Goal: Task Accomplishment & Management: Manage account settings

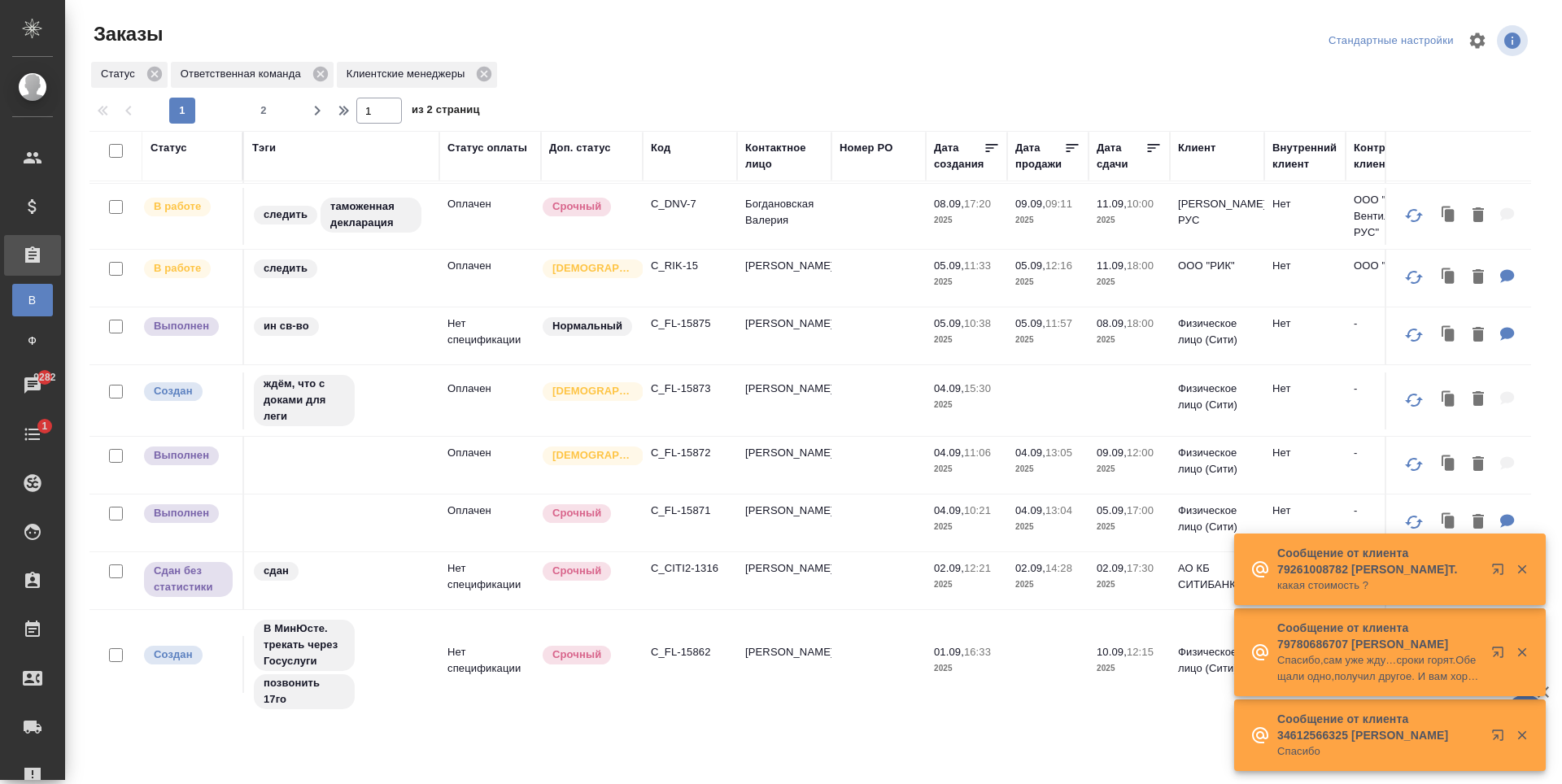
scroll to position [732, 0]
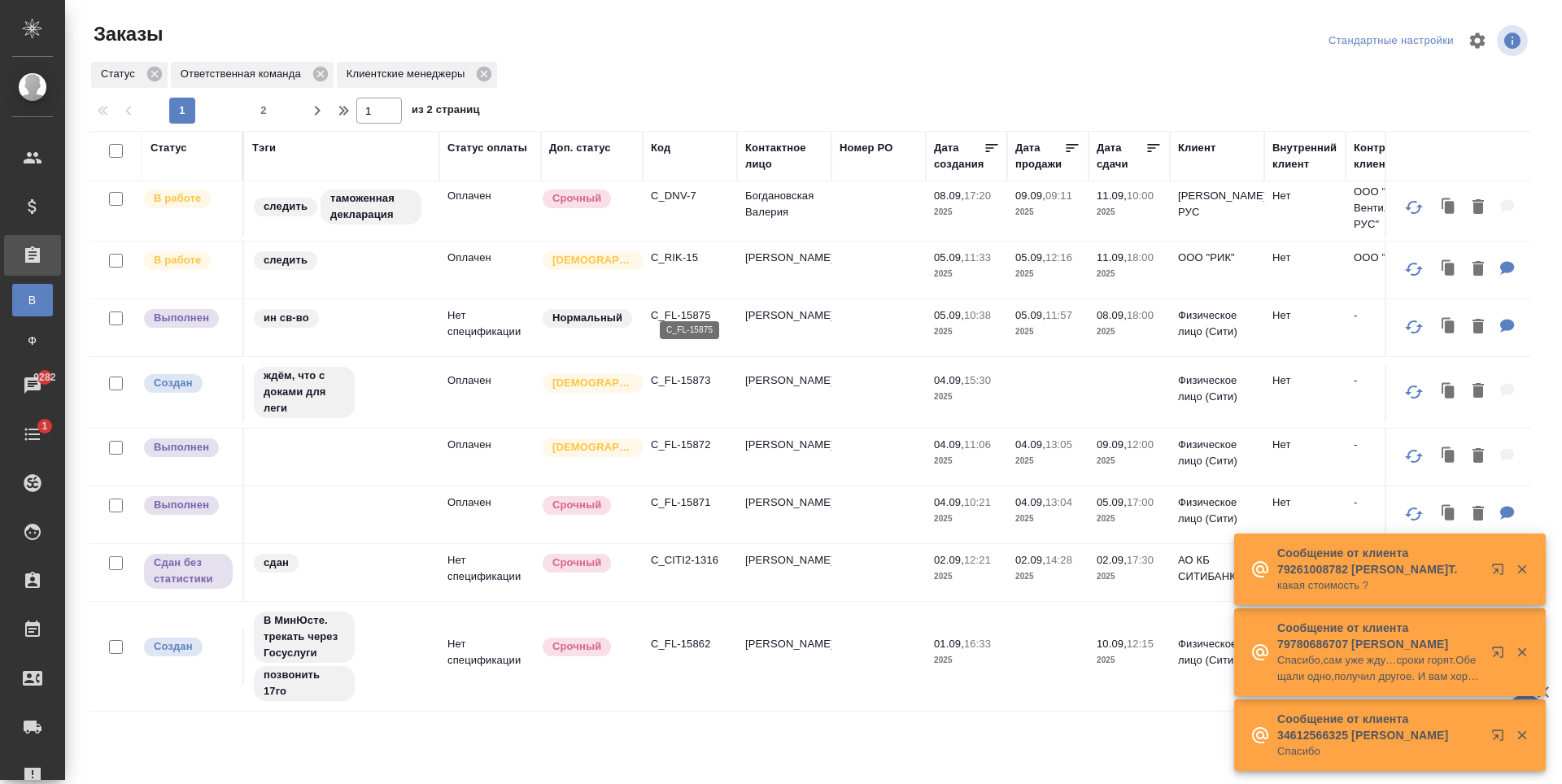
click at [683, 307] on p "C_FL-15875" at bounding box center [691, 315] width 78 height 17
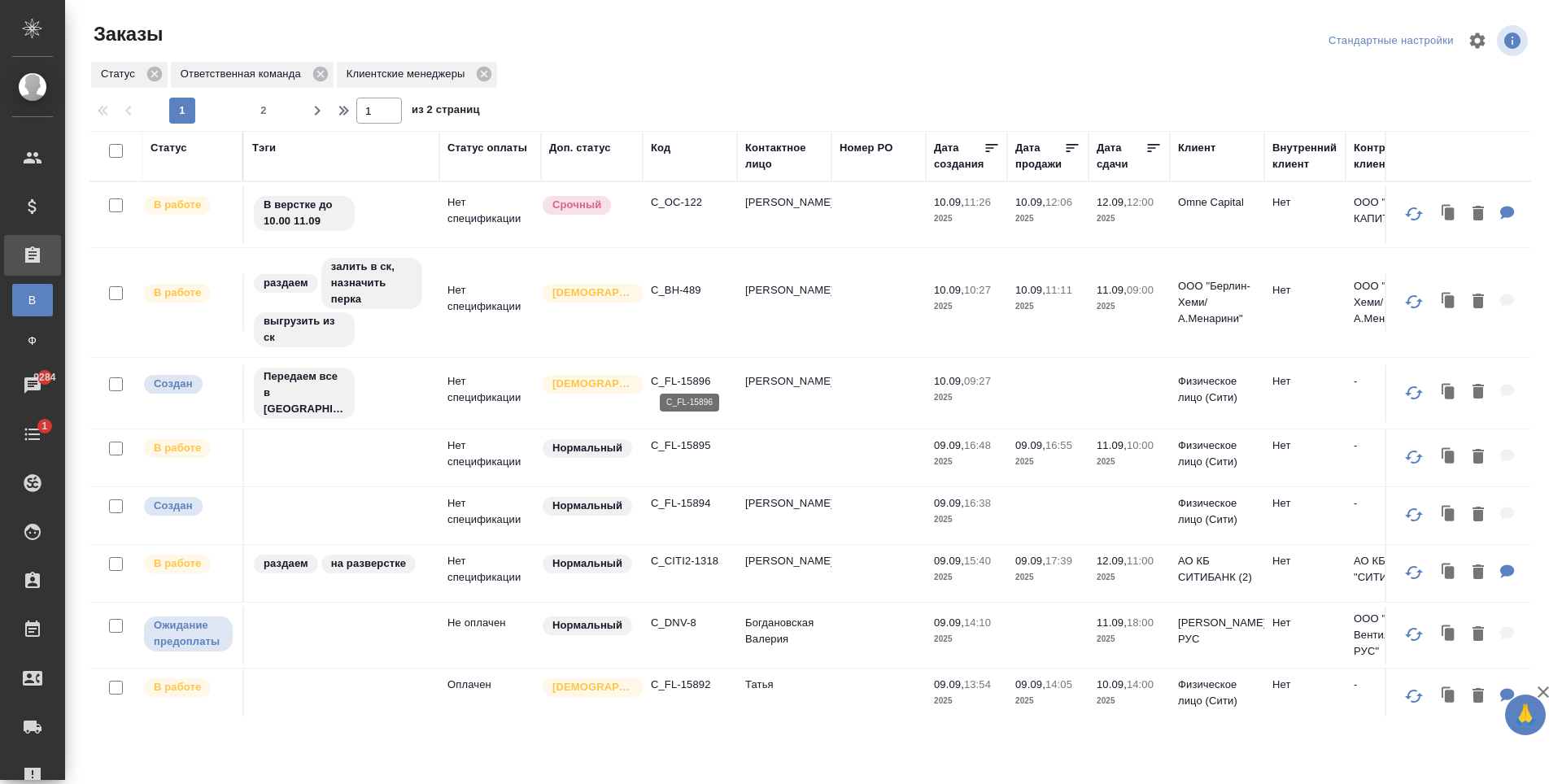
click at [692, 380] on p "C_FL-15896" at bounding box center [691, 381] width 78 height 17
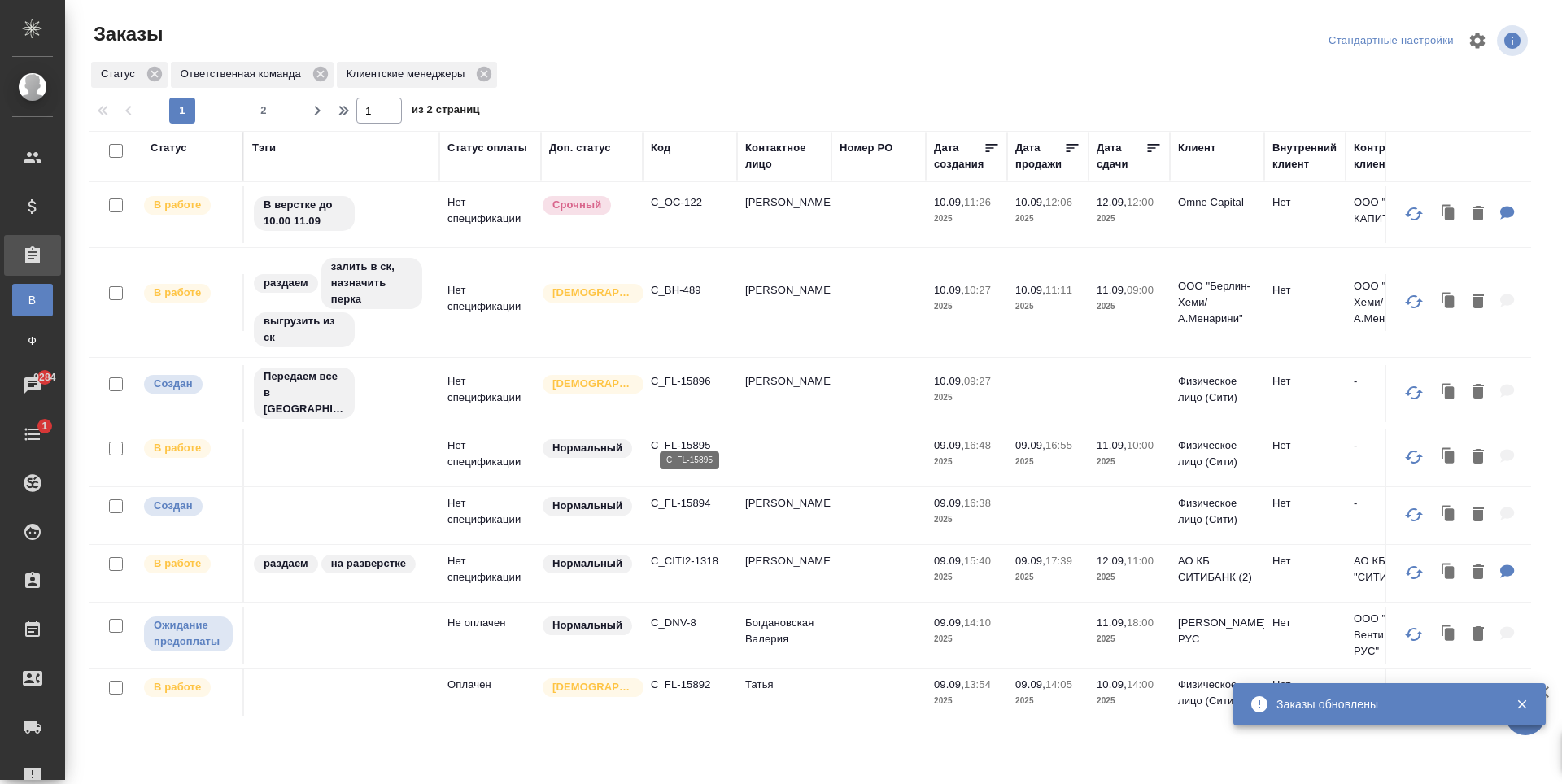
click at [693, 438] on p "C_FL-15895" at bounding box center [691, 446] width 78 height 17
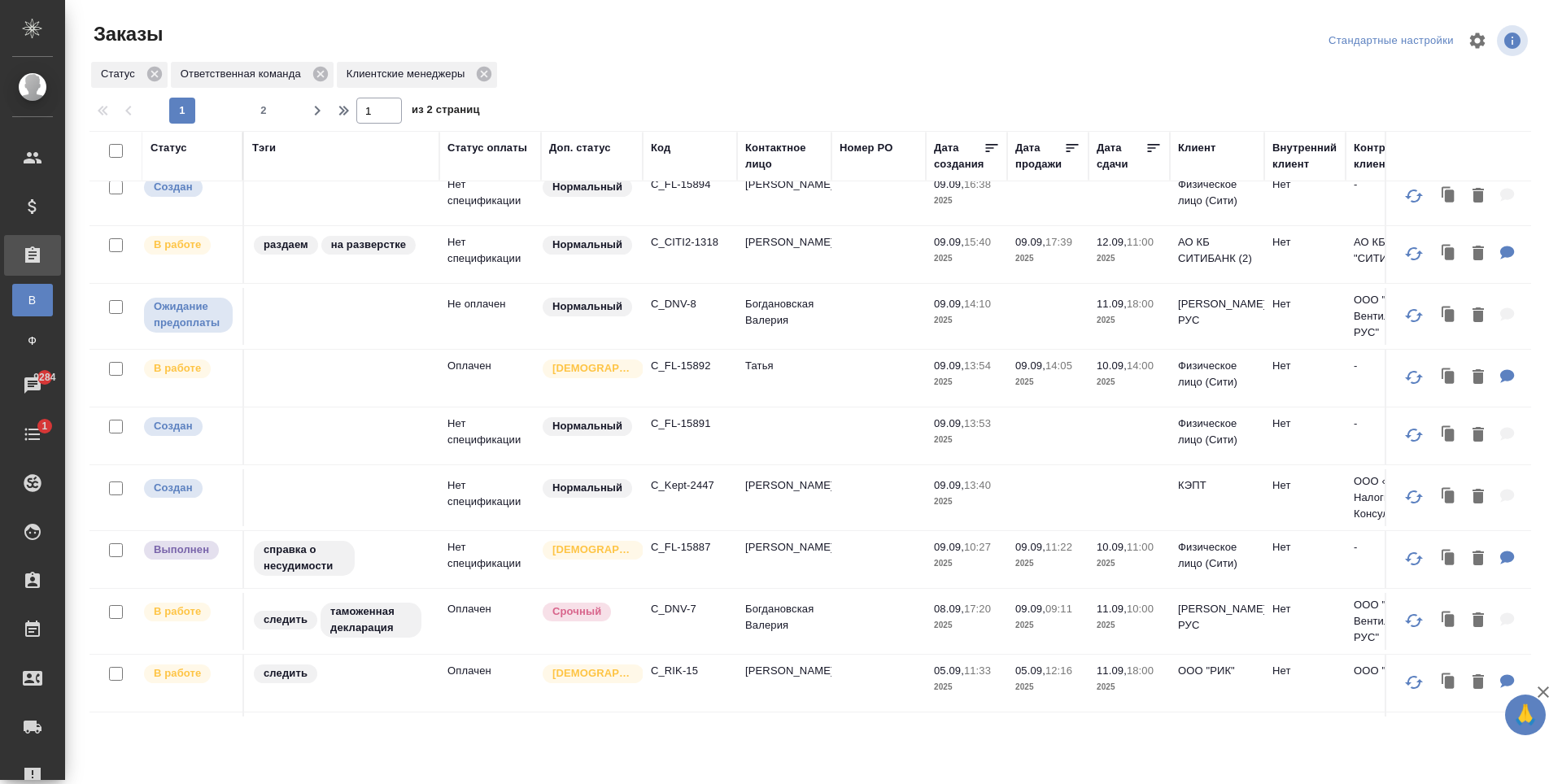
scroll to position [326, 0]
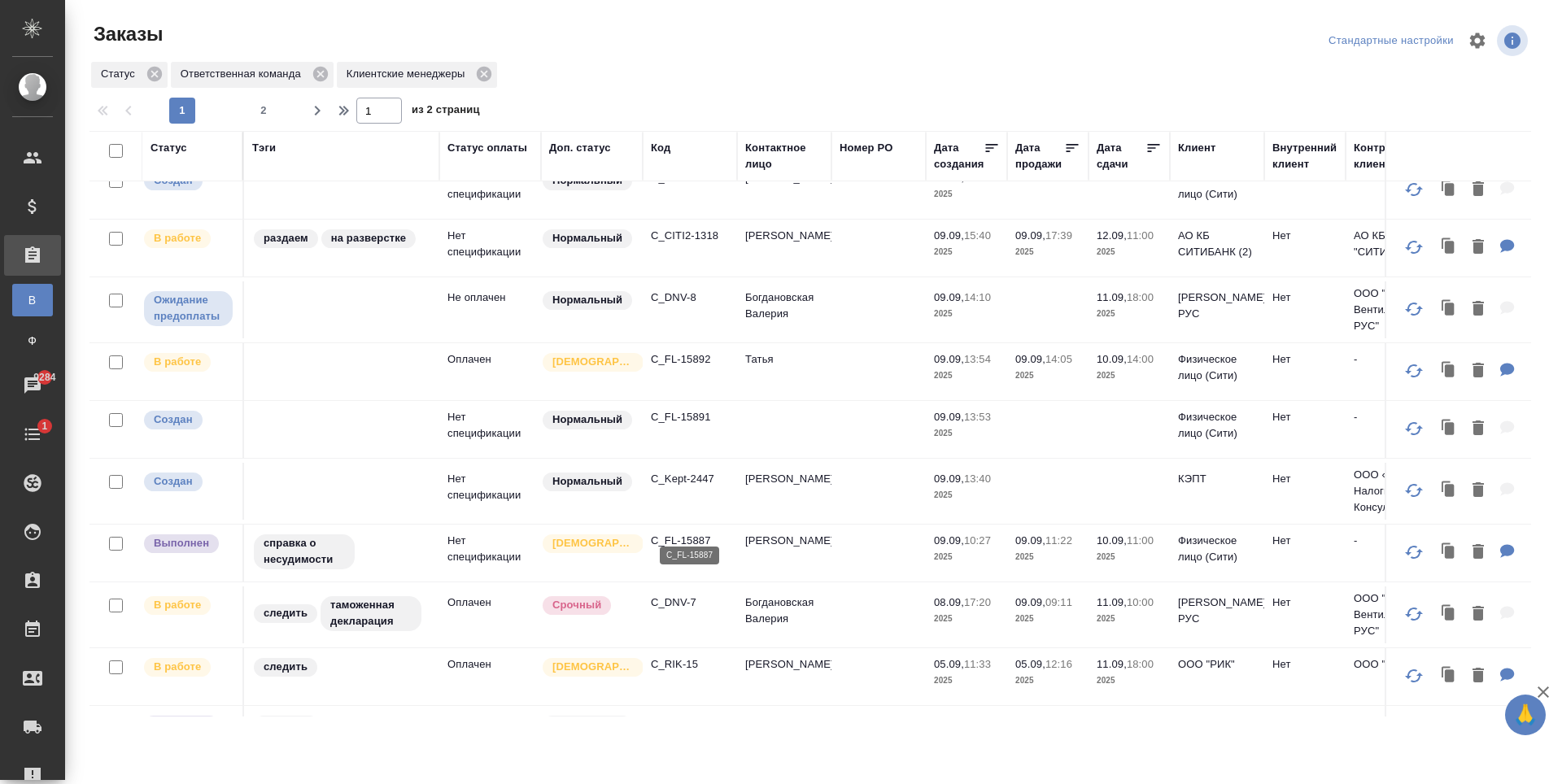
click at [695, 533] on p "C_FL-15887" at bounding box center [691, 541] width 78 height 17
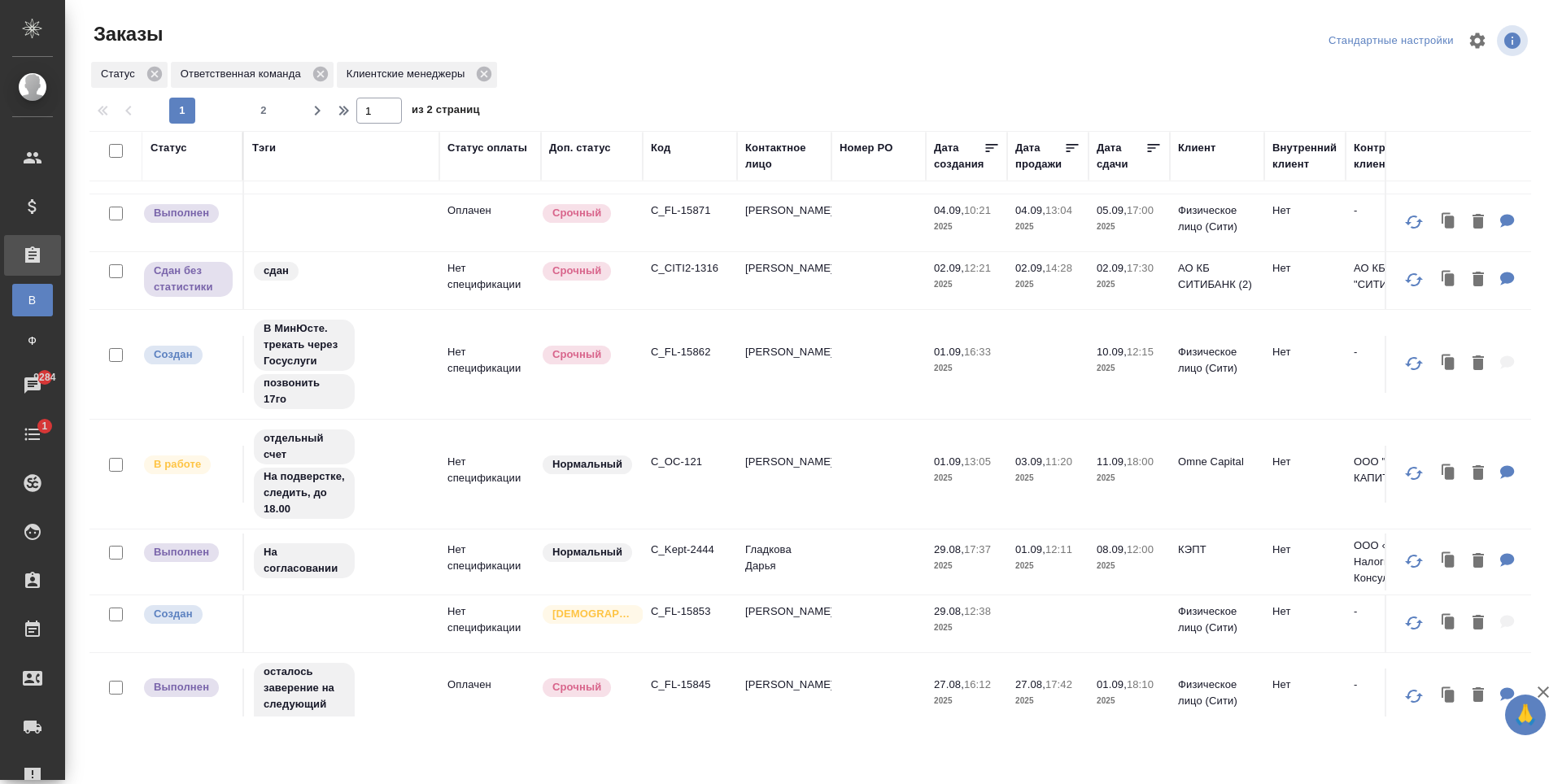
scroll to position [1187, 0]
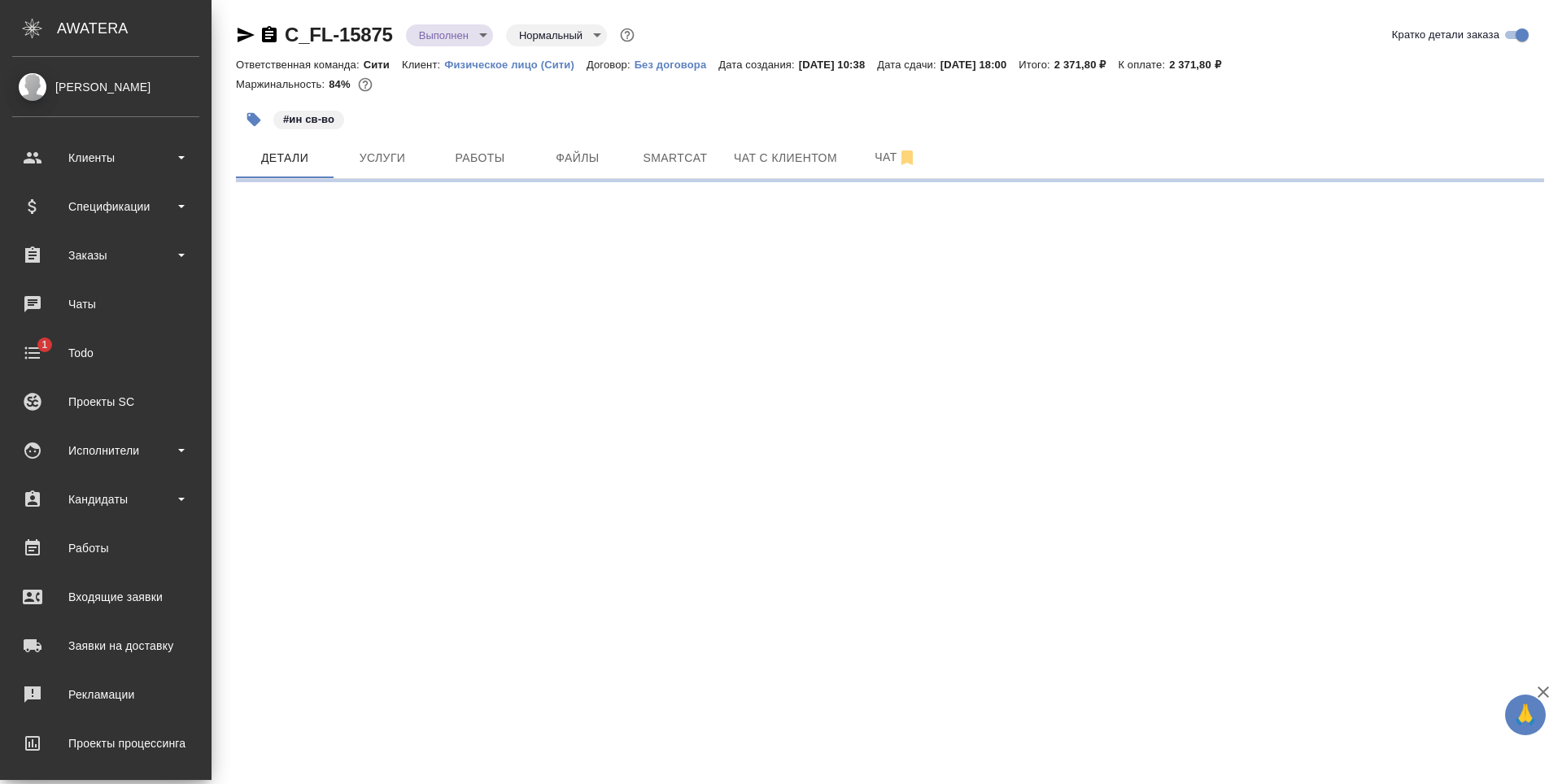
select select "RU"
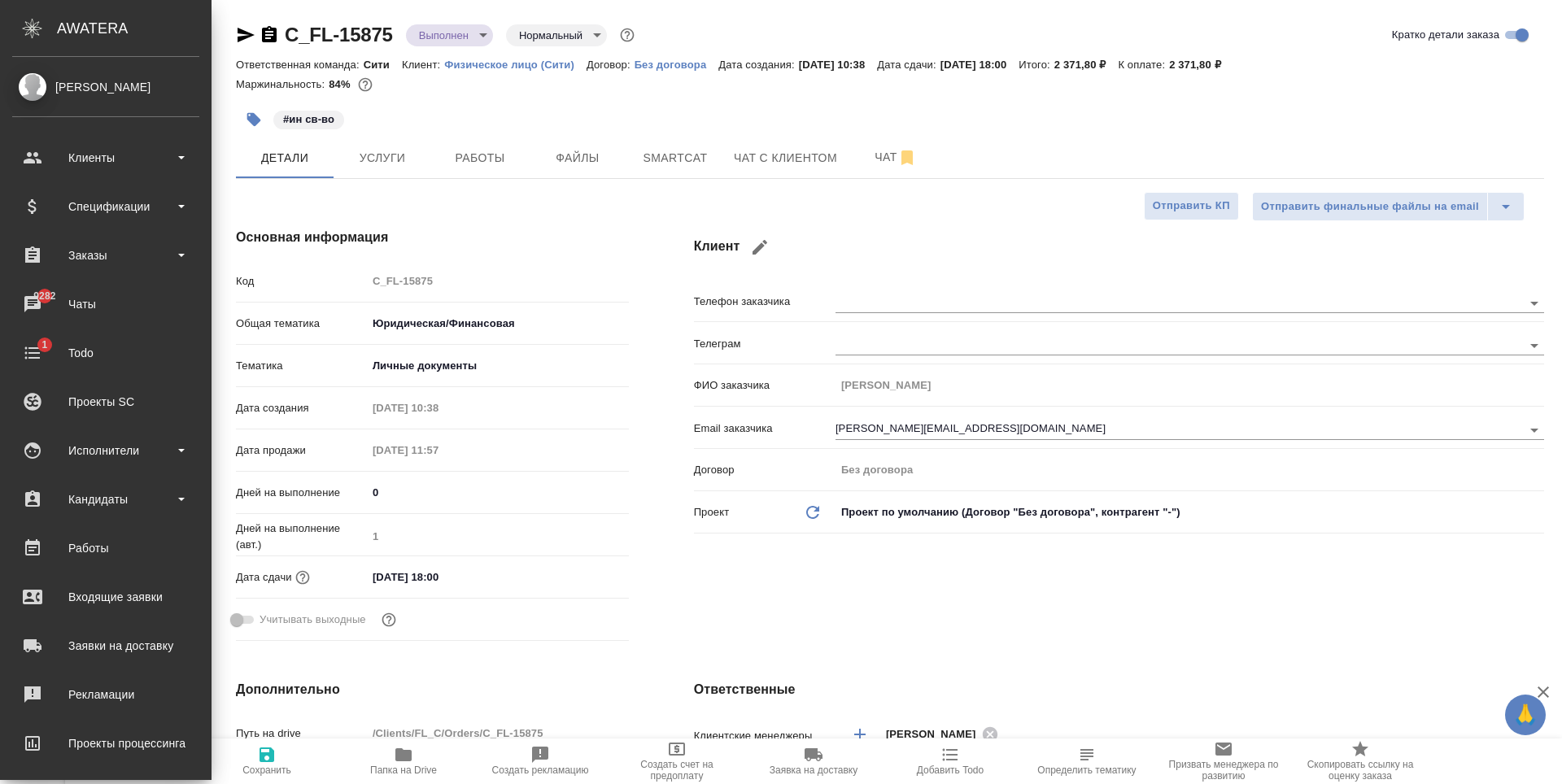
type textarea "x"
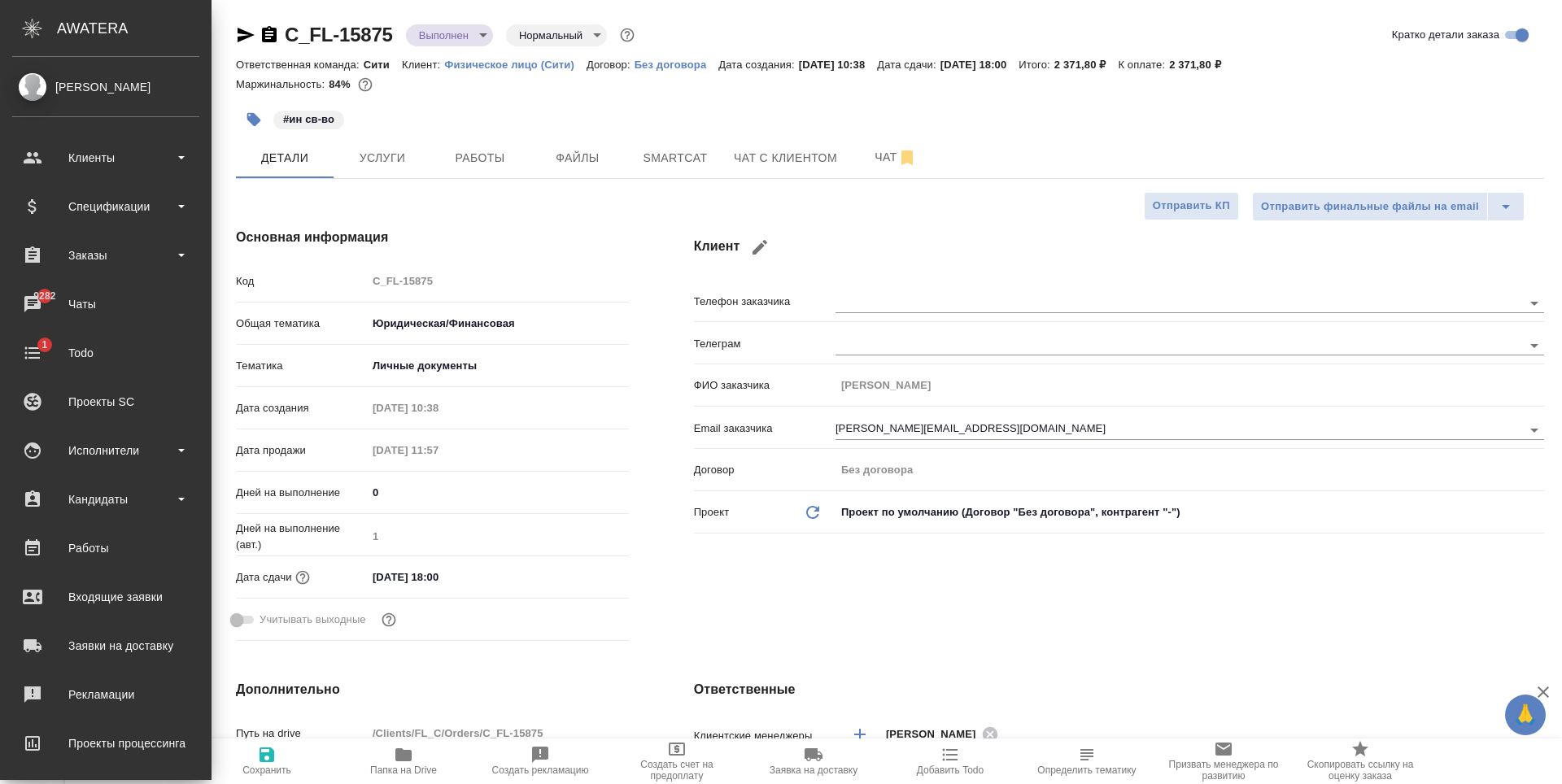
type textarea "x"
click at [914, 601] on div "Клиент Телефон заказчика Телеграм ФИО заказчика Алена Васильченко Email заказчи…" at bounding box center [1119, 438] width 915 height 485
type textarea "x"
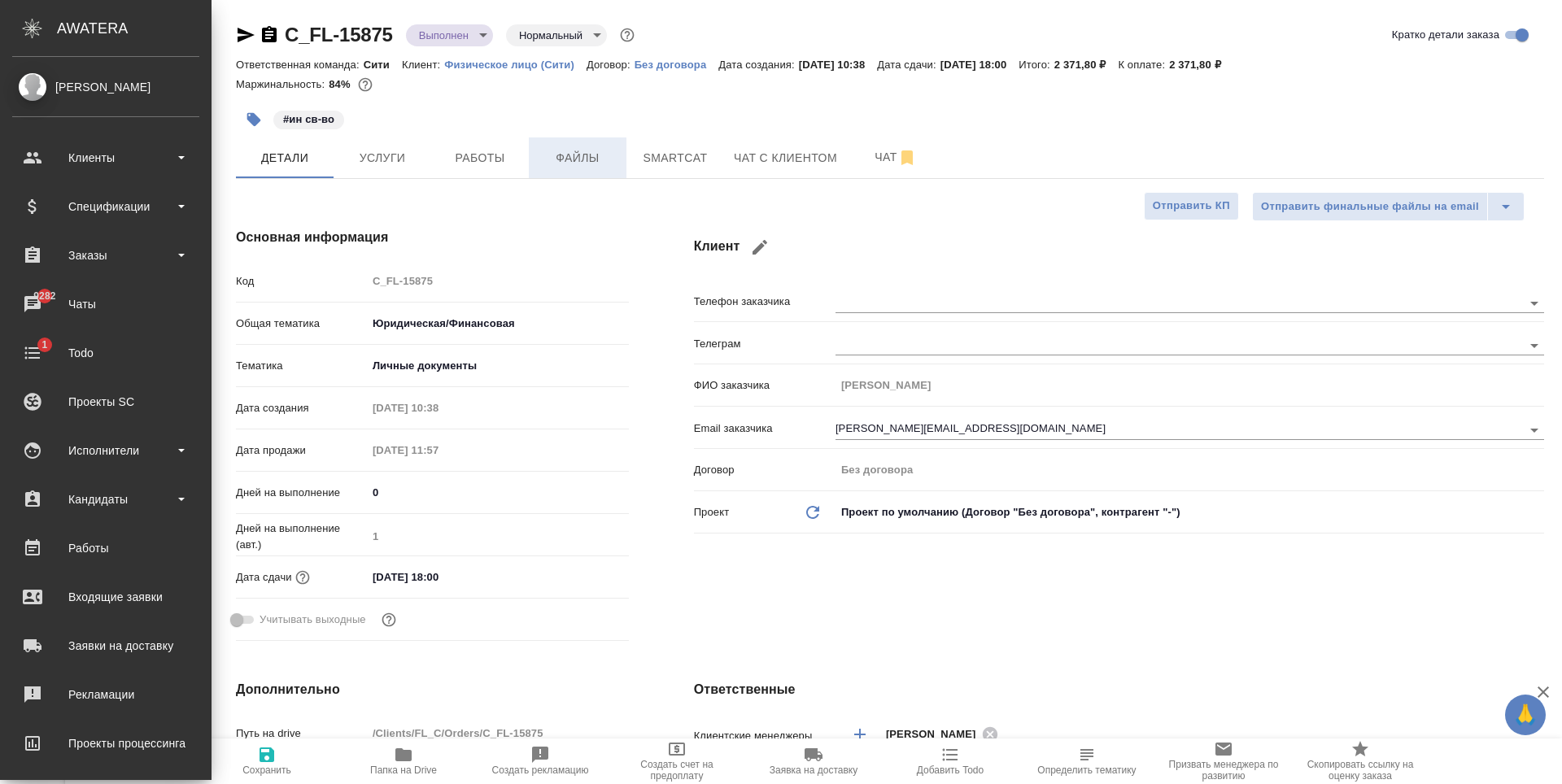
type textarea "x"
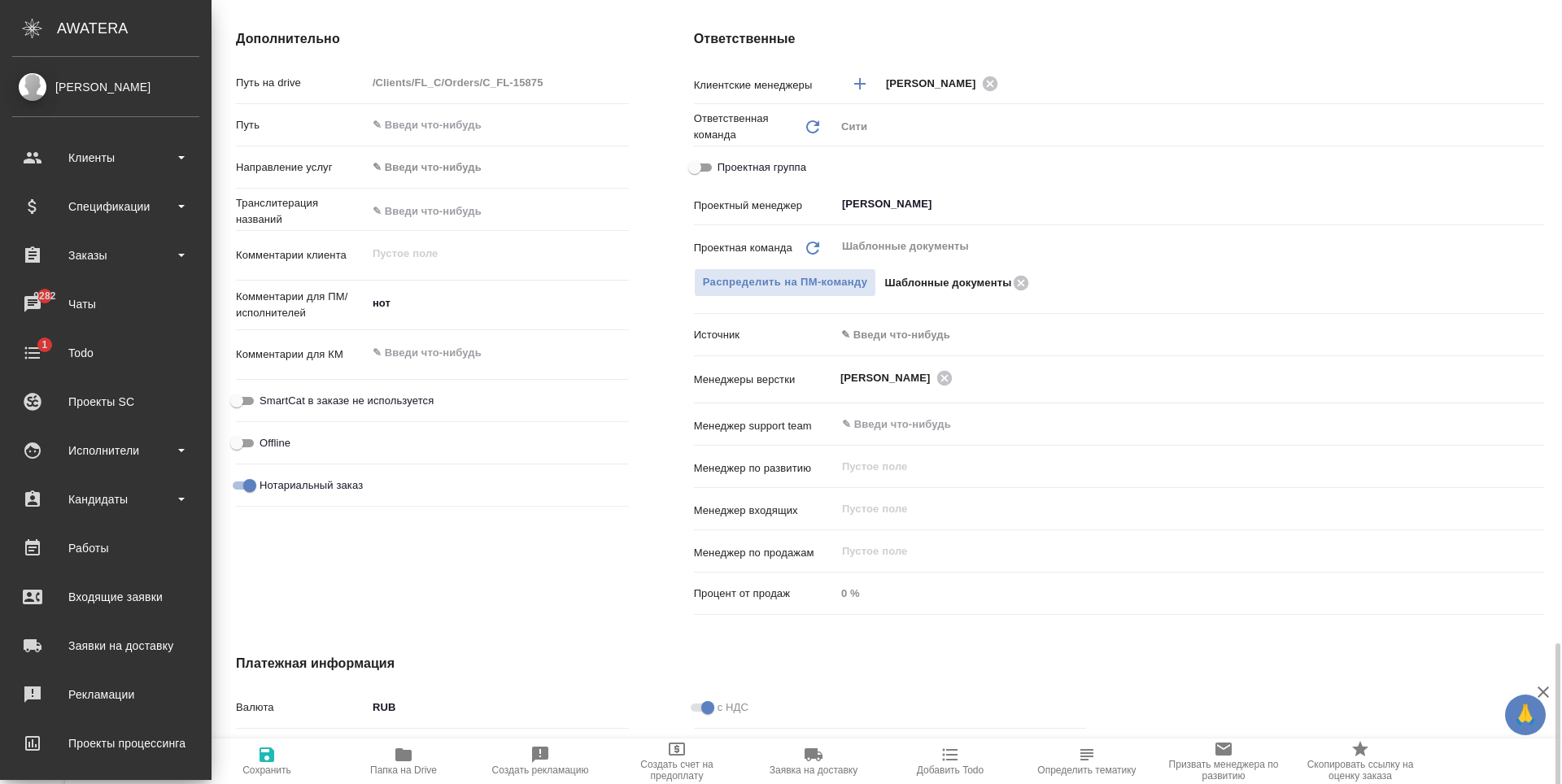
scroll to position [892, 0]
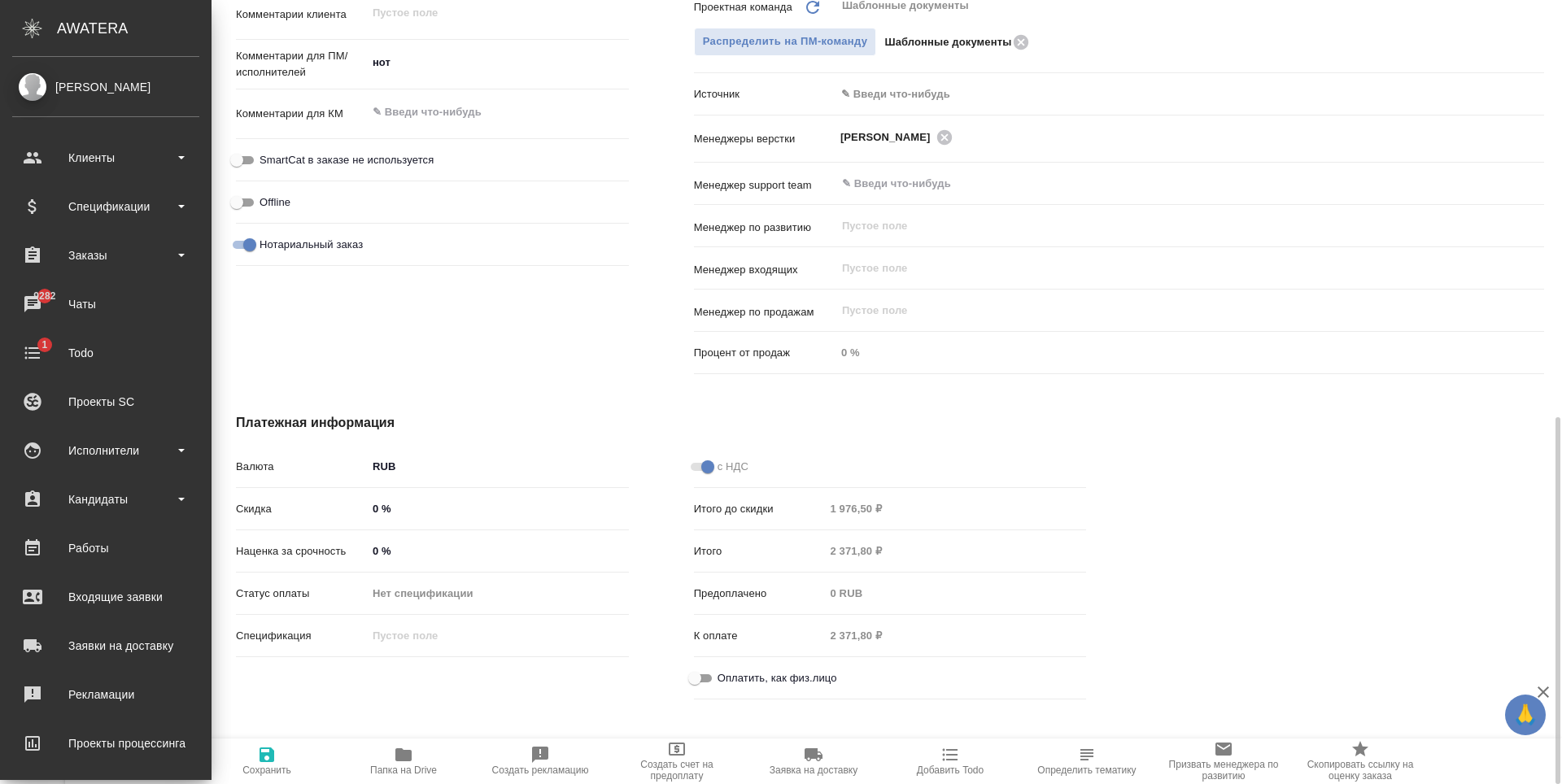
click at [704, 674] on input "Оплатить, как физ.лицо" at bounding box center [695, 678] width 59 height 20
checkbox input "true"
type textarea "x"
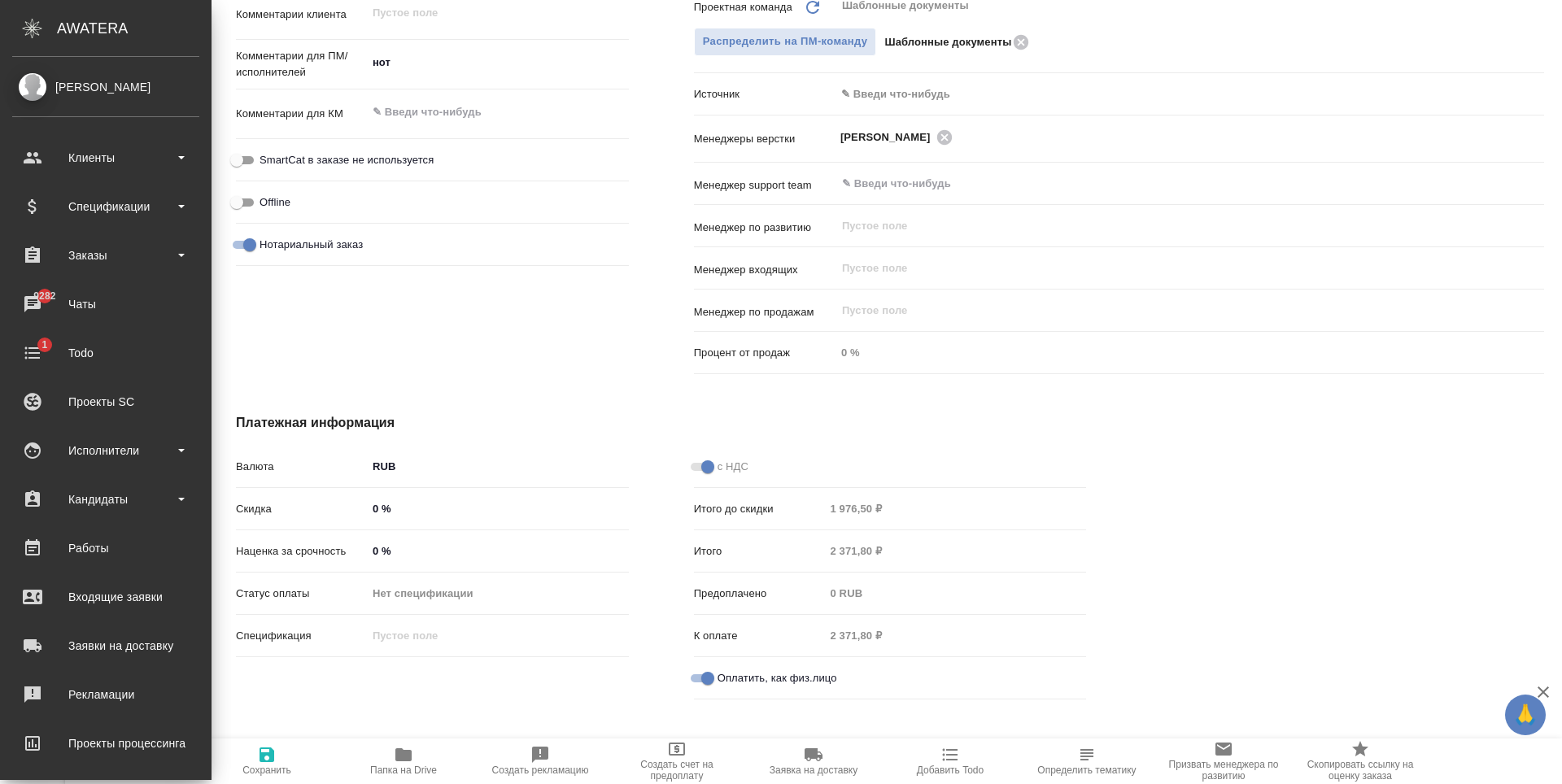
click at [272, 759] on icon "button" at bounding box center [266, 755] width 15 height 15
type textarea "x"
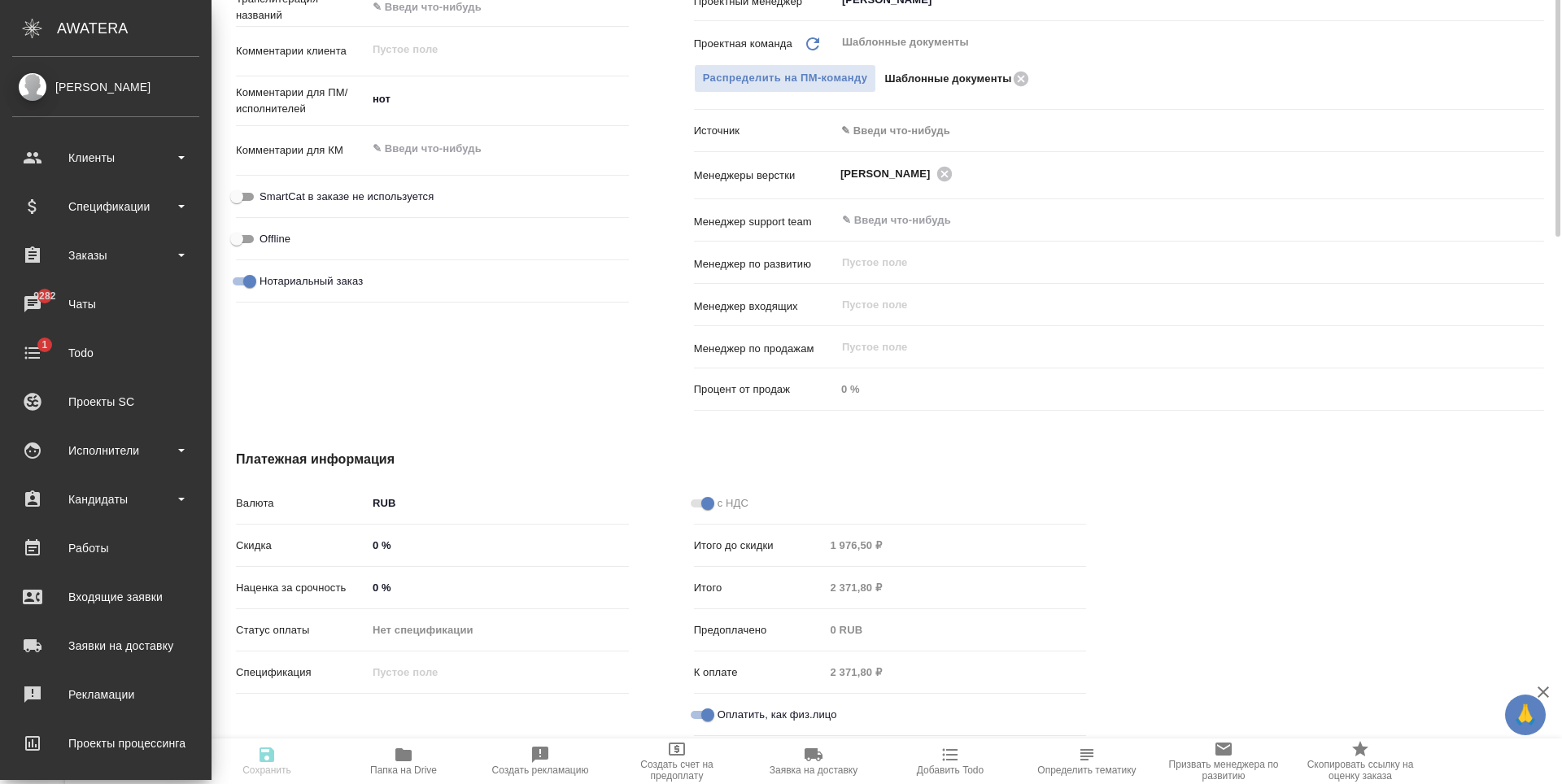
scroll to position [404, 0]
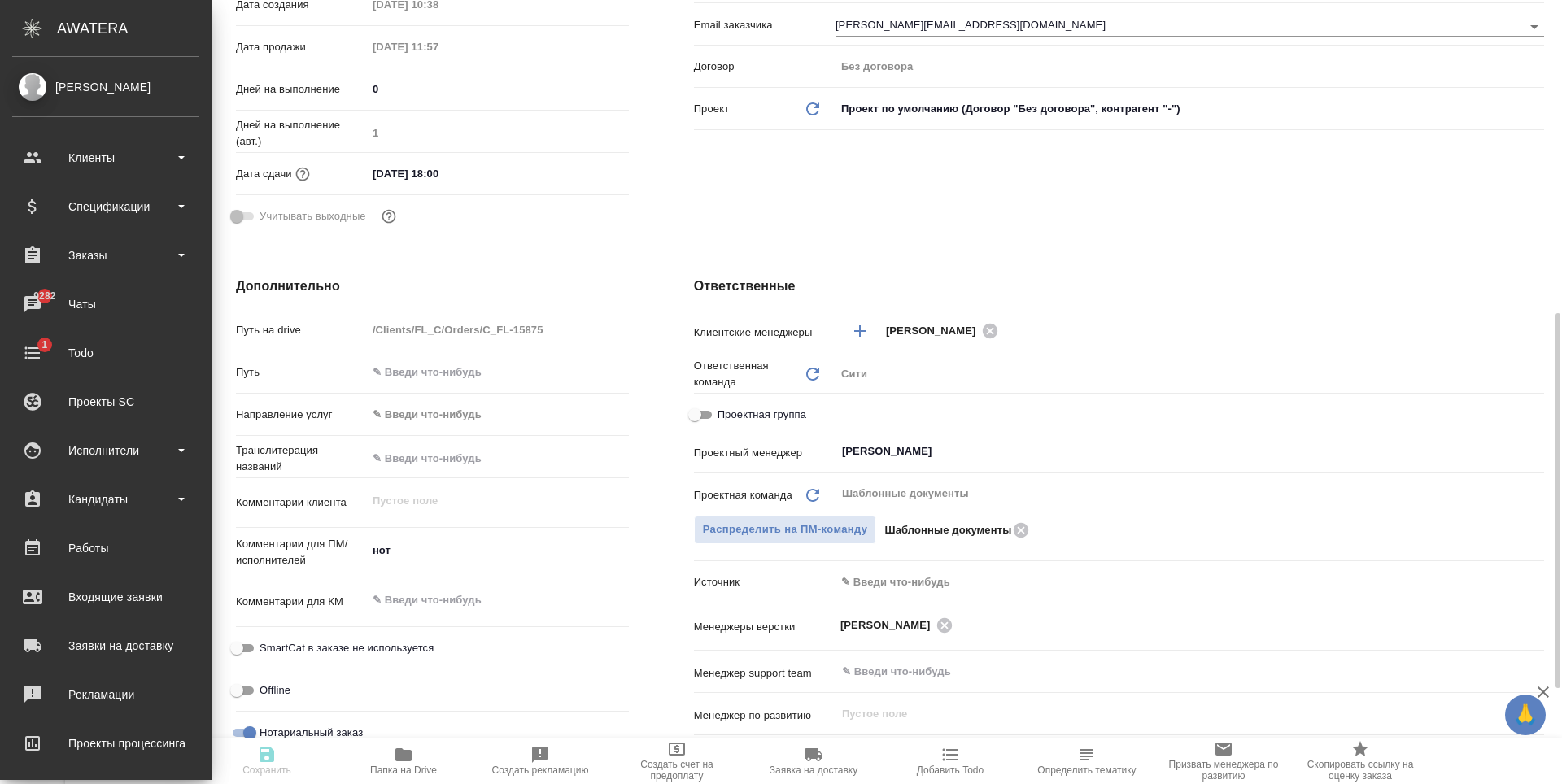
type textarea "x"
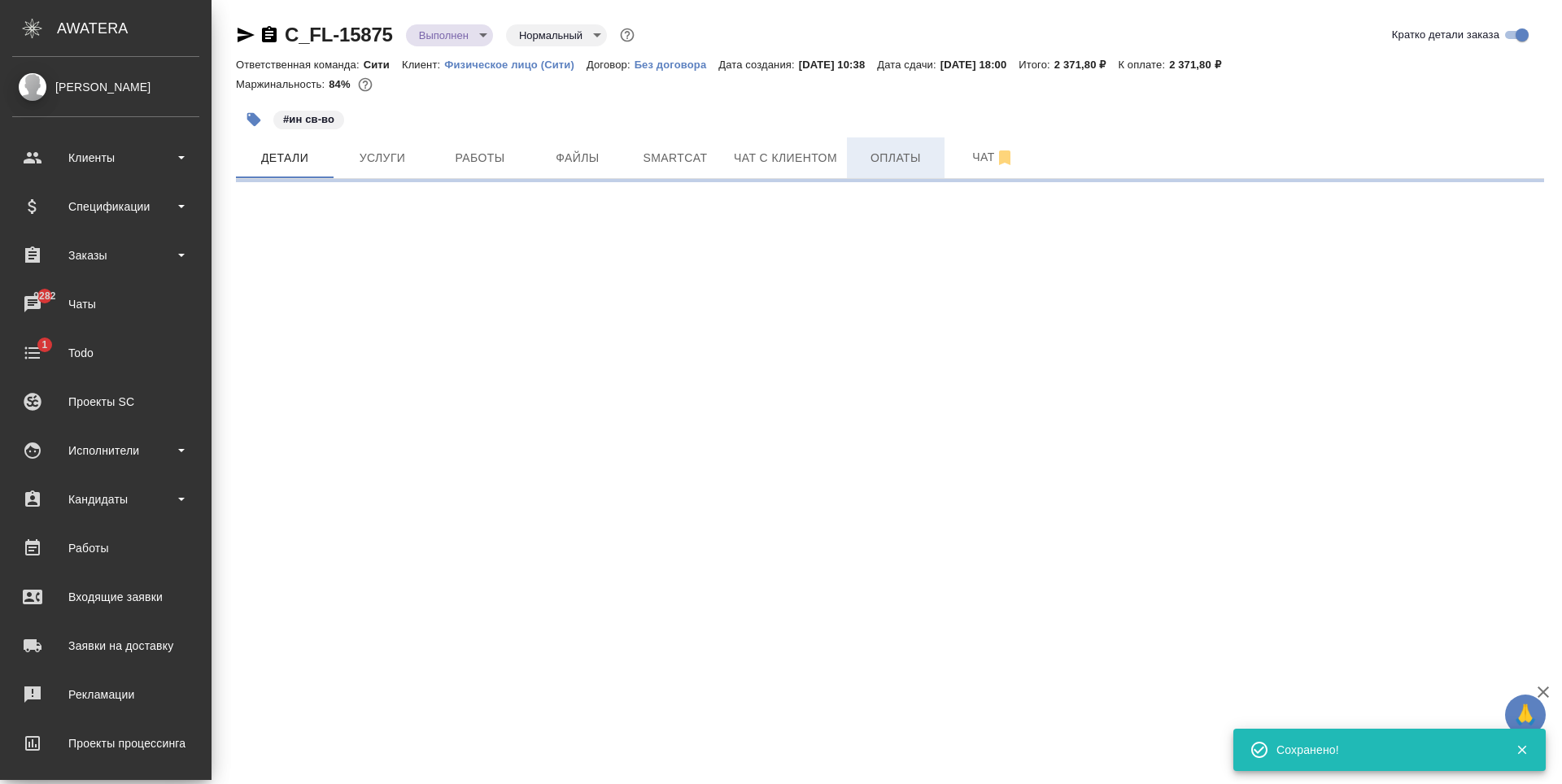
click at [881, 150] on span "Оплаты" at bounding box center [896, 157] width 78 height 21
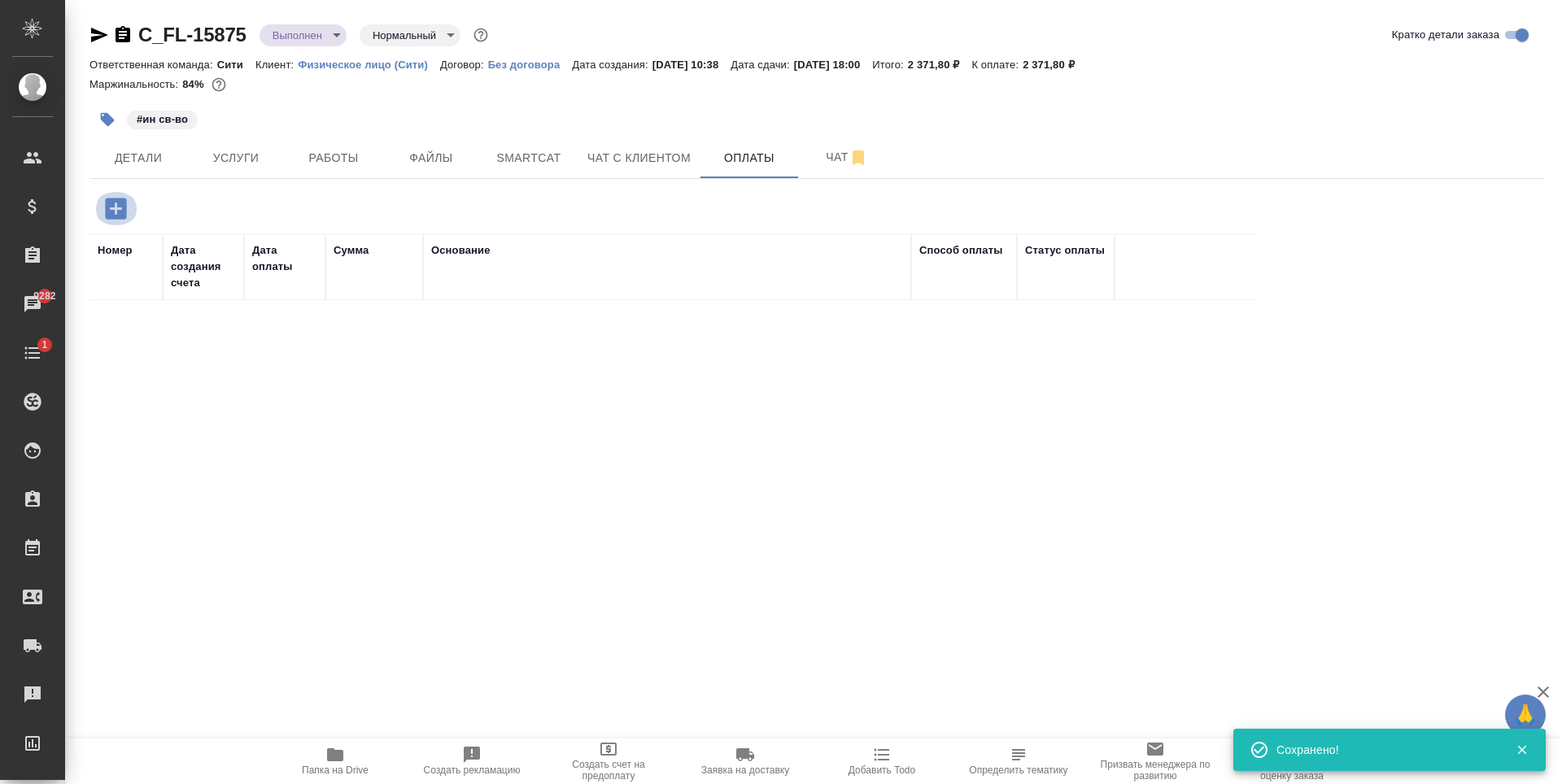
click at [120, 210] on icon "button" at bounding box center [115, 208] width 22 height 22
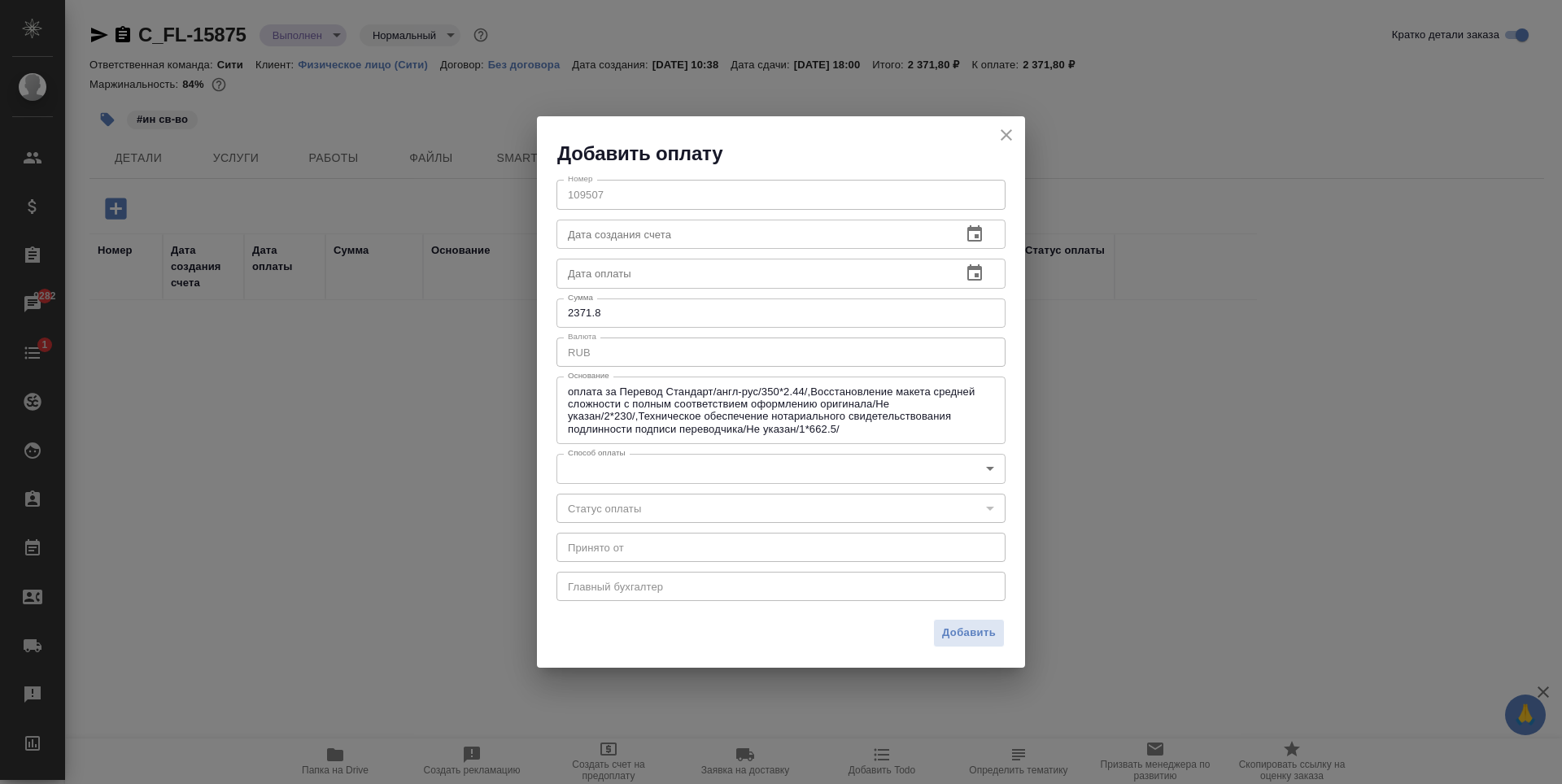
click at [661, 464] on body "🙏 .cls-1 fill:#fff; AWATERA Zaytseva Svetlana Клиенты Спецификации Заказы 9282 …" at bounding box center [781, 392] width 1562 height 784
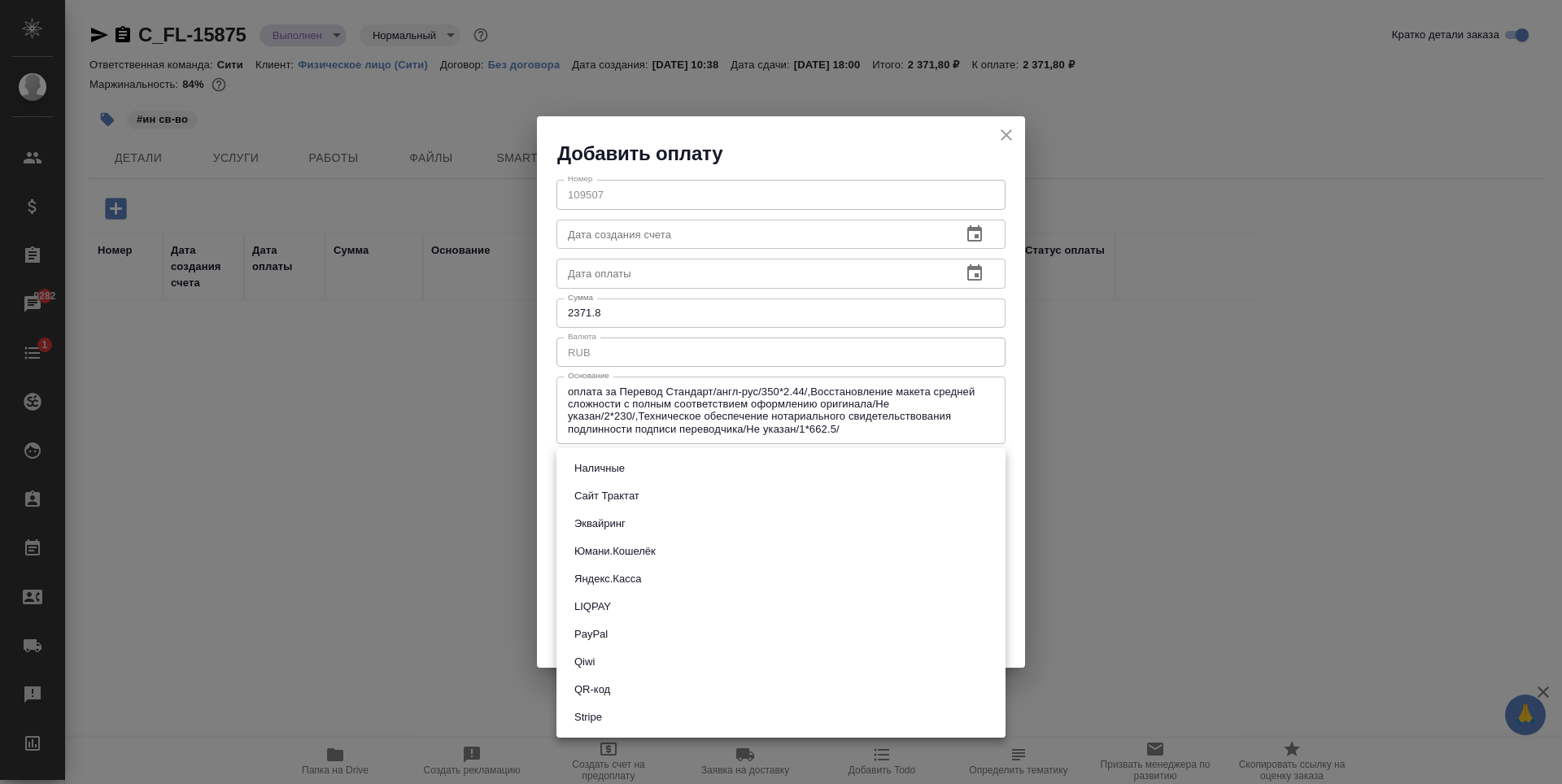
click at [619, 492] on button "Сайт Трактат" at bounding box center [606, 496] width 75 height 18
type input "site-traktat"
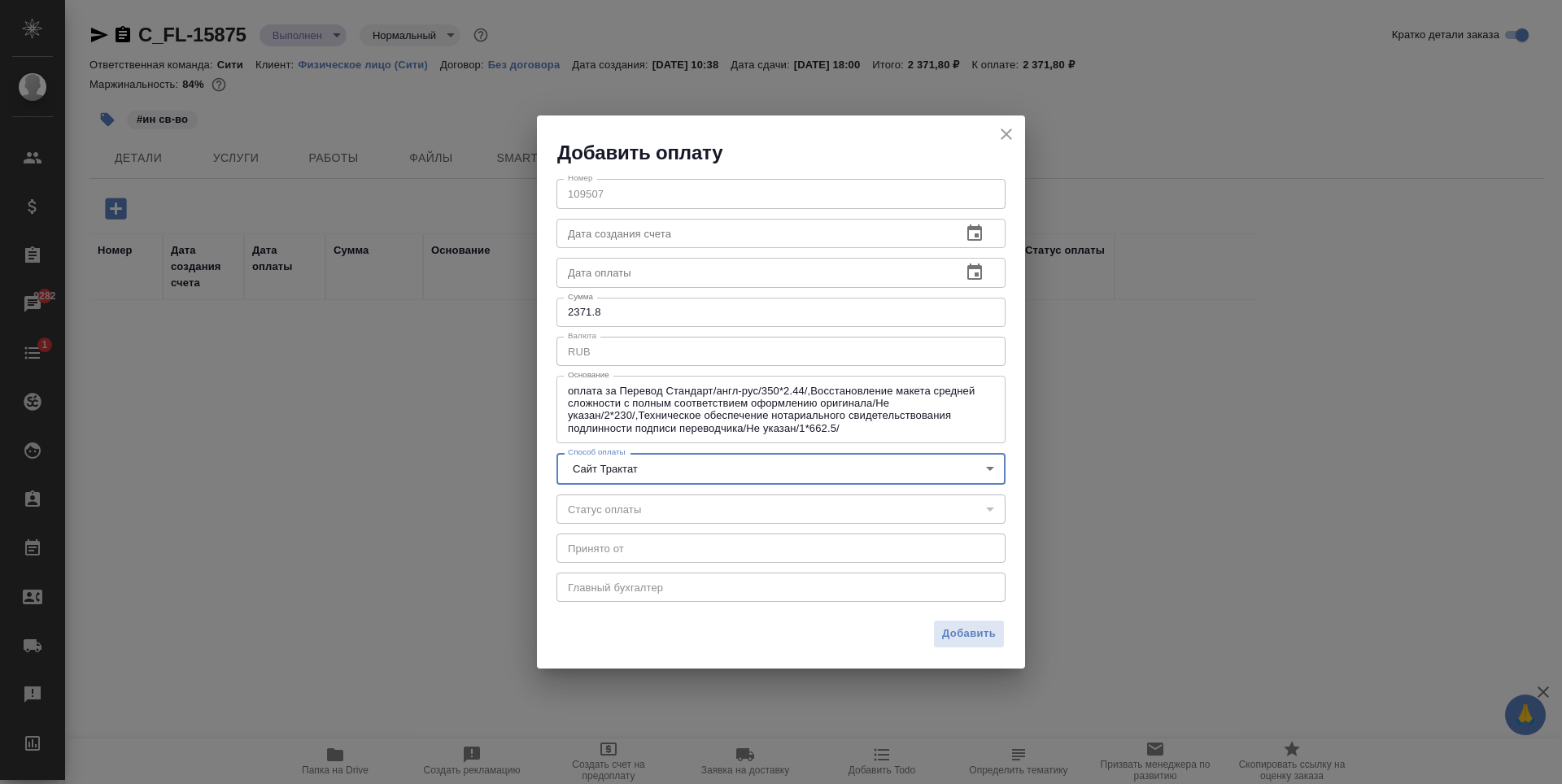
click at [970, 276] on icon "button" at bounding box center [975, 273] width 20 height 20
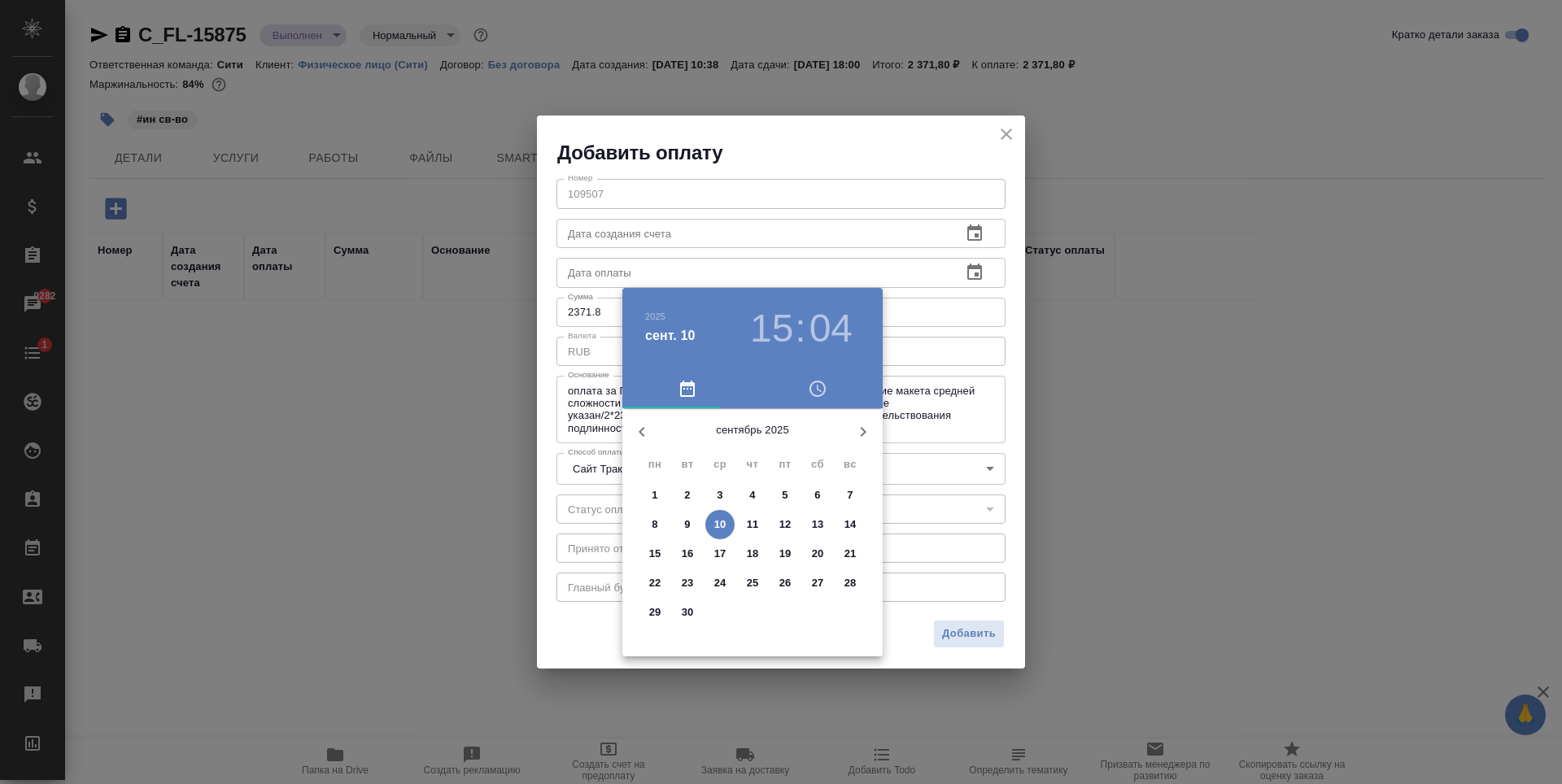
click at [790, 491] on span "5" at bounding box center [785, 495] width 29 height 17
type input "05.09.2025 15:04"
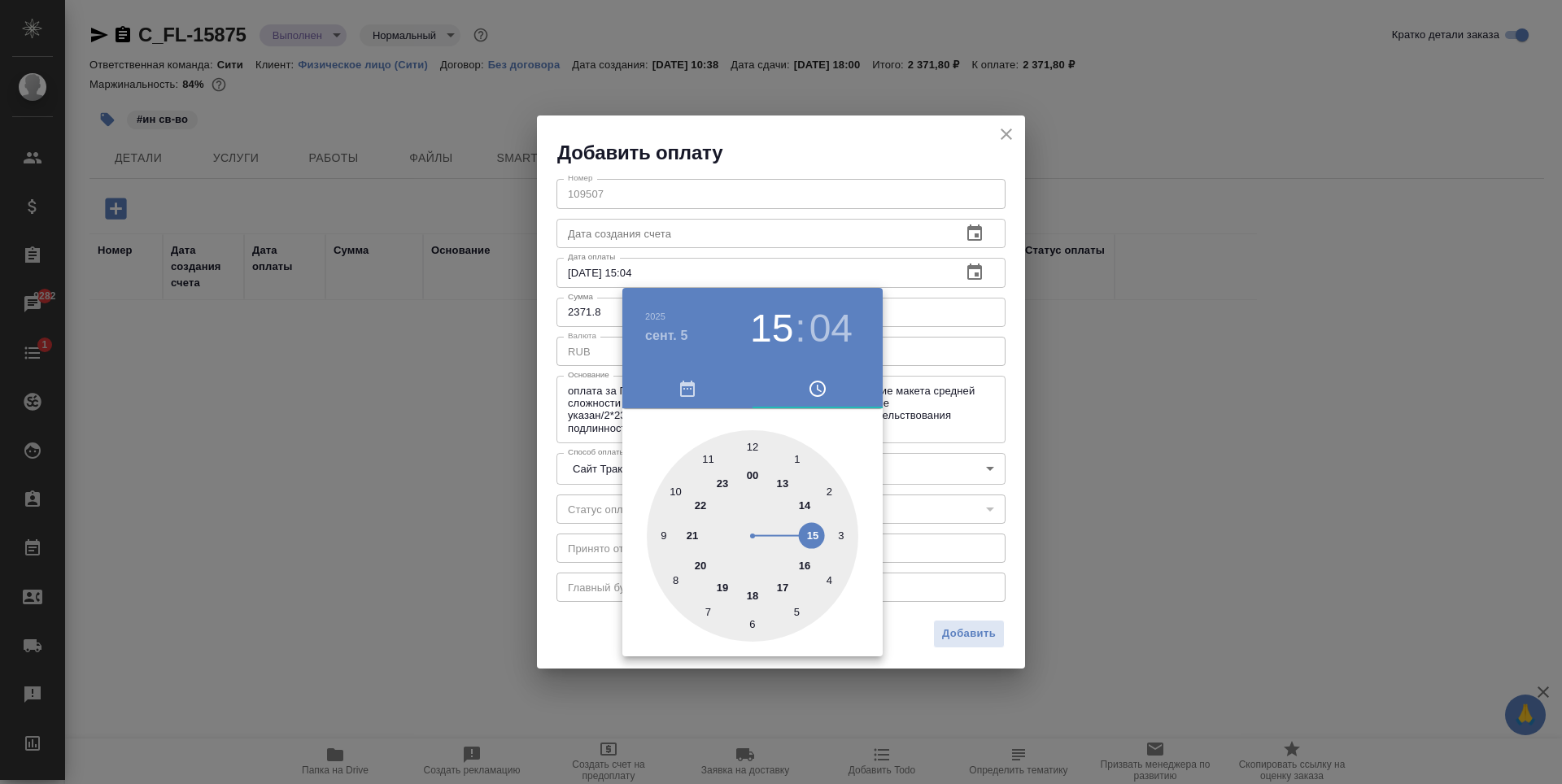
click at [816, 167] on div at bounding box center [781, 392] width 1562 height 784
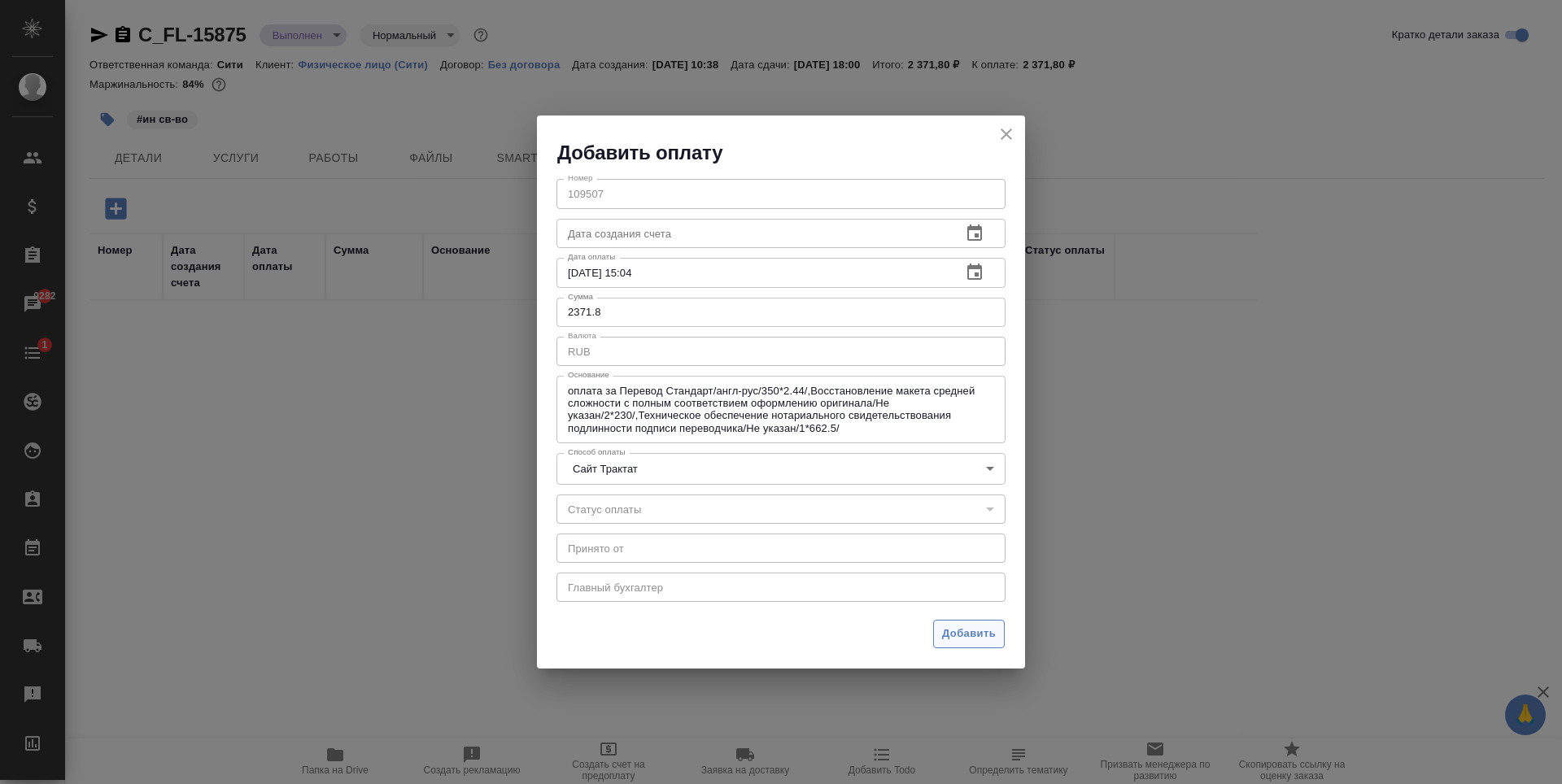
click at [969, 633] on span "Добавить" at bounding box center [968, 633] width 54 height 19
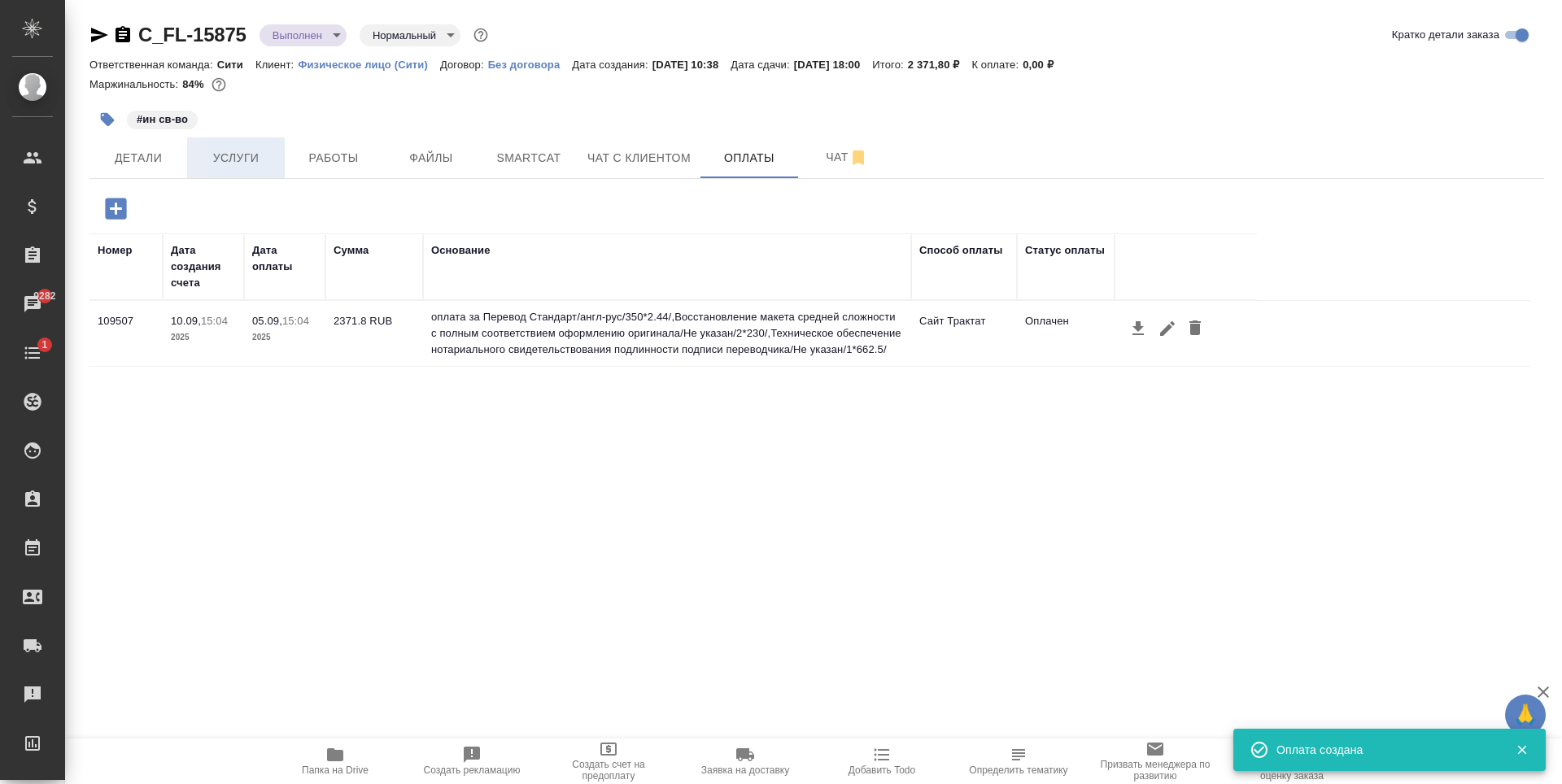
click at [230, 163] on span "Услуги" at bounding box center [236, 157] width 78 height 21
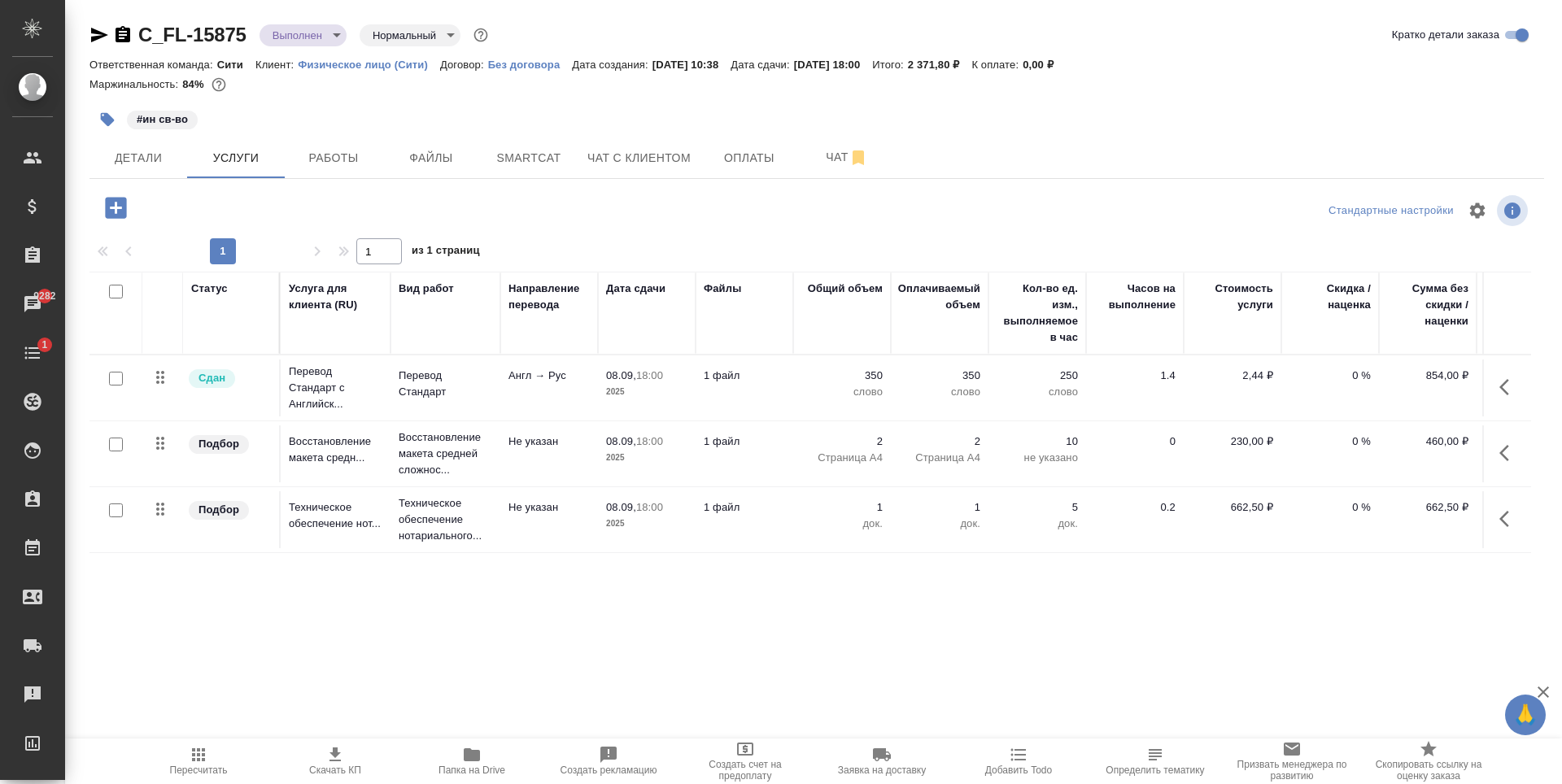
click at [119, 218] on icon "button" at bounding box center [115, 207] width 22 height 22
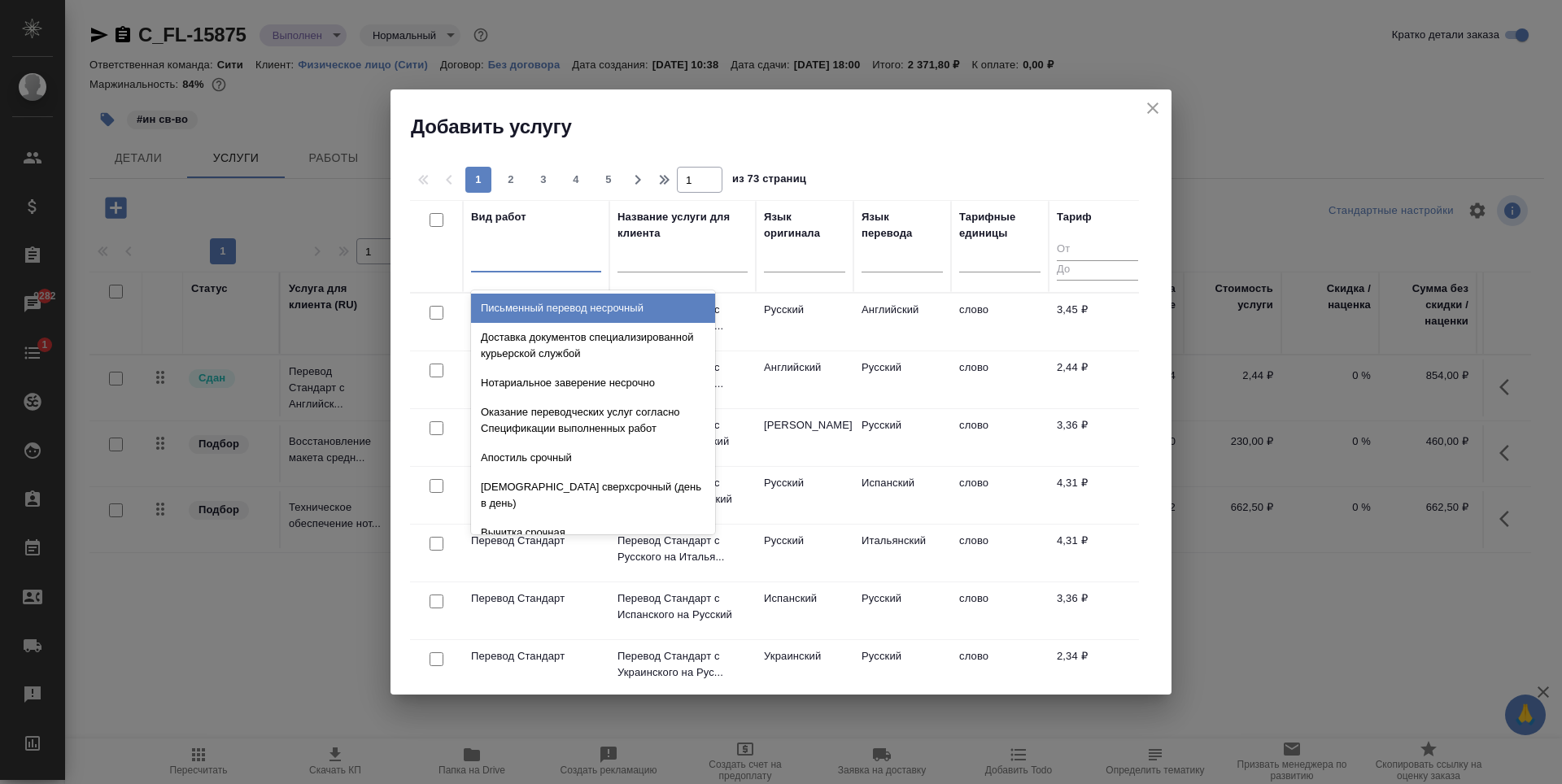
click at [499, 259] on div at bounding box center [536, 256] width 130 height 23
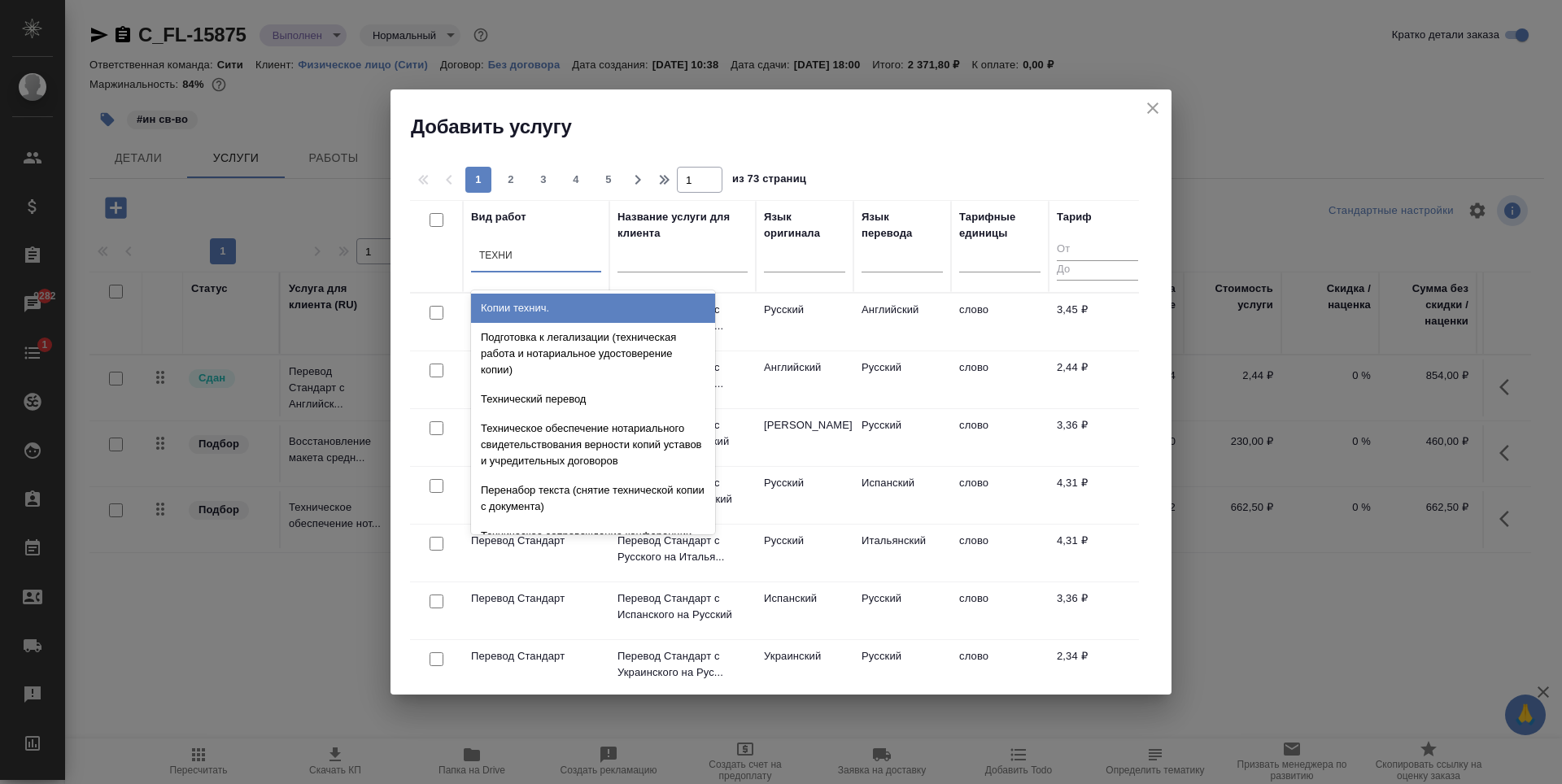
type input "ТЕХНИЧ"
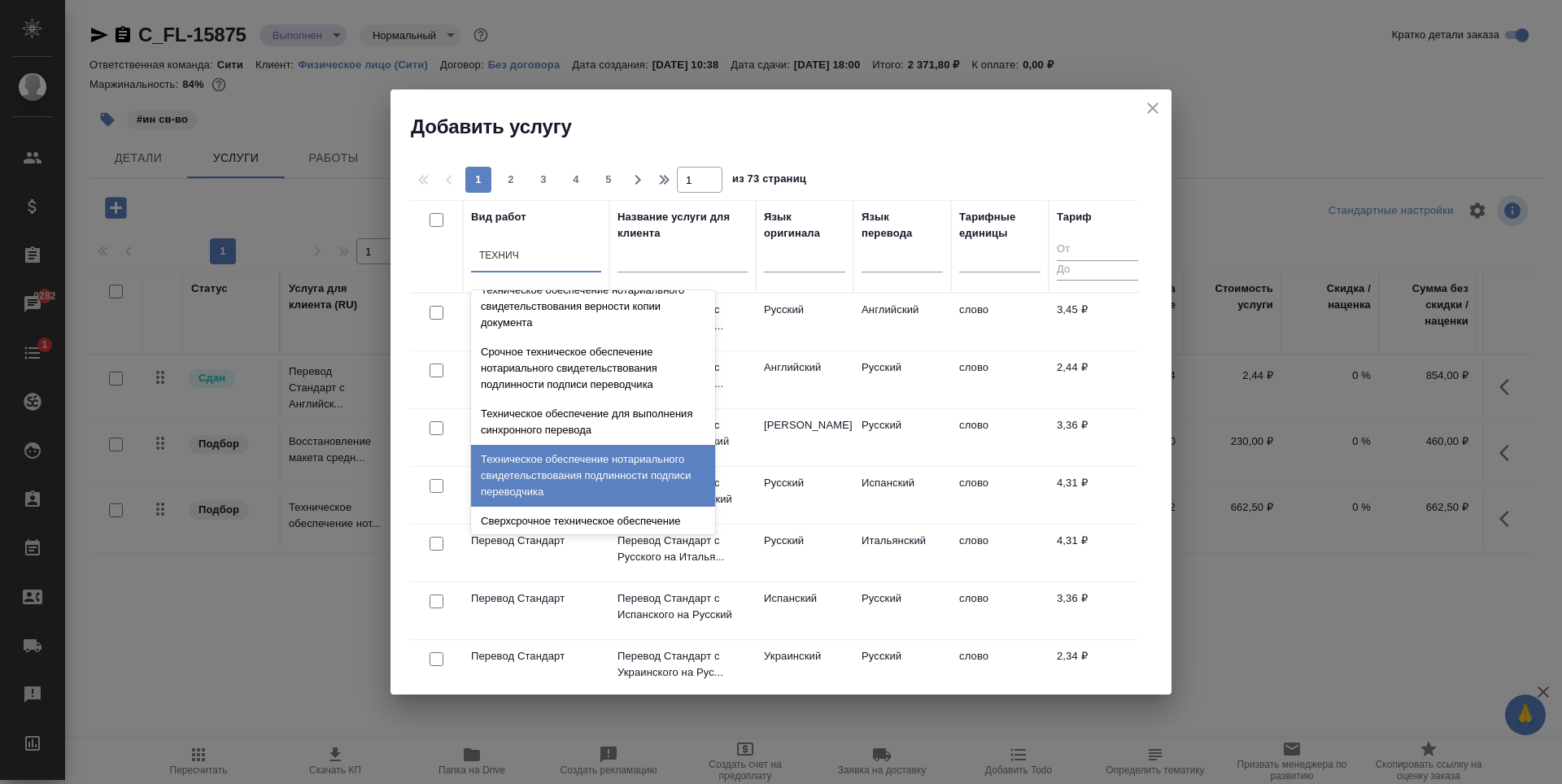
scroll to position [407, 0]
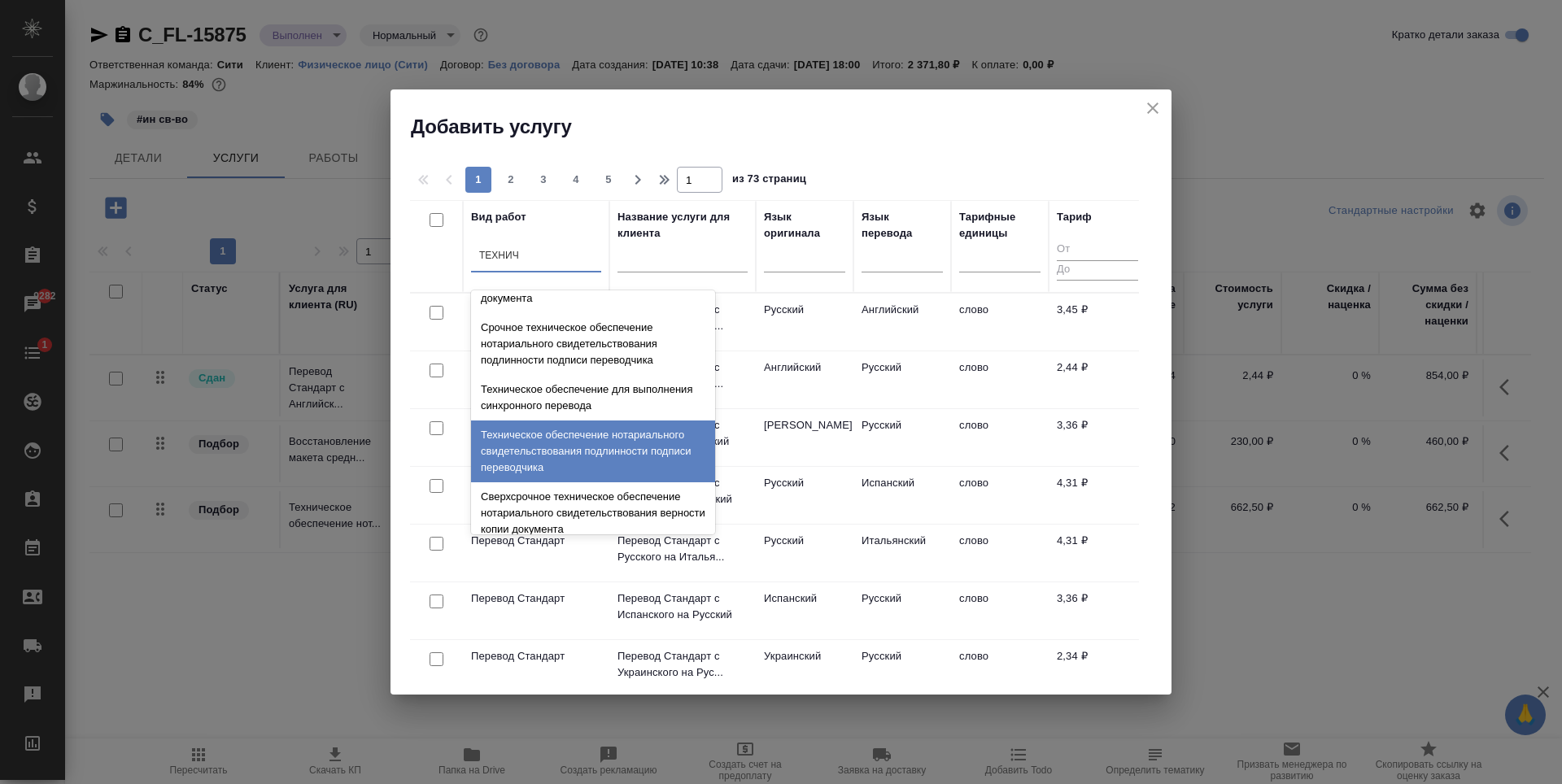
click at [572, 449] on div "Техническое обеспечение нотариального свидетельствования подлинности подписи пе…" at bounding box center [594, 451] width 245 height 62
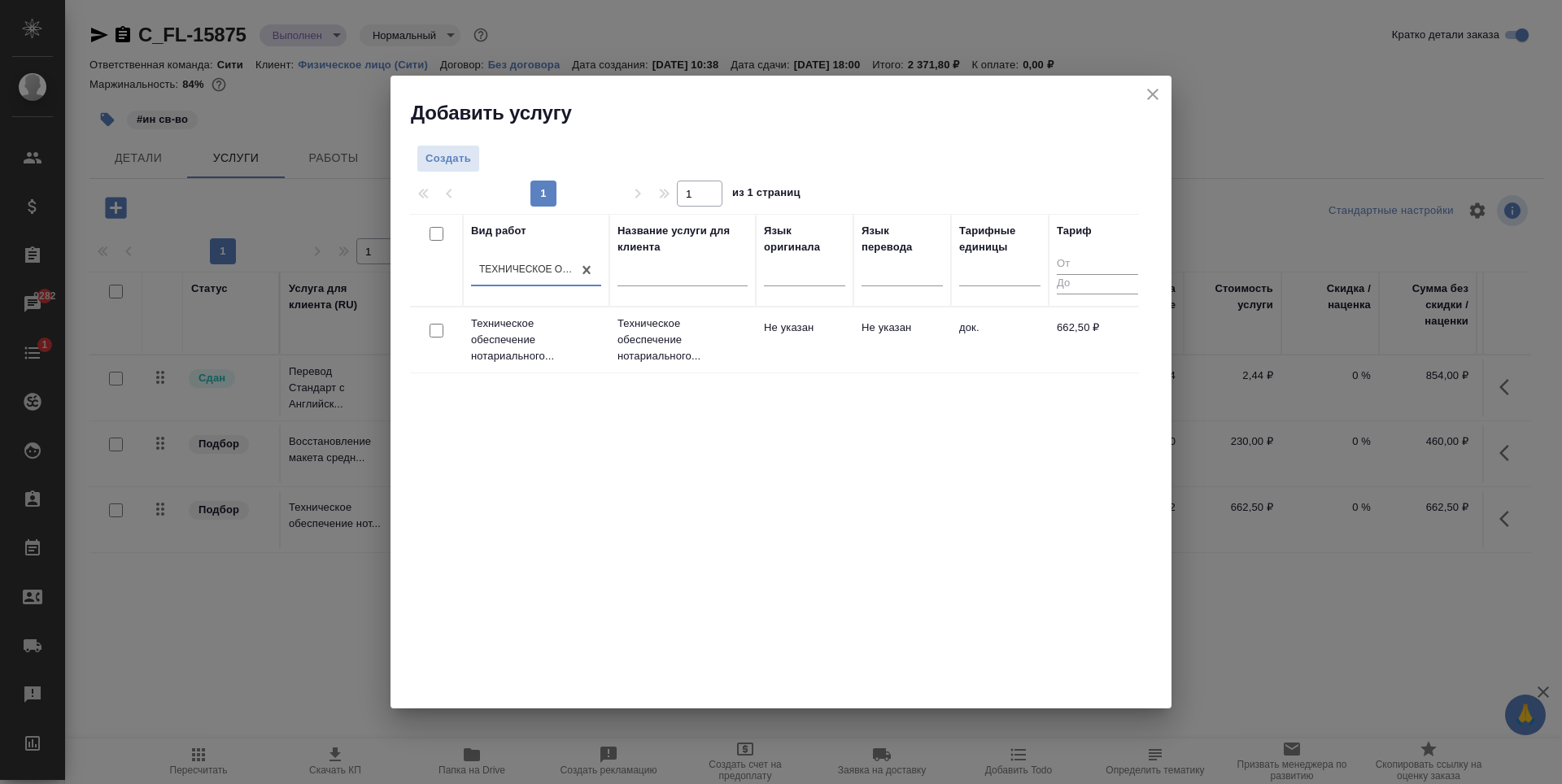
click at [433, 332] on input "checkbox" at bounding box center [436, 330] width 14 height 14
checkbox input "true"
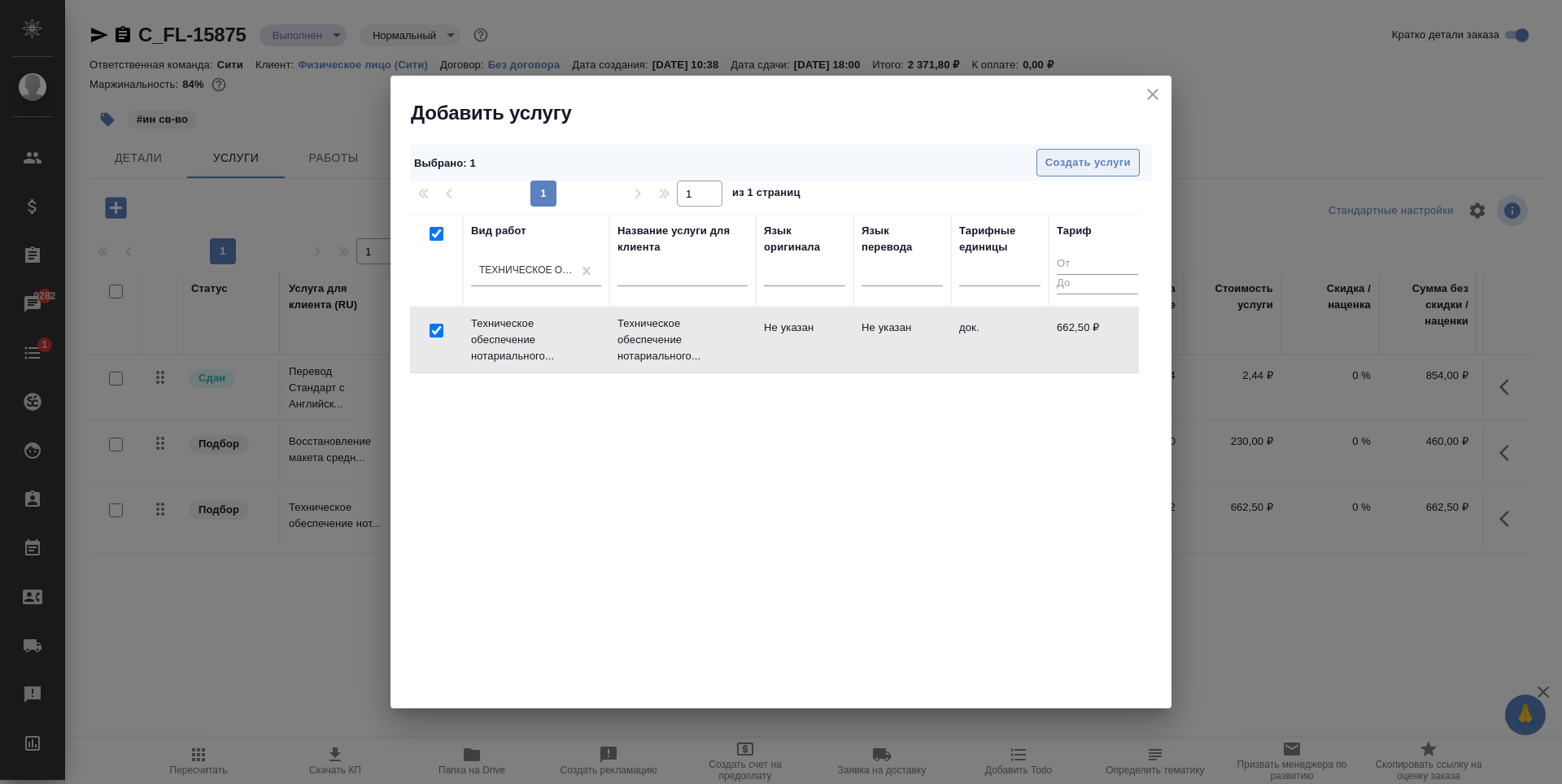
click at [1098, 165] on span "Создать услуги" at bounding box center [1088, 162] width 85 height 19
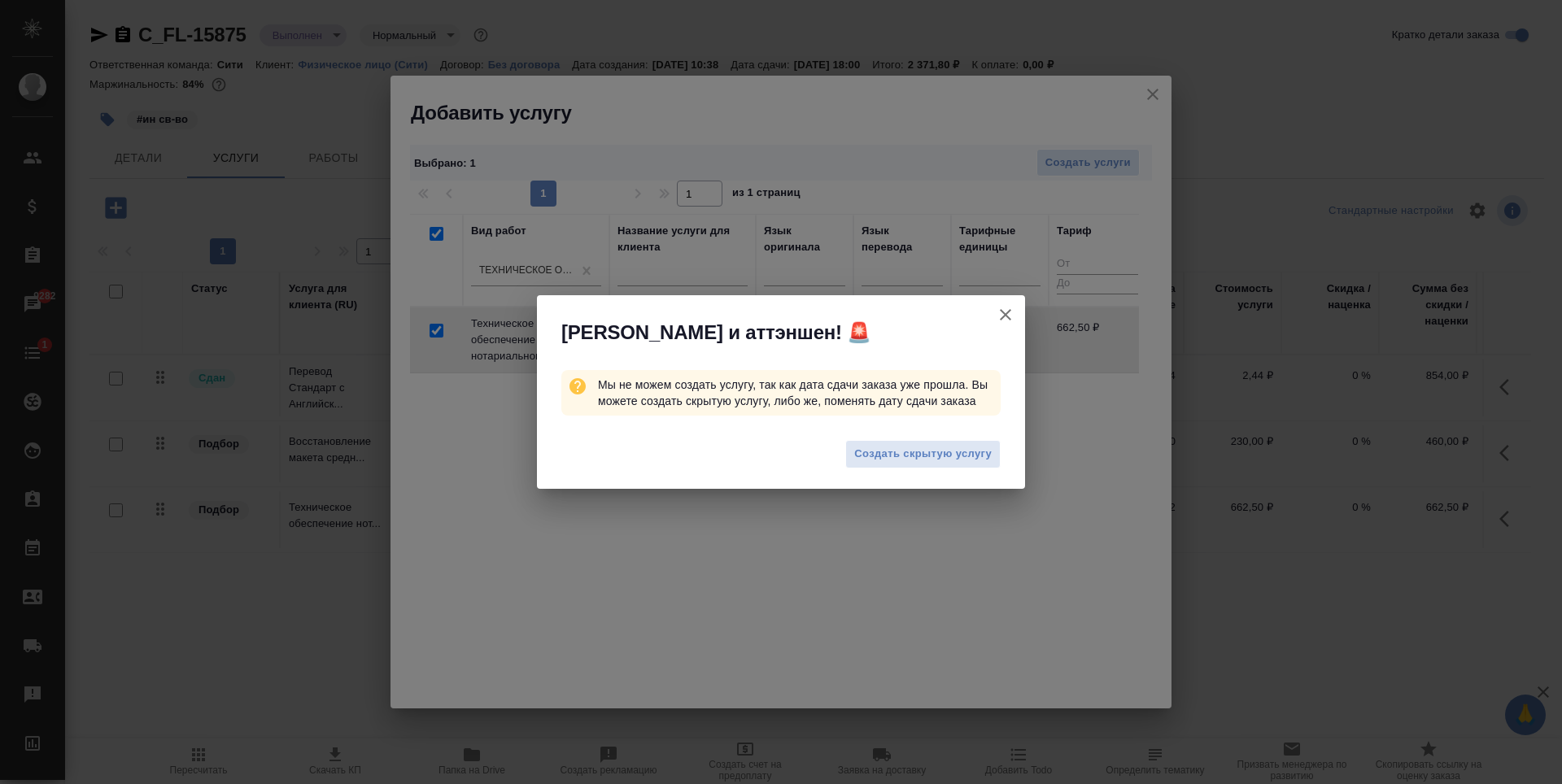
click at [952, 462] on span "Создать скрытую услугу" at bounding box center [923, 454] width 138 height 19
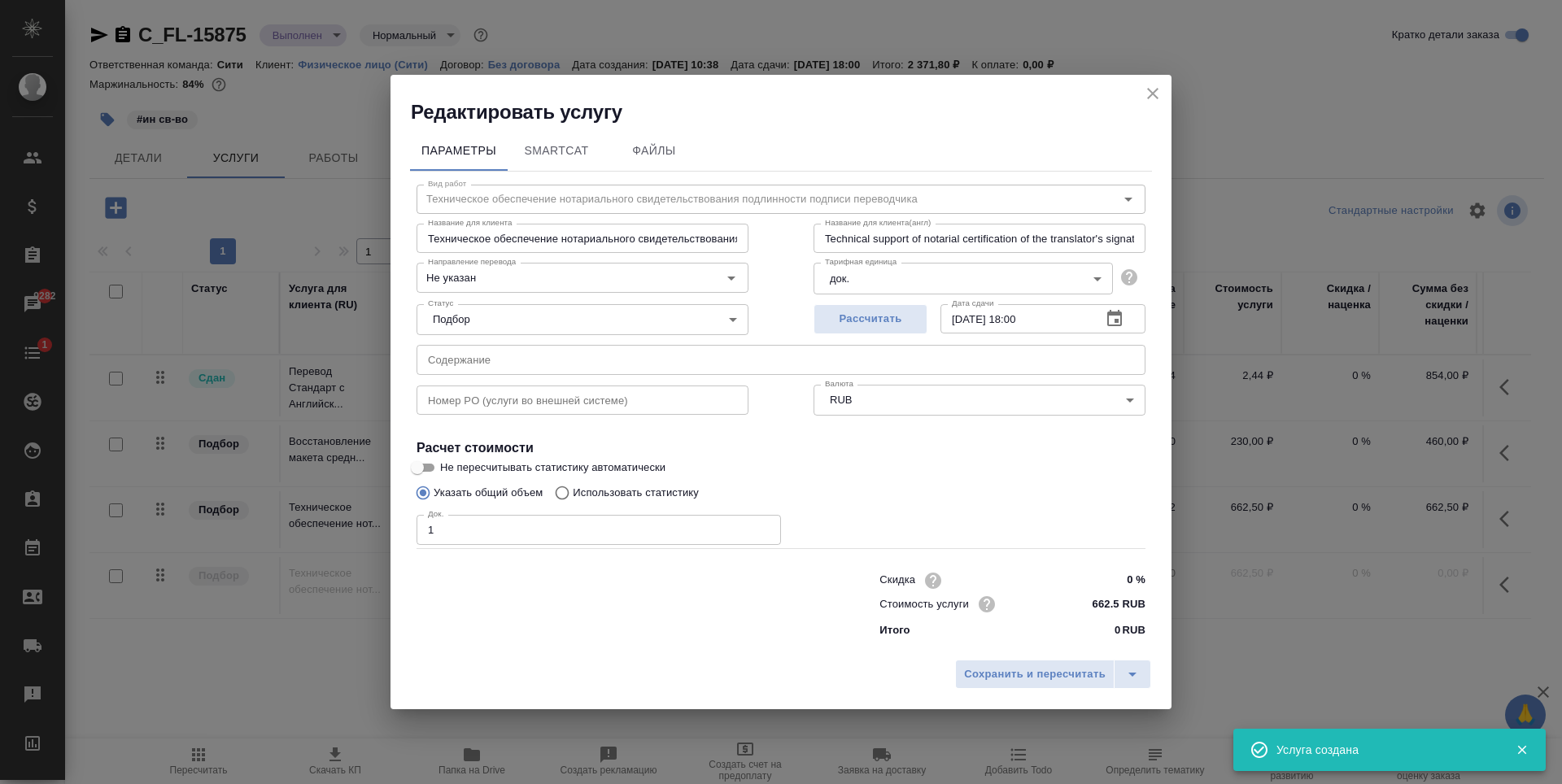
type input "1"
click at [765, 525] on input "1" at bounding box center [599, 530] width 365 height 29
click at [983, 668] on span "Сохранить и пересчитать" at bounding box center [1035, 675] width 142 height 19
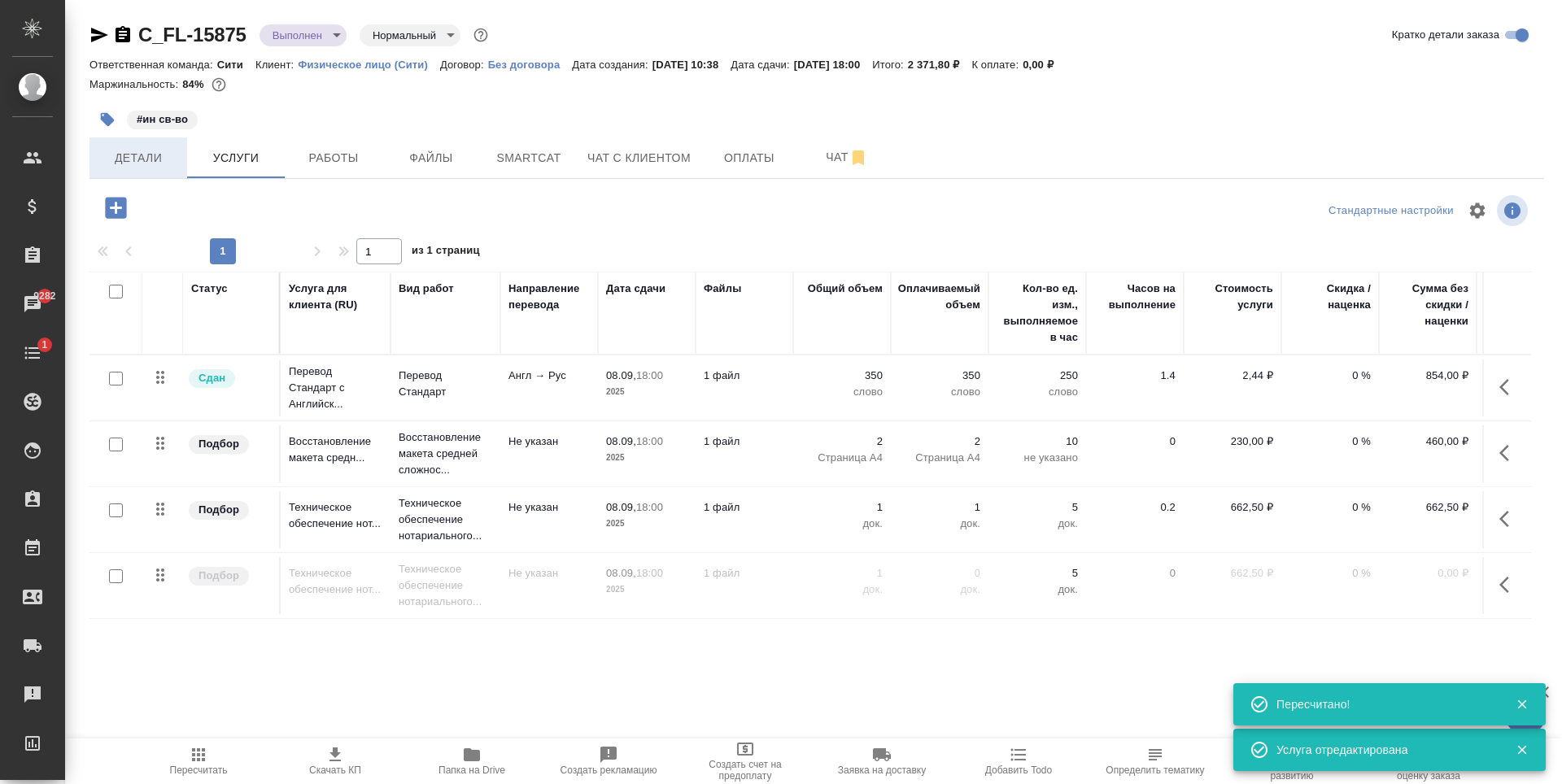
click at [143, 163] on span "Детали" at bounding box center [138, 157] width 78 height 21
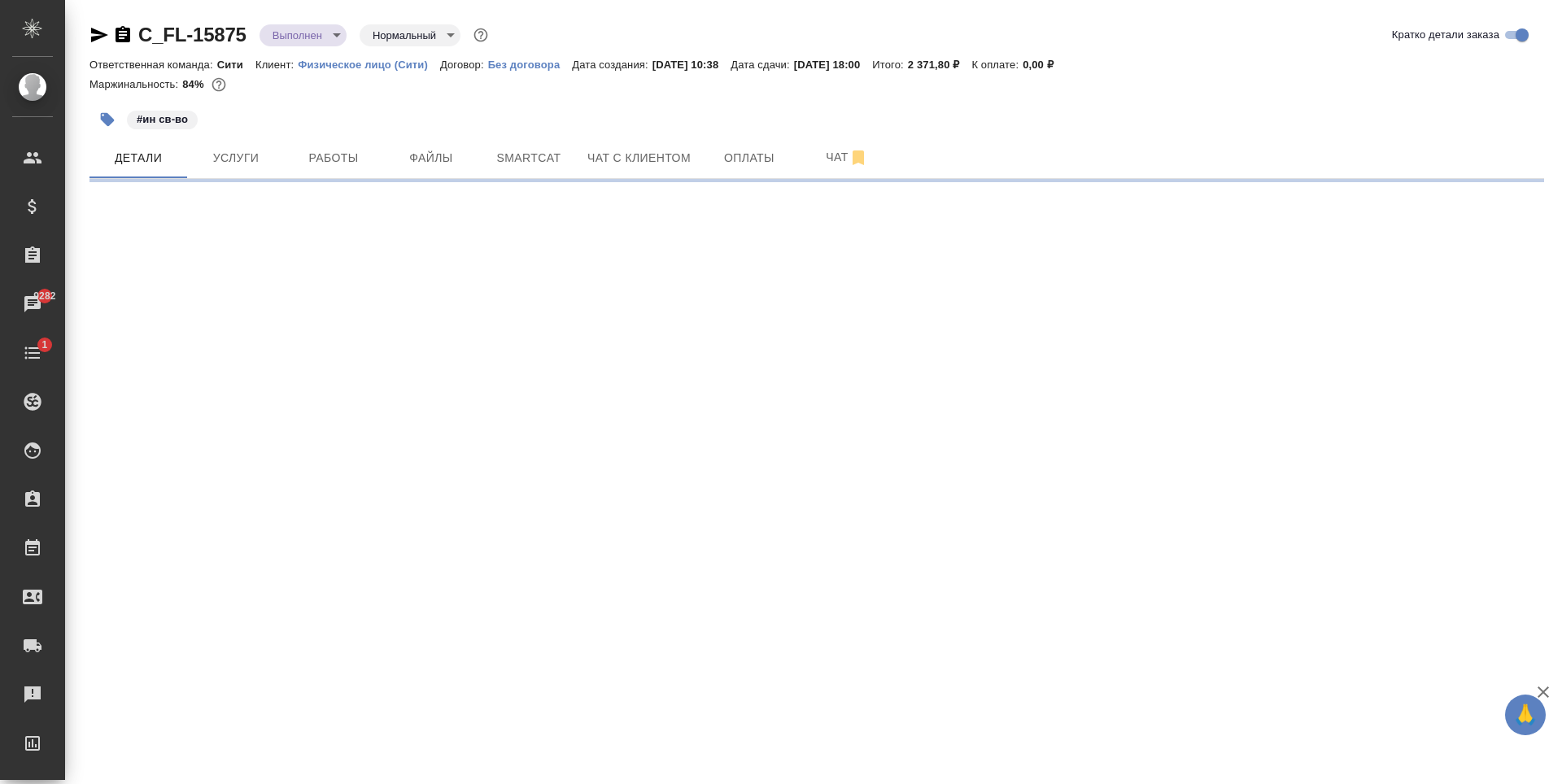
select select "RU"
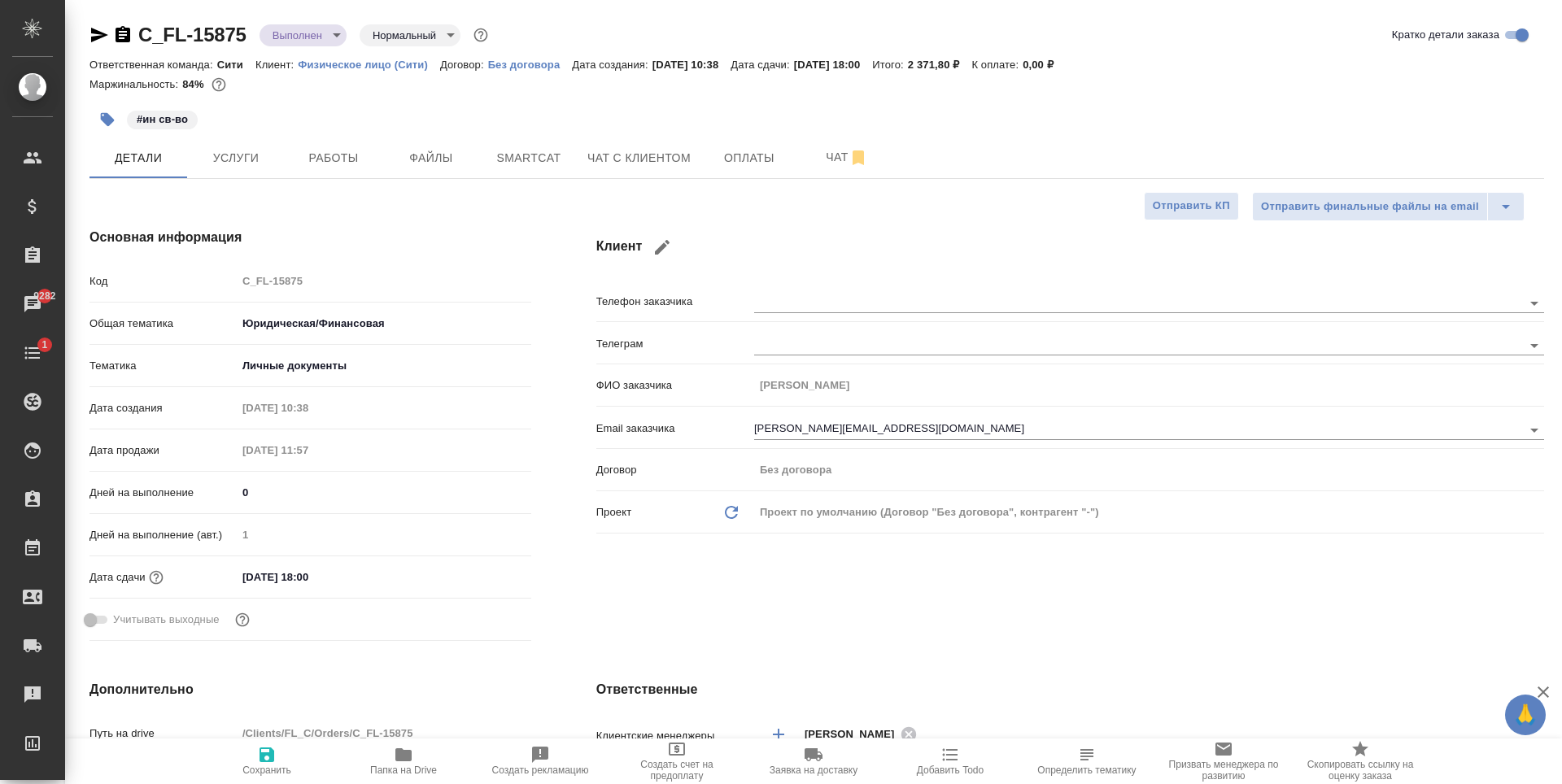
type textarea "x"
drag, startPoint x: 340, startPoint y: 577, endPoint x: 419, endPoint y: 591, distance: 80.2
click at [341, 577] on input "08.09.2025 18:00" at bounding box center [309, 577] width 143 height 23
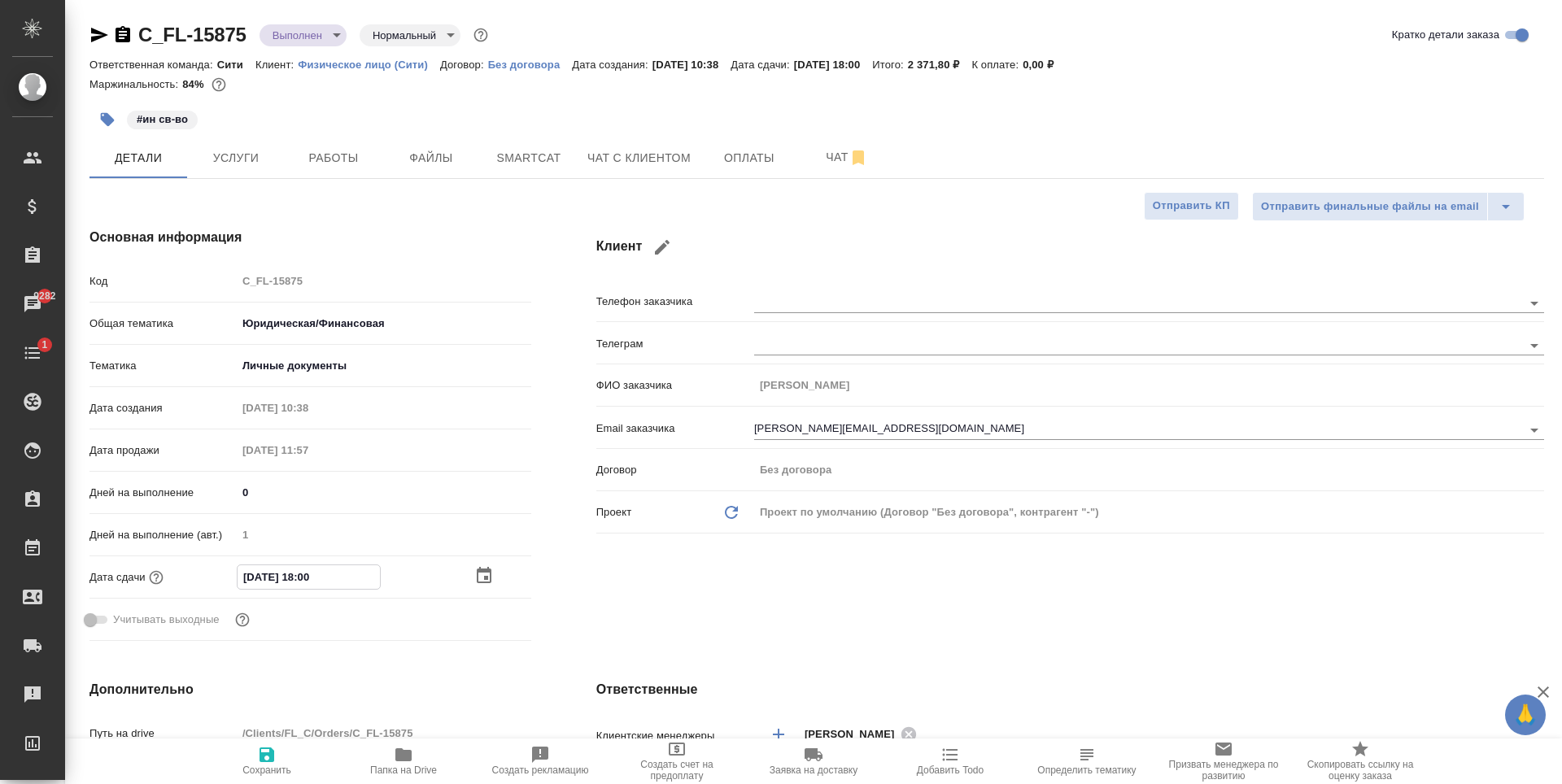
click at [481, 577] on icon "button" at bounding box center [484, 575] width 15 height 17
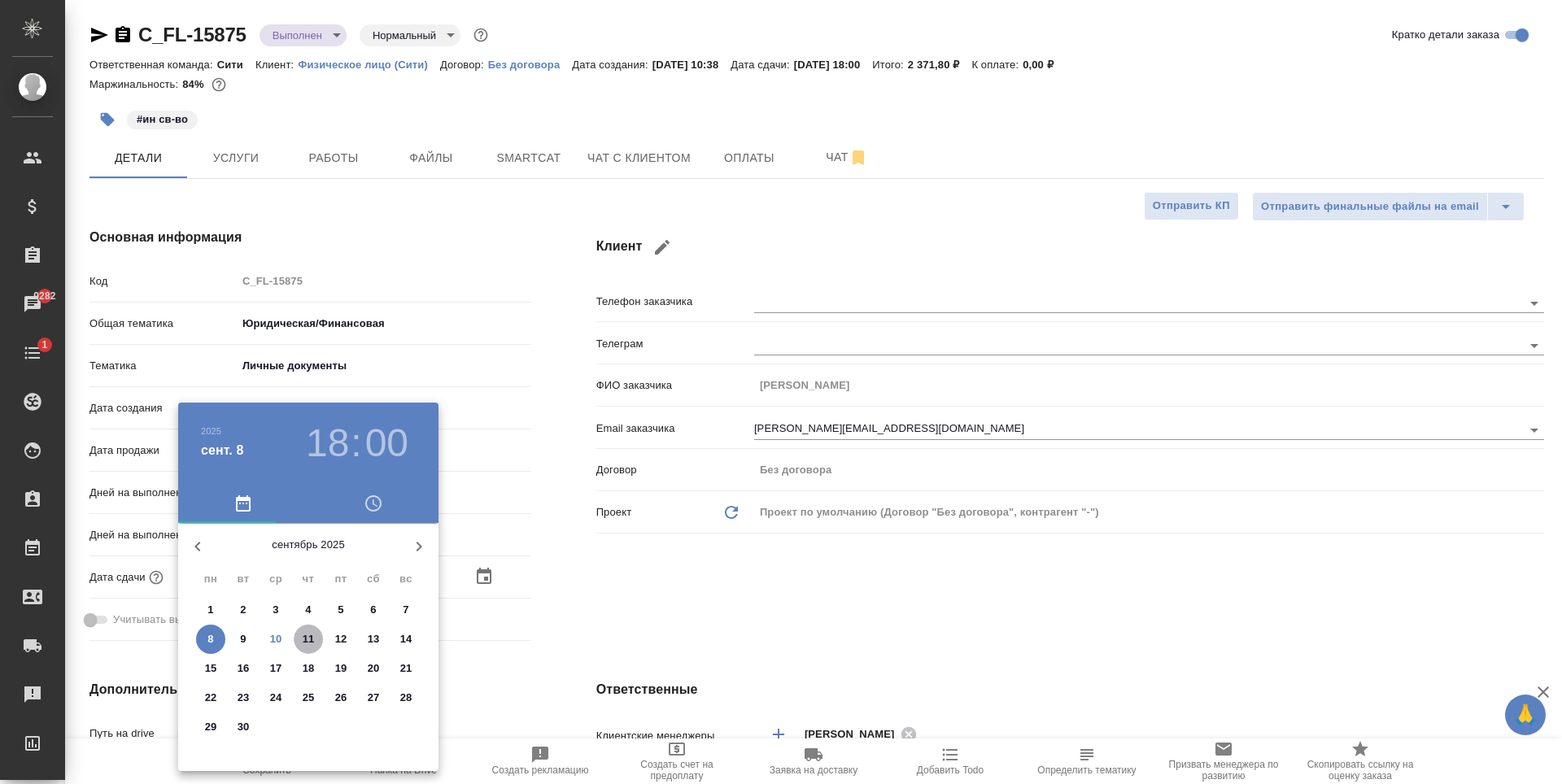
click at [308, 636] on p "11" at bounding box center [308, 639] width 12 height 17
type input "11.09.2025 18:00"
type textarea "x"
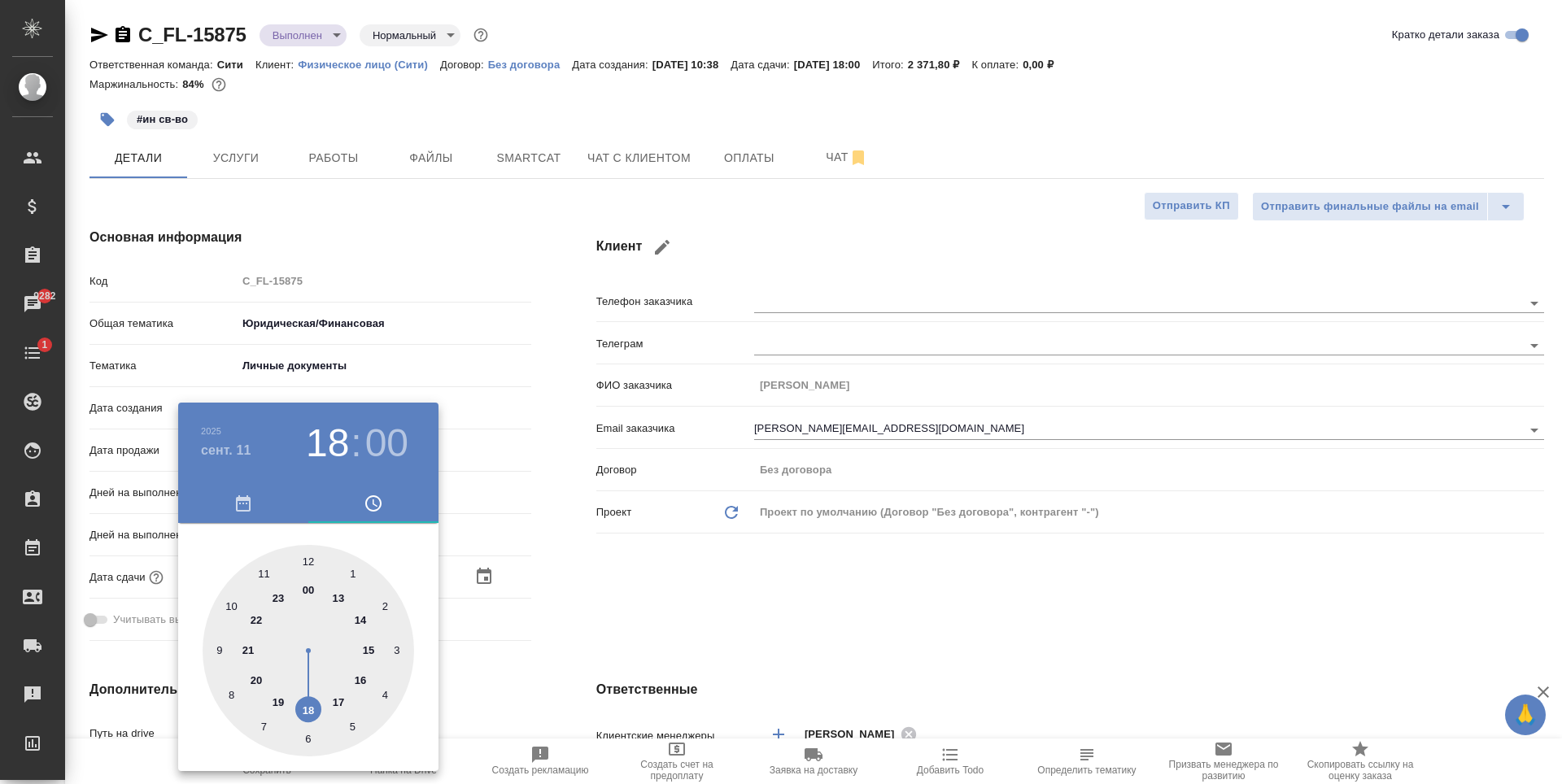
click at [802, 582] on div at bounding box center [781, 392] width 1562 height 784
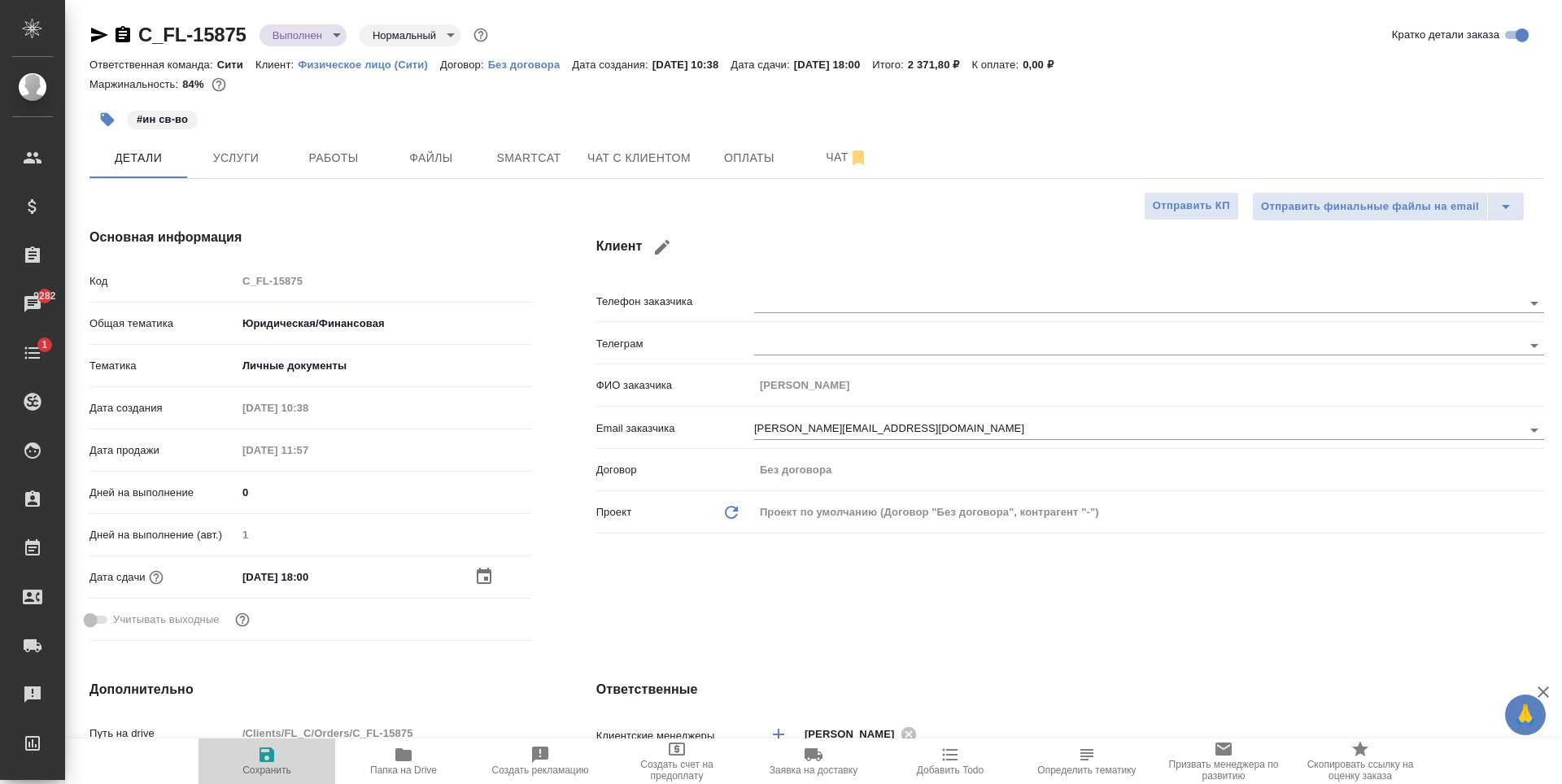
click at [259, 760] on icon "button" at bounding box center [266, 755] width 15 height 15
type textarea "x"
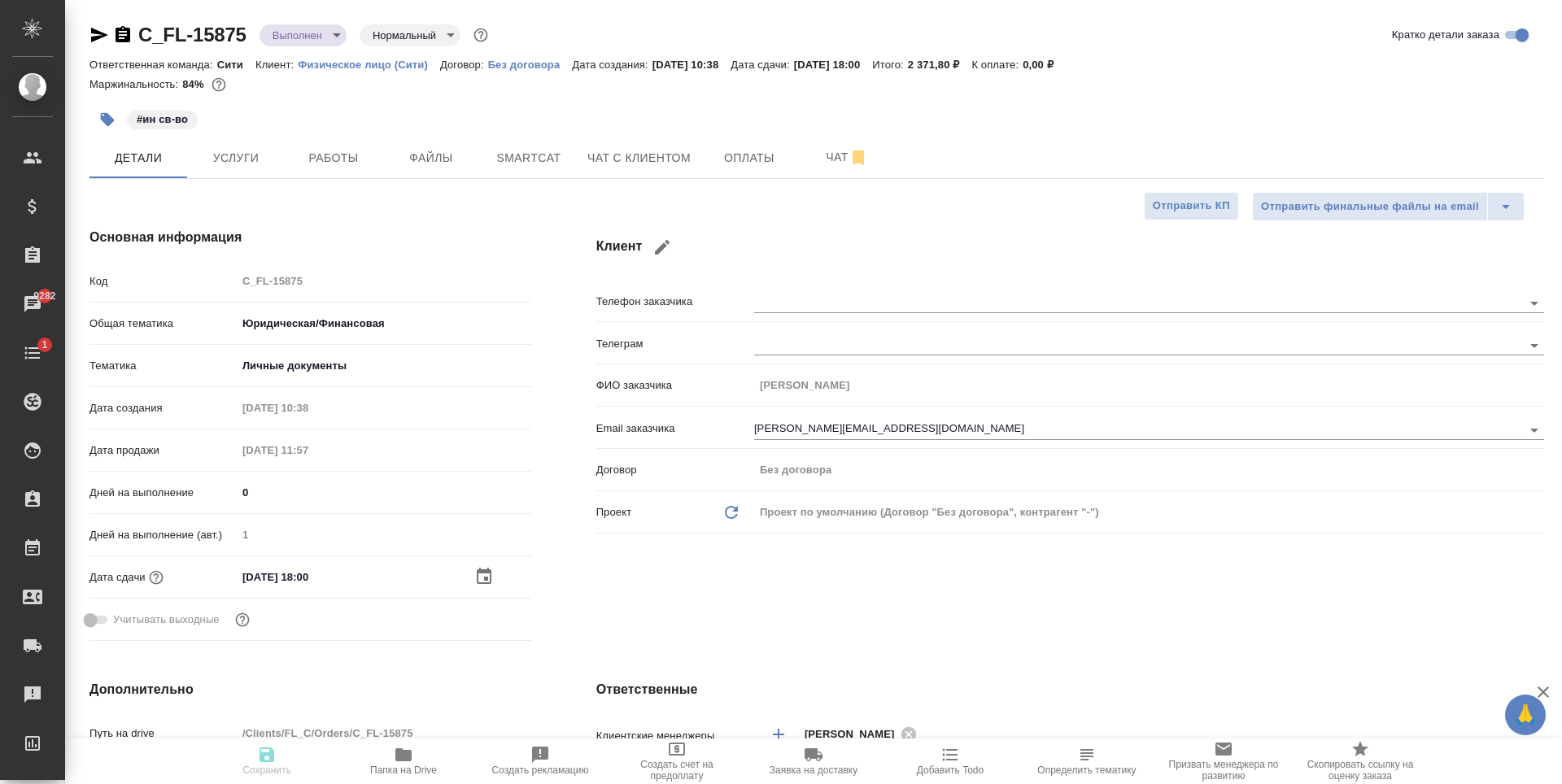
type textarea "x"
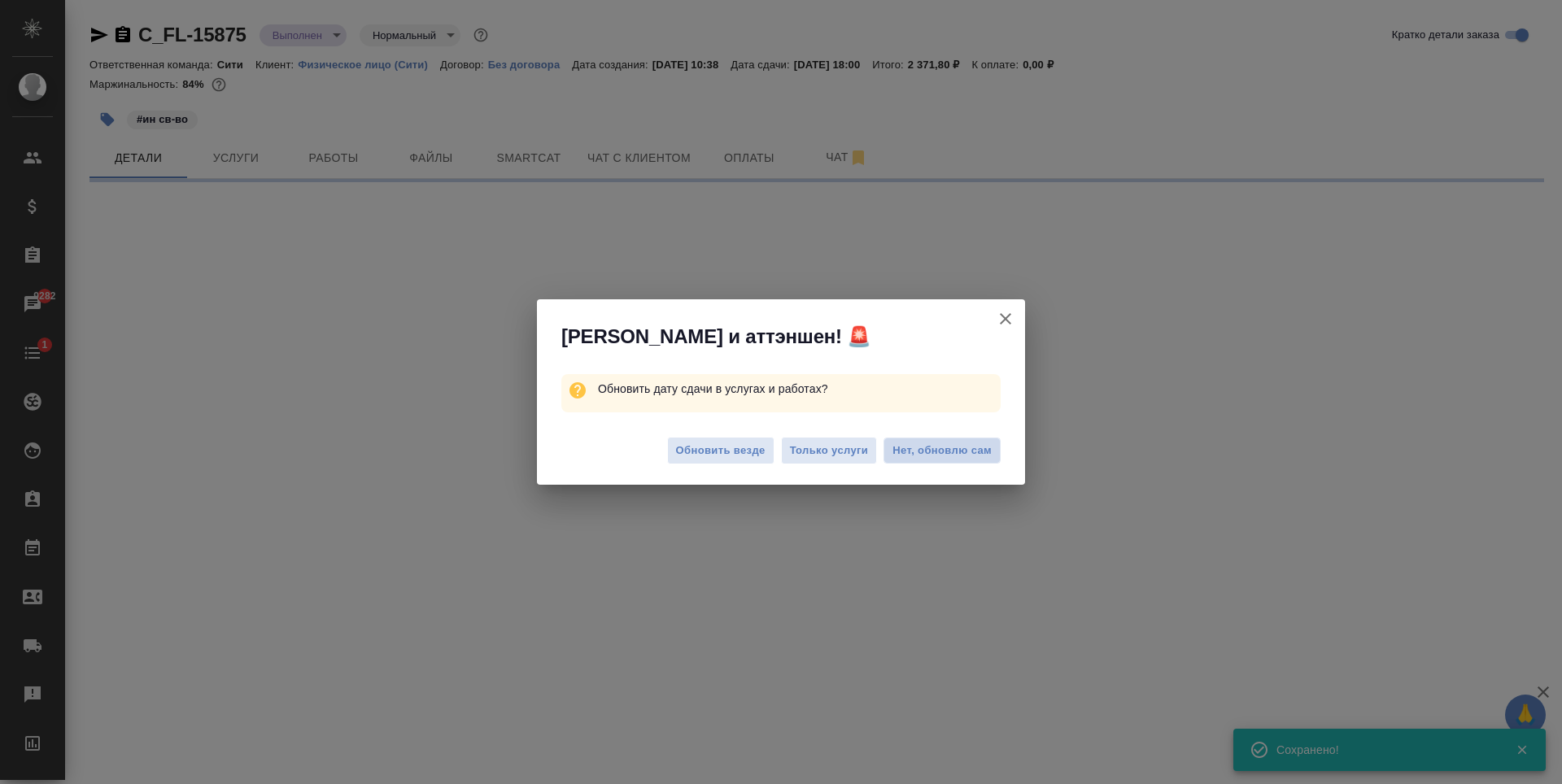
click at [915, 459] on button "Нет, обновлю сам" at bounding box center [942, 451] width 117 height 26
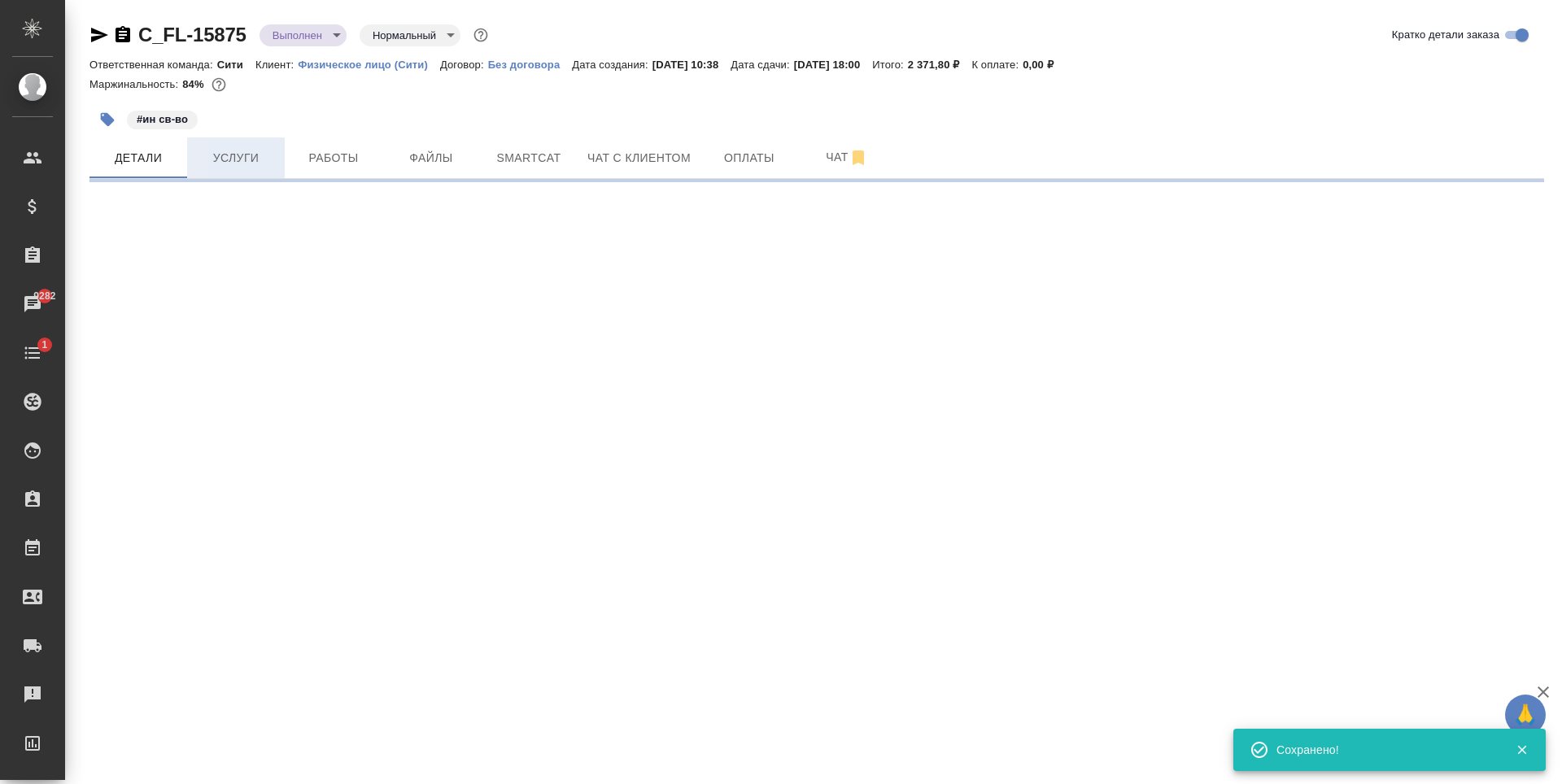
click at [246, 163] on span "Услуги" at bounding box center [236, 157] width 78 height 21
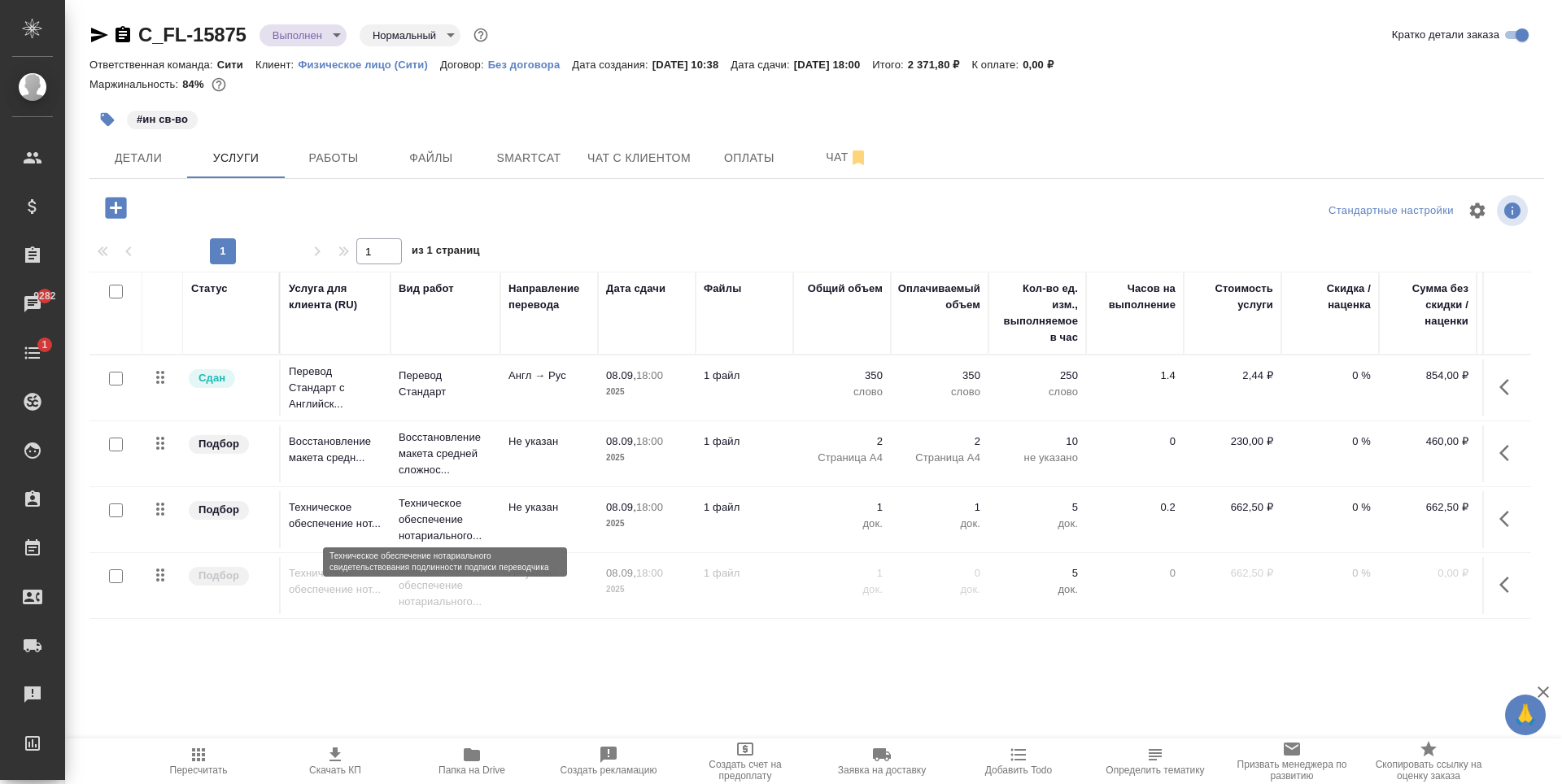
scroll to position [10, 0]
click at [112, 569] on input "checkbox" at bounding box center [115, 576] width 14 height 14
checkbox input "true"
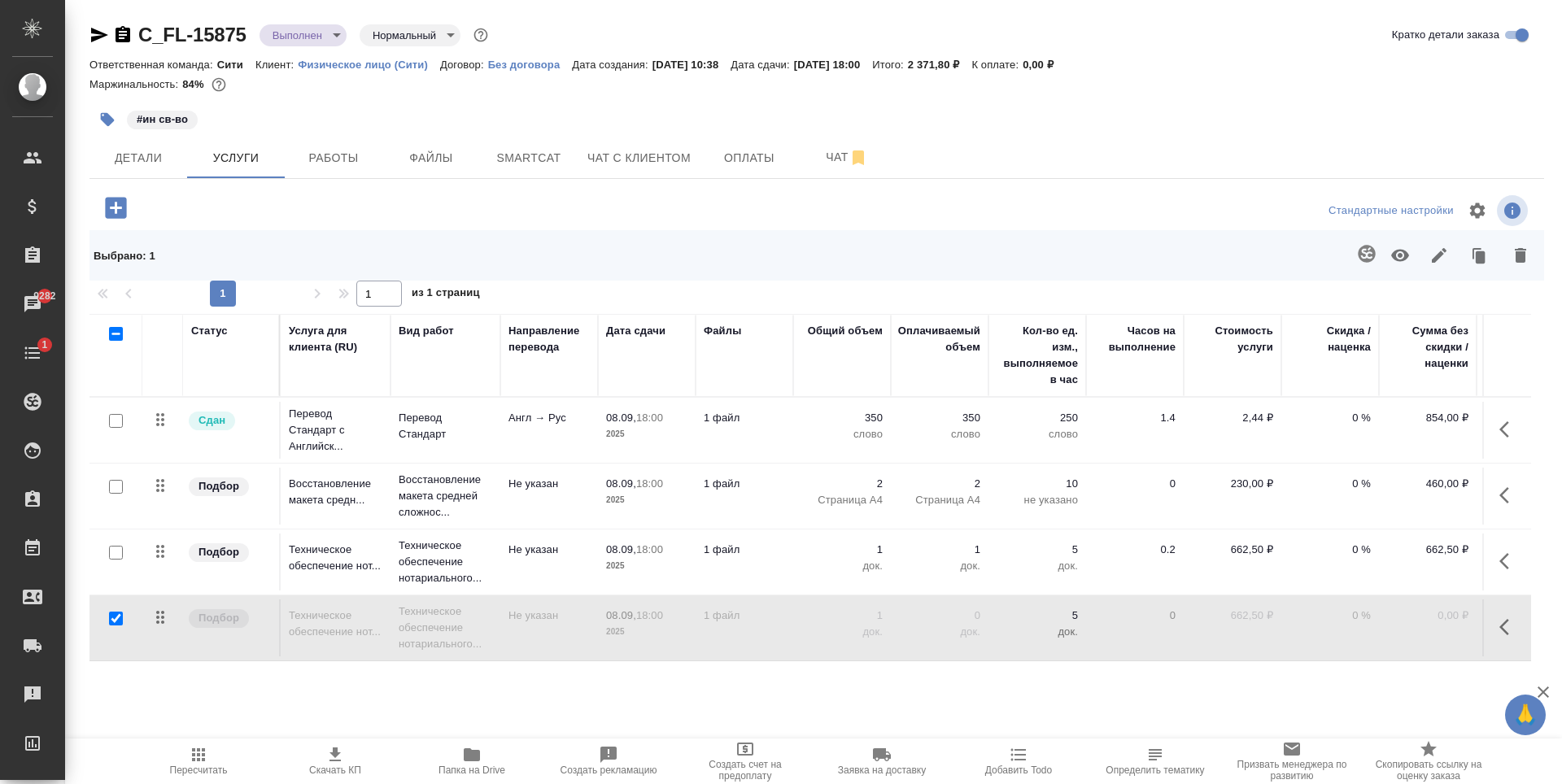
click at [1403, 253] on icon "button" at bounding box center [1401, 255] width 20 height 20
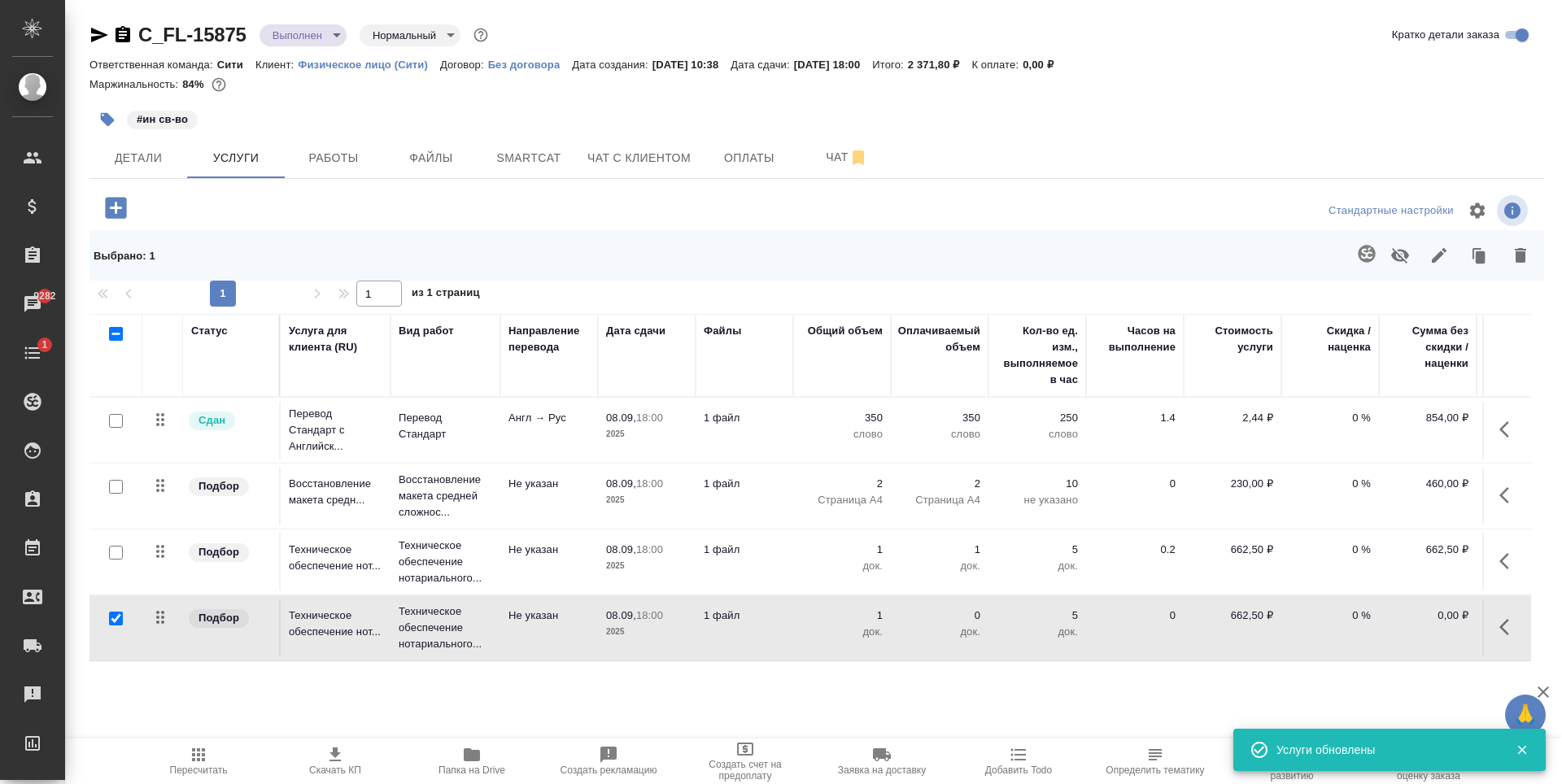
click at [875, 703] on div "C_FL-15875 Выполнен completed Нормальный normal Кратко детали заказа Ответствен…" at bounding box center [817, 352] width 1473 height 705
click at [214, 755] on span "Пересчитать" at bounding box center [199, 761] width 117 height 31
drag, startPoint x: 1065, startPoint y: 63, endPoint x: 1099, endPoint y: 64, distance: 34.0
click at [1078, 64] on p "795,00 ₽" at bounding box center [1050, 65] width 56 height 12
copy p "795,00"
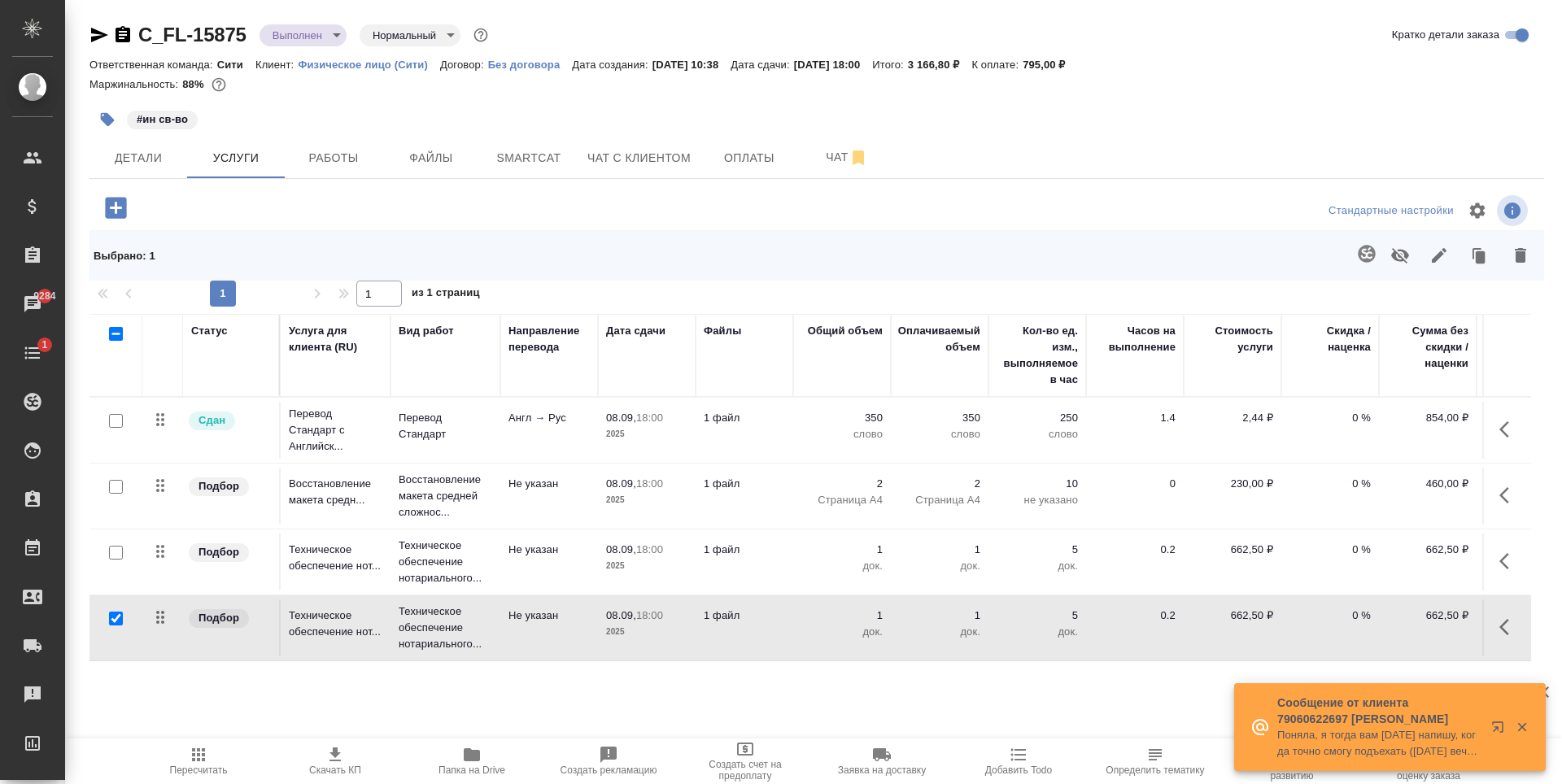
click at [1106, 84] on div "Маржинальность: 88%" at bounding box center [817, 85] width 1454 height 22
click at [137, 148] on span "Детали" at bounding box center [138, 157] width 78 height 21
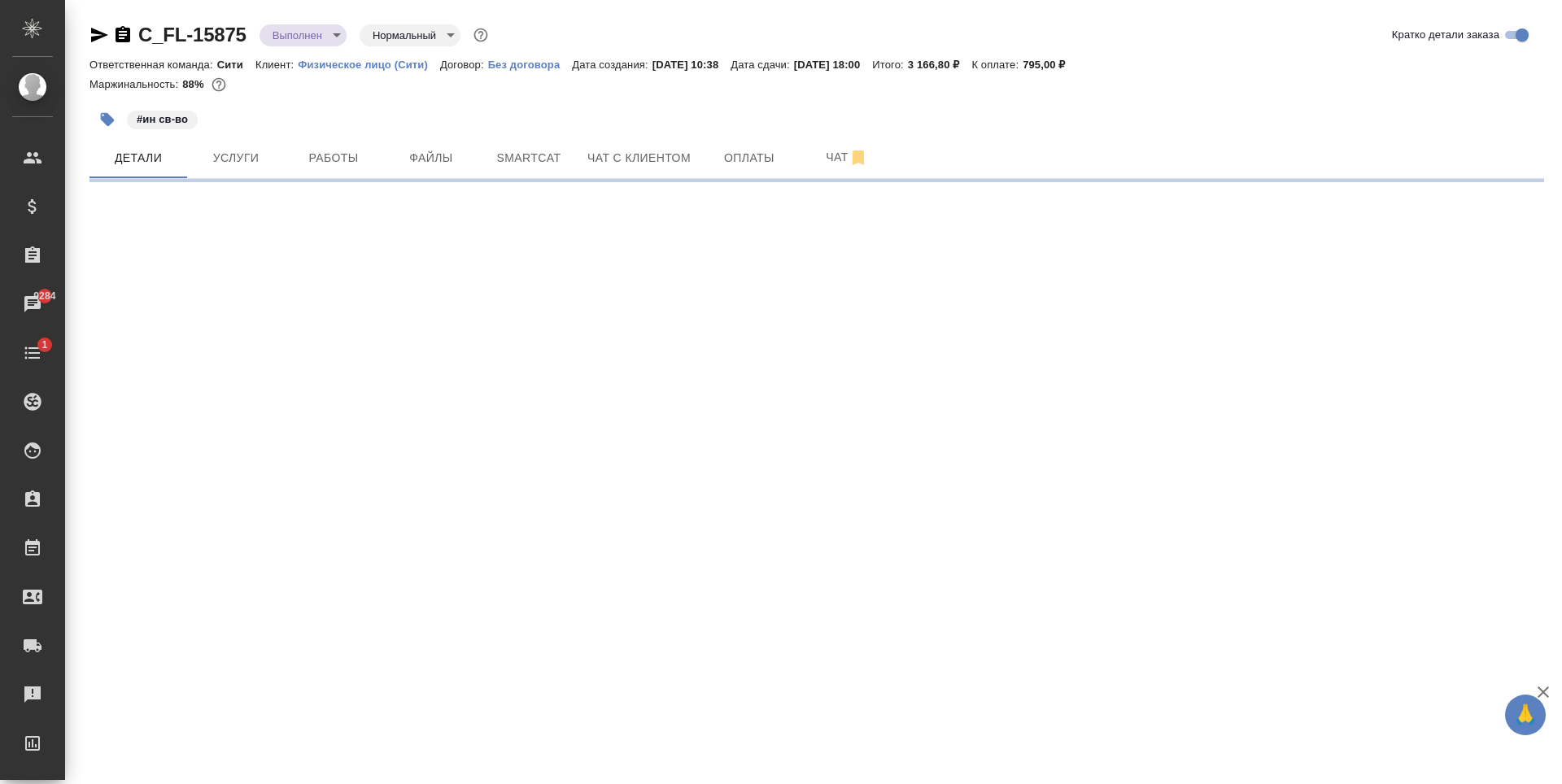
select select "RU"
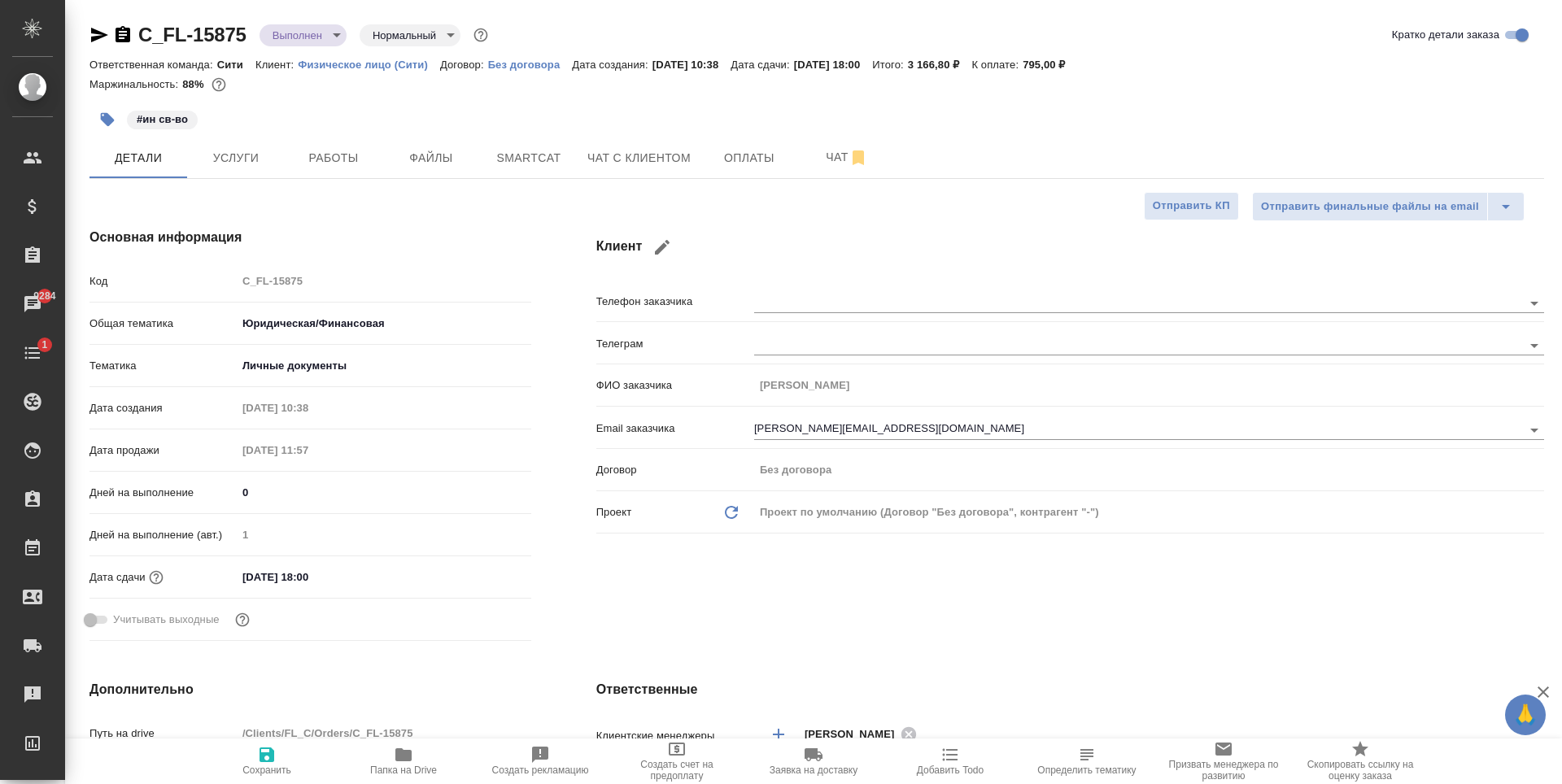
type textarea "x"
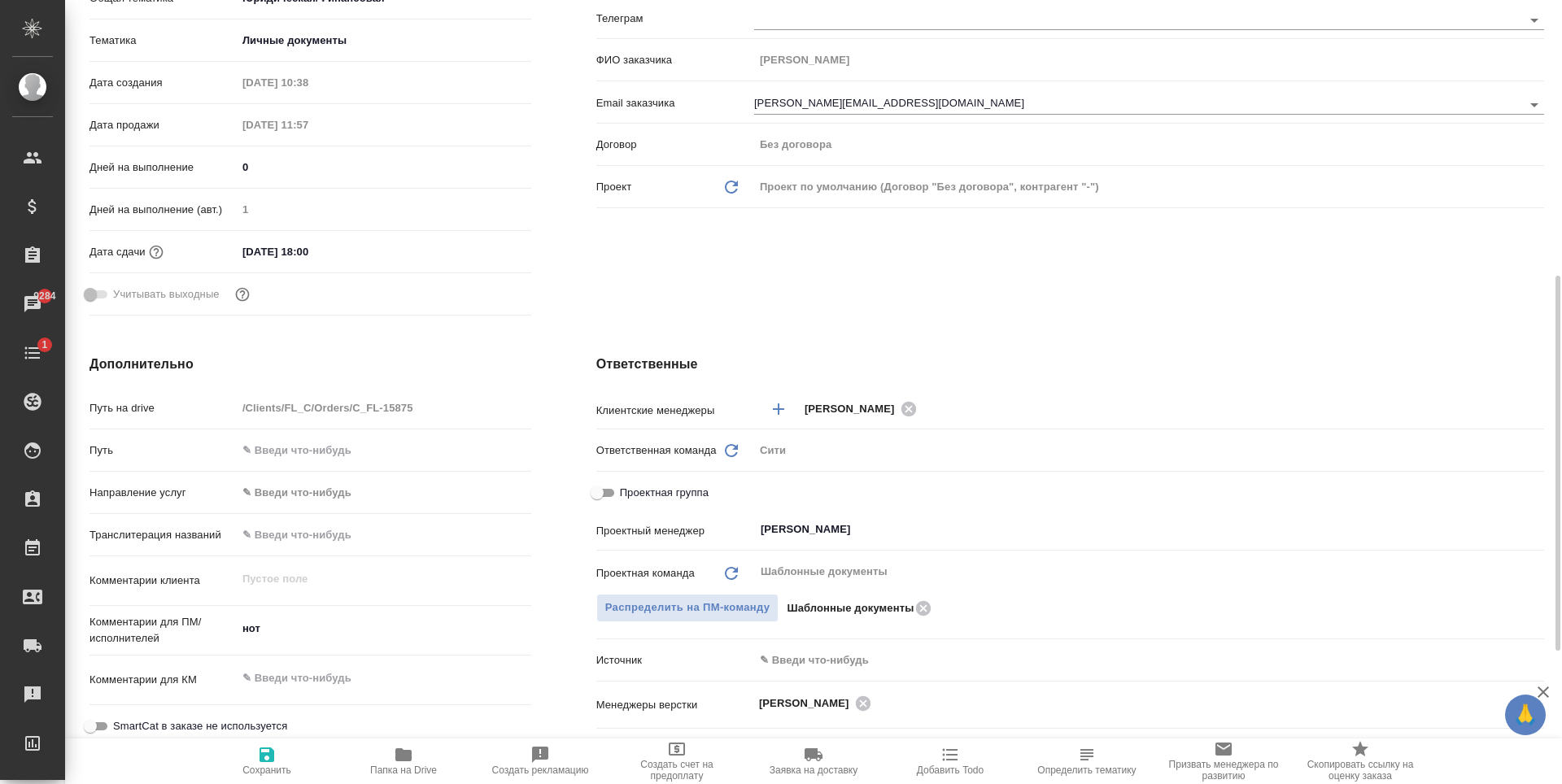
scroll to position [488, 0]
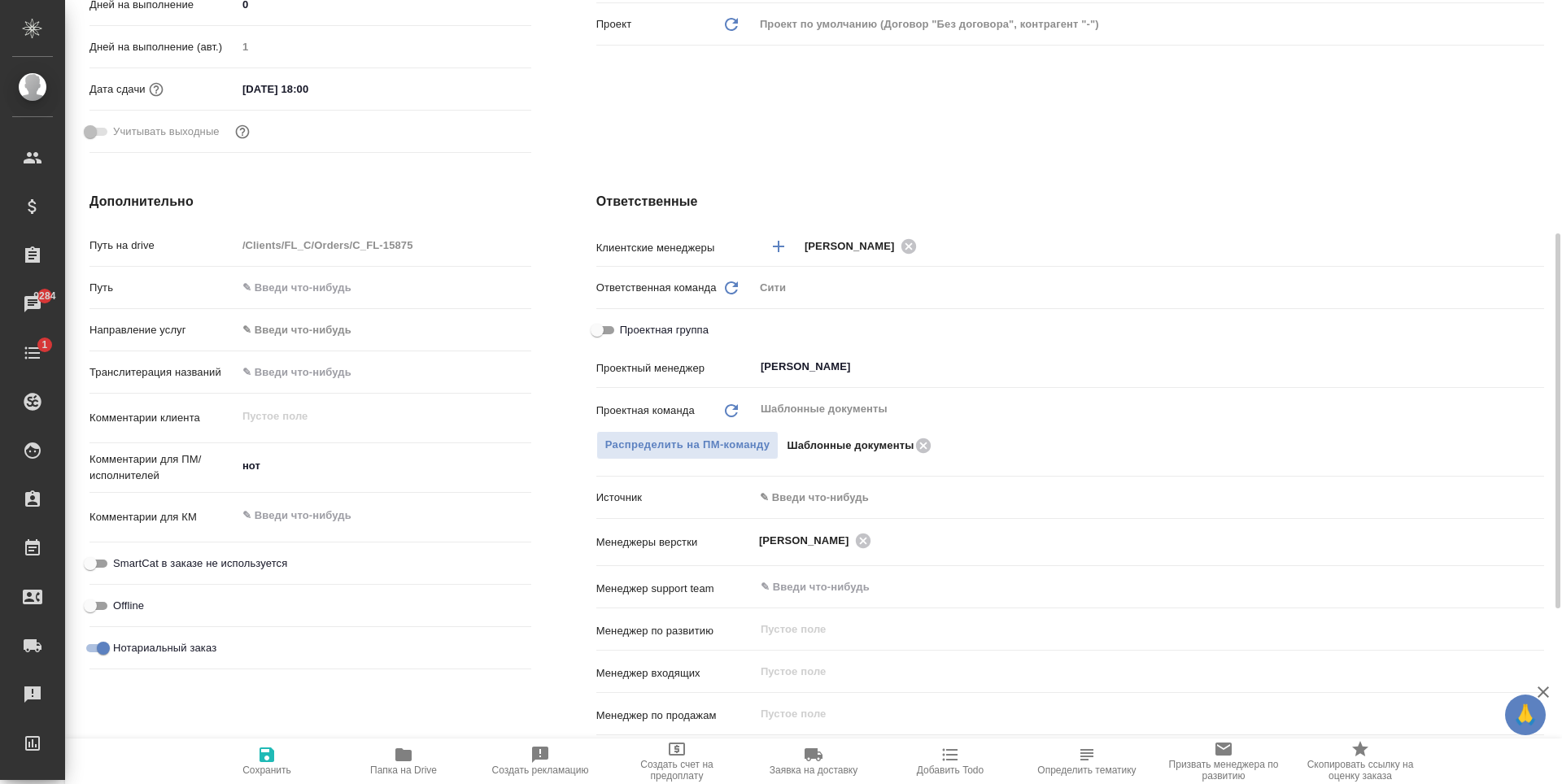
click at [604, 331] on input "Проектная группа" at bounding box center [598, 330] width 59 height 20
checkbox input "true"
type textarea "x"
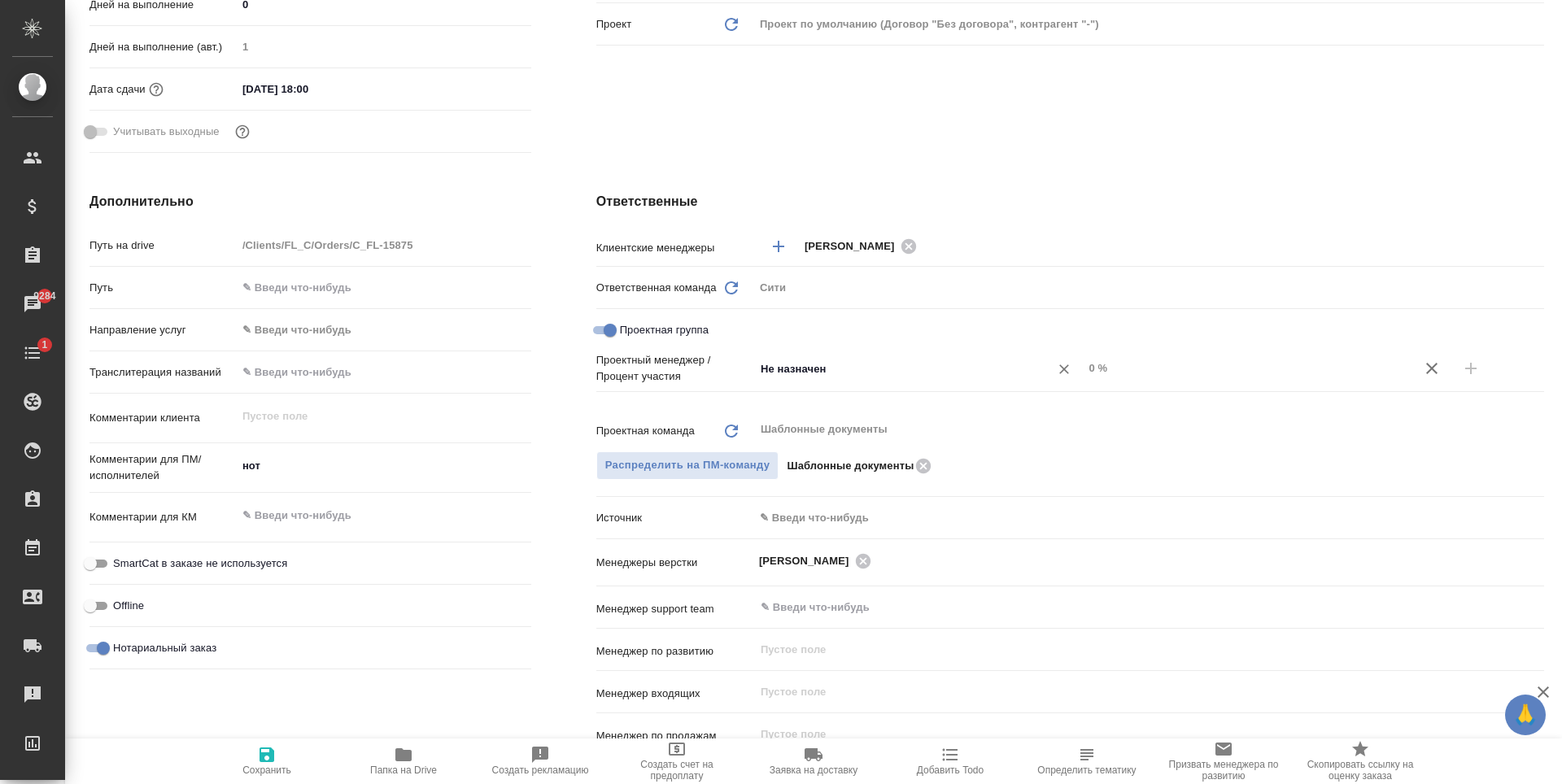
click at [826, 374] on input "Не назначен" at bounding box center [891, 369] width 265 height 20
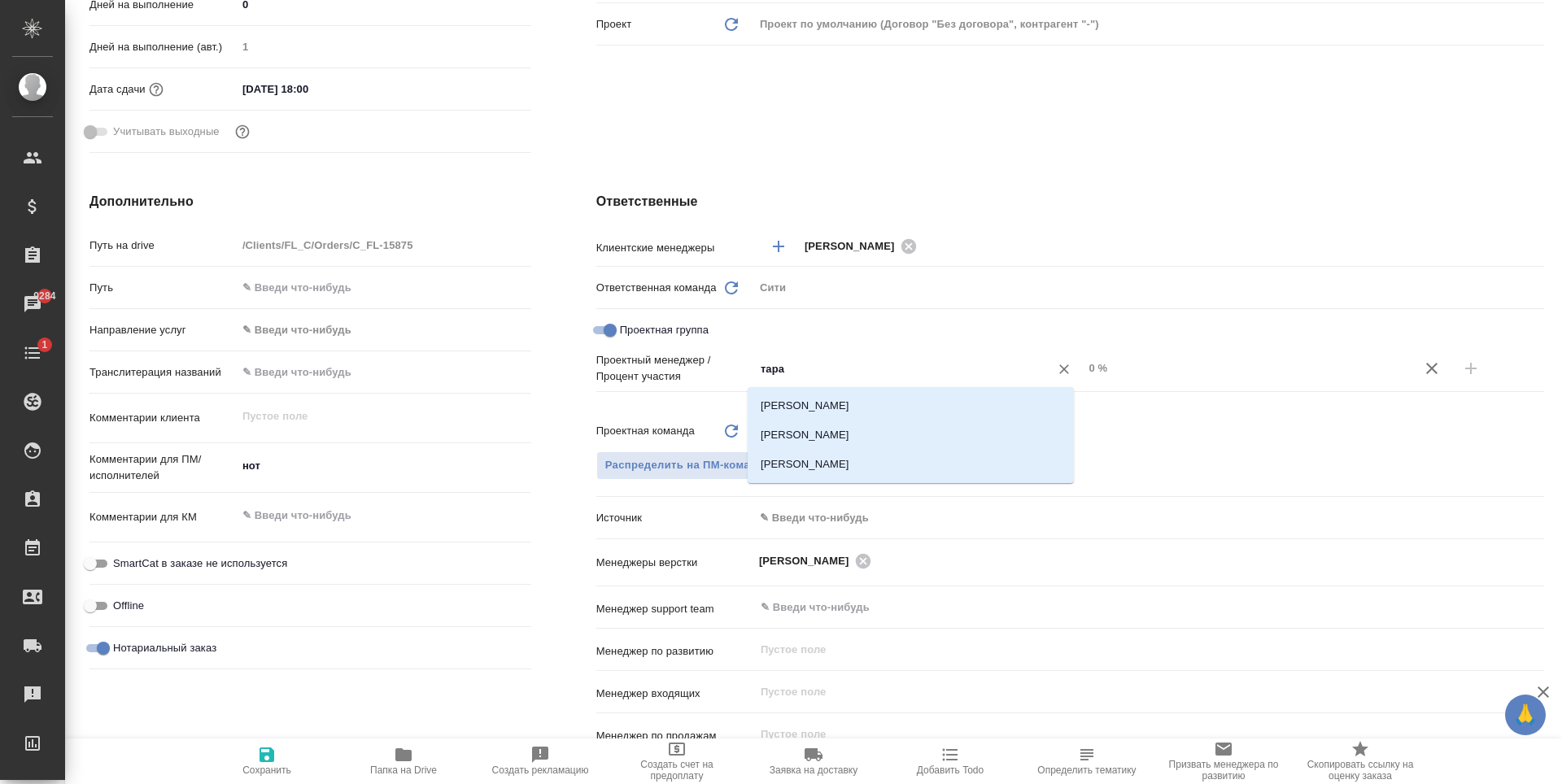
type input "тараб"
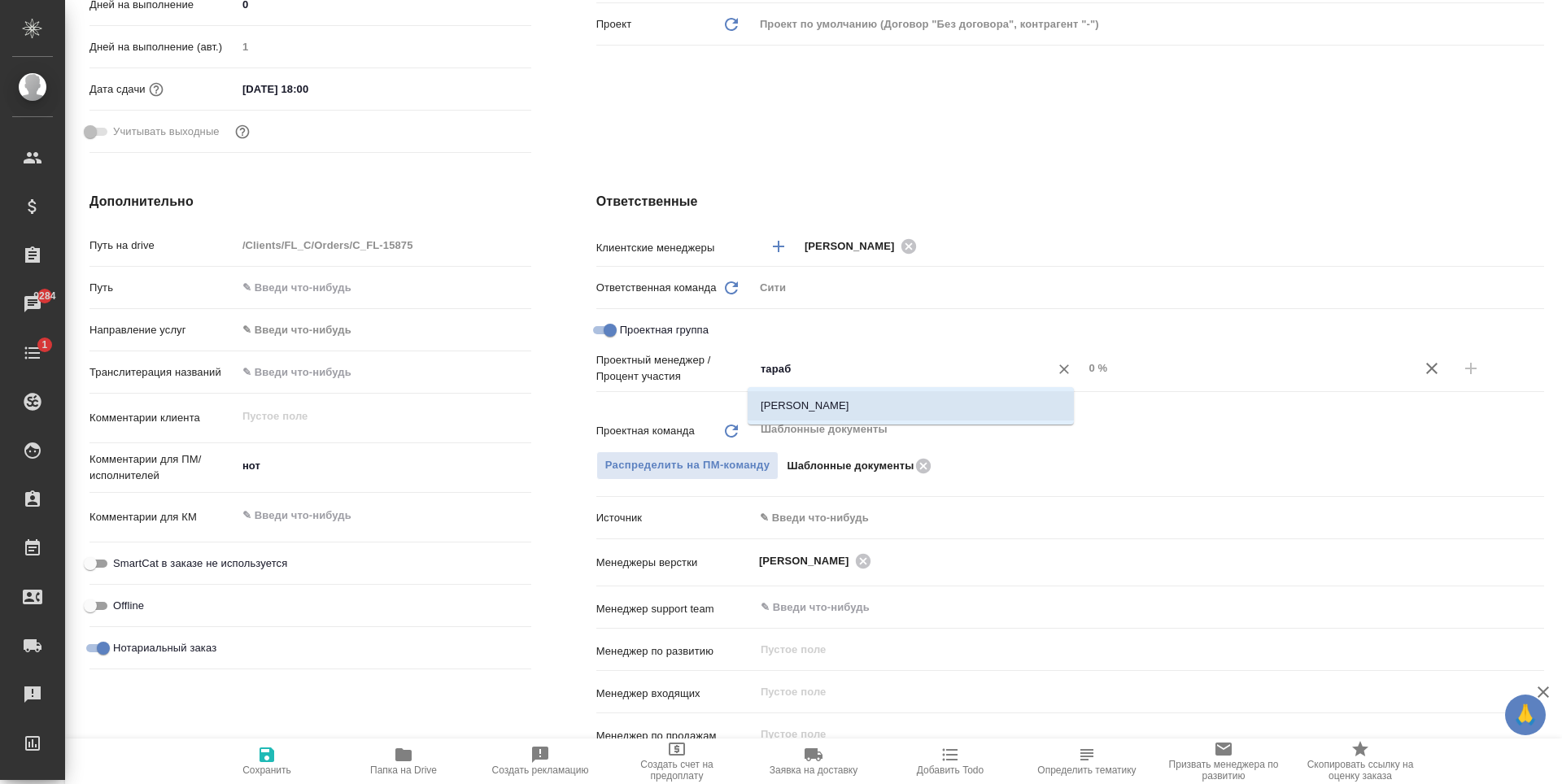
click at [846, 409] on li "Тарабановская Анастасия" at bounding box center [912, 406] width 327 height 29
type textarea "x"
click at [1046, 183] on div "Ответственные Клиентские менеджеры Зайцева Светлана ​ Ответственная команда Обн…" at bounding box center [1071, 498] width 1013 height 677
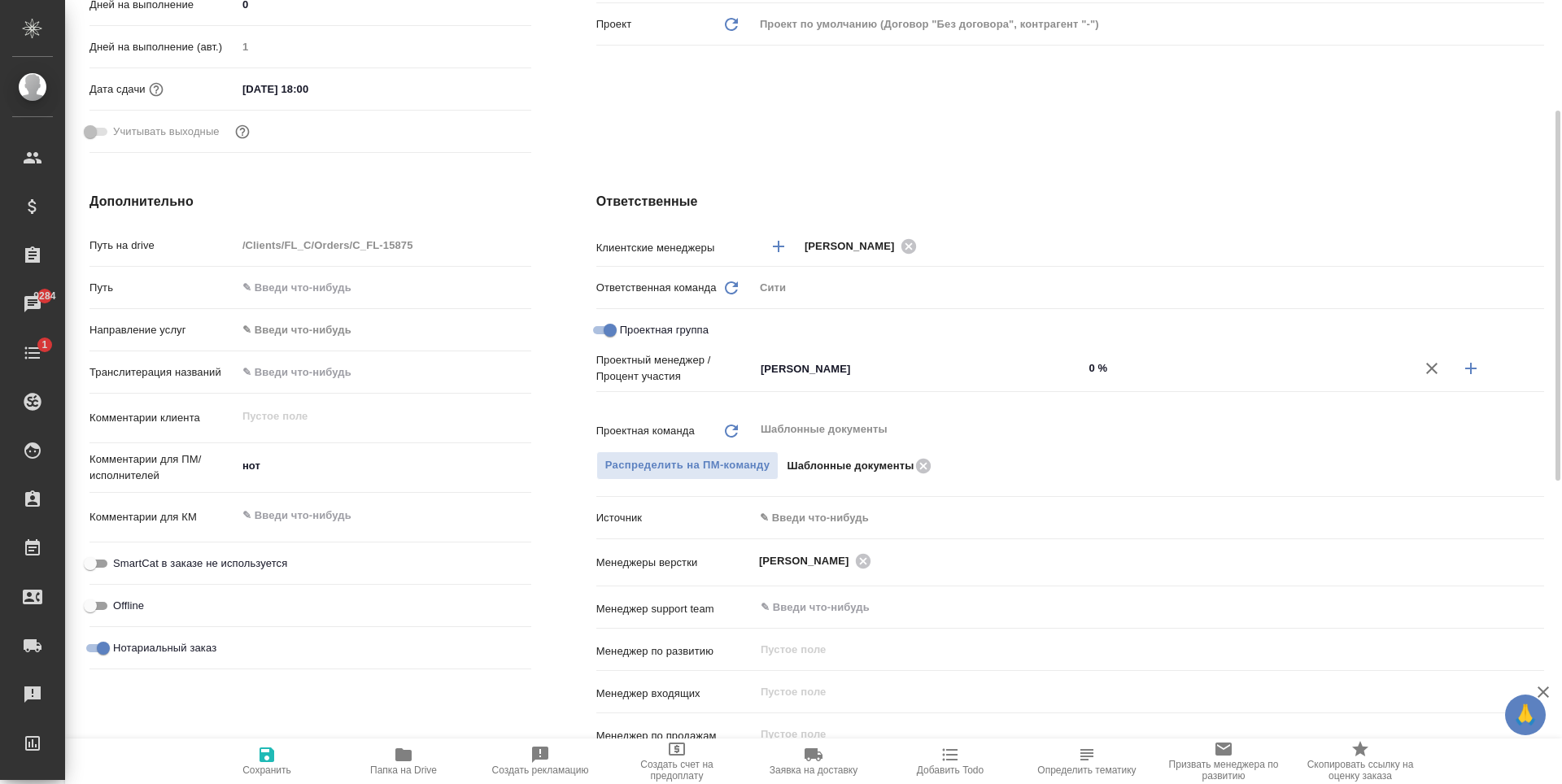
scroll to position [162, 0]
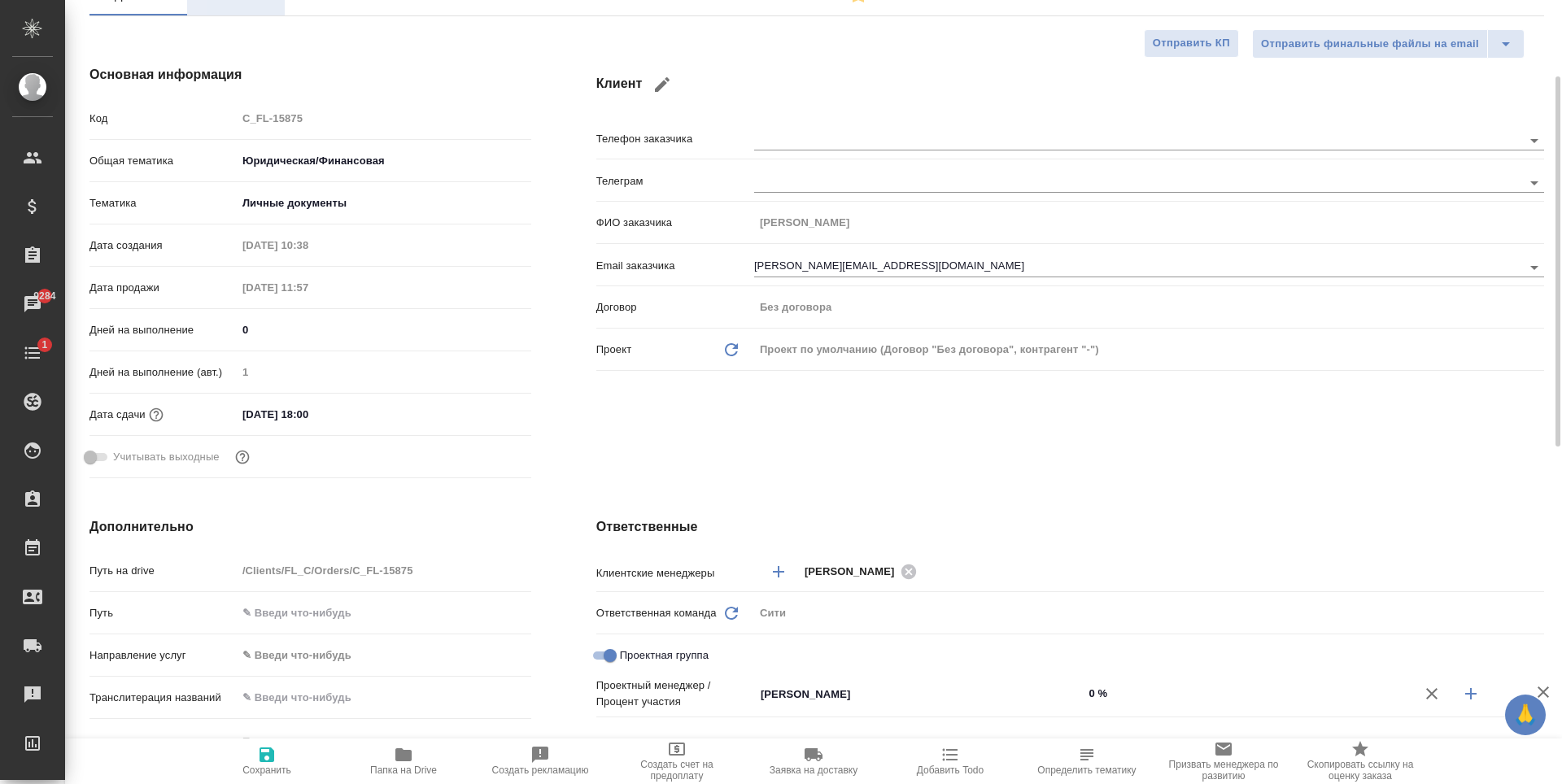
type textarea "x"
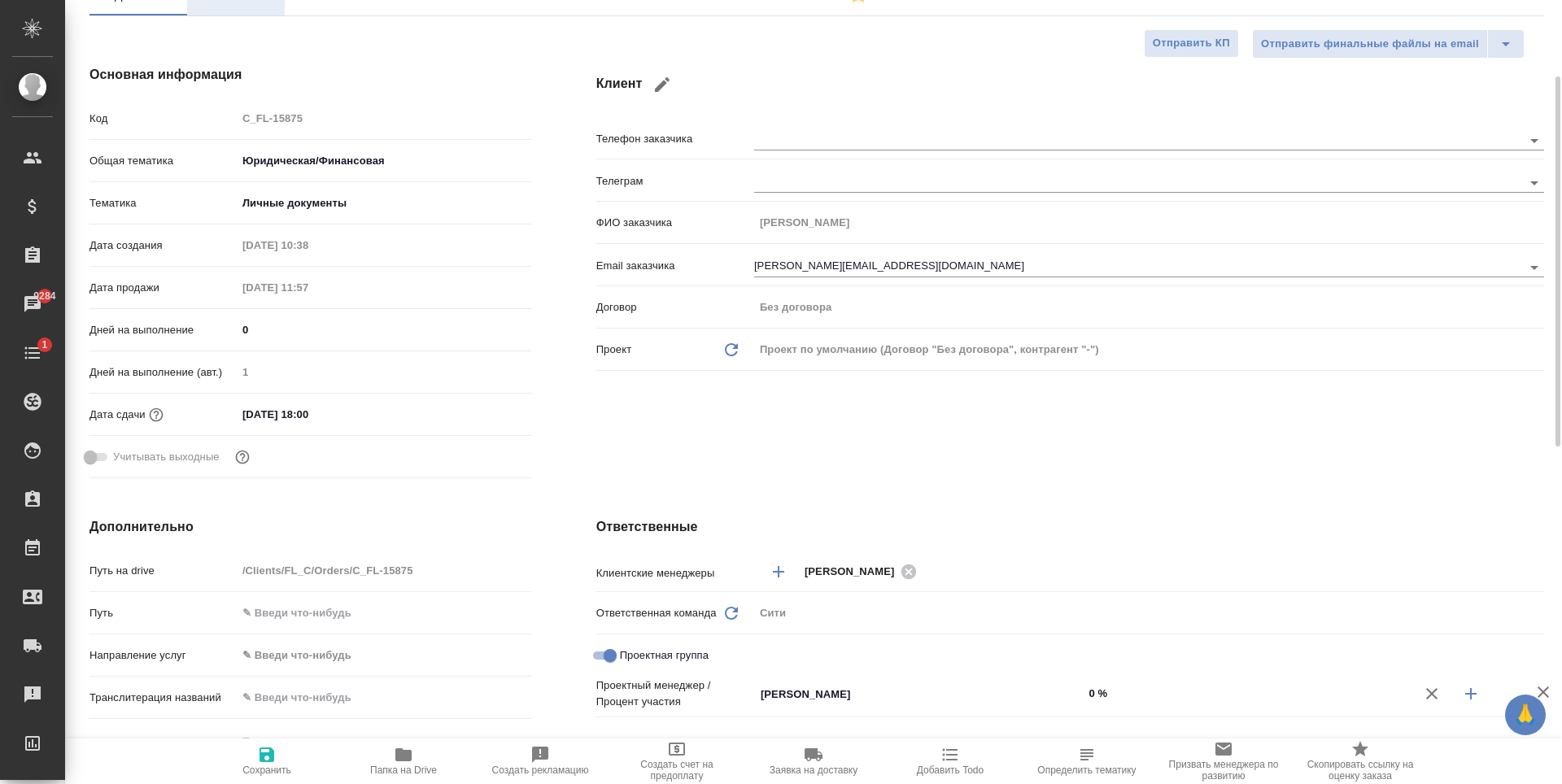
type textarea "x"
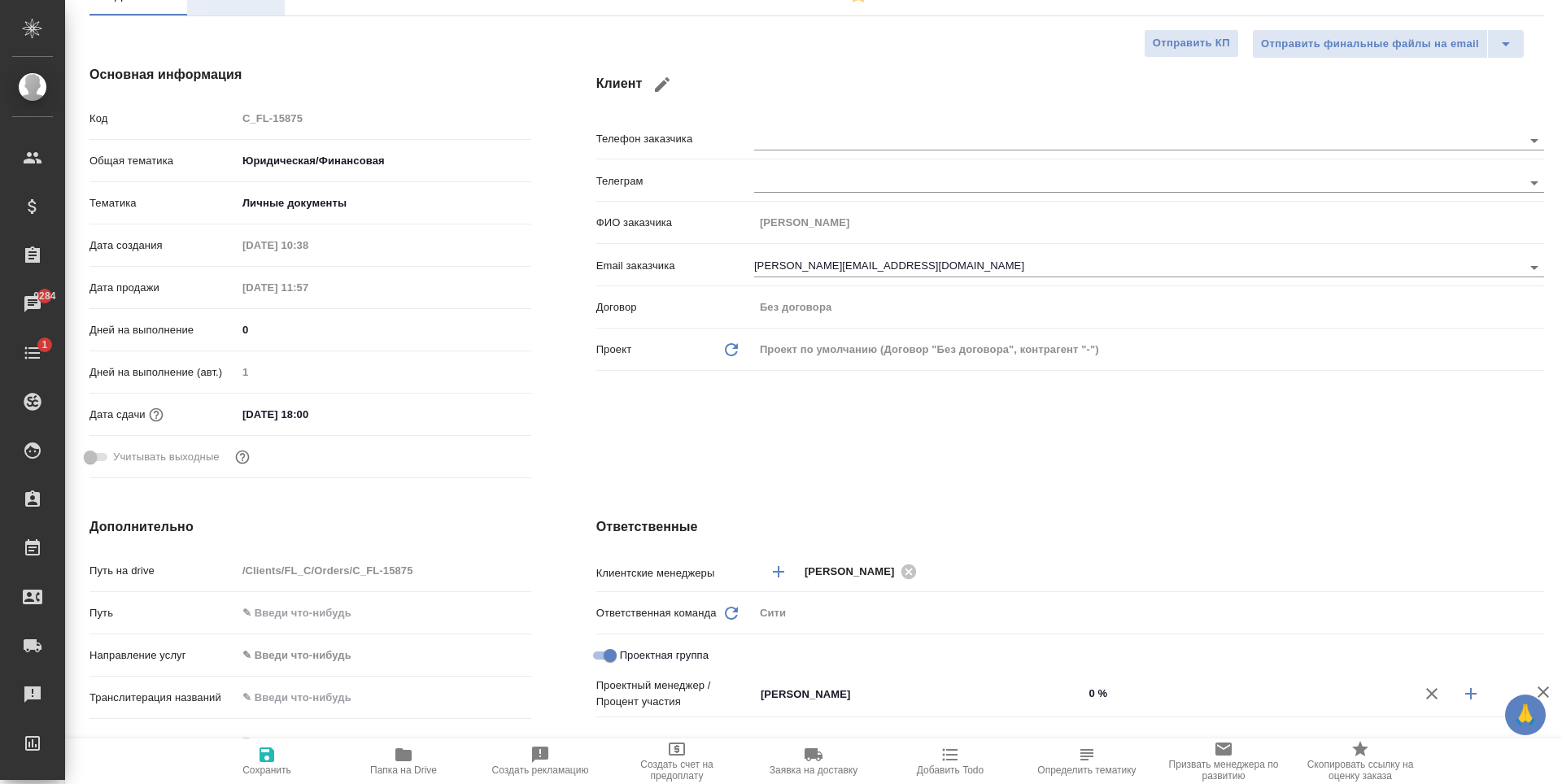
type textarea "x"
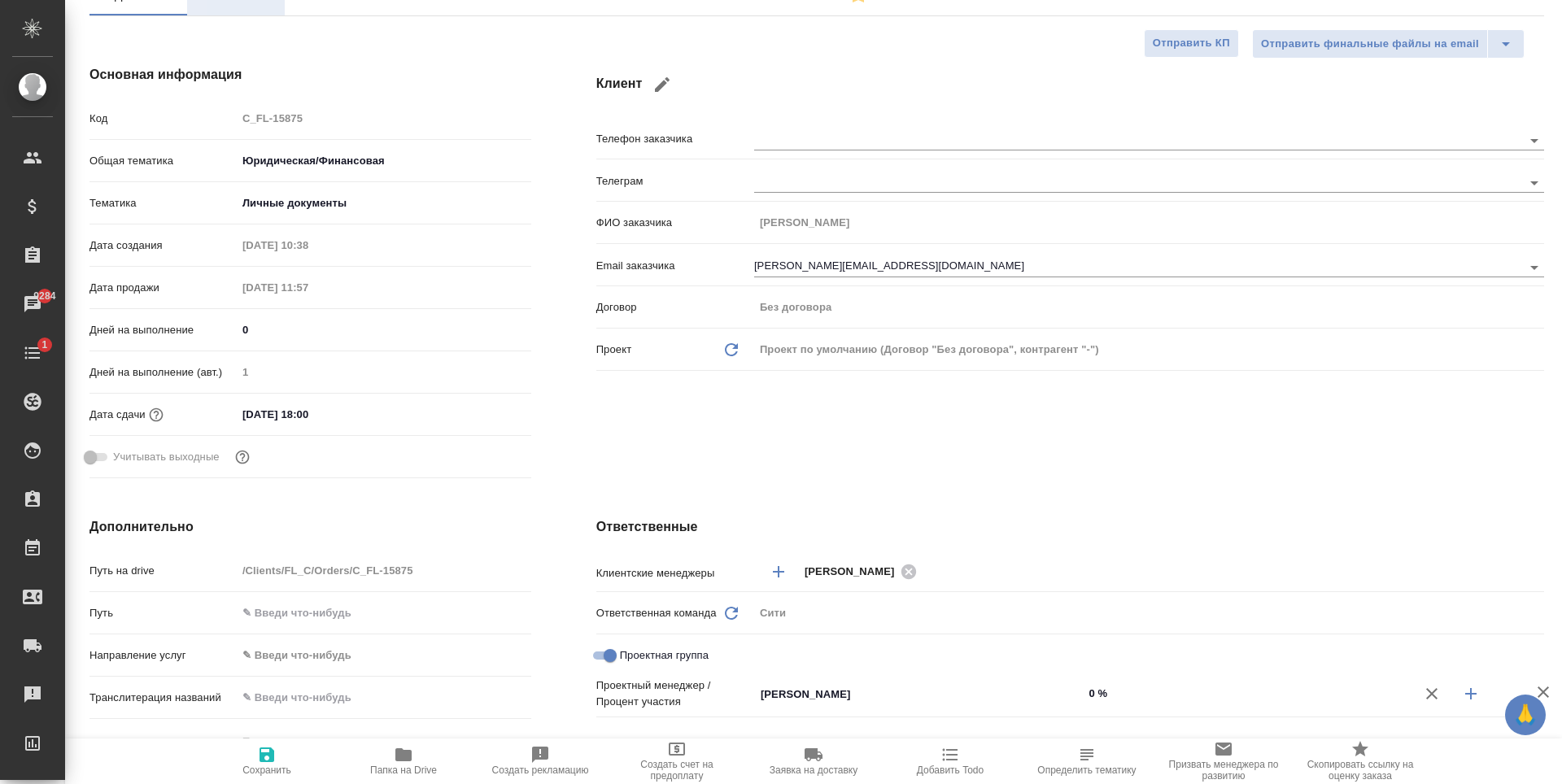
type textarea "x"
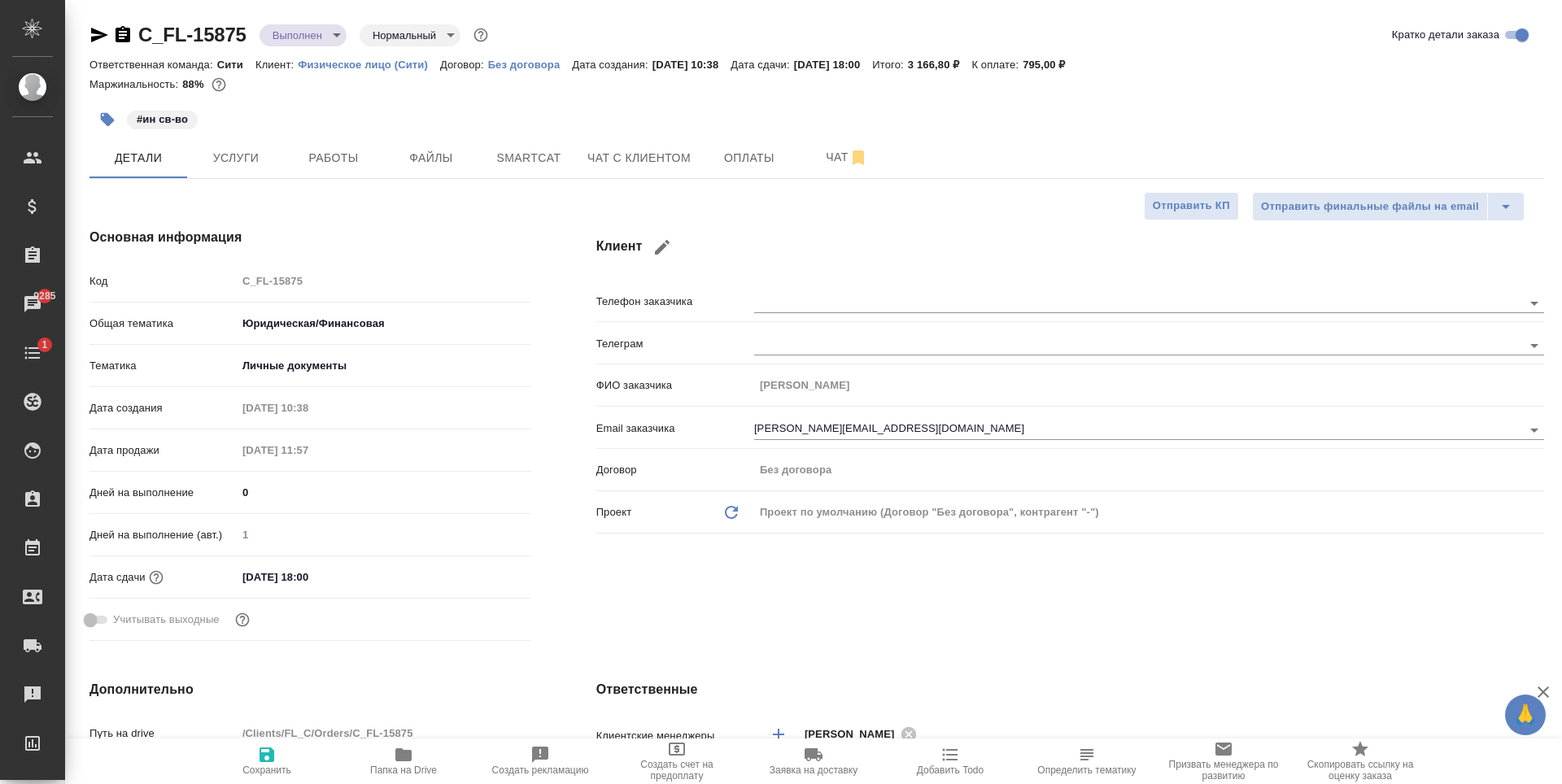
type textarea "x"
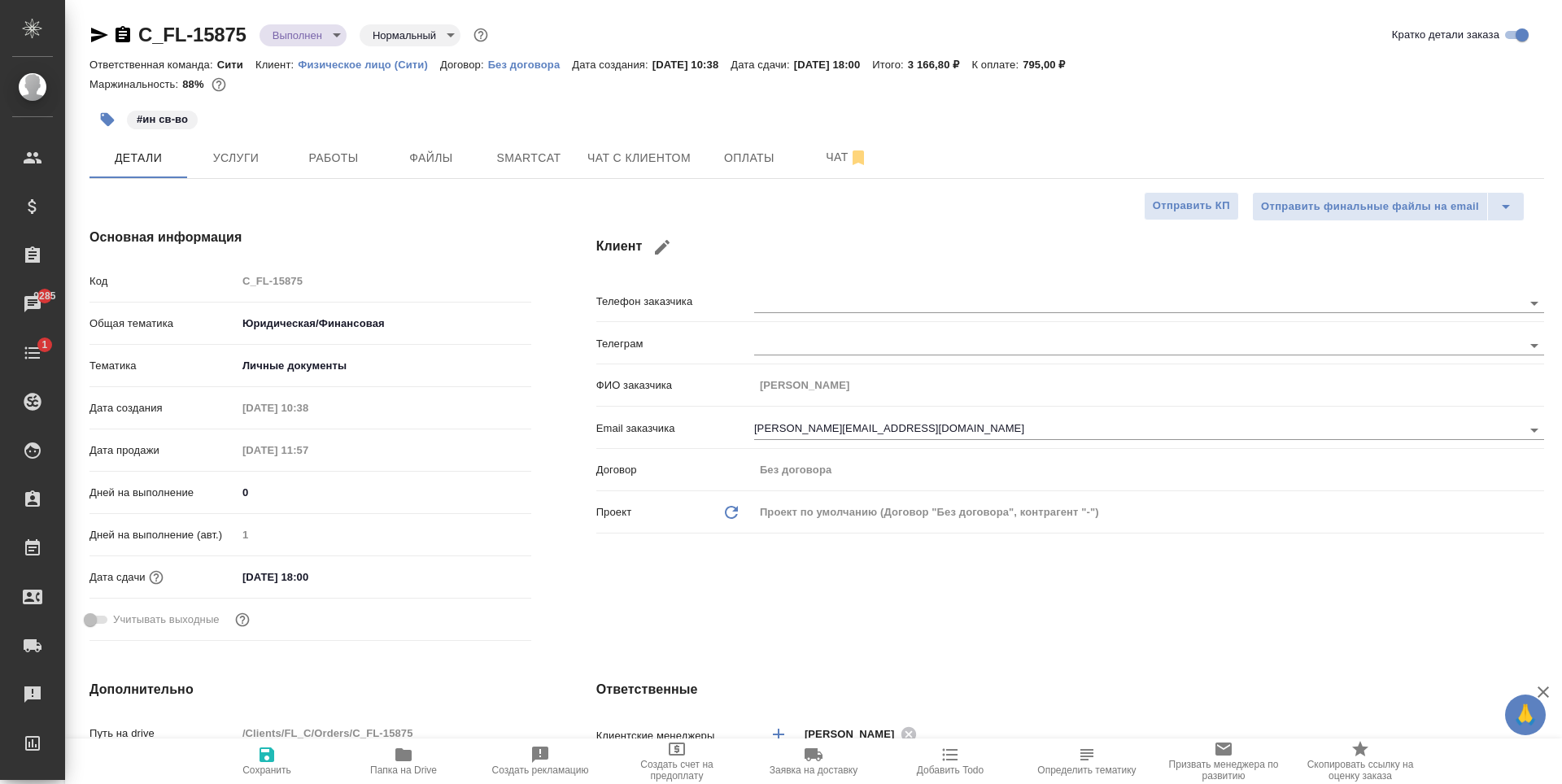
type textarea "x"
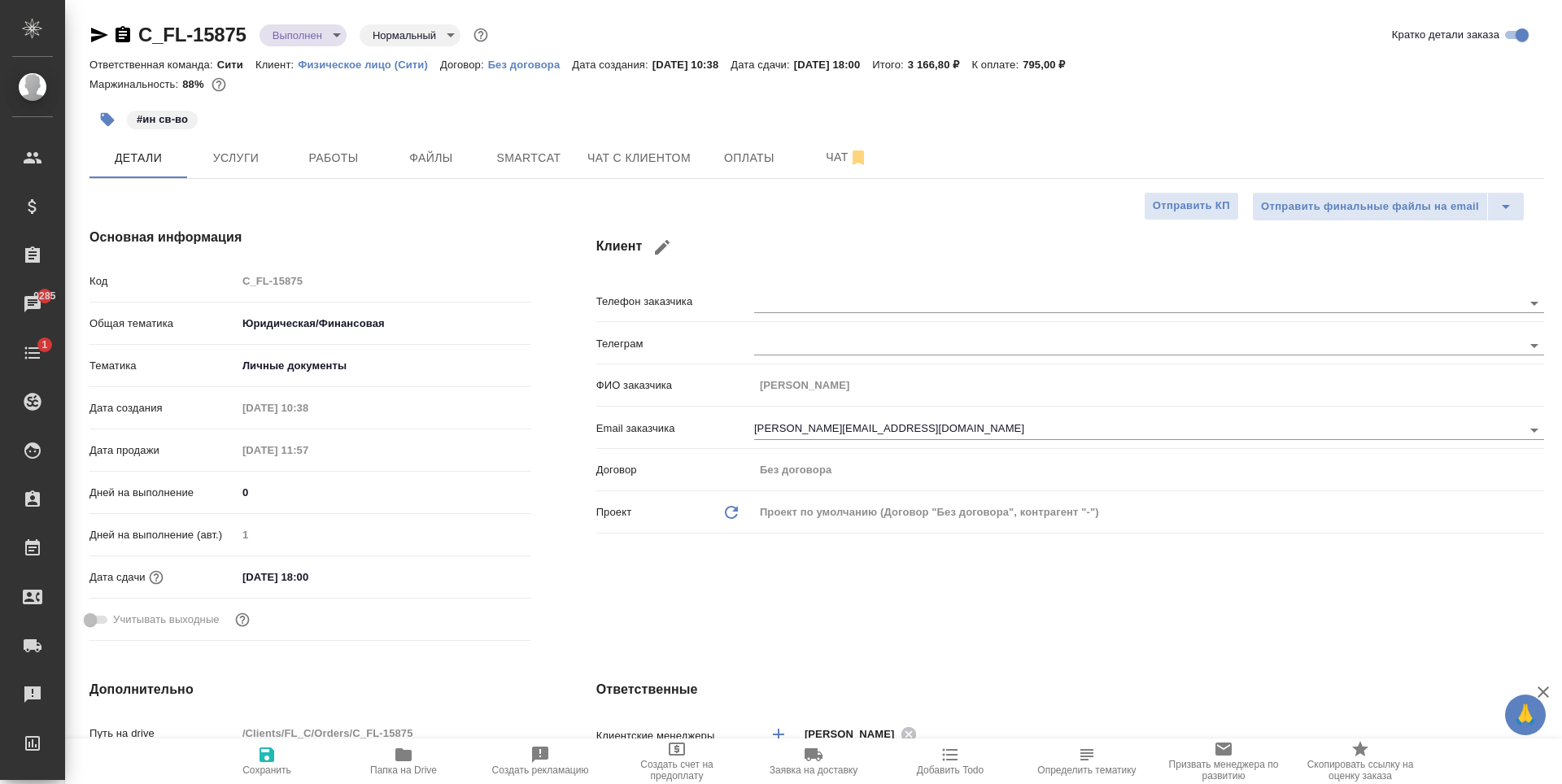
type textarea "x"
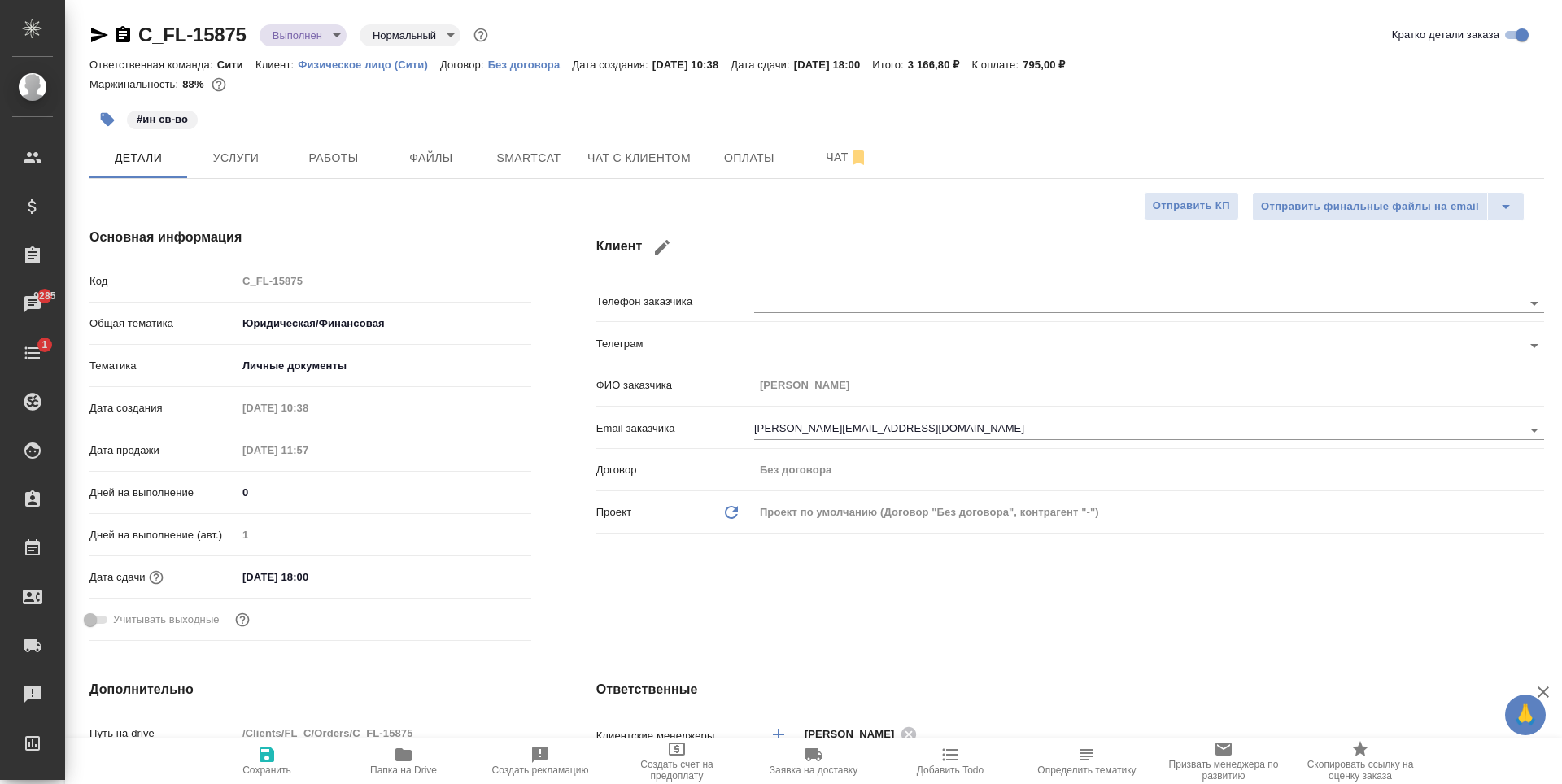
type textarea "x"
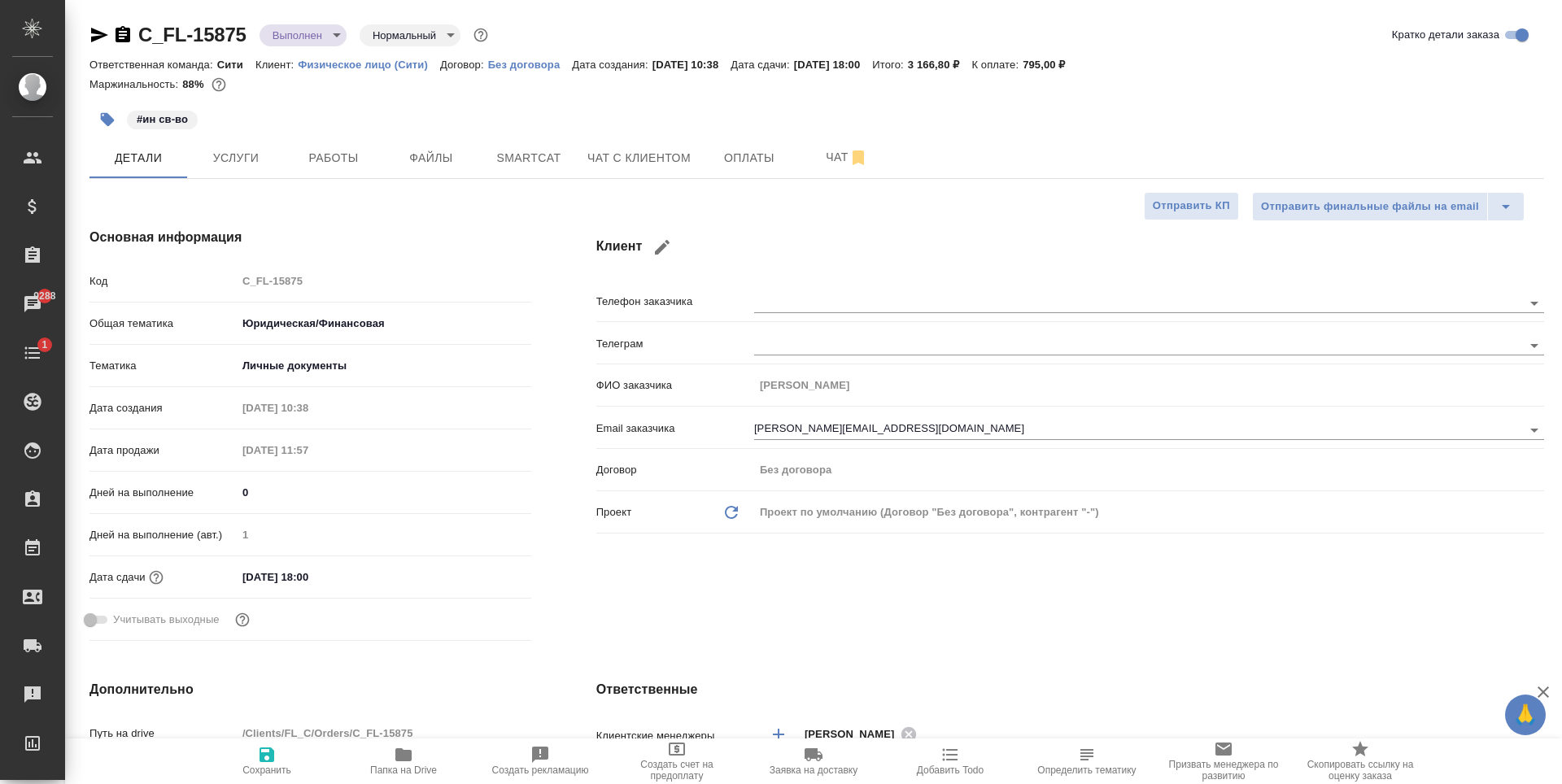
type textarea "x"
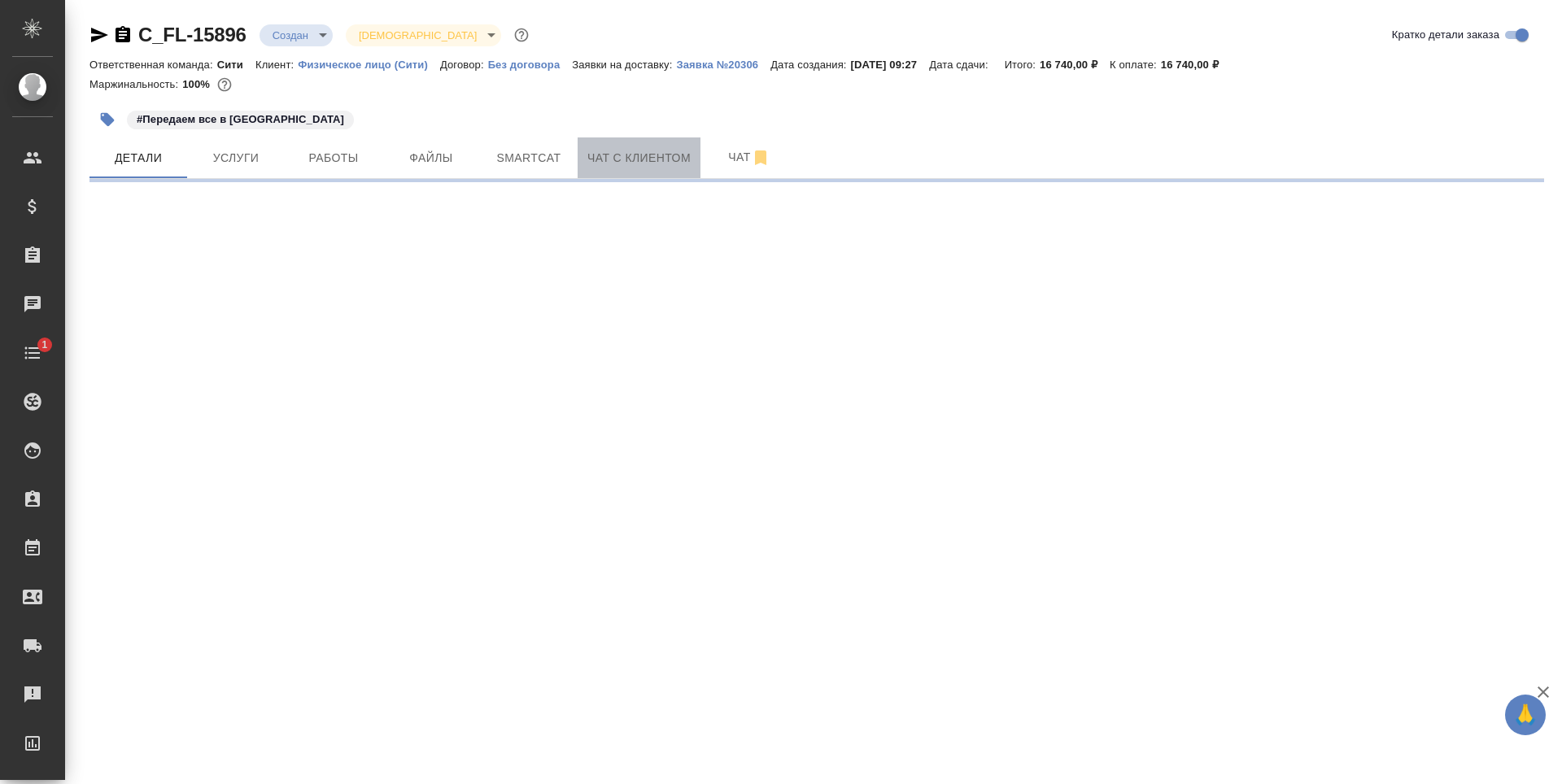
click at [622, 166] on span "Чат с клиентом" at bounding box center [640, 157] width 104 height 21
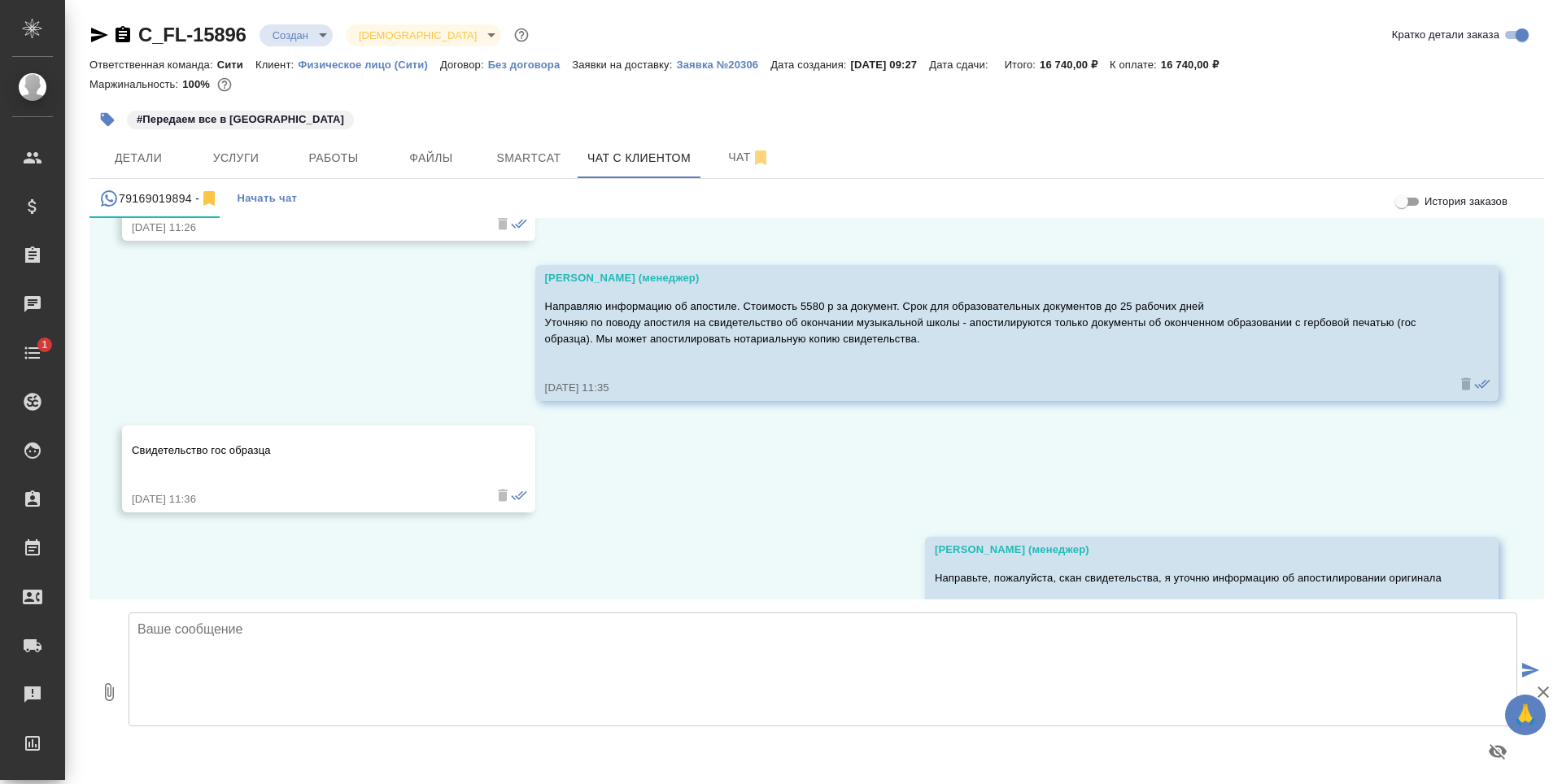
scroll to position [3263, 0]
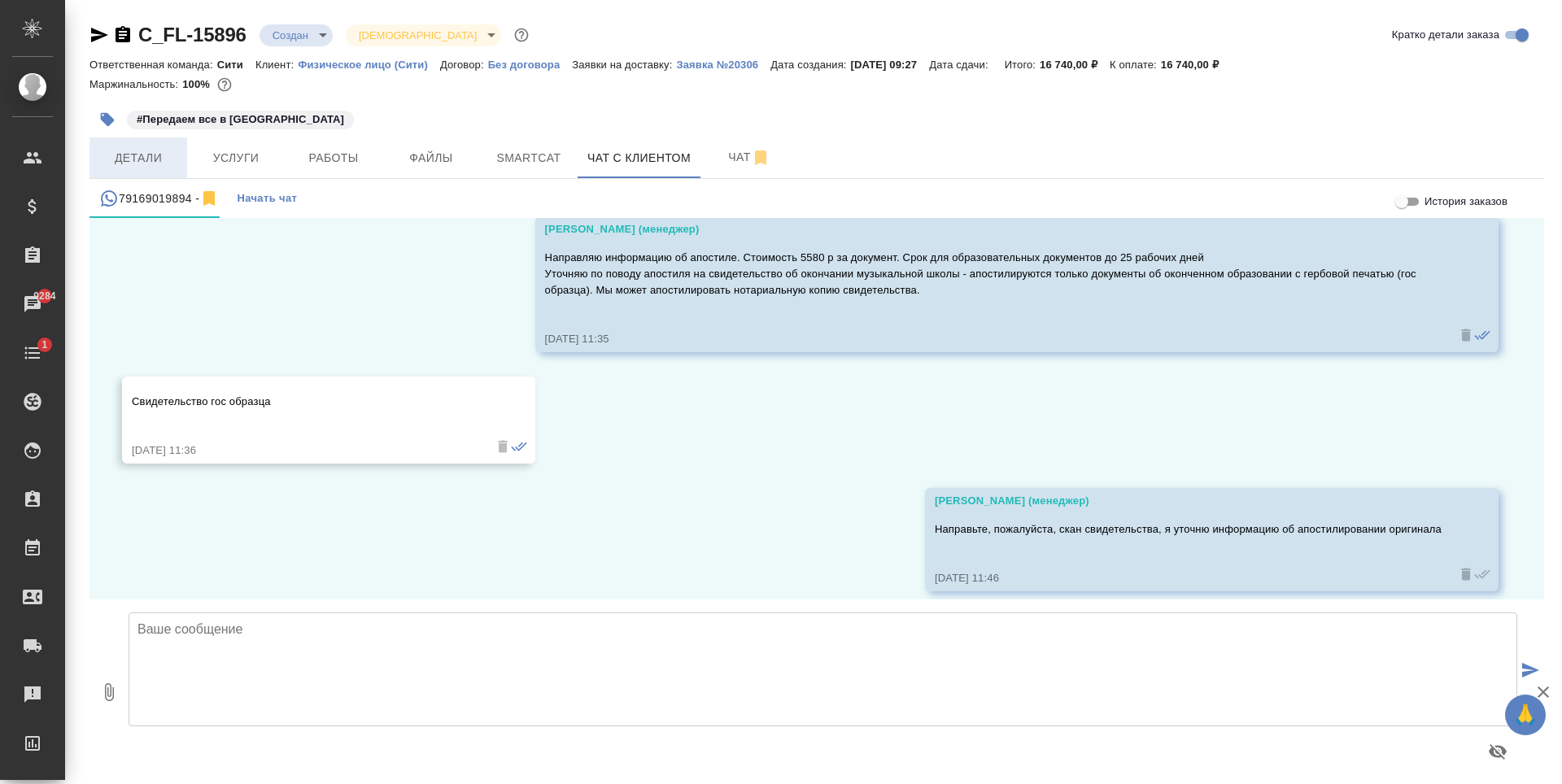
click at [160, 148] on span "Детали" at bounding box center [138, 157] width 78 height 21
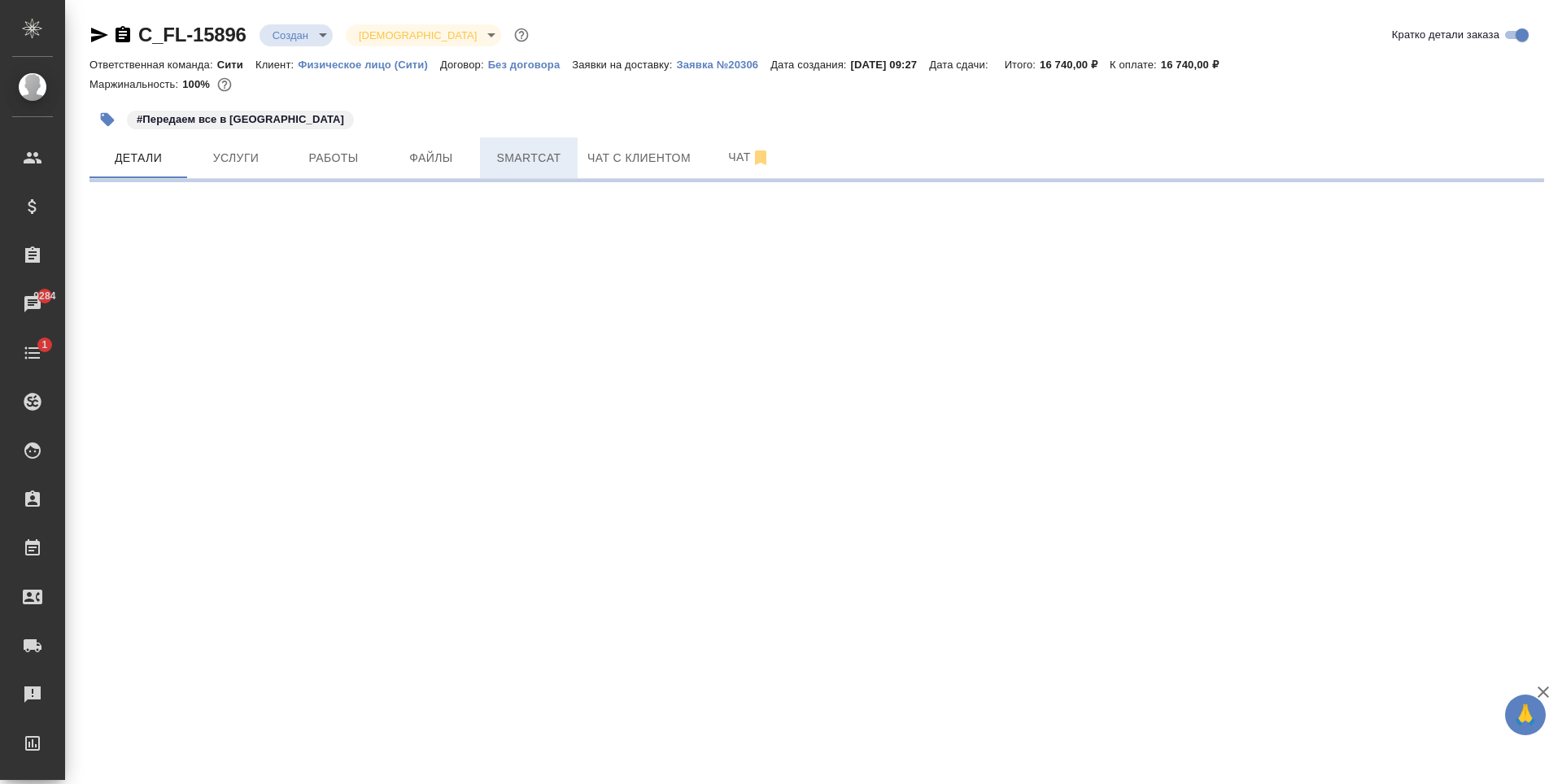
click at [501, 152] on span "Smartcat" at bounding box center [529, 157] width 78 height 21
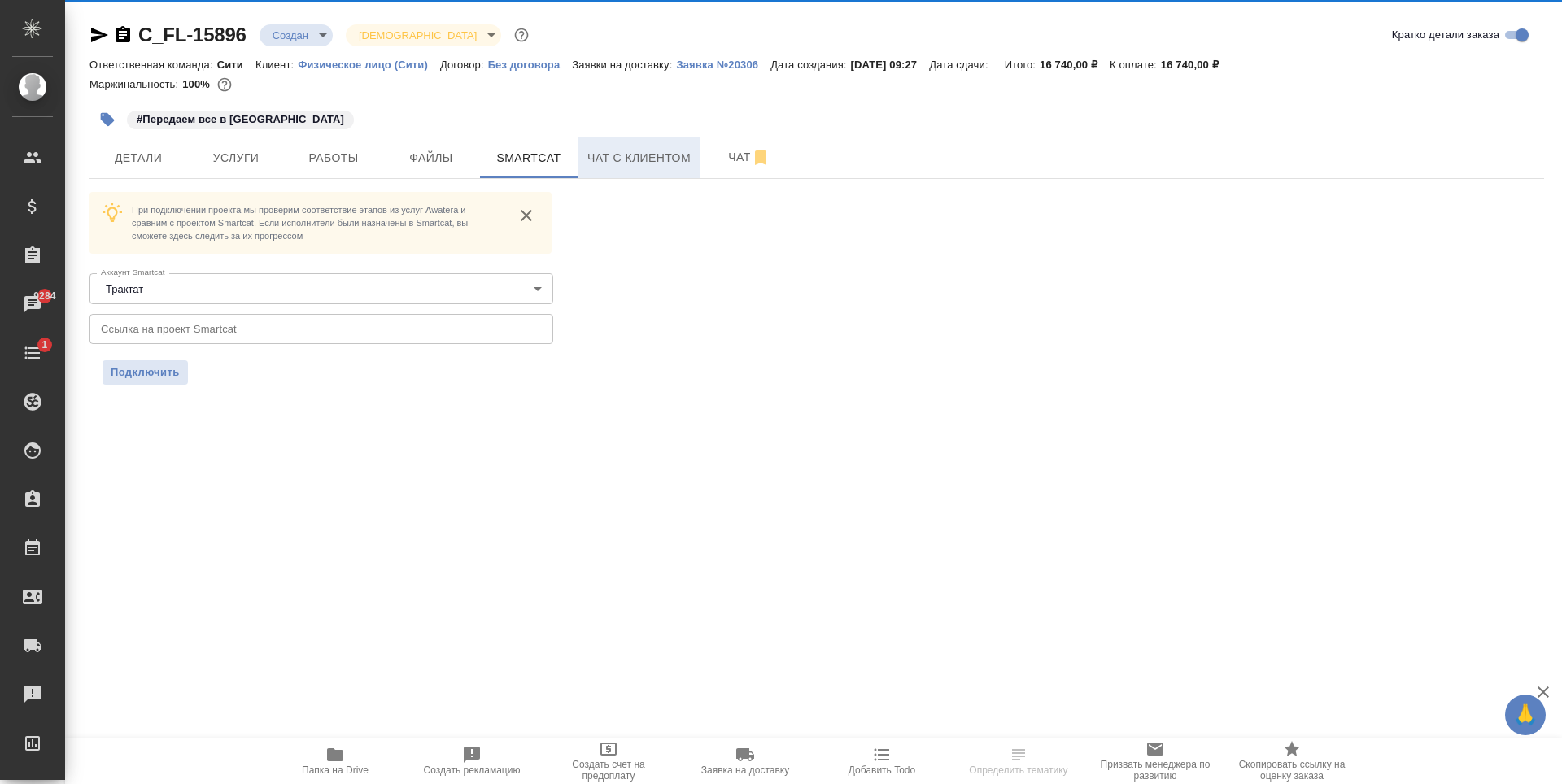
click at [626, 161] on span "Чат с клиентом" at bounding box center [640, 157] width 104 height 21
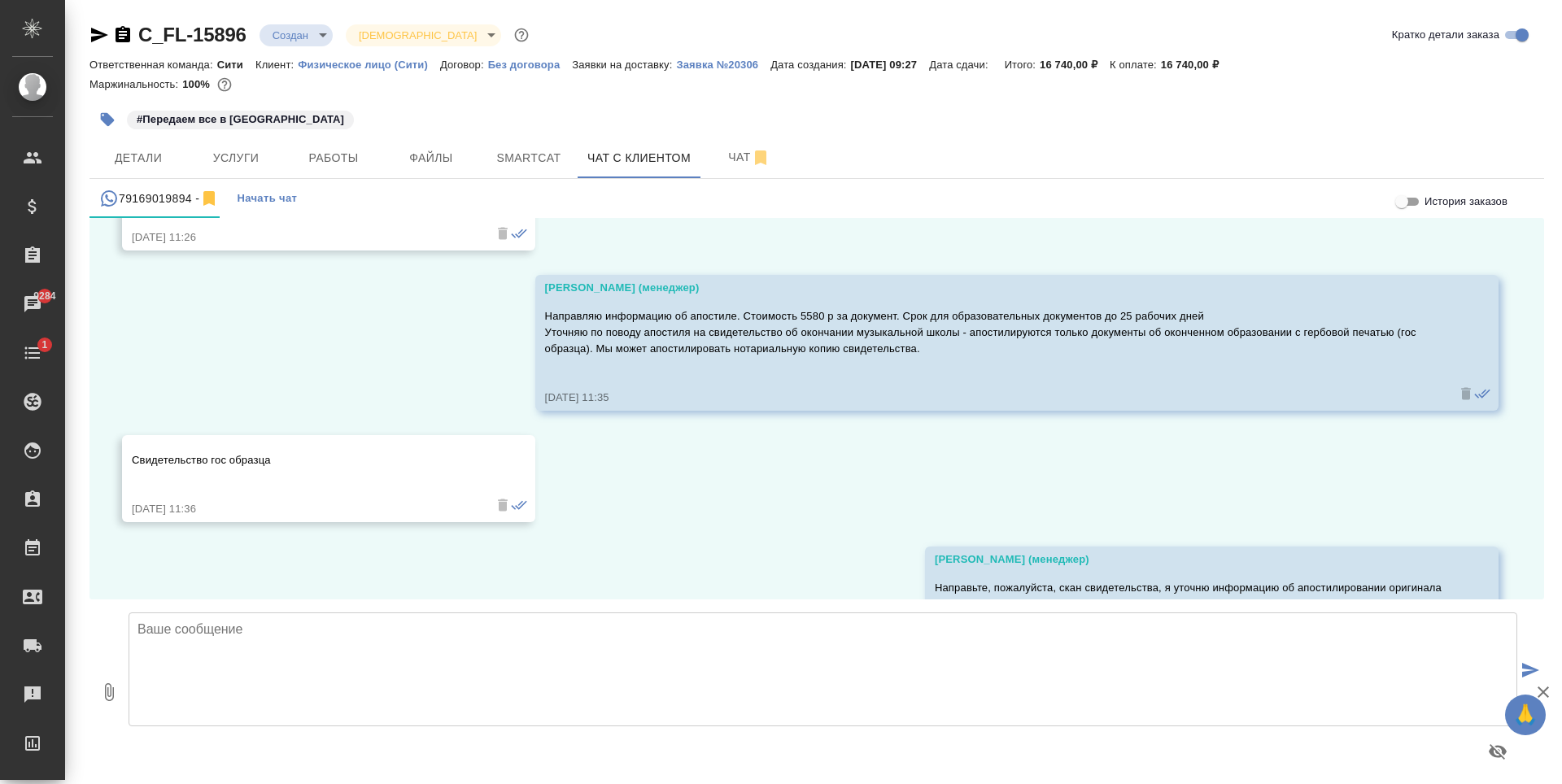
scroll to position [3263, 0]
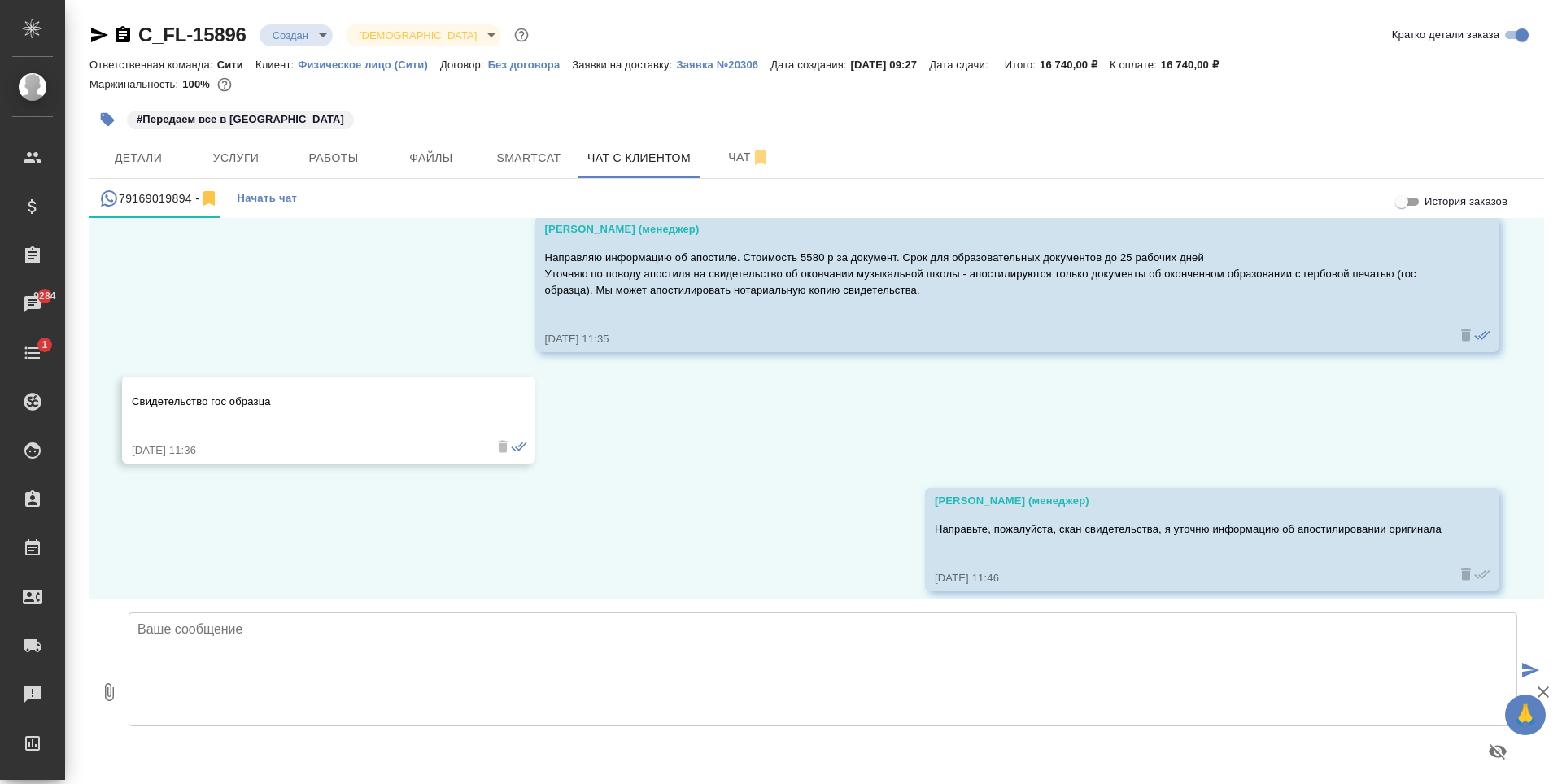
click at [96, 37] on icon "button" at bounding box center [99, 34] width 17 height 15
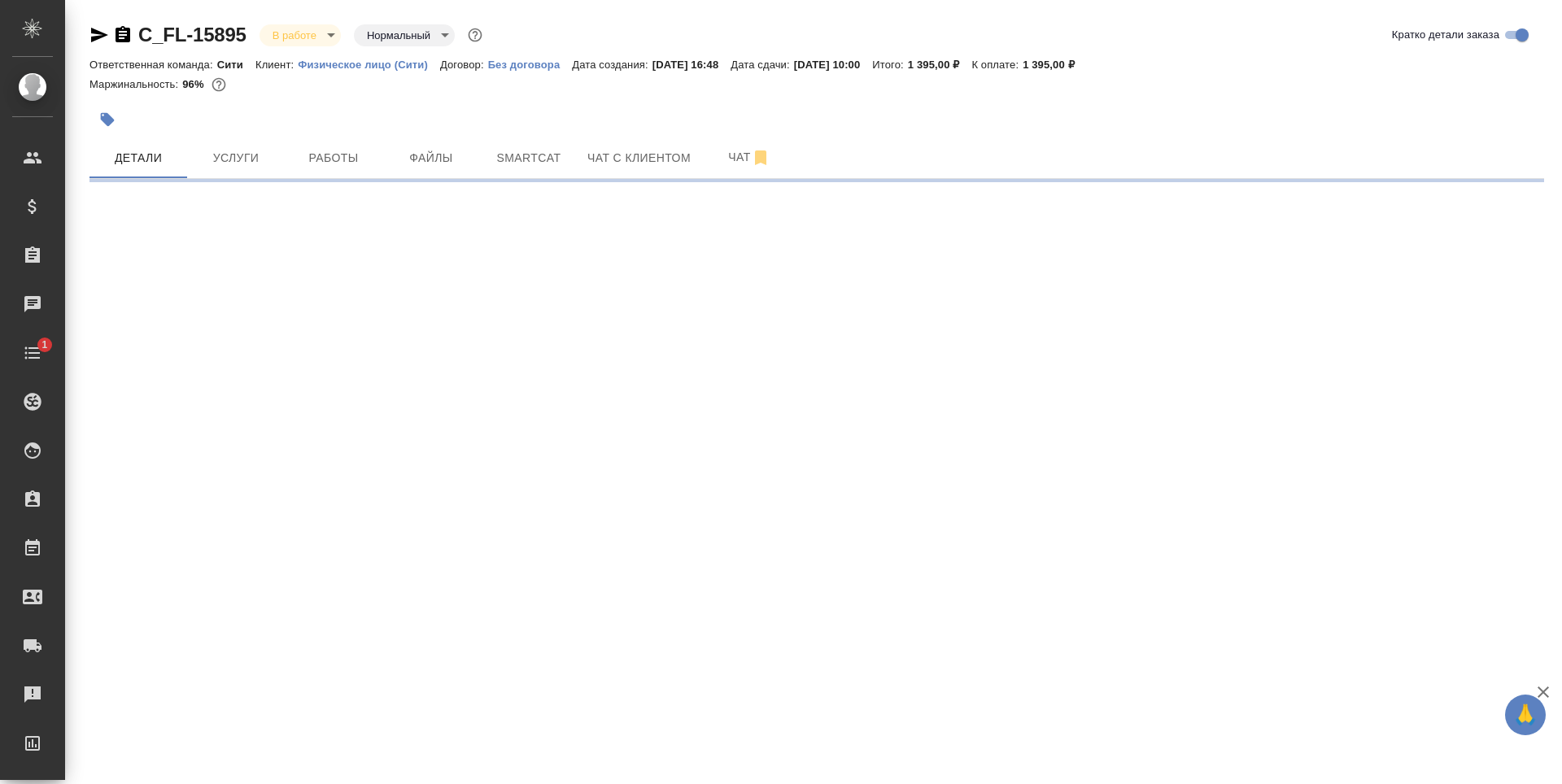
select select "RU"
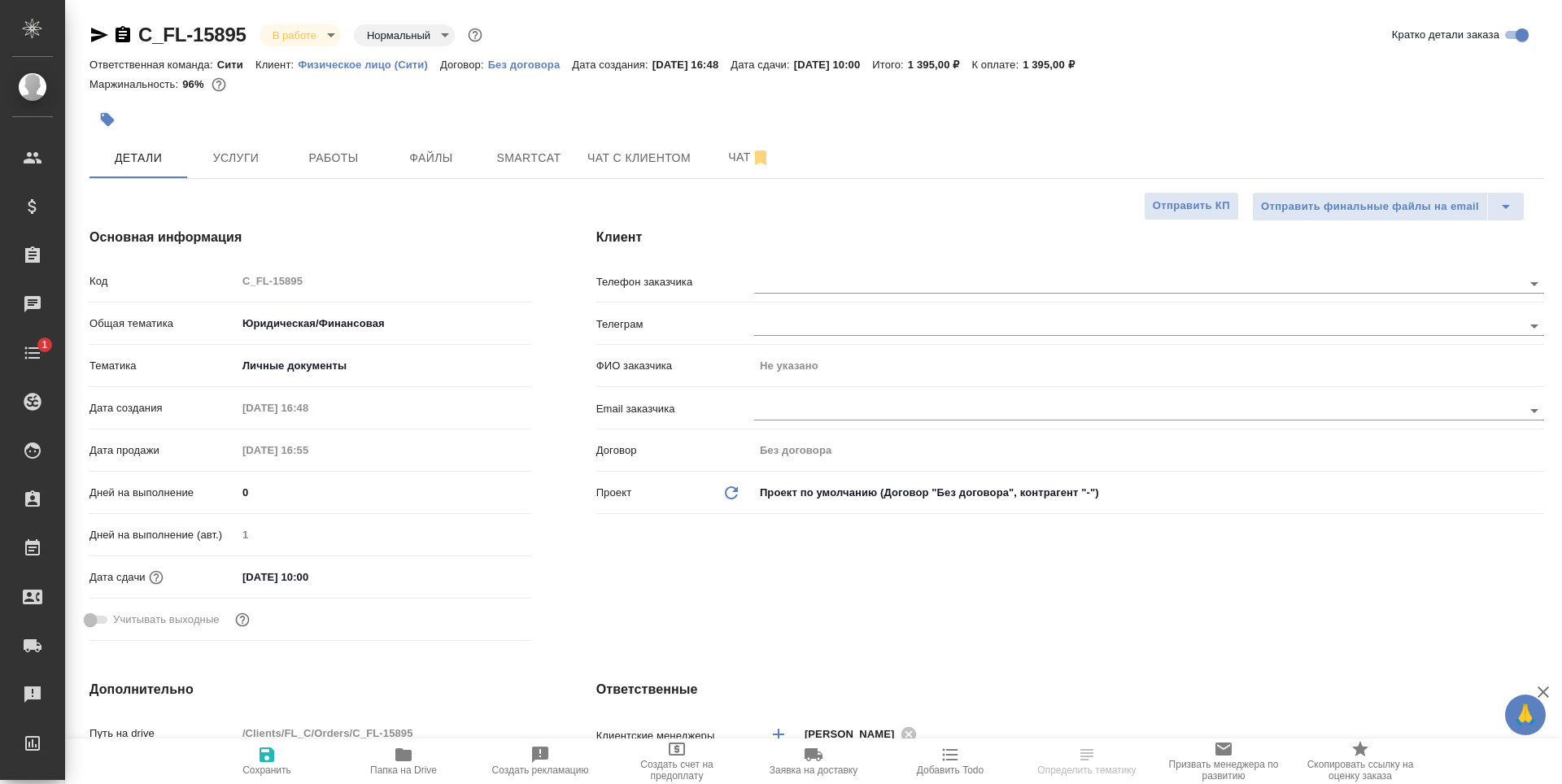
type textarea "x"
click at [782, 404] on input "text" at bounding box center [1111, 410] width 714 height 20
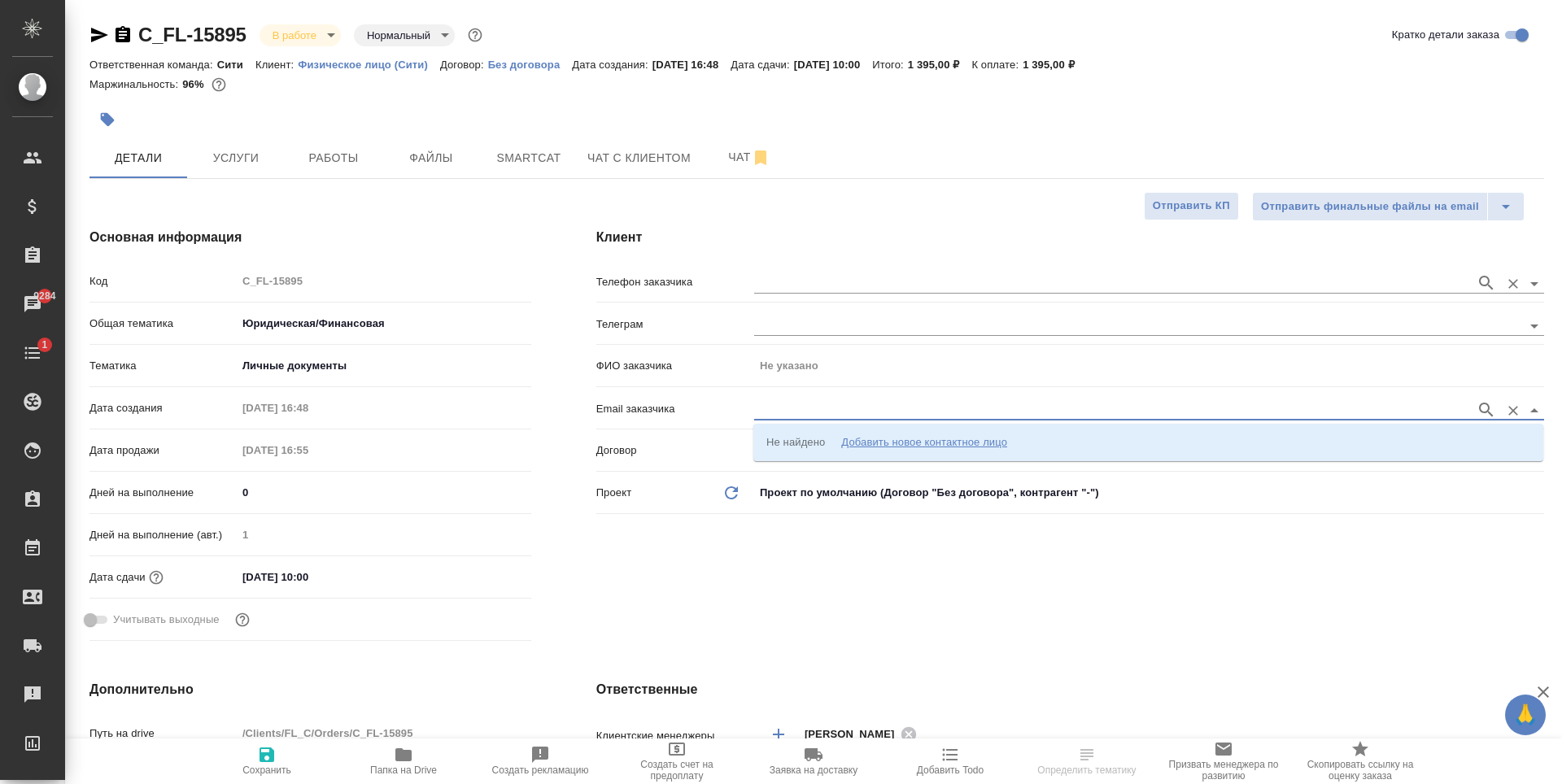
click at [796, 284] on input "text" at bounding box center [1111, 283] width 714 height 20
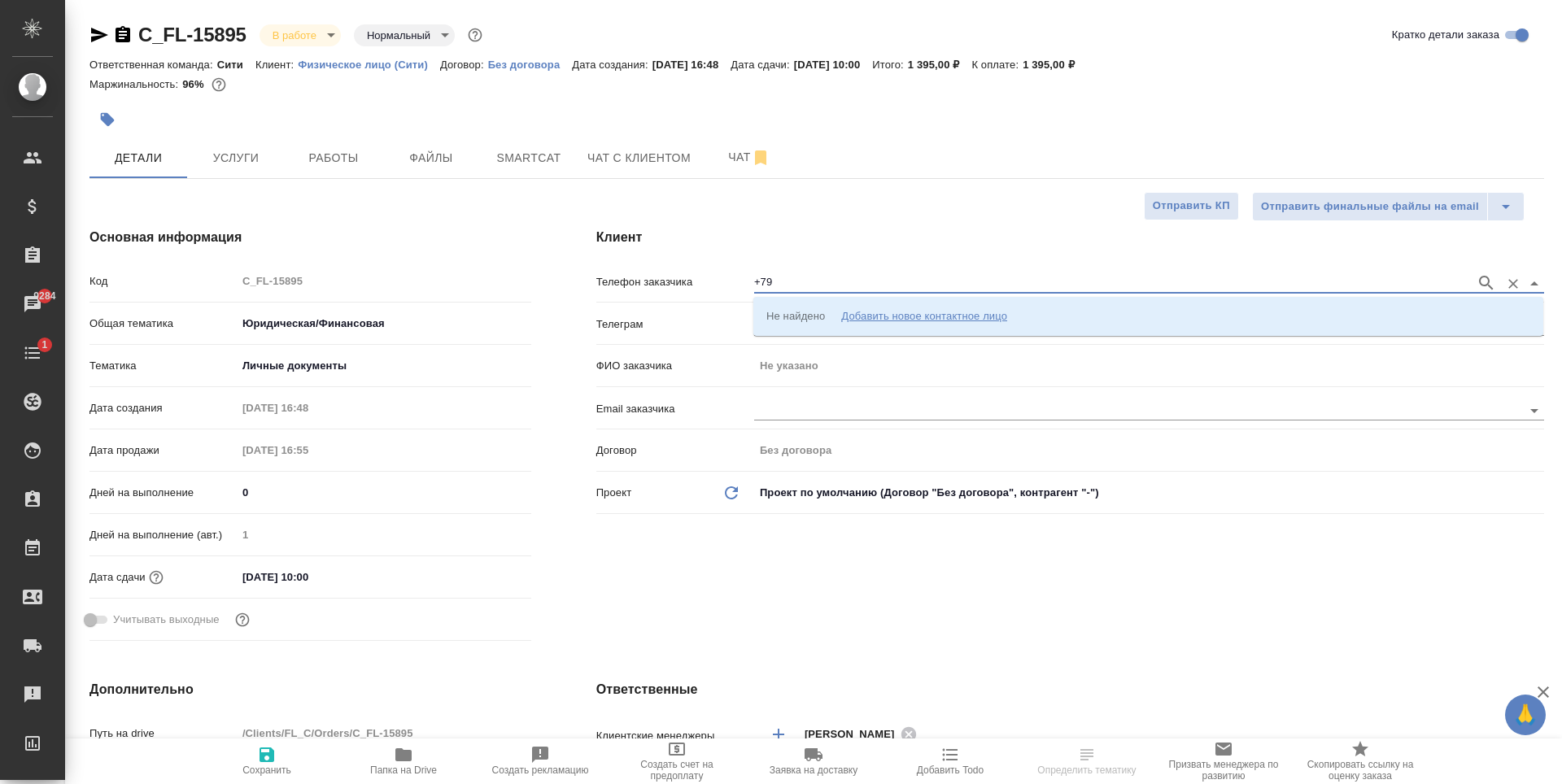
type input "+798"
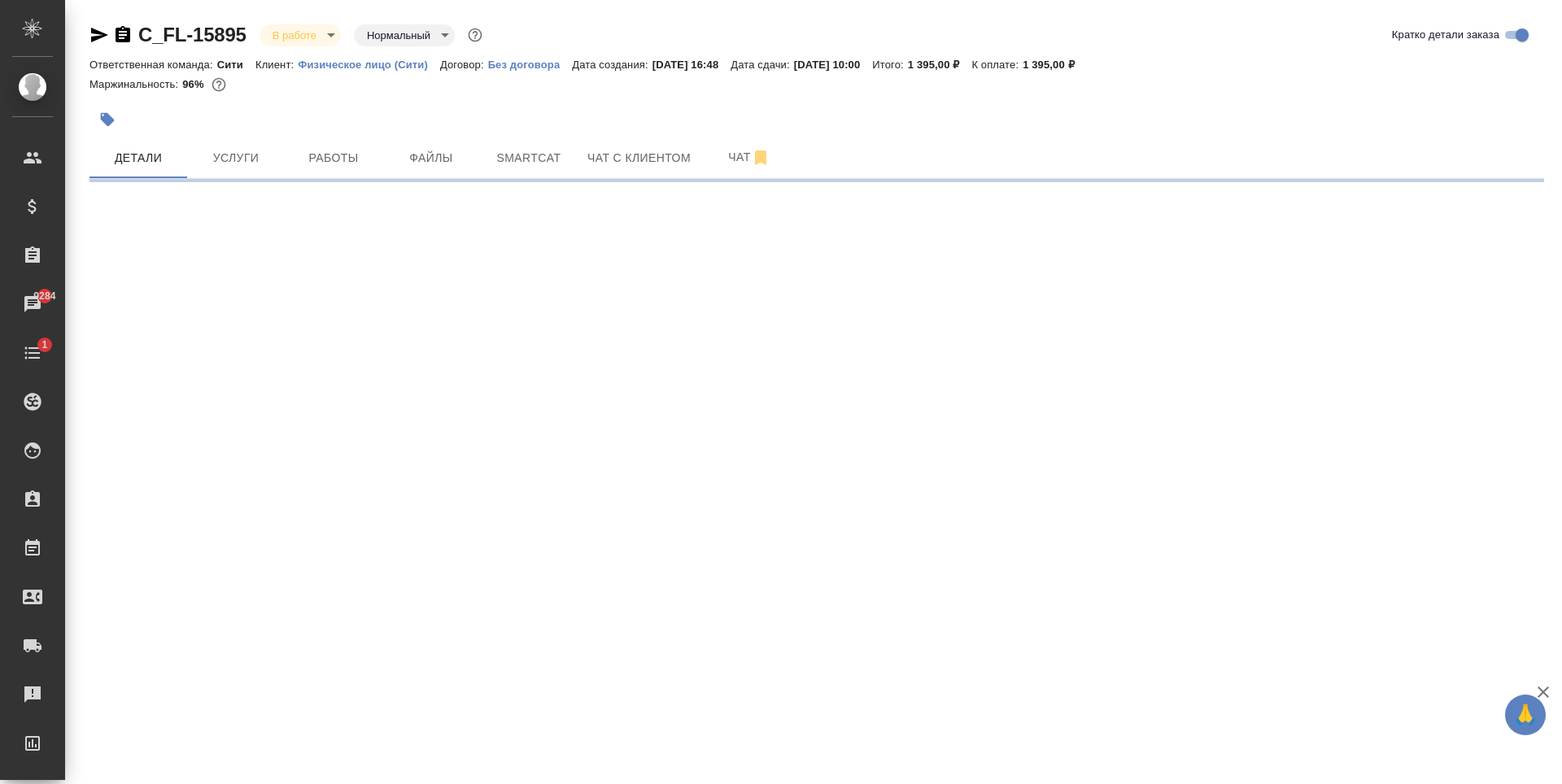
select select "RU"
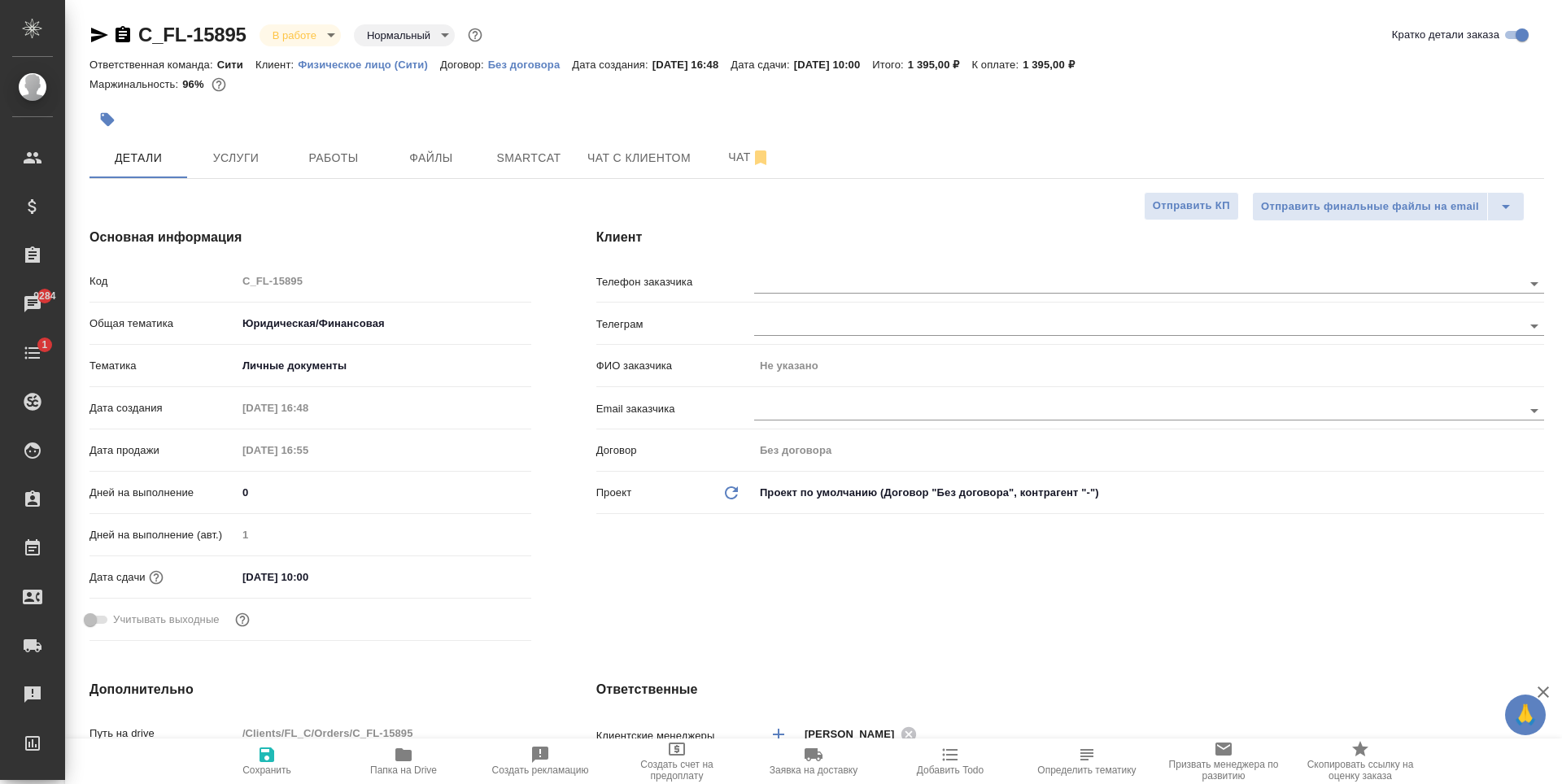
type textarea "x"
click at [782, 287] on input "text" at bounding box center [1111, 283] width 714 height 20
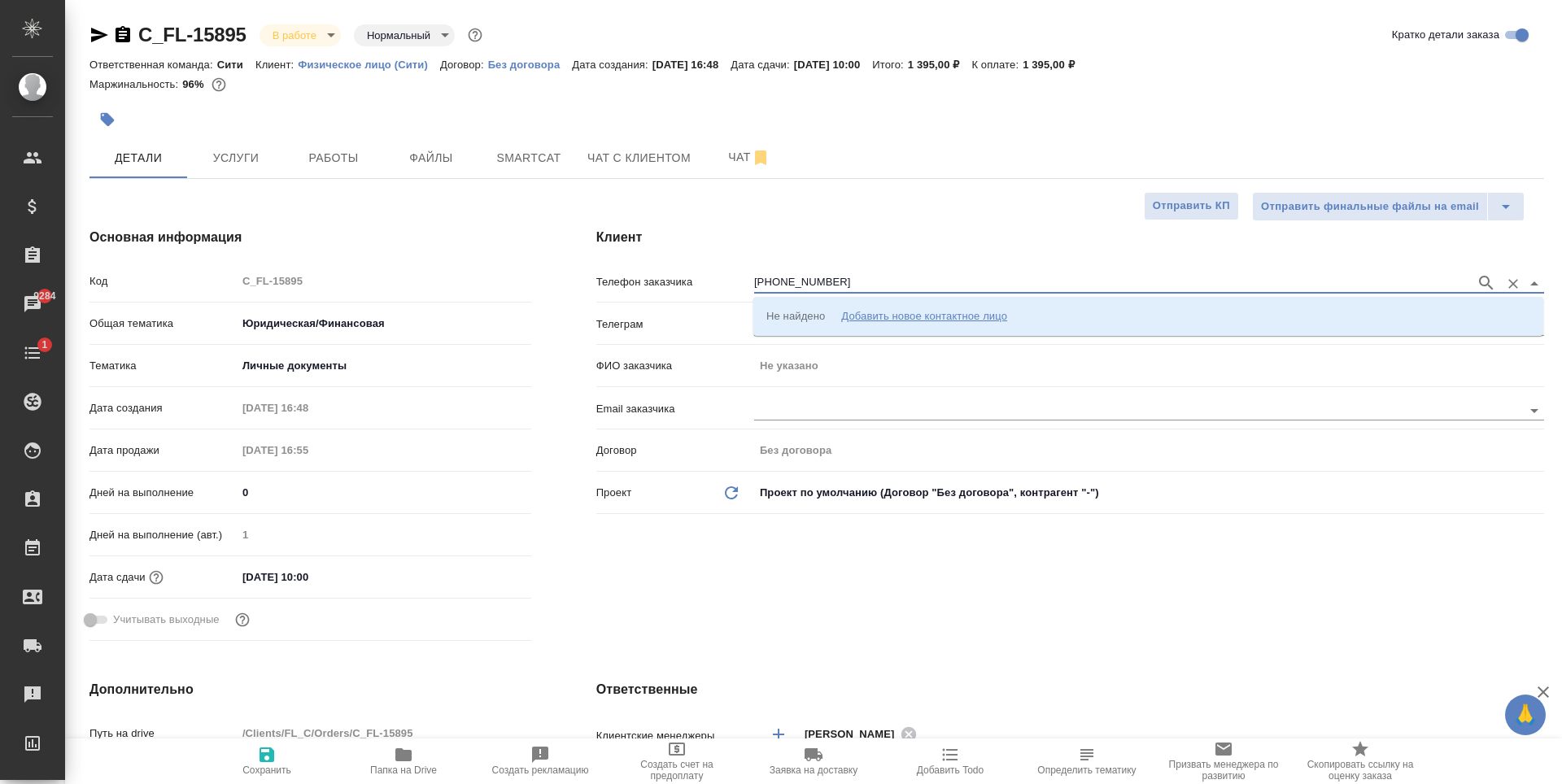
type input "+79800746903"
click at [901, 315] on div "Добавить новое контактное лицо" at bounding box center [924, 315] width 166 height 17
type input "+7 980 074 69 03"
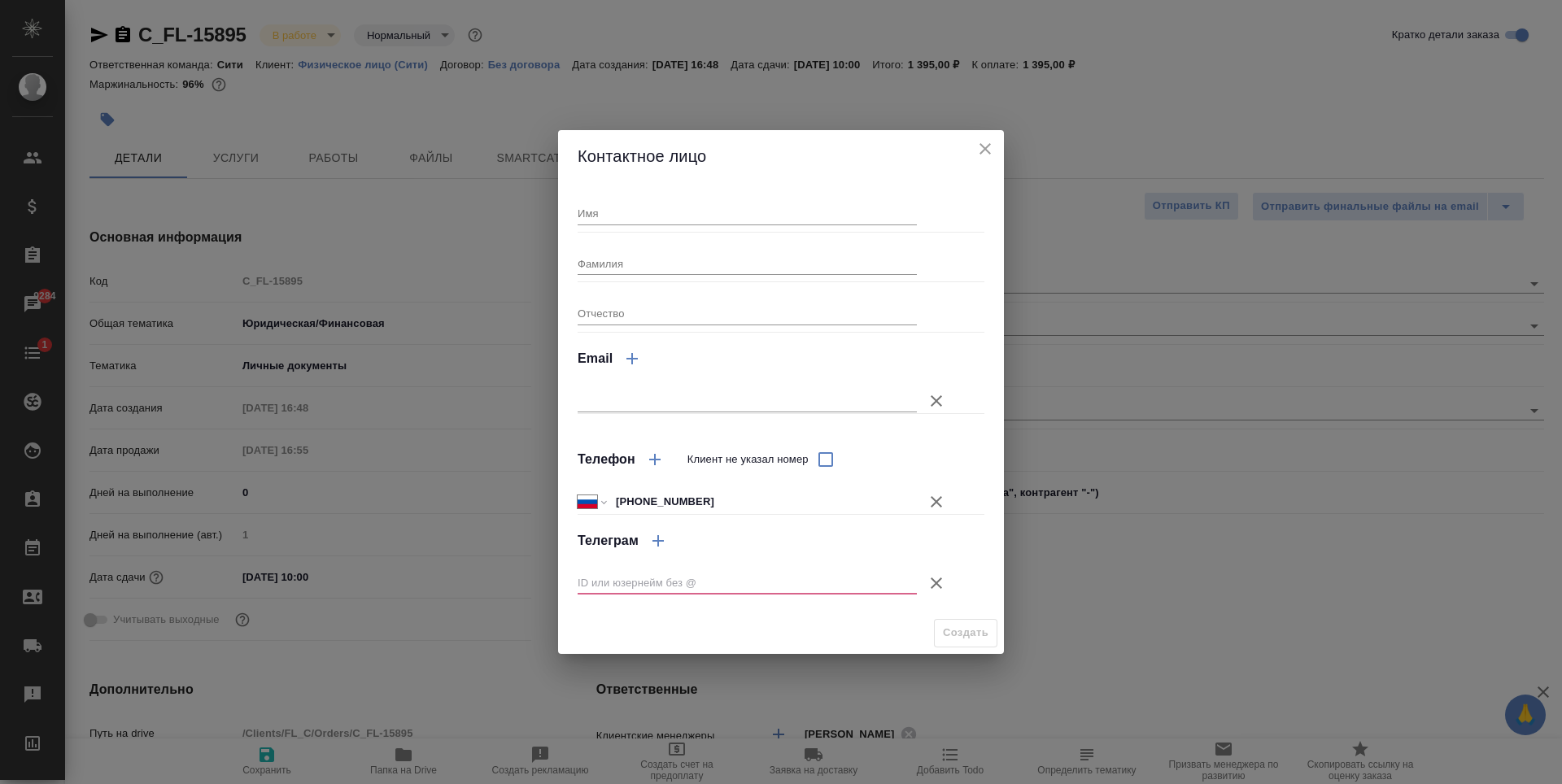
click at [932, 578] on icon "button" at bounding box center [937, 584] width 20 height 20
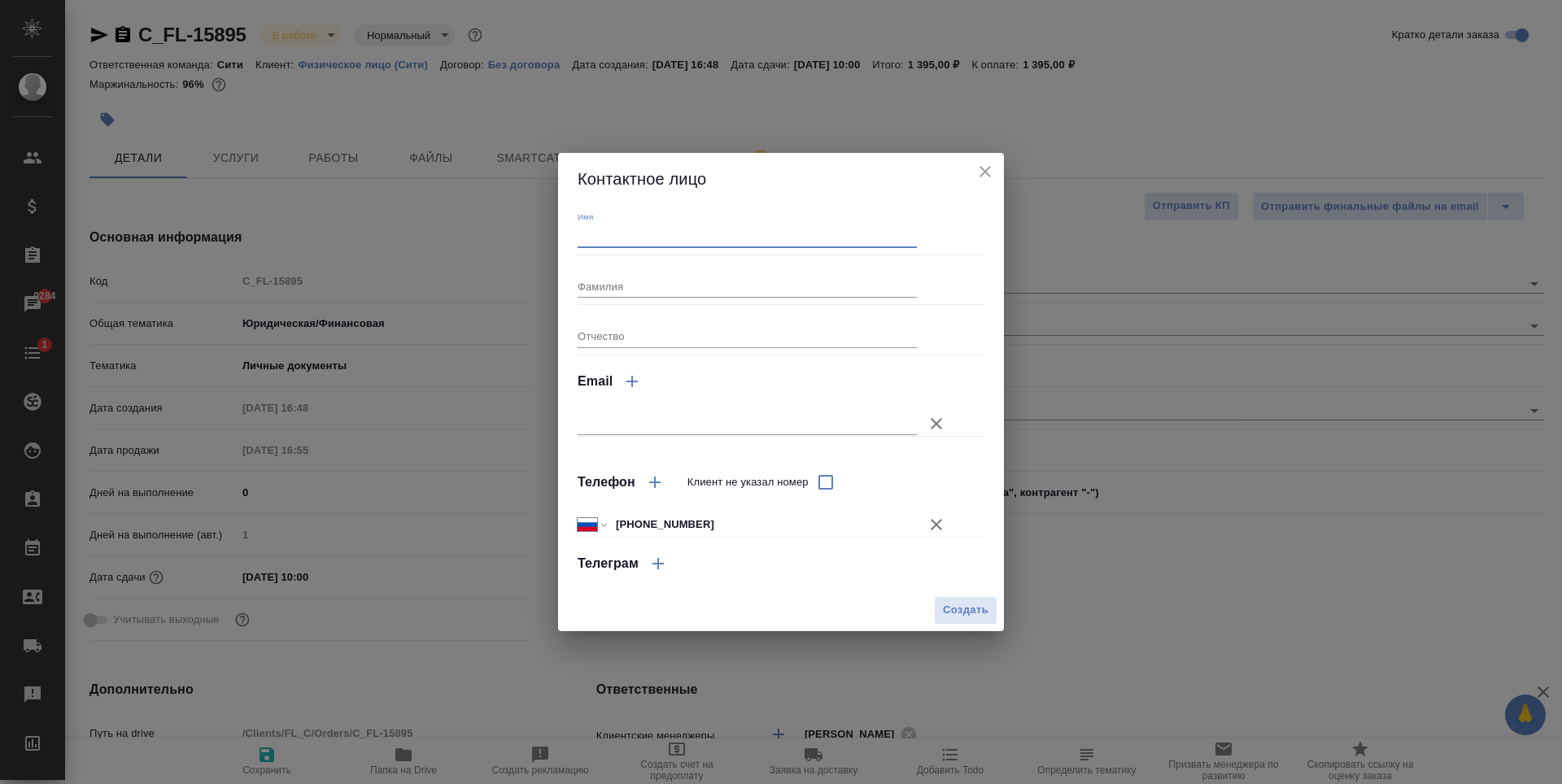
click at [666, 242] on input "Имя" at bounding box center [747, 236] width 339 height 22
type input "Асель"
click at [984, 614] on span "Создать" at bounding box center [965, 610] width 46 height 19
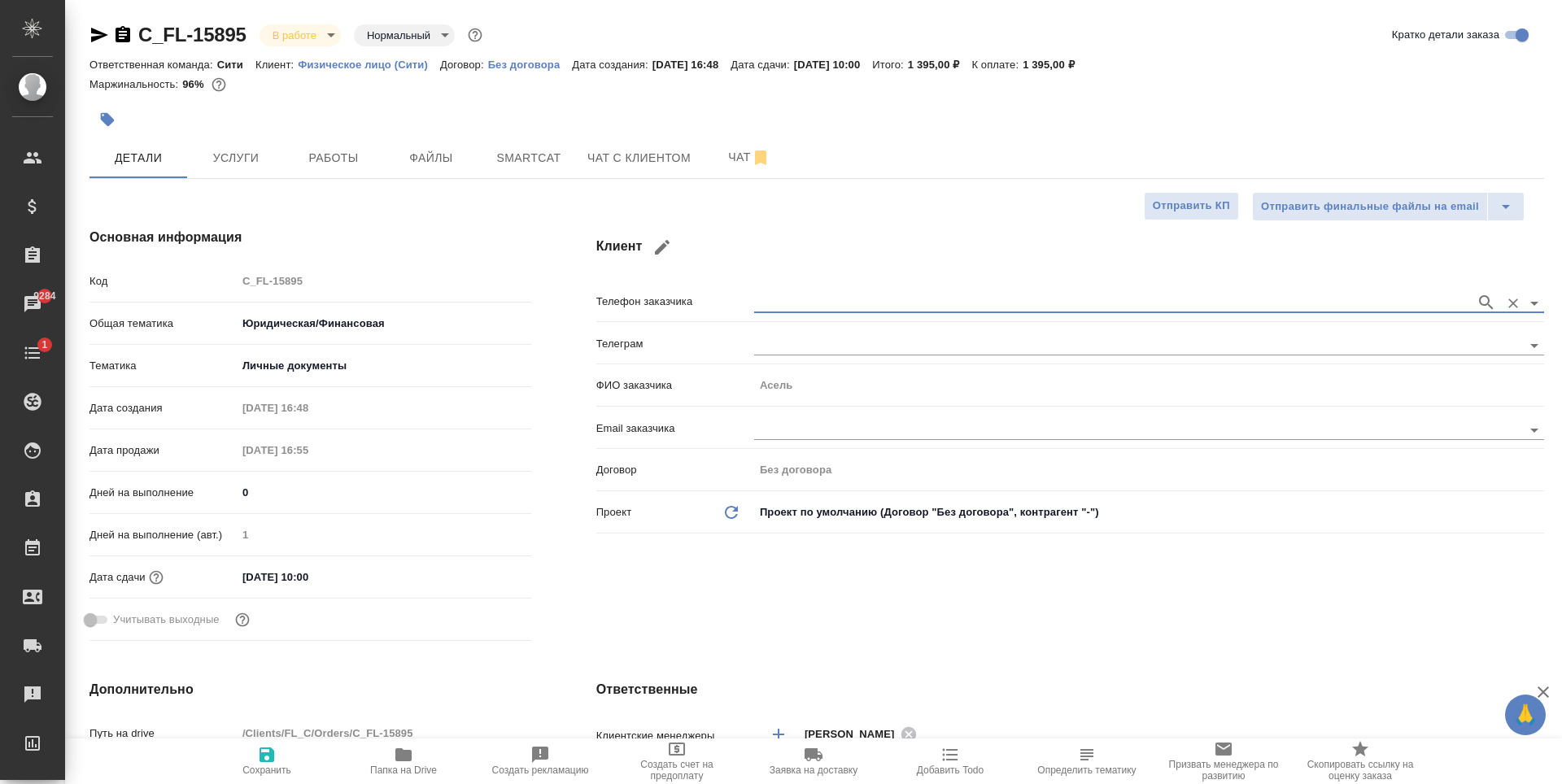
type input "Асель"
type textarea "x"
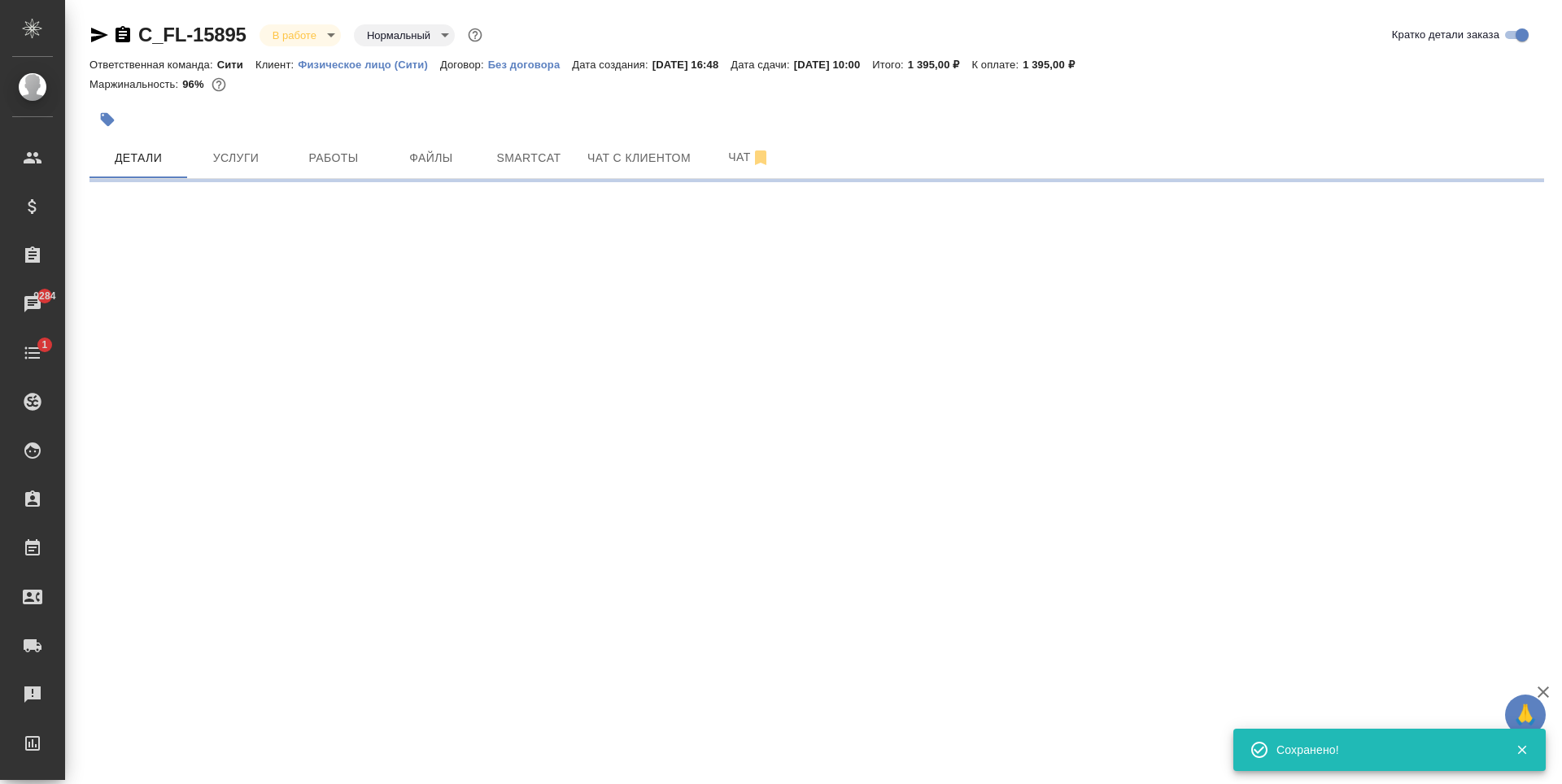
type input "holyTrinity"
select select "RU"
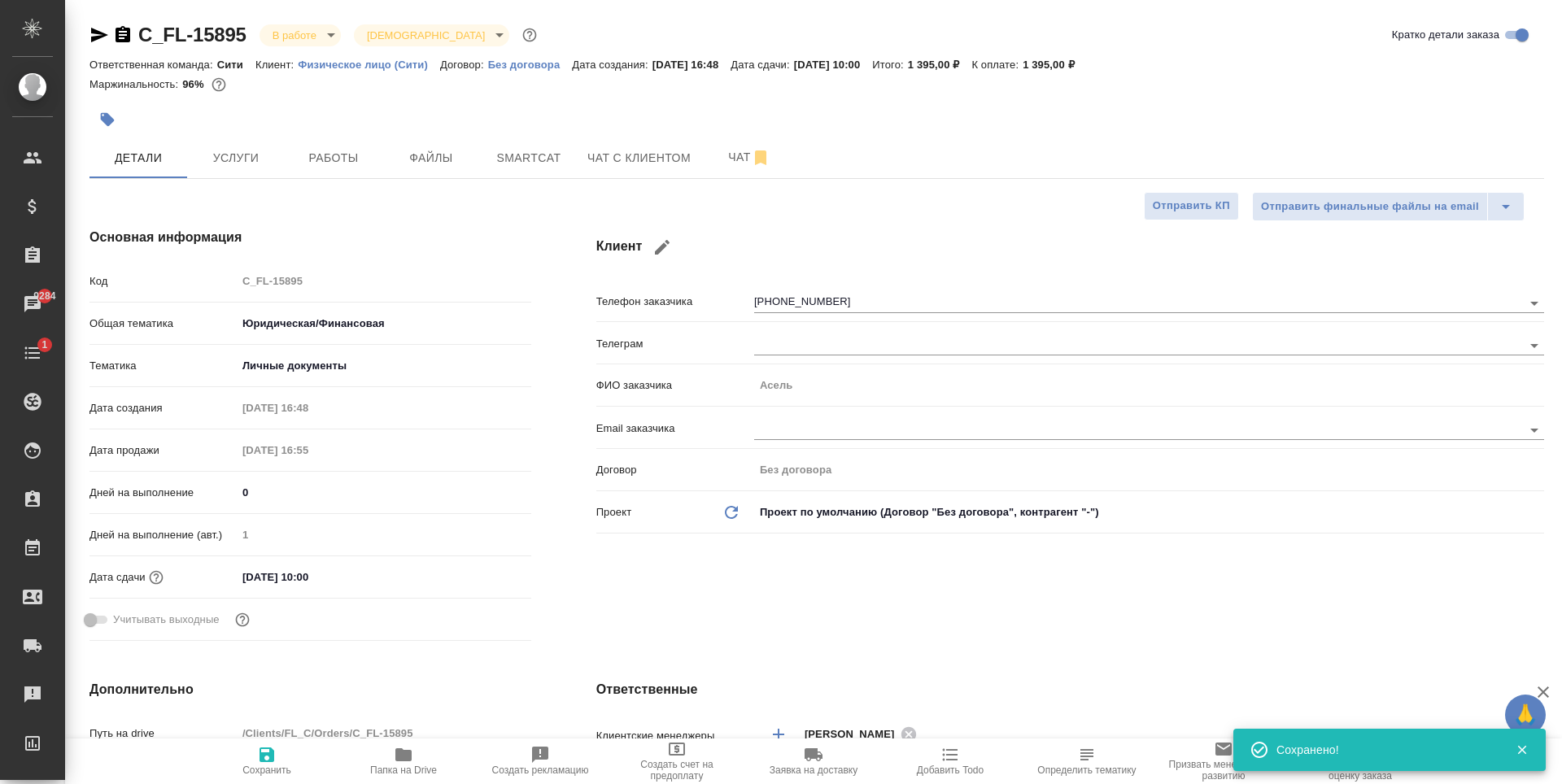
type textarea "x"
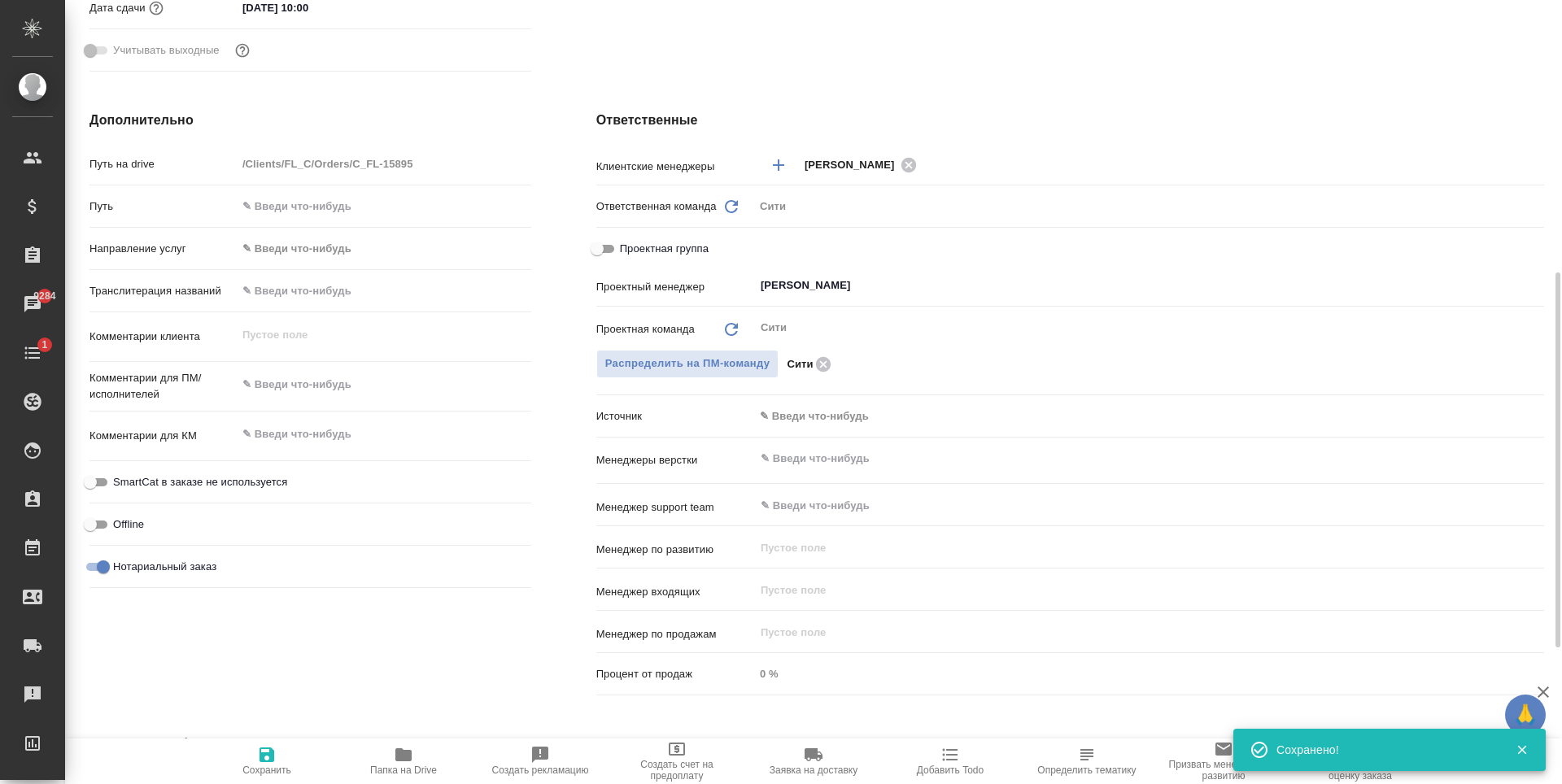
scroll to position [854, 0]
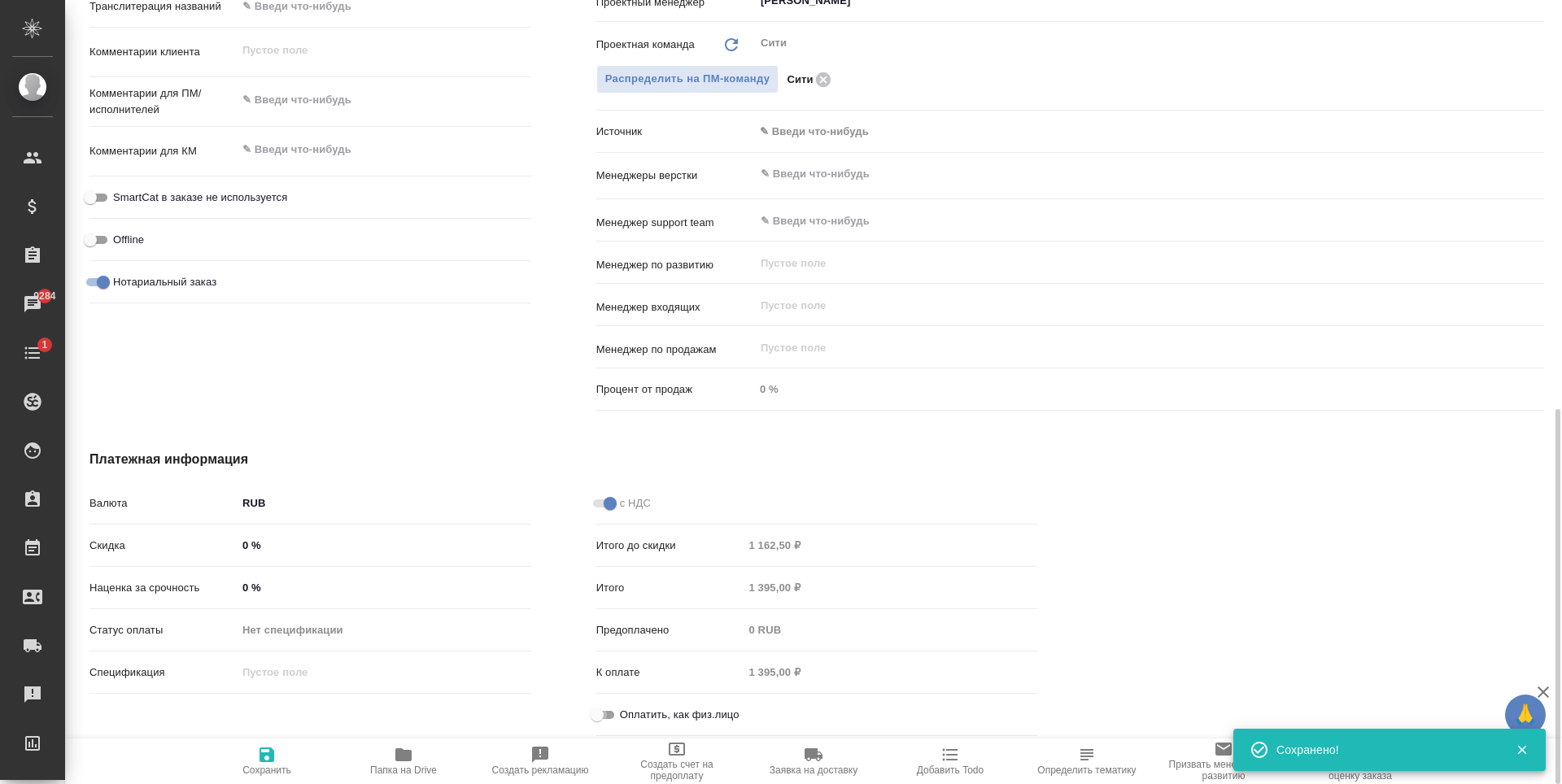
click at [607, 711] on input "Оплатить, как физ.лицо" at bounding box center [598, 715] width 59 height 20
checkbox input "true"
type textarea "x"
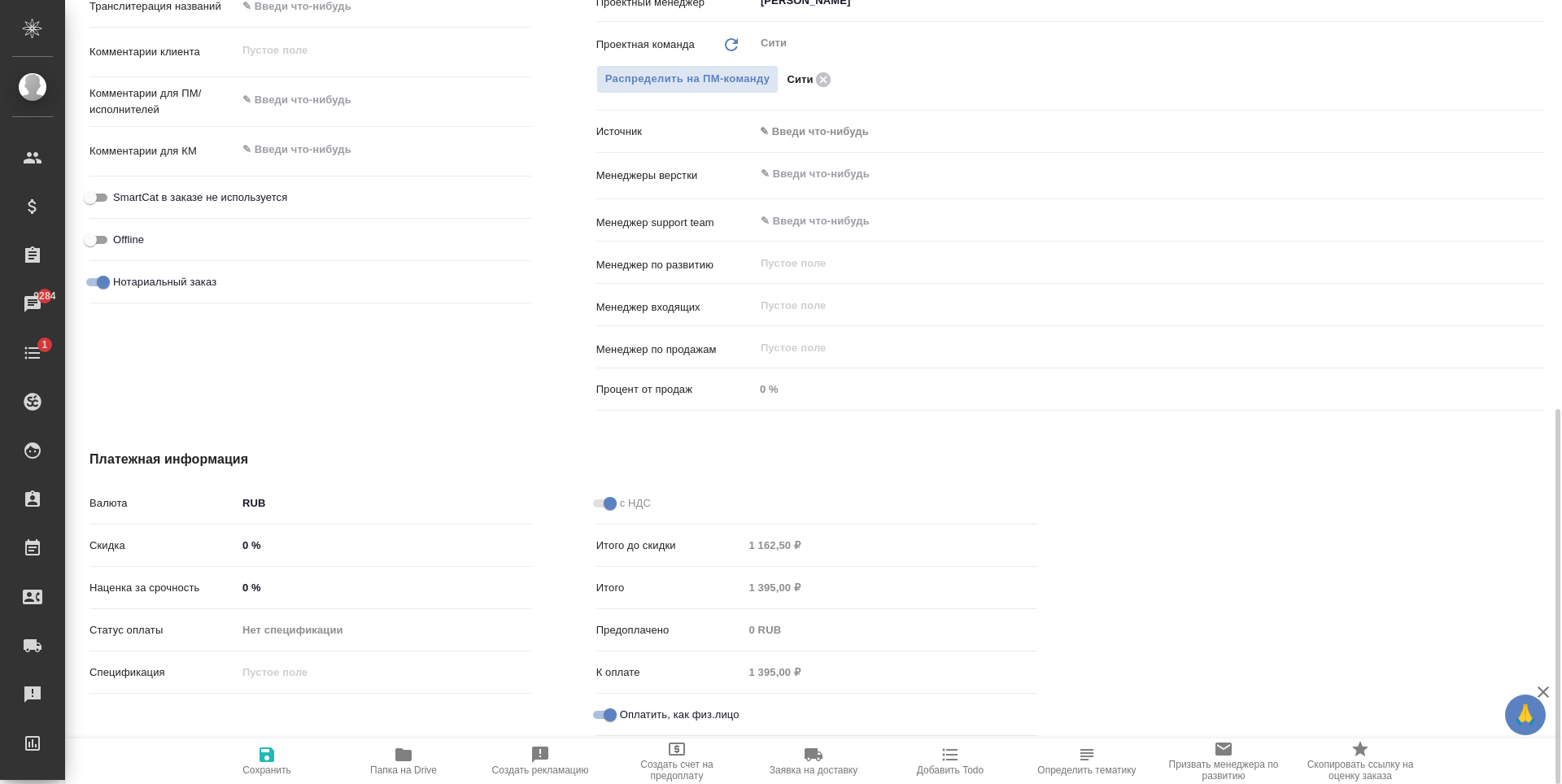
click at [257, 746] on icon "button" at bounding box center [267, 755] width 20 height 20
type textarea "x"
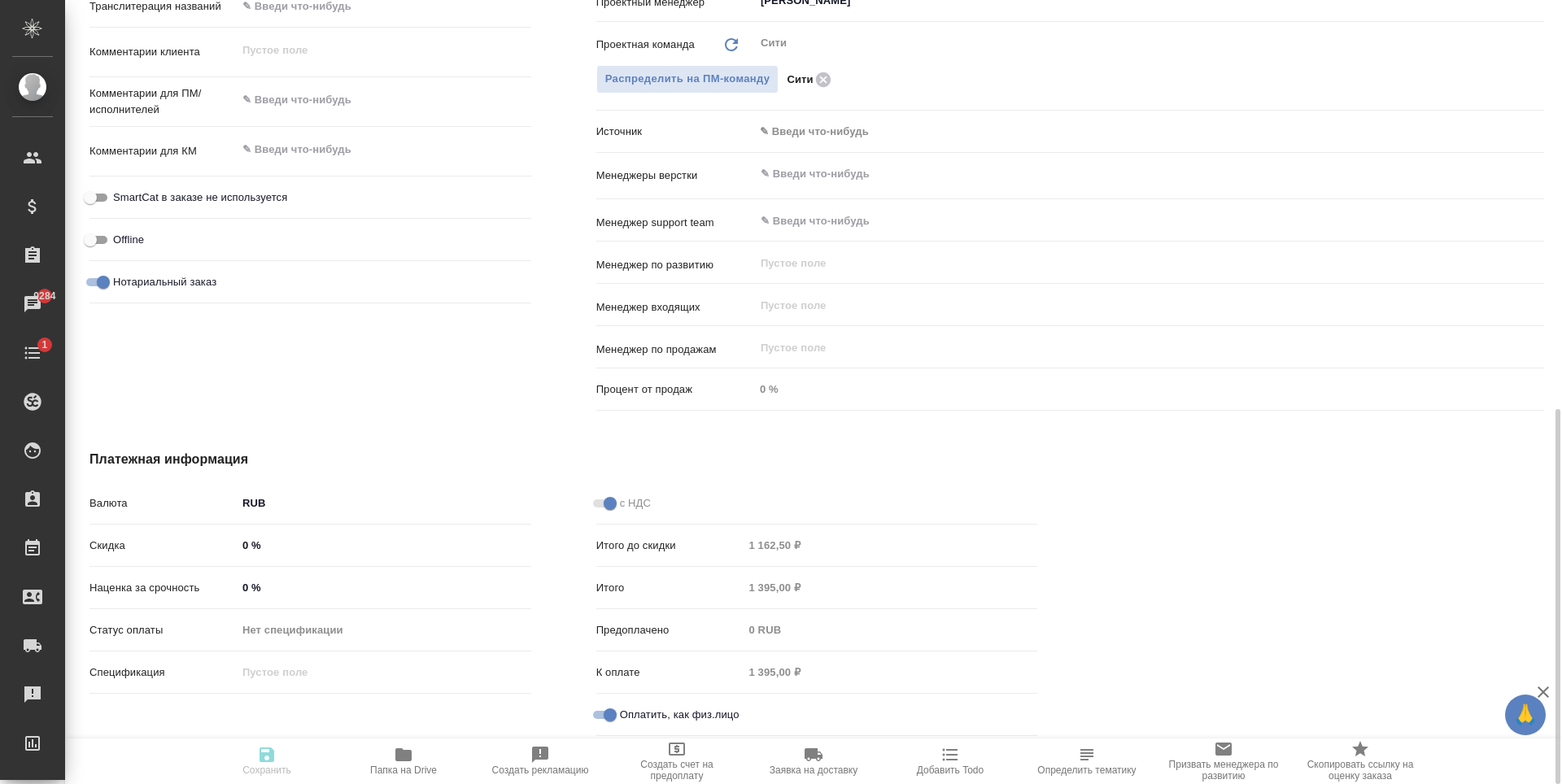
type textarea "x"
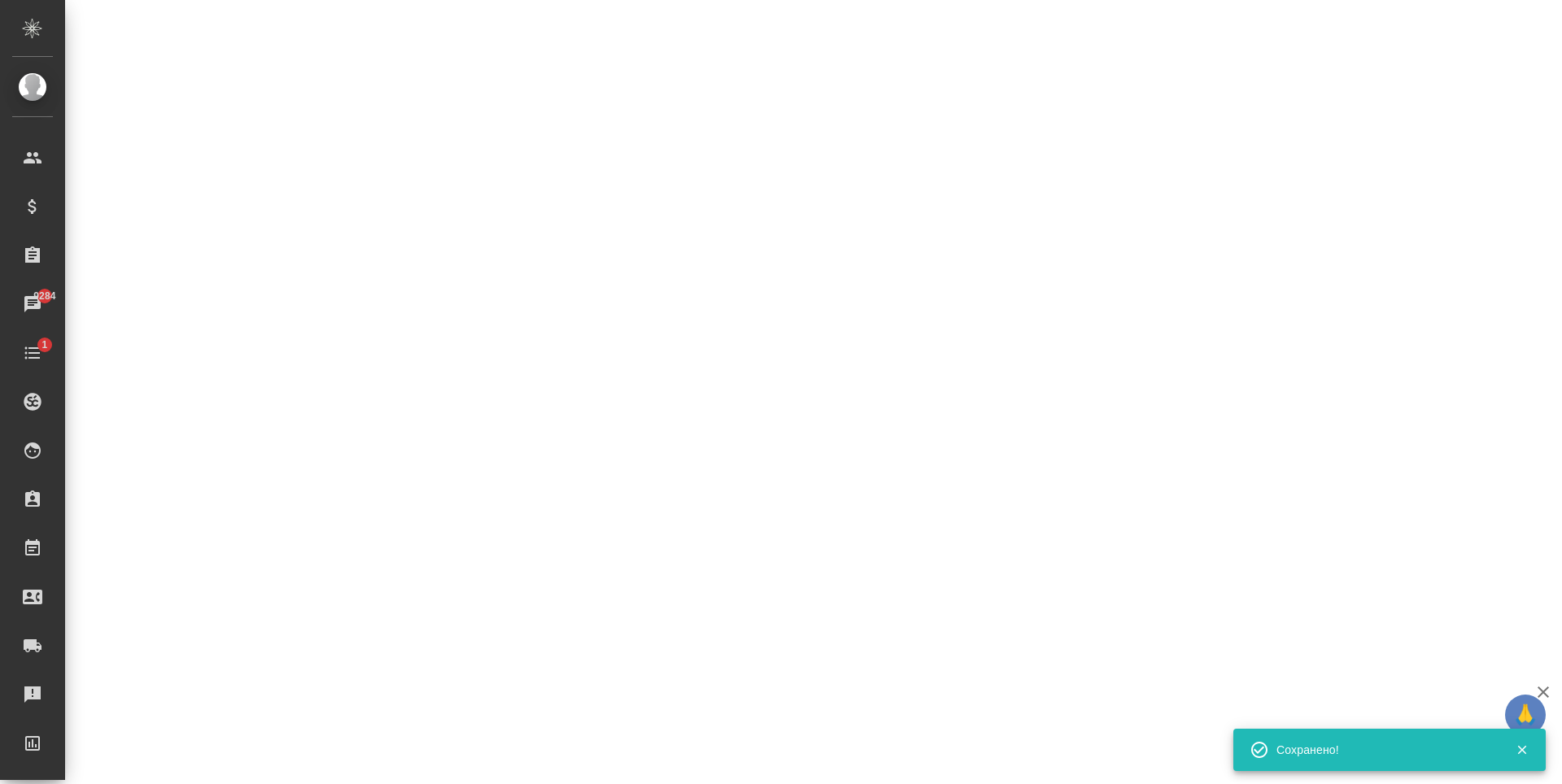
select select "RU"
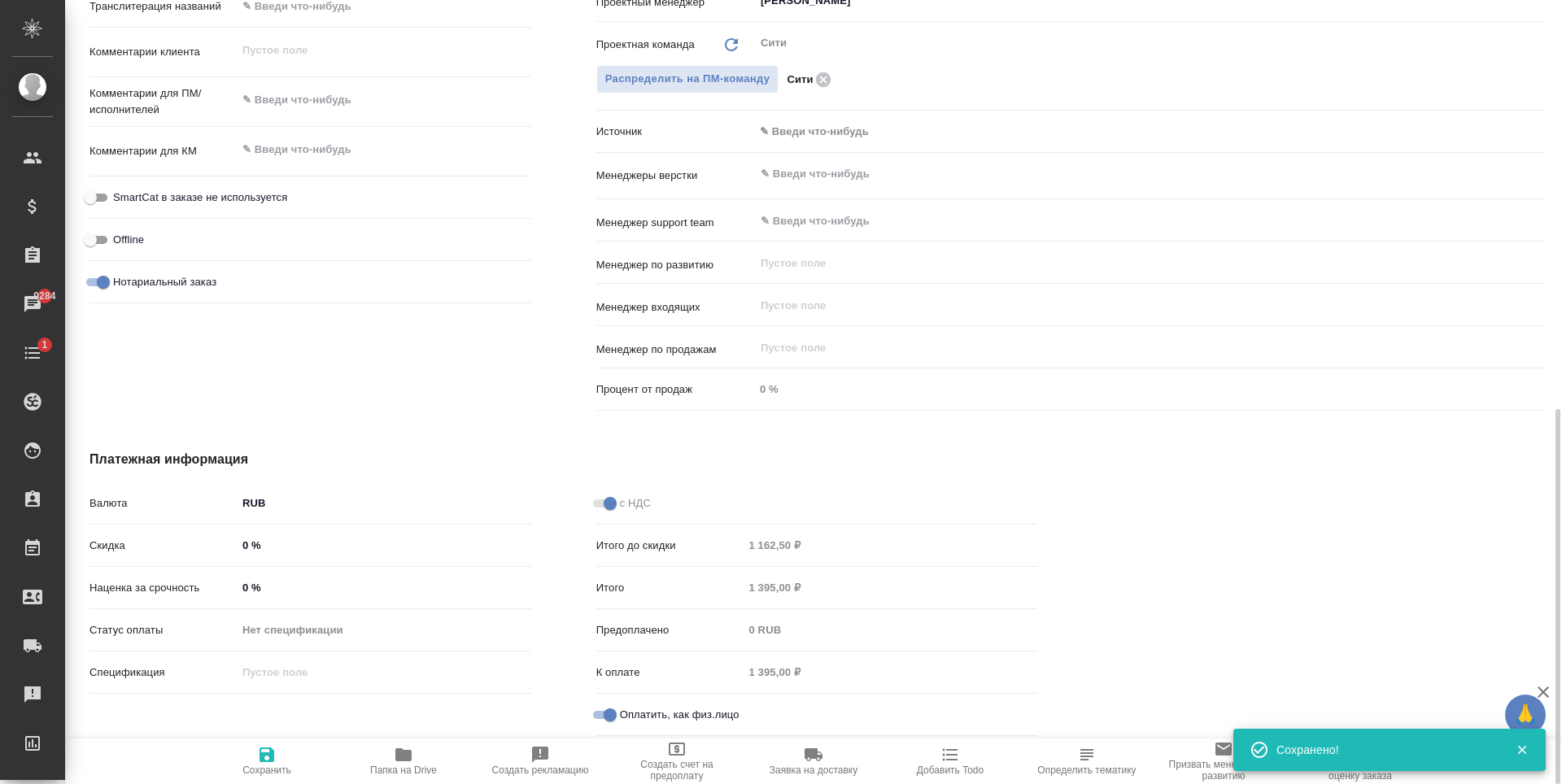
type textarea "x"
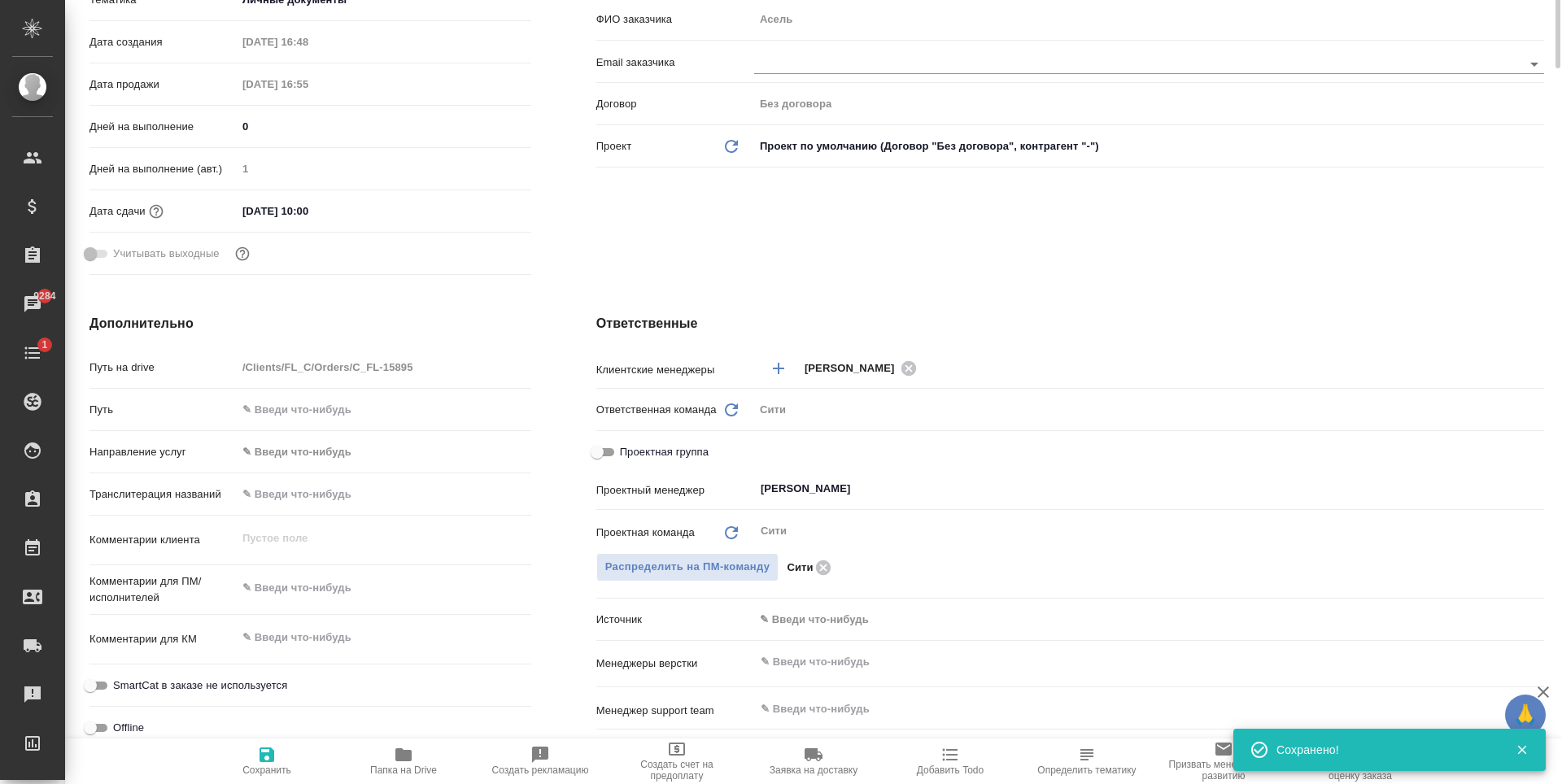
scroll to position [0, 0]
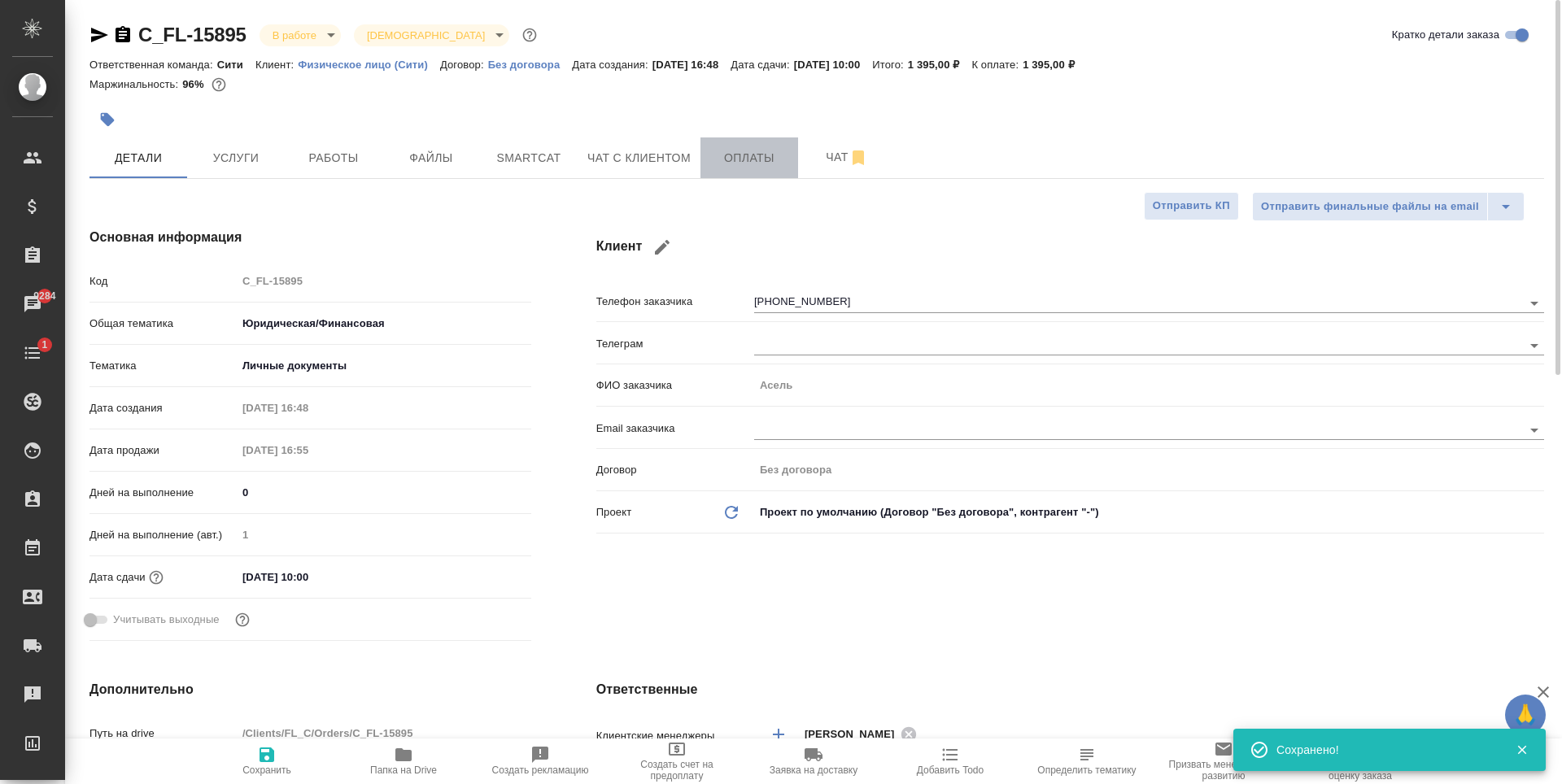
click at [766, 173] on button "Оплаты" at bounding box center [749, 158] width 98 height 41
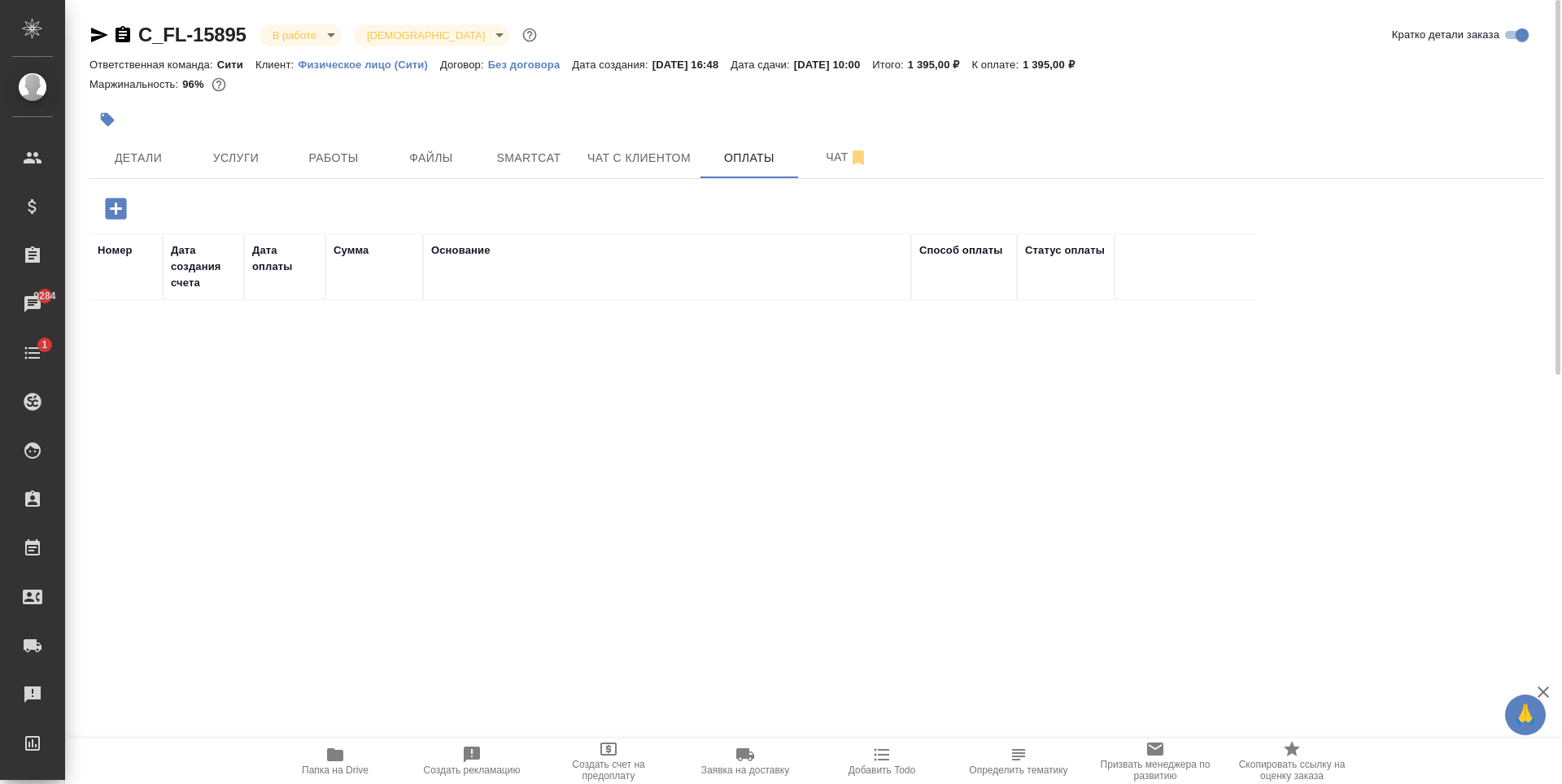
click at [113, 212] on icon "button" at bounding box center [115, 208] width 22 height 22
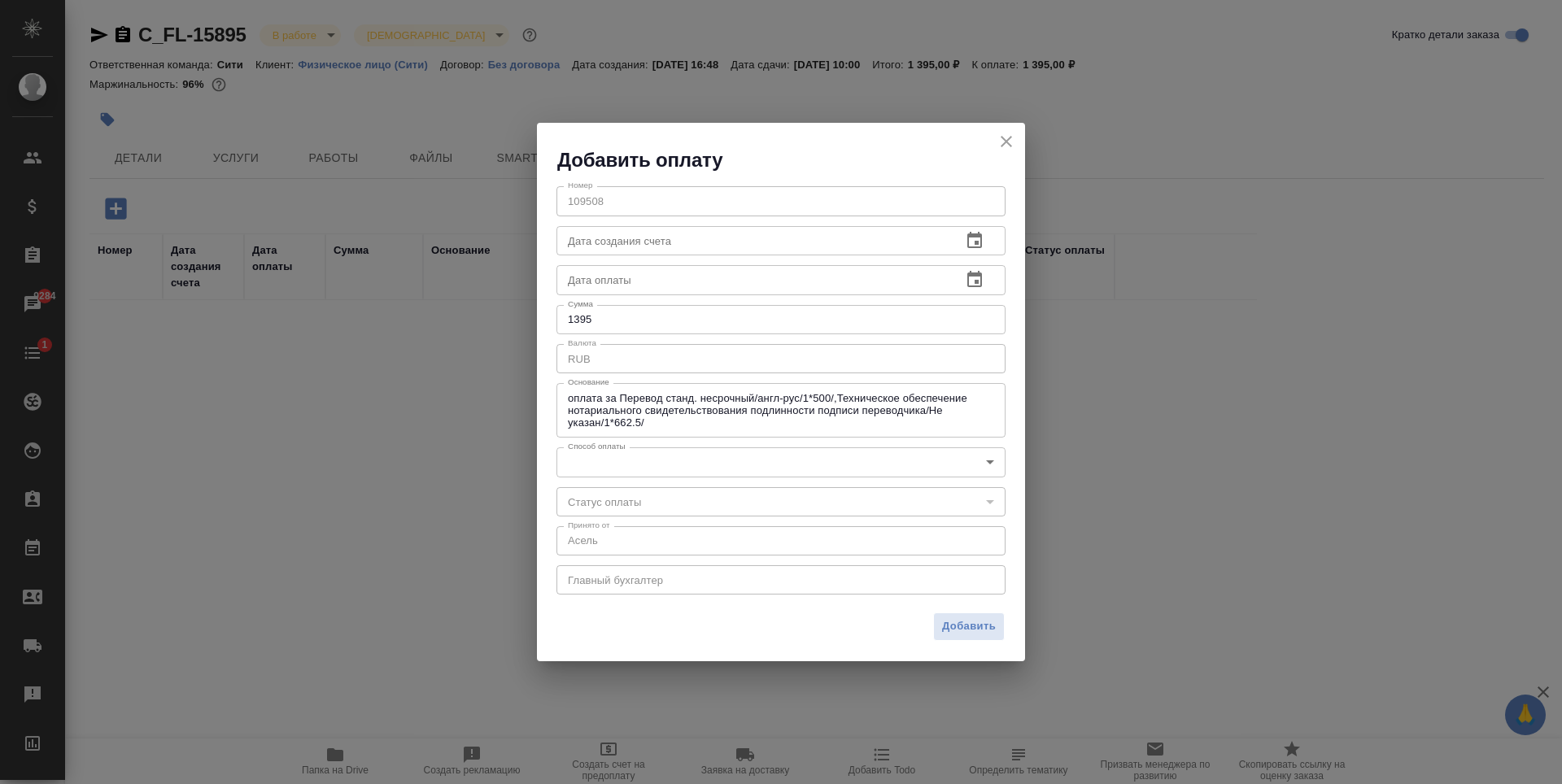
click at [665, 463] on body "🙏 .cls-1 fill:#fff; AWATERA Zaytseva Svetlana Клиенты Спецификации Заказы 9284 …" at bounding box center [781, 392] width 1562 height 784
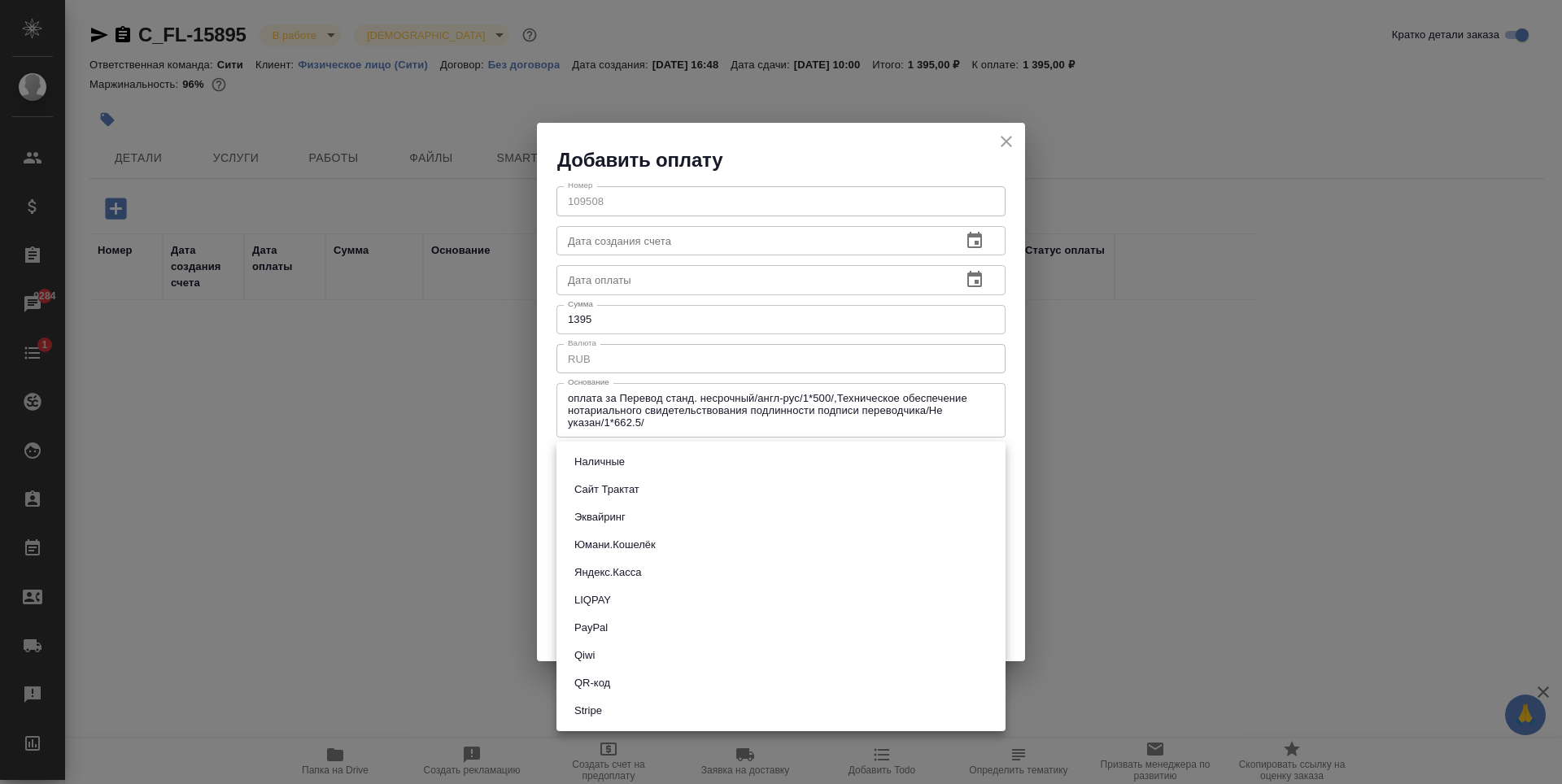
click at [611, 686] on button "QR-код" at bounding box center [592, 683] width 46 height 18
type input "60e5684acae83f185c96e013"
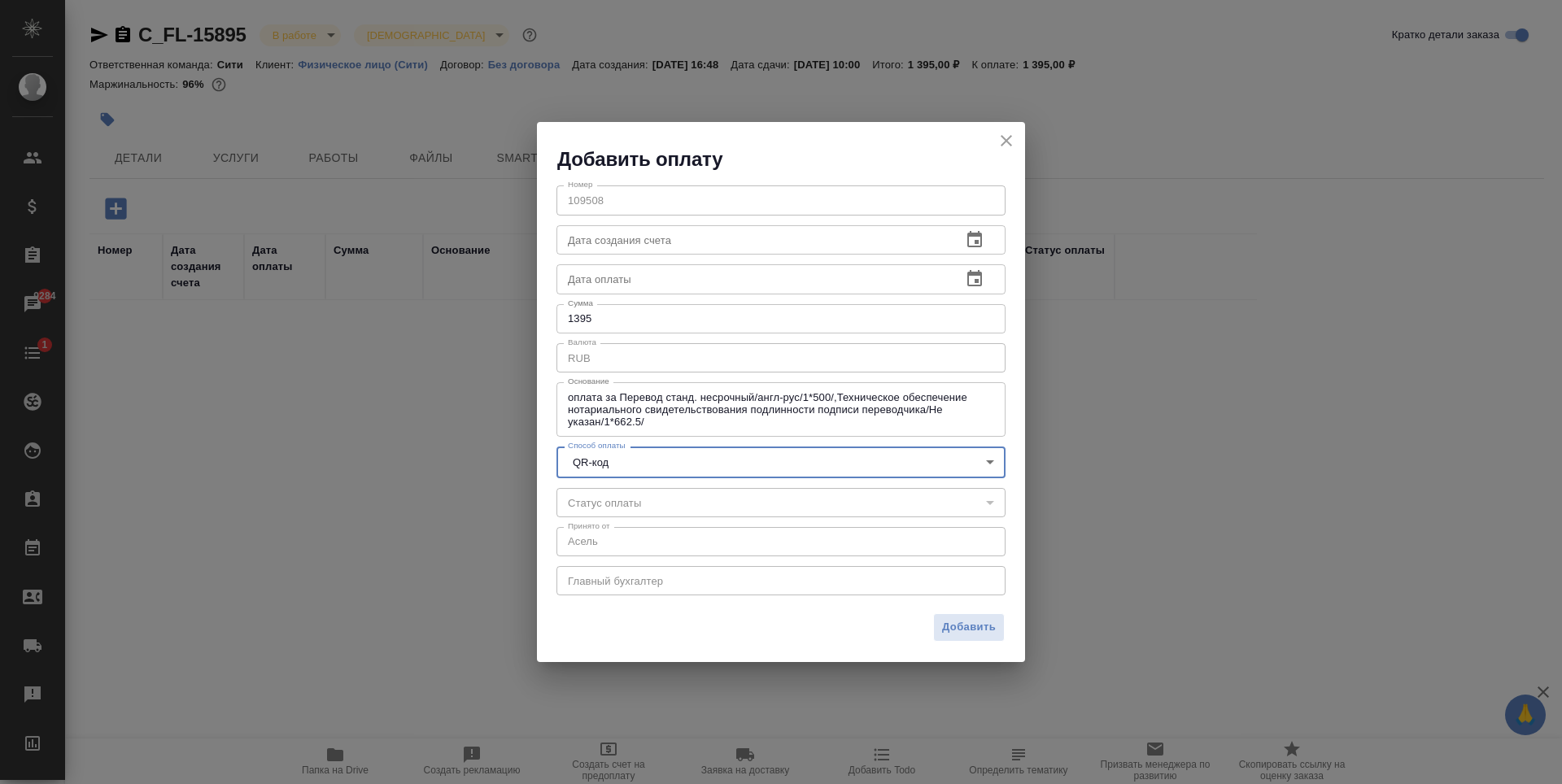
click at [971, 283] on icon "button" at bounding box center [975, 279] width 20 height 20
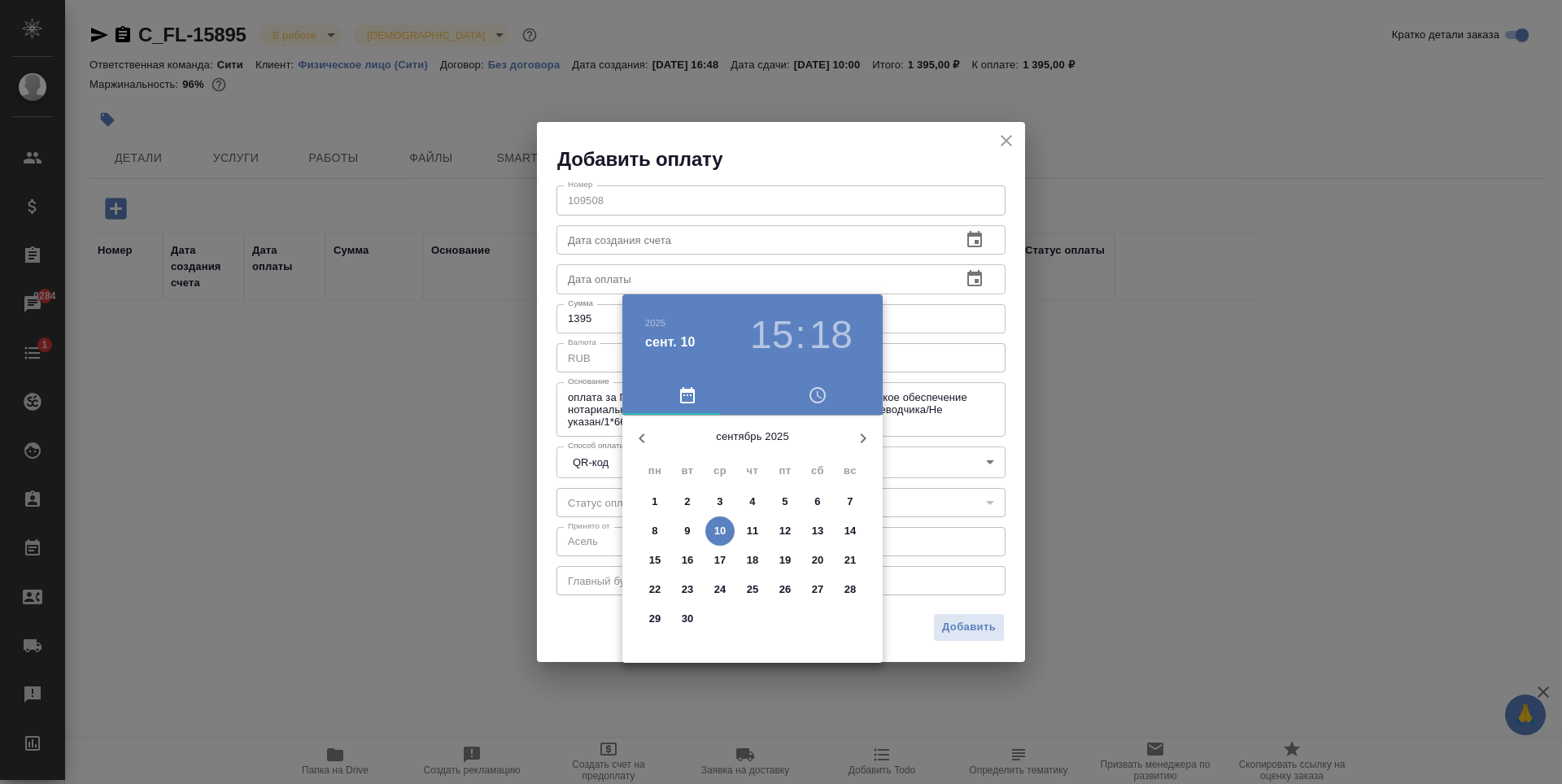
click at [692, 529] on span "9" at bounding box center [688, 531] width 29 height 17
type input "09.09.2025 15:18"
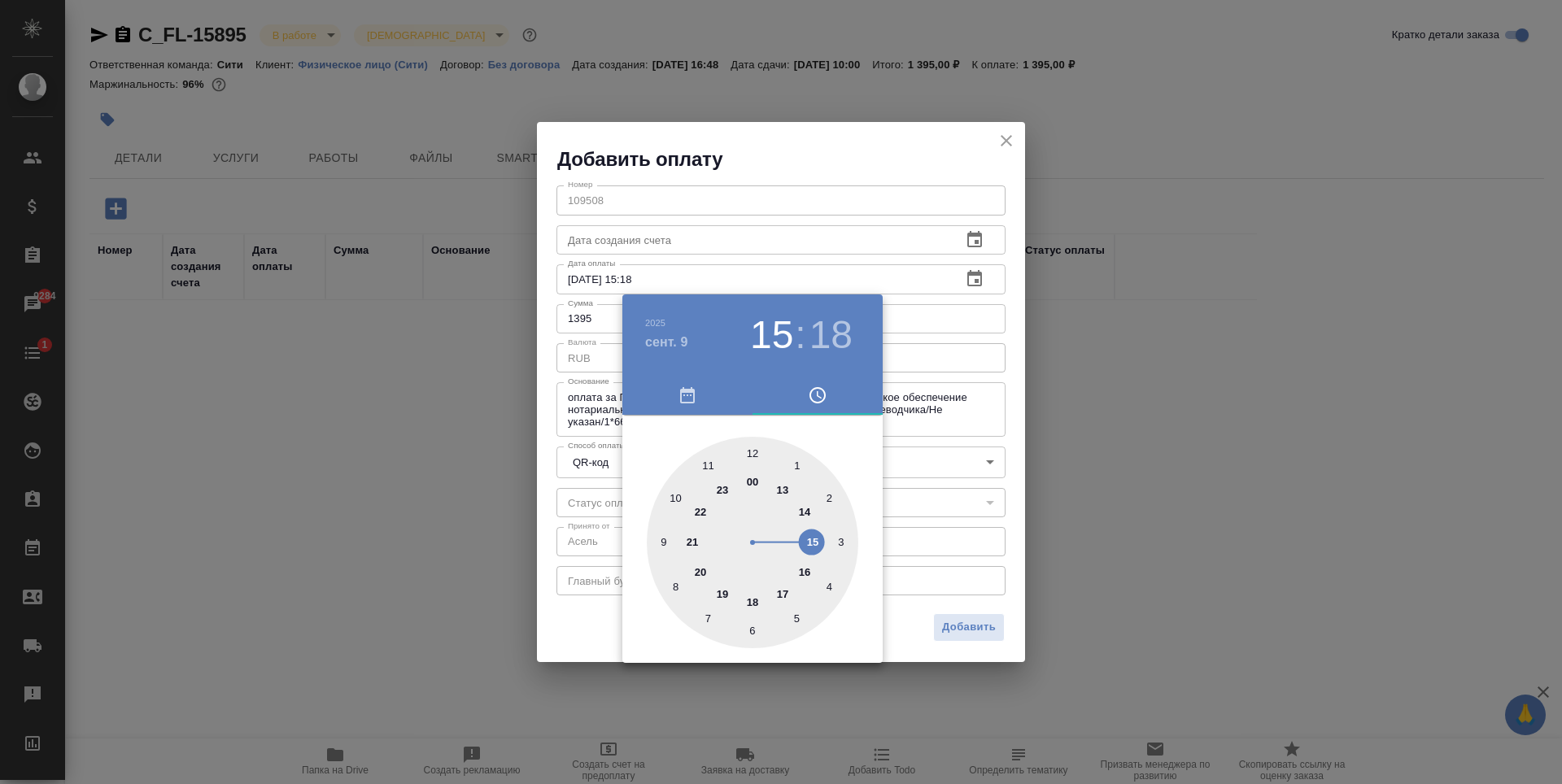
click at [925, 173] on div at bounding box center [781, 392] width 1562 height 784
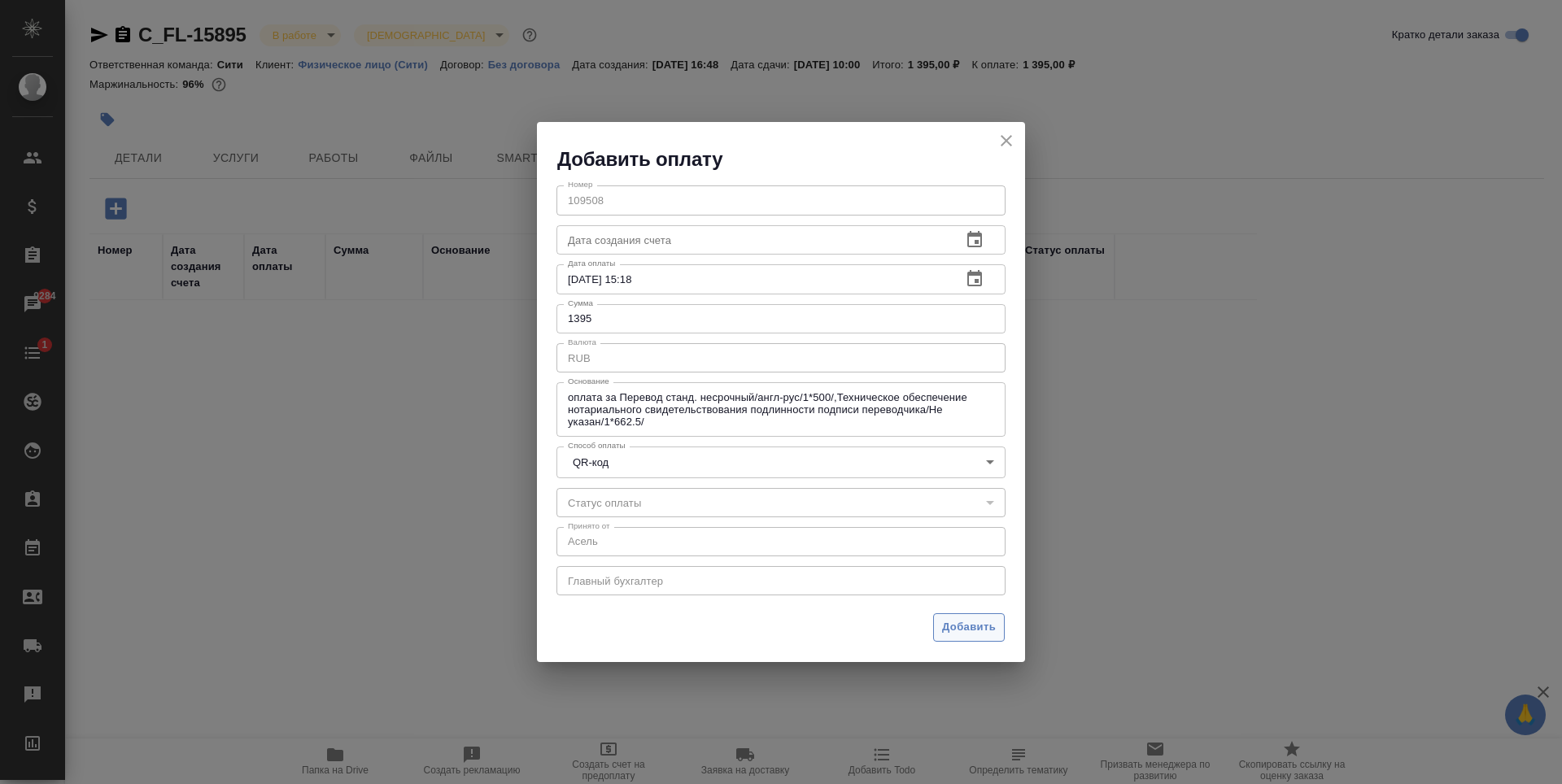
click at [965, 634] on span "Добавить" at bounding box center [968, 627] width 54 height 19
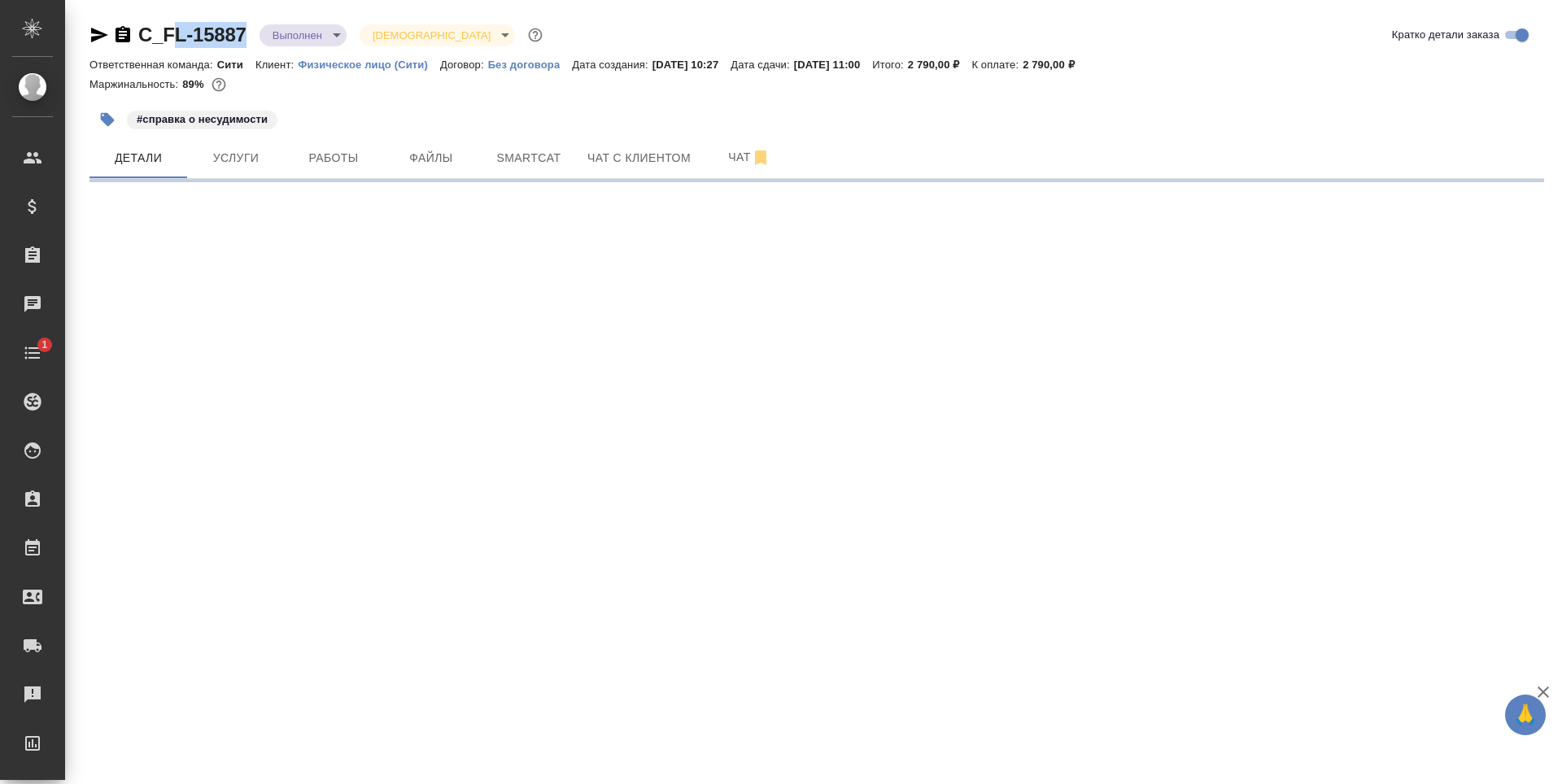
select select "RU"
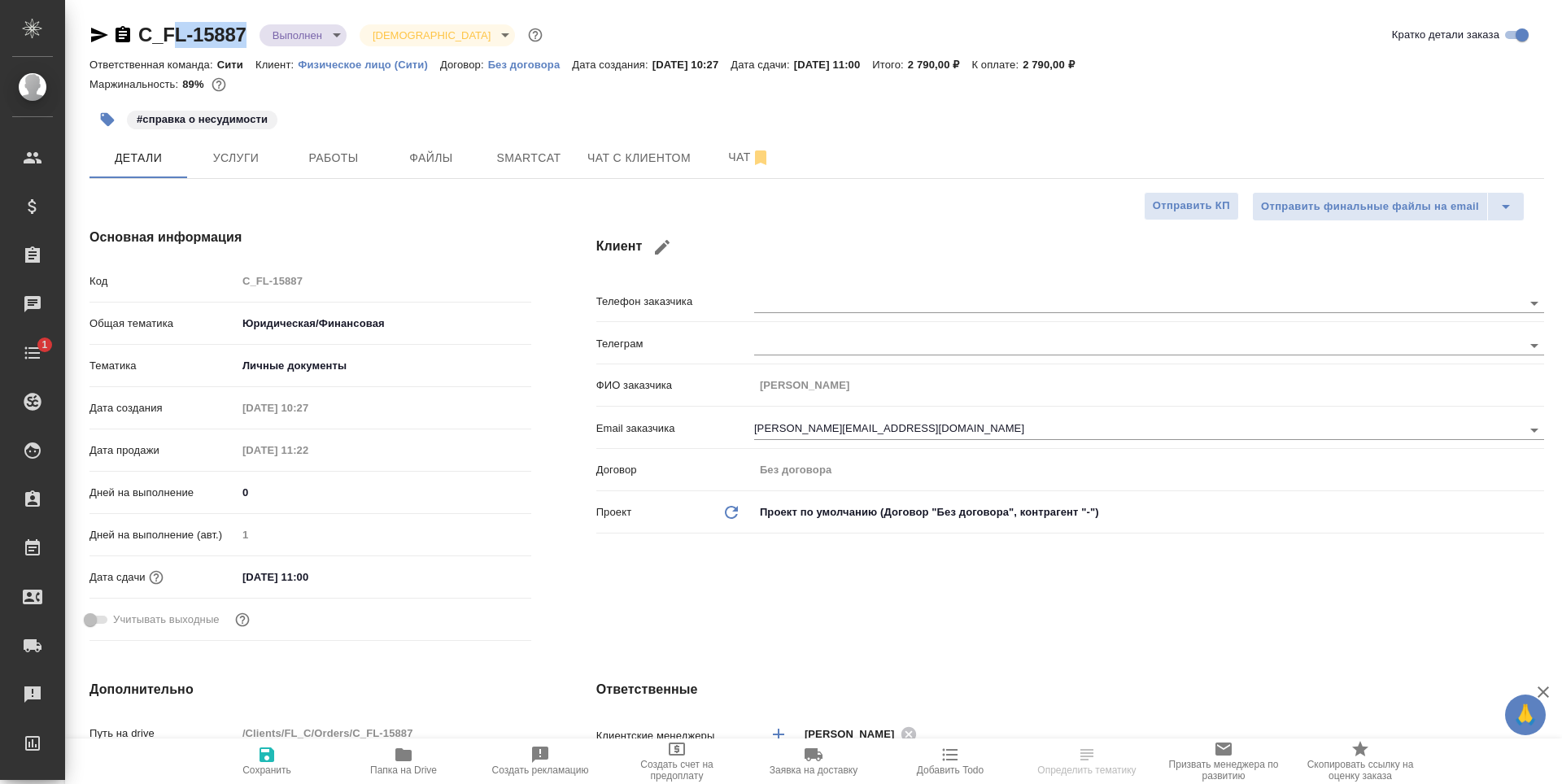
drag, startPoint x: 252, startPoint y: 43, endPoint x: 139, endPoint y: 46, distance: 113.0
click at [139, 46] on div "C_FL-15887 Выполнен completed Святая троица holyTrinity" at bounding box center [318, 34] width 457 height 26
copy link "C_FL-15887"
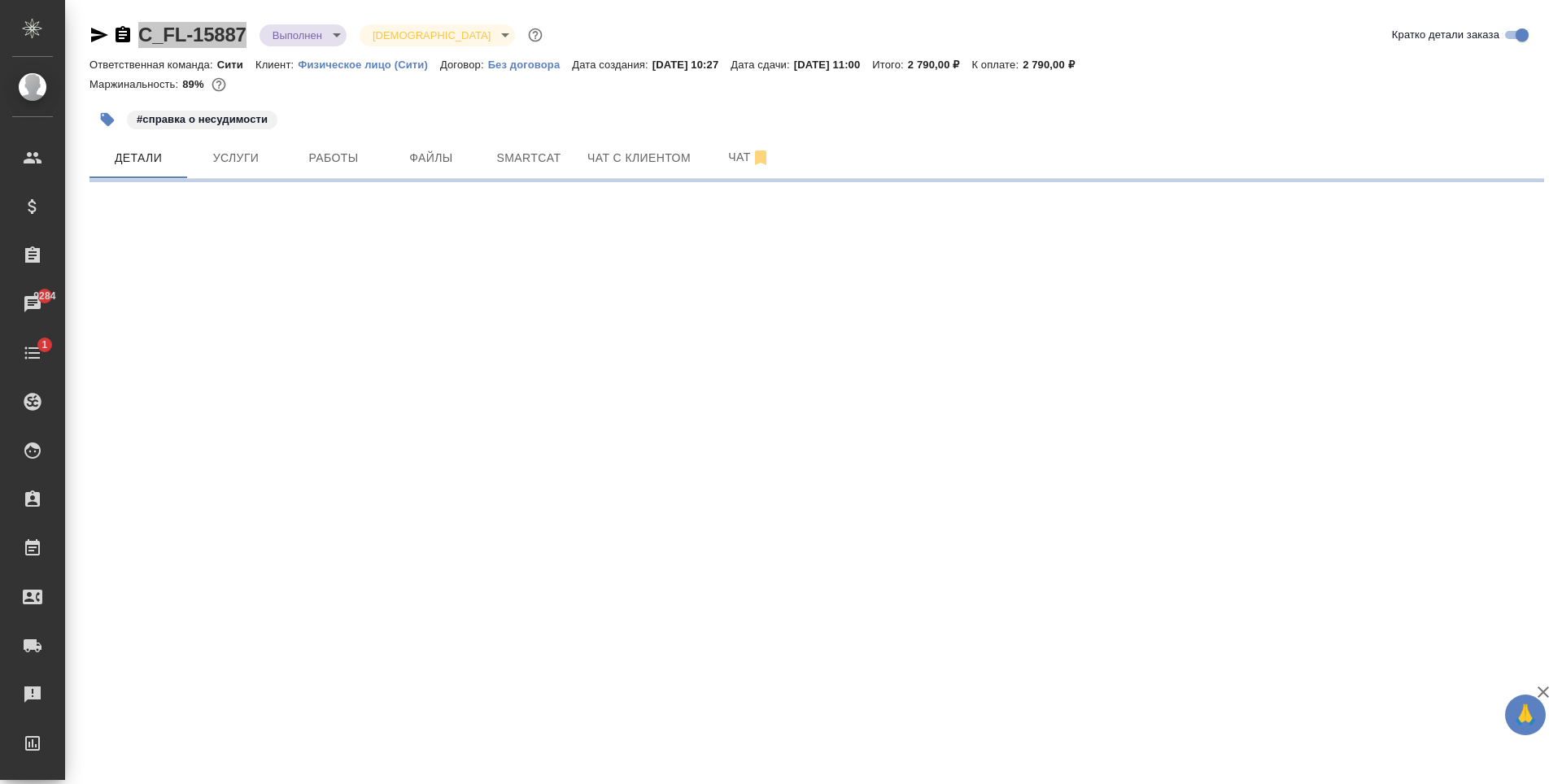
select select "RU"
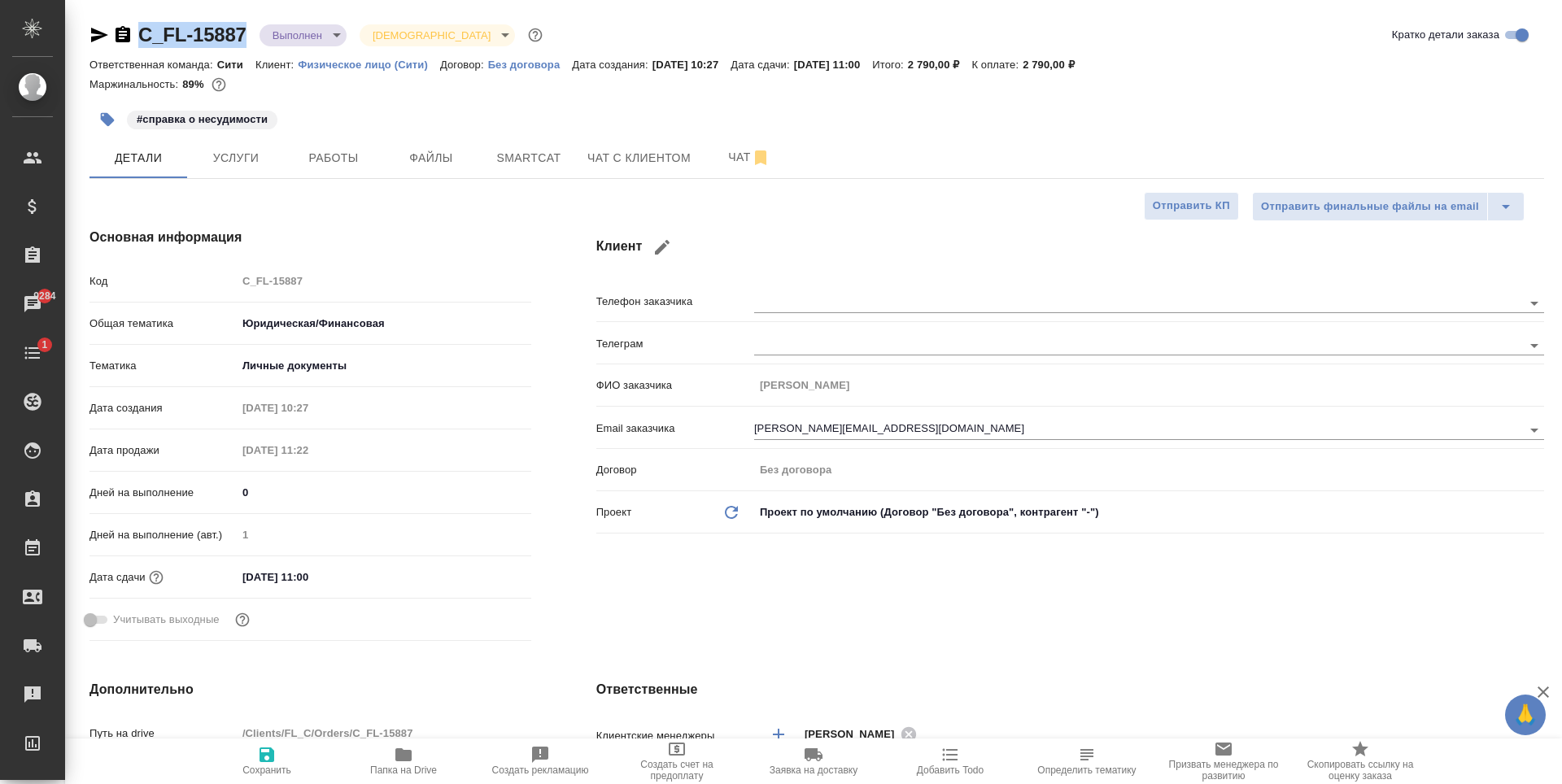
type textarea "x"
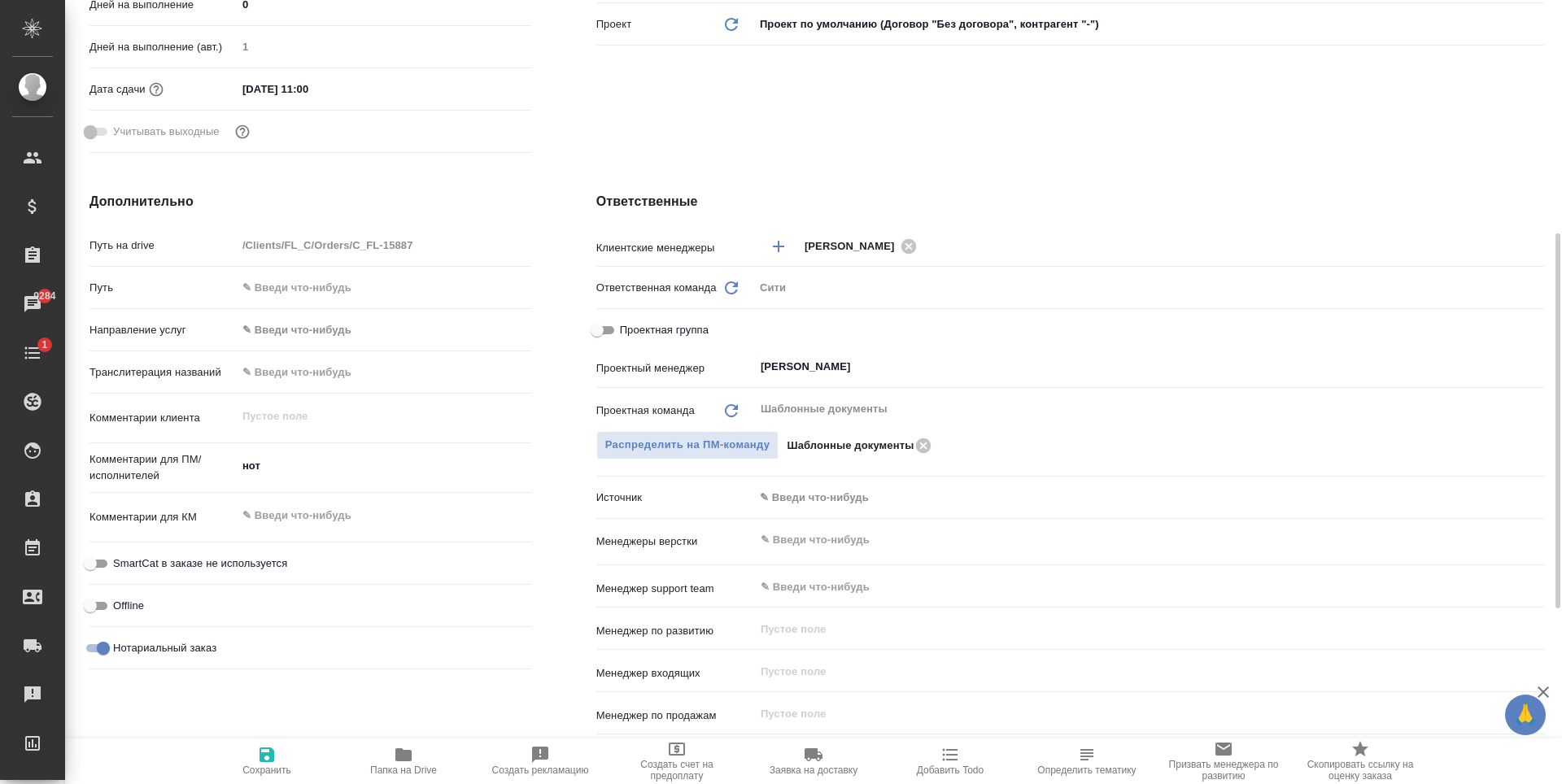
scroll to position [854, 0]
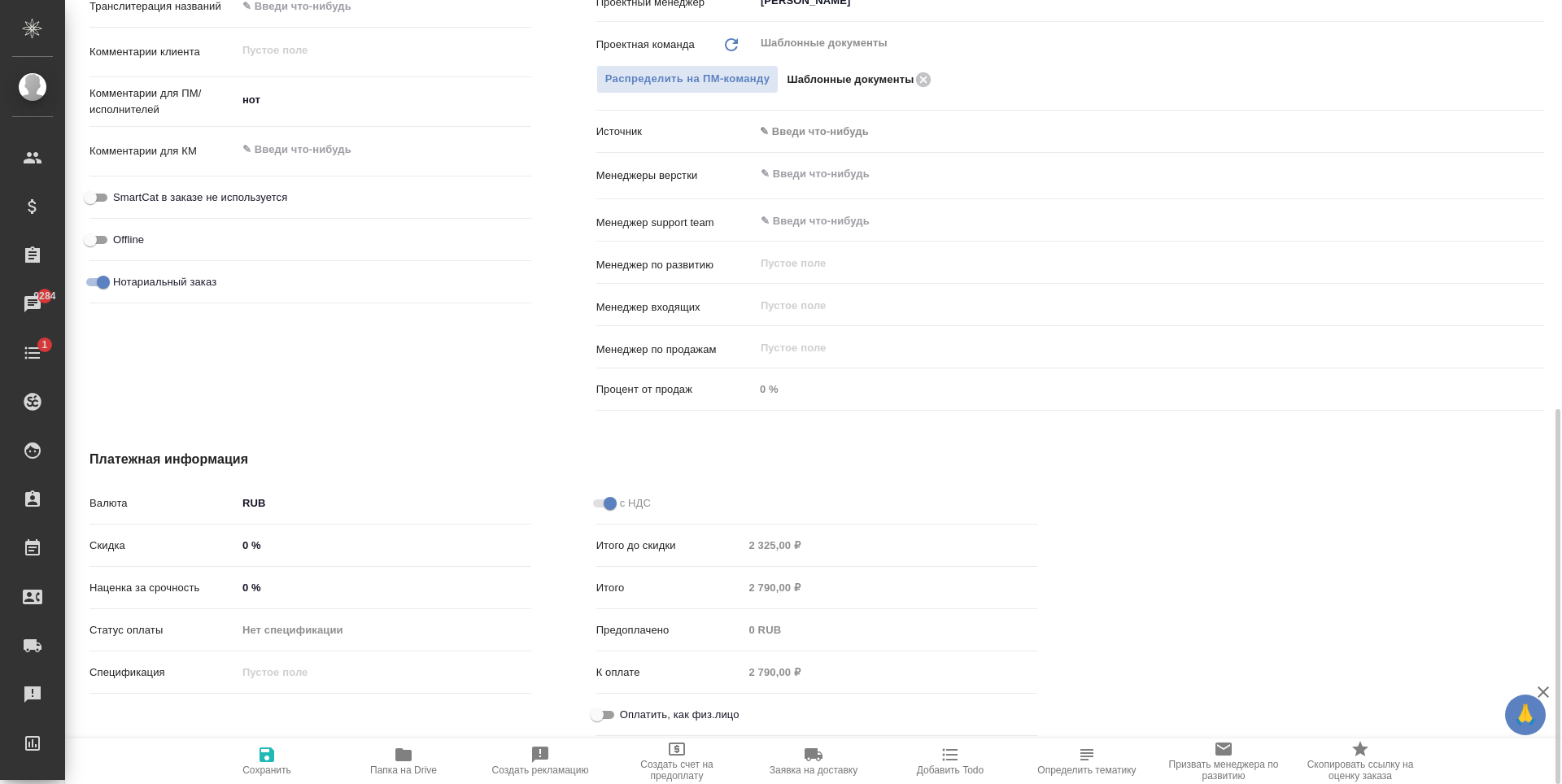
drag, startPoint x: 605, startPoint y: 718, endPoint x: 513, endPoint y: 727, distance: 92.4
click at [604, 718] on input "Оплатить, как физ.лицо" at bounding box center [598, 715] width 59 height 20
checkbox input "true"
type textarea "x"
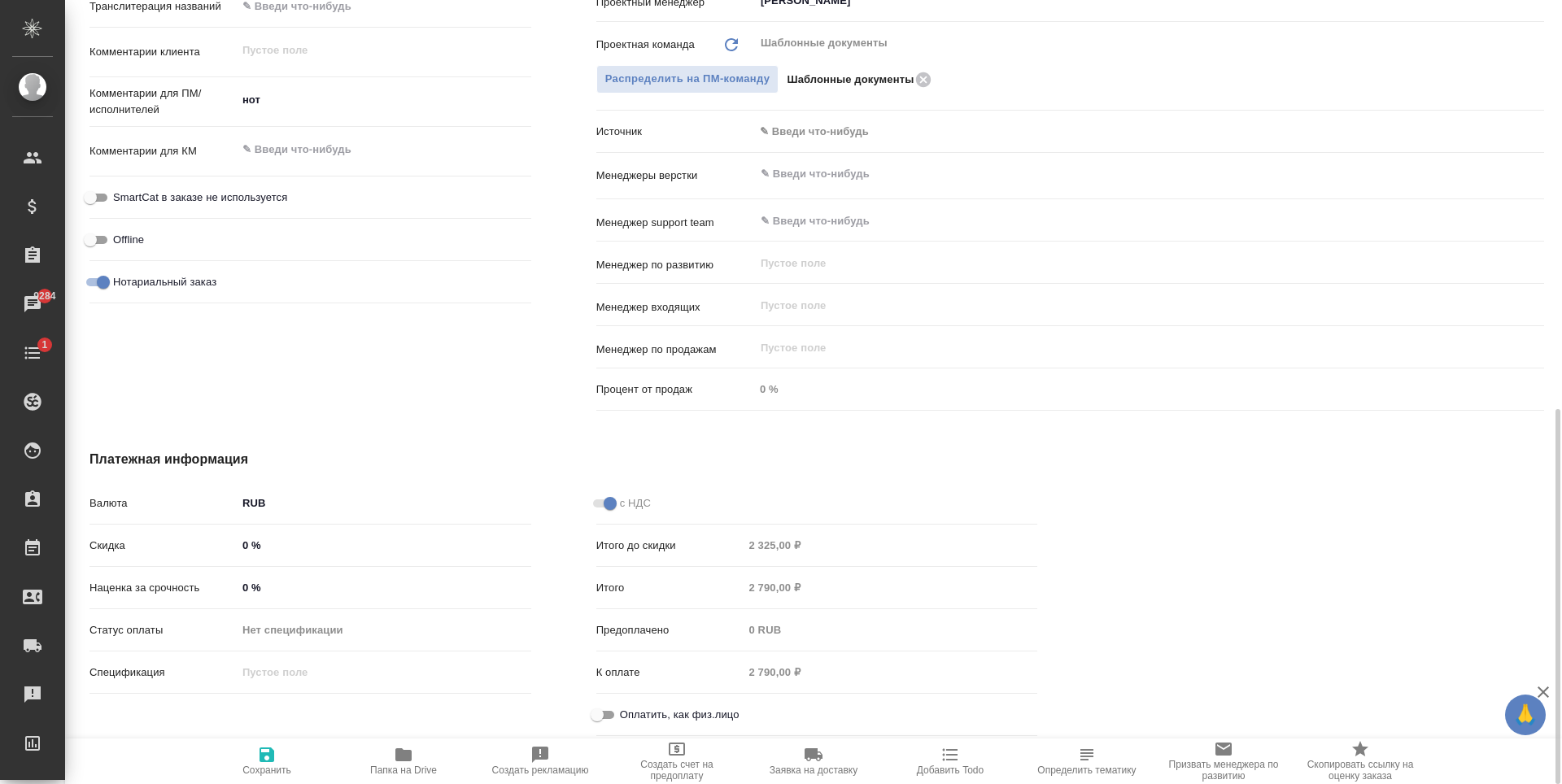
type textarea "x"
click at [282, 767] on span "Сохранить" at bounding box center [267, 770] width 49 height 12
type textarea "x"
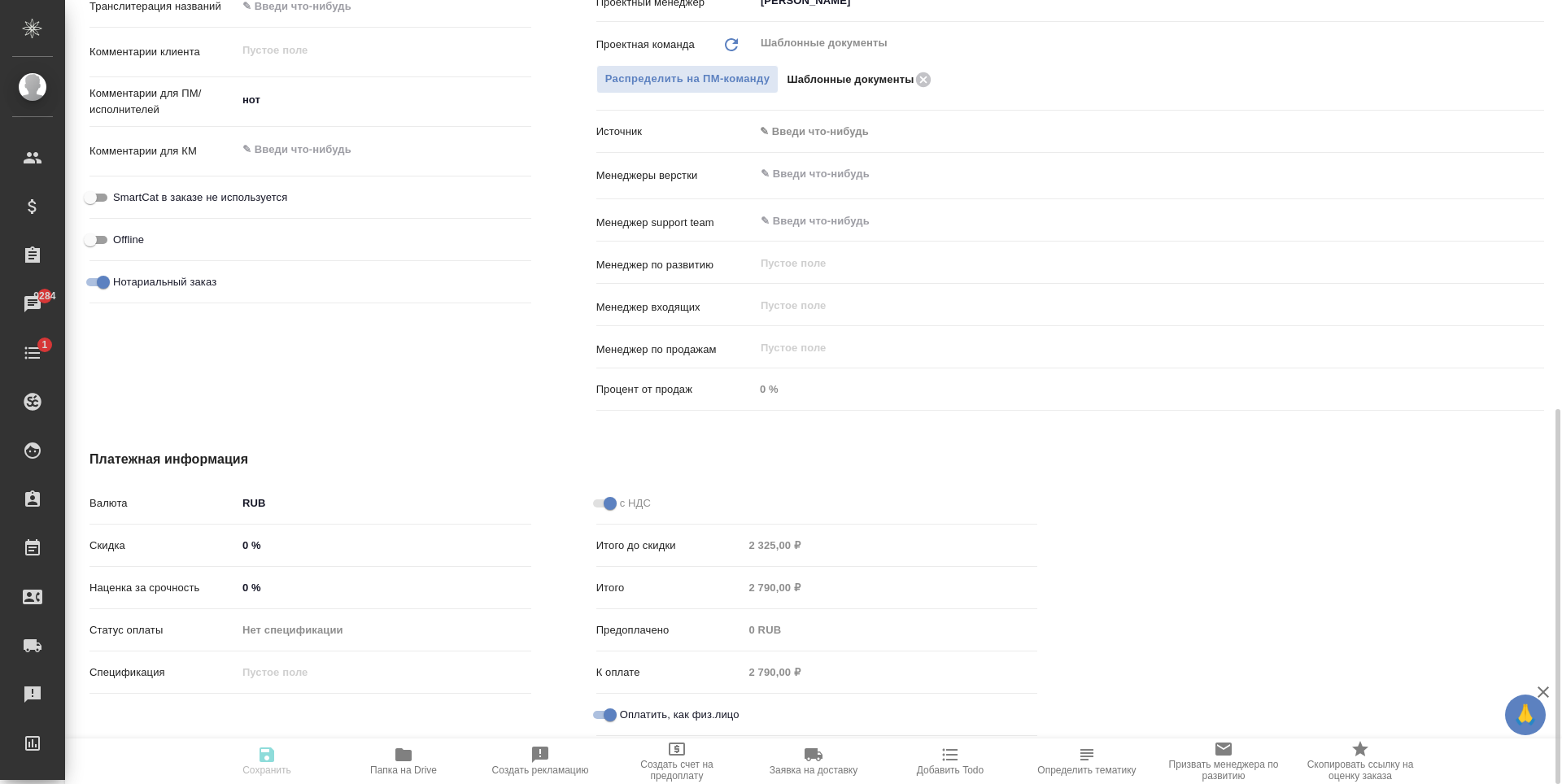
type textarea "x"
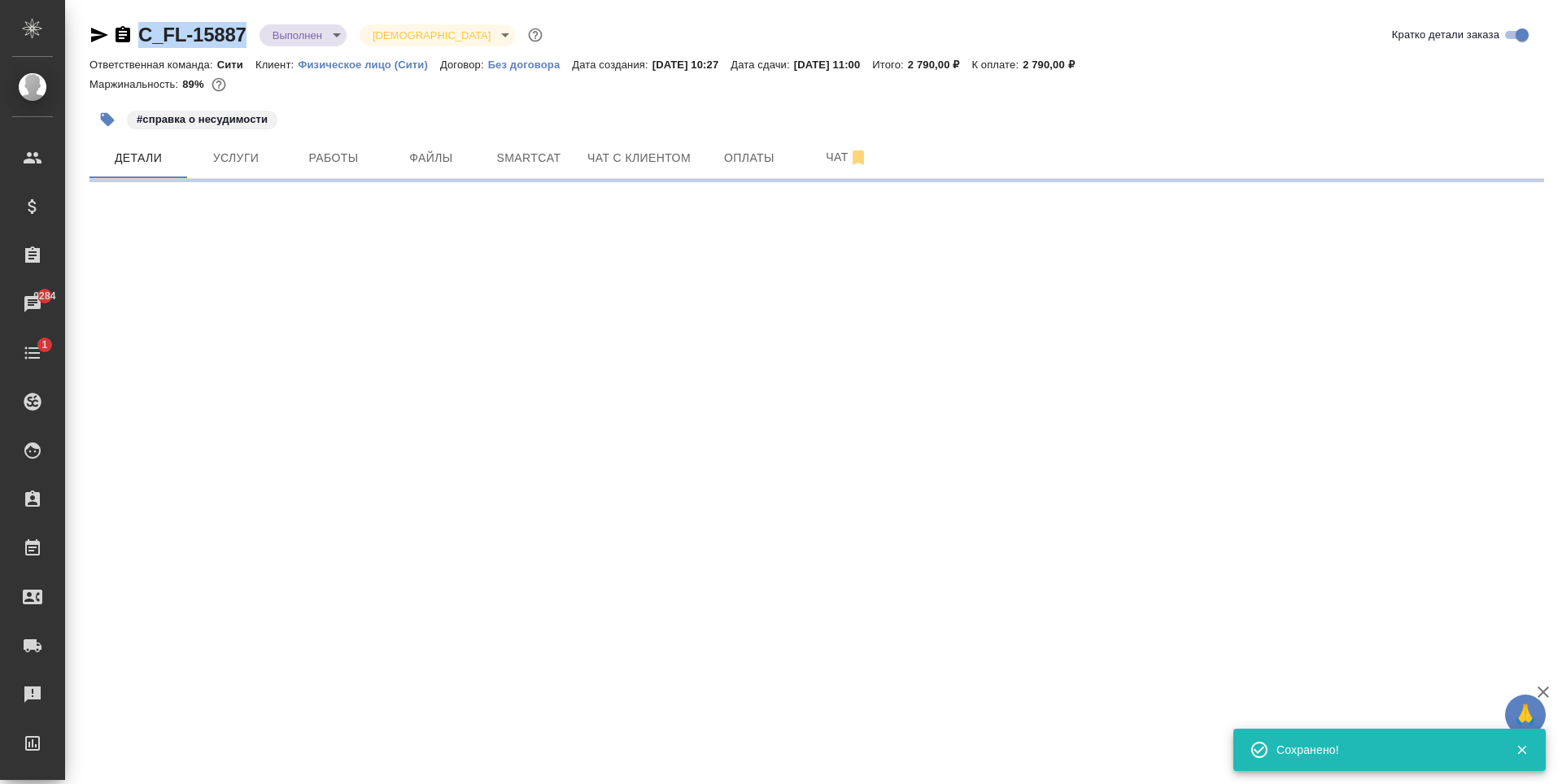
scroll to position [0, 0]
click at [746, 155] on span "Оплаты" at bounding box center [749, 157] width 78 height 21
select select "RU"
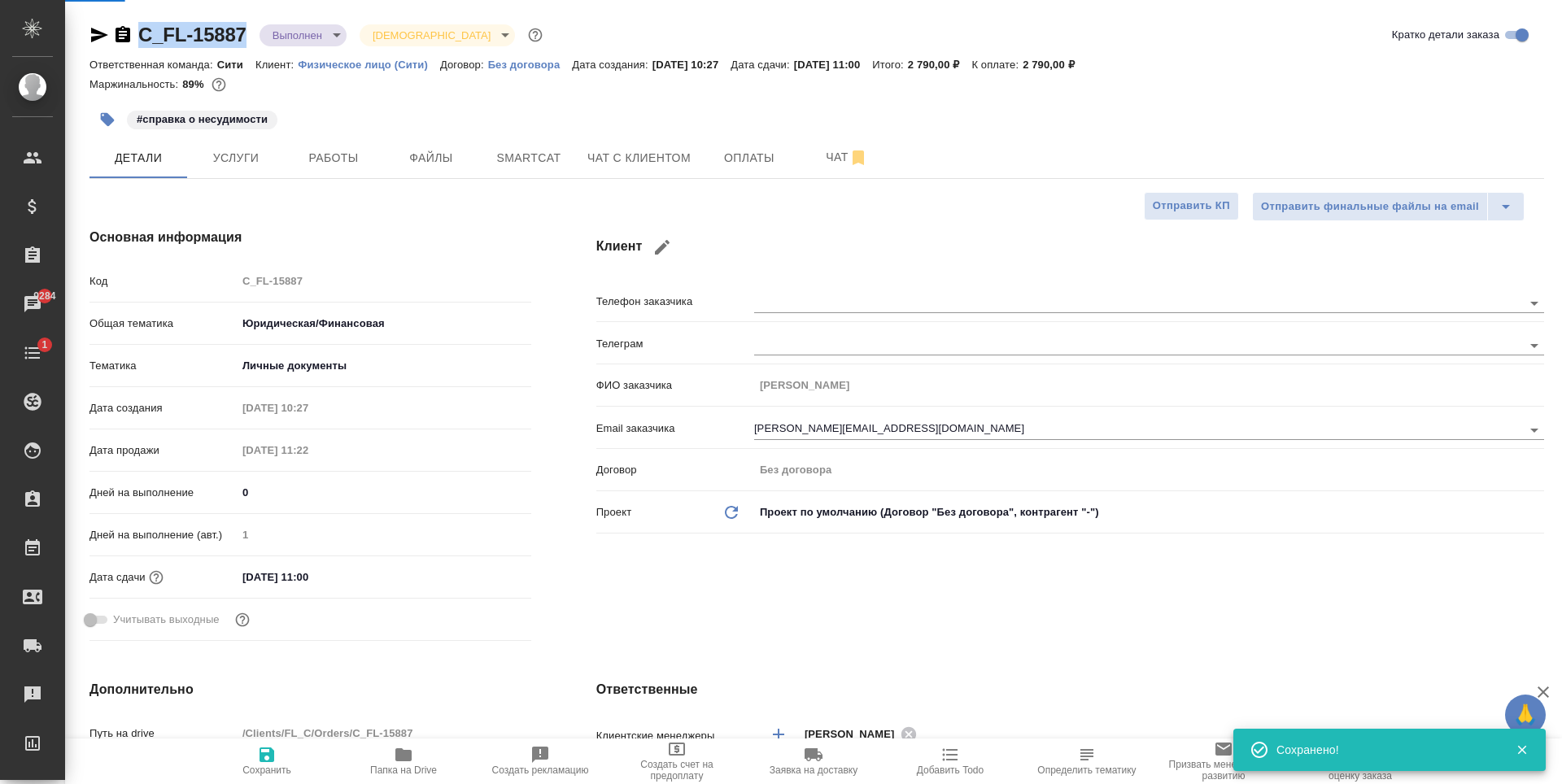
type textarea "x"
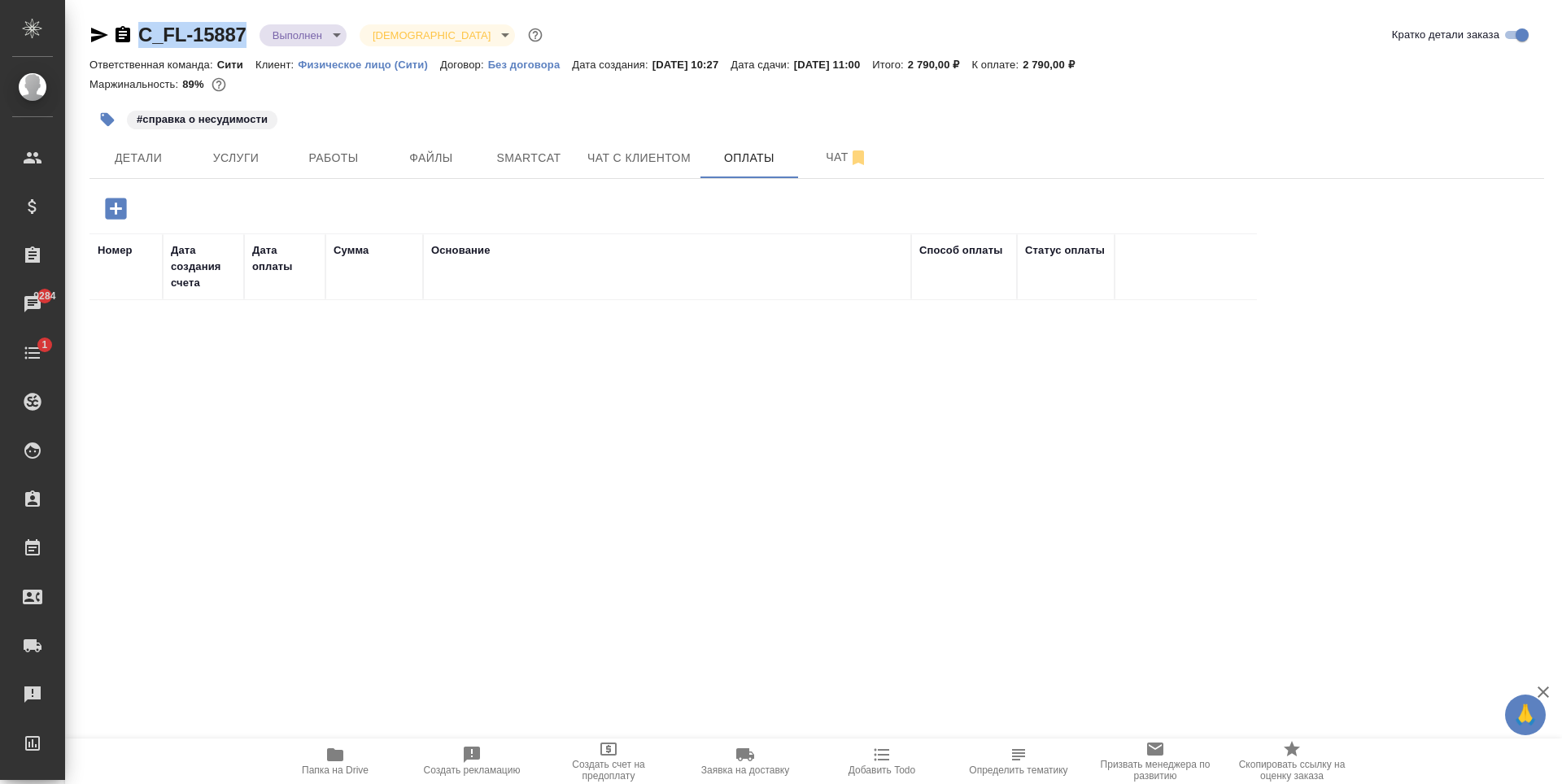
click at [126, 208] on icon "button" at bounding box center [115, 208] width 22 height 22
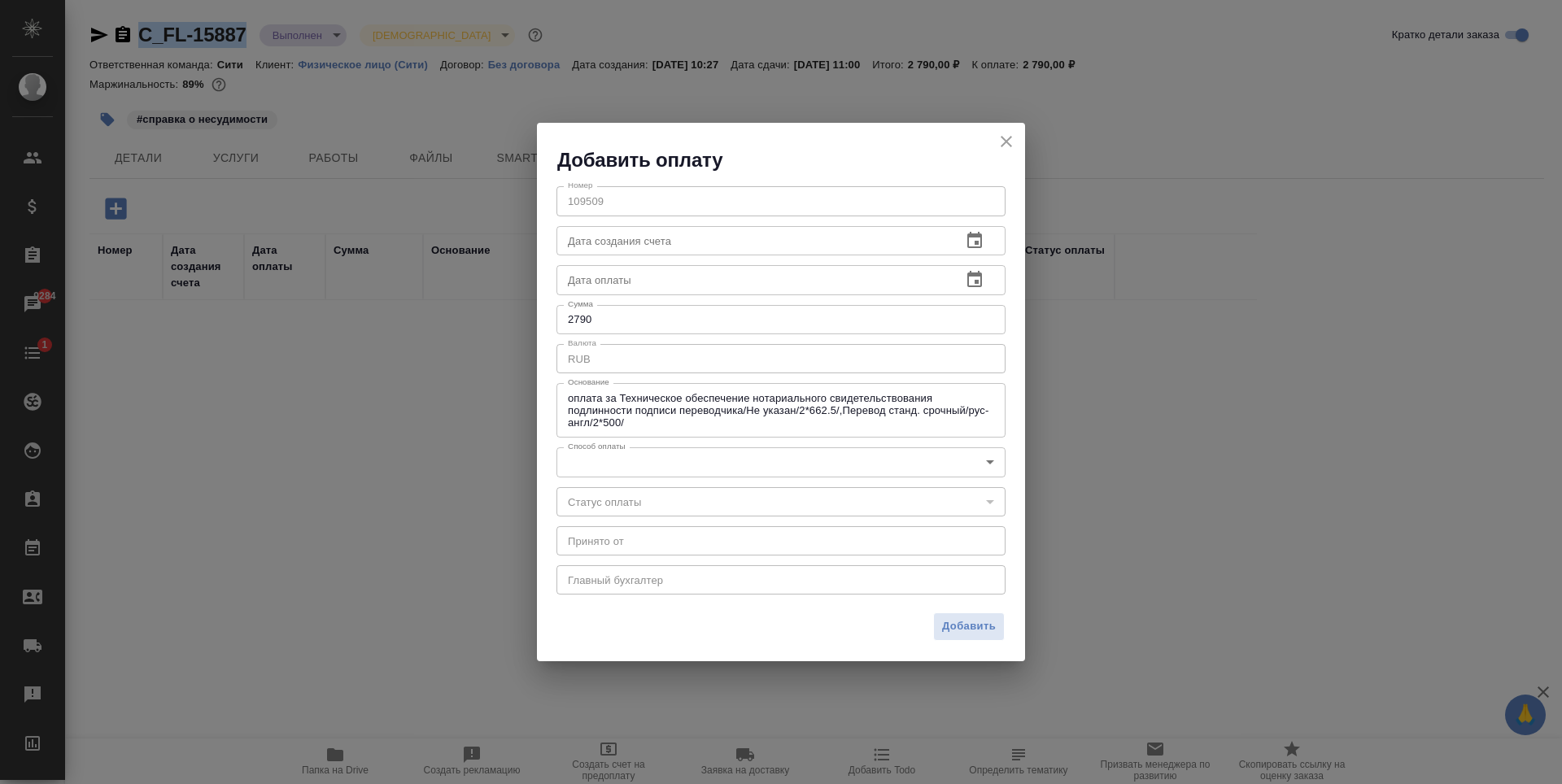
click at [680, 233] on input "text" at bounding box center [752, 240] width 392 height 29
click at [717, 279] on input "text" at bounding box center [752, 280] width 392 height 29
click at [977, 282] on icon "button" at bounding box center [974, 279] width 15 height 17
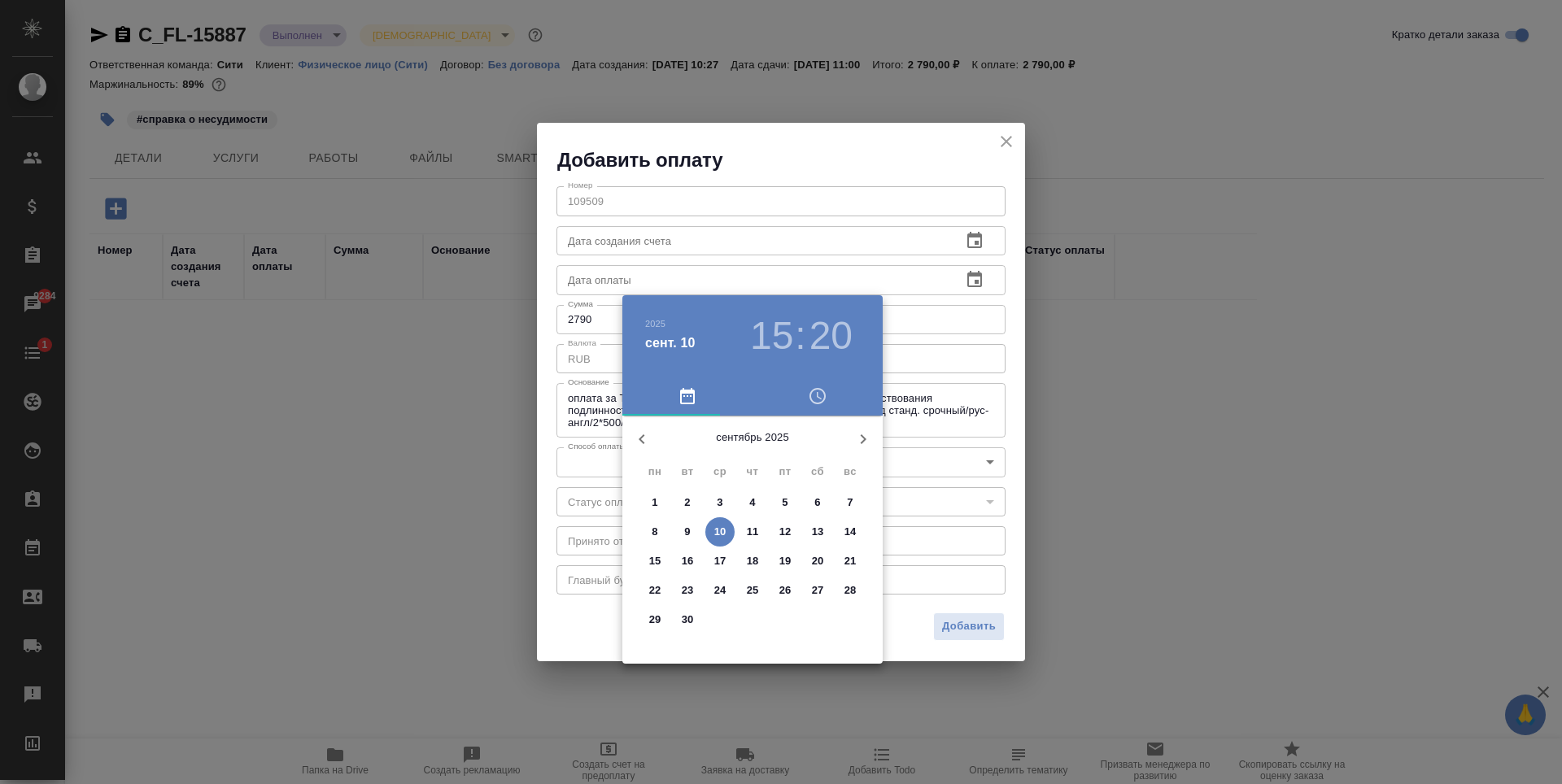
click at [687, 530] on p "9" at bounding box center [688, 532] width 6 height 17
type input "[DATE] 15:20"
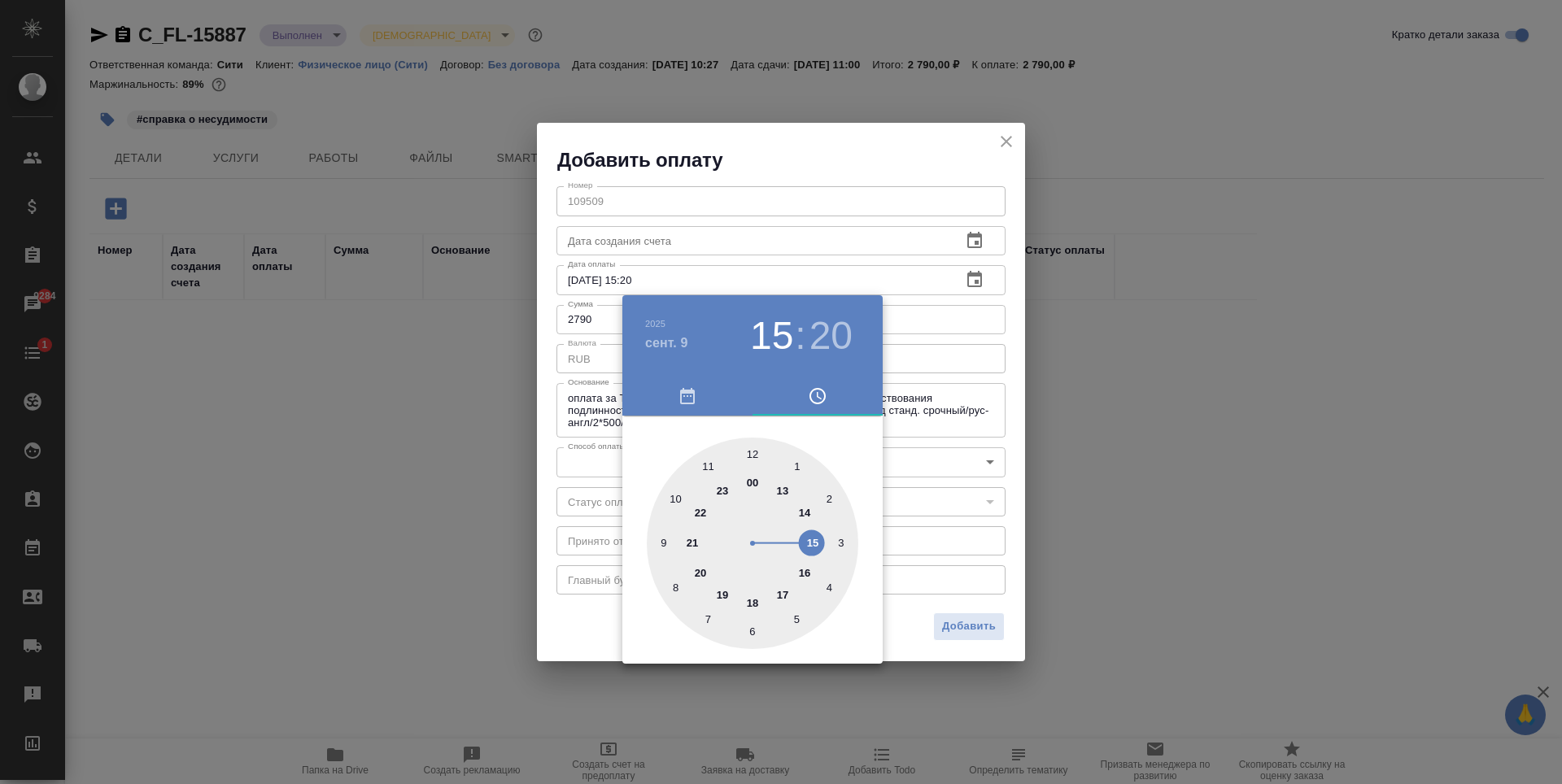
click at [772, 172] on div at bounding box center [781, 392] width 1562 height 784
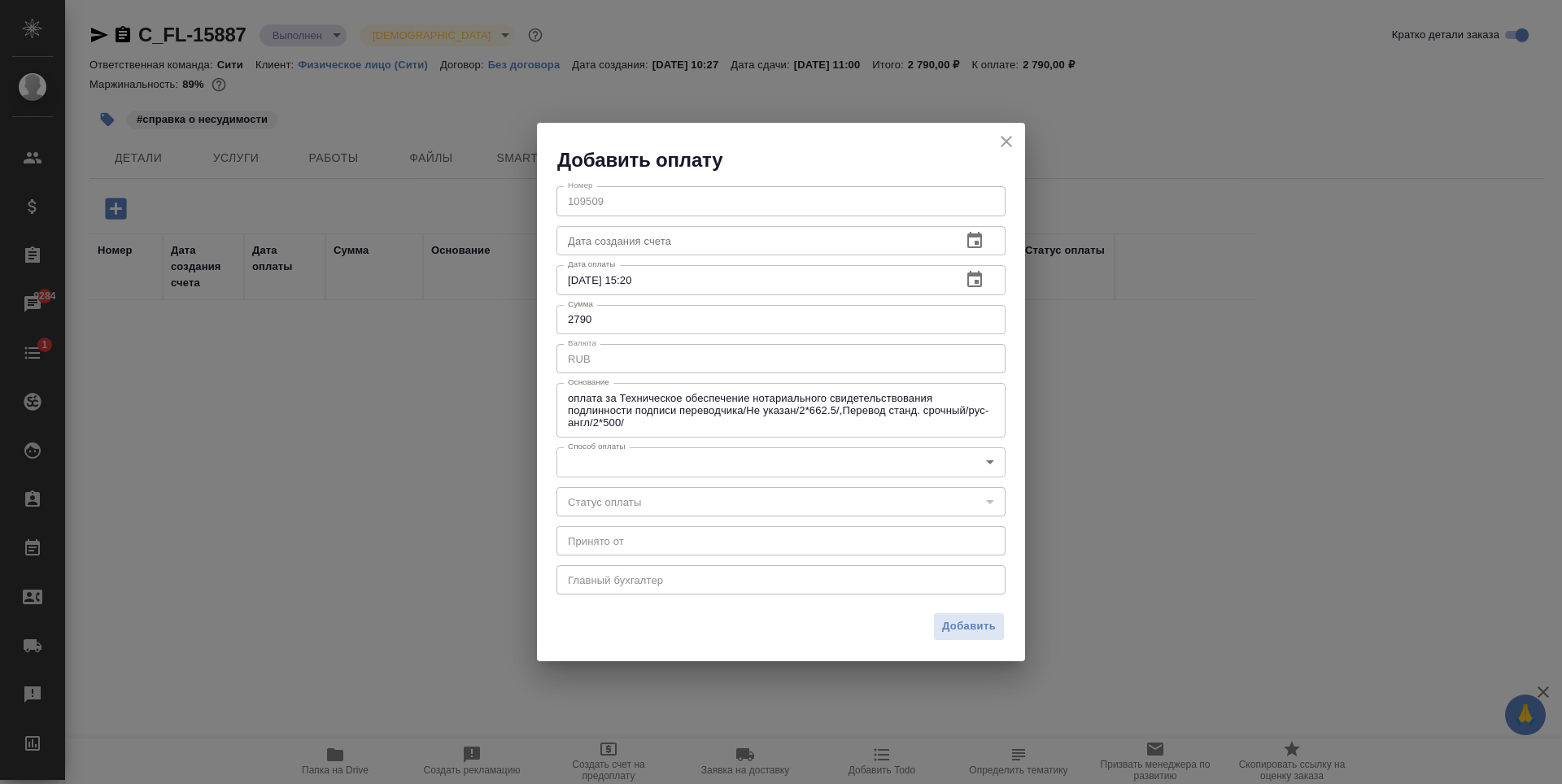
click at [888, 472] on body "🙏 .cls-1 fill:#fff; AWATERA Zaytseva Svetlana Клиенты Спецификации Заказы 9284 …" at bounding box center [781, 392] width 1562 height 784
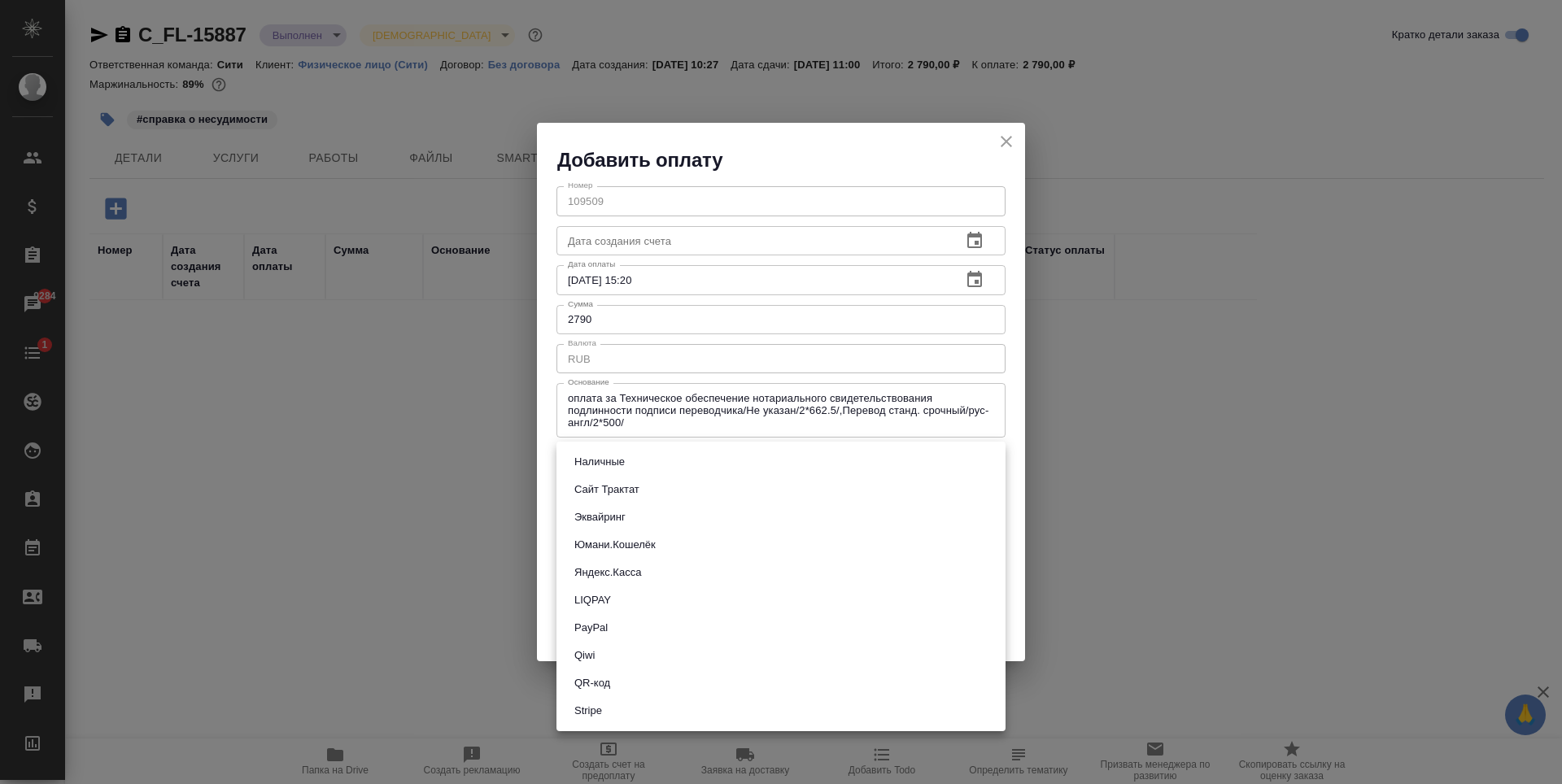
click at [656, 493] on li "Сайт Трактат" at bounding box center [781, 490] width 449 height 27
type input "site-traktat"
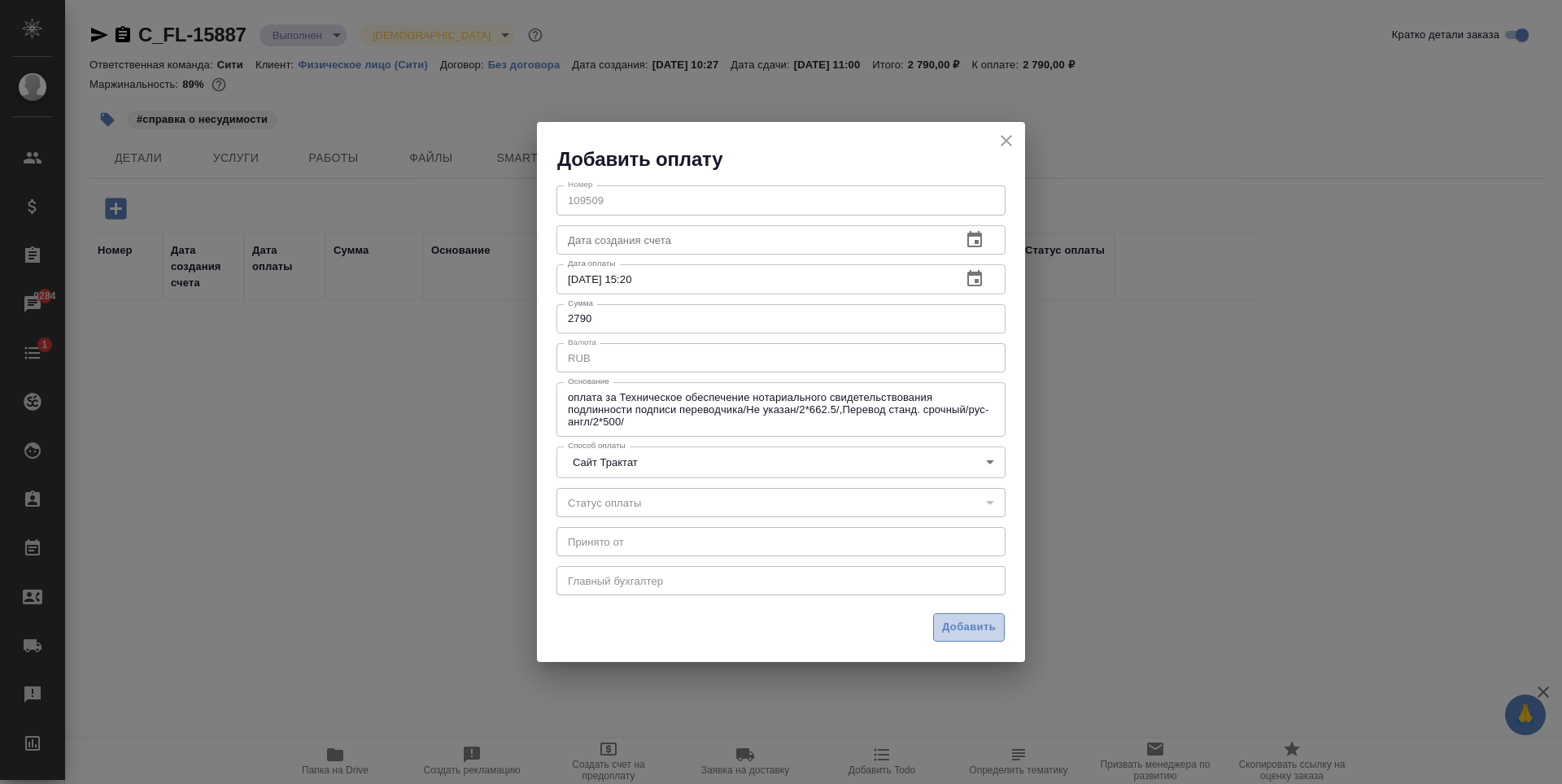
click at [970, 626] on span "Добавить" at bounding box center [968, 627] width 54 height 19
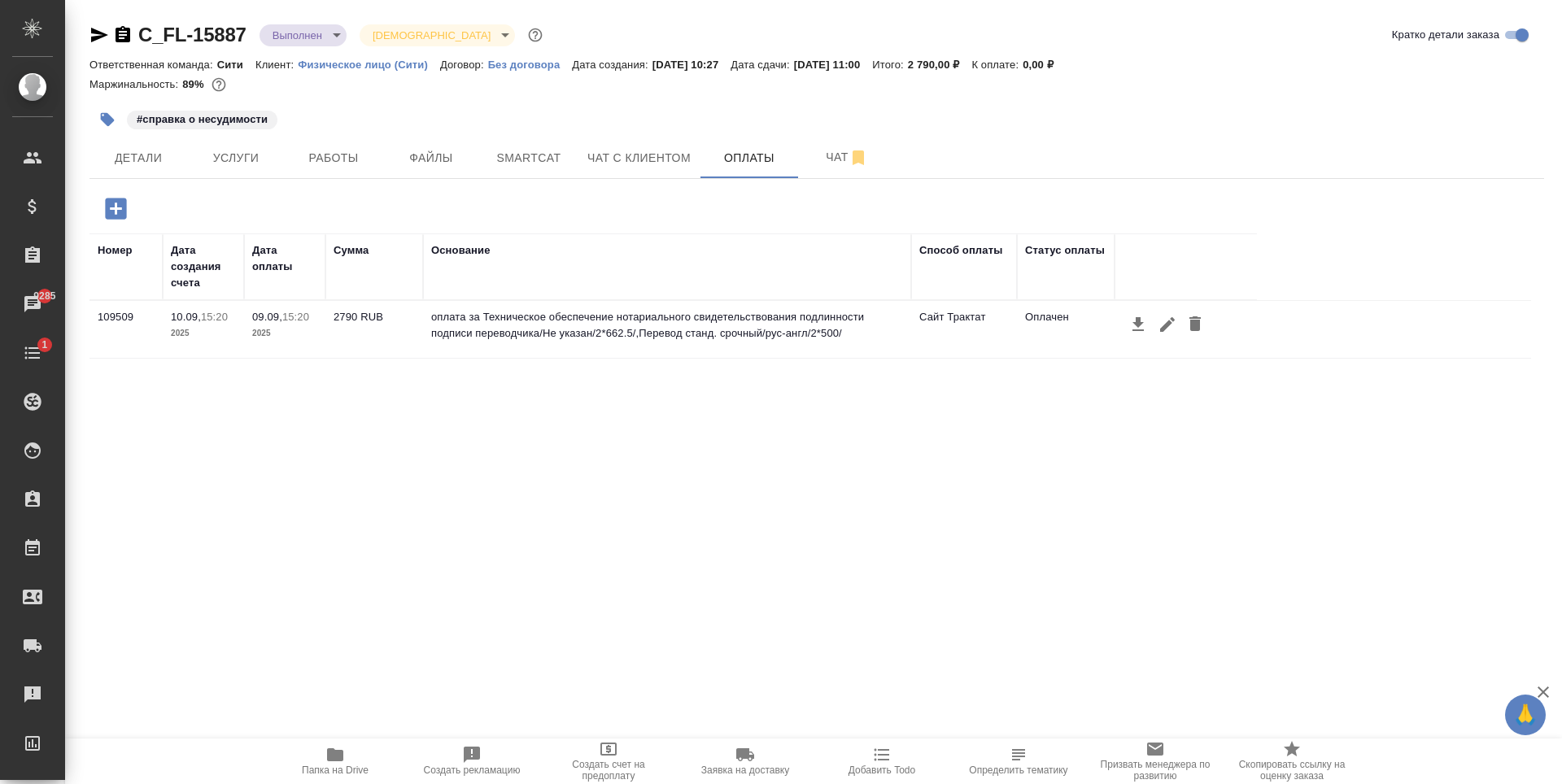
click at [1082, 453] on div "Номер Дата создания счета Дата оплаты Сумма Основание Способ оплаты Статус опла…" at bounding box center [811, 477] width 1442 height 488
click at [633, 162] on span "Чат с клиентом" at bounding box center [640, 157] width 104 height 21
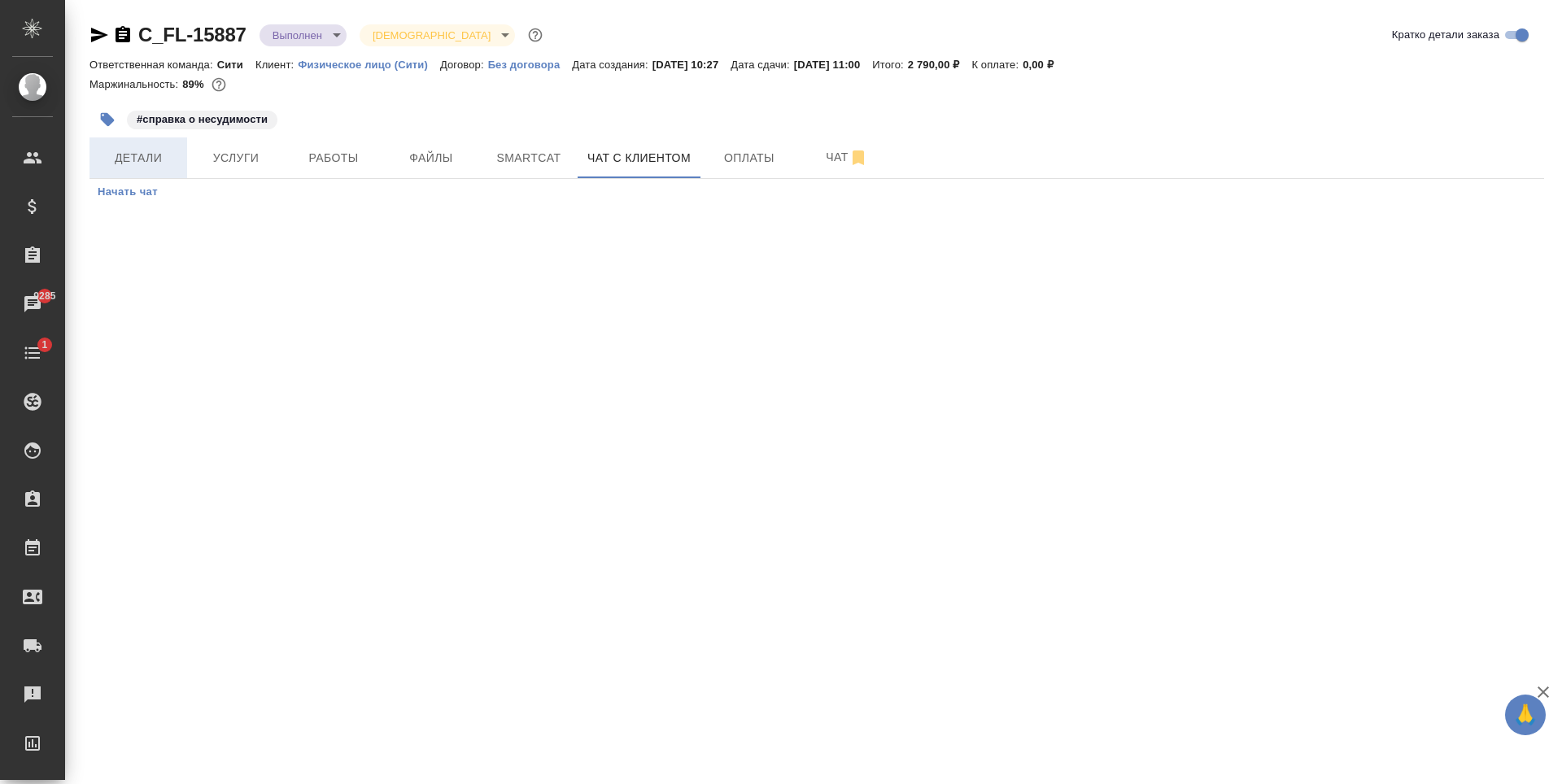
click at [142, 159] on span "Детали" at bounding box center [138, 157] width 78 height 21
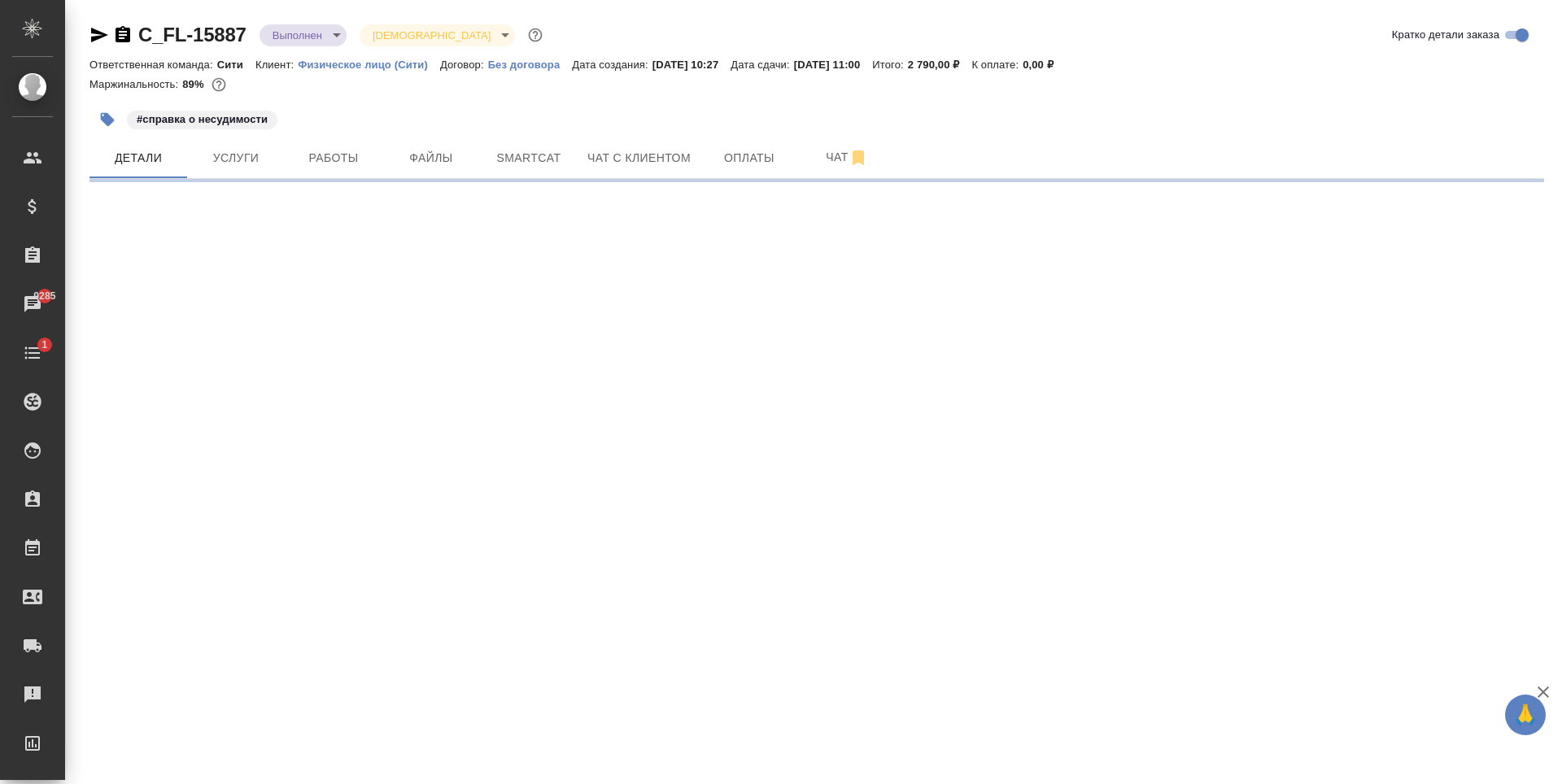
select select "RU"
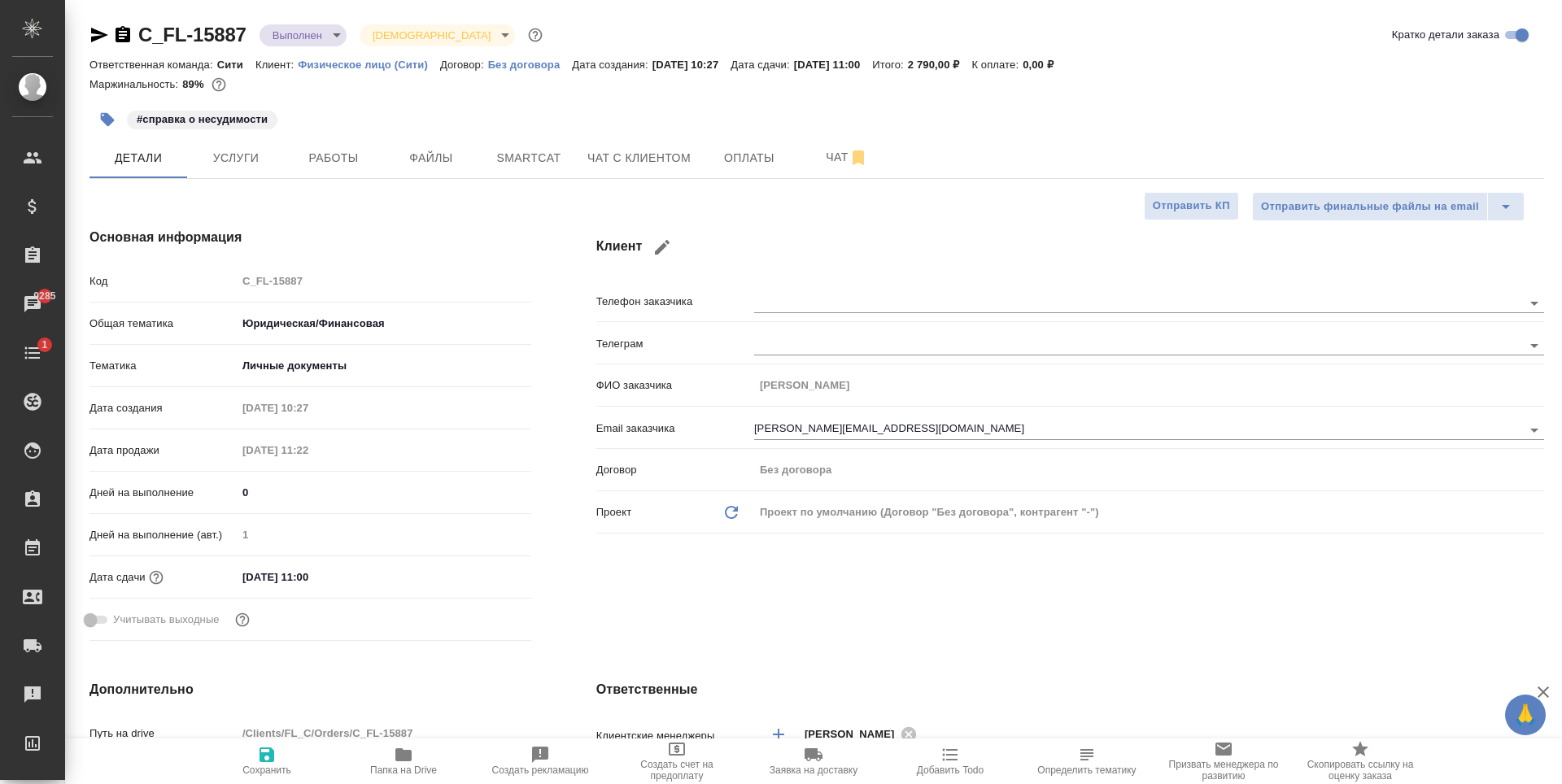
type textarea "x"
click at [804, 428] on input "elvira.x.shiapova@haleon.com" at bounding box center [1111, 429] width 714 height 20
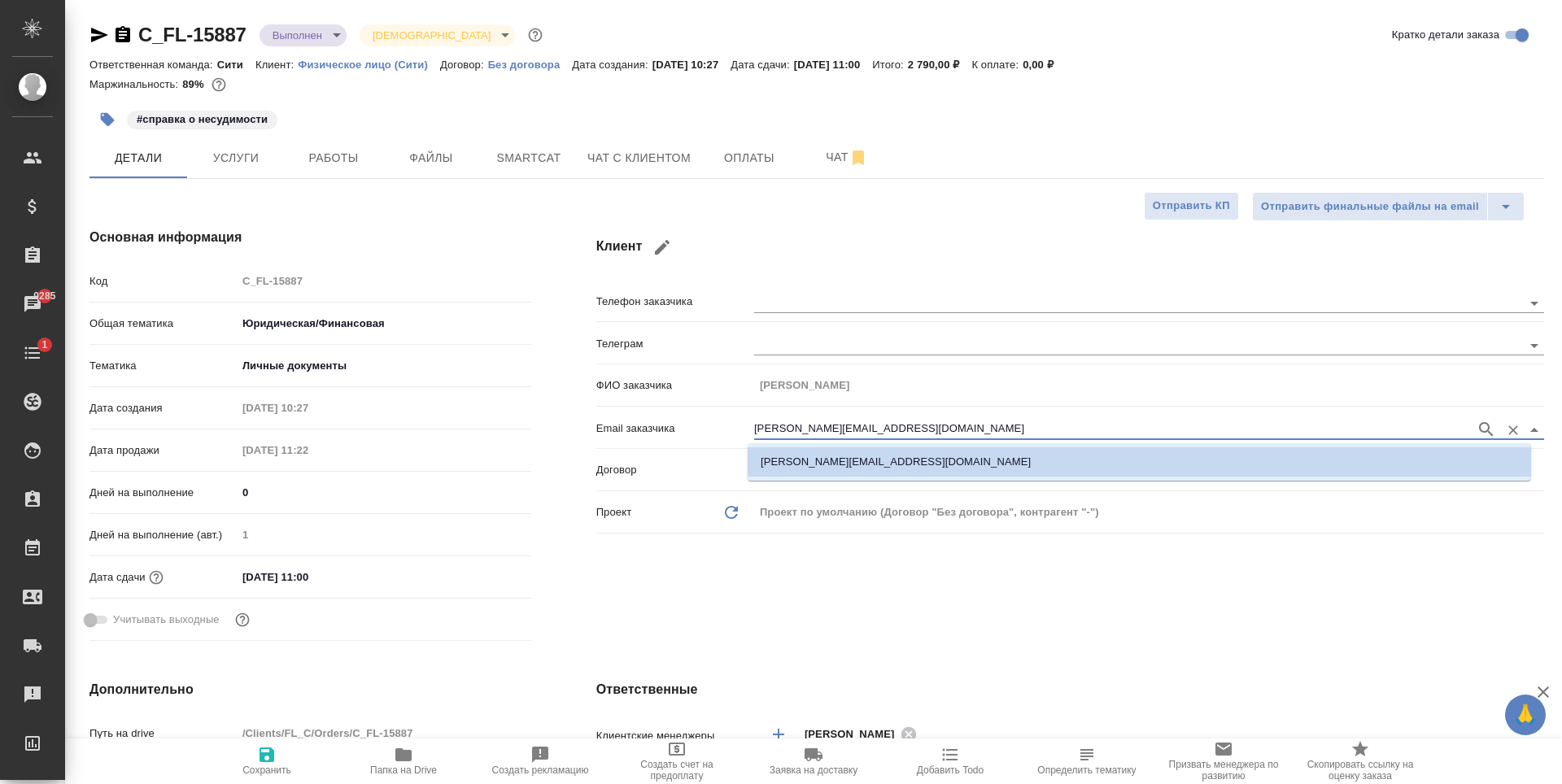
click at [804, 428] on input "elvira.x.shiapova@haleon.com" at bounding box center [1111, 429] width 714 height 20
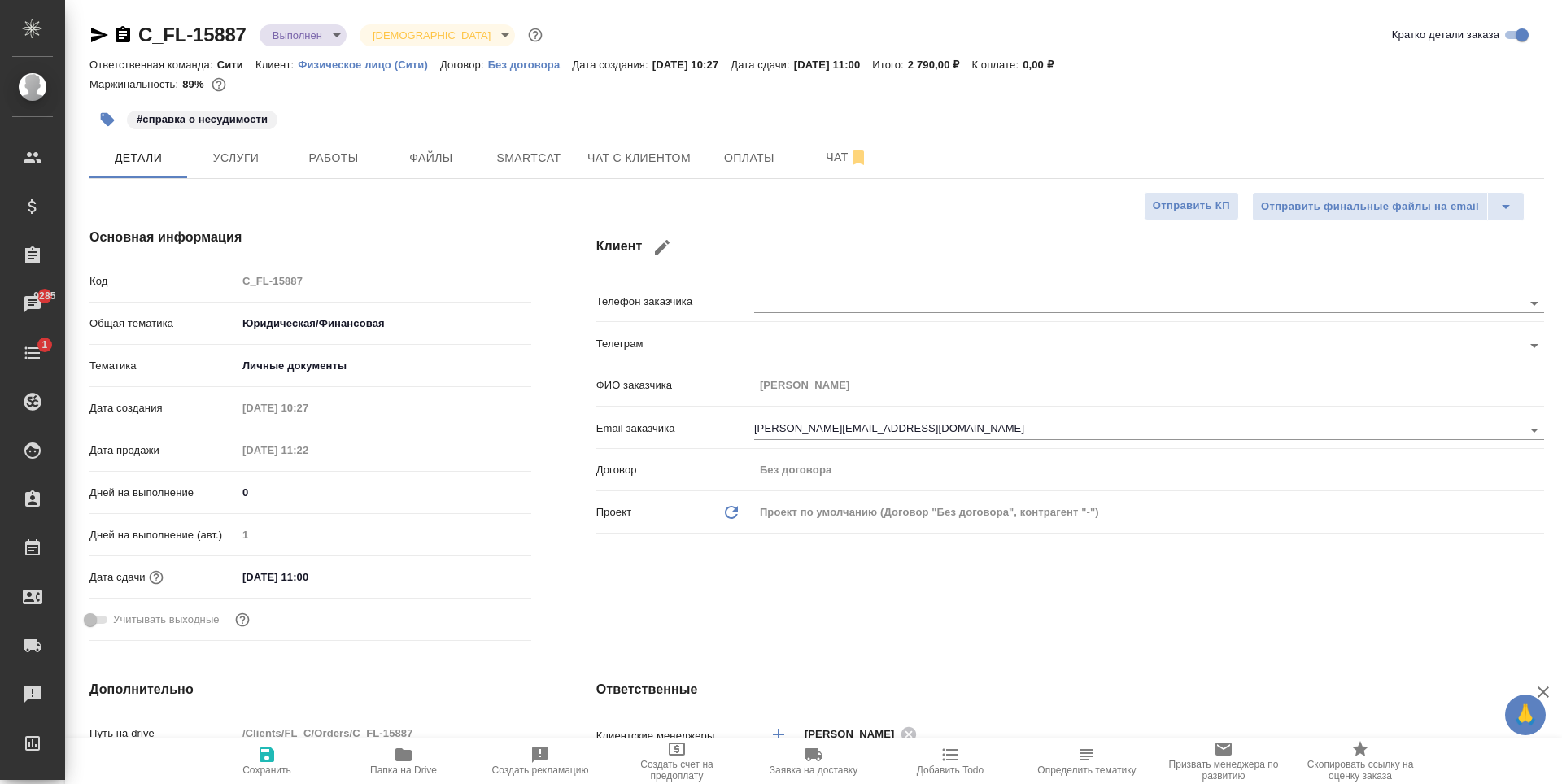
click at [822, 258] on h4 "Клиент" at bounding box center [1070, 247] width 948 height 39
click at [870, 423] on input "elvira.x.shiapova@haleon.com" at bounding box center [1111, 429] width 714 height 20
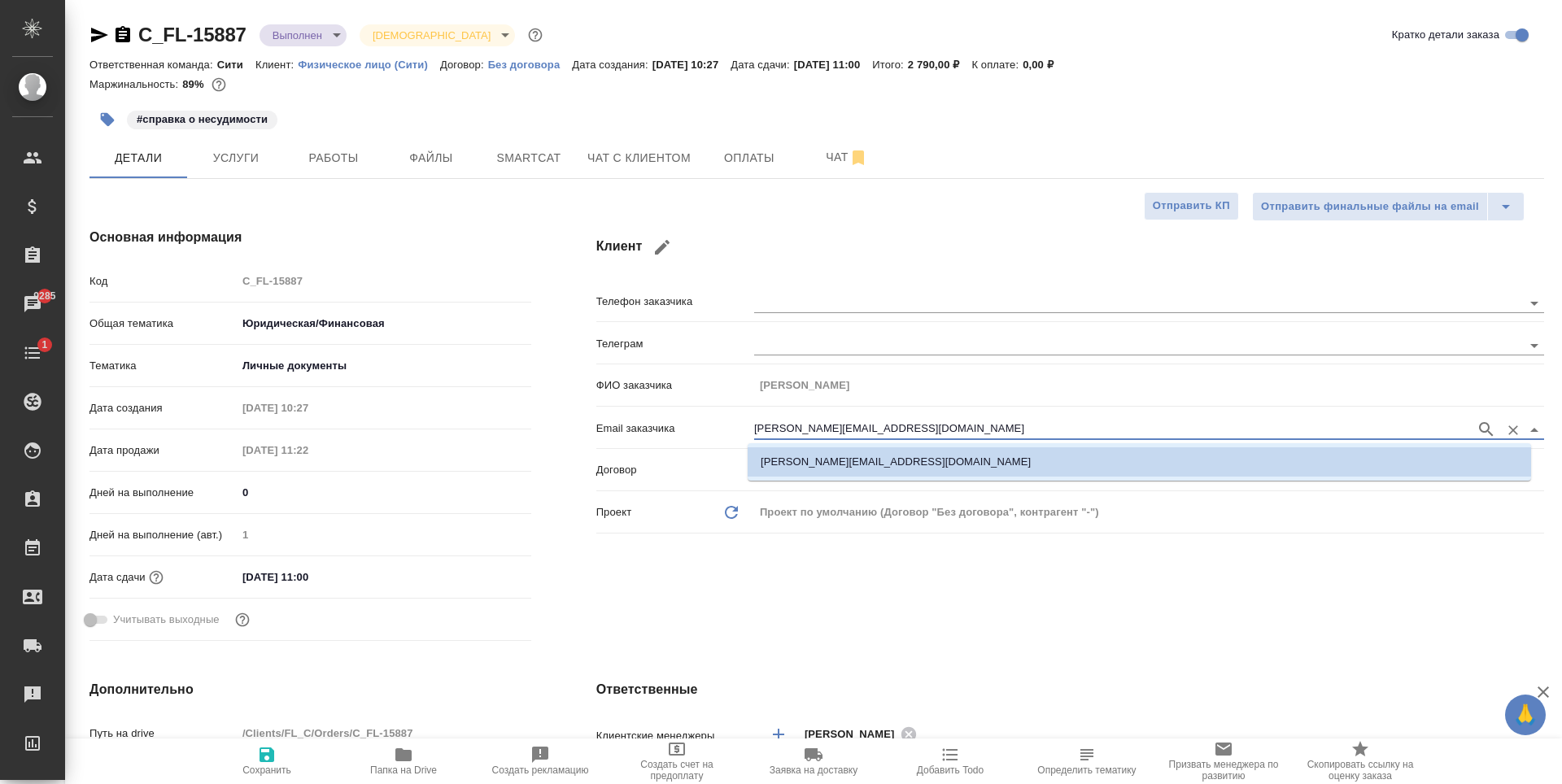
click at [870, 423] on input "elvira.x.shiapova@haleon.com" at bounding box center [1111, 429] width 714 height 20
click at [517, 217] on div "Основная информация Код C_FL-15887 Общая тематика Юридическая/Финансовая yr-fn …" at bounding box center [310, 438] width 507 height 485
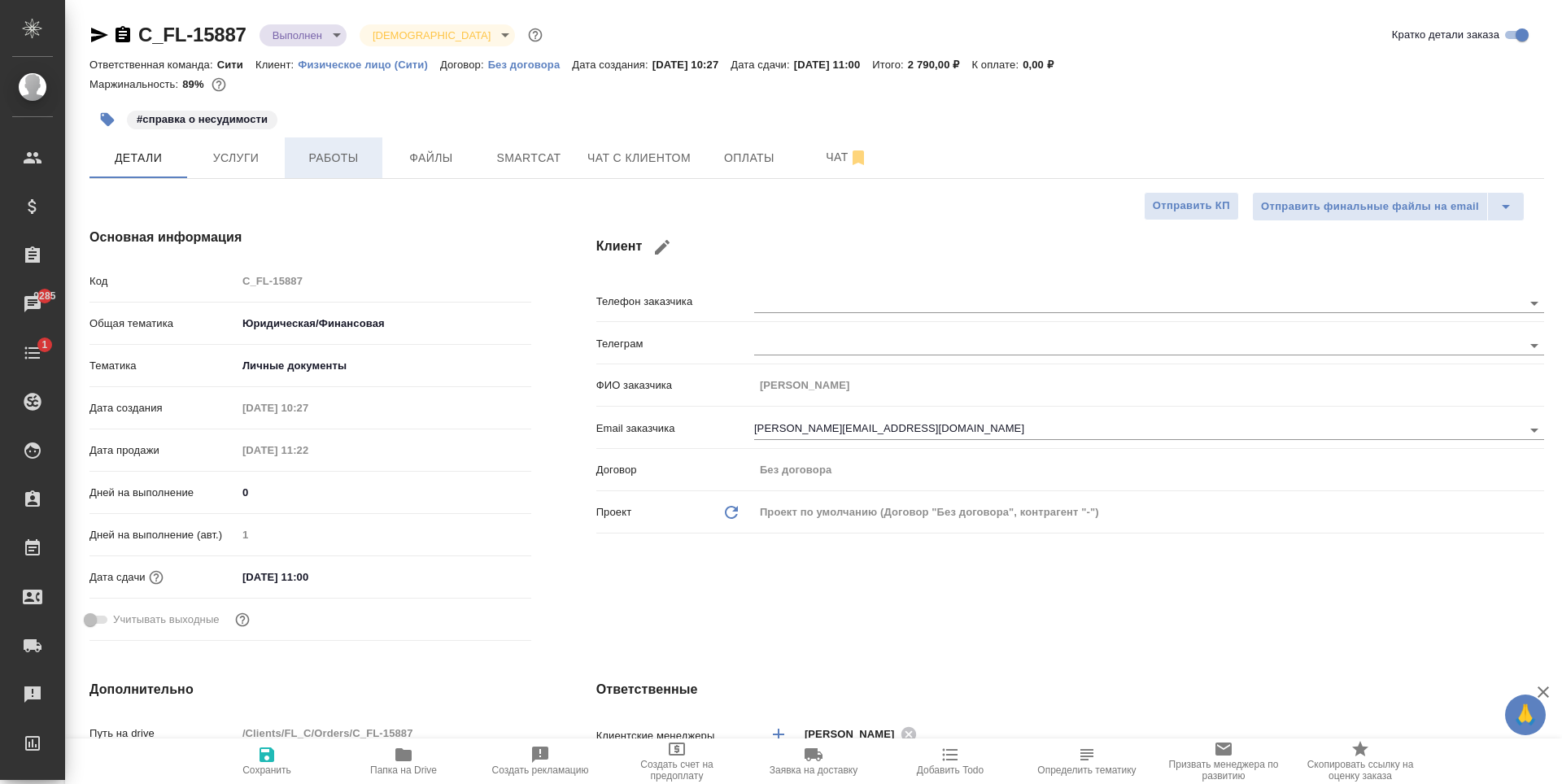
click at [318, 161] on span "Работы" at bounding box center [334, 157] width 78 height 21
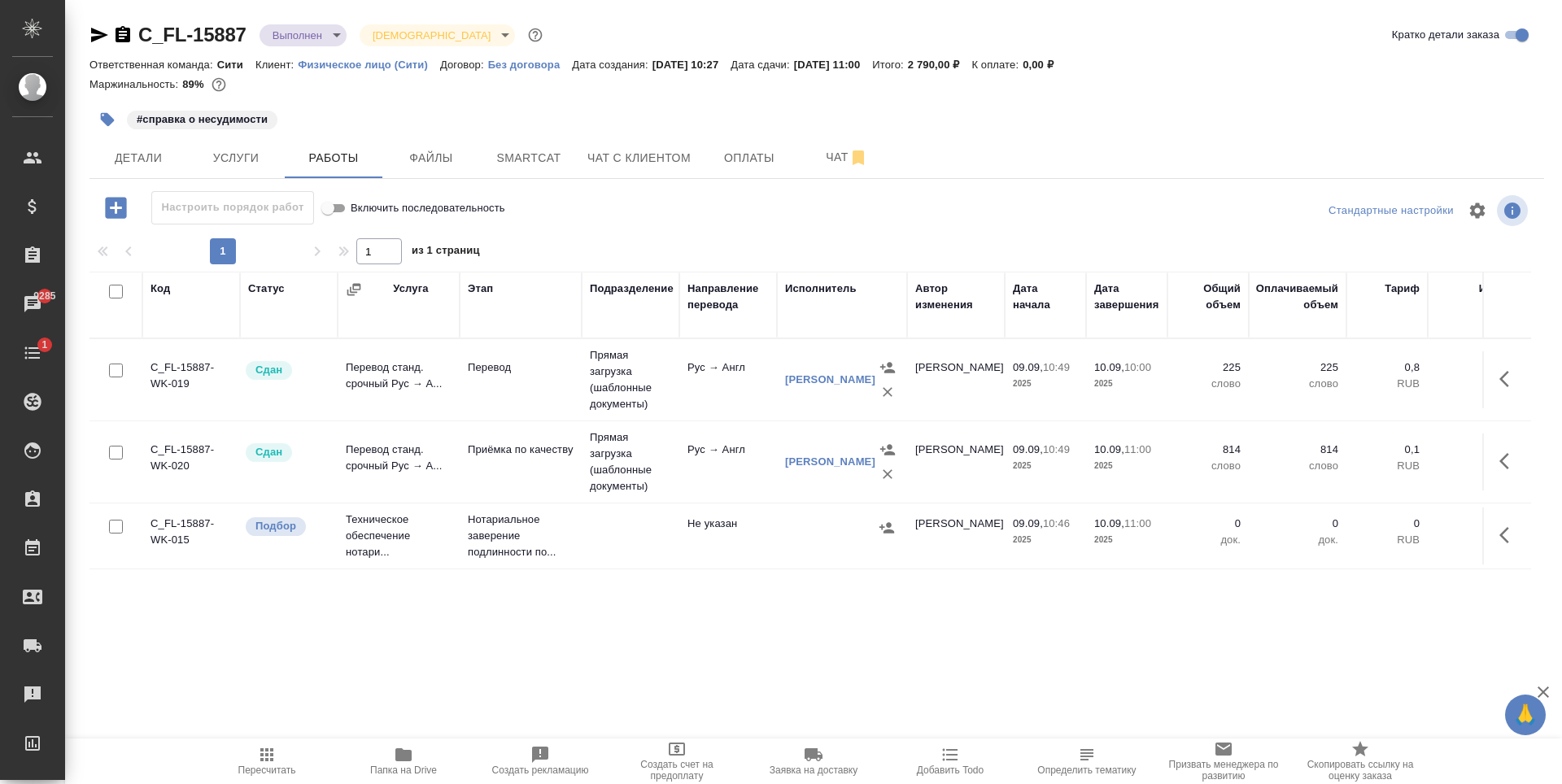
click at [1501, 536] on icon "button" at bounding box center [1504, 535] width 10 height 17
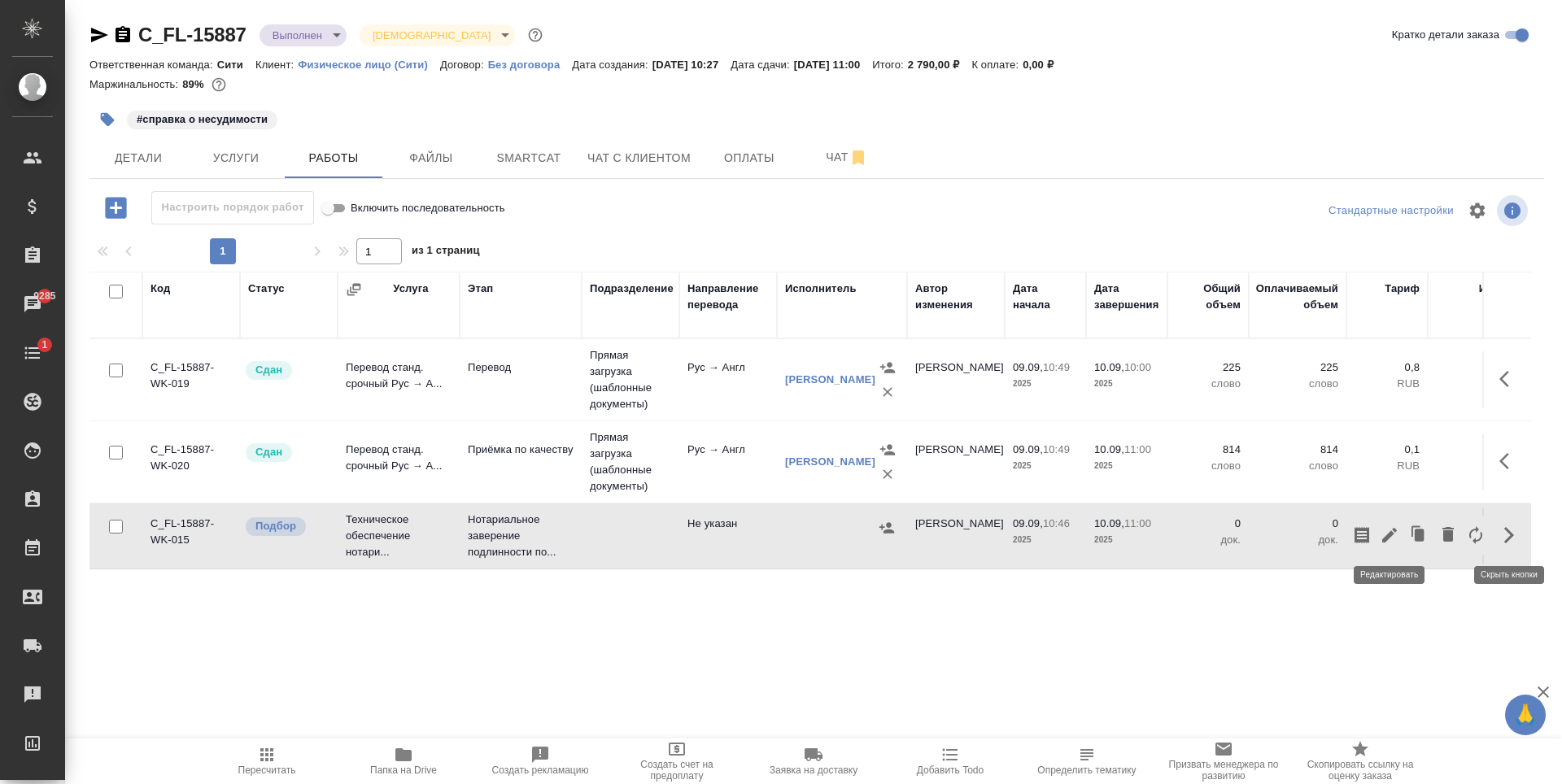
click at [1394, 533] on icon "button" at bounding box center [1390, 535] width 20 height 20
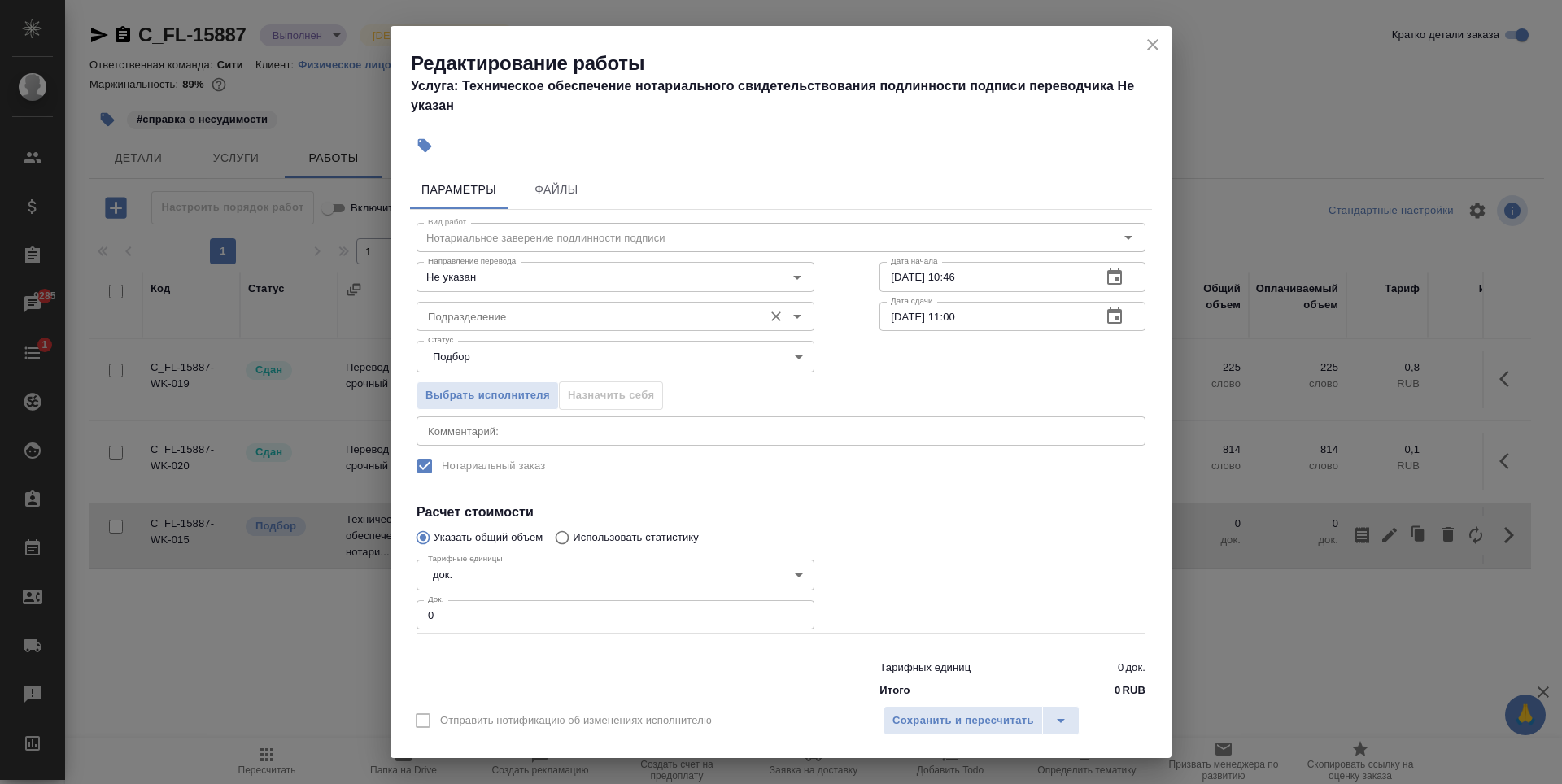
click at [536, 313] on input "Подразделение" at bounding box center [588, 317] width 334 height 20
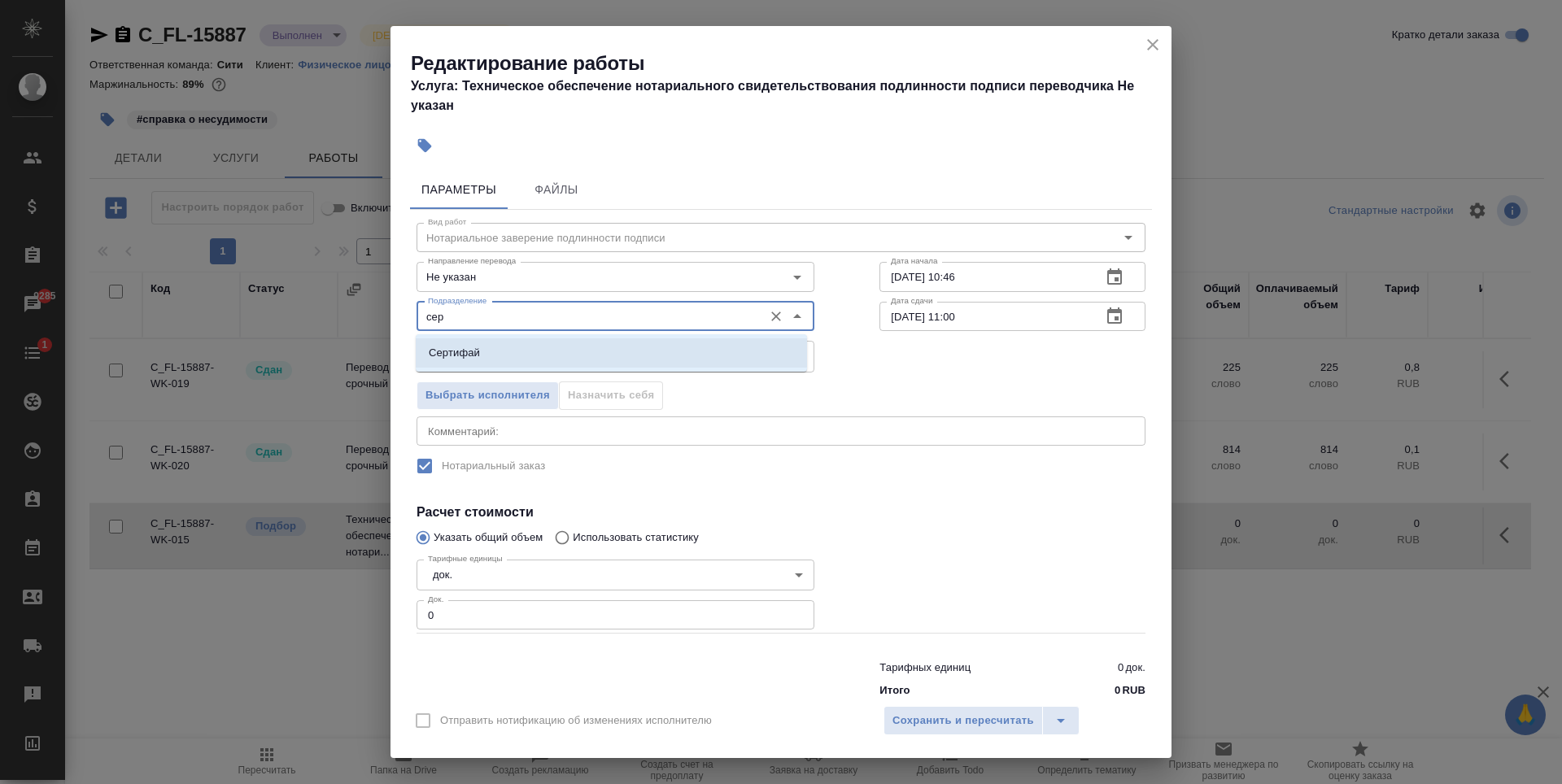
click at [606, 366] on li "Сертифай" at bounding box center [611, 353] width 391 height 29
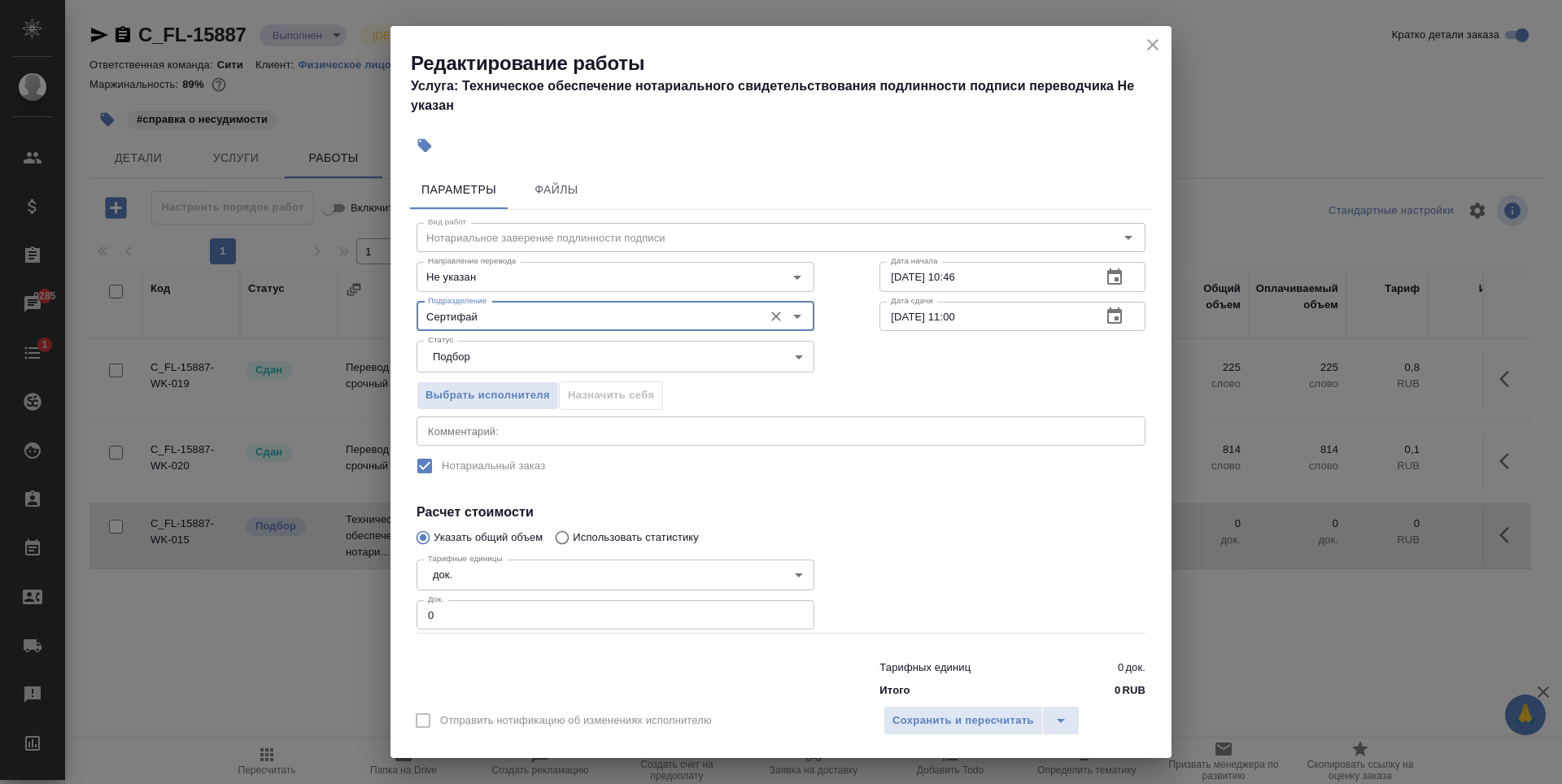
type input "Сертифай"
click at [787, 610] on input "1" at bounding box center [615, 615] width 398 height 29
type input "2"
click at [787, 610] on input "2" at bounding box center [615, 615] width 398 height 29
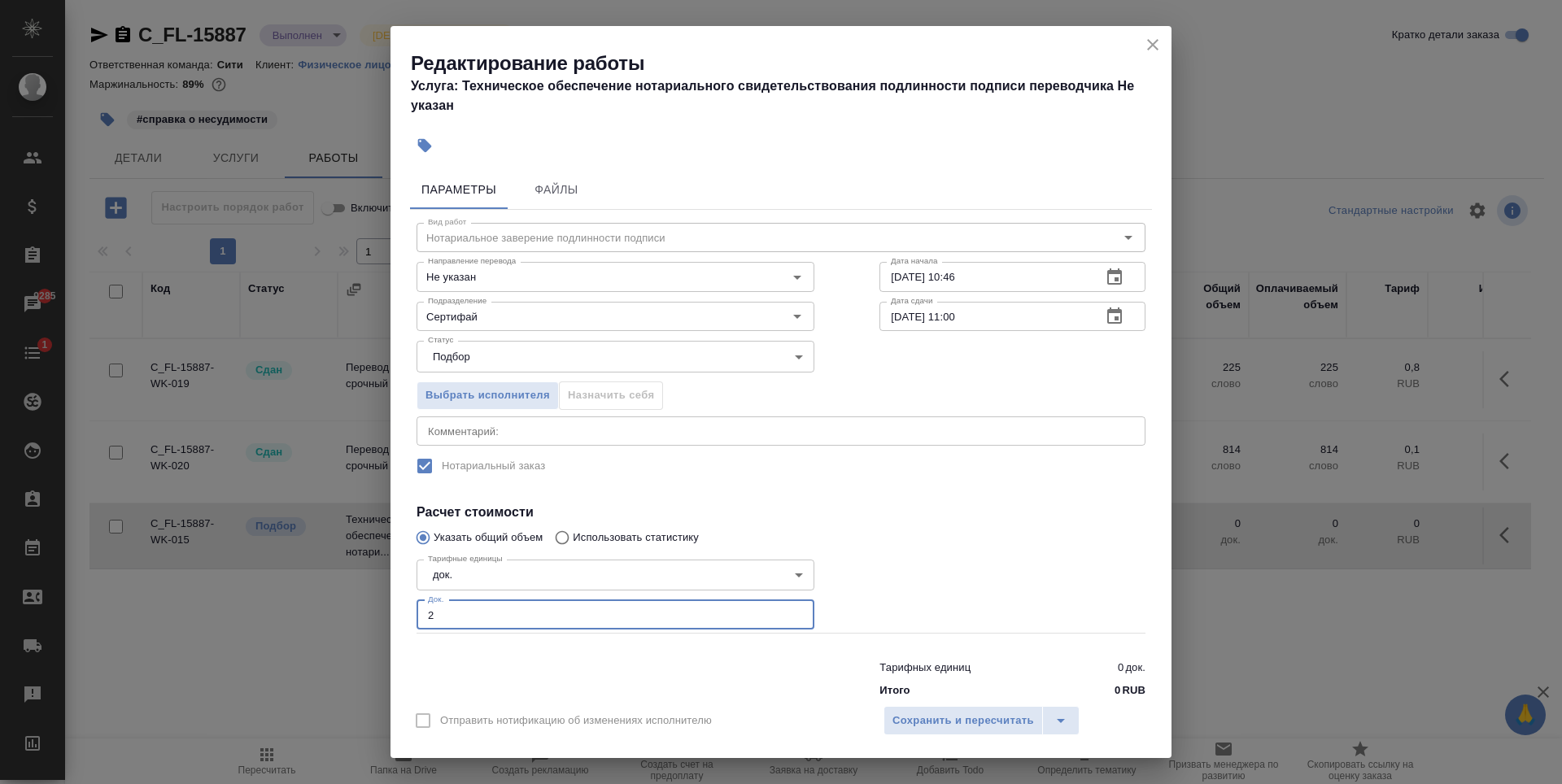
click at [962, 427] on textarea at bounding box center [781, 430] width 706 height 12
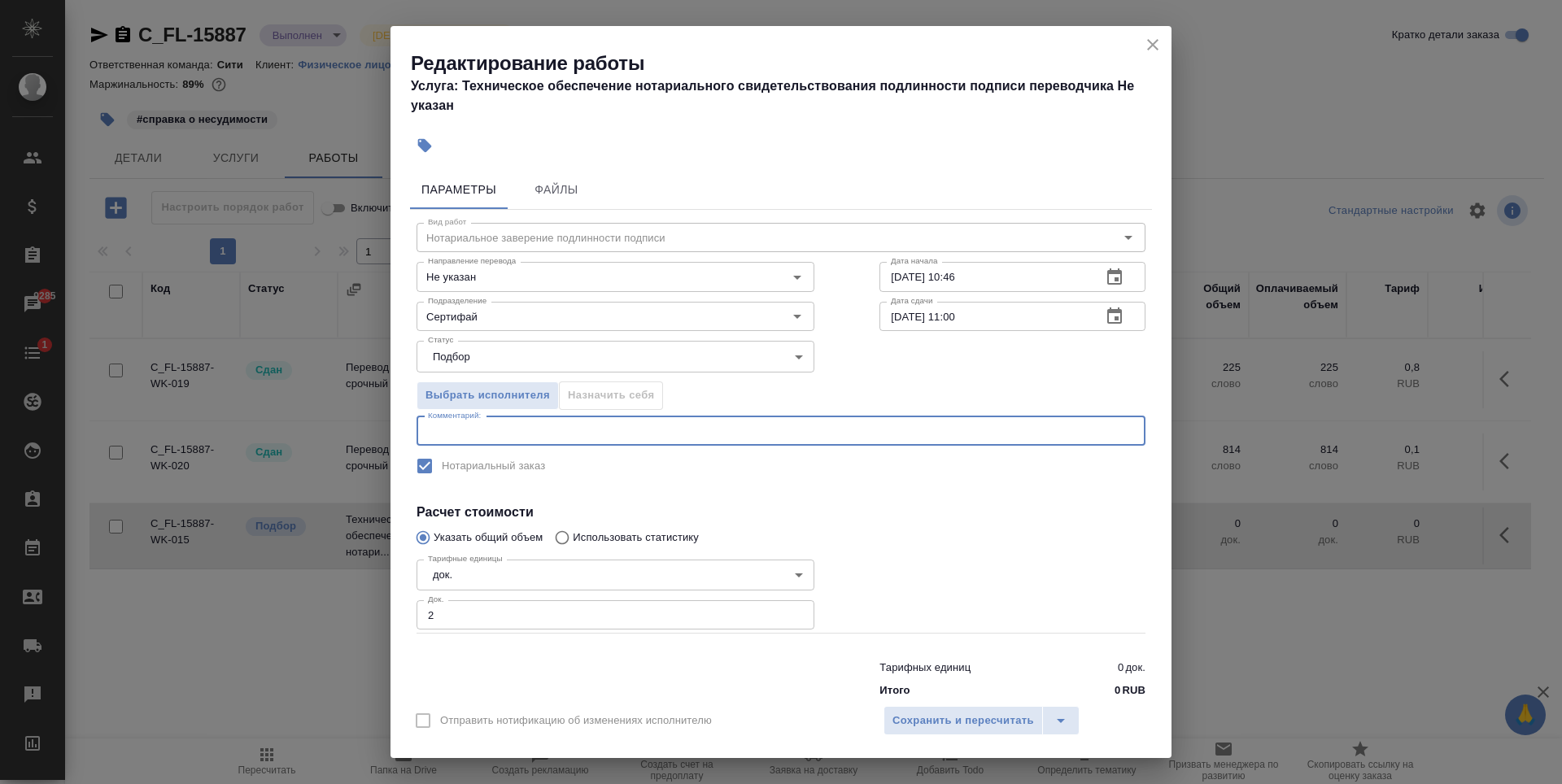
click at [958, 704] on div "Отправить нотификацию об изменениях исполнителю Сохранить и пересчитать" at bounding box center [781, 726] width 781 height 63
click at [962, 714] on span "Сохранить и пересчитать" at bounding box center [963, 720] width 142 height 19
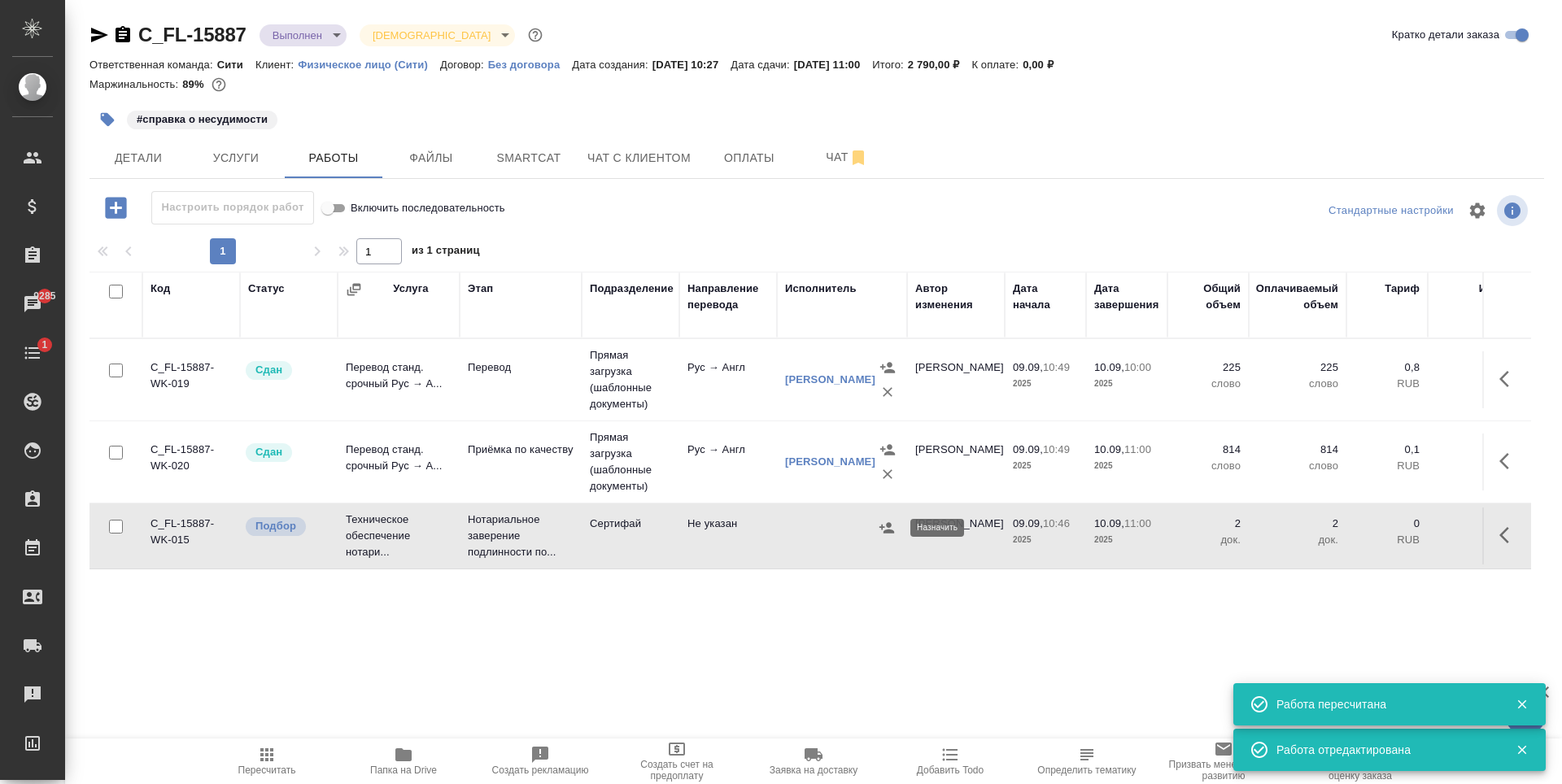
click at [888, 532] on icon "button" at bounding box center [886, 527] width 15 height 11
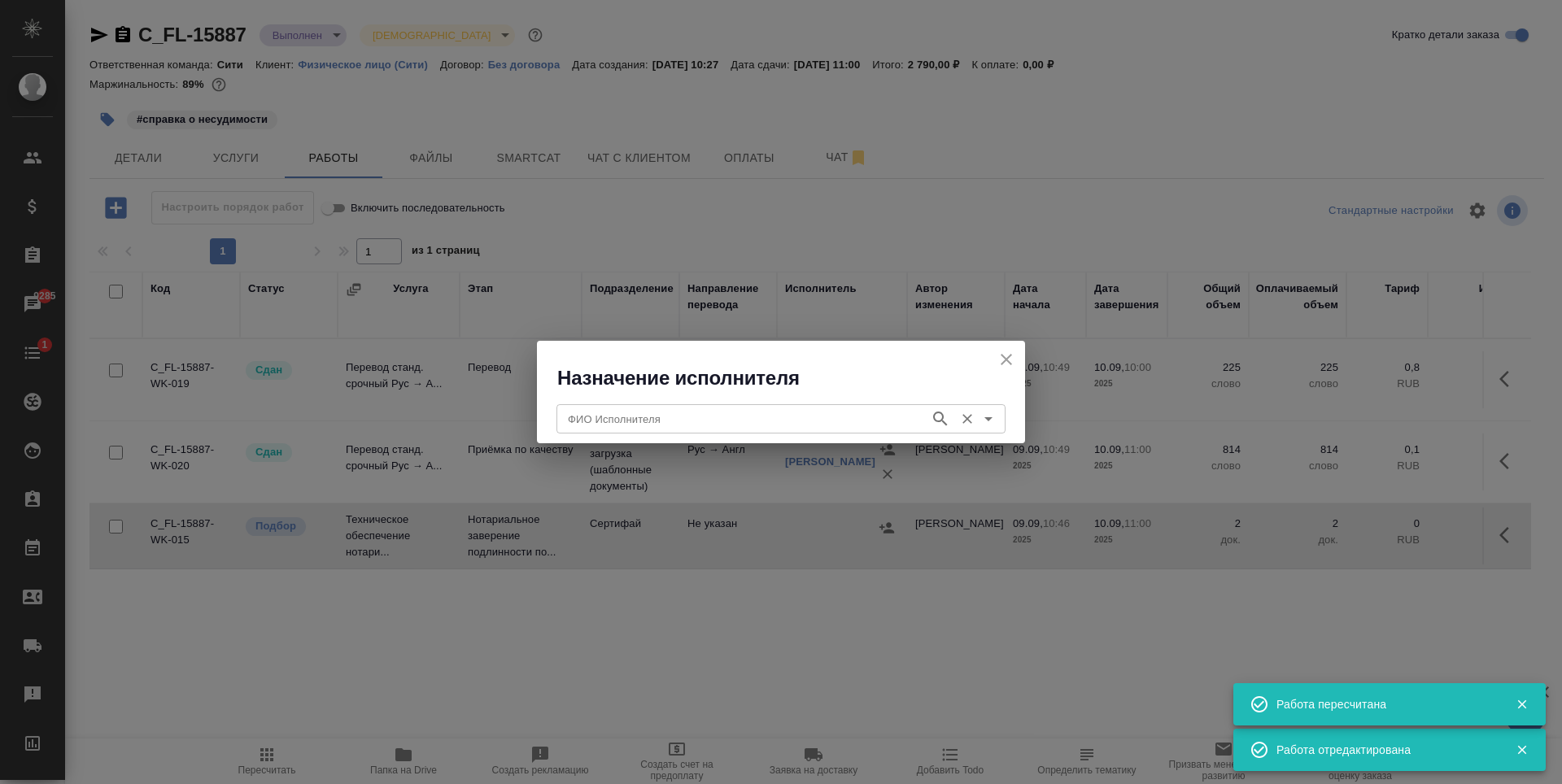
click at [751, 427] on input "ФИО Исполнителя" at bounding box center [741, 418] width 361 height 20
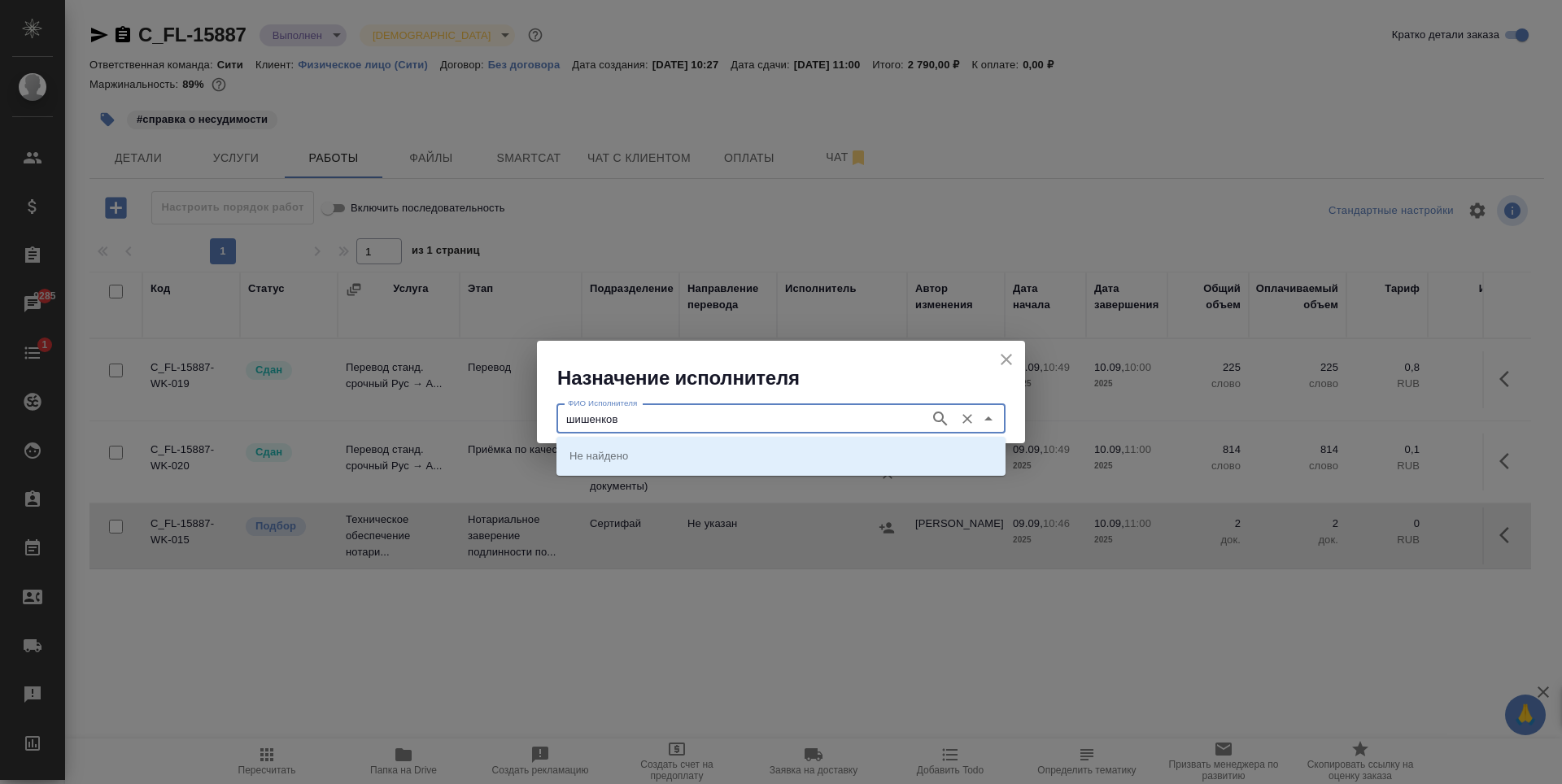
type input "шишенков"
click at [658, 460] on p "НОТАРИУС Шишенков Леонид Васильевич" at bounding box center [613, 456] width 89 height 17
type input "НОТАРИУС Шишенков Леонид Васильевич"
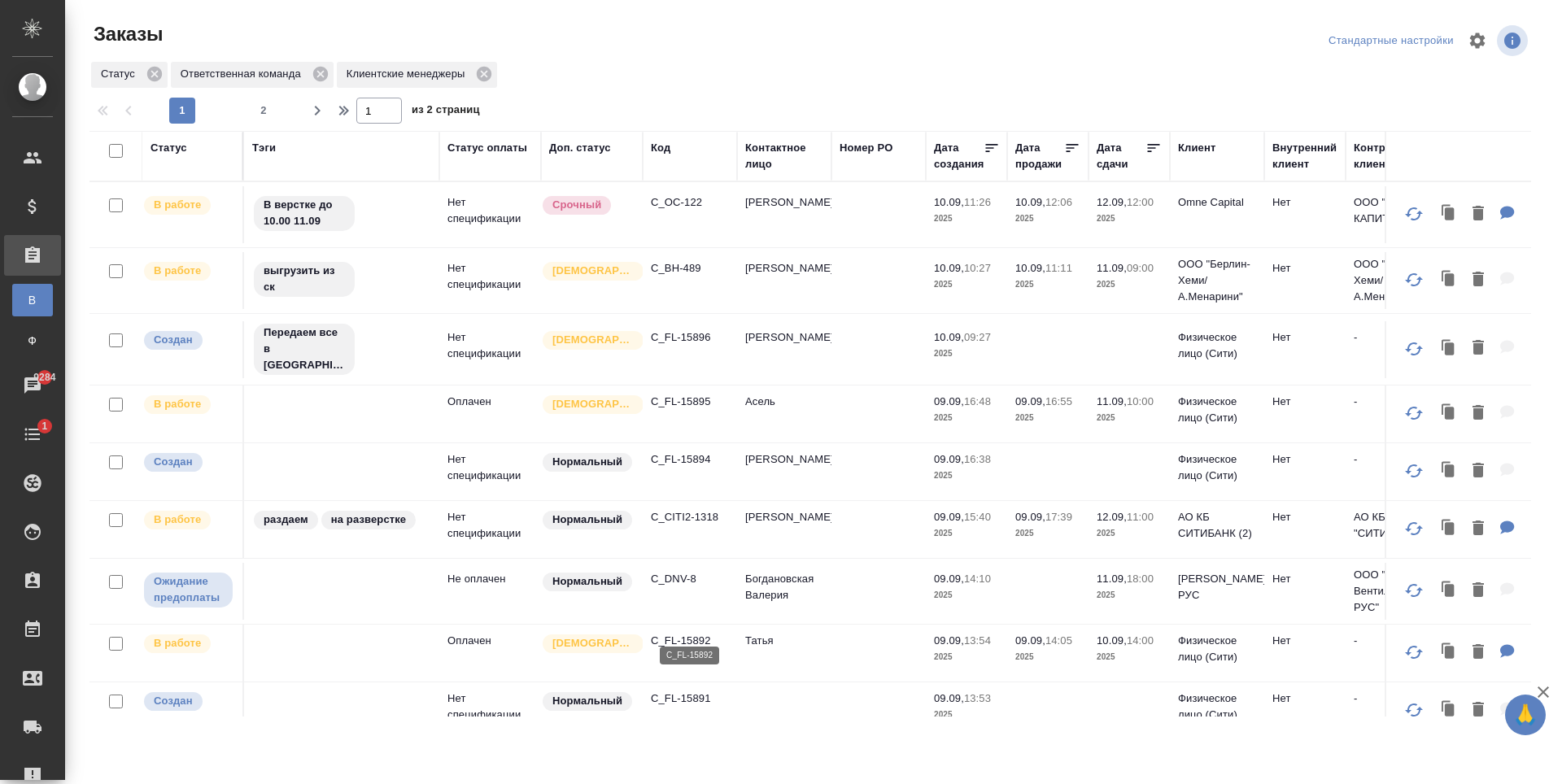
click at [671, 632] on p "C_FL-15892" at bounding box center [691, 640] width 78 height 17
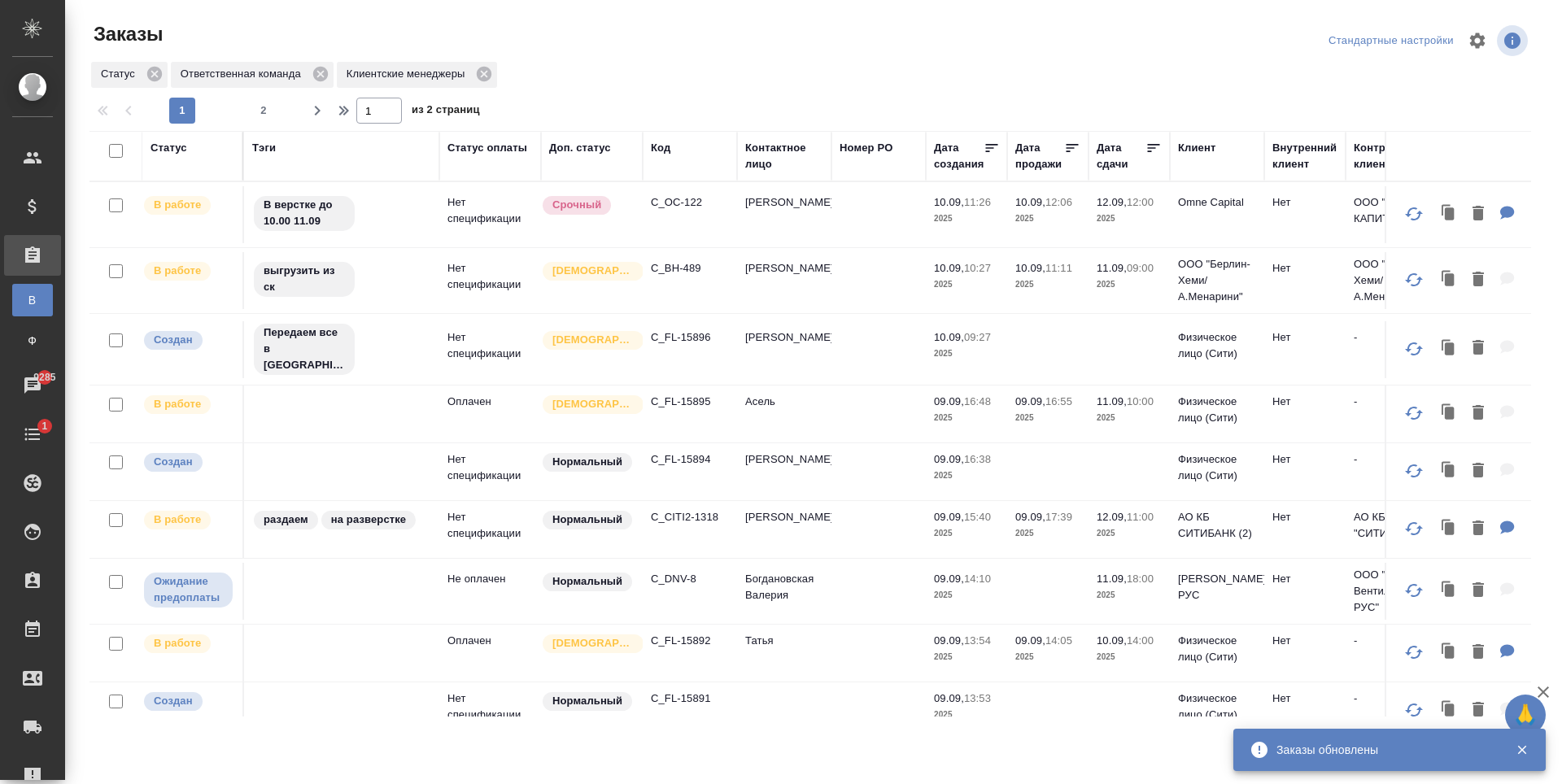
click at [684, 632] on p "C_FL-15892" at bounding box center [691, 640] width 78 height 17
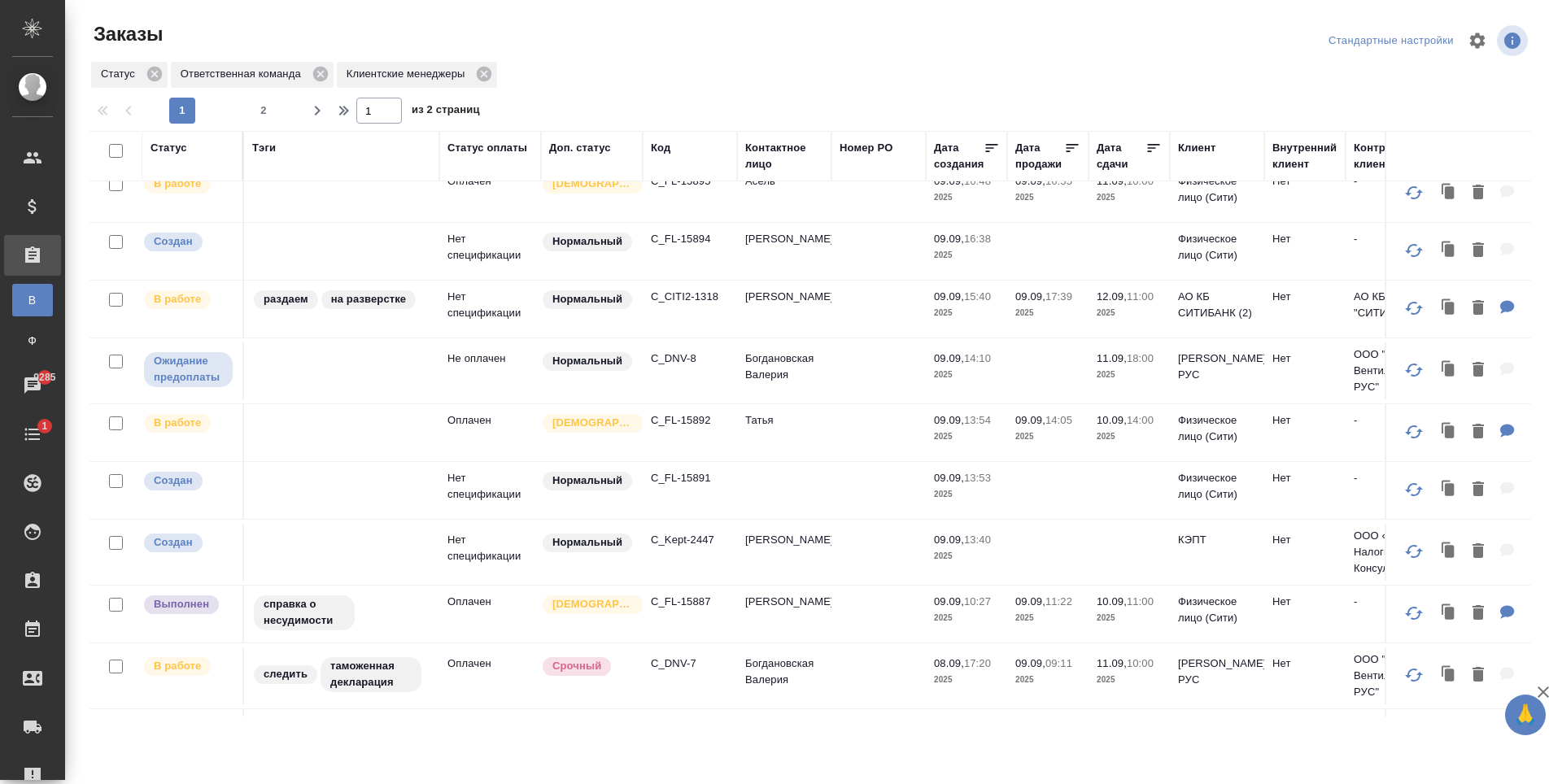
scroll to position [244, 0]
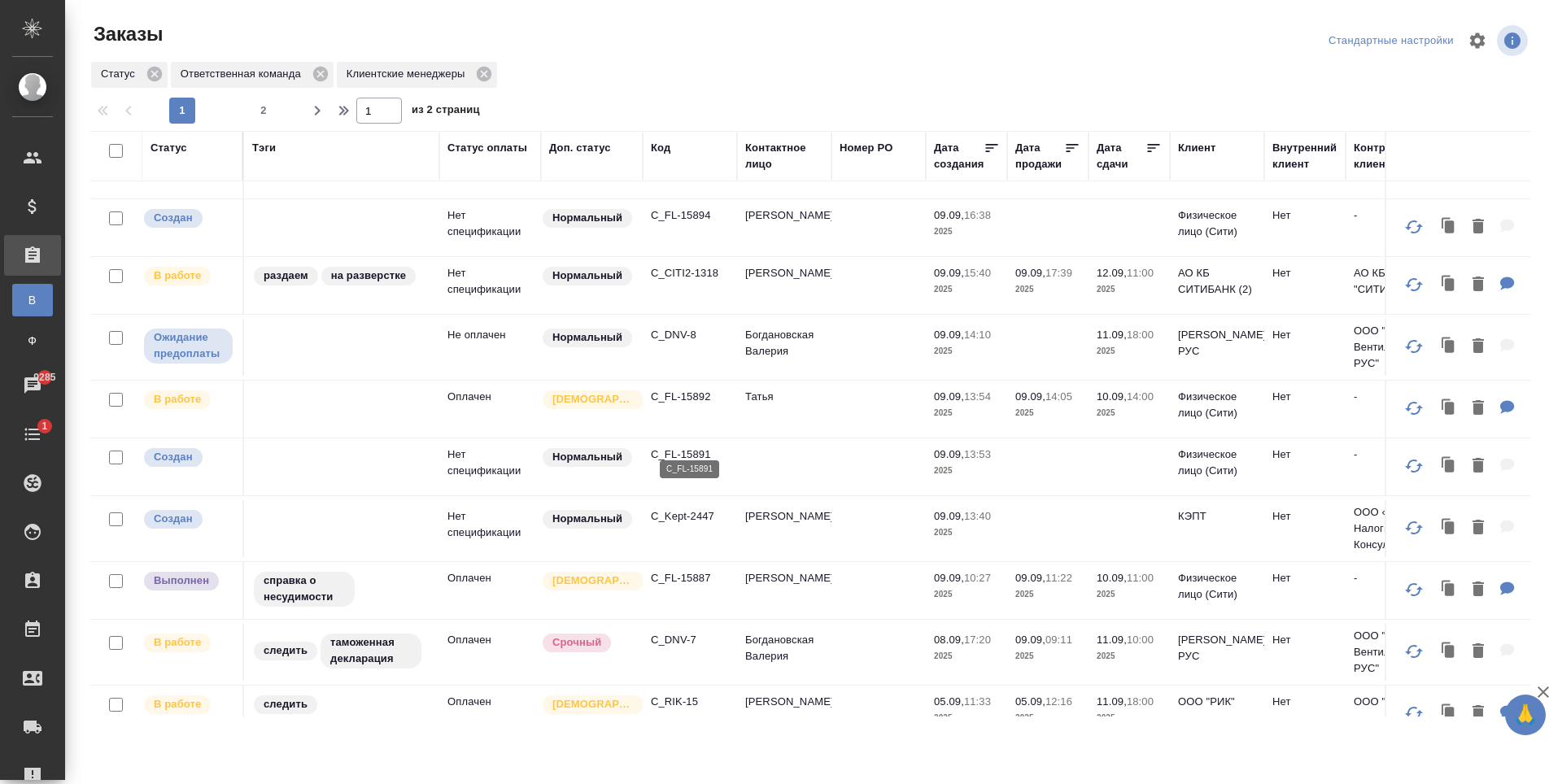
click at [675, 447] on p "C_FL-15891" at bounding box center [691, 455] width 78 height 17
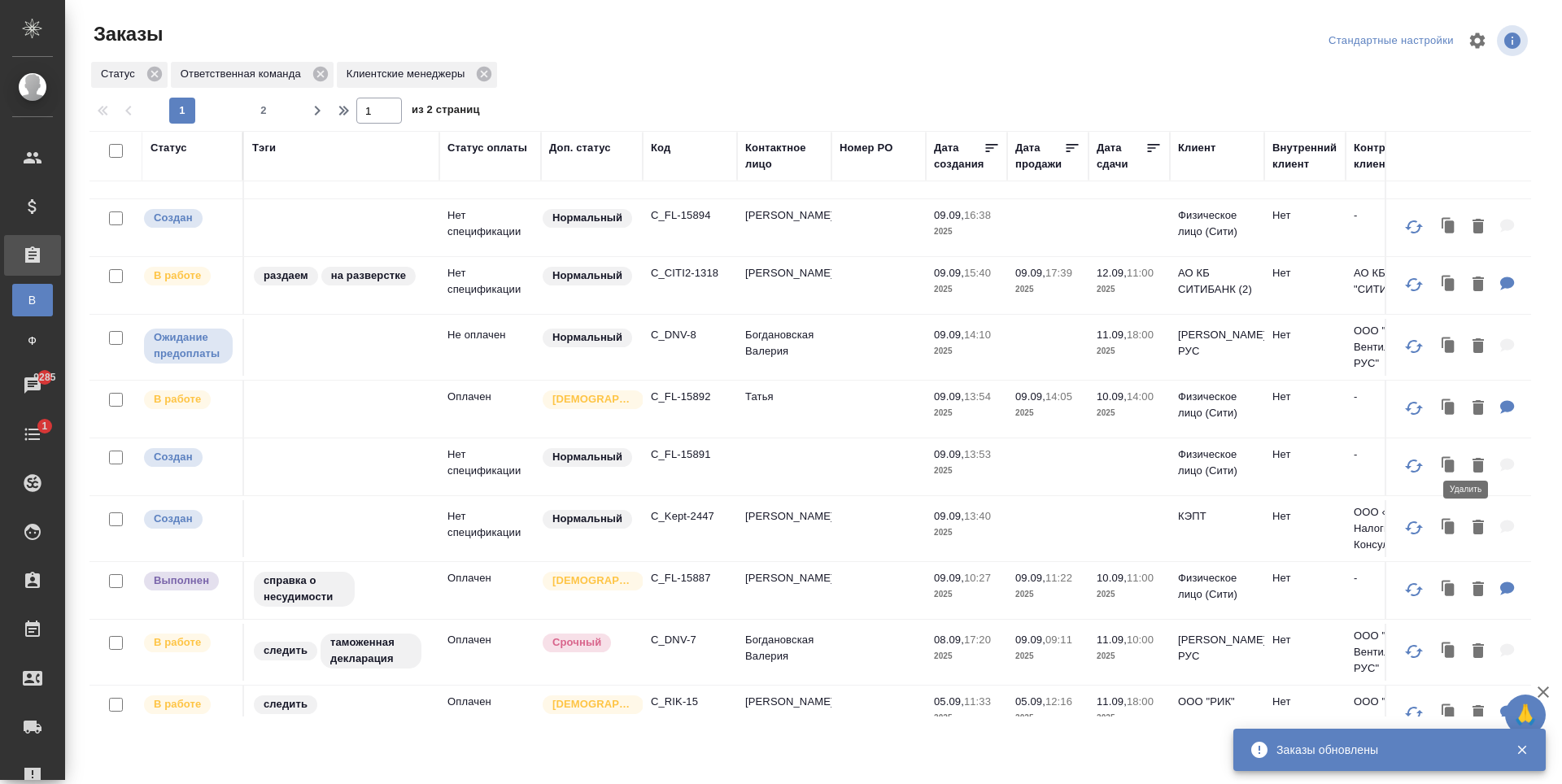
click at [1473, 457] on icon "button" at bounding box center [1479, 464] width 12 height 15
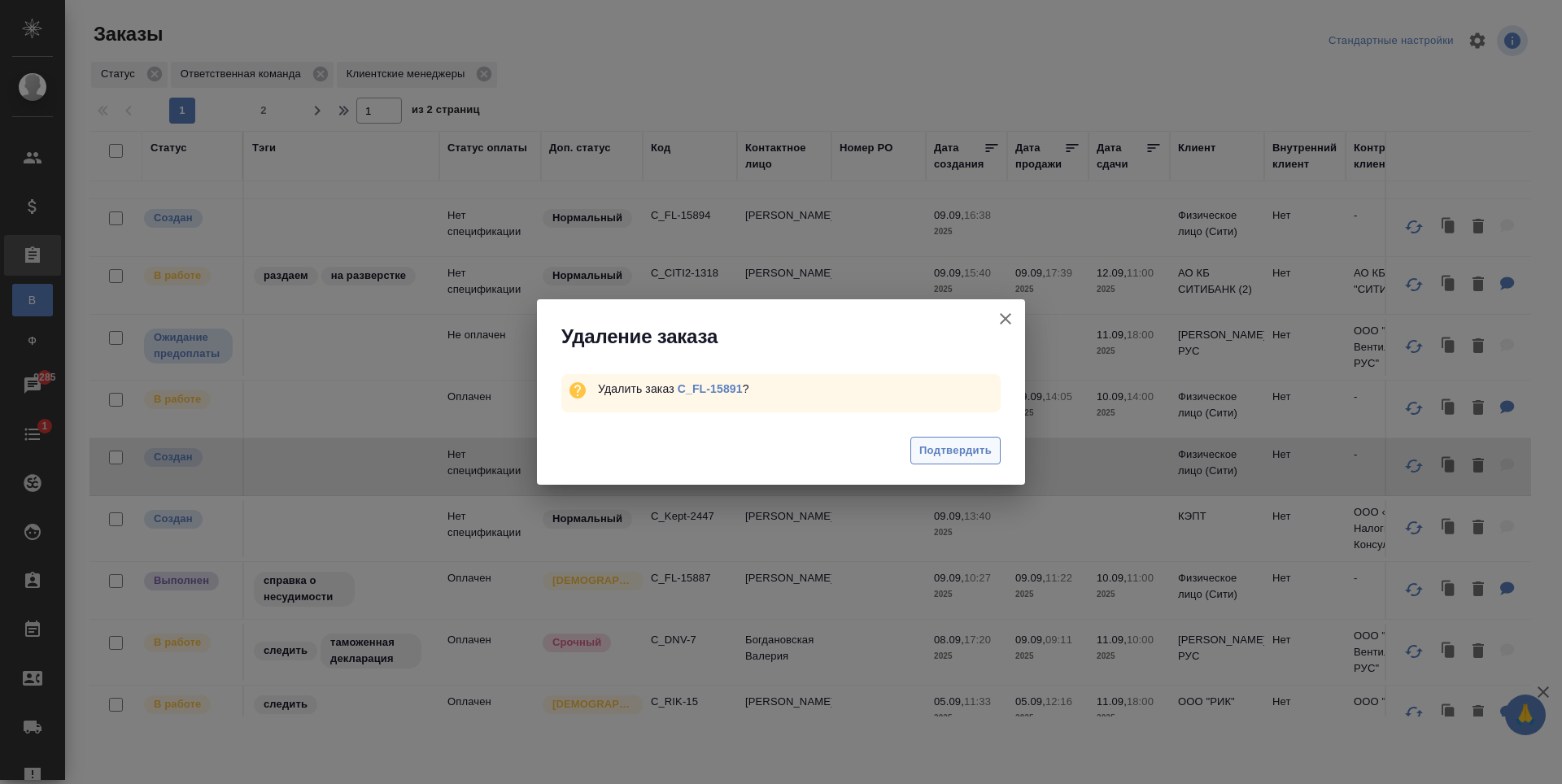
click at [973, 450] on span "Подтвердить" at bounding box center [956, 451] width 72 height 19
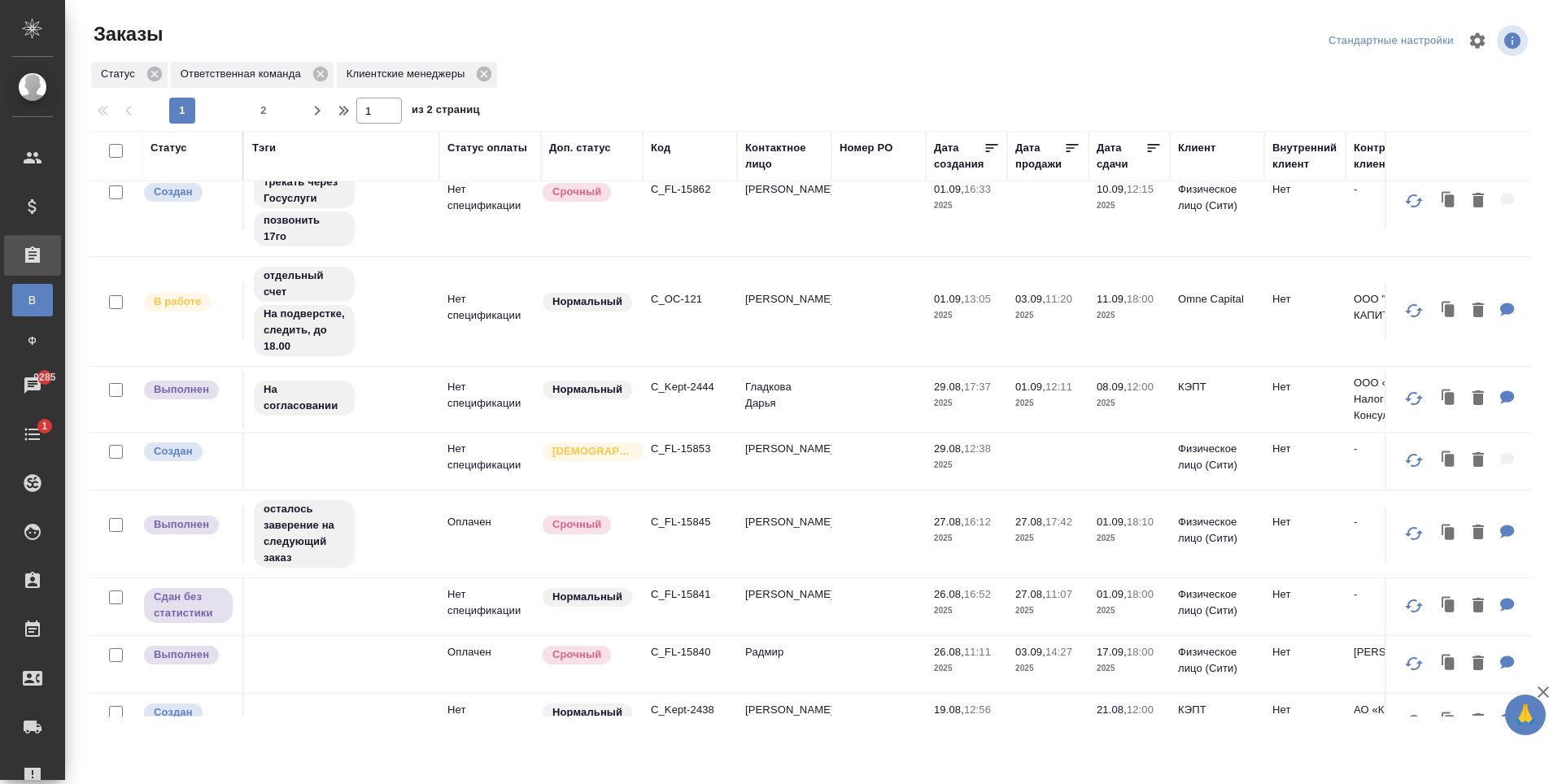
scroll to position [1143, 0]
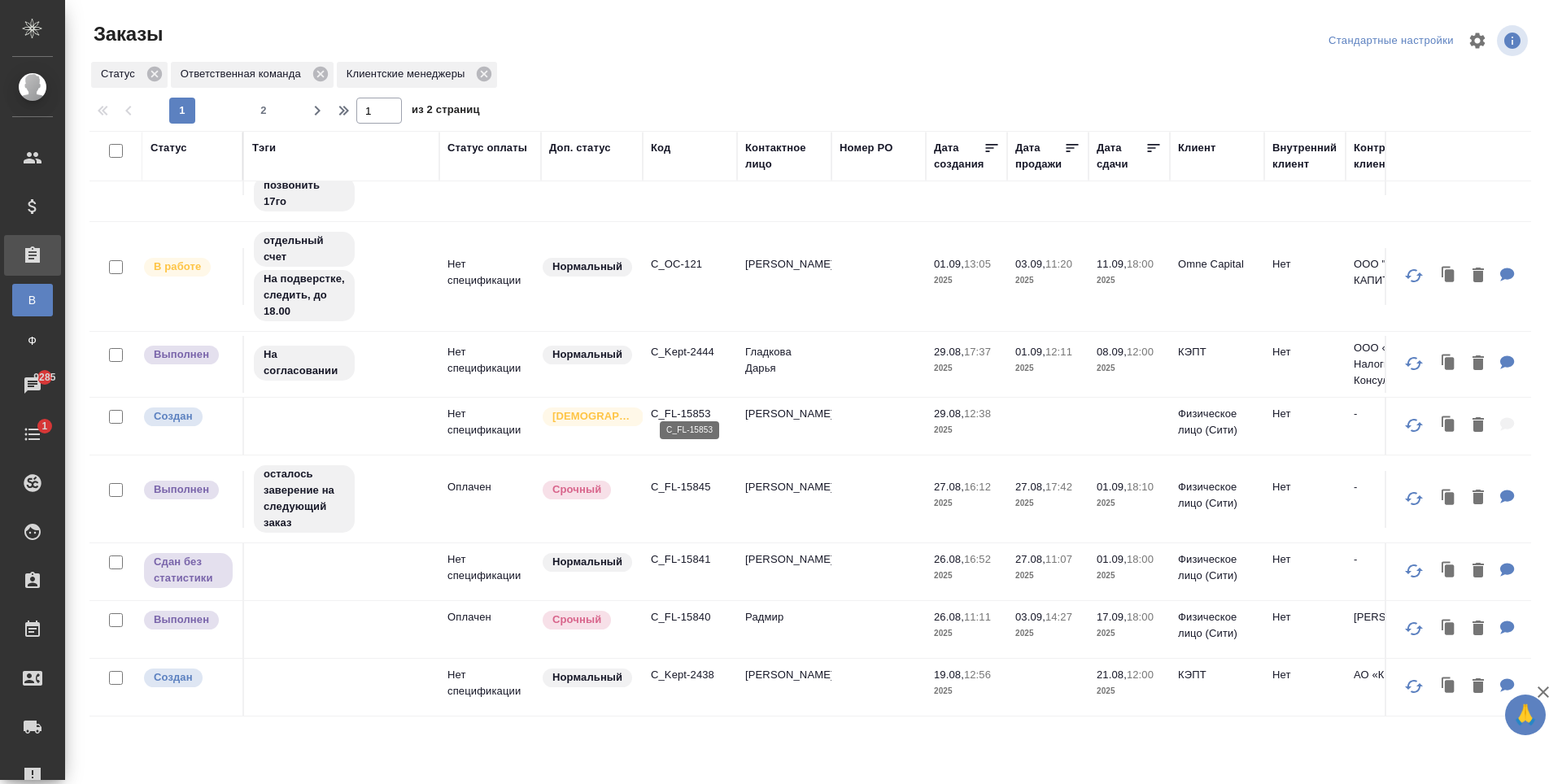
click at [679, 406] on p "C_FL-15853" at bounding box center [691, 414] width 78 height 17
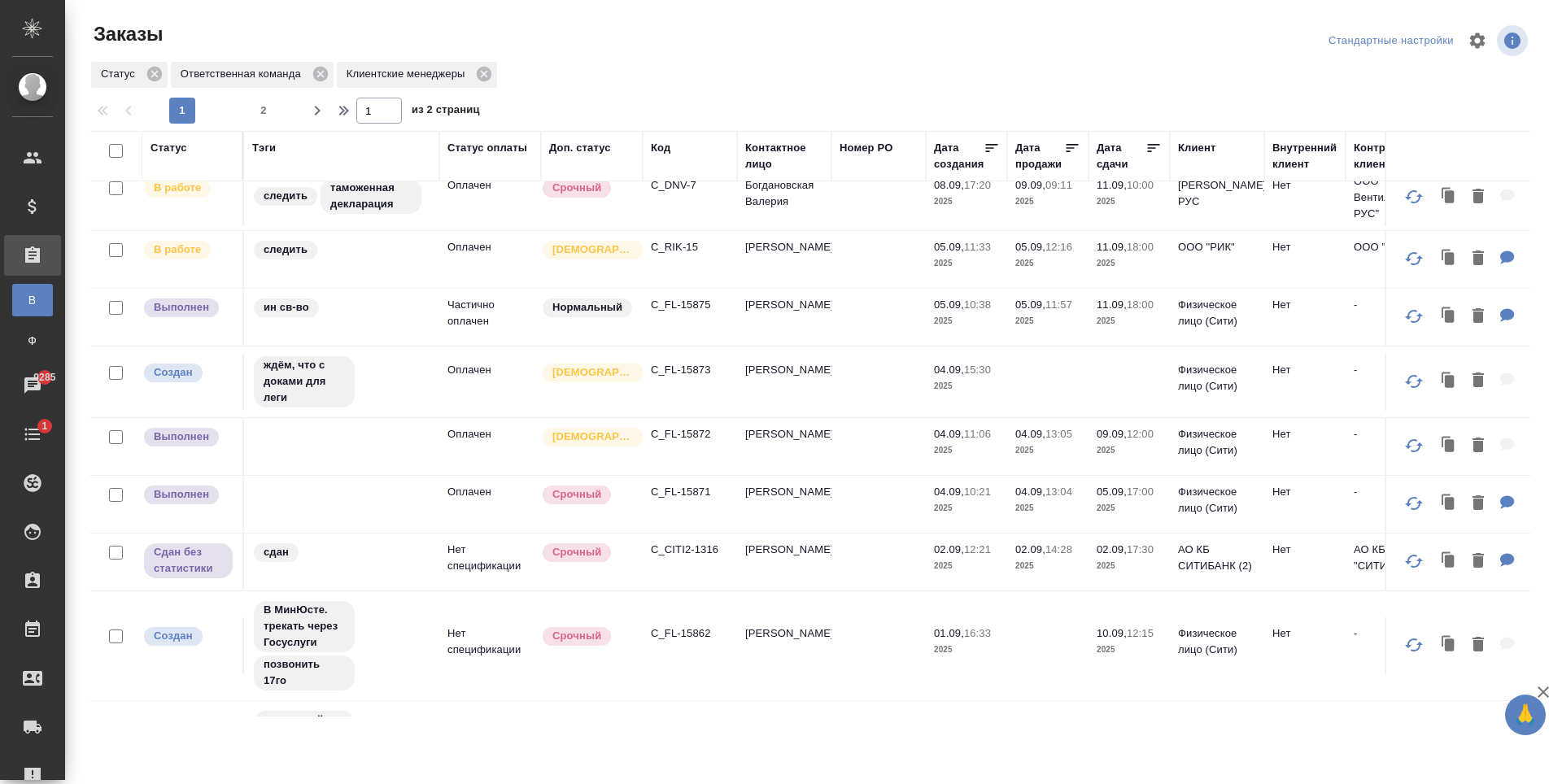
scroll to position [678, 0]
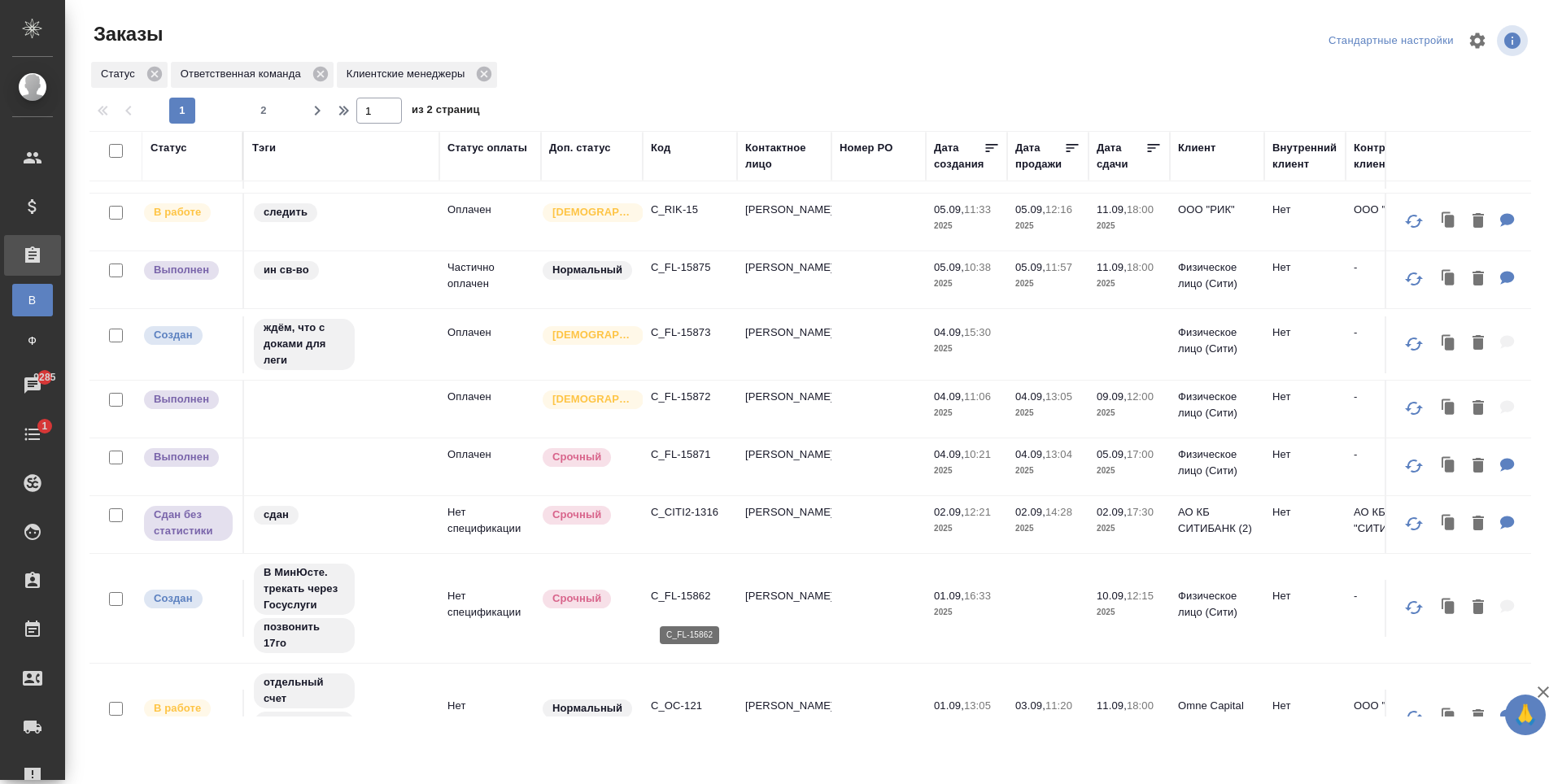
click at [675, 604] on p "C_FL-15862" at bounding box center [691, 595] width 78 height 17
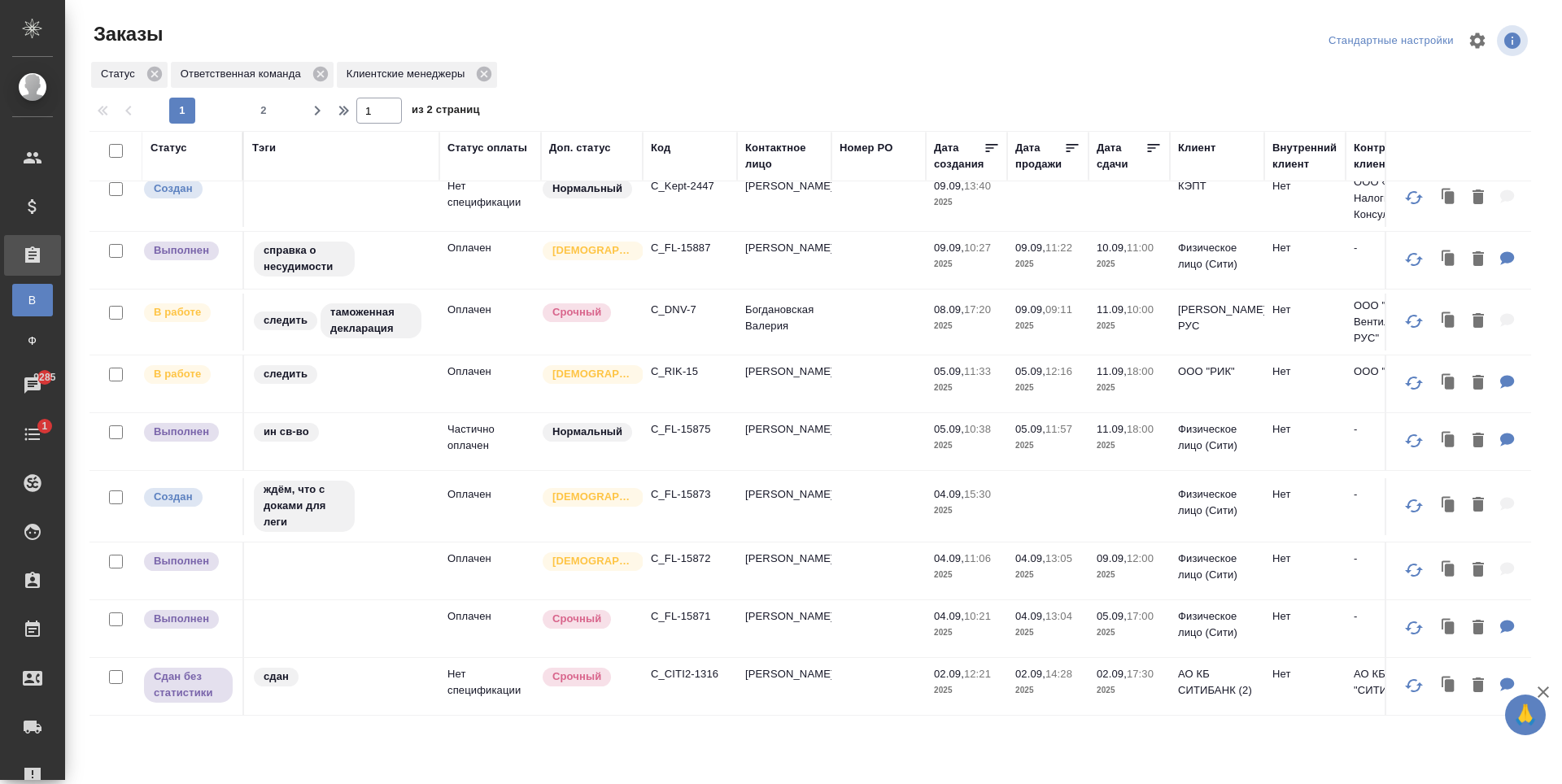
scroll to position [515, 0]
click at [677, 609] on p "C_FL-15871" at bounding box center [691, 617] width 78 height 17
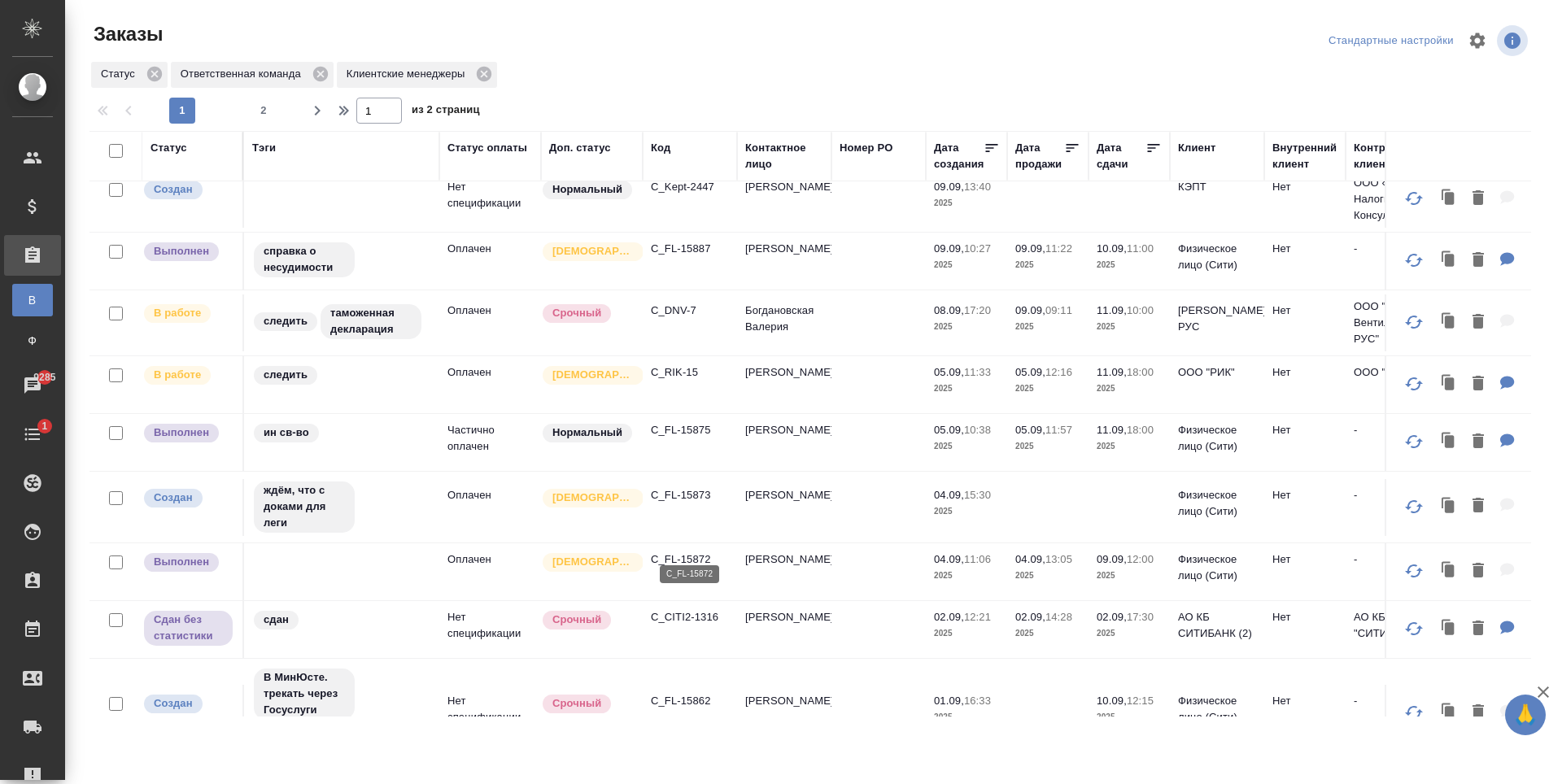
click at [696, 551] on p "C_FL-15872" at bounding box center [691, 559] width 78 height 17
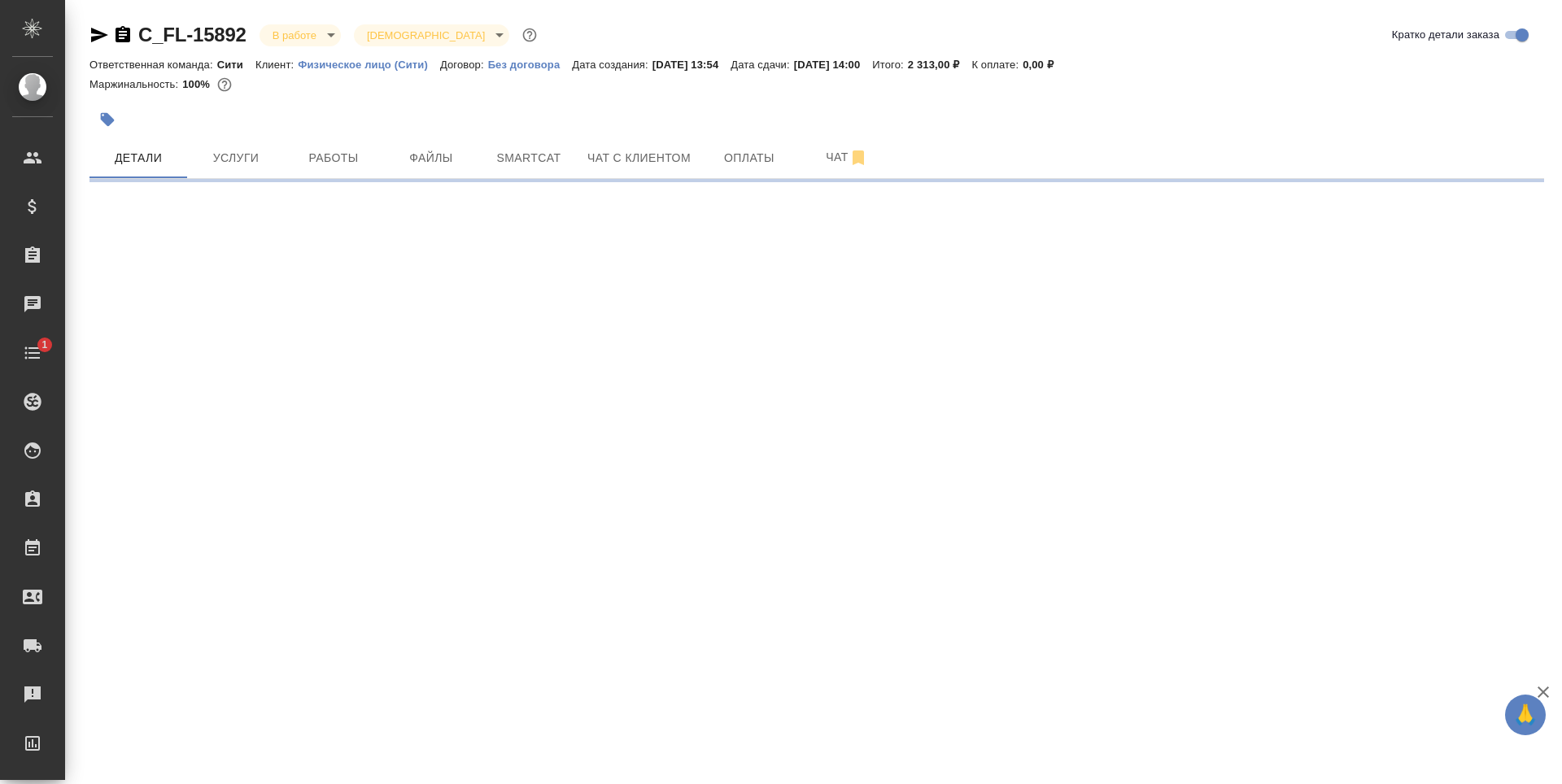
select select "RU"
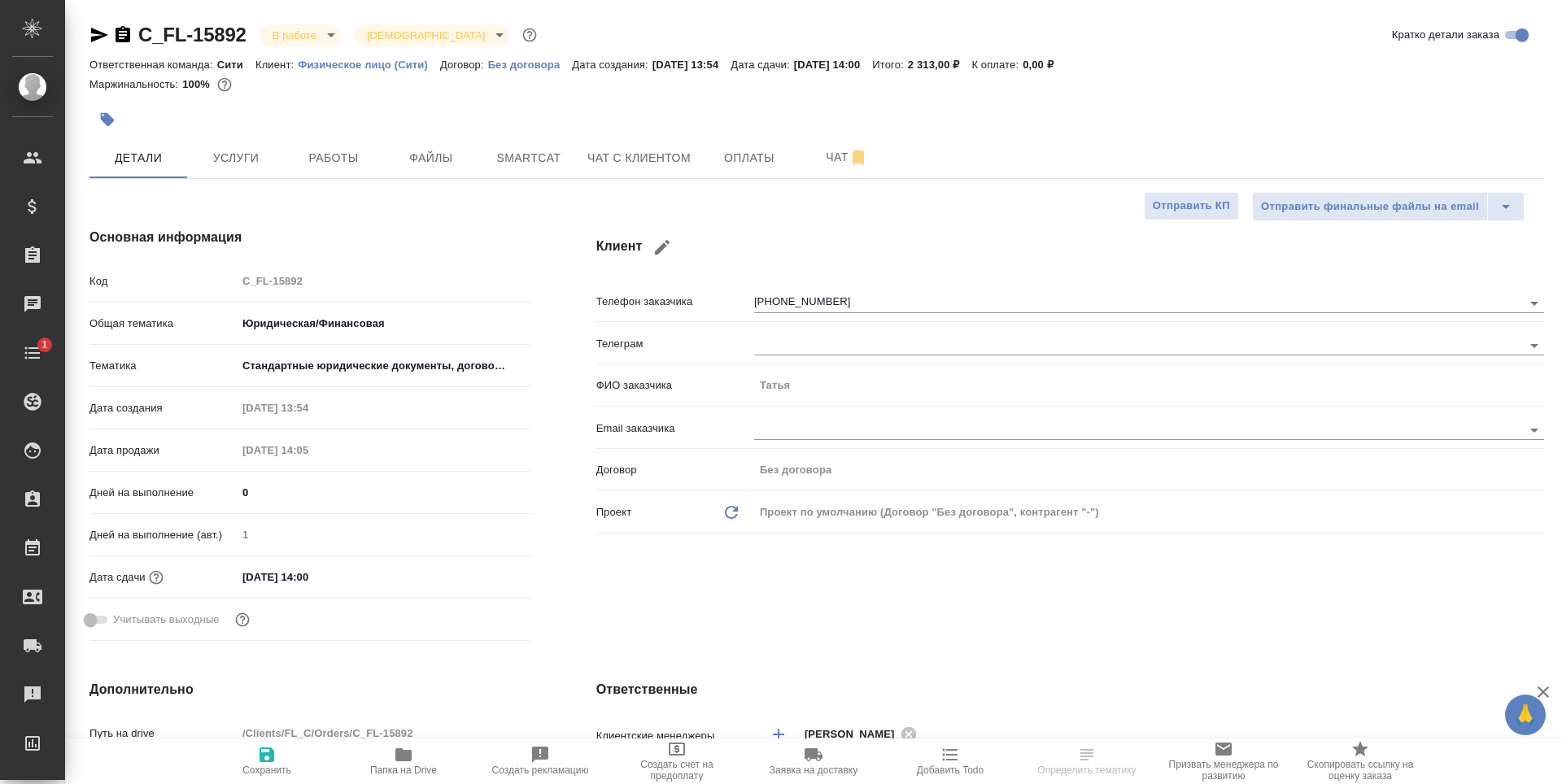
type textarea "x"
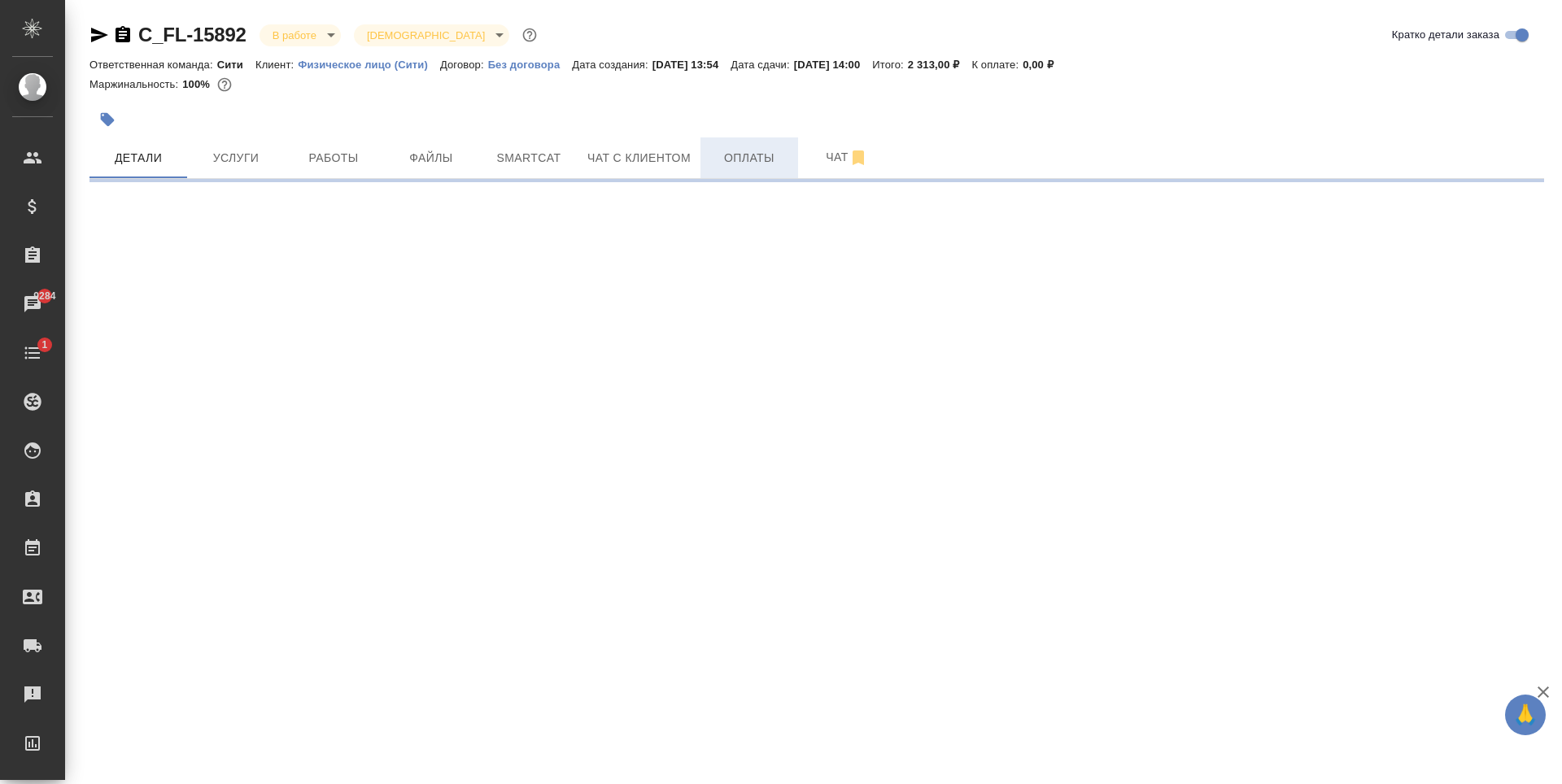
select select "RU"
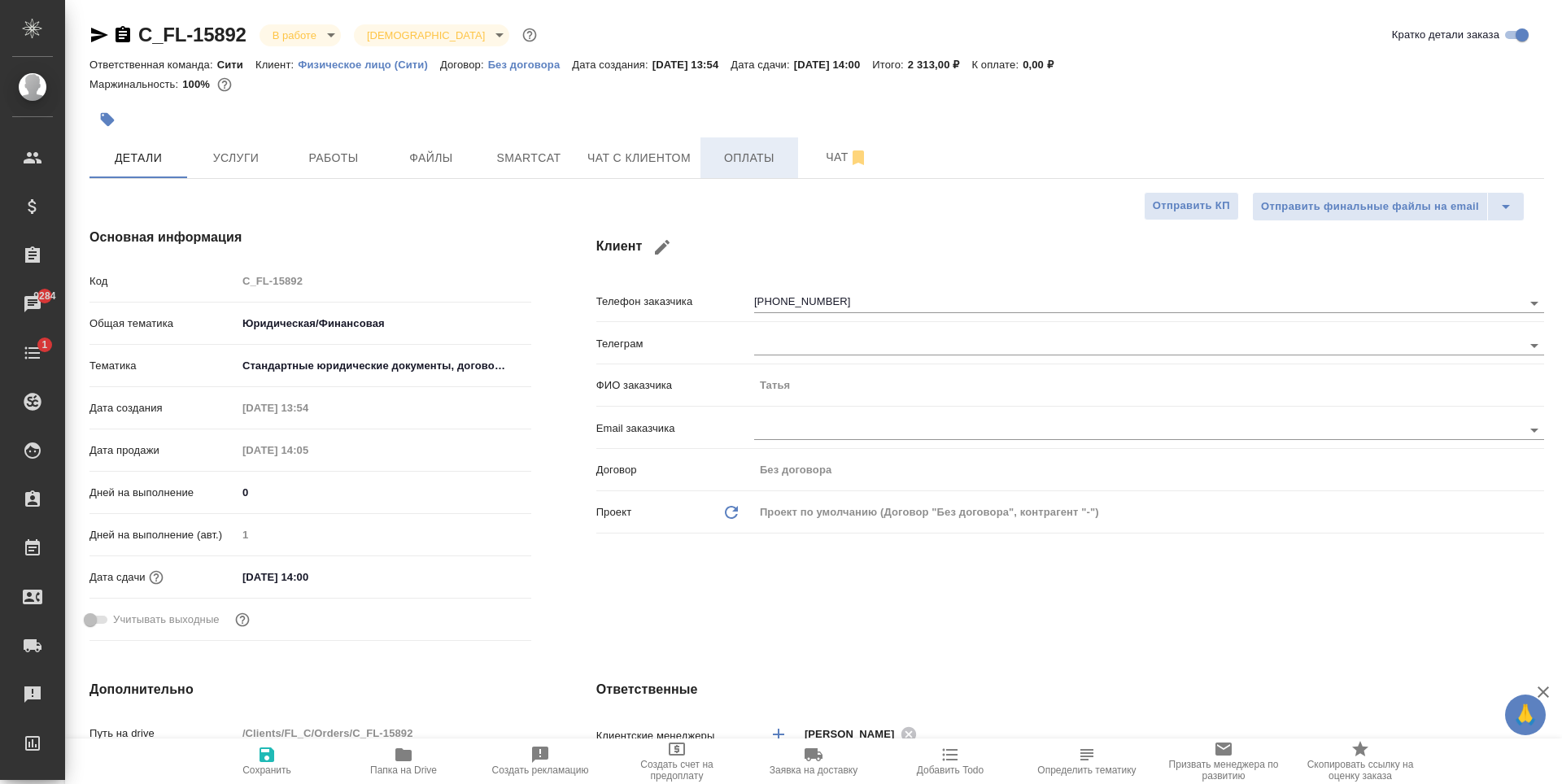
type textarea "x"
click at [617, 156] on span "Чат с клиентом" at bounding box center [640, 157] width 104 height 21
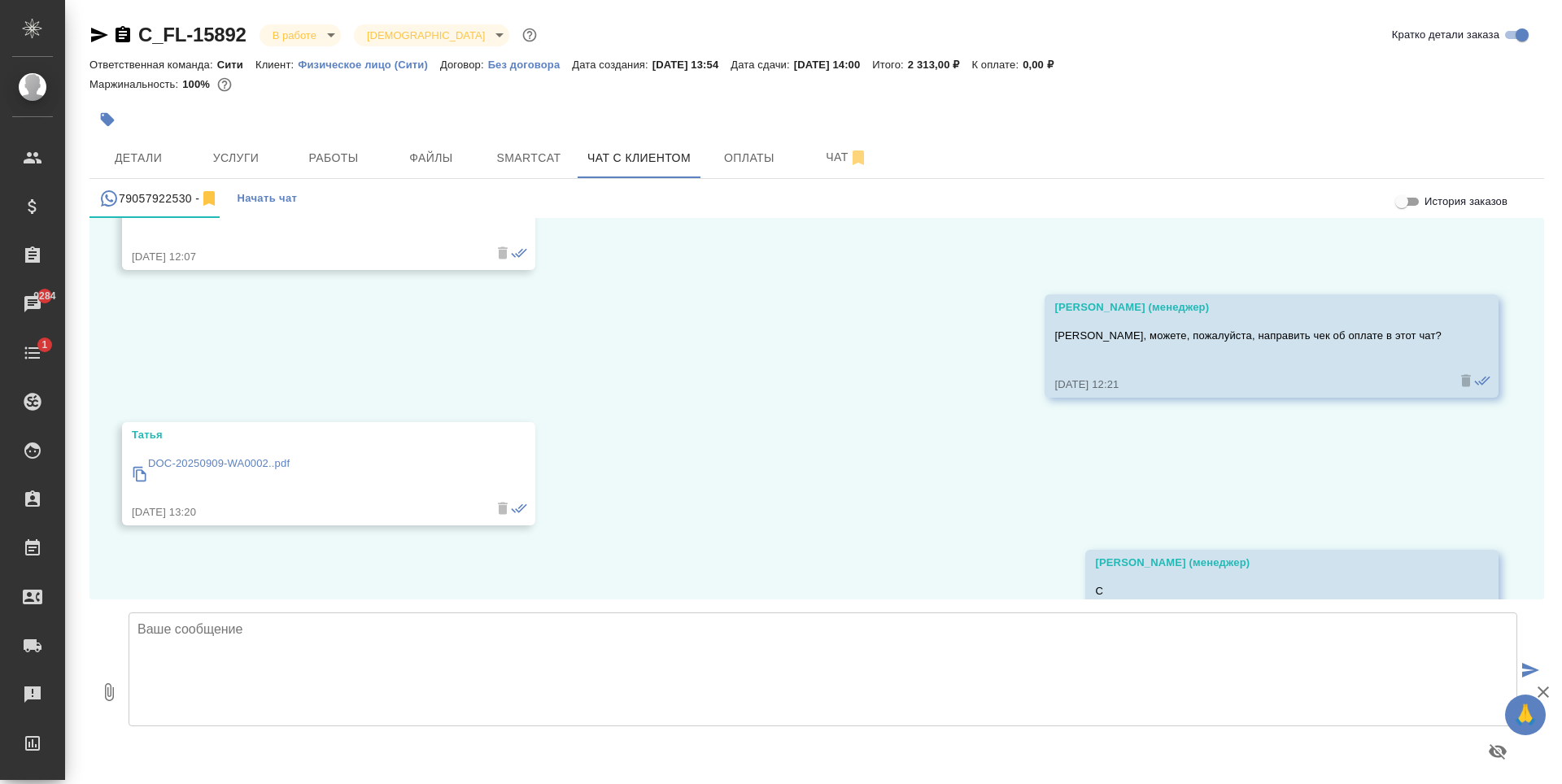
scroll to position [569, 0]
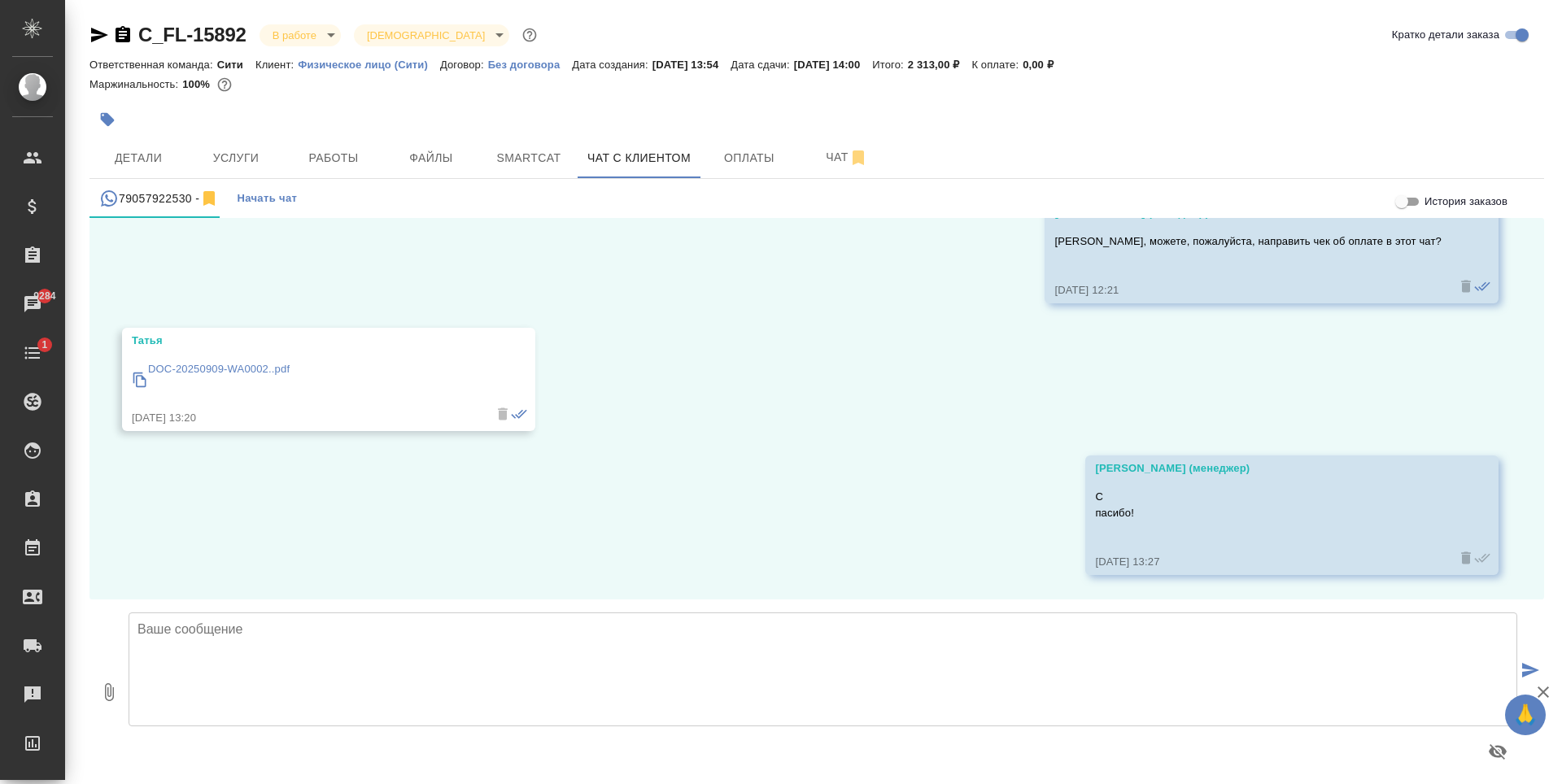
click at [385, 655] on textarea at bounding box center [823, 669] width 1389 height 113
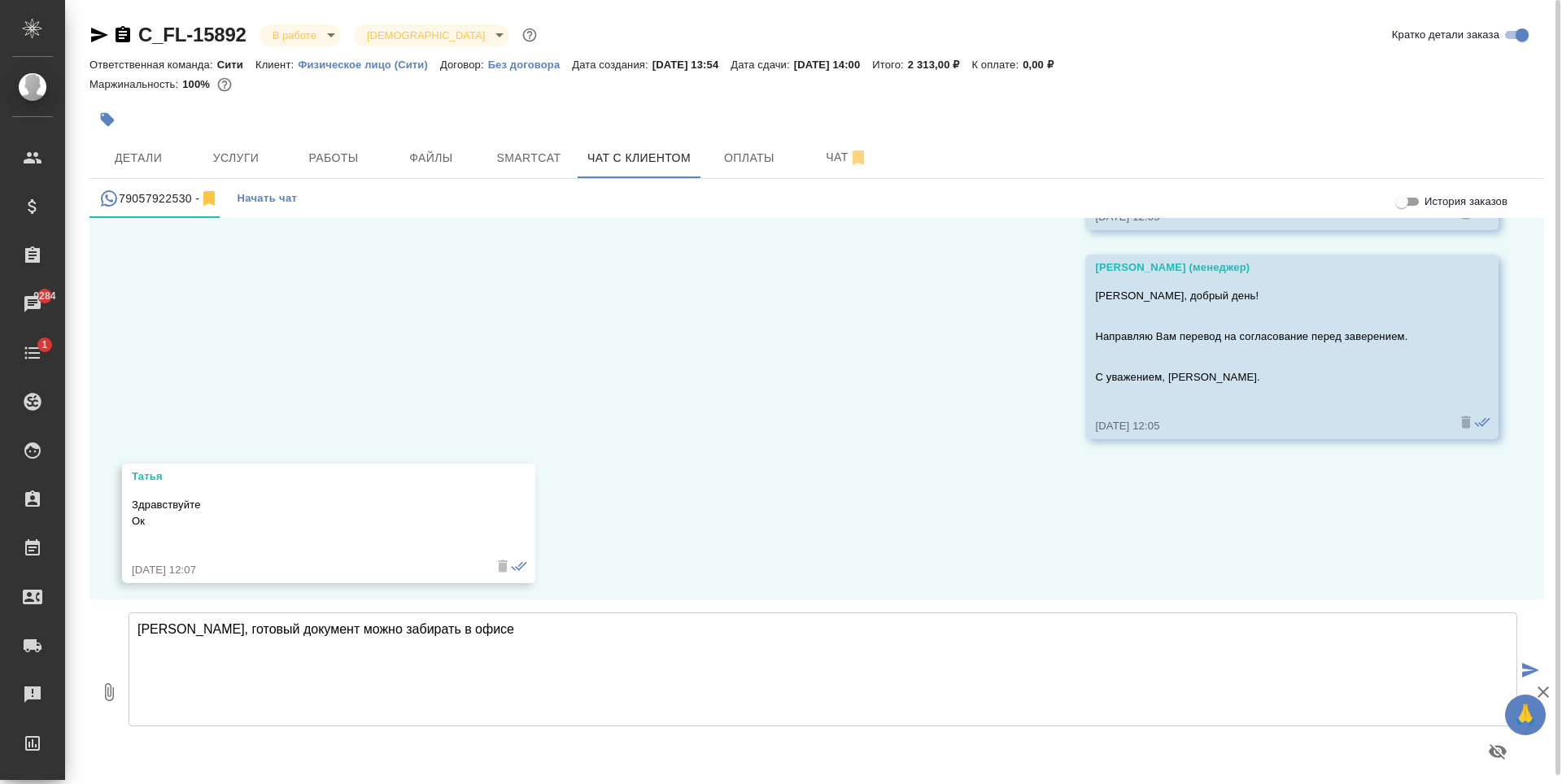
scroll to position [0, 0]
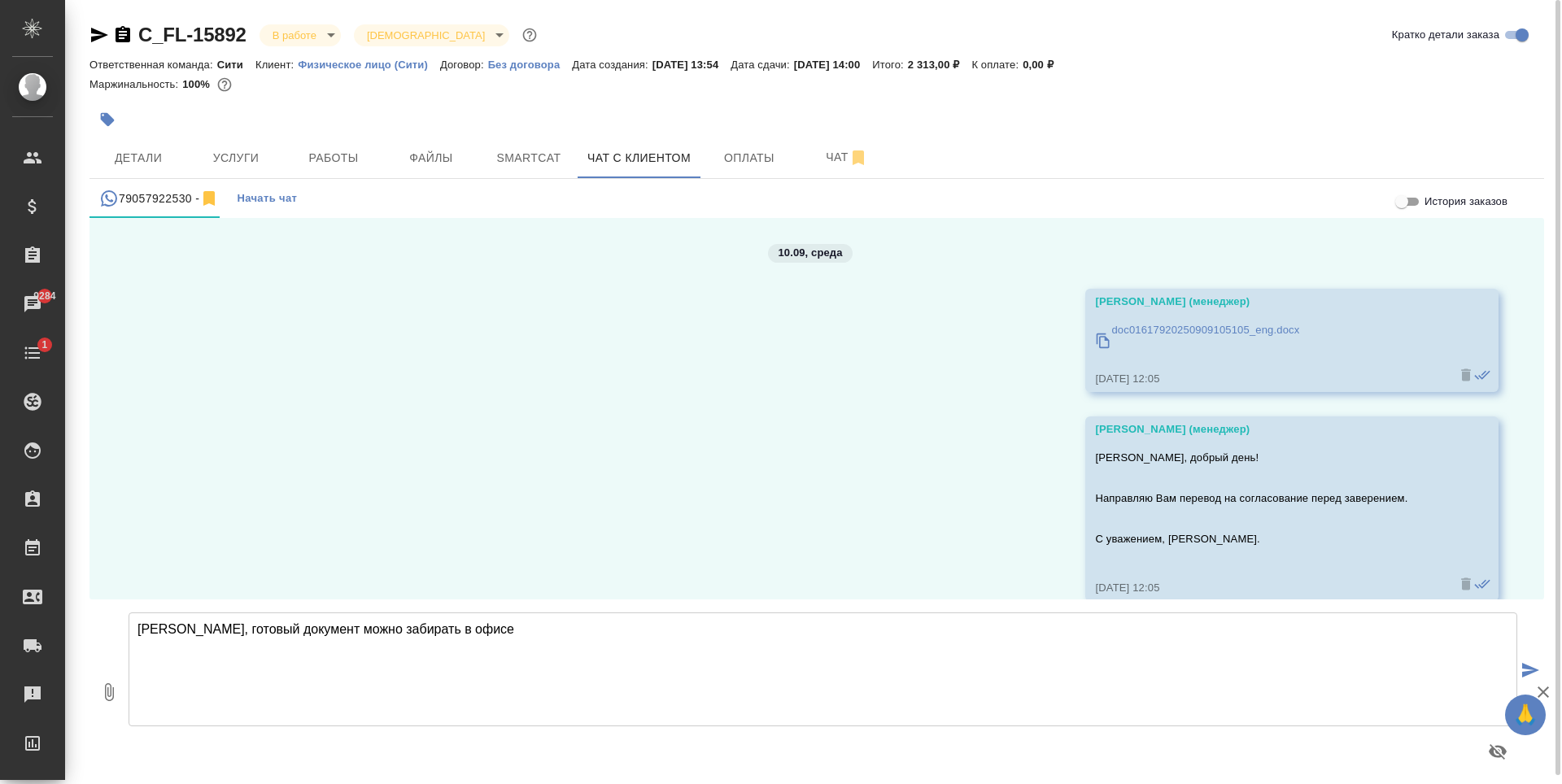
click at [1147, 330] on p "doc01617920250909105105_eng.docx" at bounding box center [1205, 329] width 188 height 17
click at [551, 641] on textarea "[PERSON_NAME], готовый документ можно забирать в офисе" at bounding box center [823, 669] width 1389 height 113
type textarea "[PERSON_NAME], готовый документ можно забирать в офисе."
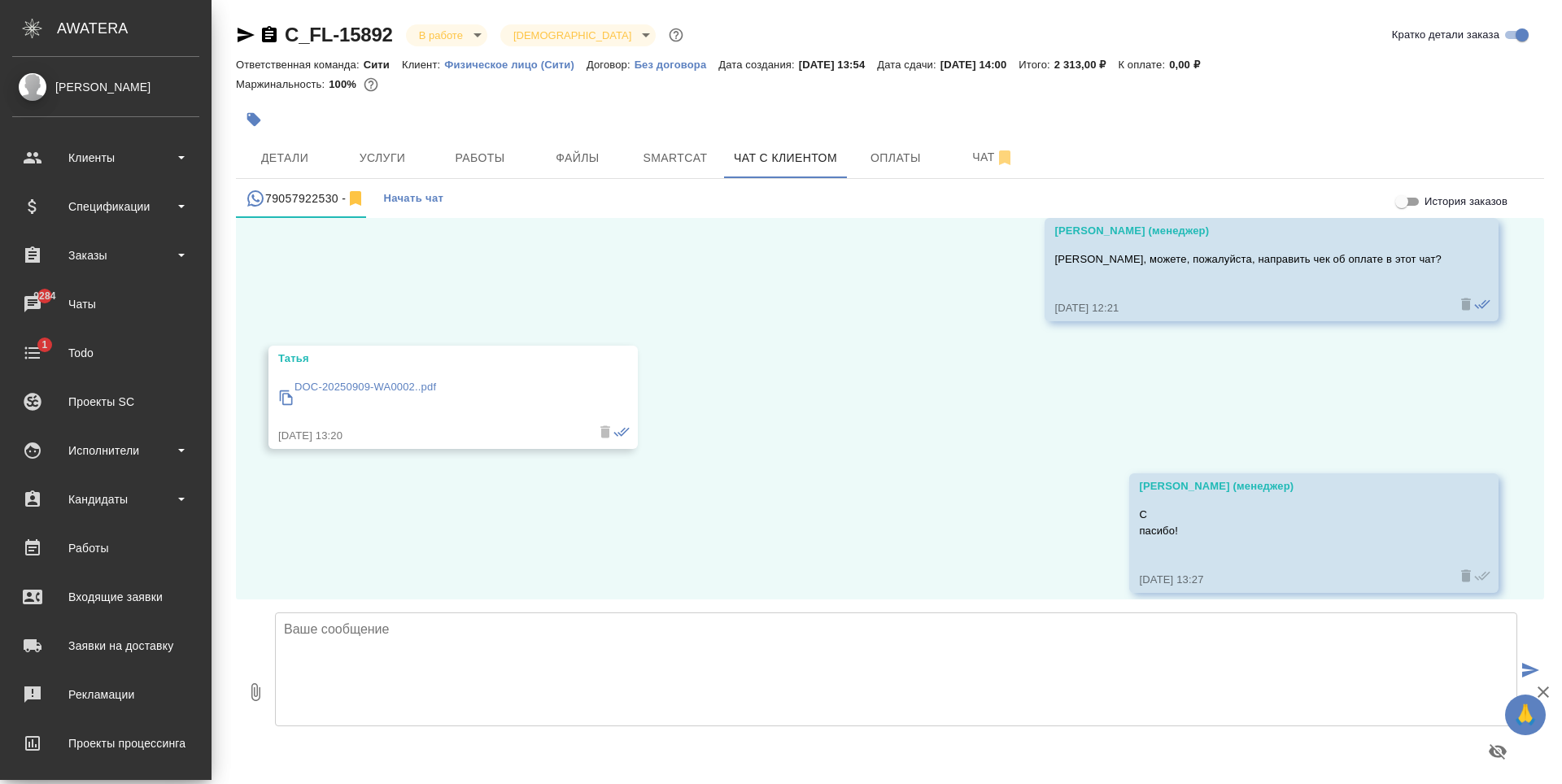
scroll to position [697, 0]
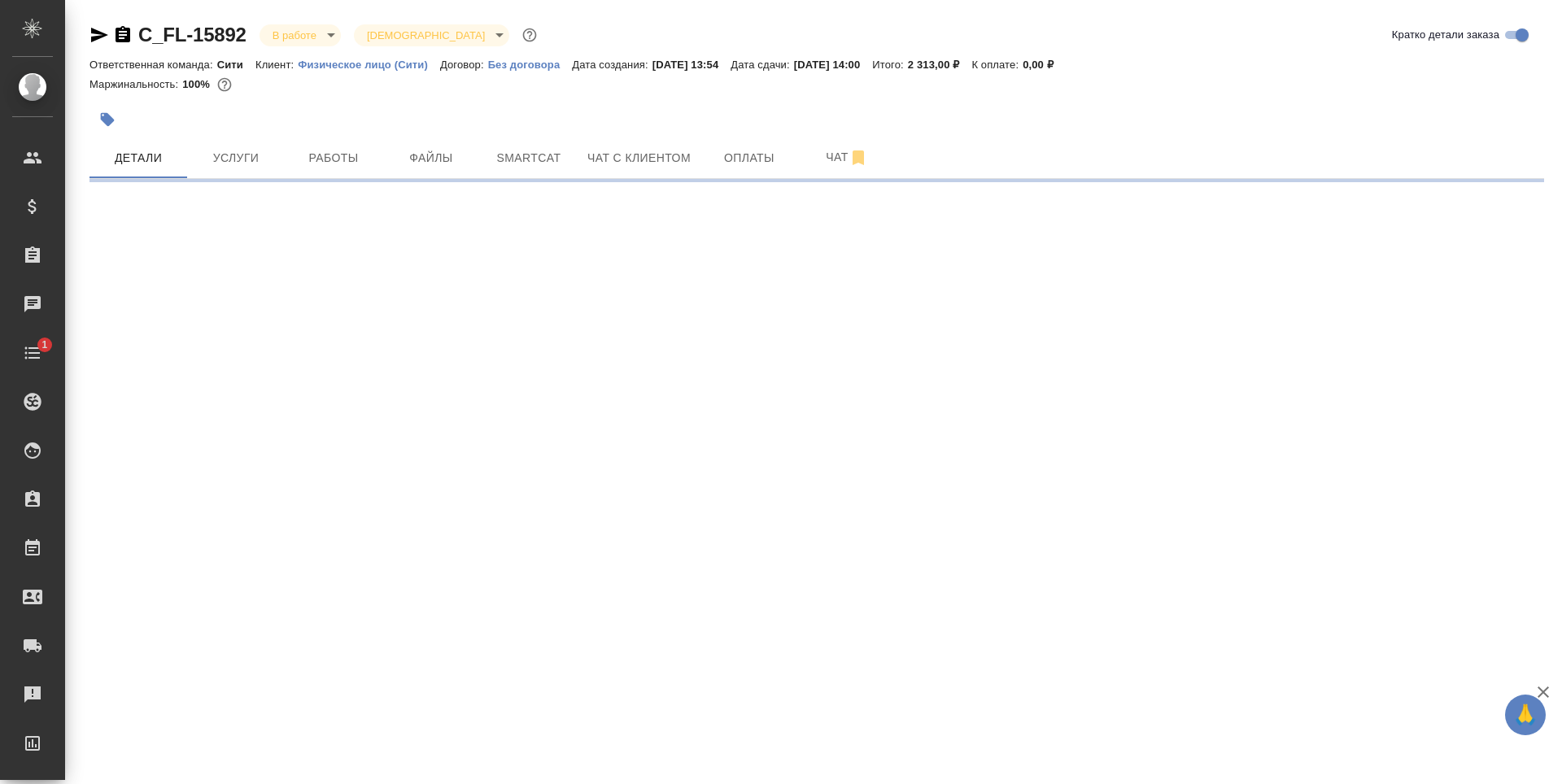
select select "RU"
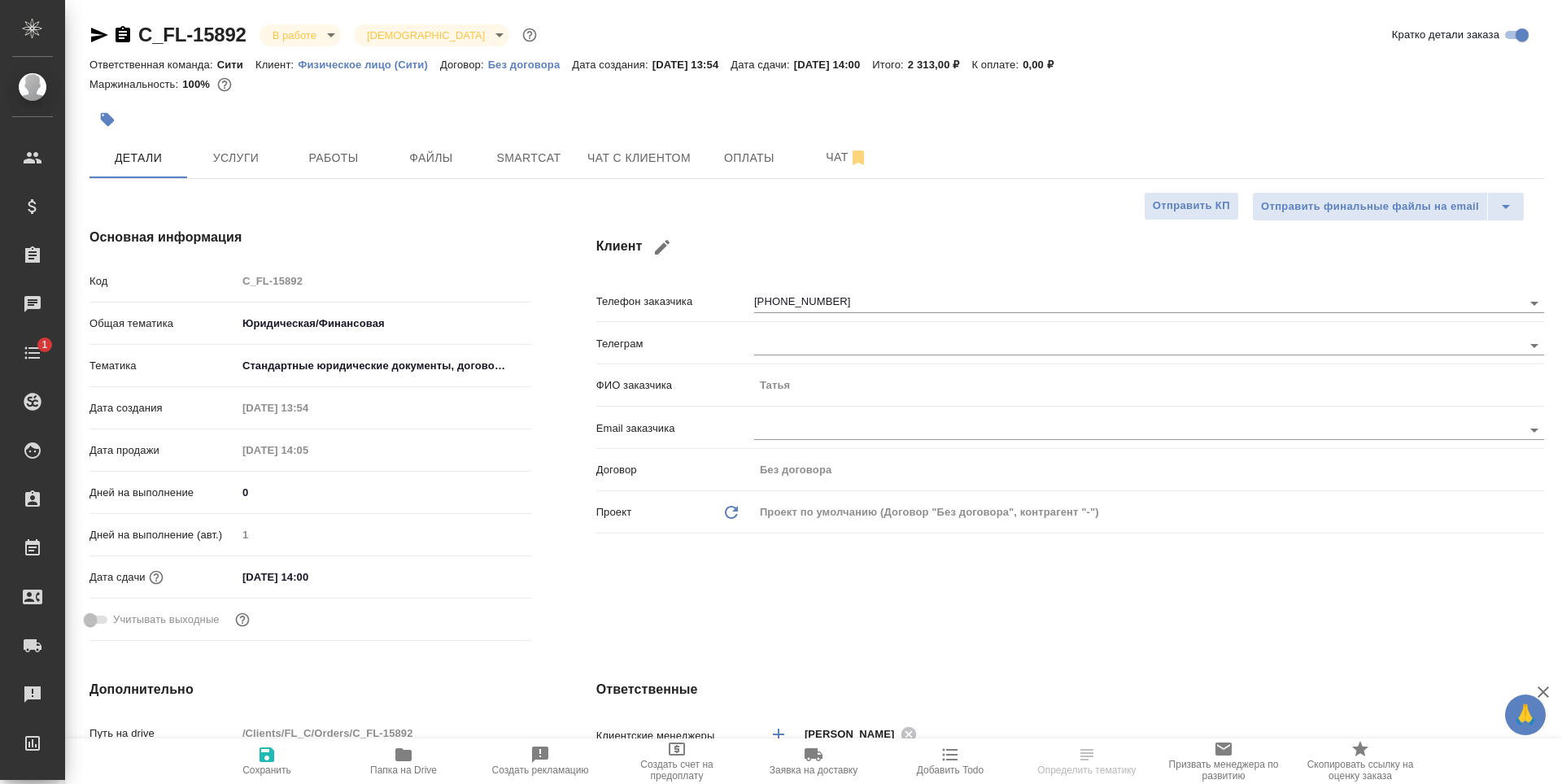
type textarea "x"
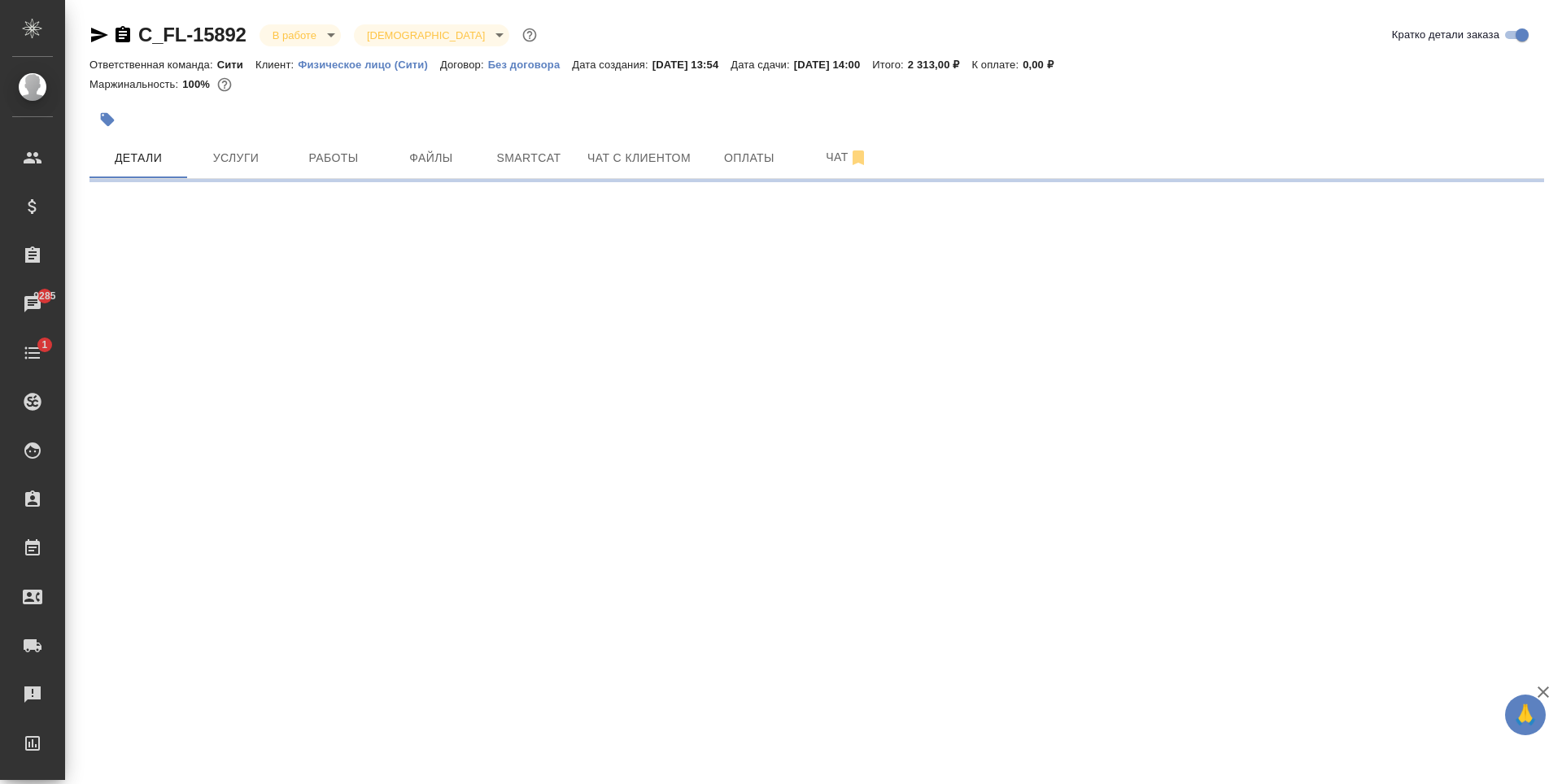
select select "RU"
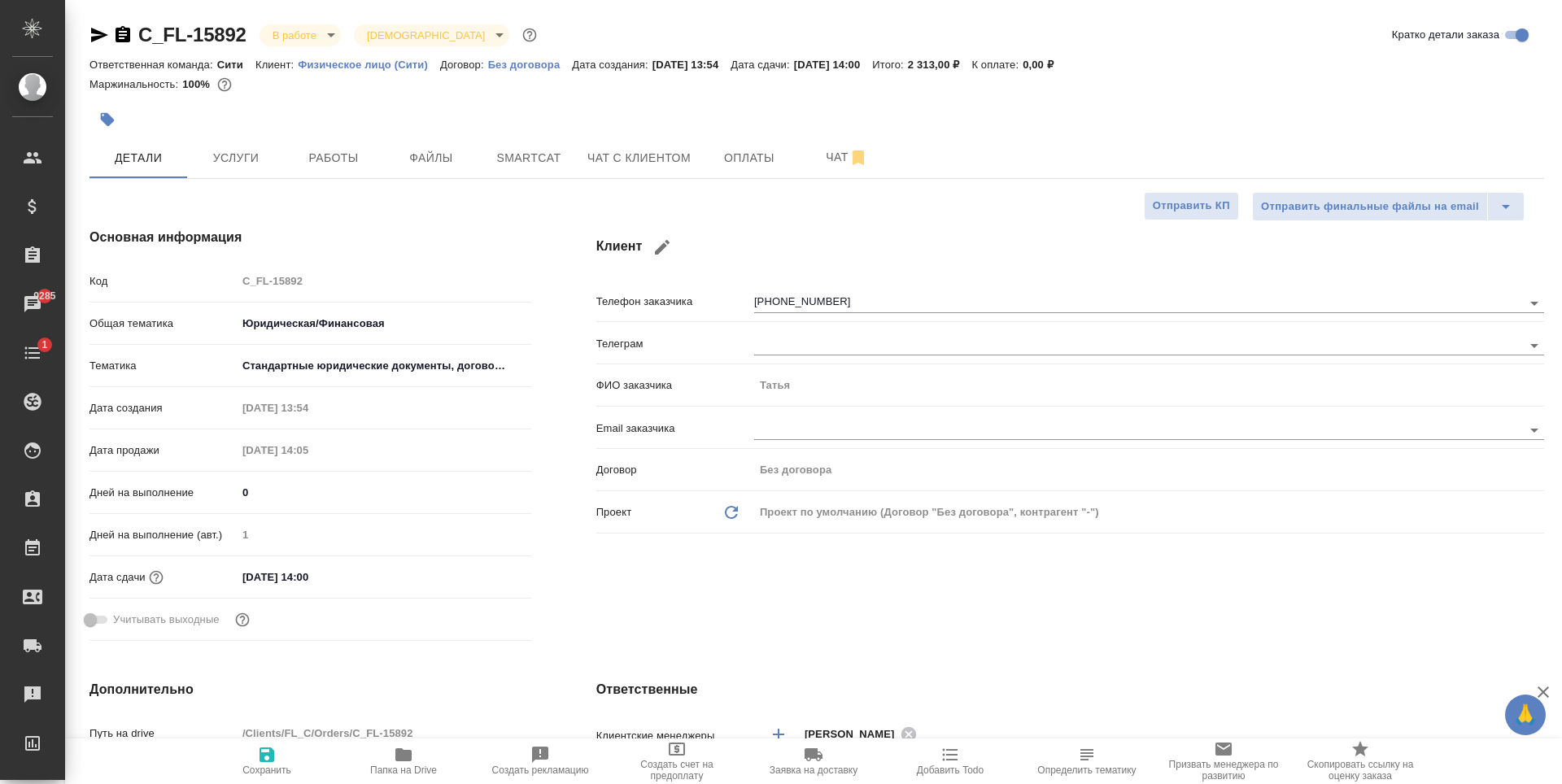
type textarea "x"
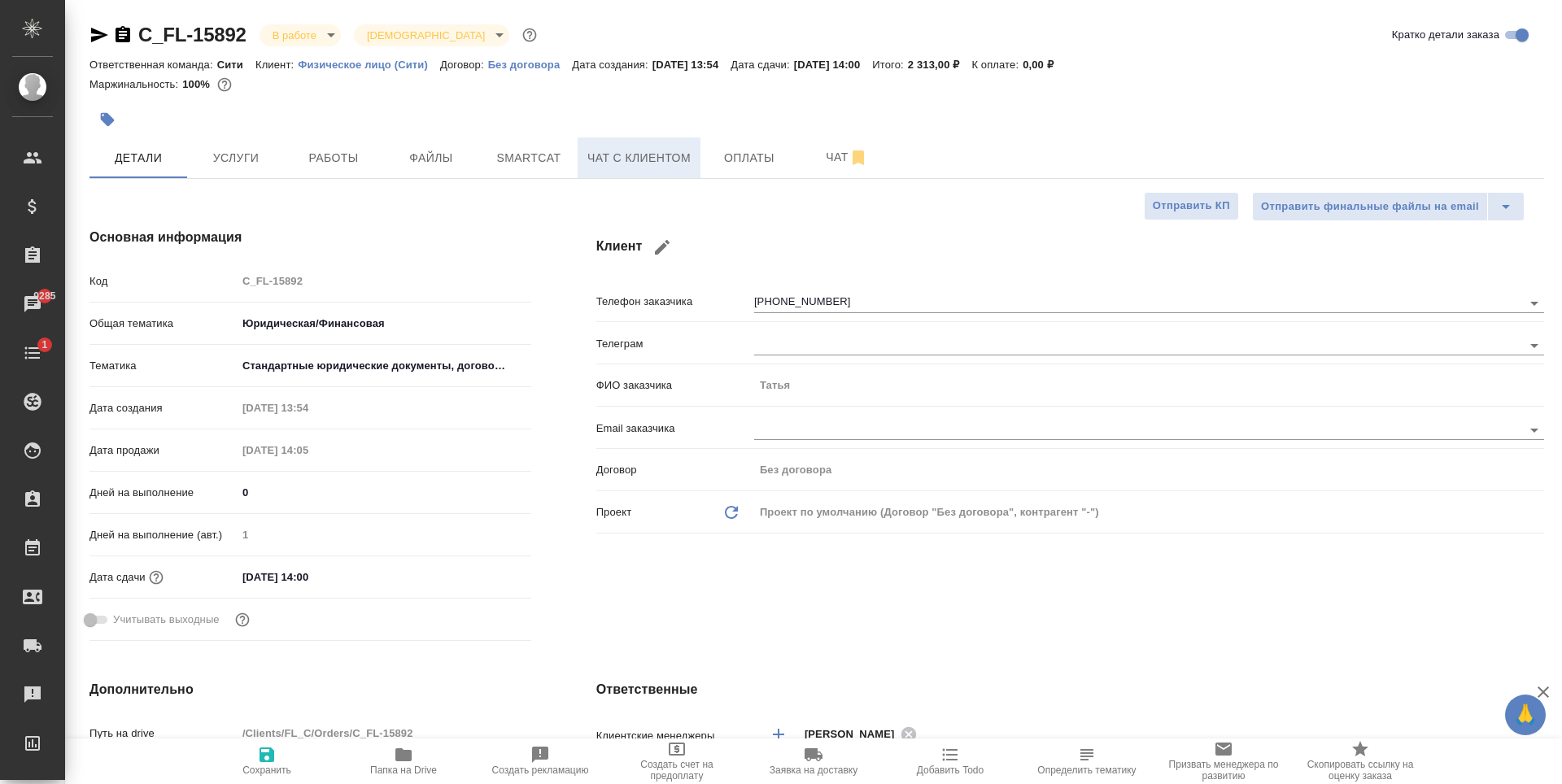
type textarea "x"
click at [650, 140] on button "Чат с клиентом" at bounding box center [640, 158] width 123 height 41
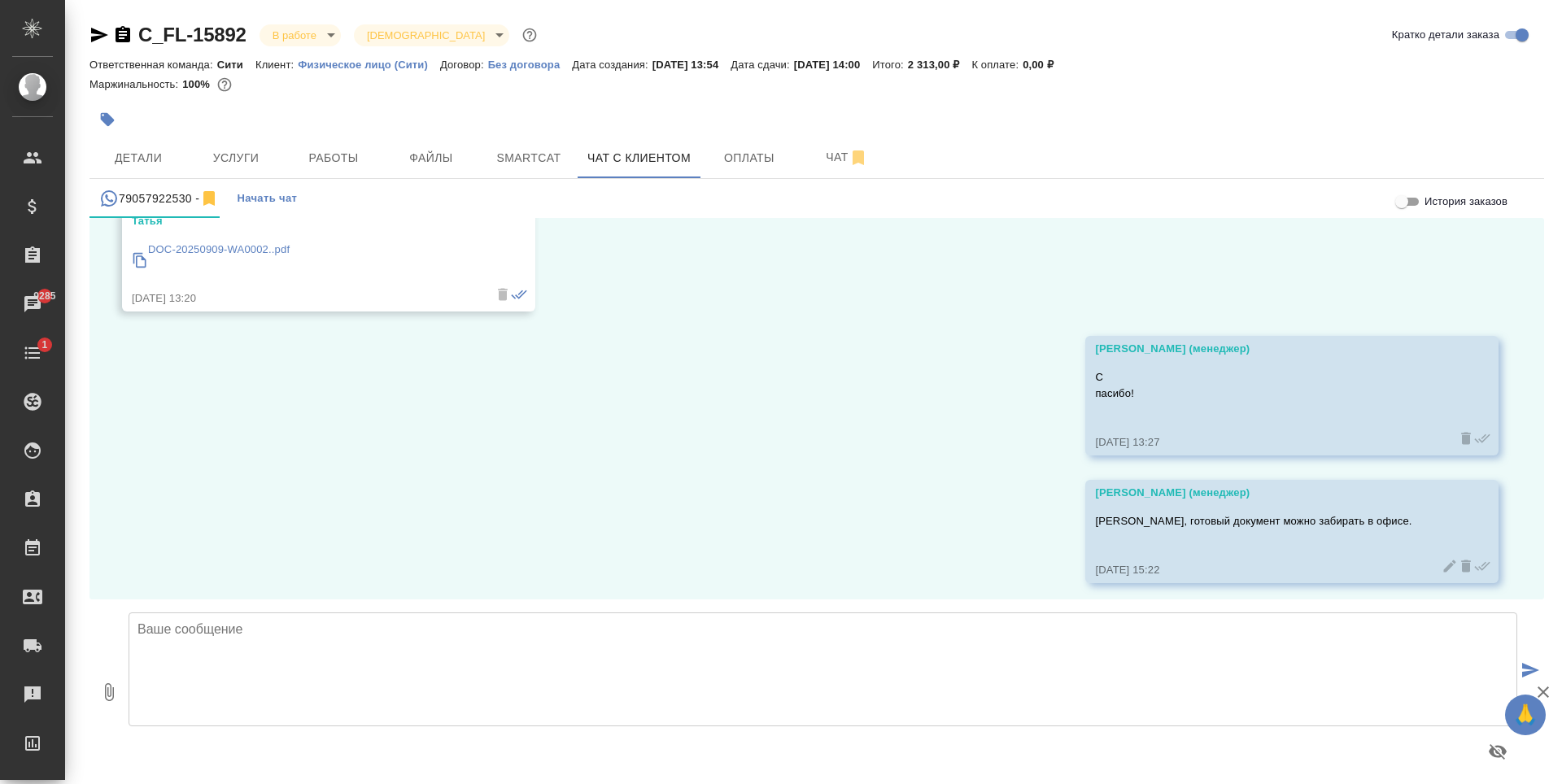
scroll to position [697, 0]
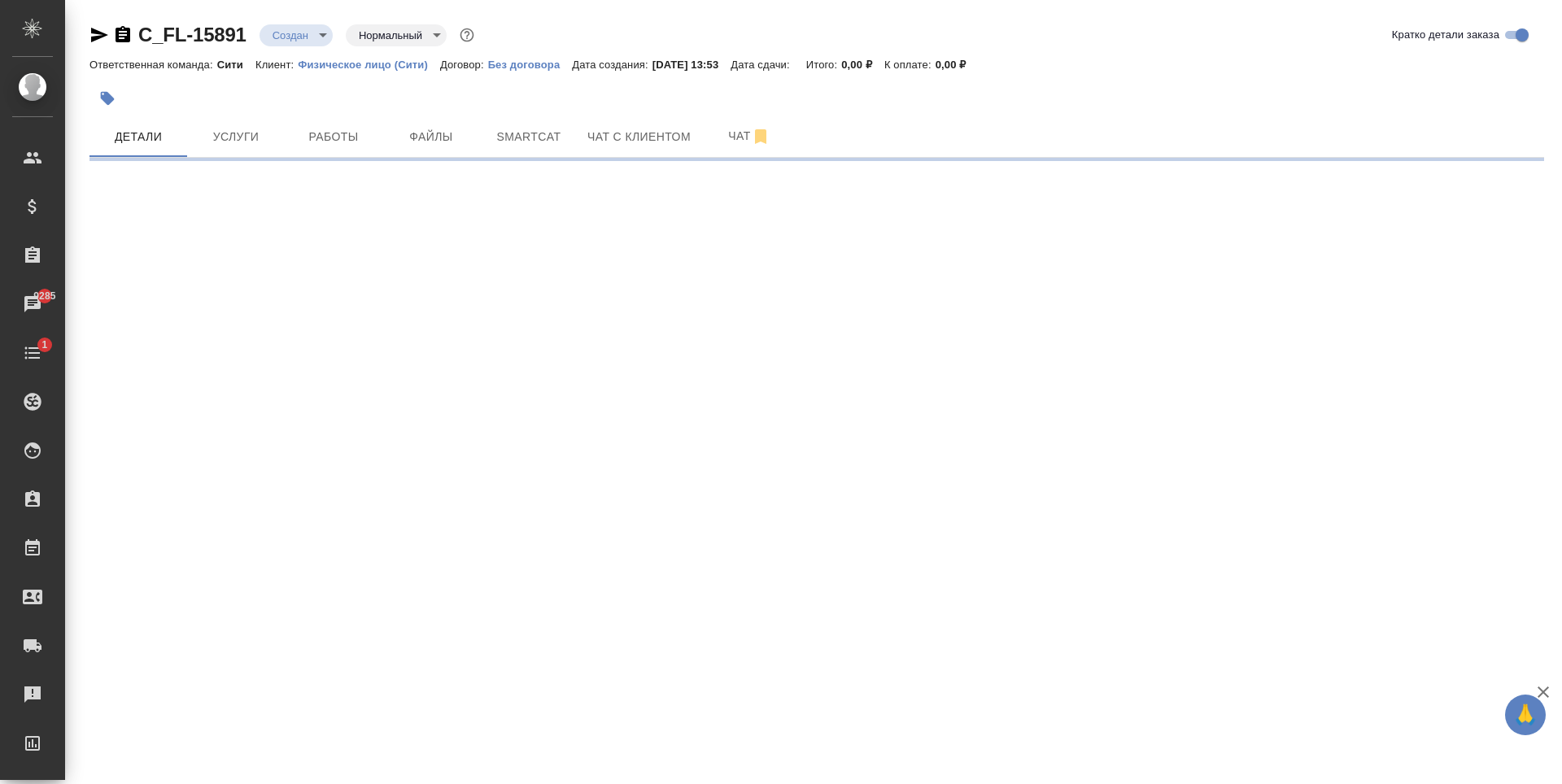
select select "RU"
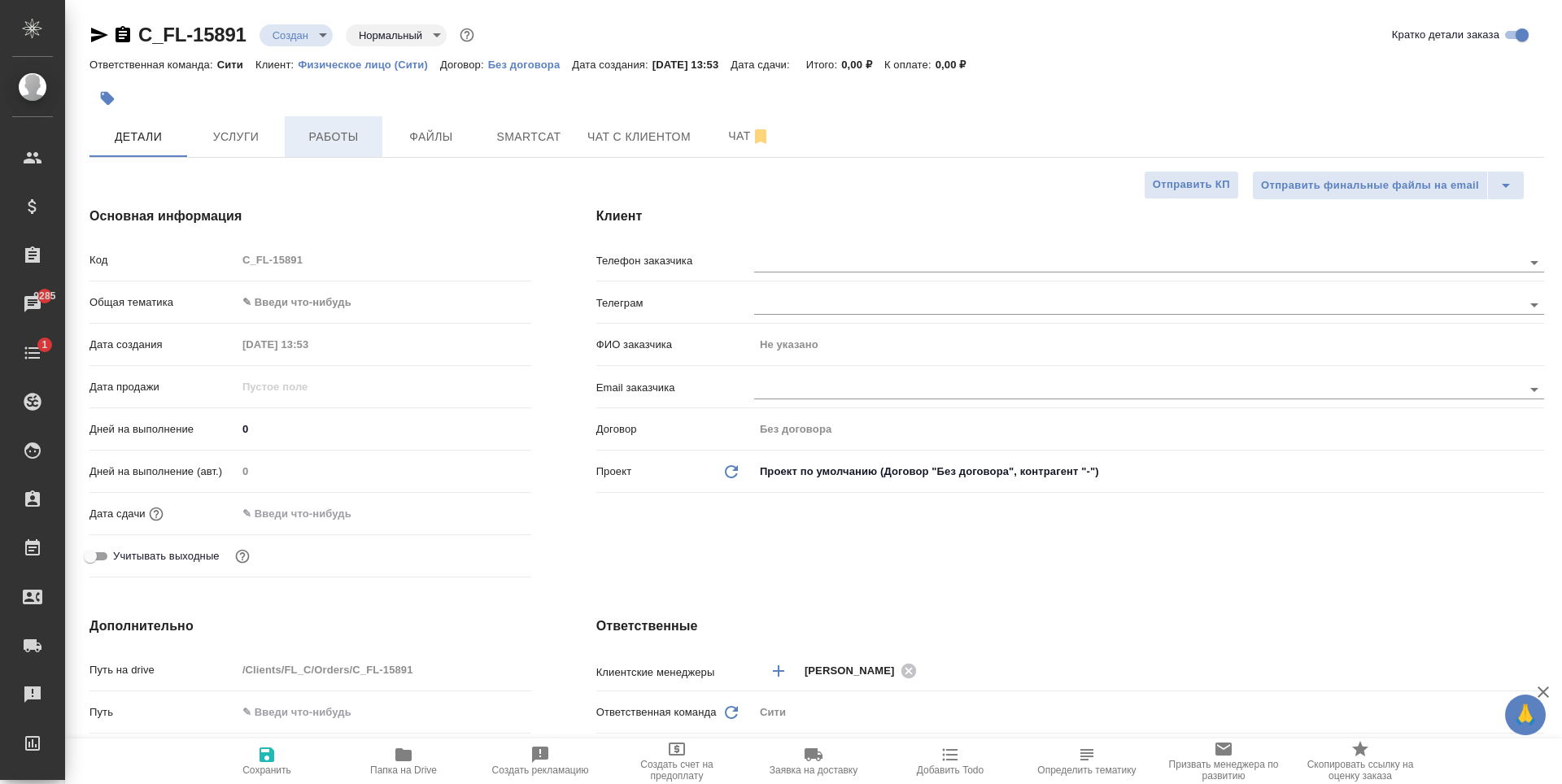
type textarea "x"
click at [238, 148] on button "Услуги" at bounding box center [236, 137] width 98 height 41
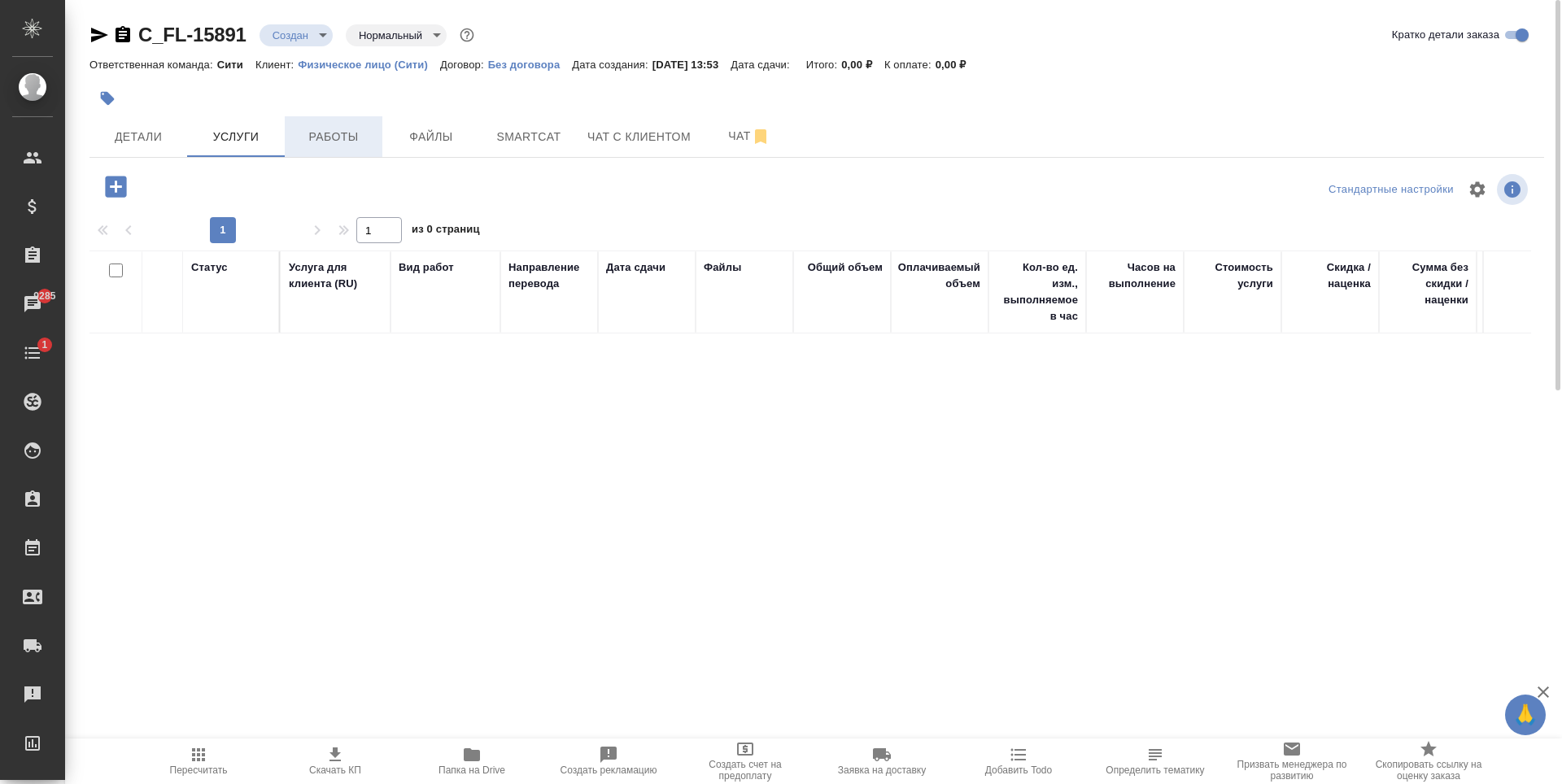
click at [348, 133] on span "Работы" at bounding box center [334, 137] width 78 height 21
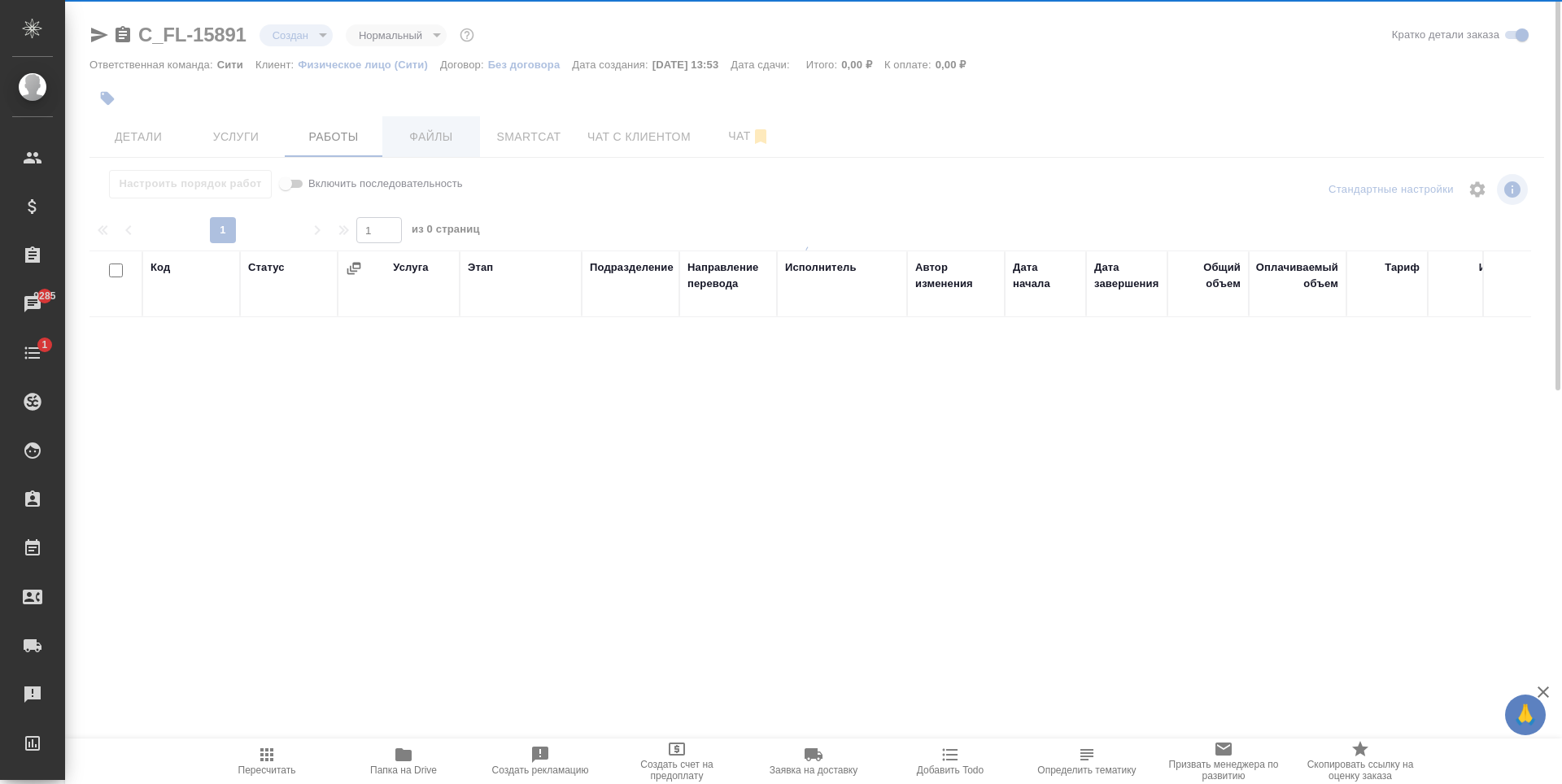
click at [451, 132] on div at bounding box center [814, 328] width 1497 height 658
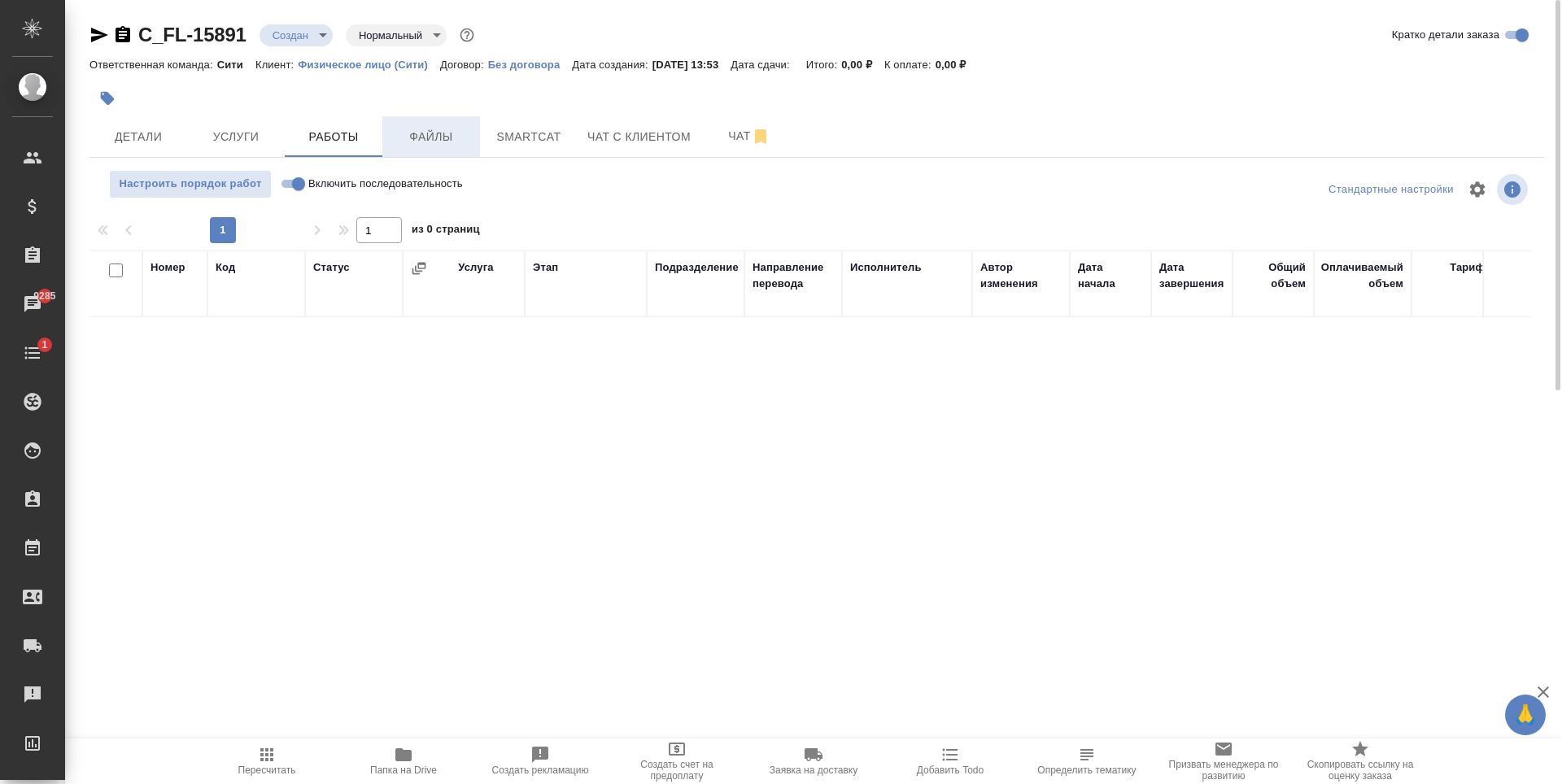
click at [451, 132] on span "Файлы" at bounding box center [431, 137] width 78 height 21
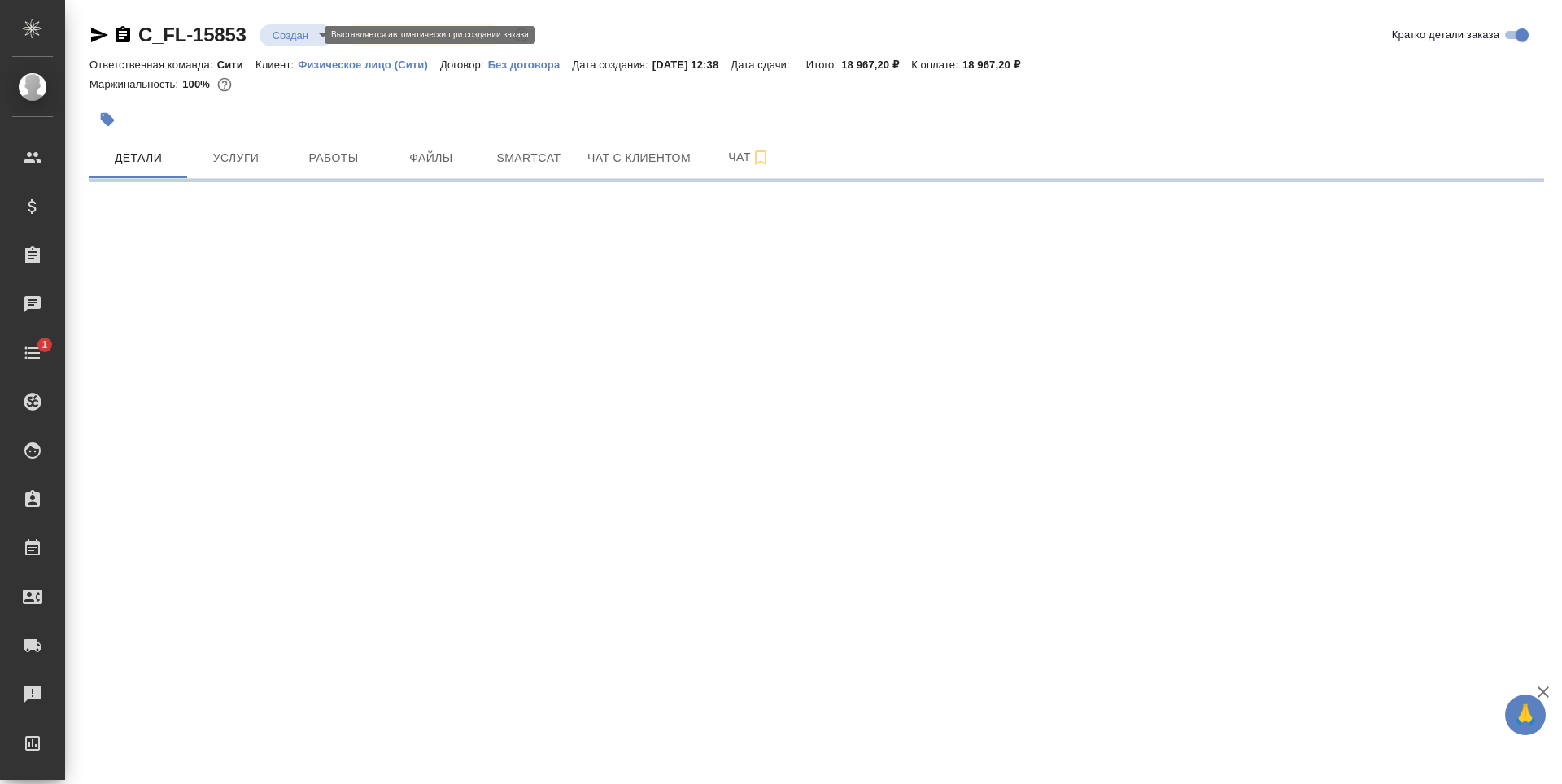
click at [289, 32] on body "🙏 .cls-1 fill:#fff; AWATERA [PERSON_NAME] Спецификации Заказы Чаты 1 Todo Проек…" at bounding box center [781, 392] width 1562 height 784
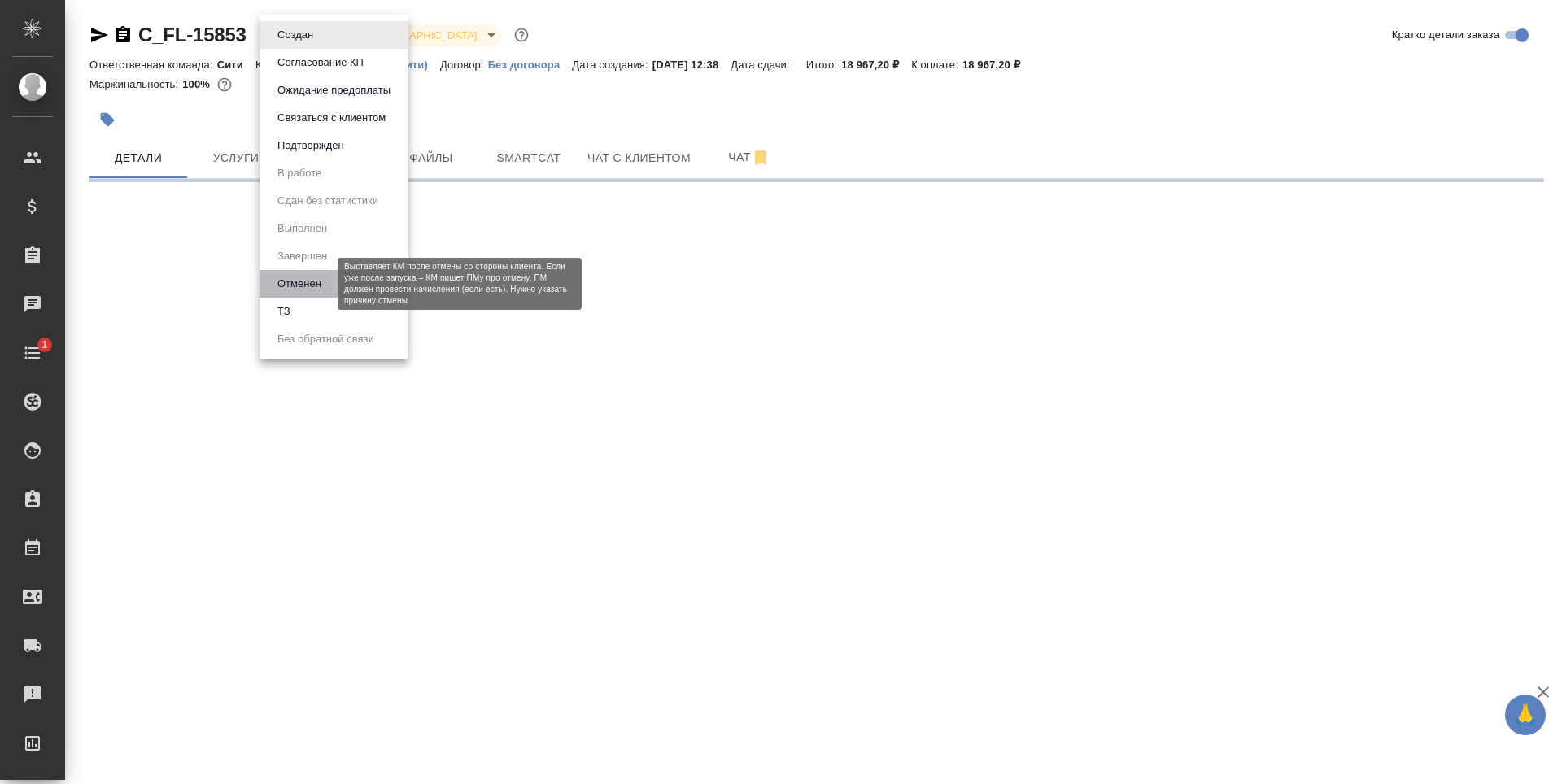
click at [301, 286] on button "Отменен" at bounding box center [299, 283] width 54 height 18
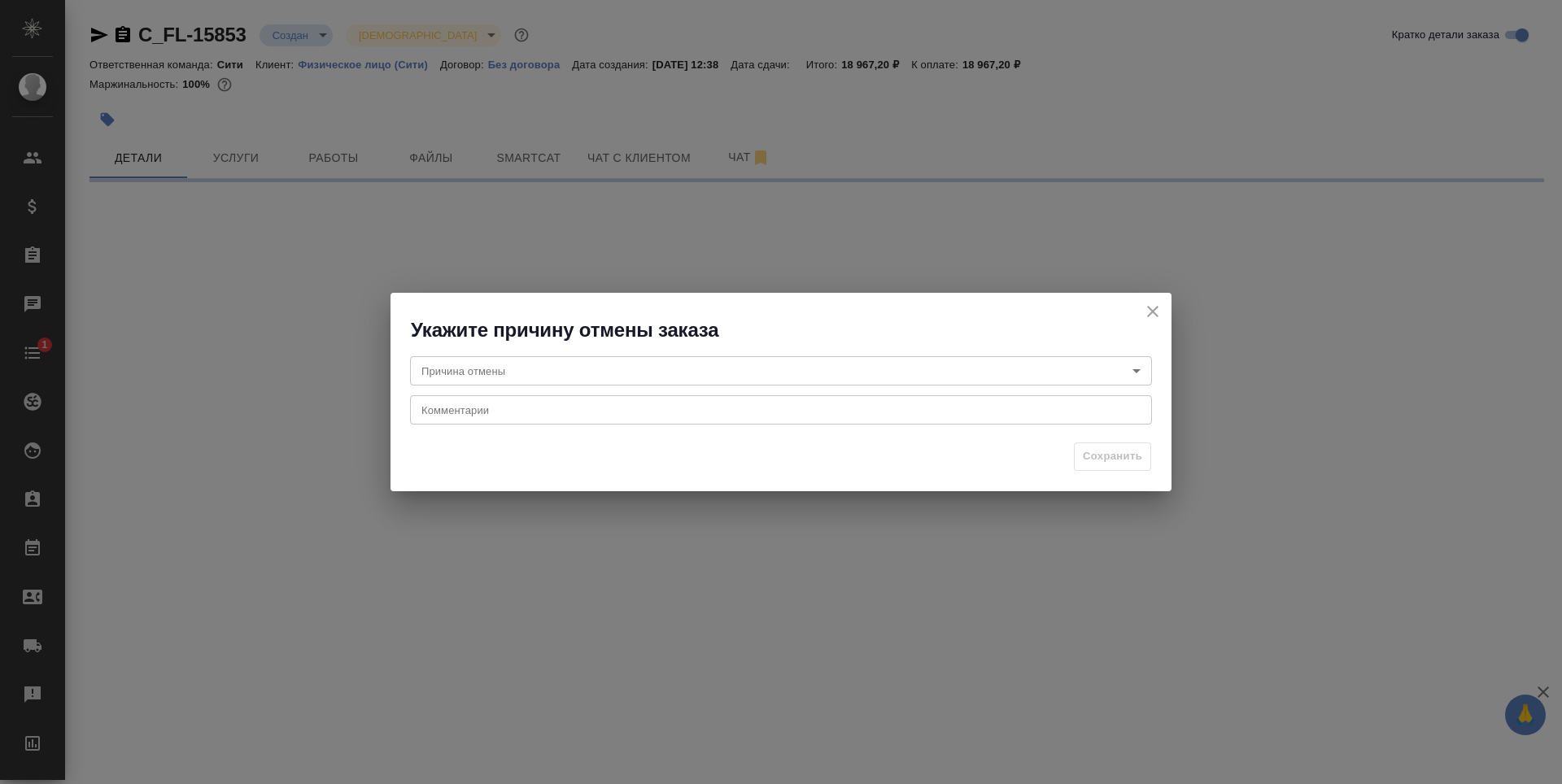
click at [469, 369] on body "🙏 .cls-1 fill:#fff; AWATERA Zaytseva Svetlana Клиенты Спецификации Заказы Чаты …" at bounding box center [781, 392] width 1562 height 784
select select "RU"
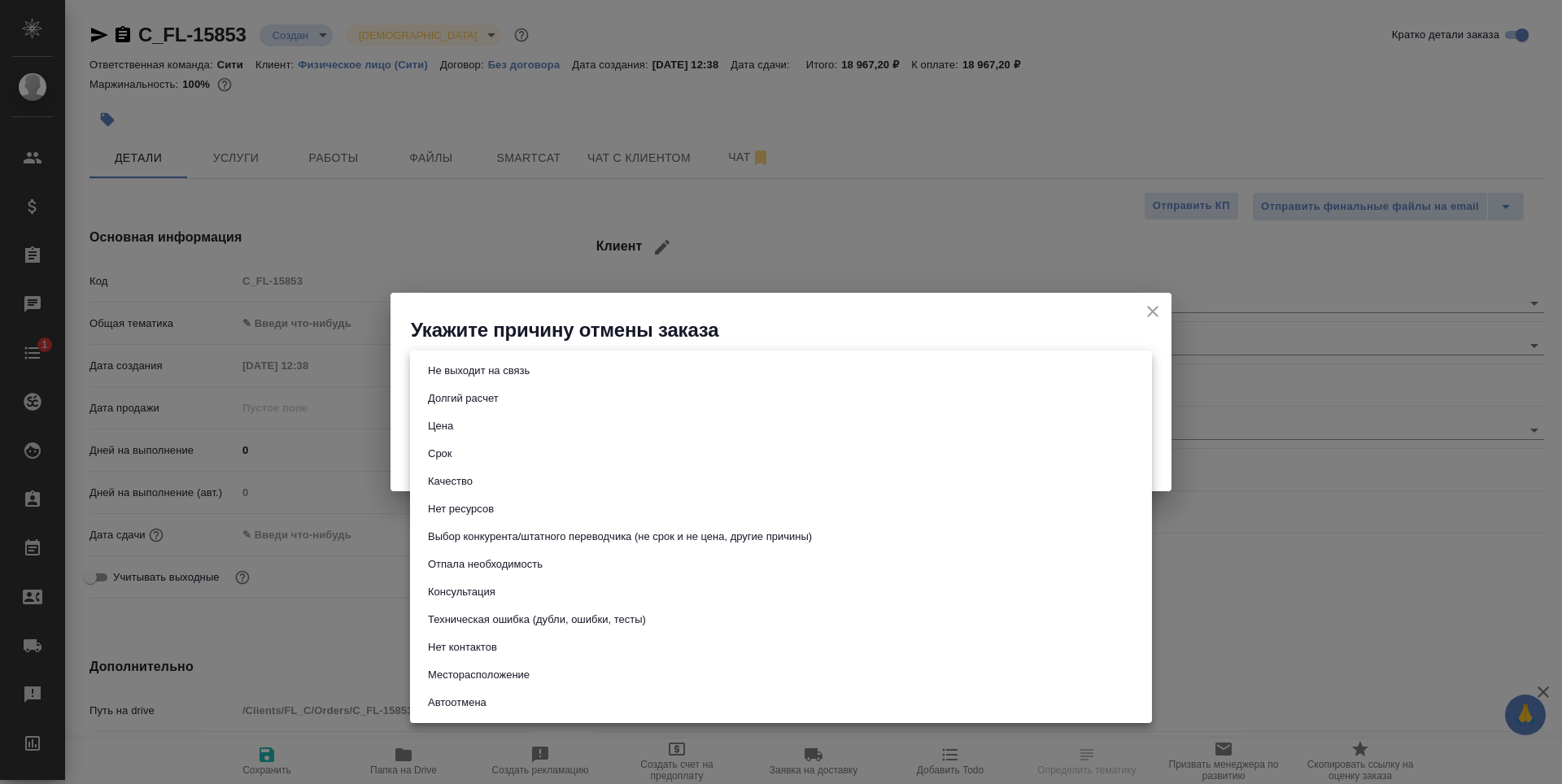
type textarea "x"
click at [485, 372] on button "Не выходит на связь" at bounding box center [479, 370] width 112 height 18
type input "stopContacting"
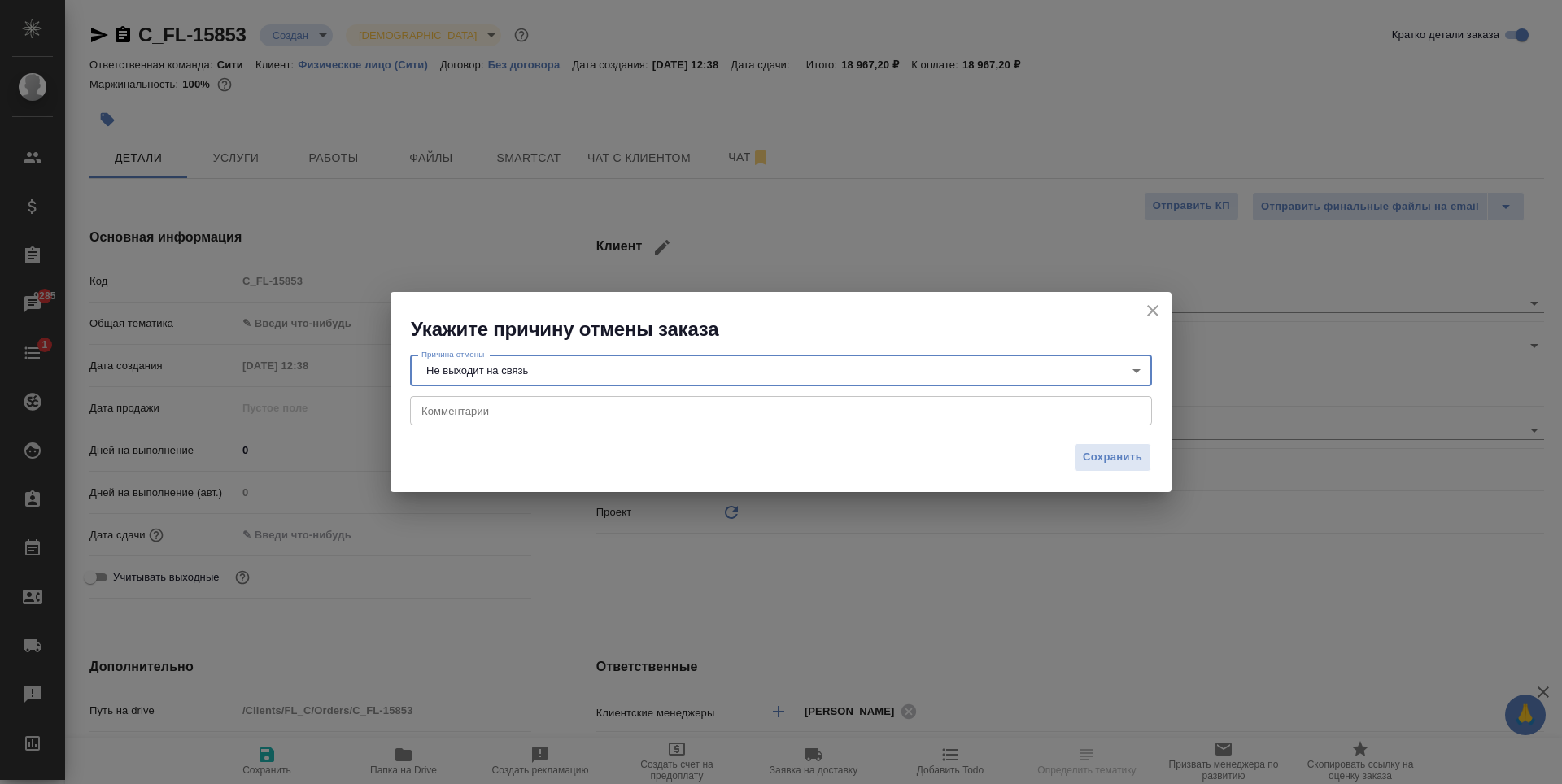
drag, startPoint x: 1104, startPoint y: 459, endPoint x: 1077, endPoint y: 477, distance: 32.4
click at [1105, 459] on span "Сохранить" at bounding box center [1112, 457] width 60 height 19
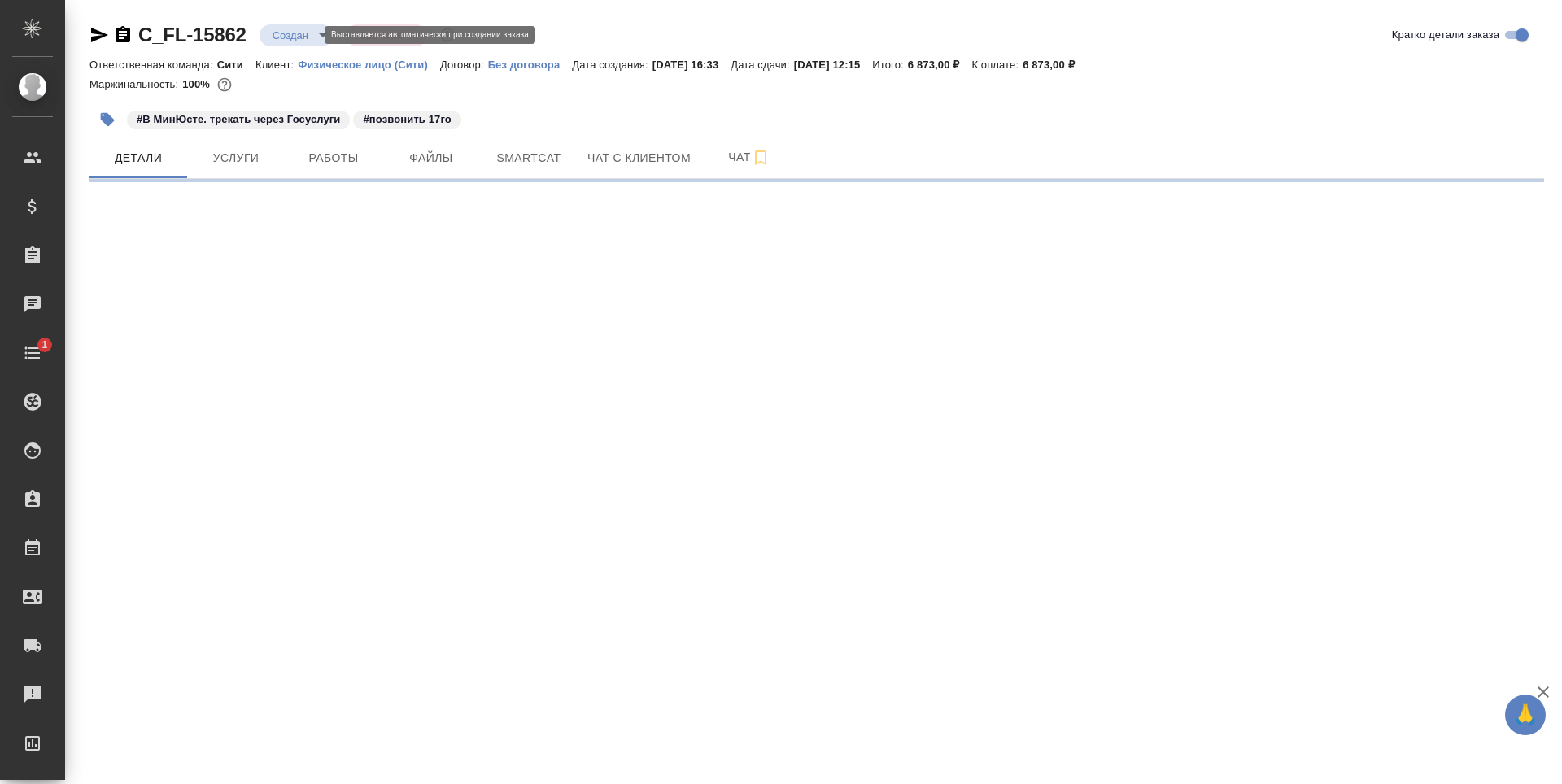
click at [300, 36] on body "🙏 .cls-1 fill:#fff; AWATERA [PERSON_NAME] Спецификации Заказы Чаты 1 Todo Проек…" at bounding box center [781, 392] width 1562 height 784
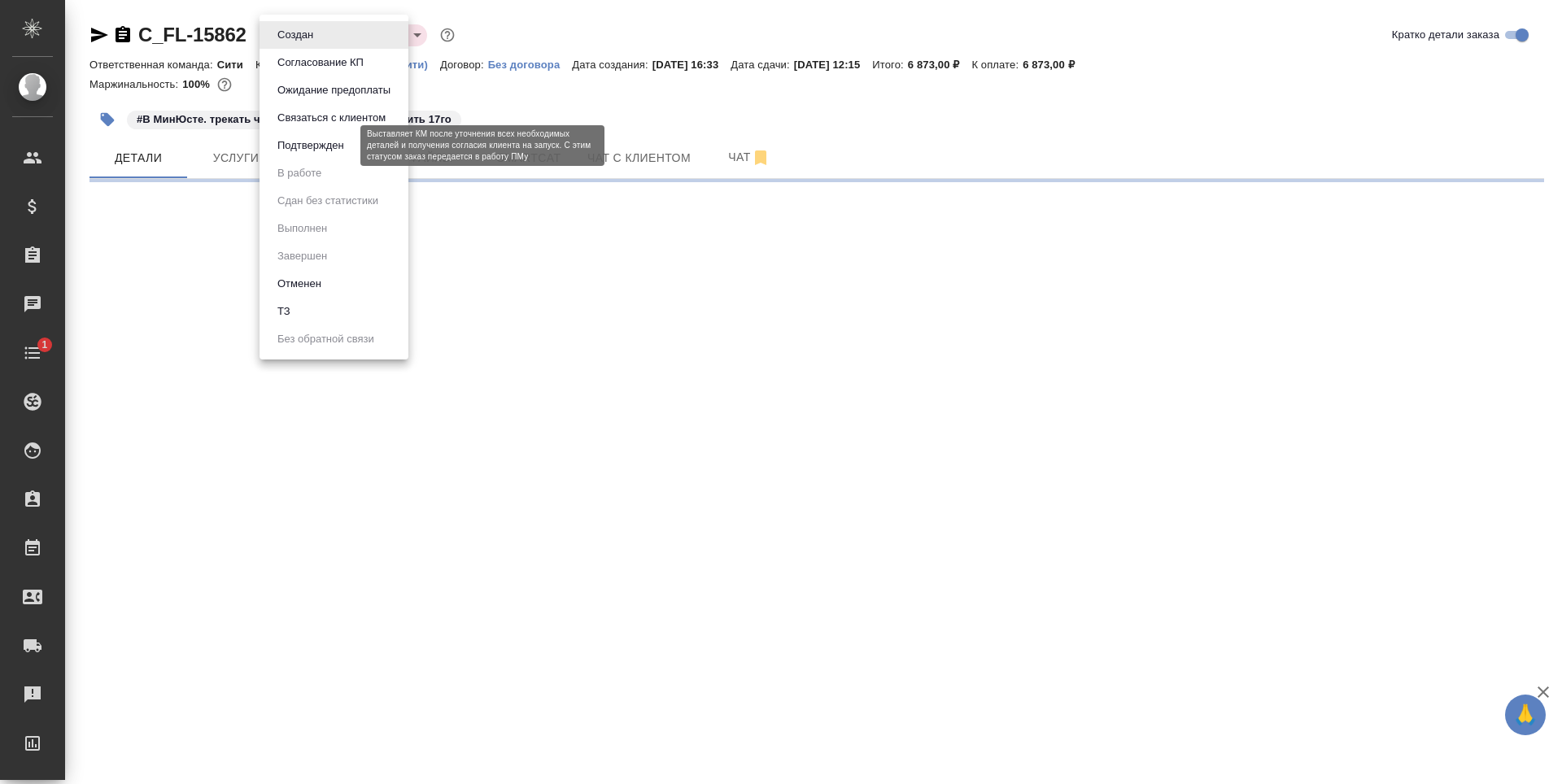
select select "RU"
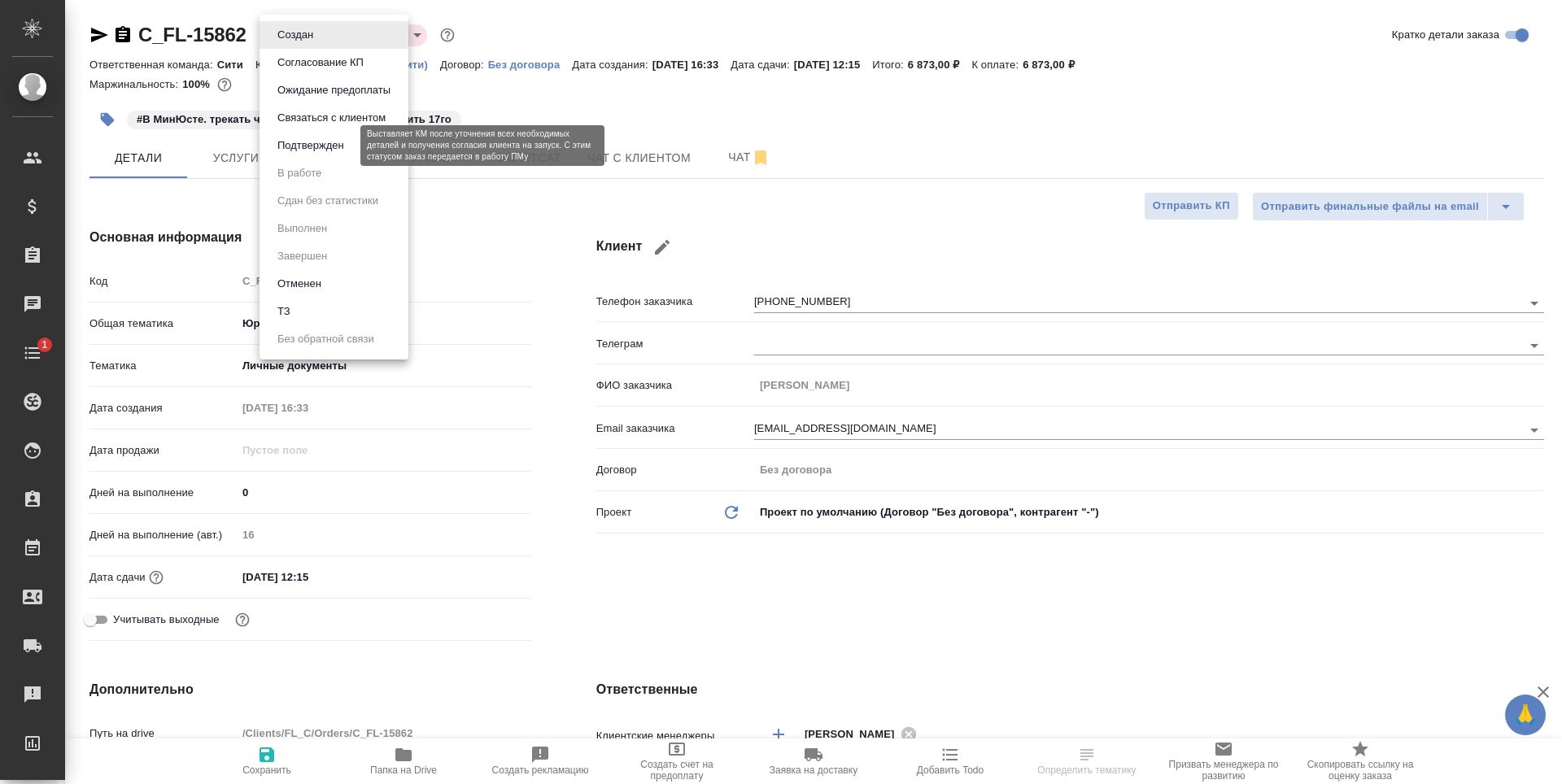
type textarea "x"
click at [331, 138] on button "Подтвержден" at bounding box center [311, 146] width 76 height 18
type textarea "x"
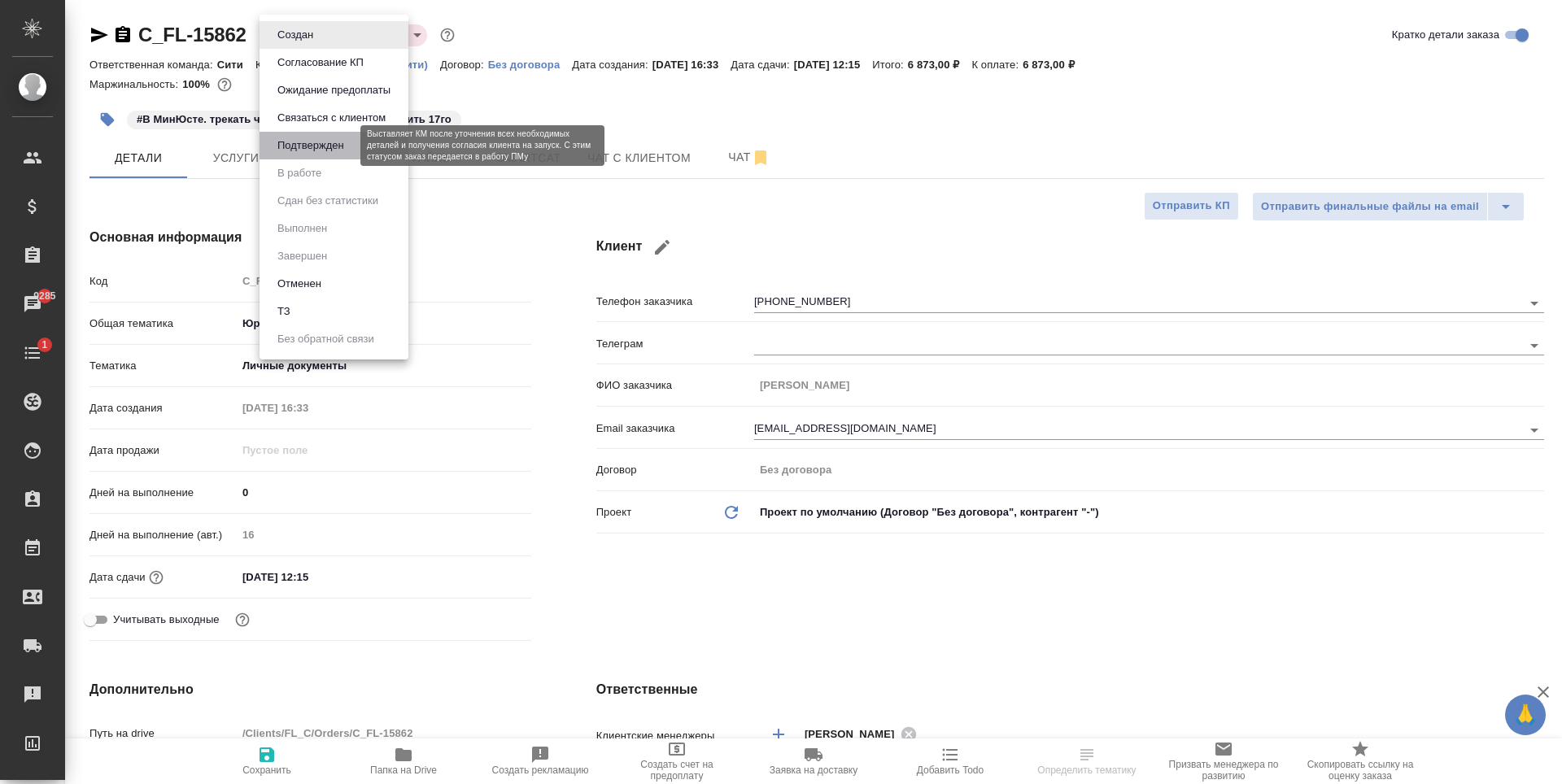
type textarea "x"
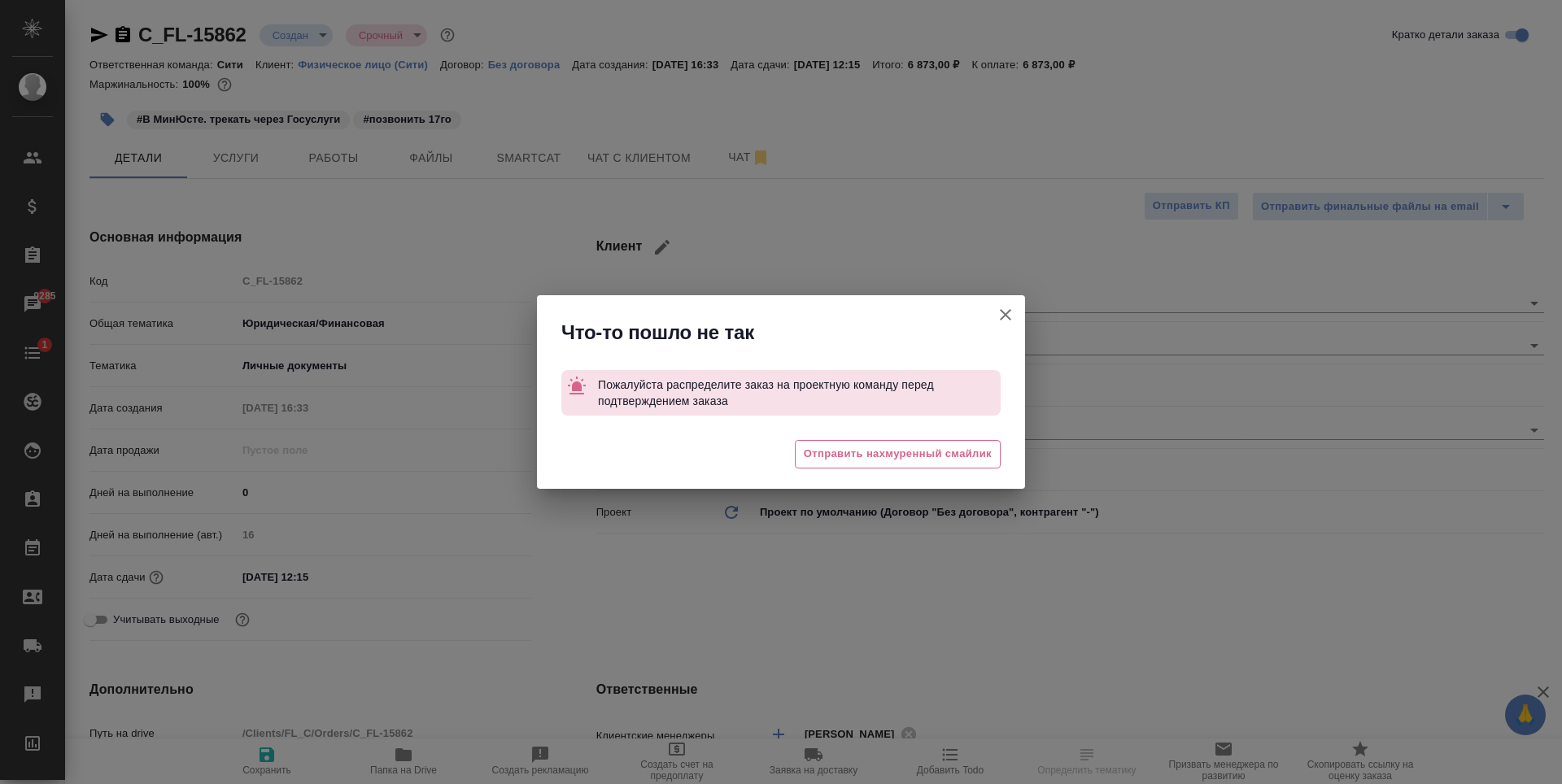
click at [1002, 317] on icon "button" at bounding box center [1005, 315] width 20 height 20
type textarea "x"
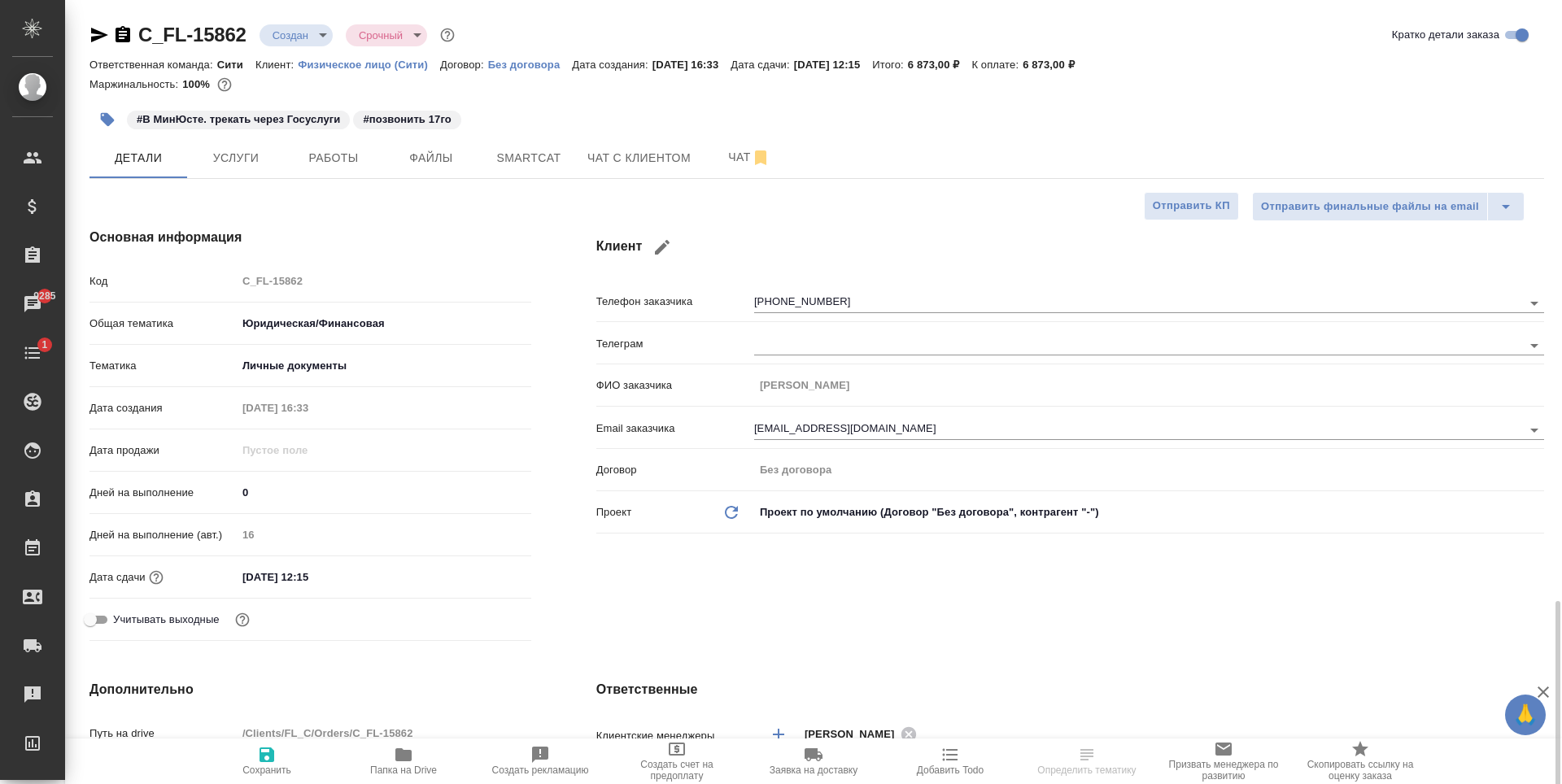
scroll to position [569, 0]
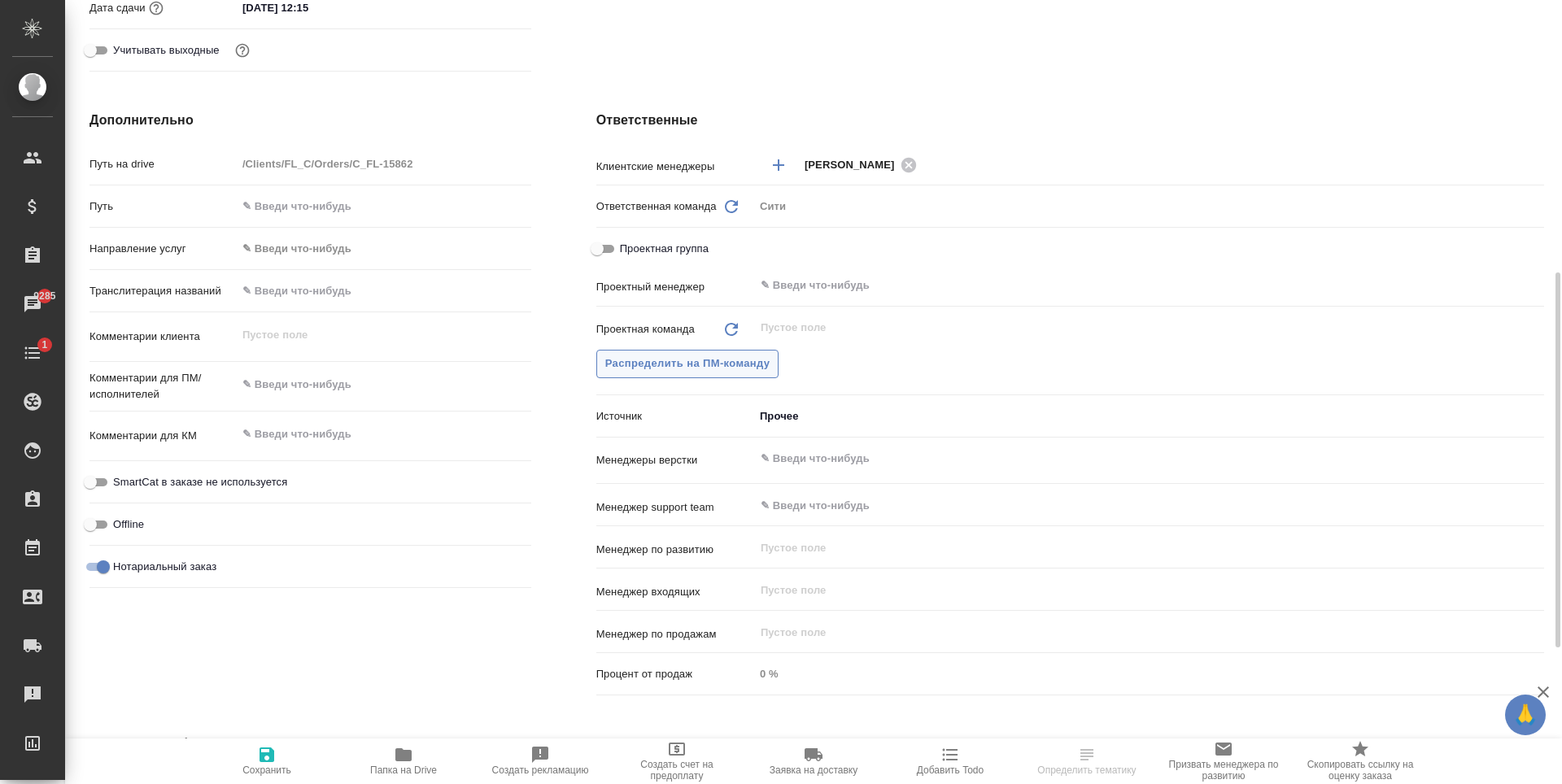
click at [710, 363] on span "Распределить на ПМ-команду" at bounding box center [688, 364] width 165 height 19
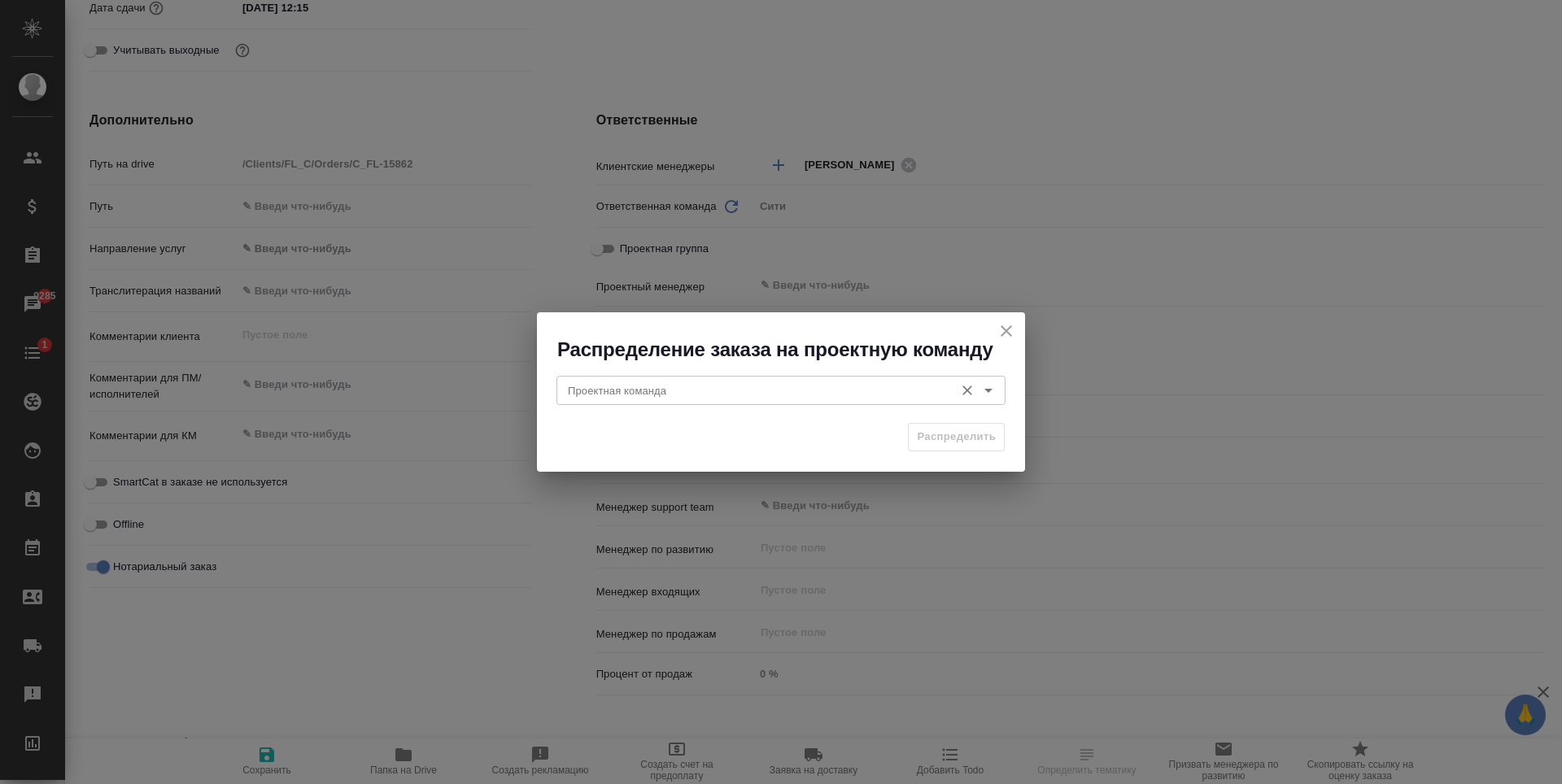
click at [694, 389] on div ".cls-1 fill:#fff; AWATERA Zaytseva Svetlana Клиенты Спецификации Заказы 9285 Ча…" at bounding box center [781, 392] width 1562 height 784
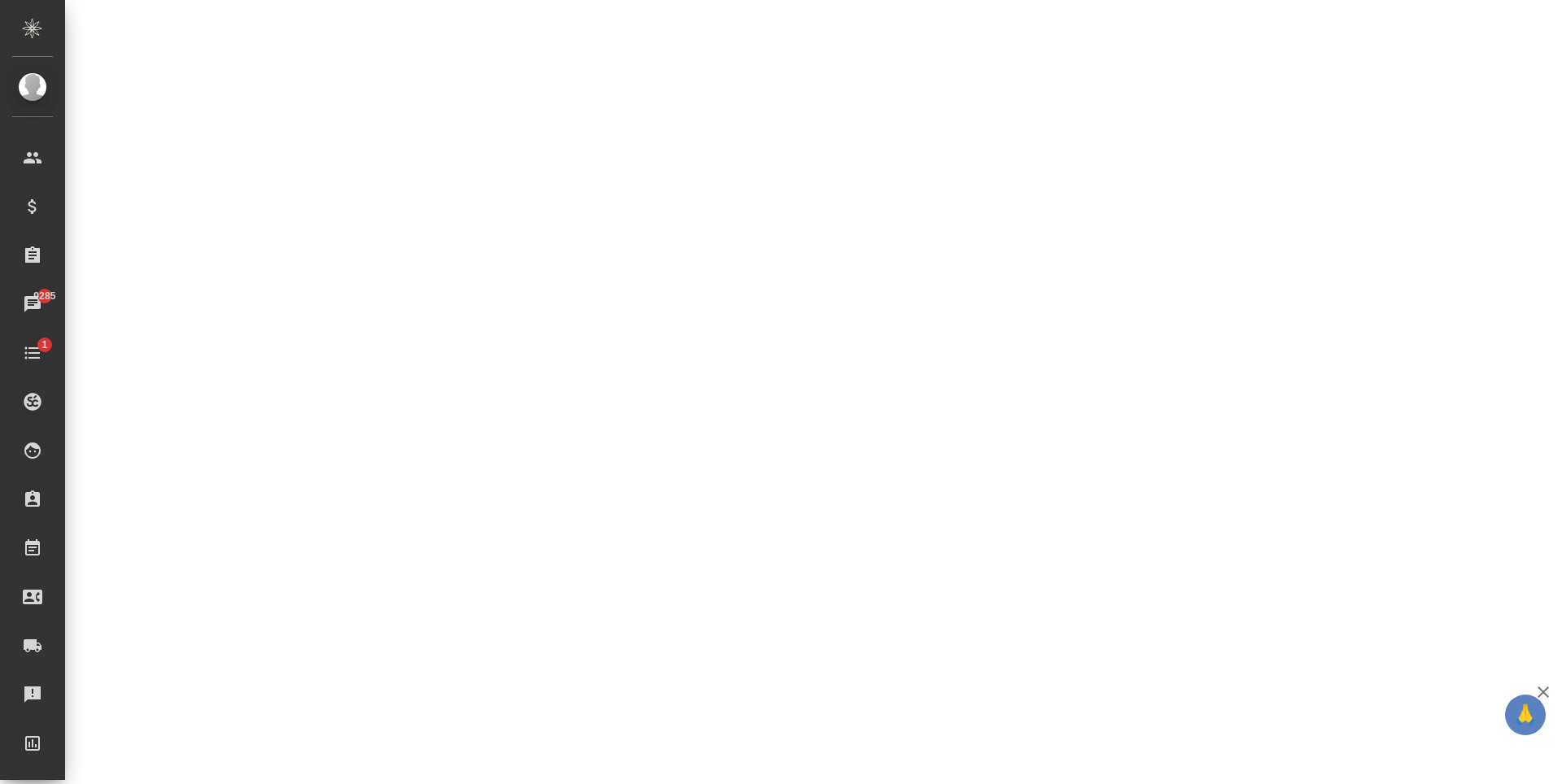
select select "RU"
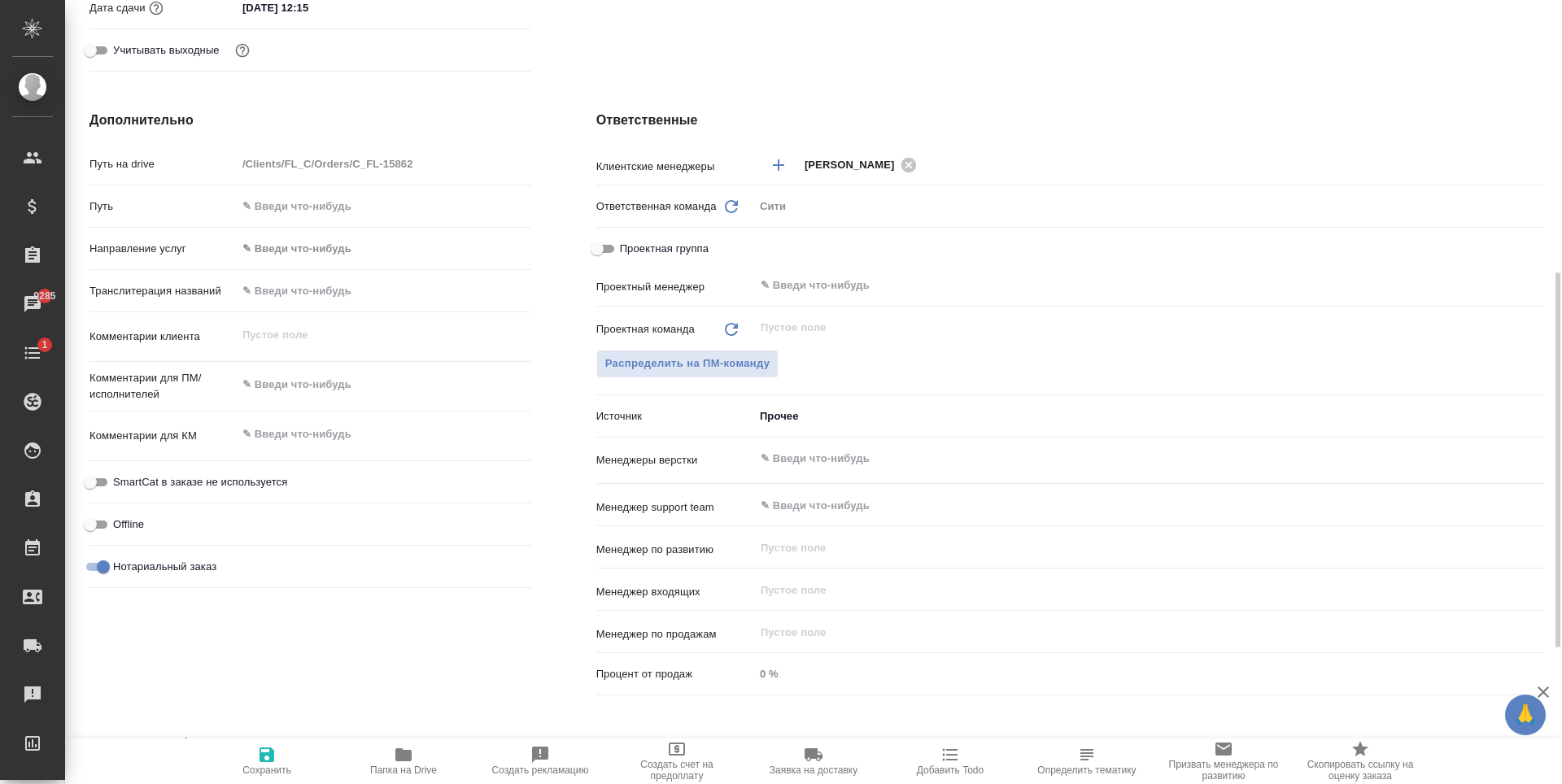
type textarea "x"
click at [766, 370] on span "Распределить на ПМ-команду" at bounding box center [688, 364] width 165 height 19
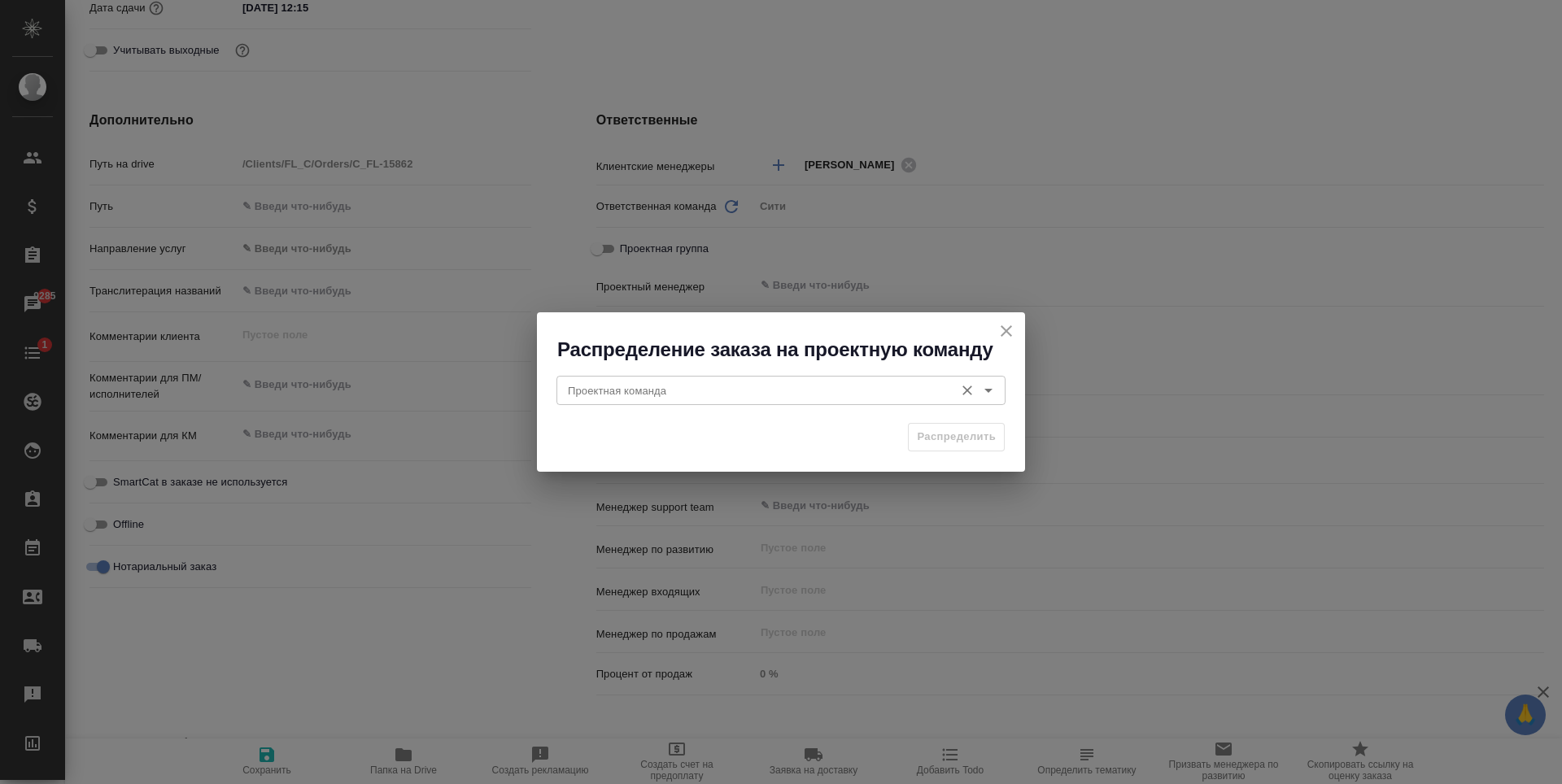
click at [666, 375] on div "Проектная команда" at bounding box center [781, 390] width 449 height 29
click at [661, 389] on input "Проектная команда" at bounding box center [753, 390] width 384 height 20
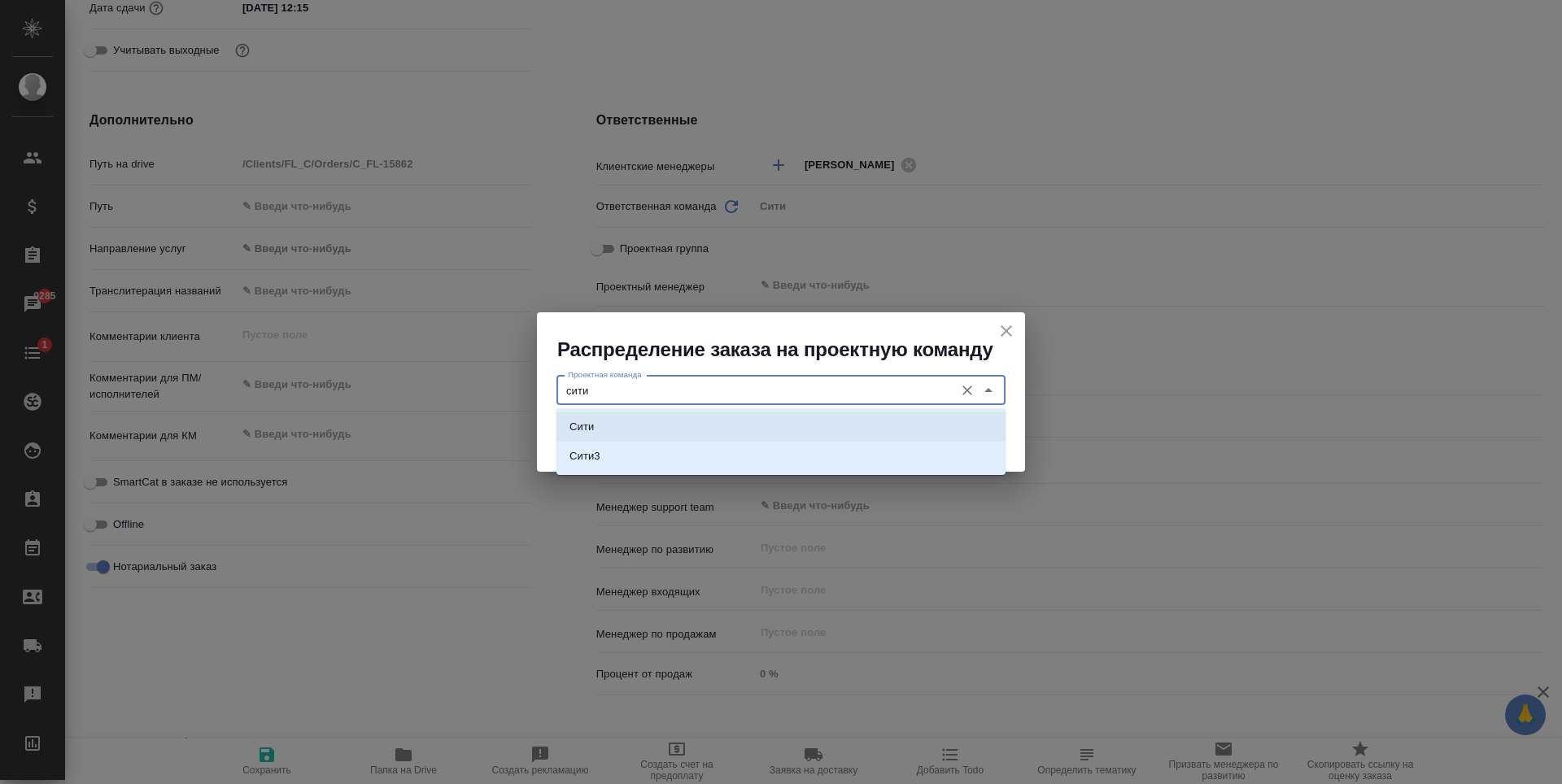
click at [620, 423] on li "Сити" at bounding box center [781, 427] width 449 height 29
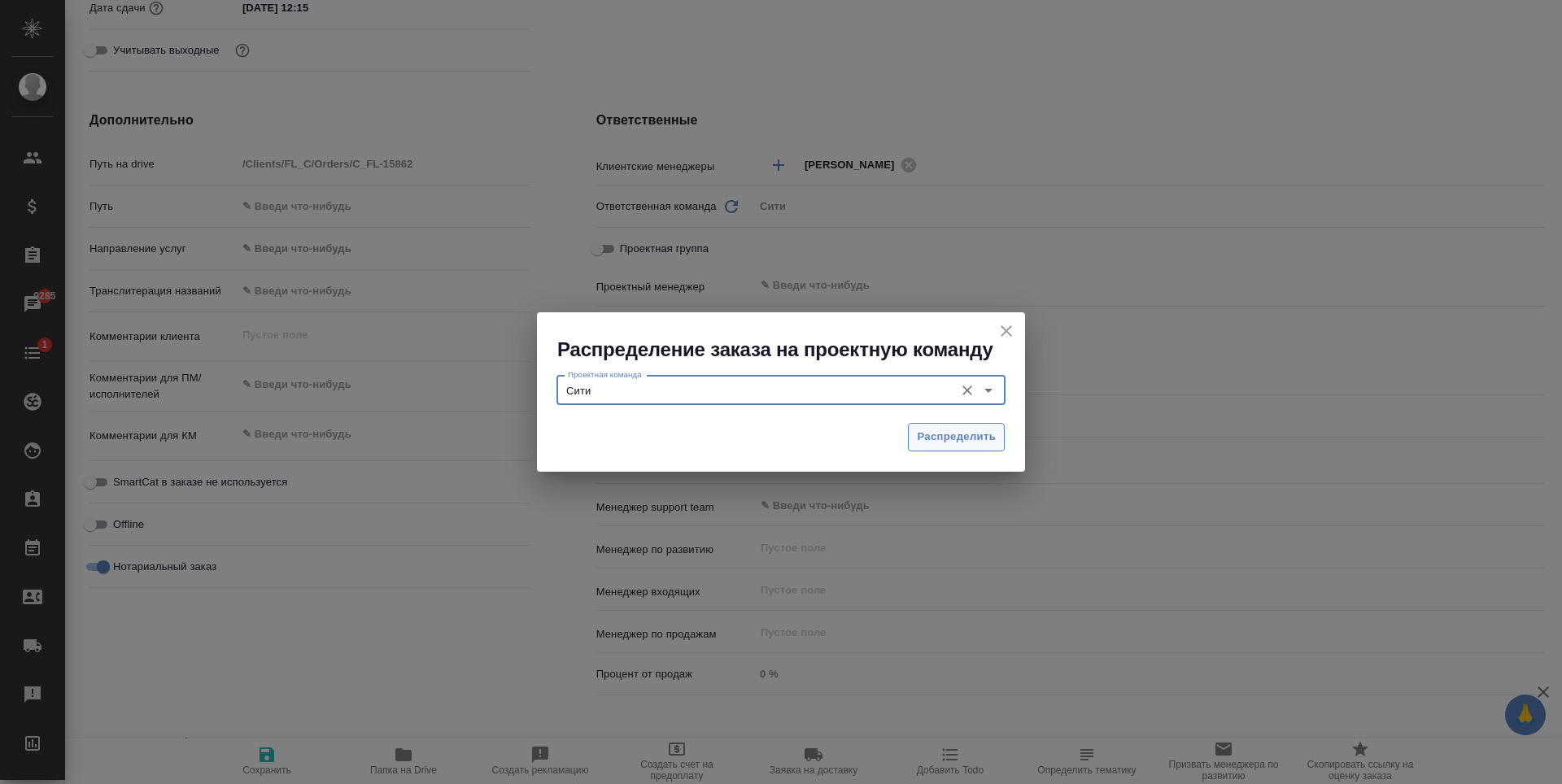
type input "Сити"
click at [923, 433] on span "Распределить" at bounding box center [957, 437] width 79 height 19
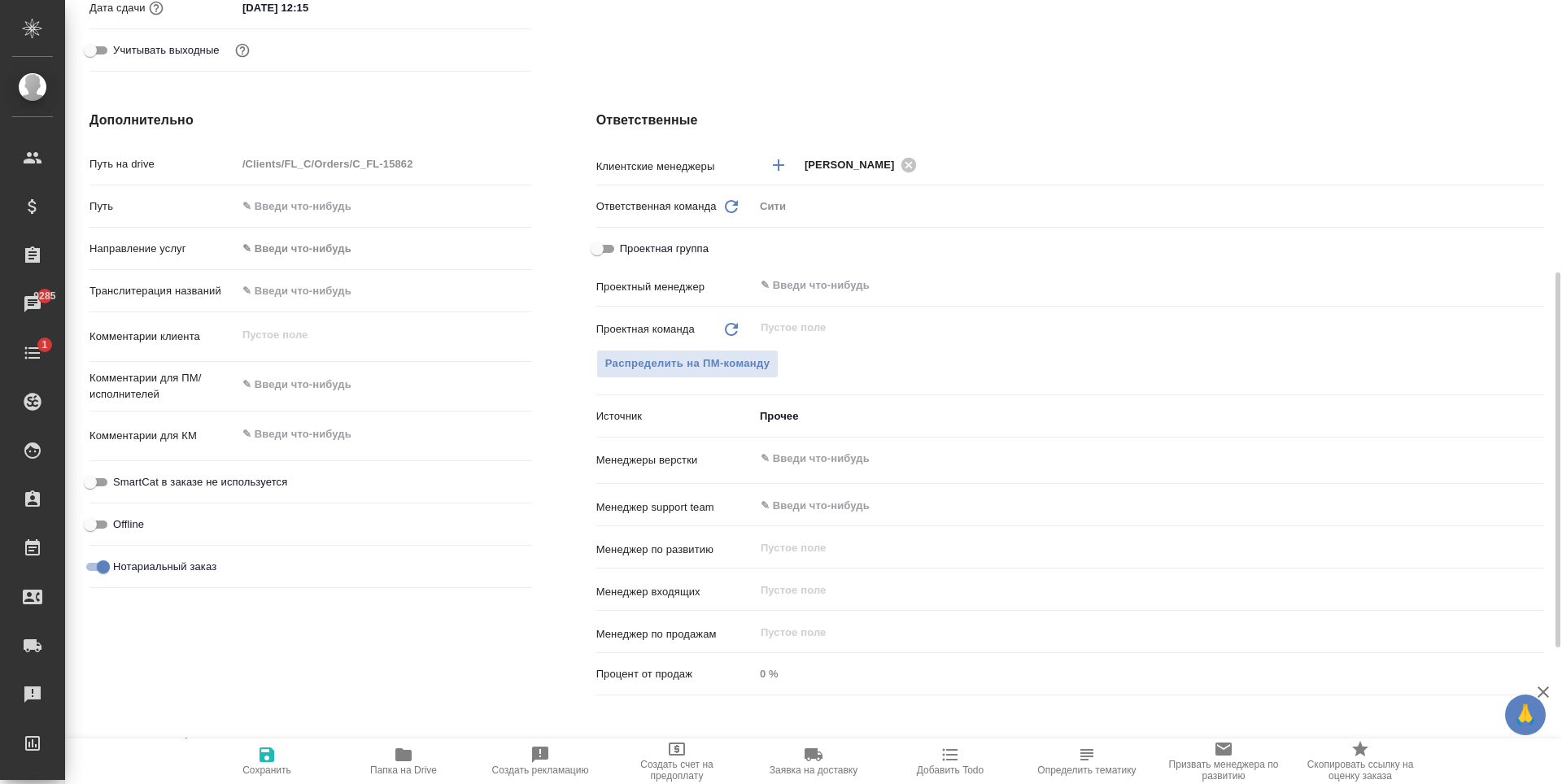
type textarea "x"
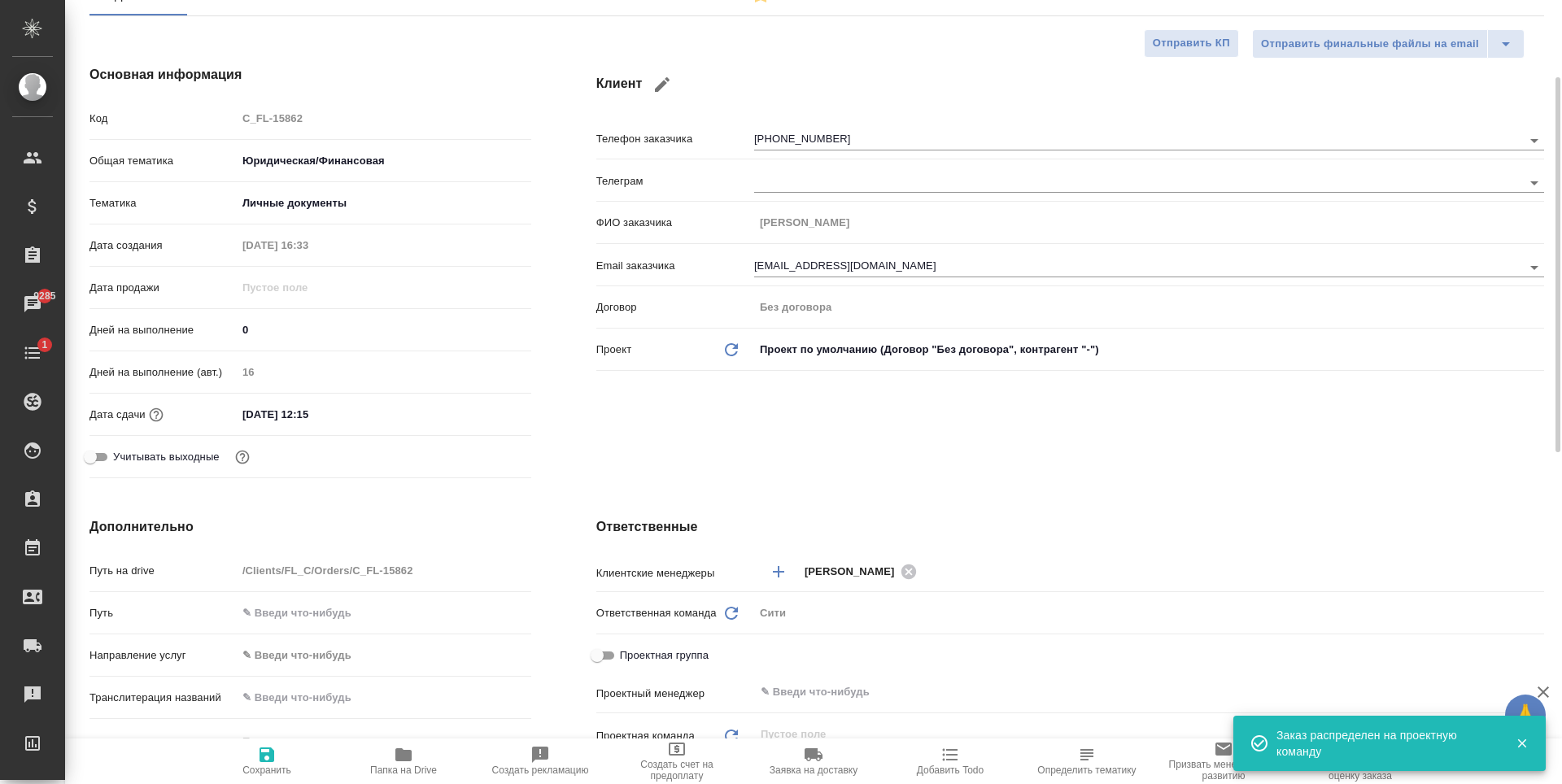
scroll to position [0, 0]
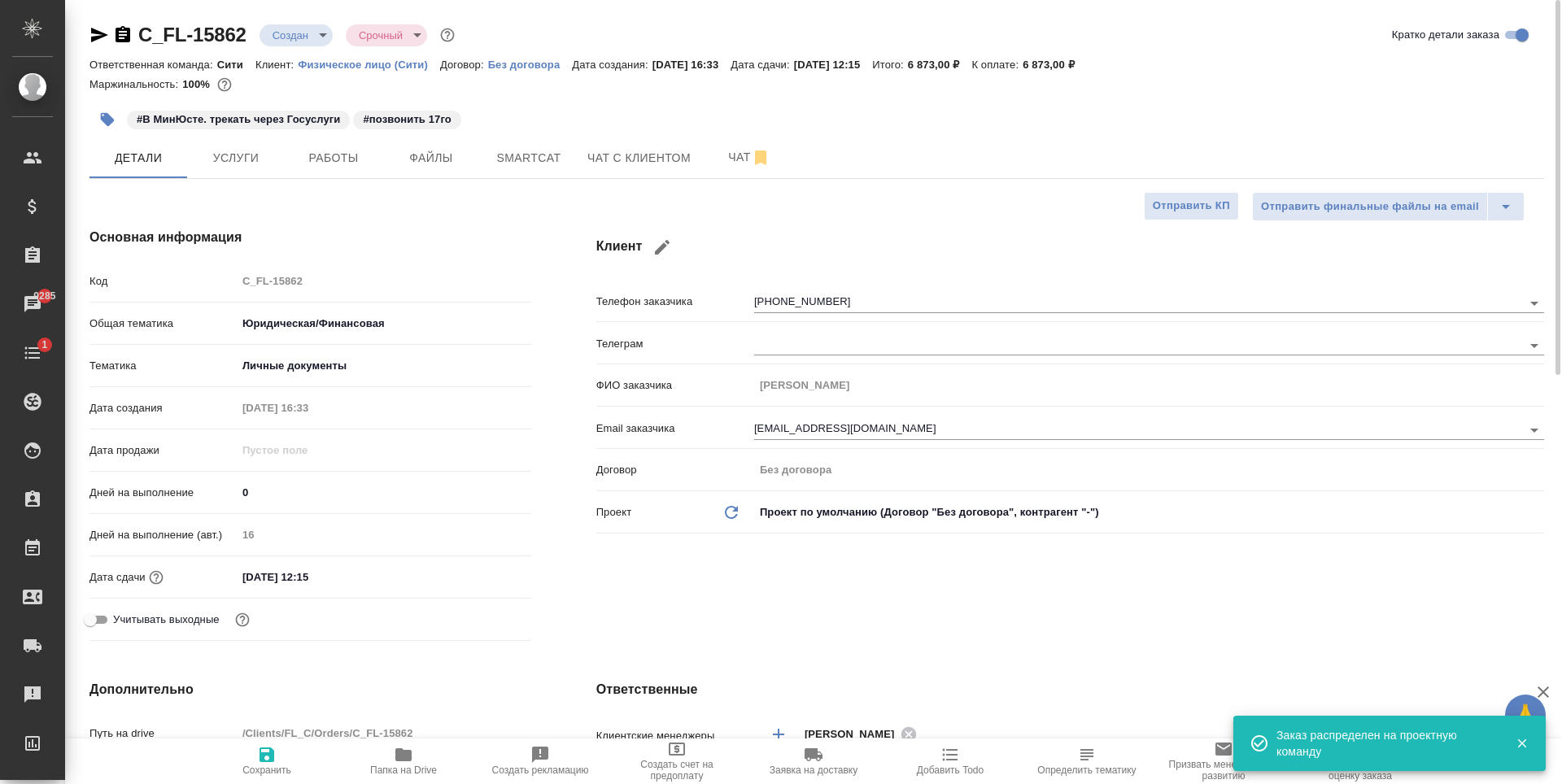
drag, startPoint x: 259, startPoint y: 758, endPoint x: 167, endPoint y: 21, distance: 742.7
click at [259, 758] on icon "button" at bounding box center [267, 755] width 20 height 20
type textarea "x"
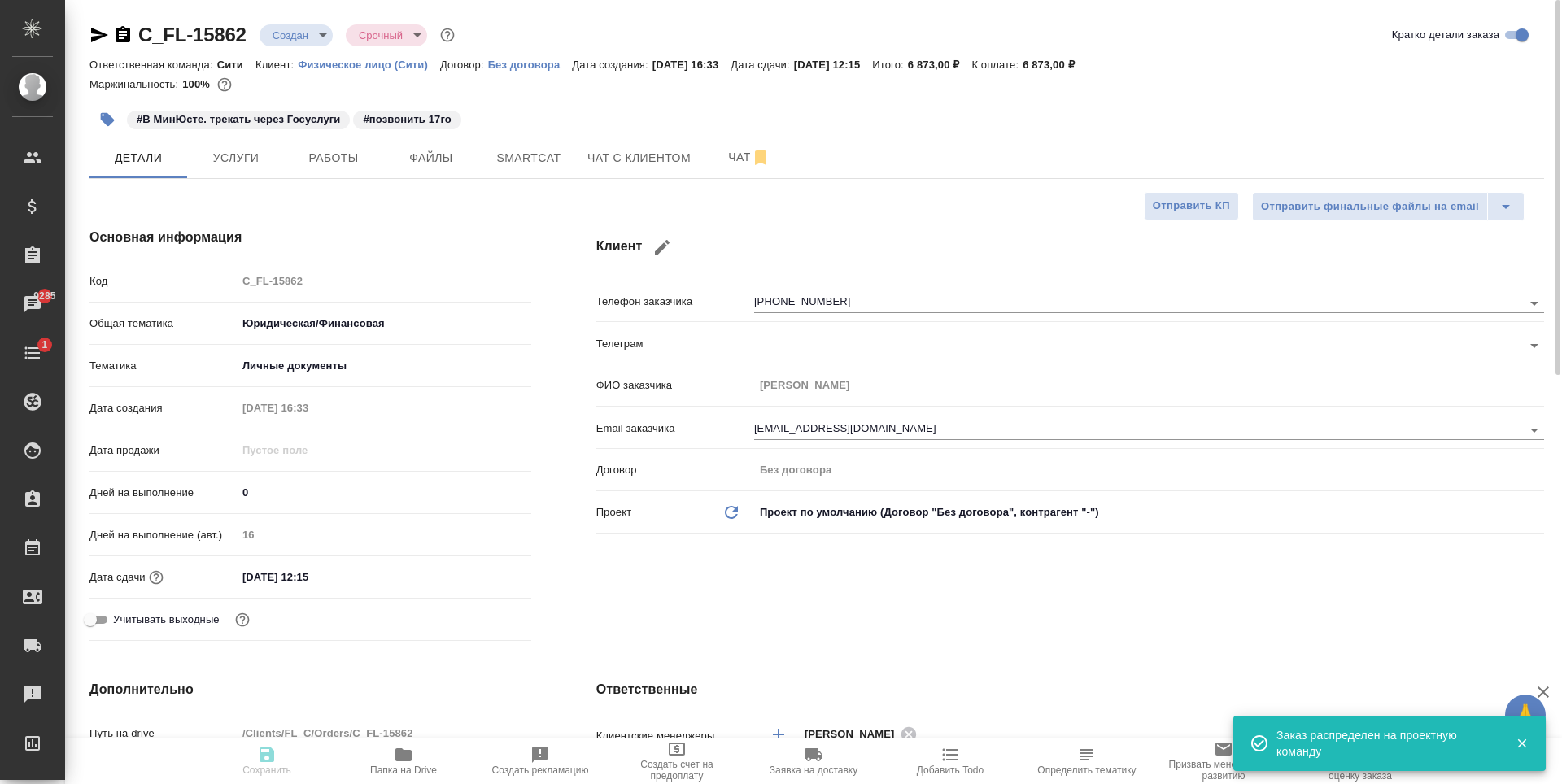
type textarea "x"
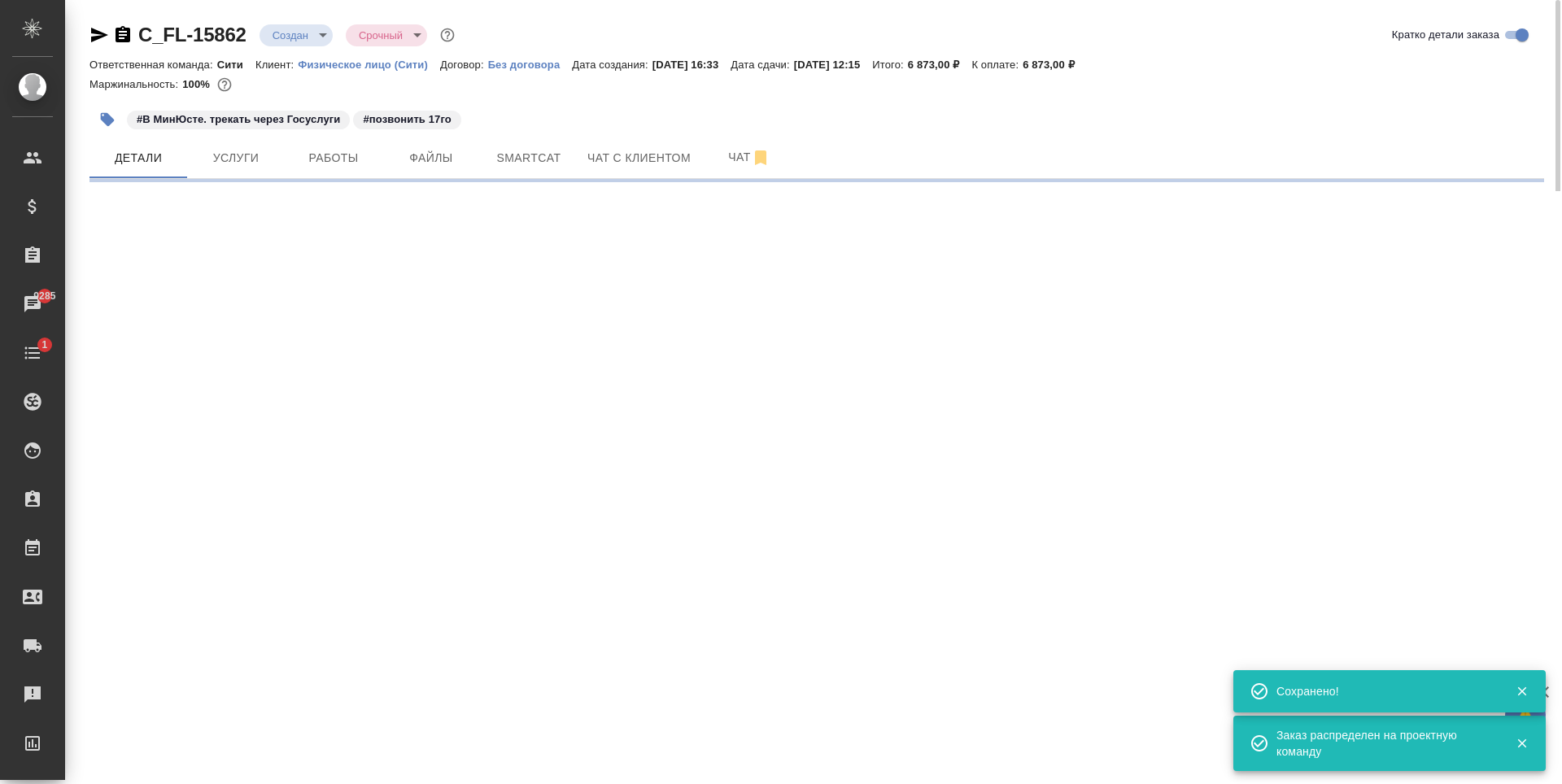
select select "RU"
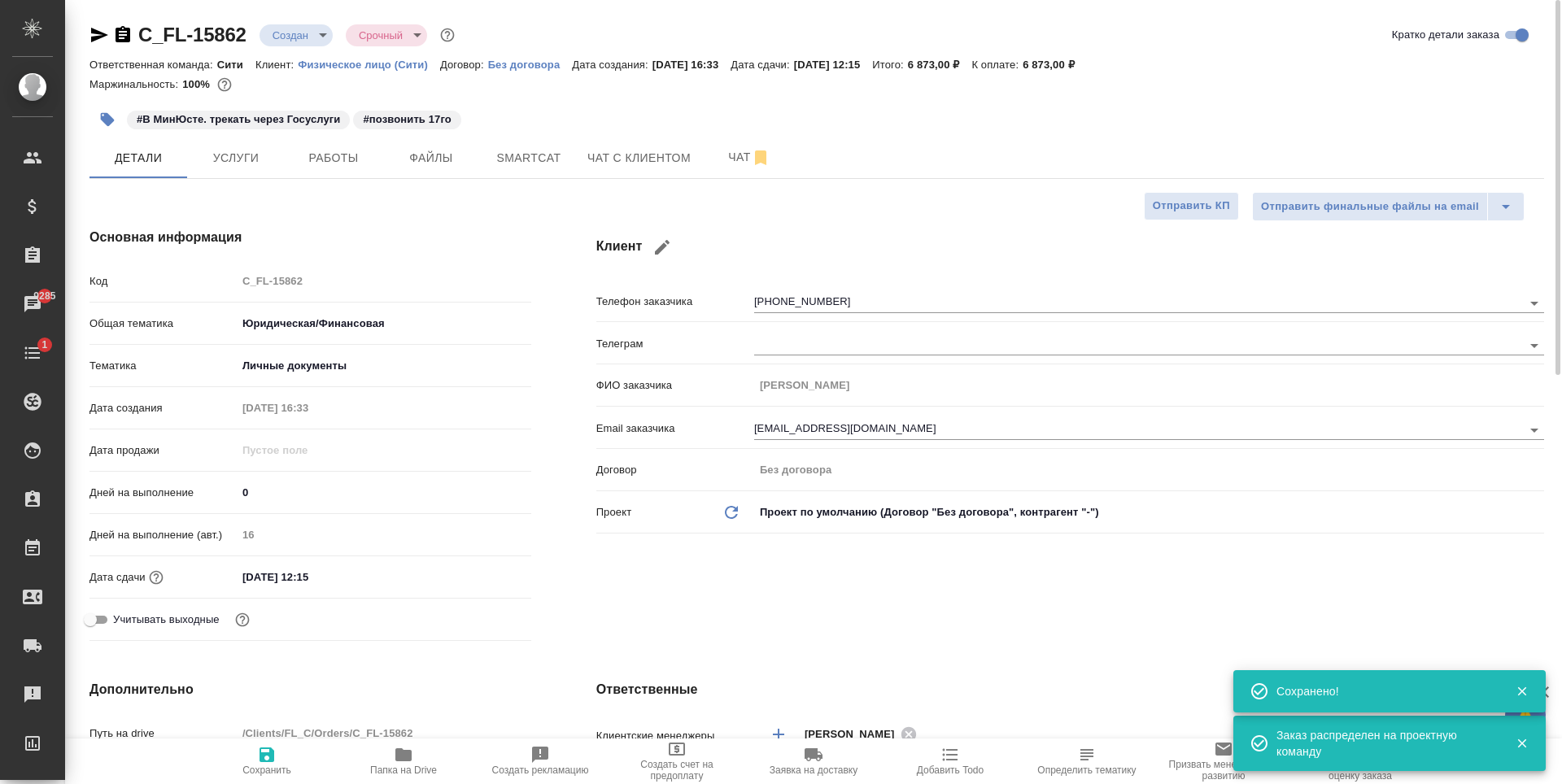
type textarea "x"
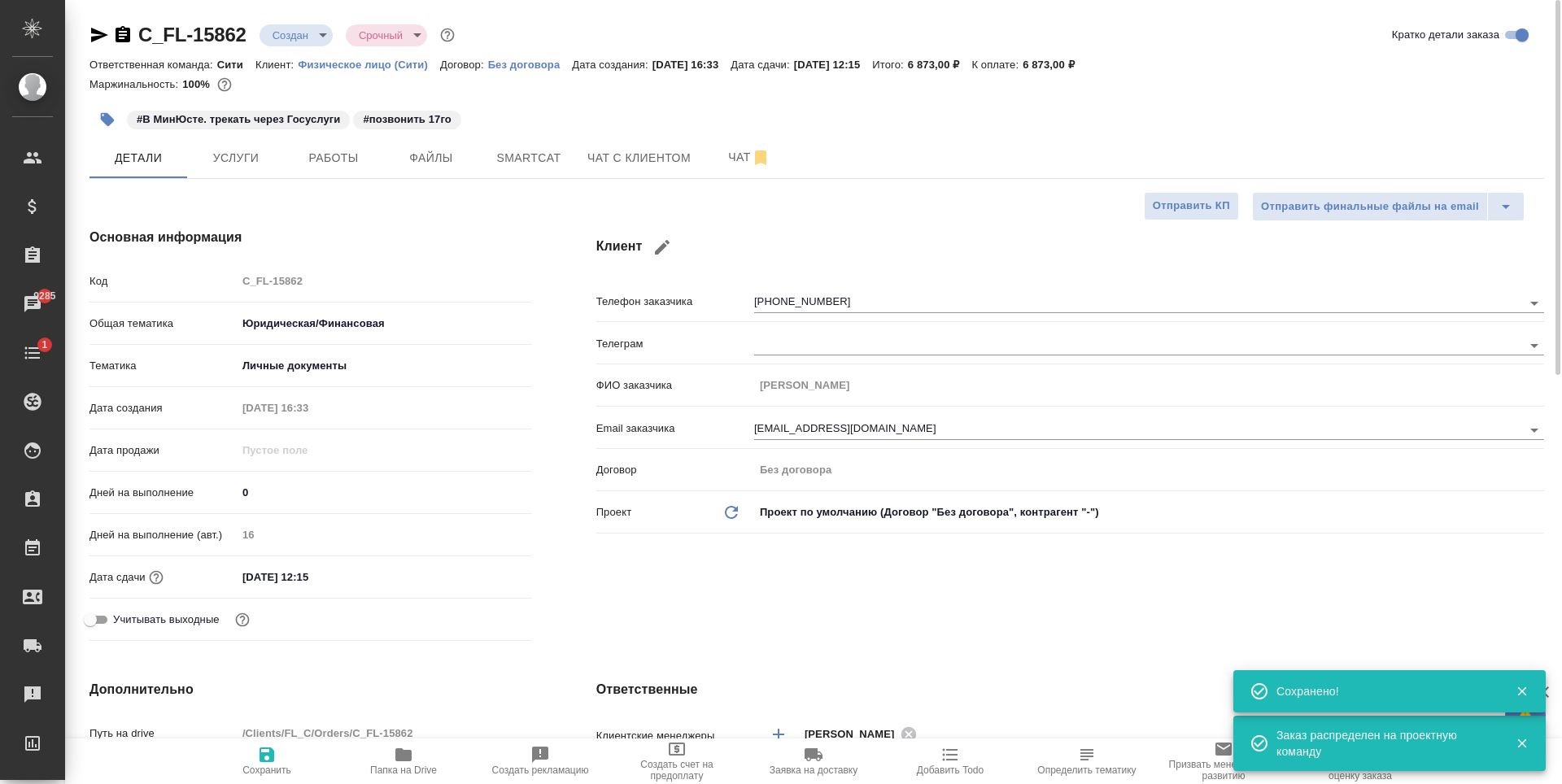
type textarea "x"
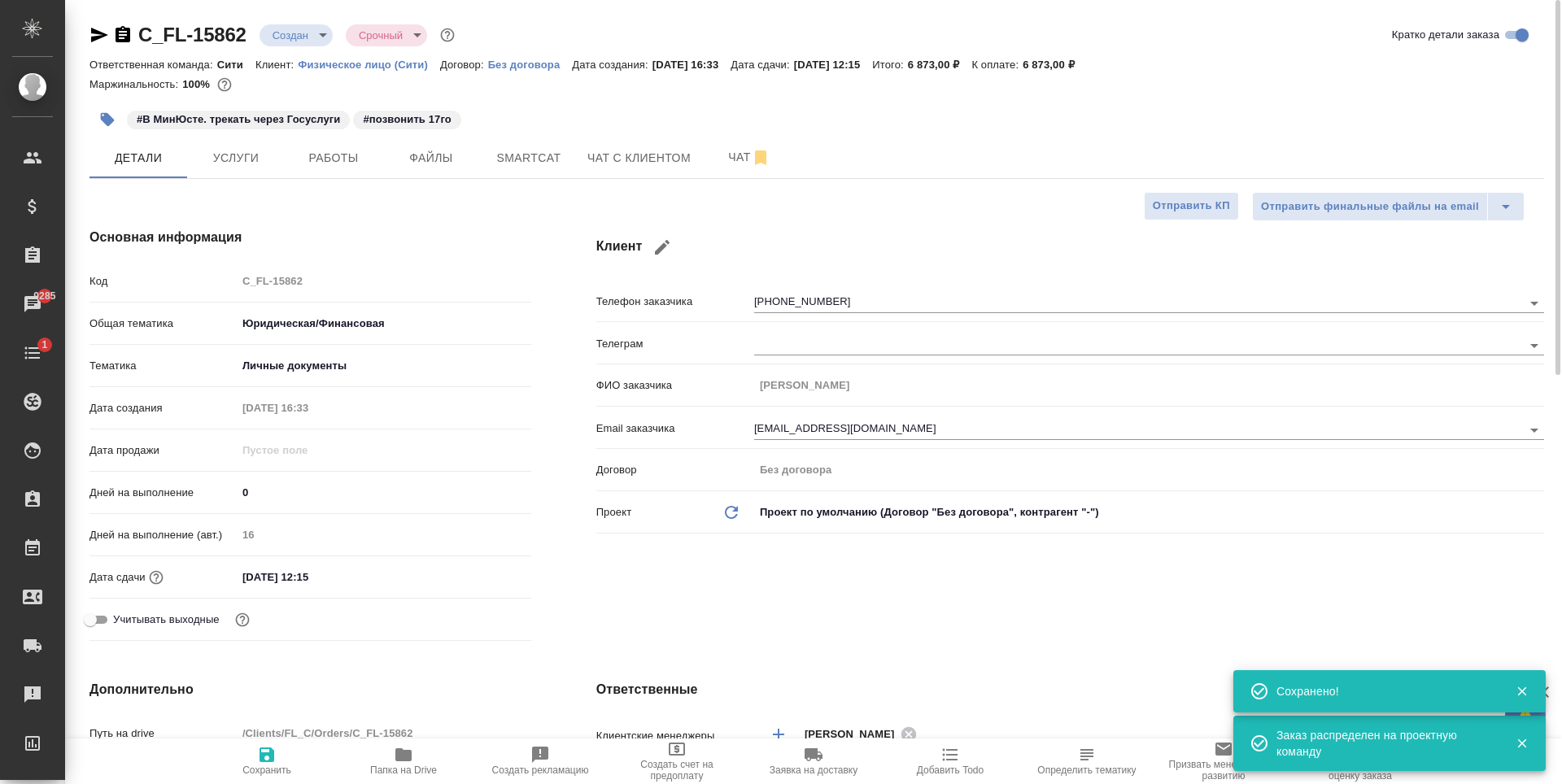
type textarea "x"
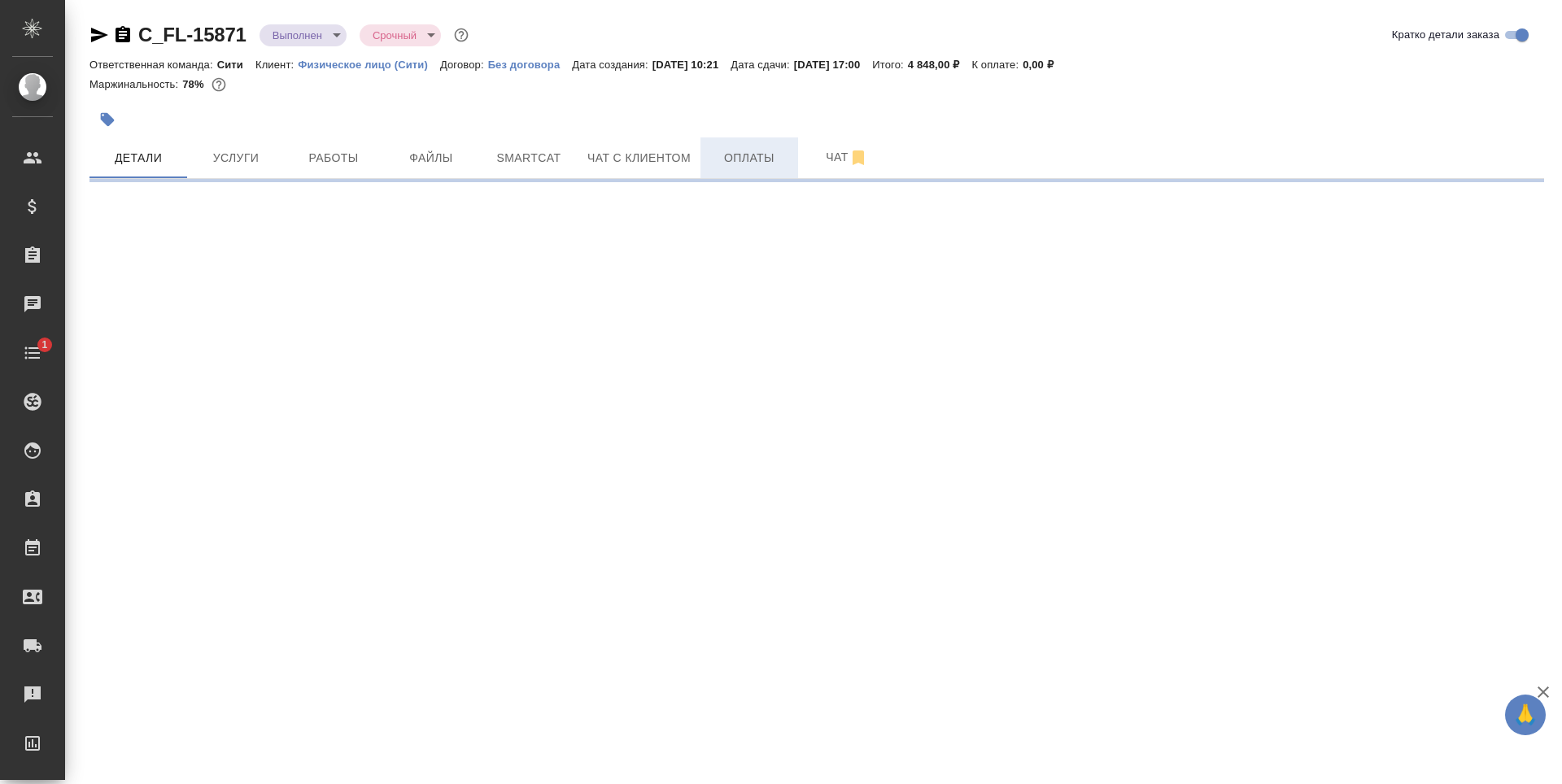
select select "RU"
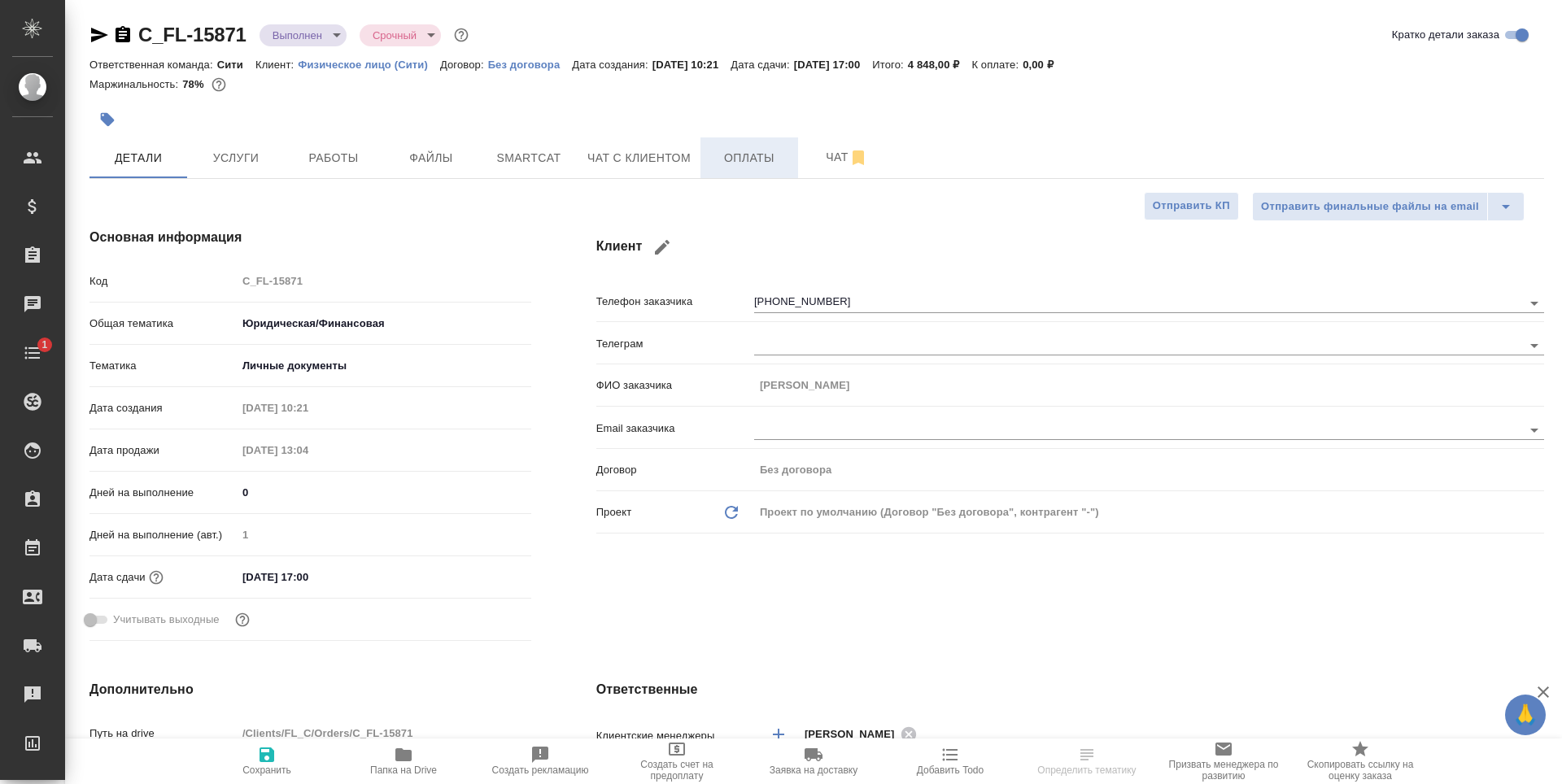
type textarea "x"
click at [588, 151] on span "Чат с клиентом" at bounding box center [640, 157] width 104 height 21
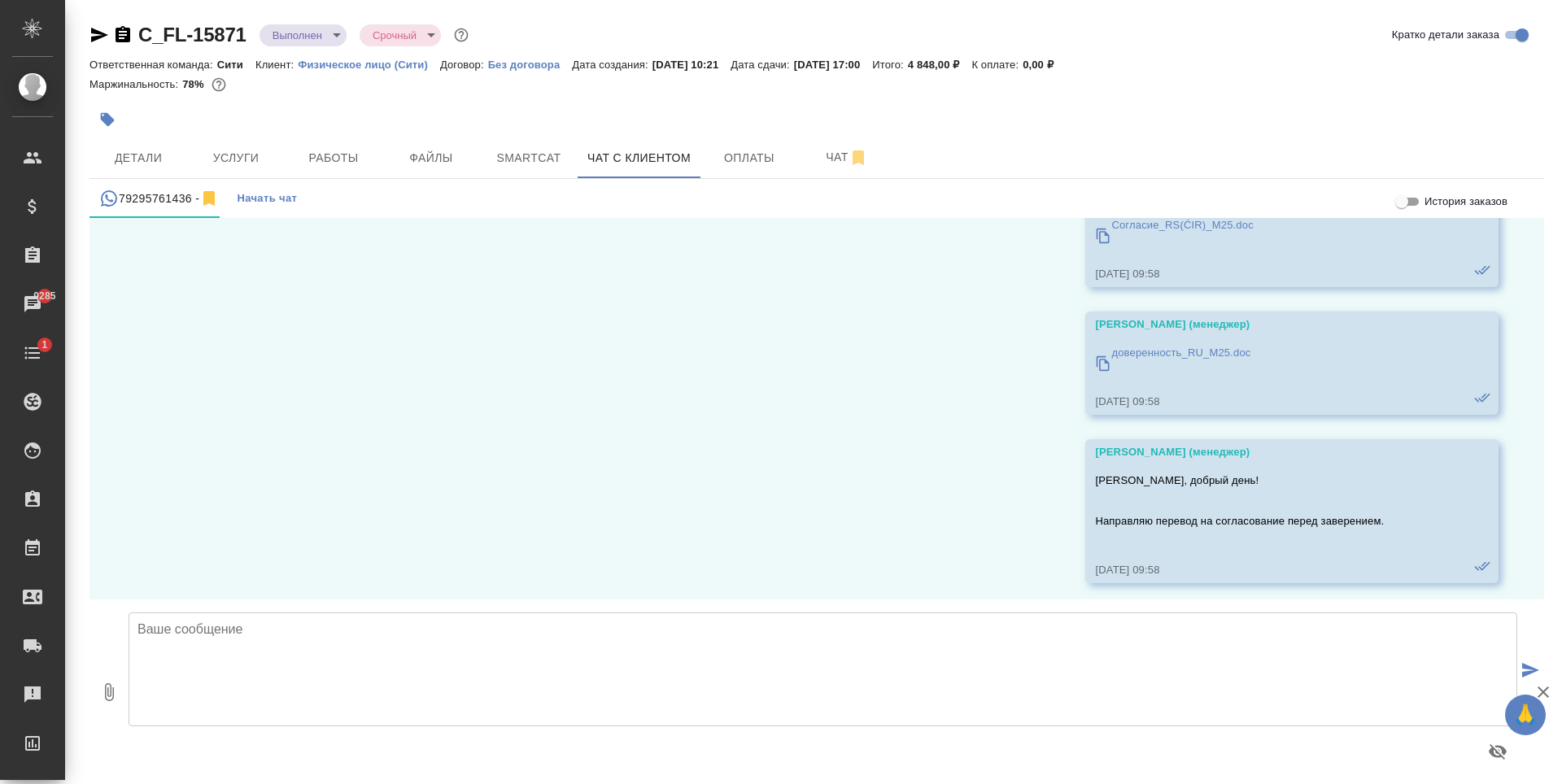
scroll to position [8429, 0]
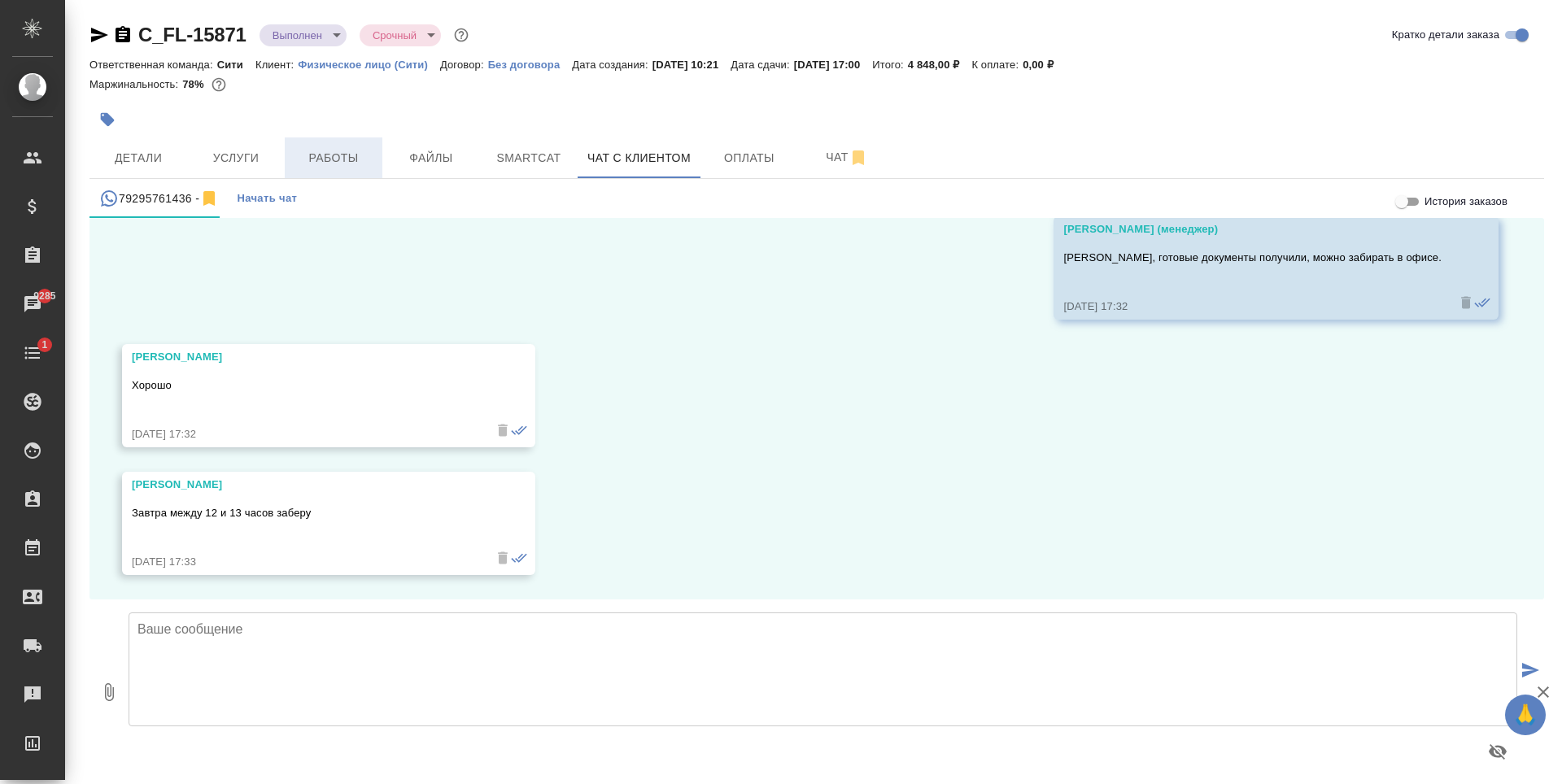
click at [317, 155] on span "Работы" at bounding box center [334, 157] width 78 height 21
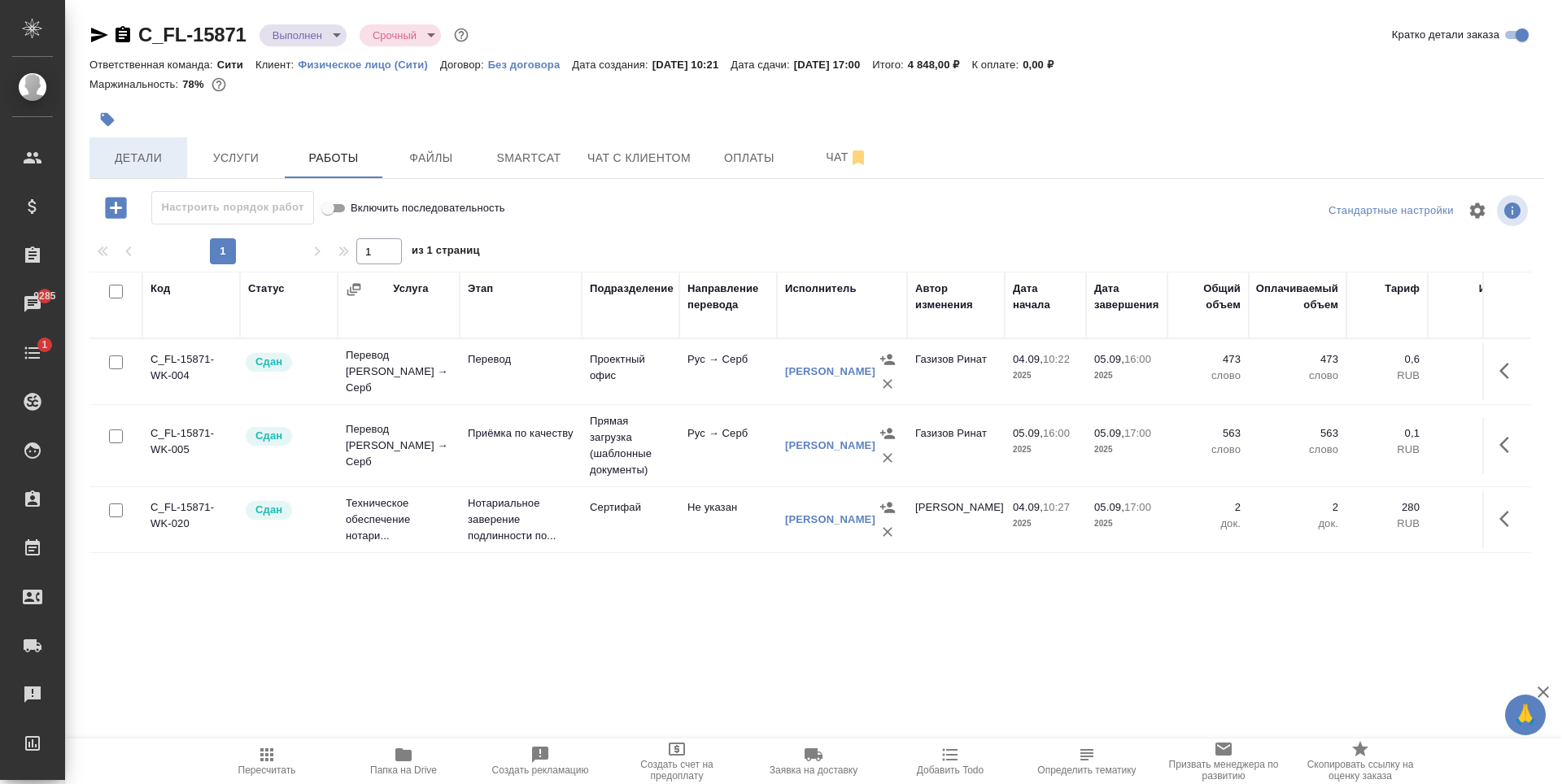
click at [172, 153] on span "Детали" at bounding box center [138, 157] width 78 height 21
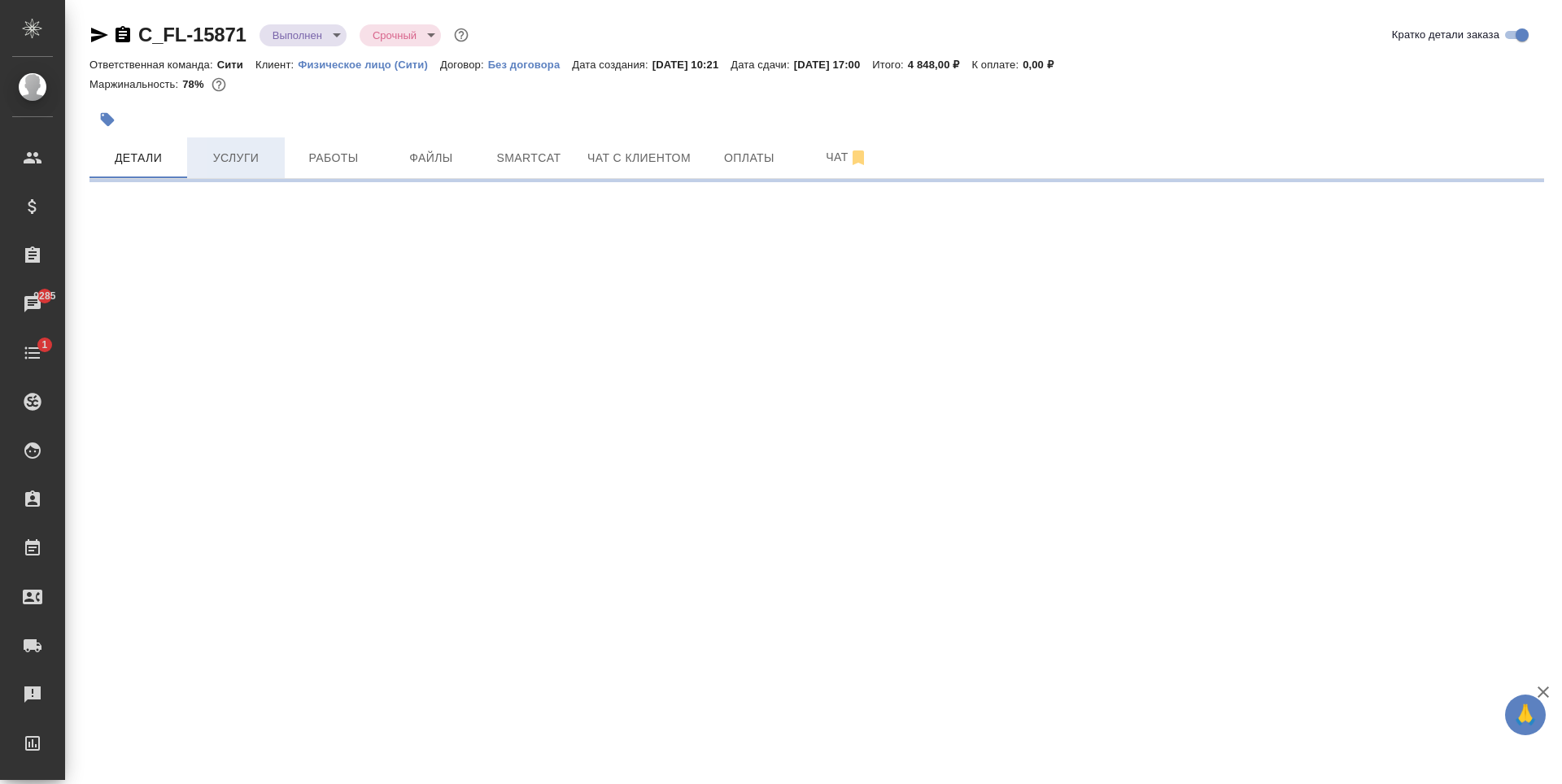
click at [269, 149] on span "Услуги" at bounding box center [236, 157] width 78 height 21
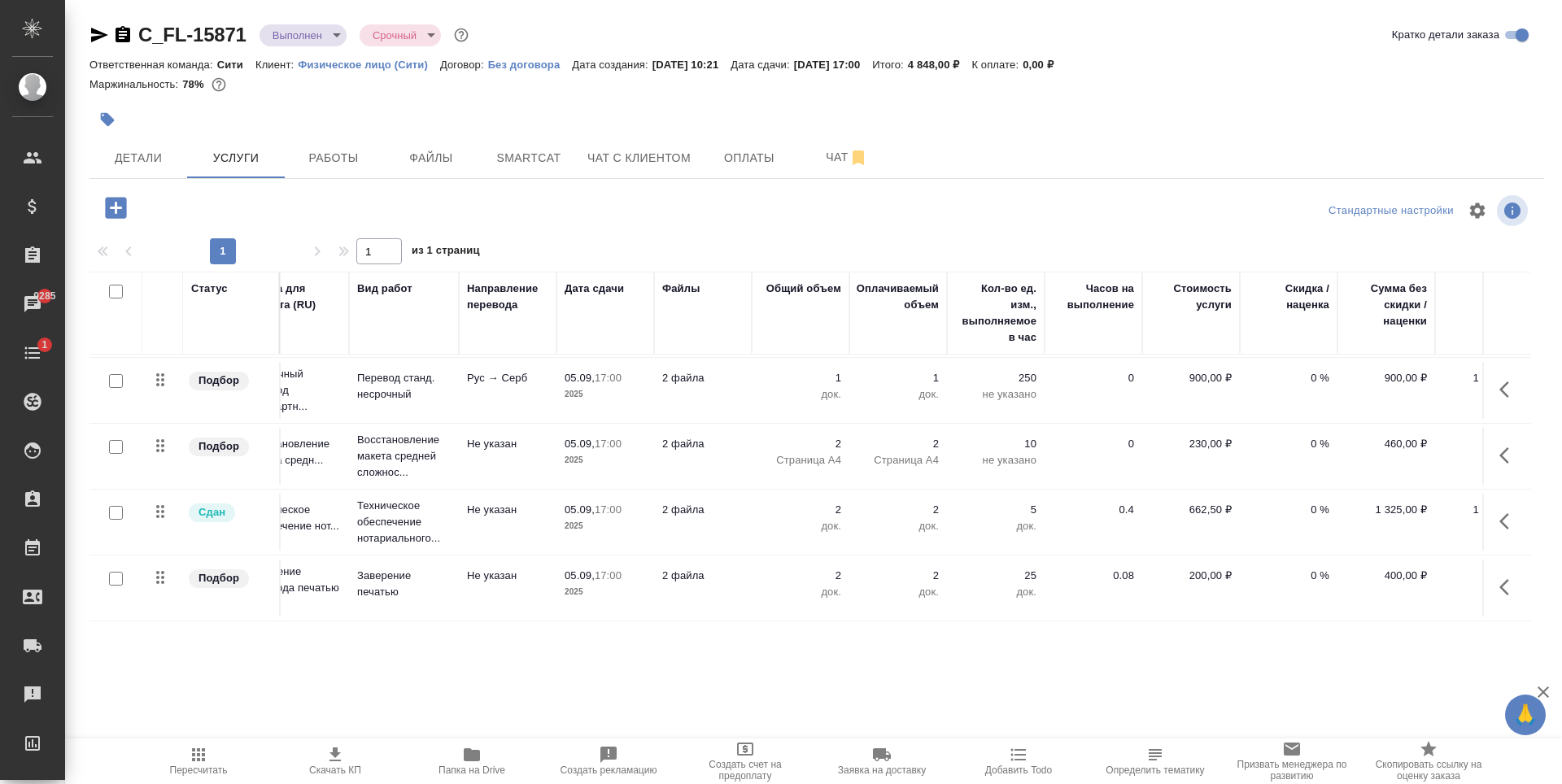
scroll to position [75, 104]
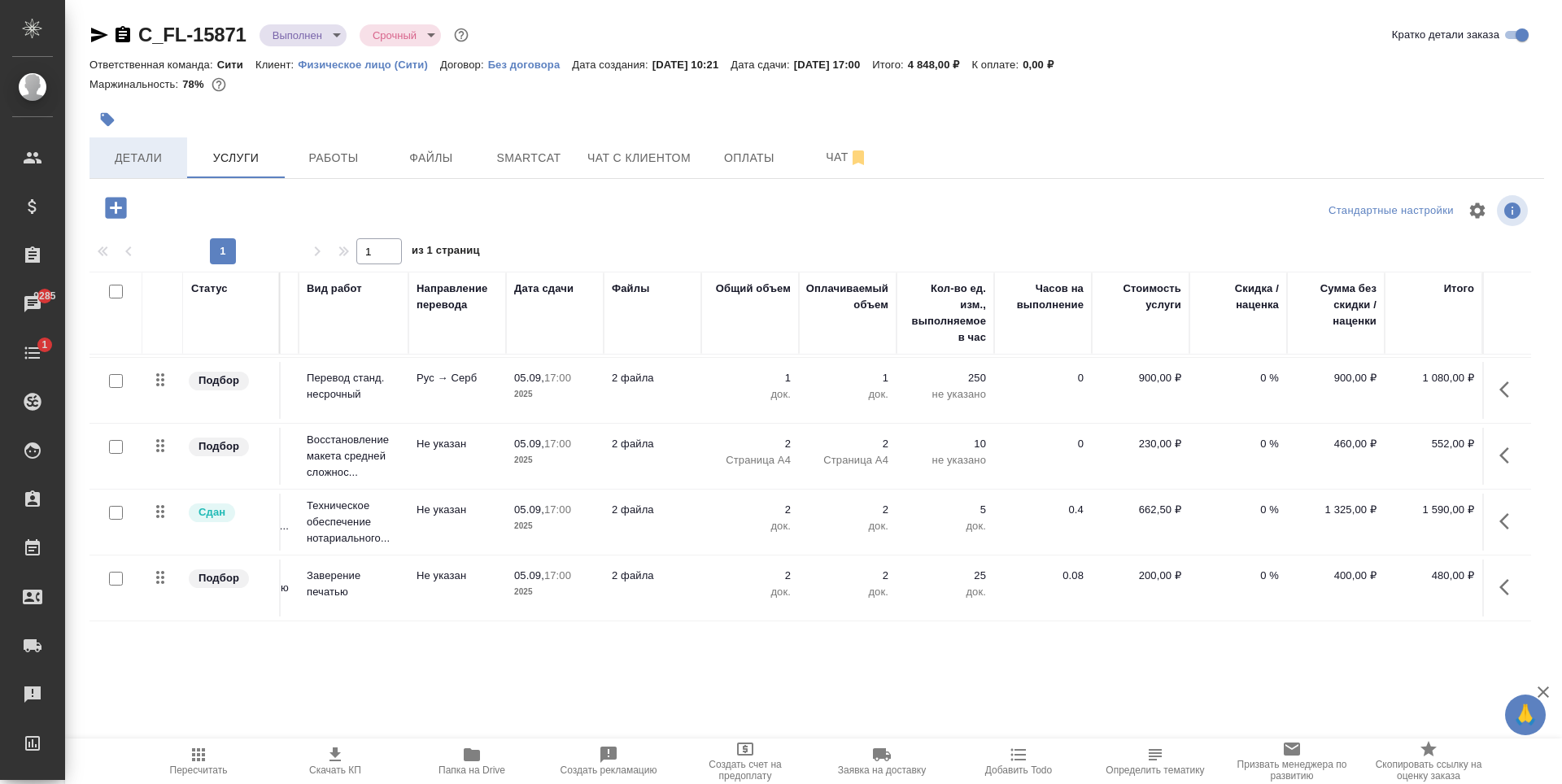
click at [162, 159] on span "Детали" at bounding box center [138, 157] width 78 height 21
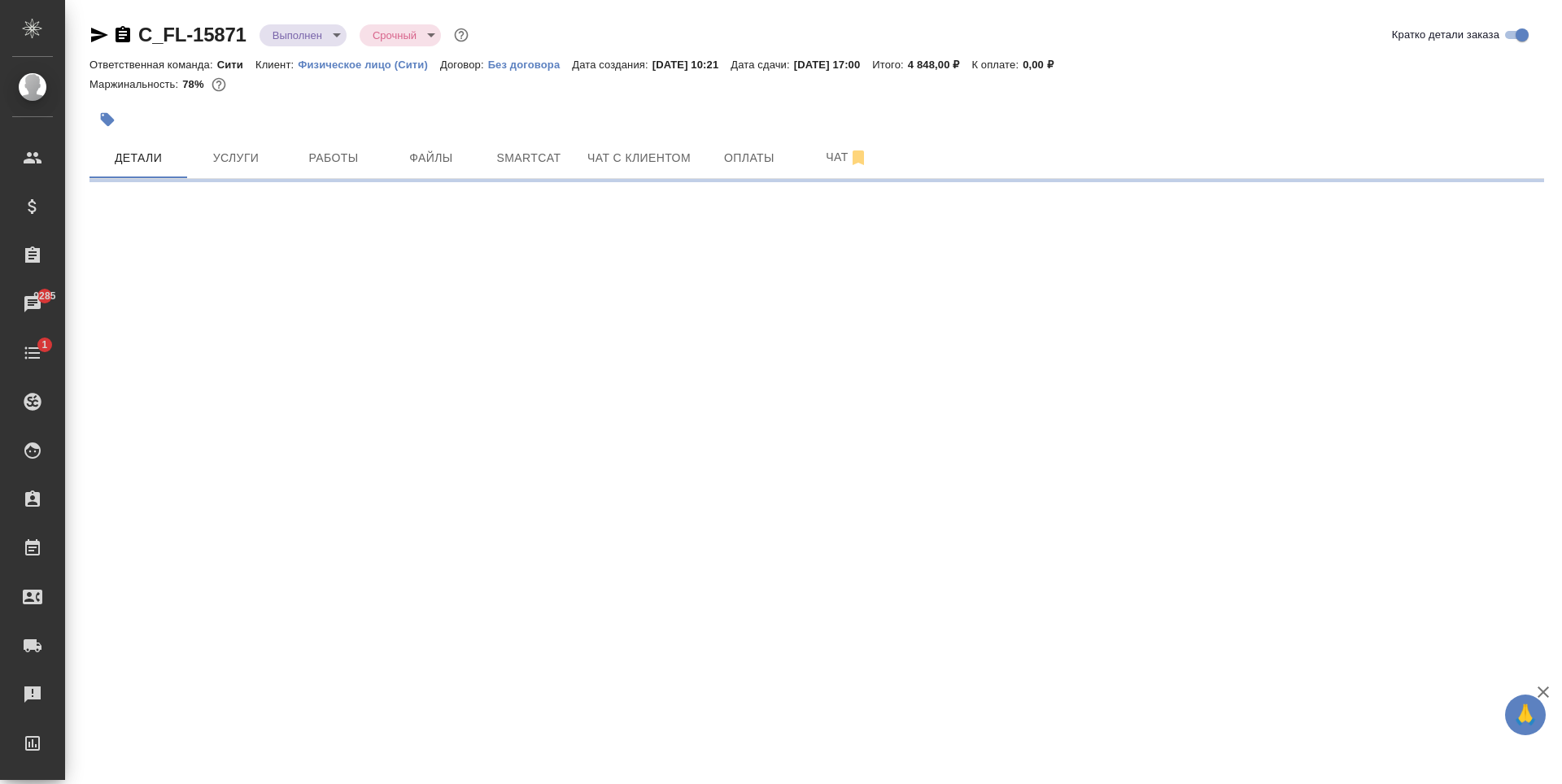
select select "RU"
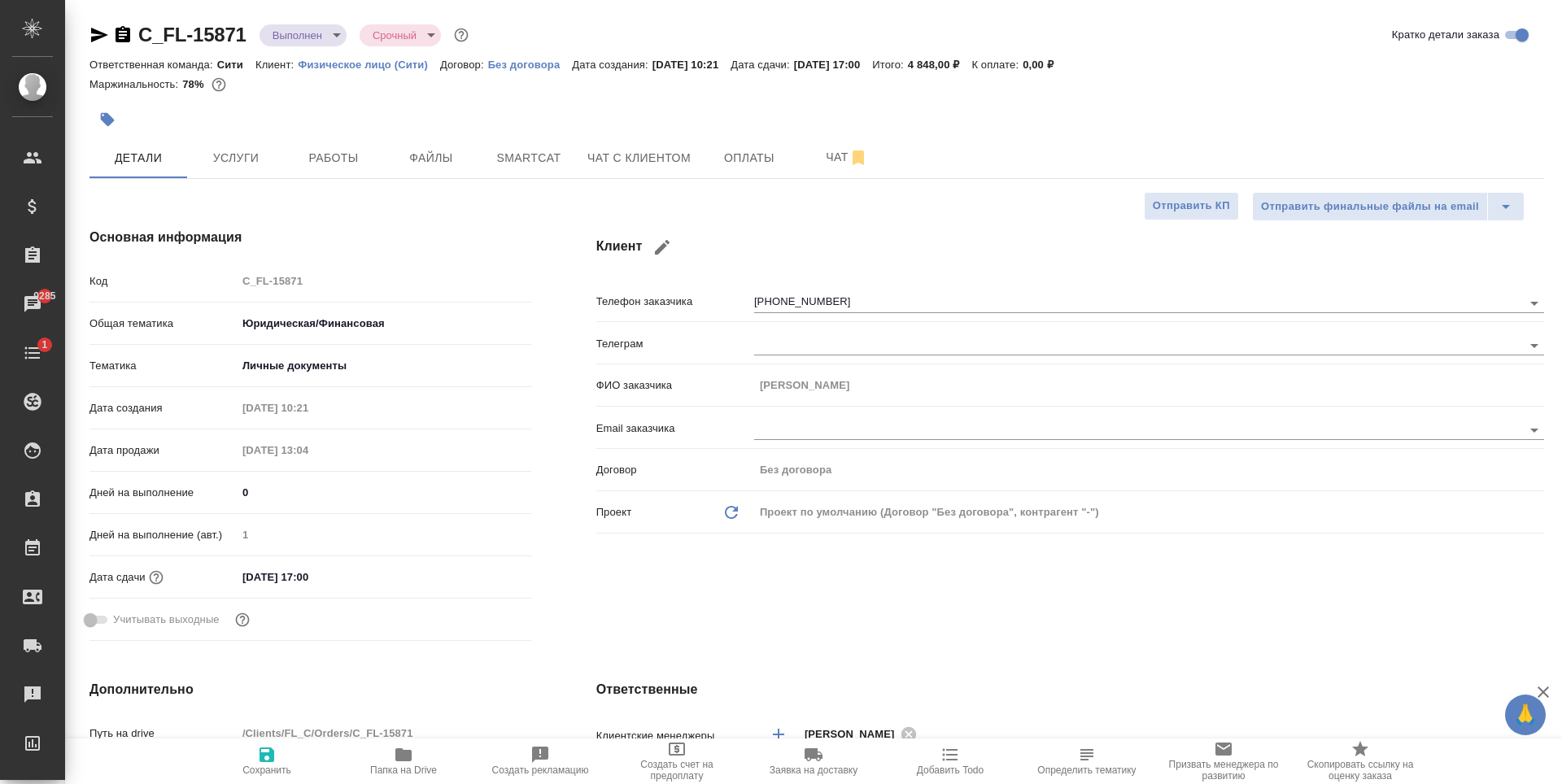
type textarea "x"
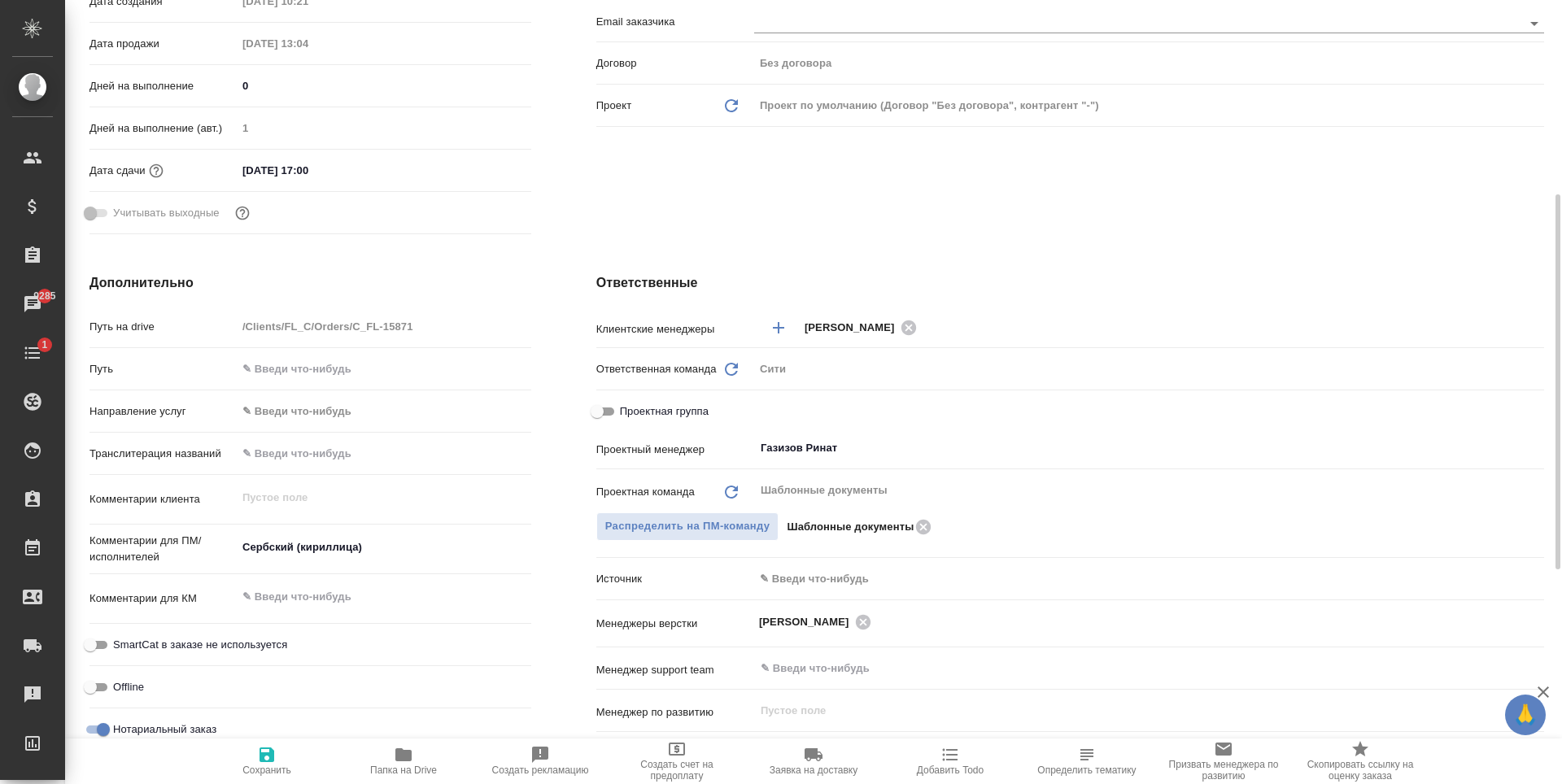
click at [612, 413] on input "Проектная группа" at bounding box center [598, 412] width 59 height 20
checkbox input "true"
type textarea "x"
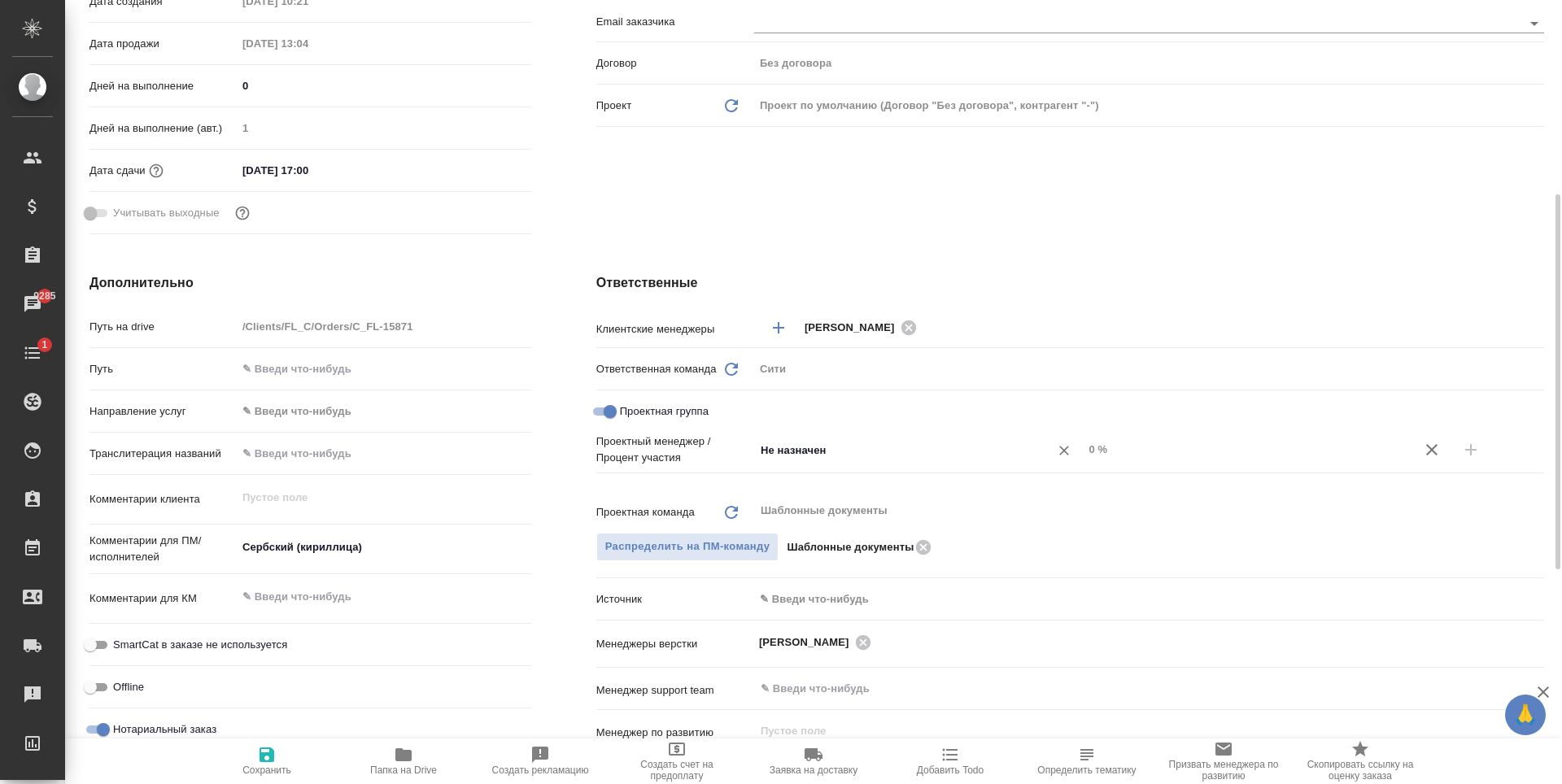
click at [791, 453] on input "Не назначен" at bounding box center [891, 450] width 265 height 20
type input "гази"
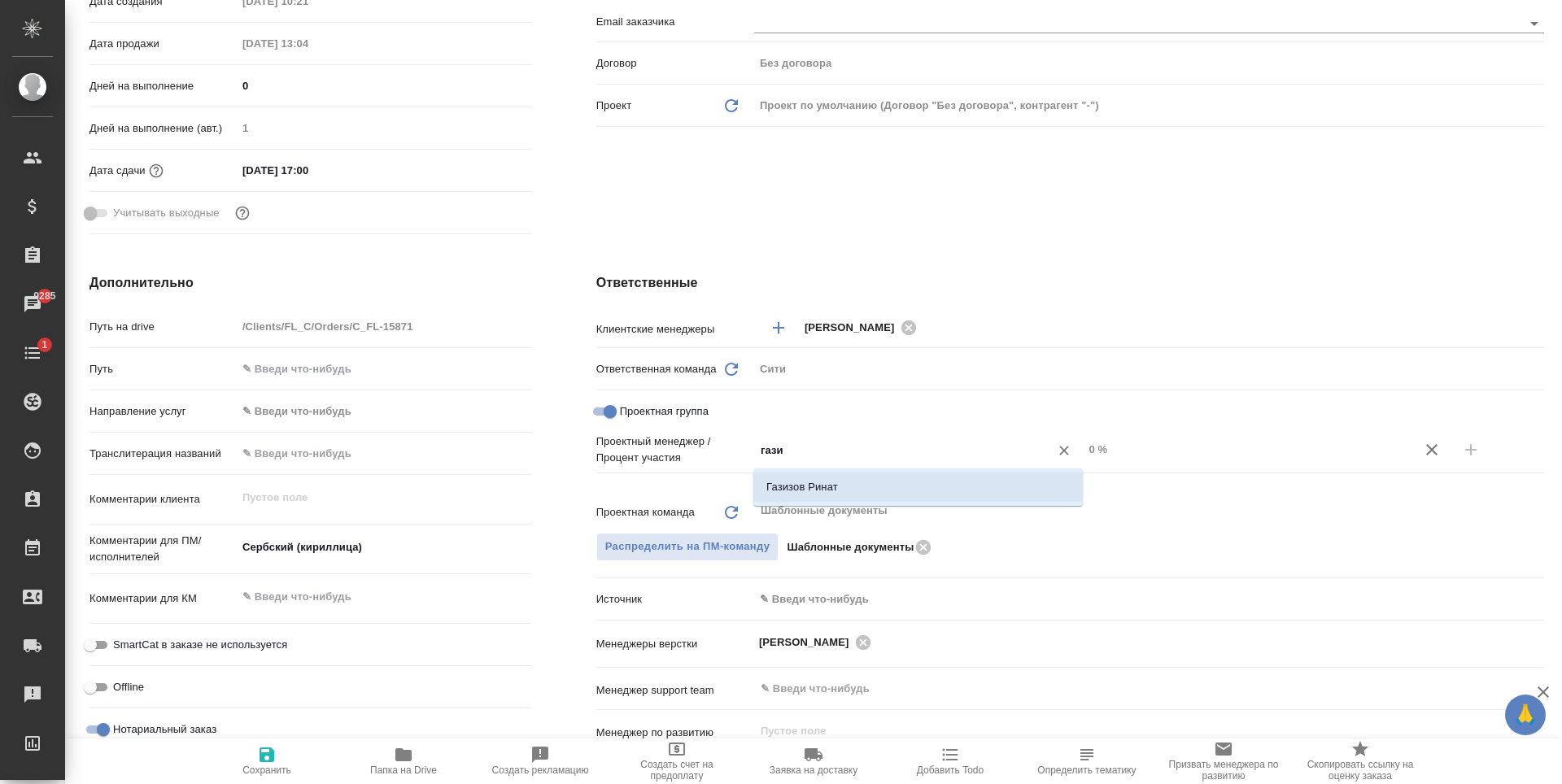
click at [829, 483] on li "Газизов Ринат" at bounding box center [917, 487] width 330 height 29
type textarea "x"
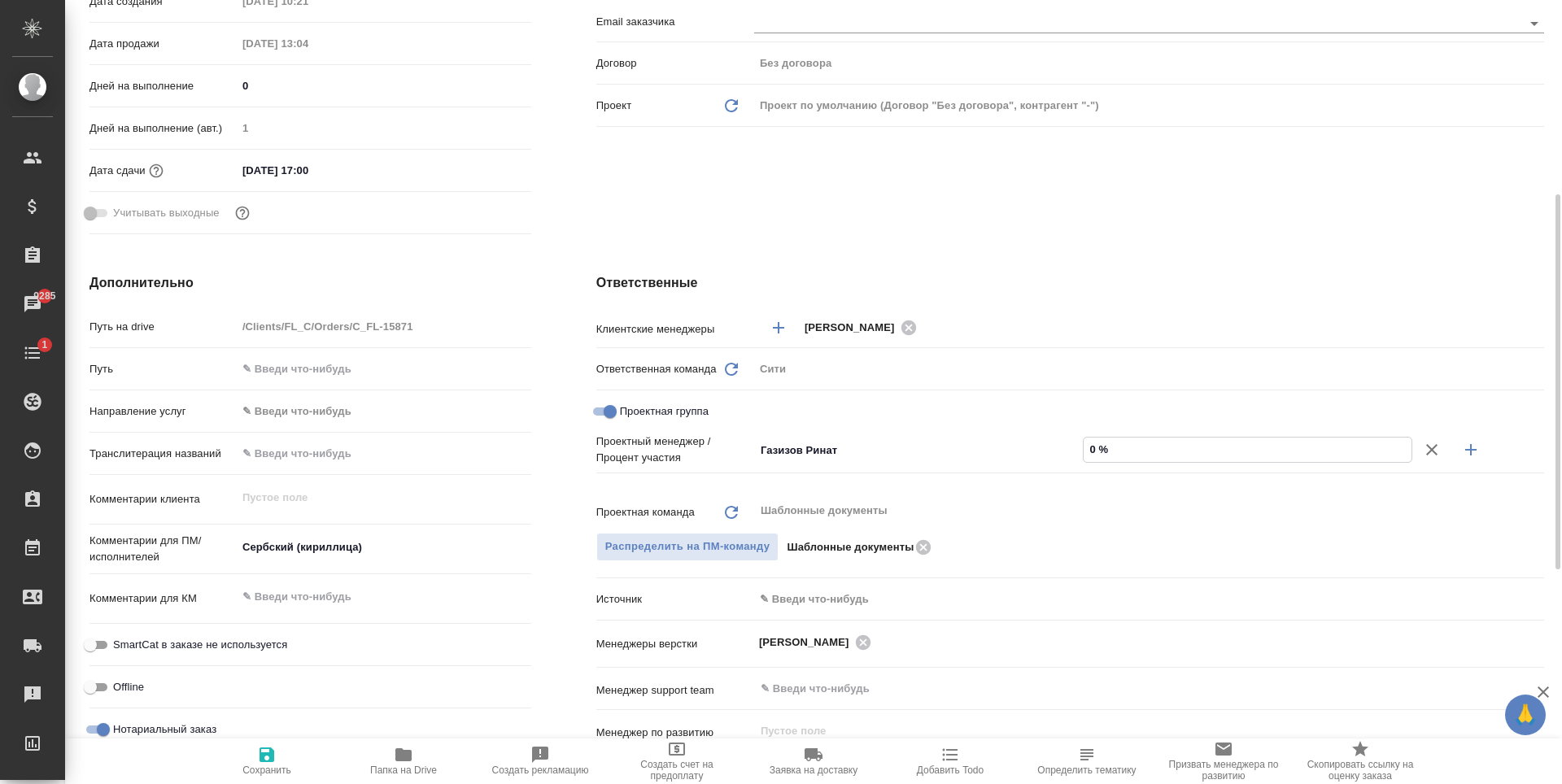
click at [1097, 450] on input "0 %" at bounding box center [1247, 450] width 328 height 23
type textarea "x"
type input "5 %"
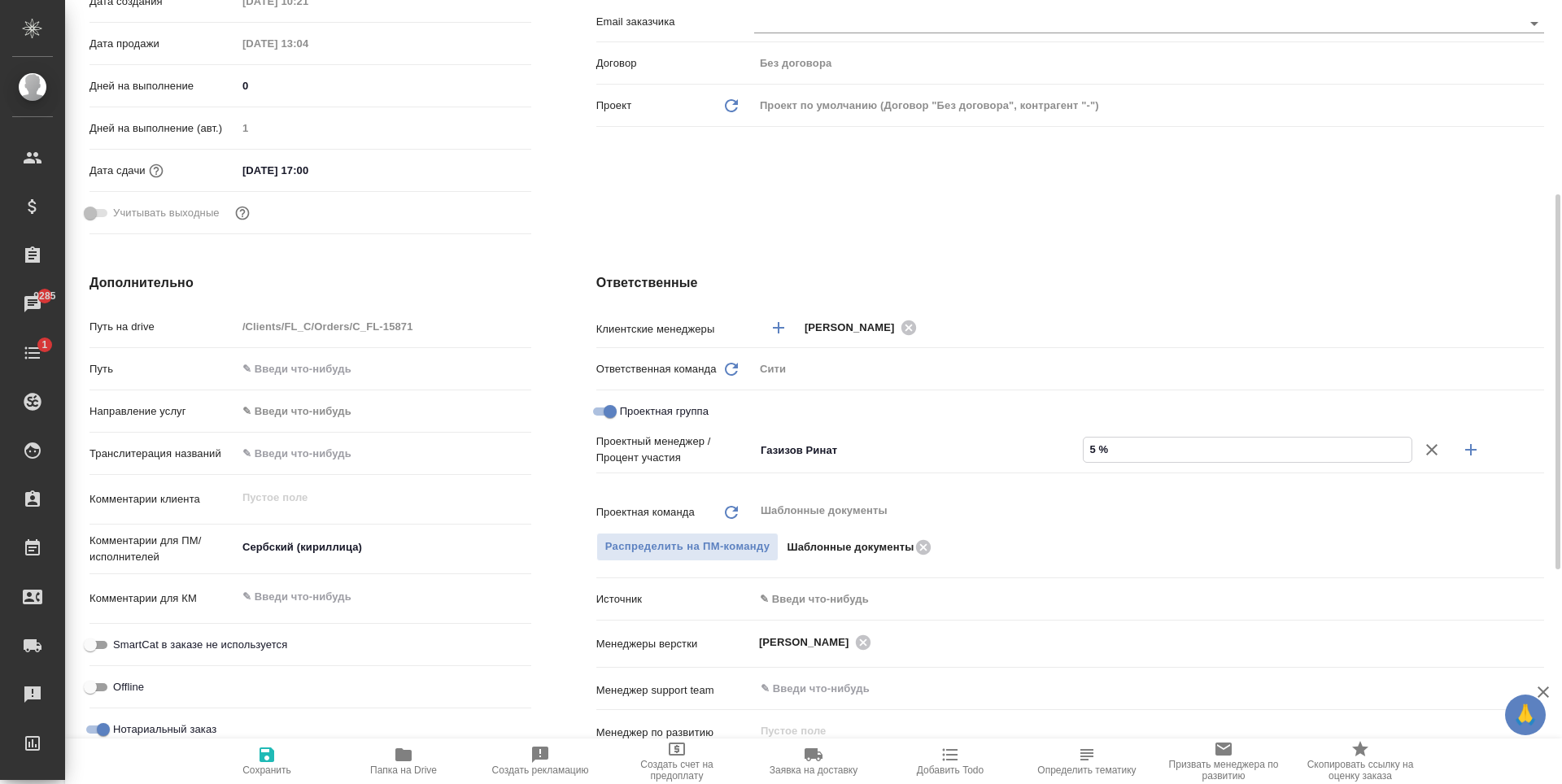
type textarea "x"
type input "58 %"
type textarea "x"
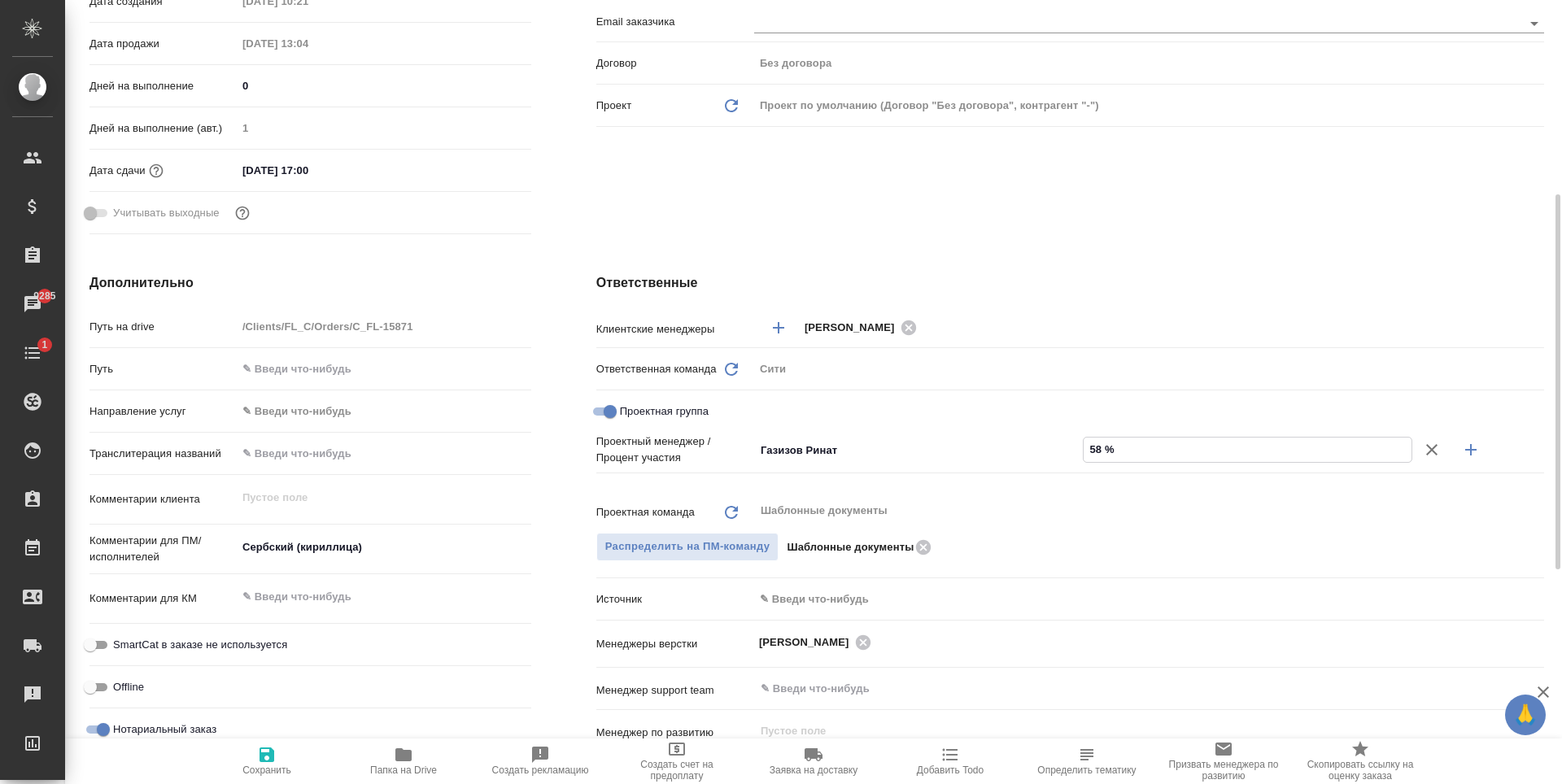
type textarea "x"
type input "58 %"
click at [1474, 453] on icon "button" at bounding box center [1471, 450] width 20 height 20
type textarea "x"
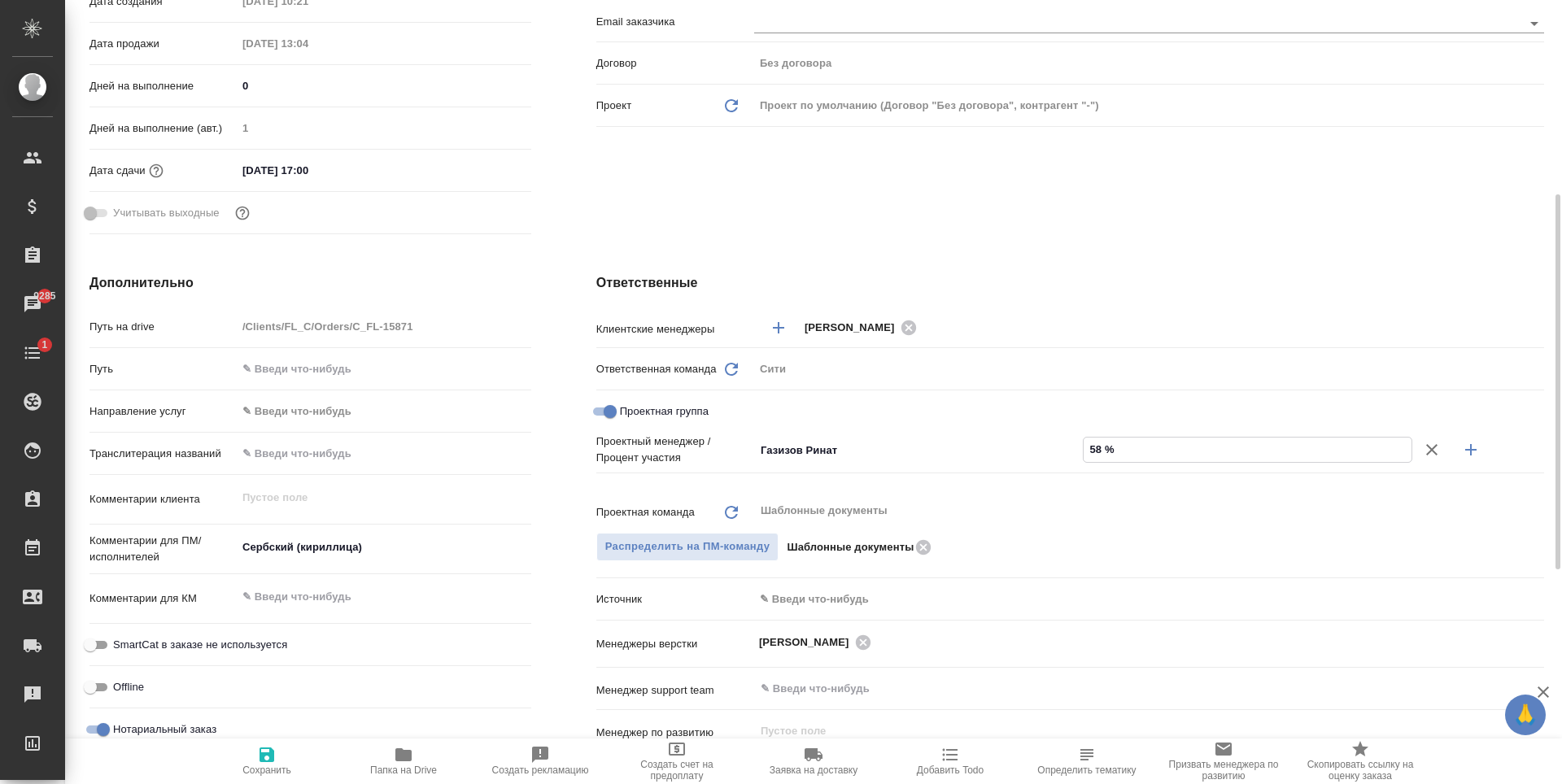
type textarea "x"
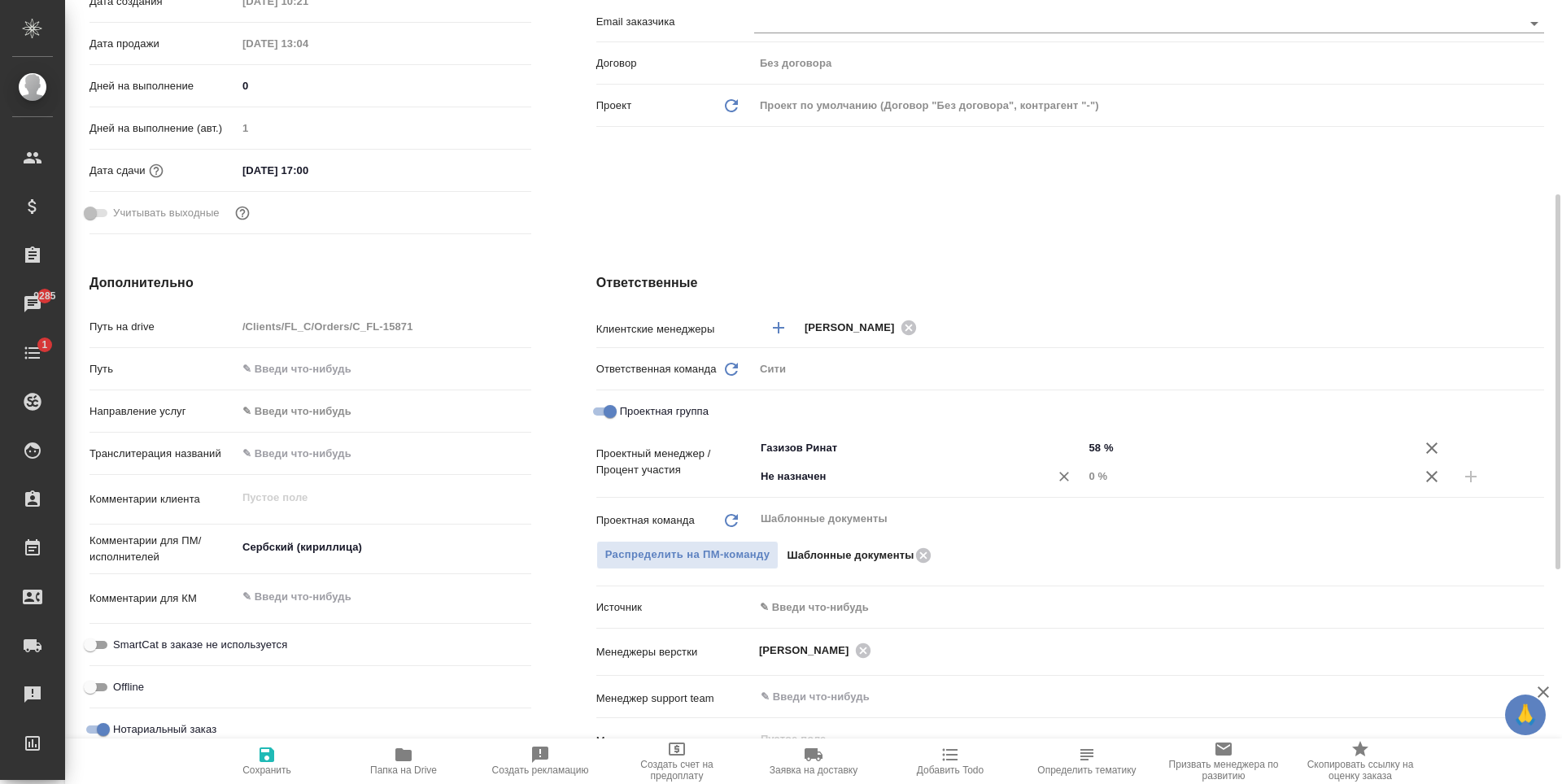
click at [821, 472] on input "Не назначен" at bounding box center [891, 477] width 265 height 20
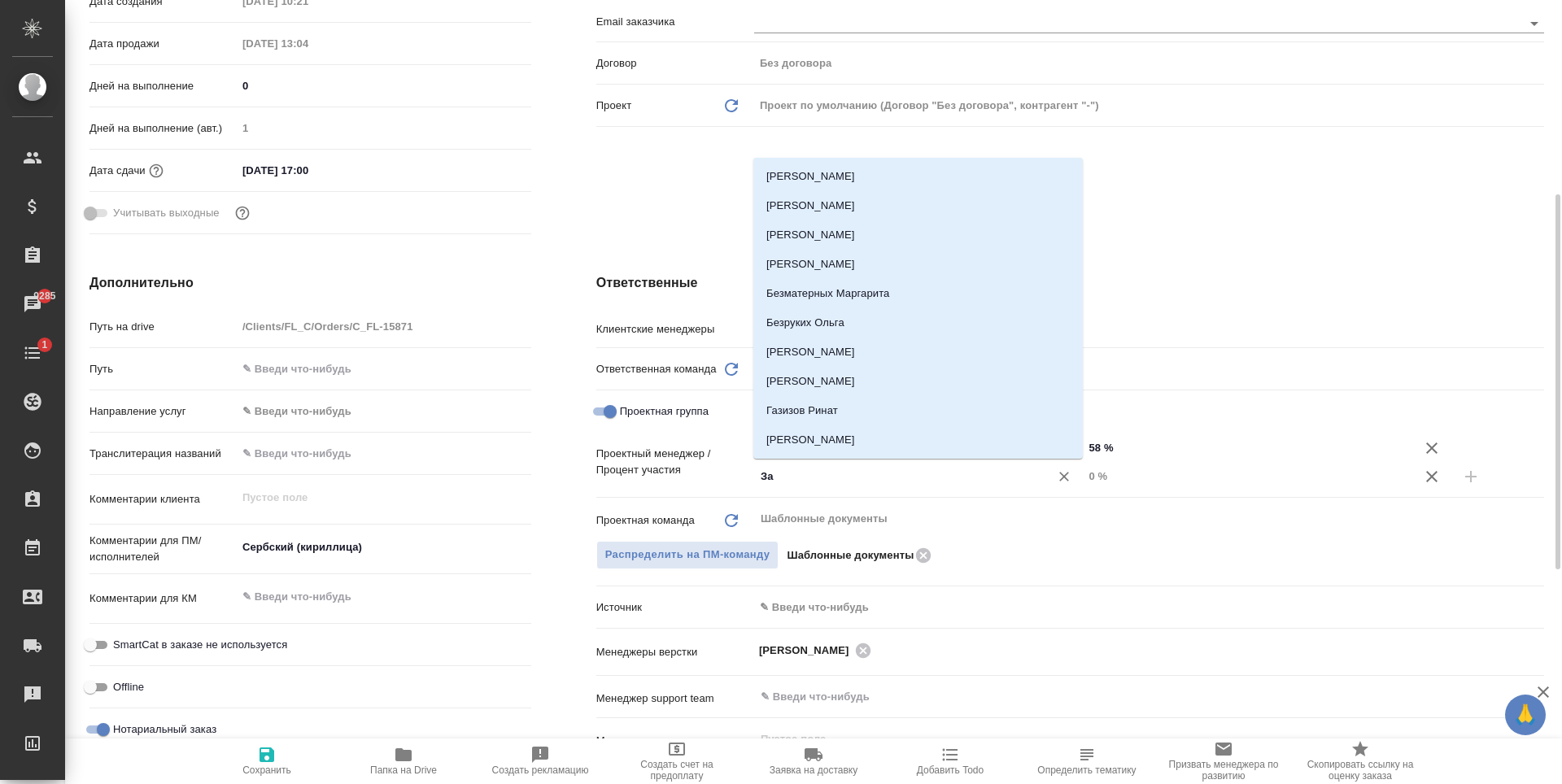
type input "Зай"
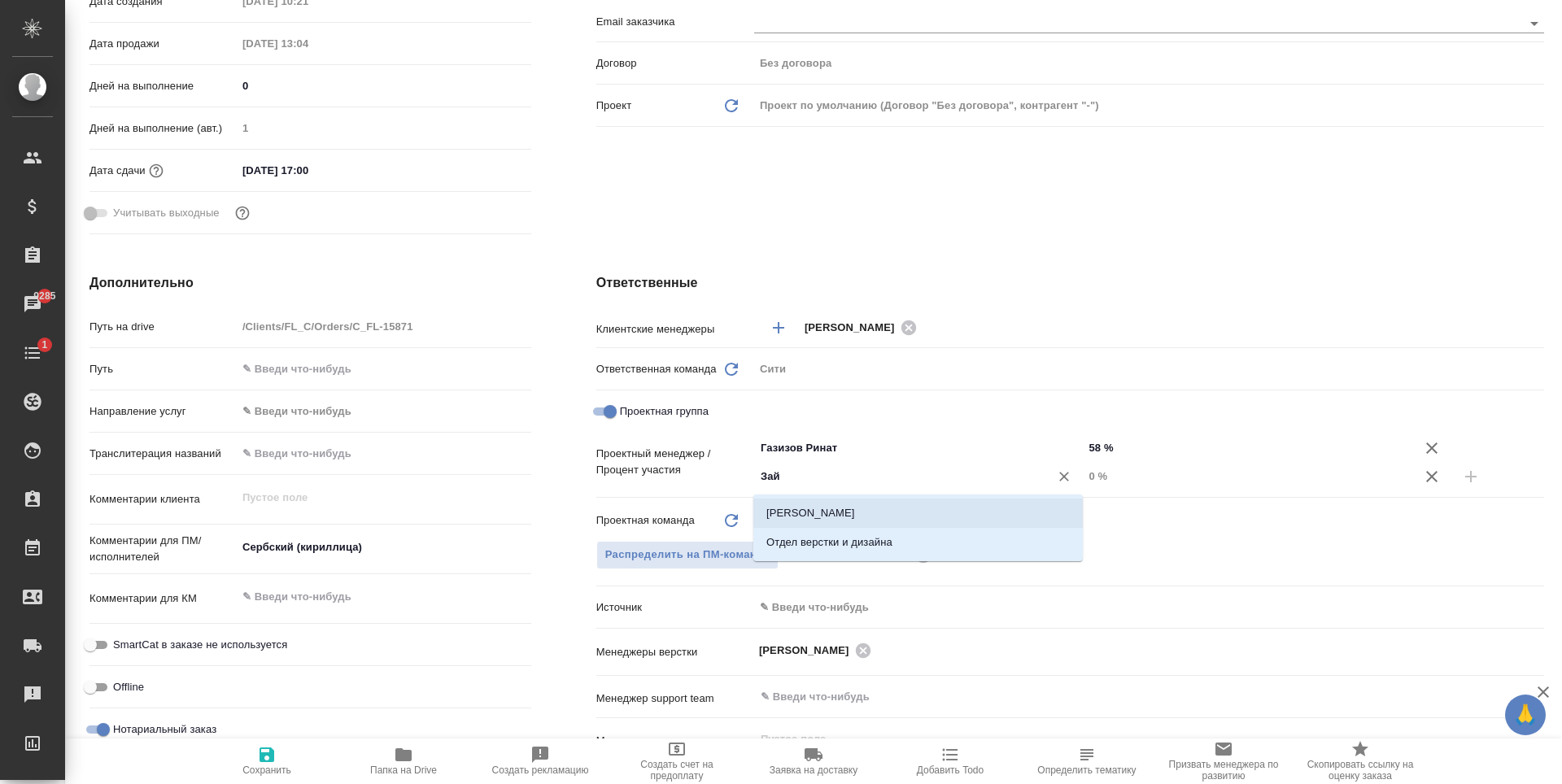
click at [873, 515] on li "Зайцева Светлана" at bounding box center [917, 513] width 330 height 29
type textarea "x"
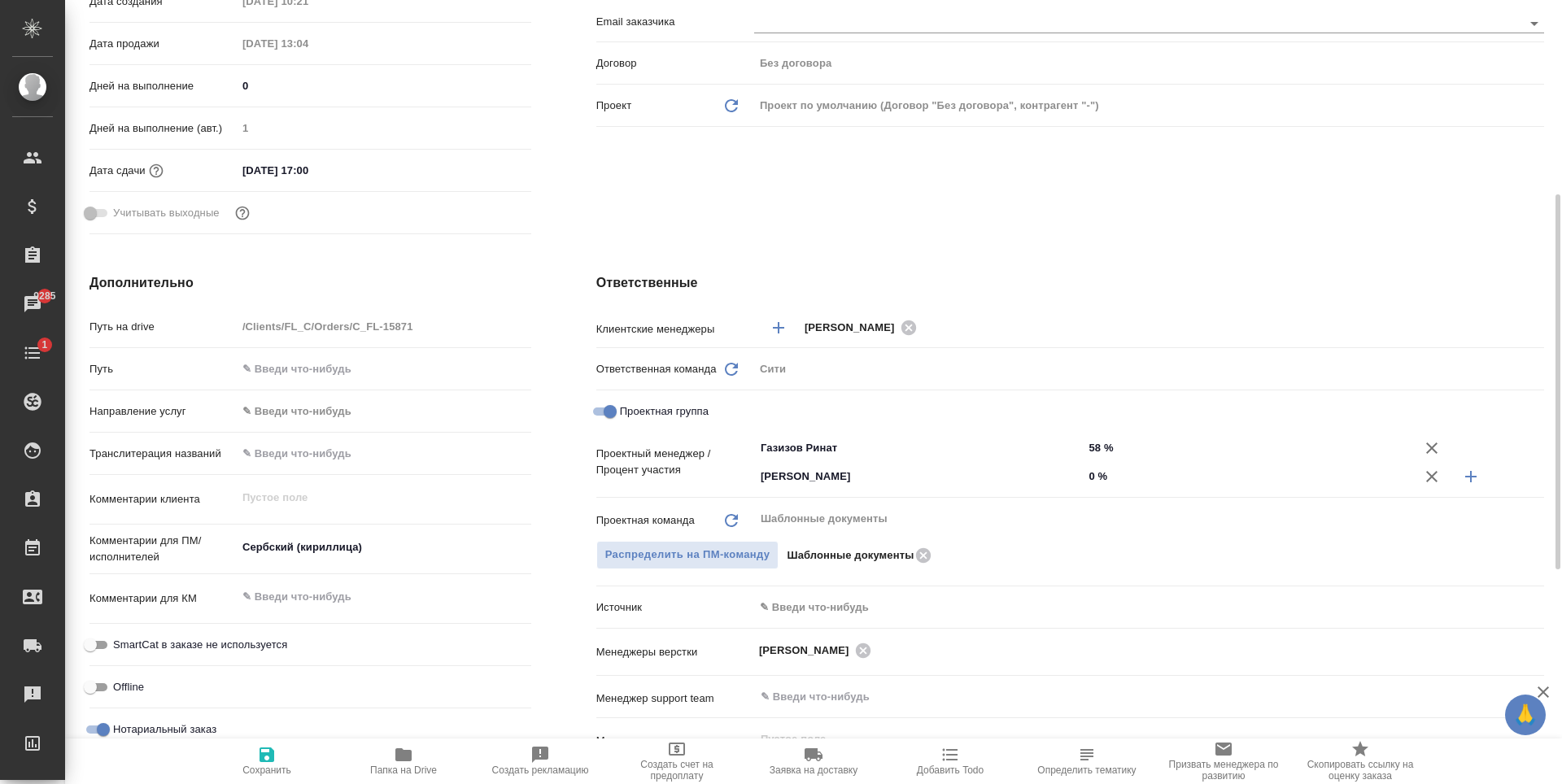
click at [1100, 473] on input "0 %" at bounding box center [1247, 476] width 330 height 23
type textarea "x"
type input "4 %"
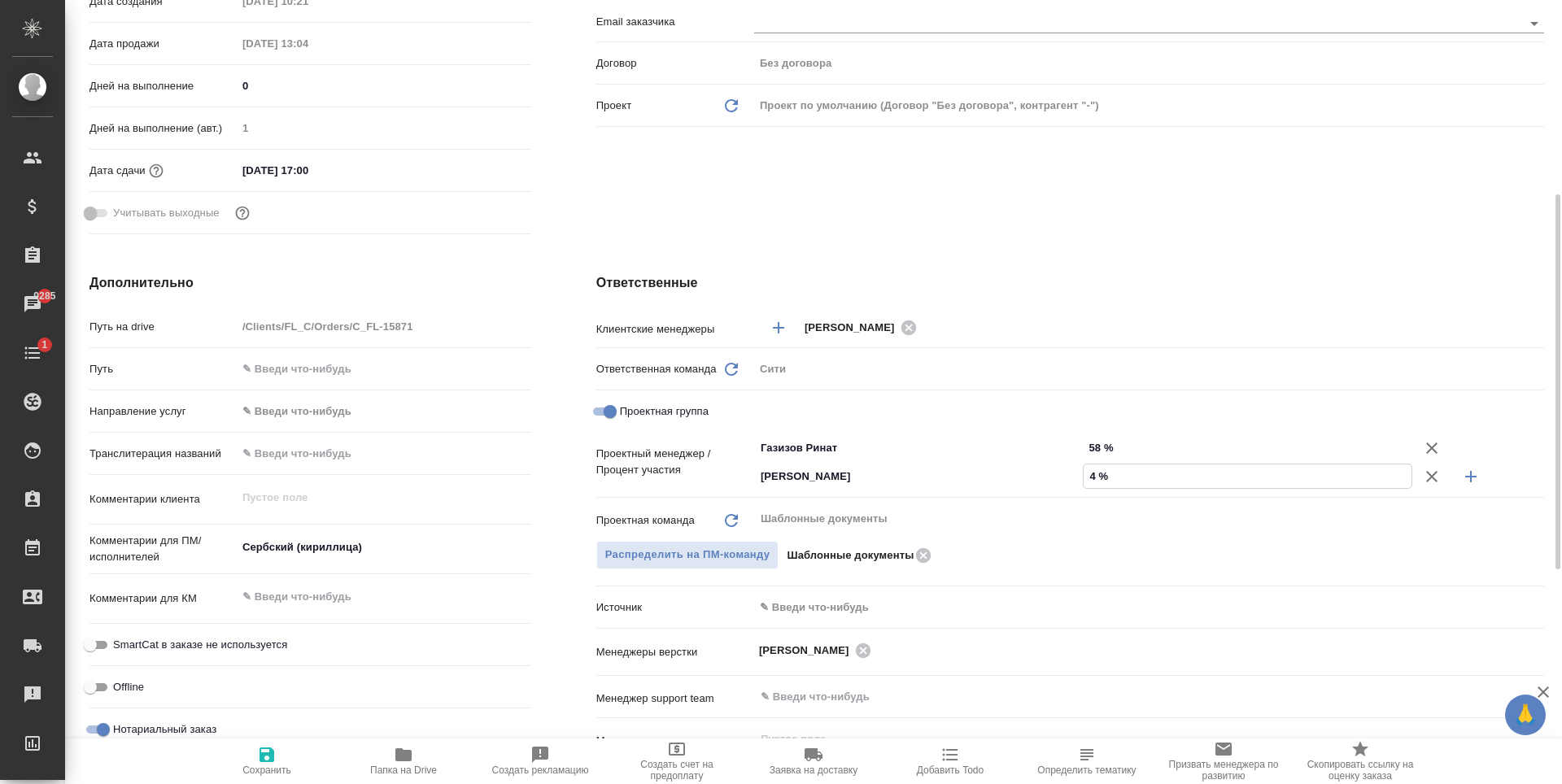
type textarea "x"
type input "42 %"
type textarea "x"
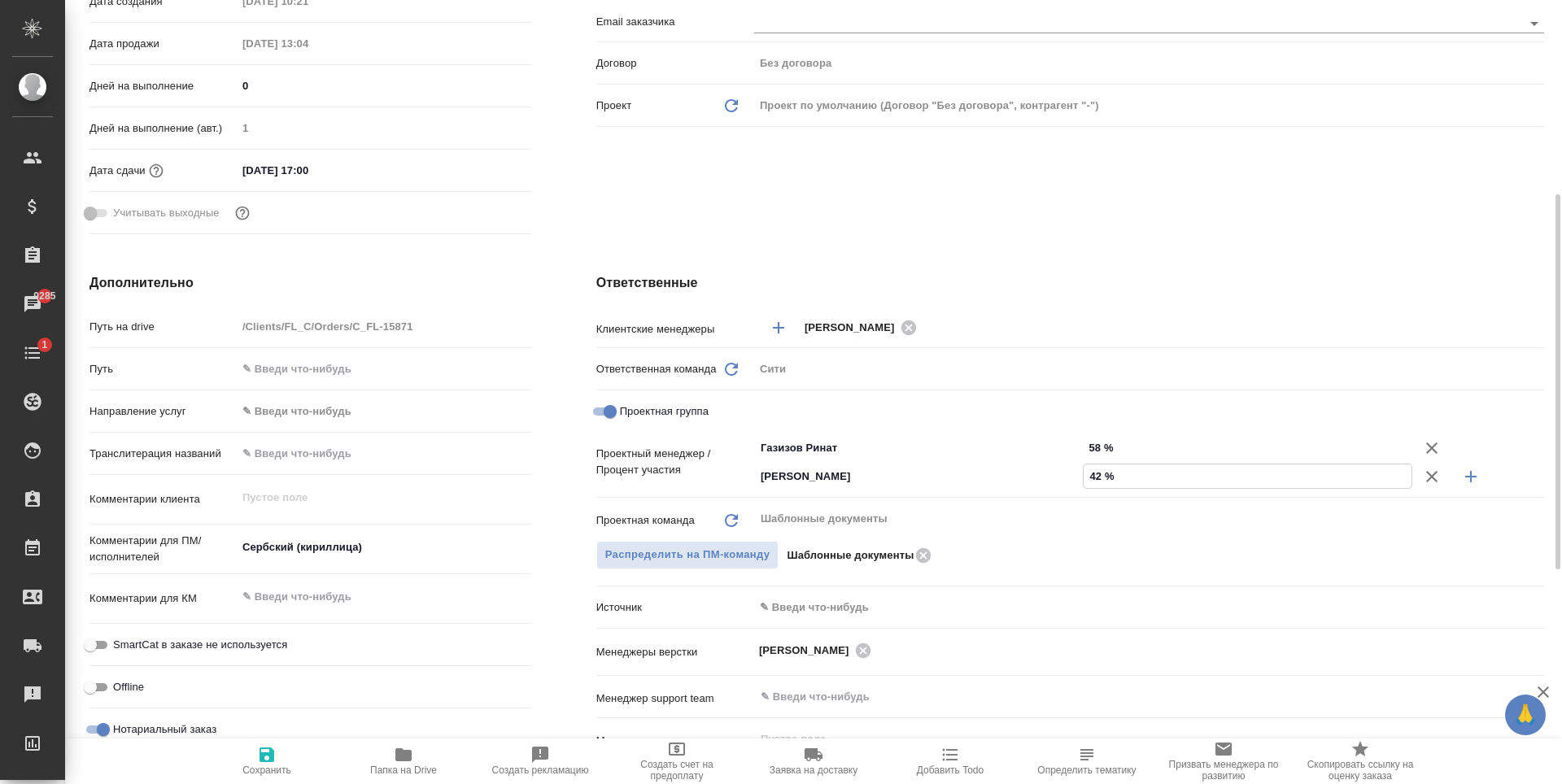
type textarea "x"
type input "42 %"
click at [261, 758] on icon "button" at bounding box center [266, 755] width 15 height 15
type textarea "x"
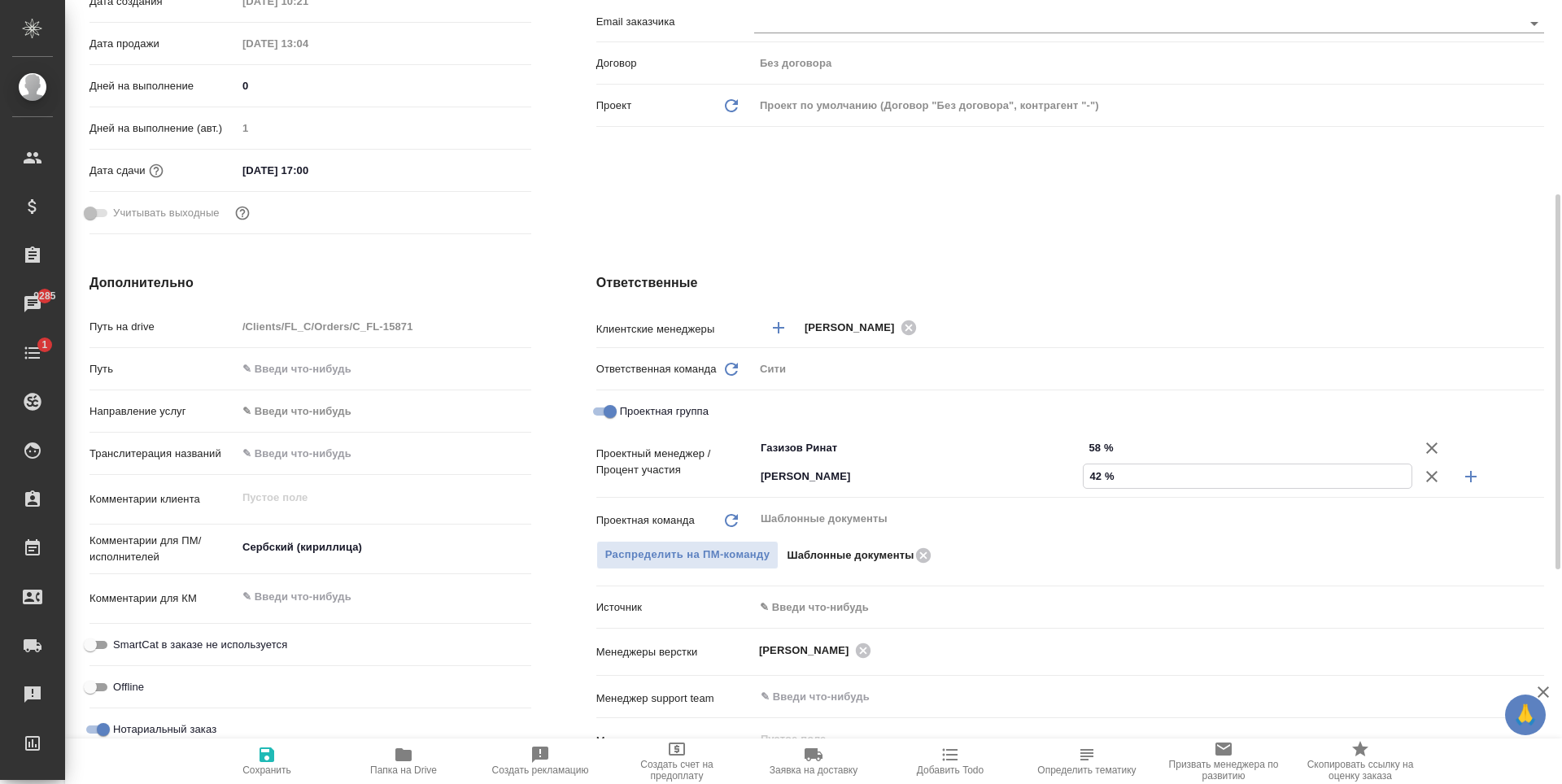
type textarea "x"
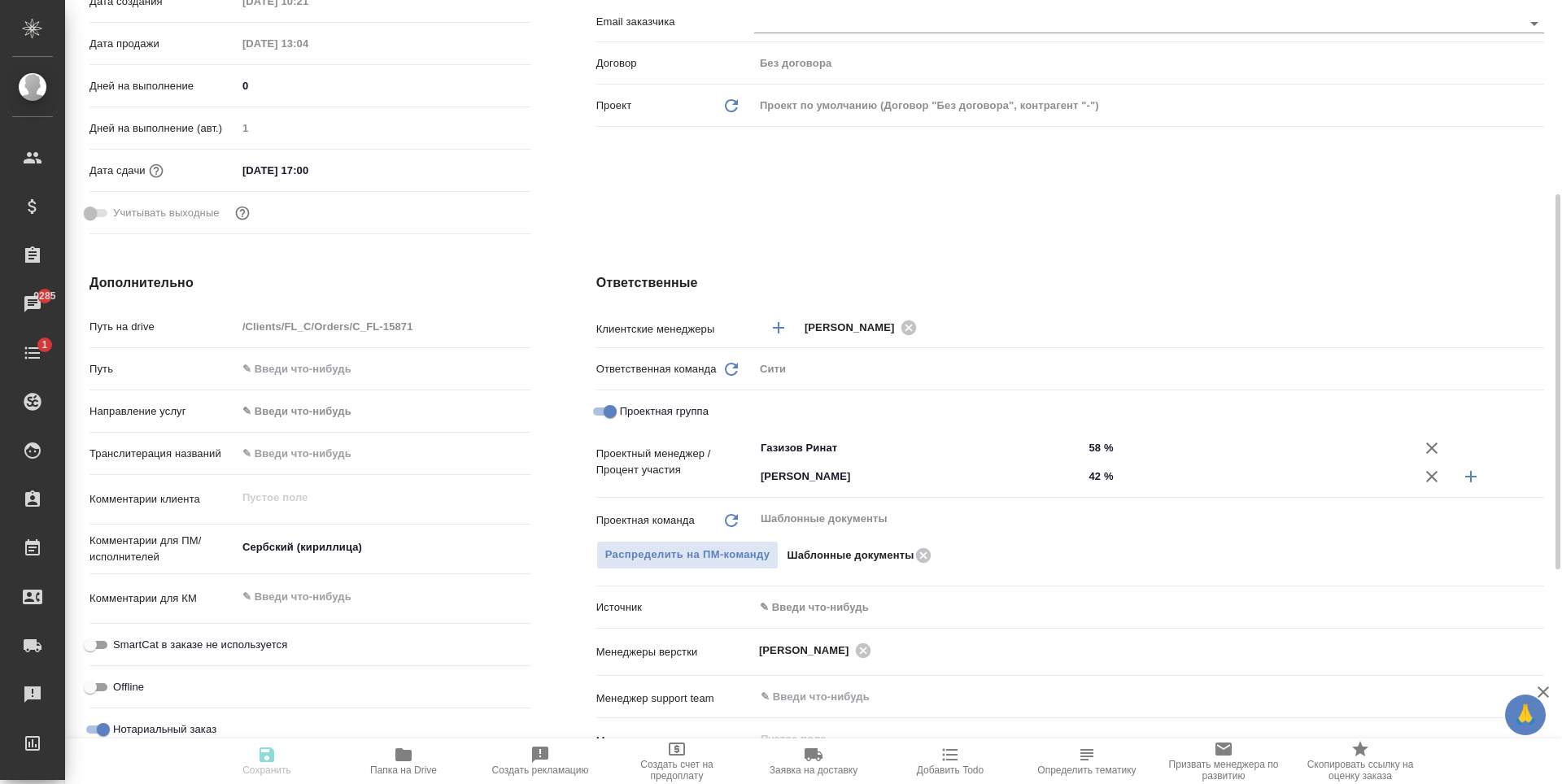
type textarea "x"
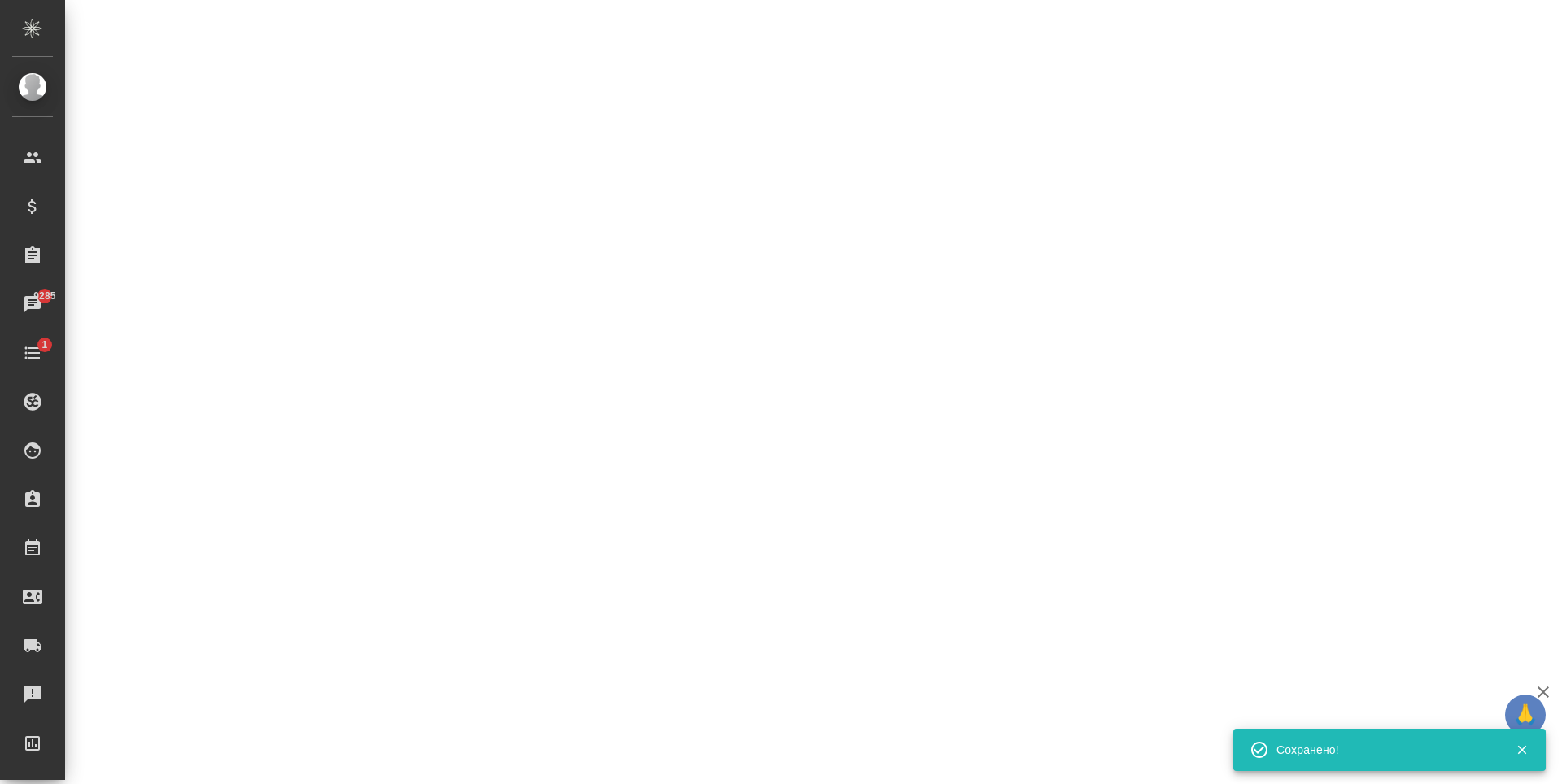
select select "RU"
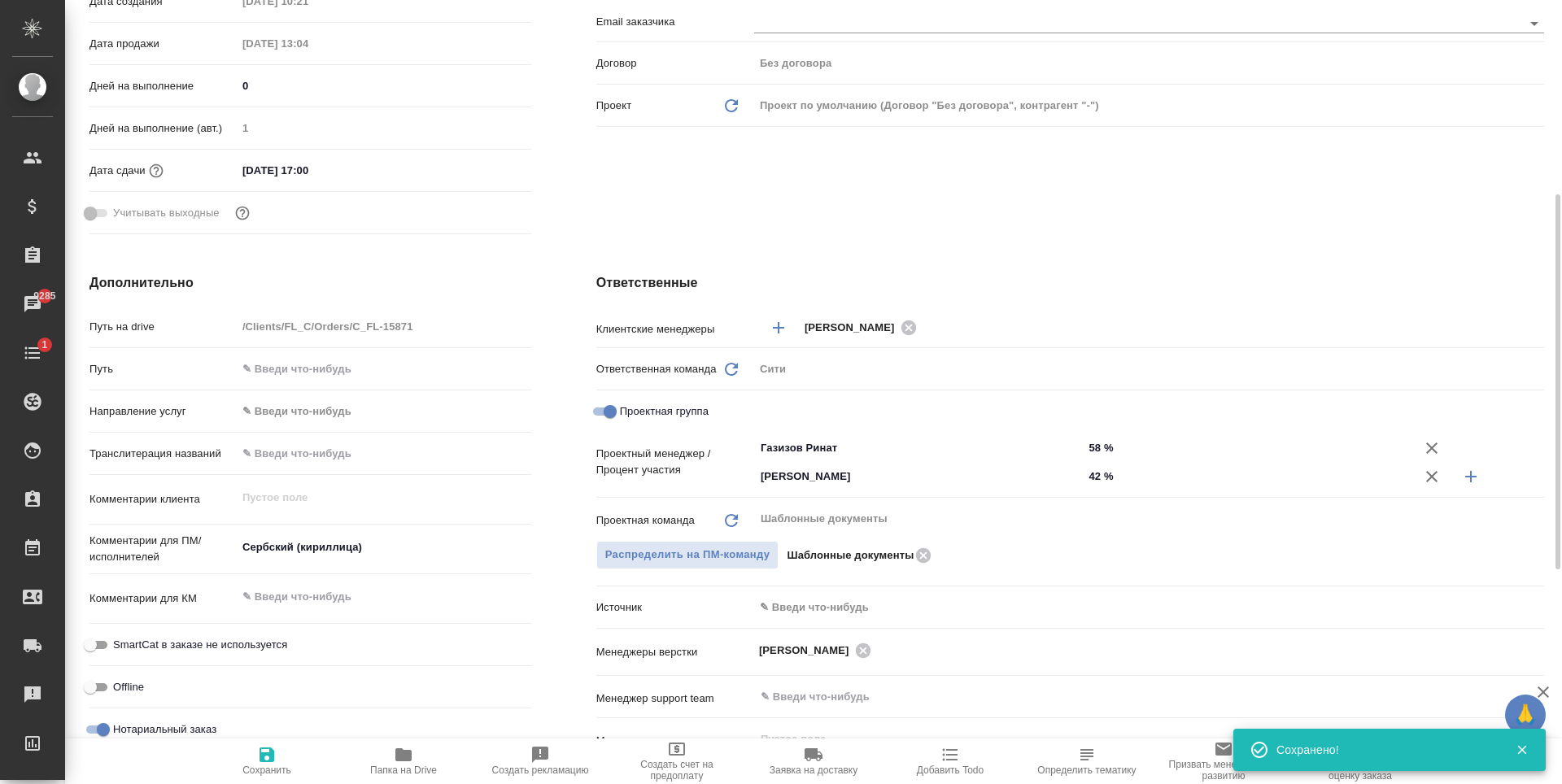
type textarea "x"
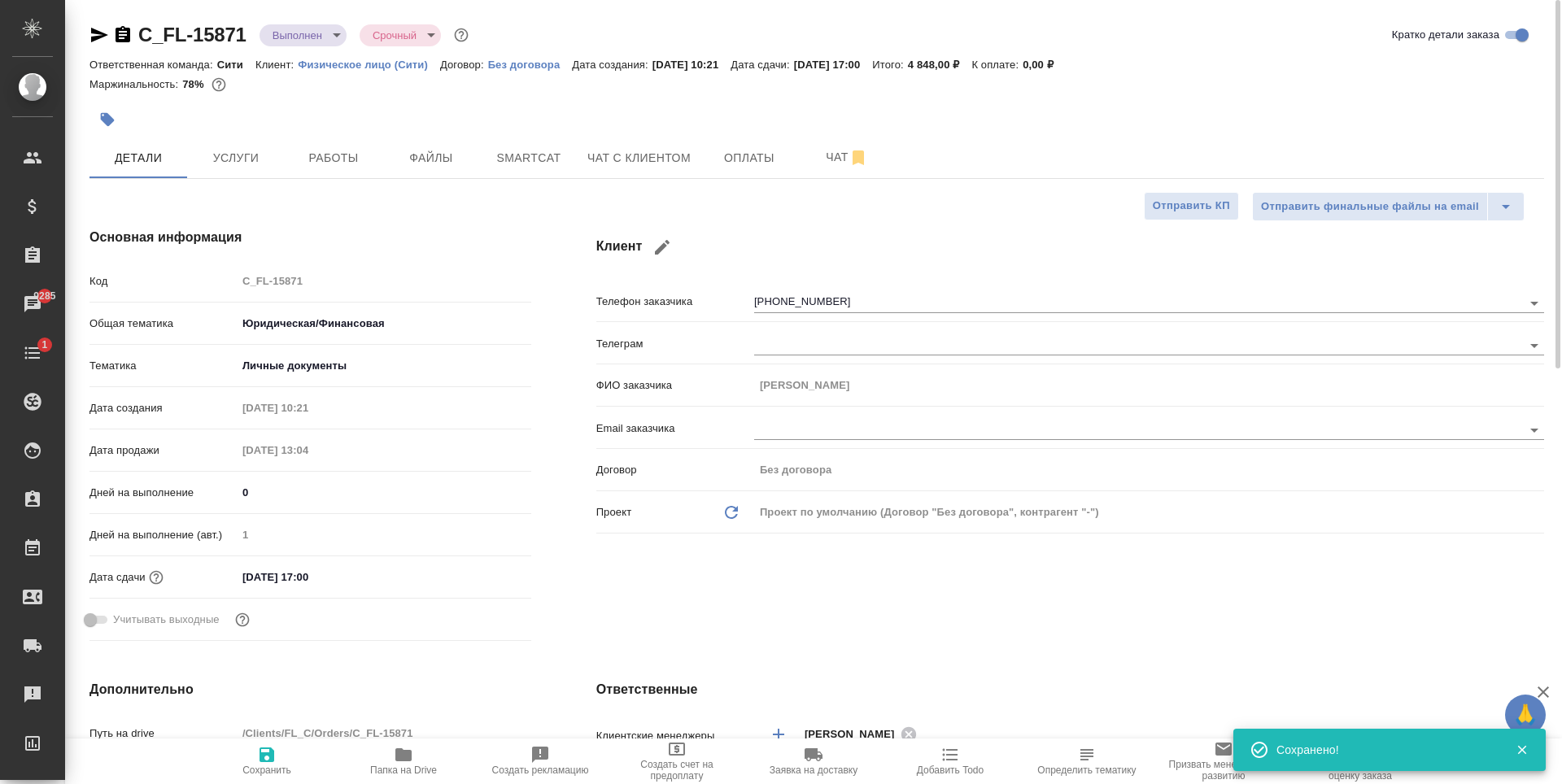
click at [316, 37] on body "🙏 .cls-1 fill:#fff; AWATERA Zaytseva Svetlana Клиенты Спецификации Заказы 9285 …" at bounding box center [781, 392] width 1562 height 784
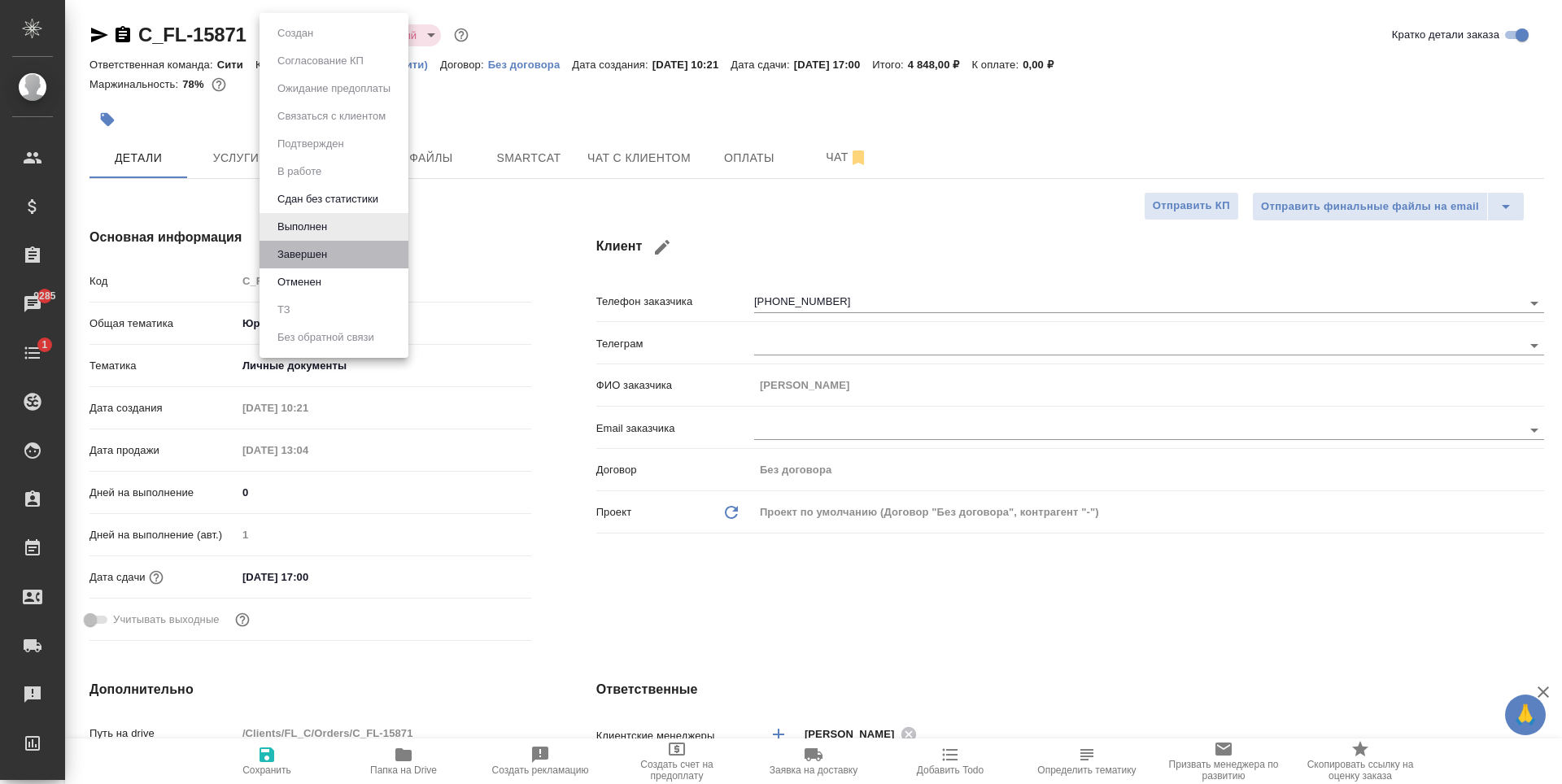
click at [356, 255] on li "Завершен" at bounding box center [334, 254] width 149 height 27
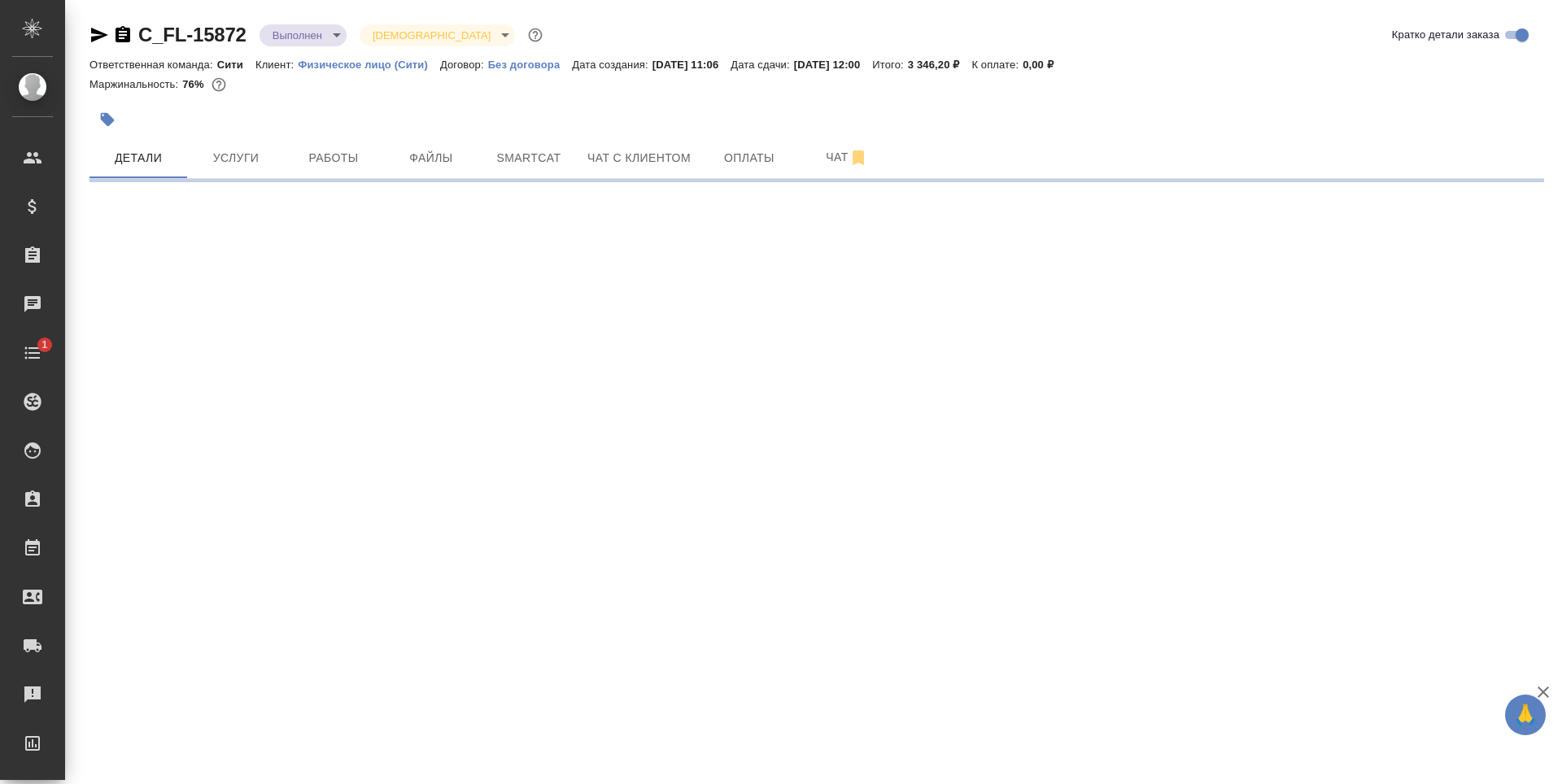
select select "RU"
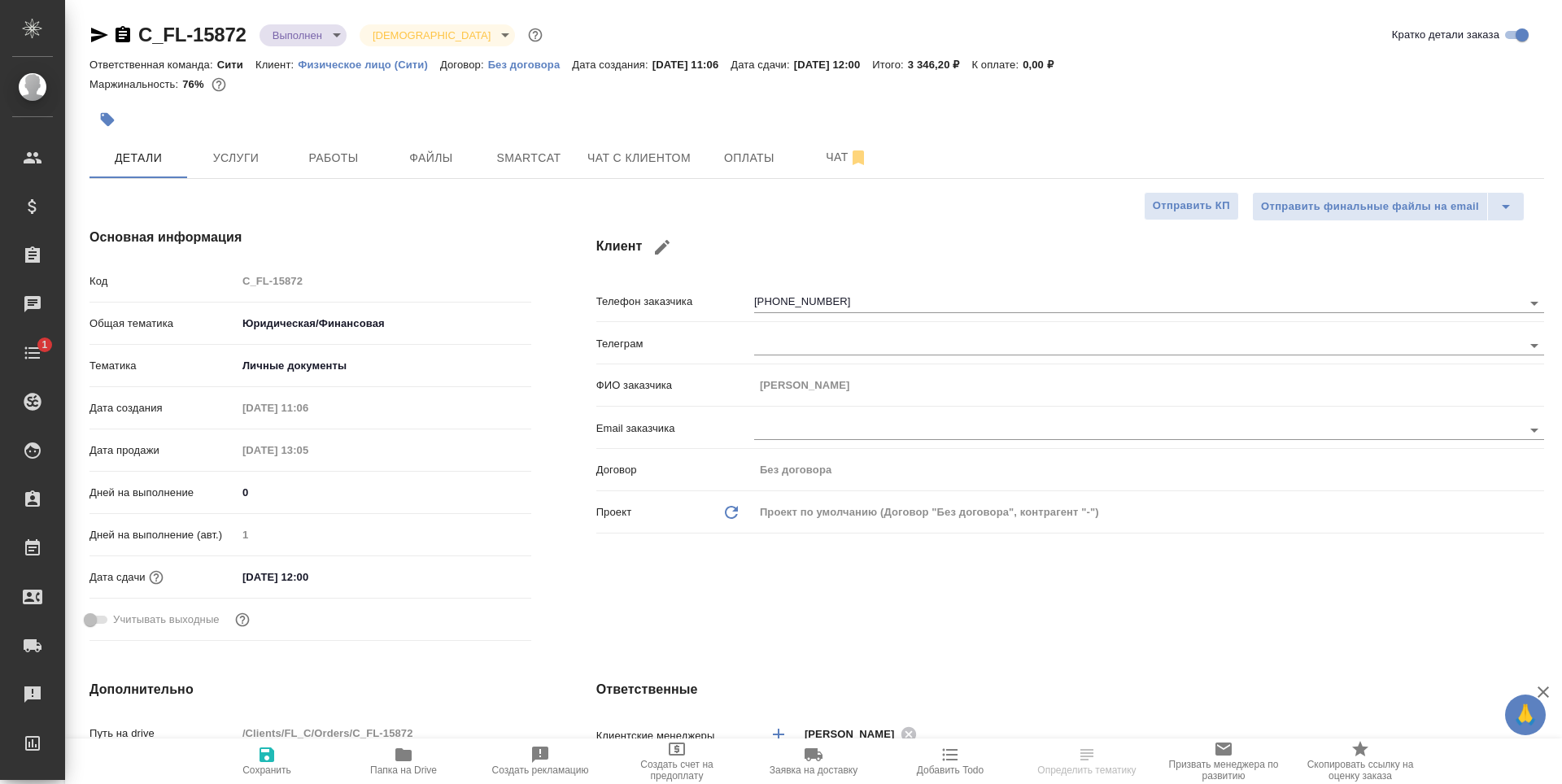
type textarea "x"
click at [327, 167] on span "Работы" at bounding box center [334, 157] width 78 height 21
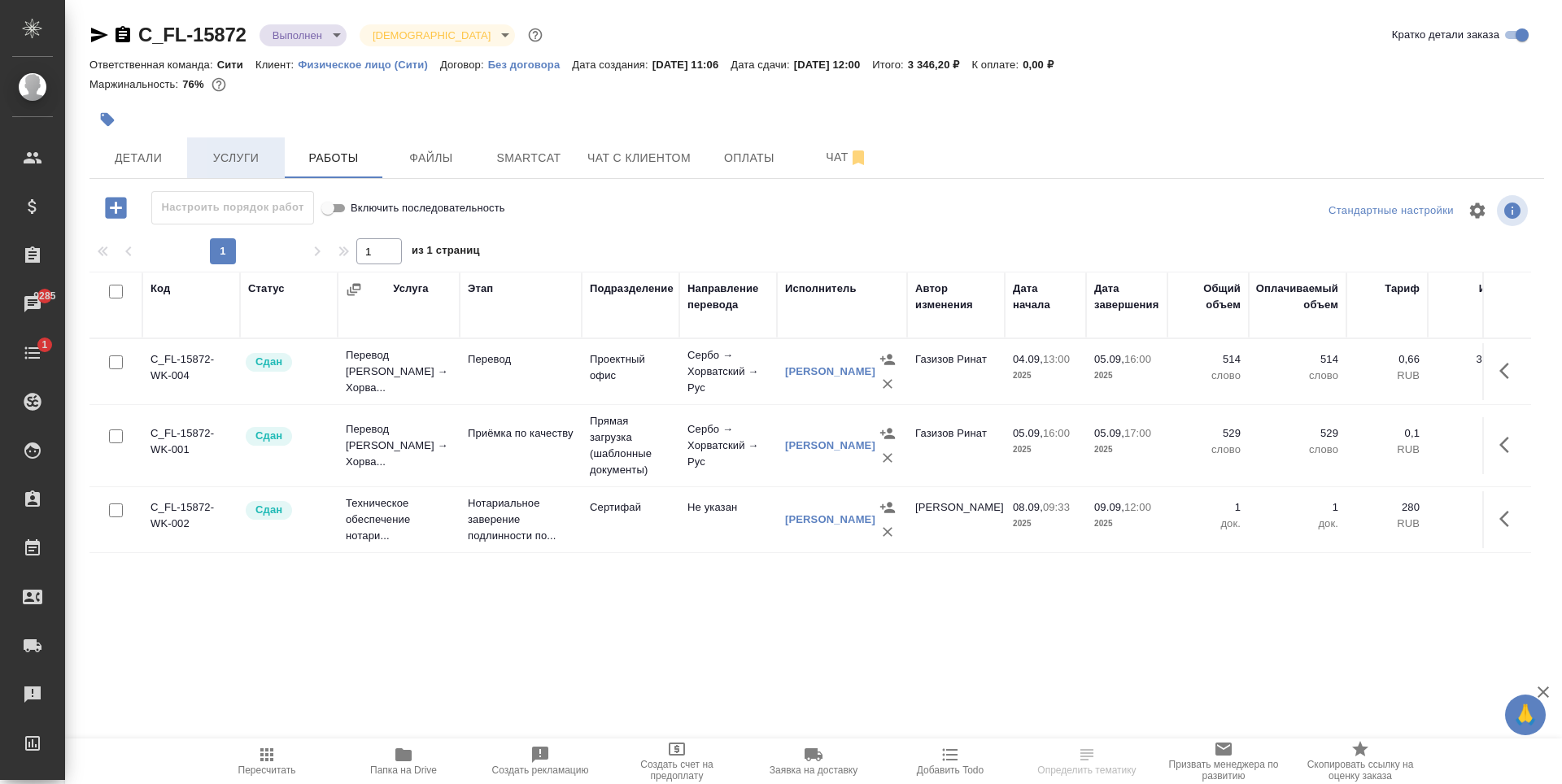
click at [245, 158] on span "Услуги" at bounding box center [236, 157] width 78 height 21
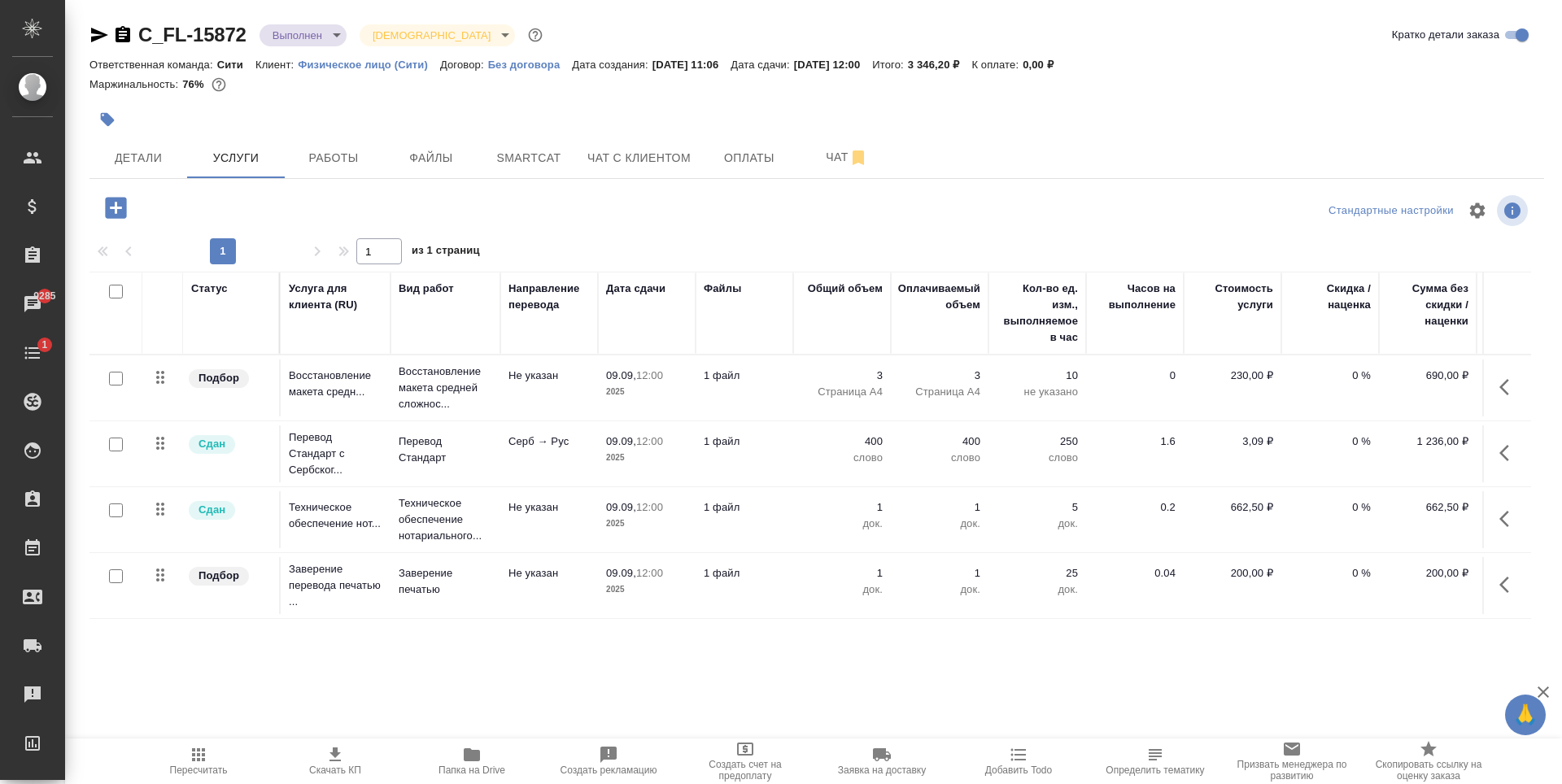
scroll to position [10, 104]
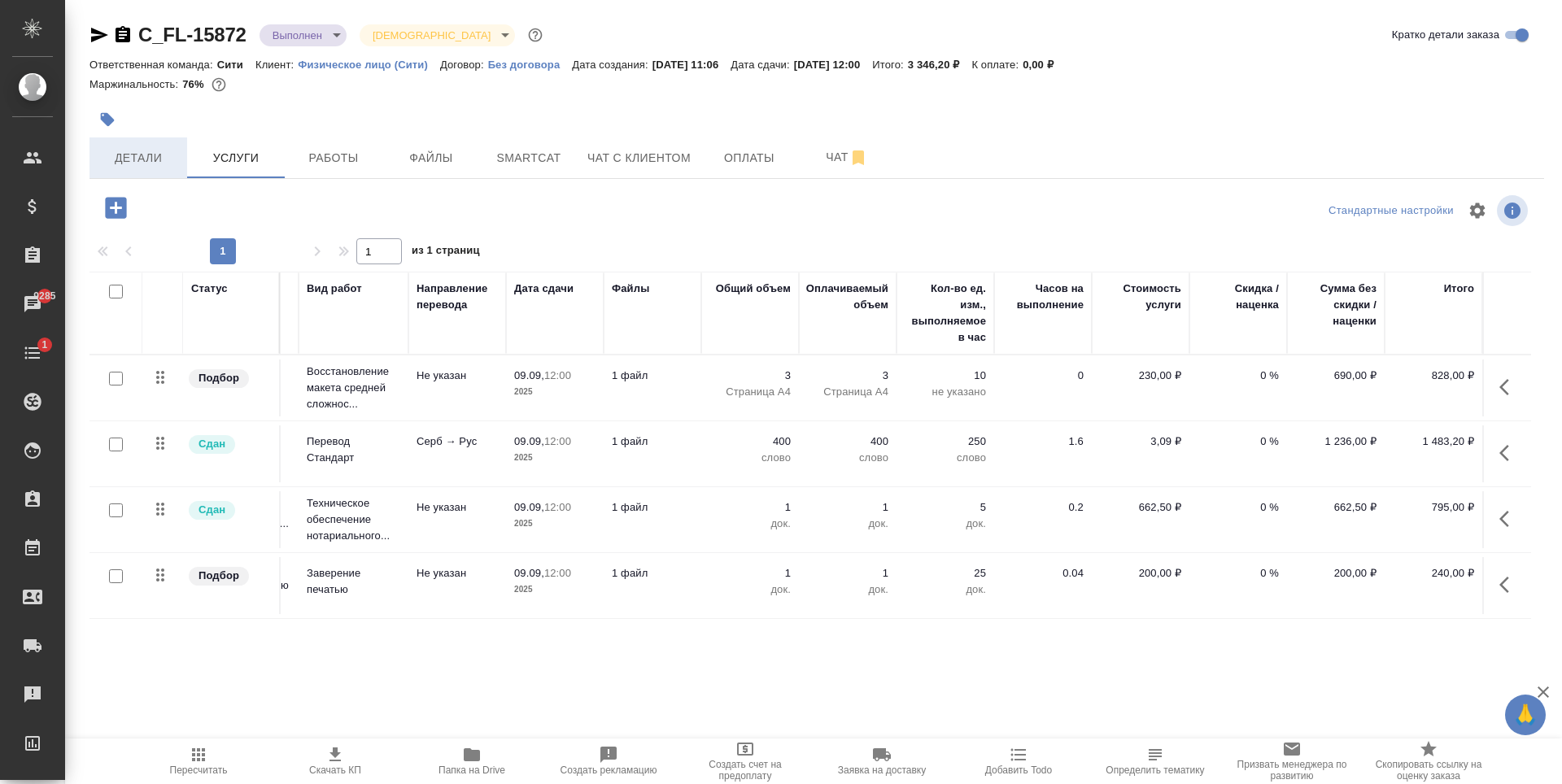
click at [155, 167] on span "Детали" at bounding box center [138, 157] width 78 height 21
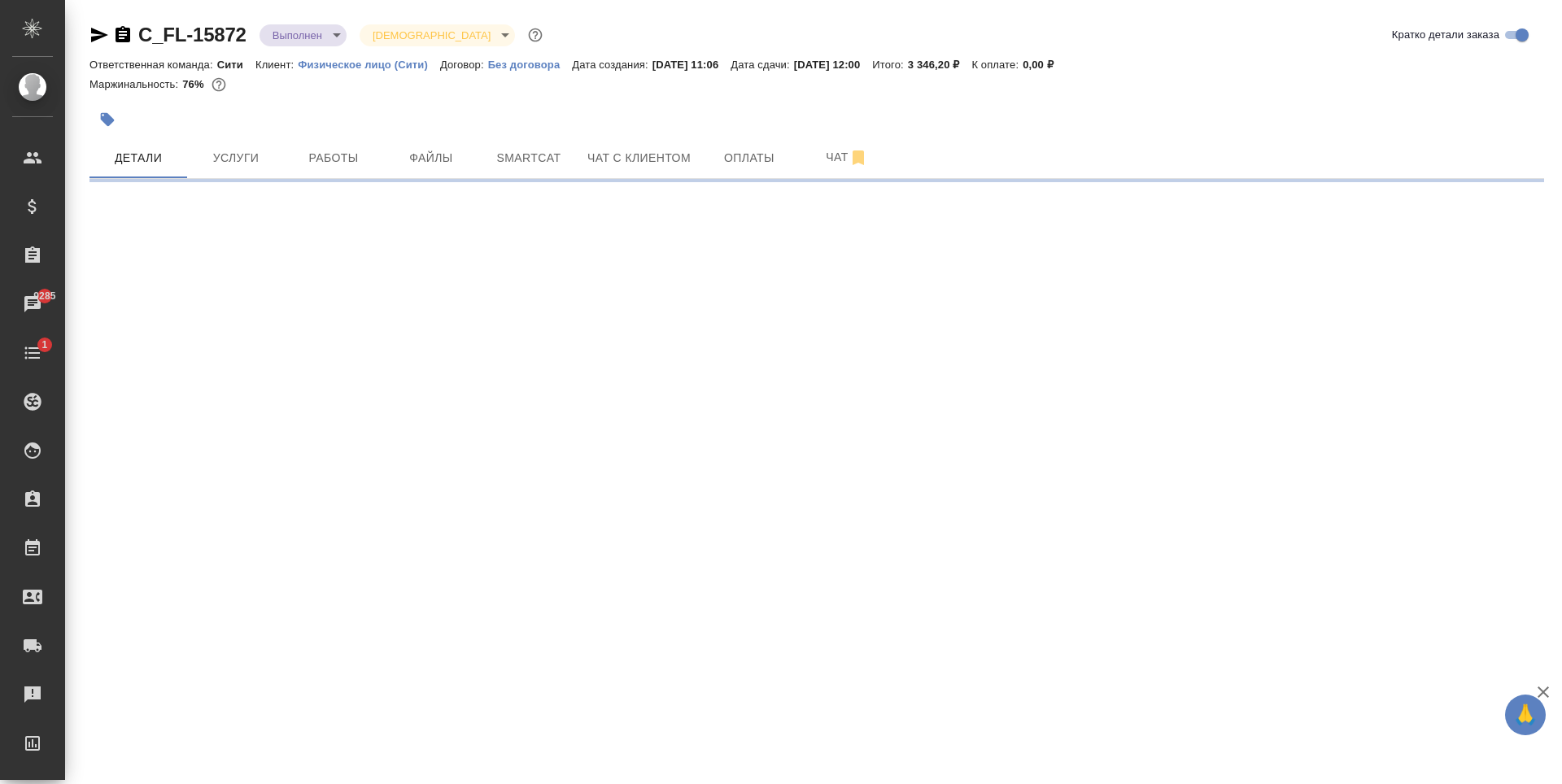
select select "RU"
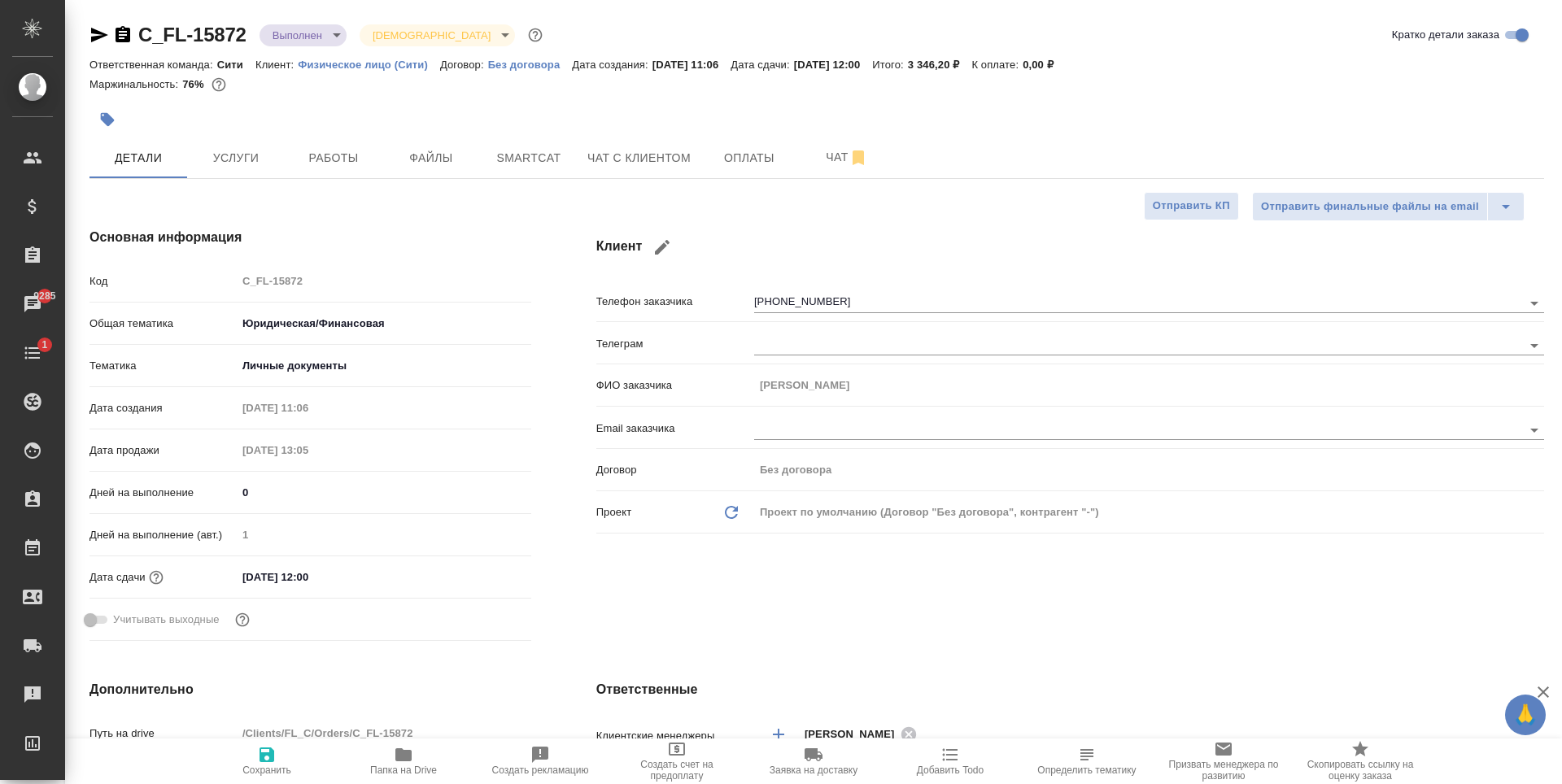
type textarea "x"
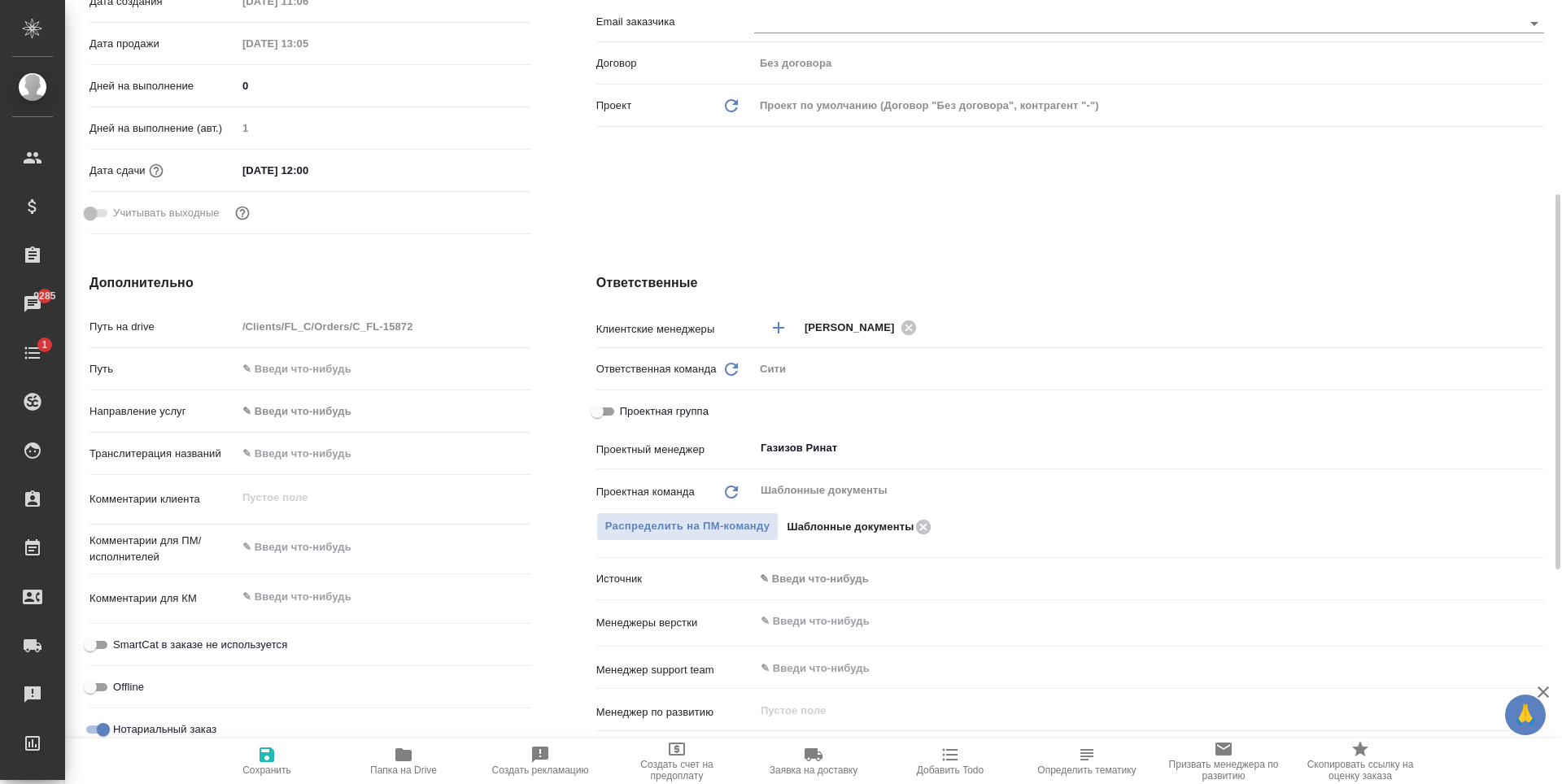
click at [612, 413] on input "Проектная группа" at bounding box center [598, 412] width 59 height 20
checkbox input "true"
type textarea "x"
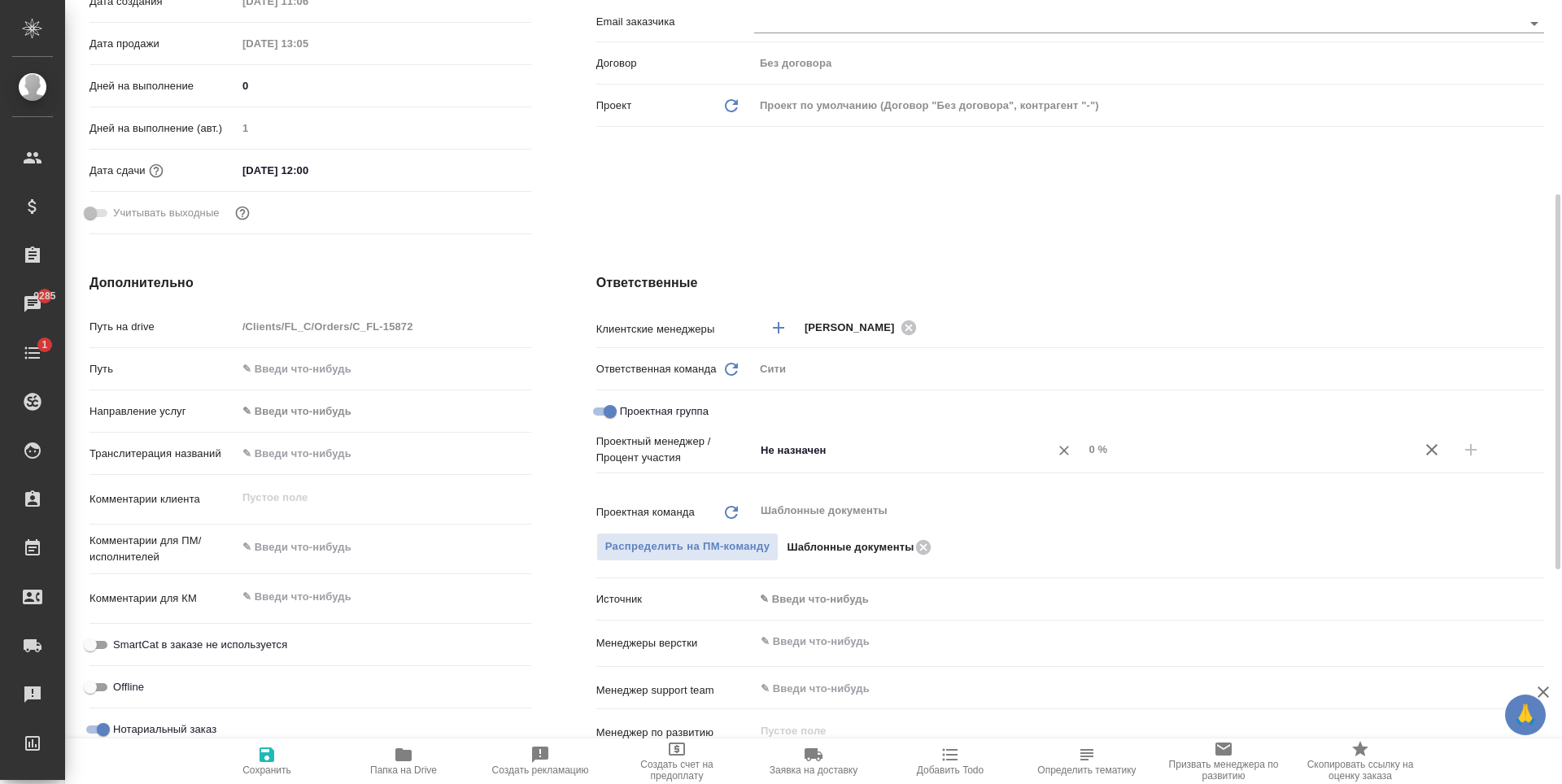
click at [868, 451] on input "Не назначен" at bounding box center [891, 450] width 265 height 20
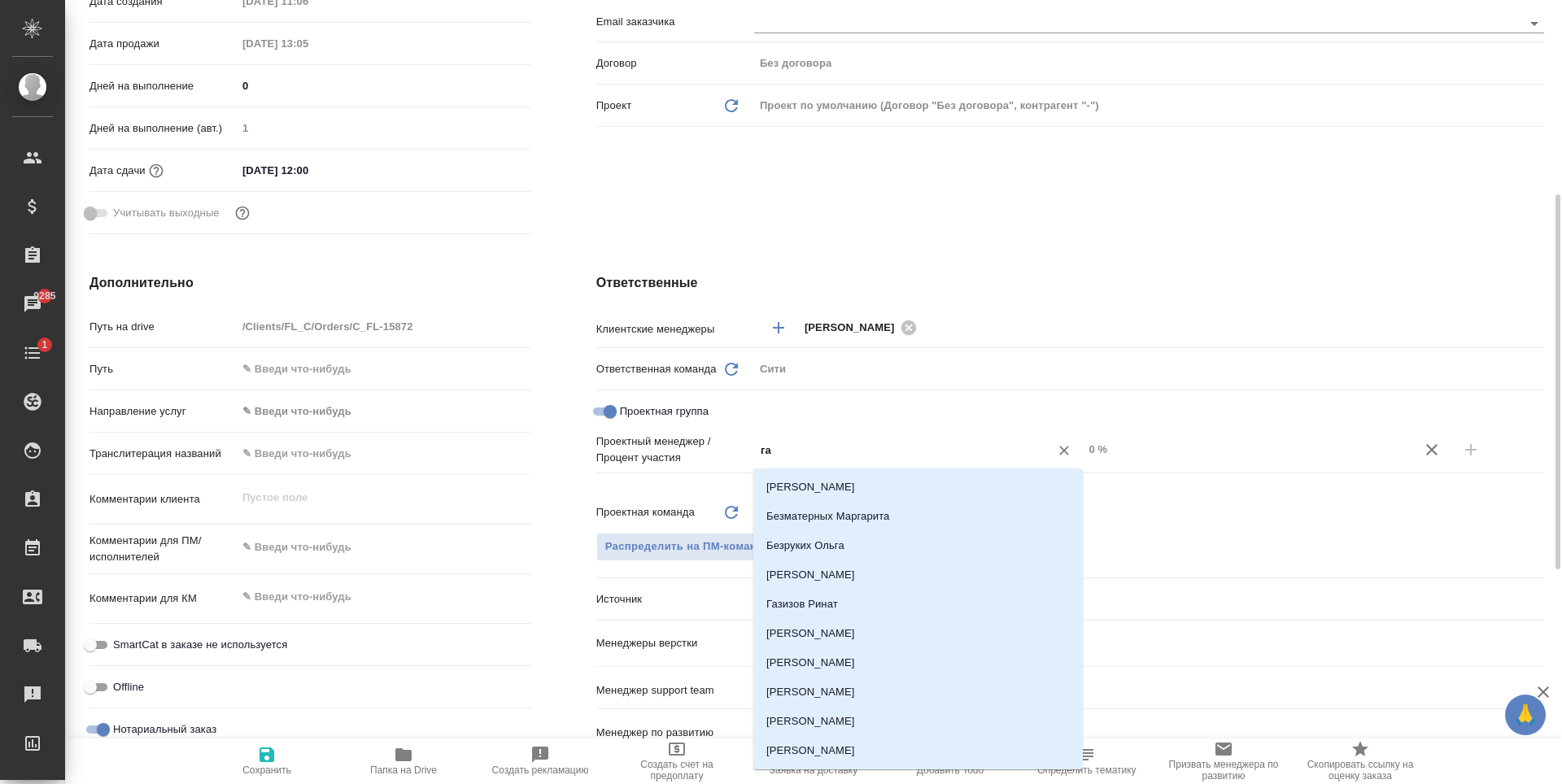
type input "газ"
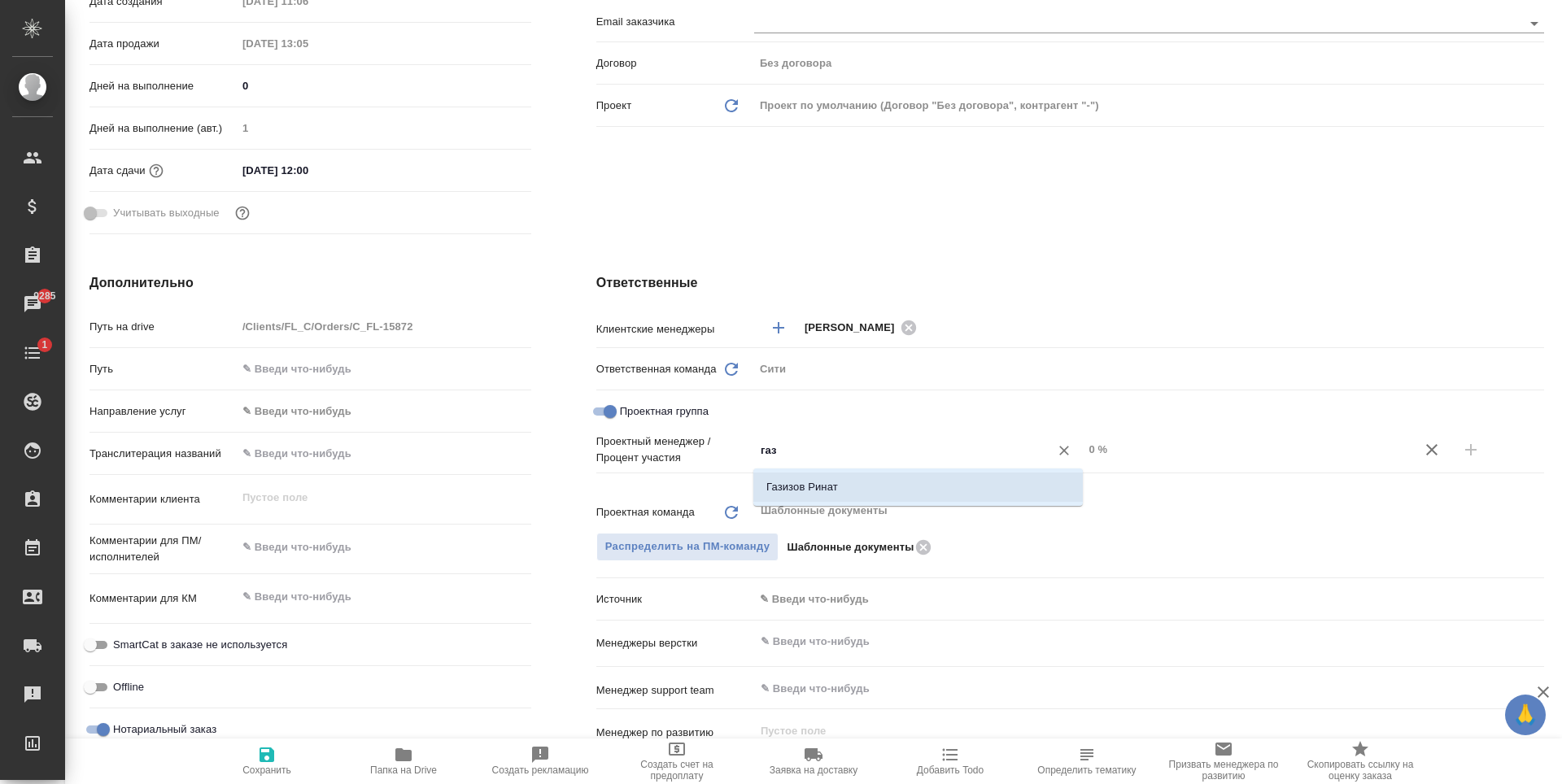
click at [895, 486] on li "Газизов Ринат" at bounding box center [917, 487] width 330 height 29
type textarea "x"
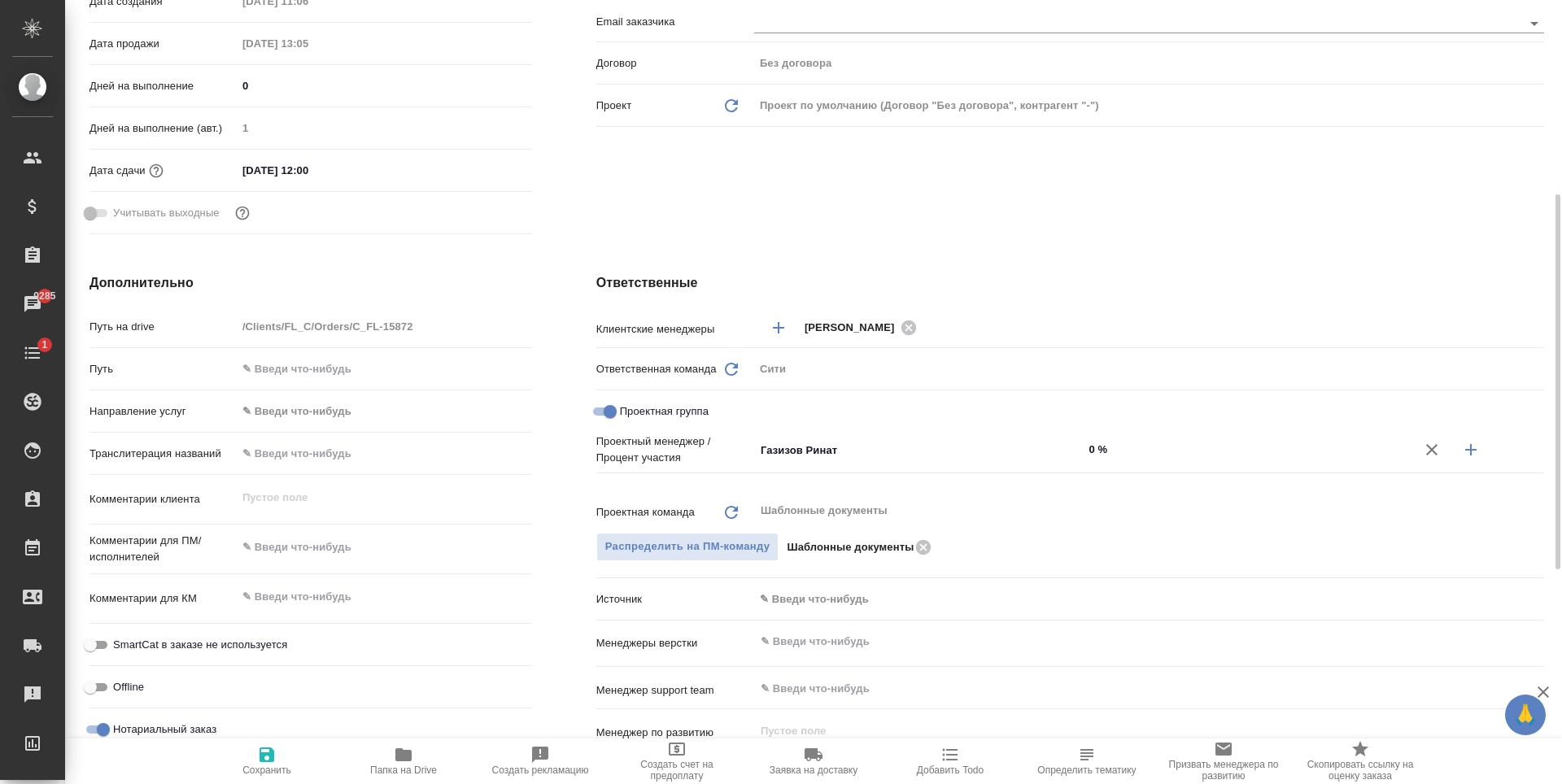
click at [1096, 443] on input "0 %" at bounding box center [1247, 450] width 330 height 23
type textarea "x"
type input "7 %"
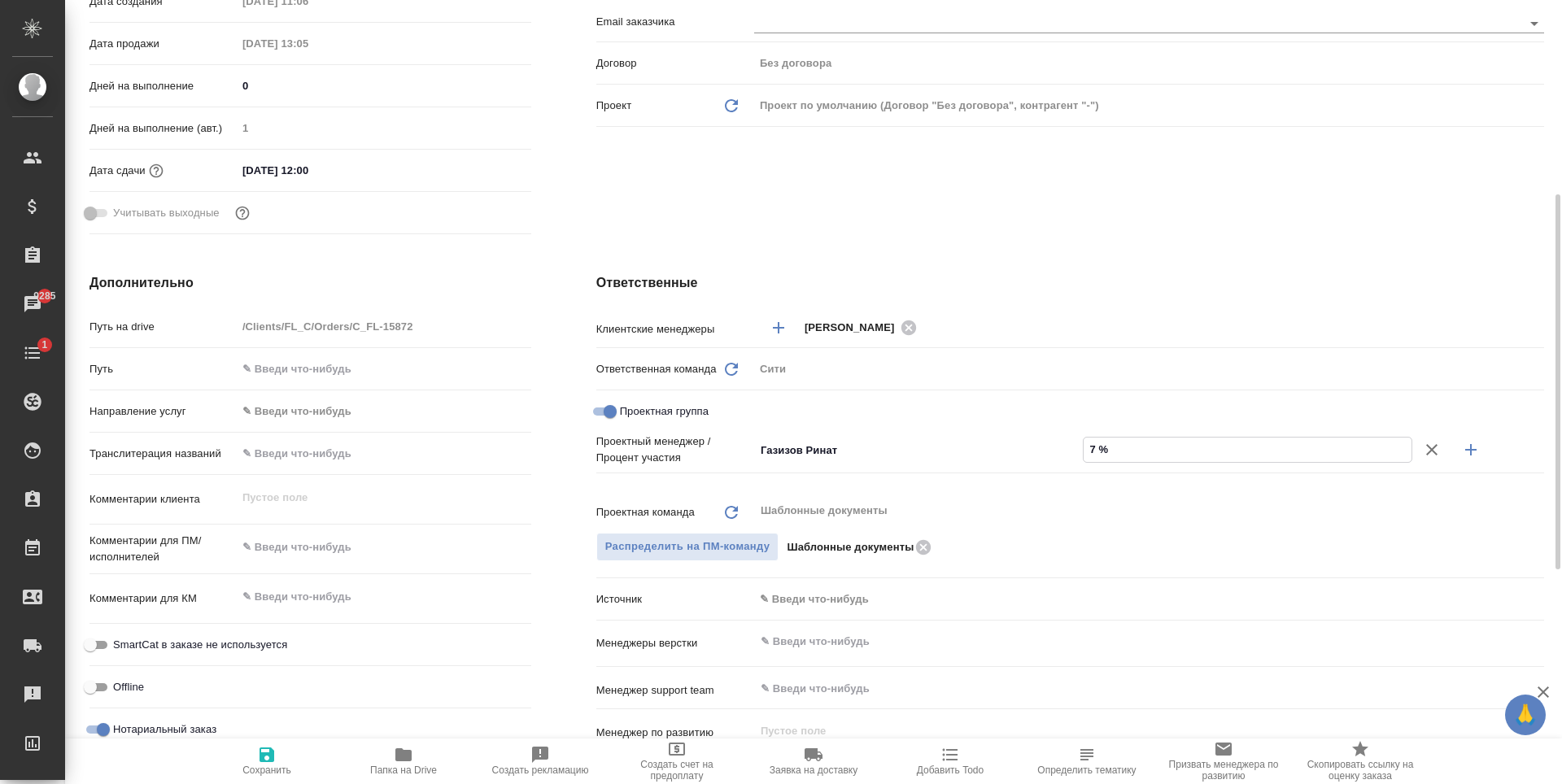
type textarea "x"
type input "70 %"
type textarea "x"
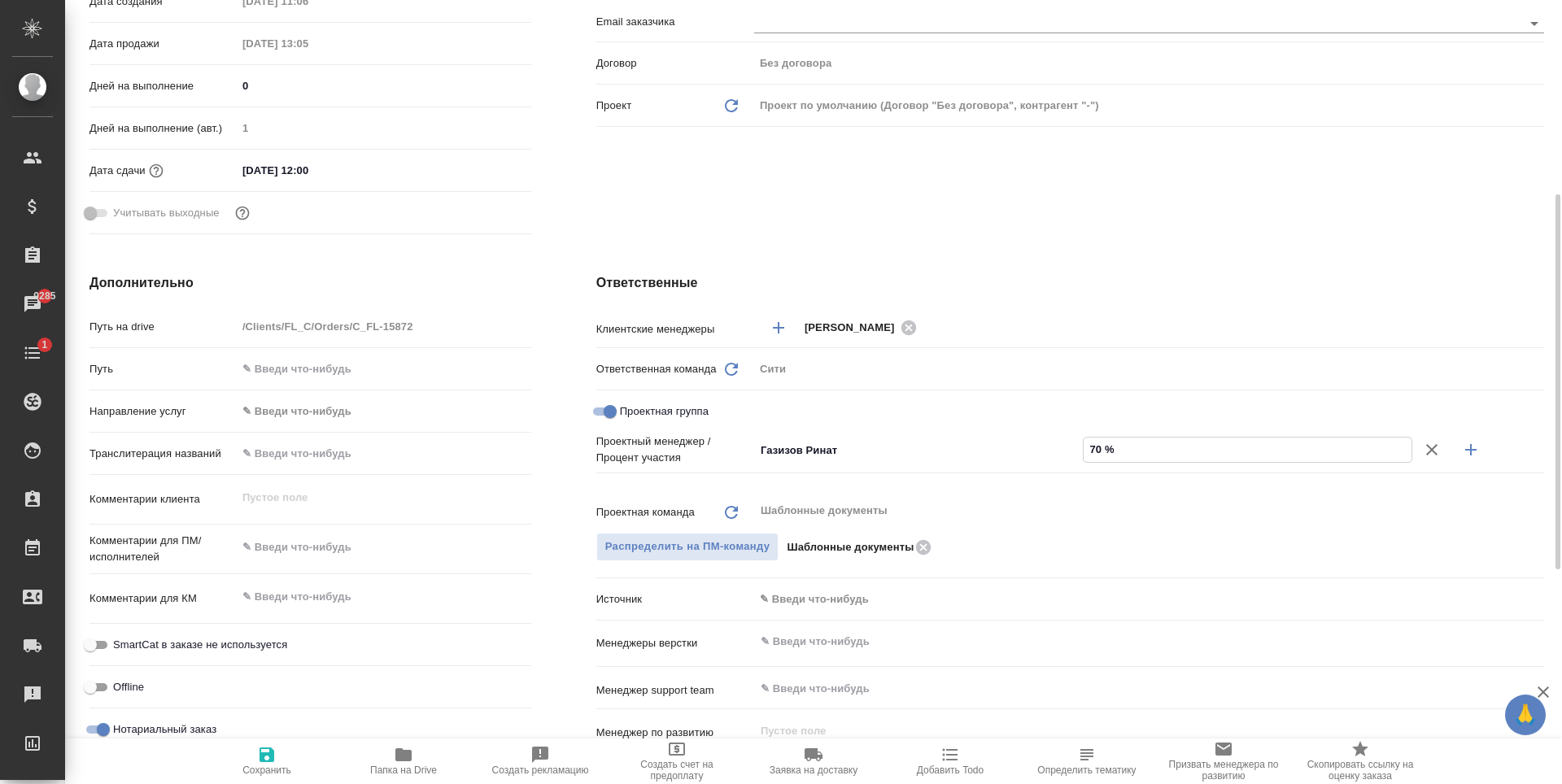
type textarea "x"
type input "70 %"
click at [1474, 452] on icon "button" at bounding box center [1471, 450] width 20 height 20
type textarea "x"
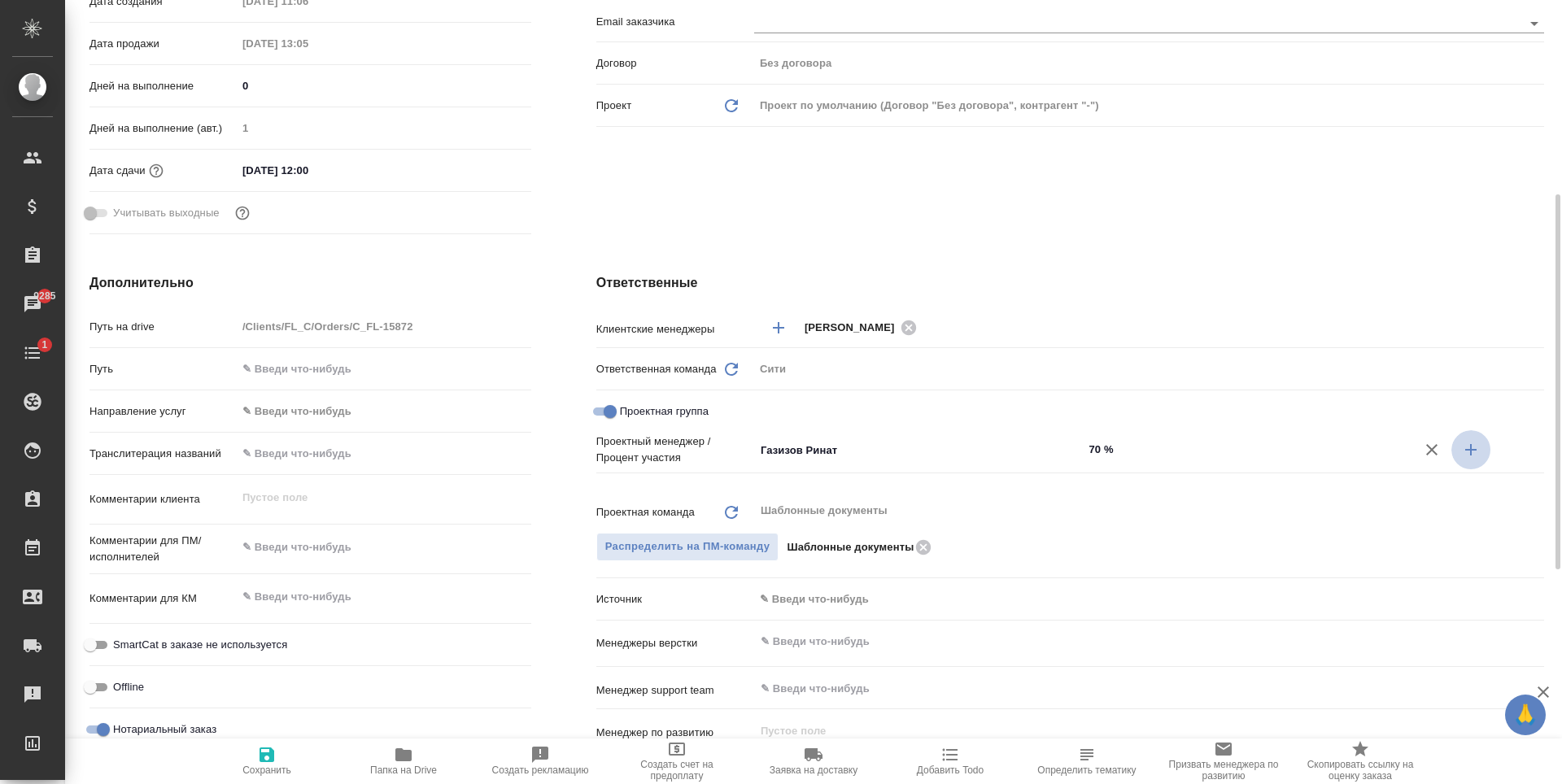
type textarea "x"
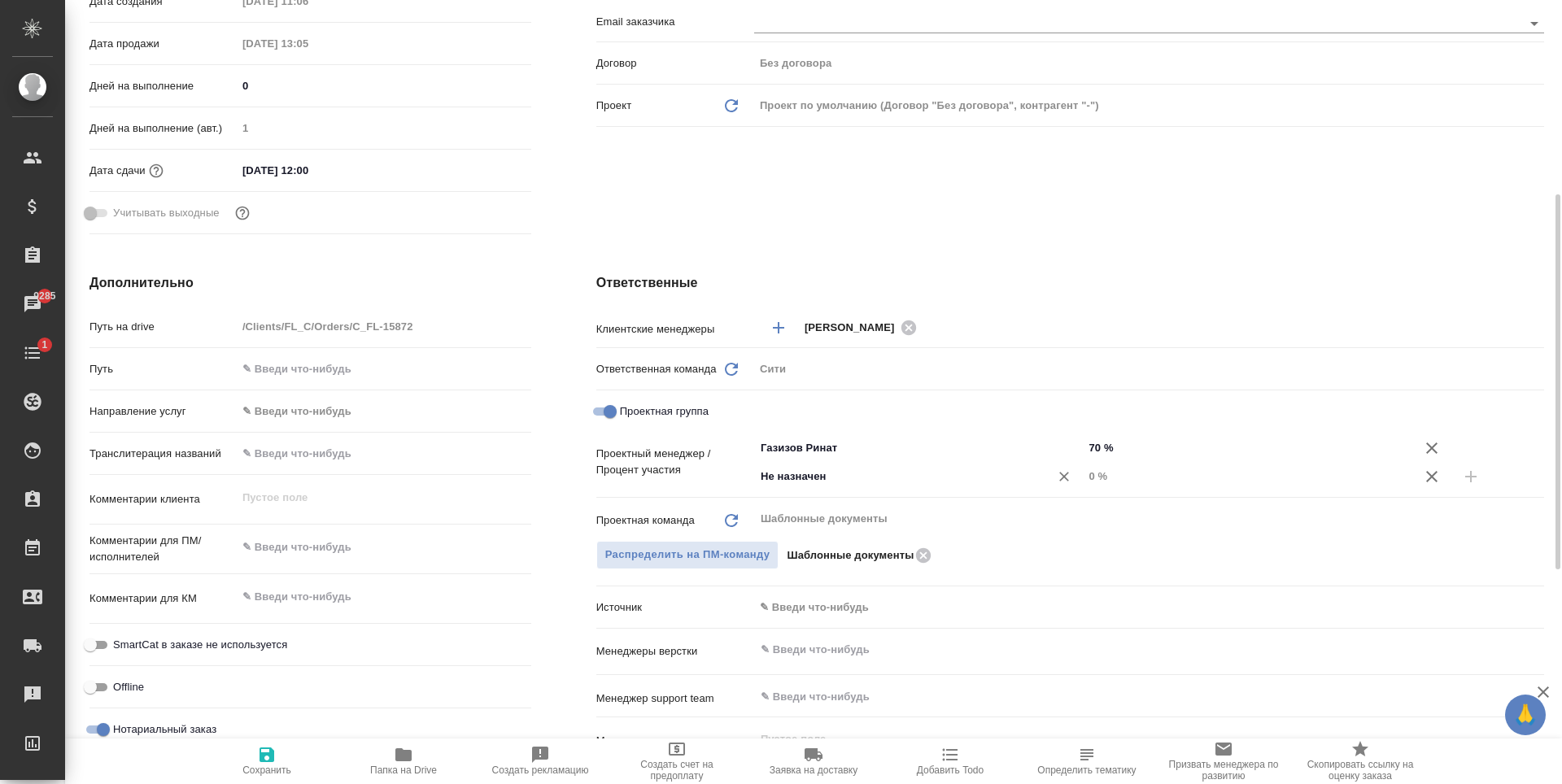
click at [767, 480] on input "Не назначен" at bounding box center [891, 477] width 265 height 20
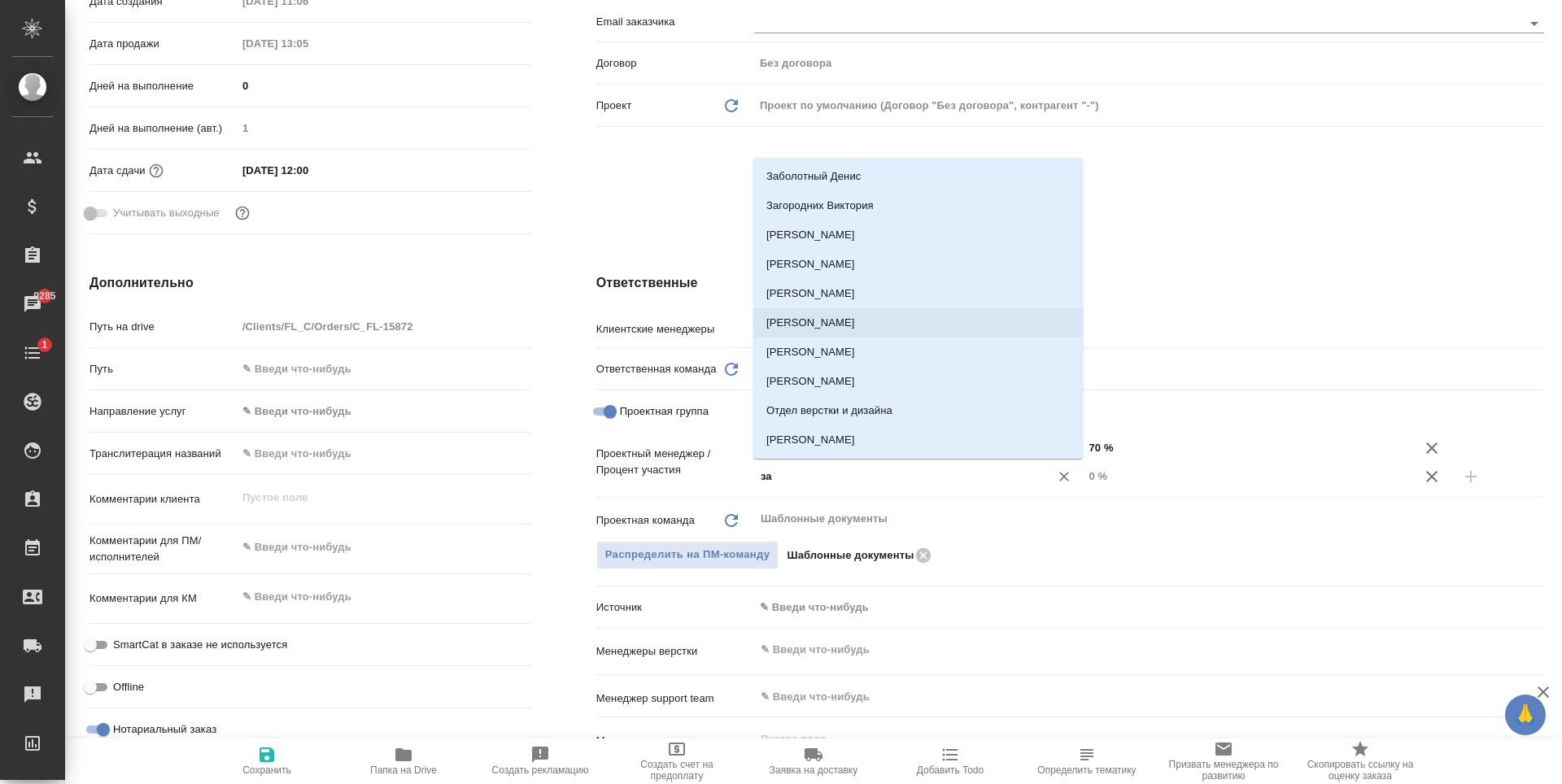
type input "зай"
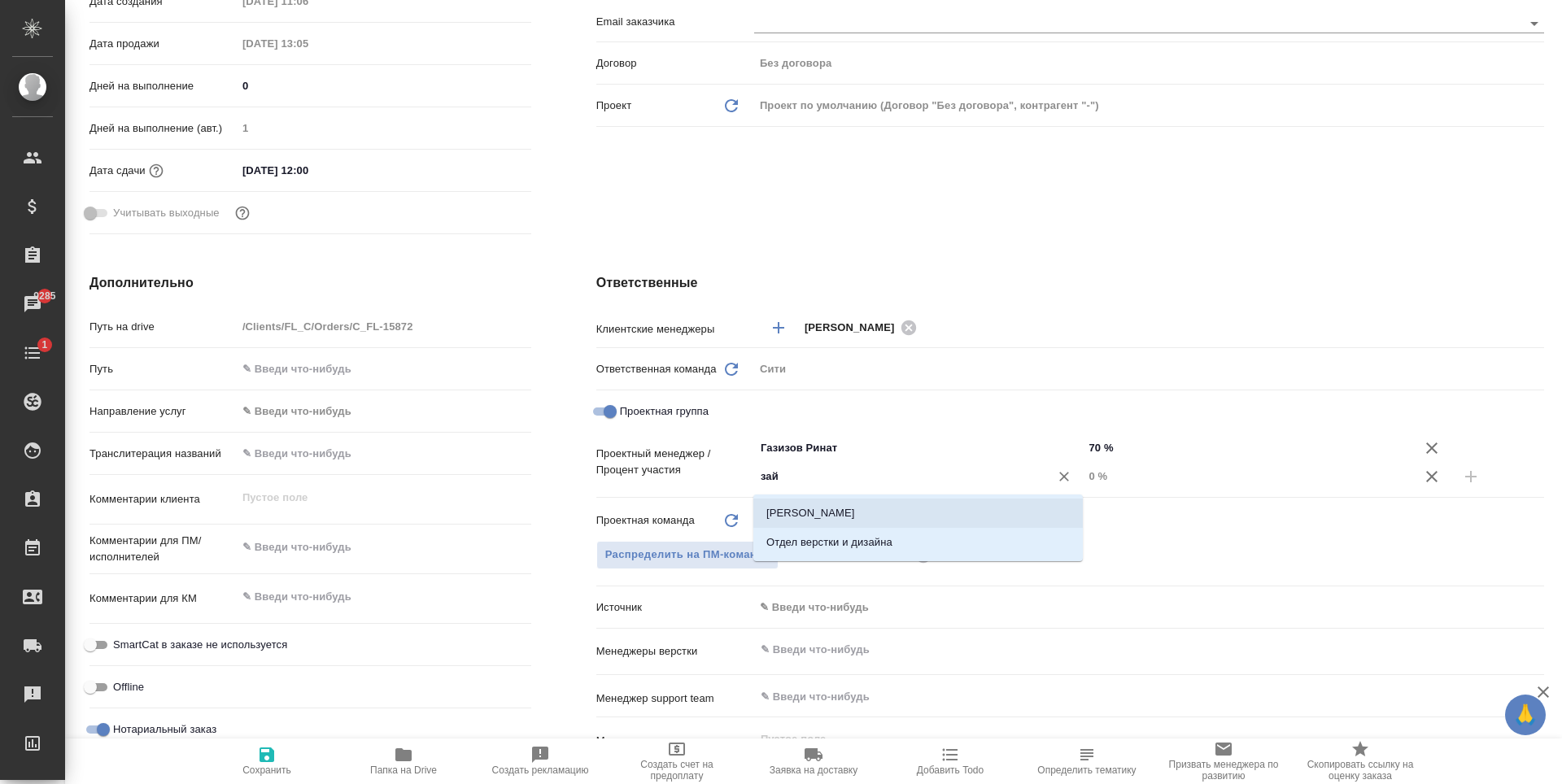
click at [826, 508] on li "[PERSON_NAME] [PERSON_NAME]" at bounding box center [917, 513] width 330 height 29
type textarea "x"
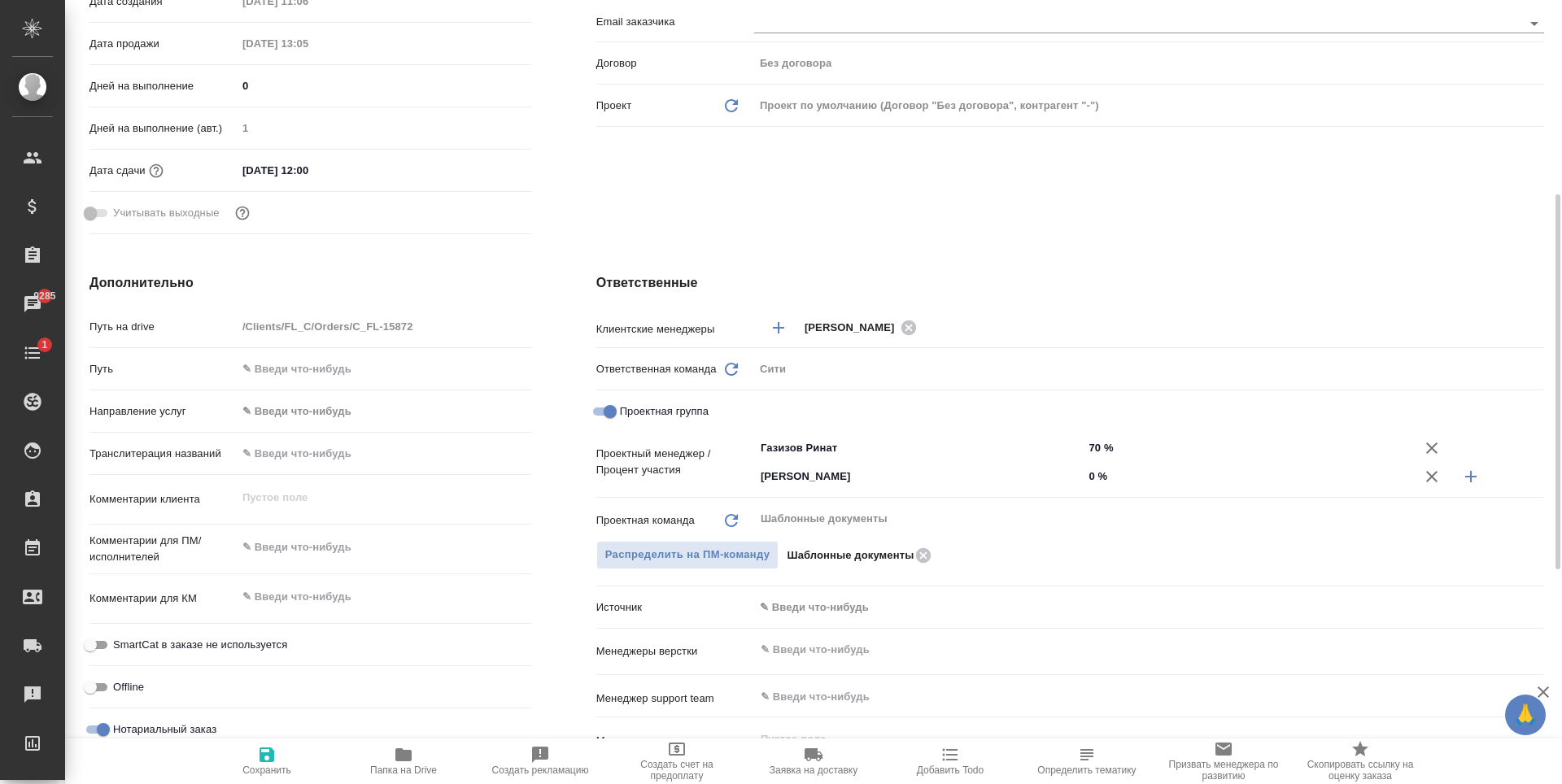
click at [1095, 481] on input "0 %" at bounding box center [1247, 476] width 330 height 23
type textarea "x"
type input "3 %"
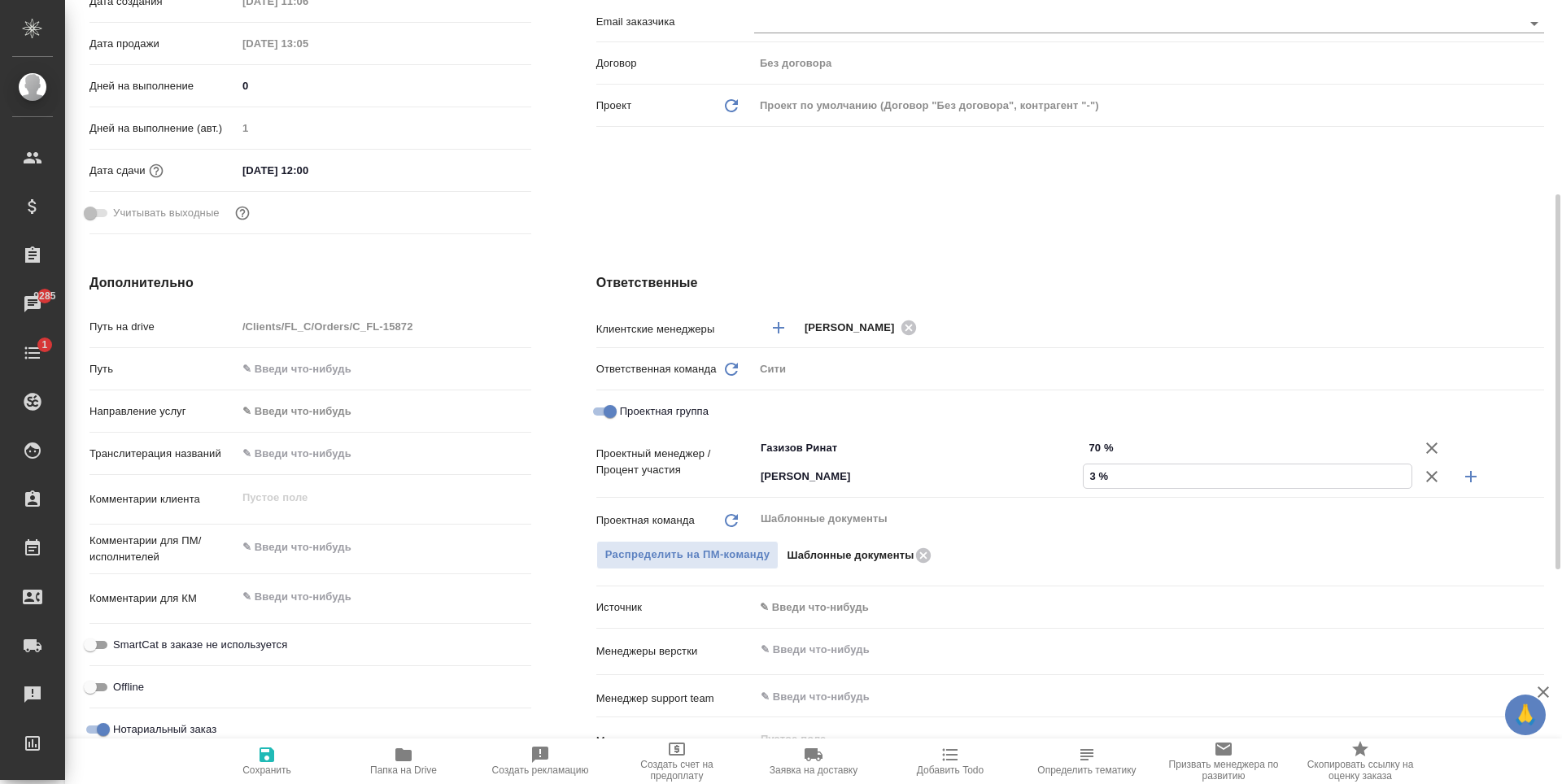
type textarea "x"
type input "30 %"
type textarea "x"
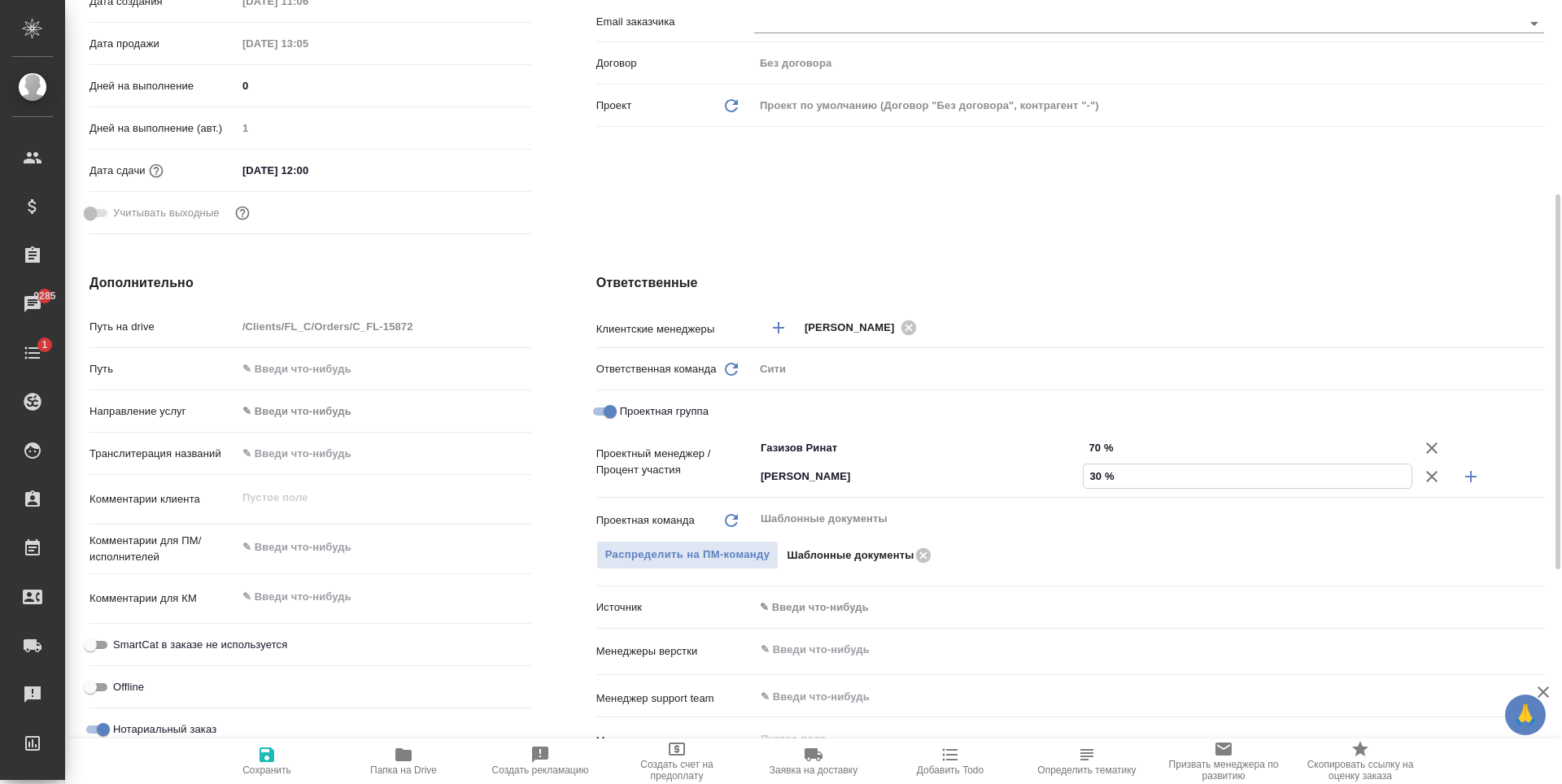
type textarea "x"
type input "30 %"
click at [922, 193] on div "Клиент Телефон заказчика +79295761436 Телеграм ФИО заказчика Медаревич Милош Em…" at bounding box center [1071, 31] width 1013 height 485
click at [276, 756] on icon "button" at bounding box center [267, 755] width 20 height 20
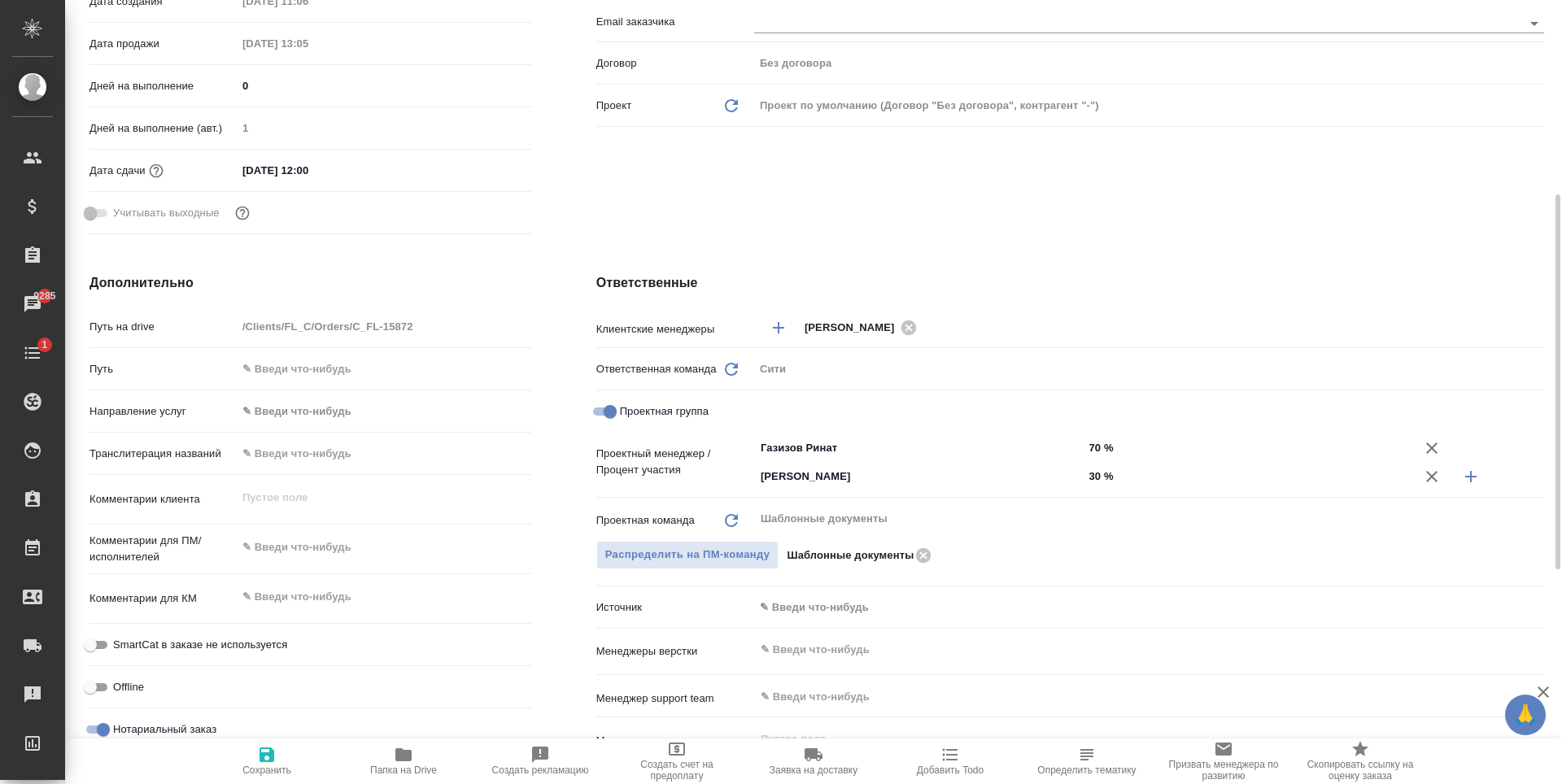
type textarea "x"
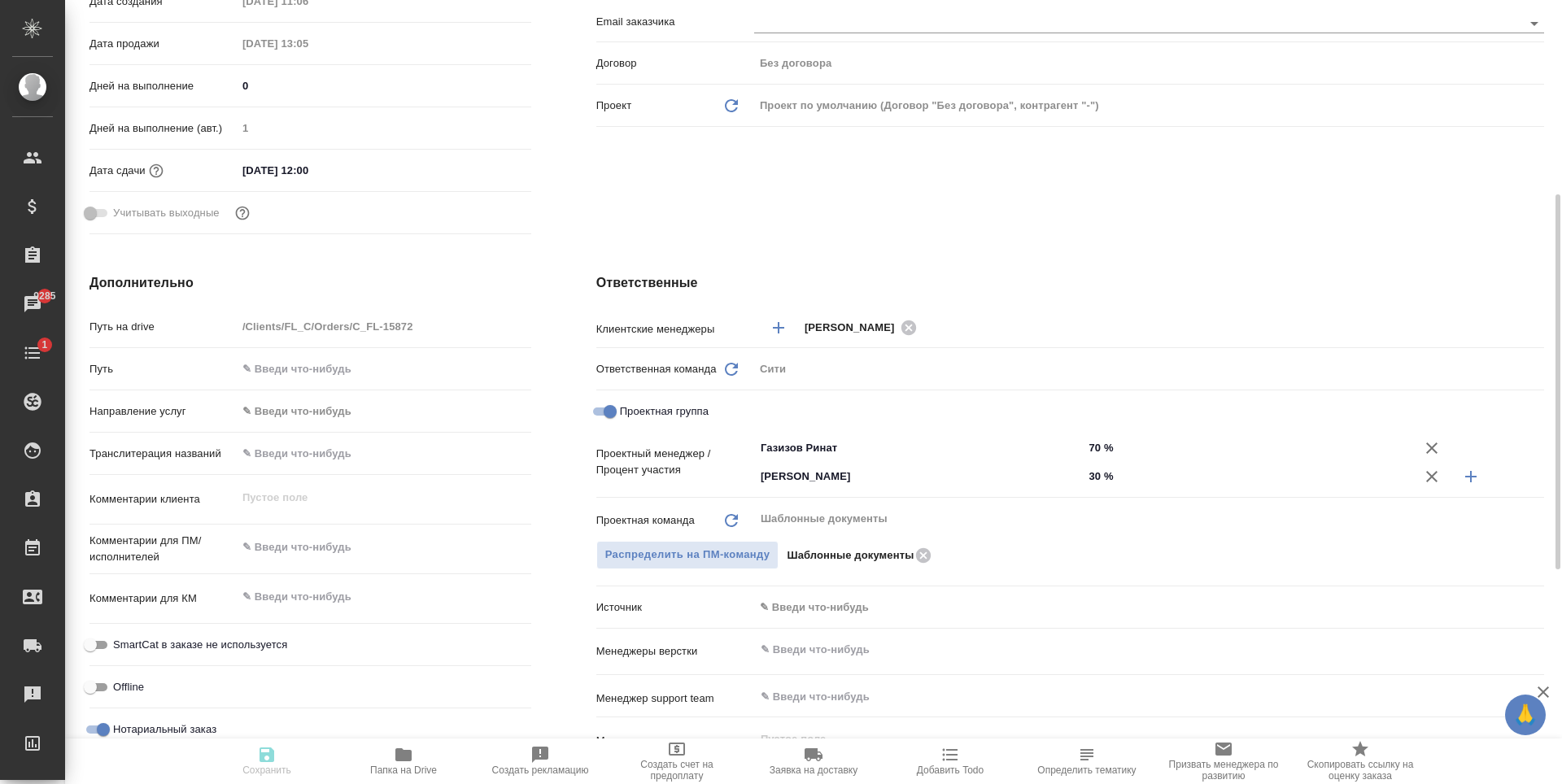
type textarea "x"
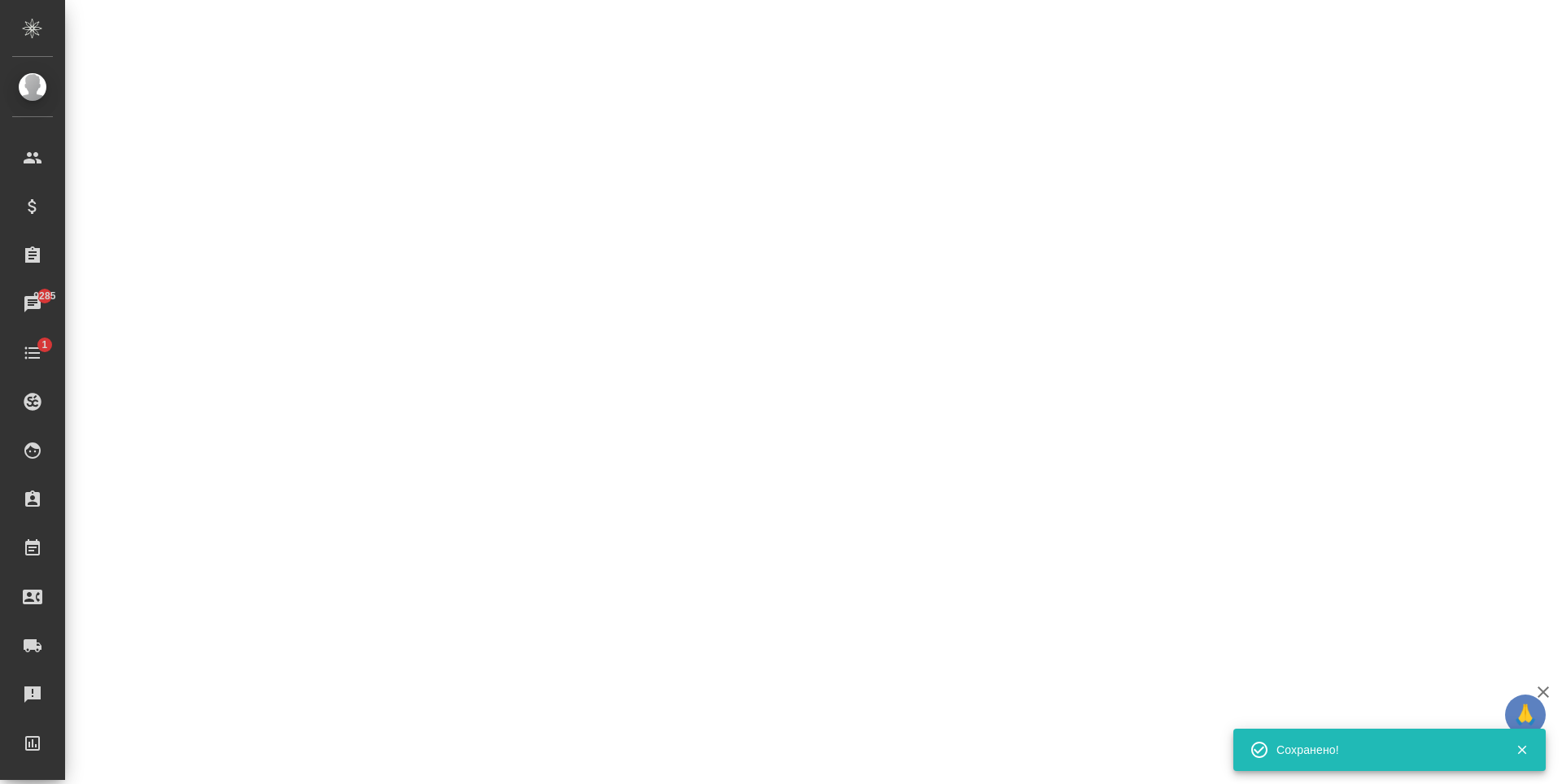
select select "RU"
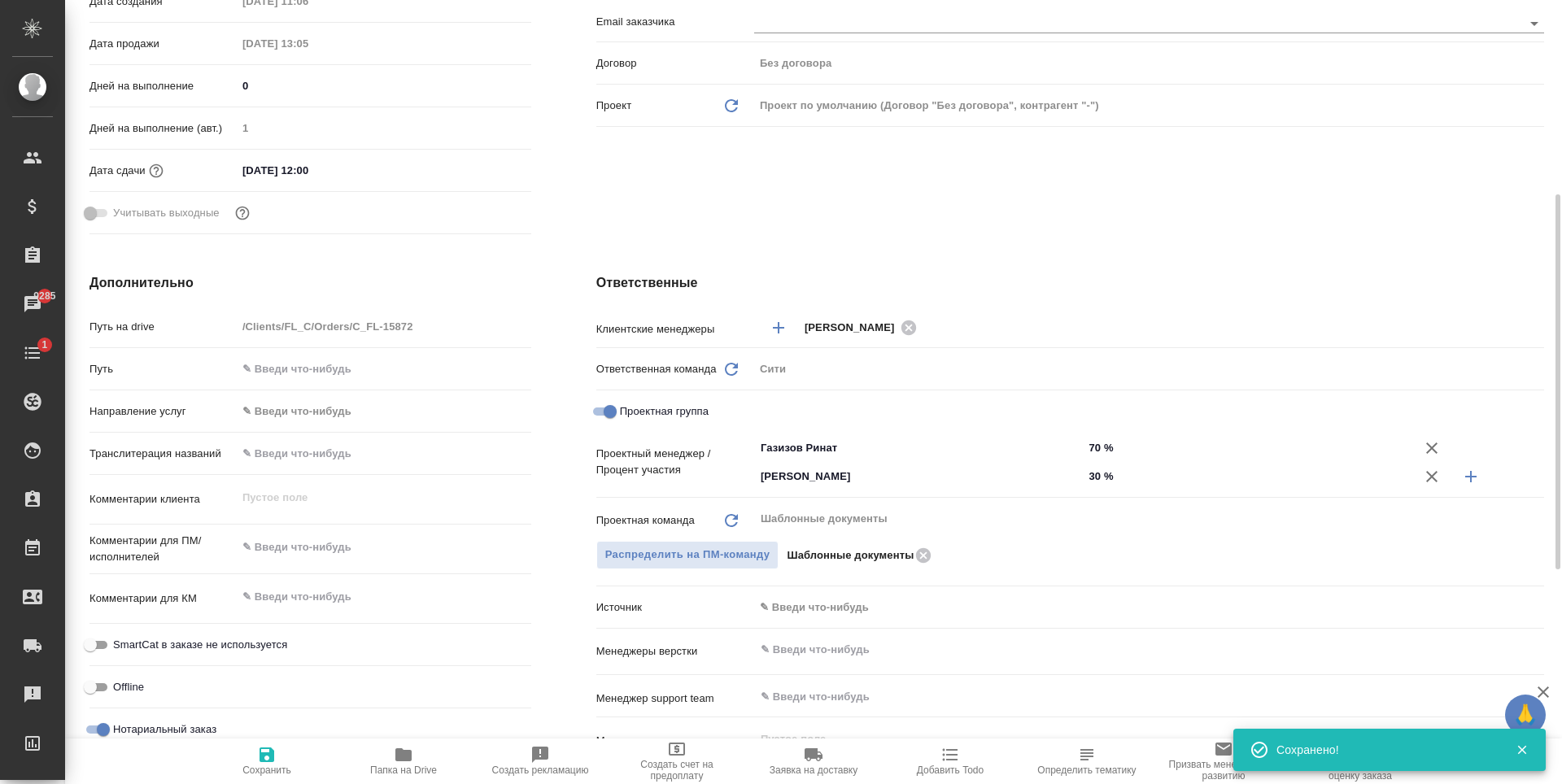
type textarea "x"
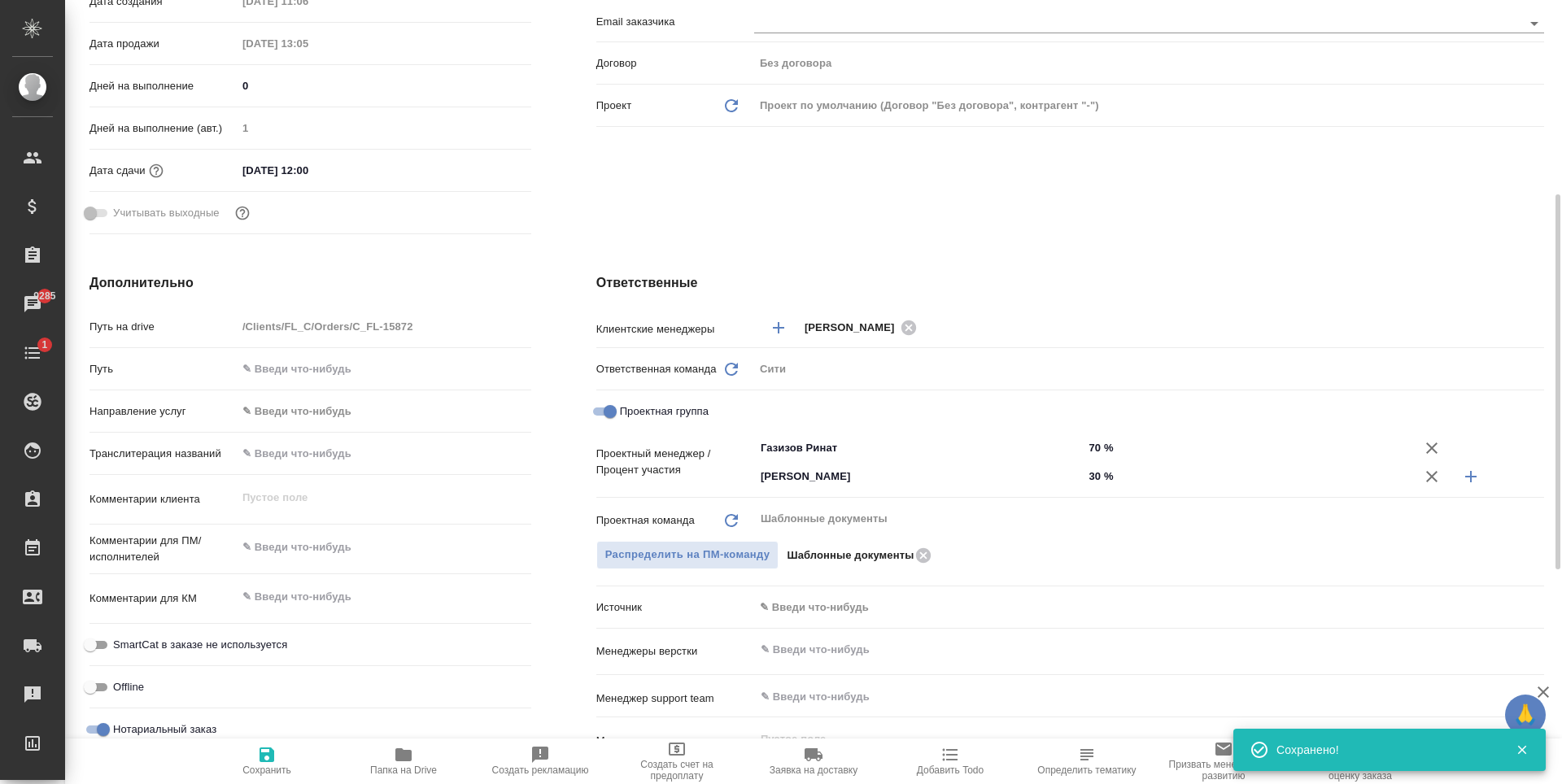
type textarea "x"
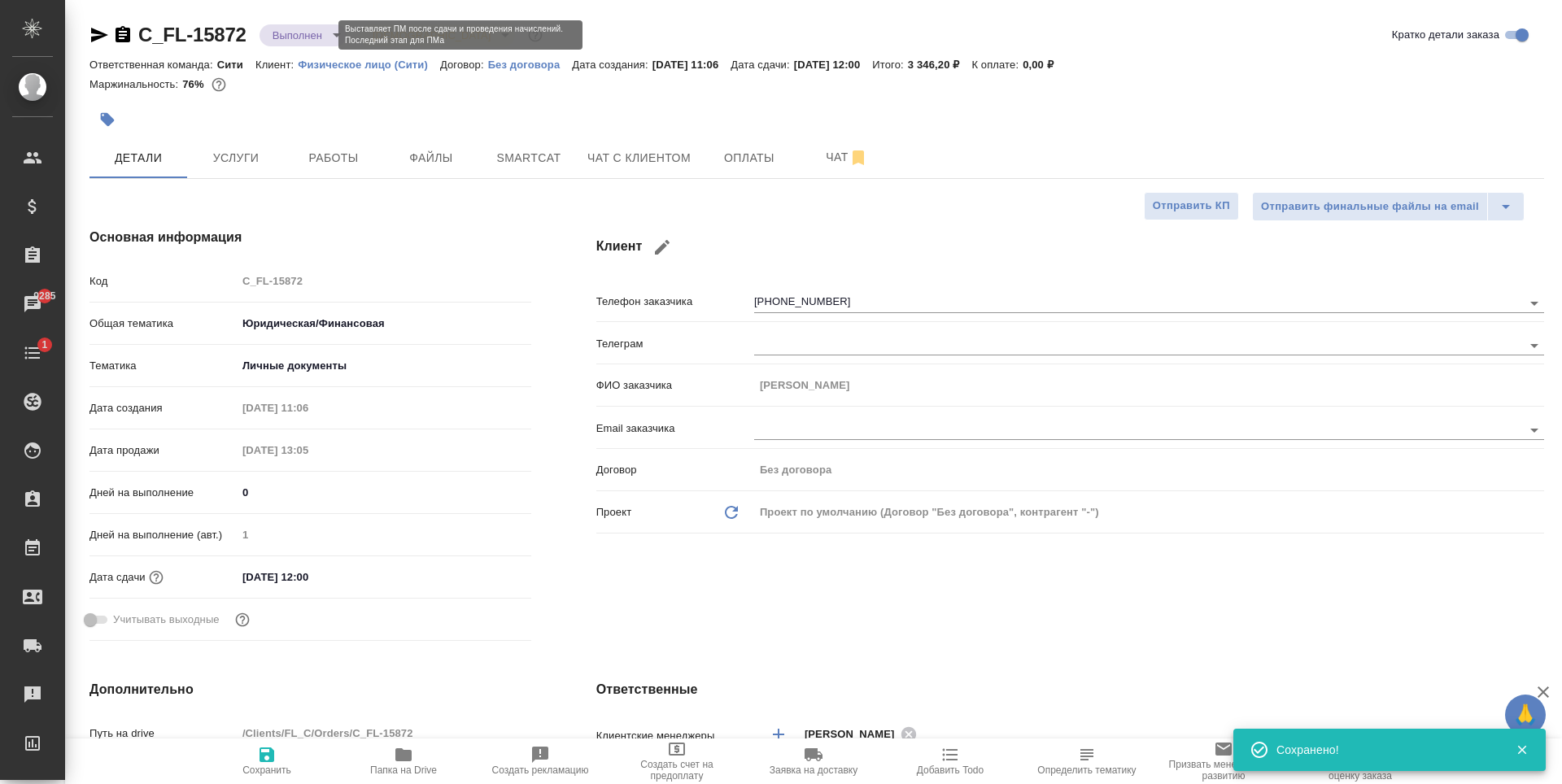
click at [319, 30] on body "🙏 .cls-1 fill:#fff; AWATERA Zaytseva Svetlana Клиенты Спецификации Заказы 9285 …" at bounding box center [781, 392] width 1562 height 784
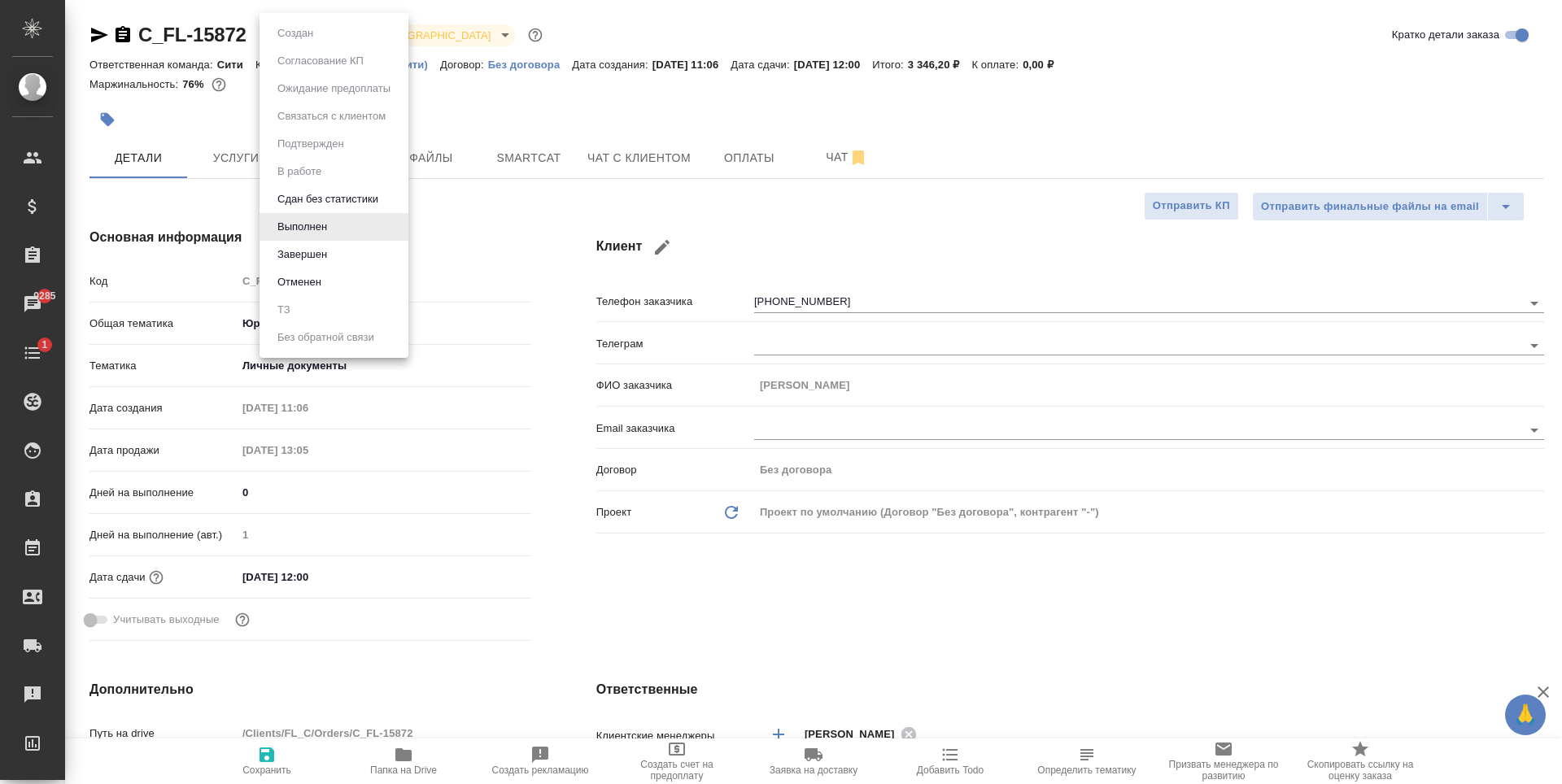
click at [633, 199] on div at bounding box center [781, 392] width 1562 height 784
click at [336, 31] on body "🙏 .cls-1 fill:#fff; AWATERA Zaytseva Svetlana Клиенты Спецификации Заказы 9285 …" at bounding box center [781, 392] width 1562 height 784
click at [336, 250] on li "Завершен" at bounding box center [334, 254] width 149 height 27
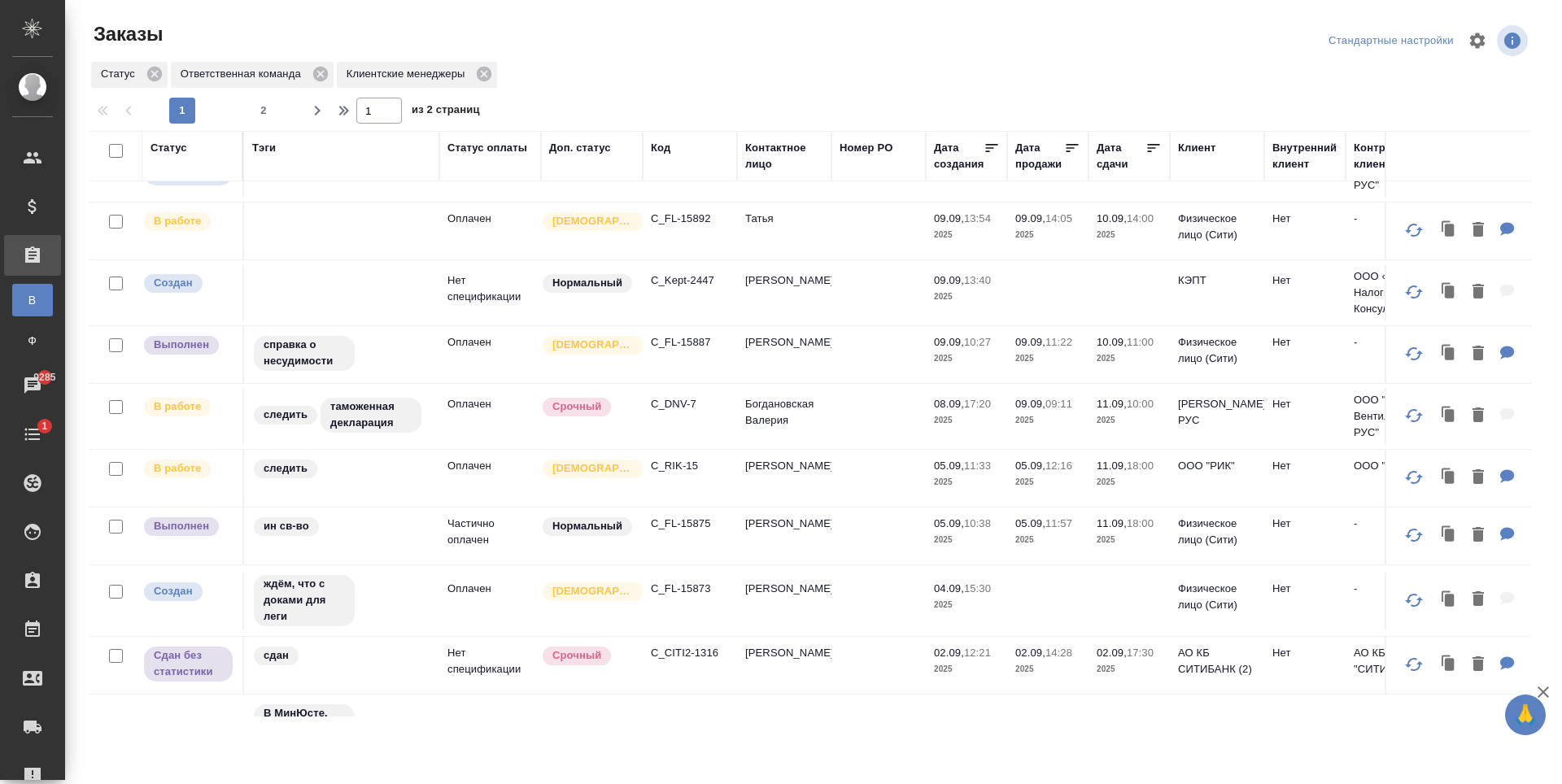
scroll to position [353, 0]
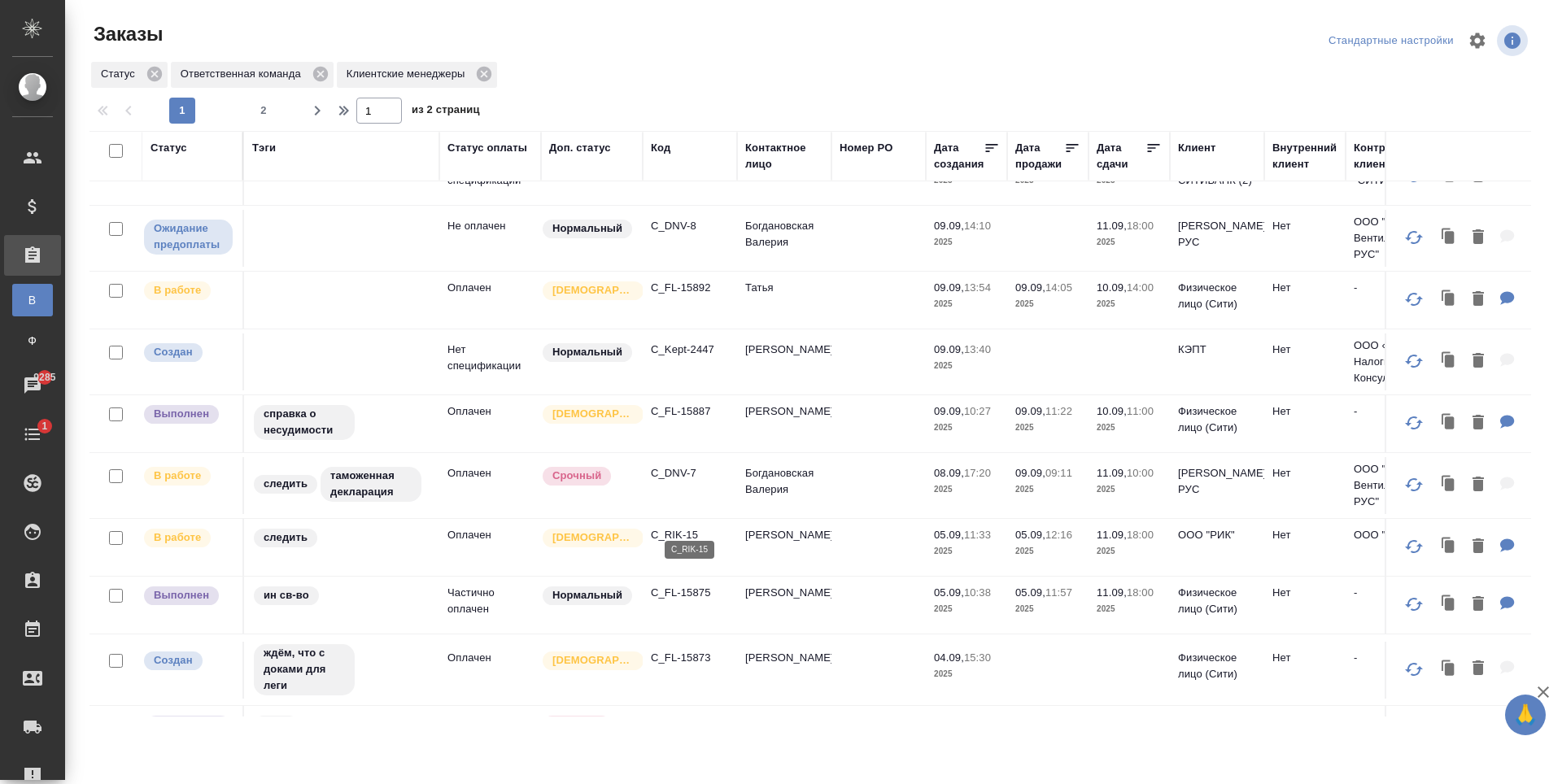
click at [690, 527] on p "C_RIK-15" at bounding box center [691, 535] width 78 height 17
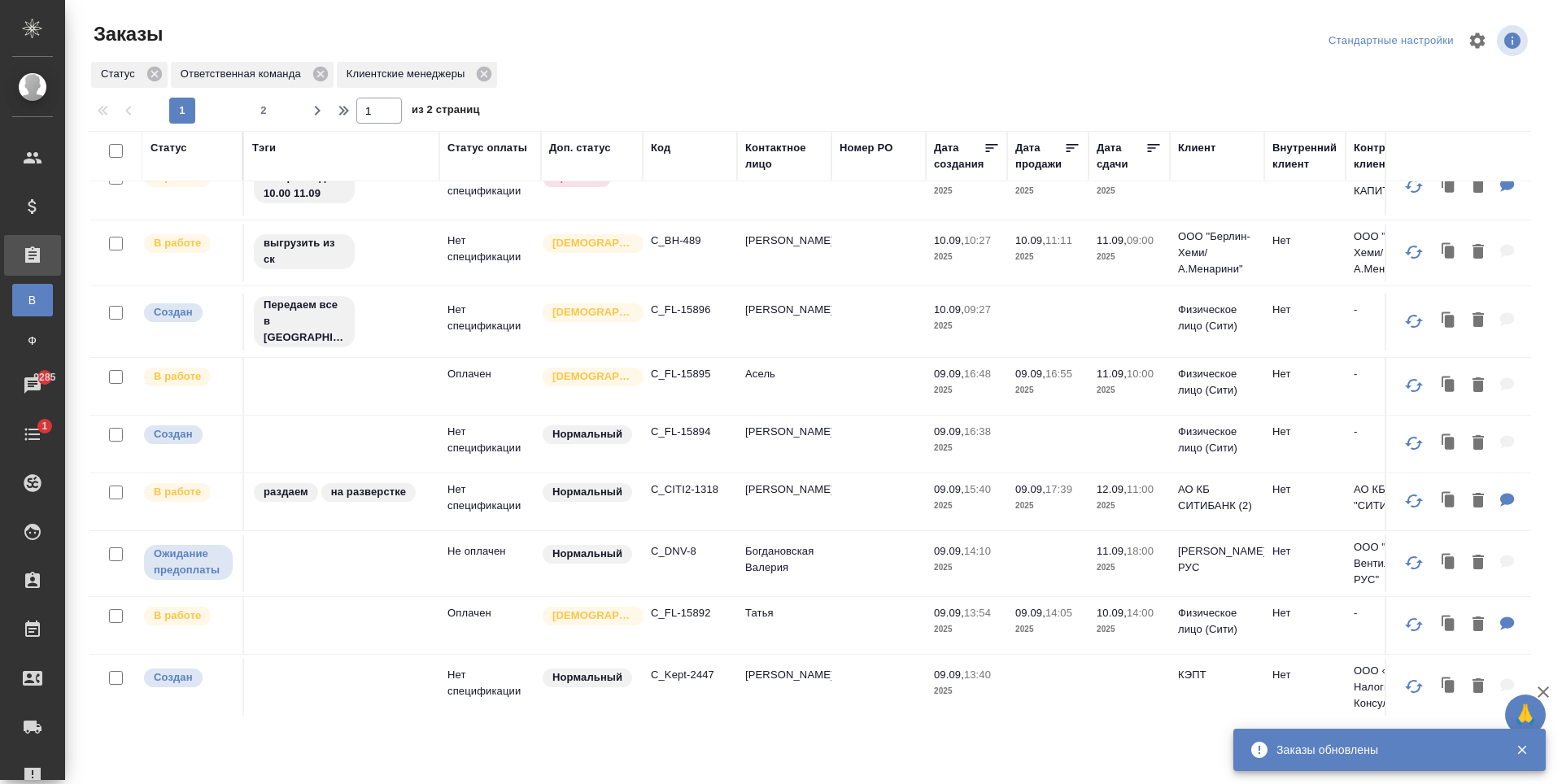
scroll to position [0, 0]
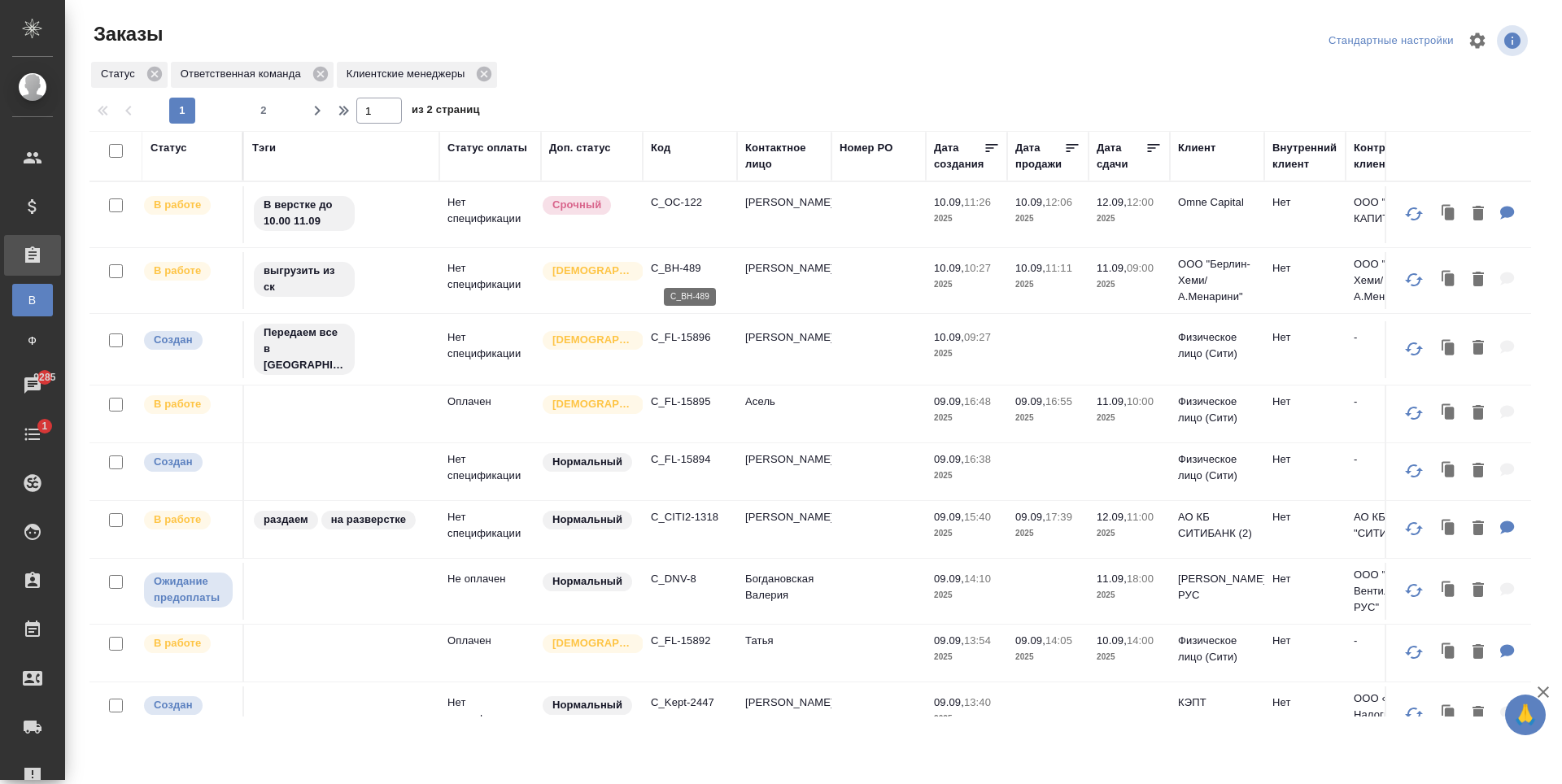
click at [690, 274] on p "C_BH-489" at bounding box center [691, 268] width 78 height 17
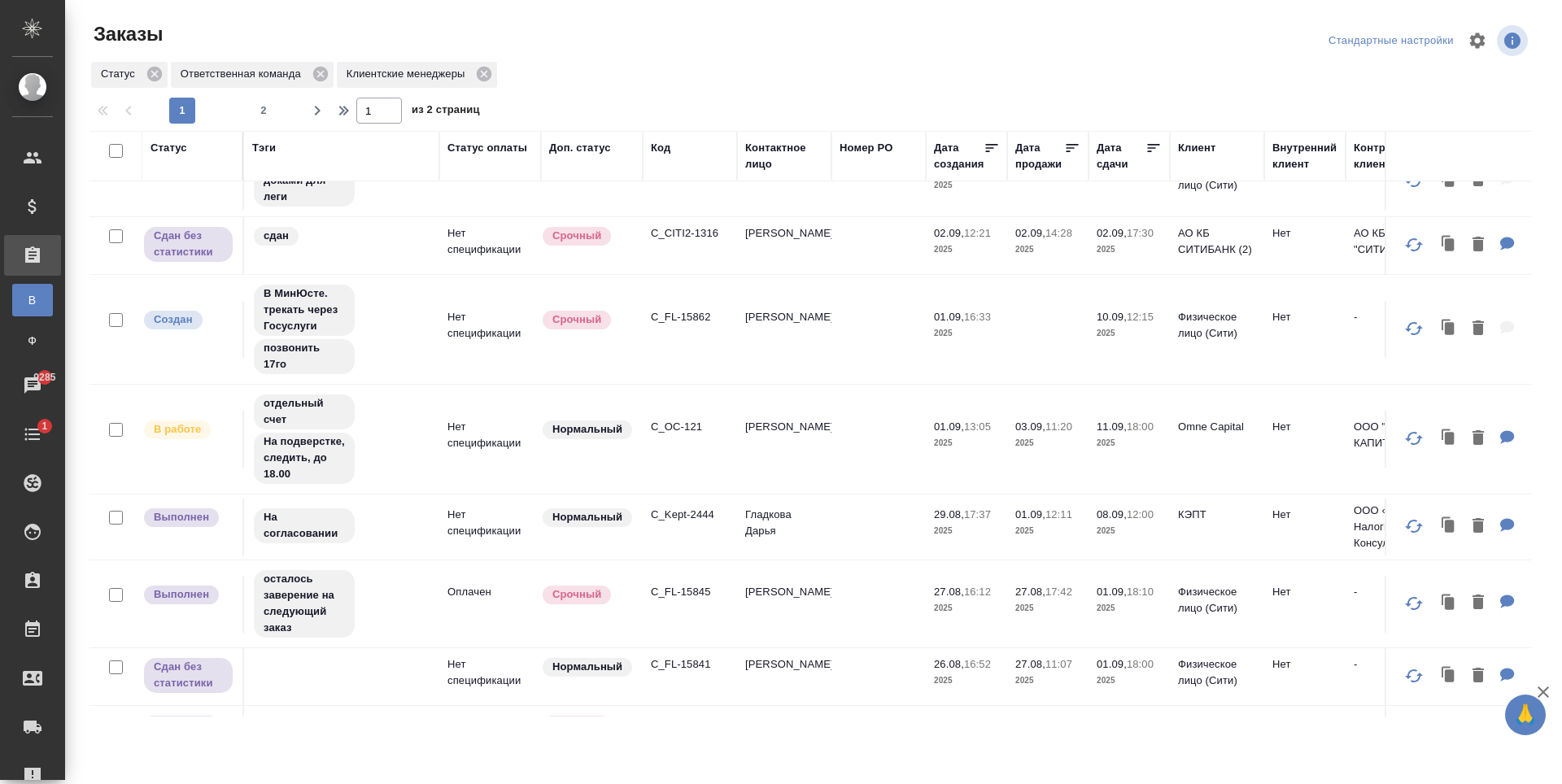
scroll to position [970, 0]
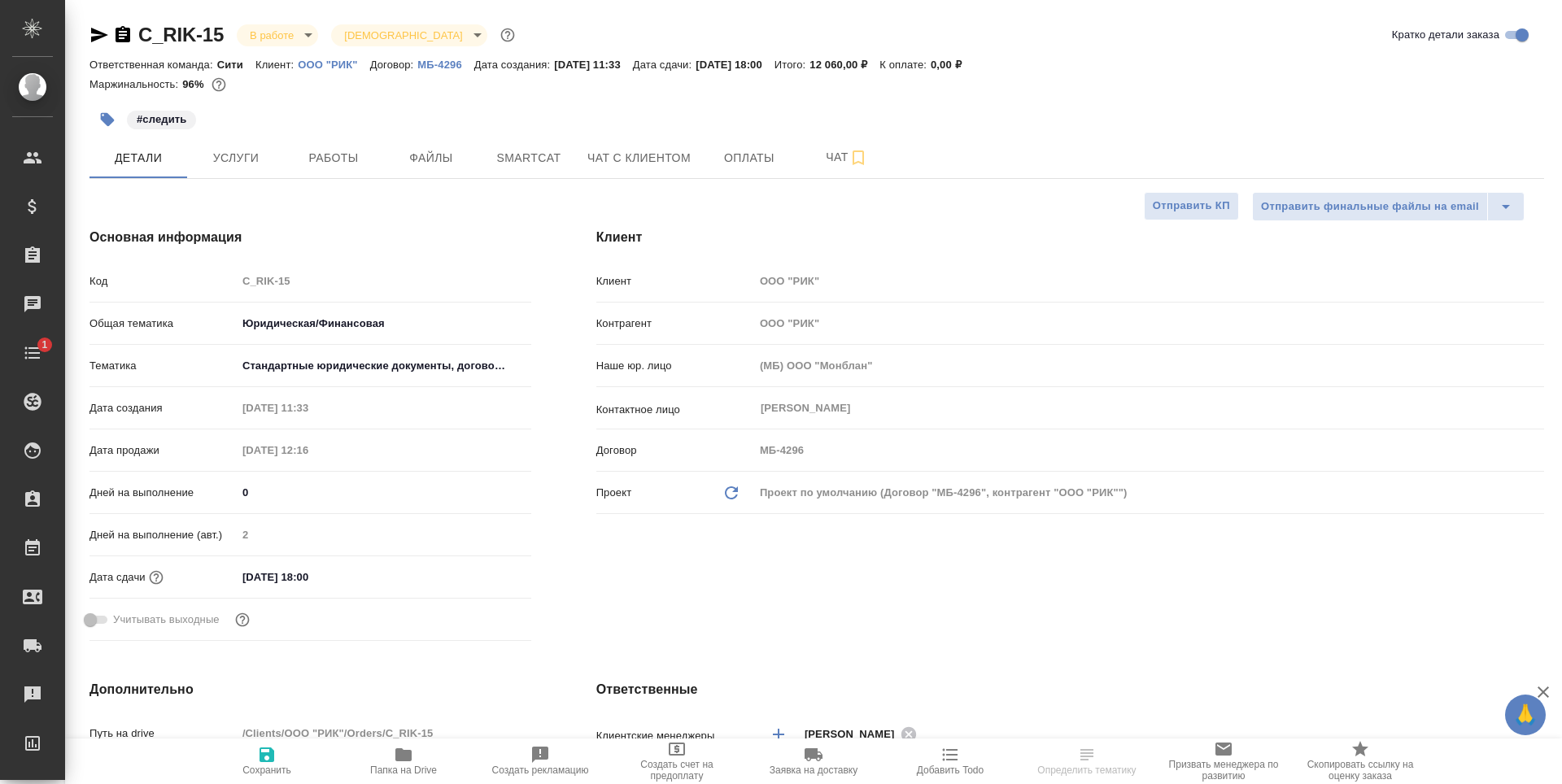
select select "RU"
click at [317, 157] on span "Работы" at bounding box center [334, 157] width 78 height 21
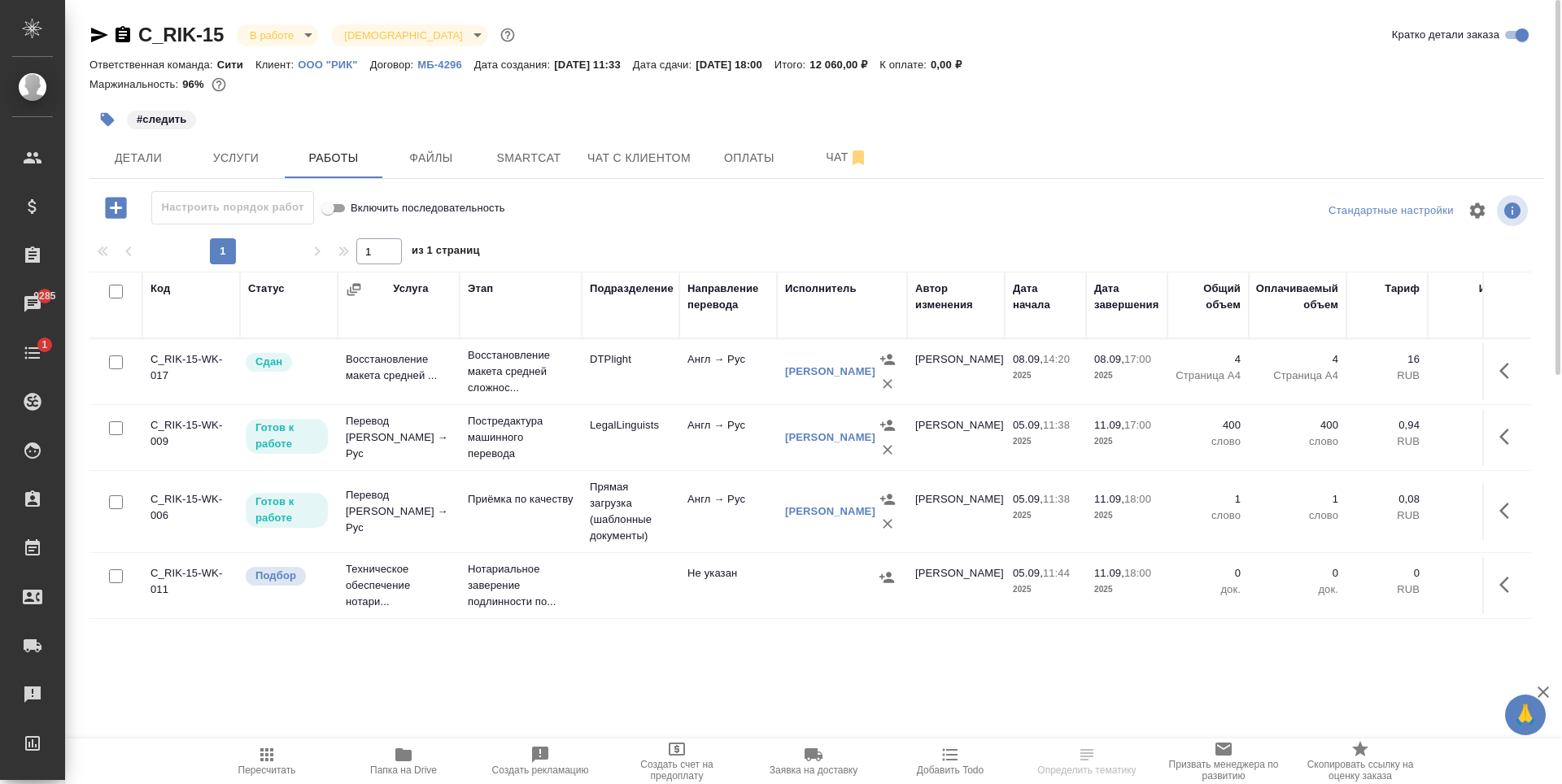
scroll to position [81, 0]
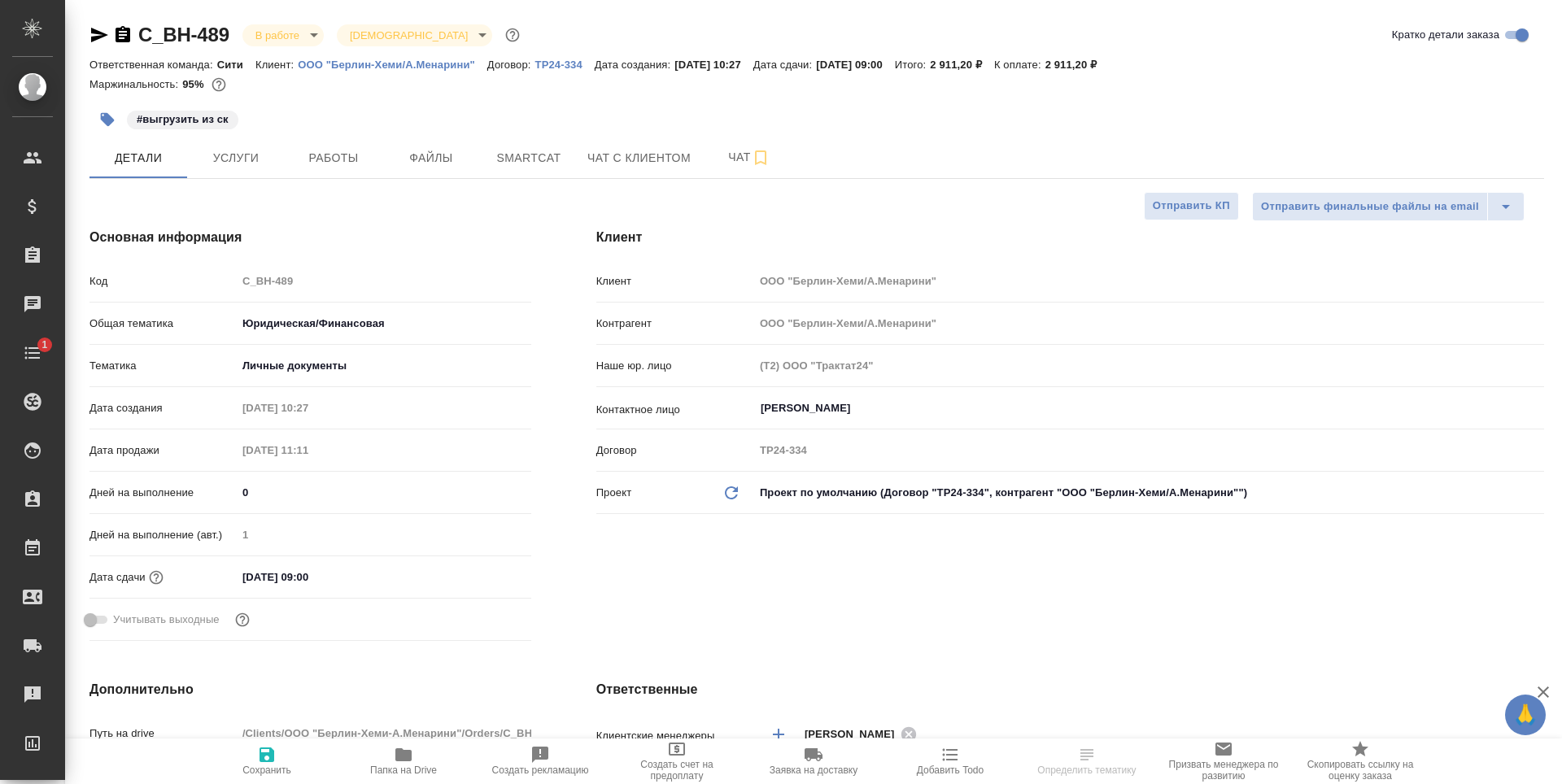
select select "RU"
type textarea "x"
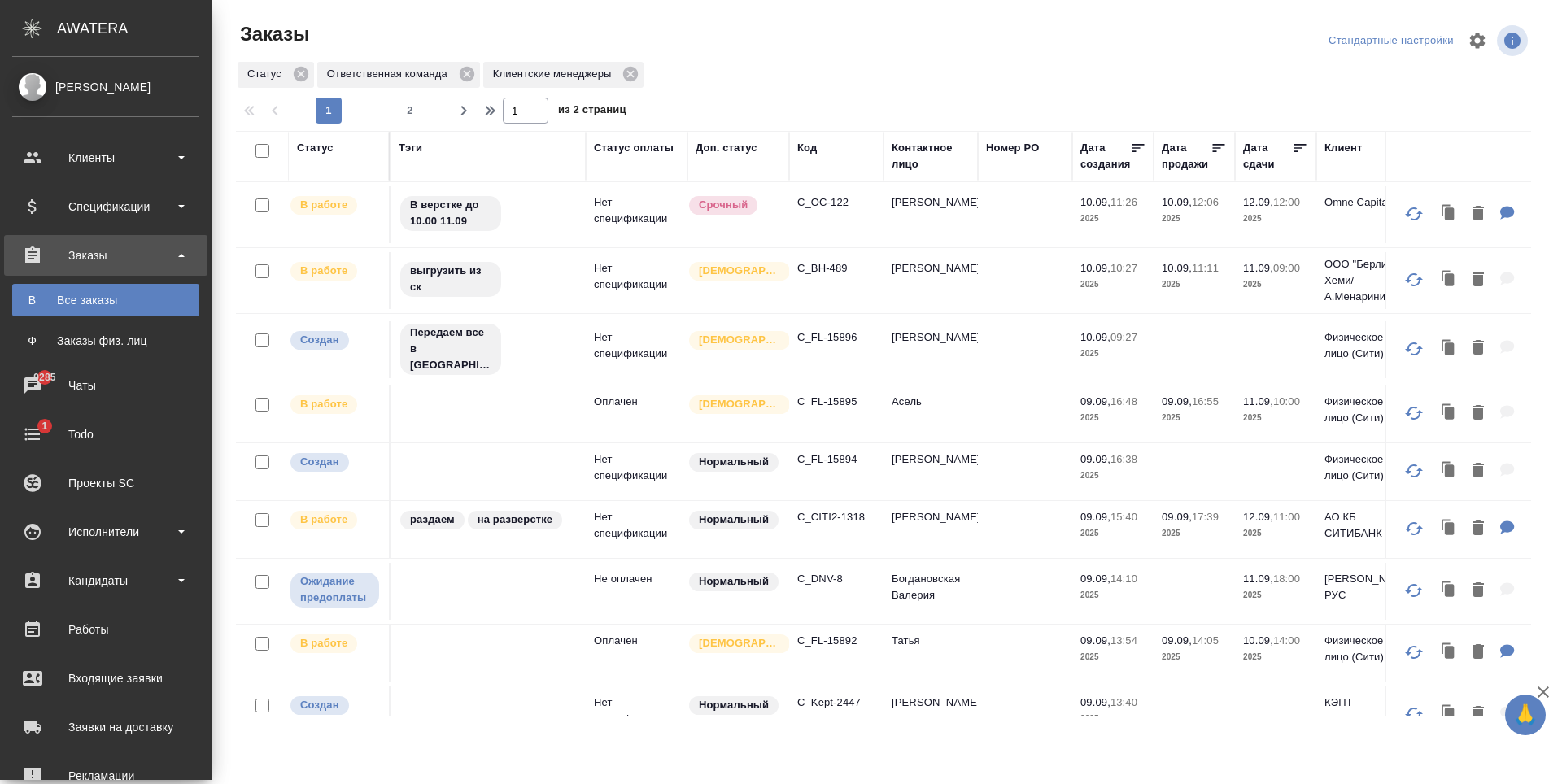
scroll to position [970, 0]
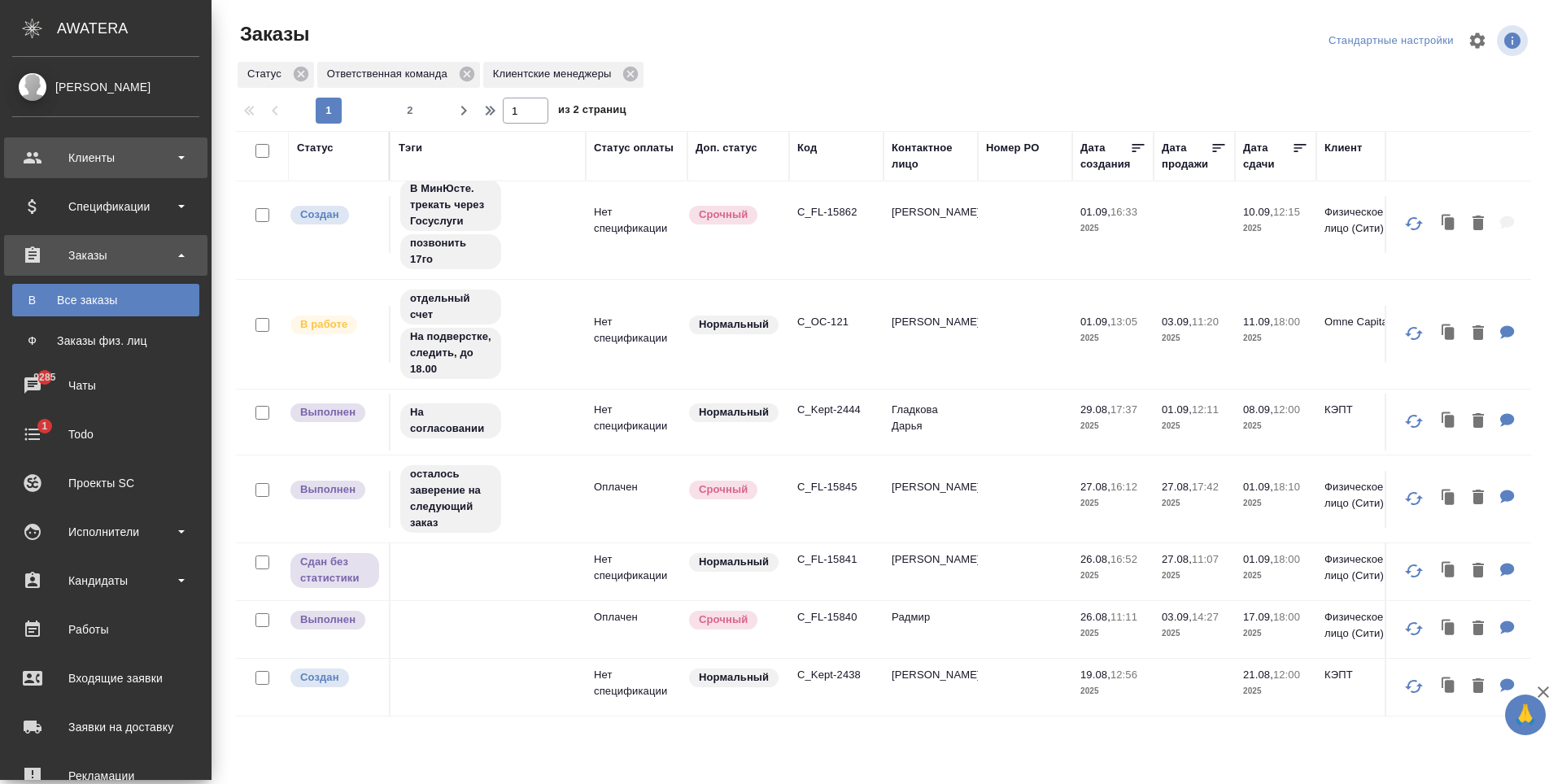
click at [84, 153] on div "Клиенты" at bounding box center [105, 157] width 187 height 24
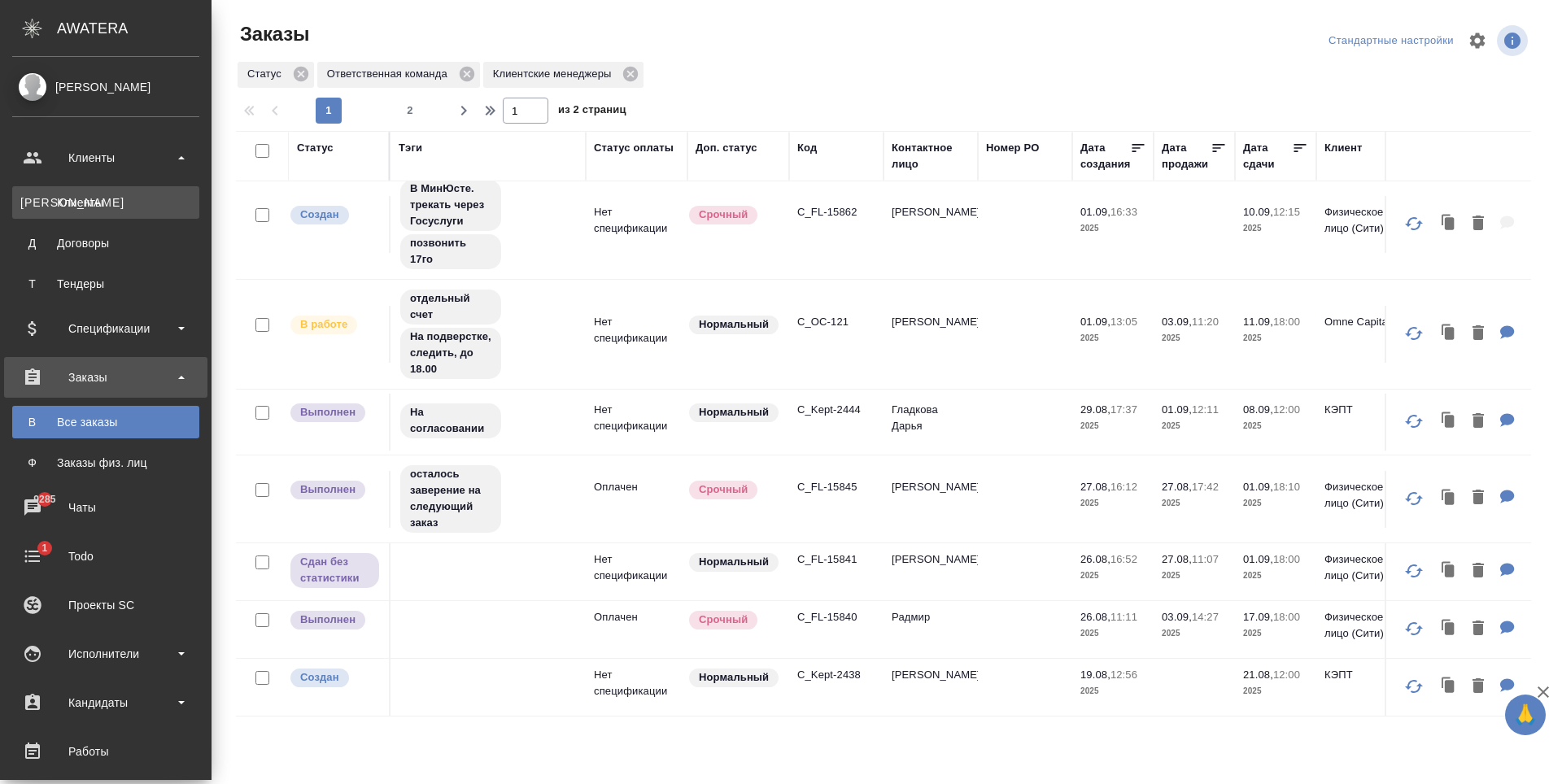
click at [123, 200] on div "Клиенты" at bounding box center [106, 202] width 171 height 17
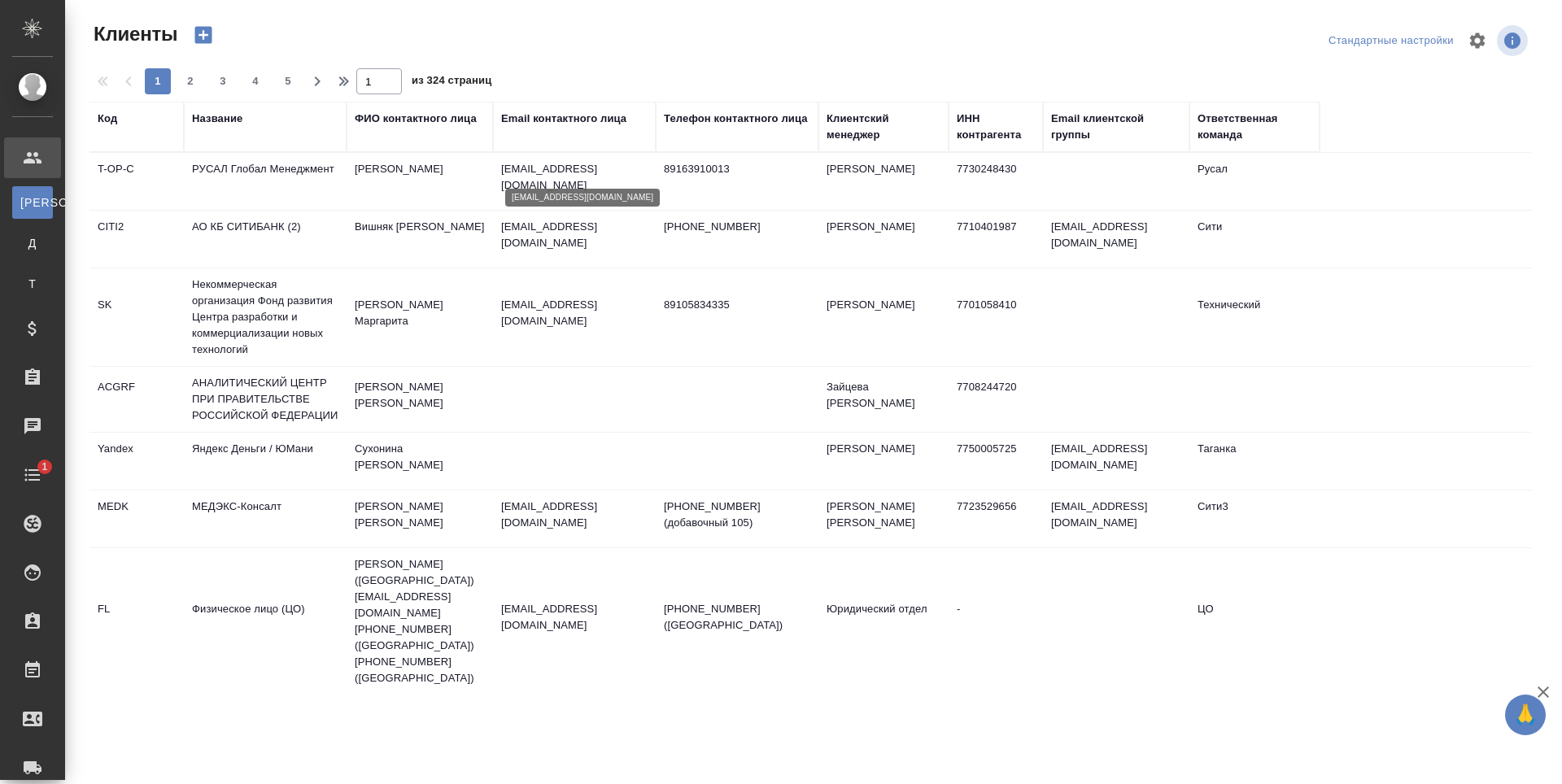
select select "RU"
click at [574, 120] on div "Email контактного лица" at bounding box center [563, 118] width 125 height 17
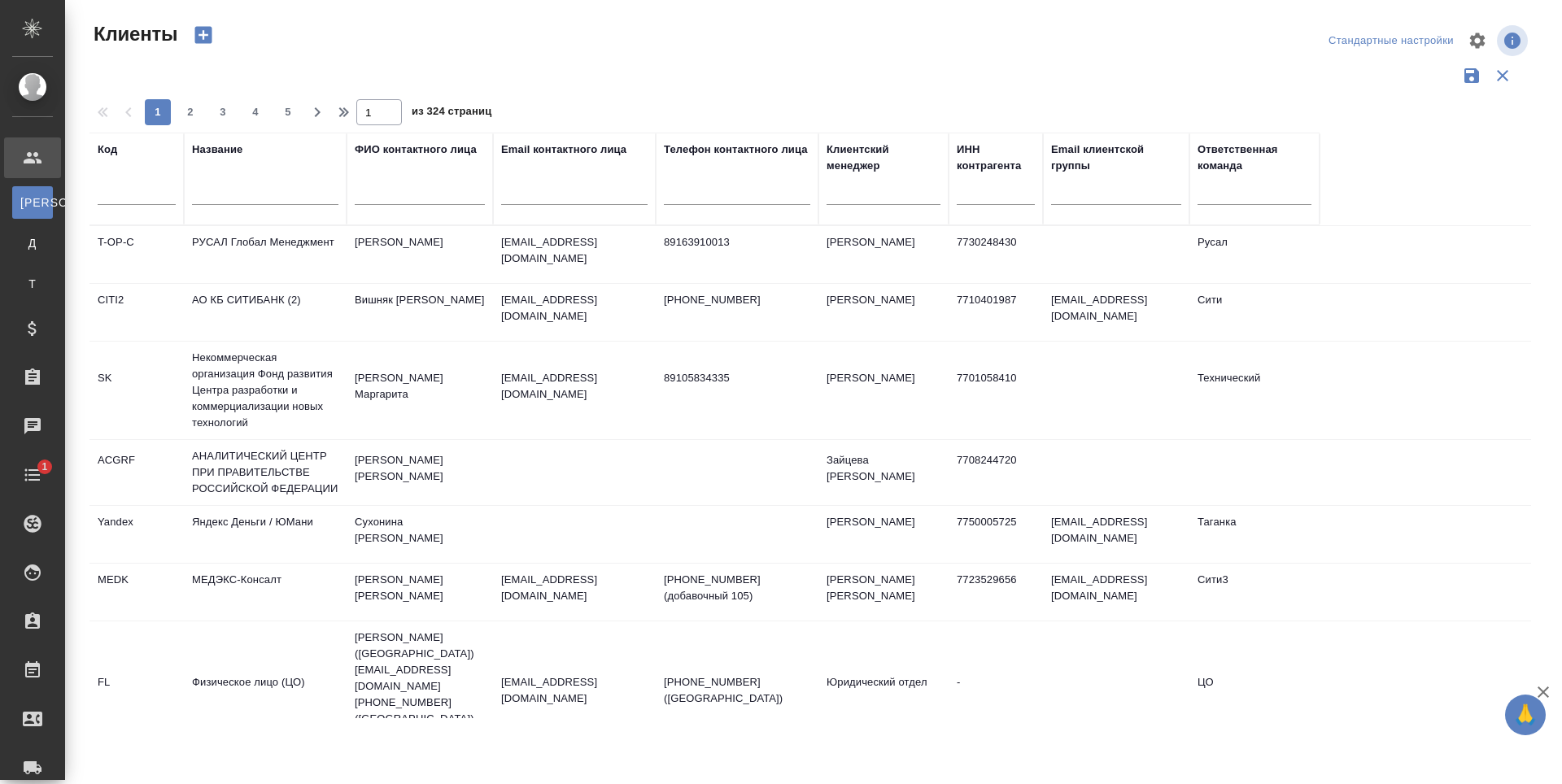
click at [558, 202] on input "text" at bounding box center [574, 195] width 147 height 21
paste input "[PERSON_NAME][EMAIL_ADDRESS][DOMAIN_NAME]"
type input "[PERSON_NAME][EMAIL_ADDRESS][DOMAIN_NAME]"
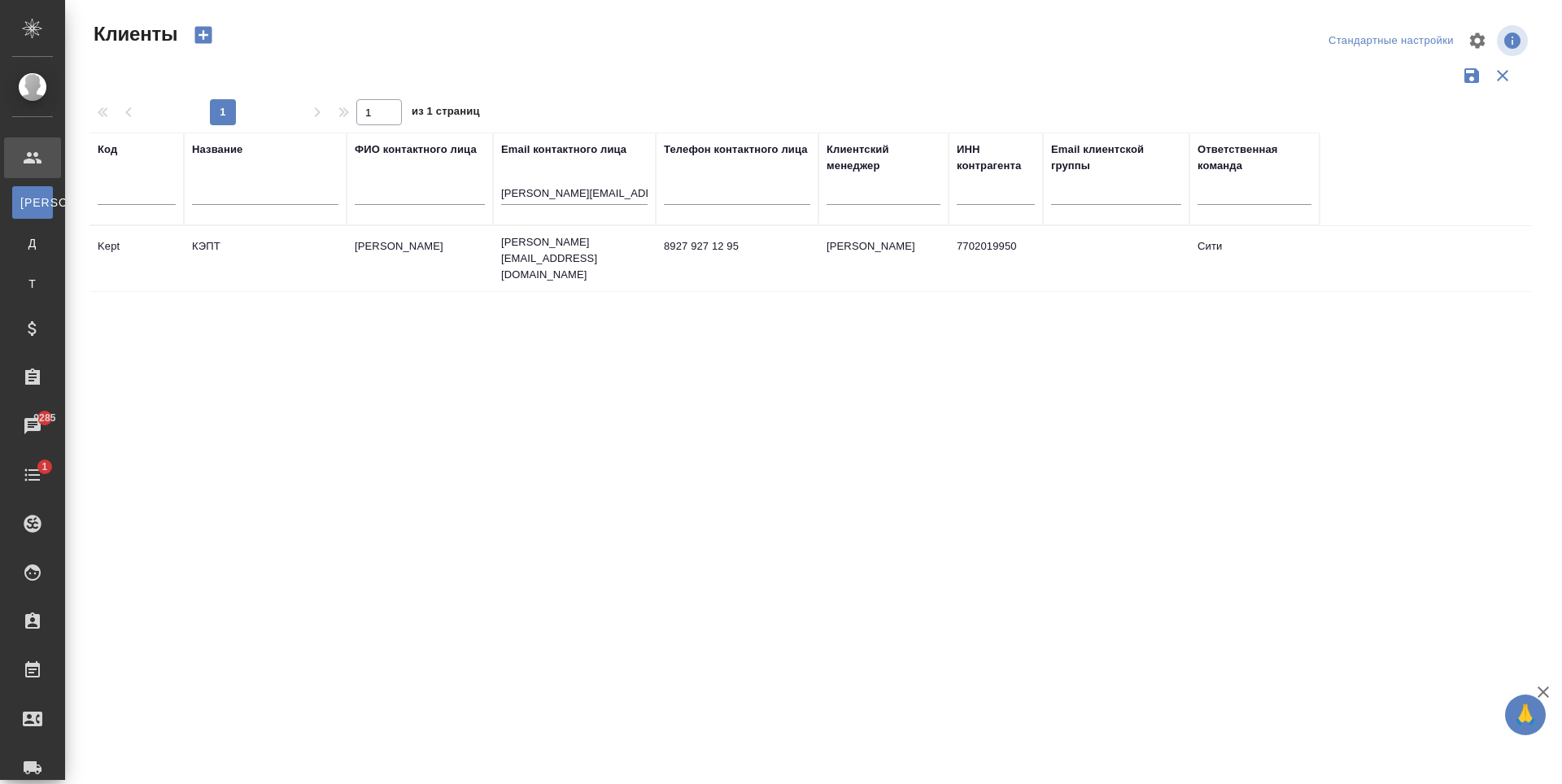
click at [537, 251] on td "[PERSON_NAME][EMAIL_ADDRESS][DOMAIN_NAME]" at bounding box center [574, 258] width 162 height 65
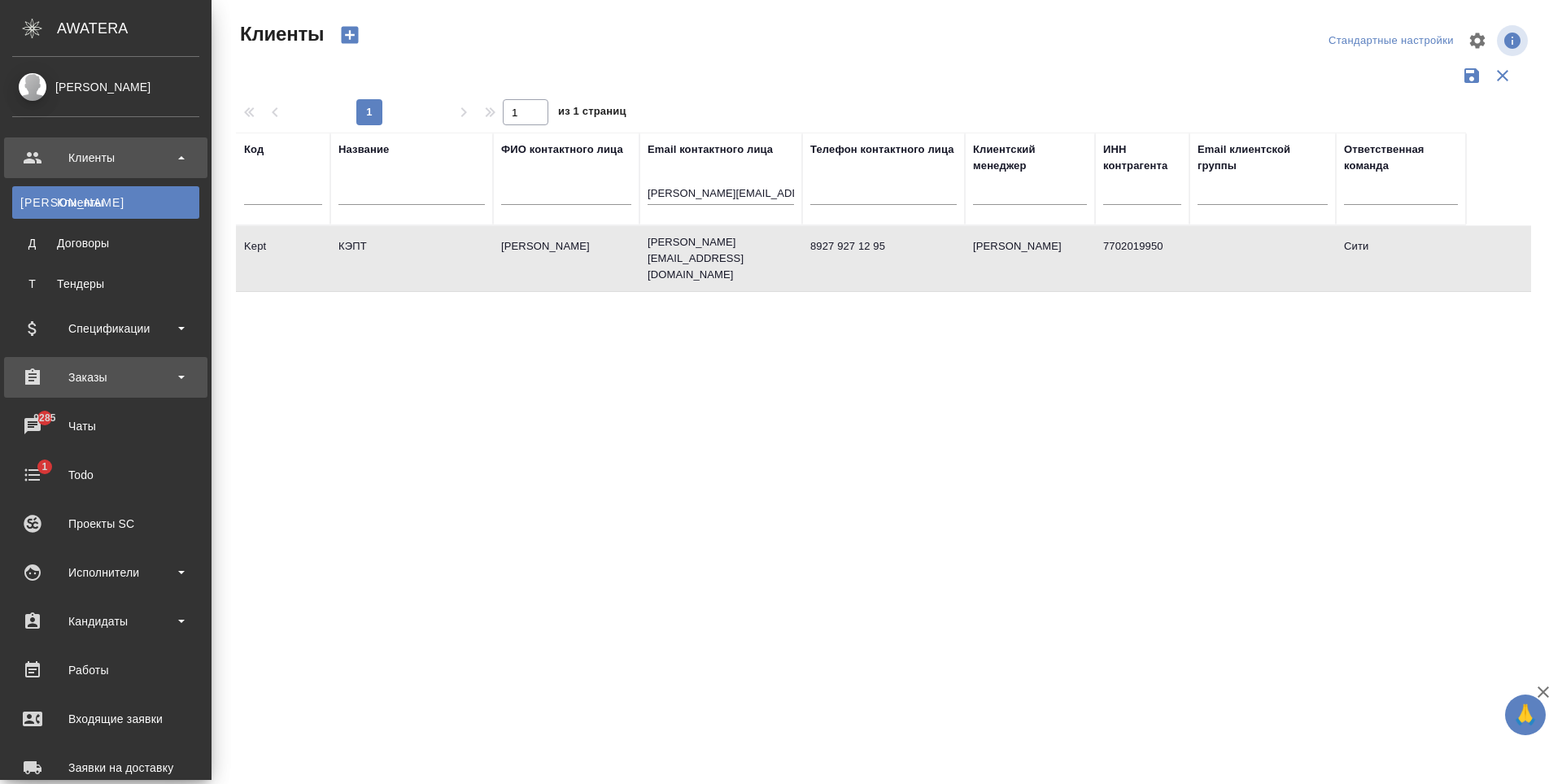
click at [117, 392] on div "Заказы" at bounding box center [106, 377] width 203 height 41
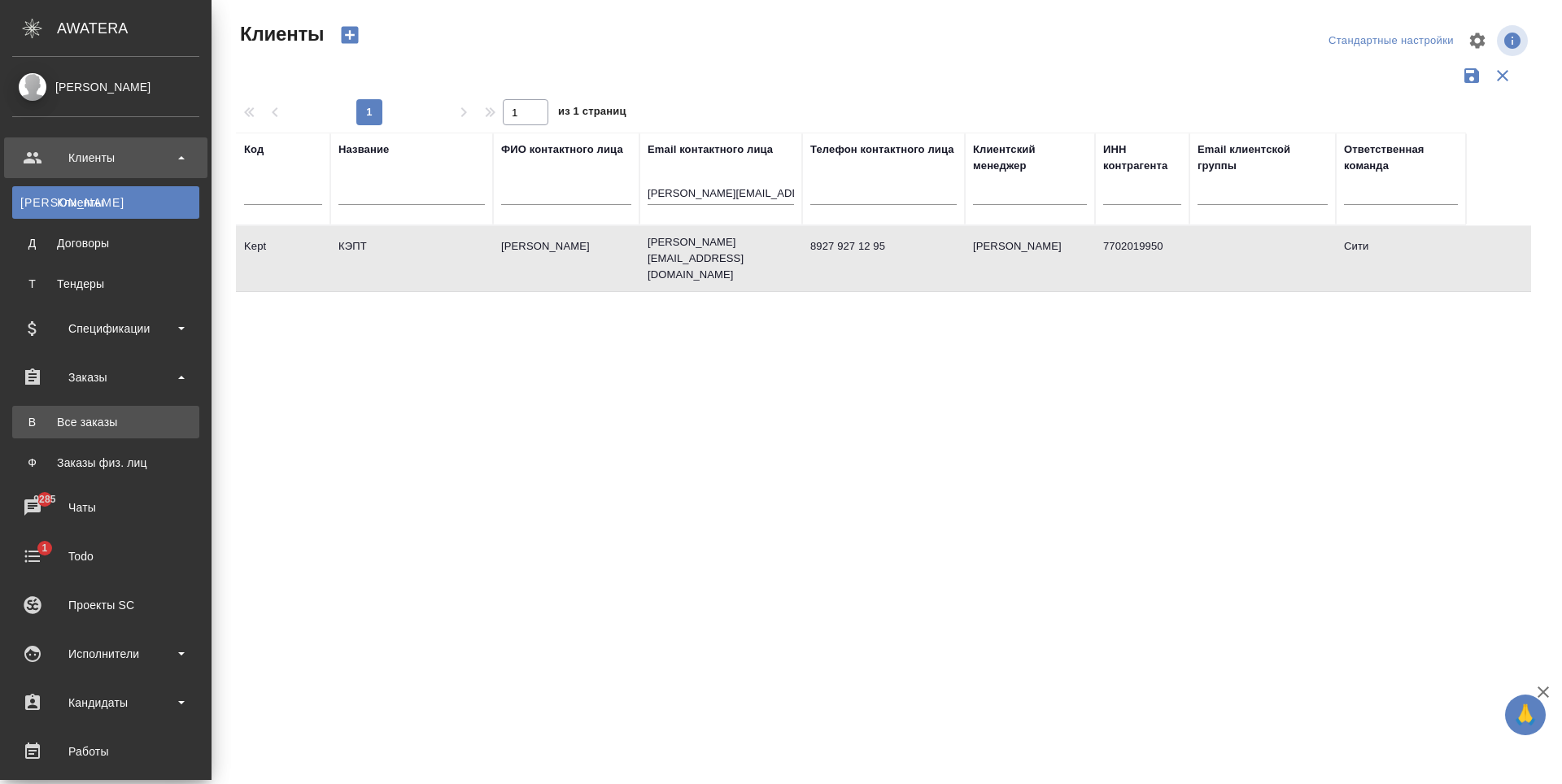
click at [91, 427] on div "Все заказы" at bounding box center [106, 421] width 171 height 17
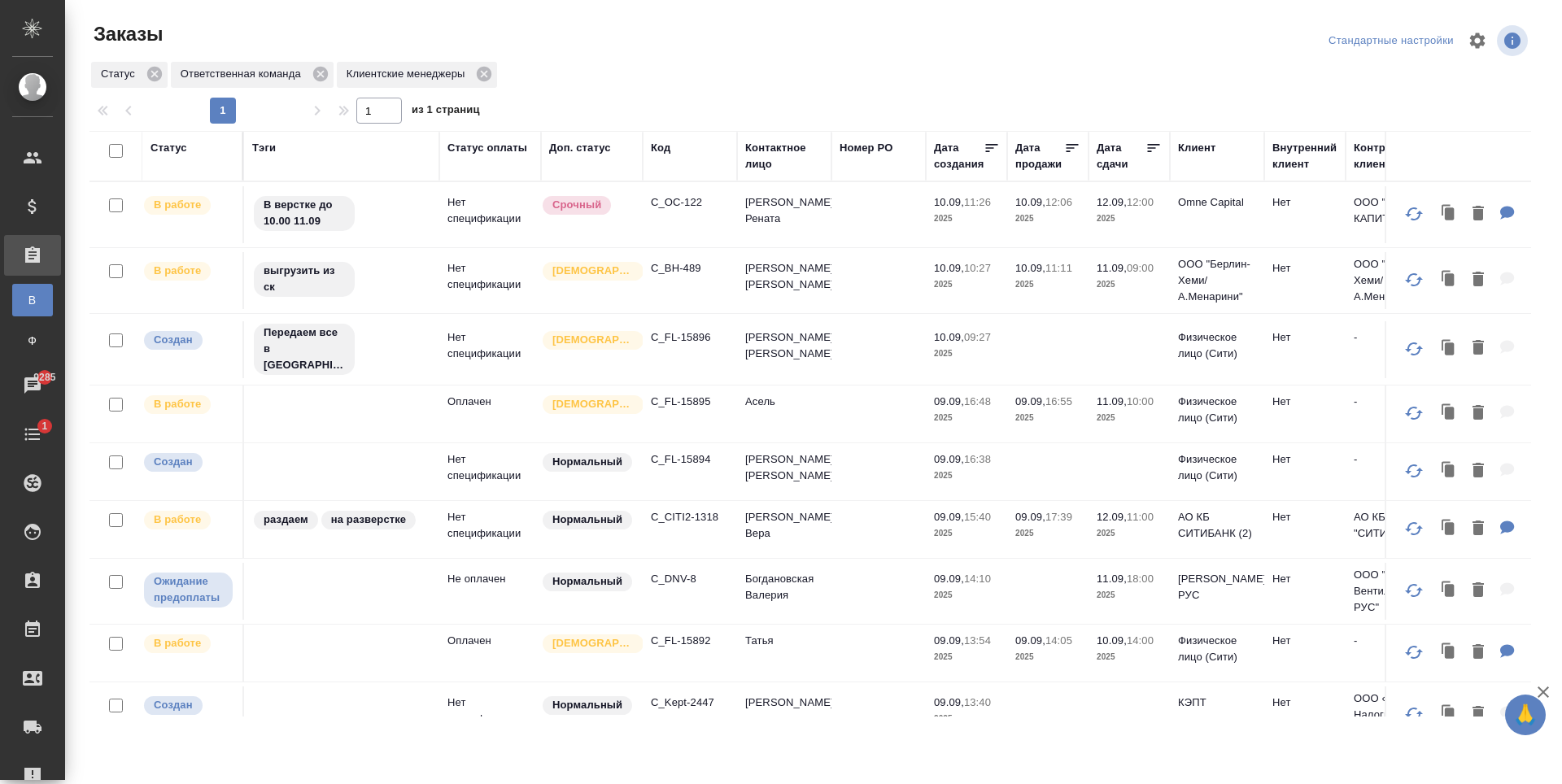
scroll to position [162, 0]
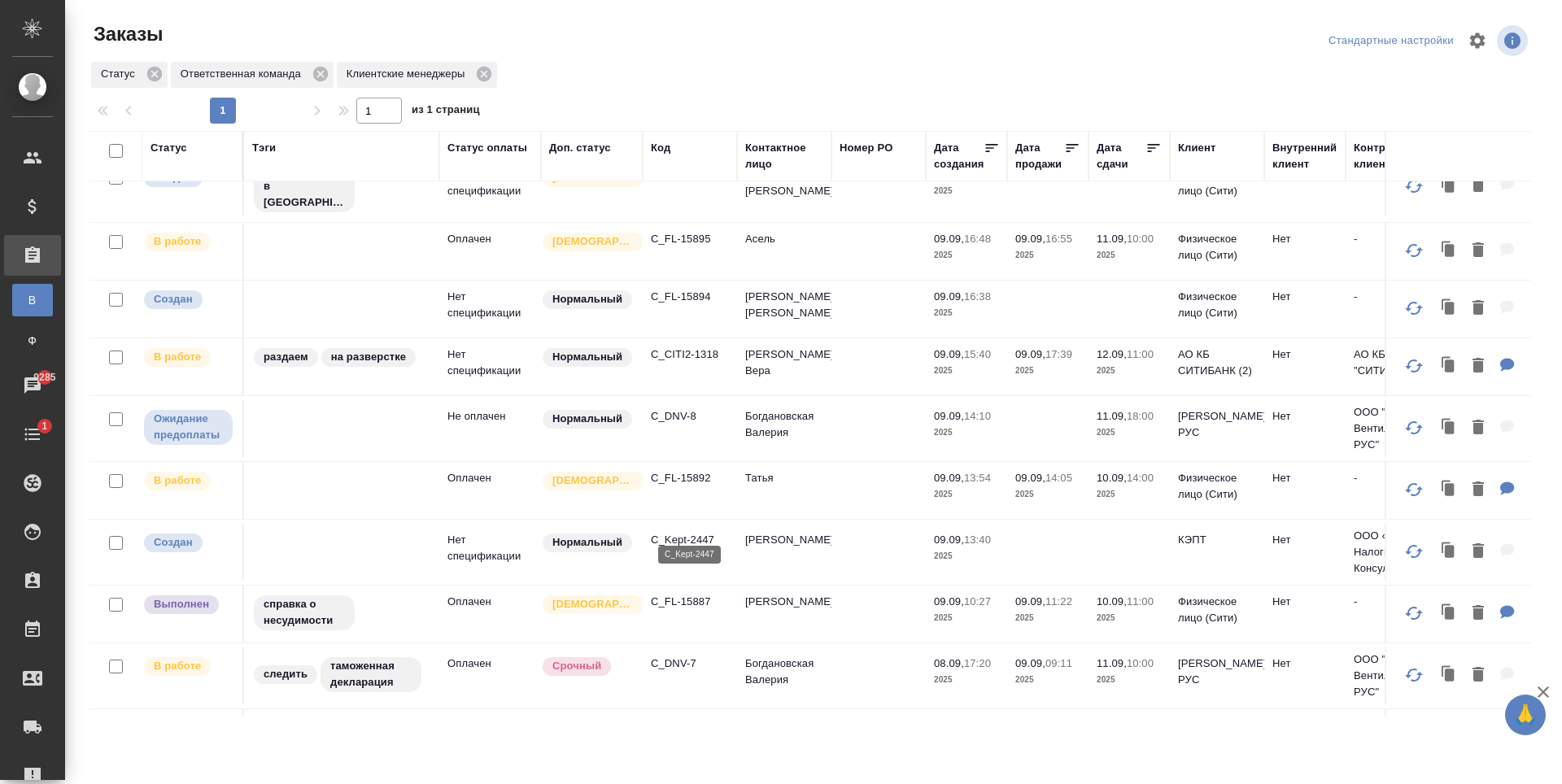
click at [686, 532] on p "C_Kept-2447" at bounding box center [691, 540] width 78 height 17
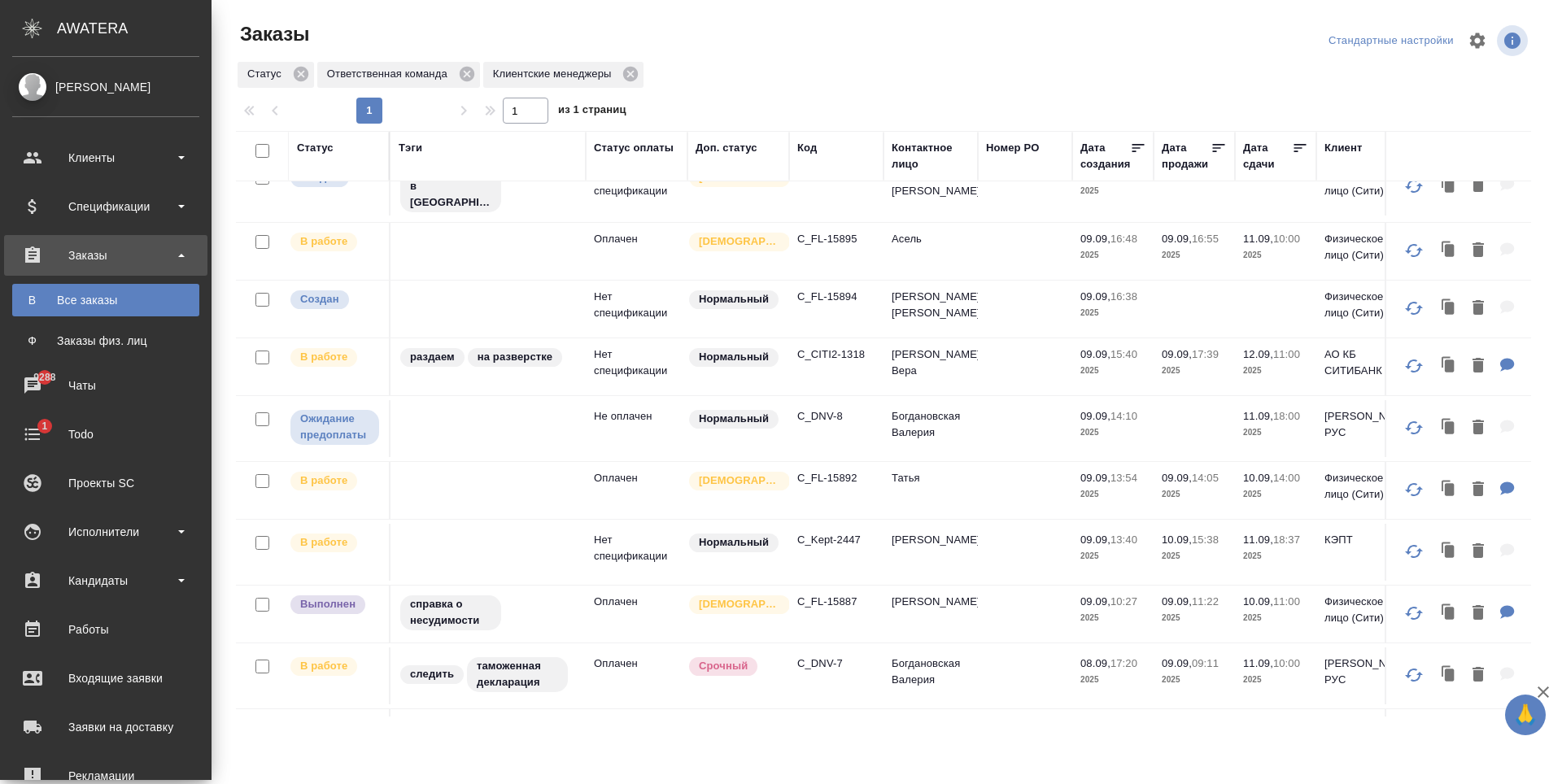
click at [42, 337] on div "Заказы физ. лиц" at bounding box center [106, 340] width 171 height 17
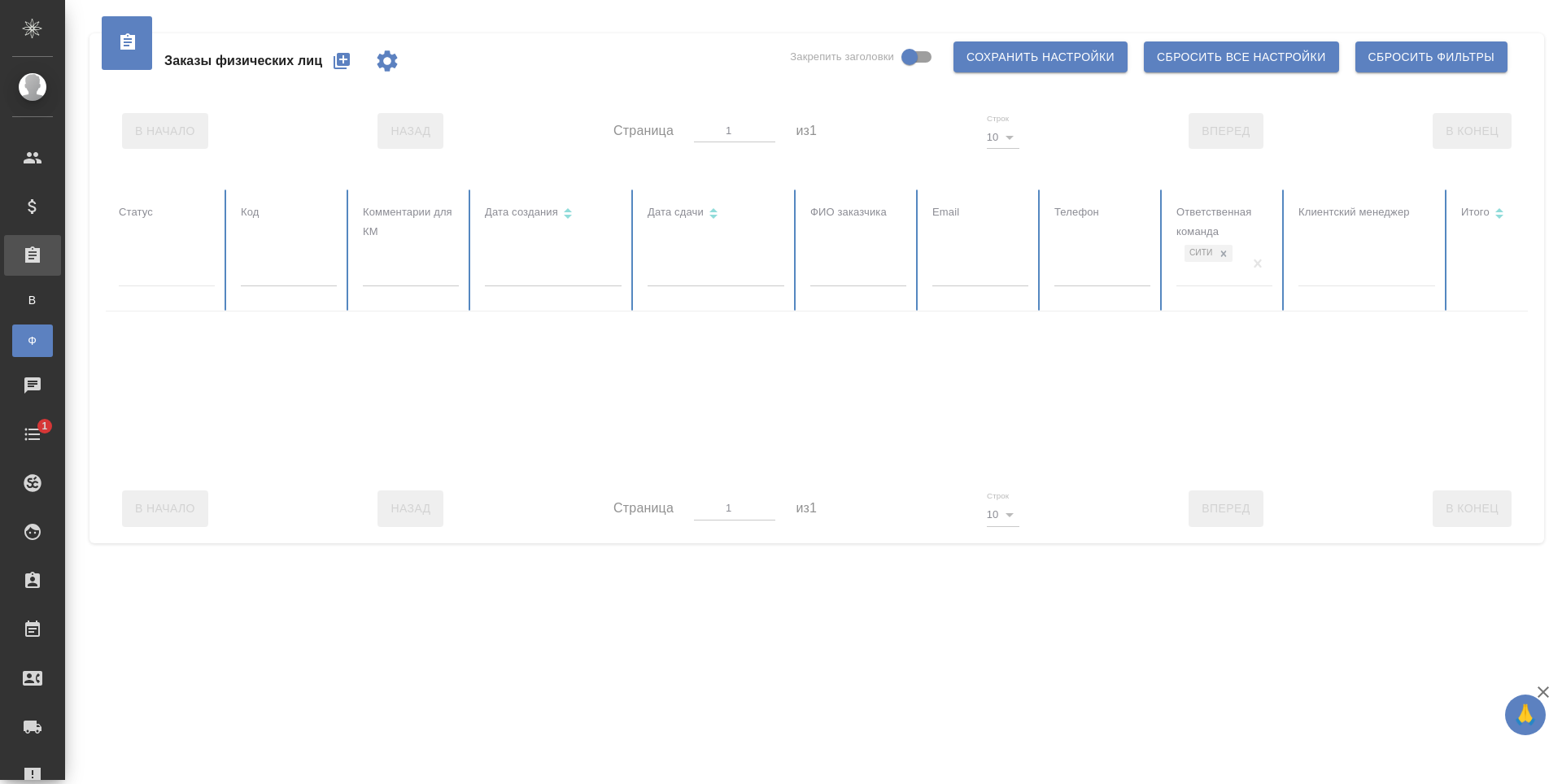
click at [707, 723] on div ".cls-1 fill:#fff; AWATERA [PERSON_NAME] Спецификации Заказы В Все заказы Ф Зака…" at bounding box center [781, 392] width 1562 height 784
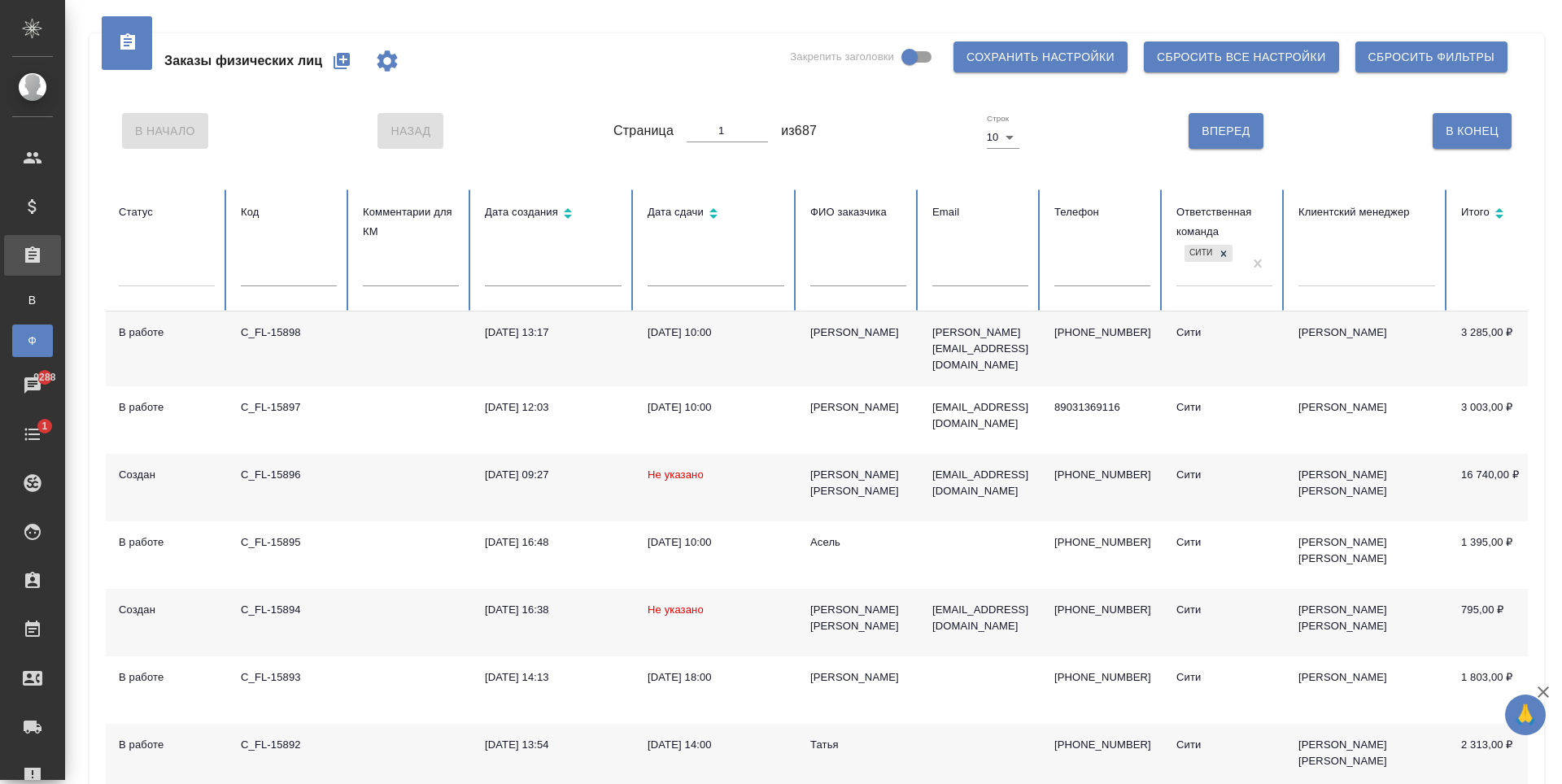
click at [338, 61] on icon "button" at bounding box center [341, 61] width 17 height 17
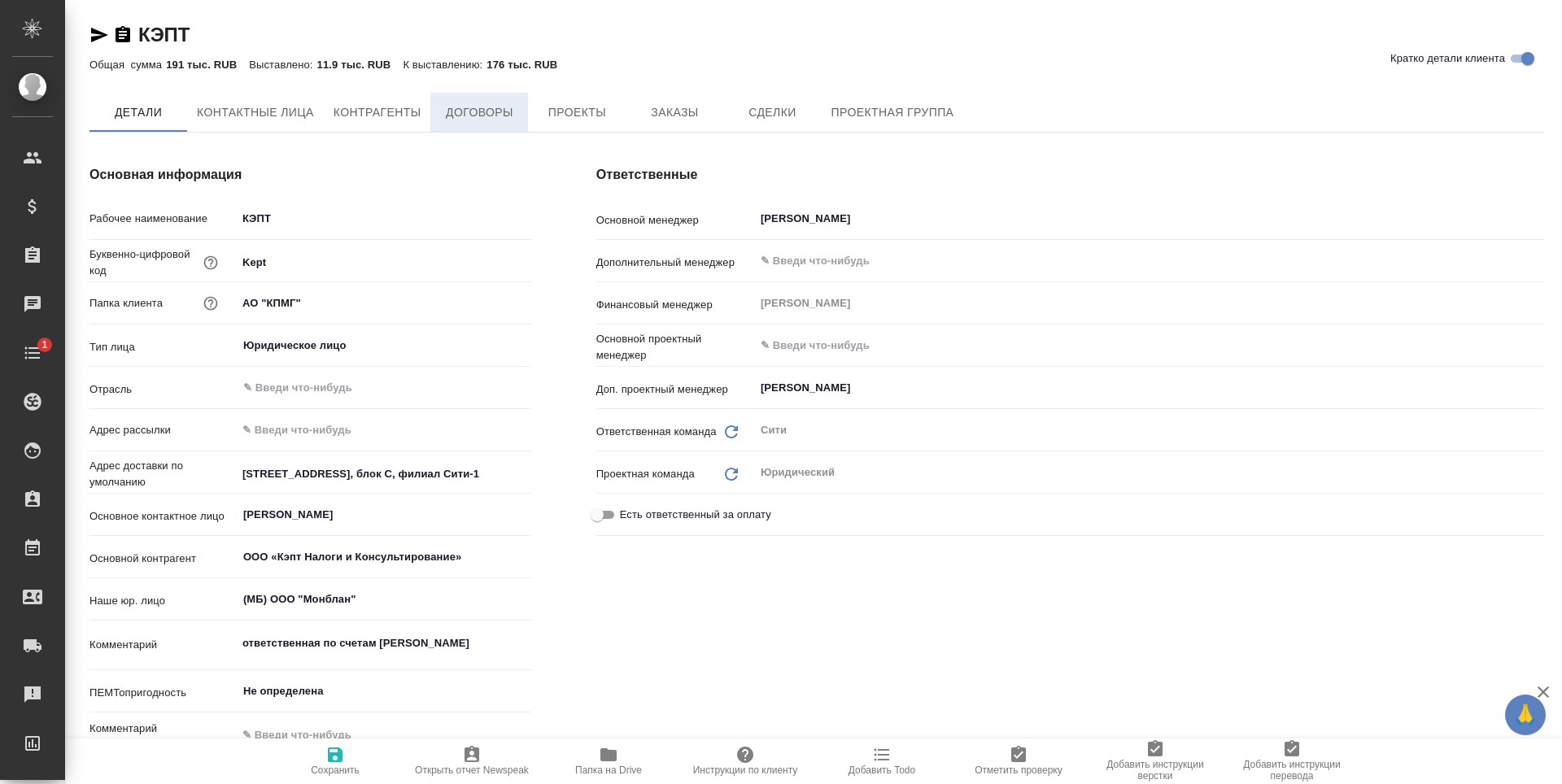
type textarea "x"
click at [673, 122] on span "Заказы" at bounding box center [675, 113] width 78 height 21
type textarea "x"
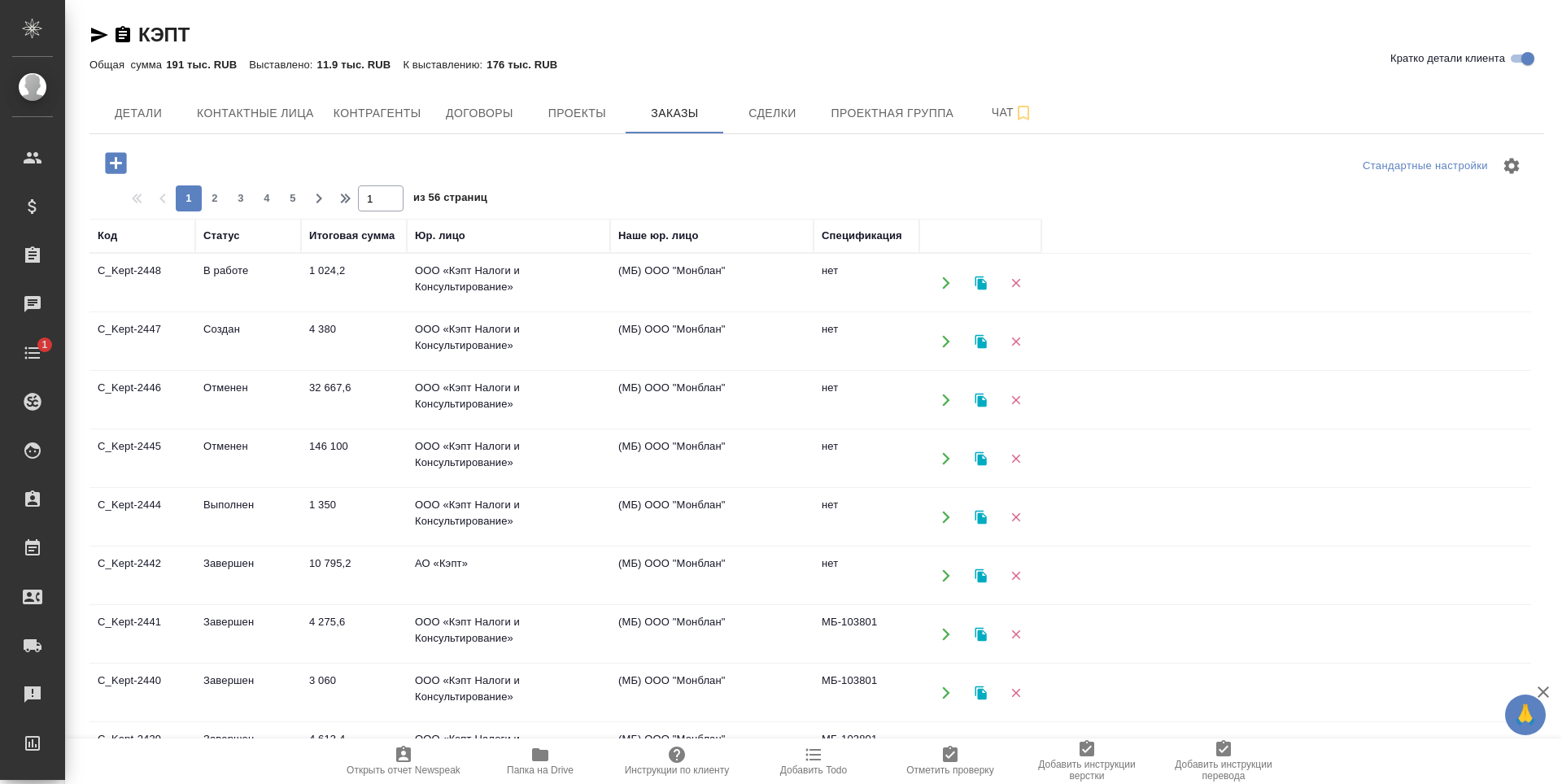
click at [112, 160] on icon "button" at bounding box center [115, 163] width 22 height 22
click at [216, 291] on td "В работе" at bounding box center [248, 283] width 106 height 57
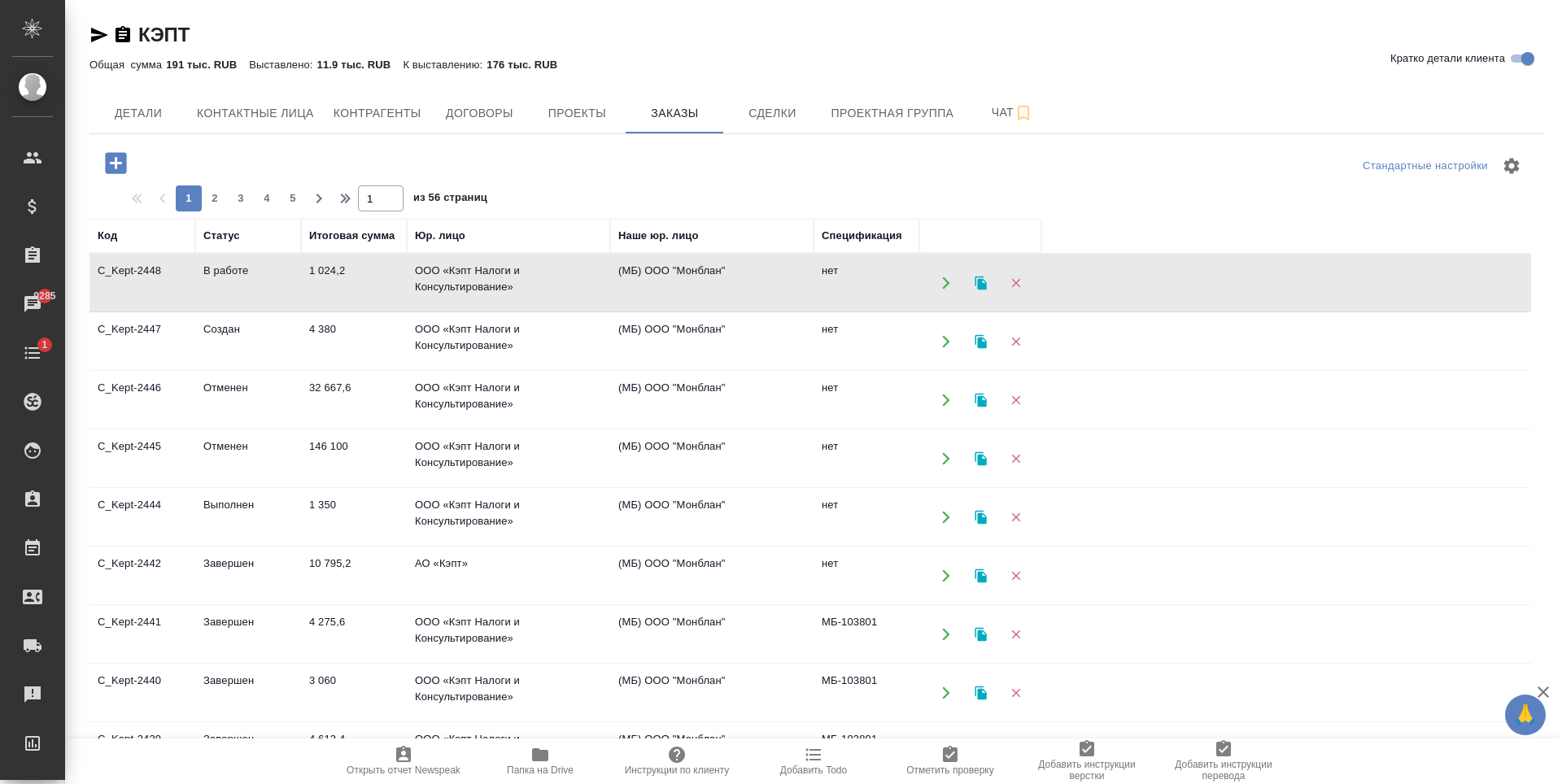
click at [355, 349] on td "4 380" at bounding box center [354, 341] width 106 height 57
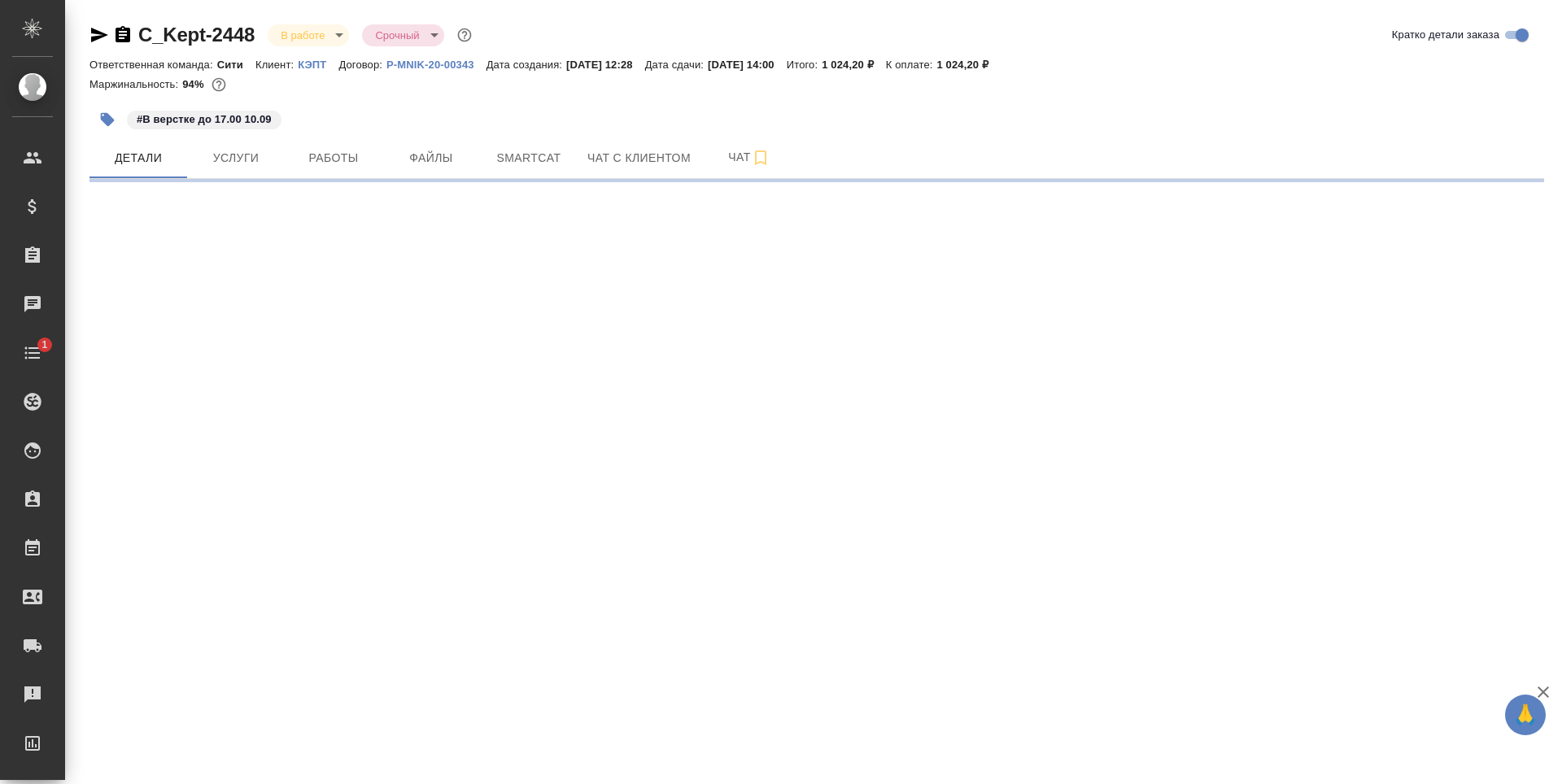
select select "RU"
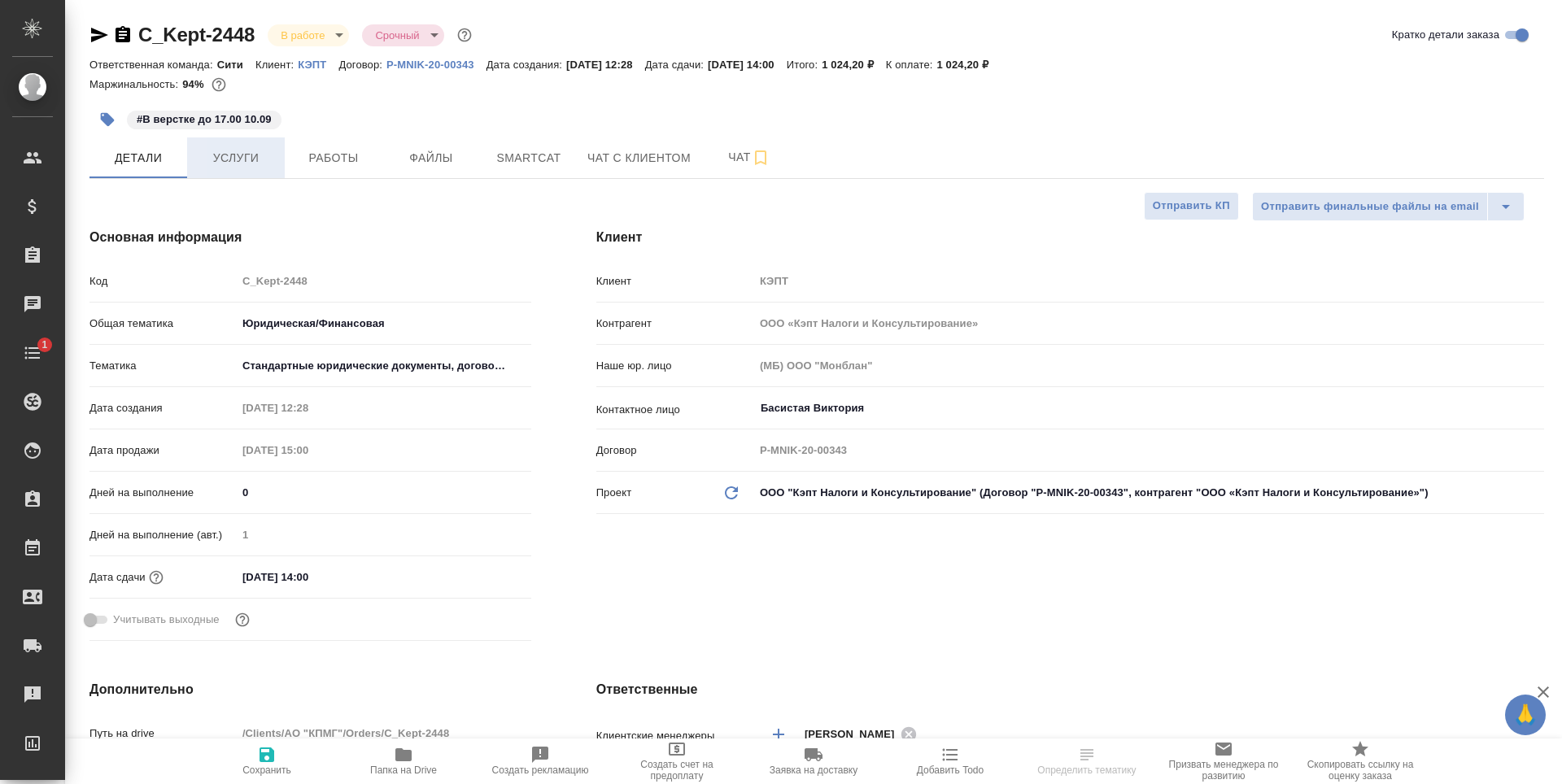
type textarea "x"
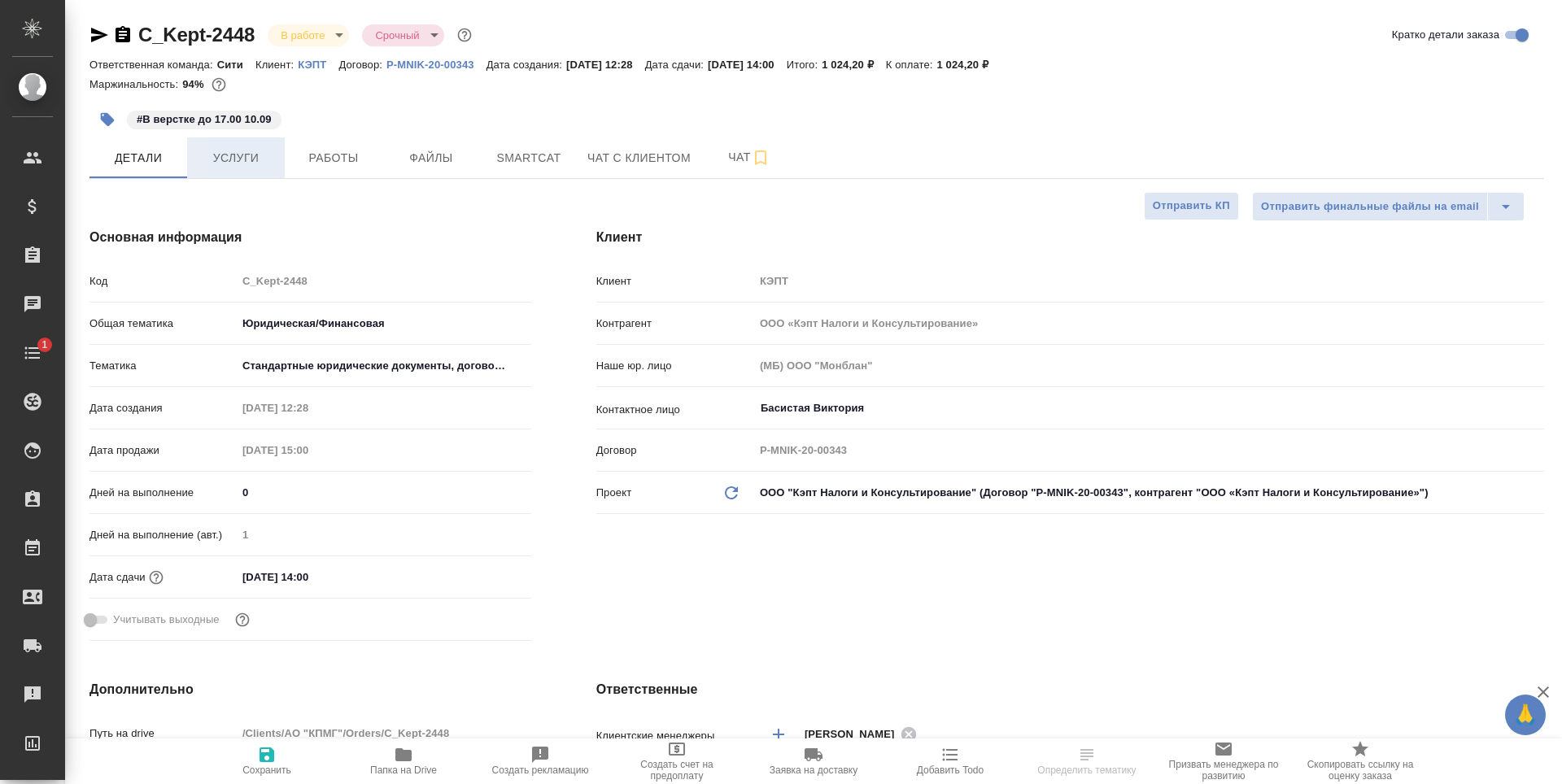
type textarea "x"
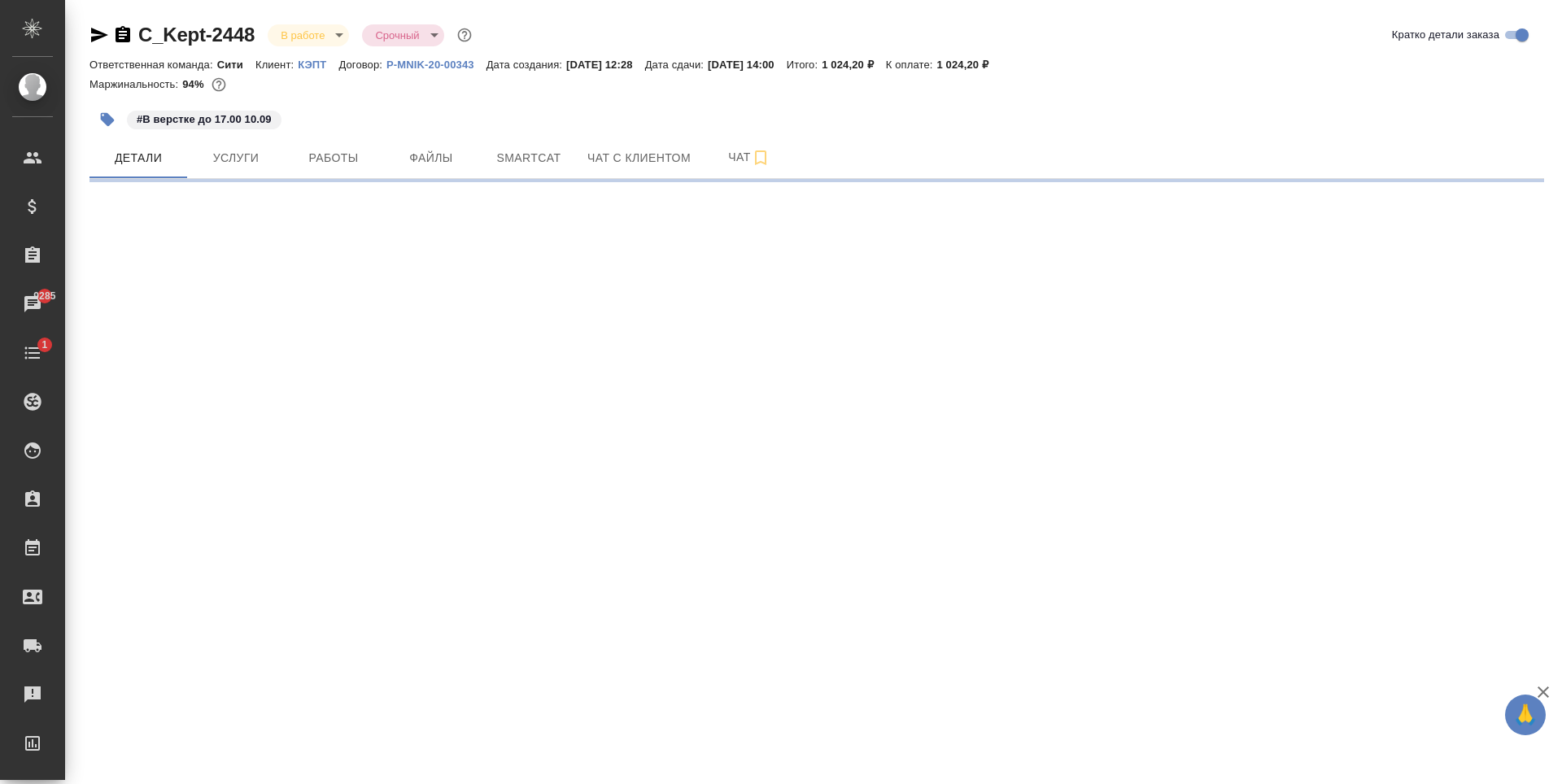
select select "RU"
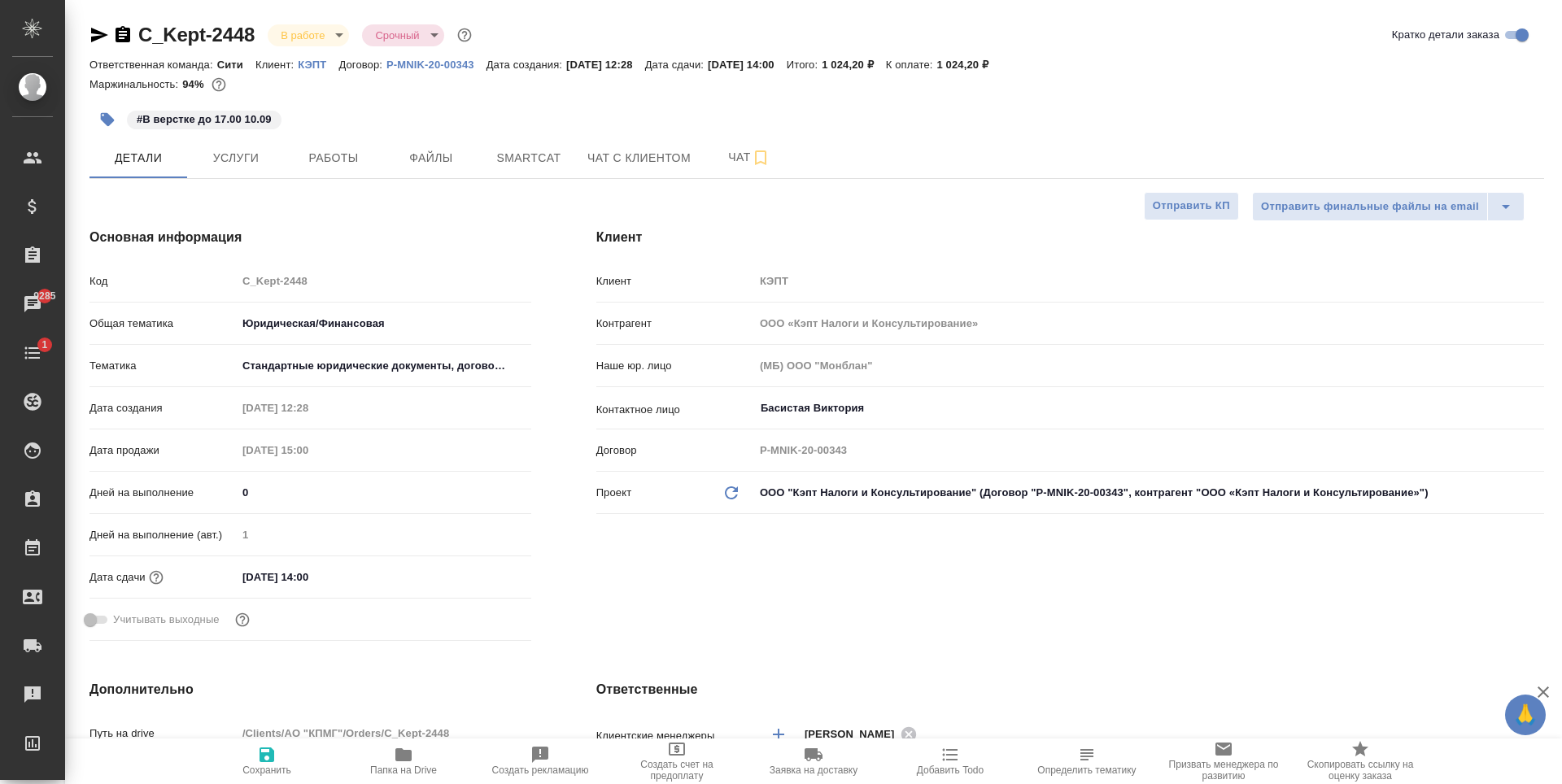
type textarea "x"
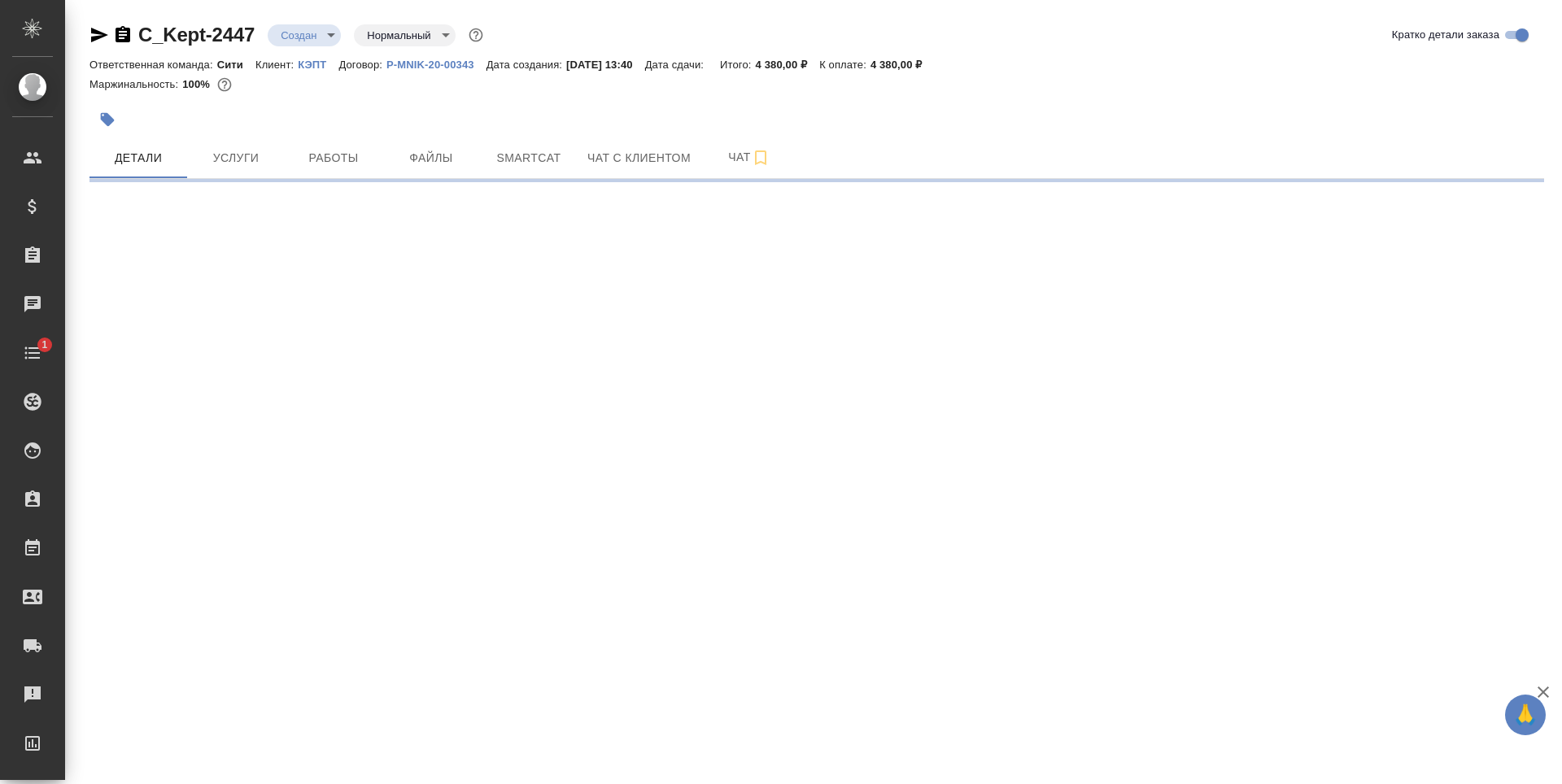
select select "RU"
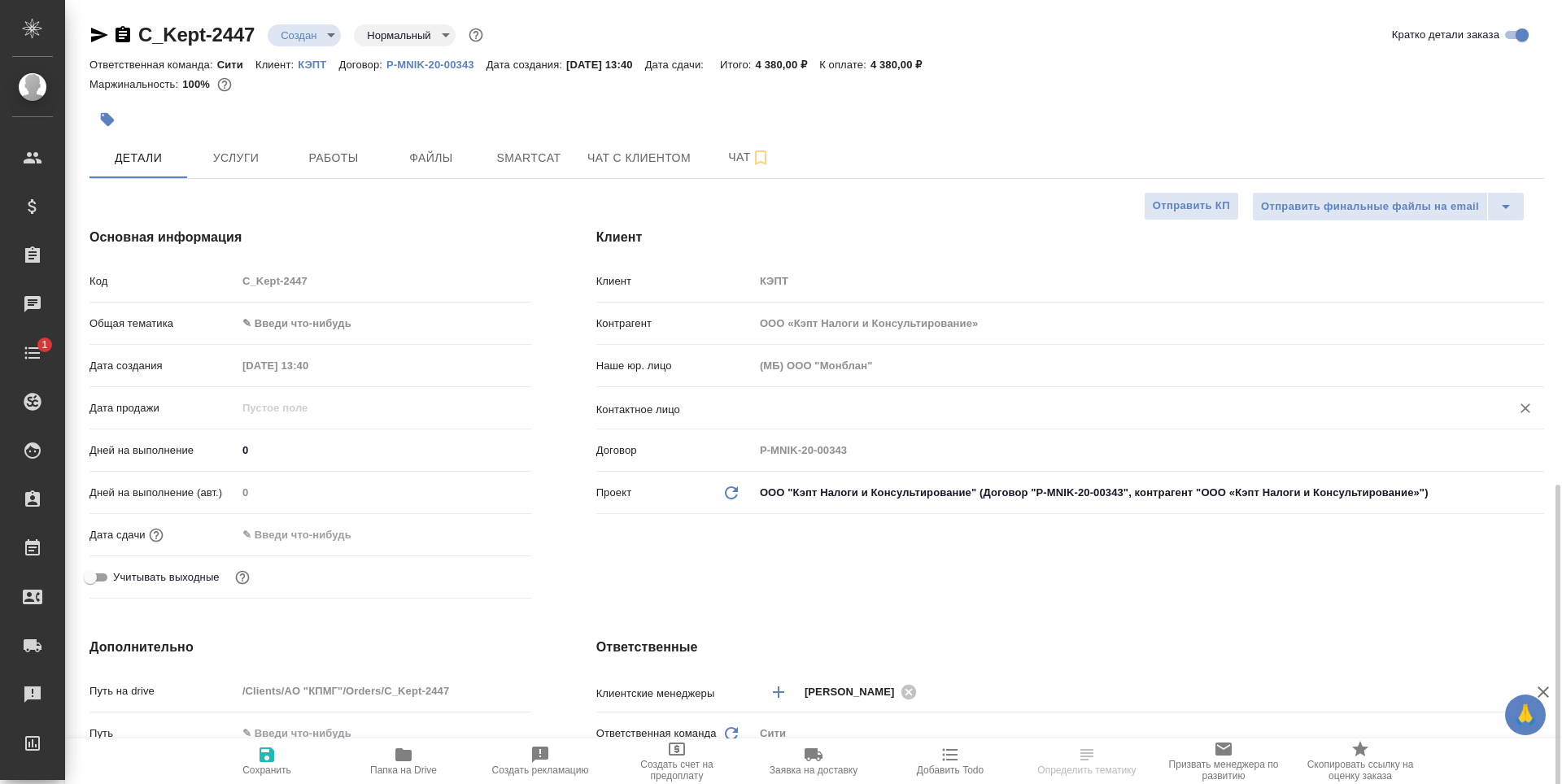
type textarea "x"
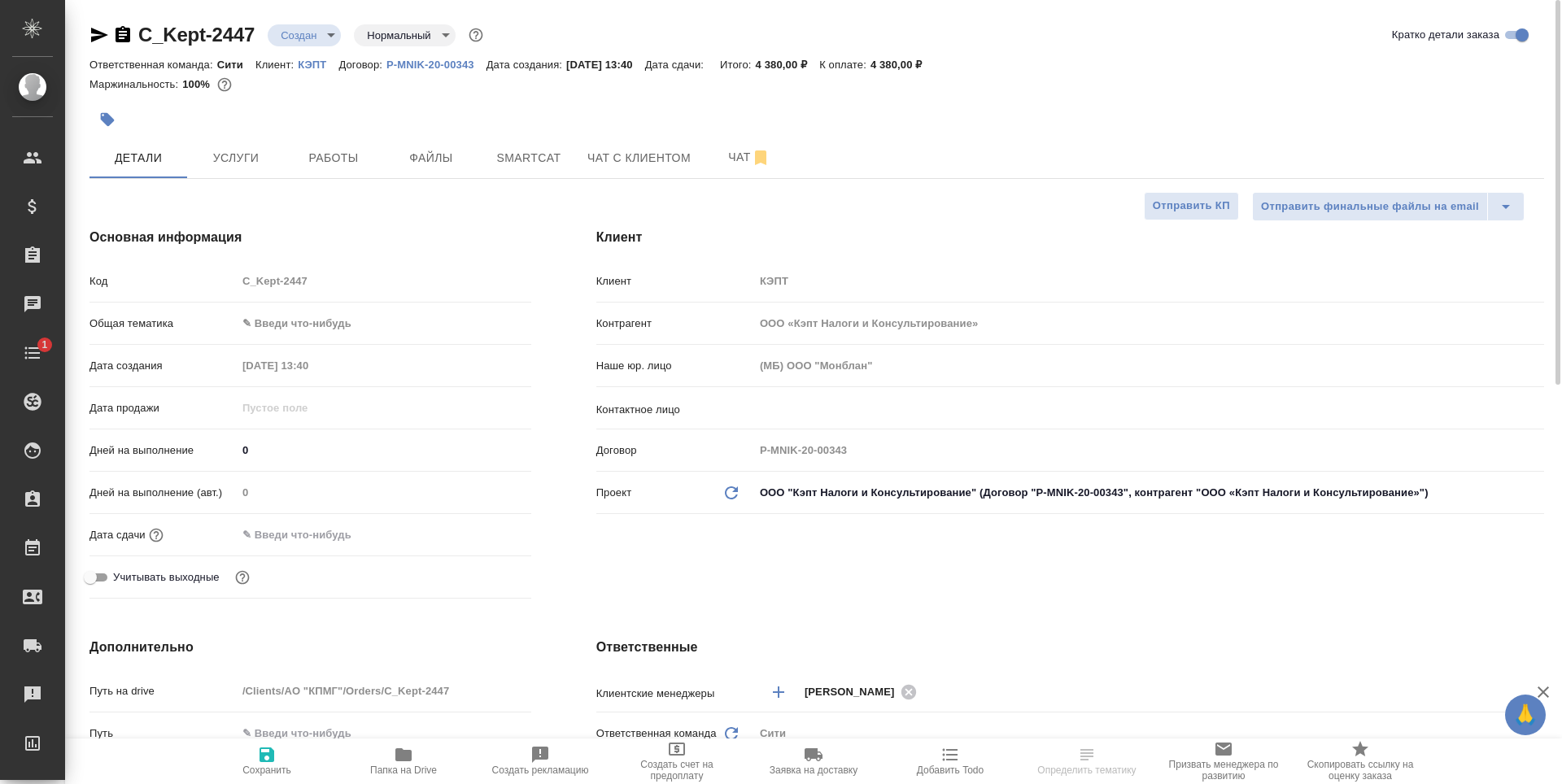
type textarea "x"
click at [254, 158] on span "Услуги" at bounding box center [236, 157] width 78 height 21
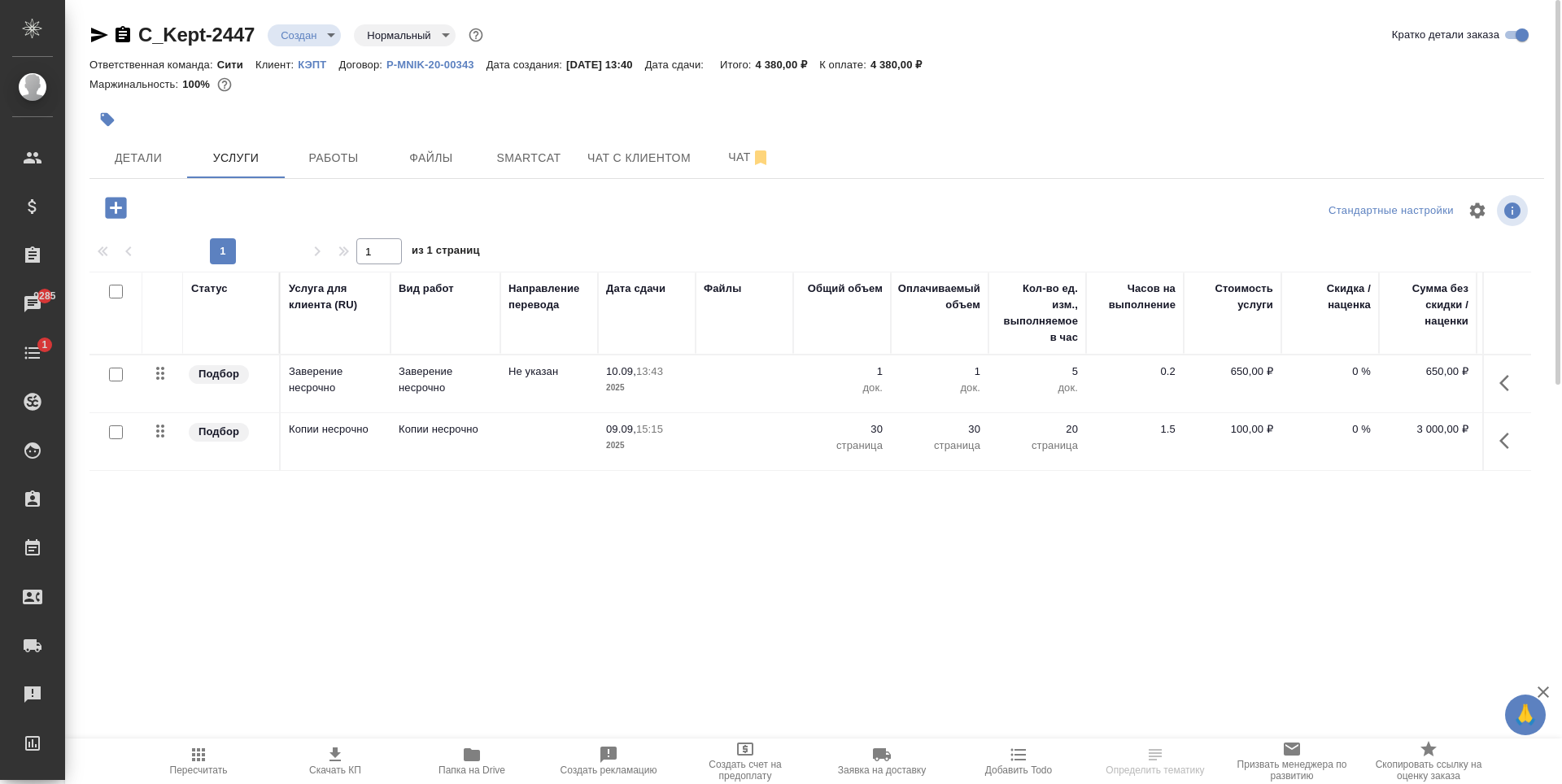
click at [409, 549] on div "Статус Услуга для клиента (RU) Вид работ Направление перевода Дата сдачи Файлы …" at bounding box center [811, 447] width 1442 height 350
drag, startPoint x: 889, startPoint y: 68, endPoint x: 933, endPoint y: 64, distance: 44.2
click at [933, 64] on div "Ответственная команда: Сити Клиент: КЭПТ Договор: P-MNIK-20-00343 Дата создания…" at bounding box center [817, 65] width 1454 height 20
copy p "4 380,00"
click at [597, 520] on div "Статус Услуга для клиента (RU) Вид работ Направление перевода Дата сдачи Файлы …" at bounding box center [811, 447] width 1442 height 350
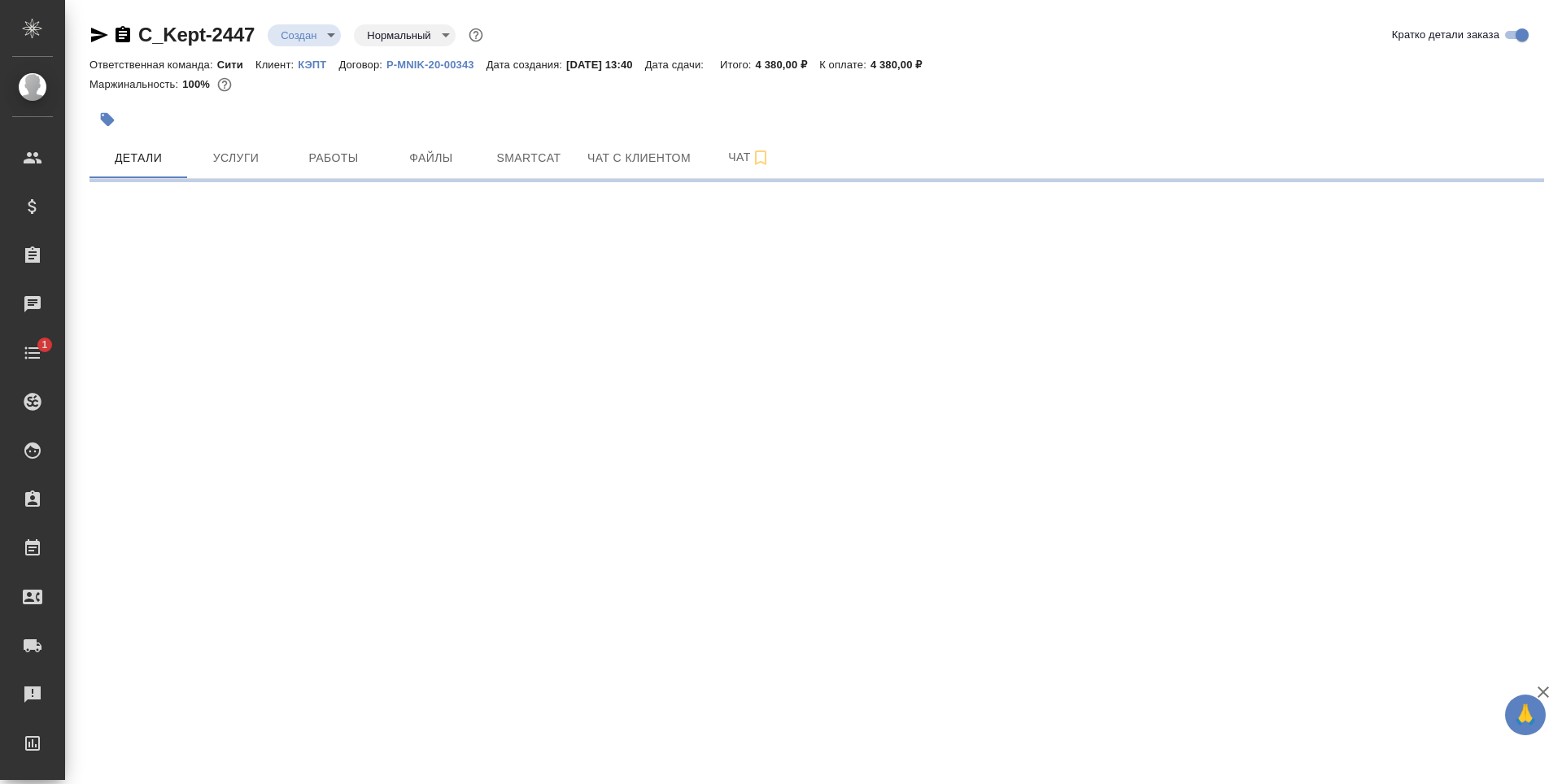
select select "RU"
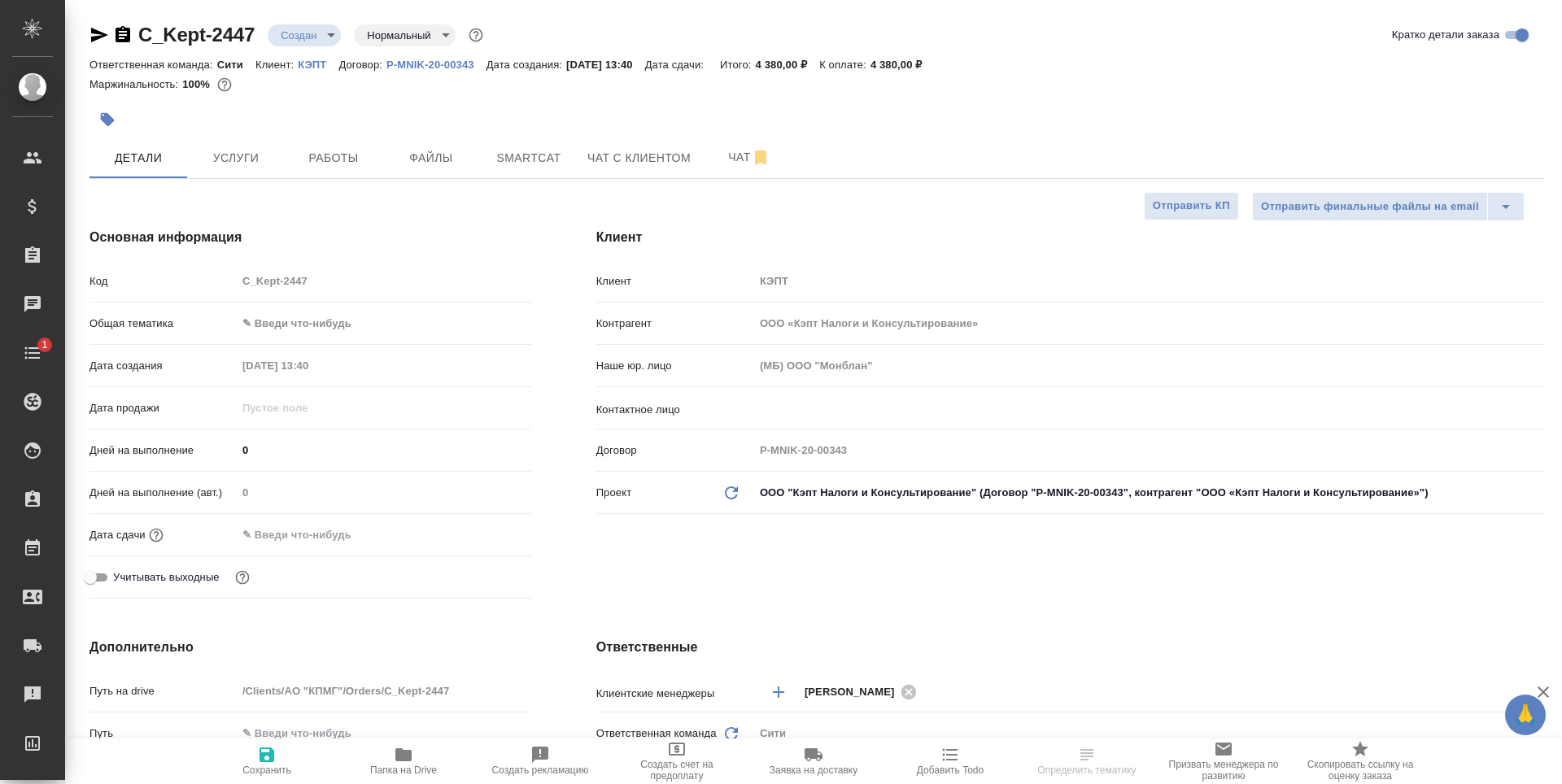
type textarea "x"
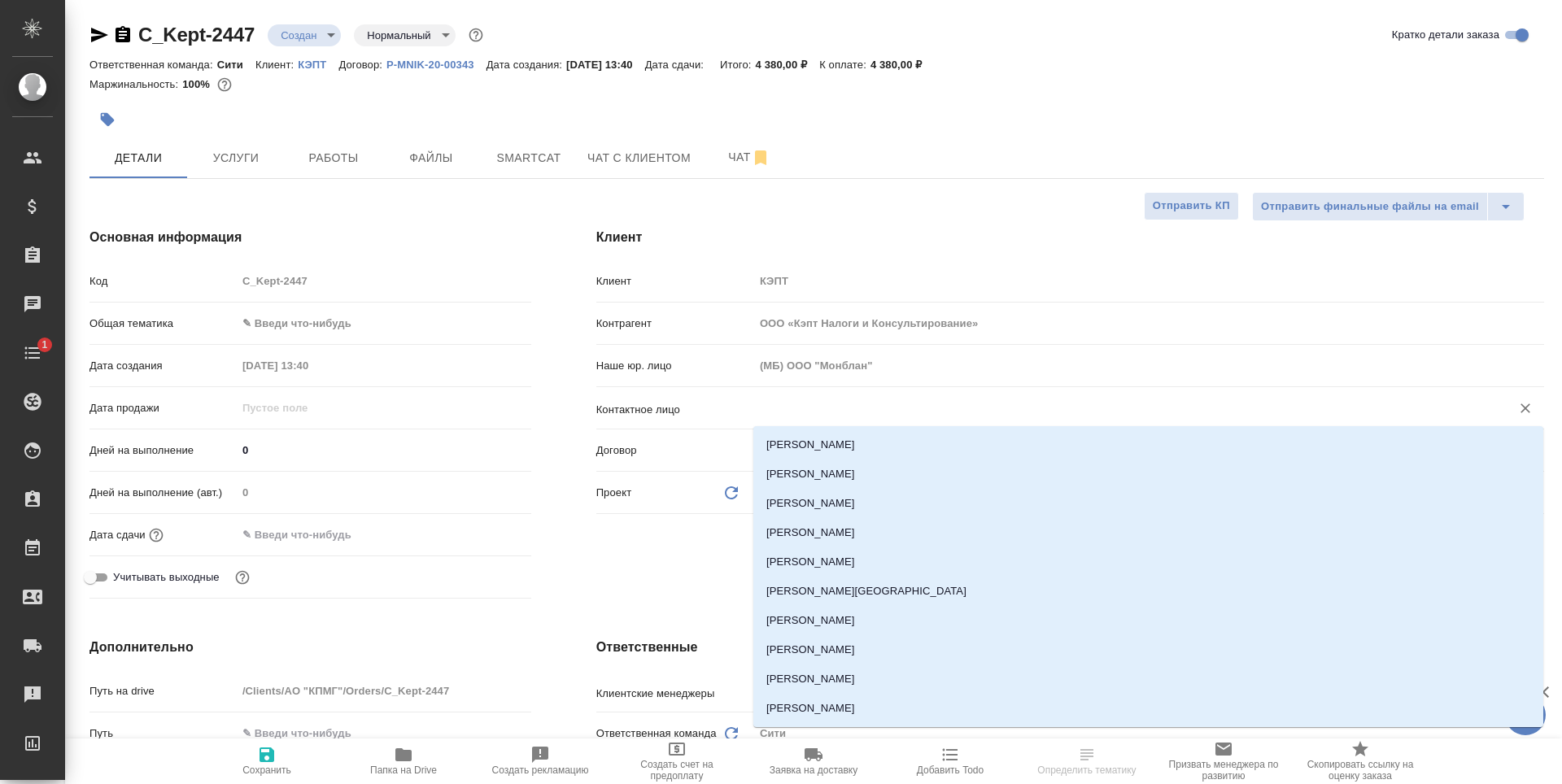
click at [818, 407] on input "text" at bounding box center [1122, 409] width 726 height 20
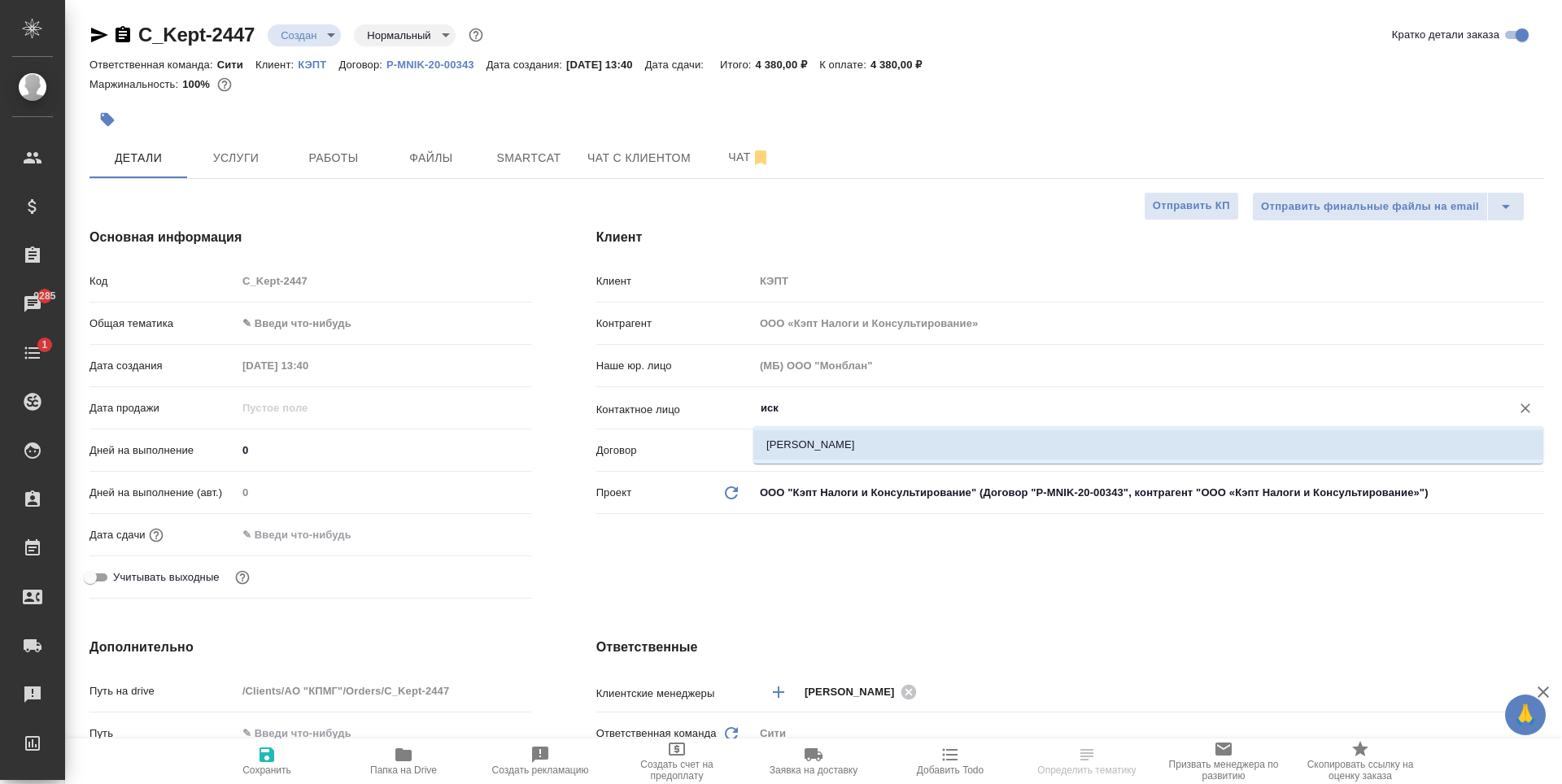
click at [853, 442] on li "Искандарова Алина" at bounding box center [1148, 445] width 790 height 29
type input "Искандарова Алина"
type textarea "x"
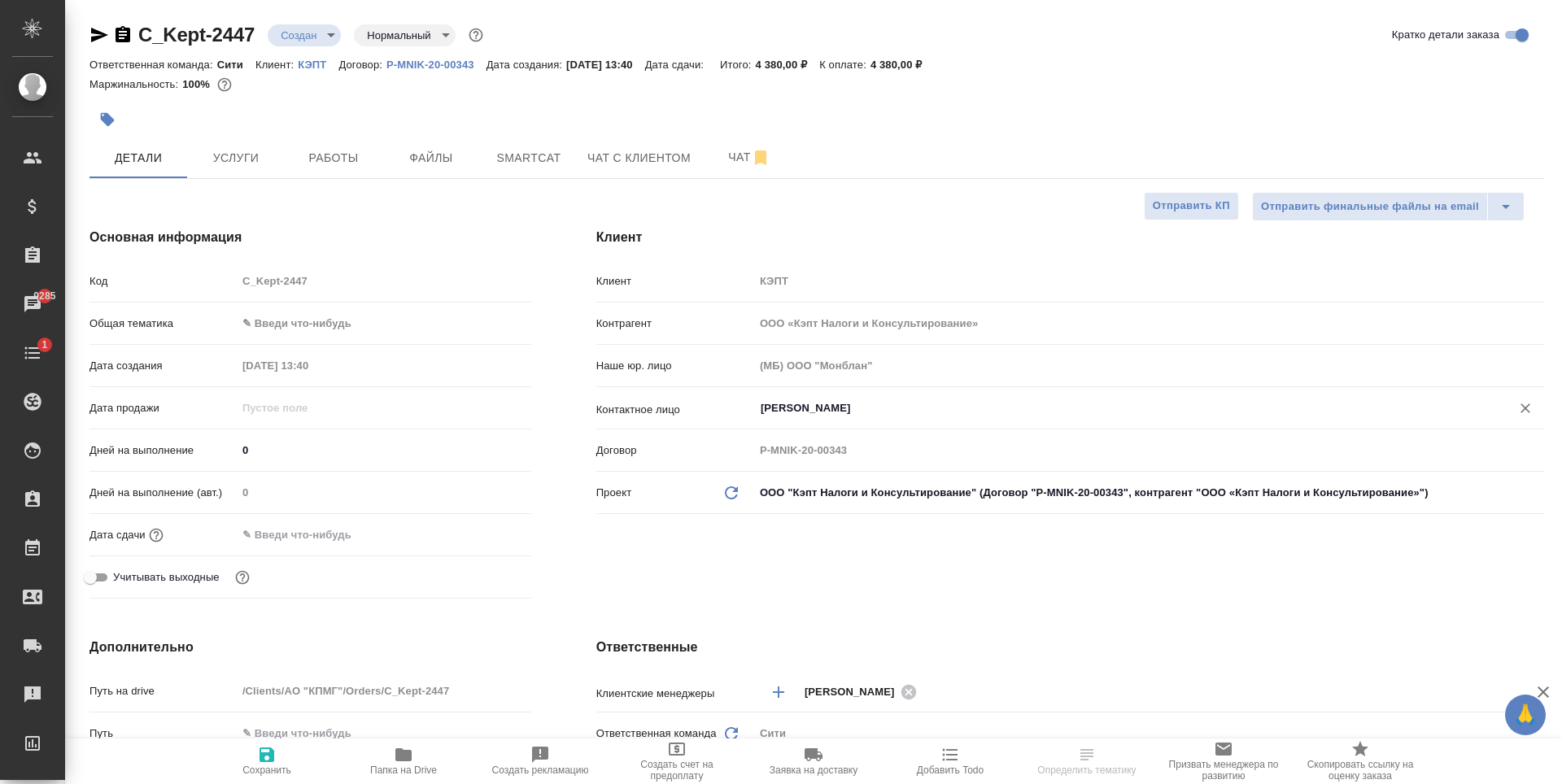
type input "Искандарова Алина"
click at [274, 765] on span "Сохранить" at bounding box center [267, 770] width 49 height 12
type textarea "x"
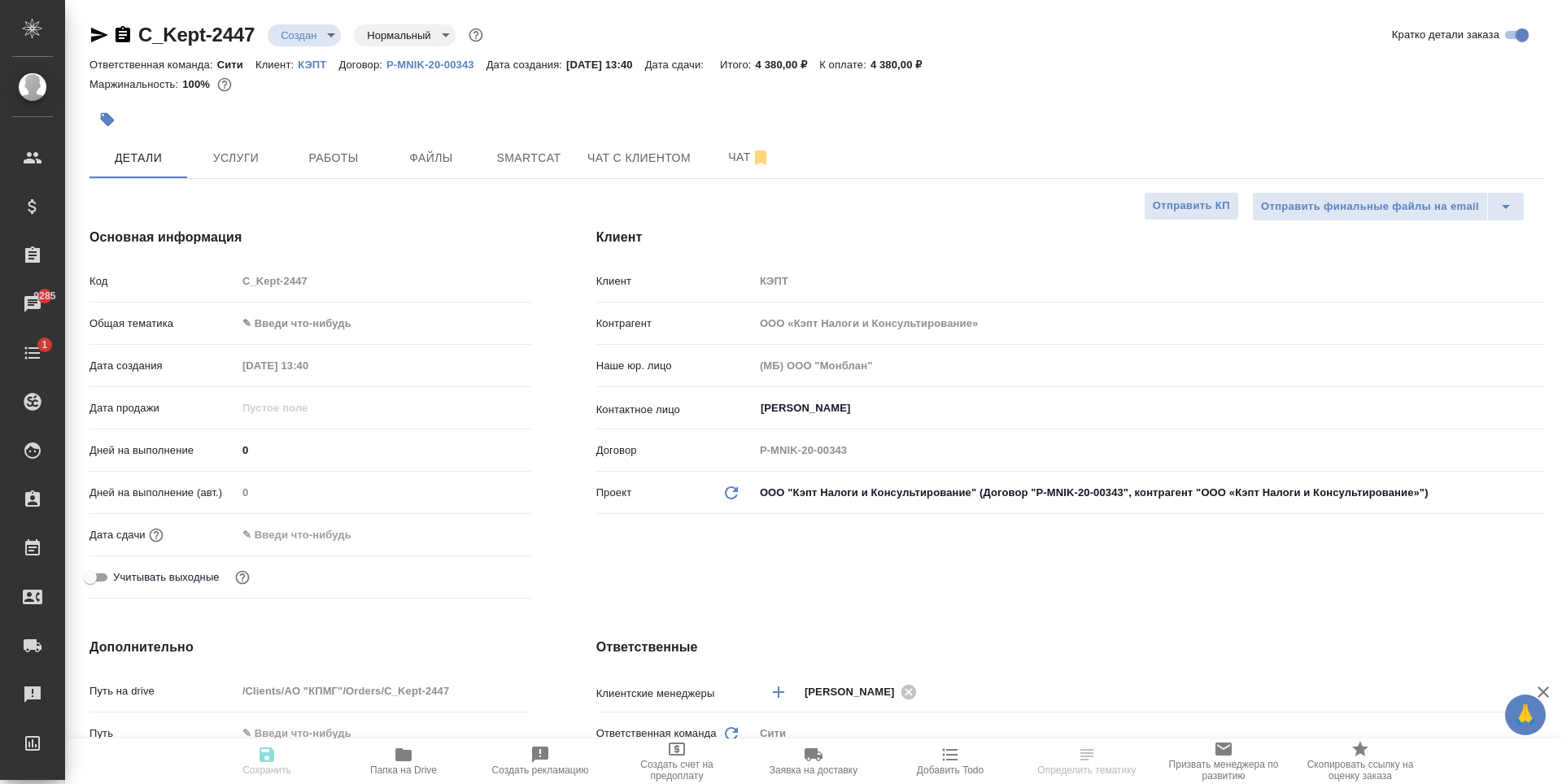
type textarea "x"
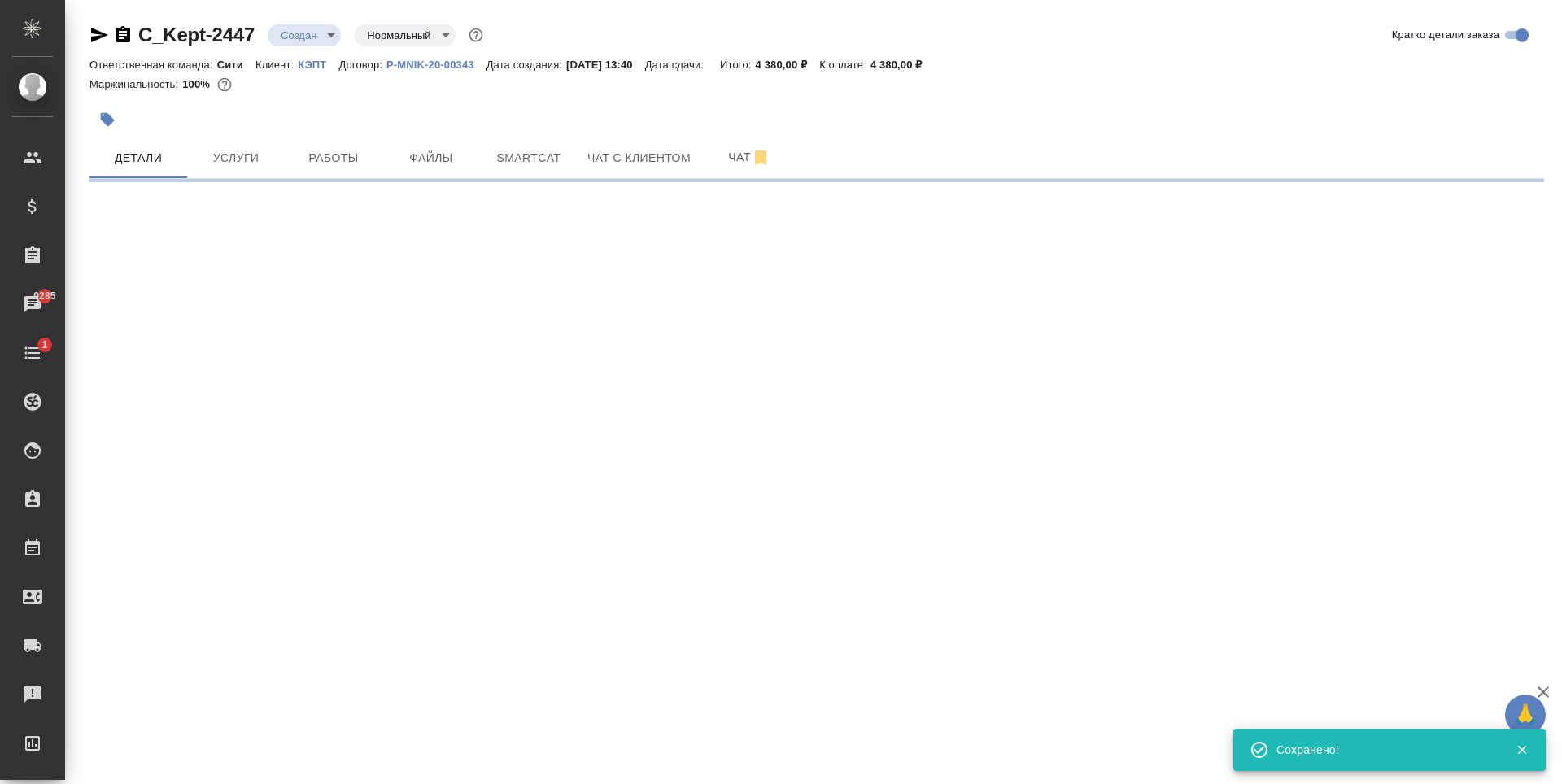
select select "RU"
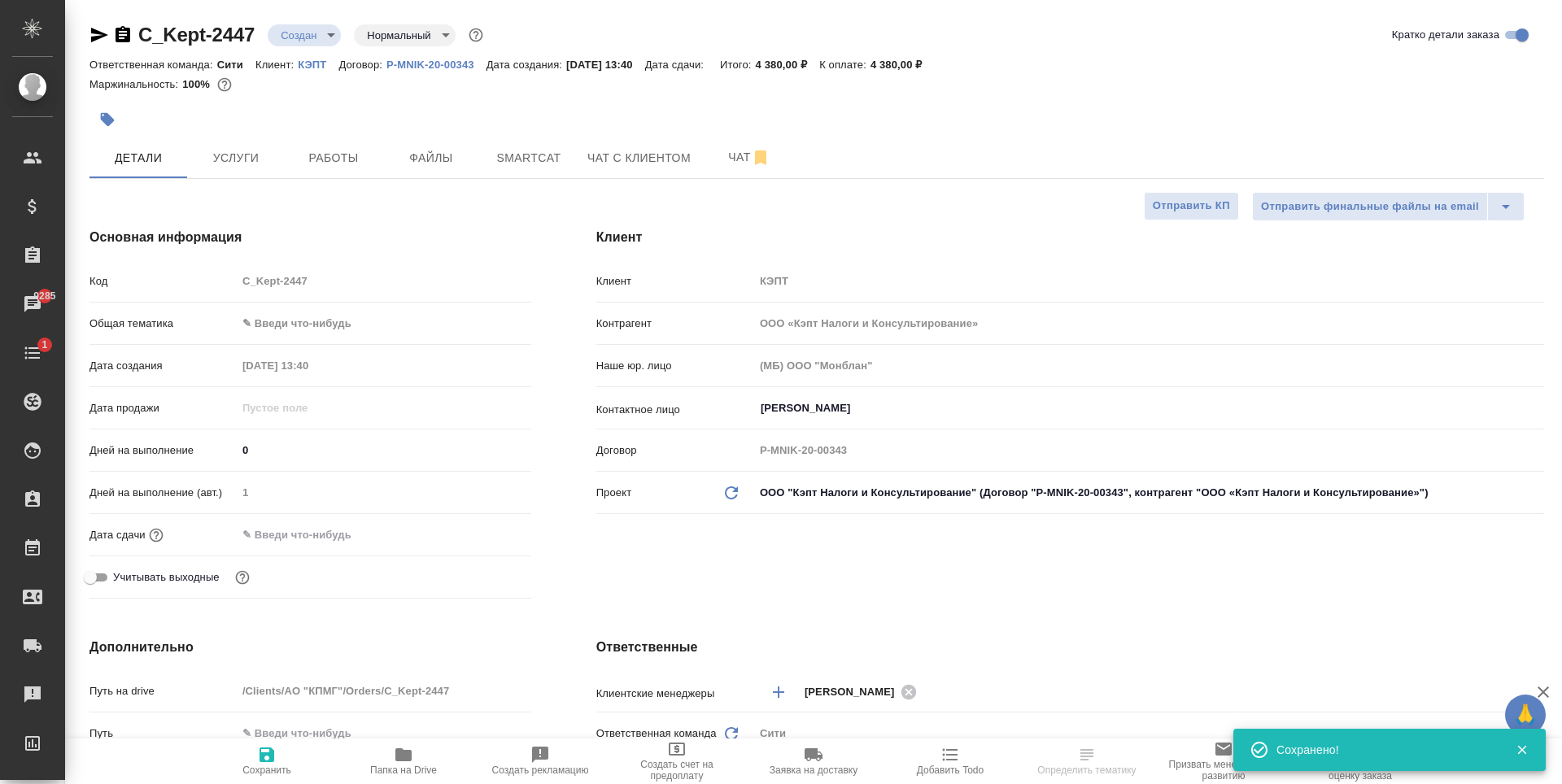
type textarea "x"
click at [334, 322] on body "🙏 .cls-1 fill:#fff; AWATERA Zaytseva Svetlana Клиенты Спецификации Заказы 9285 …" at bounding box center [781, 392] width 1562 height 784
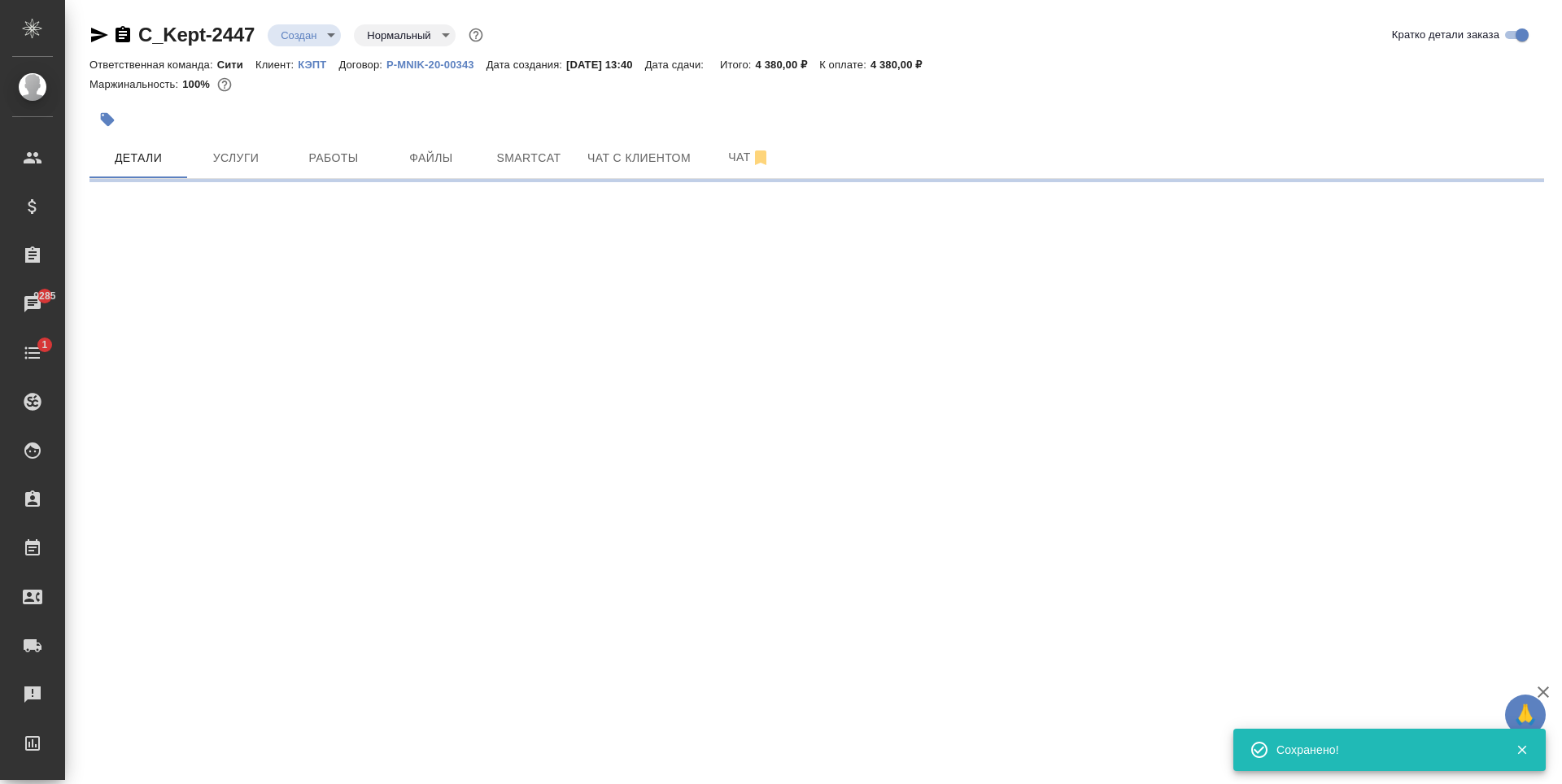
select select "RU"
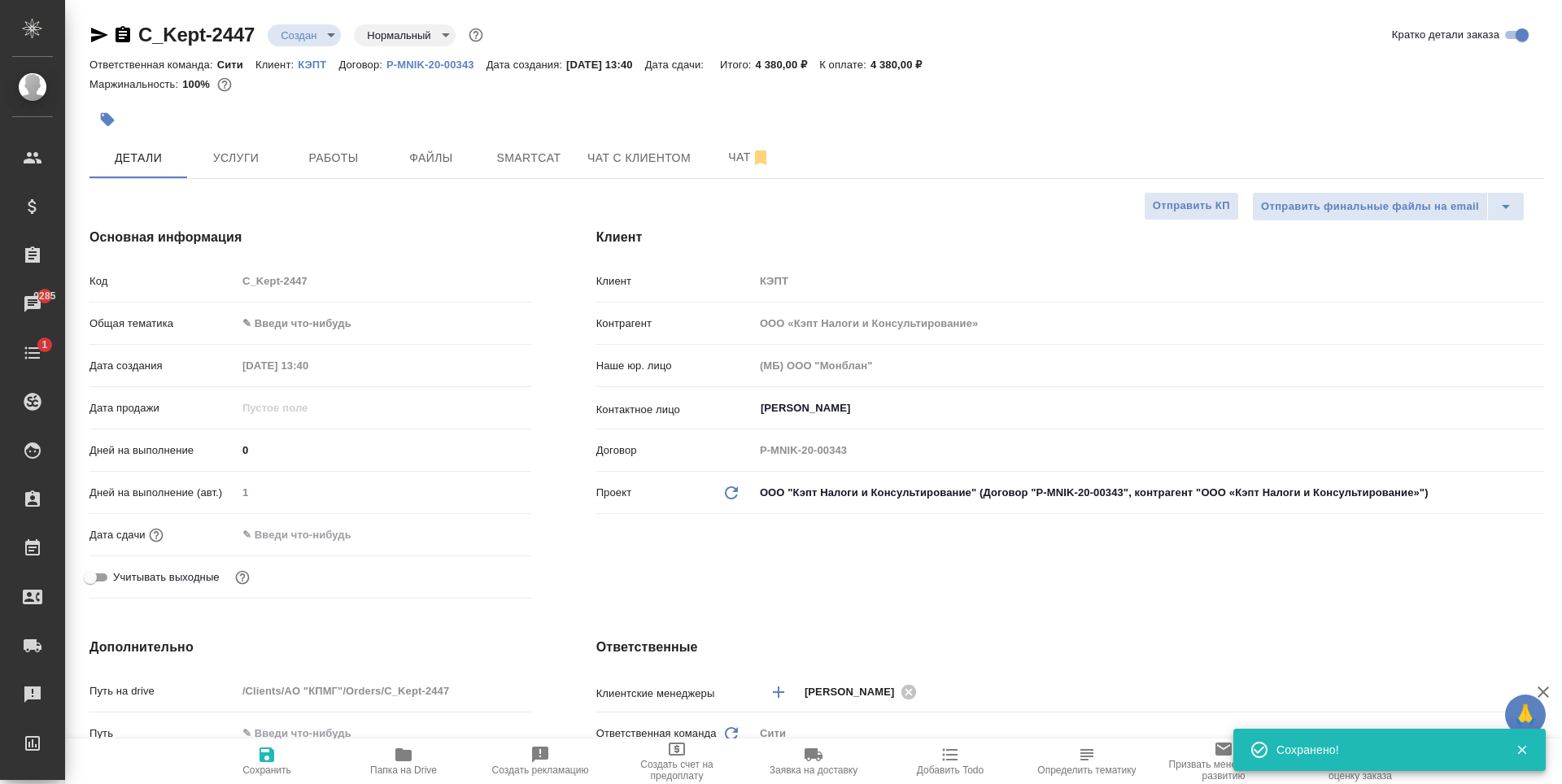
type textarea "x"
click at [319, 322] on body "🙏 .cls-1 fill:#fff; AWATERA Zaytseva Svetlana Клиенты Спецификации Заказы 9285 …" at bounding box center [781, 392] width 1562 height 784
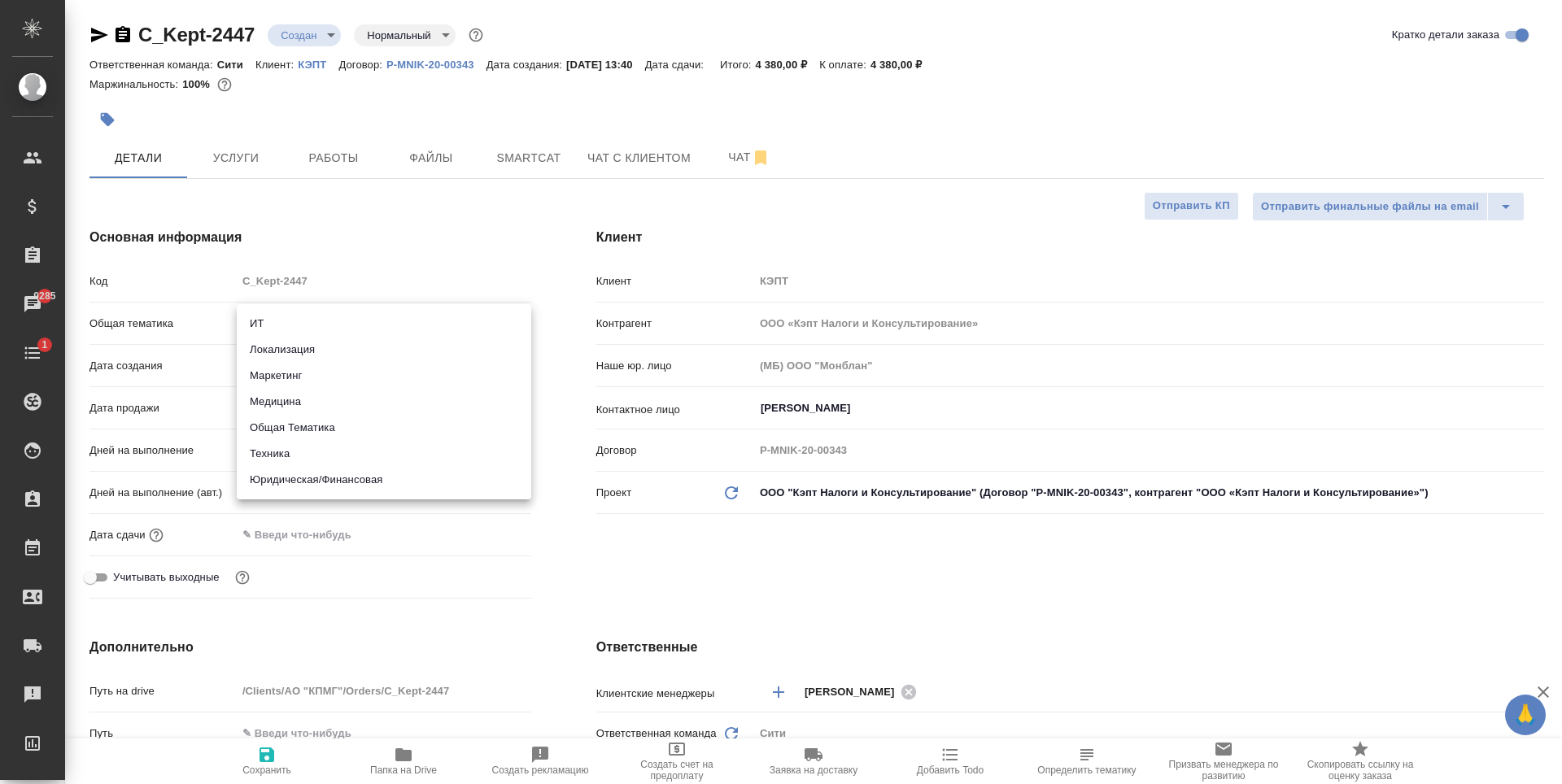
click at [336, 481] on li "Юридическая/Финансовая" at bounding box center [383, 480] width 294 height 26
type input "yr-fn"
type textarea "x"
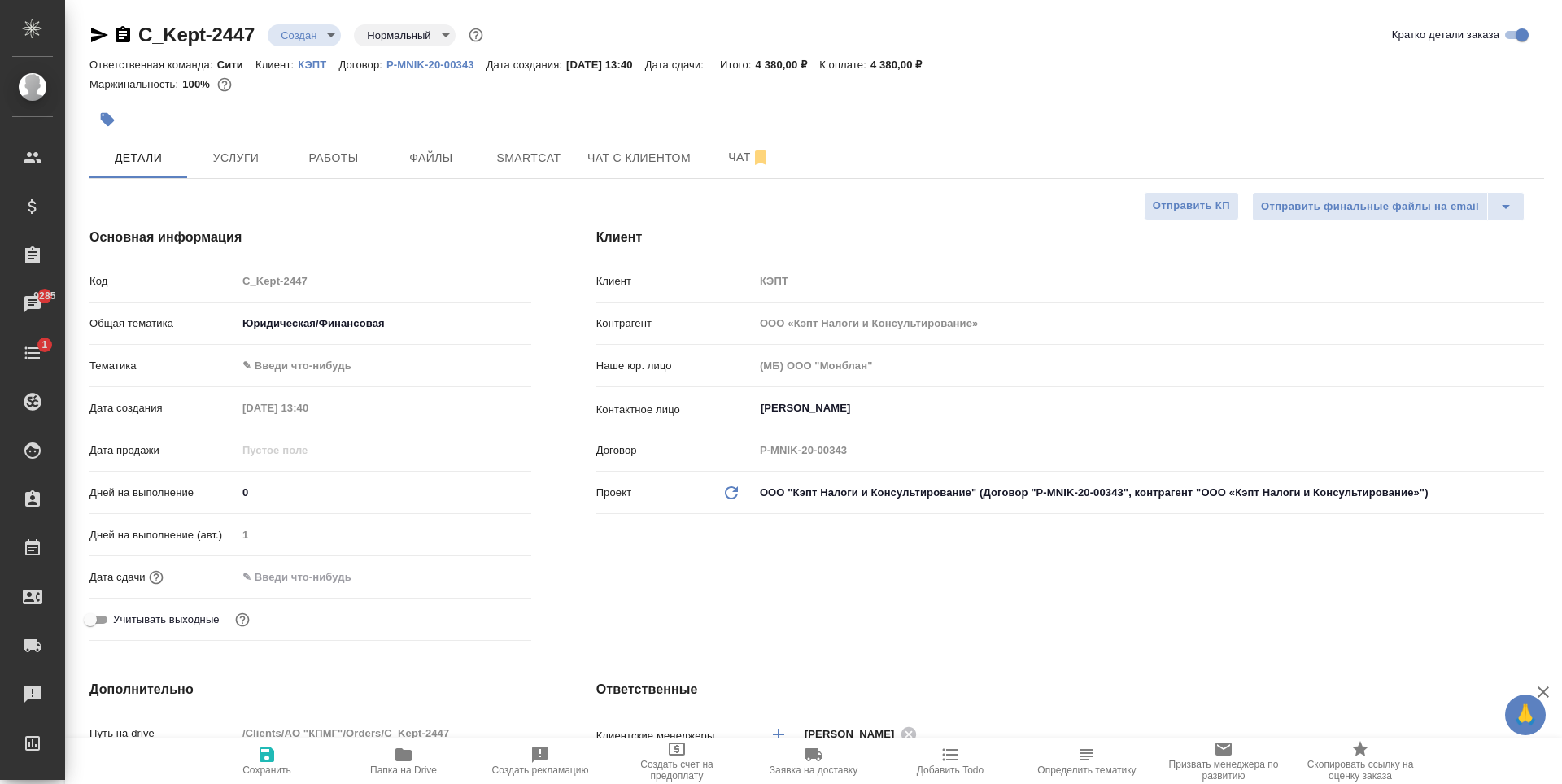
click at [280, 361] on body "🙏 .cls-1 fill:#fff; AWATERA Zaytseva Svetlana Клиенты Спецификации Заказы 9285 …" at bounding box center [781, 392] width 1562 height 784
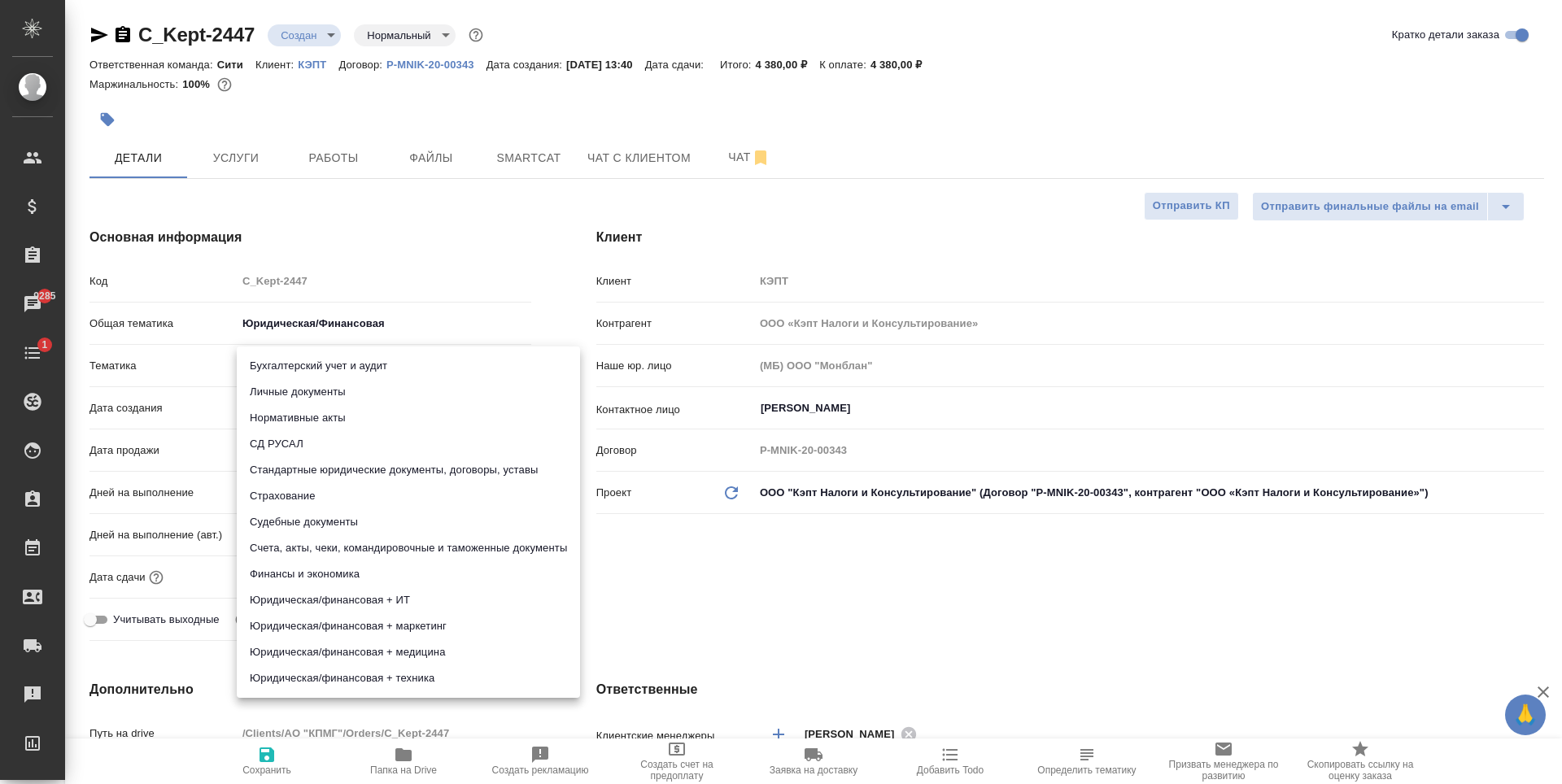
click at [329, 399] on li "Личные документы" at bounding box center [408, 392] width 343 height 26
type textarea "x"
type input "5a8b8b956a9677013d343cfe"
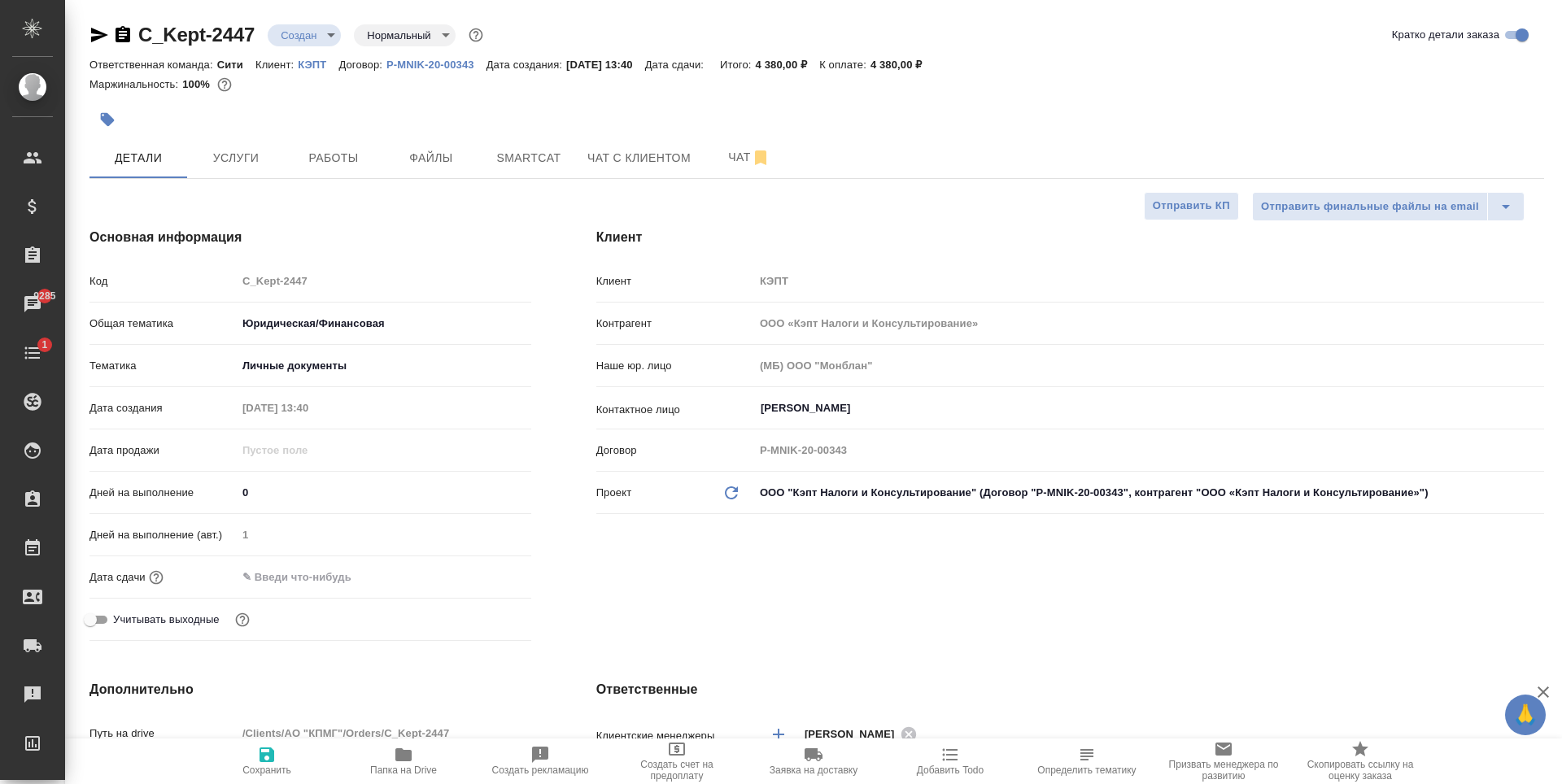
click at [322, 577] on input "text" at bounding box center [308, 577] width 143 height 23
click at [341, 365] on body "🙏 .cls-1 fill:#fff; AWATERA Zaytseva Svetlana Клиенты Спецификации Заказы 9285 …" at bounding box center [781, 392] width 1562 height 784
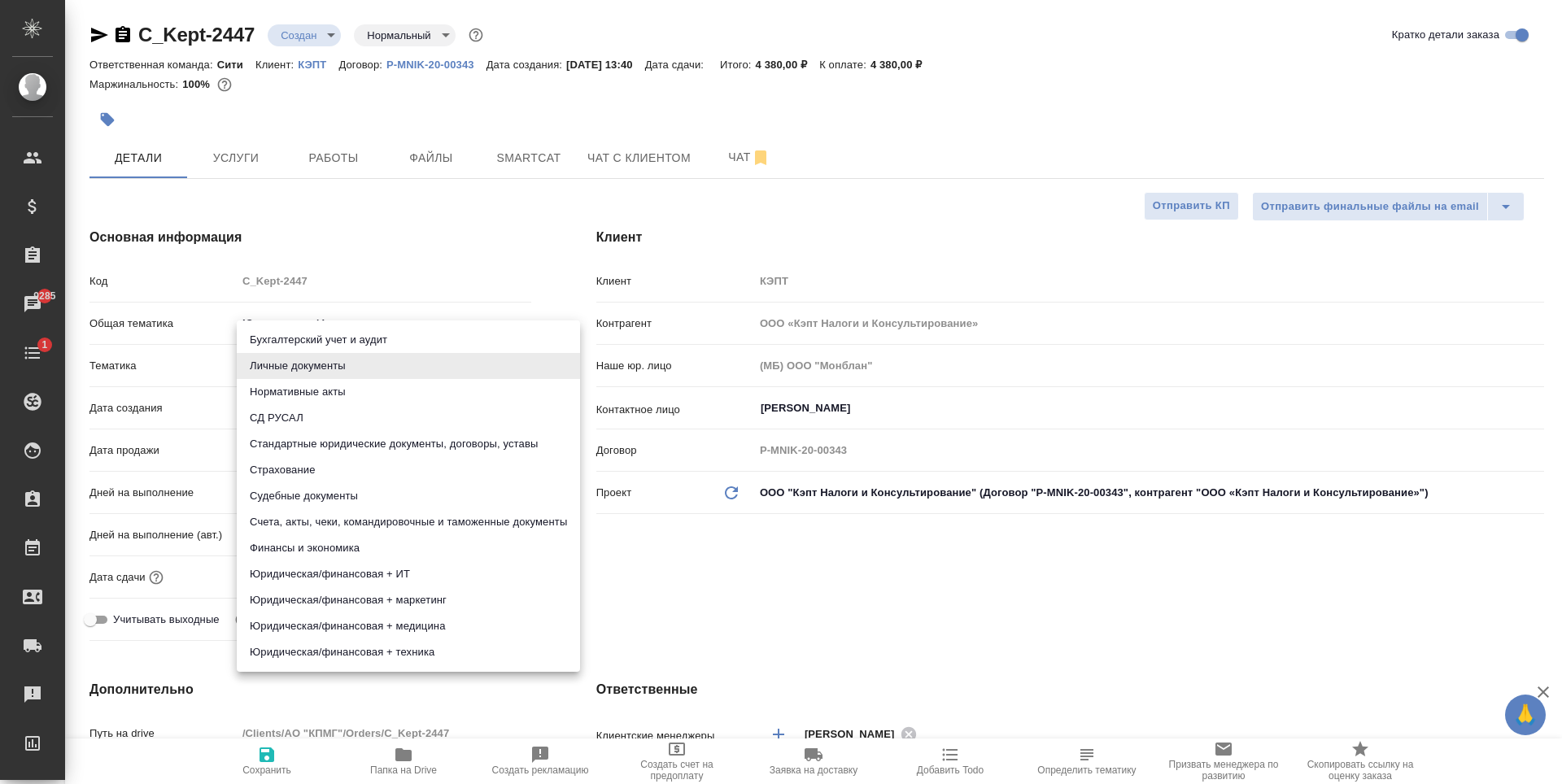
click at [371, 448] on li "Стандартные юридические документы, договоры, уставы" at bounding box center [408, 444] width 343 height 26
type textarea "x"
type input "5f647205b73bc97568ca66bf"
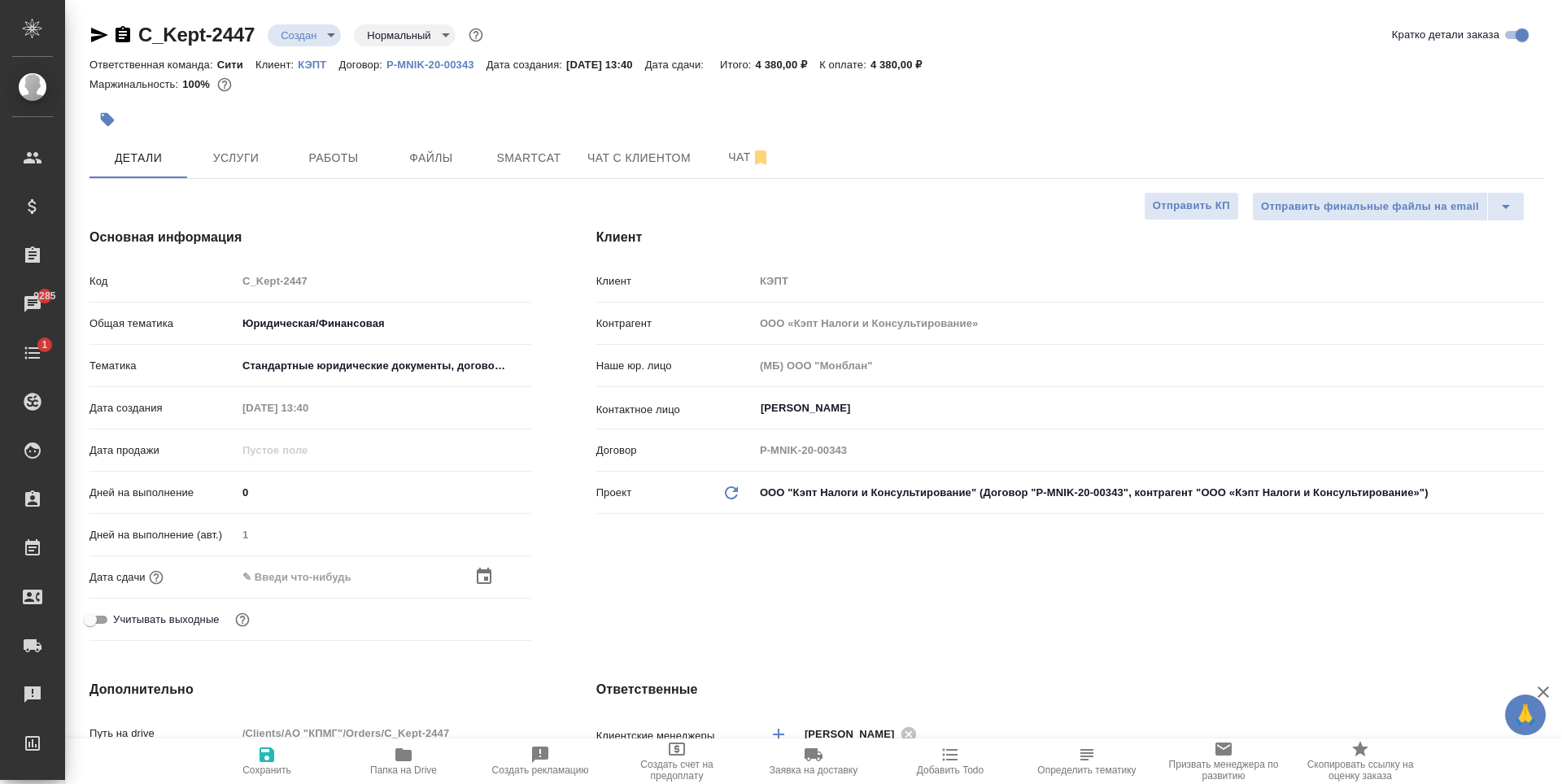
drag, startPoint x: 350, startPoint y: 578, endPoint x: 416, endPoint y: 586, distance: 66.5
click at [351, 578] on input "text" at bounding box center [308, 577] width 143 height 23
click at [477, 569] on icon "button" at bounding box center [484, 576] width 20 height 20
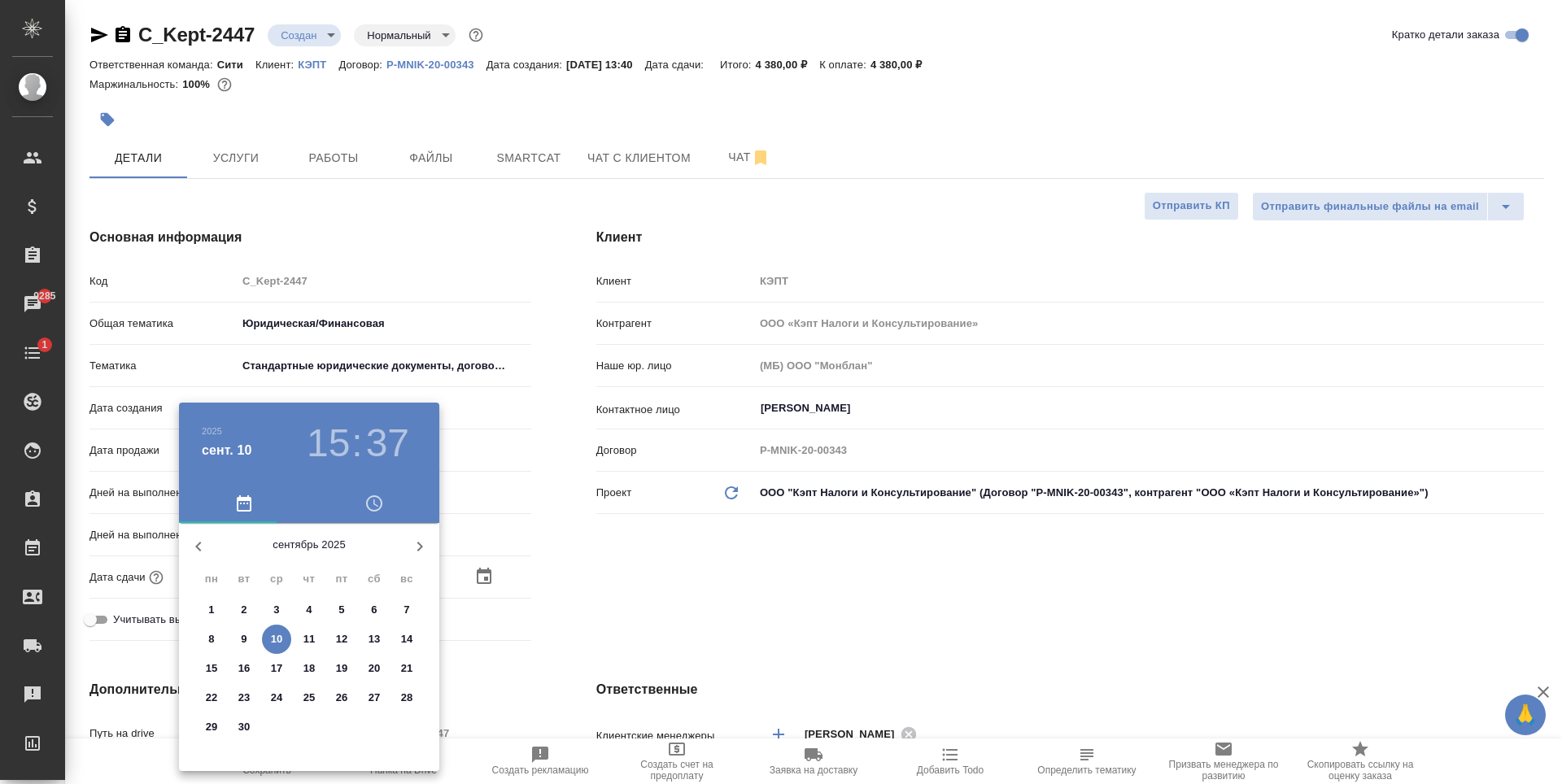
click at [312, 636] on p "11" at bounding box center [309, 639] width 12 height 17
type input "11.09.2025 15:37"
type textarea "x"
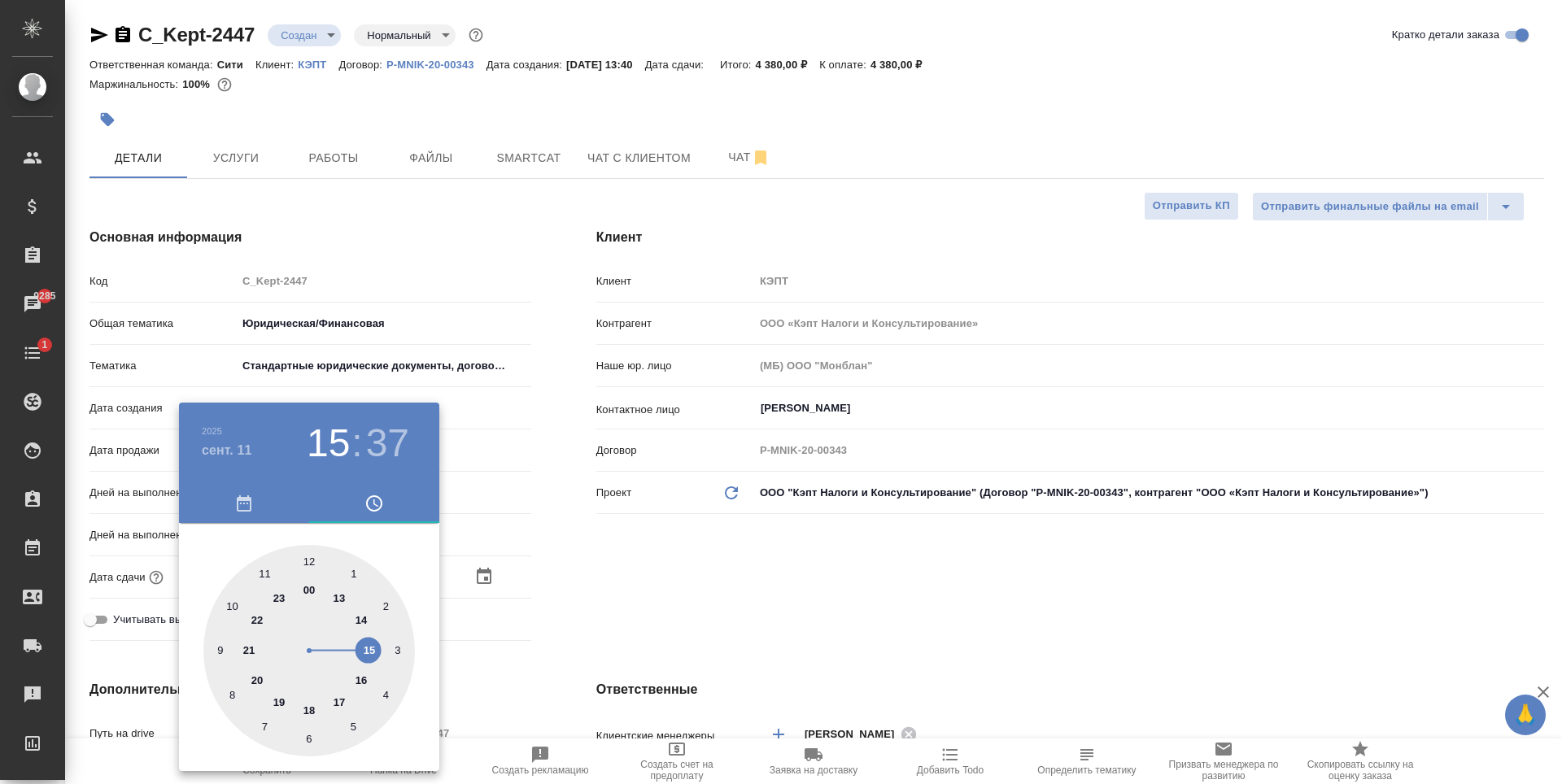
click at [310, 705] on div at bounding box center [309, 650] width 211 height 211
type input "11.09.2025 18:37"
type textarea "x"
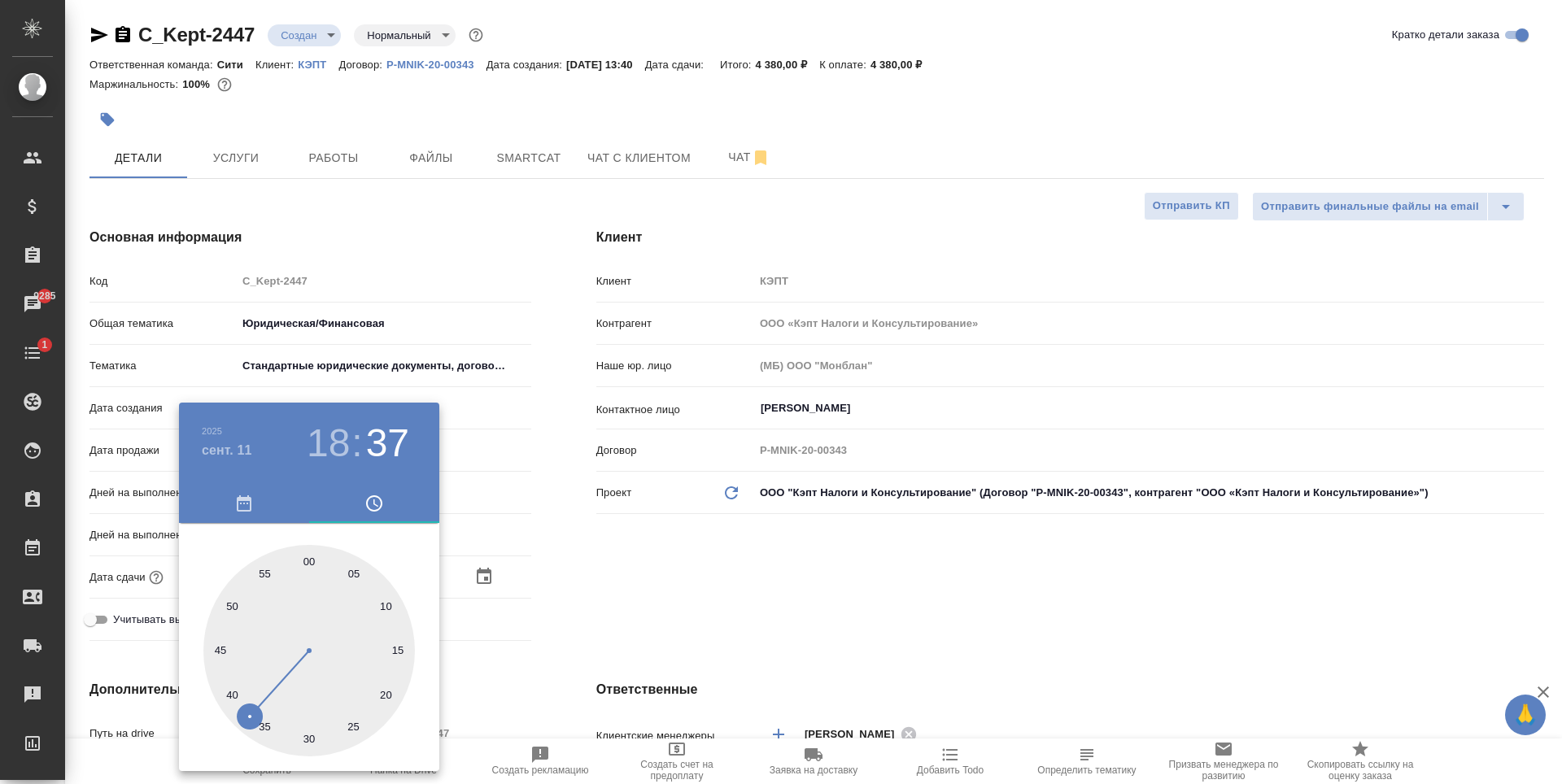
click at [666, 593] on div at bounding box center [781, 392] width 1562 height 784
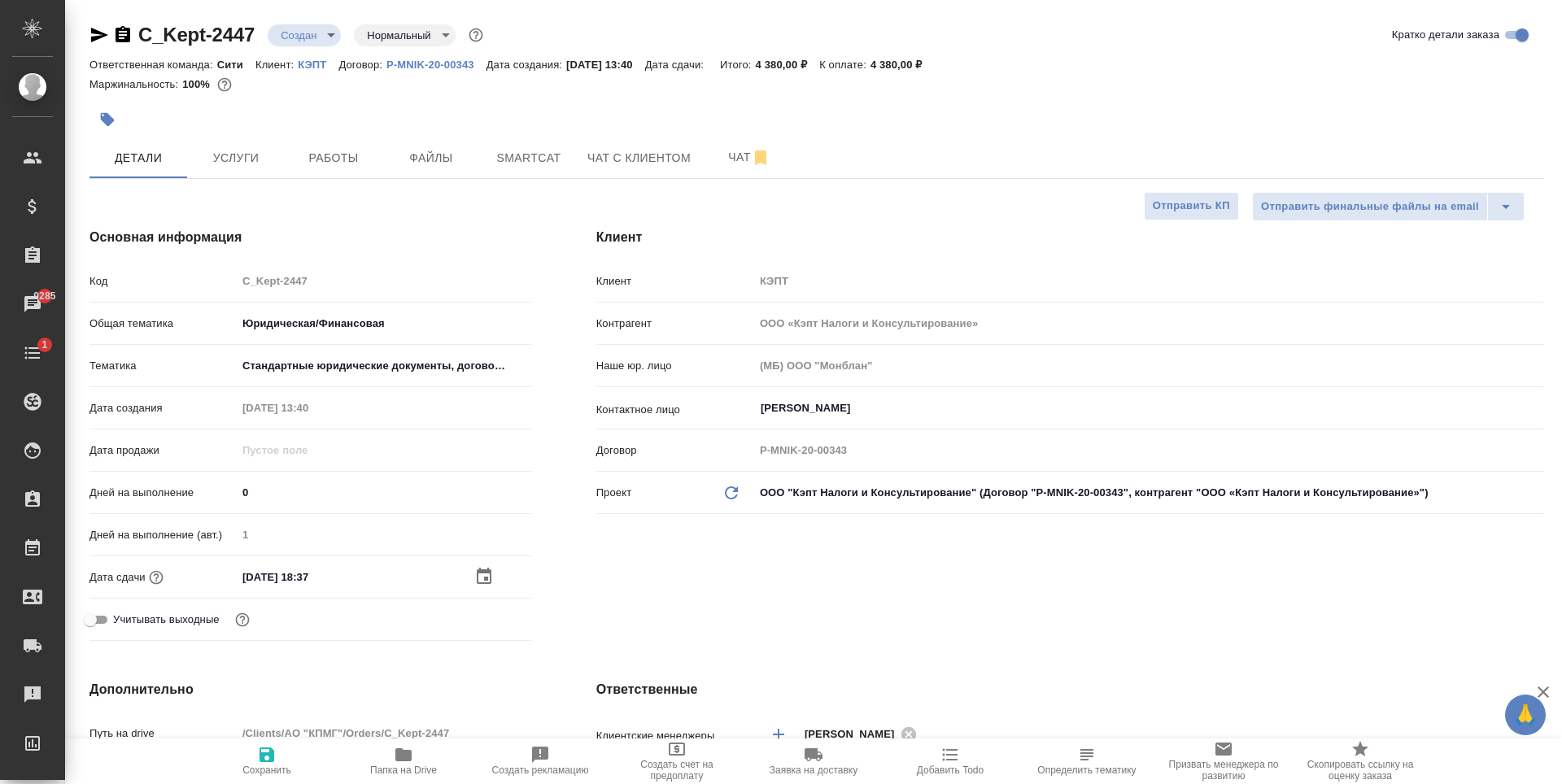
click at [278, 753] on span "Сохранить" at bounding box center [267, 761] width 117 height 31
type textarea "x"
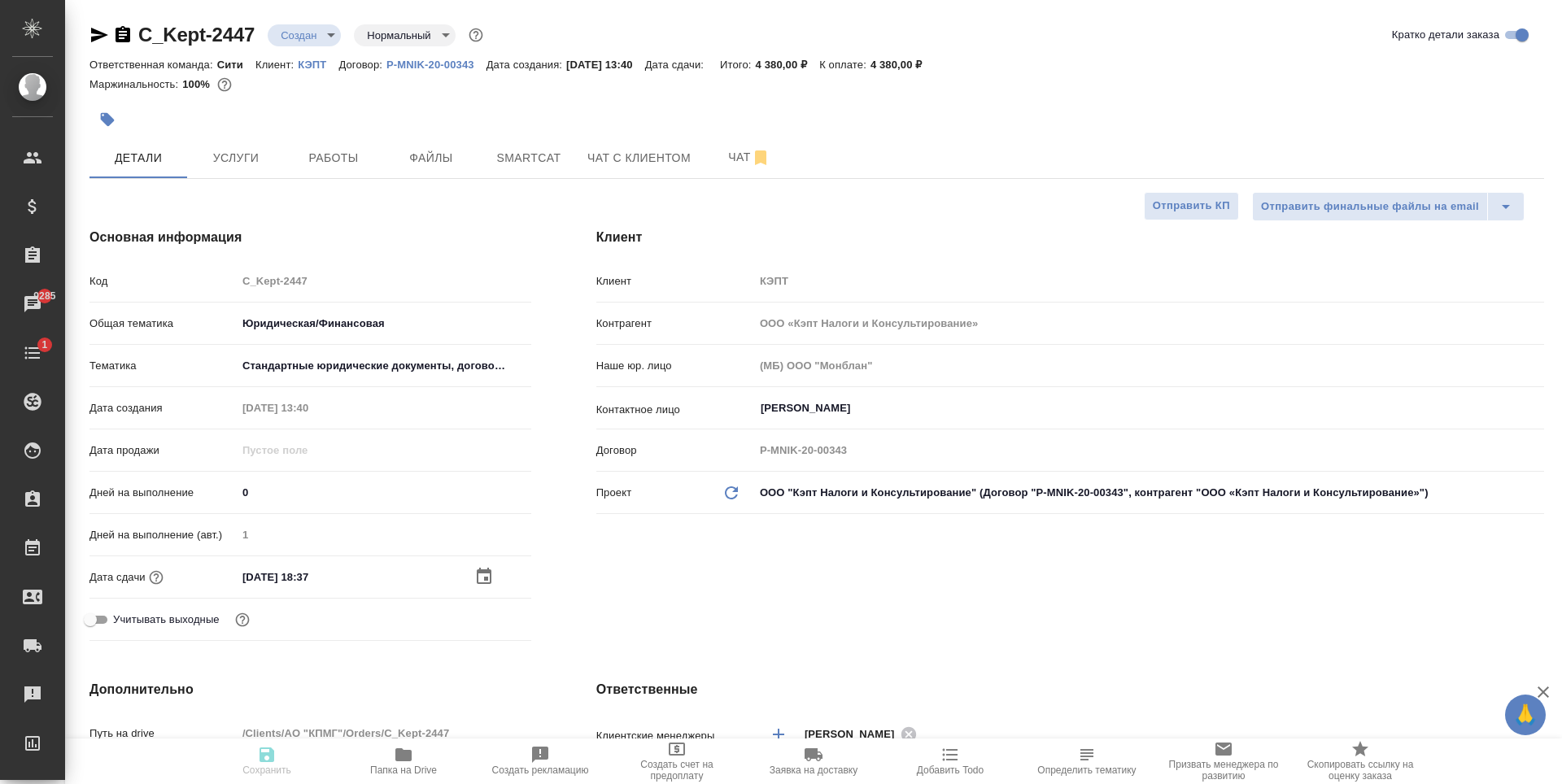
type textarea "x"
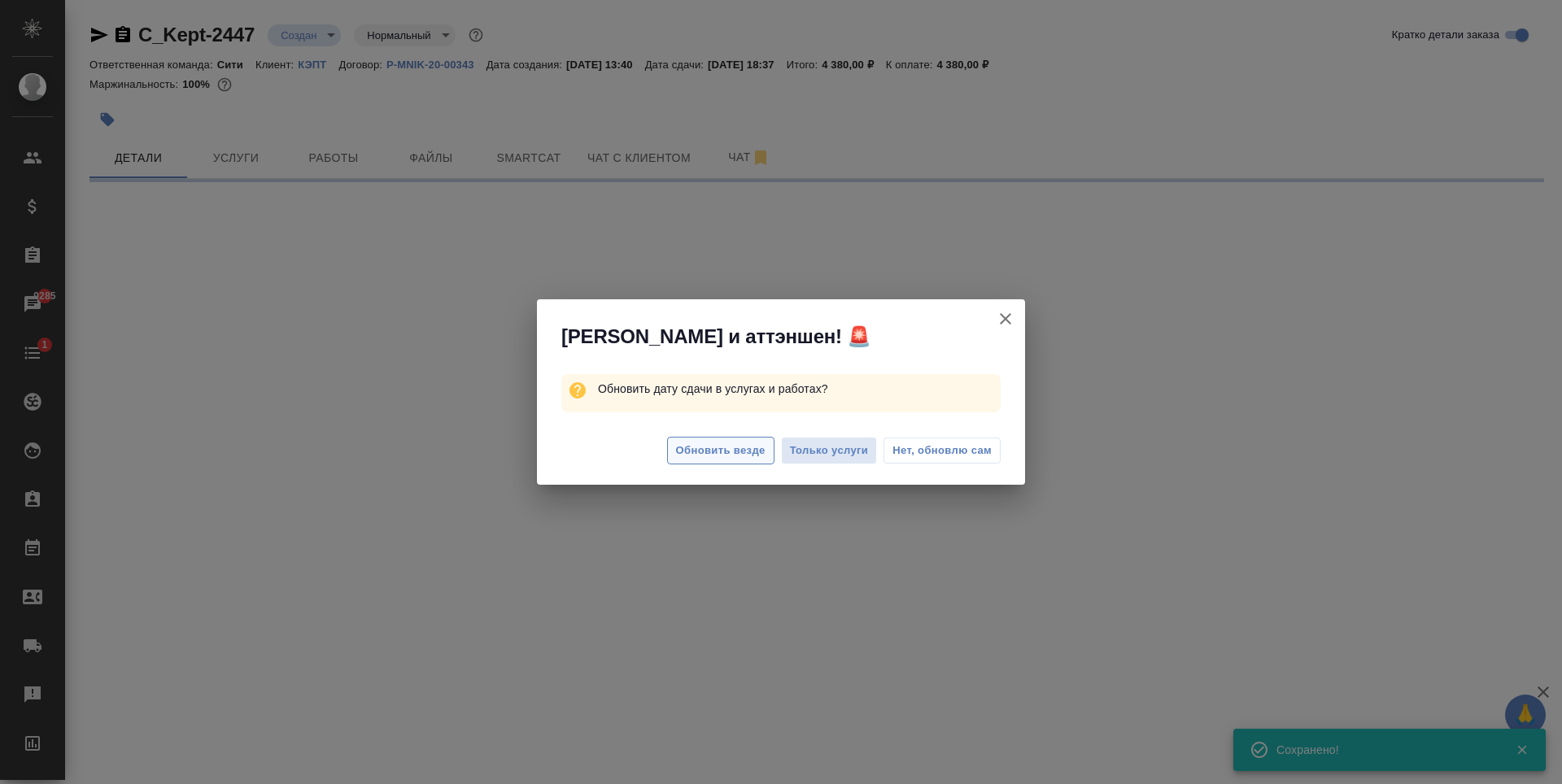
select select "RU"
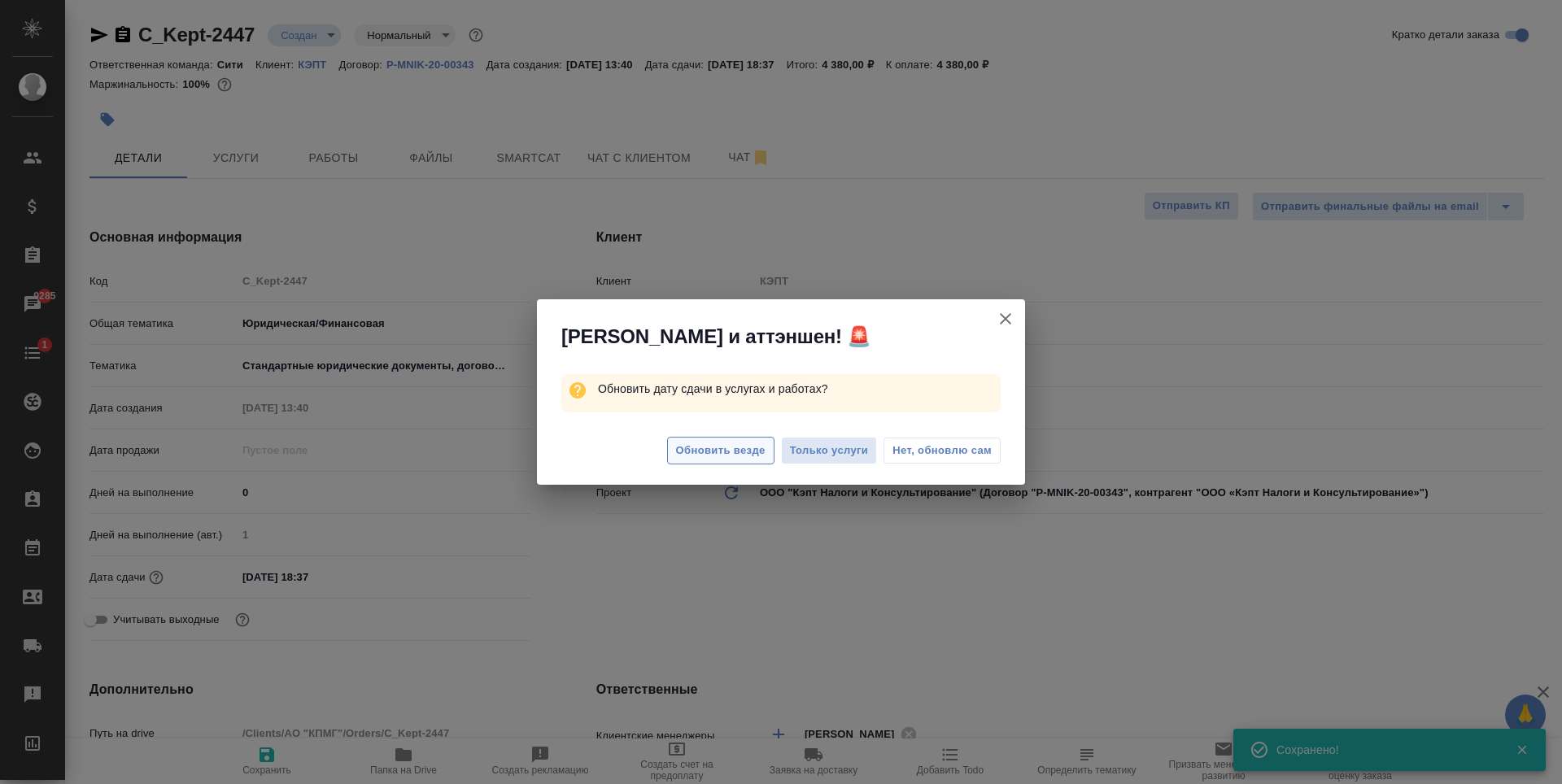
type textarea "x"
click at [729, 453] on span "Обновить везде" at bounding box center [721, 451] width 90 height 19
type textarea "x"
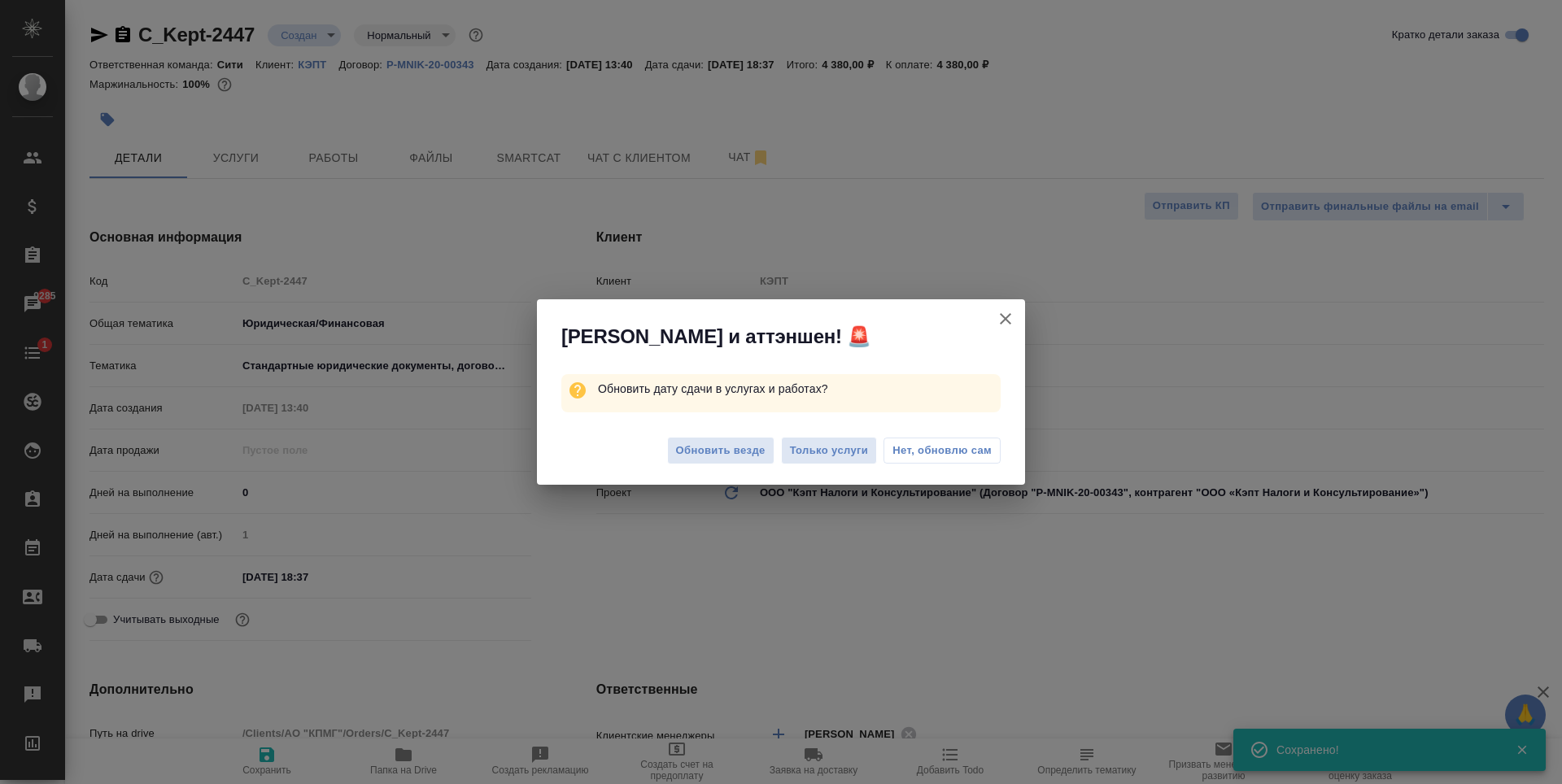
type textarea "x"
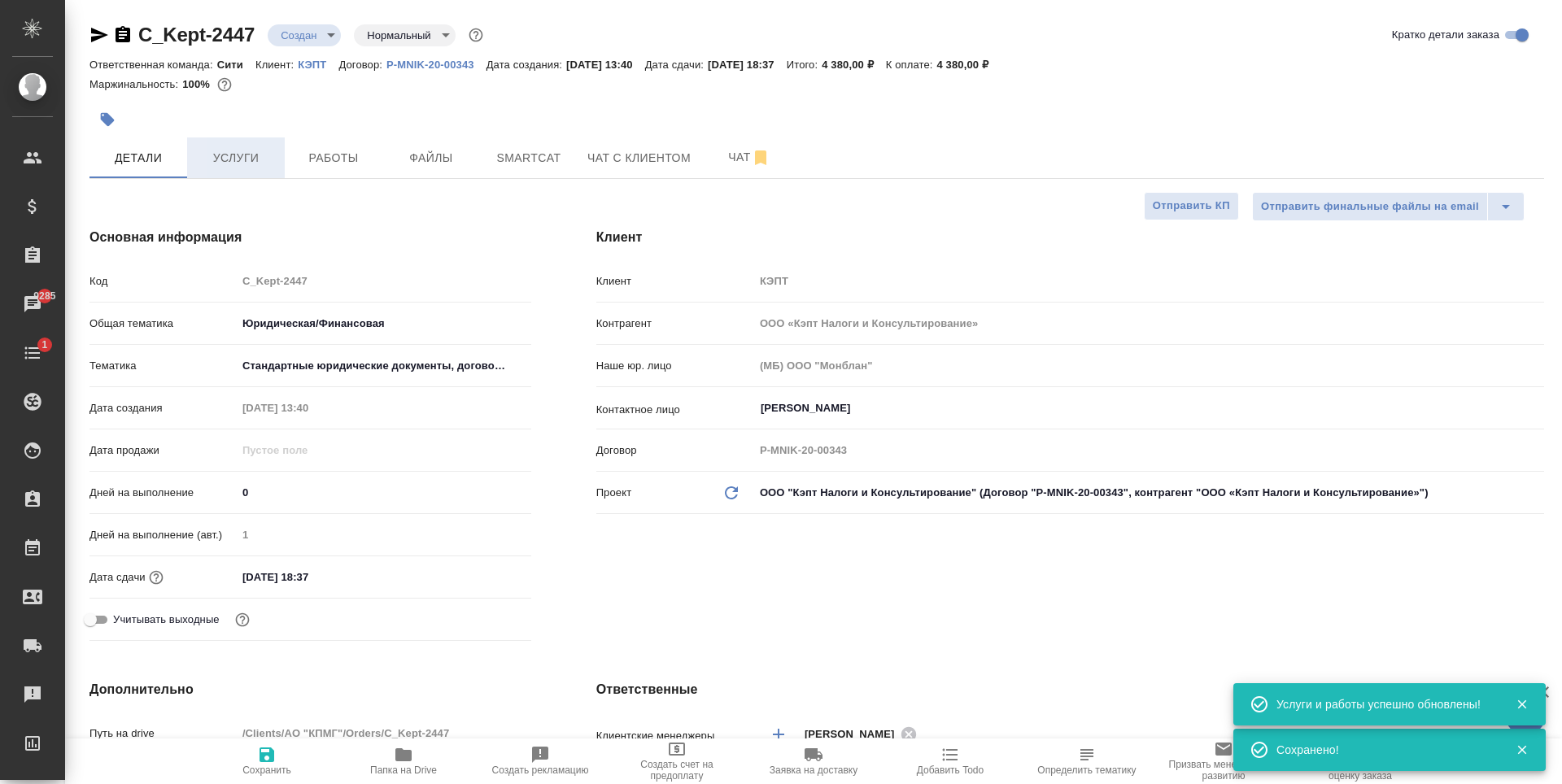
click at [251, 149] on span "Услуги" at bounding box center [236, 157] width 78 height 21
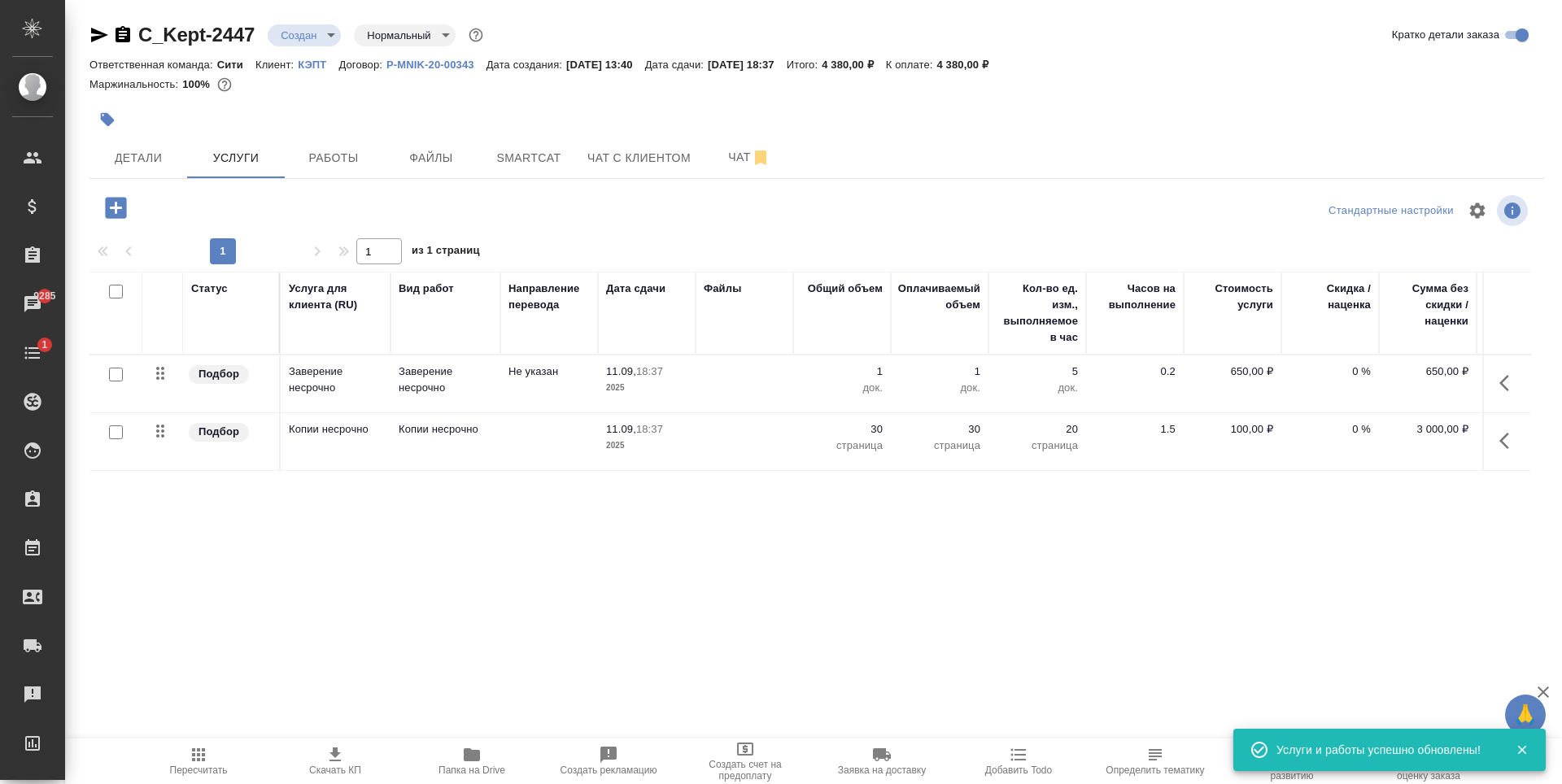
click at [446, 383] on p "Заверение несрочно" at bounding box center [446, 379] width 94 height 32
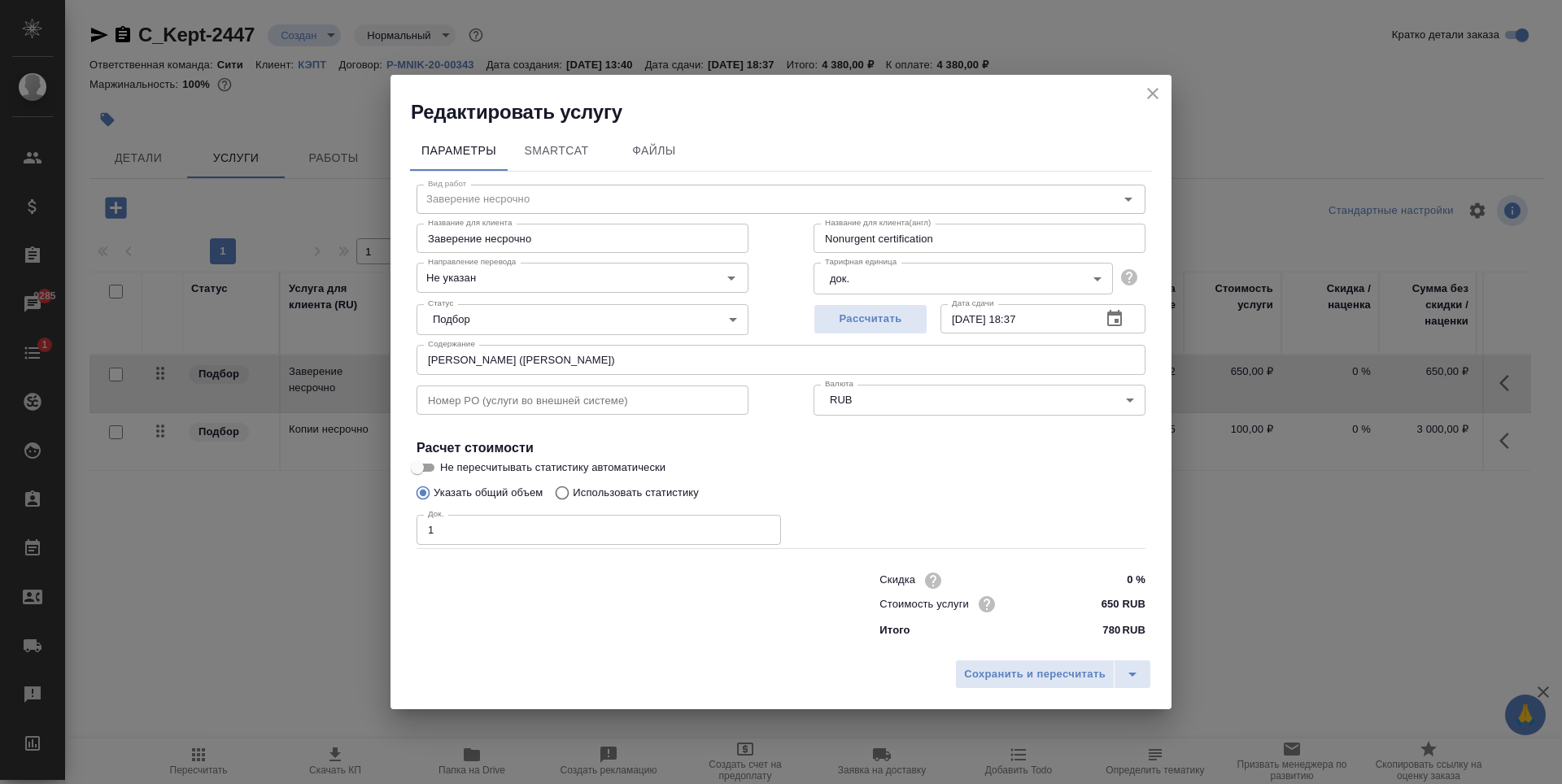
click at [1145, 100] on icon "close" at bounding box center [1153, 94] width 20 height 20
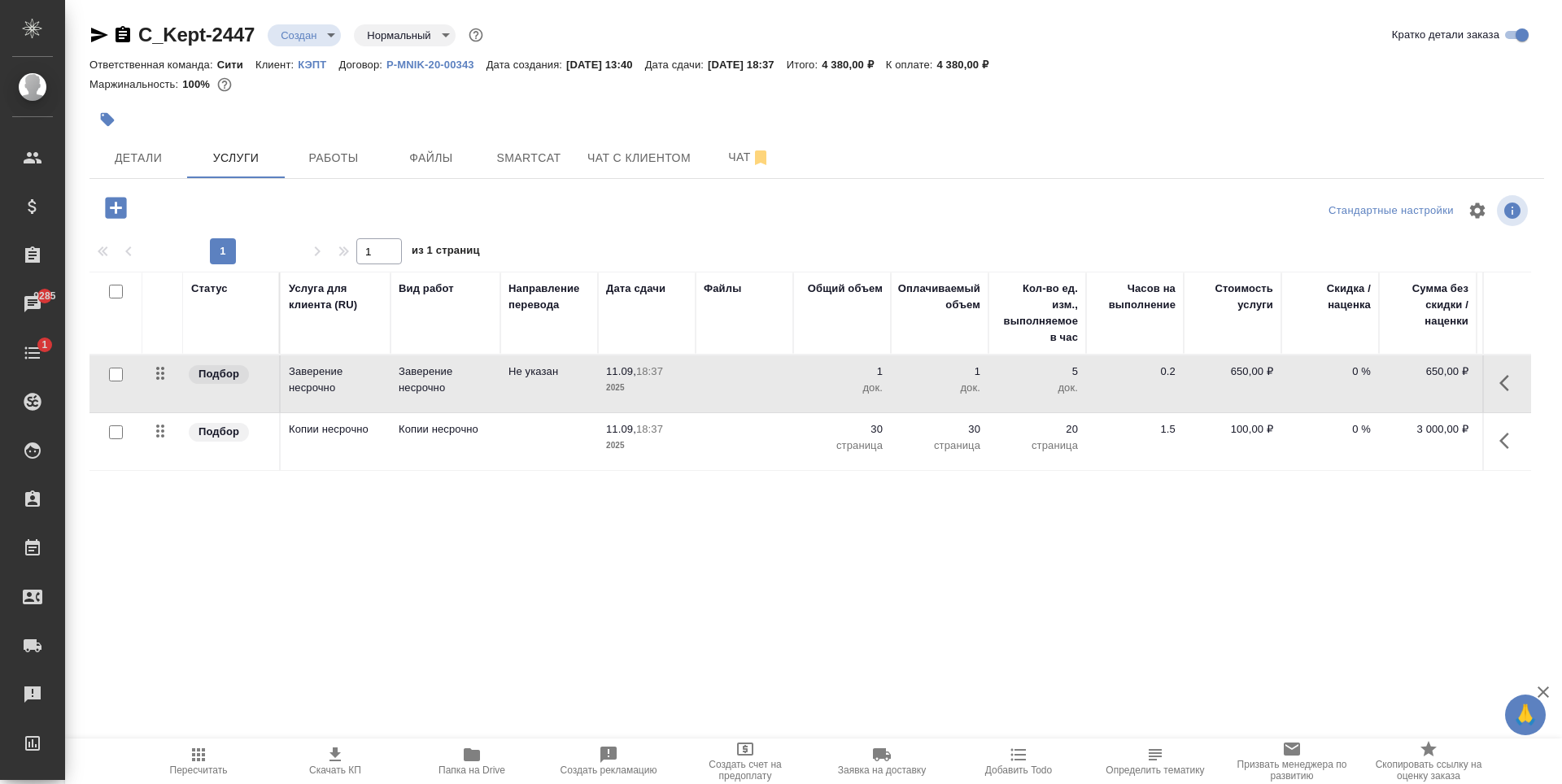
click at [738, 517] on div "Статус Услуга для клиента (RU) Вид работ Направление перевода Дата сдачи Файлы …" at bounding box center [811, 447] width 1442 height 350
click at [325, 491] on div "Статус Услуга для клиента (RU) Вид работ Направление перевода Дата сдачи Файлы …" at bounding box center [811, 447] width 1442 height 350
click at [152, 147] on button "Детали" at bounding box center [139, 158] width 98 height 41
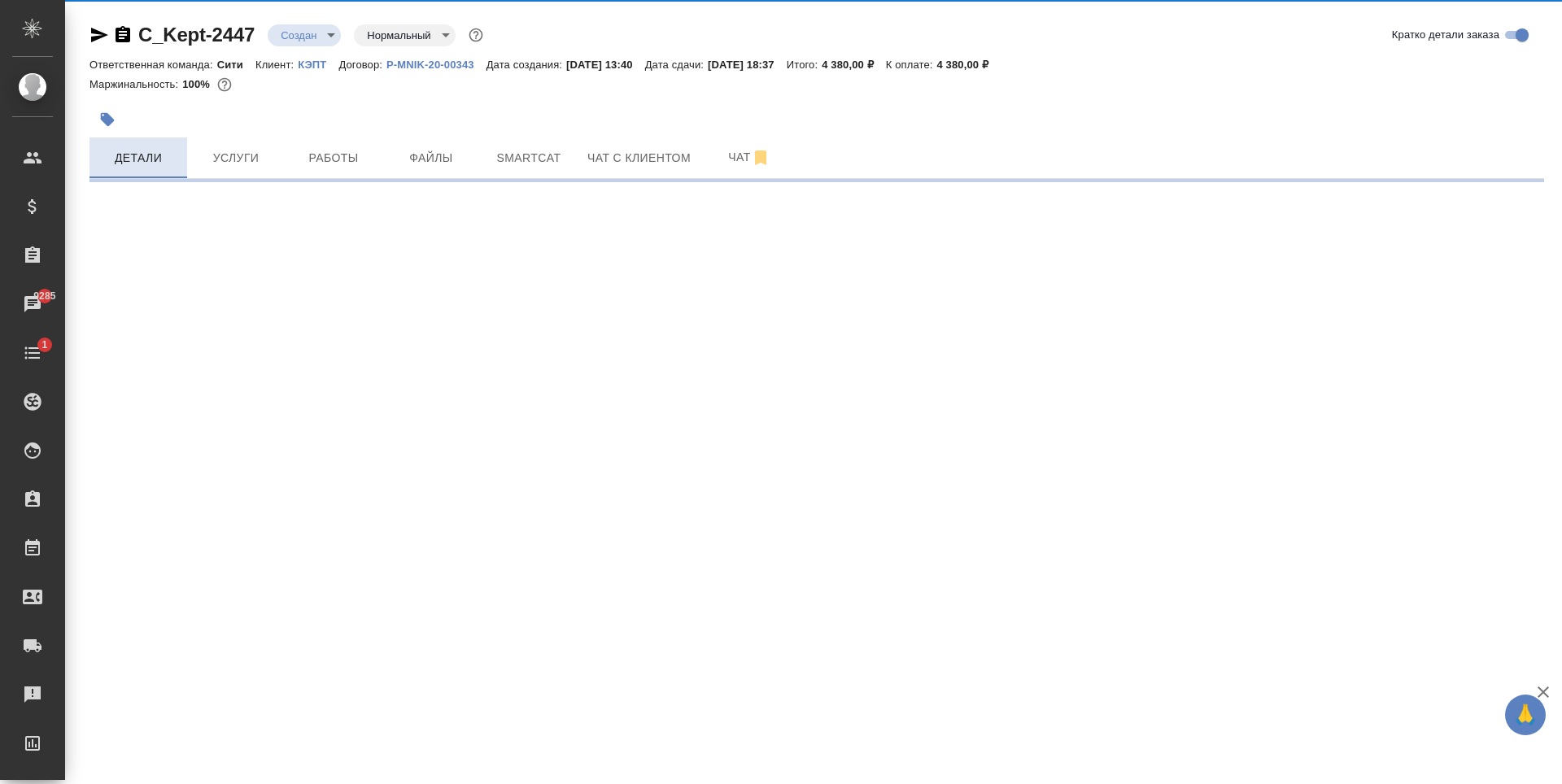
select select "RU"
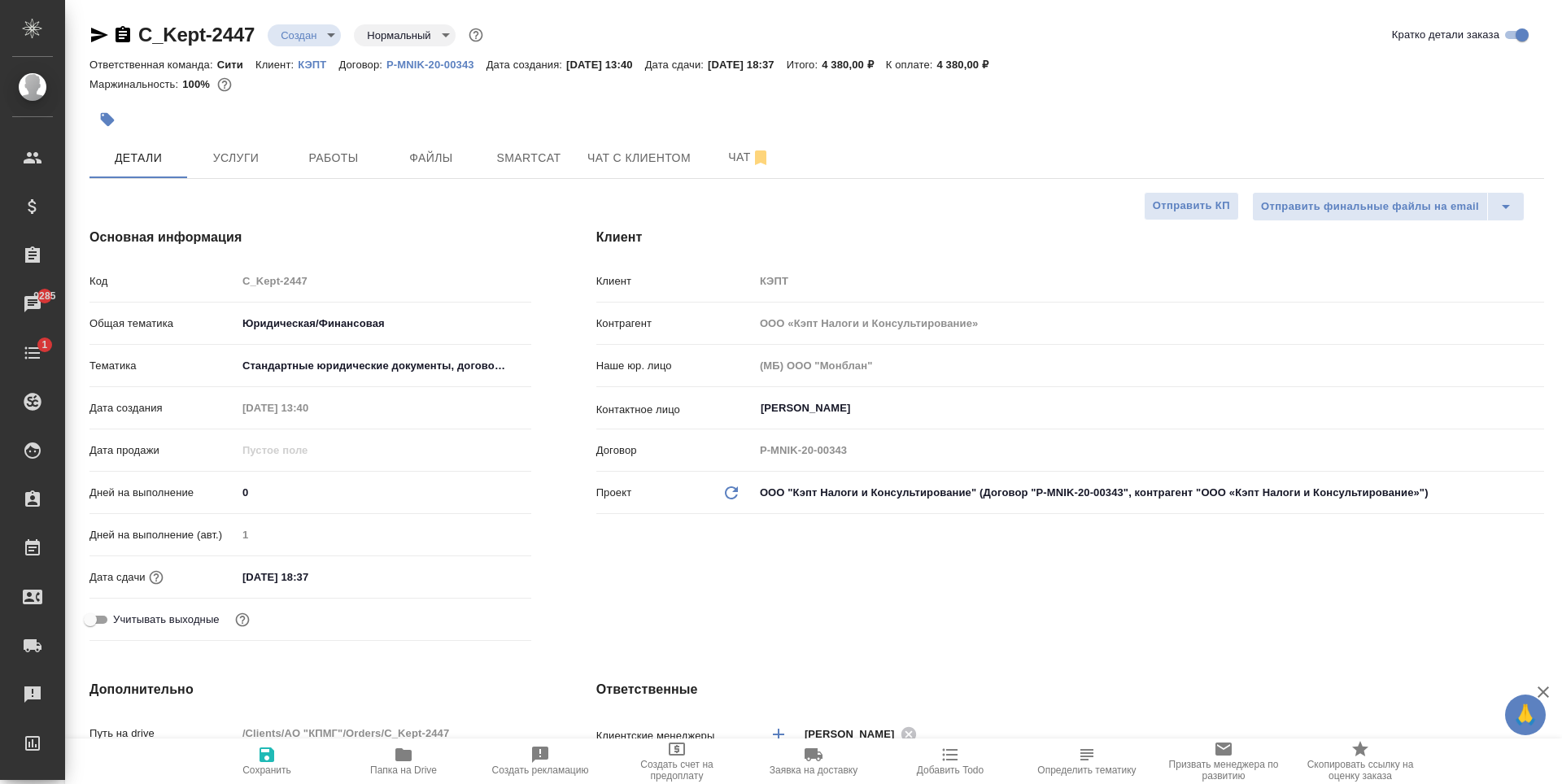
type textarea "x"
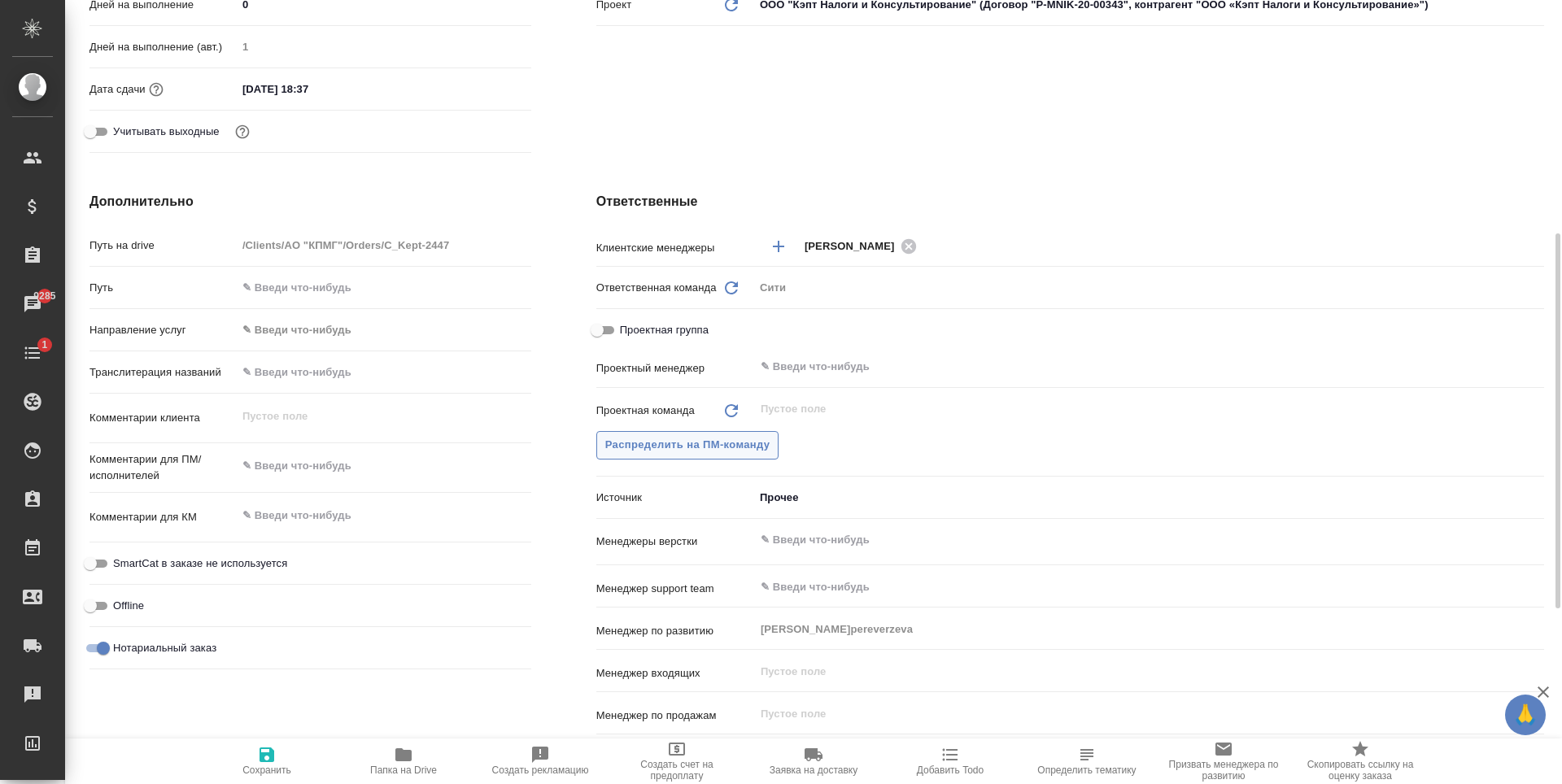
click at [738, 450] on span "Распределить на ПМ-команду" at bounding box center [688, 445] width 165 height 19
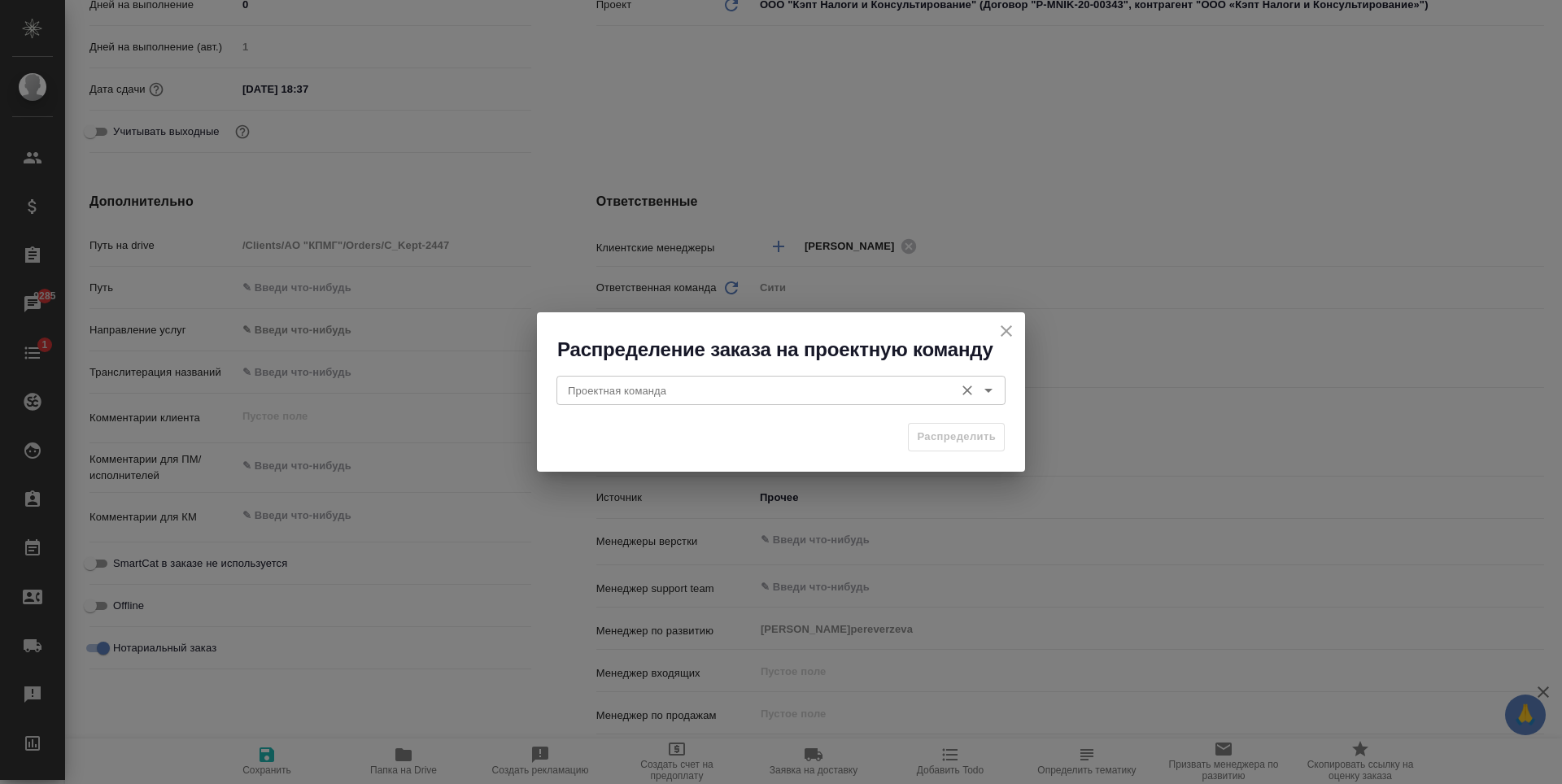
click at [740, 400] on input "Проектная команда" at bounding box center [753, 390] width 384 height 20
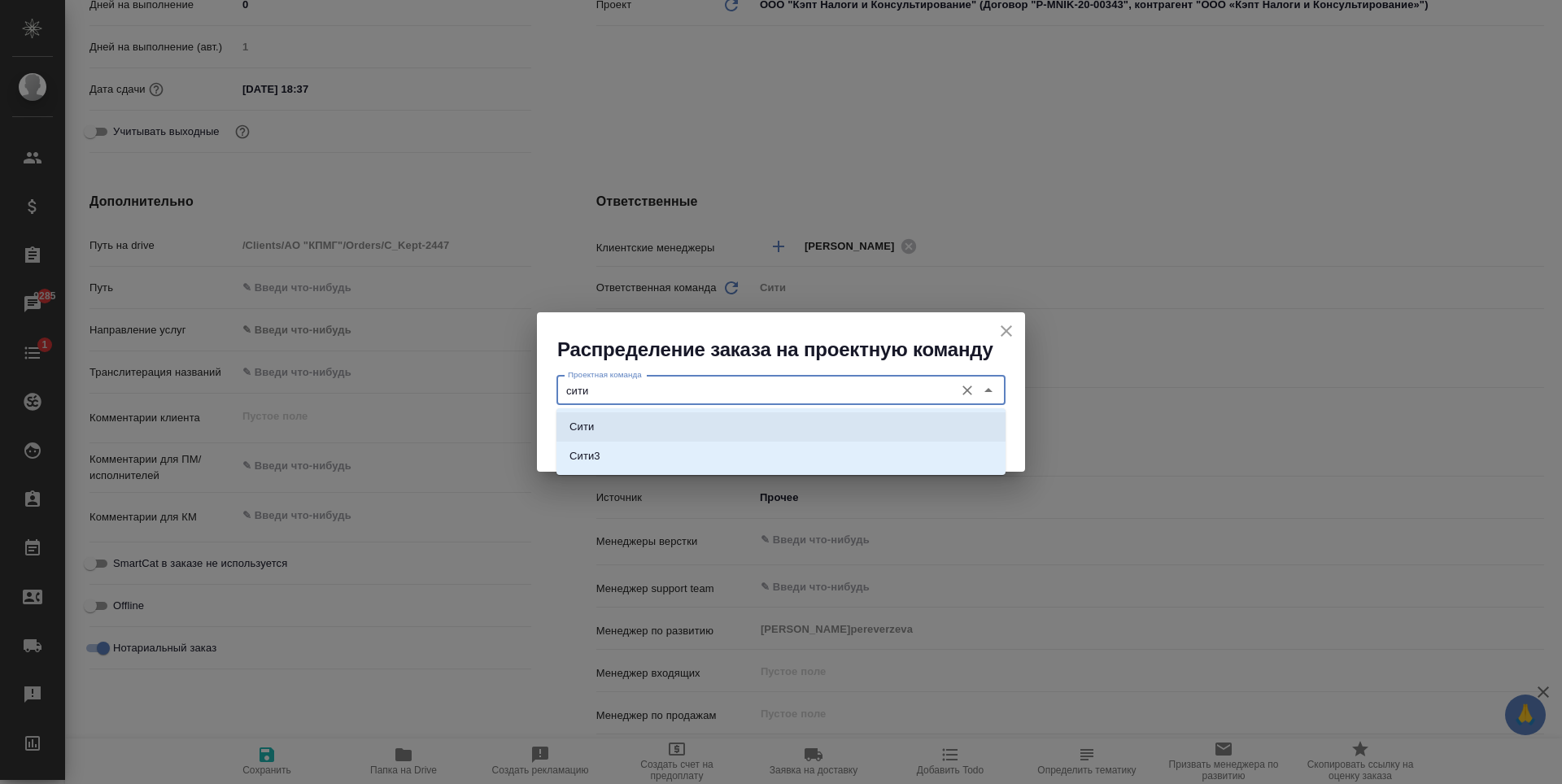
click at [745, 412] on div "Сити Сити3" at bounding box center [781, 442] width 449 height 66
click at [883, 428] on li "Сити" at bounding box center [781, 427] width 449 height 29
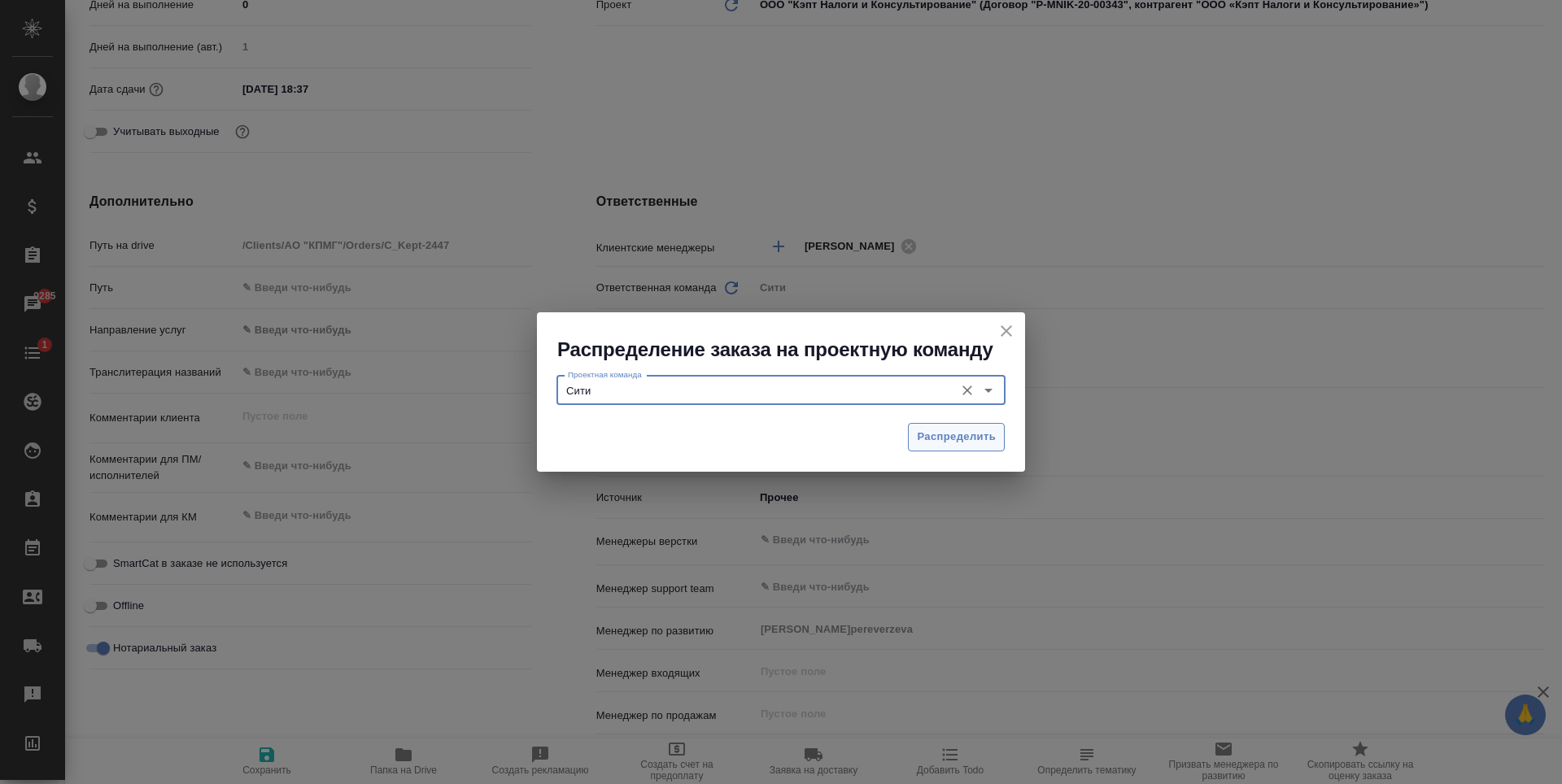
type input "Сити"
click at [965, 445] on span "Распределить" at bounding box center [957, 437] width 79 height 19
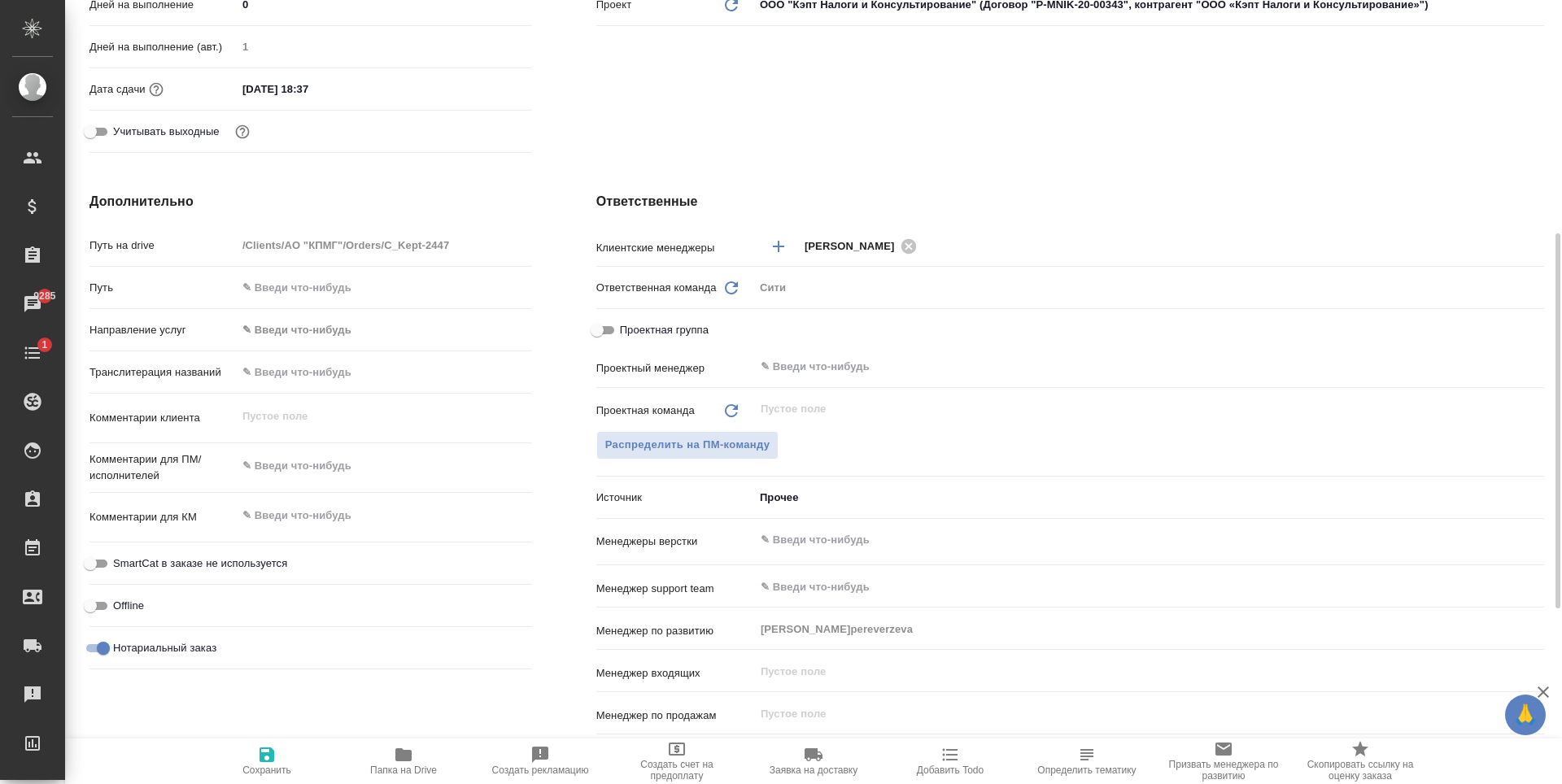
type textarea "x"
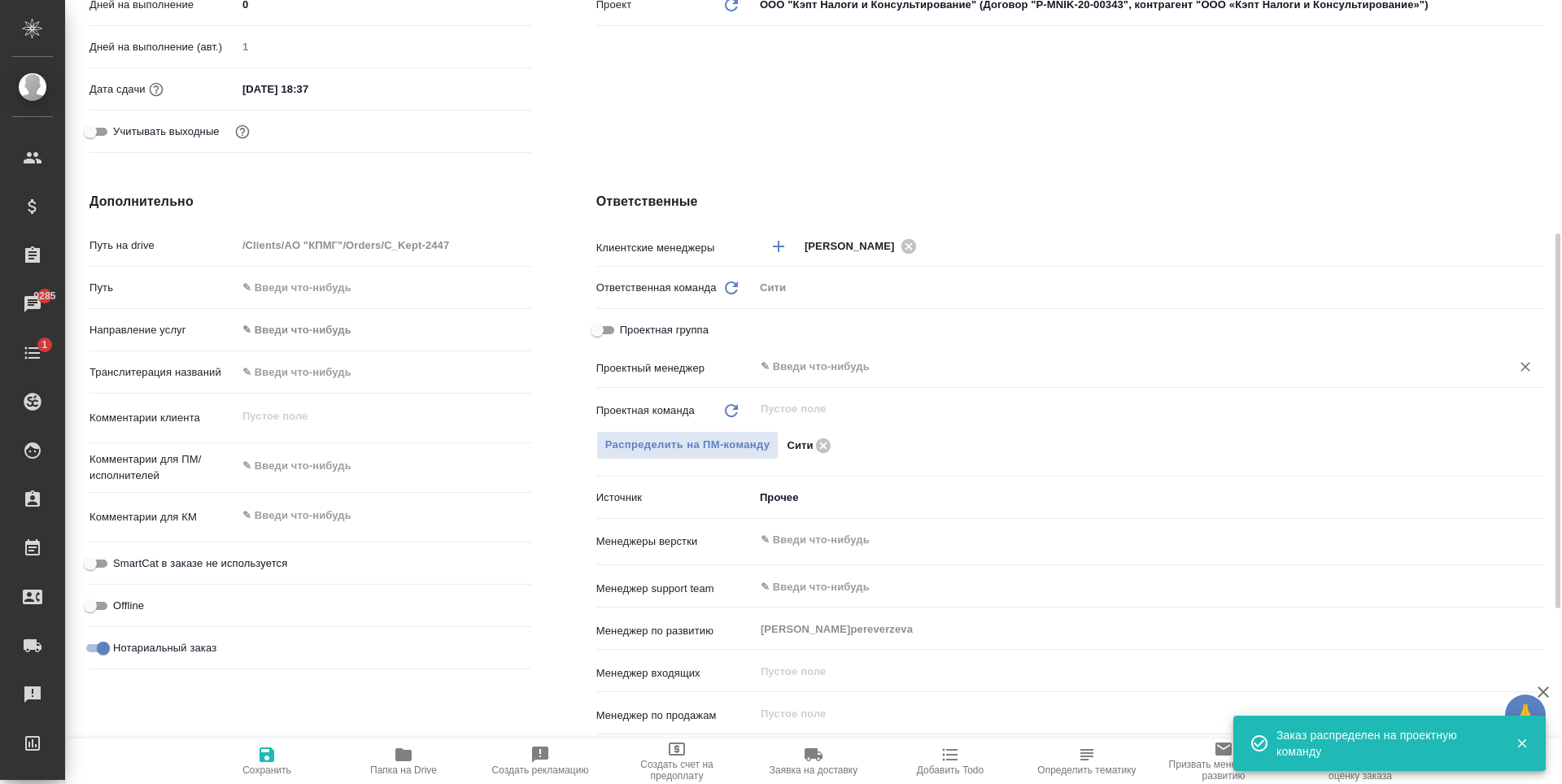
click at [811, 366] on input "text" at bounding box center [1122, 367] width 726 height 20
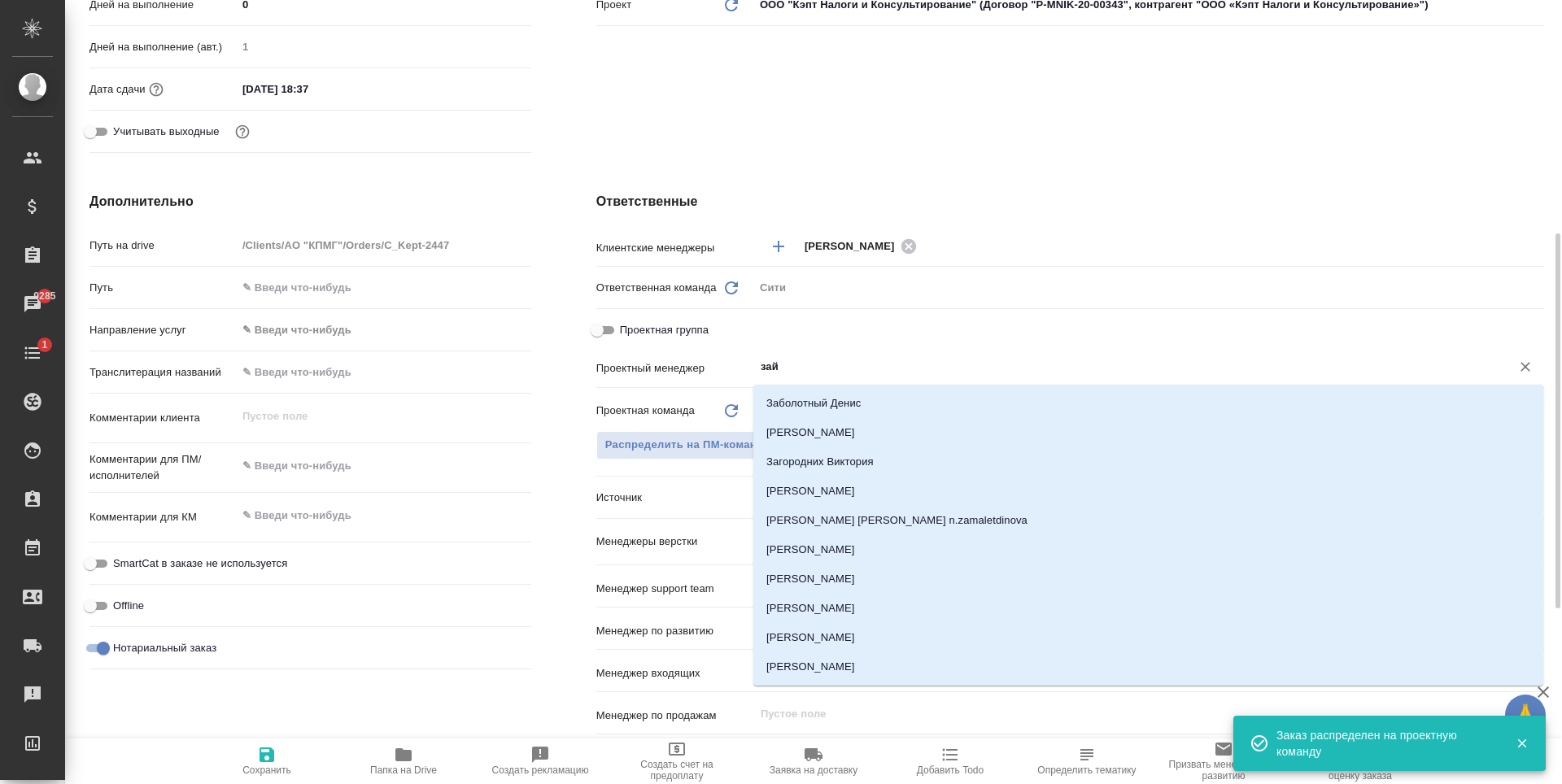
type input "зайц"
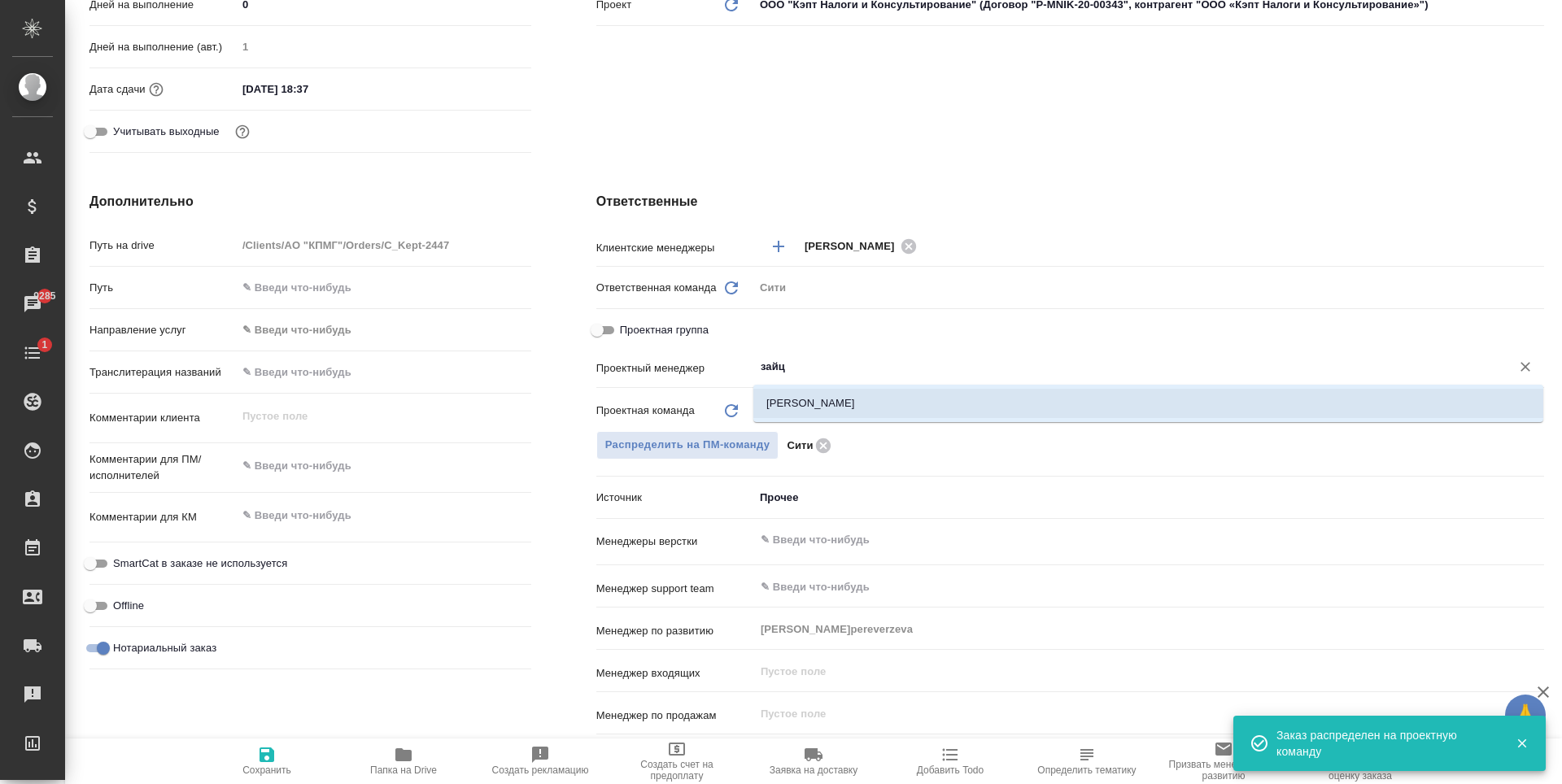
click at [820, 393] on li "[PERSON_NAME]" at bounding box center [1148, 404] width 790 height 29
type textarea "x"
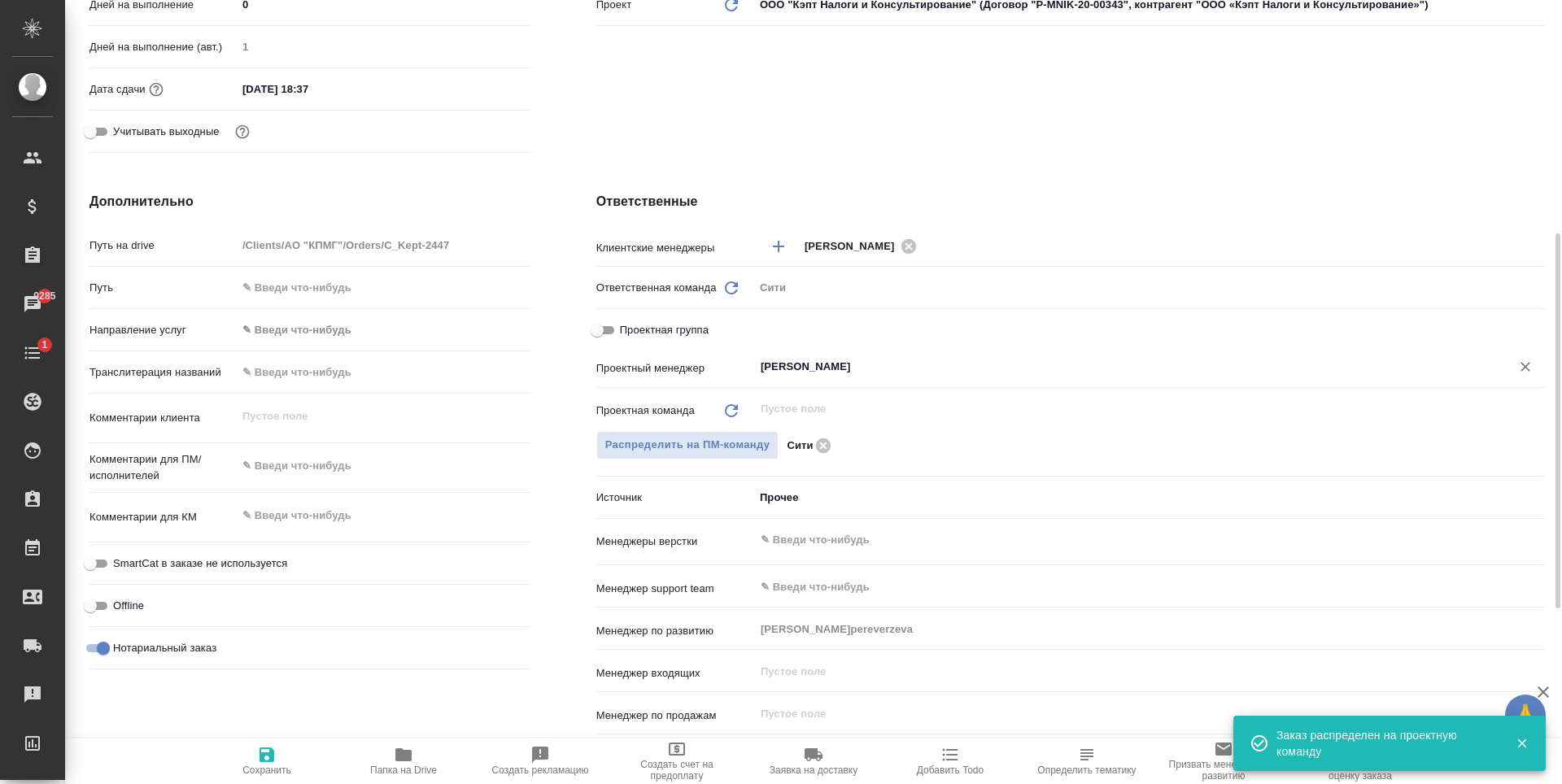
type input "[PERSON_NAME]"
click at [265, 770] on span "Сохранить" at bounding box center [267, 770] width 49 height 12
type textarea "x"
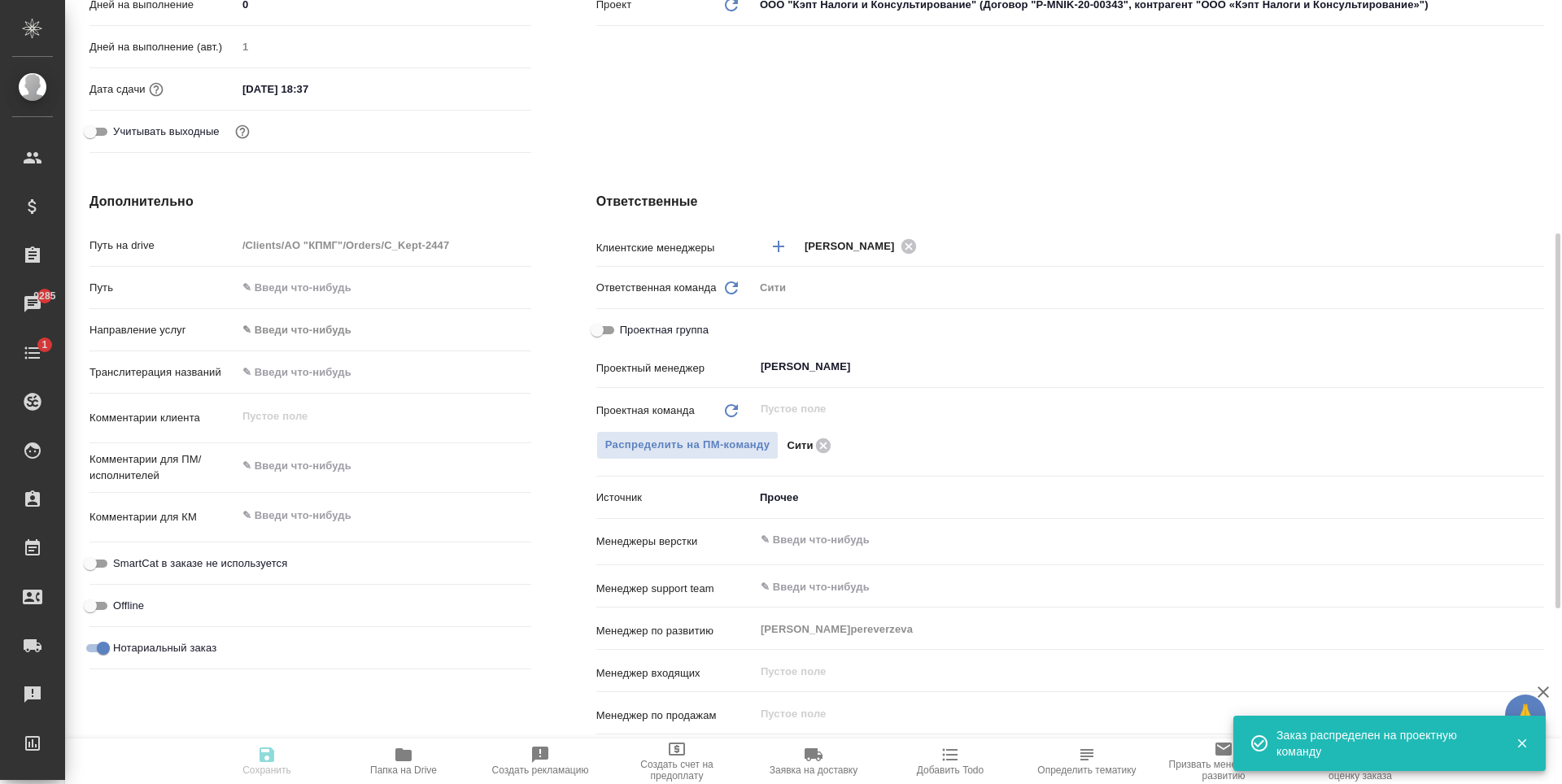
type textarea "x"
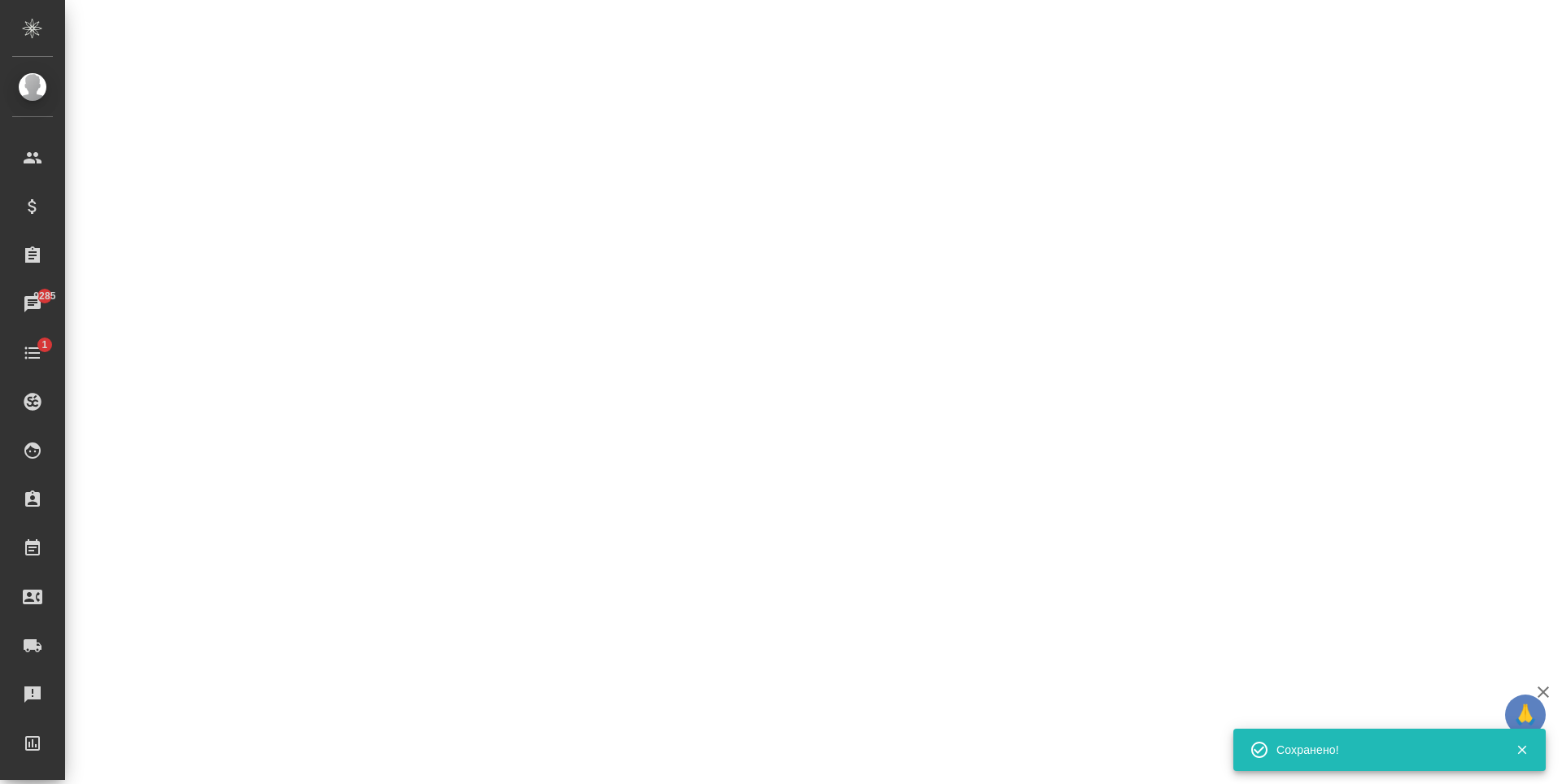
select select "RU"
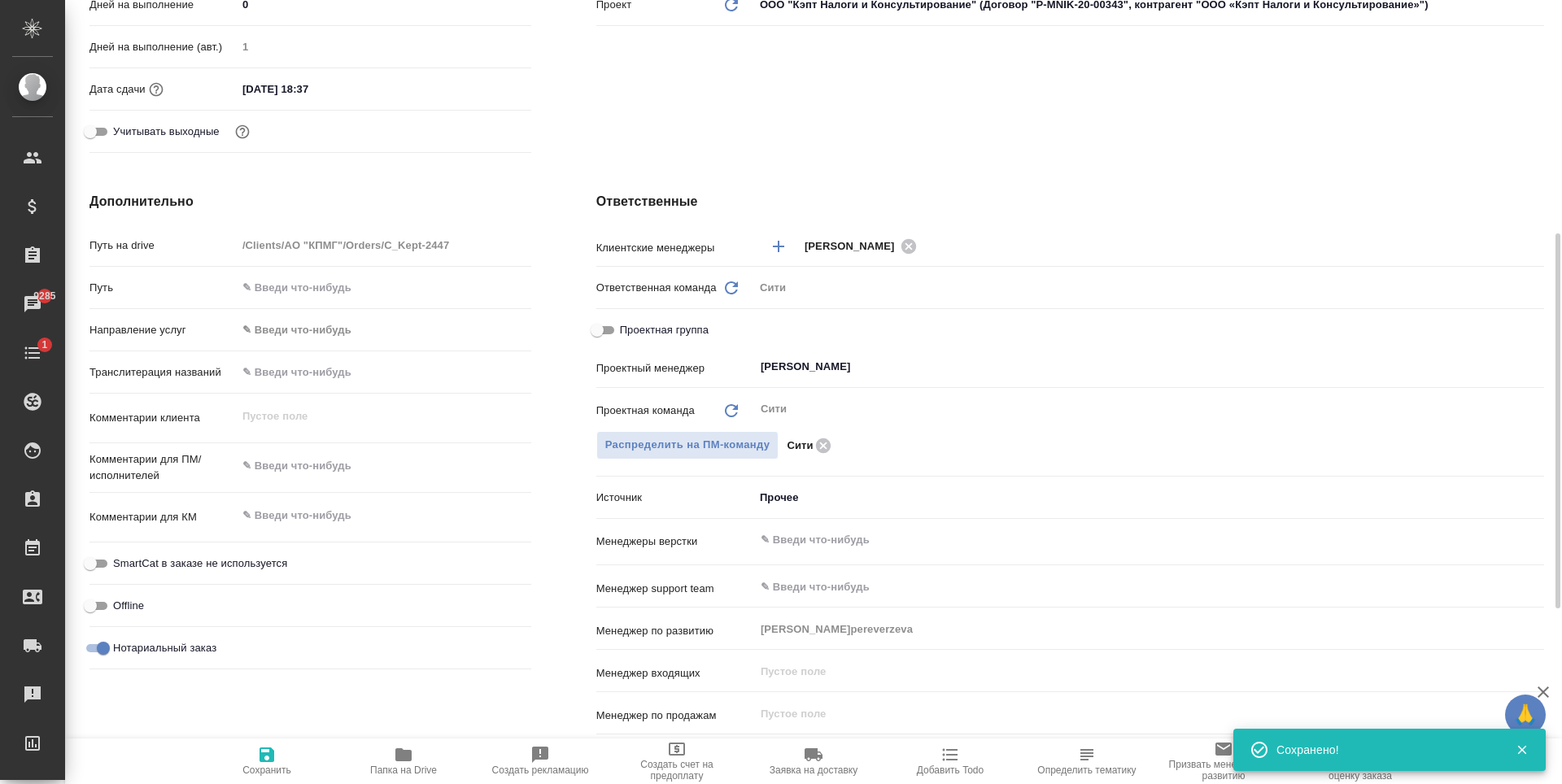
type textarea "x"
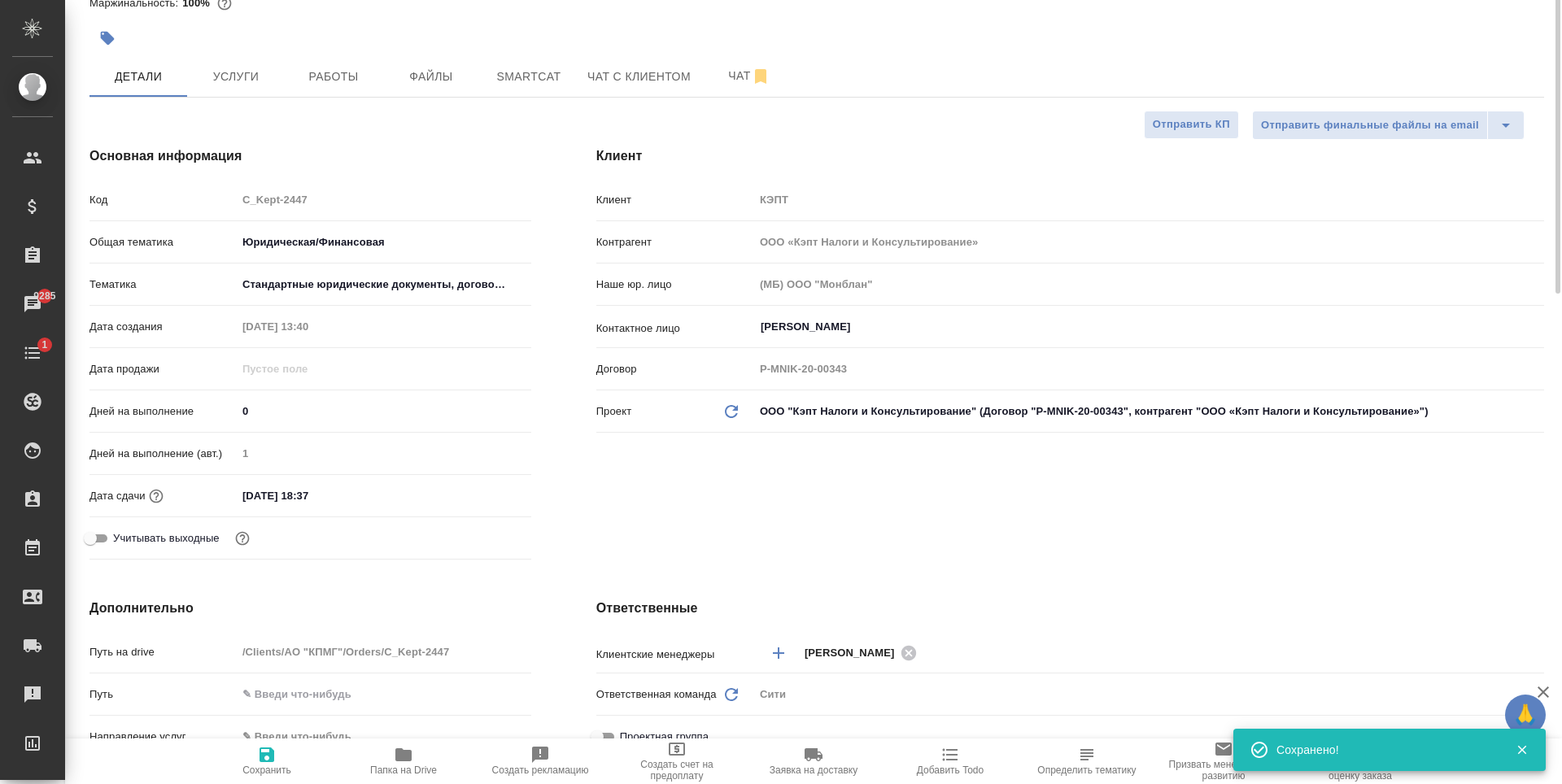
scroll to position [0, 0]
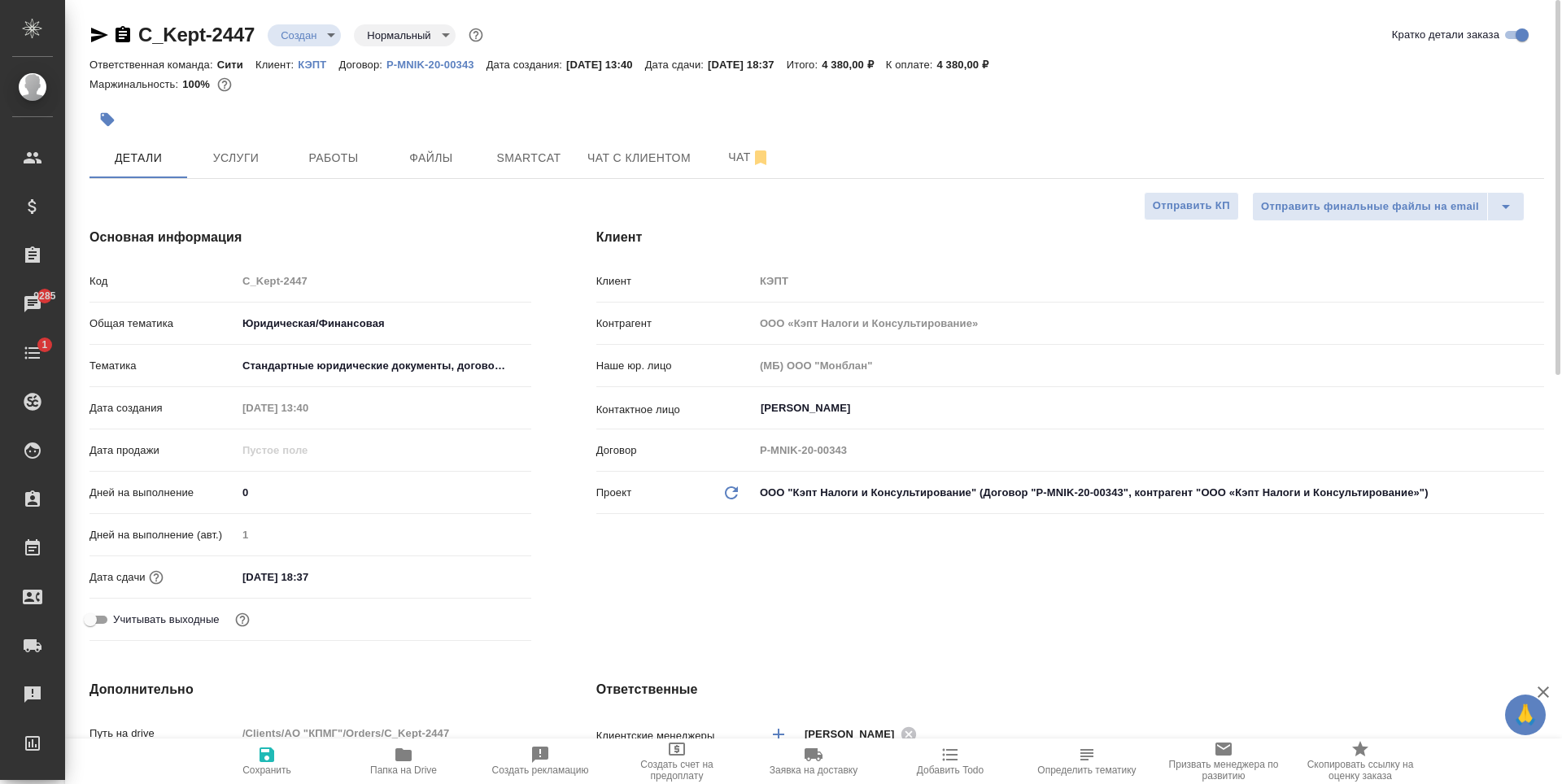
click at [473, 116] on div at bounding box center [575, 119] width 970 height 36
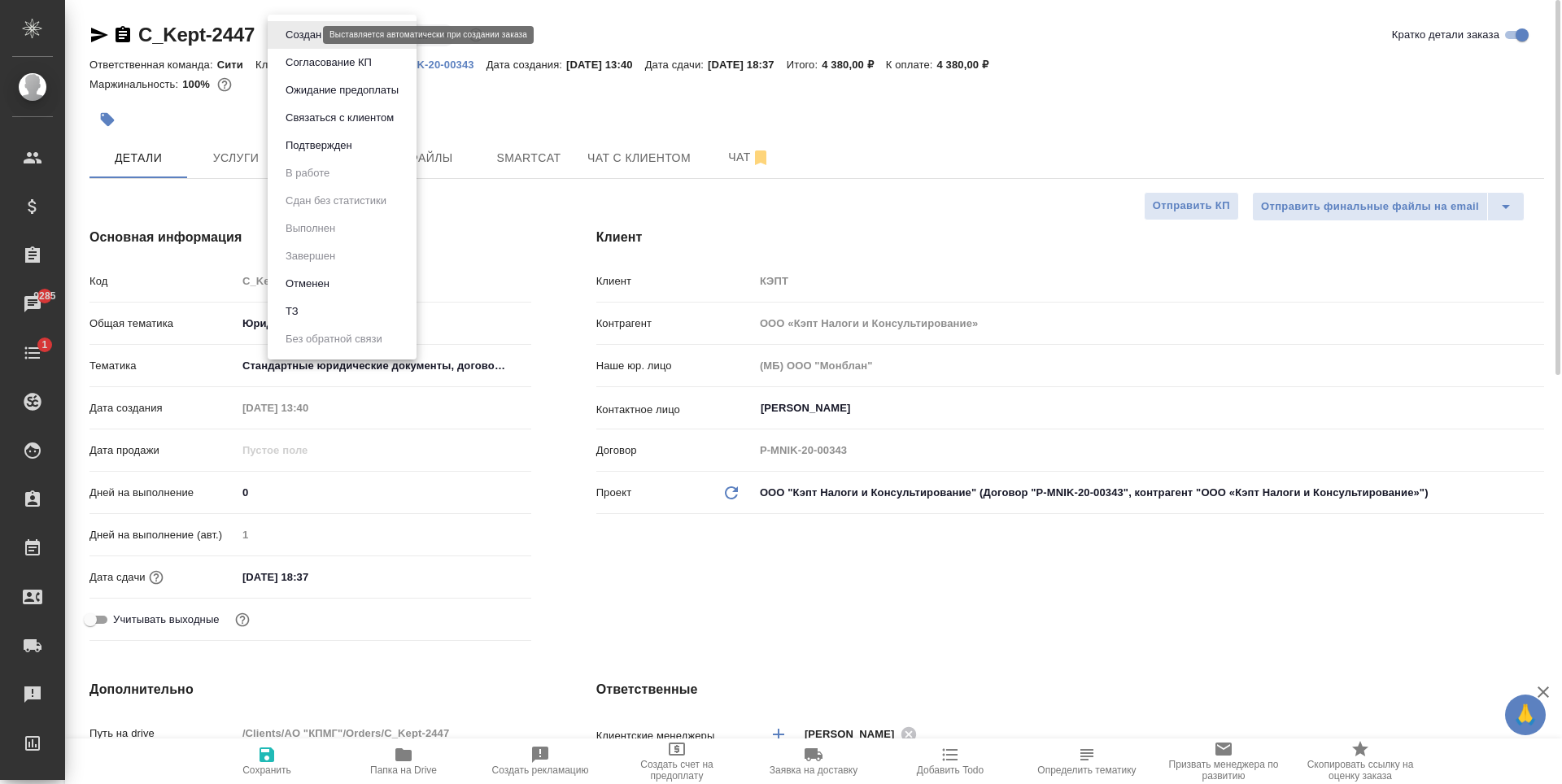
click at [298, 32] on body "🙏 .cls-1 fill:#fff; AWATERA Zaytseva Svetlana Клиенты Спецификации Заказы 9285 …" at bounding box center [781, 392] width 1562 height 784
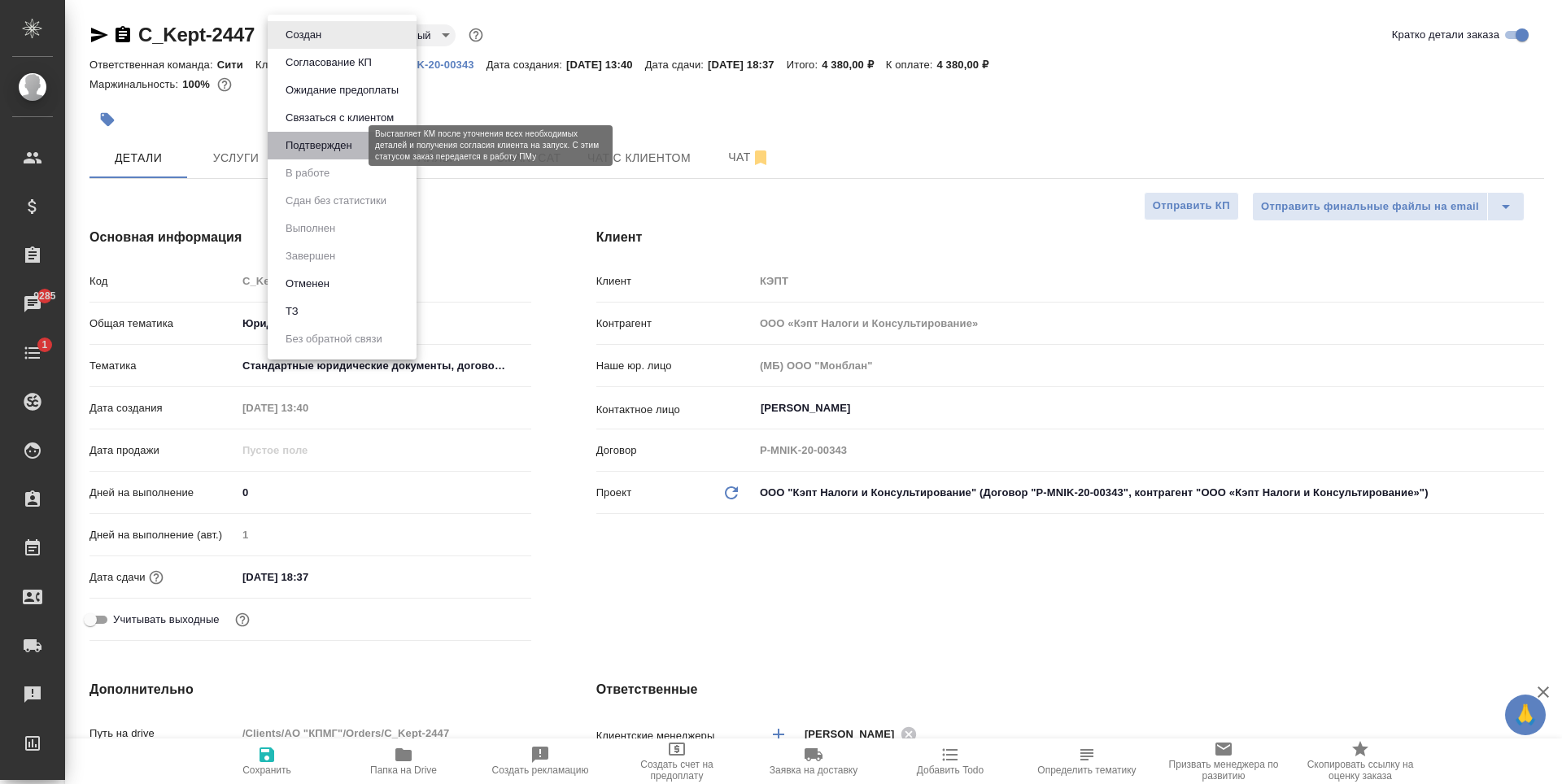
click at [331, 152] on button "Подтвержден" at bounding box center [319, 146] width 76 height 18
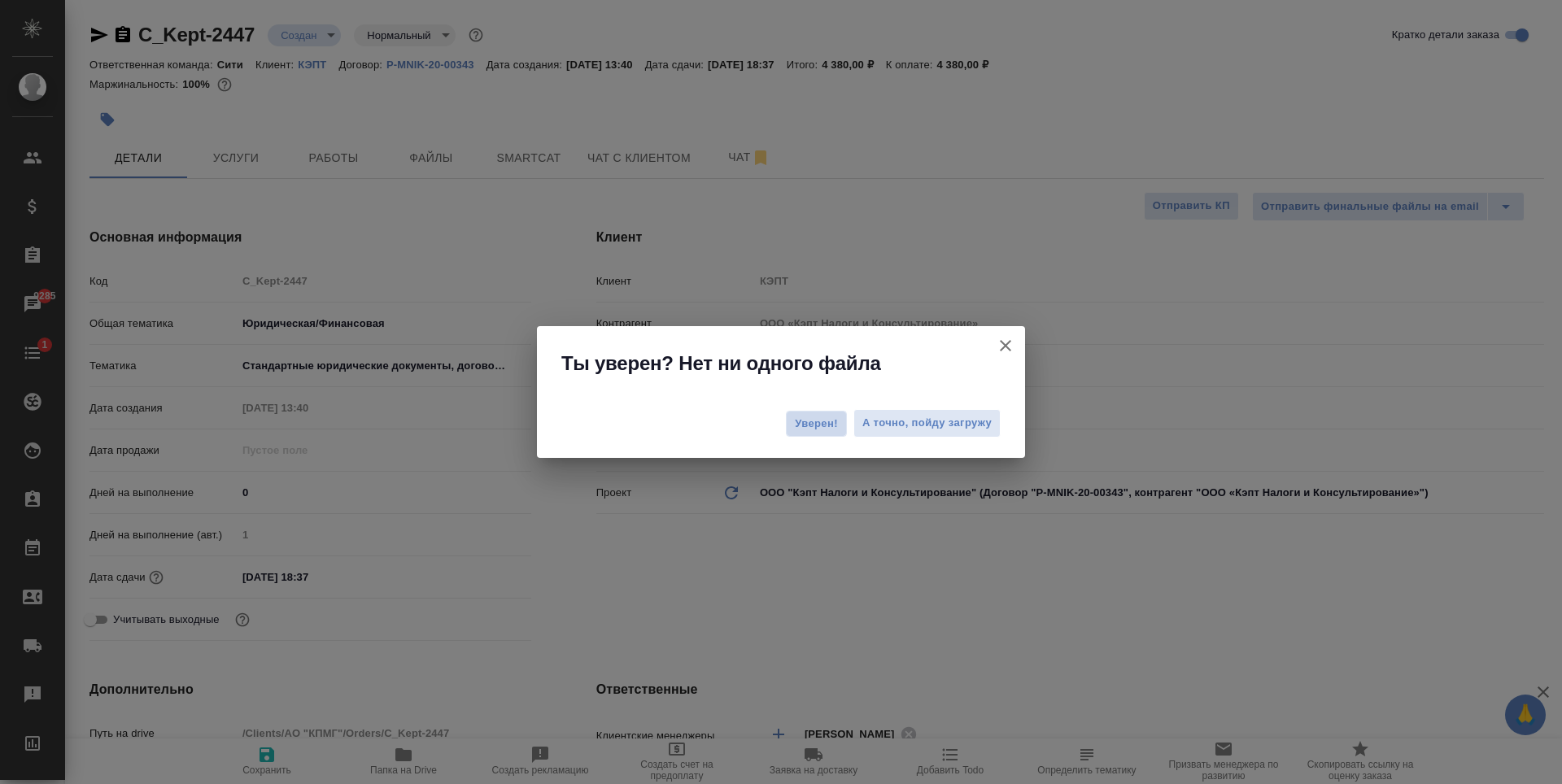
click at [799, 423] on span "Уверен!" at bounding box center [817, 423] width 43 height 17
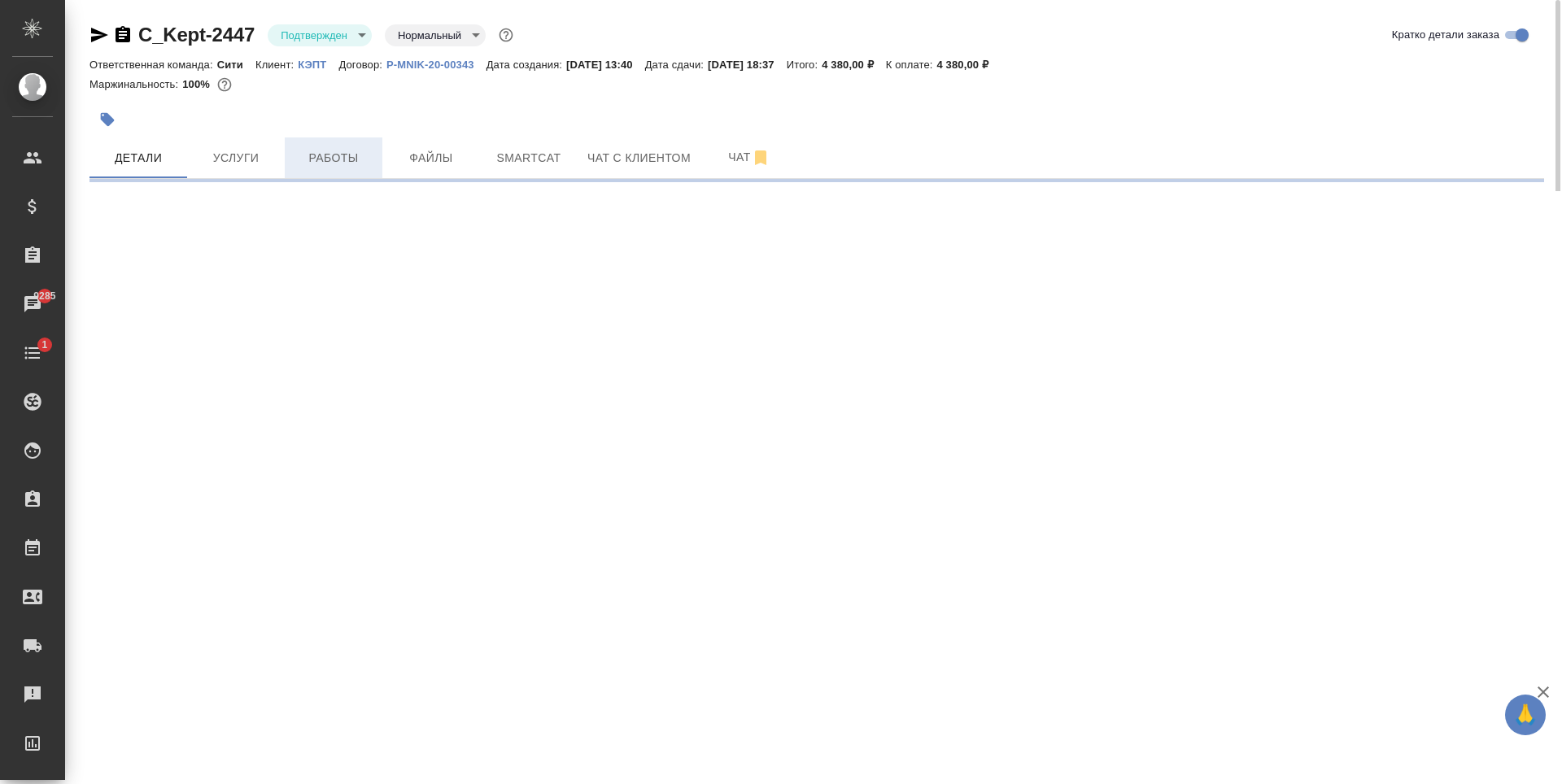
select select "RU"
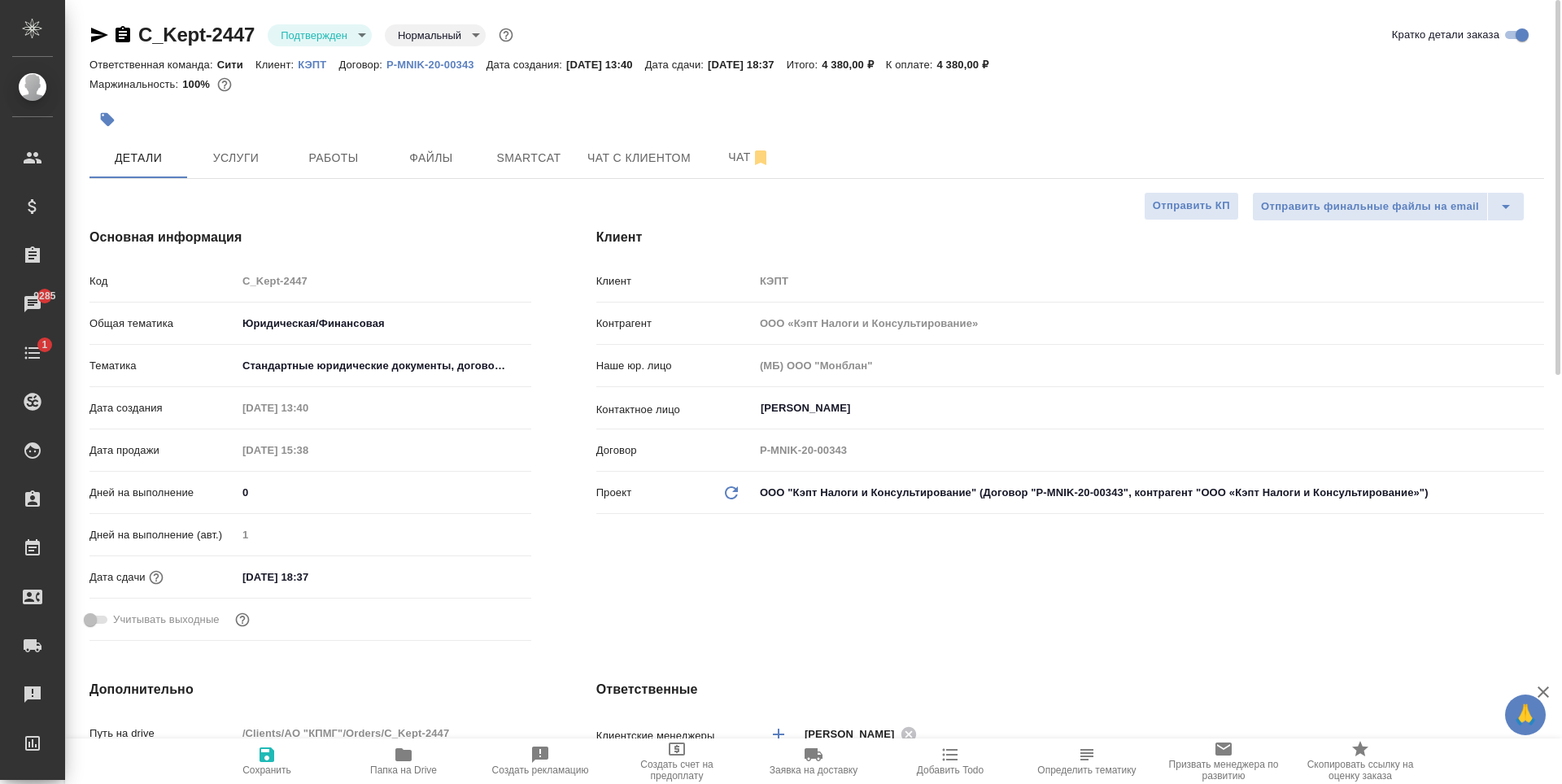
type textarea "x"
click at [308, 33] on body "🙏 .cls-1 fill:#fff; AWATERA Zaytseva Svetlana Клиенты Спецификации Заказы 9285 …" at bounding box center [781, 392] width 1562 height 784
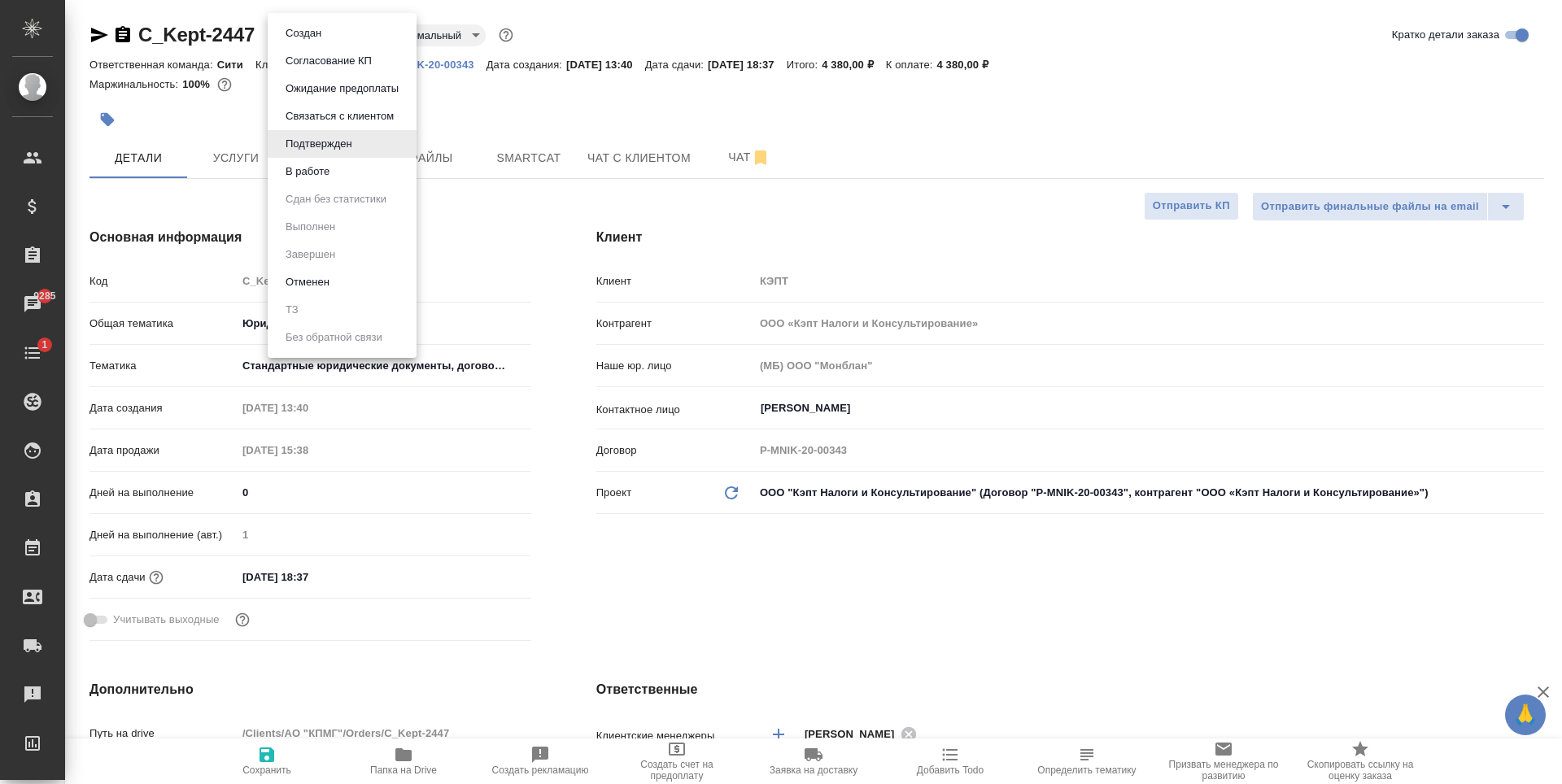
click at [327, 170] on button "В работе" at bounding box center [307, 171] width 54 height 18
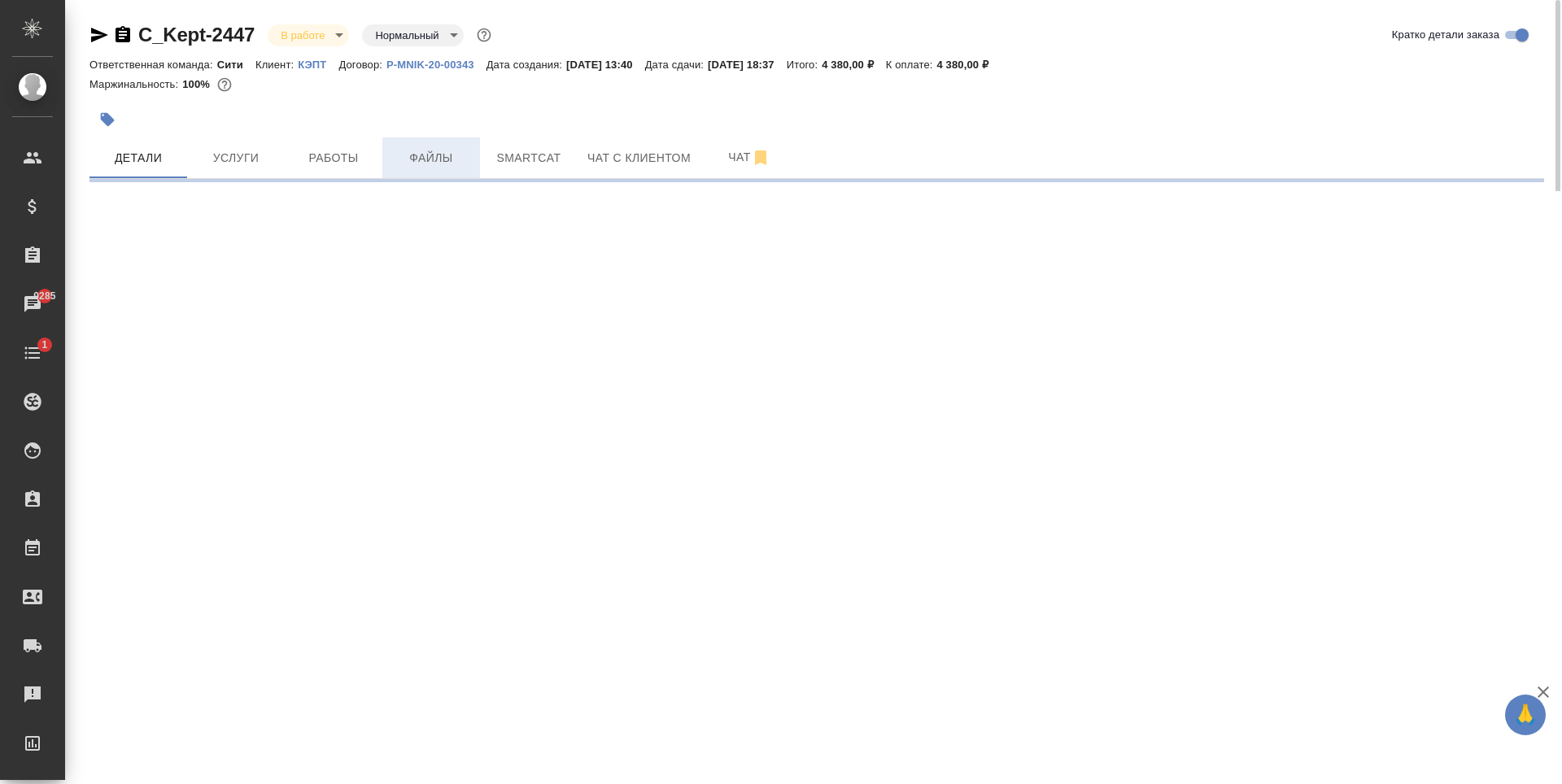
select select "RU"
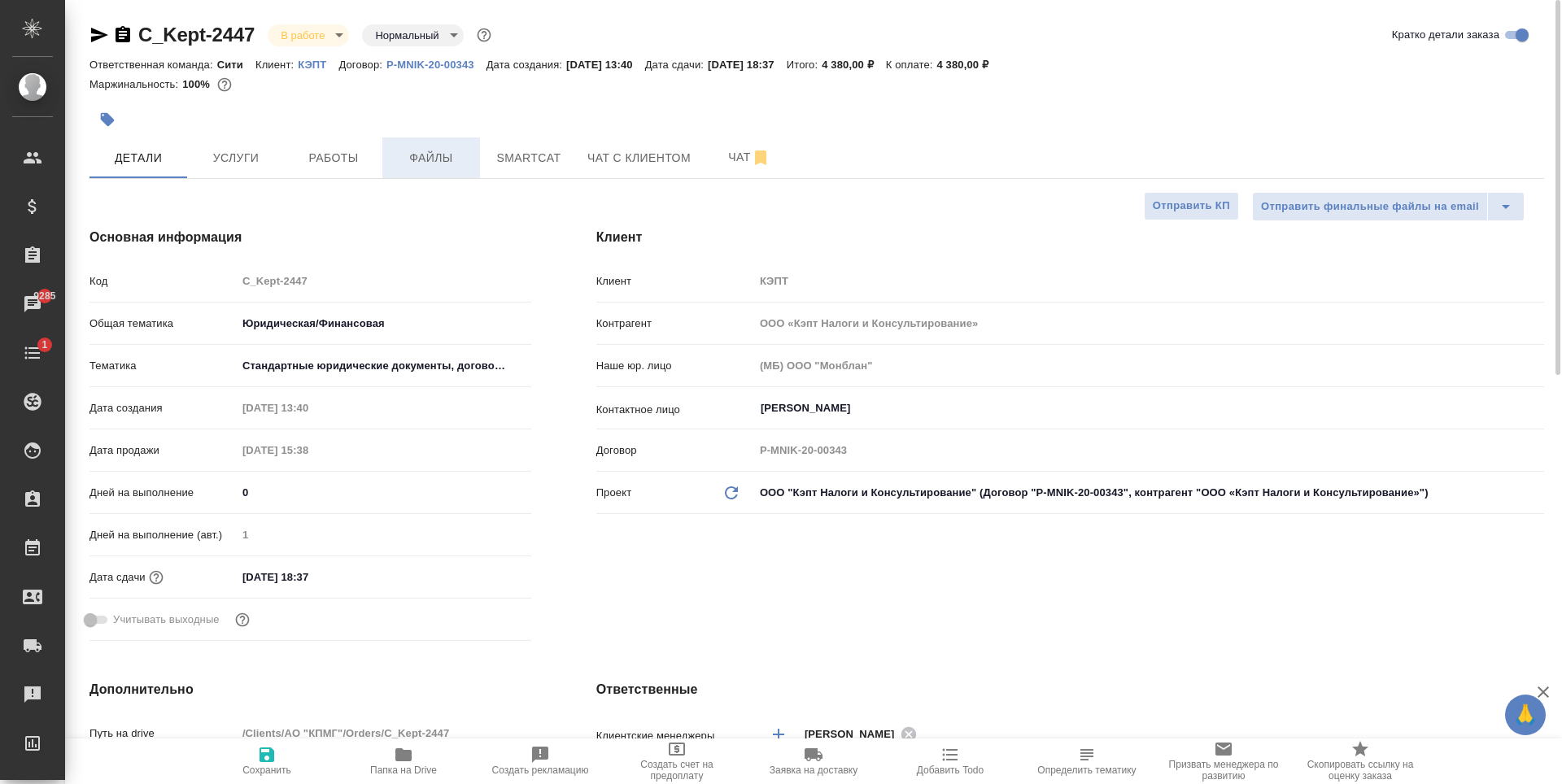
type textarea "x"
click at [453, 154] on span "Файлы" at bounding box center [431, 157] width 78 height 21
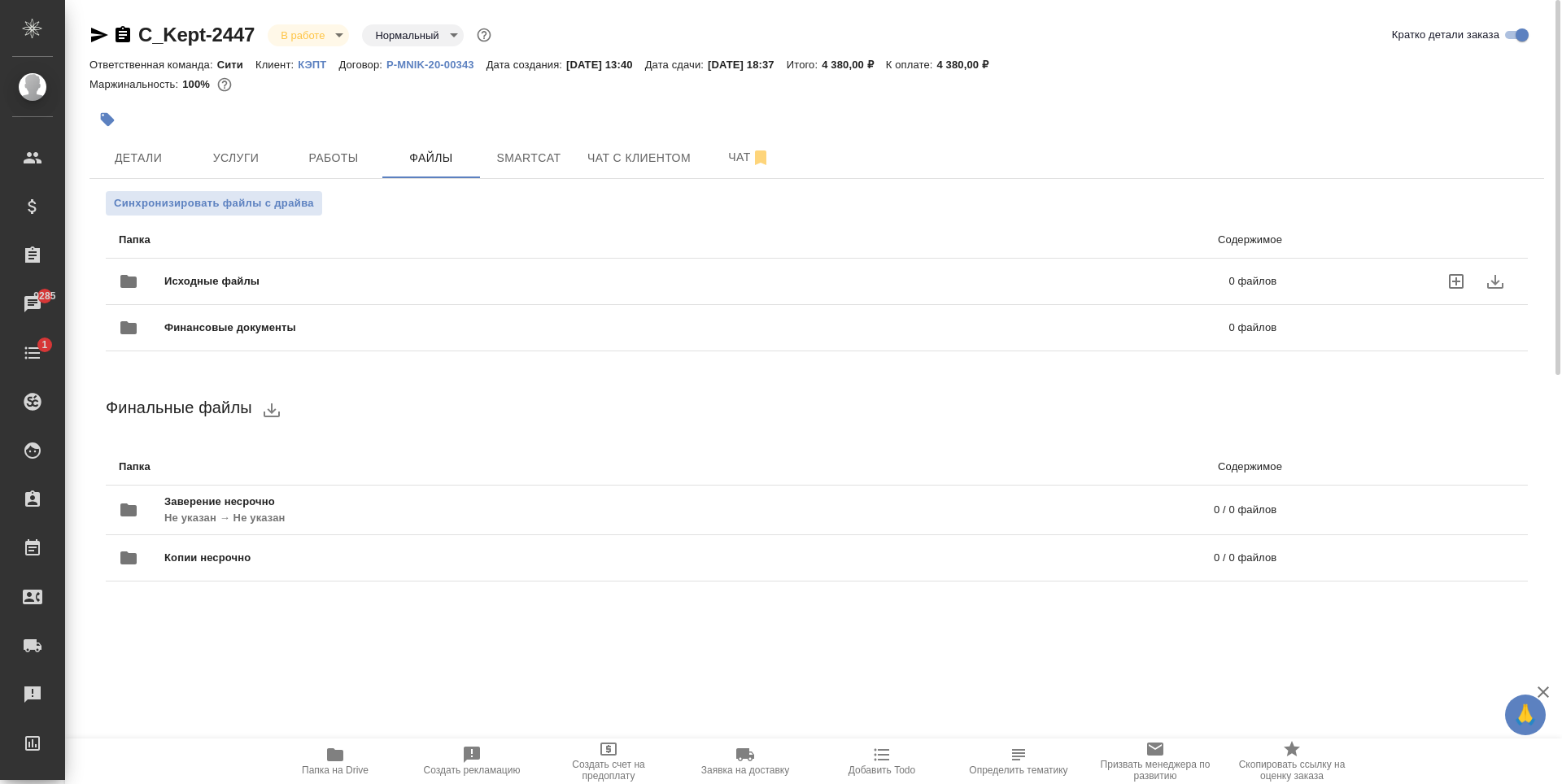
click at [1460, 284] on icon "uploadFiles" at bounding box center [1456, 282] width 20 height 20
click at [0, 0] on input "uploadFiles" at bounding box center [0, 0] width 0 height 0
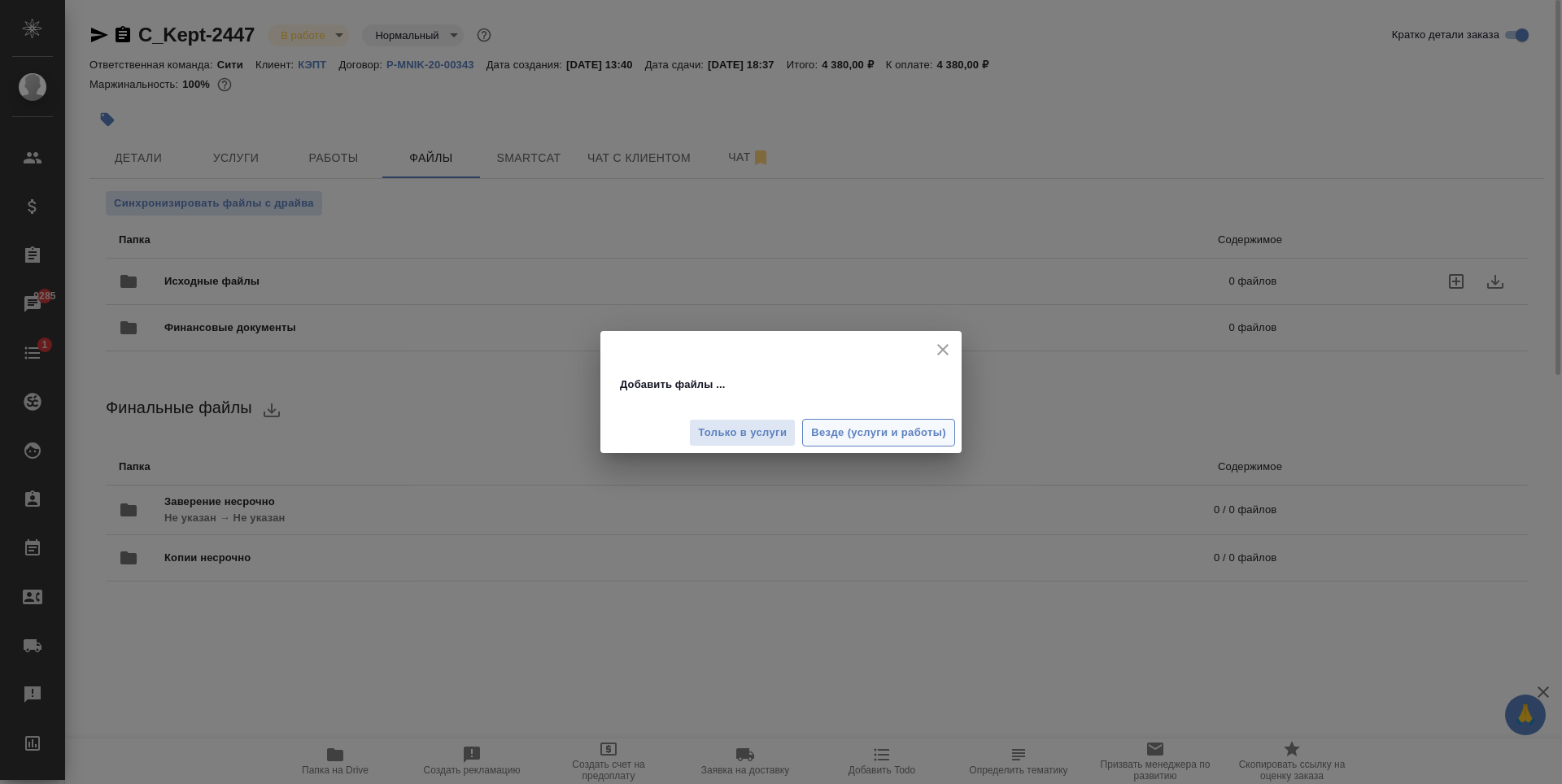
click at [844, 441] on span "Везде (услуги и работы)" at bounding box center [878, 432] width 135 height 19
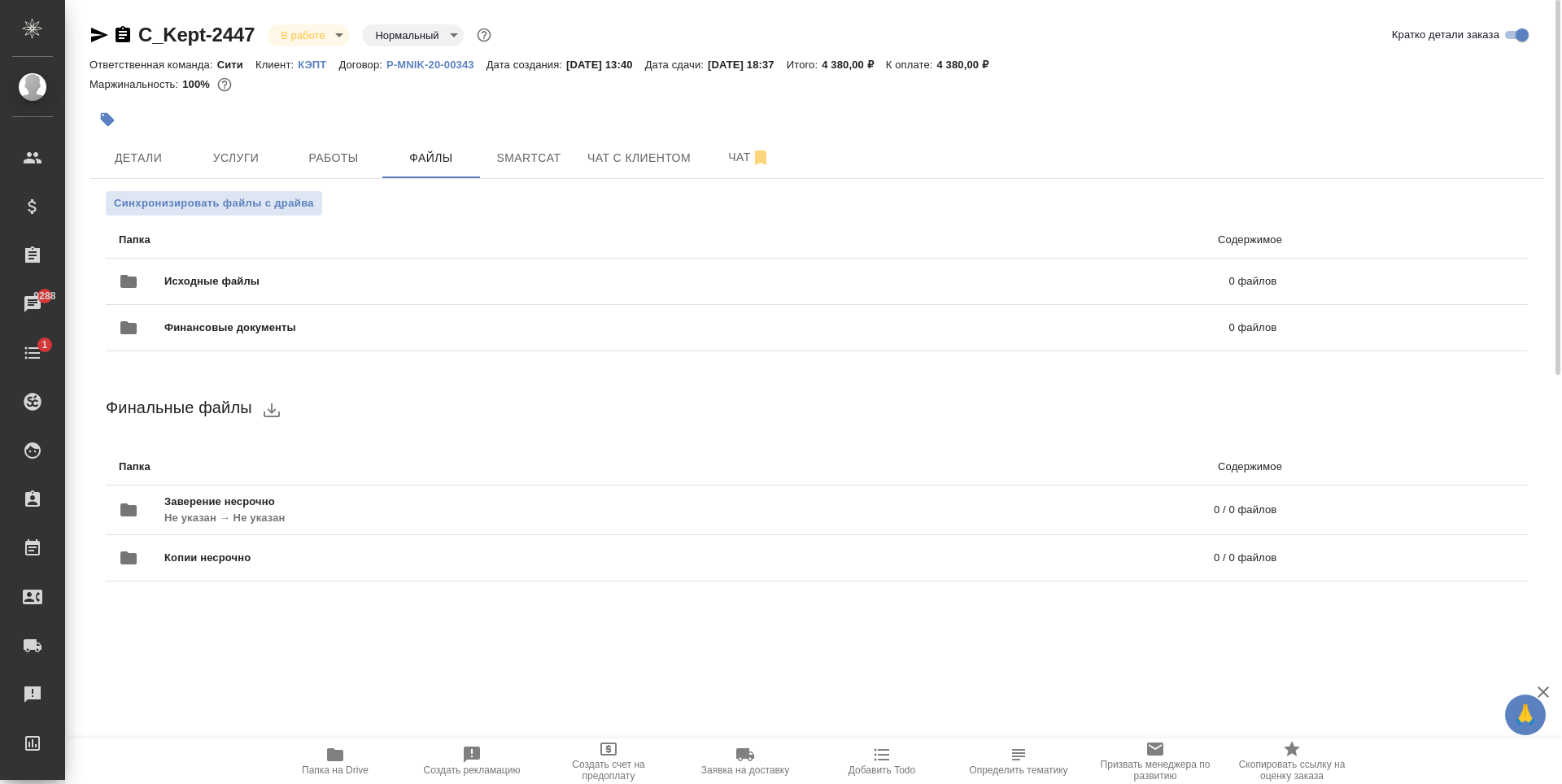
click at [821, 719] on div ".cls-1 fill:#fff; AWATERA Zaytseva Svetlana Клиенты Спецификации Заказы 9288 Ча…" at bounding box center [781, 392] width 1562 height 784
click at [1007, 430] on div "Финальные файлы Папка Содержимое Заверение несрочно Не указан → Не указан 0 / 0…" at bounding box center [817, 489] width 1422 height 197
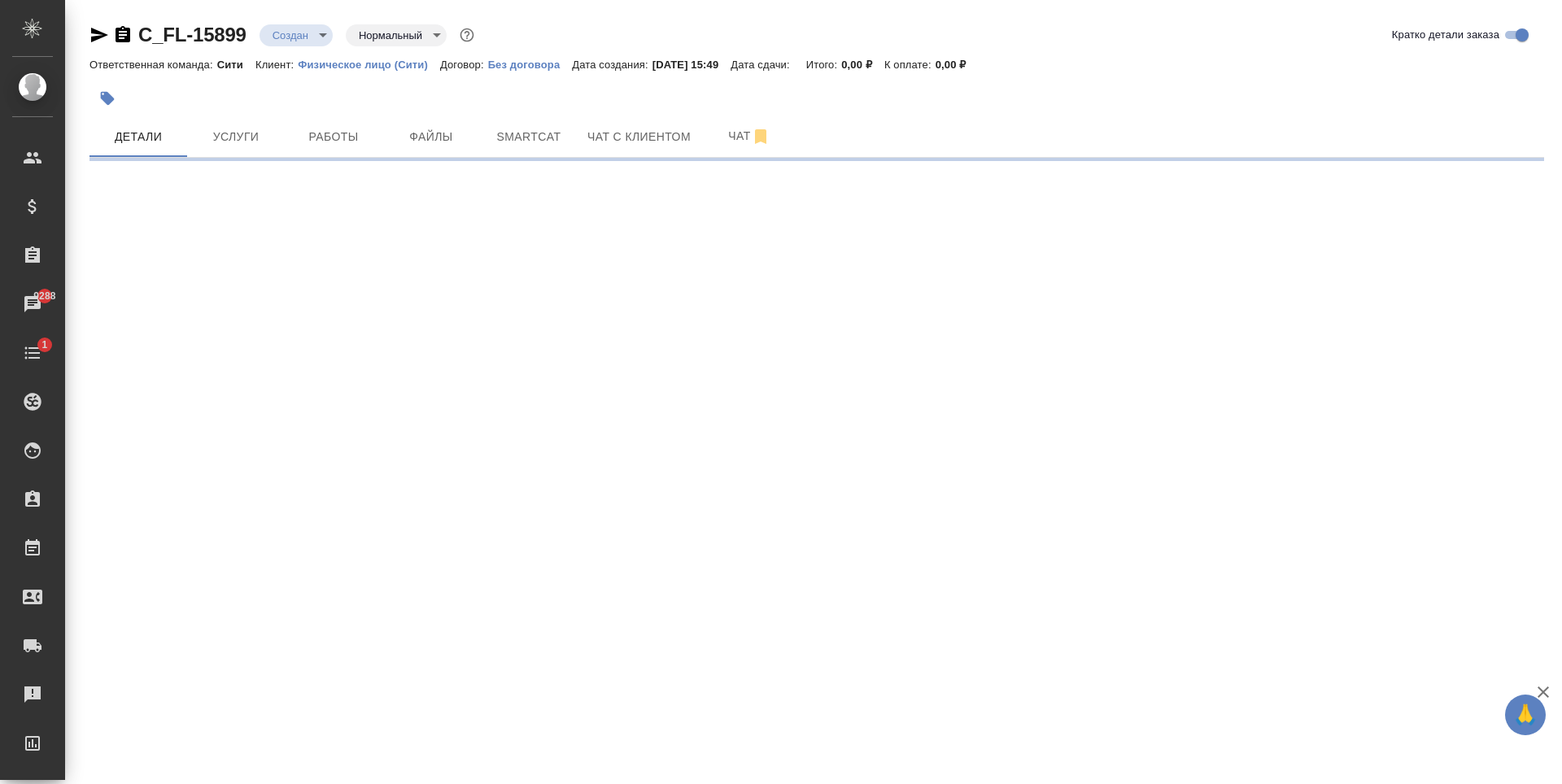
select select "RU"
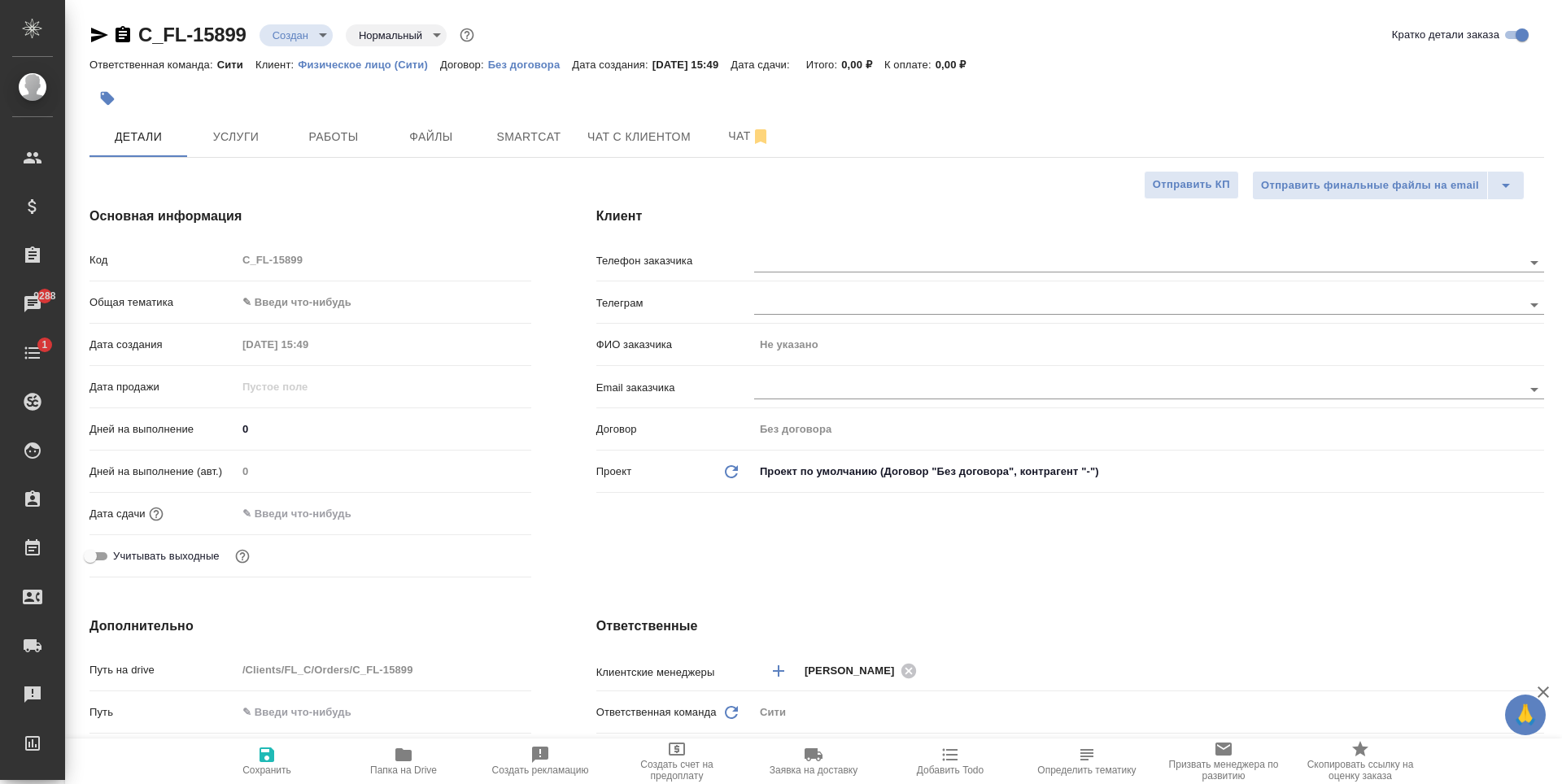
type textarea "x"
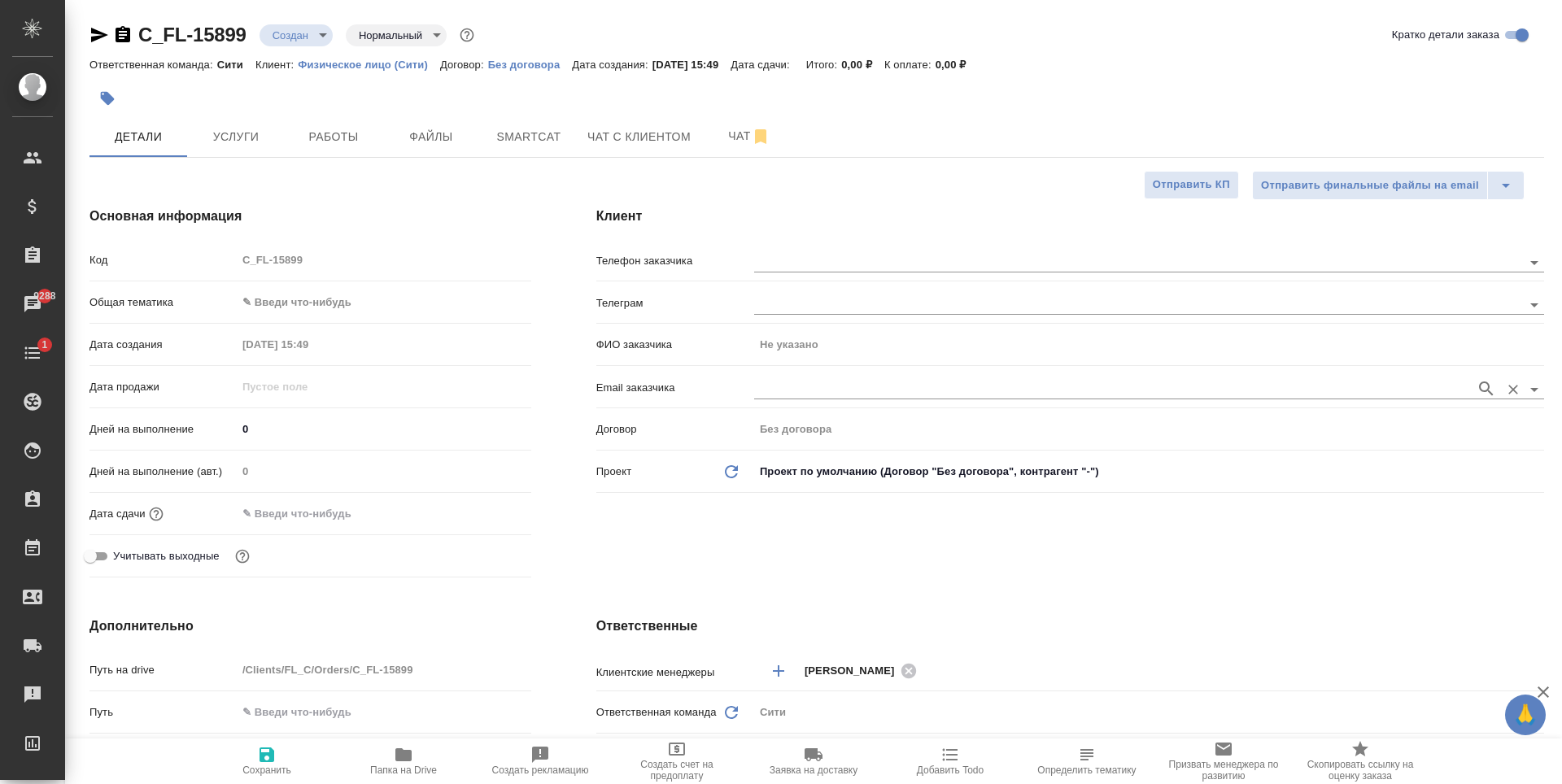
type textarea "x"
click at [234, 140] on span "Услуги" at bounding box center [236, 137] width 78 height 21
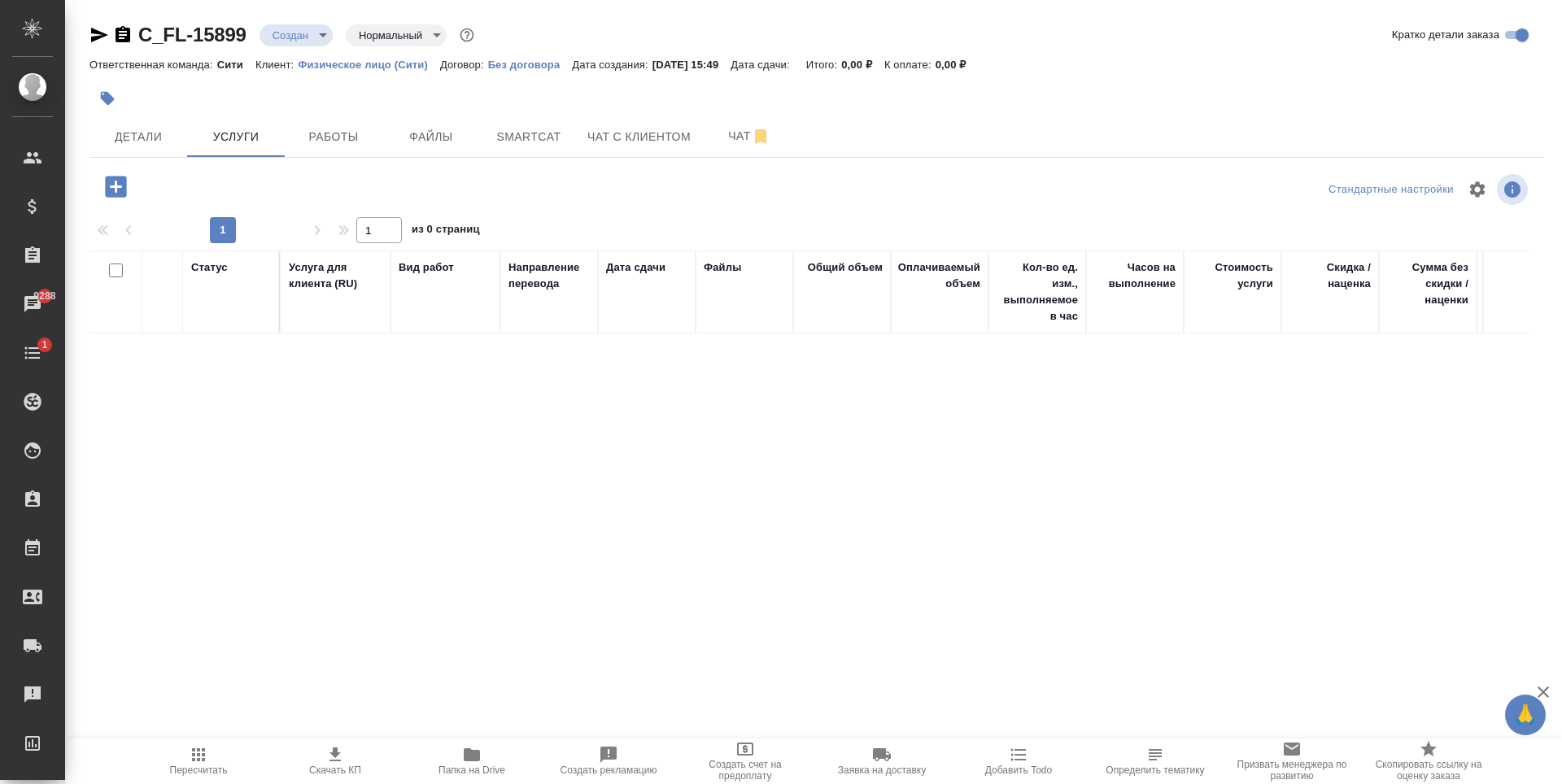
click at [113, 188] on icon "button" at bounding box center [115, 187] width 22 height 22
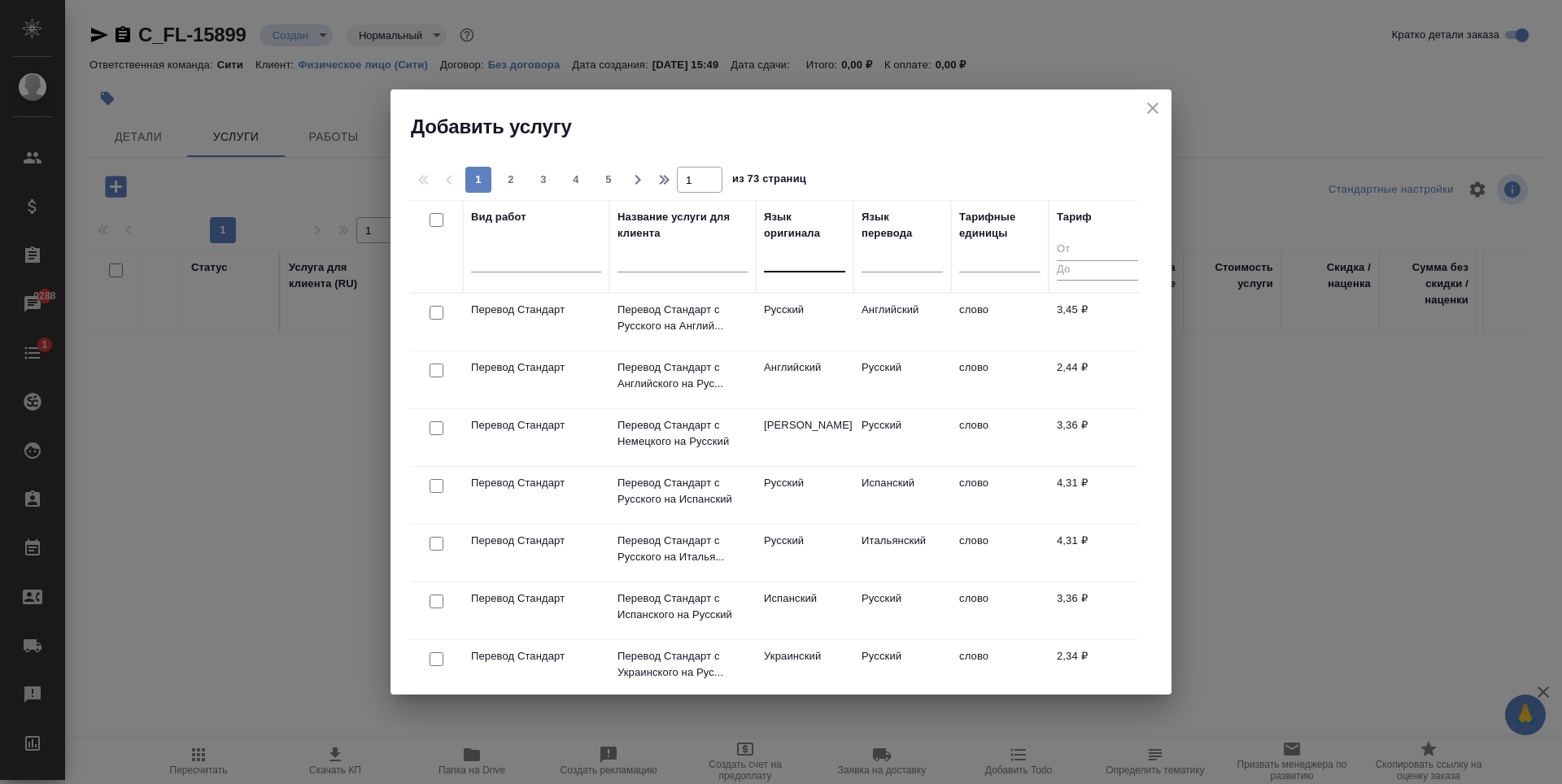
click at [786, 270] on div at bounding box center [804, 257] width 81 height 31
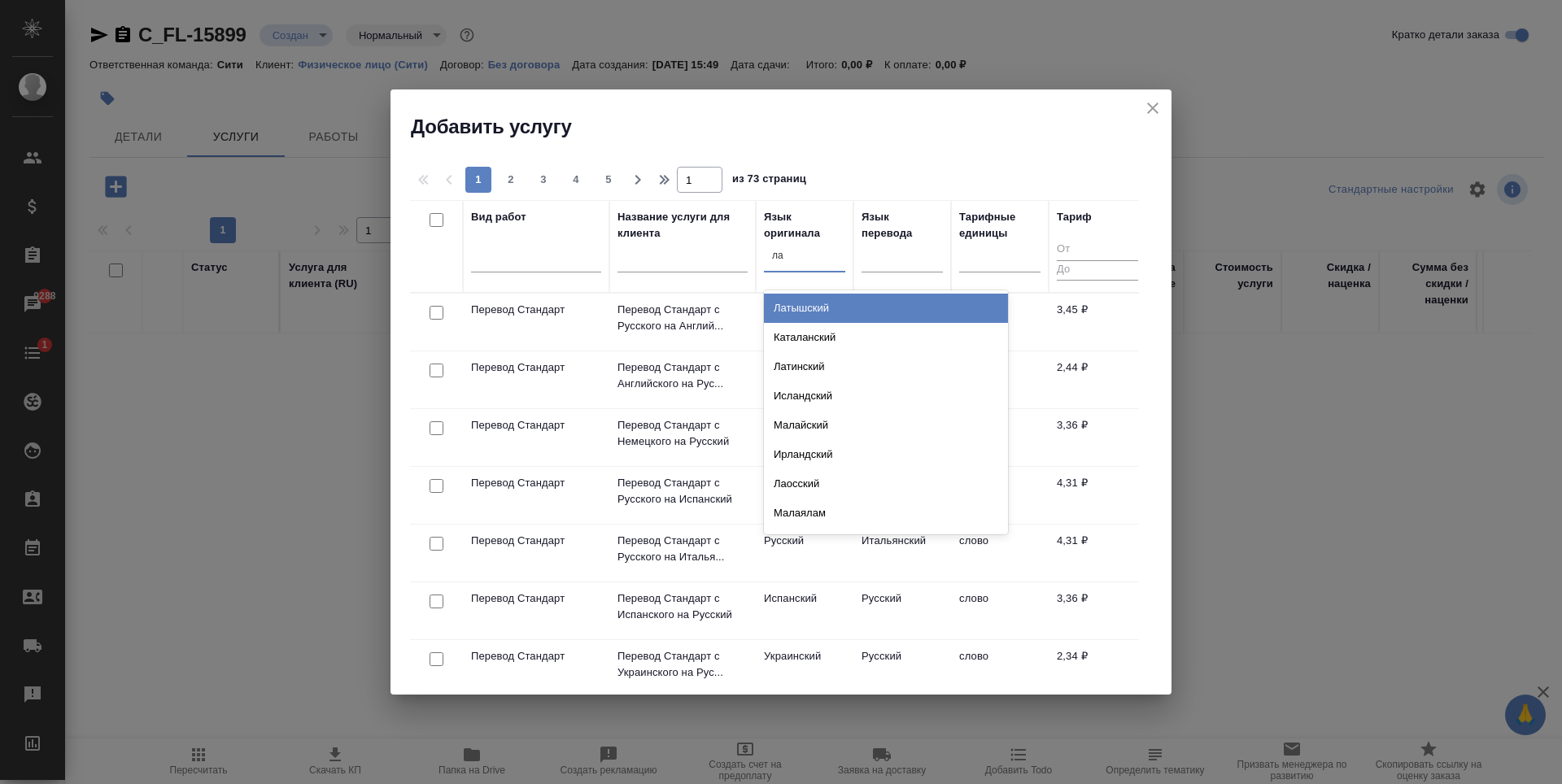
type input "лат"
click at [860, 315] on div "Латышский" at bounding box center [886, 308] width 245 height 29
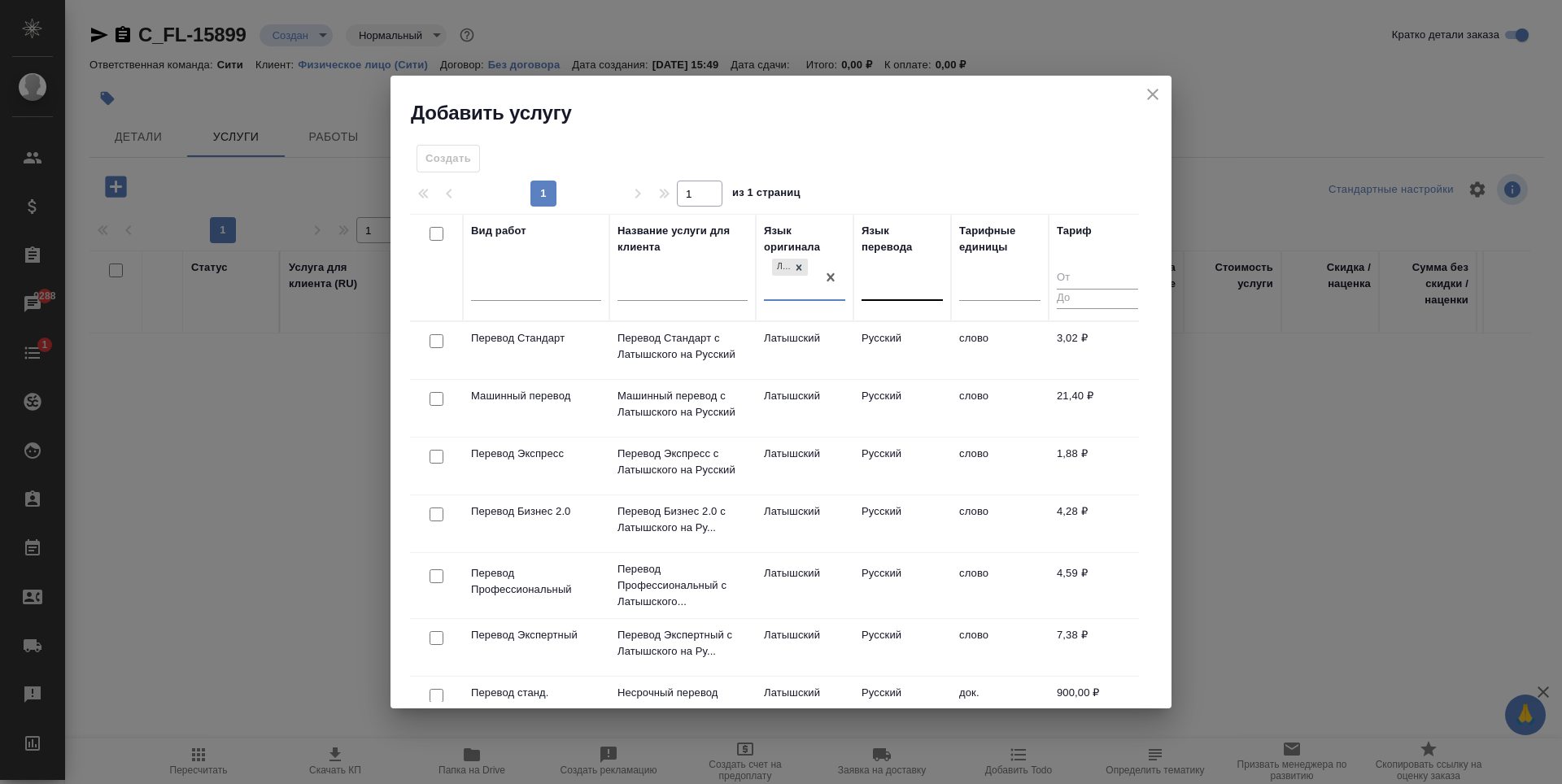
click at [898, 288] on div at bounding box center [902, 285] width 81 height 23
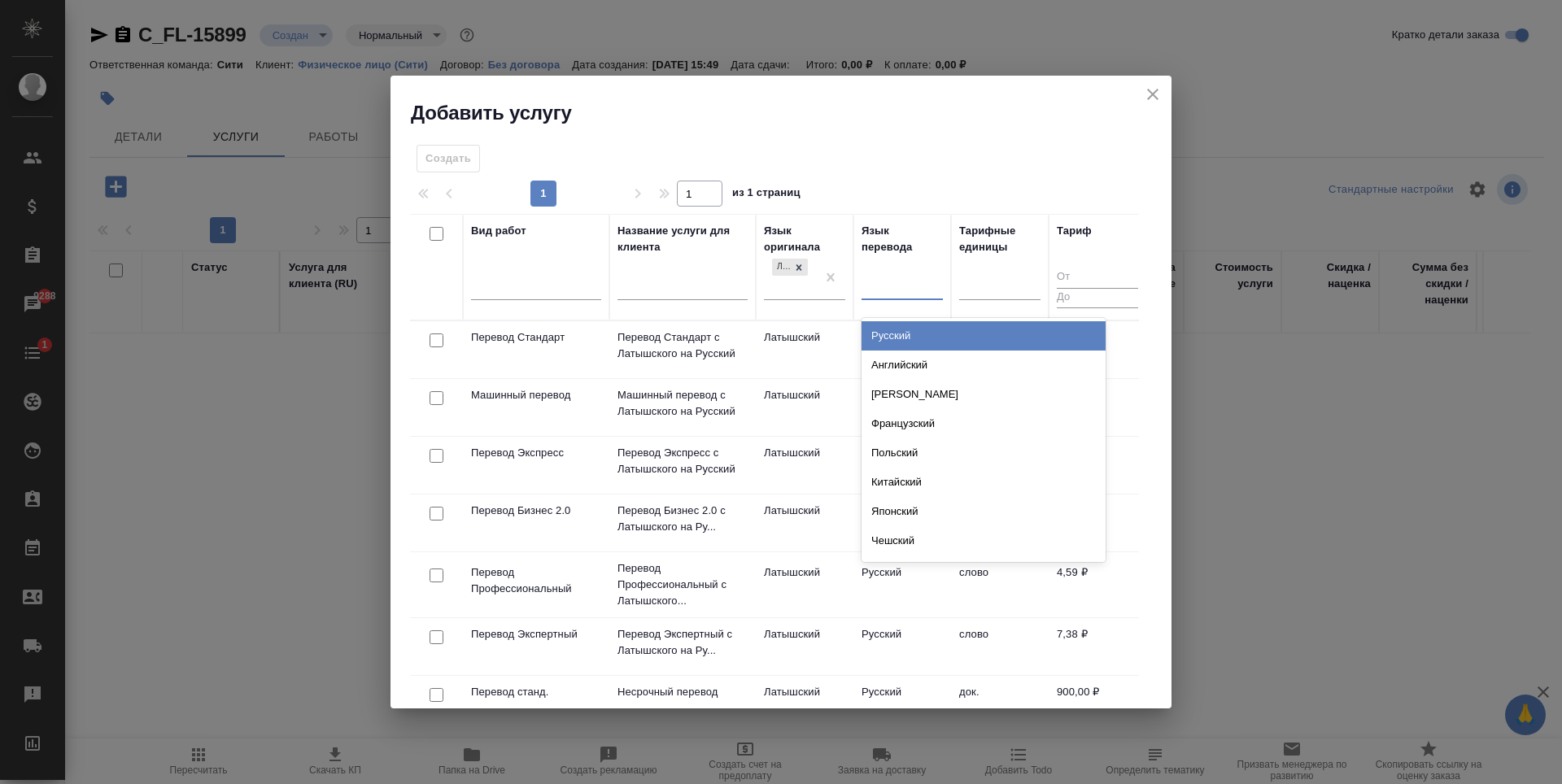
click at [914, 330] on div "Русский" at bounding box center [984, 336] width 245 height 29
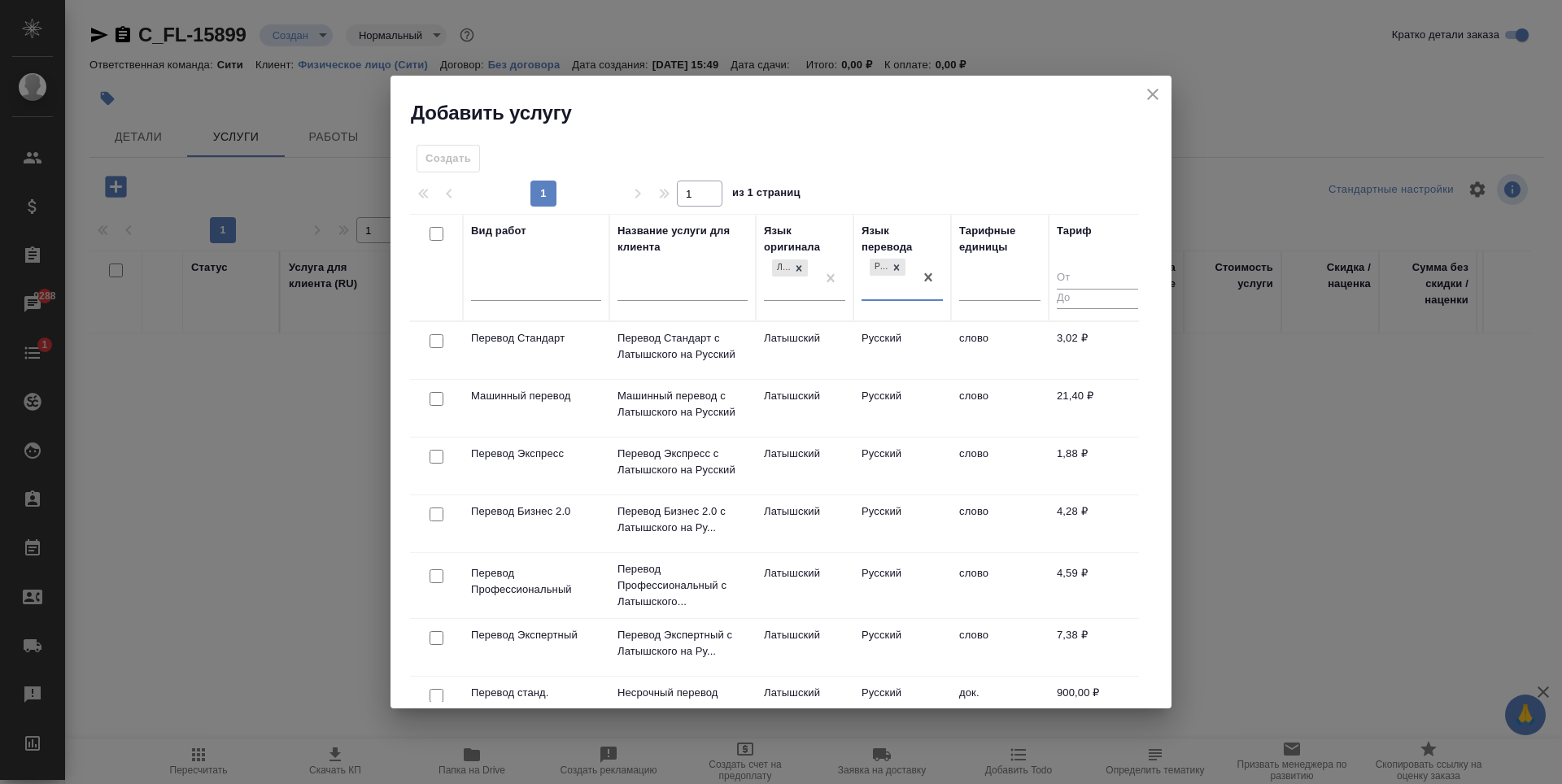
click at [438, 345] on input "checkbox" at bounding box center [436, 341] width 14 height 14
checkbox input "true"
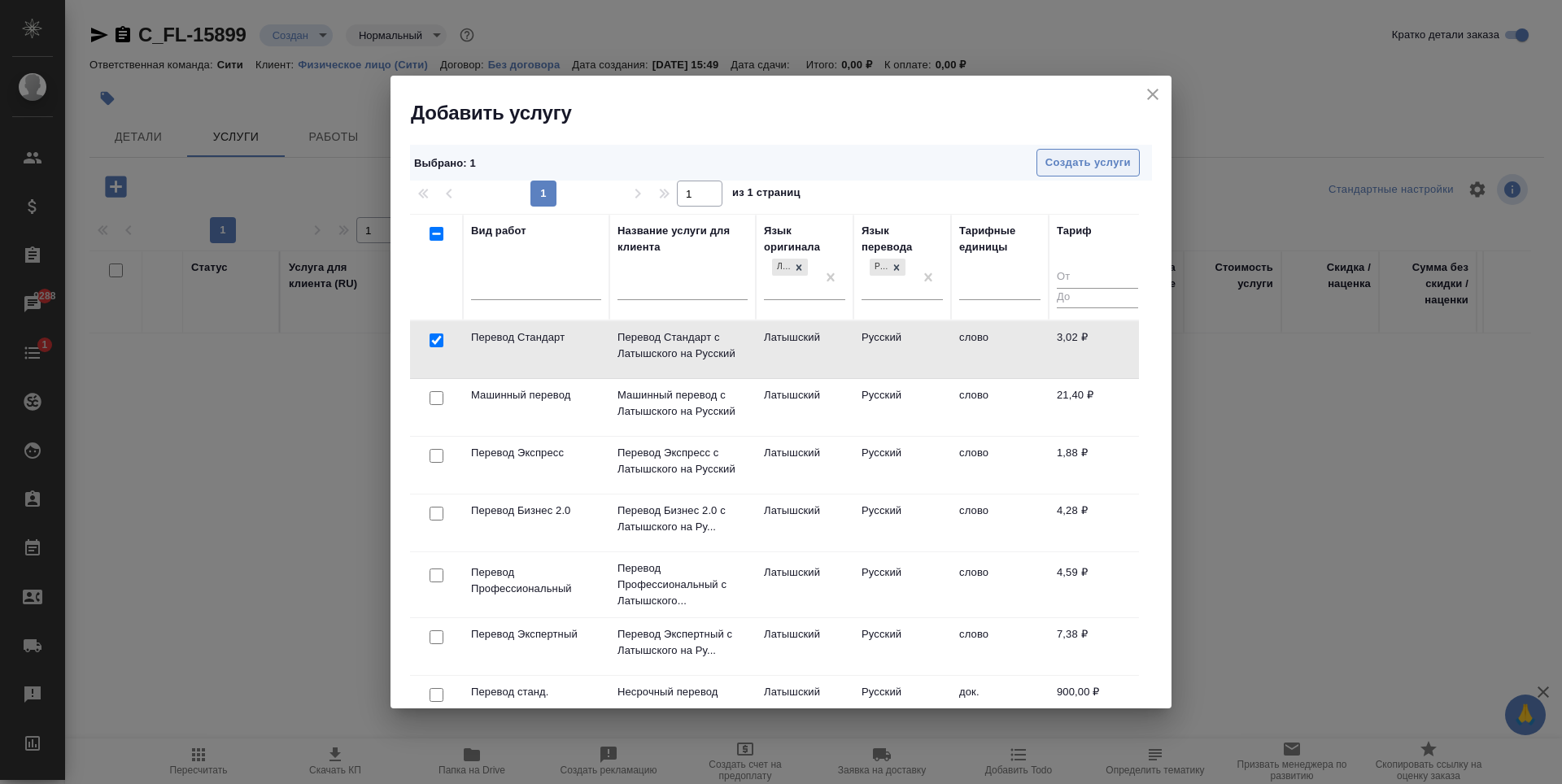
click at [1111, 160] on span "Создать услуги" at bounding box center [1088, 162] width 85 height 19
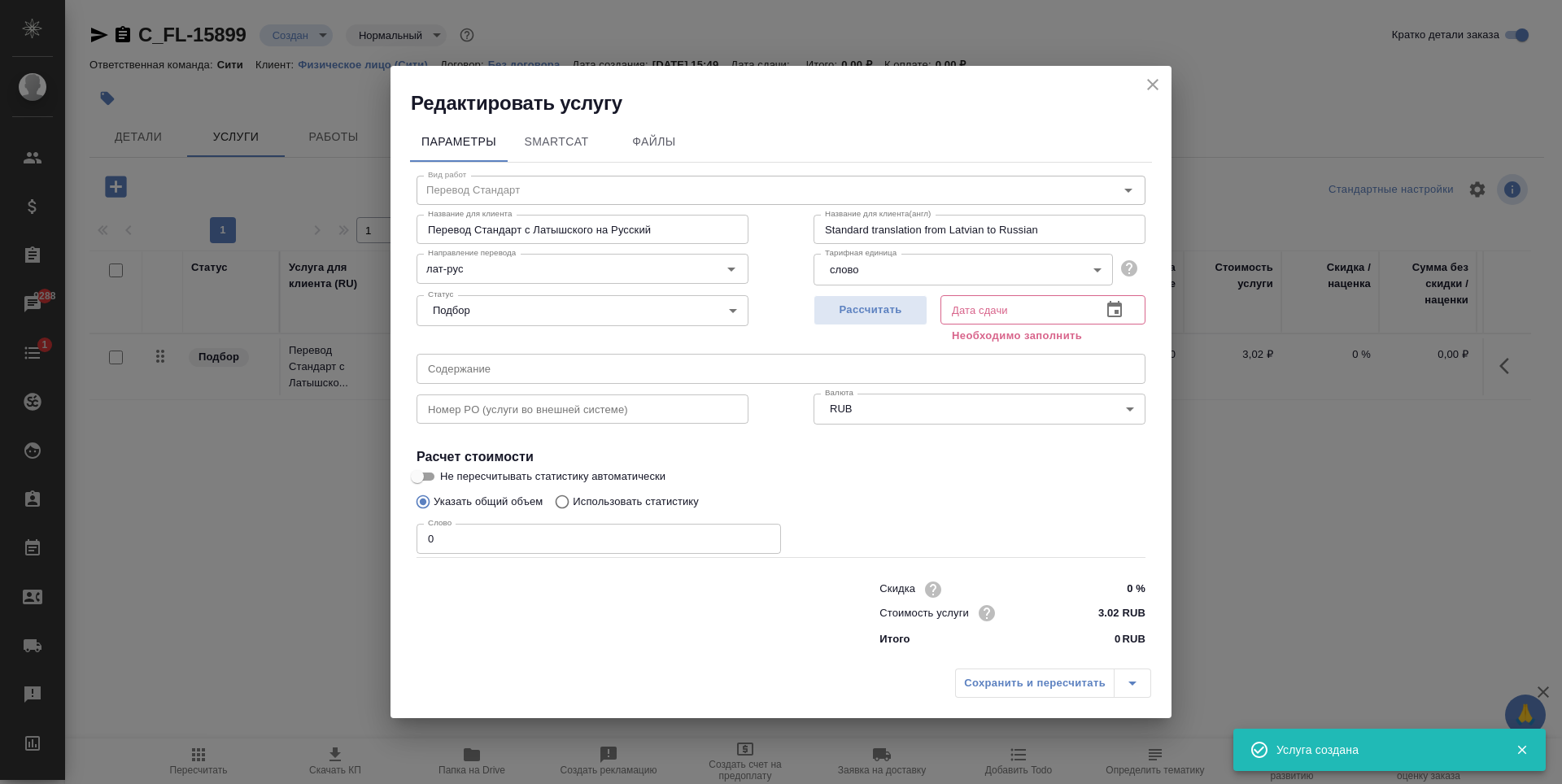
click at [525, 538] on input "0" at bounding box center [599, 539] width 365 height 29
type input "350"
click at [863, 317] on span "Рассчитать" at bounding box center [870, 310] width 96 height 19
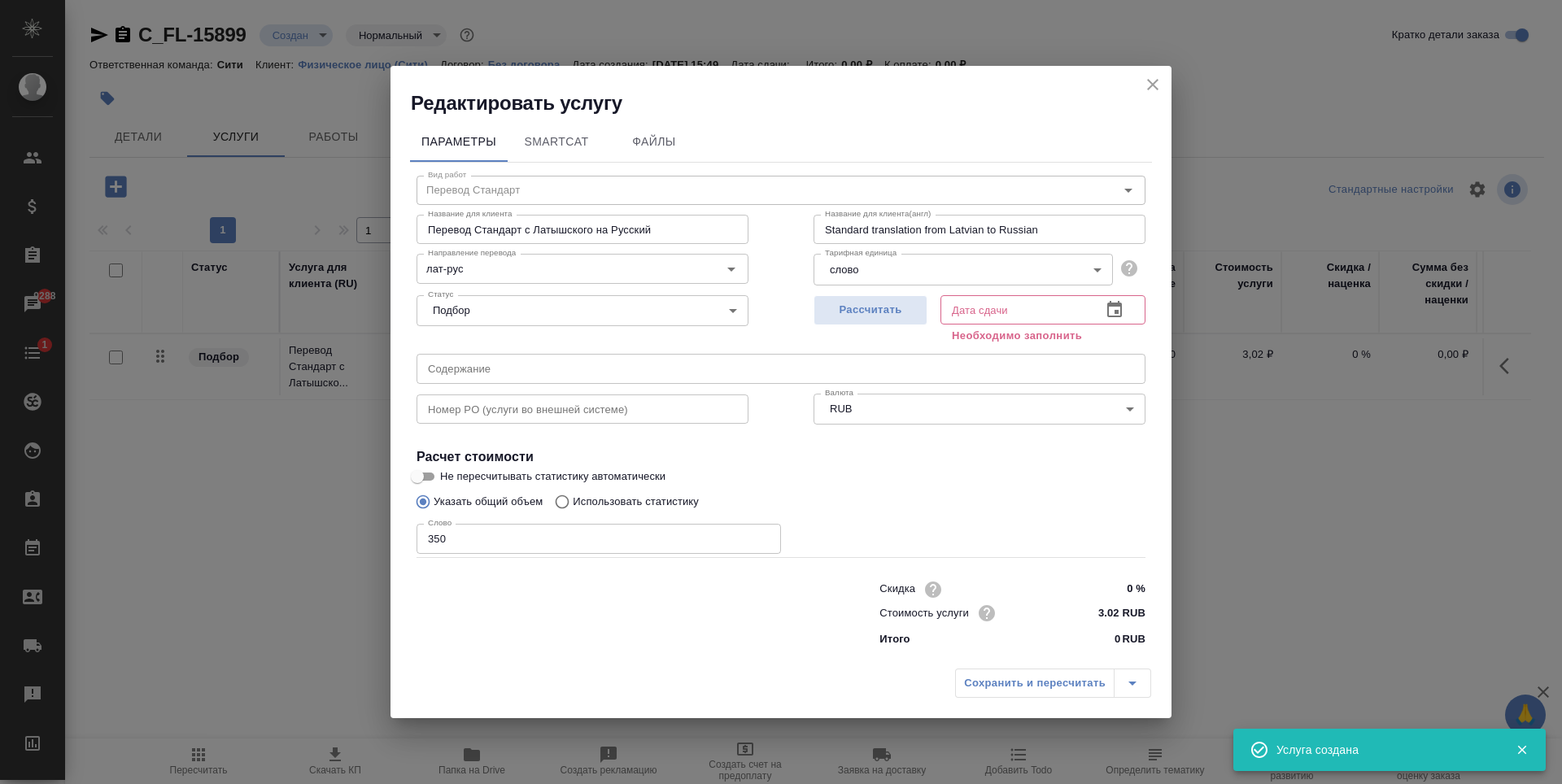
type input "10.09.2025 17:15"
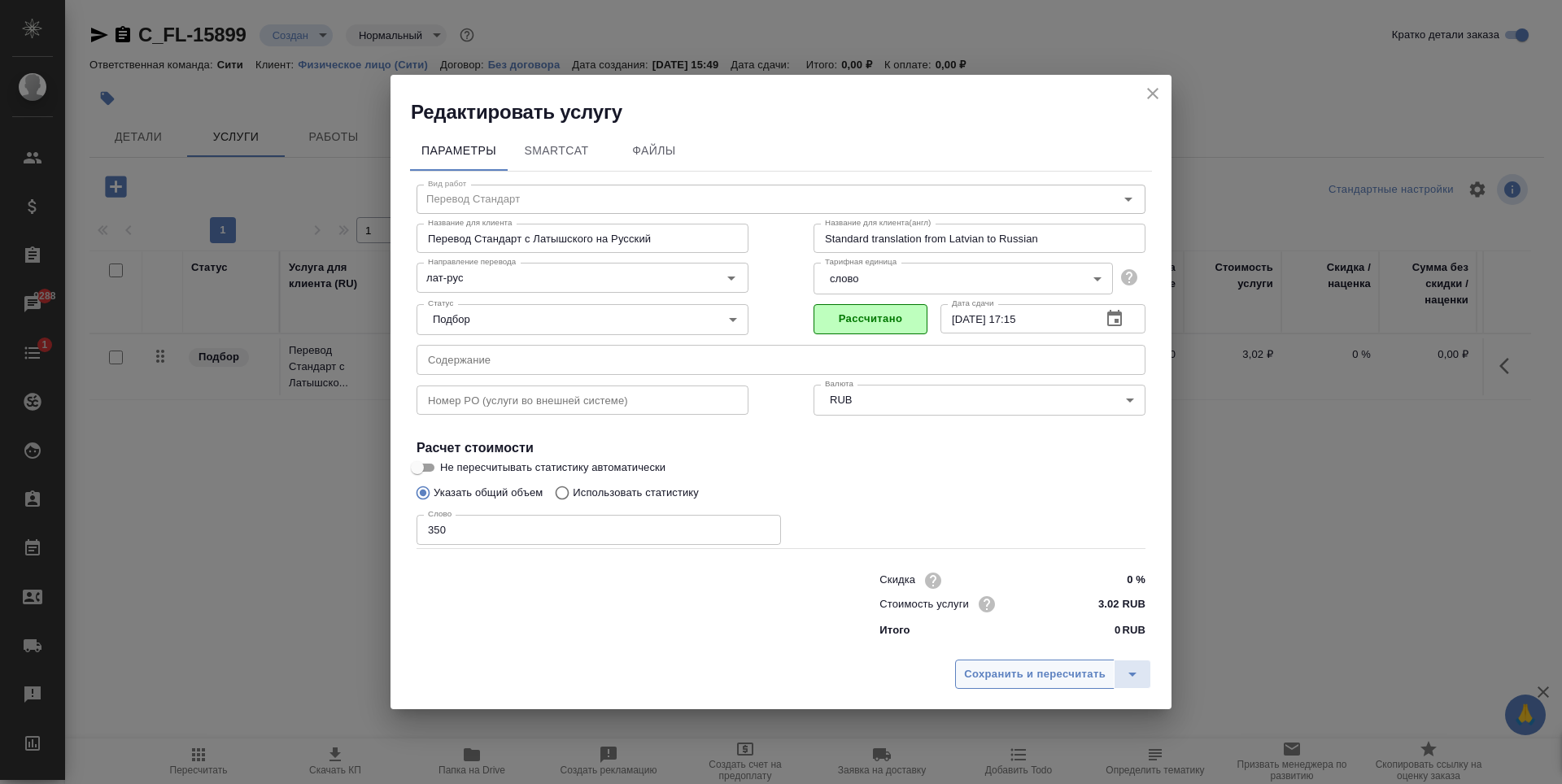
click at [1026, 670] on span "Сохранить и пересчитать" at bounding box center [1035, 675] width 142 height 19
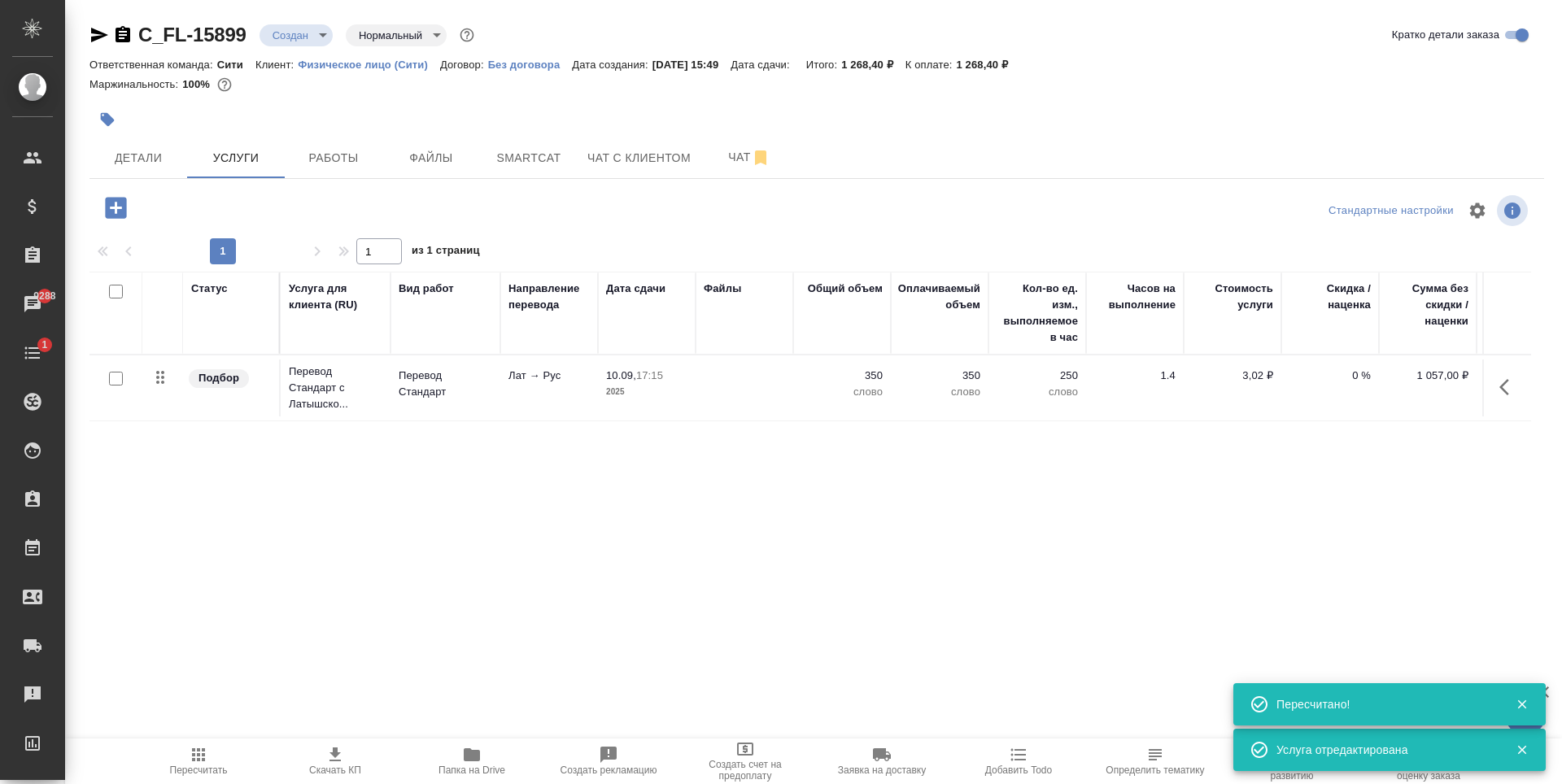
click at [1348, 377] on p "0 %" at bounding box center [1330, 375] width 81 height 17
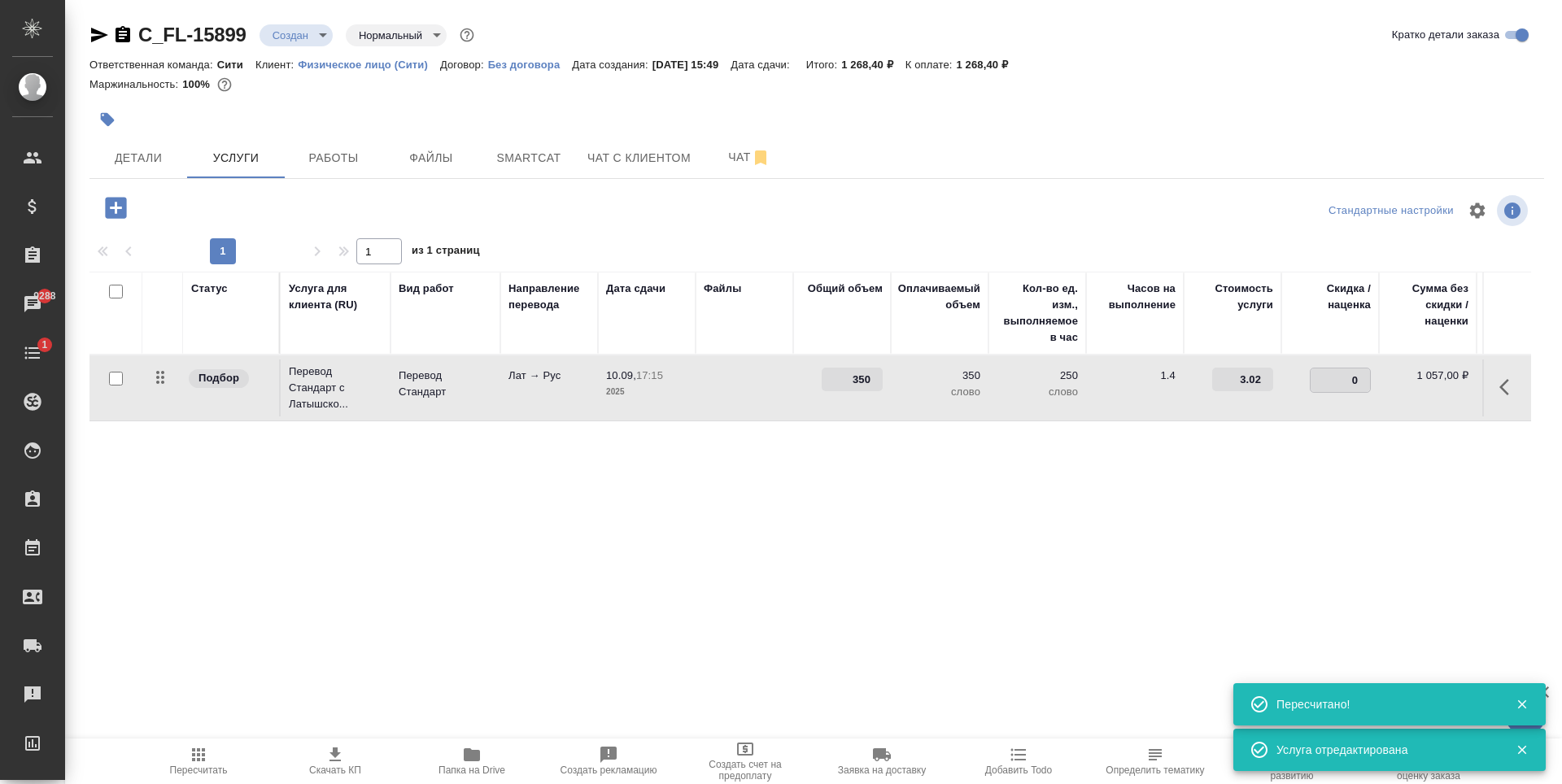
click at [1348, 377] on input "0" at bounding box center [1340, 380] width 60 height 23
type input "-30"
click at [1321, 471] on div "Статус Услуга для клиента (RU) Вид работ Направление перевода Дата сдачи Файлы …" at bounding box center [811, 447] width 1442 height 350
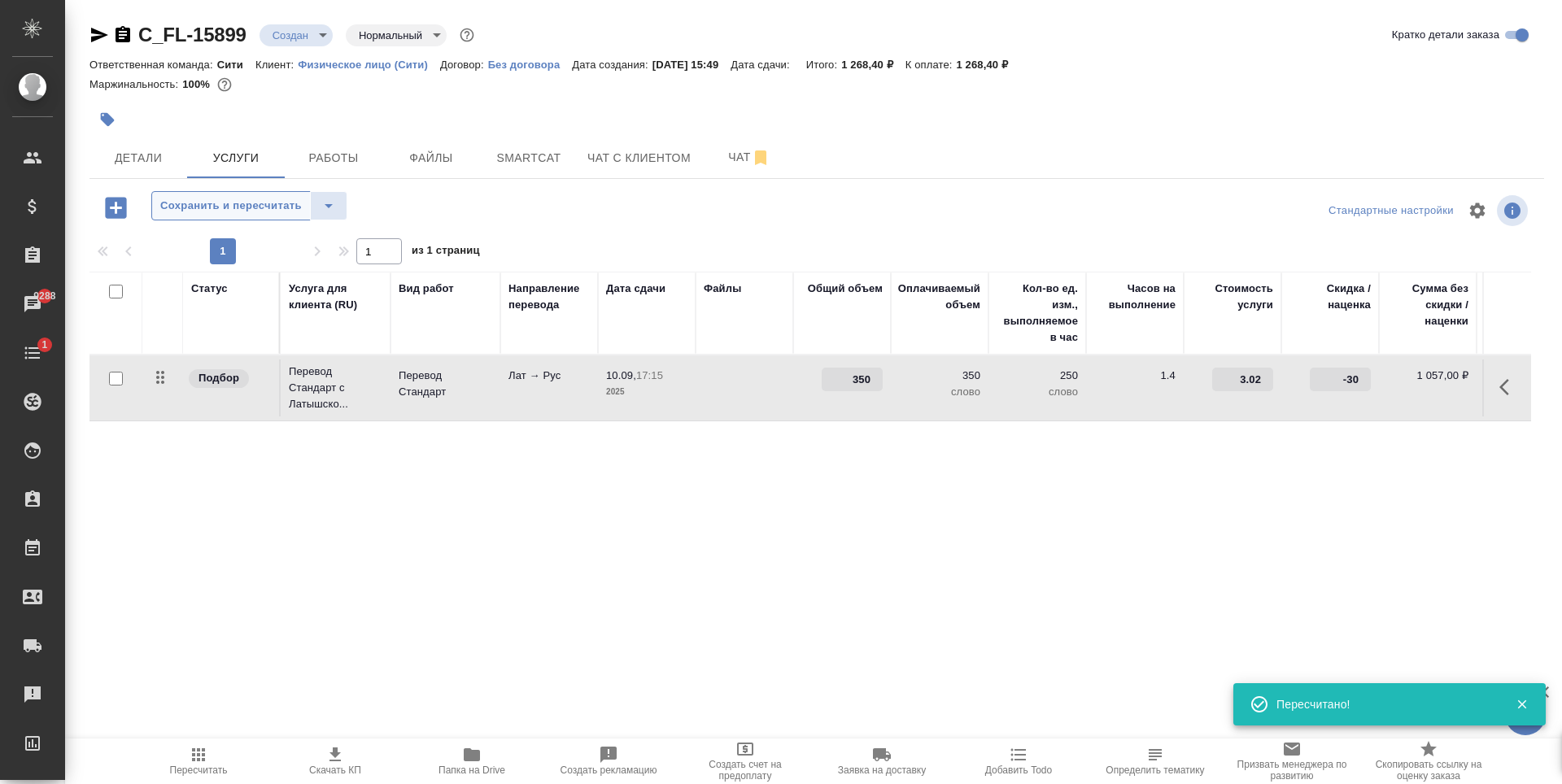
click at [160, 201] on span "Сохранить и пересчитать" at bounding box center [231, 205] width 142 height 19
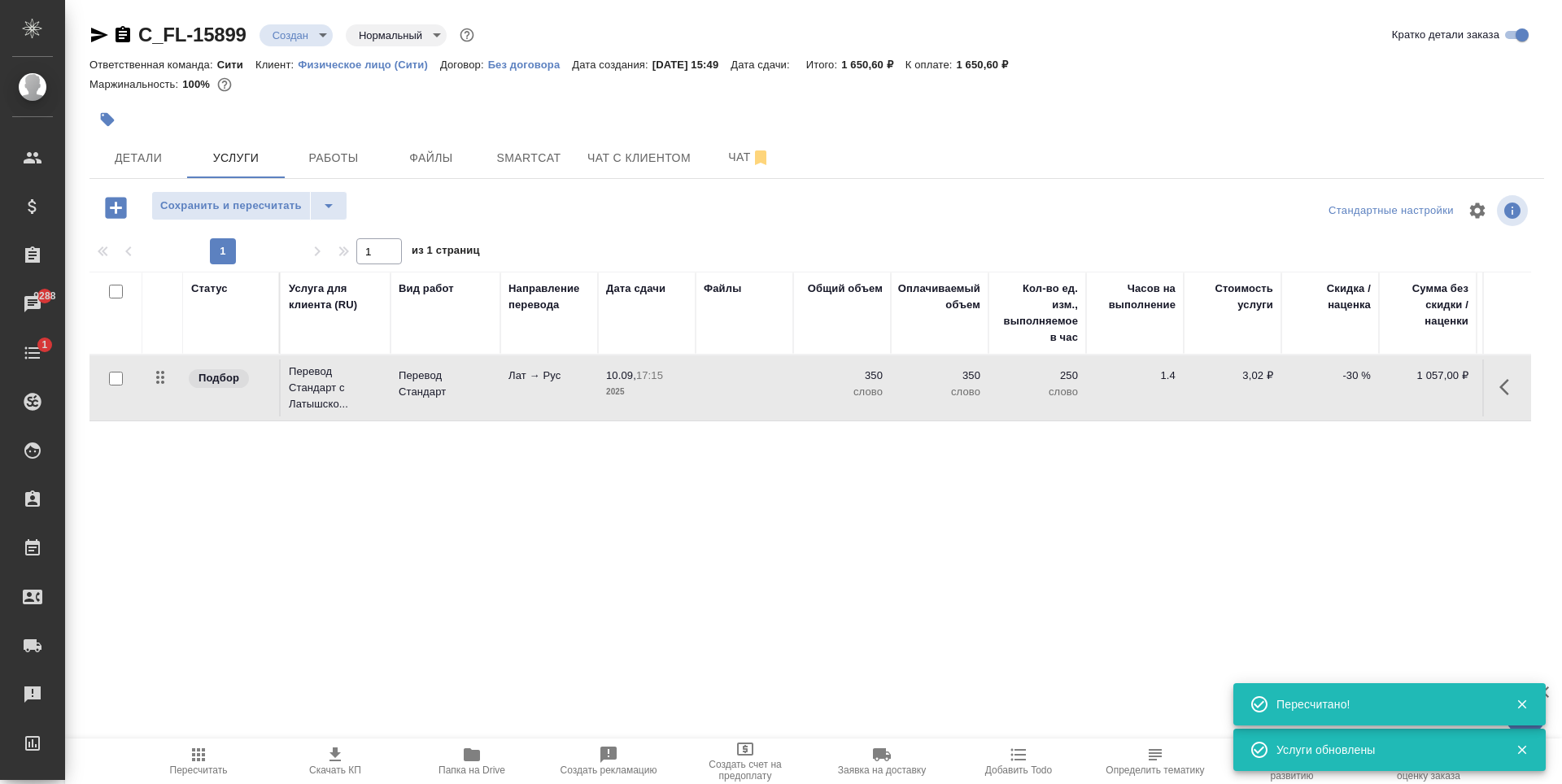
click at [112, 205] on icon "button" at bounding box center [115, 207] width 22 height 22
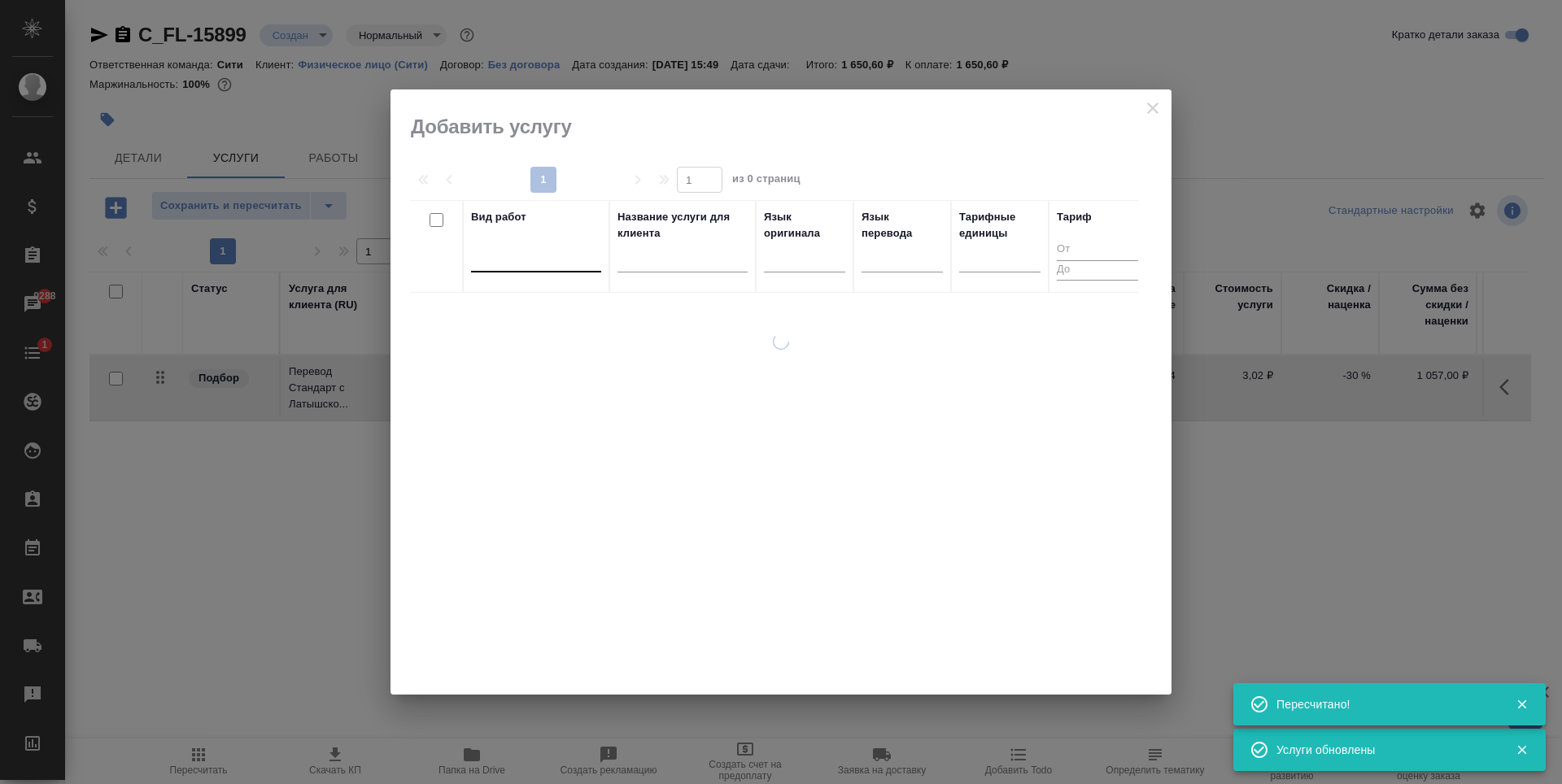
click at [522, 263] on div at bounding box center [536, 256] width 130 height 23
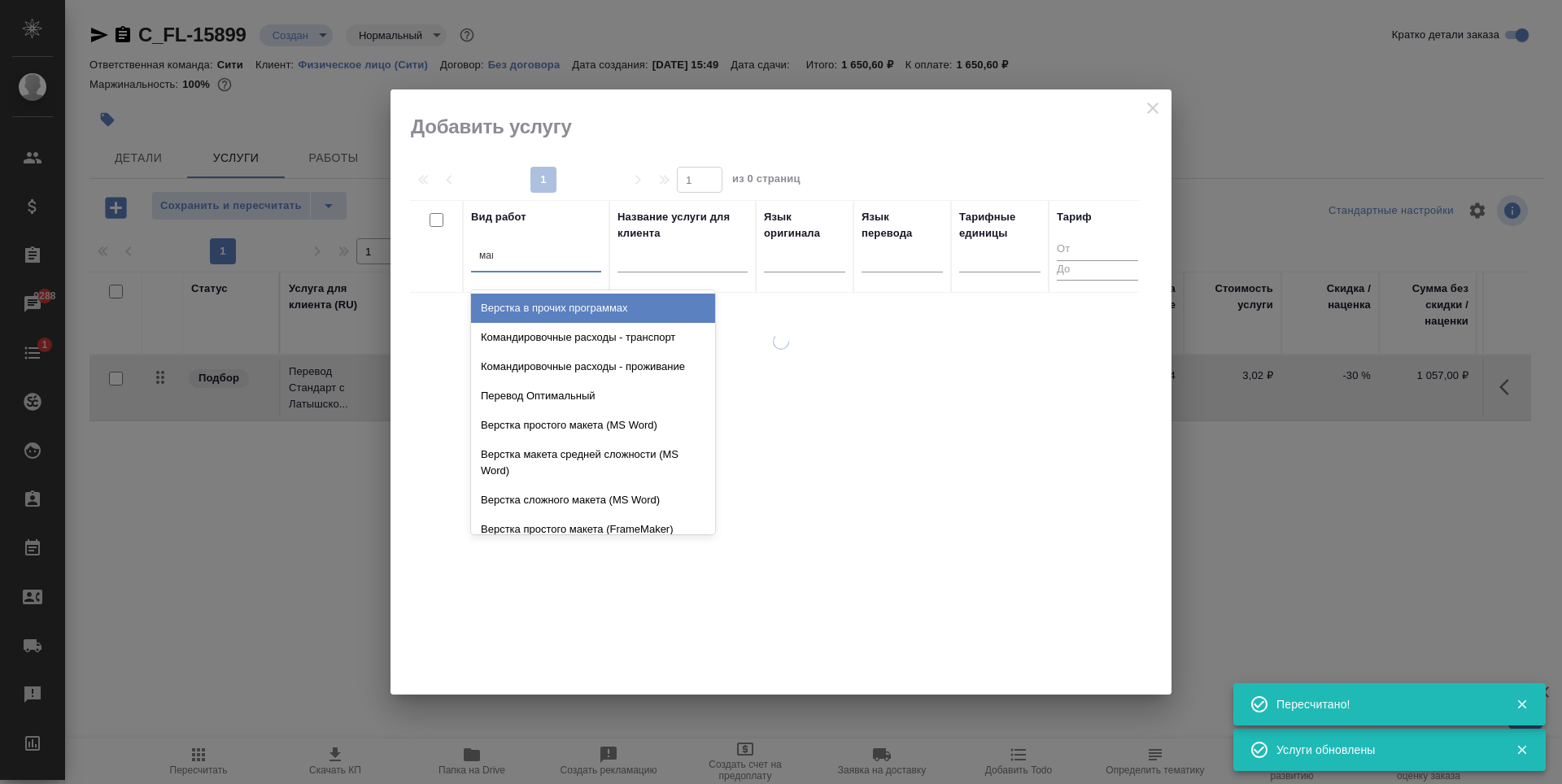
type input "макета"
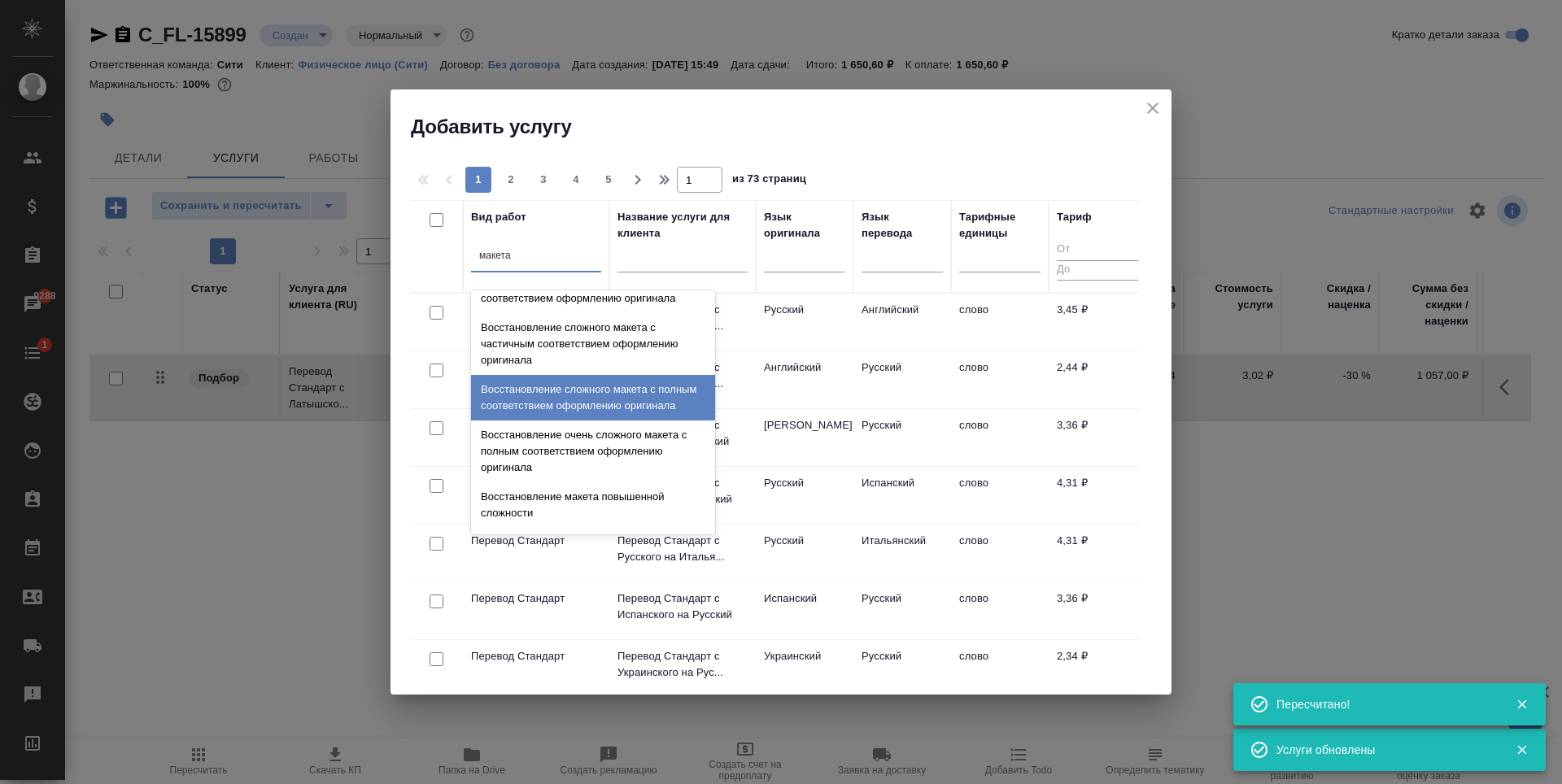
scroll to position [579, 0]
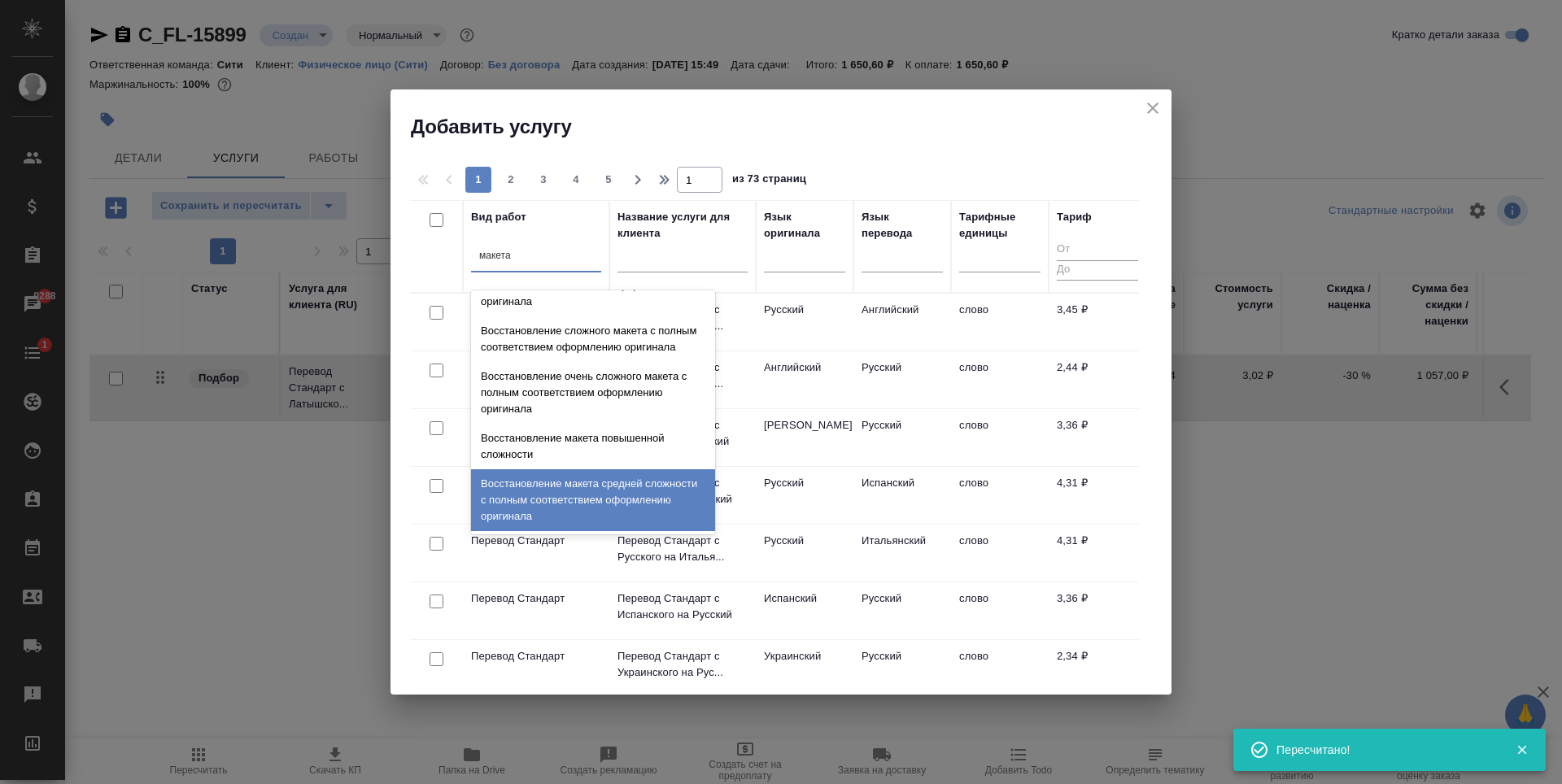
click at [578, 491] on div "Восстановление макета средней сложности с полным соответствием оформлению ориги…" at bounding box center [594, 500] width 245 height 62
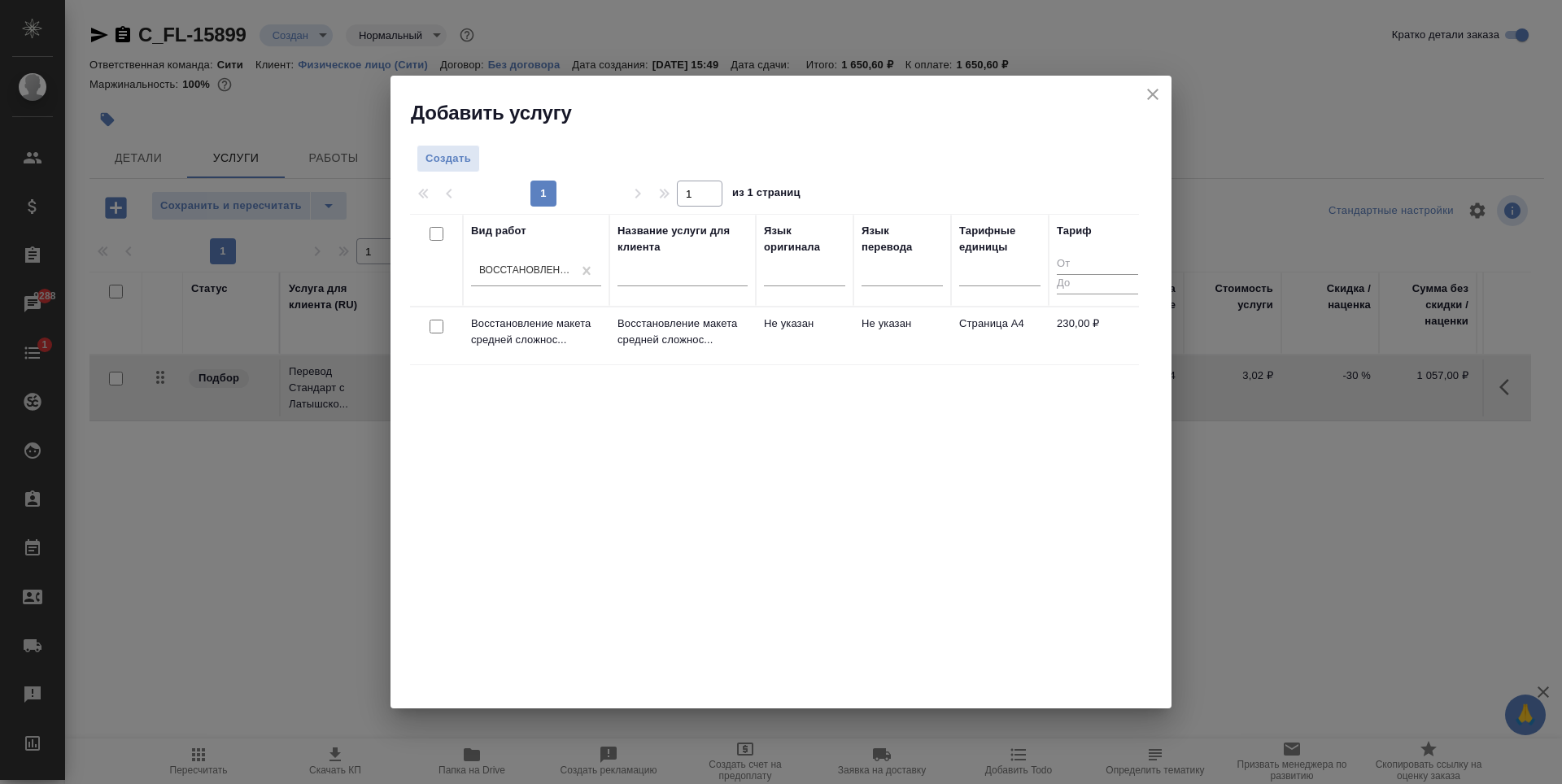
click at [437, 327] on input "checkbox" at bounding box center [436, 327] width 14 height 14
checkbox input "true"
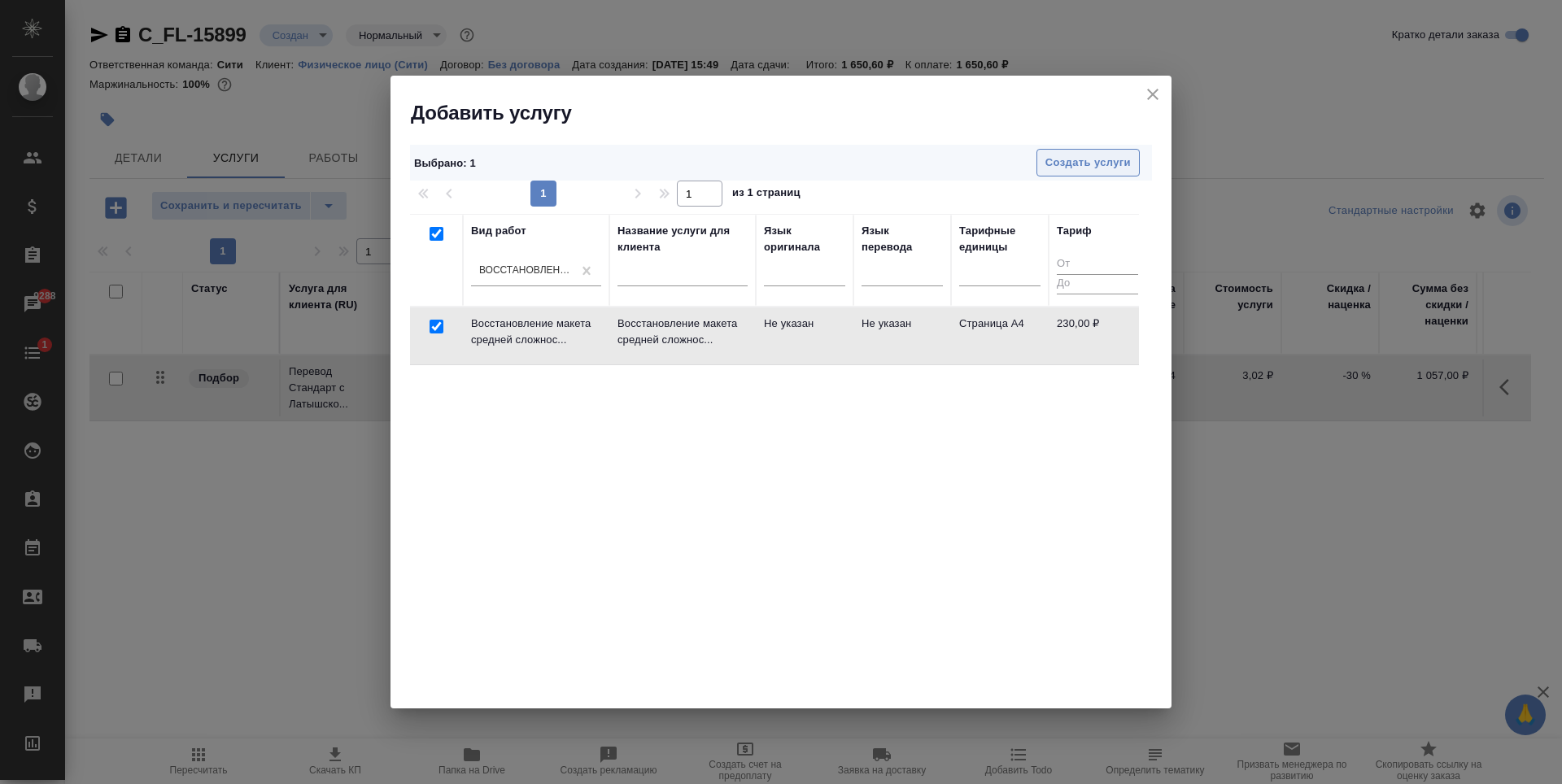
click at [1097, 157] on span "Создать услуги" at bounding box center [1088, 162] width 85 height 19
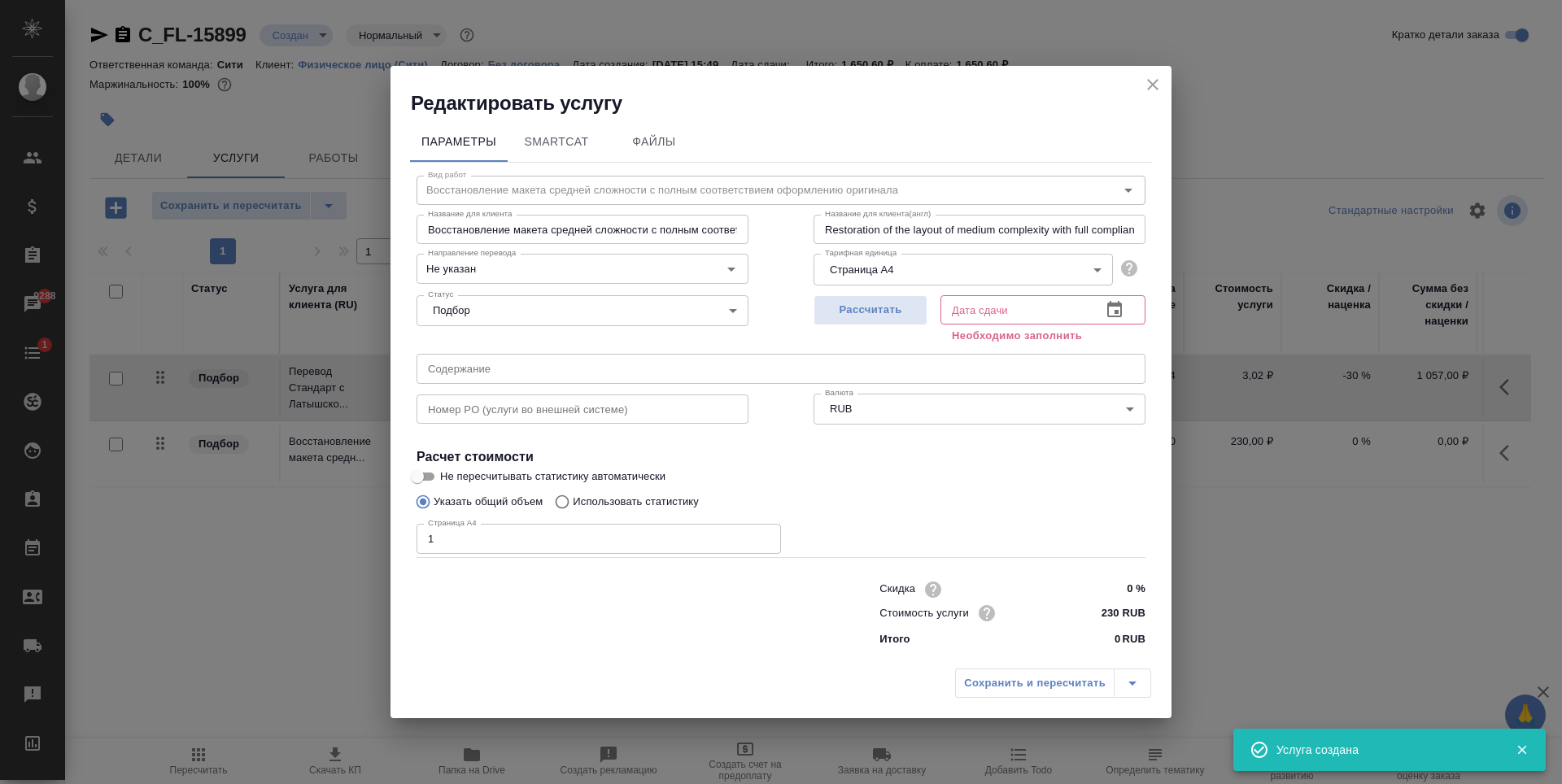
click at [766, 535] on input "1" at bounding box center [599, 539] width 365 height 29
click at [766, 535] on input "2" at bounding box center [599, 539] width 365 height 29
type input "3"
click at [766, 535] on input "3" at bounding box center [599, 539] width 365 height 29
click at [900, 312] on span "Рассчитать" at bounding box center [870, 310] width 96 height 19
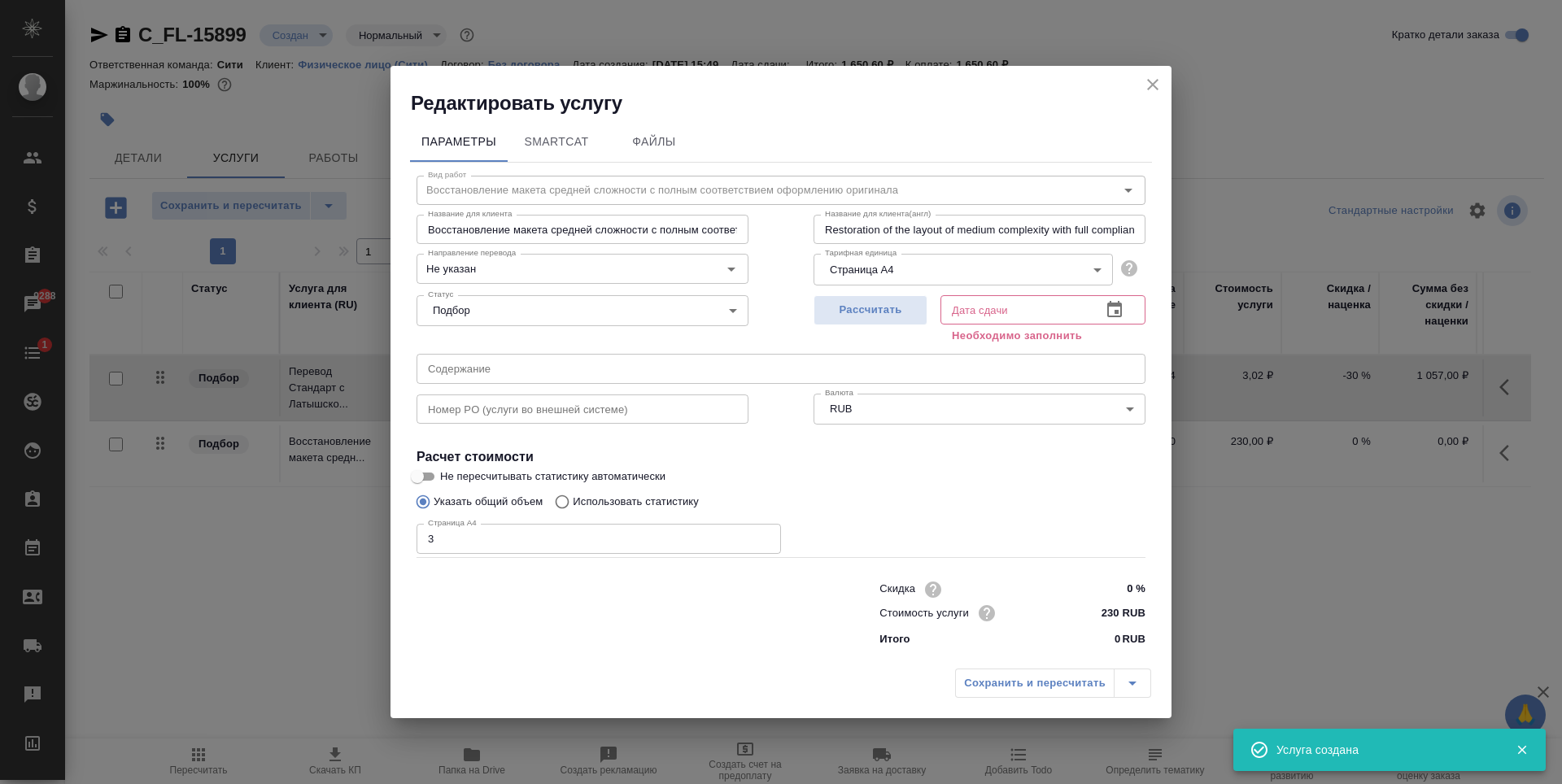
type input "[DATE] 16:09"
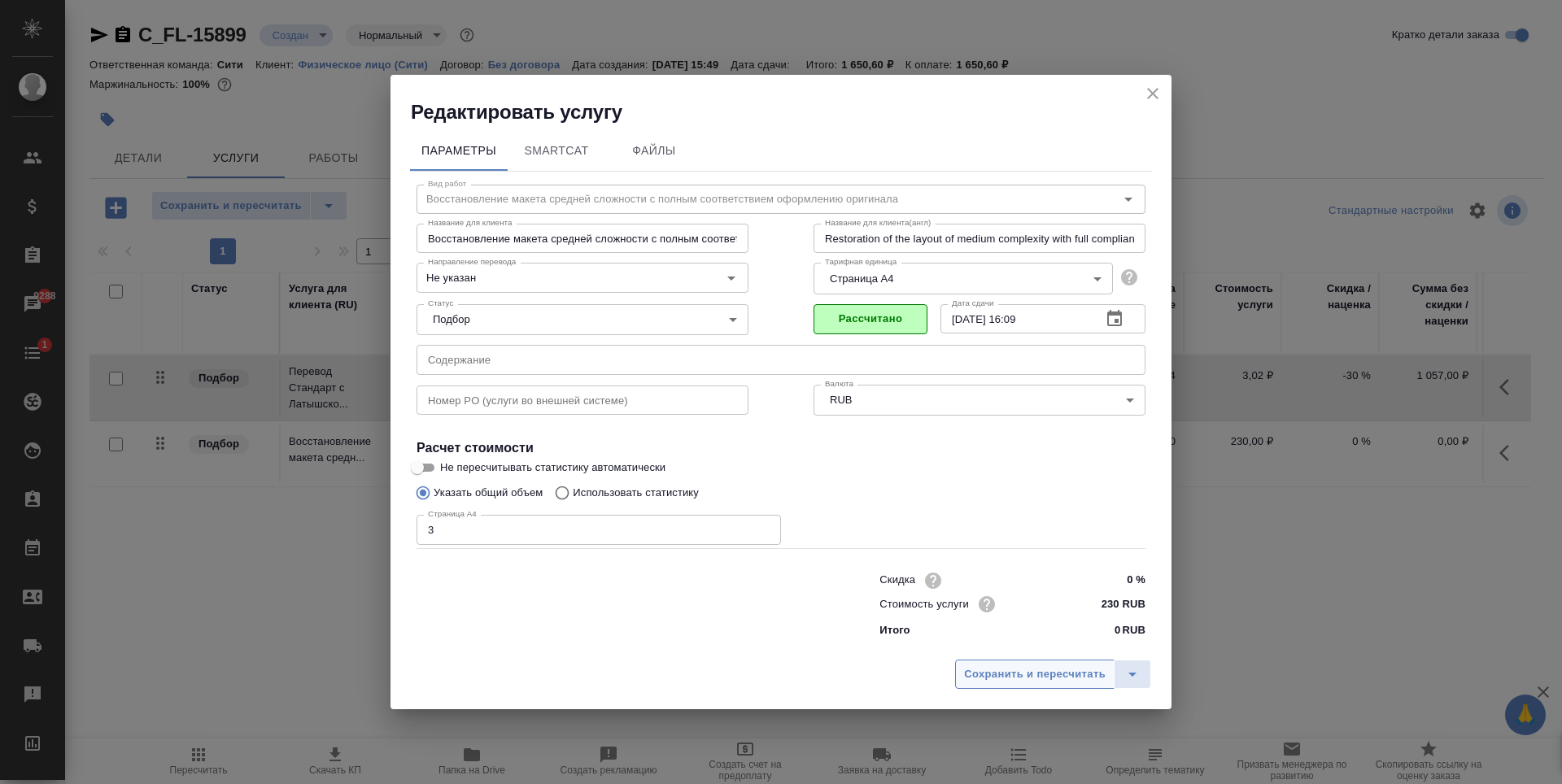
click at [1057, 680] on span "Сохранить и пересчитать" at bounding box center [1035, 675] width 142 height 19
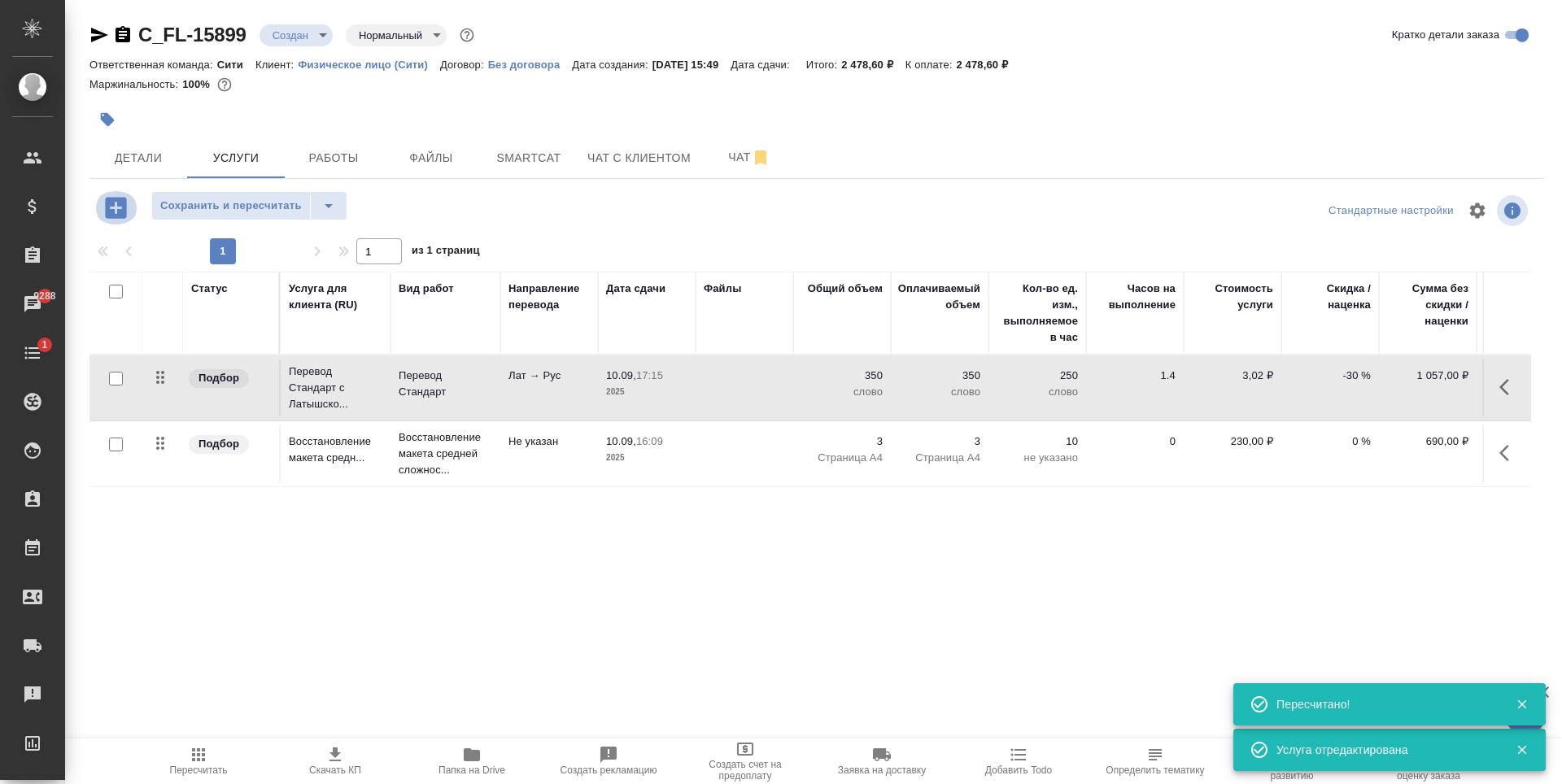
click at [118, 206] on icon "button" at bounding box center [115, 207] width 22 height 22
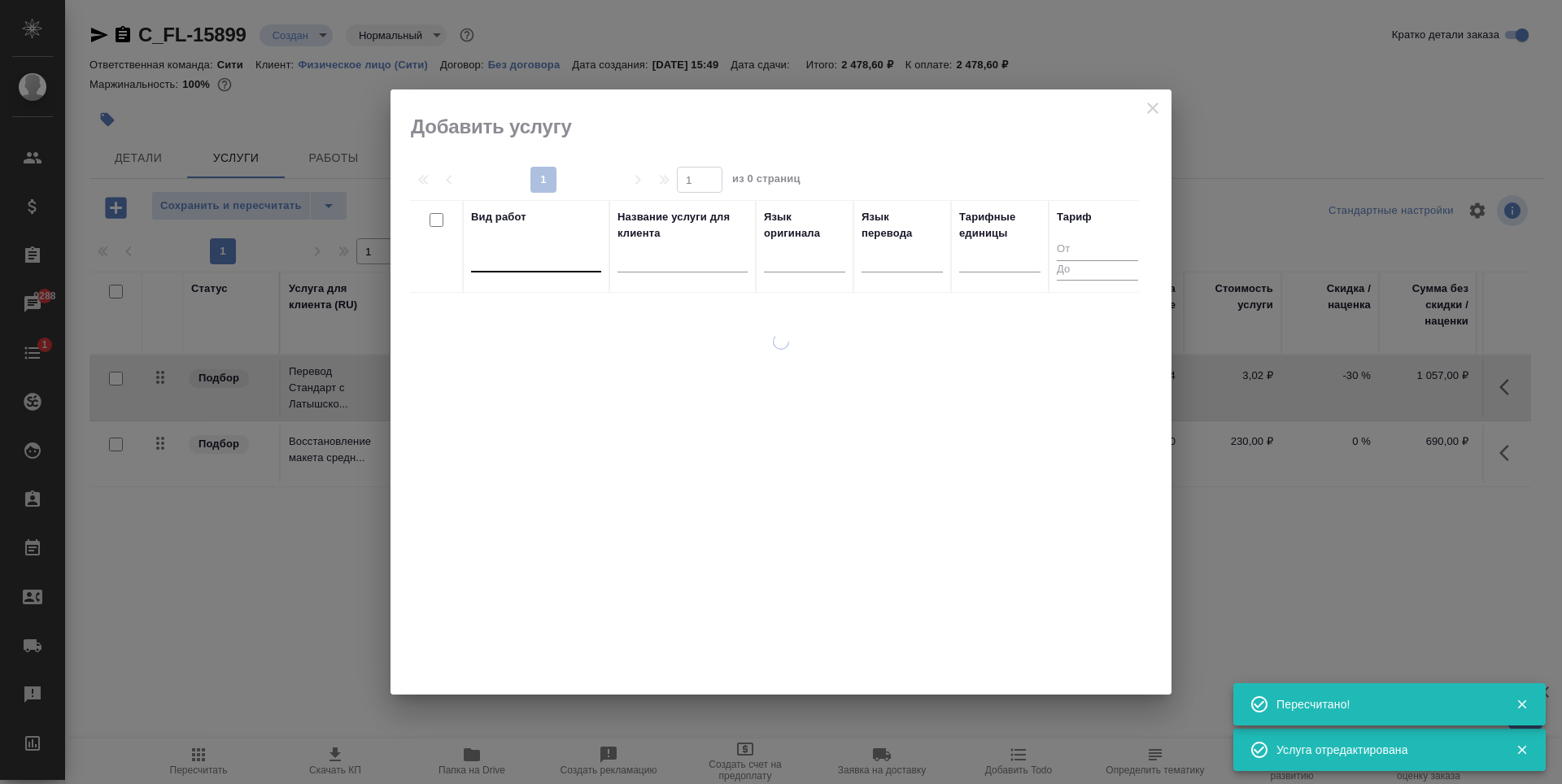
click at [522, 261] on div at bounding box center [536, 256] width 130 height 23
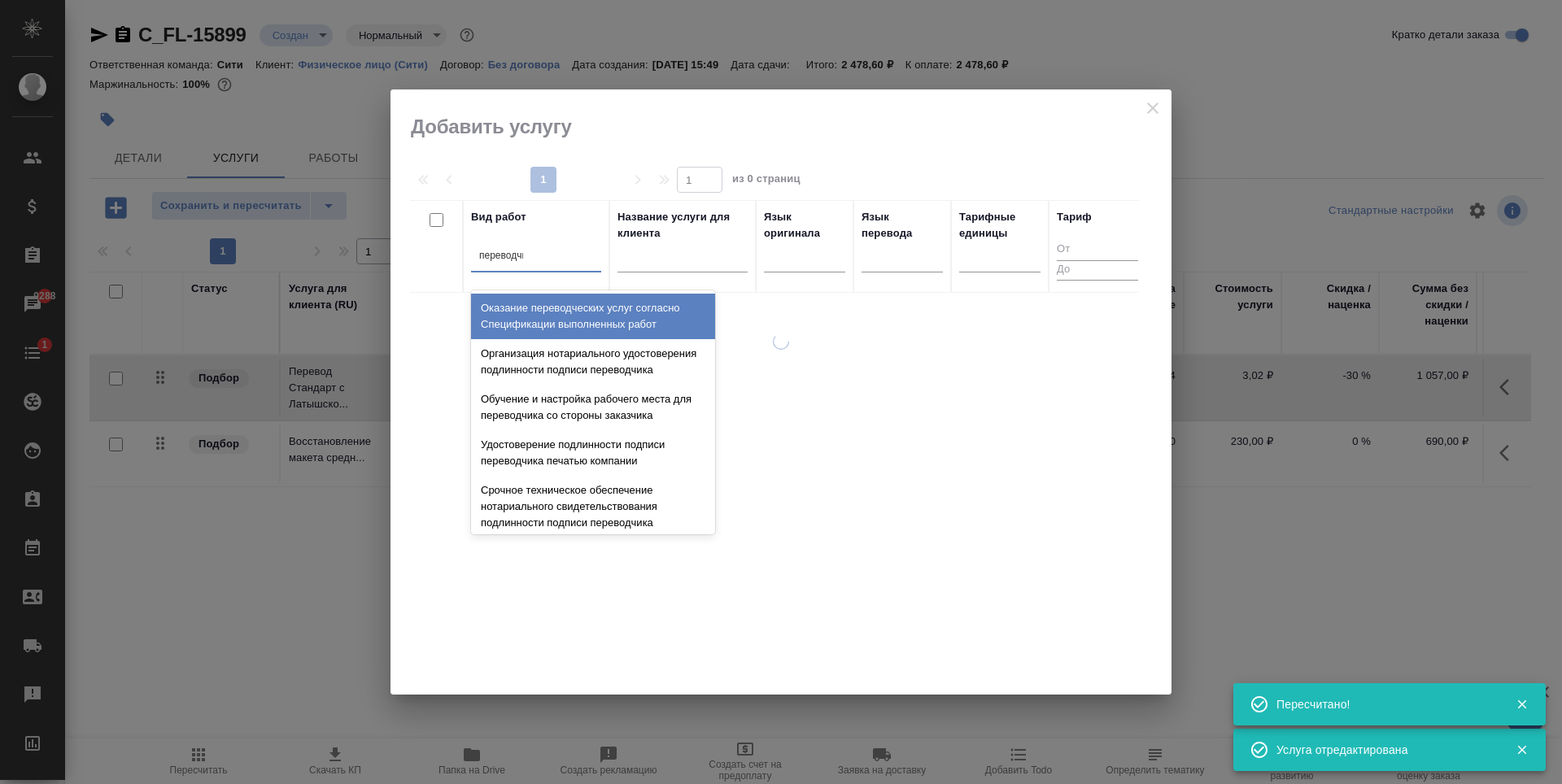
type input "переводчика"
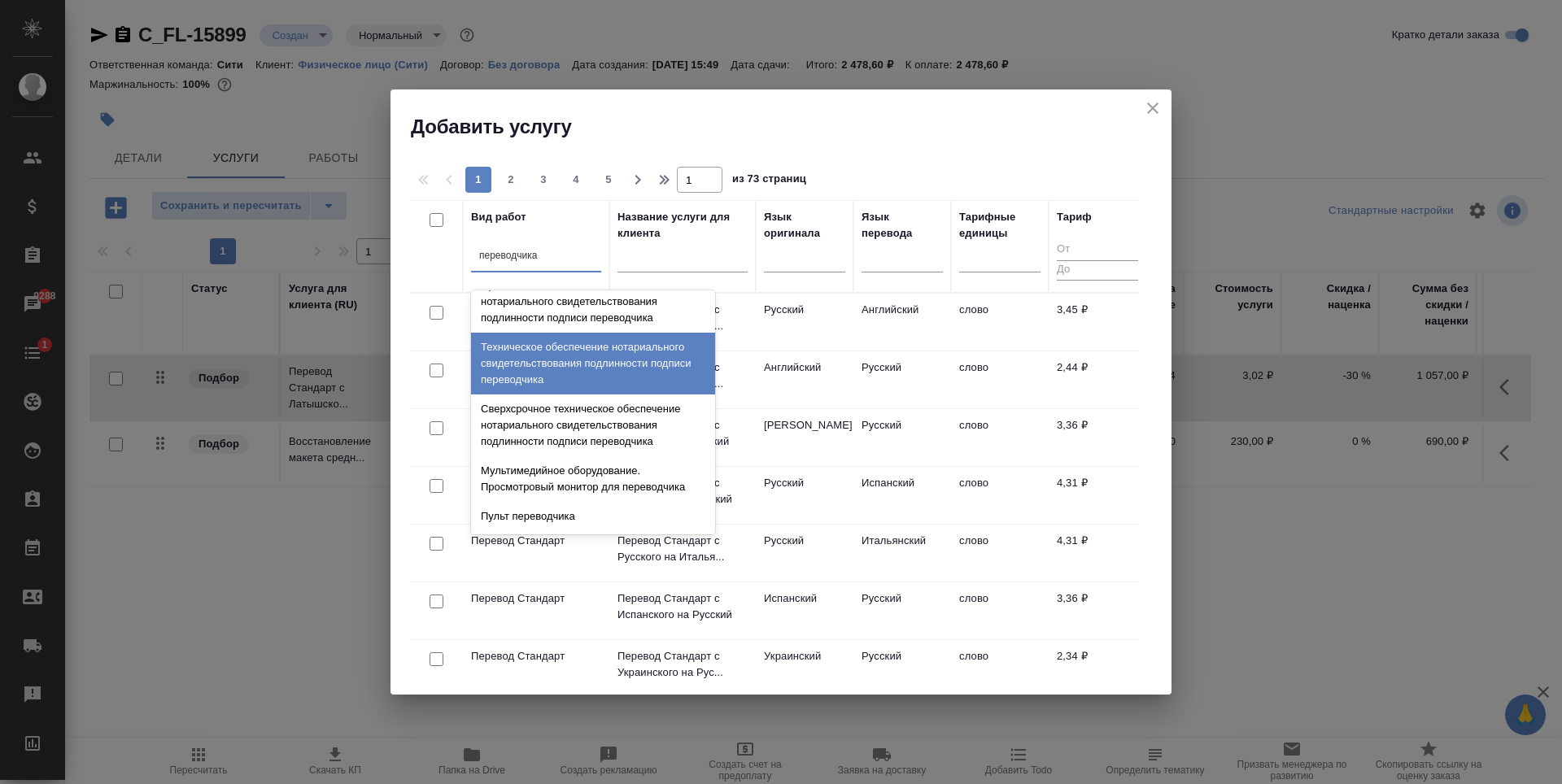
scroll to position [162, 0]
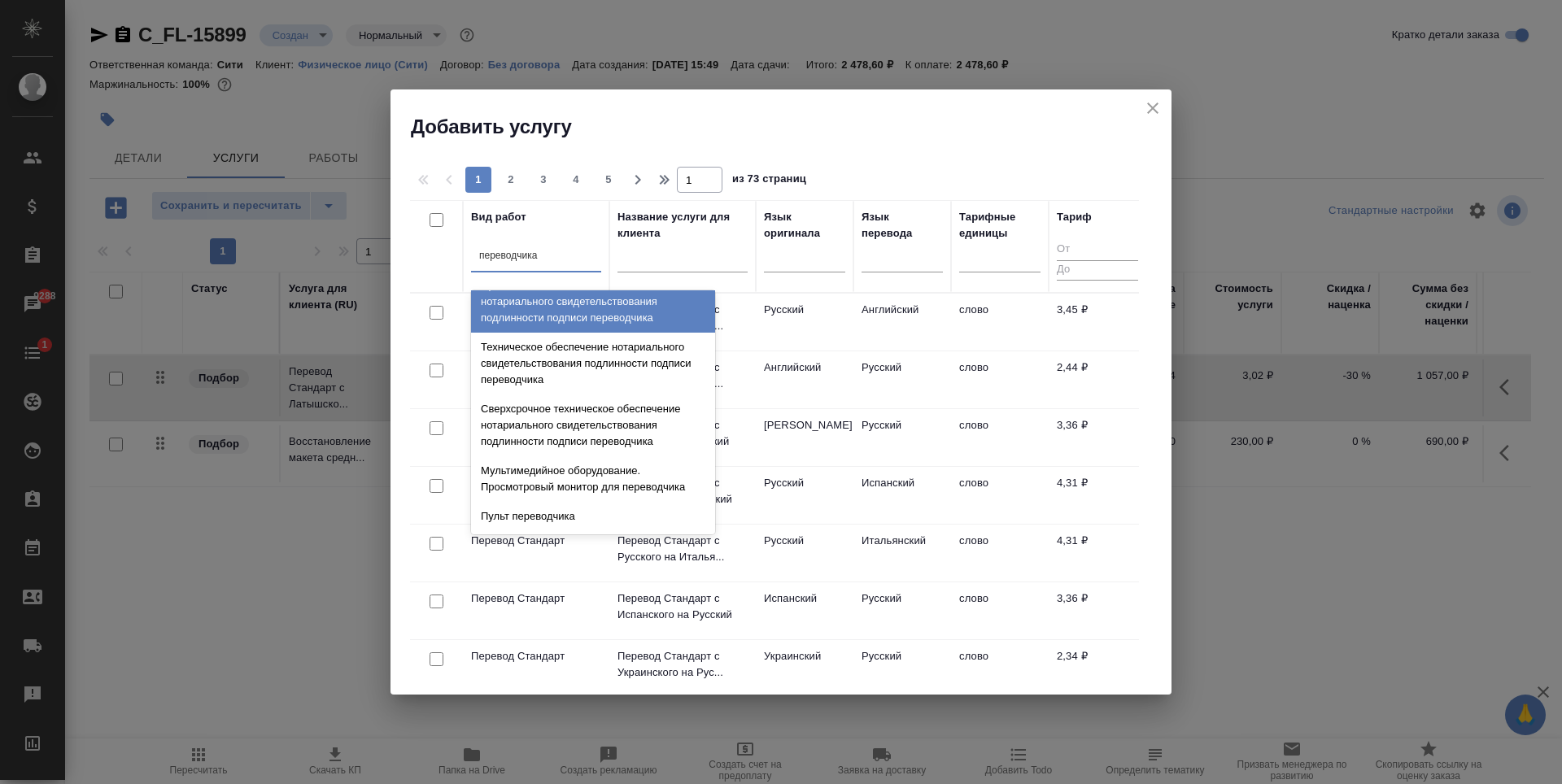
click at [548, 327] on div "Срочное техническое обеспечение нотариального свидетельствования подлинности по…" at bounding box center [594, 301] width 245 height 62
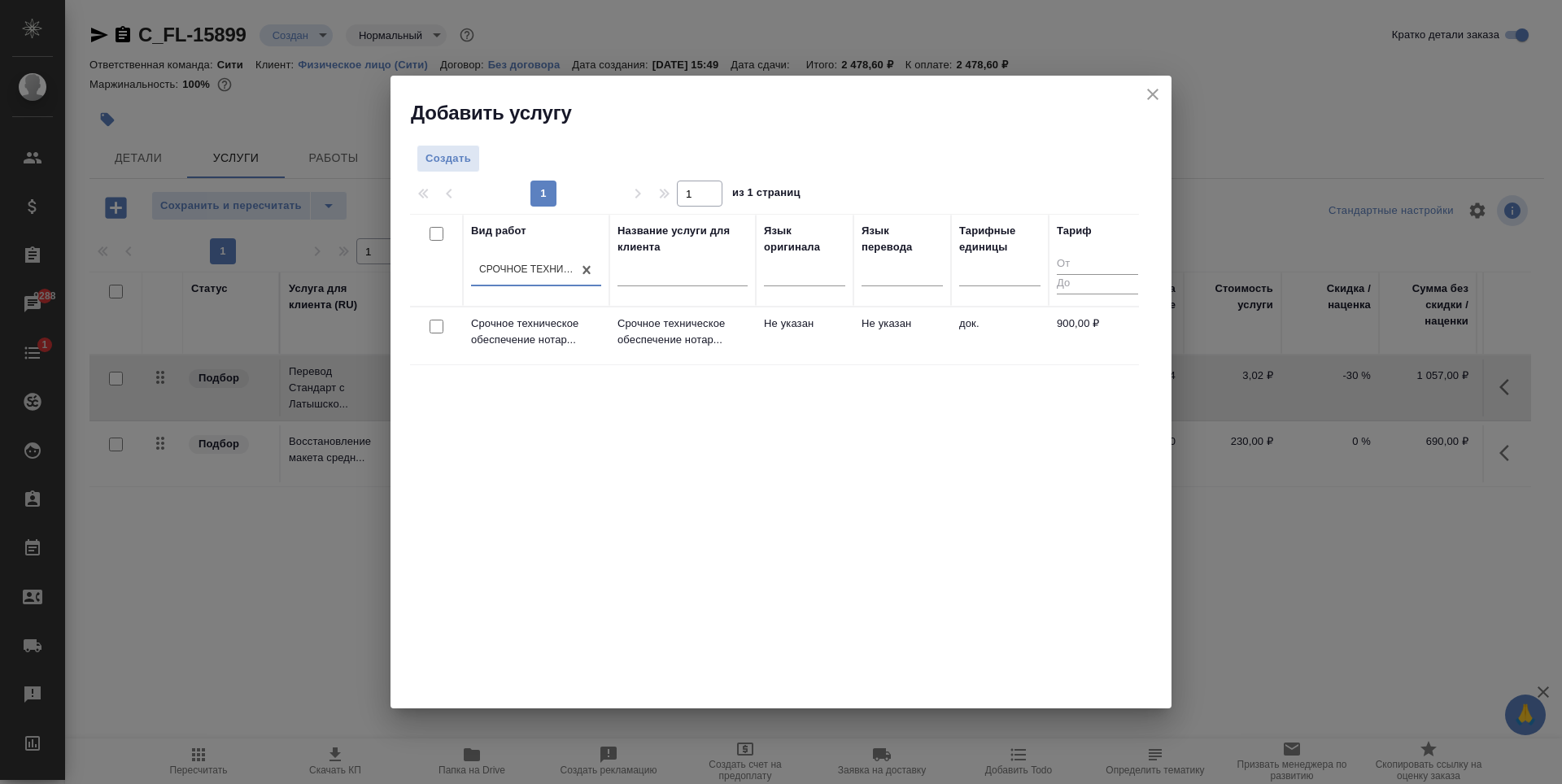
click at [432, 330] on input "checkbox" at bounding box center [436, 327] width 14 height 14
checkbox input "true"
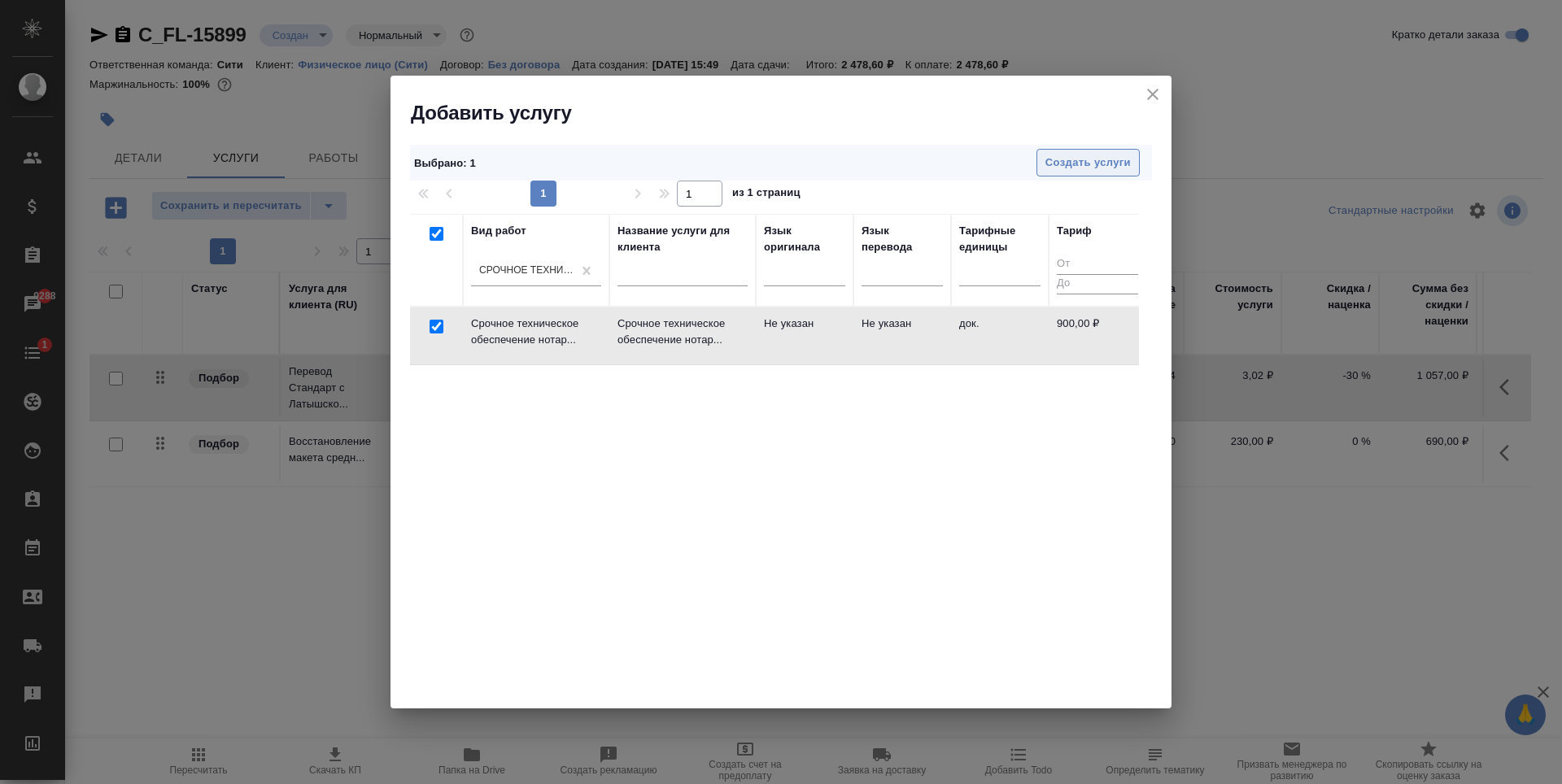
click at [1101, 165] on span "Создать услуги" at bounding box center [1088, 162] width 85 height 19
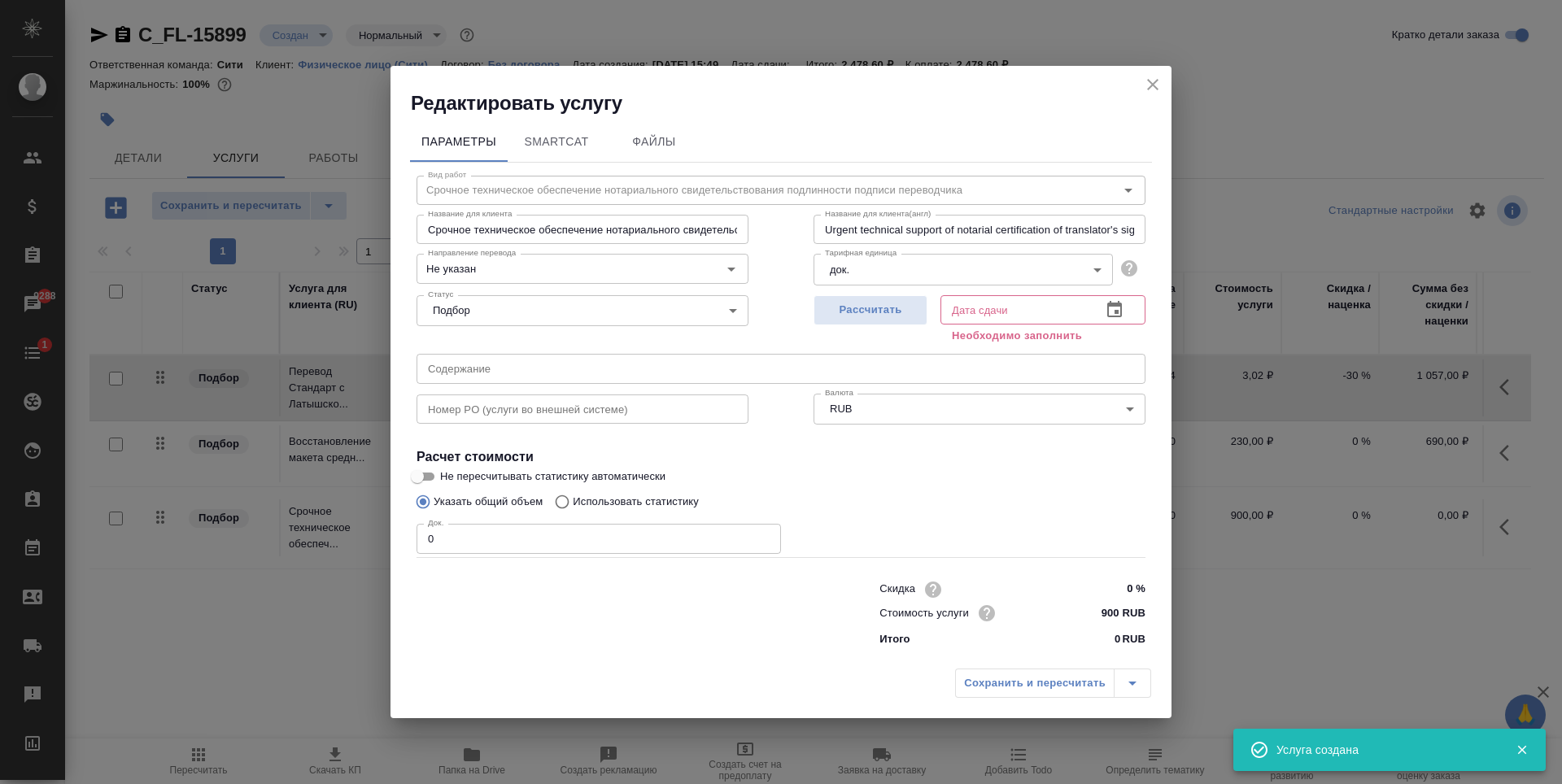
type input "1"
click at [763, 535] on input "1" at bounding box center [599, 539] width 365 height 29
click at [880, 317] on span "Рассчитать" at bounding box center [870, 310] width 96 height 19
type input "10.09.2025 15:57"
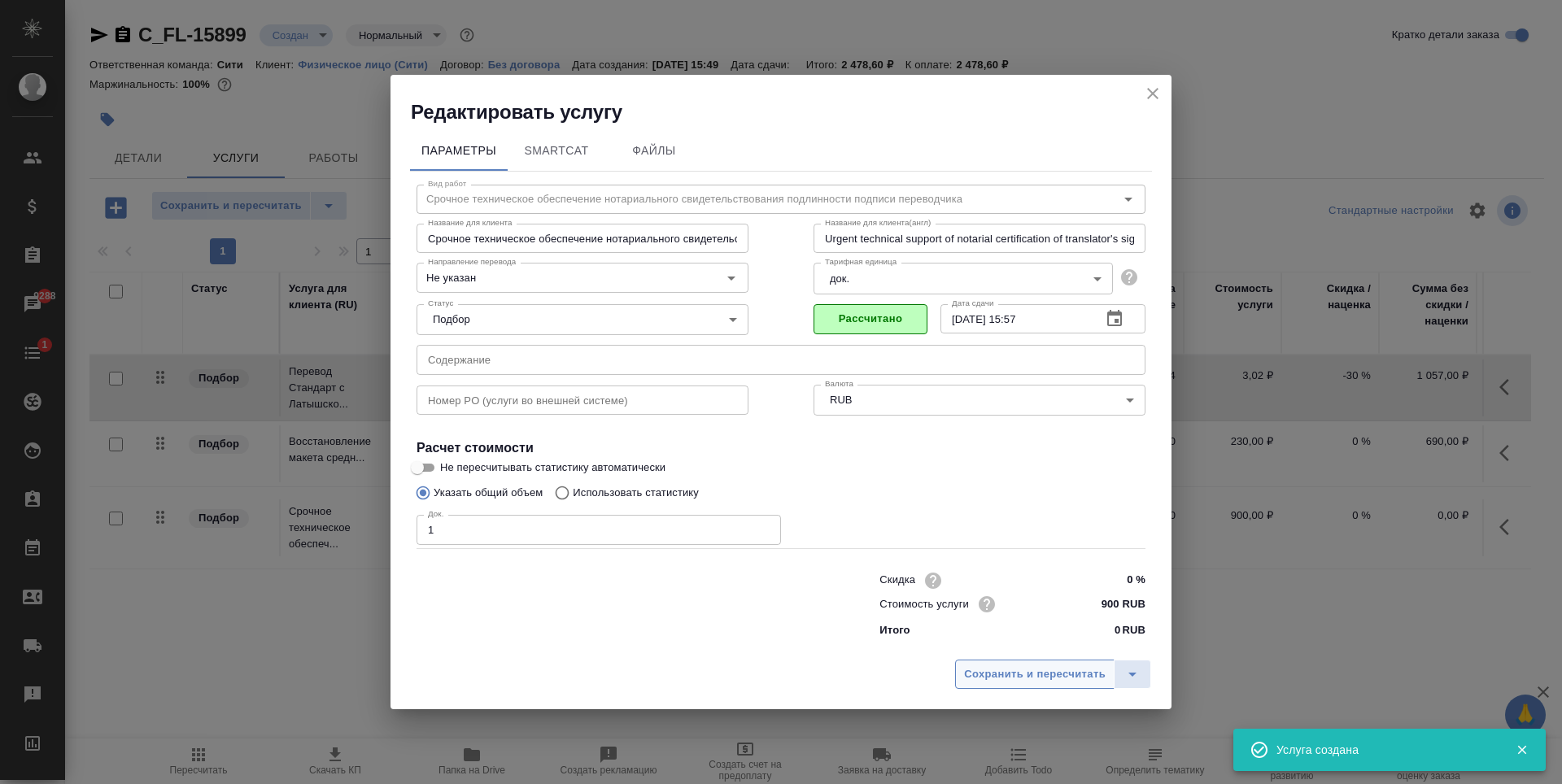
click at [1031, 677] on span "Сохранить и пересчитать" at bounding box center [1035, 675] width 142 height 19
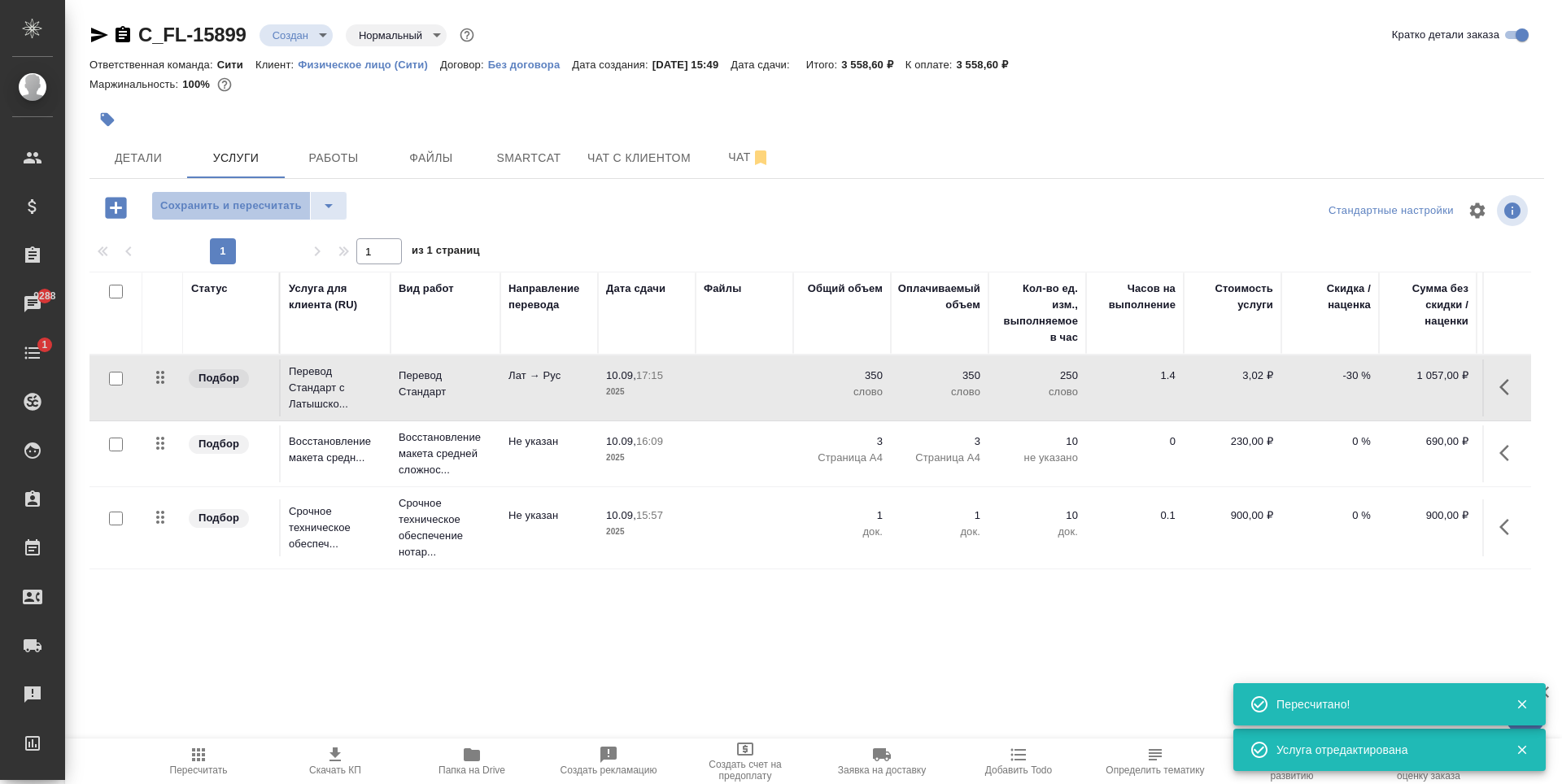
click at [279, 210] on span "Сохранить и пересчитать" at bounding box center [231, 205] width 142 height 19
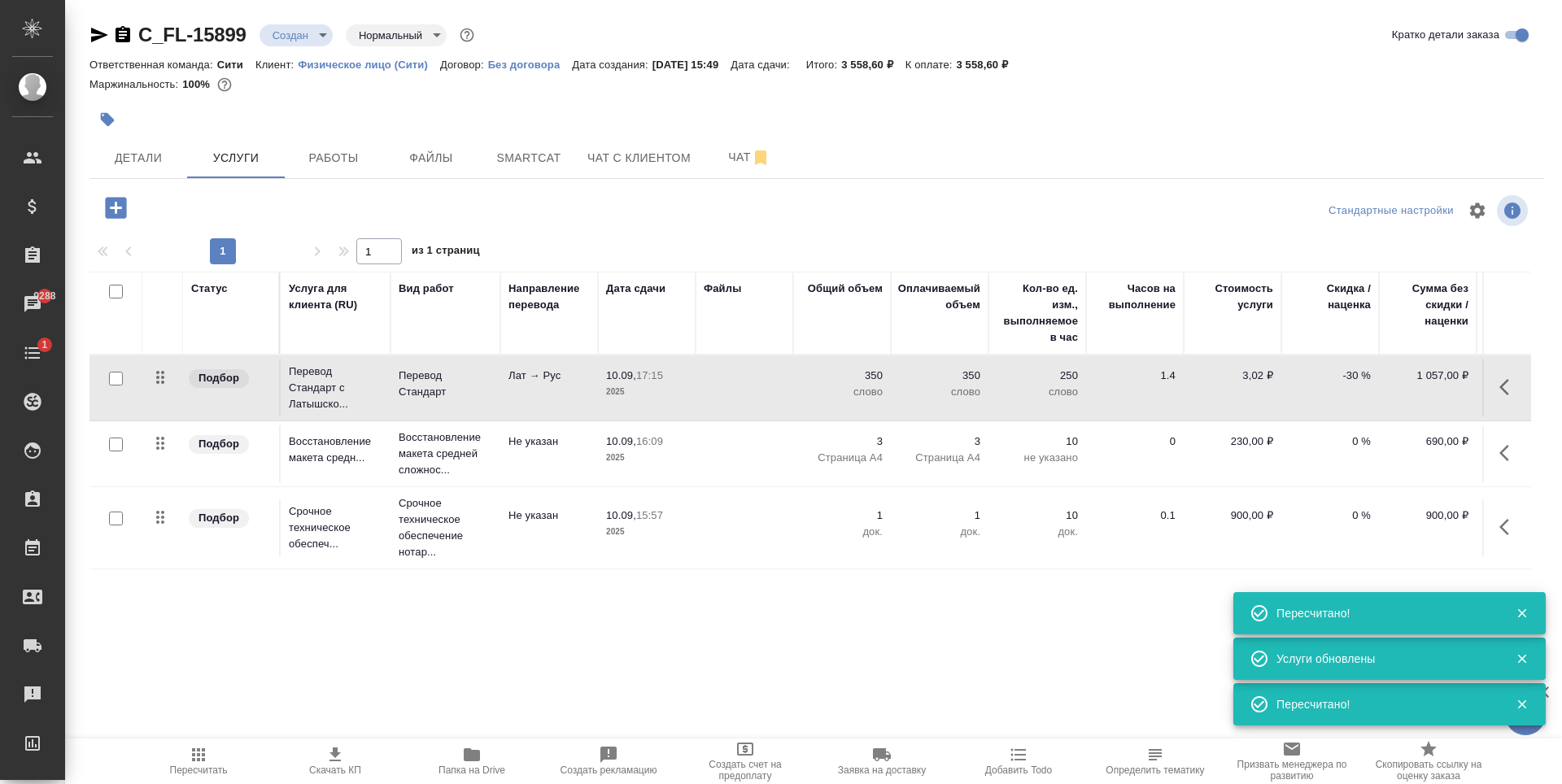
click at [1135, 161] on div "Детали Услуги Работы Файлы Smartcat Чат с клиентом Чат" at bounding box center [817, 158] width 1454 height 41
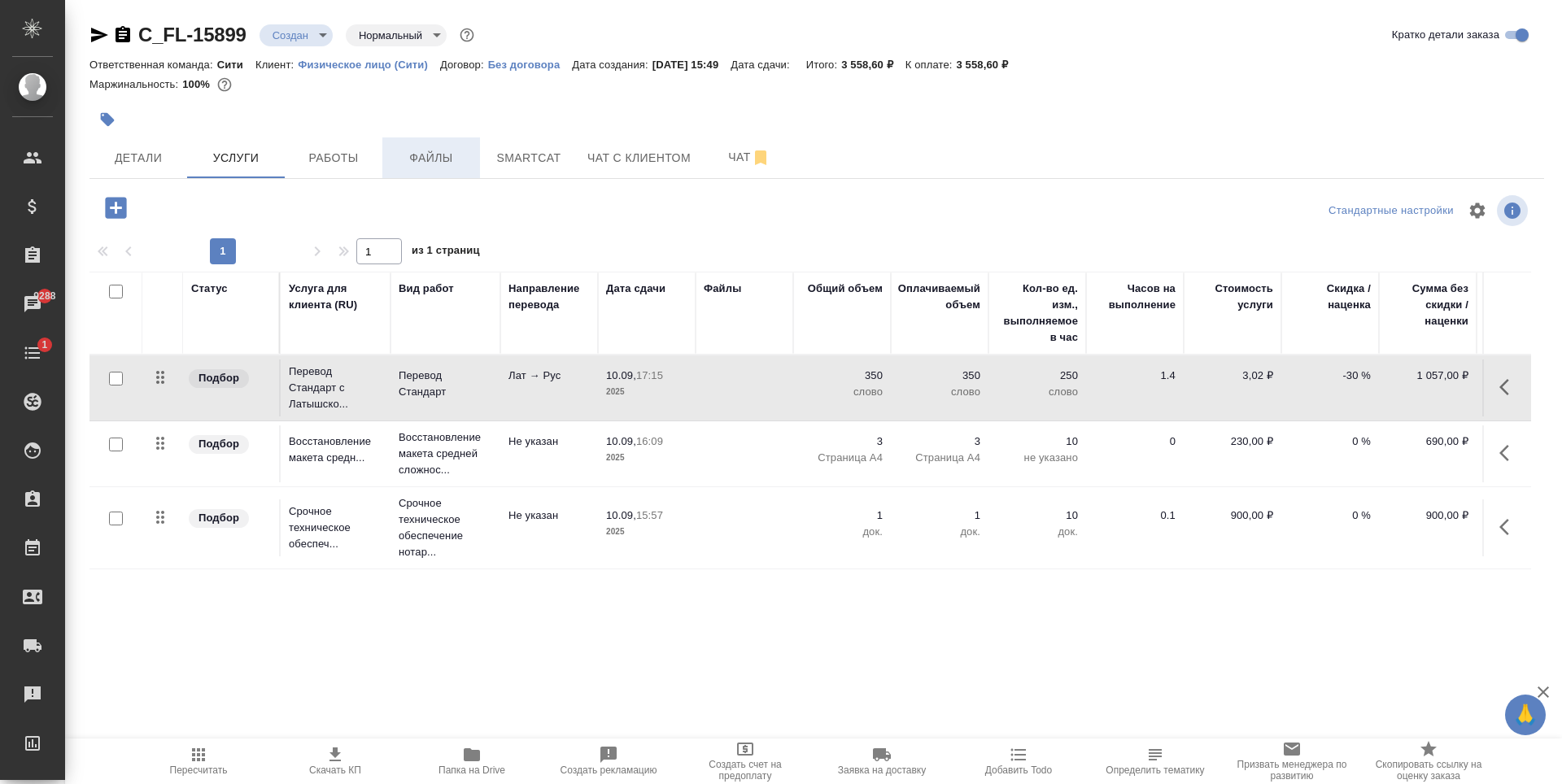
click at [440, 171] on button "Файлы" at bounding box center [431, 158] width 98 height 41
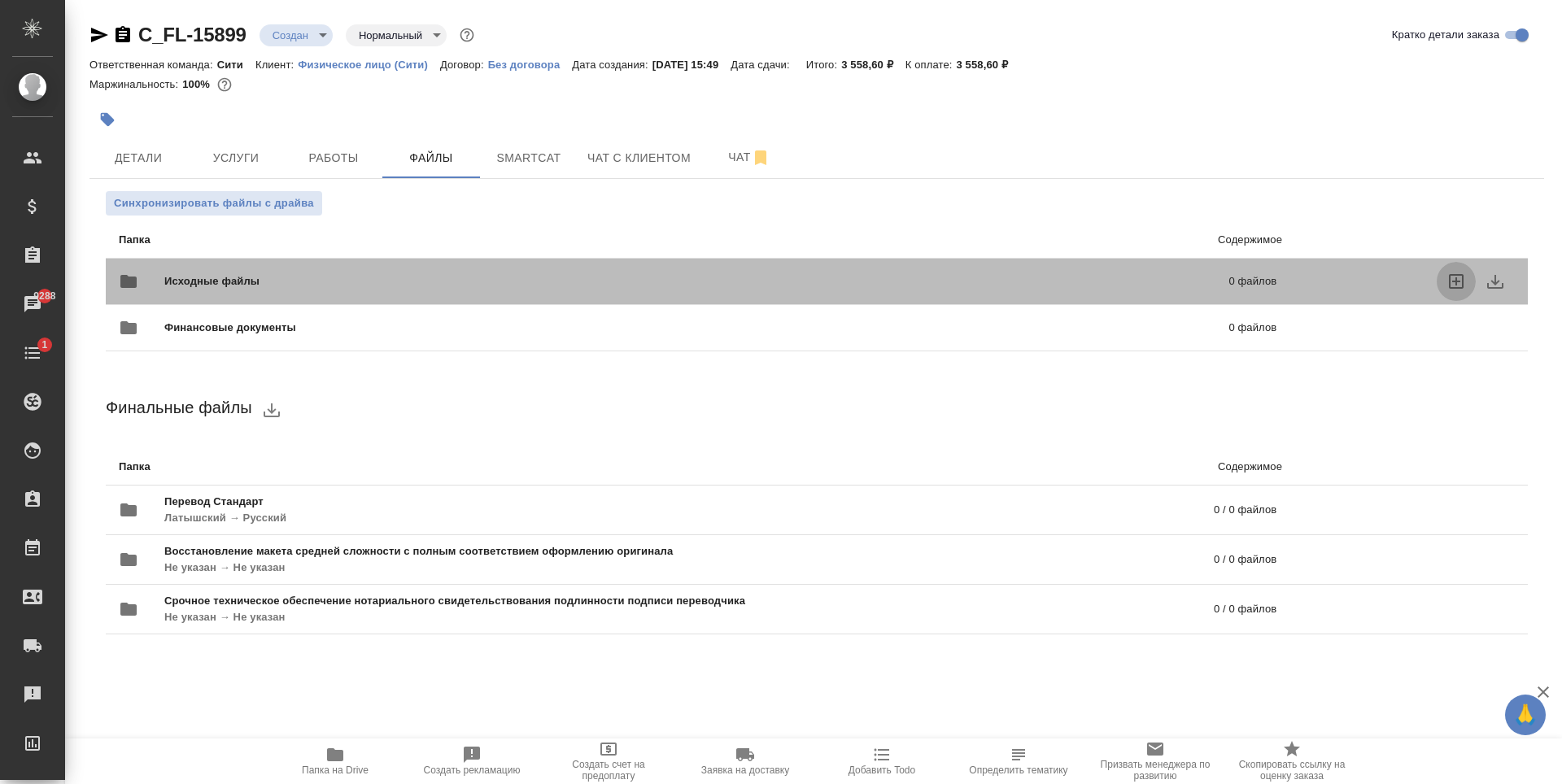
click at [1451, 283] on icon "uploadFiles" at bounding box center [1456, 282] width 20 height 20
click at [0, 0] on input "uploadFiles" at bounding box center [0, 0] width 0 height 0
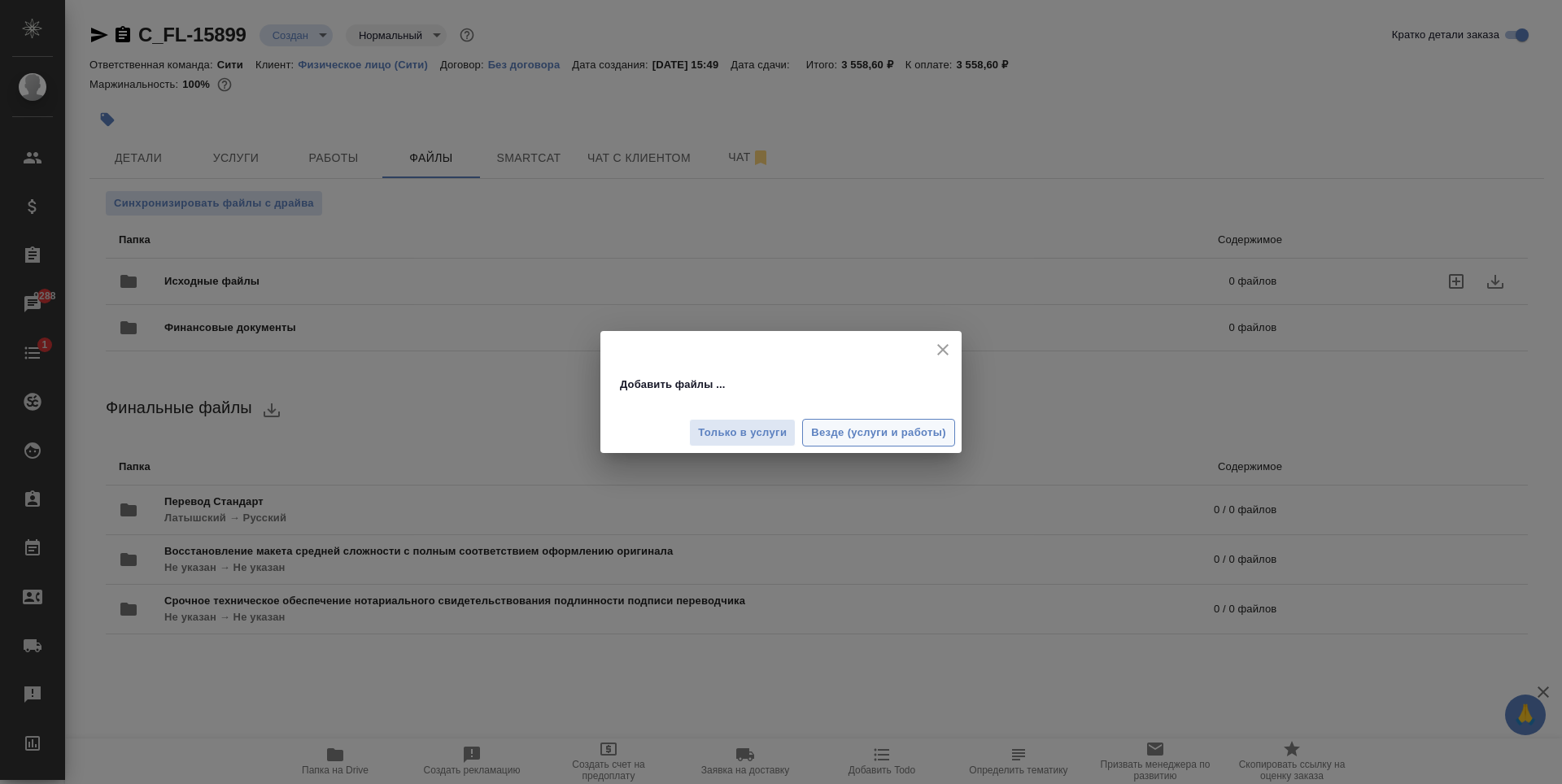
click at [838, 420] on button "Везде (услуги и работы)" at bounding box center [878, 432] width 153 height 28
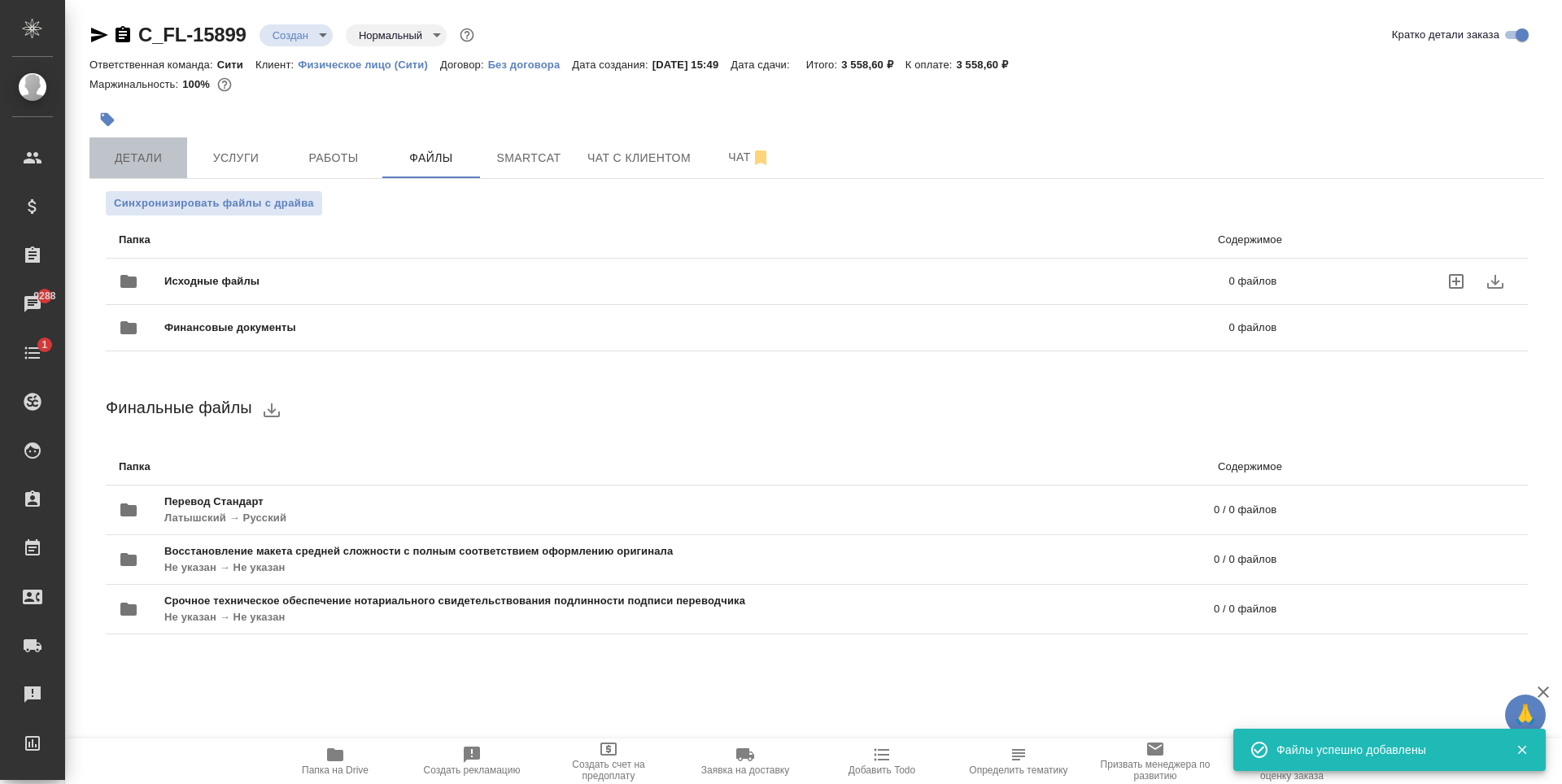
click at [175, 148] on span "Детали" at bounding box center [138, 157] width 78 height 21
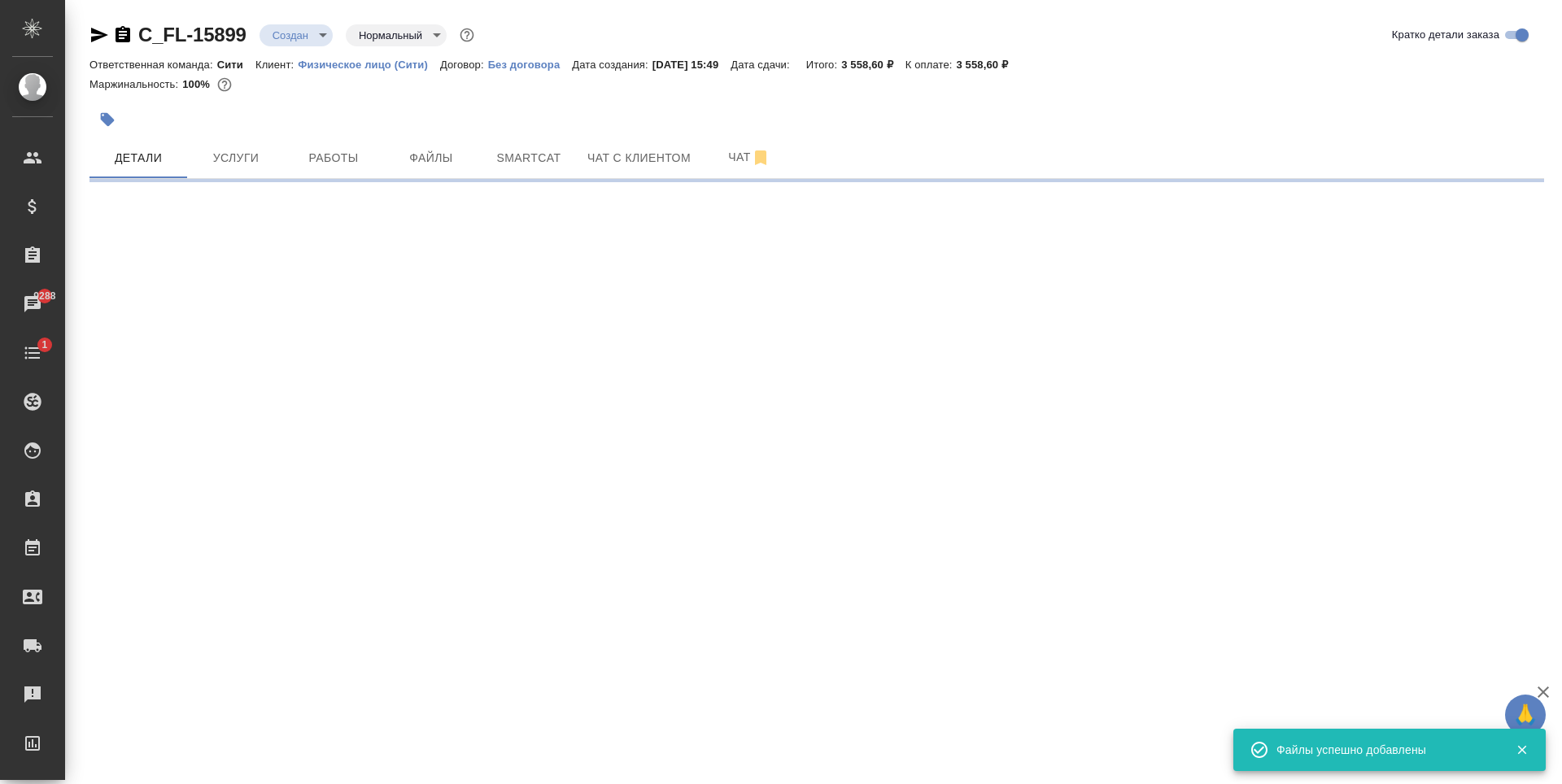
select select "RU"
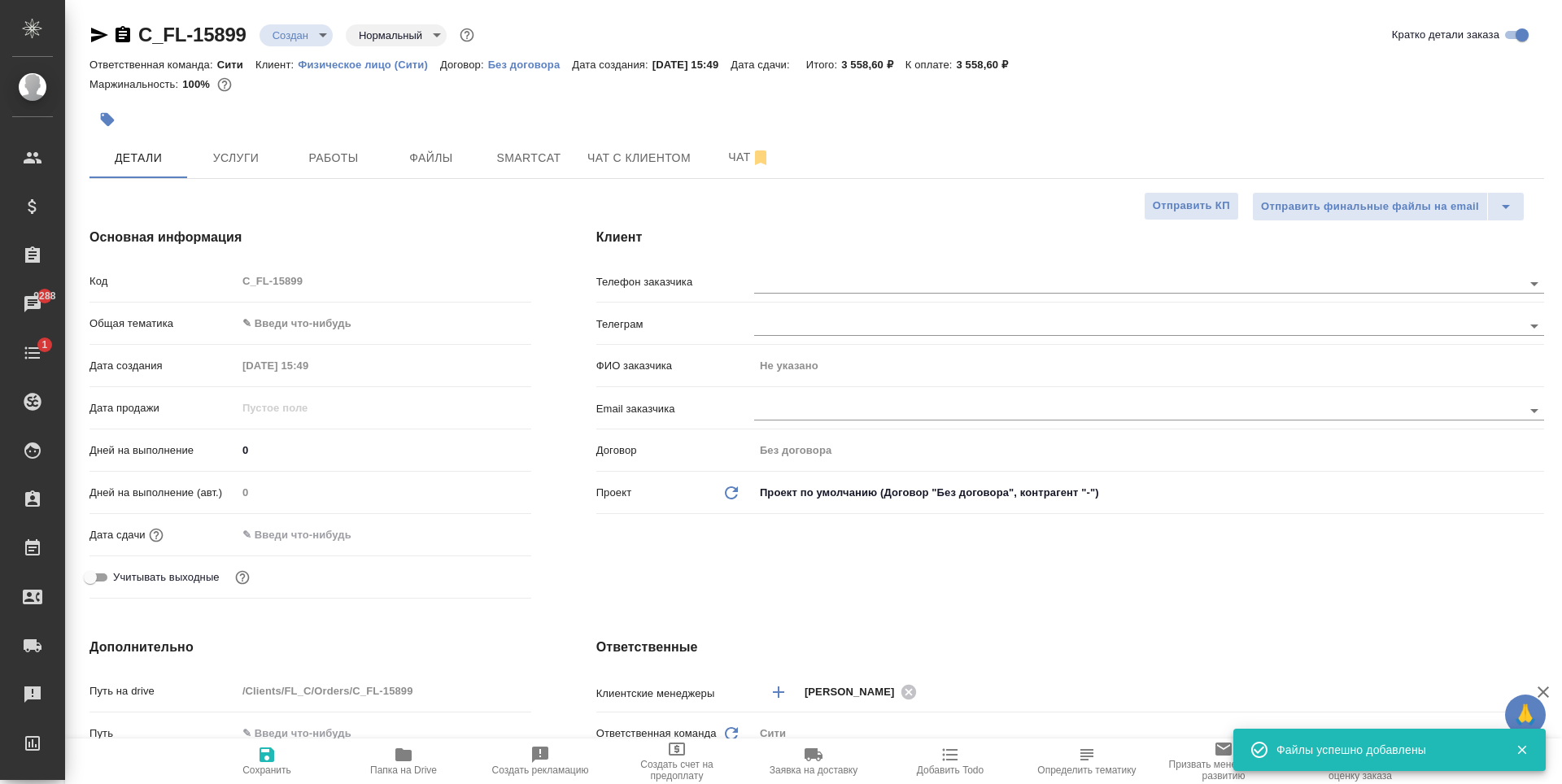
type textarea "x"
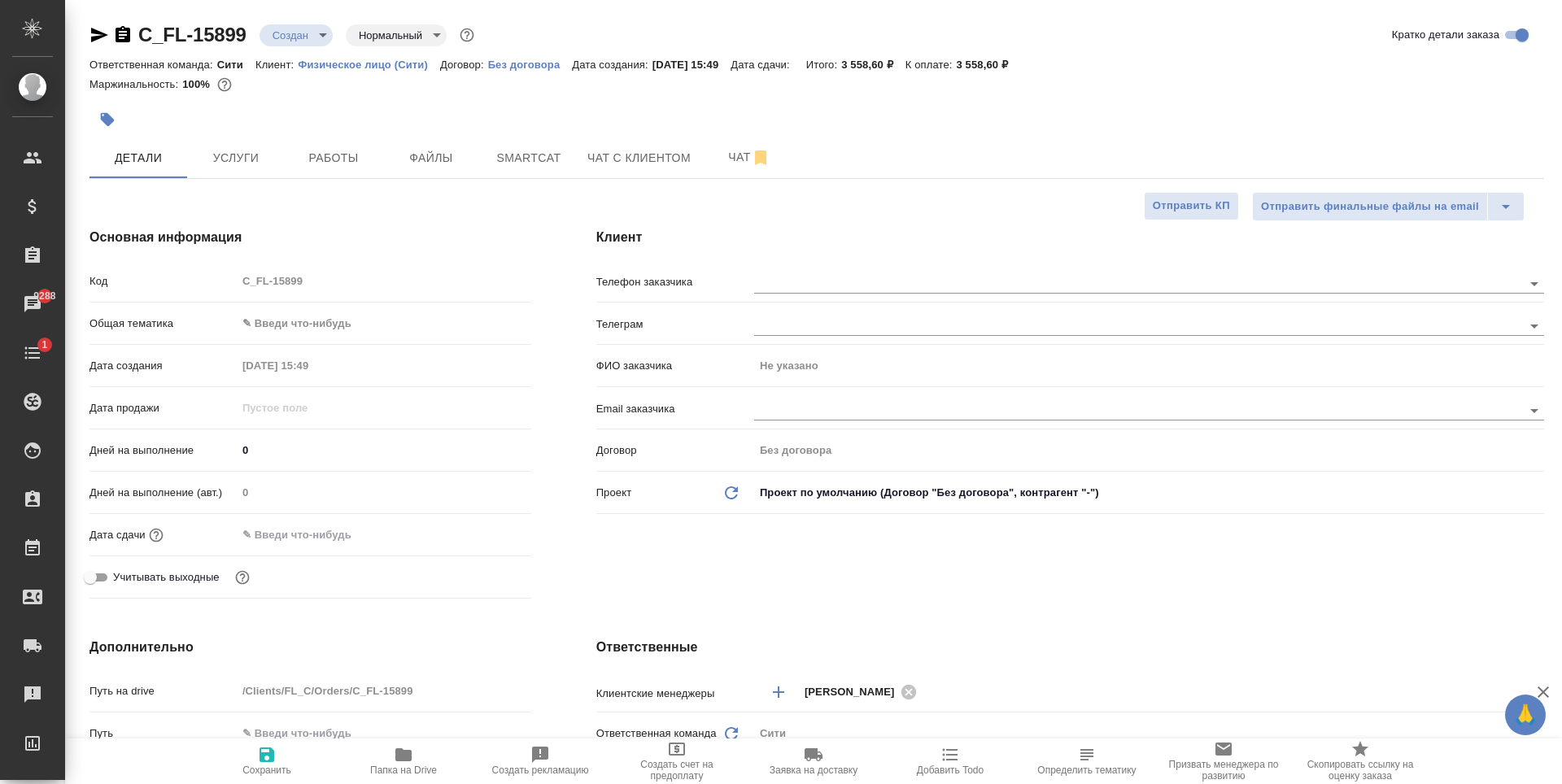
click at [308, 316] on body "🙏 .cls-1 fill:#fff; AWATERA Zaytseva Svetlana Клиенты Спецификации Заказы 9288 …" at bounding box center [781, 392] width 1562 height 784
click at [353, 475] on li "Юридическая/Финансовая" at bounding box center [380, 480] width 291 height 26
type input "yr-fn"
type textarea "x"
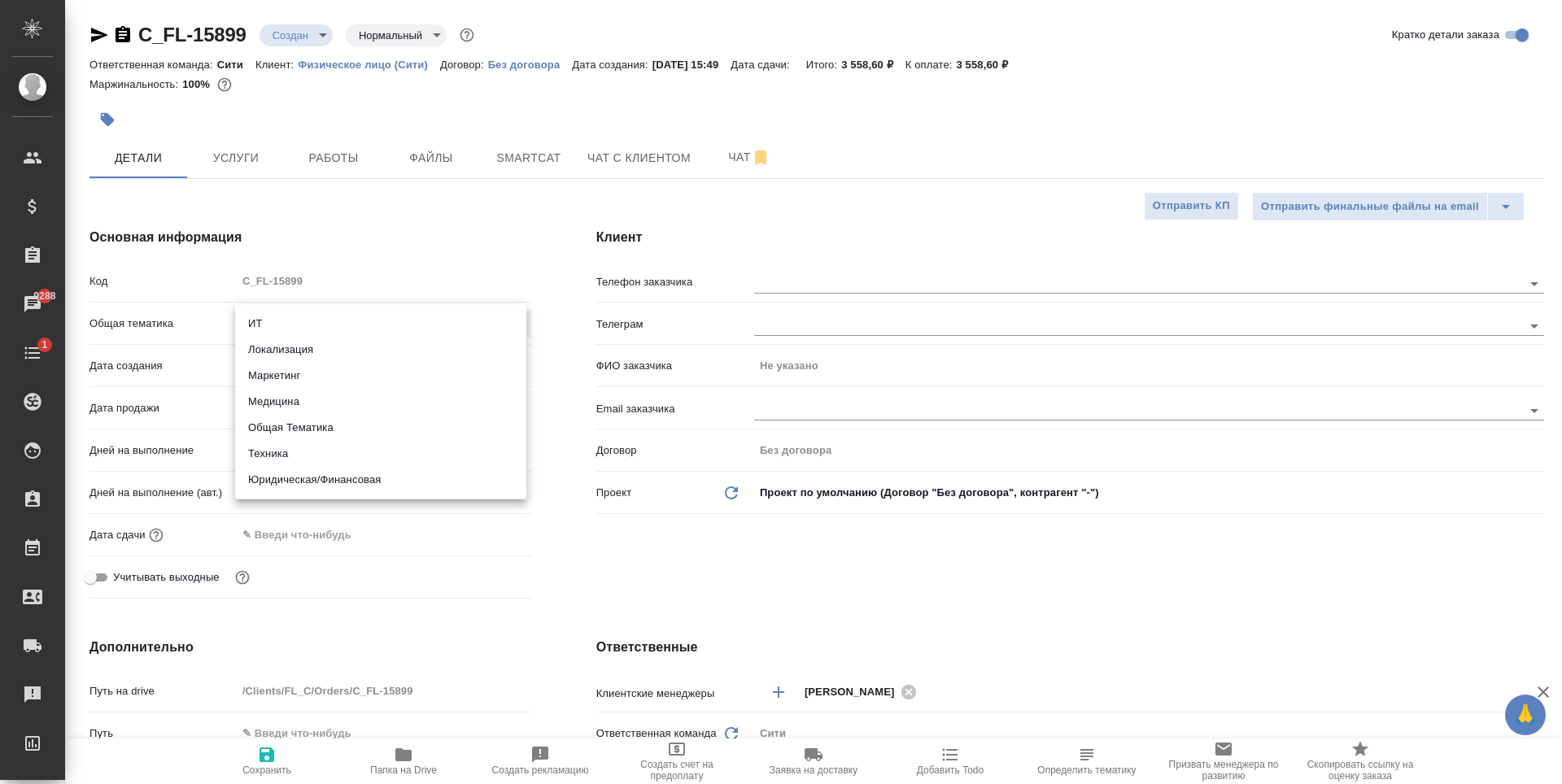
type textarea "x"
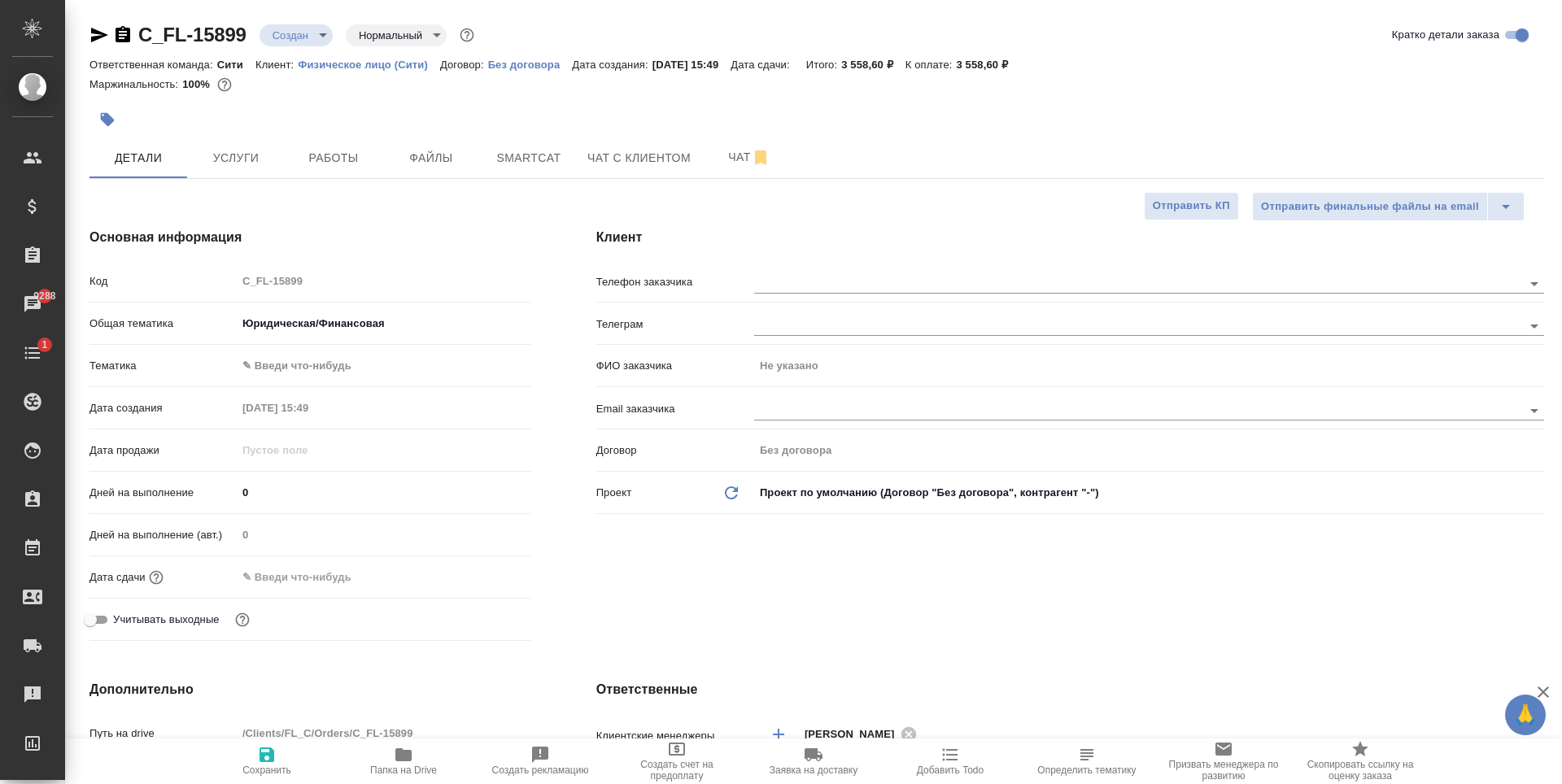
click at [304, 358] on body "🙏 .cls-1 fill:#fff; AWATERA Zaytseva Svetlana Клиенты Спецификации Заказы 9288 …" at bounding box center [781, 392] width 1562 height 784
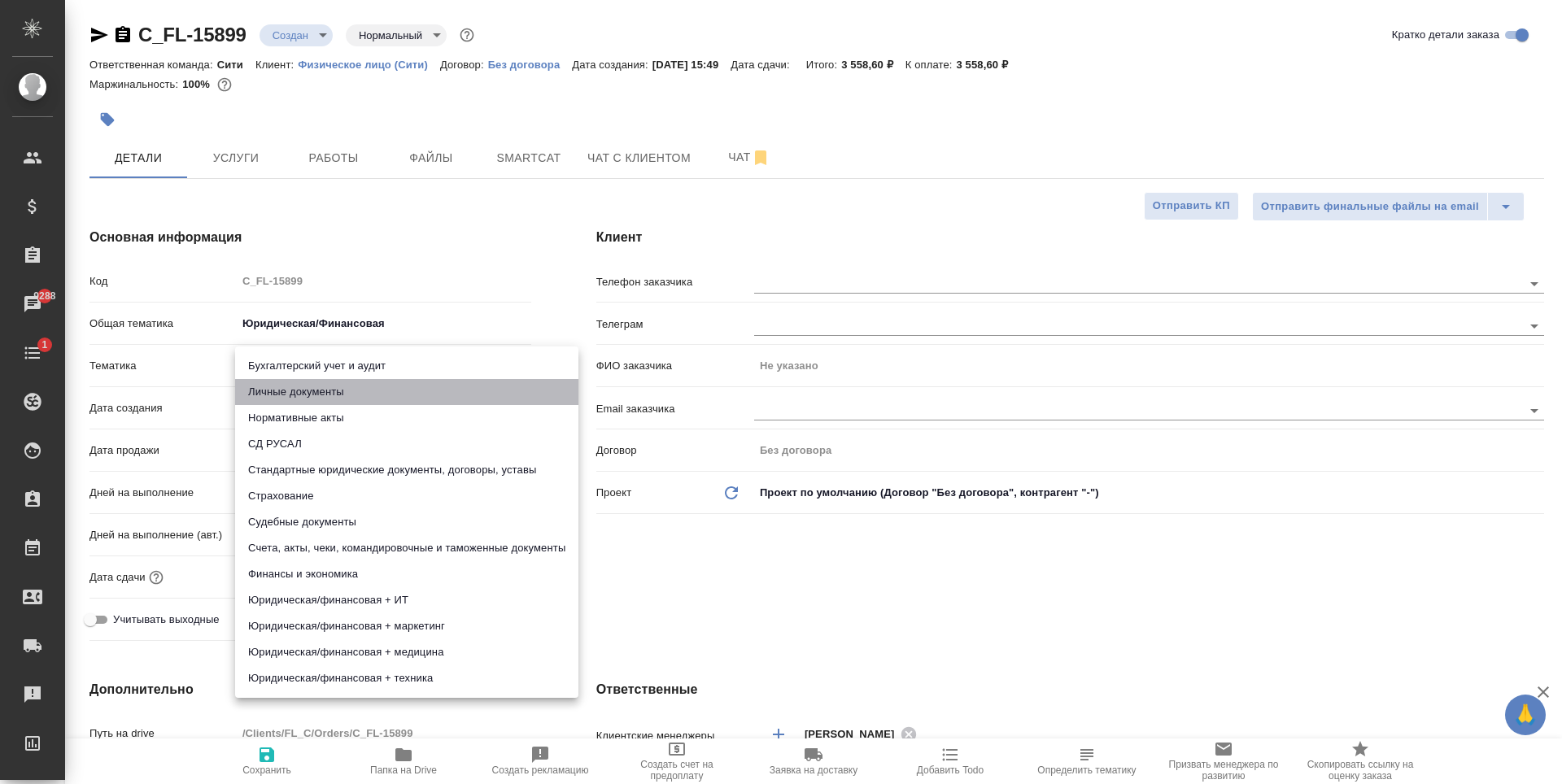
click at [323, 392] on li "Личные документы" at bounding box center [406, 392] width 343 height 26
type textarea "x"
type input "5a8b8b956a9677013d343cfe"
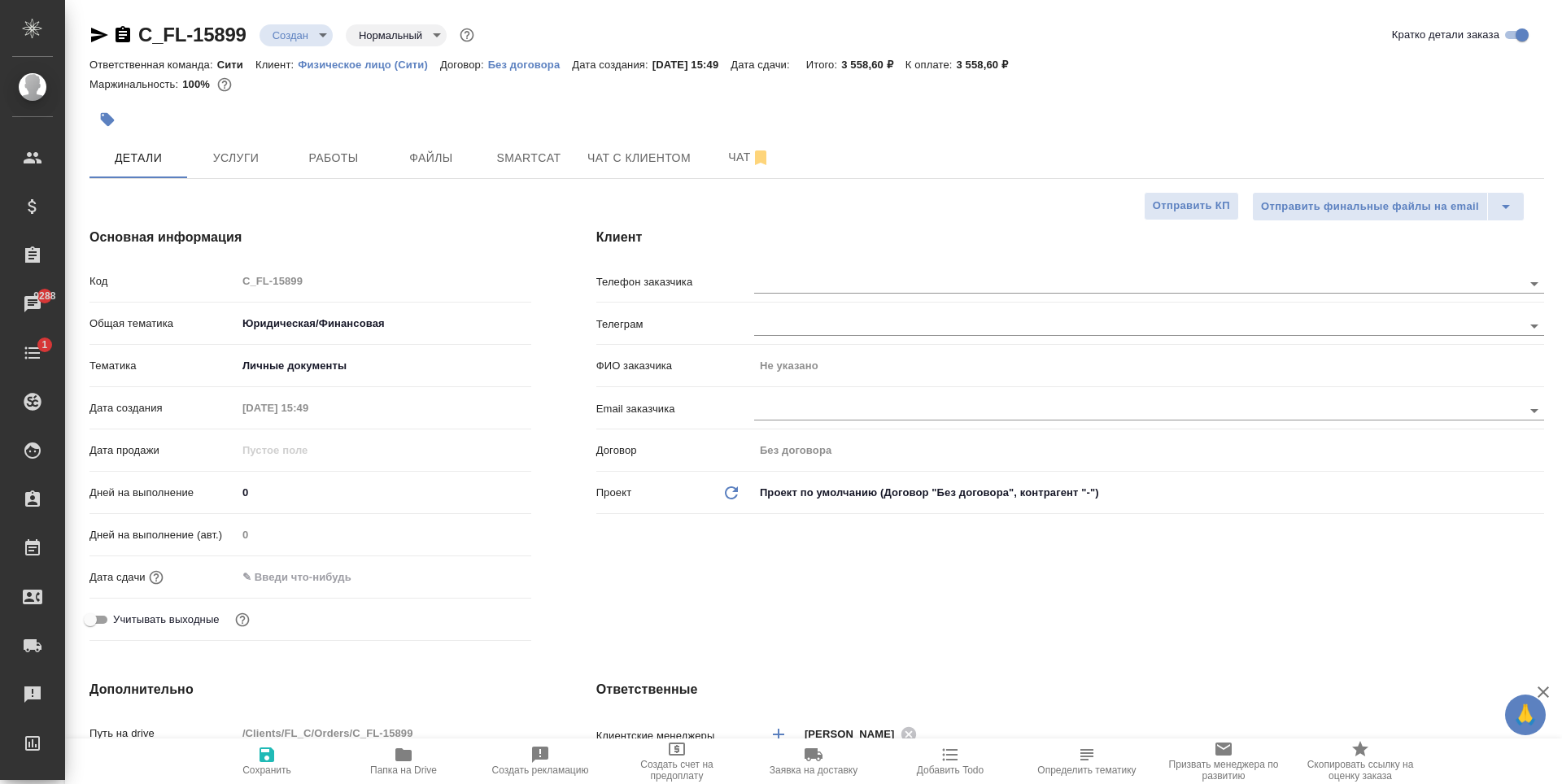
type textarea "x"
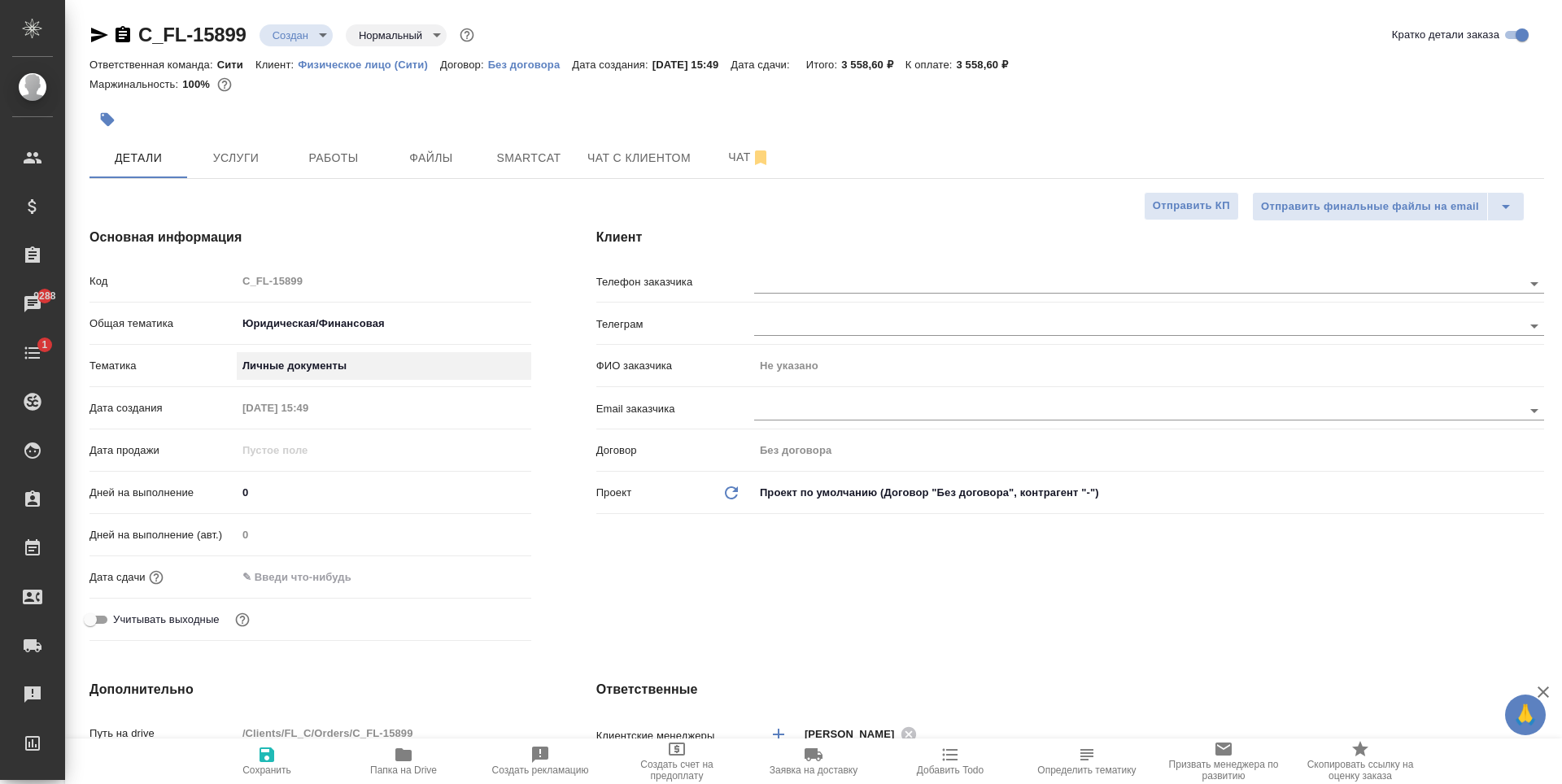
type textarea "x"
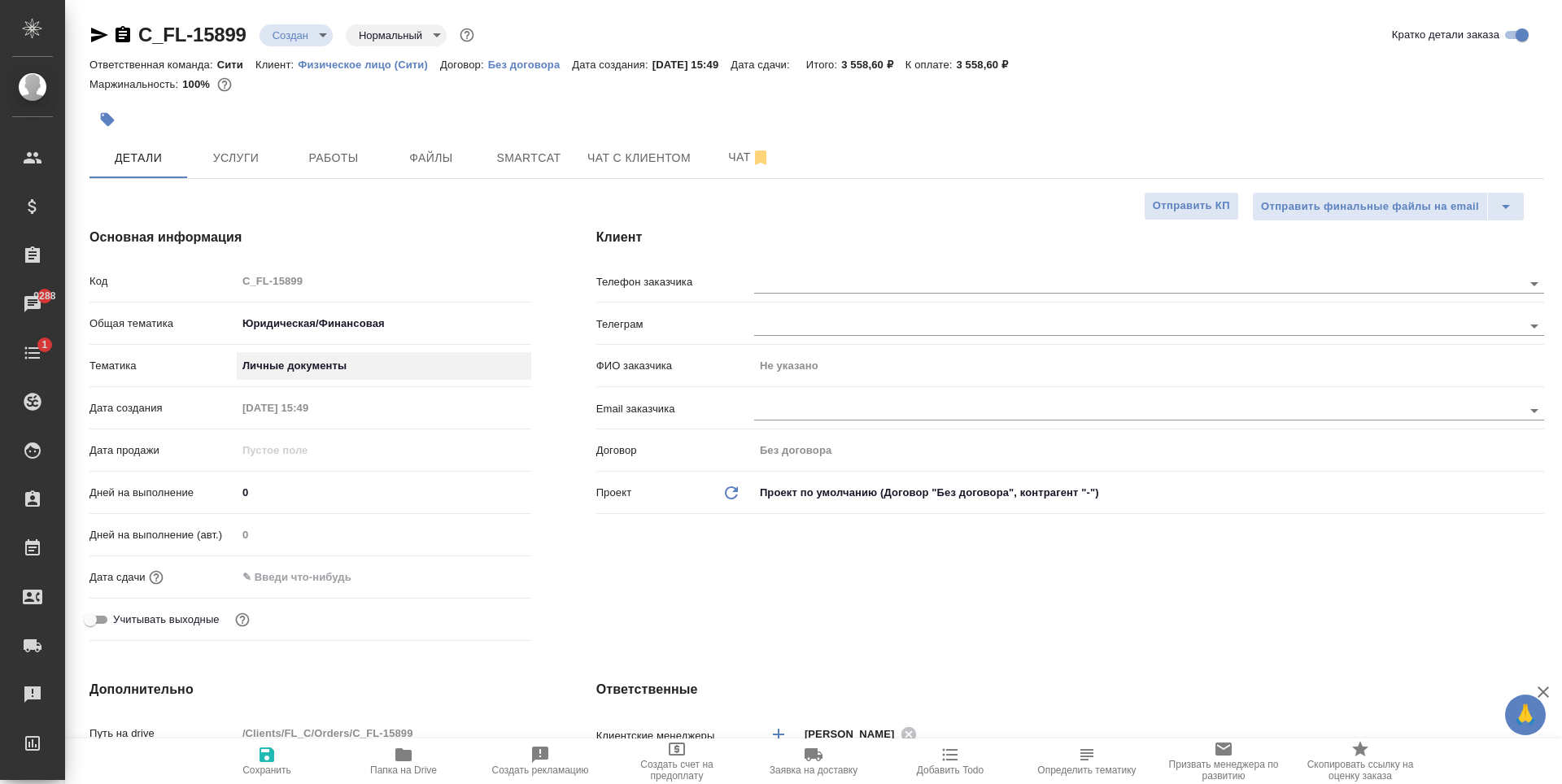
type textarea "x"
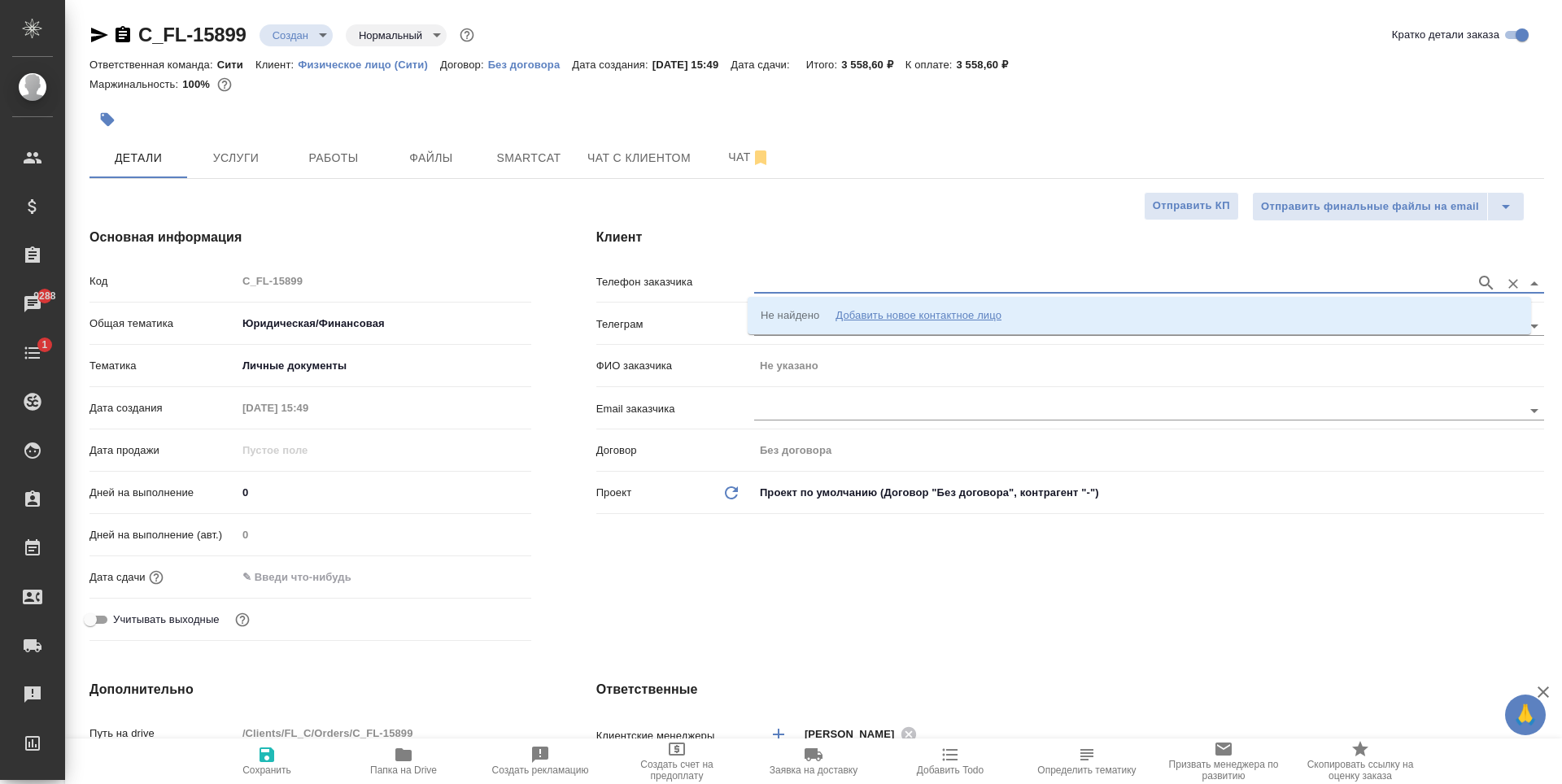
click at [823, 281] on input "text" at bounding box center [1111, 283] width 714 height 20
click at [414, 203] on div "Основная информация Код C_FL-15899 Общая тематика Юридическая/Финансовая yr-fn …" at bounding box center [310, 438] width 507 height 485
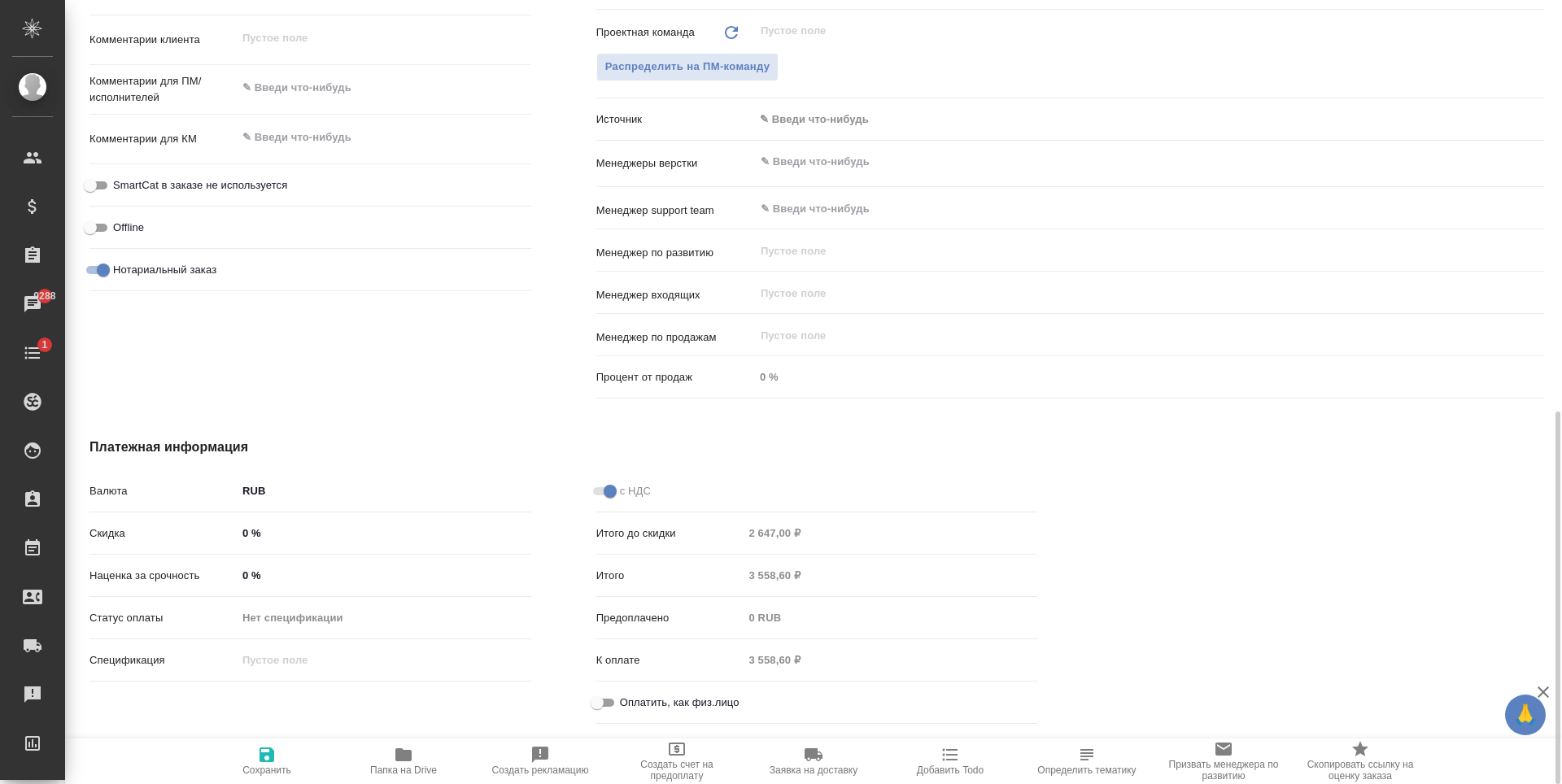
scroll to position [915, 0]
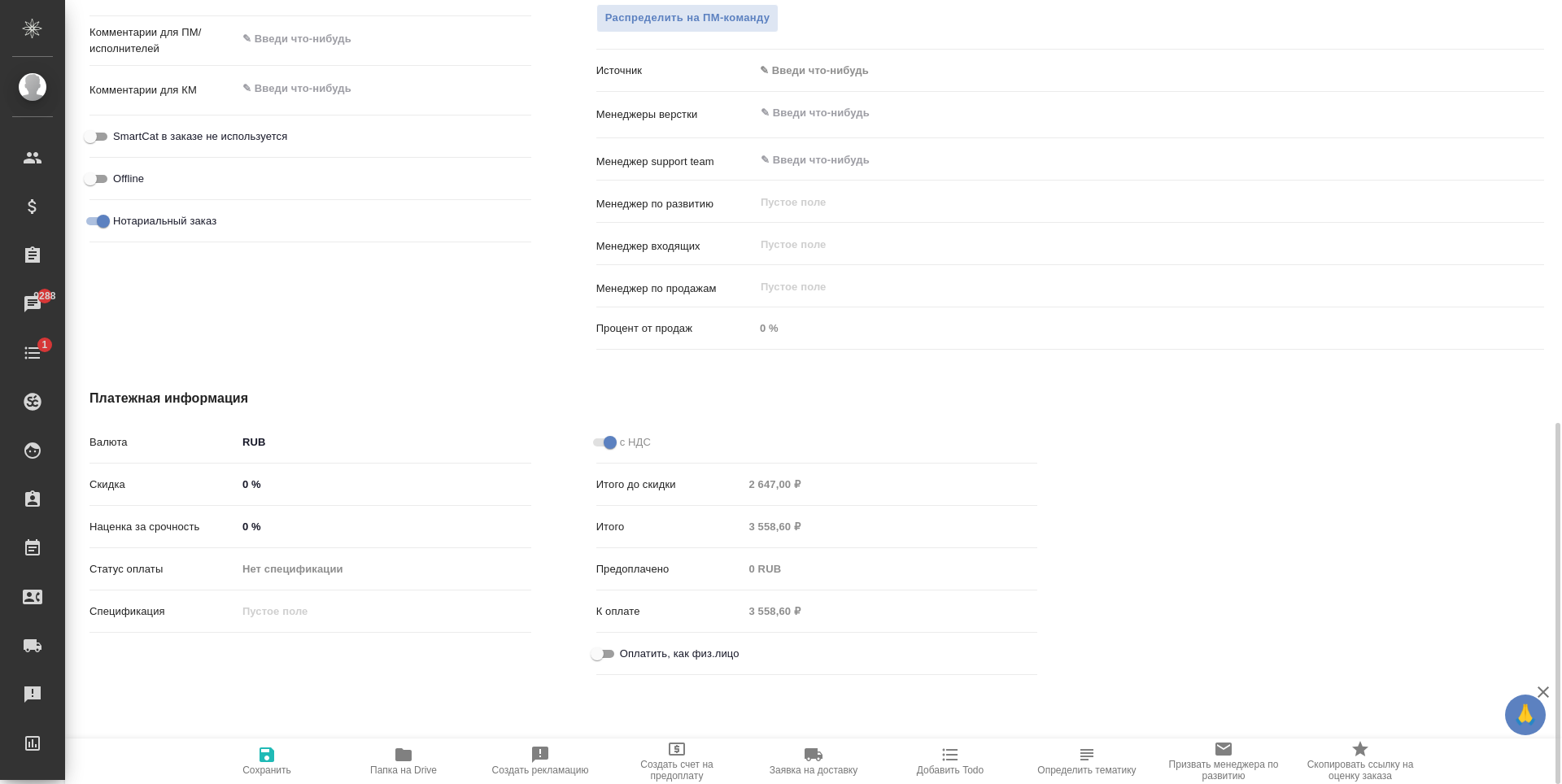
click at [603, 650] on input "Оплатить, как физ.лицо" at bounding box center [598, 654] width 59 height 20
checkbox input "true"
type textarea "x"
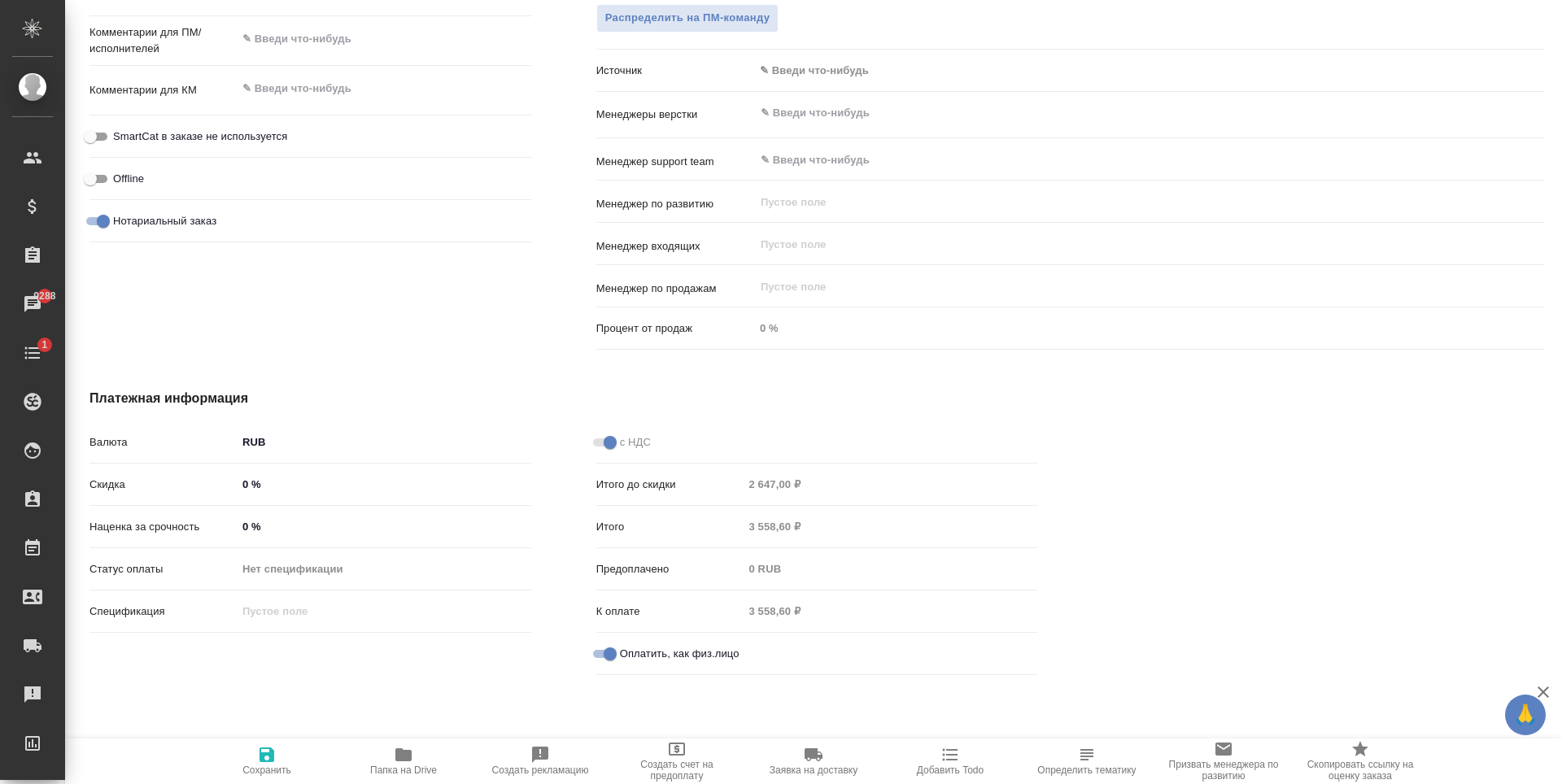
click at [266, 761] on icon "button" at bounding box center [266, 755] width 15 height 15
type textarea "x"
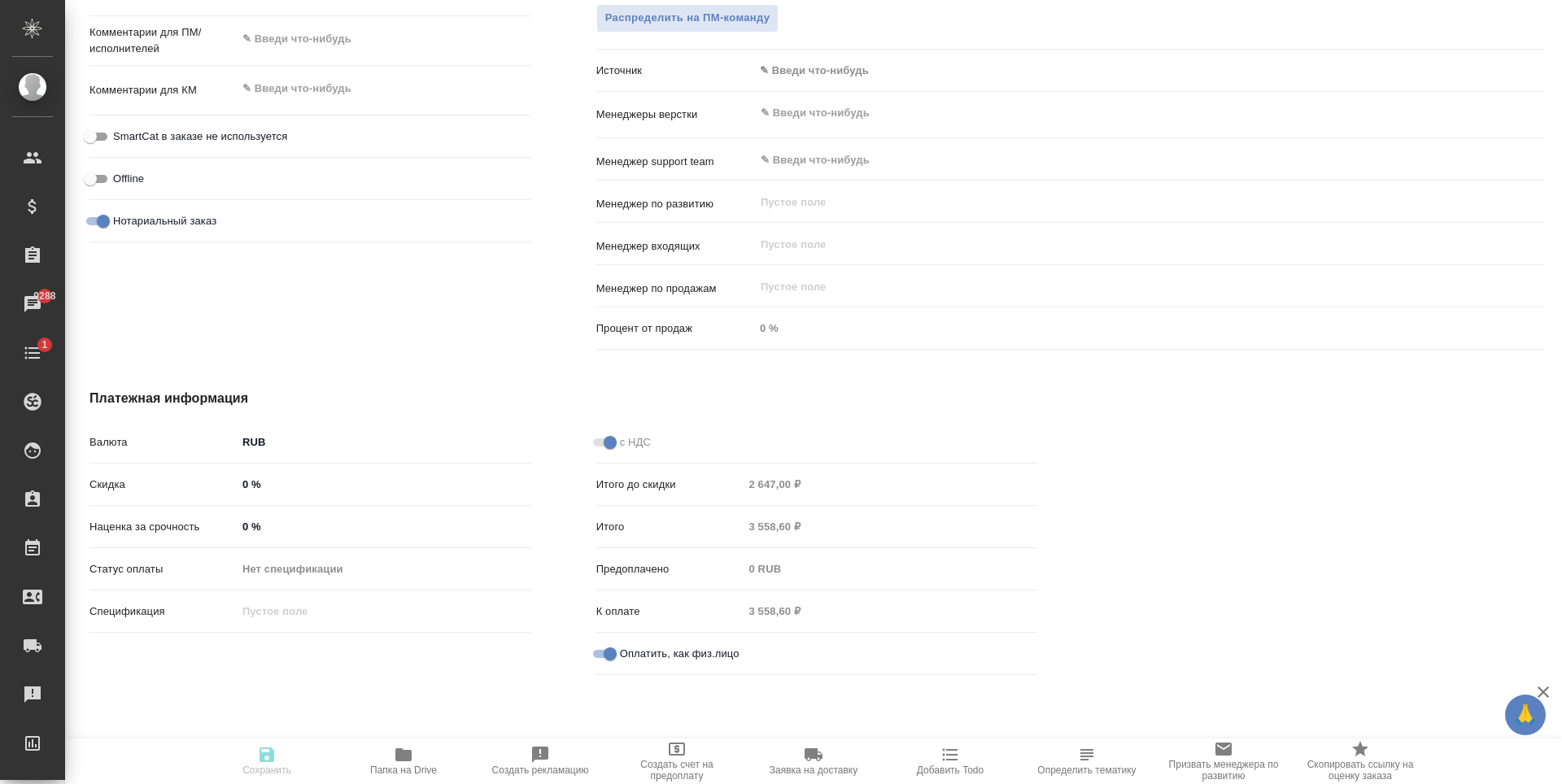
type textarea "x"
click at [711, 26] on span "Распределить на ПМ-команду" at bounding box center [688, 18] width 165 height 19
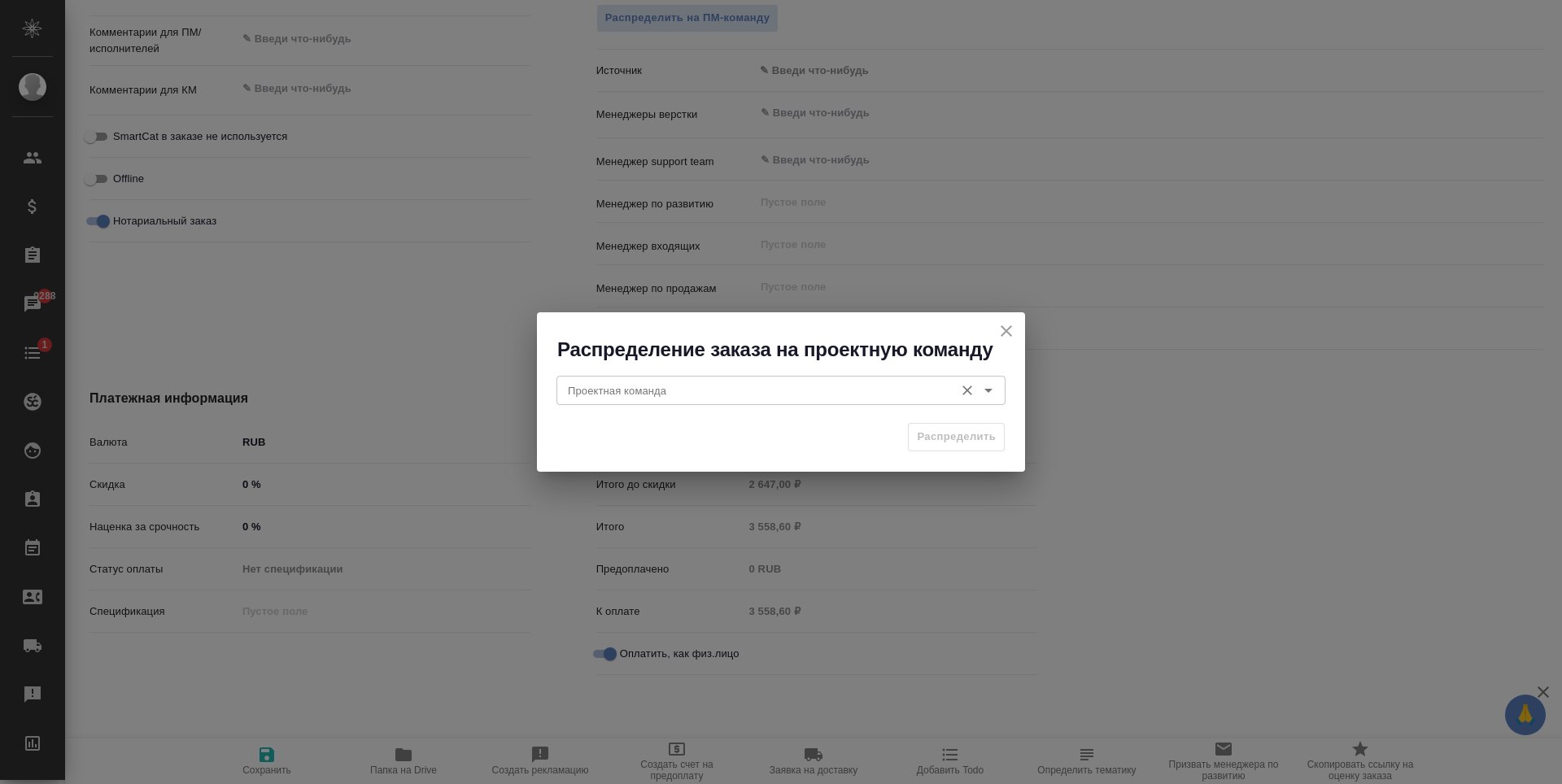
click at [716, 385] on input "Проектная команда" at bounding box center [753, 390] width 384 height 20
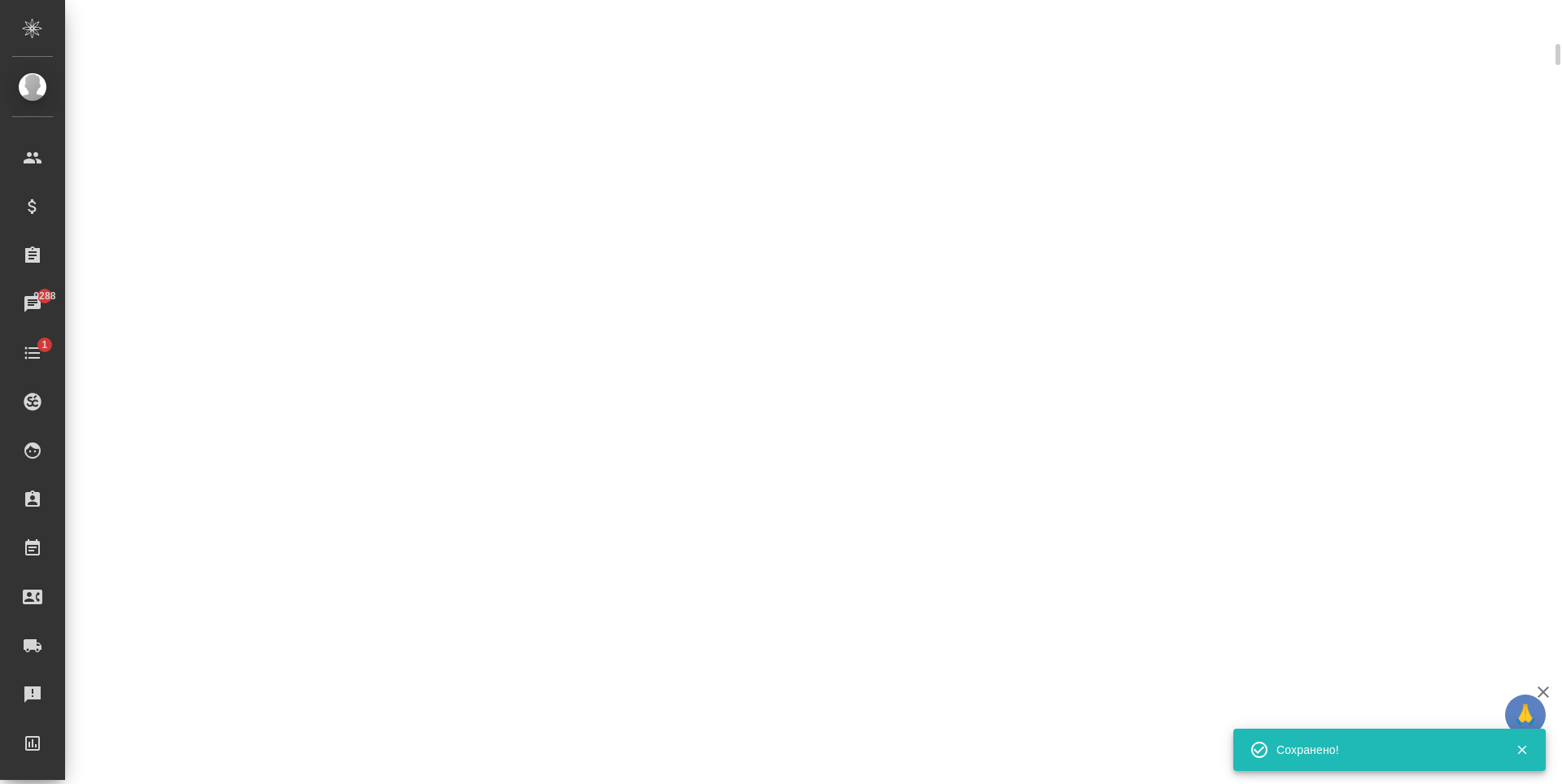
scroll to position [394, 0]
select select "RU"
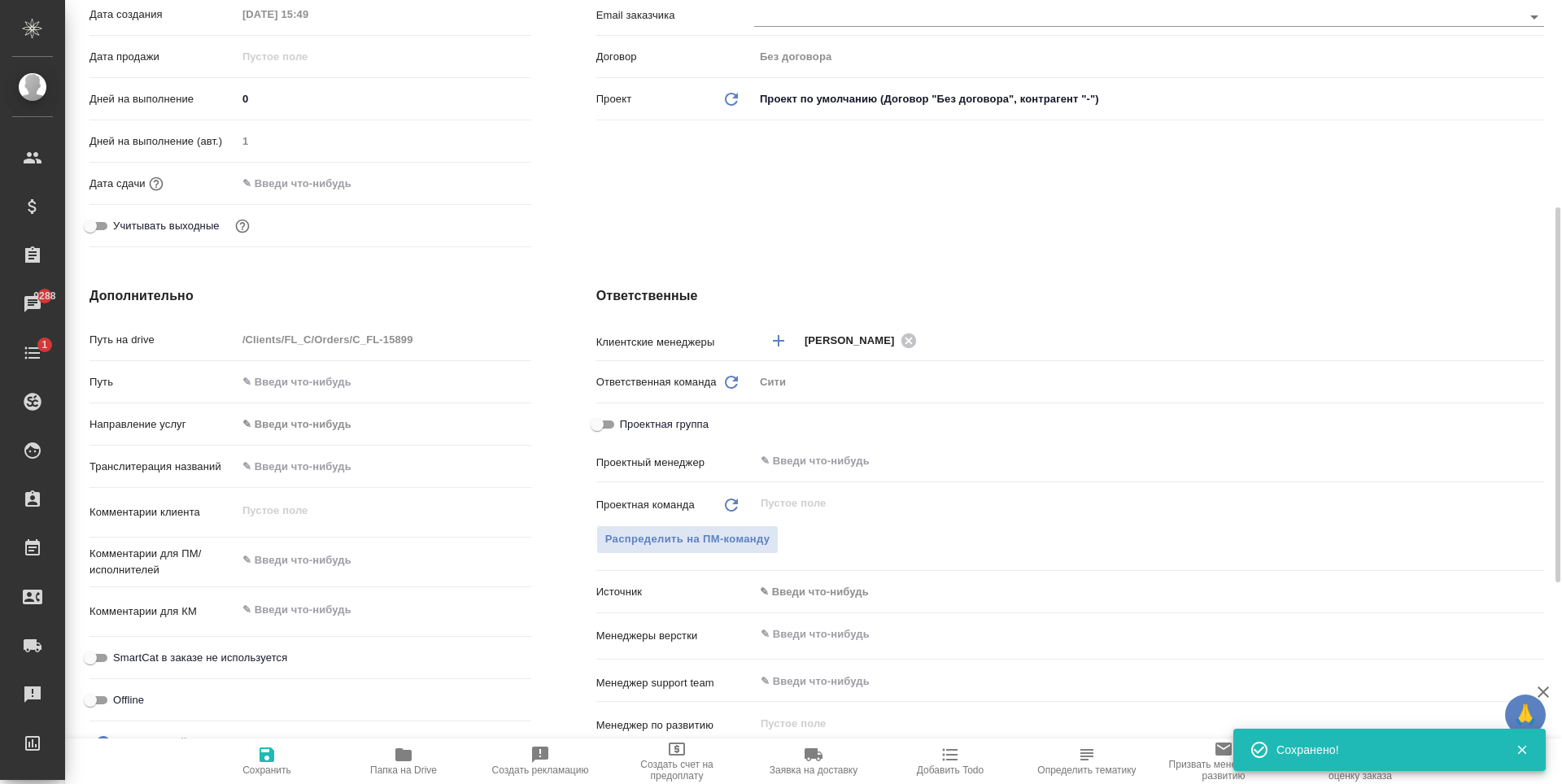
type textarea "x"
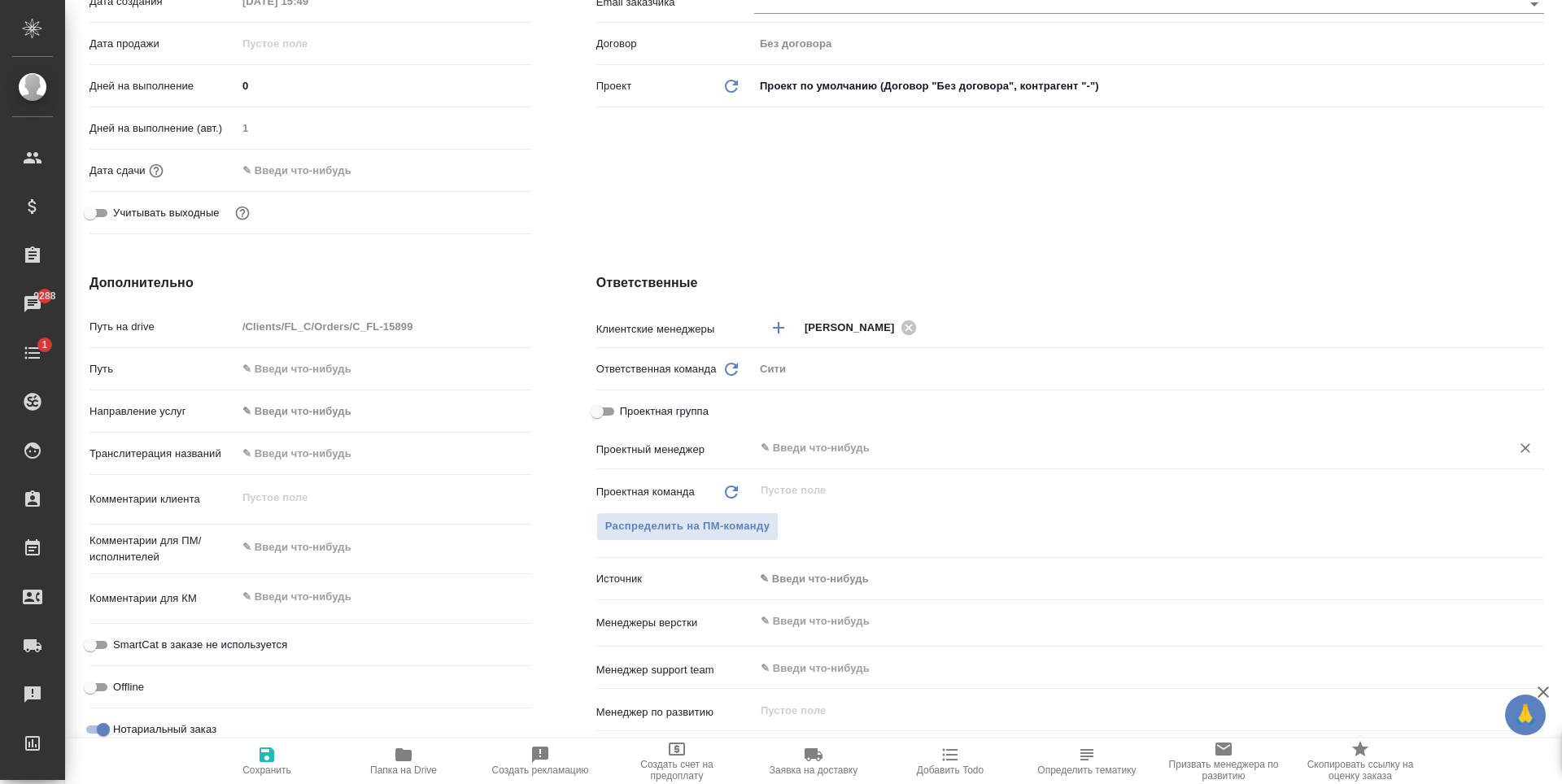
click at [793, 453] on input "text" at bounding box center [1122, 448] width 726 height 20
click at [690, 527] on span "Распределить на ПМ-команду" at bounding box center [688, 526] width 165 height 19
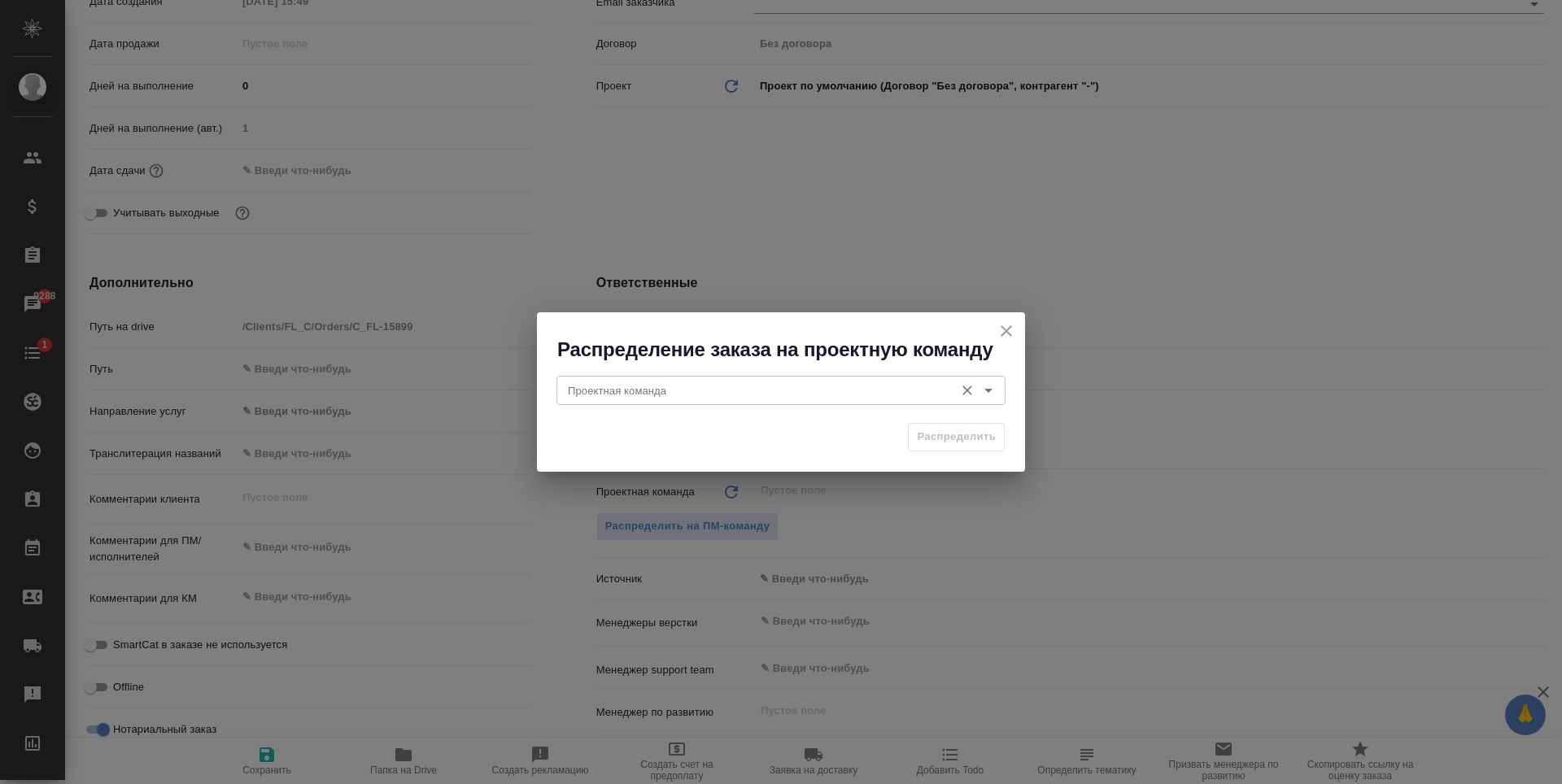
click at [686, 401] on div "Проектная команда" at bounding box center [781, 390] width 449 height 29
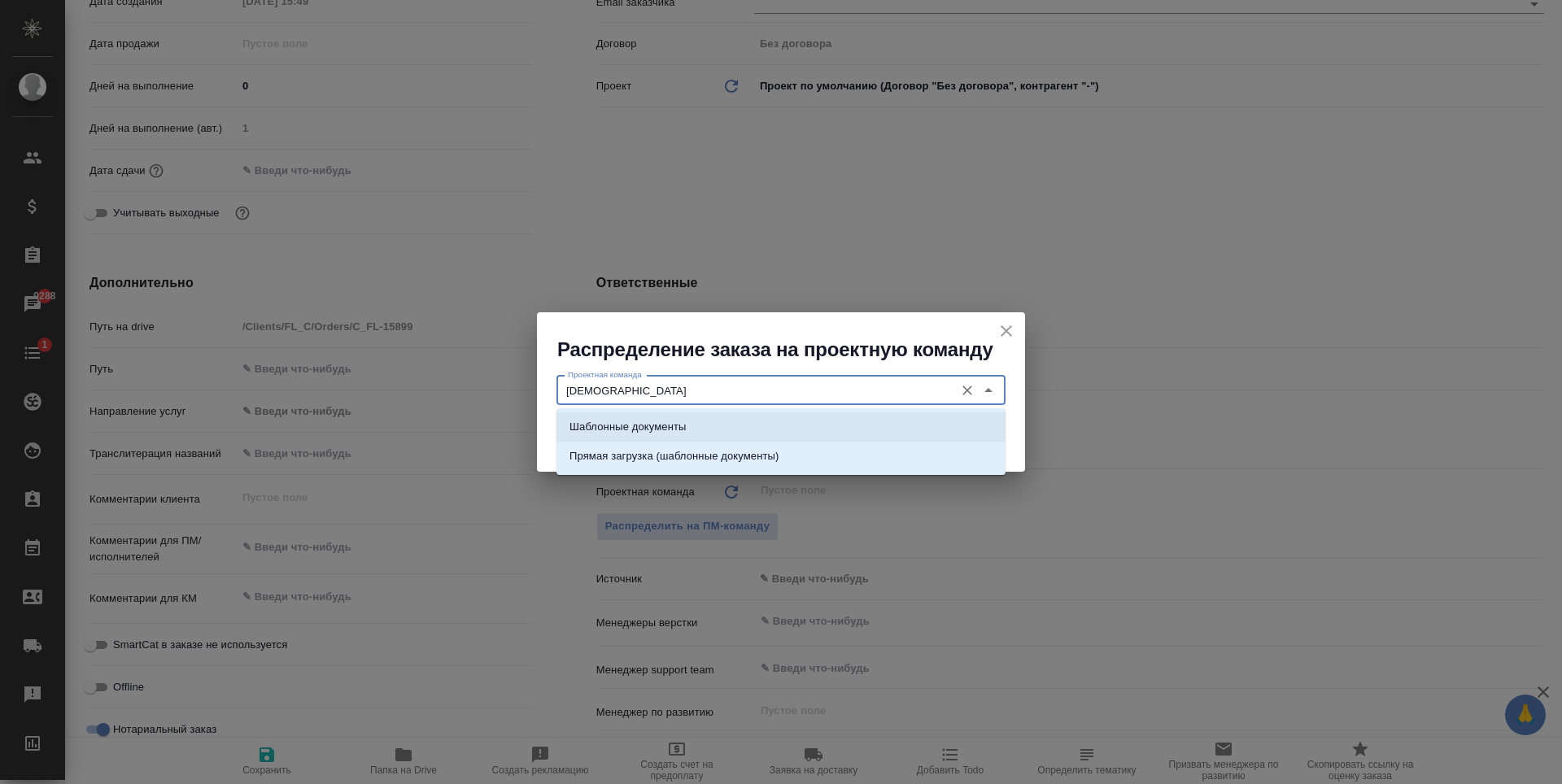
click at [709, 438] on li "Шаблонные документы" at bounding box center [781, 427] width 449 height 29
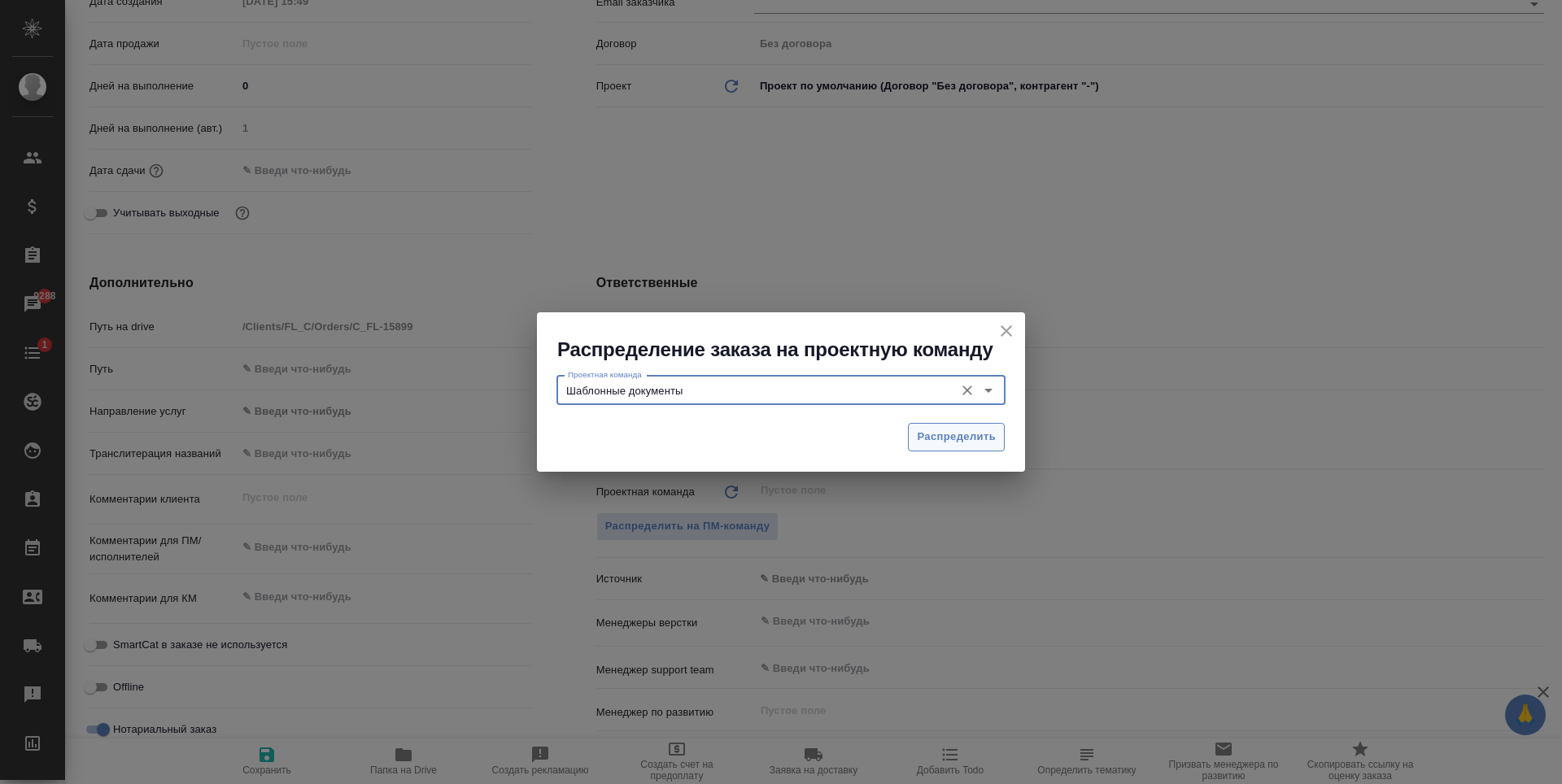
type input "Шаблонные документы"
click at [972, 433] on span "Распределить" at bounding box center [957, 437] width 79 height 19
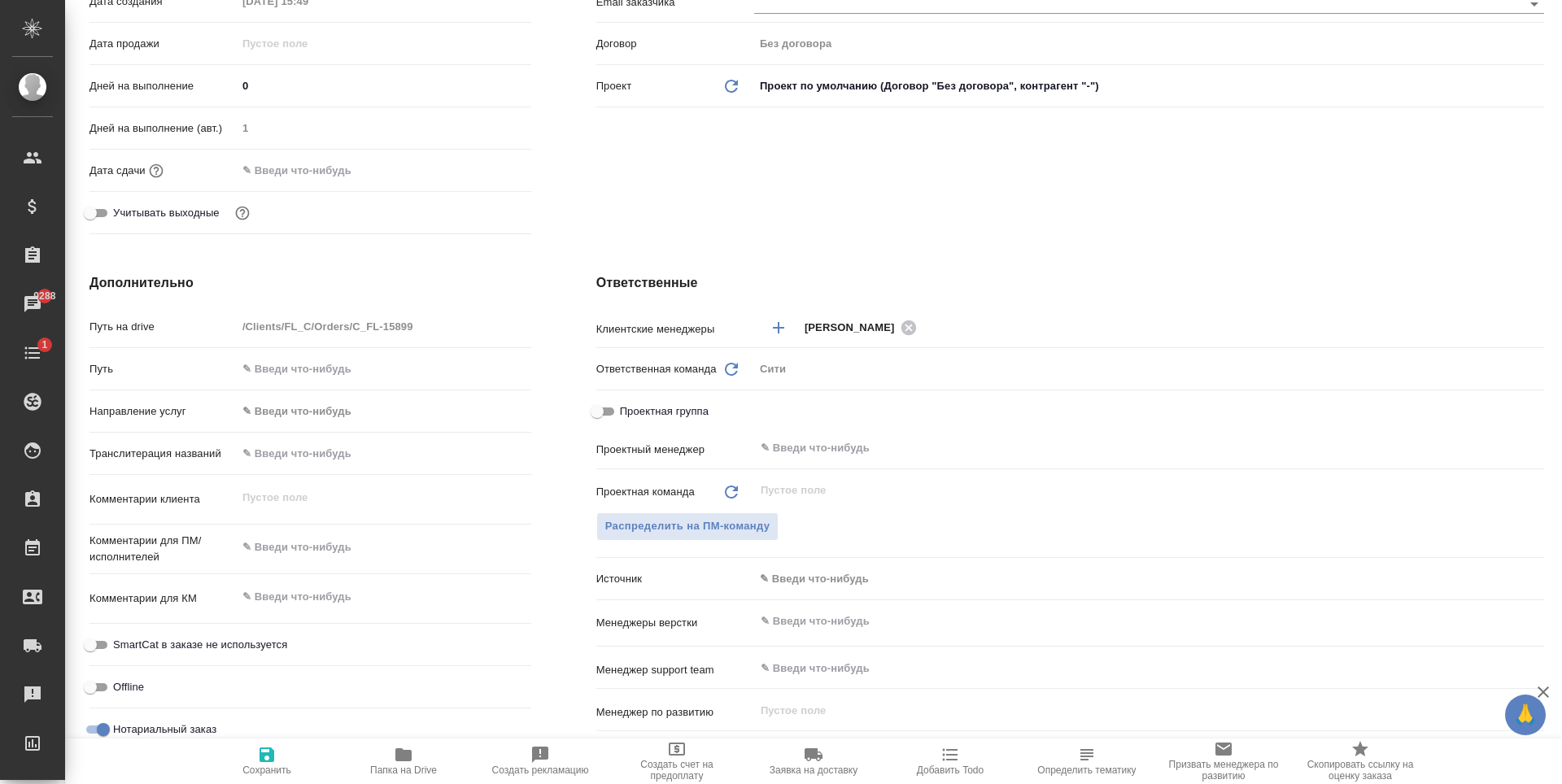
type textarea "x"
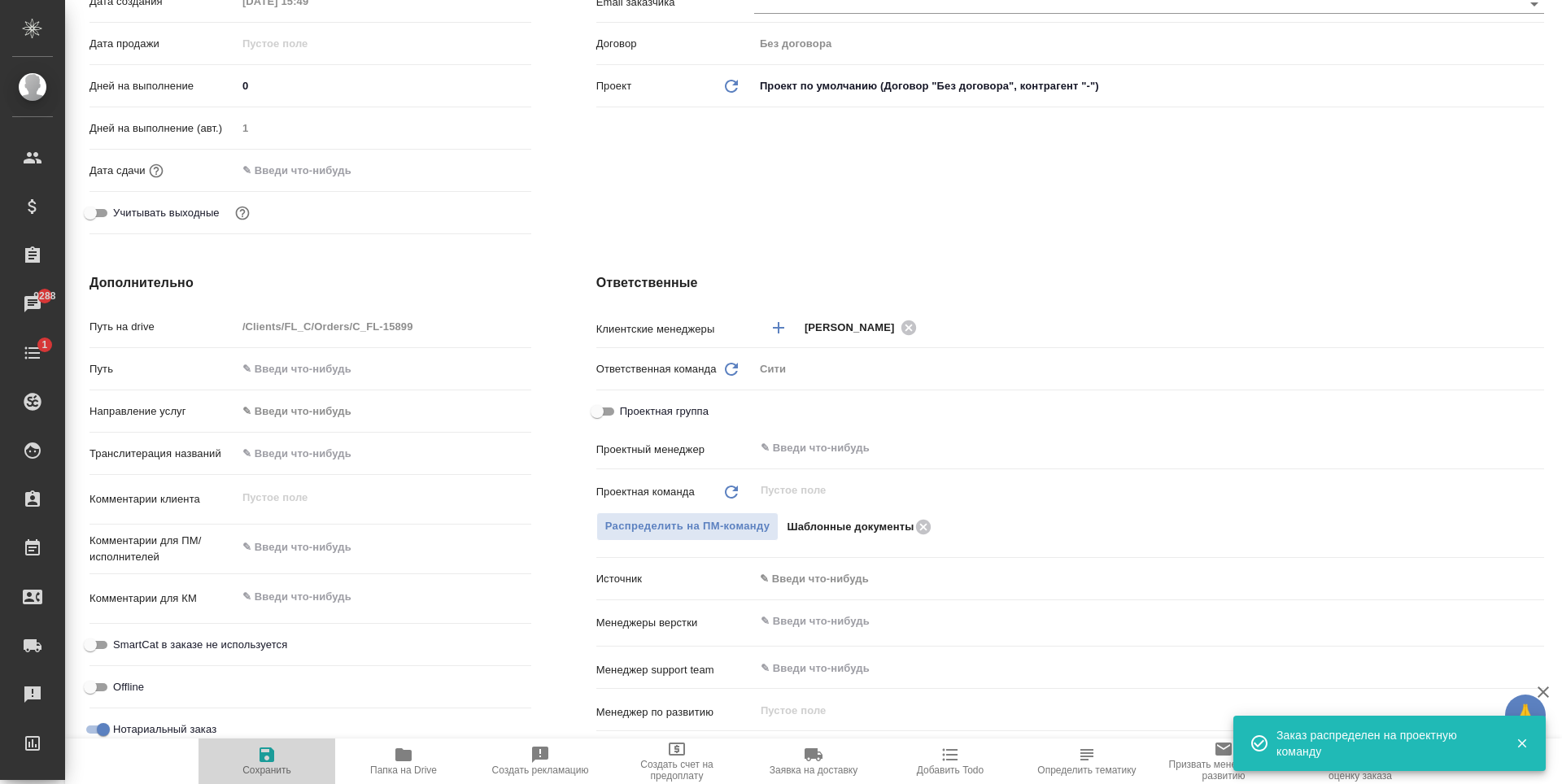
click at [286, 763] on span "Сохранить" at bounding box center [267, 761] width 117 height 31
type textarea "x"
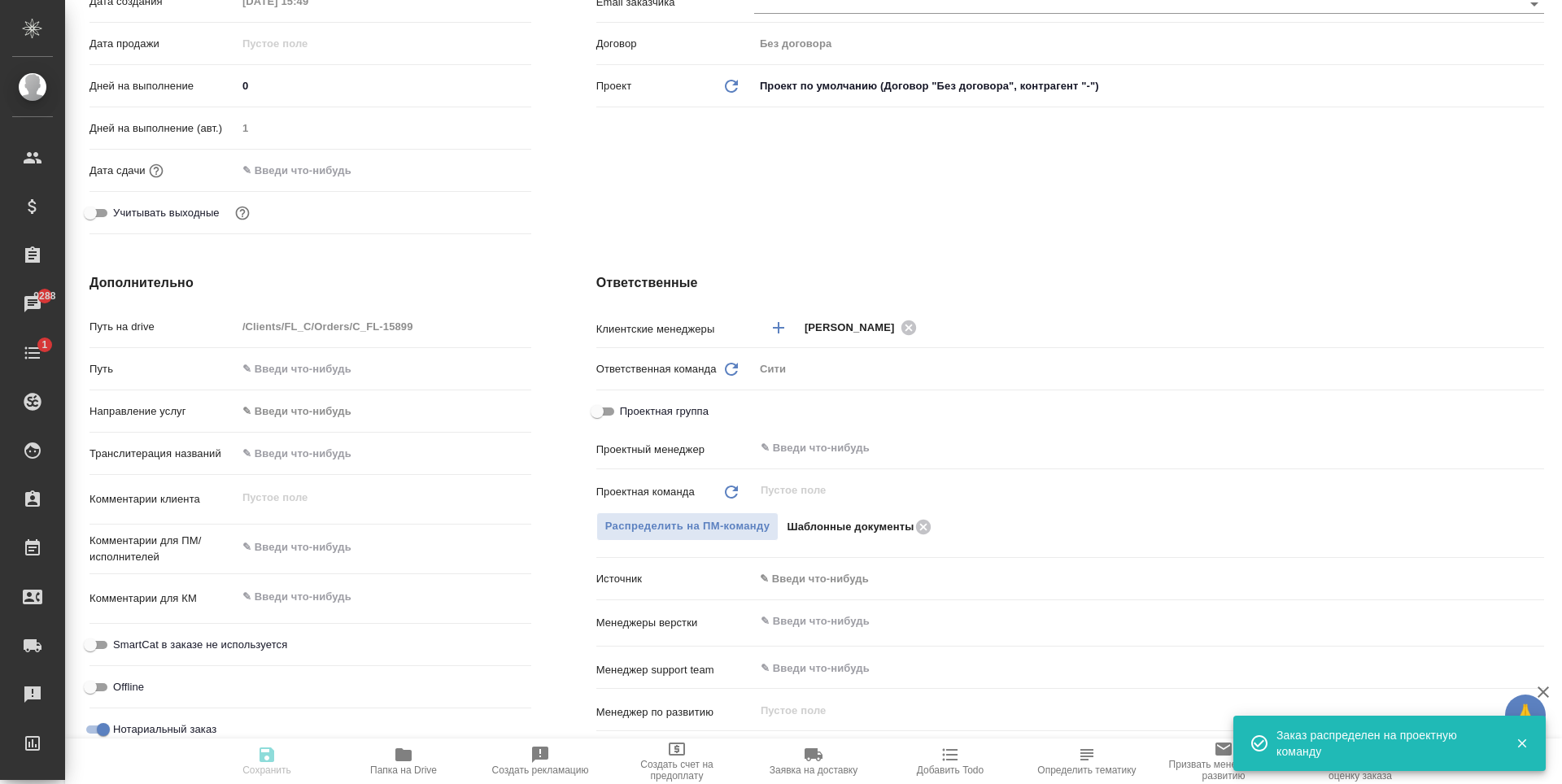
type textarea "x"
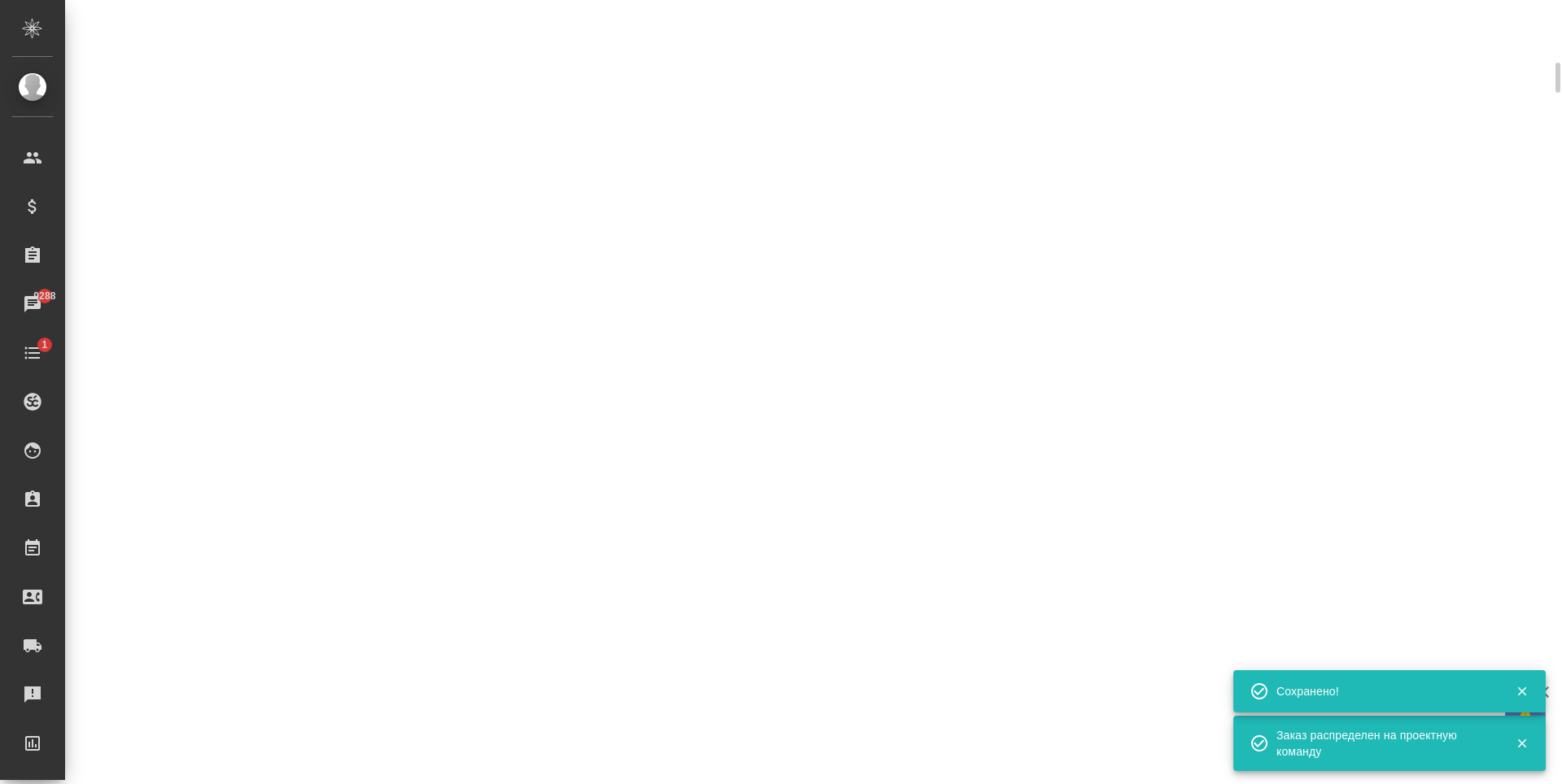
scroll to position [394, 0]
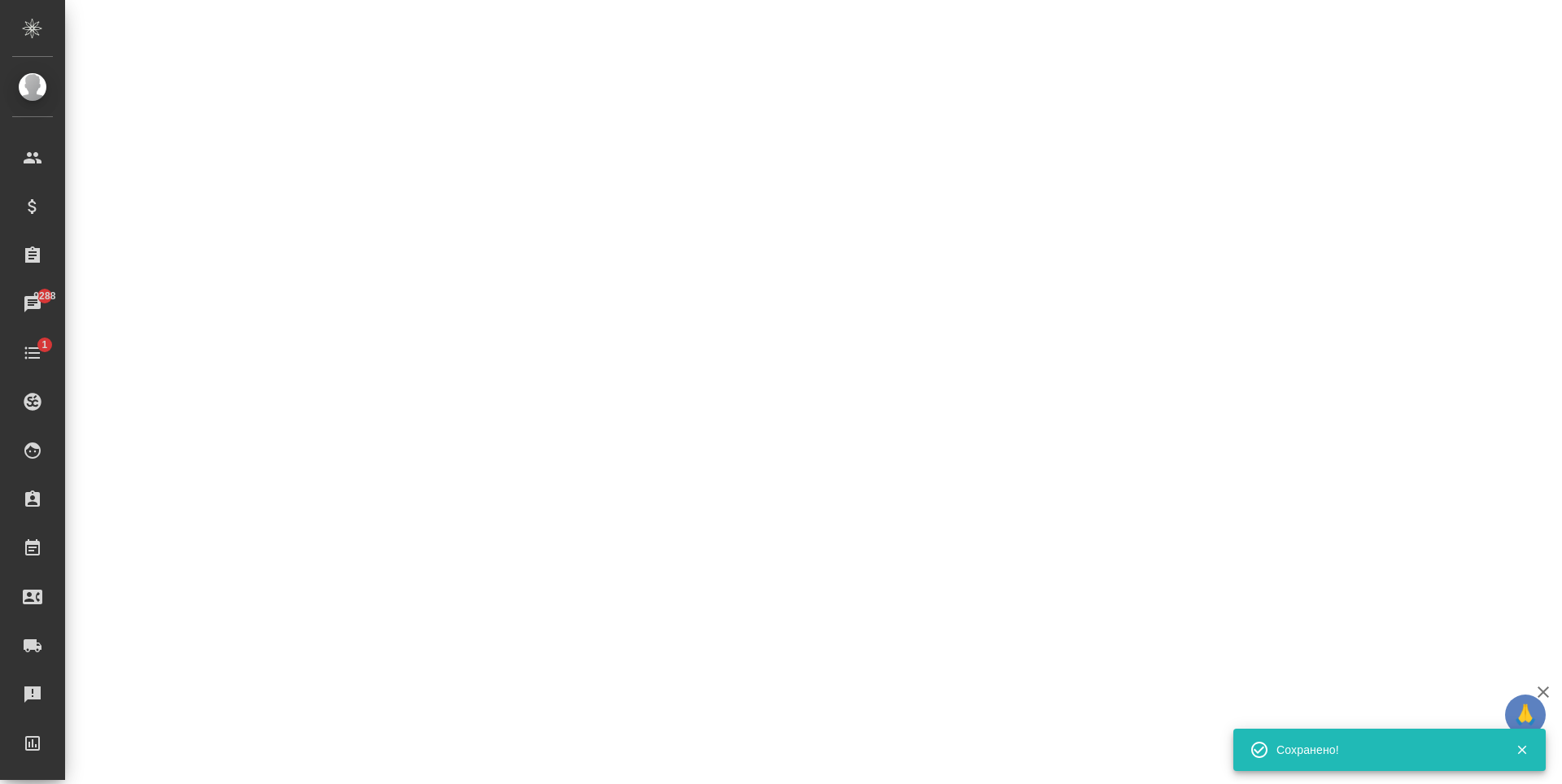
select select "RU"
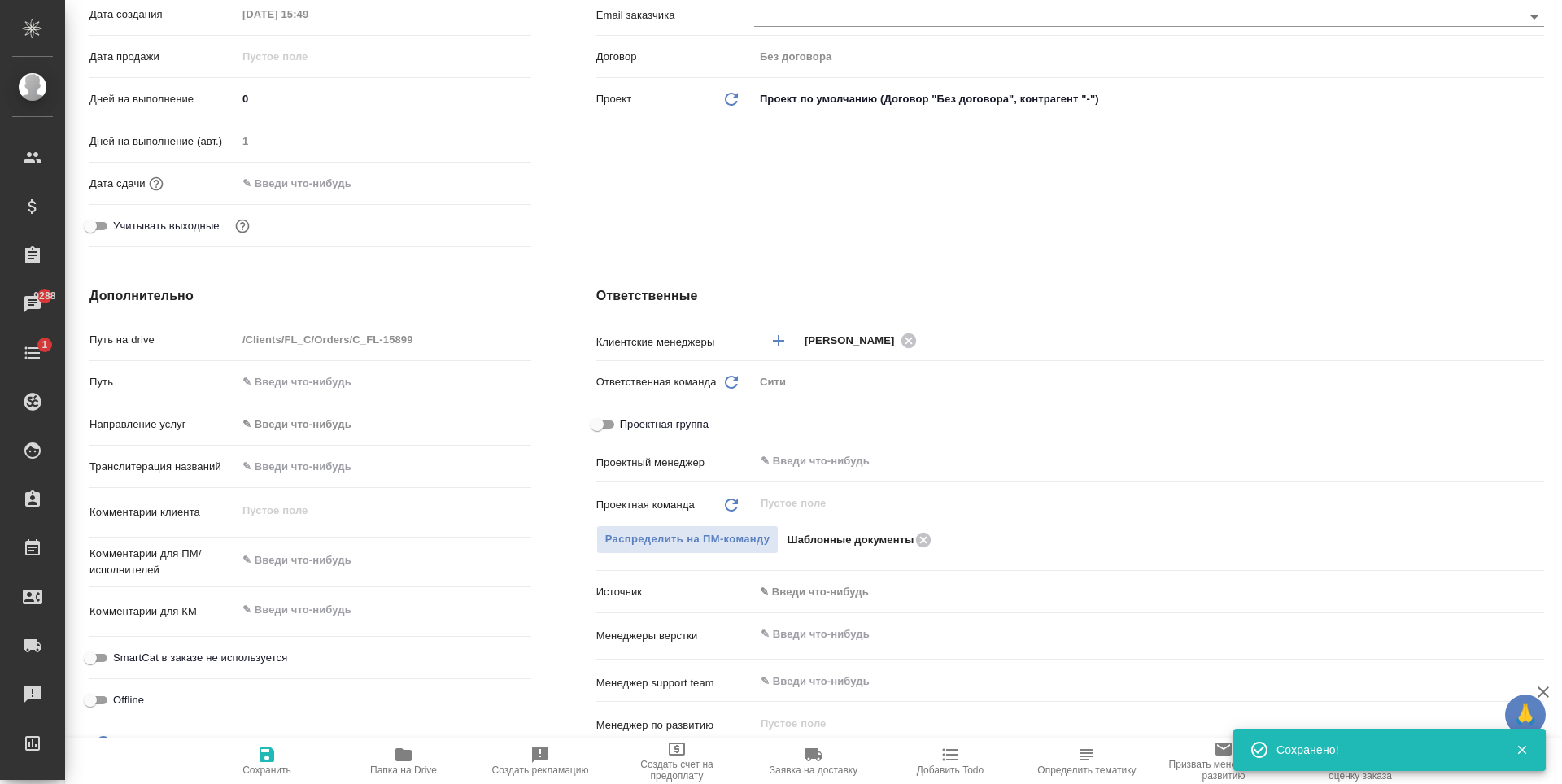
type textarea "x"
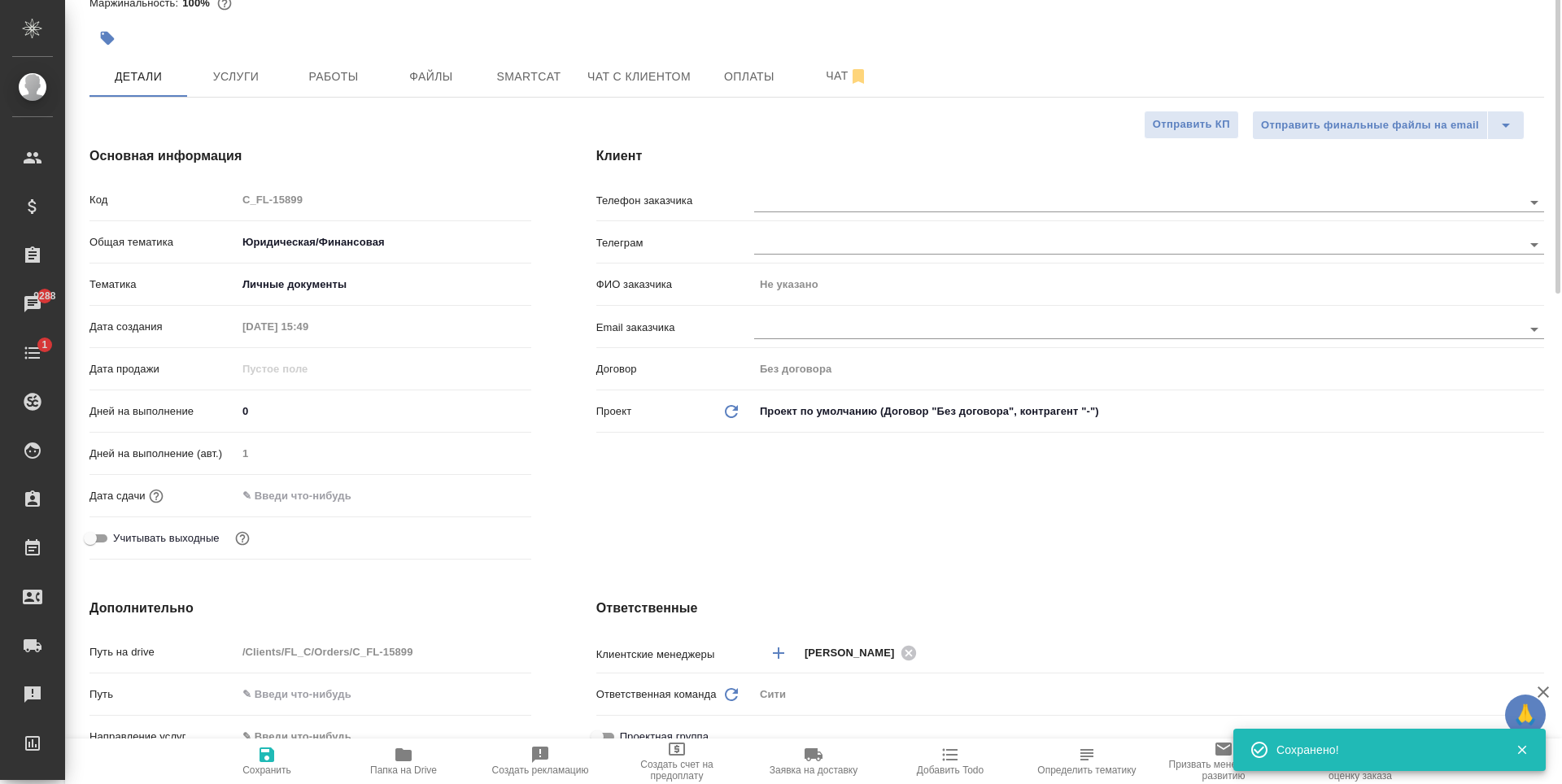
scroll to position [0, 0]
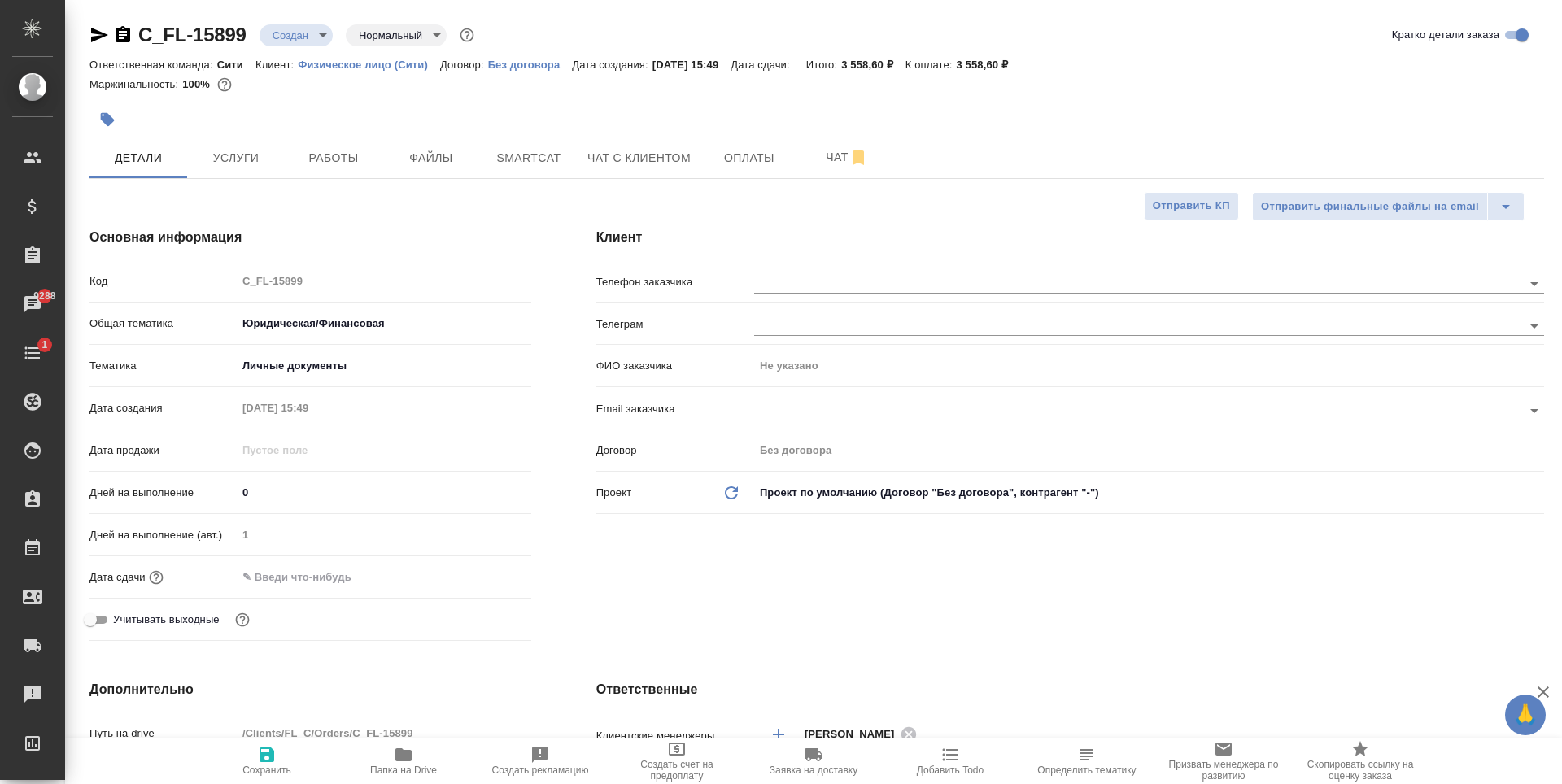
type textarea "x"
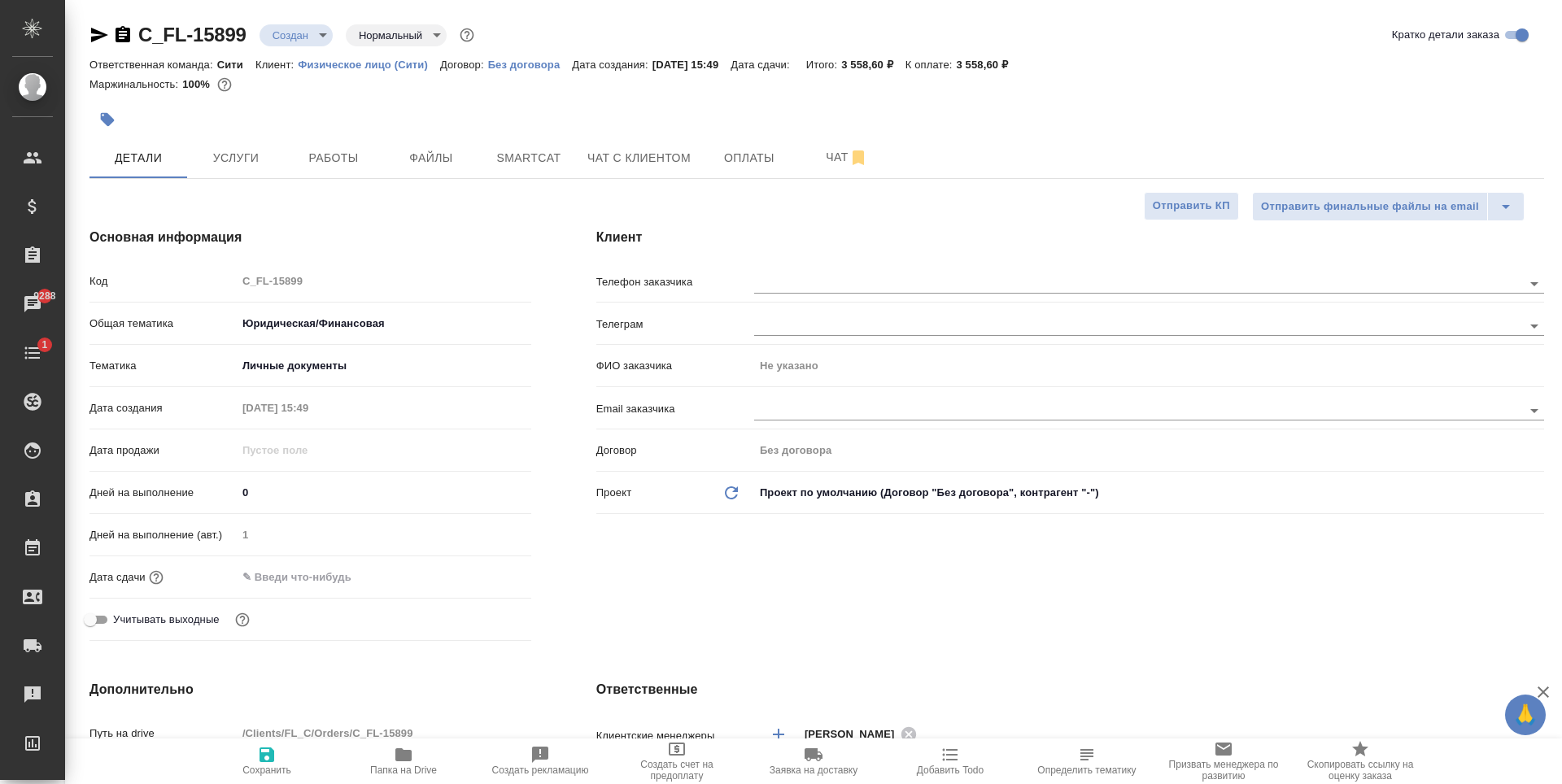
type textarea "x"
click at [322, 581] on input "text" at bounding box center [309, 577] width 143 height 23
click at [477, 568] on icon "button" at bounding box center [484, 575] width 15 height 17
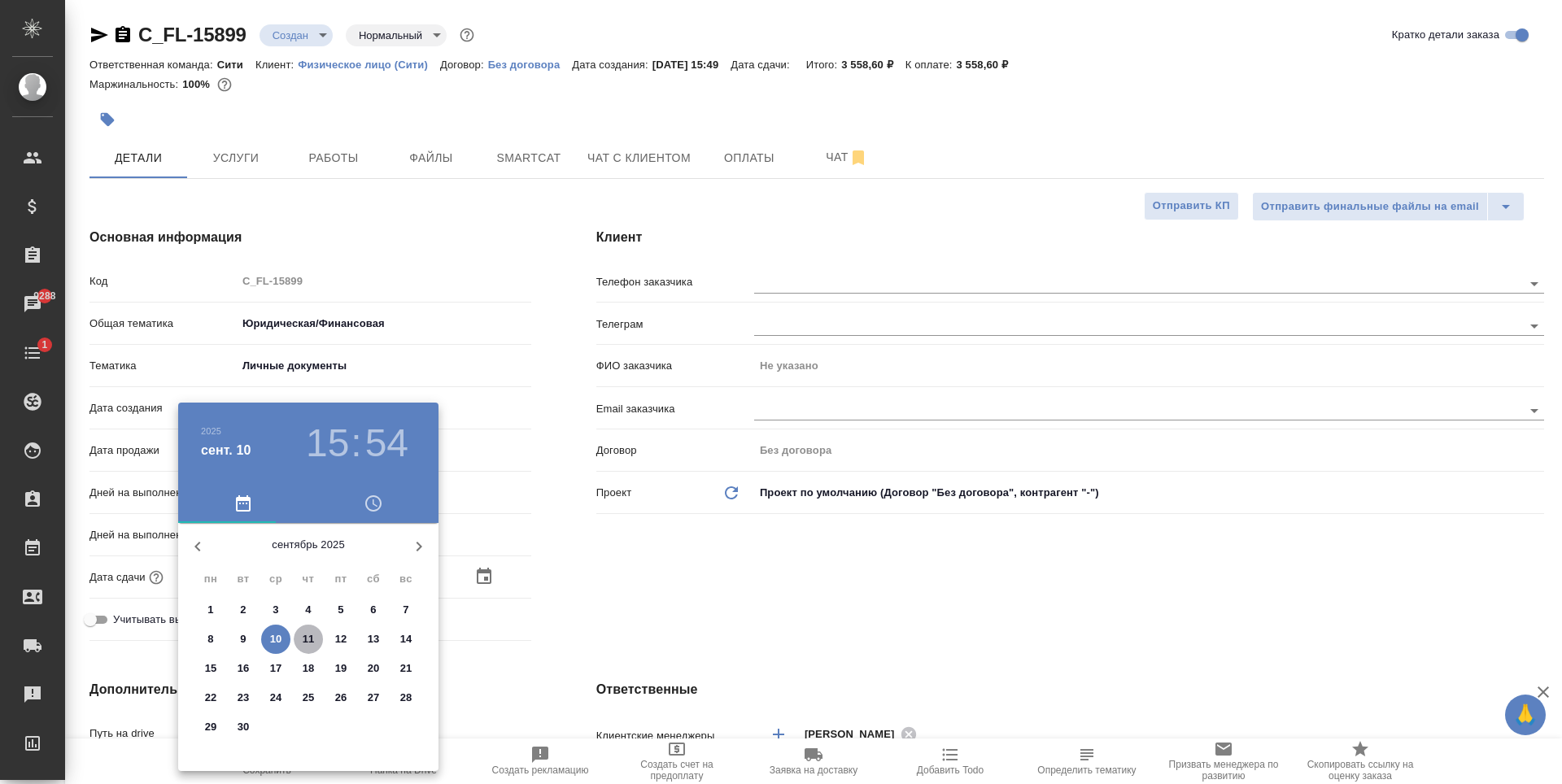
click at [312, 632] on p "11" at bounding box center [308, 639] width 12 height 17
type input "11.09.2025 15:54"
type textarea "x"
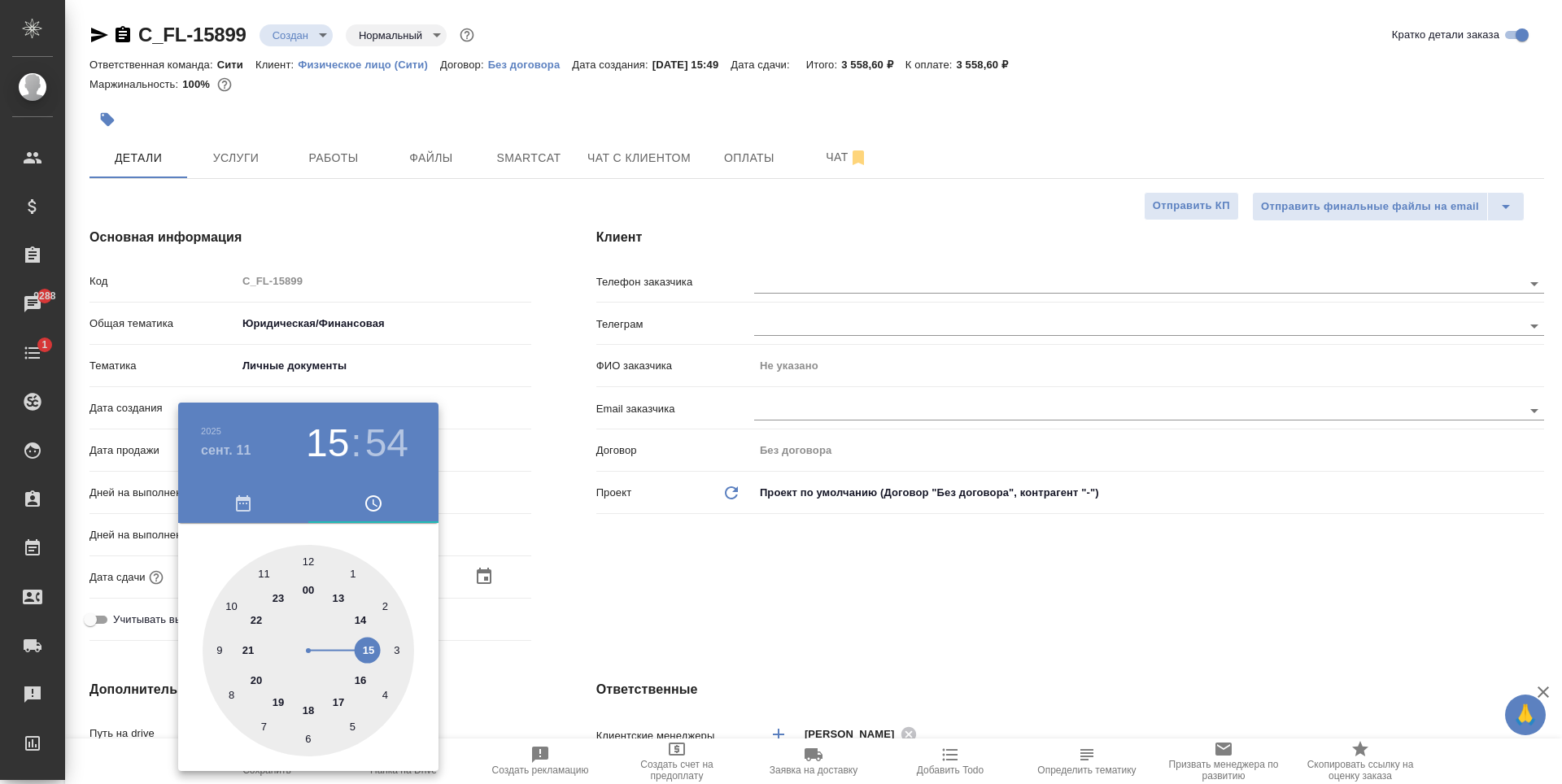
click at [307, 560] on div at bounding box center [308, 650] width 211 height 211
type input "11.09.2025 12:54"
type textarea "x"
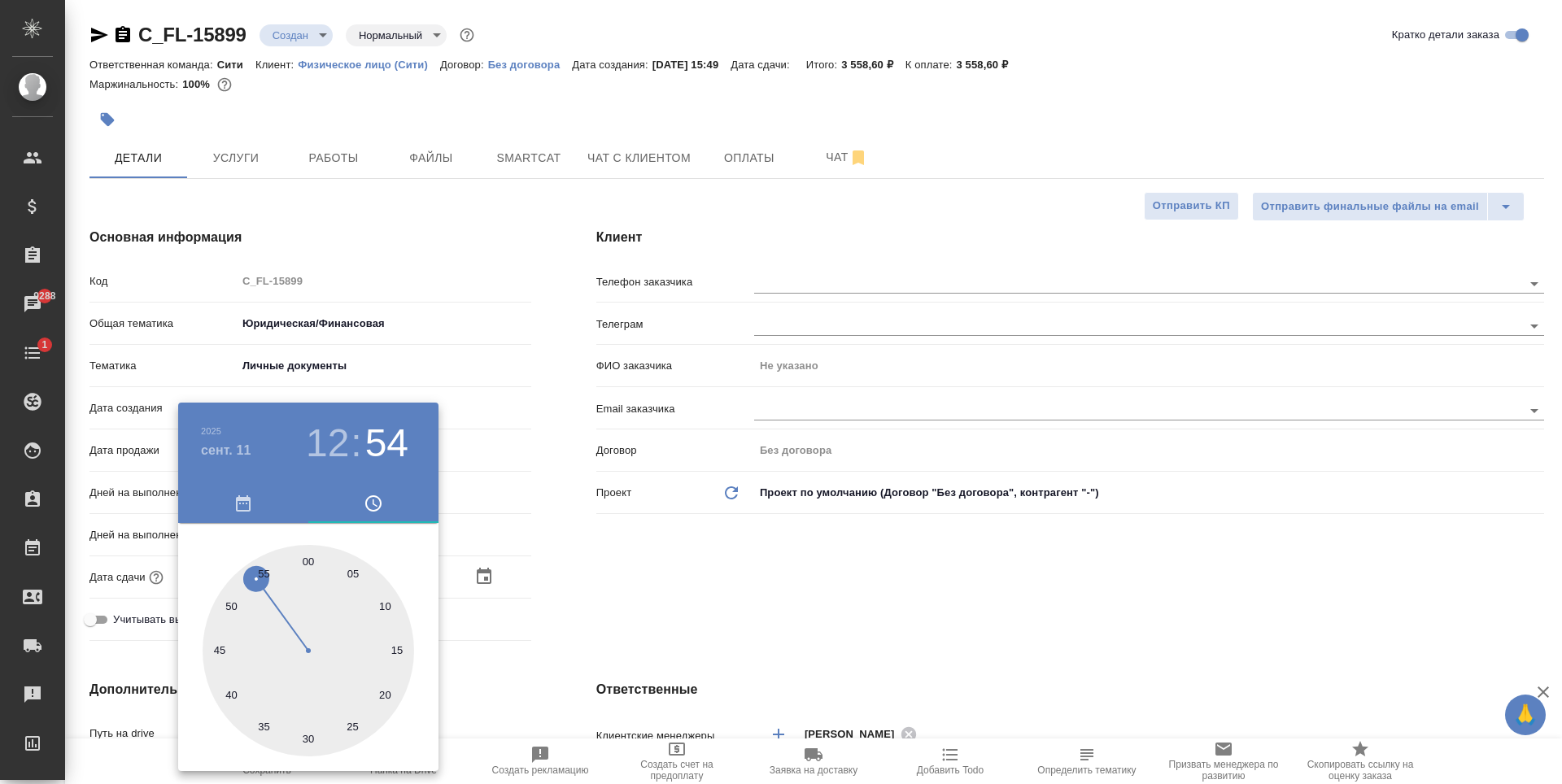
click at [307, 560] on div at bounding box center [308, 650] width 211 height 211
type input "[DATE] 12:00"
type textarea "x"
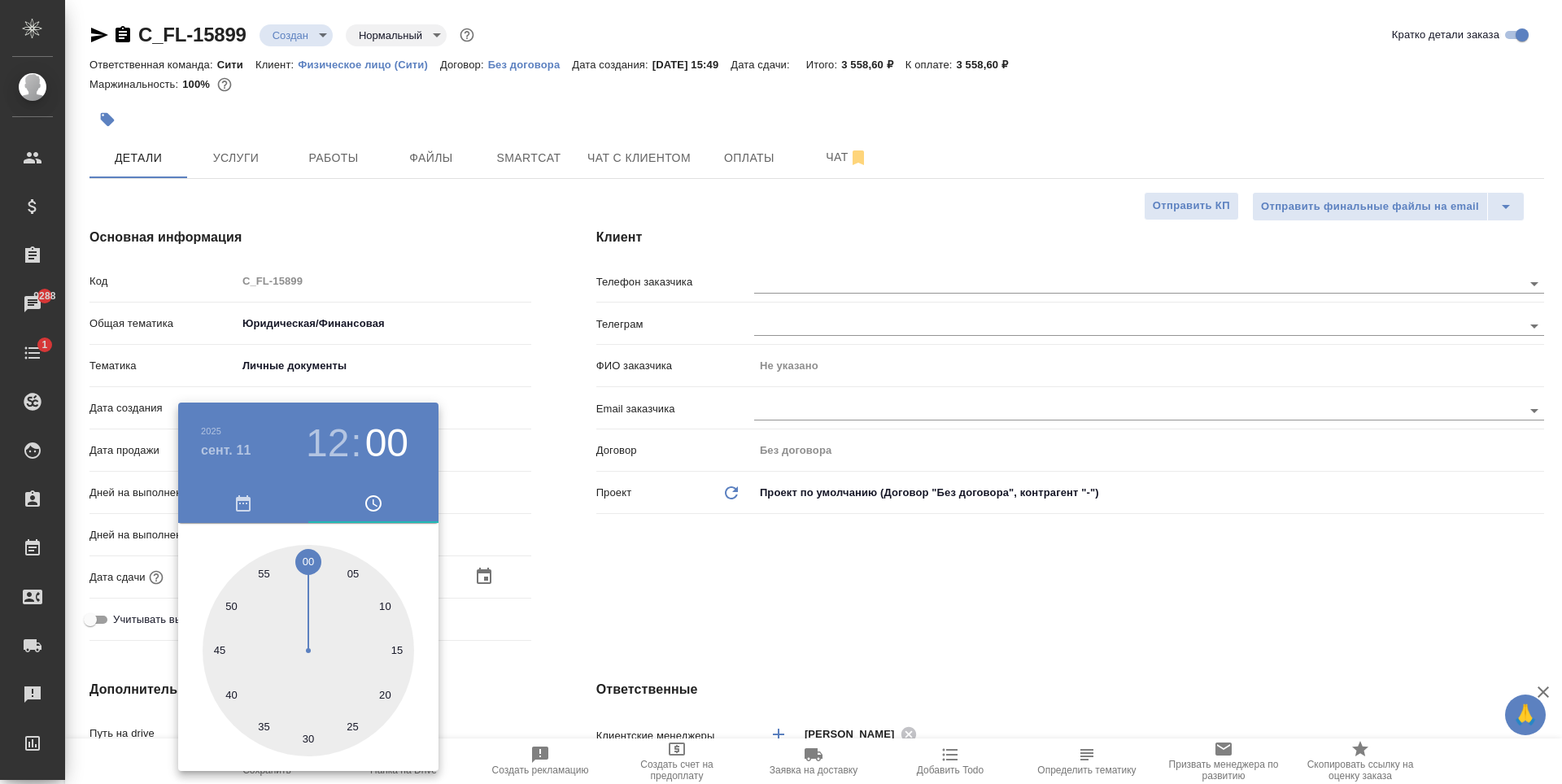
click at [865, 602] on div at bounding box center [781, 392] width 1562 height 784
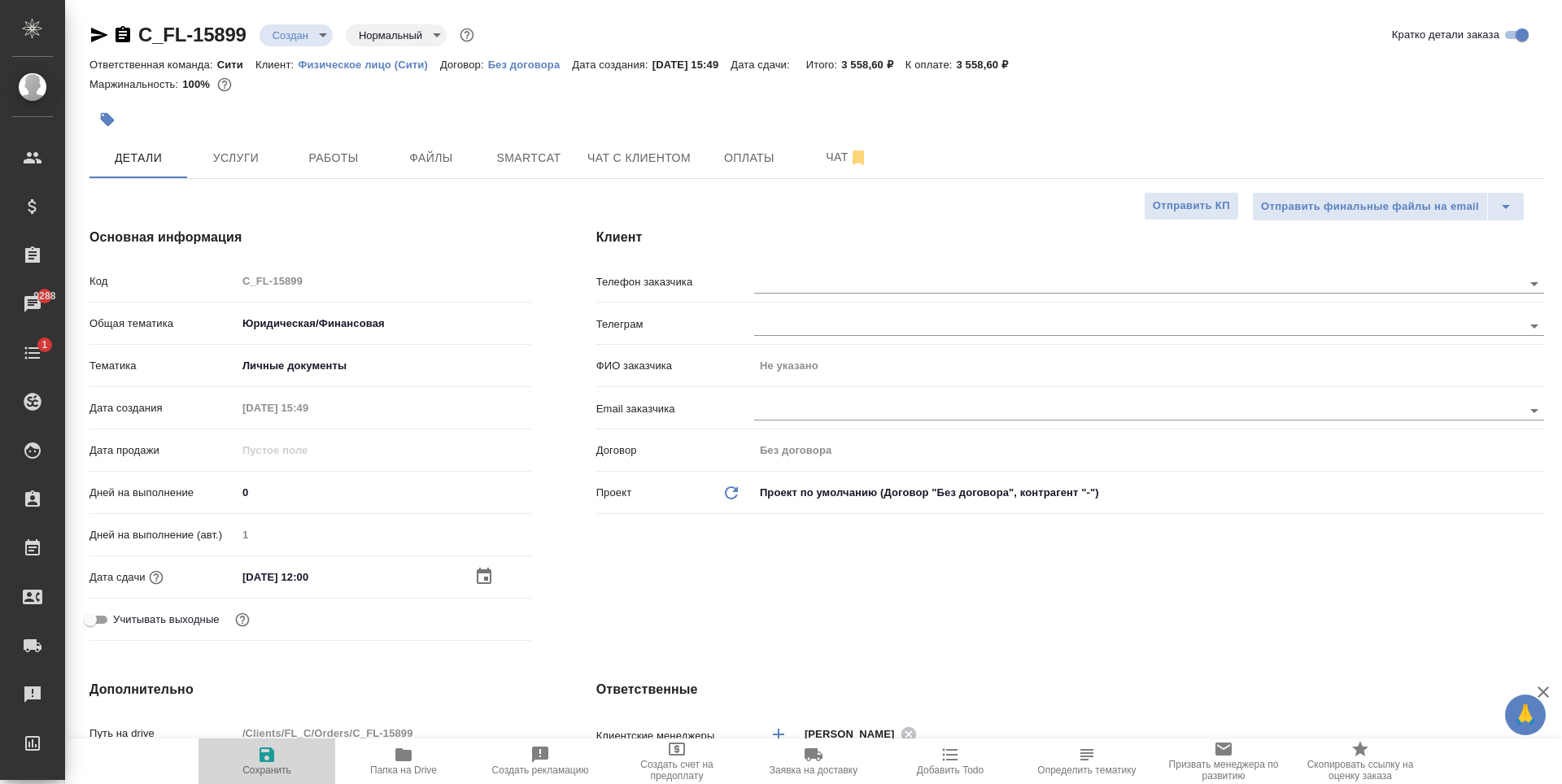
click at [257, 748] on icon "button" at bounding box center [267, 755] width 20 height 20
type textarea "x"
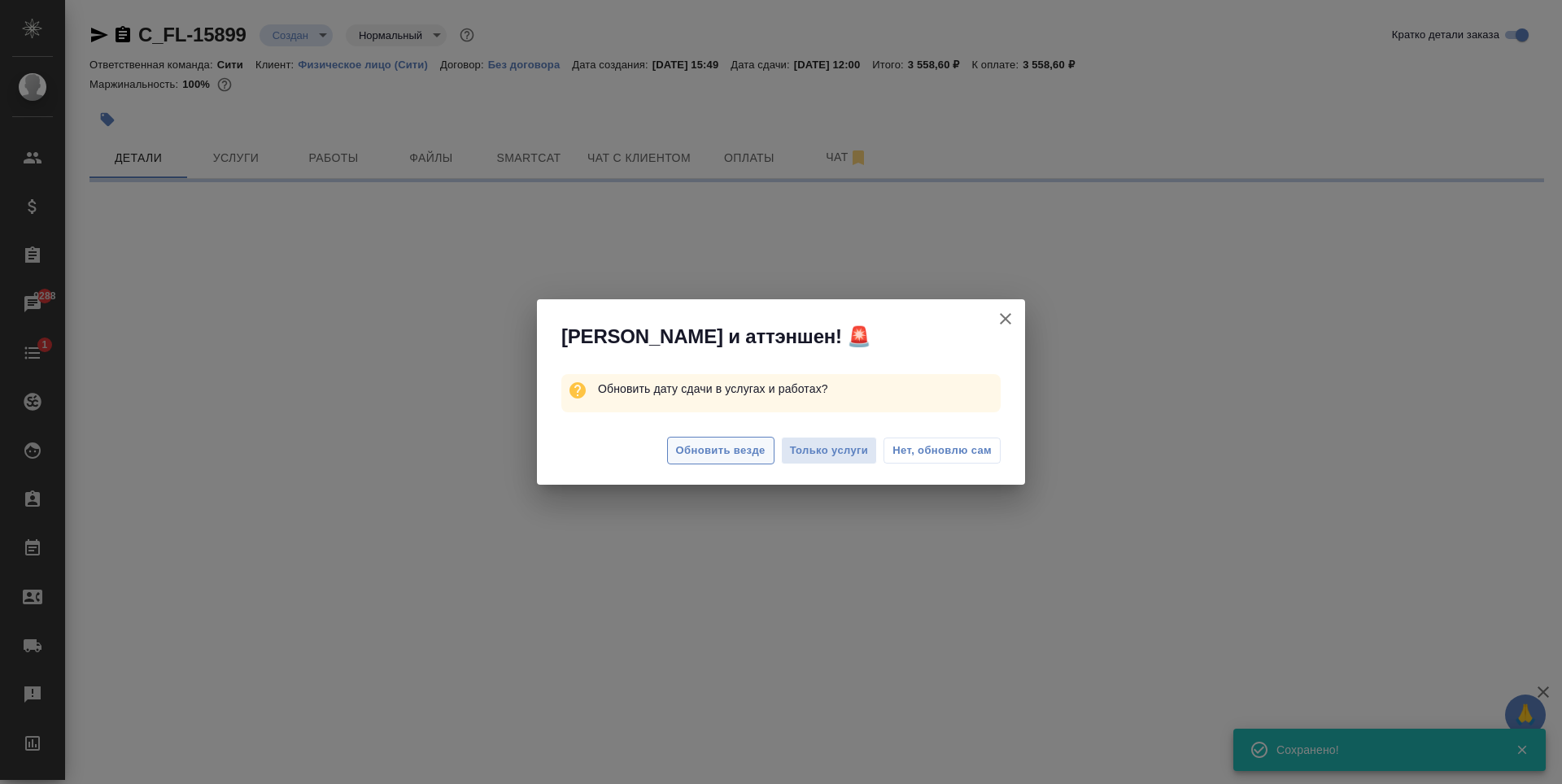
select select "RU"
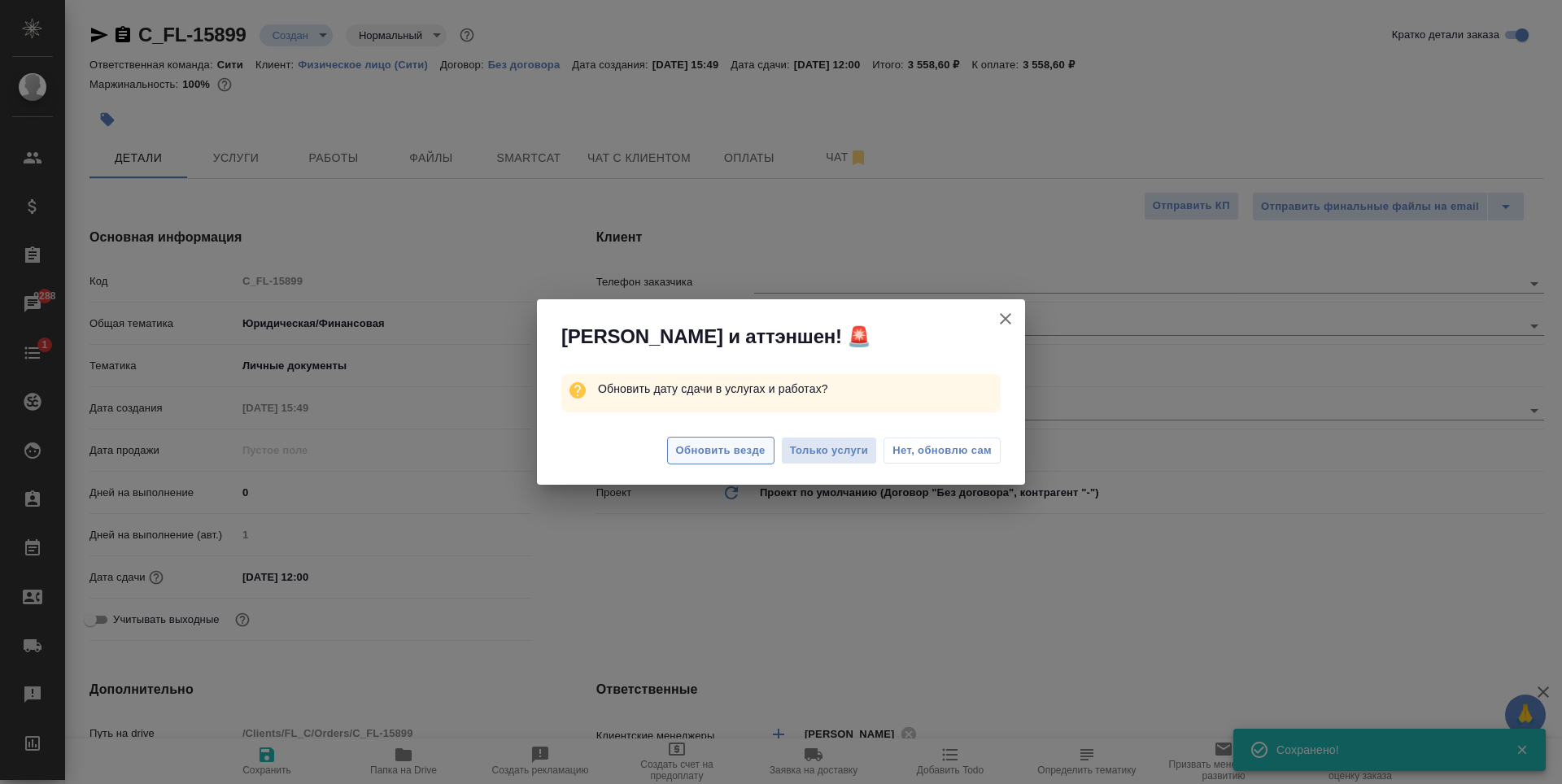
type textarea "x"
click at [703, 457] on span "Обновить везде" at bounding box center [721, 451] width 90 height 19
type textarea "x"
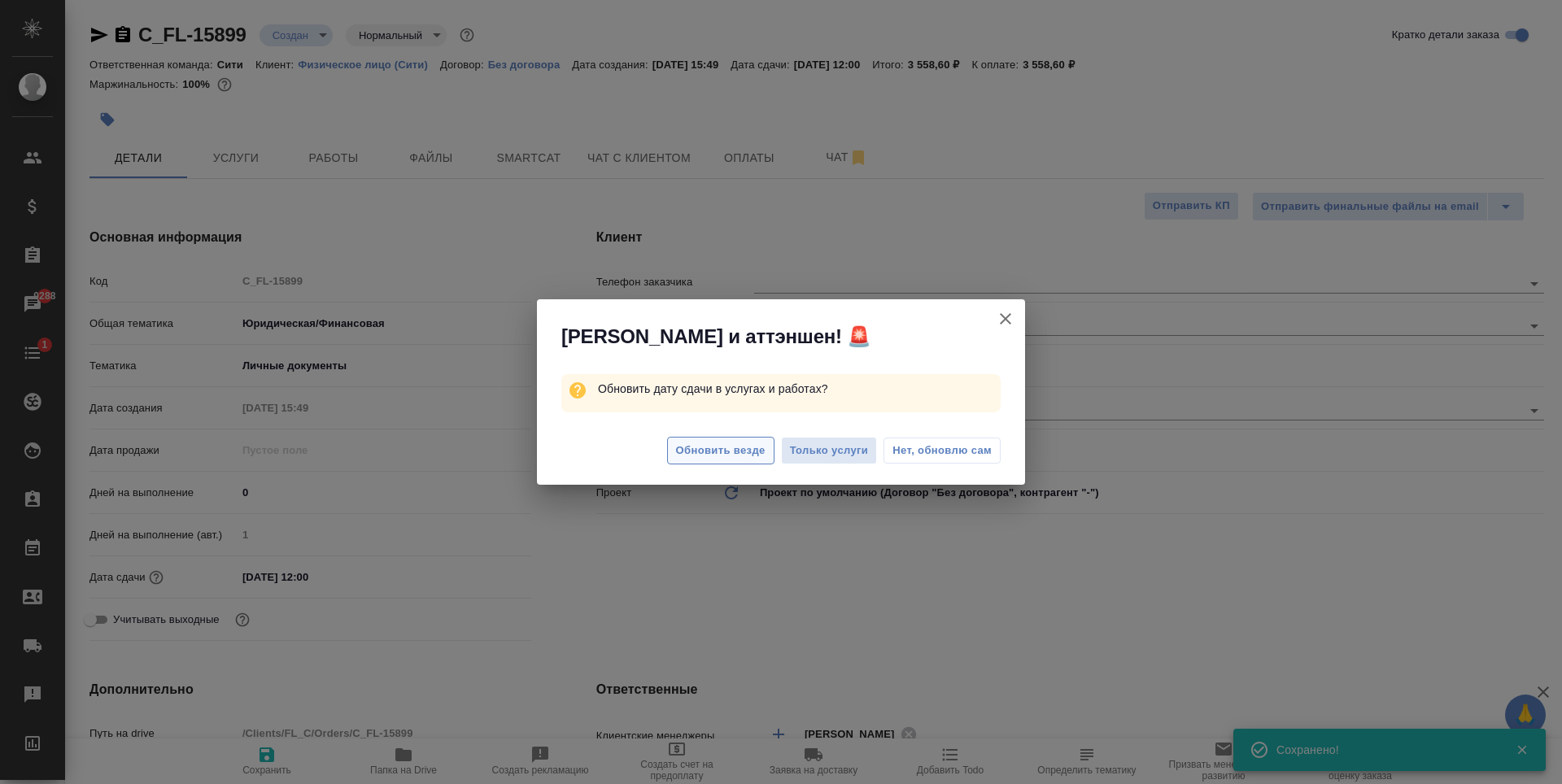
type textarea "x"
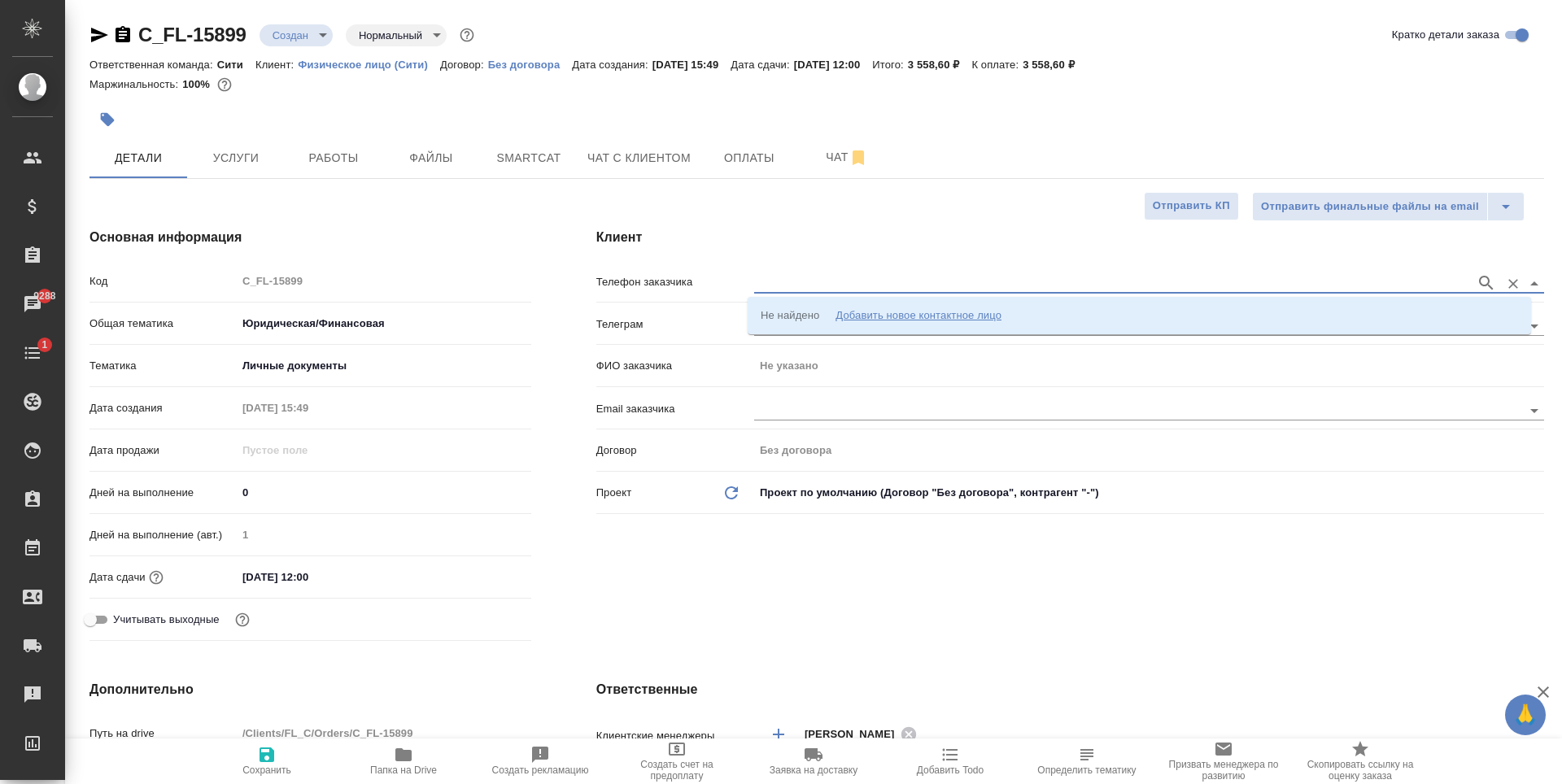
click at [777, 282] on input "text" at bounding box center [1111, 283] width 714 height 20
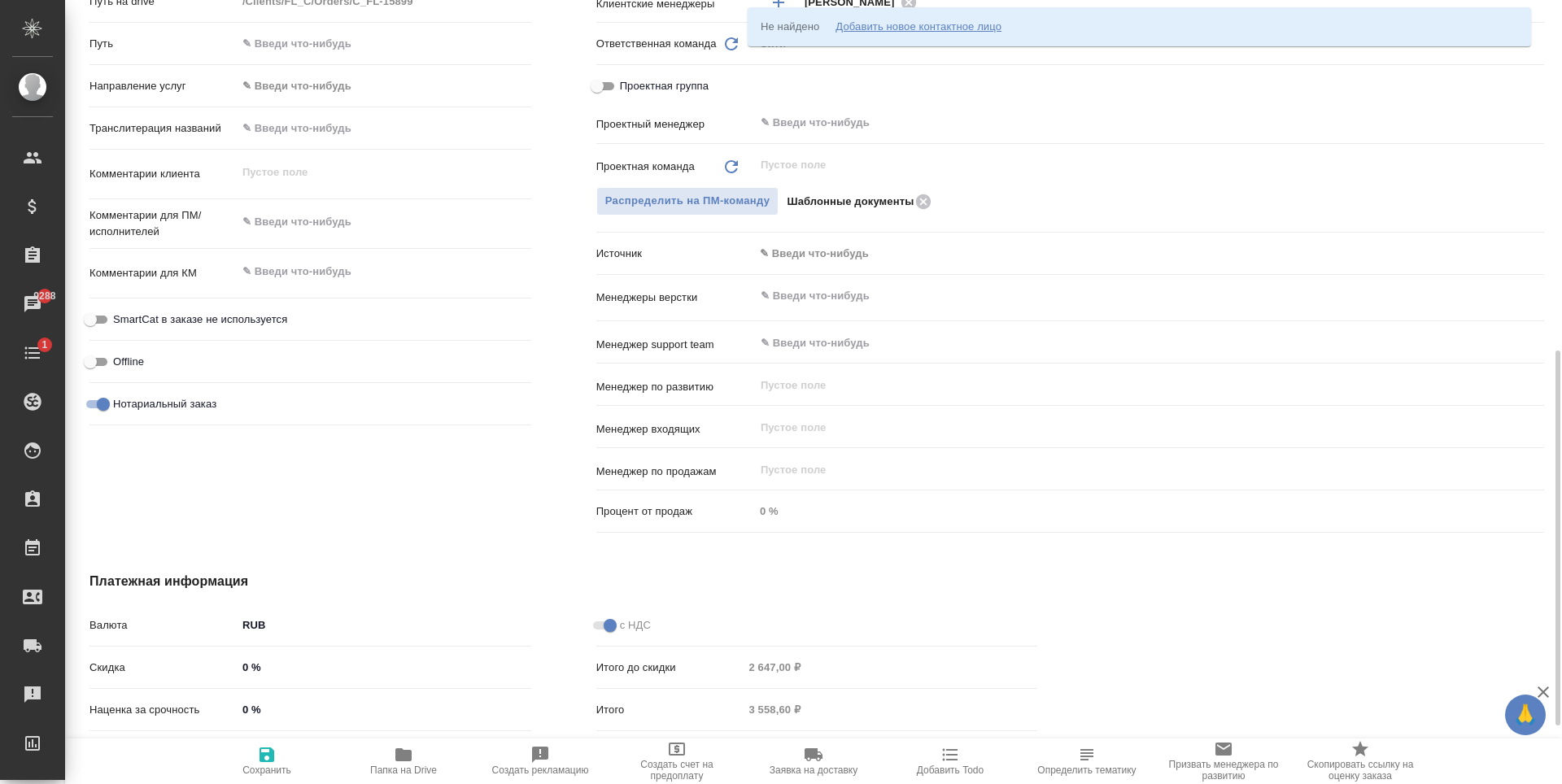
scroll to position [488, 0]
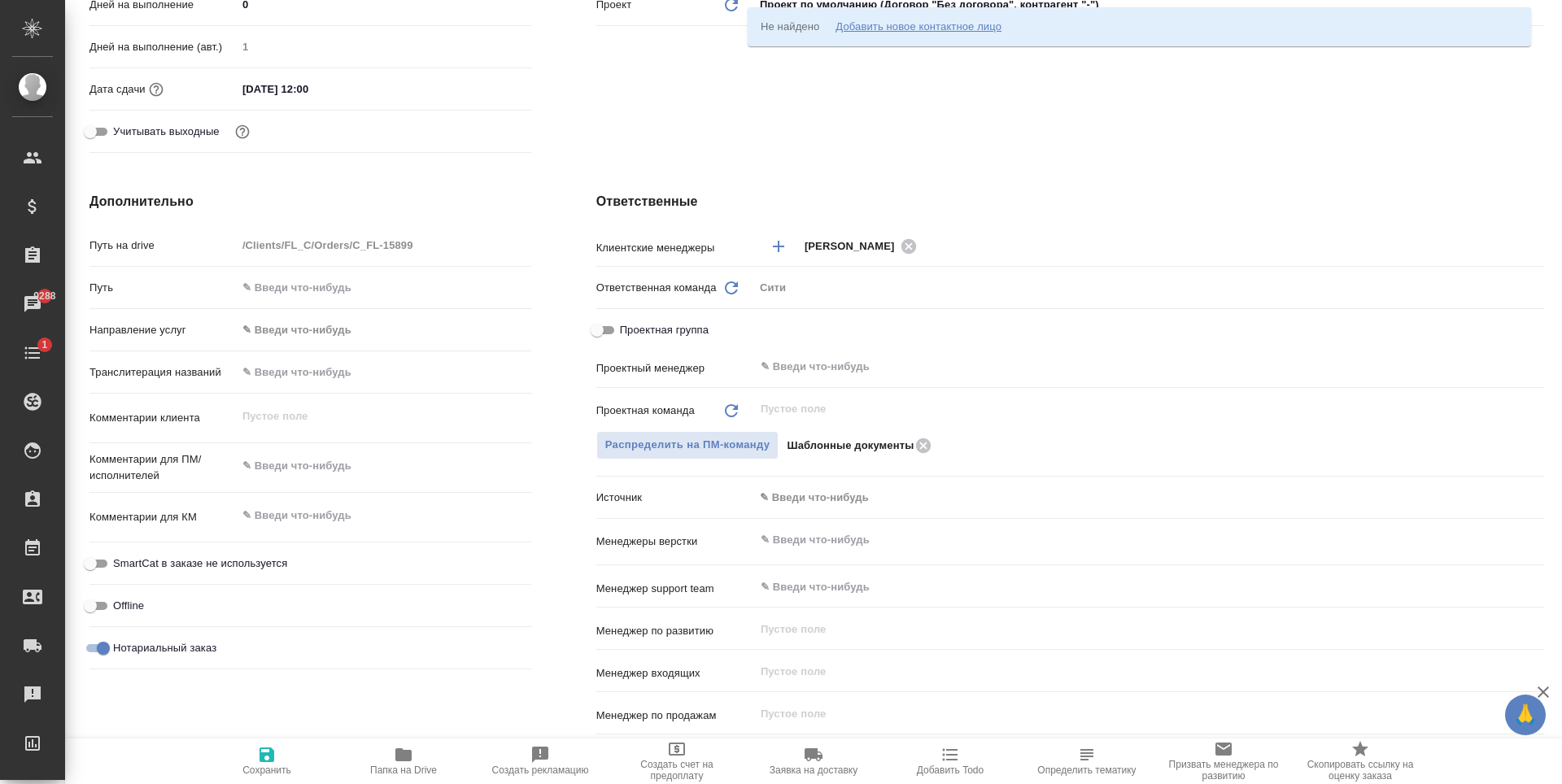
type input "+7"
click at [294, 374] on input "text" at bounding box center [383, 372] width 294 height 23
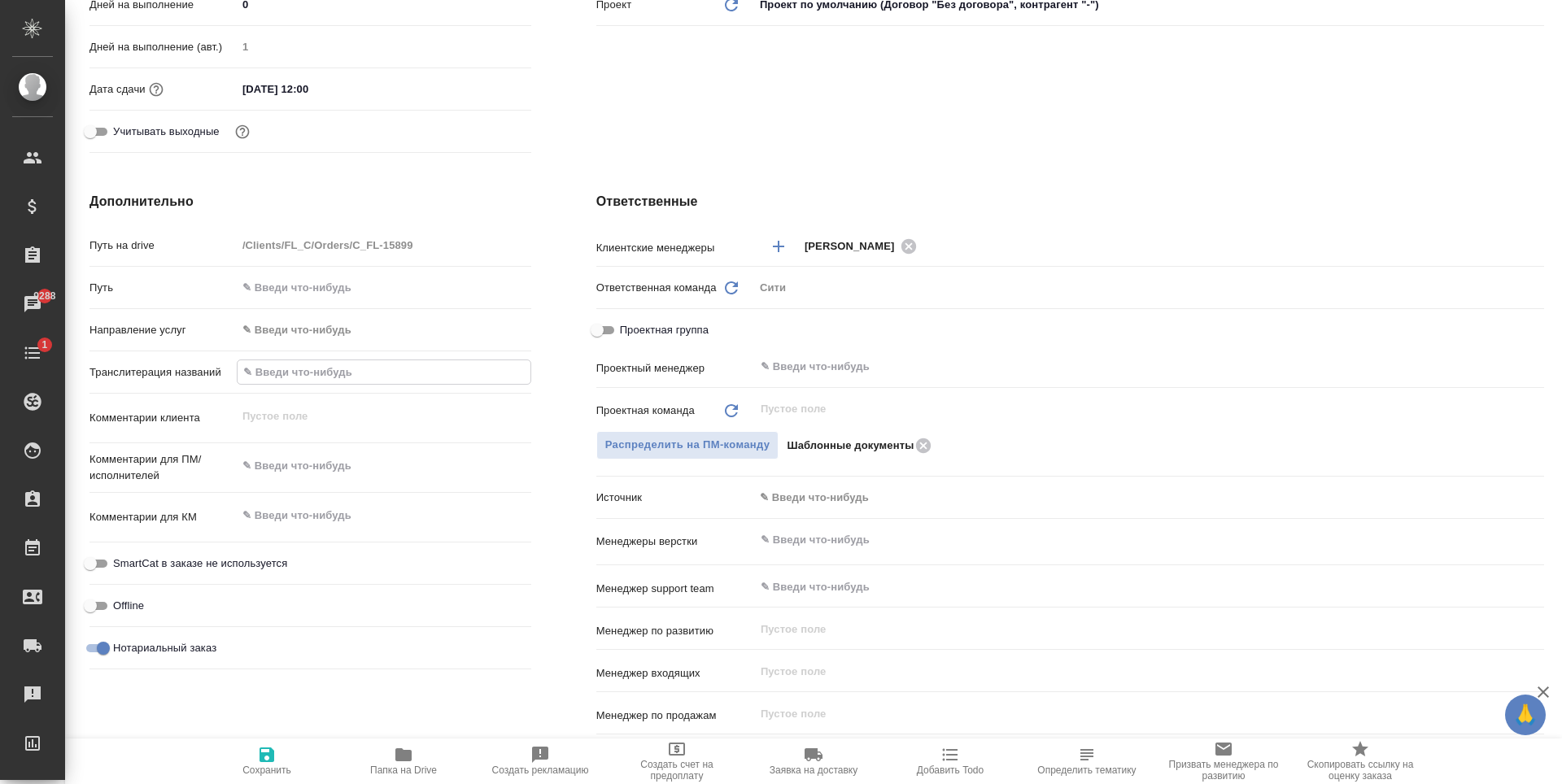
type input "П"
type textarea "x"
type input "По"
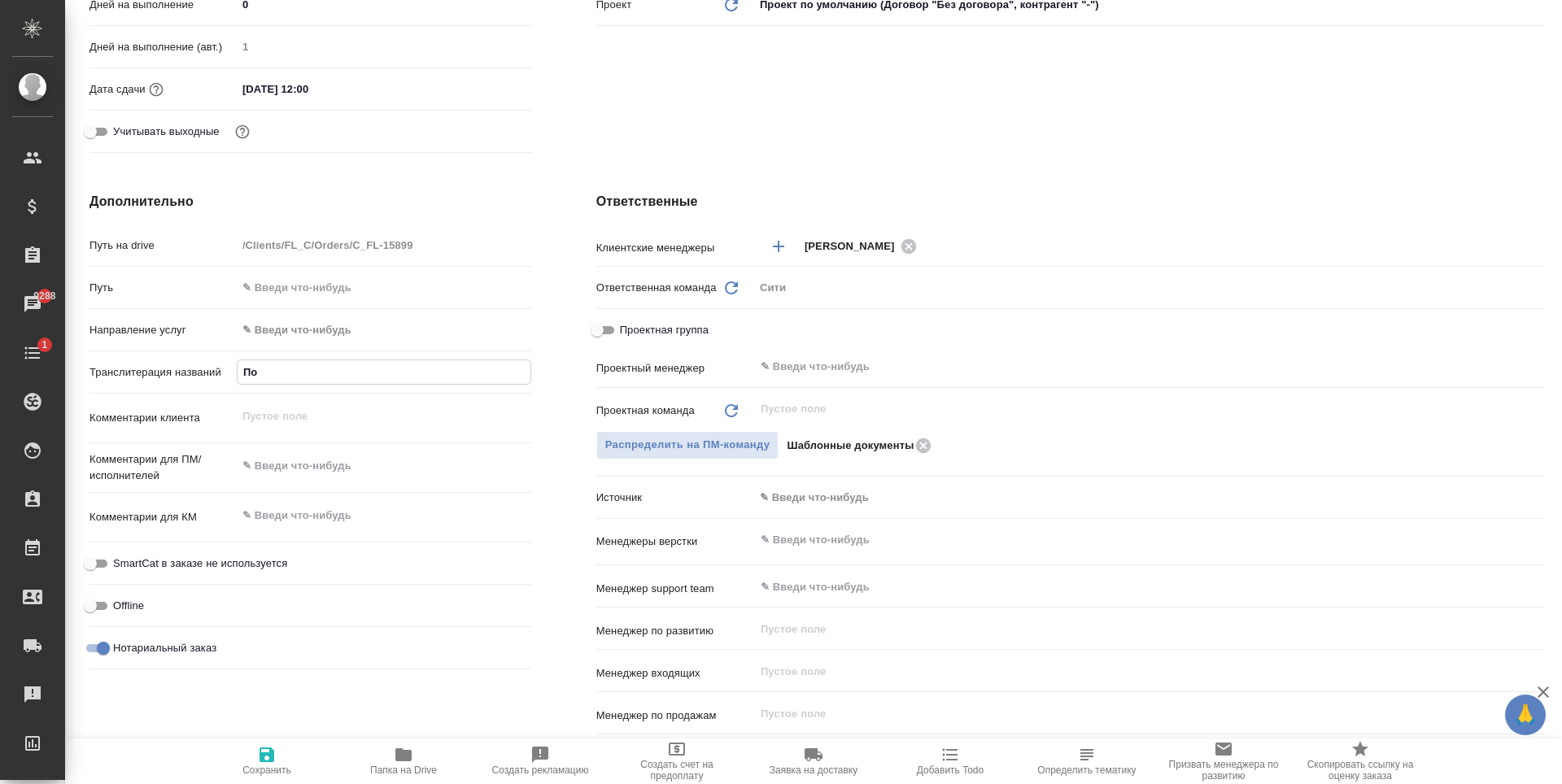
type textarea "x"
type input "Пол"
type textarea "x"
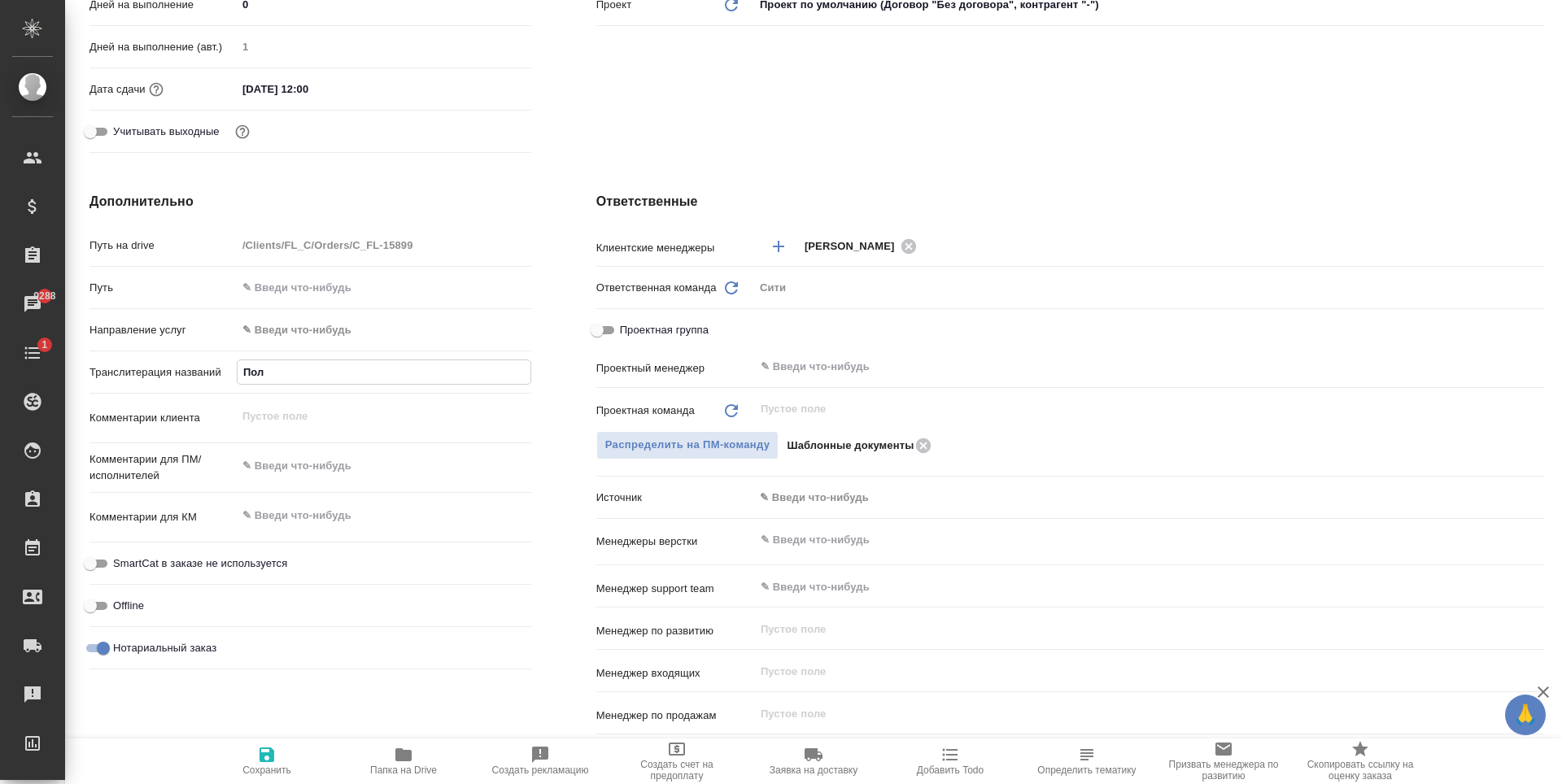
type textarea "x"
type input "Полт"
type textarea "x"
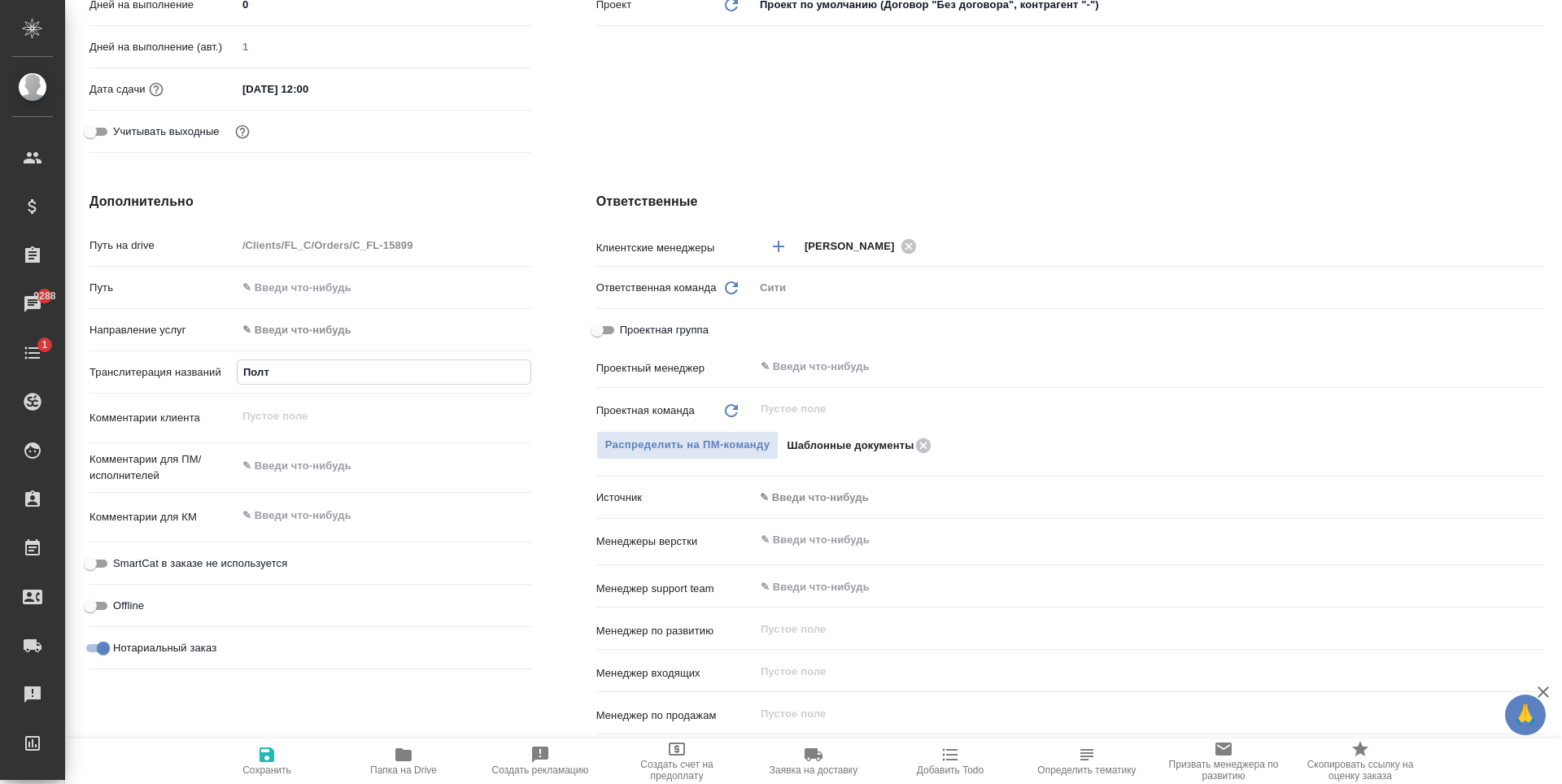
type textarea "x"
type input "Полта"
type textarea "x"
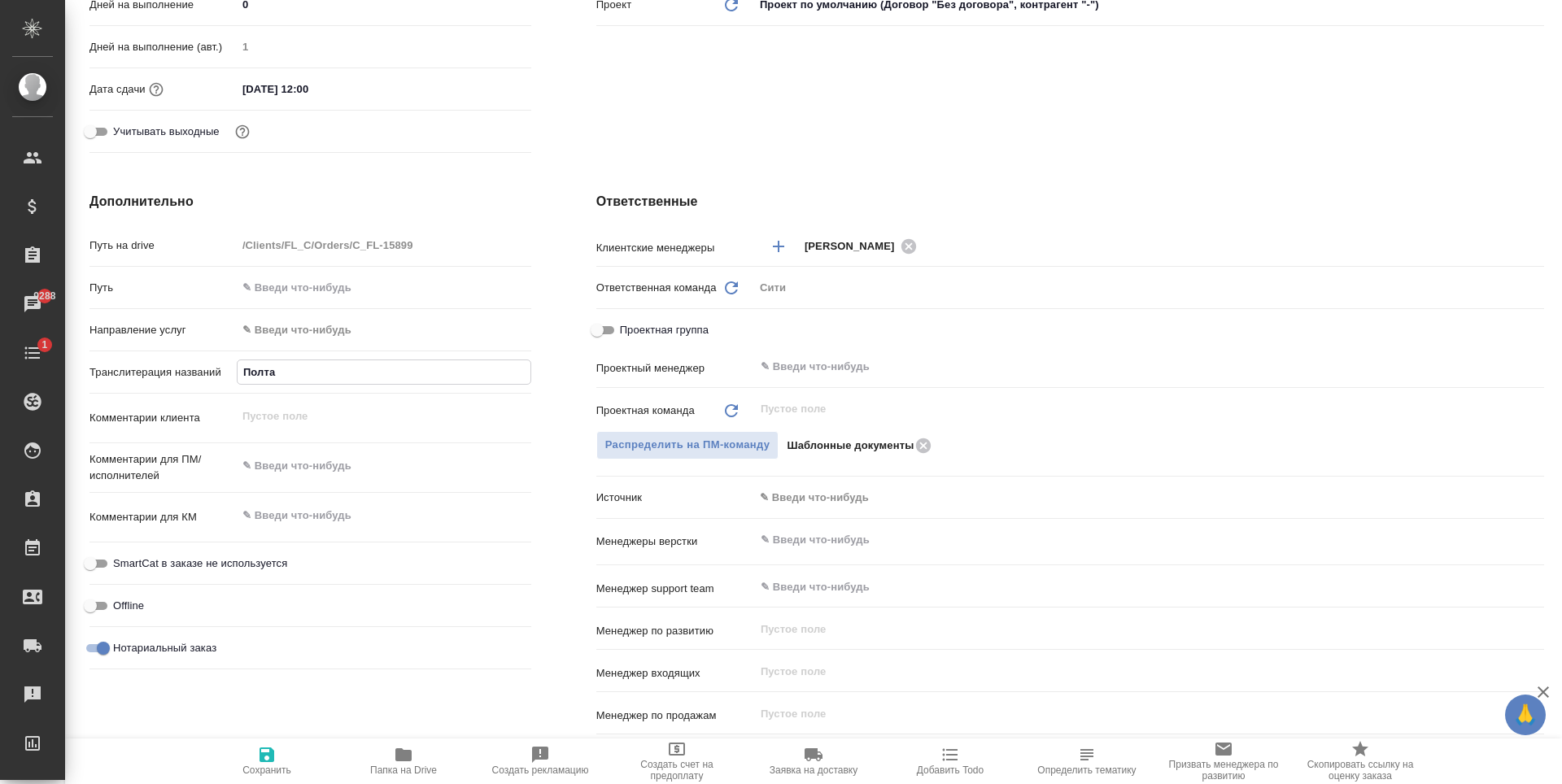
type input "Полтав"
type textarea "x"
type input "Полтавс"
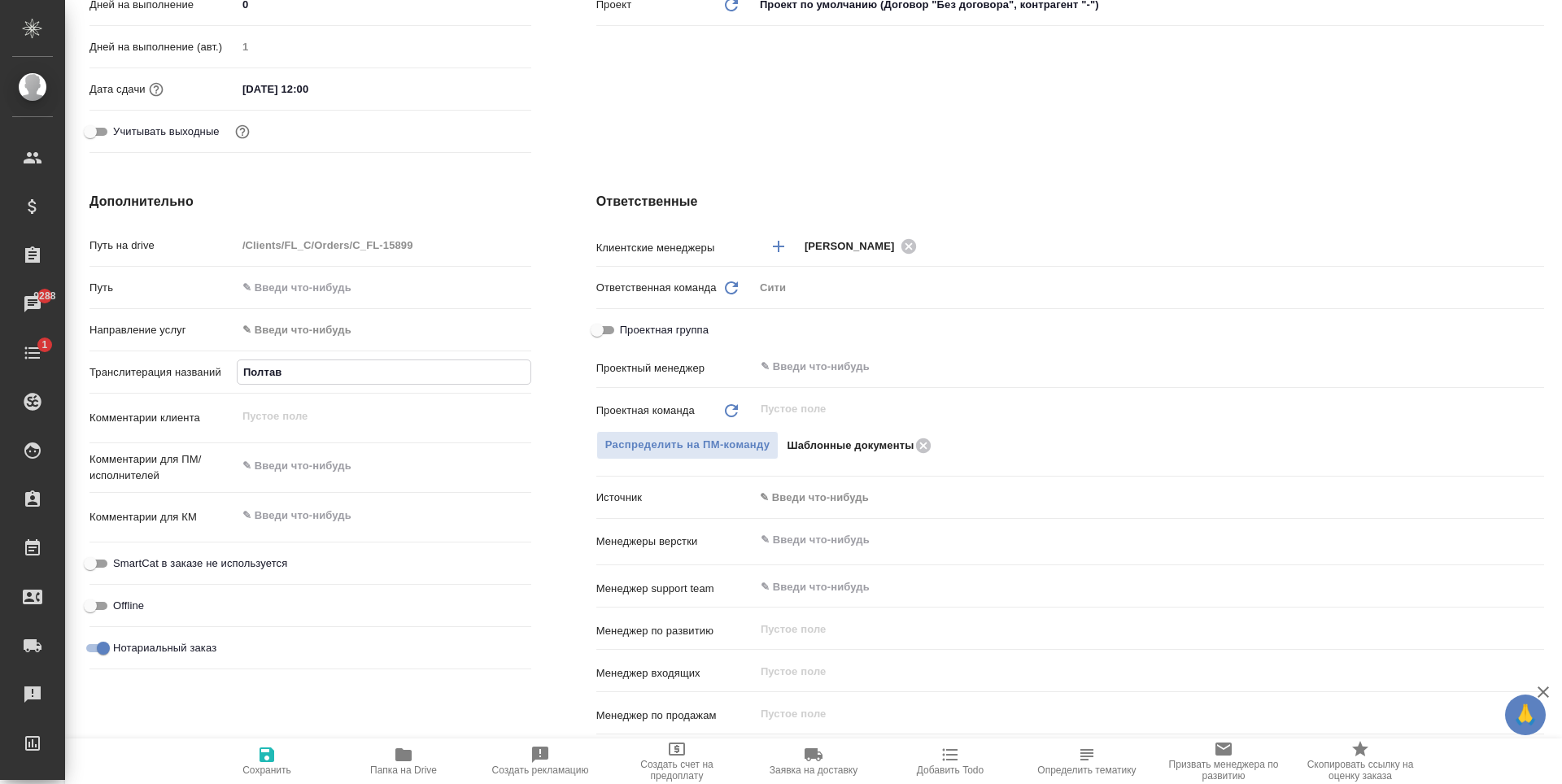
type textarea "x"
type input "Полтавск"
type textarea "x"
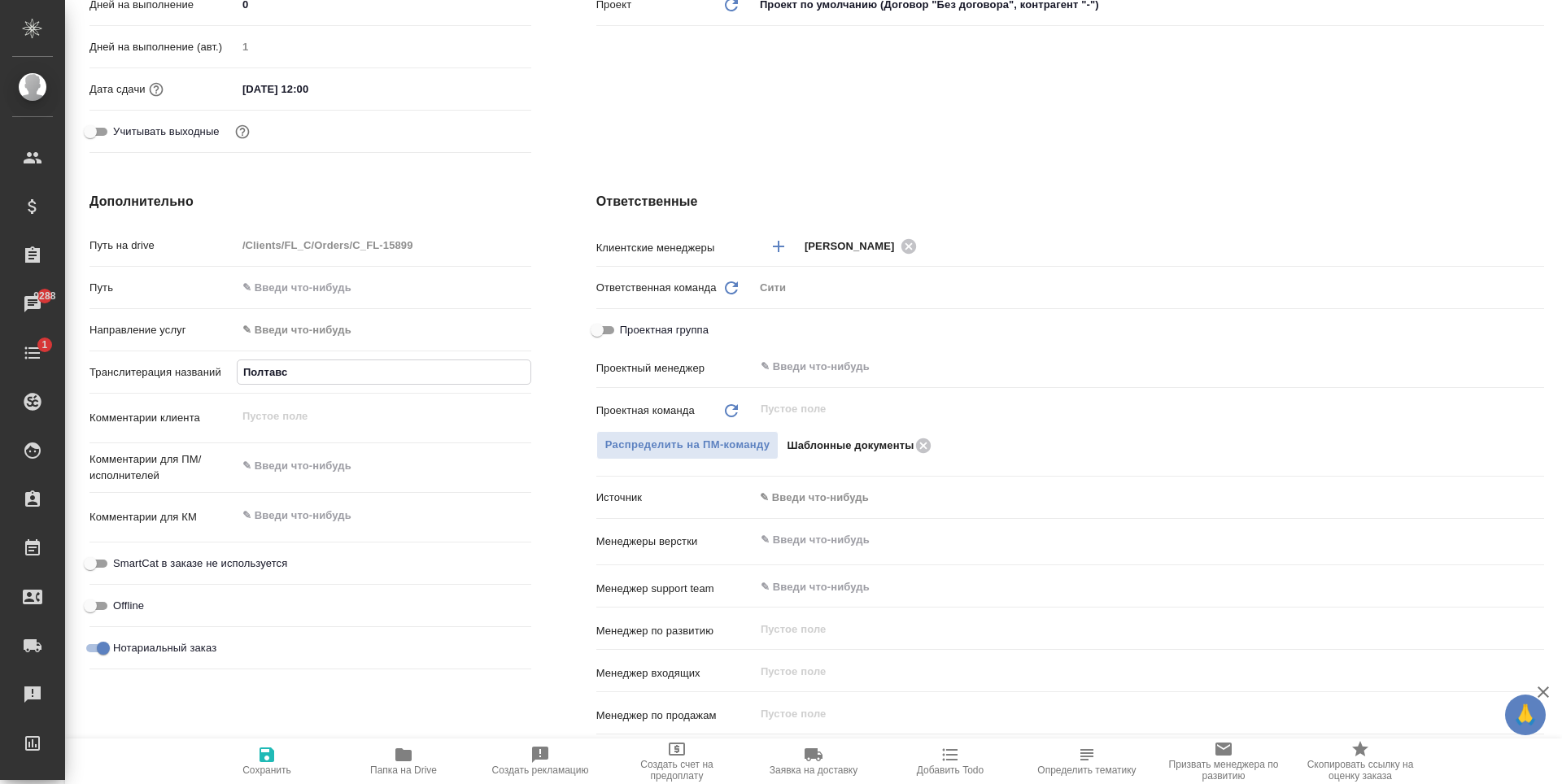
type textarea "x"
type input "Полтавски"
type textarea "x"
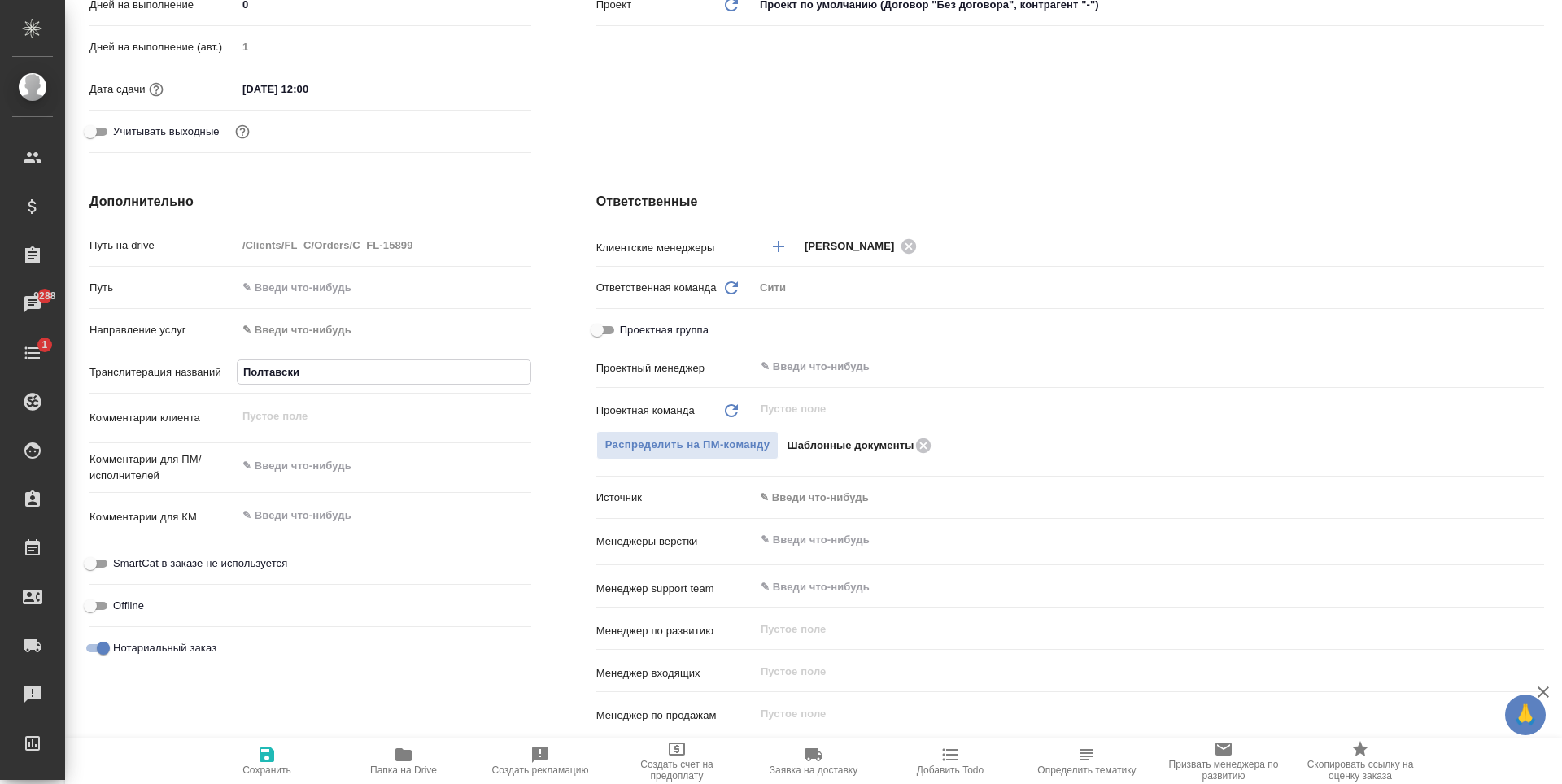
type textarea "x"
type input "Полтавский"
type textarea "x"
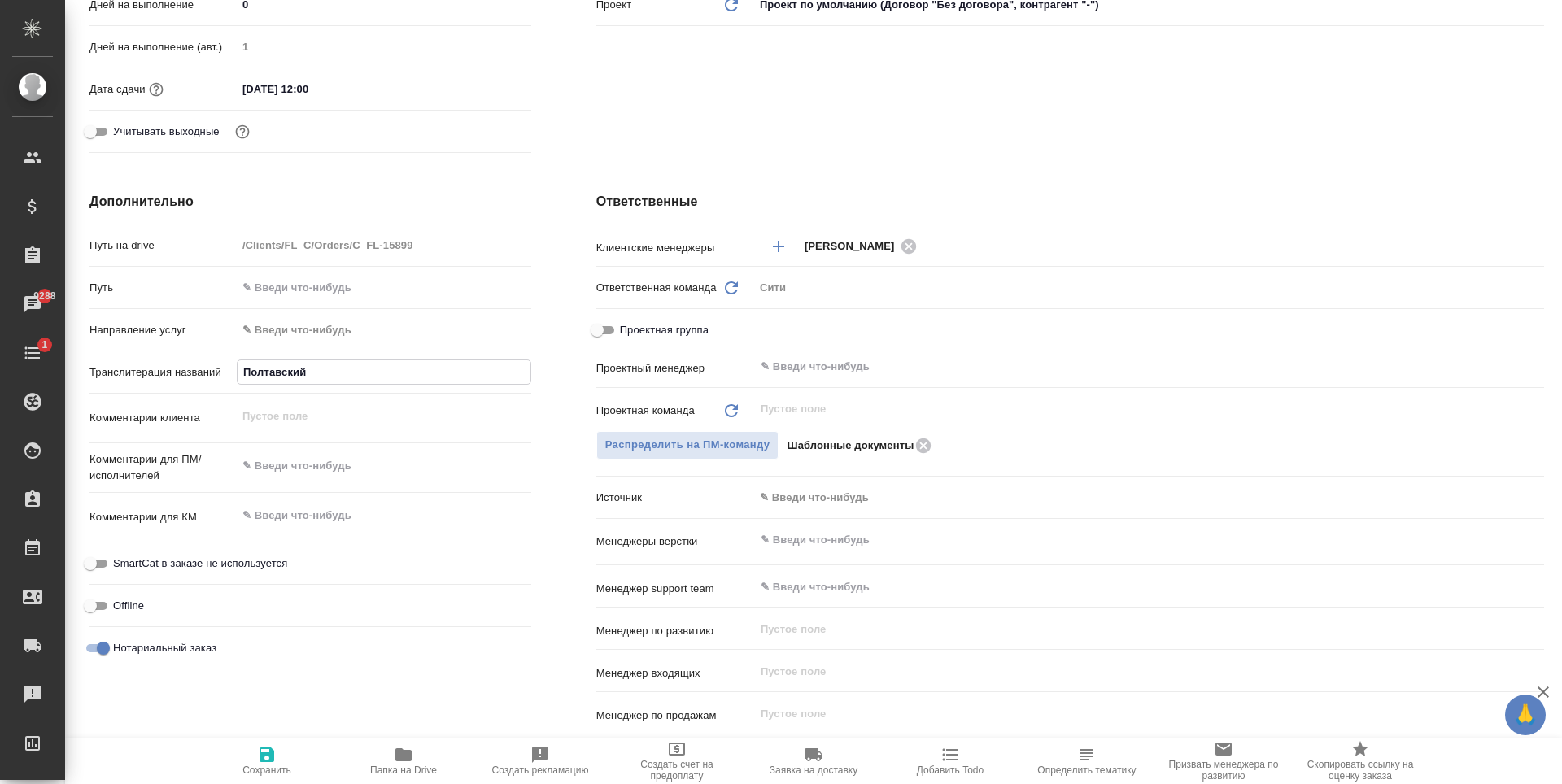
type input "Полтавский"
type textarea "x"
type input "Полтавский Н"
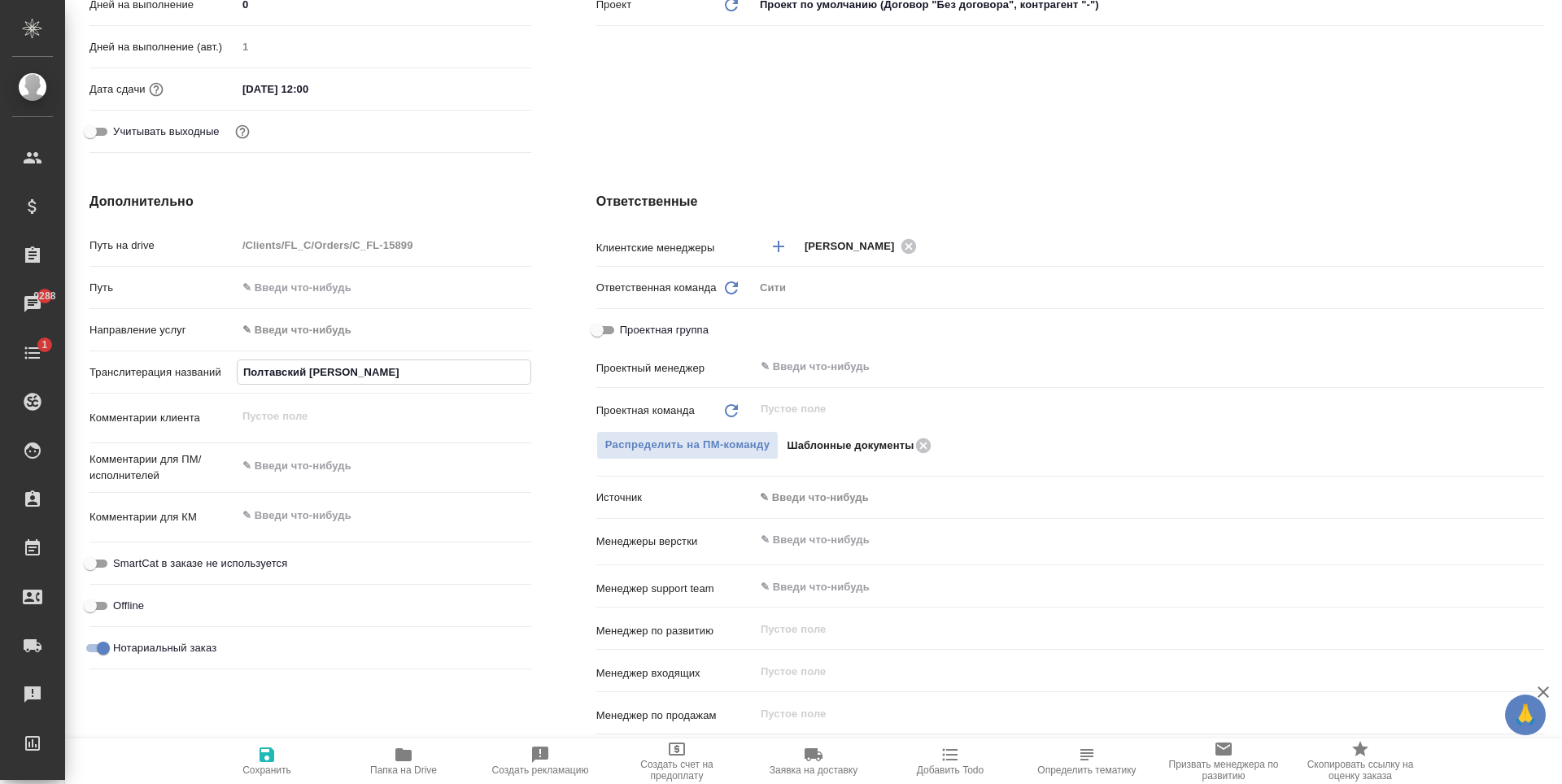
type textarea "x"
type input "Полтавский Ни"
type textarea "x"
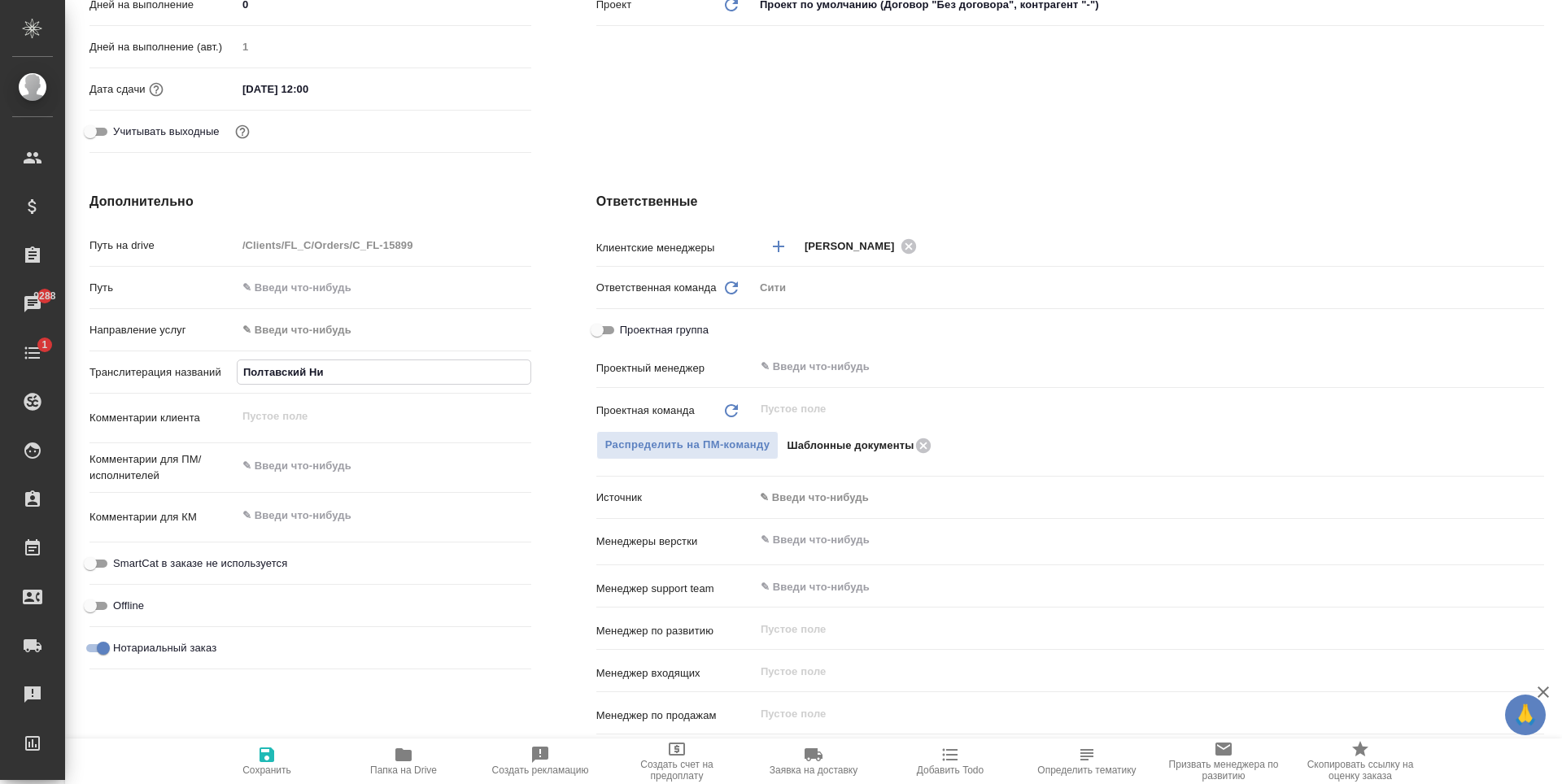
type textarea "x"
type input "[PERSON_NAME]"
type textarea "x"
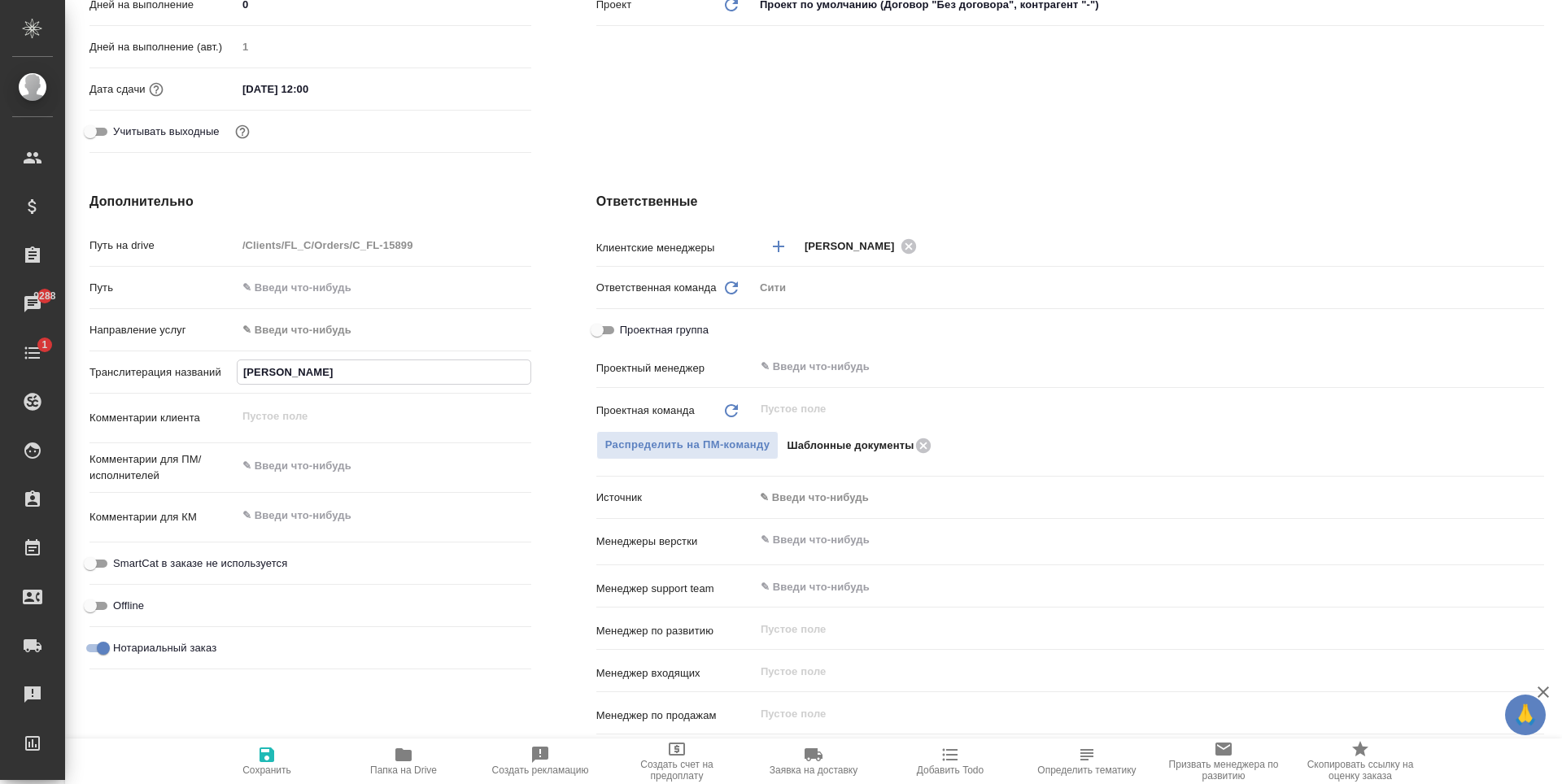
type textarea "x"
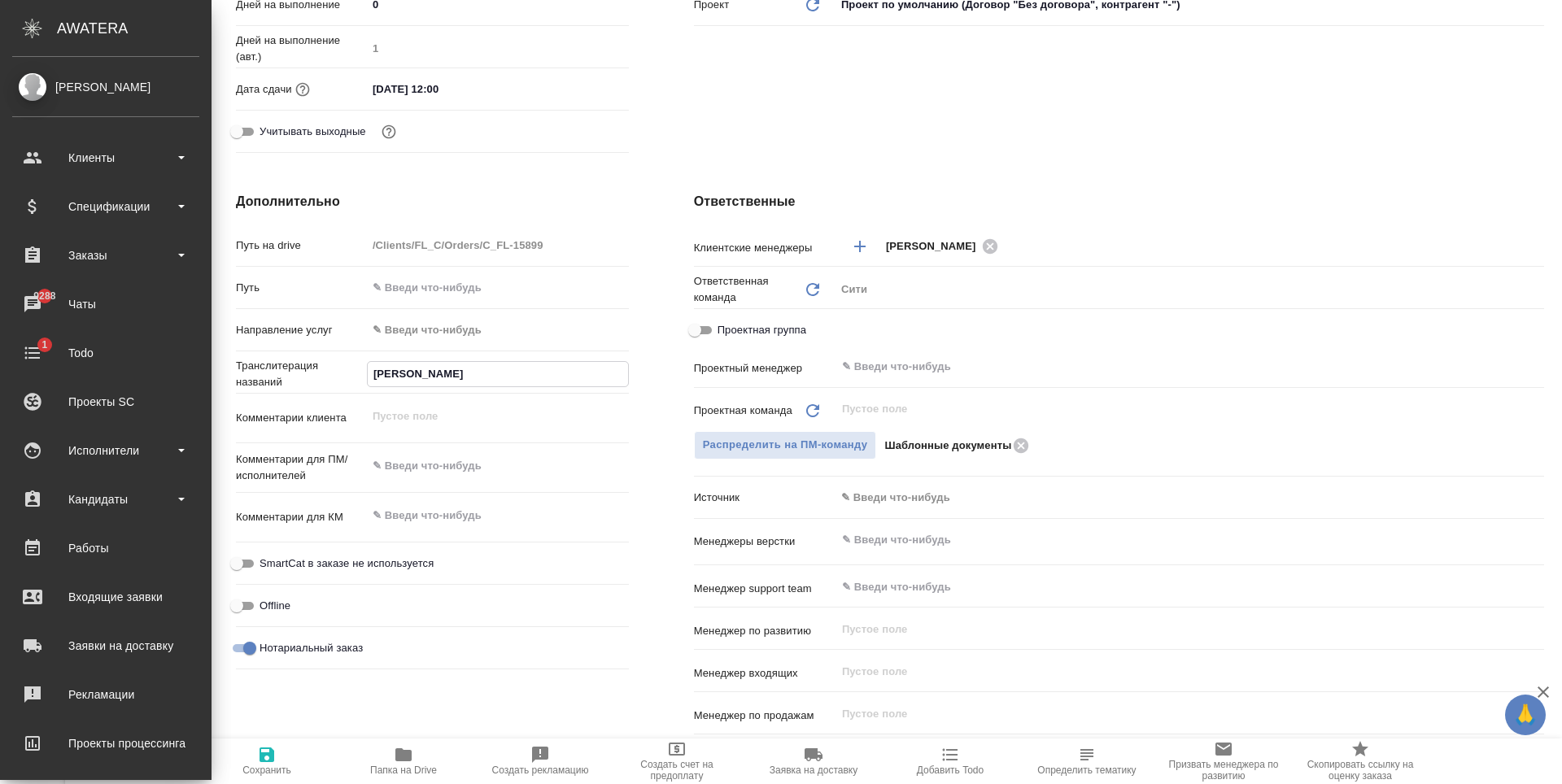
type textarea "x"
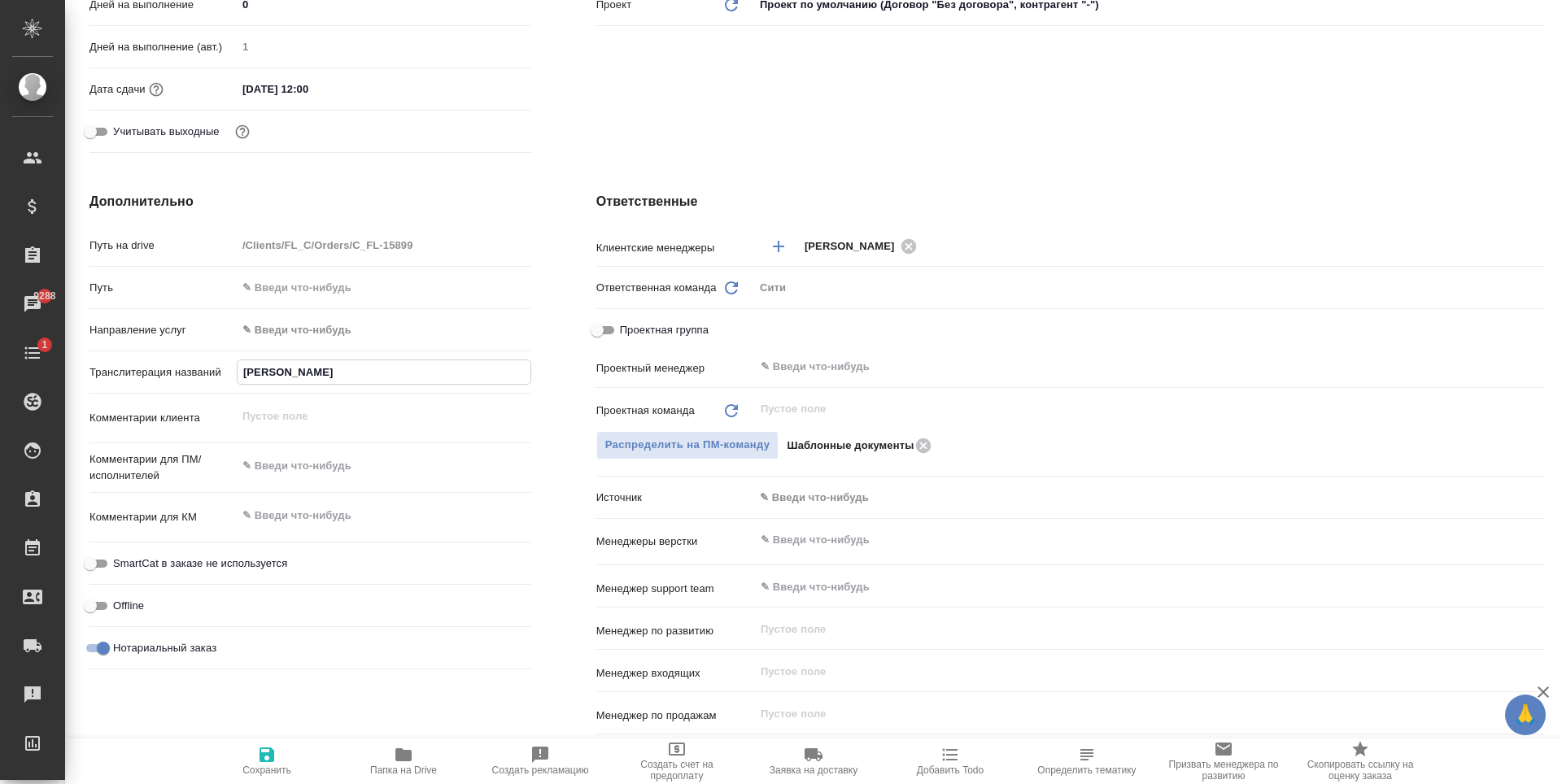
click at [315, 379] on input "[PERSON_NAME]" at bounding box center [383, 372] width 292 height 23
type input "[PERSON_NAME]"
type textarea "x"
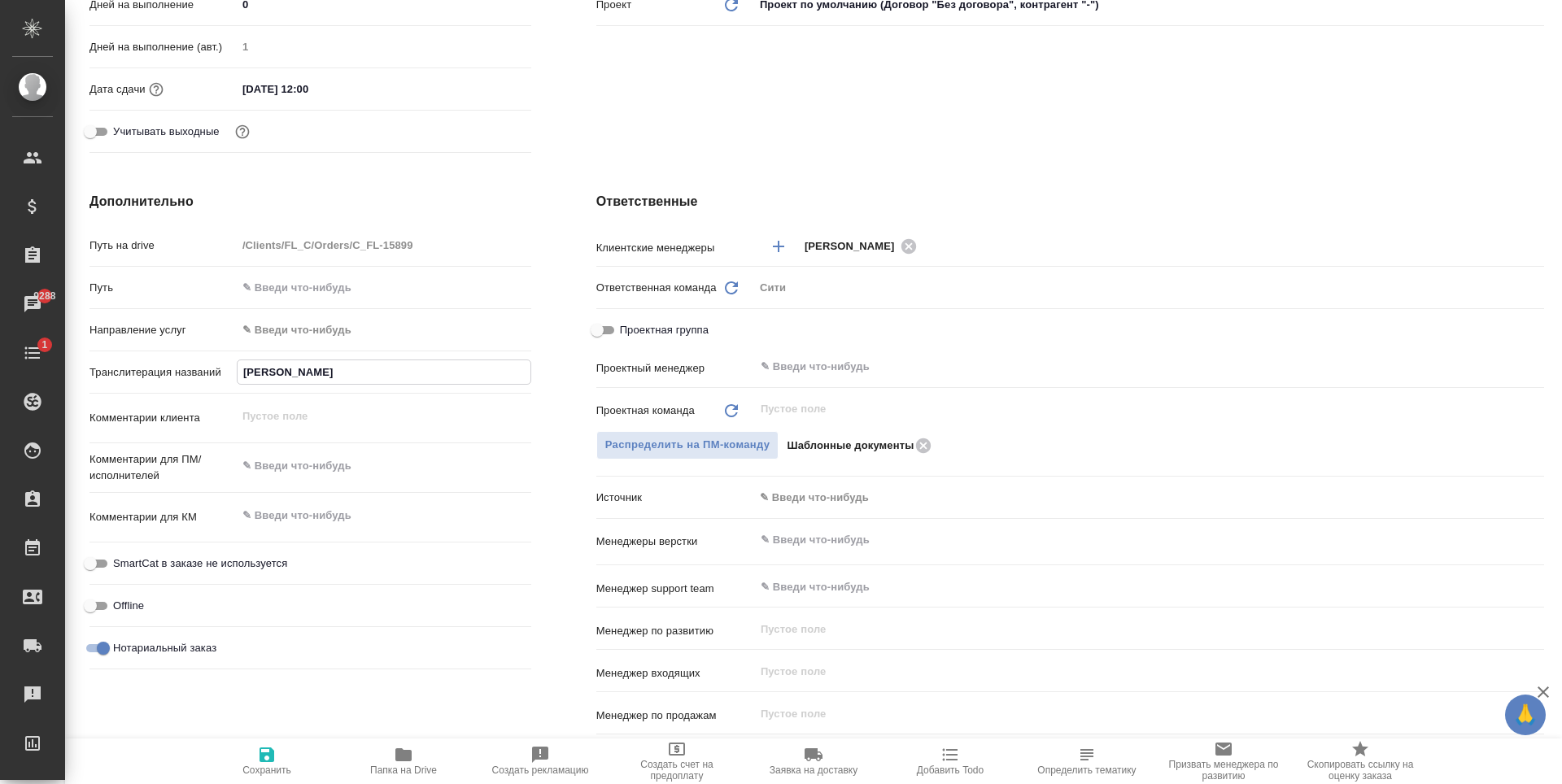
click at [318, 473] on textarea at bounding box center [383, 466] width 294 height 27
paste textarea "[PERSON_NAME]"
type textarea "[PERSON_NAME]"
type textarea "x"
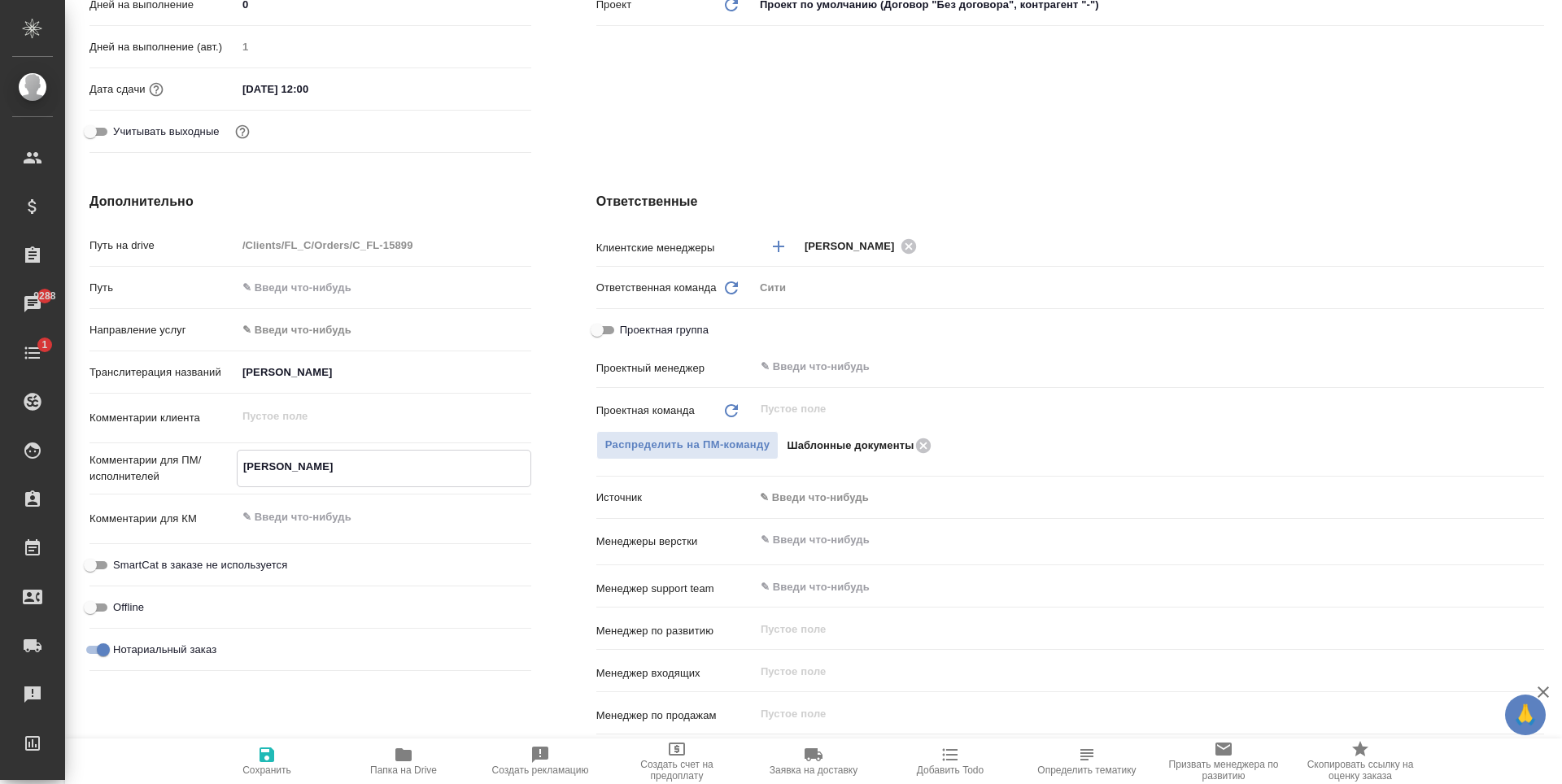
type textarea "x"
type textarea "[PERSON_NAME]"
type textarea "x"
click at [264, 758] on icon "button" at bounding box center [266, 755] width 15 height 15
type textarea "x"
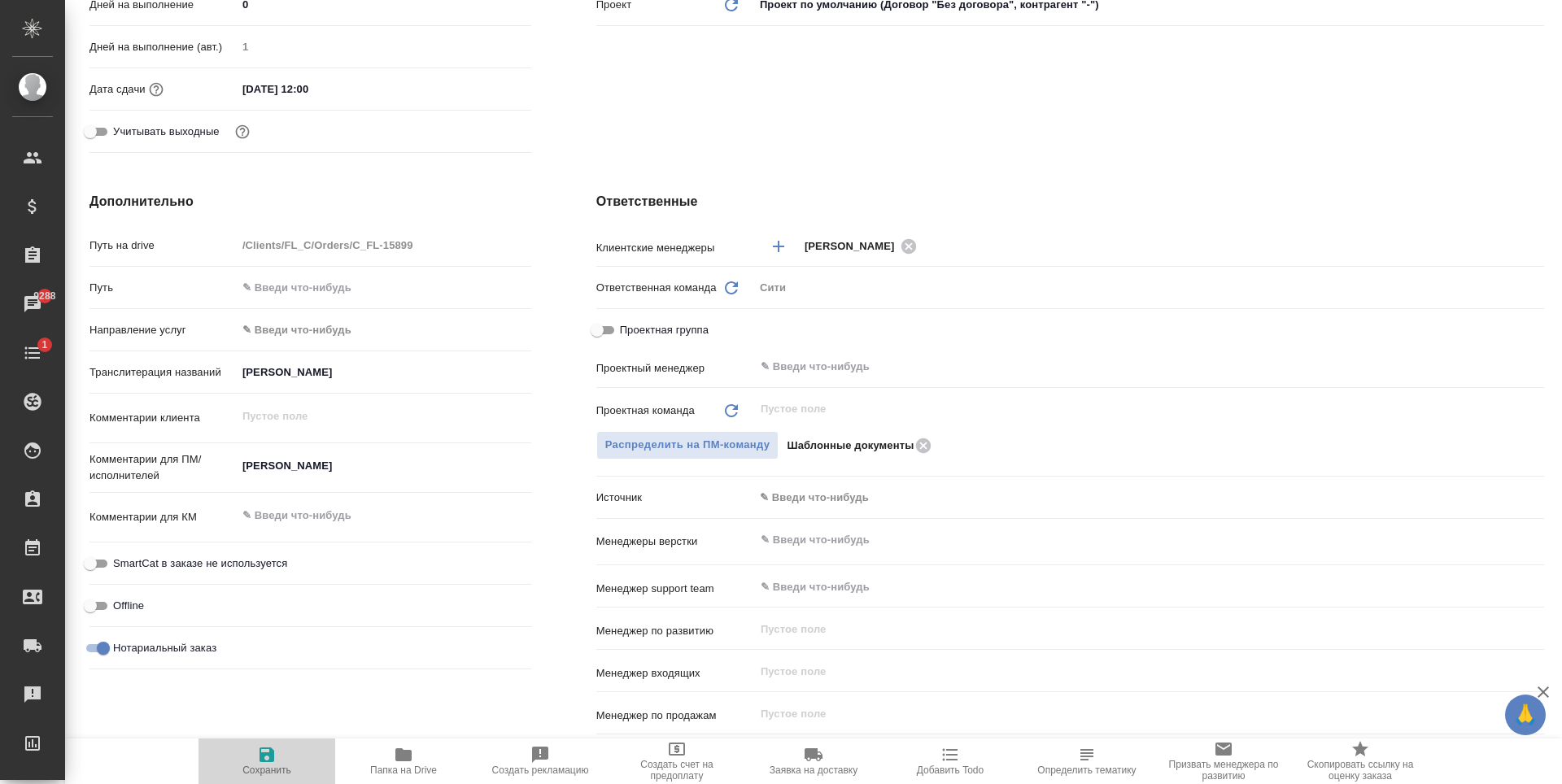
type textarea "x"
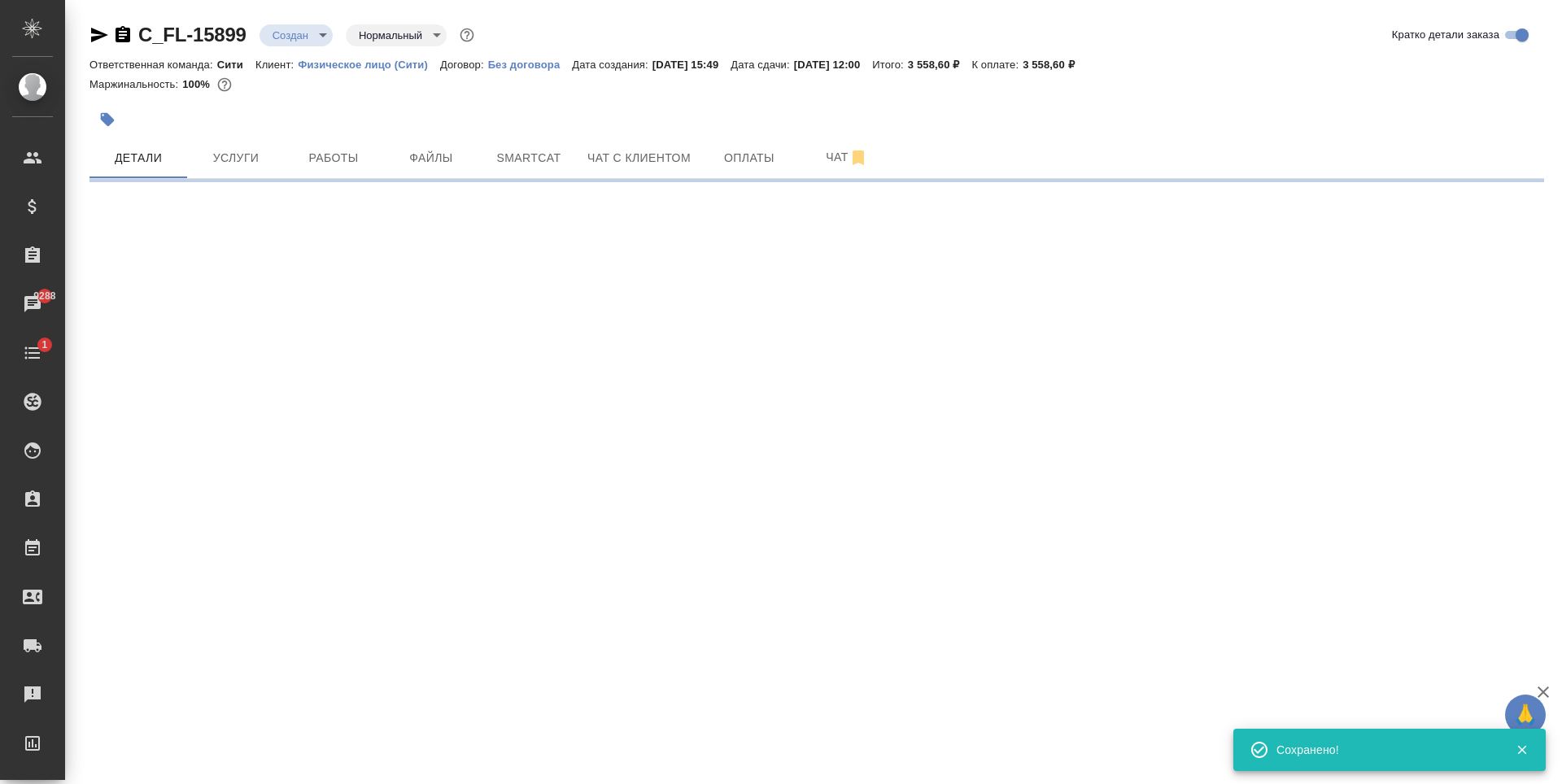
scroll to position [0, 0]
select select "RU"
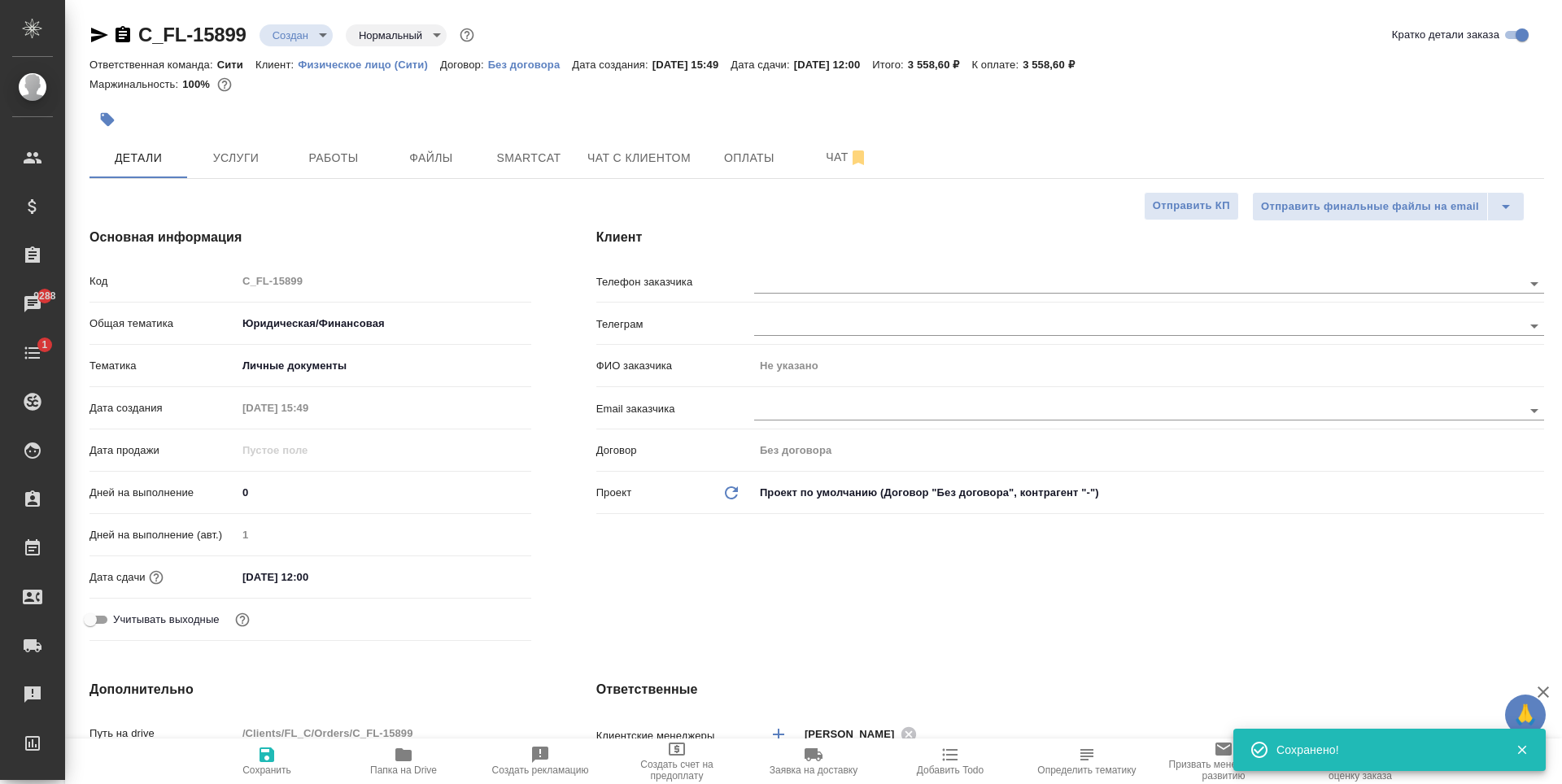
type textarea "x"
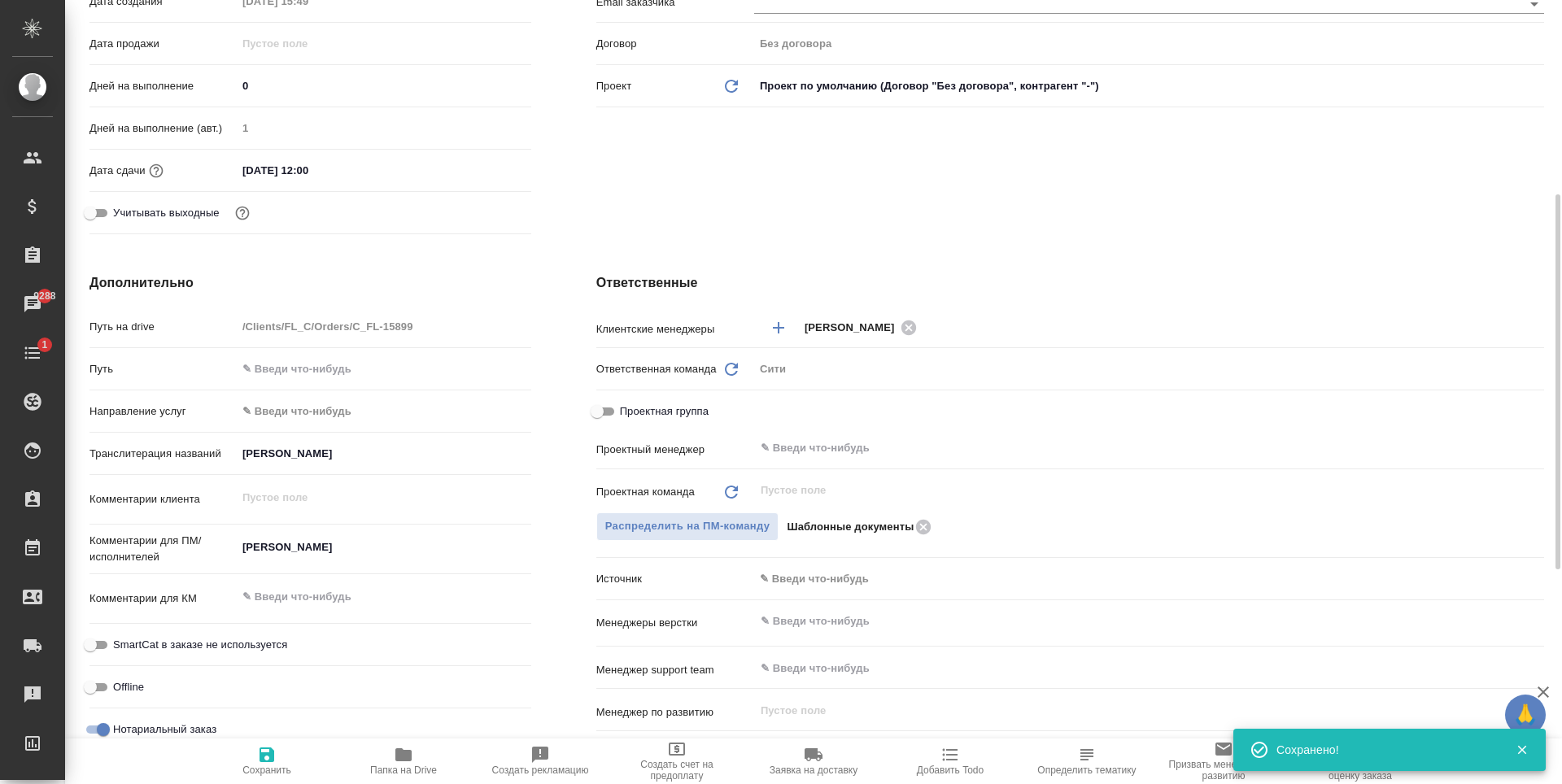
scroll to position [732, 0]
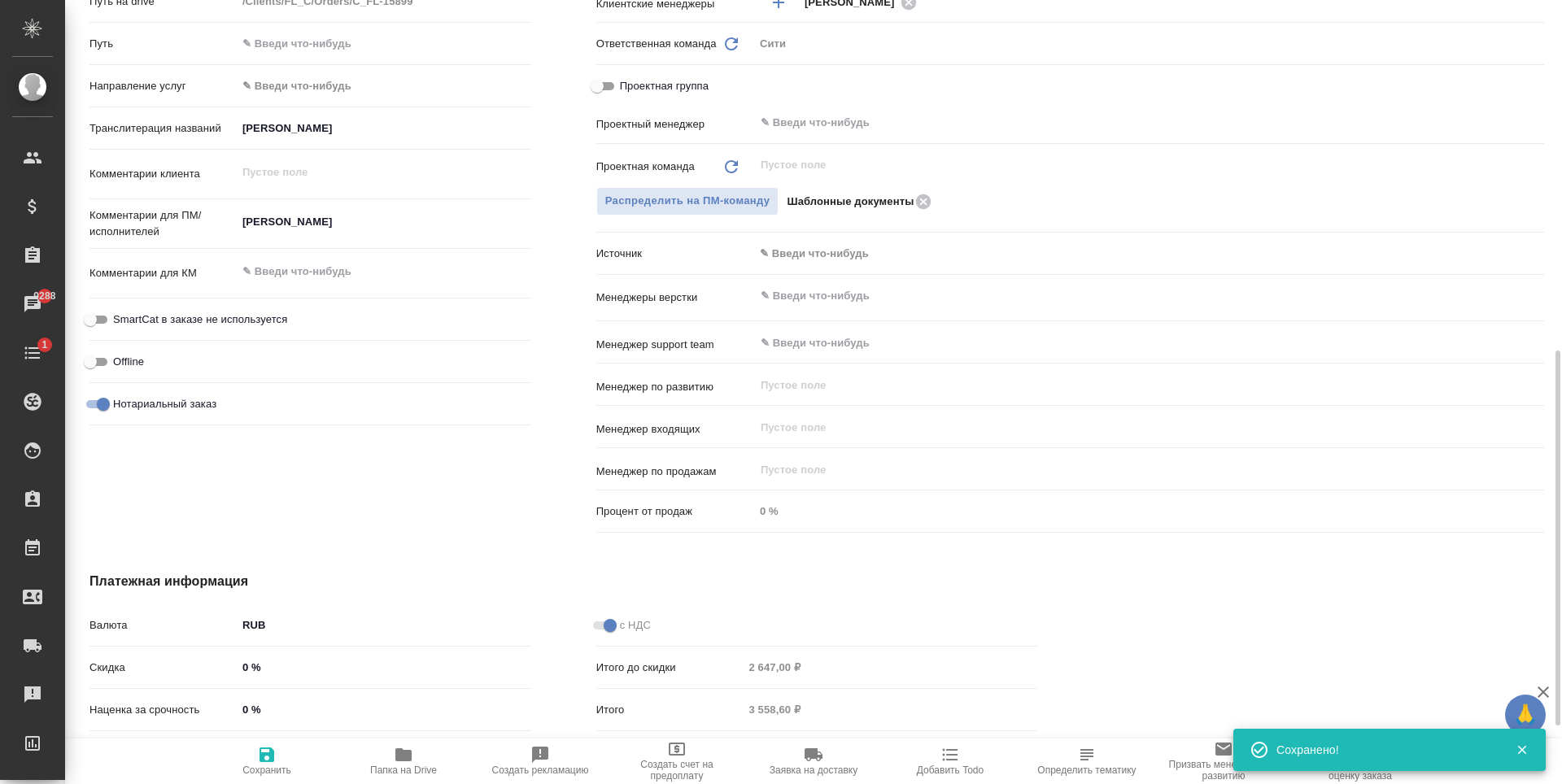
click at [259, 765] on span "Сохранить" at bounding box center [267, 770] width 49 height 12
type textarea "x"
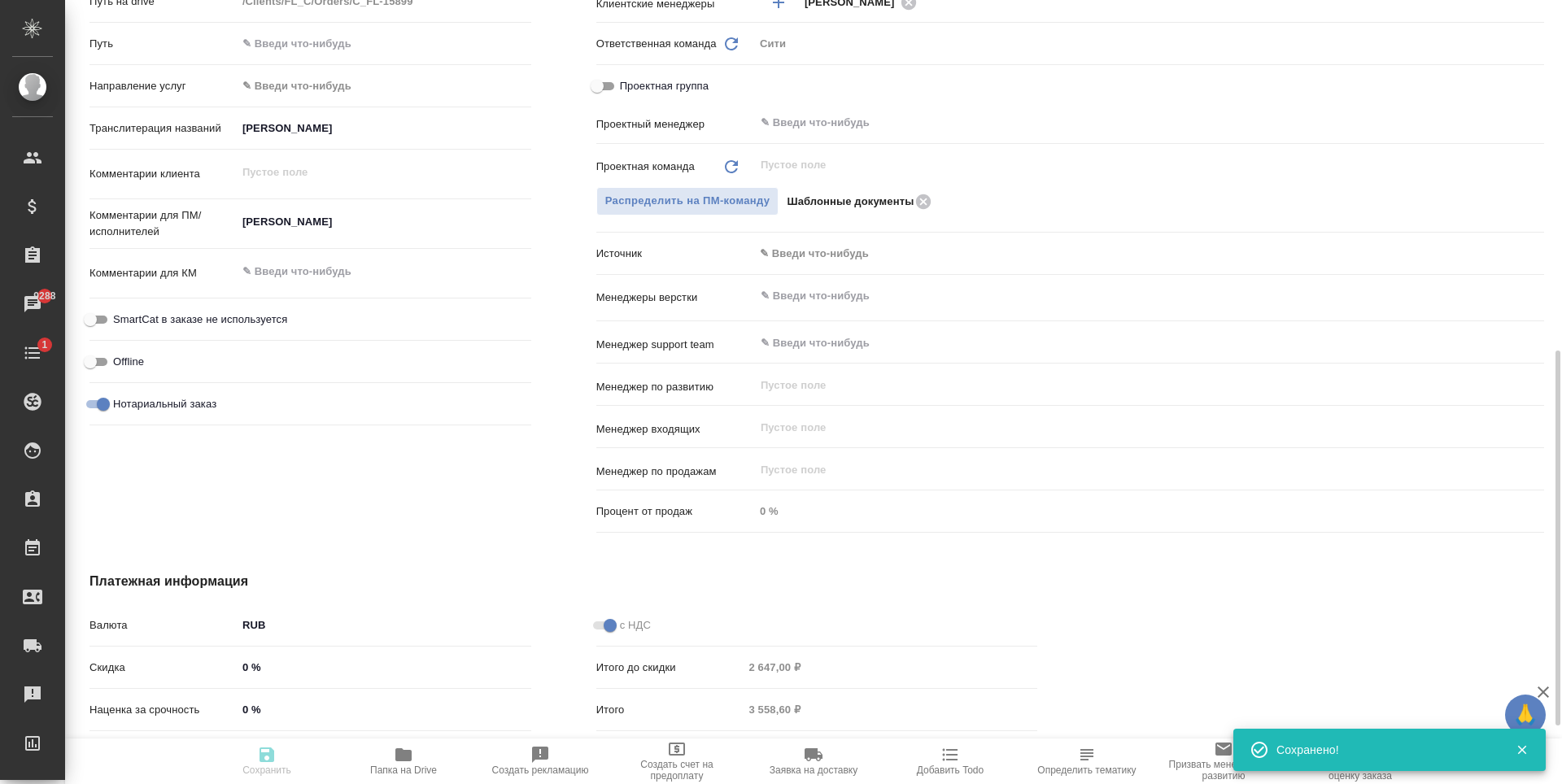
type textarea "x"
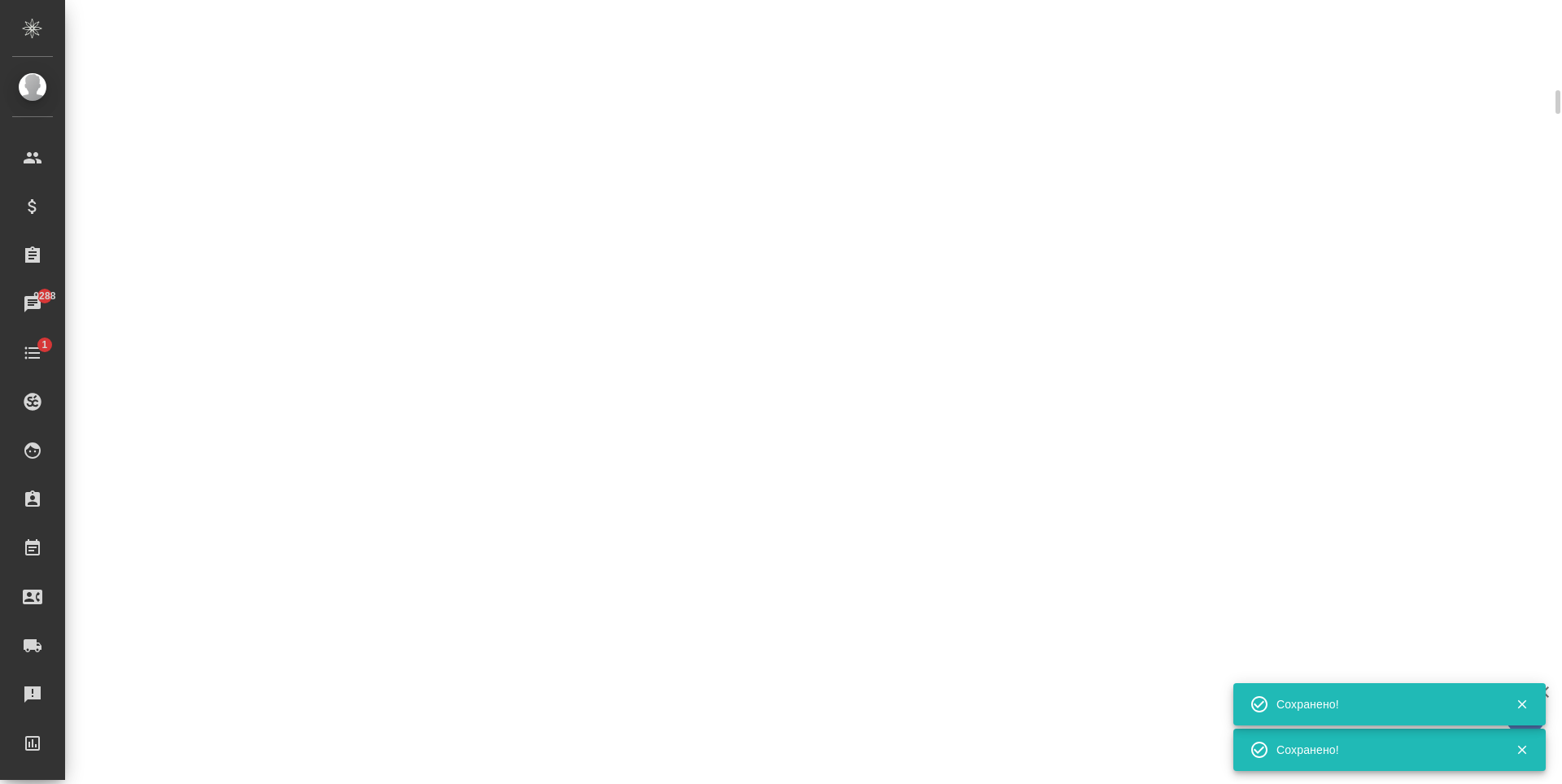
scroll to position [719, 0]
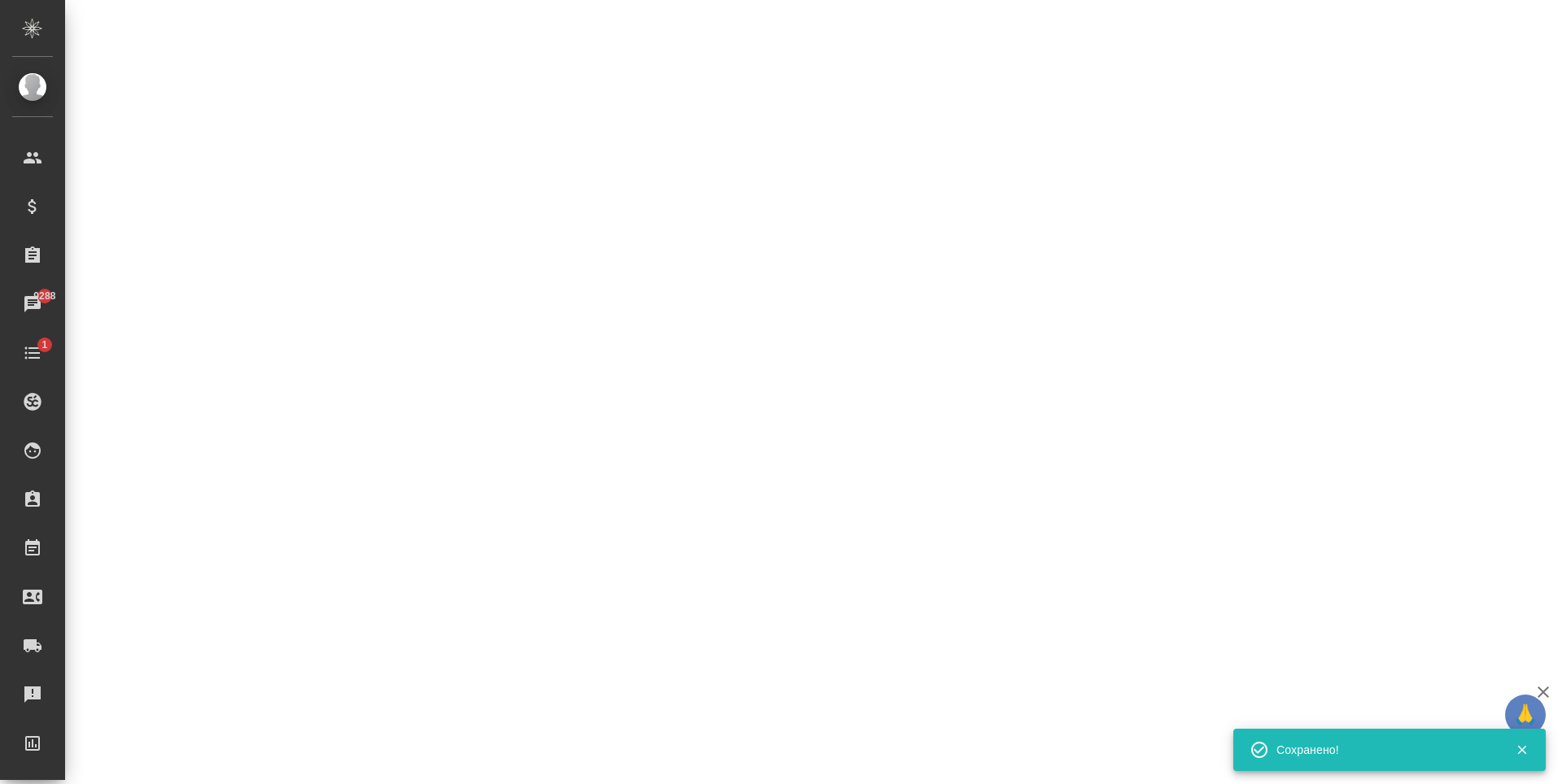
select select "RU"
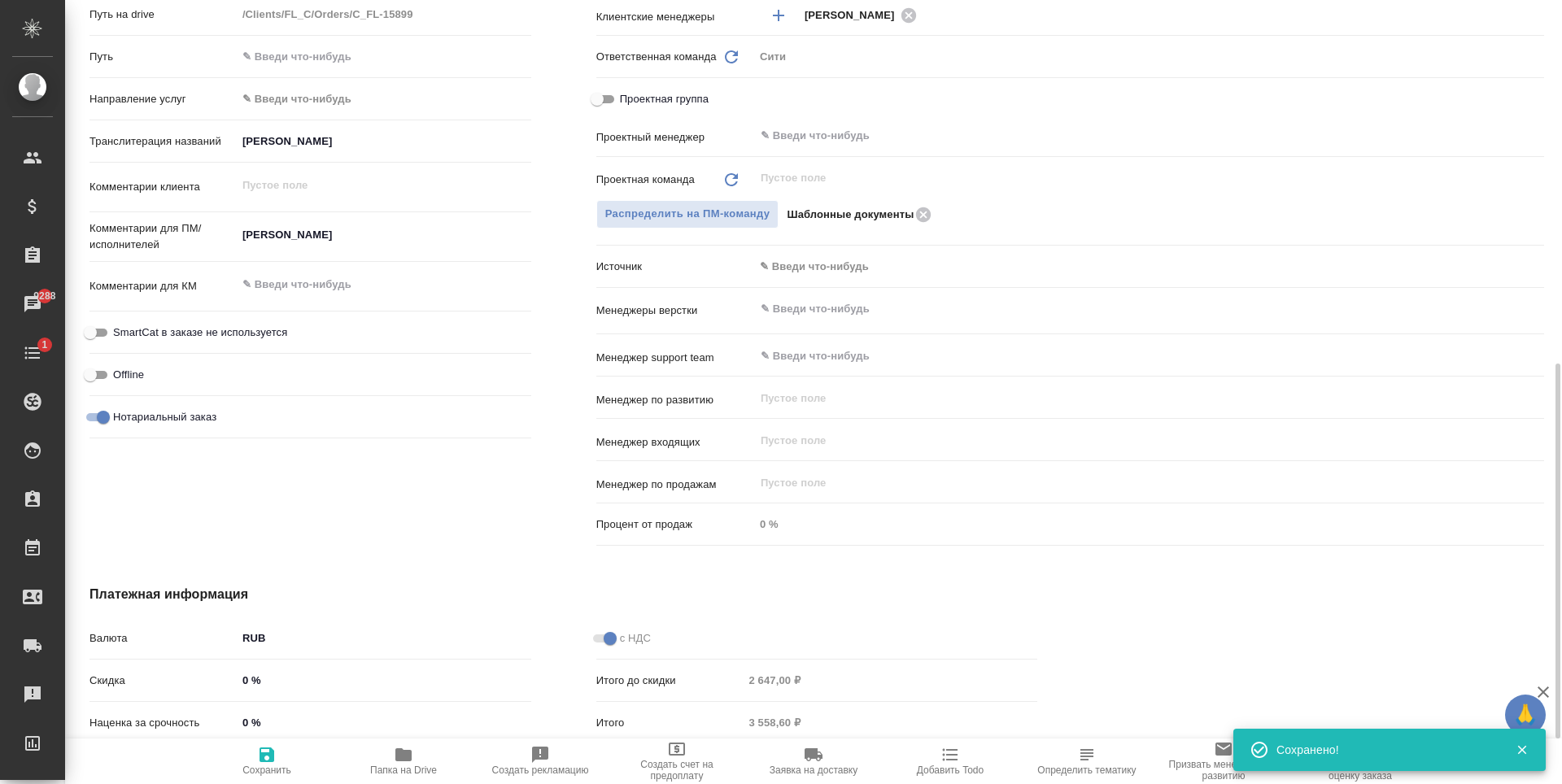
type textarea "x"
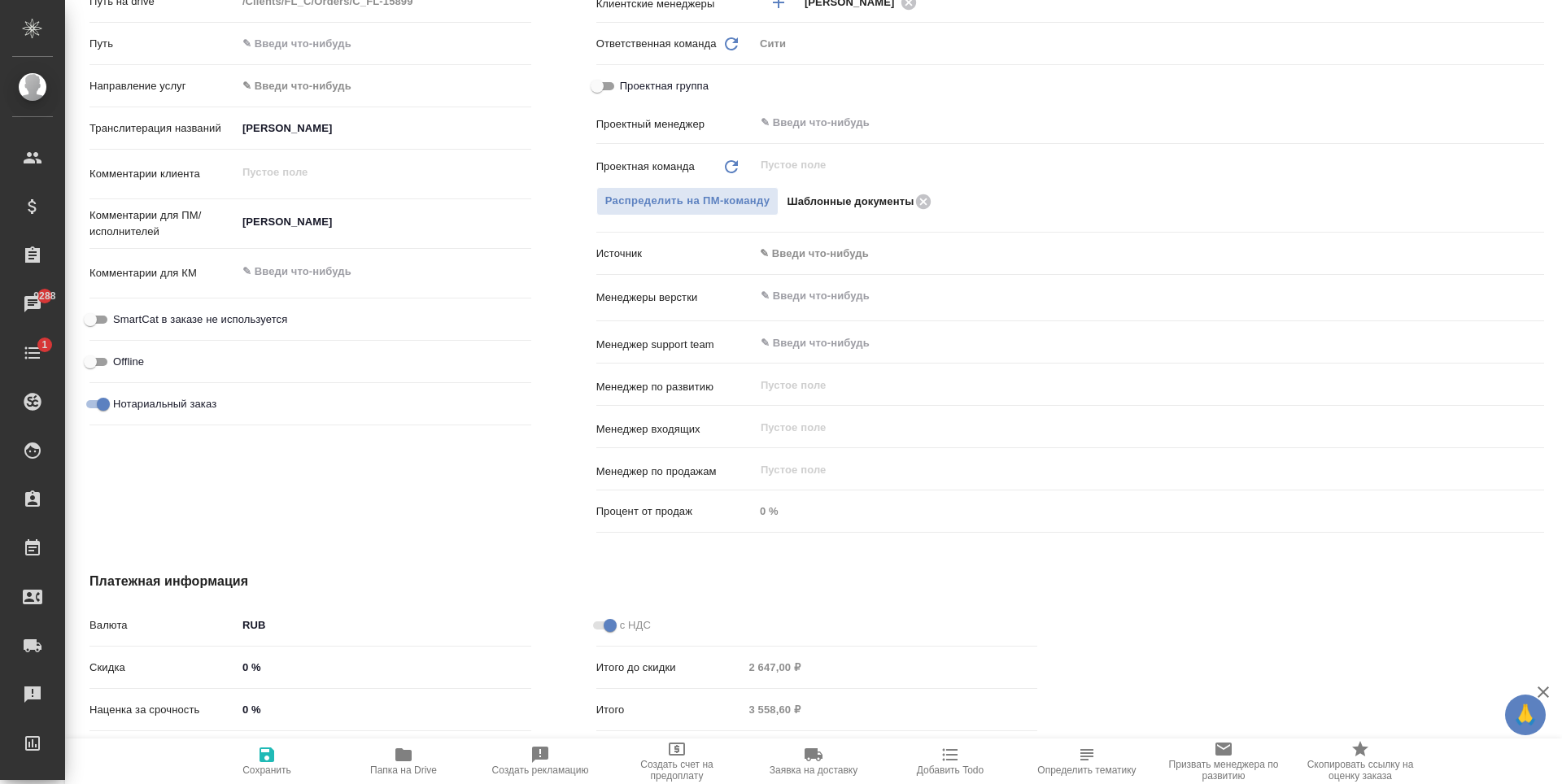
type textarea "x"
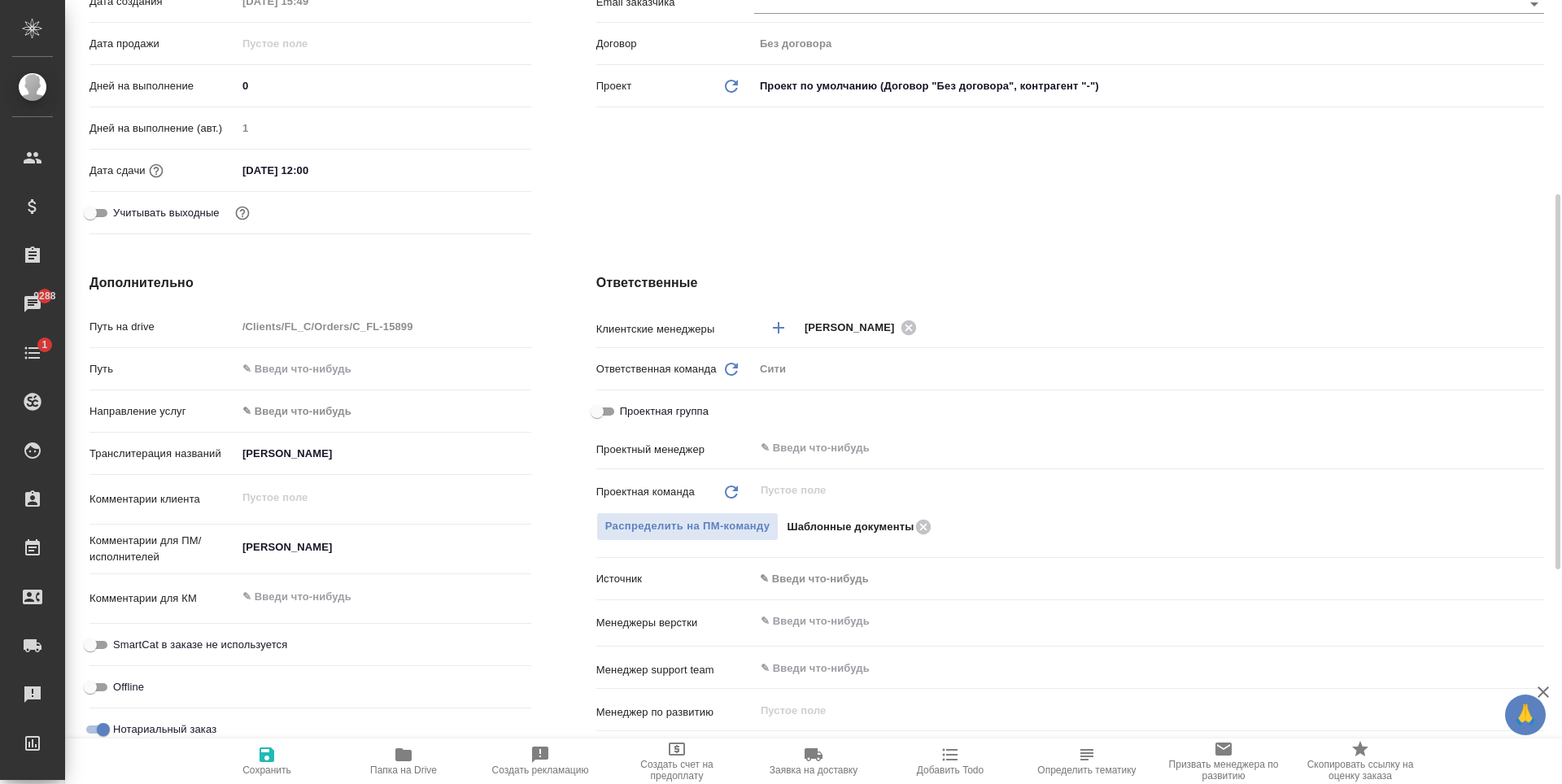
scroll to position [0, 0]
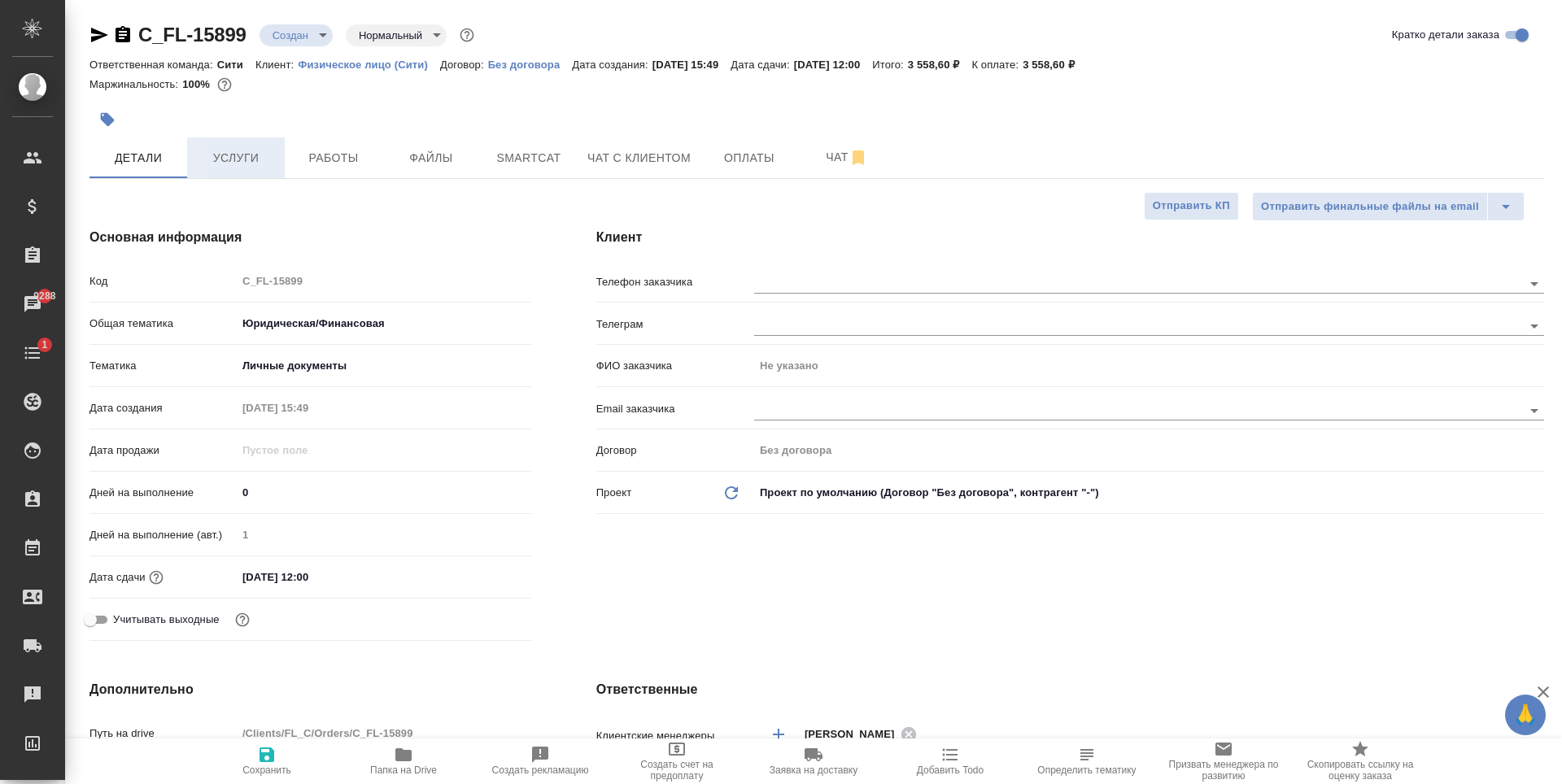
click at [250, 169] on button "Услуги" at bounding box center [236, 158] width 98 height 41
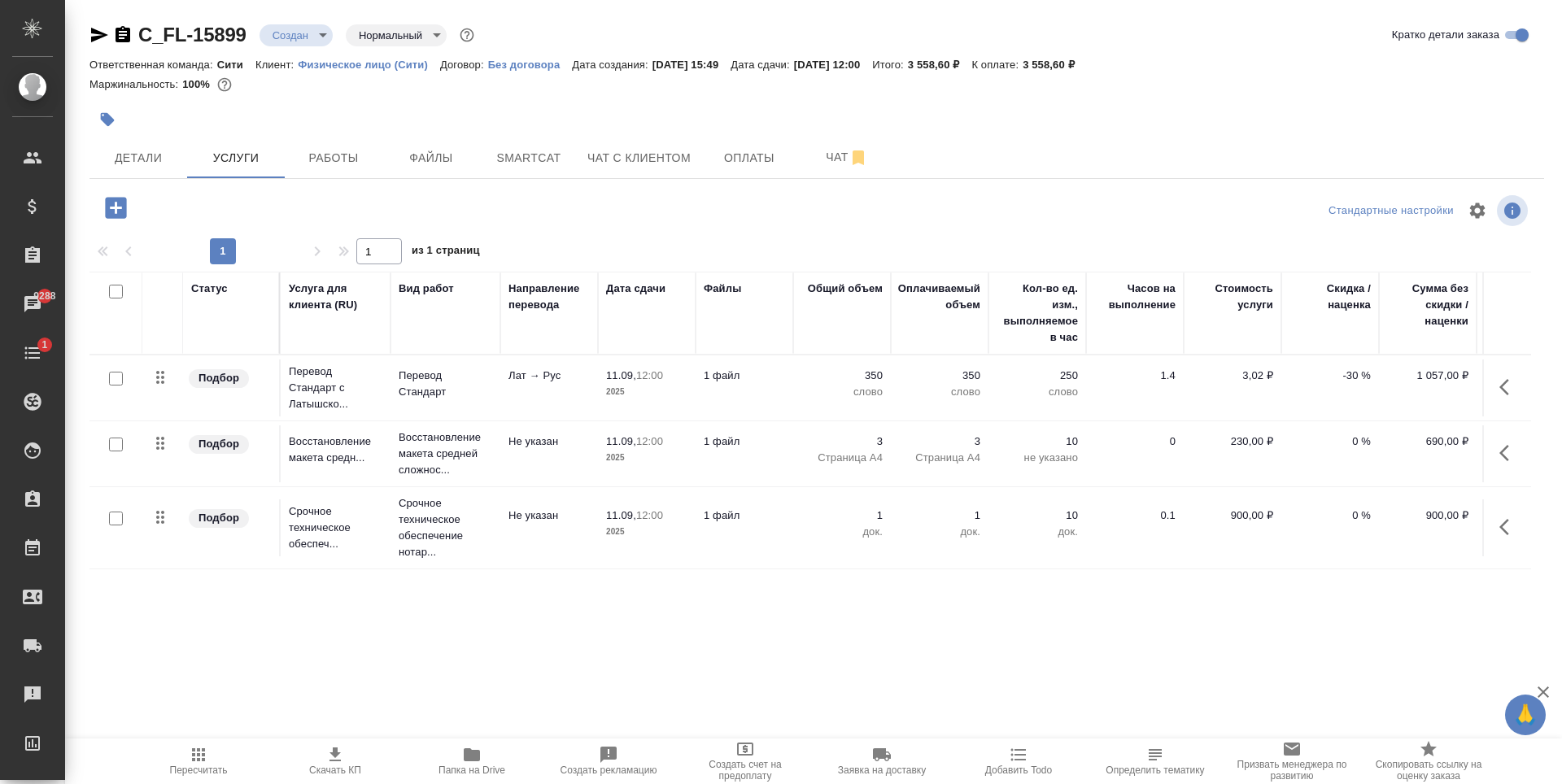
click at [864, 114] on div at bounding box center [575, 119] width 970 height 36
click at [116, 377] on input "checkbox" at bounding box center [115, 378] width 14 height 14
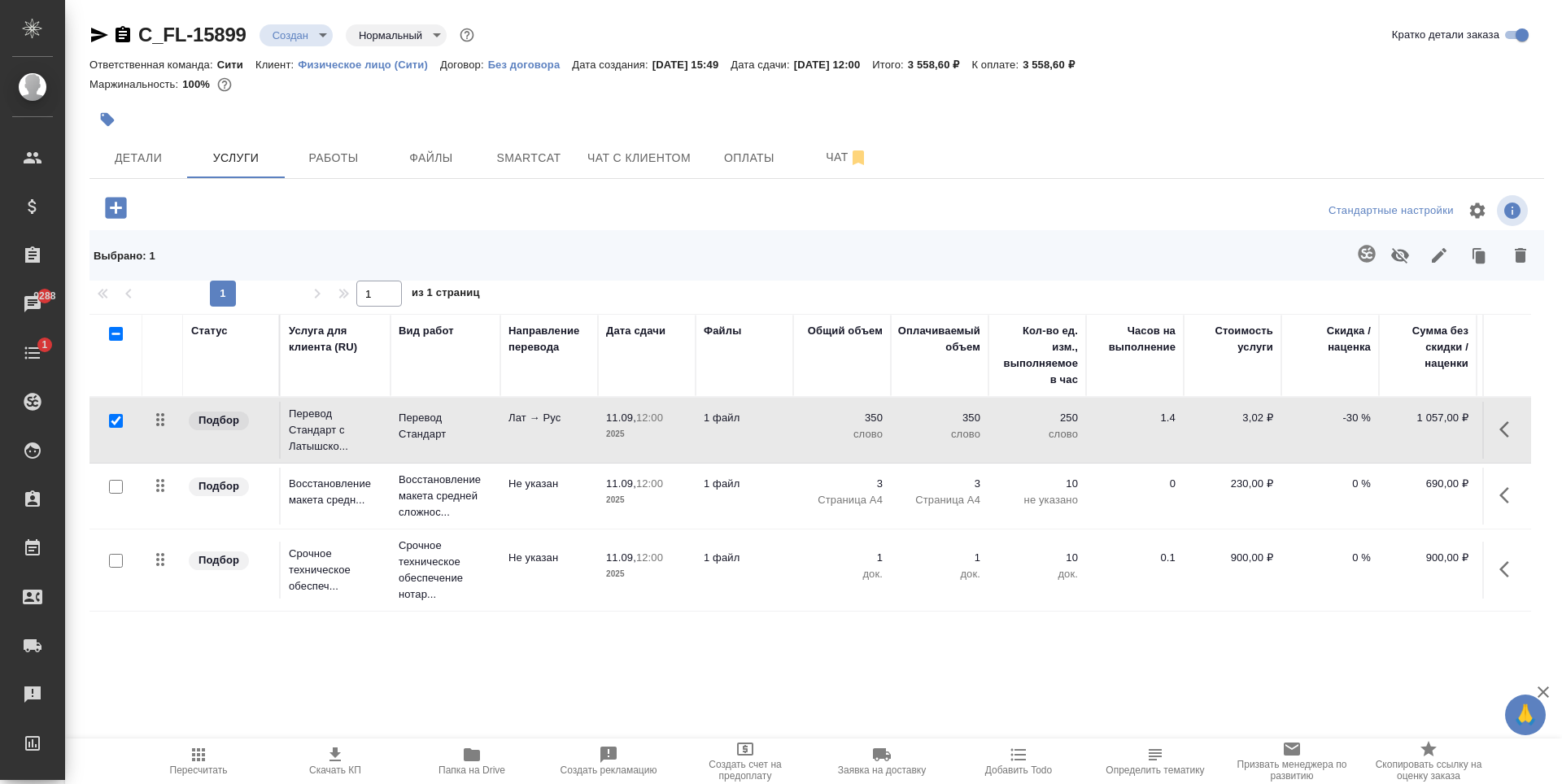
click at [1358, 251] on icon "button" at bounding box center [1365, 252] width 17 height 17
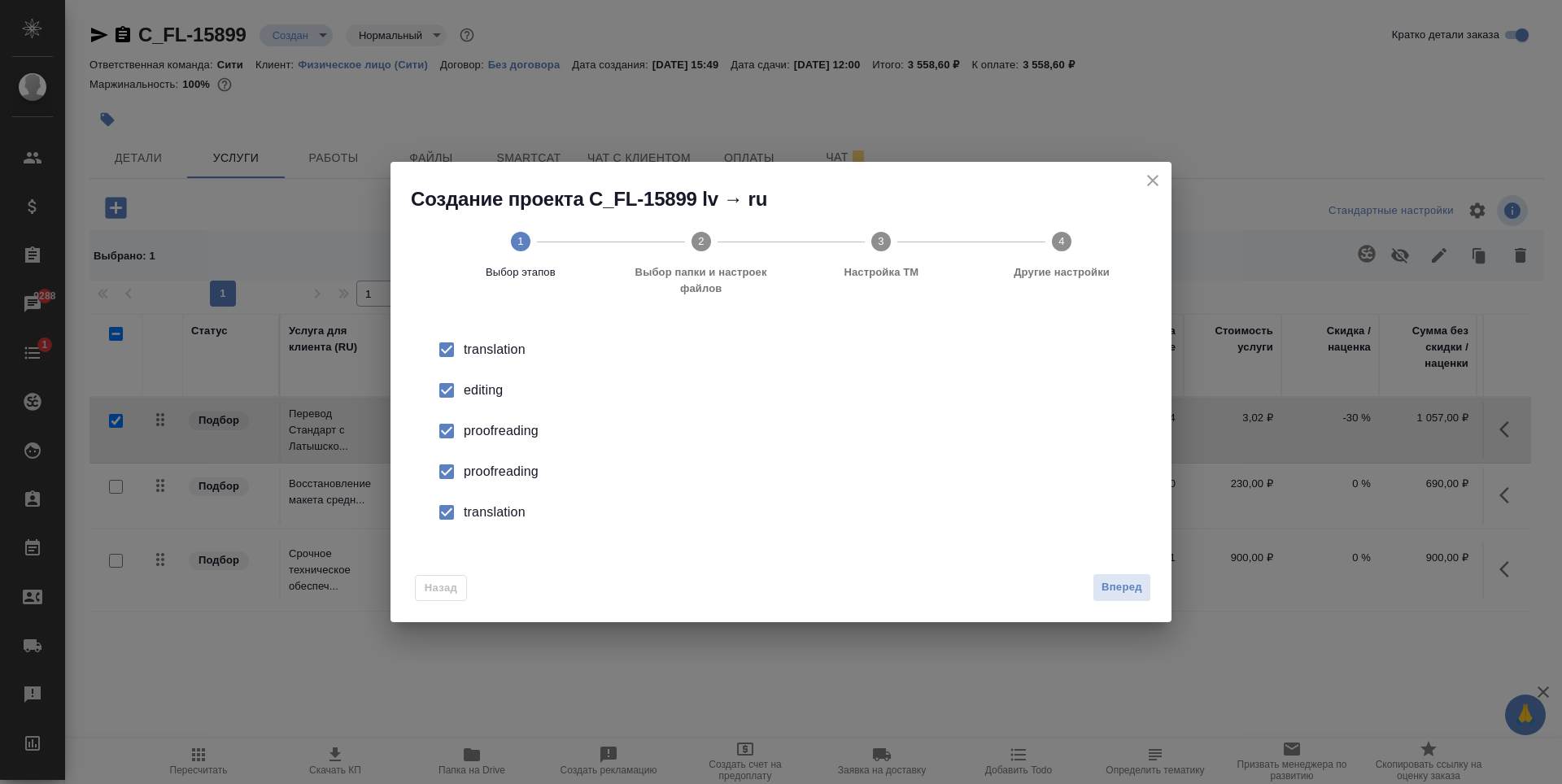
click at [1117, 606] on div "Назад Вперед" at bounding box center [781, 584] width 781 height 76
click at [1116, 592] on span "Вперед" at bounding box center [1122, 587] width 41 height 19
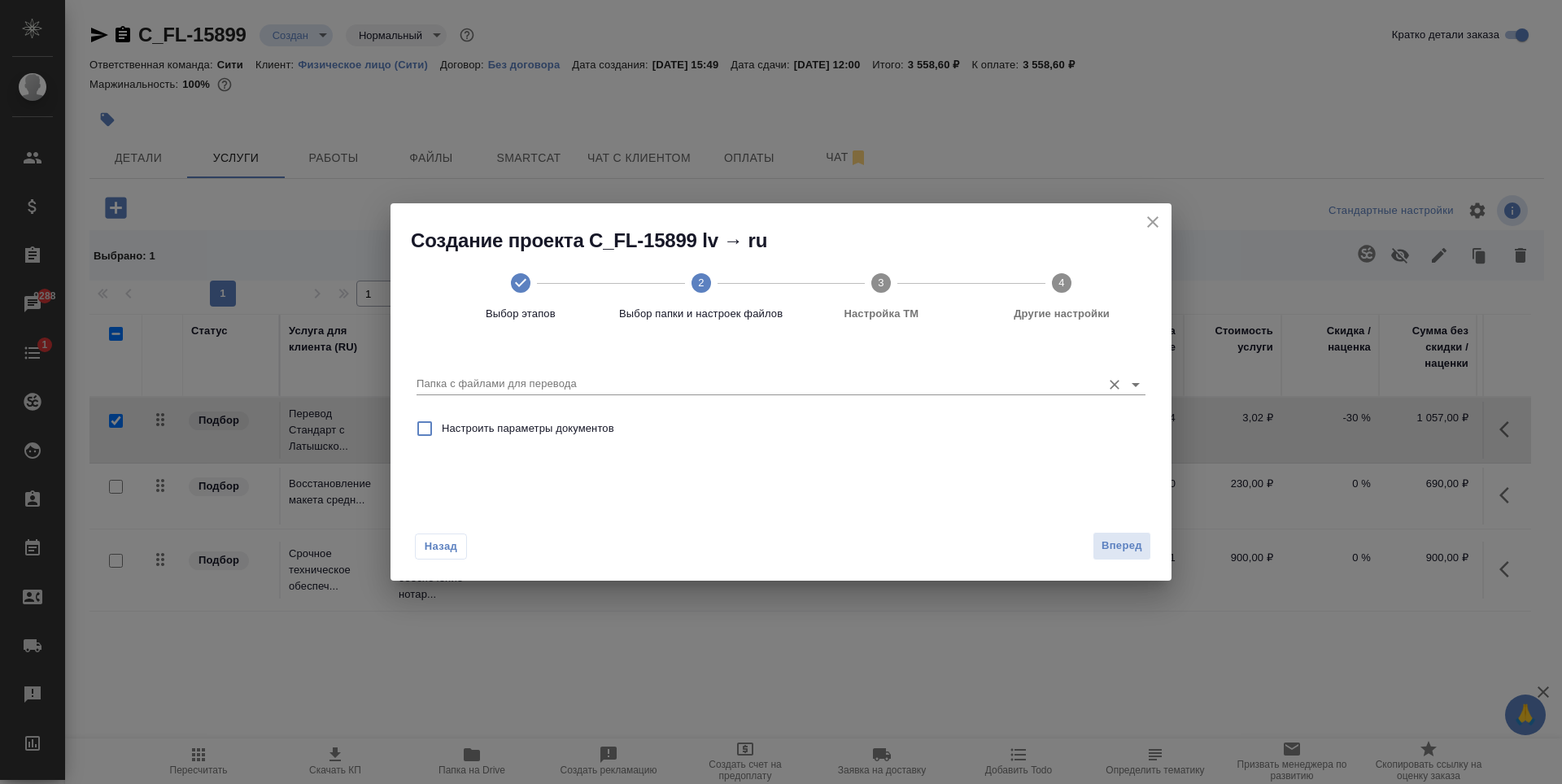
click at [513, 383] on input "Папка с файлами для перевода" at bounding box center [755, 384] width 677 height 20
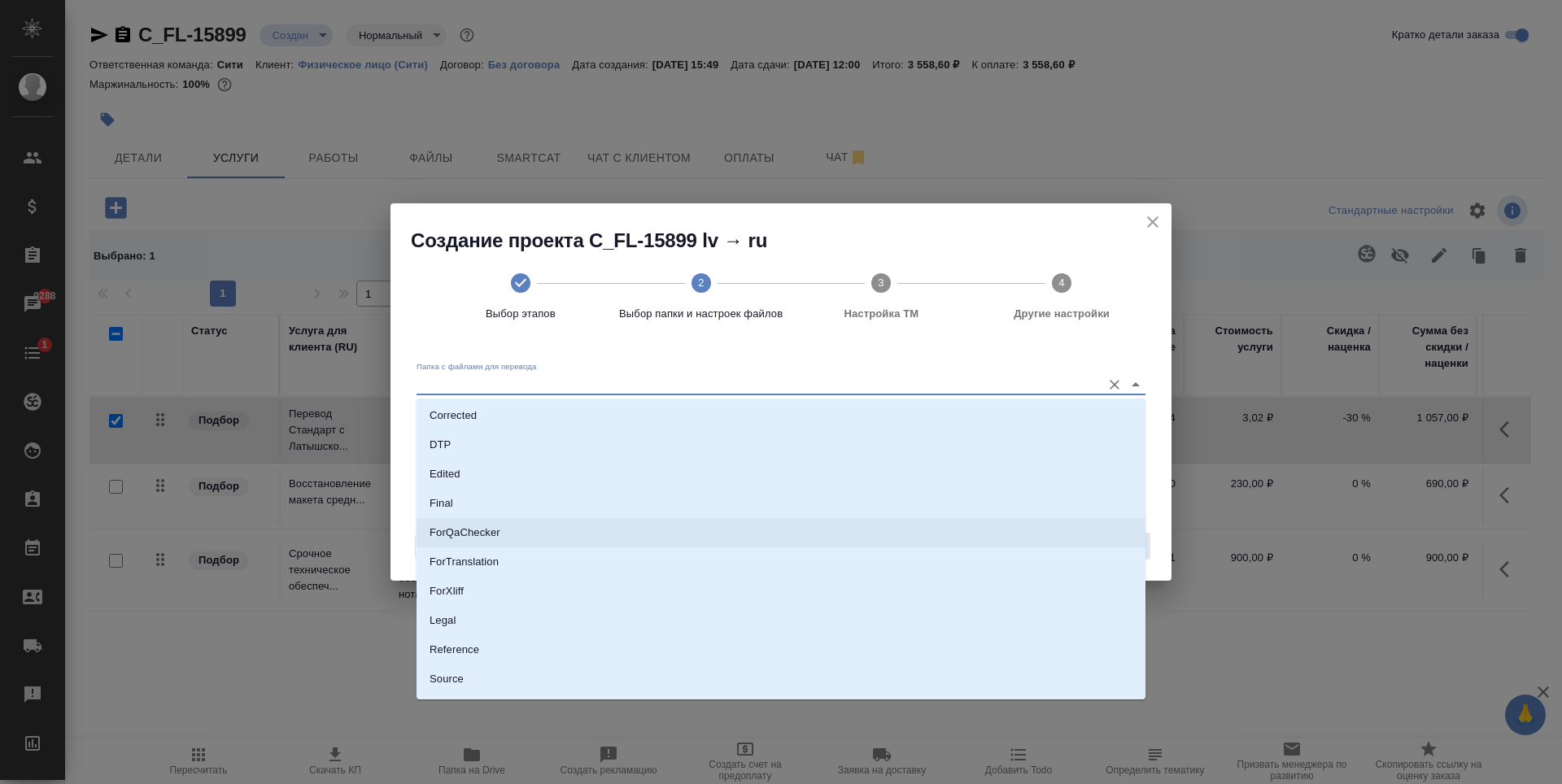
scroll to position [143, 0]
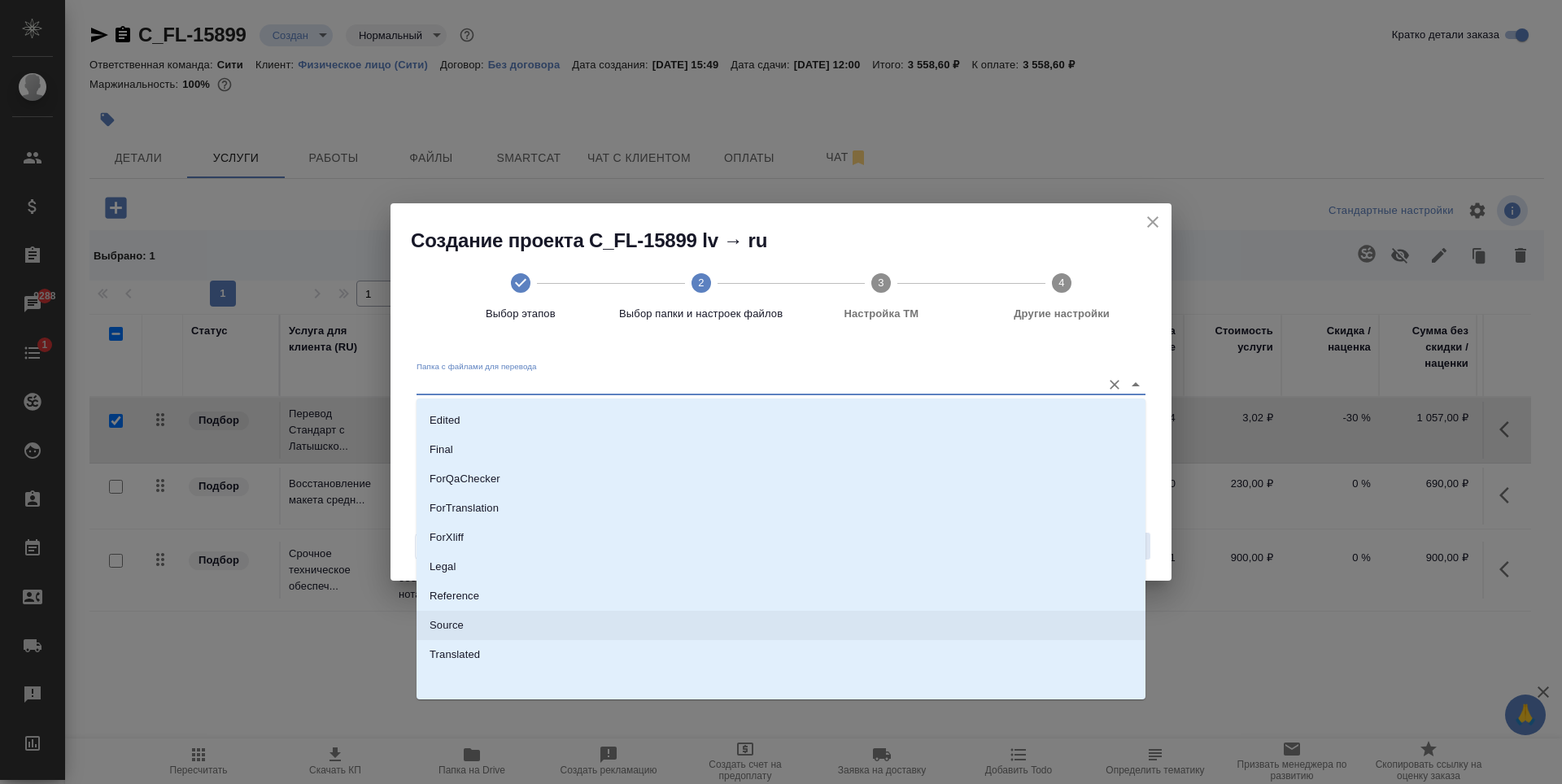
click at [474, 627] on li "Source" at bounding box center [781, 626] width 729 height 29
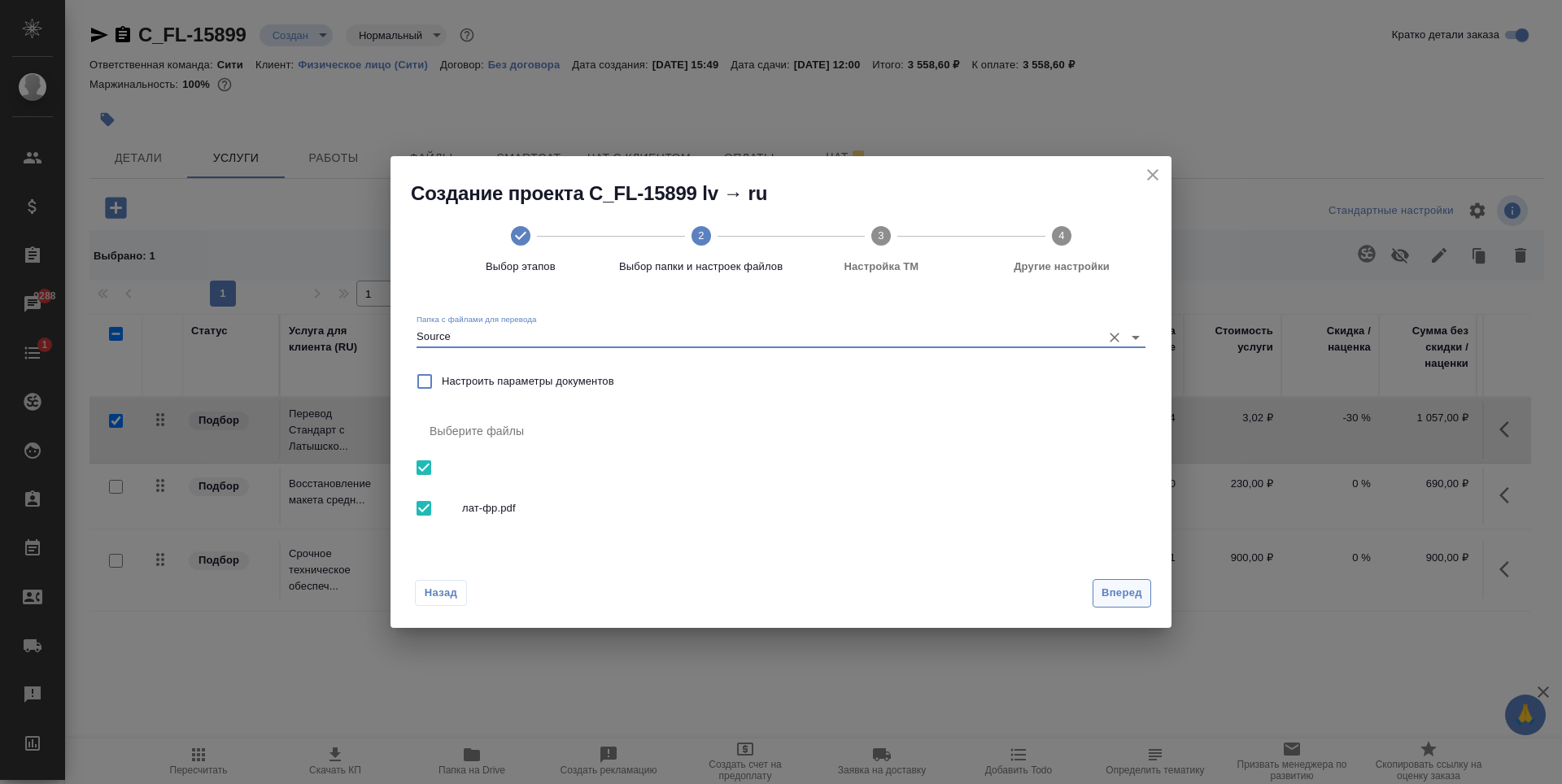
click at [1120, 588] on span "Вперед" at bounding box center [1122, 592] width 41 height 19
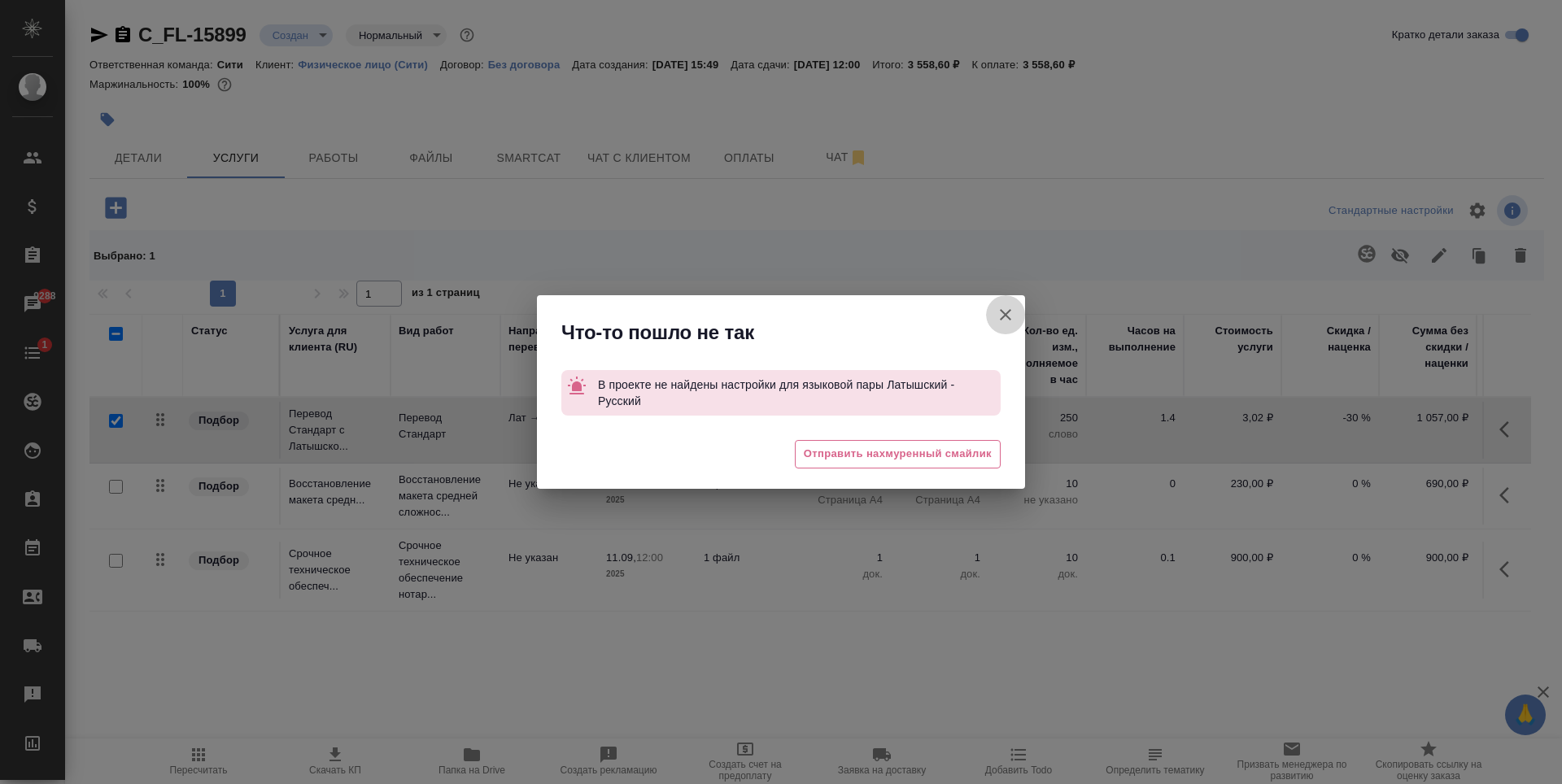
click at [1013, 309] on icon "button" at bounding box center [1005, 315] width 20 height 20
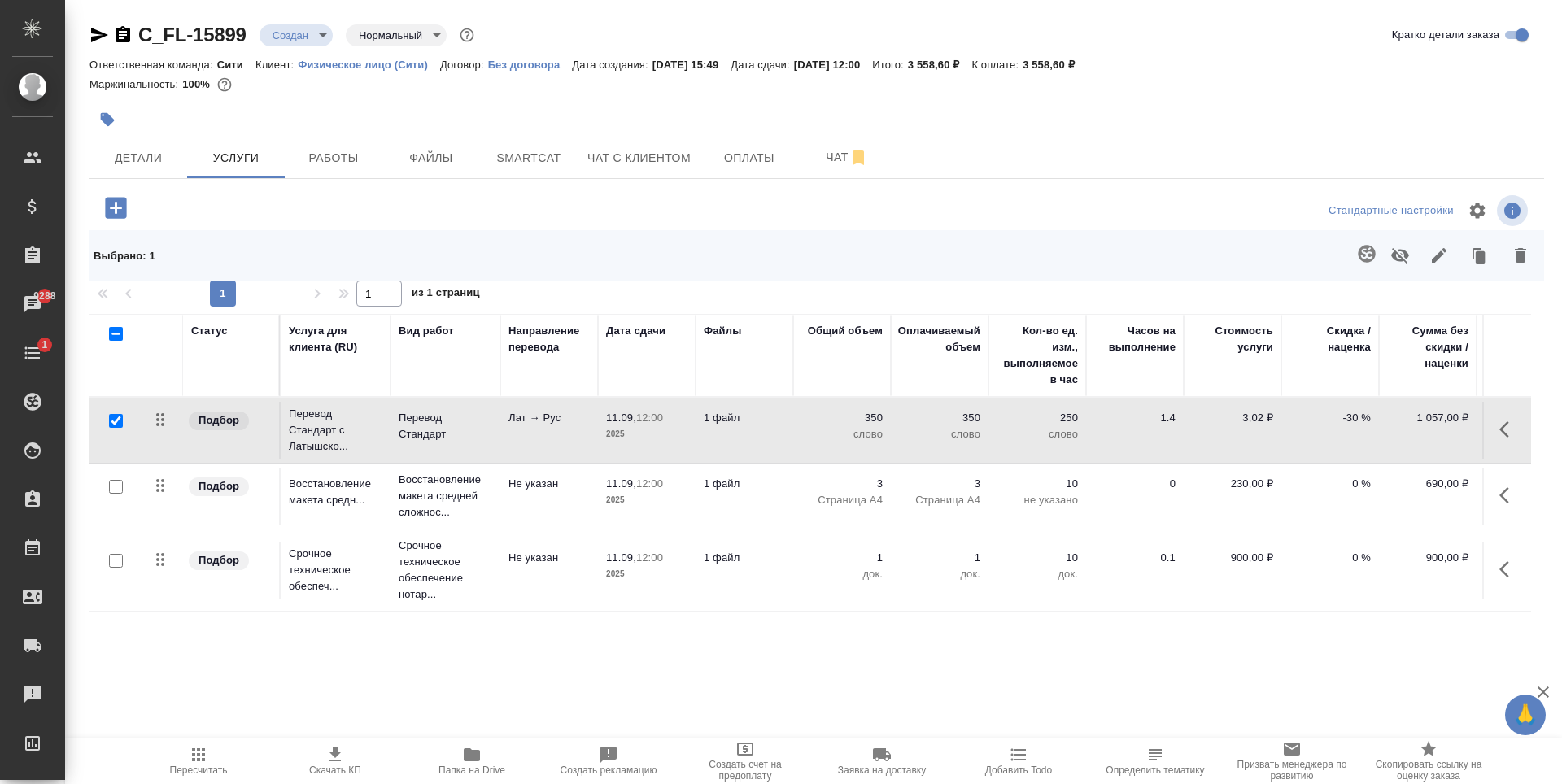
click at [387, 125] on div at bounding box center [575, 119] width 970 height 36
drag, startPoint x: 254, startPoint y: 40, endPoint x: 143, endPoint y: 35, distance: 111.1
click at [143, 35] on div "C_FL-15899 Создан new Нормальный normal" at bounding box center [284, 34] width 388 height 26
copy link "C_FL-15899"
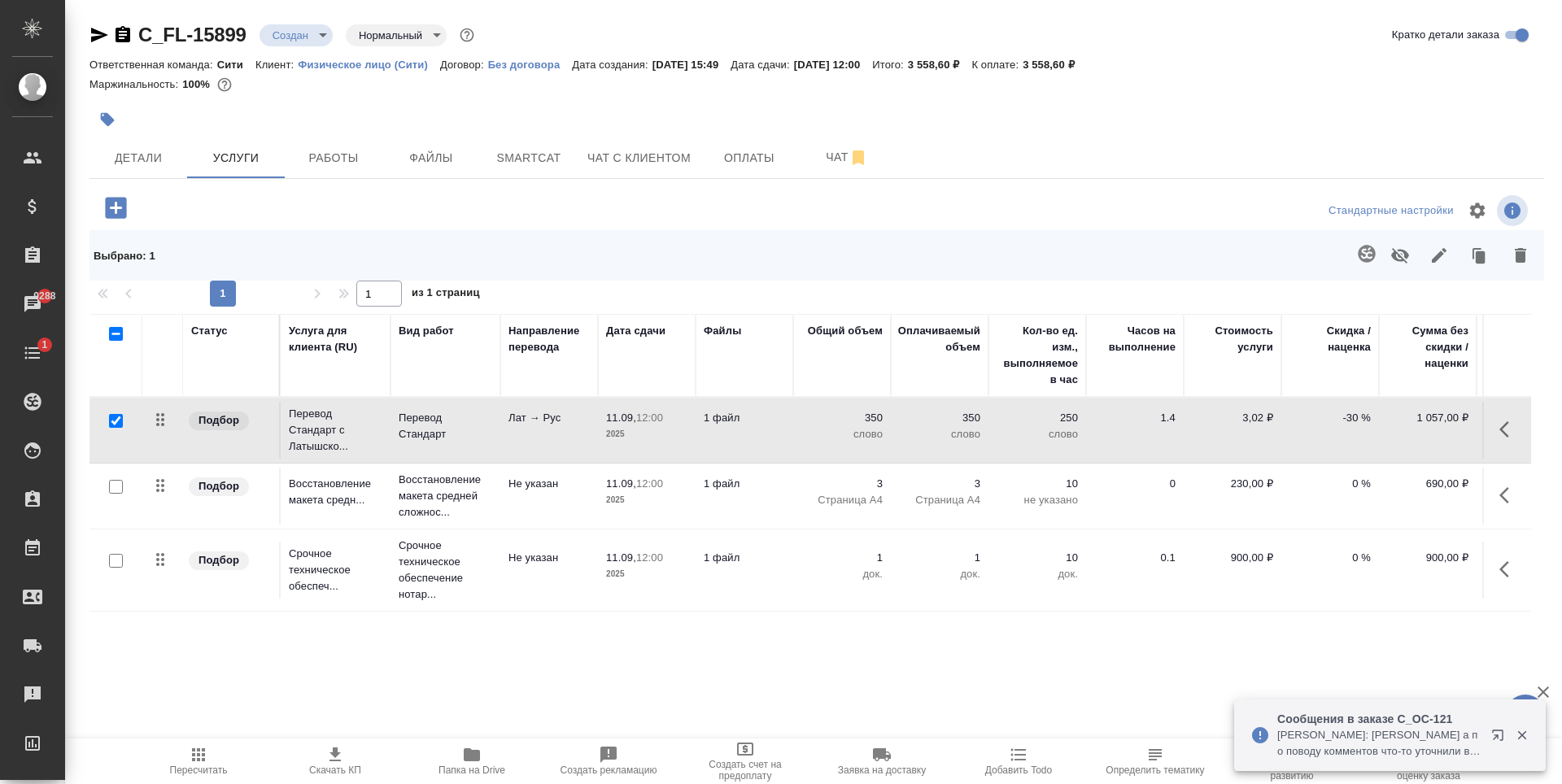
click at [361, 88] on div "Маржинальность: 100%" at bounding box center [817, 85] width 1454 height 22
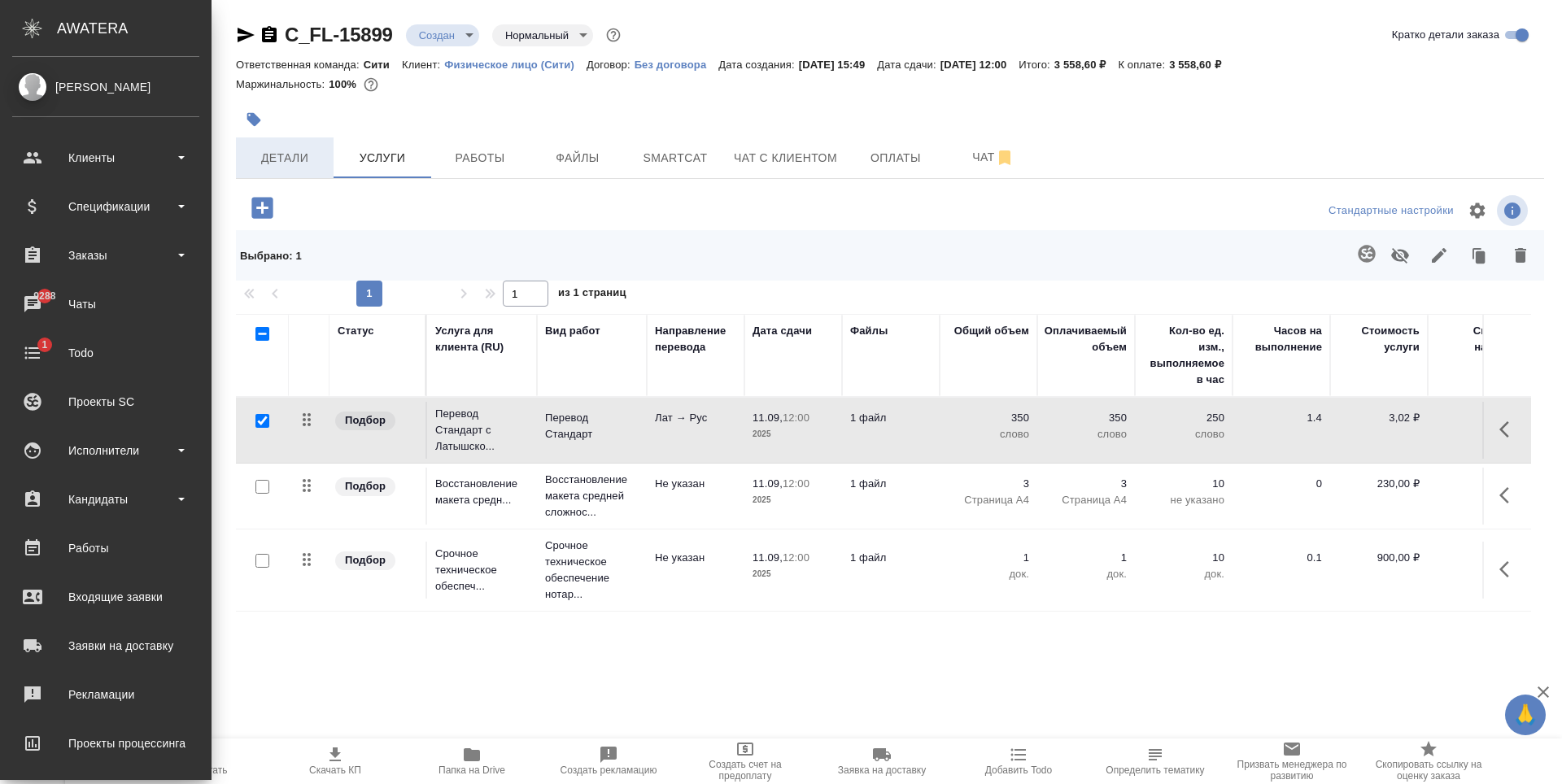
click at [245, 166] on span "Детали" at bounding box center [285, 157] width 78 height 21
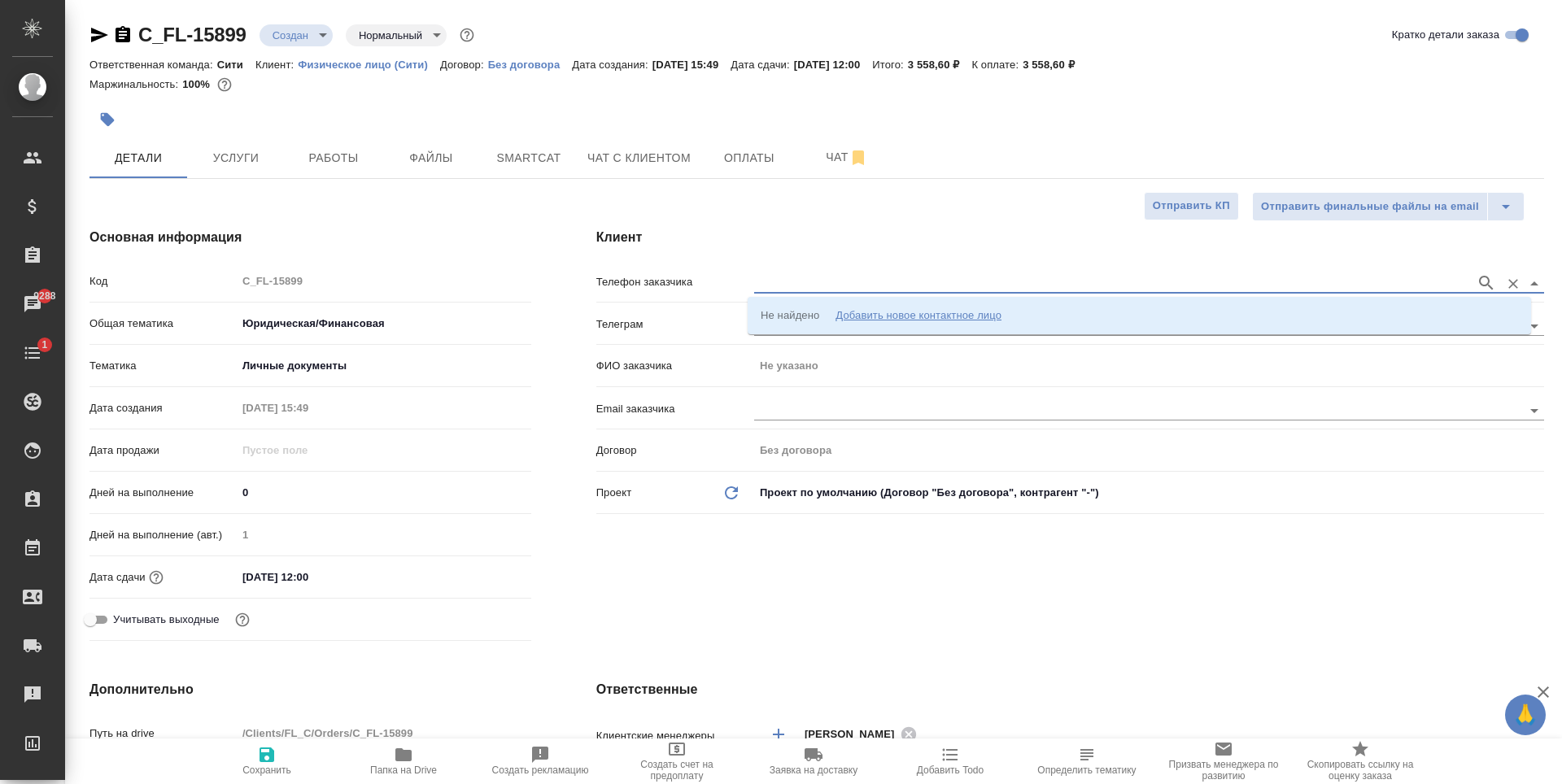
click at [809, 274] on input "text" at bounding box center [1111, 283] width 714 height 20
click at [794, 279] on input "[PHONE_NUMBER]" at bounding box center [1111, 283] width 714 height 20
click at [852, 286] on input "[PHONE_NUMBER]" at bounding box center [1111, 283] width 714 height 20
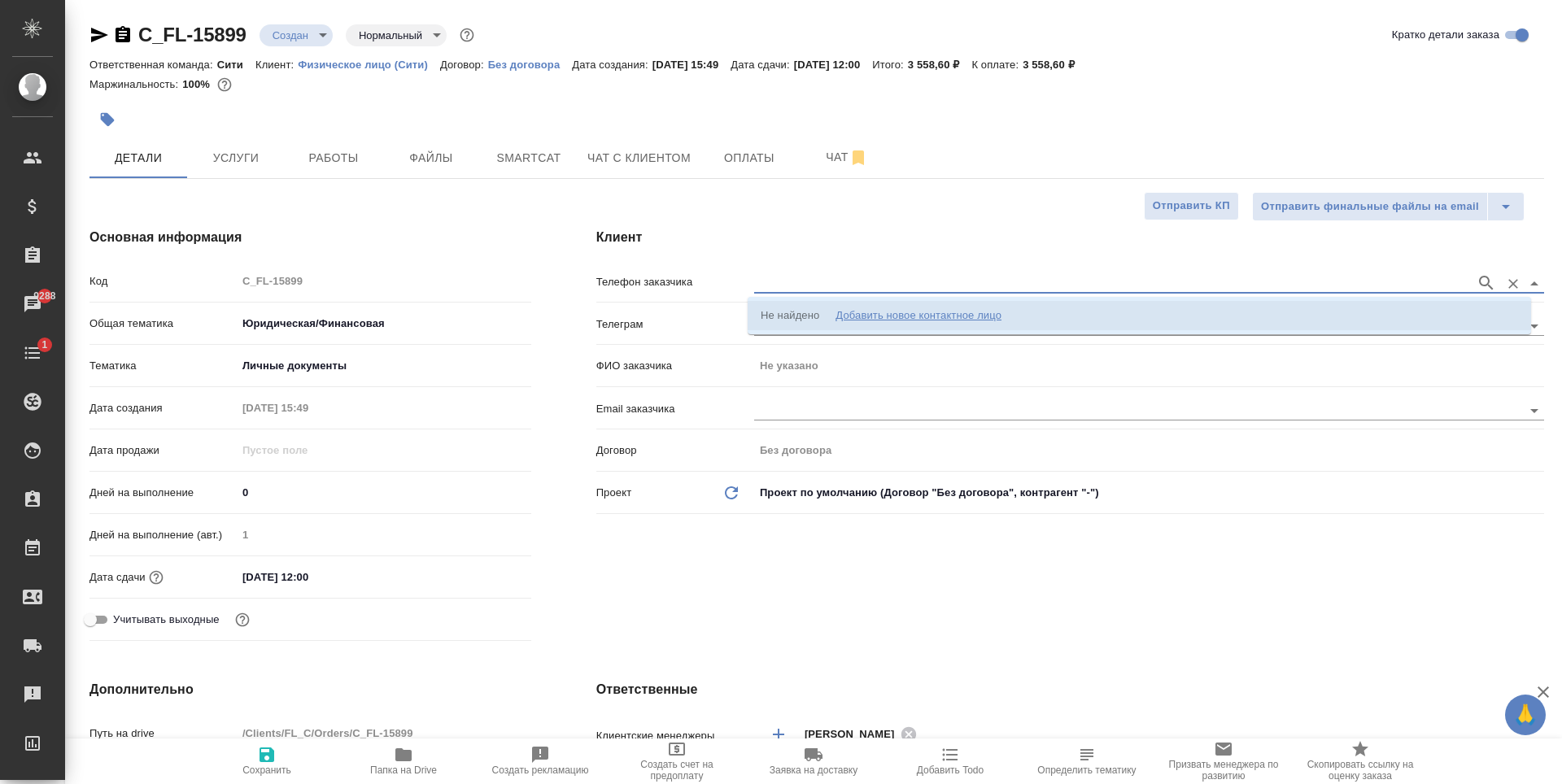
click at [891, 312] on div "Добавить новое контактное лицо" at bounding box center [918, 315] width 166 height 17
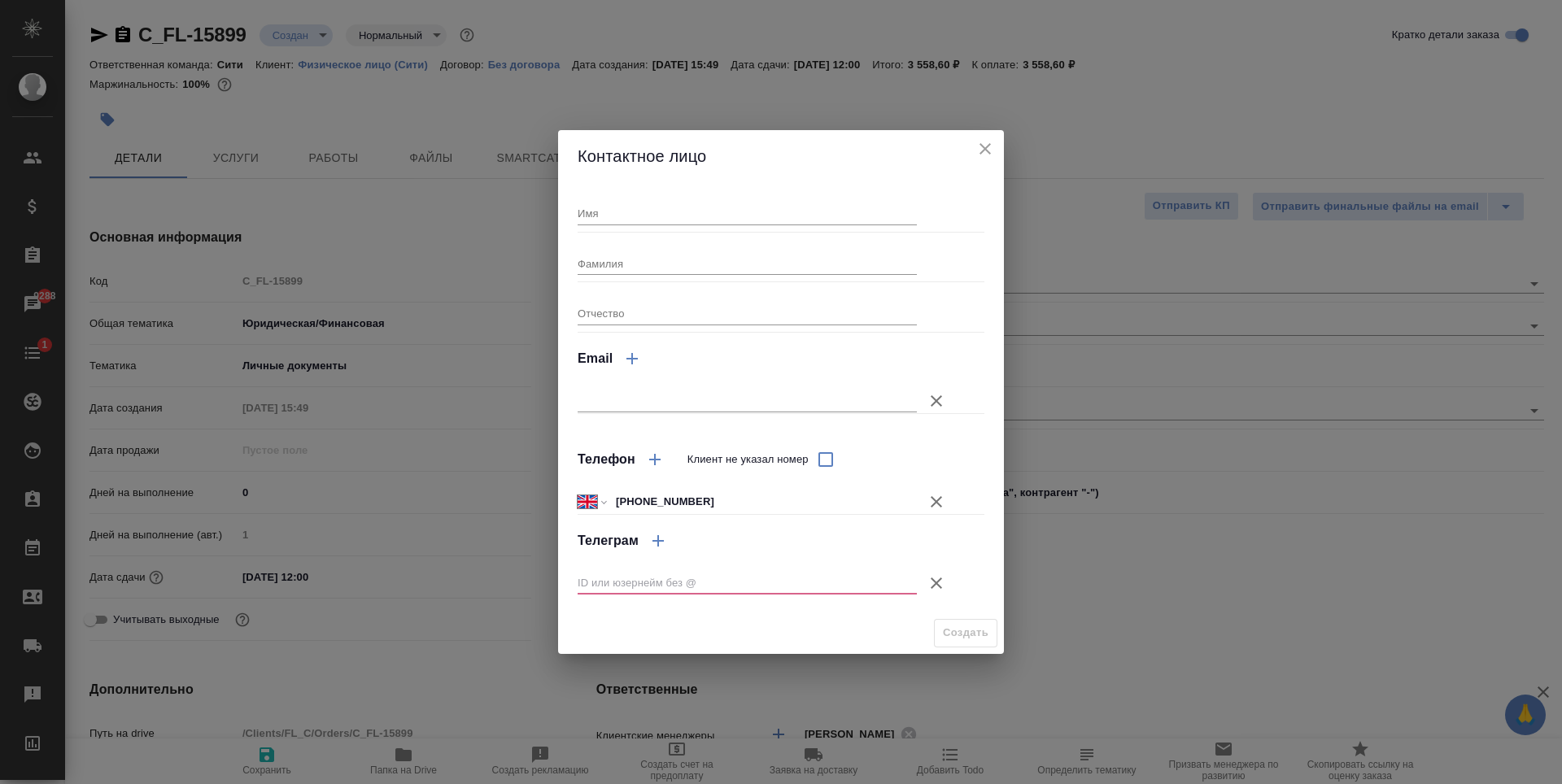
click at [930, 583] on icon "button" at bounding box center [937, 584] width 20 height 20
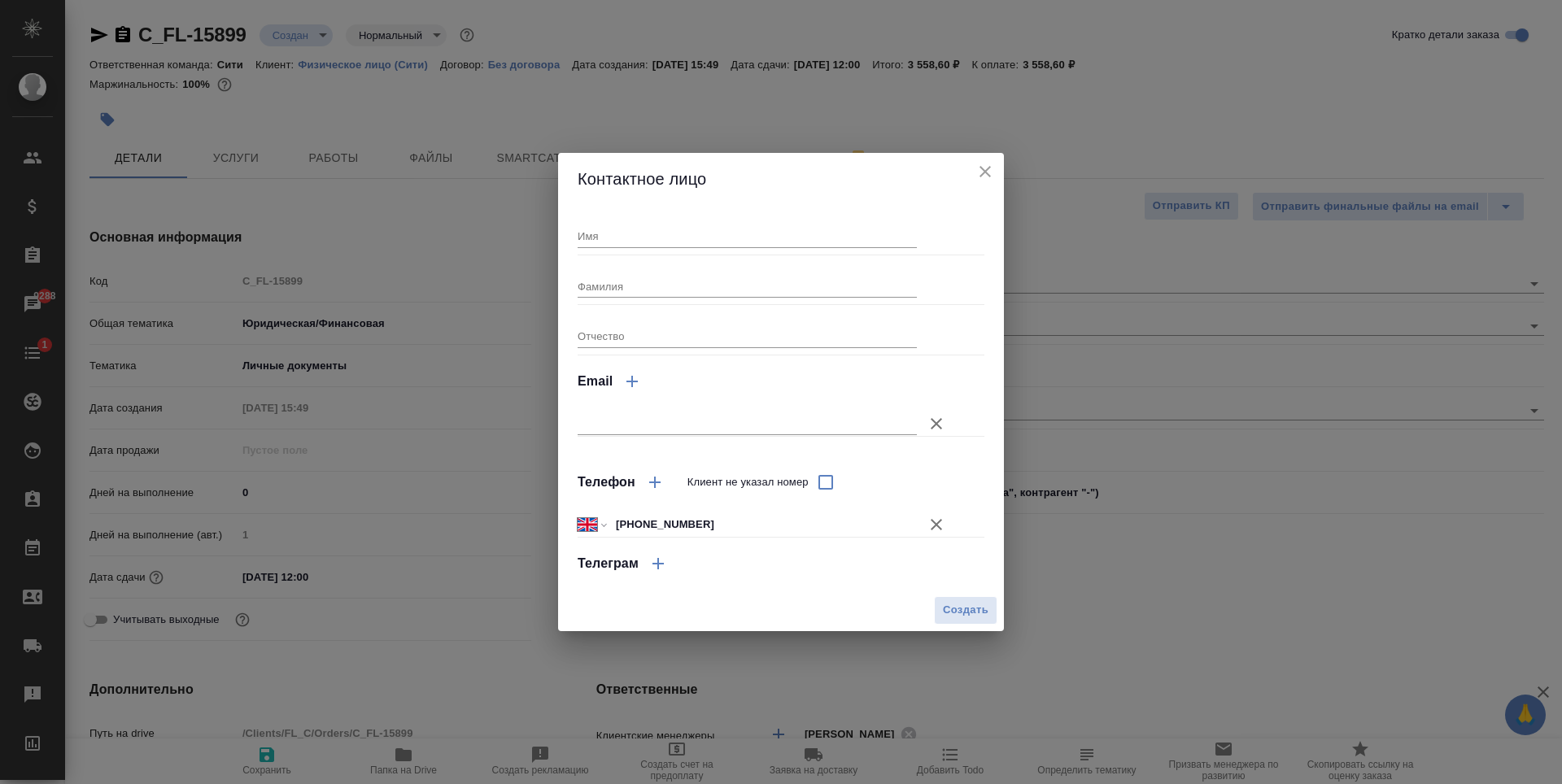
click at [633, 235] on input "Имя" at bounding box center [747, 236] width 339 height 22
click at [965, 612] on span "Создать" at bounding box center [965, 610] width 46 height 19
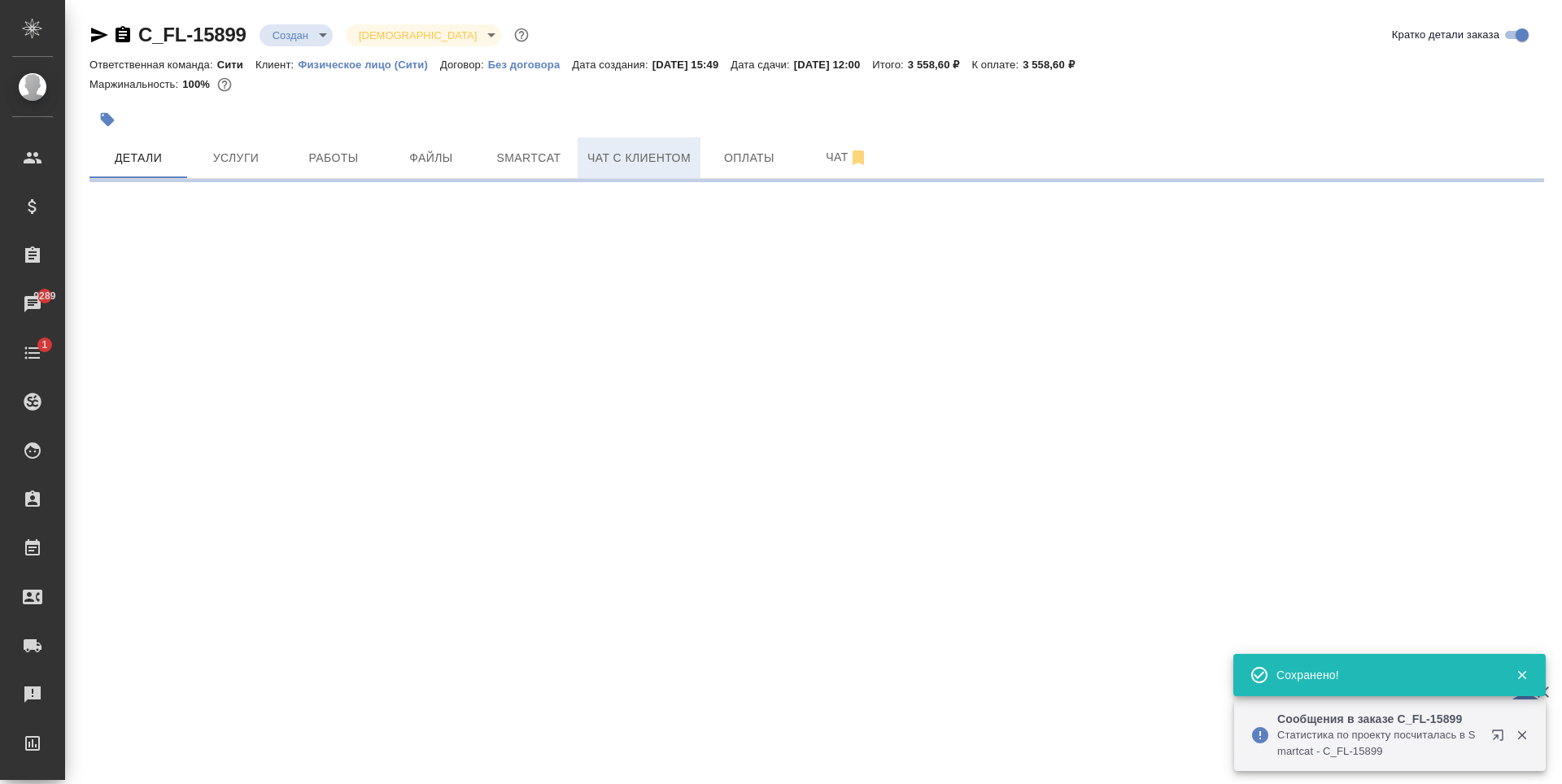
click at [657, 156] on span "Чат с клиентом" at bounding box center [640, 157] width 104 height 21
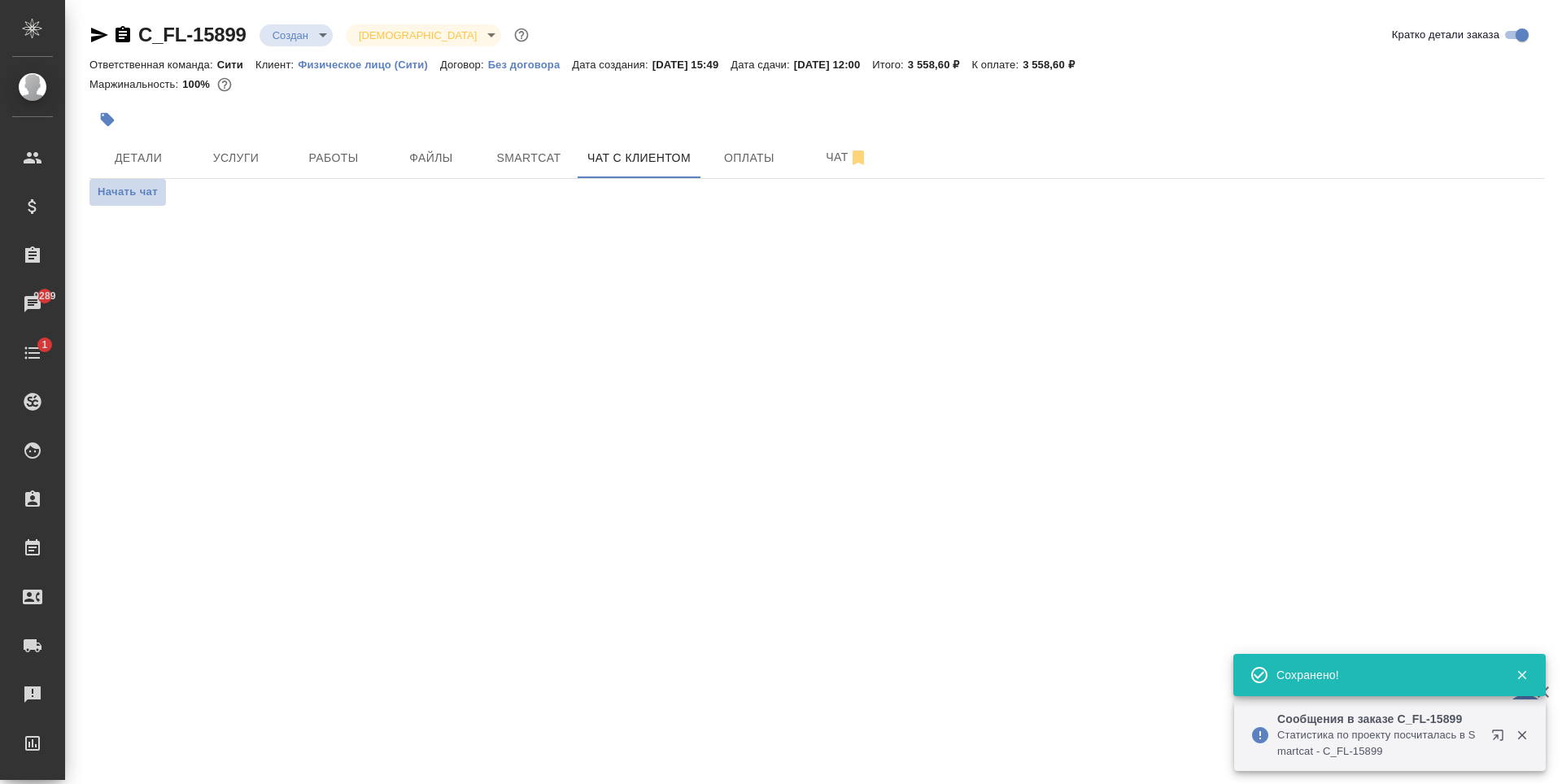
click at [118, 190] on span "Начать чат" at bounding box center [128, 192] width 61 height 19
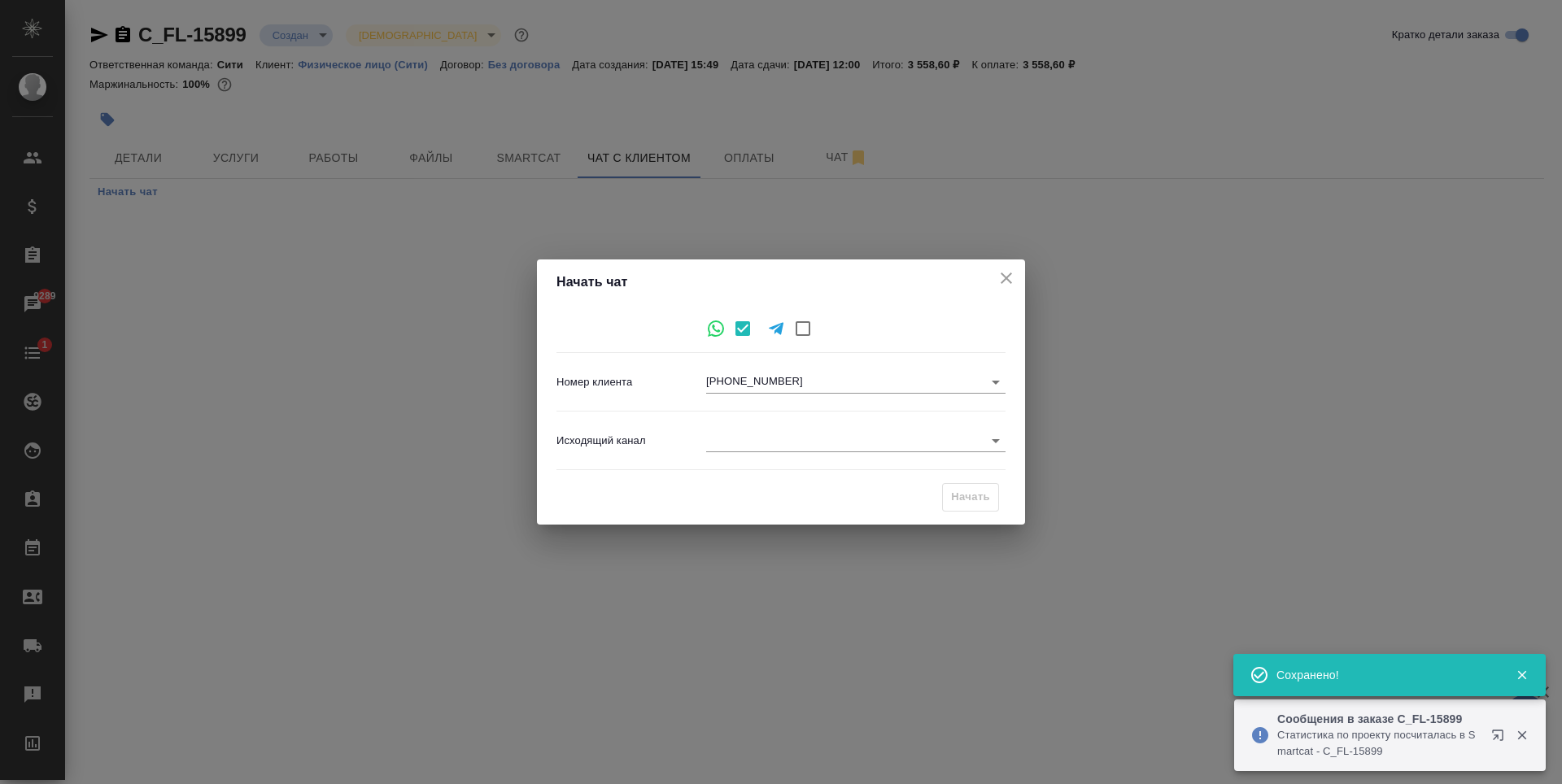
click at [792, 433] on body "🙏 .cls-1 fill:#fff; AWATERA Zaytseva Svetlana Клиенты Спецификации Заказы 9289 …" at bounding box center [781, 392] width 1562 height 784
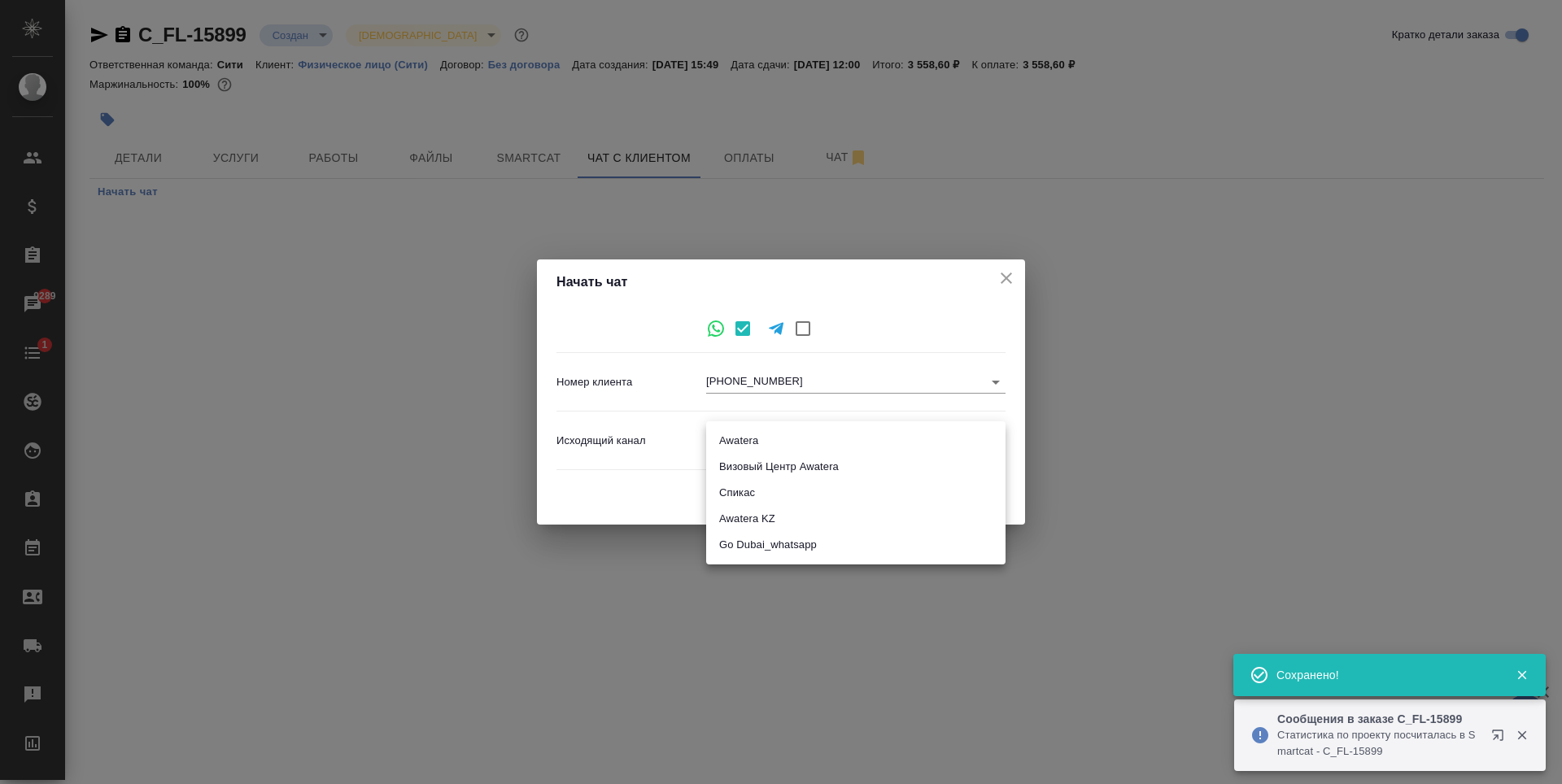
click at [768, 429] on li "Awatera" at bounding box center [856, 441] width 299 height 26
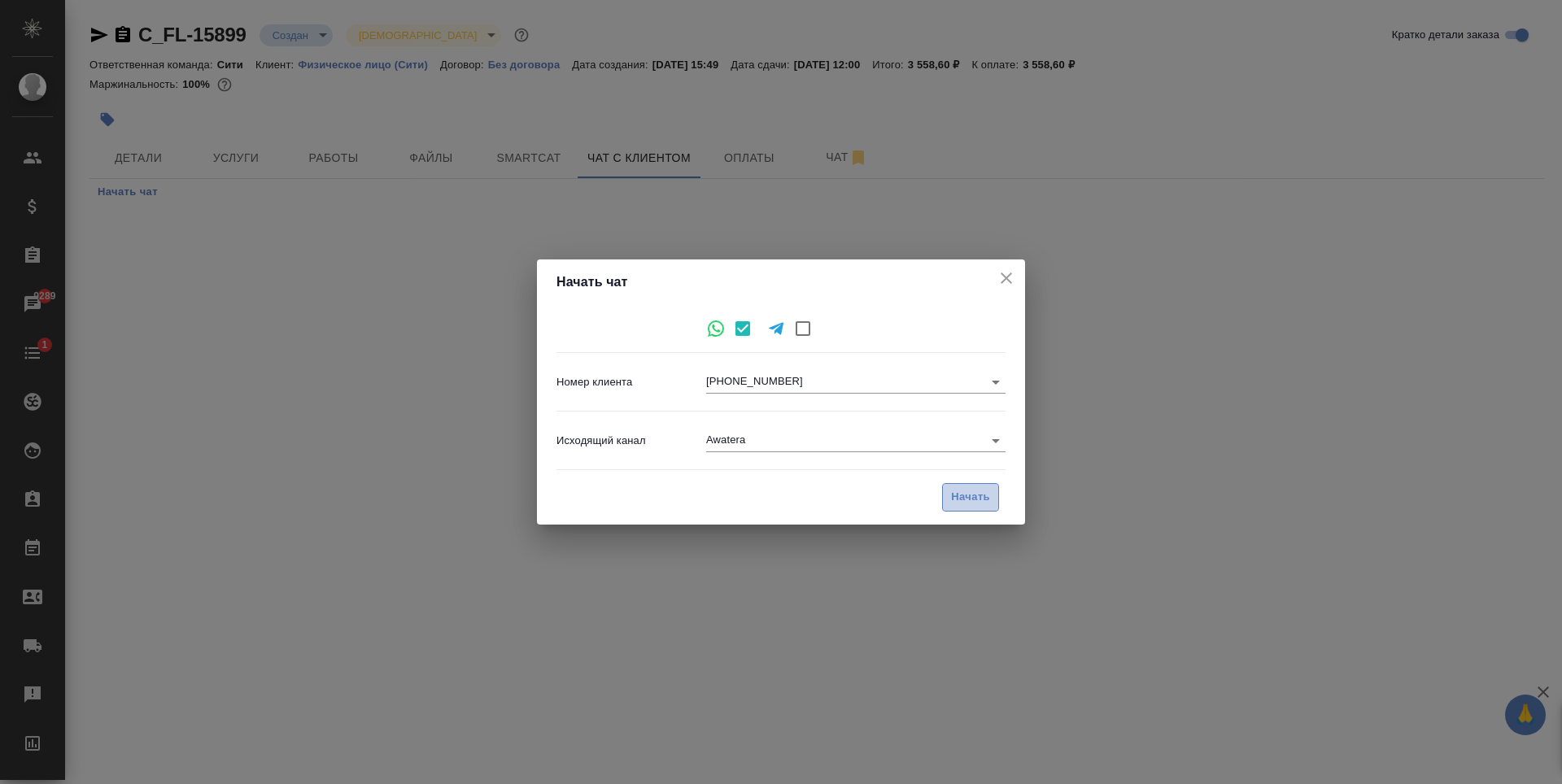
click at [952, 491] on span "Начать" at bounding box center [971, 497] width 39 height 19
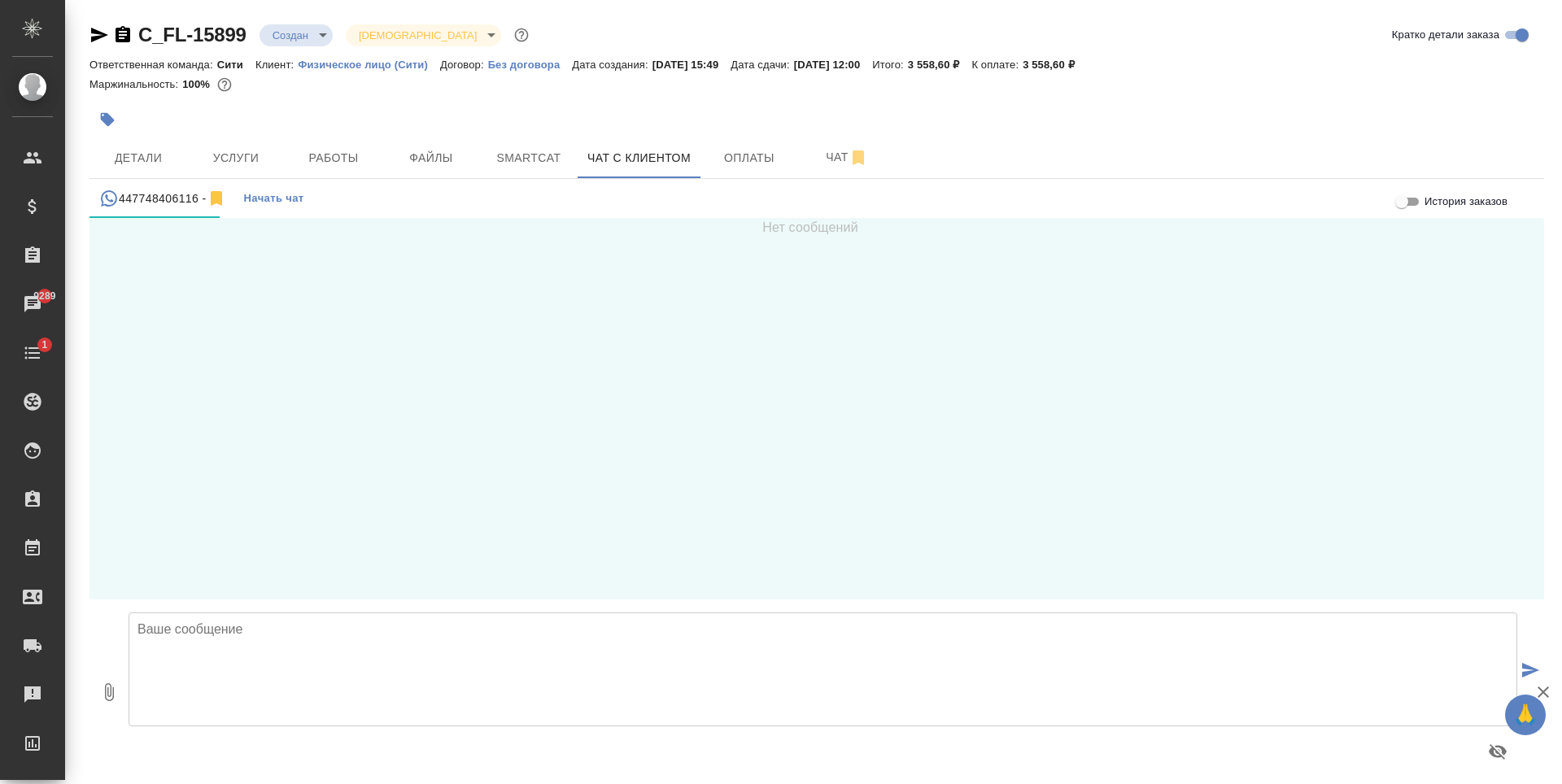
click at [326, 657] on textarea at bounding box center [823, 669] width 1389 height 113
paste textarea "Заказ передается в работу только после внесения предоплаты в размере 100% от ст…"
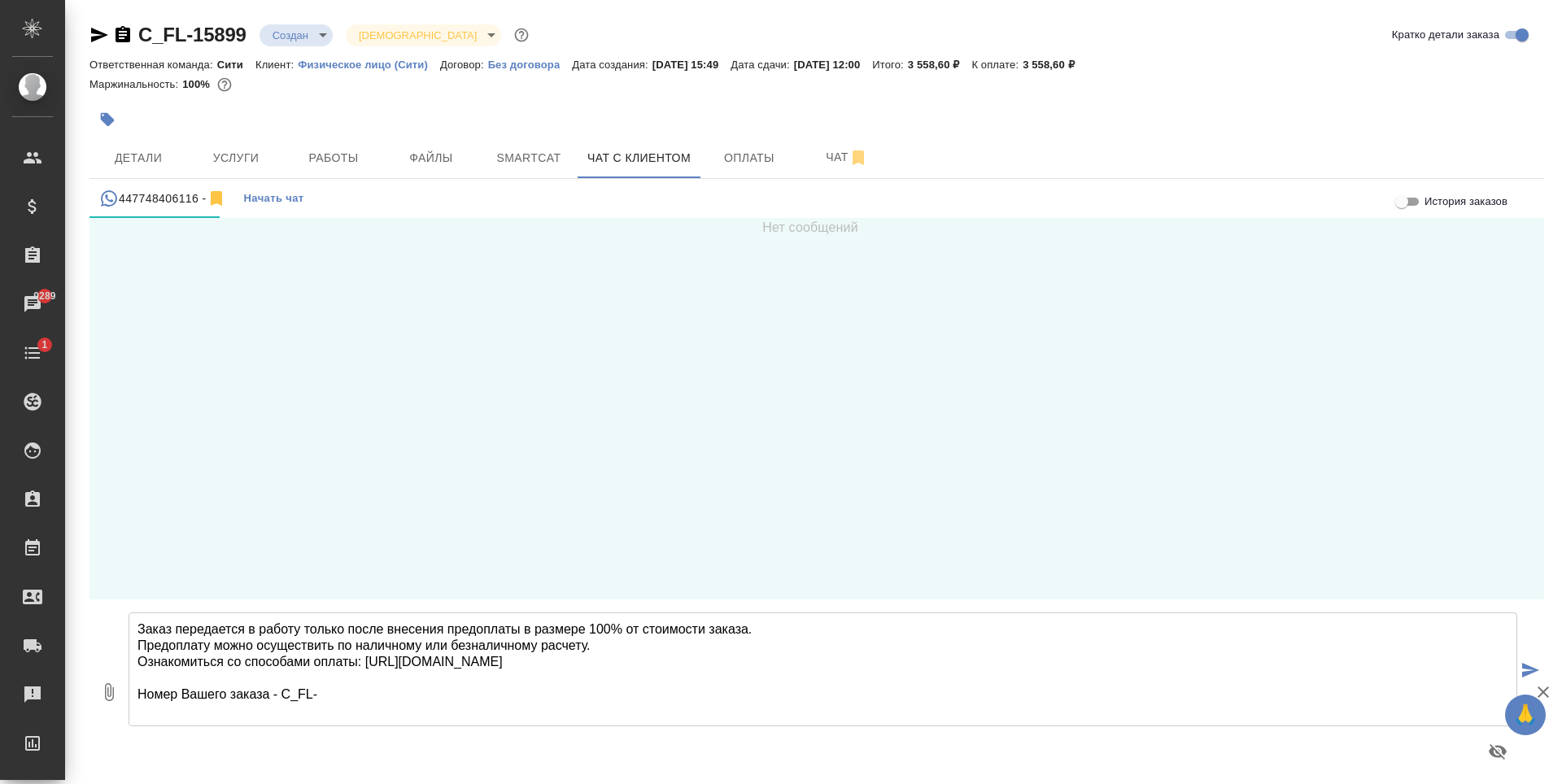
click at [138, 621] on textarea "Заказ передается в работу только после внесения предоплаты в размере 100% от ст…" at bounding box center [823, 669] width 1389 height 113
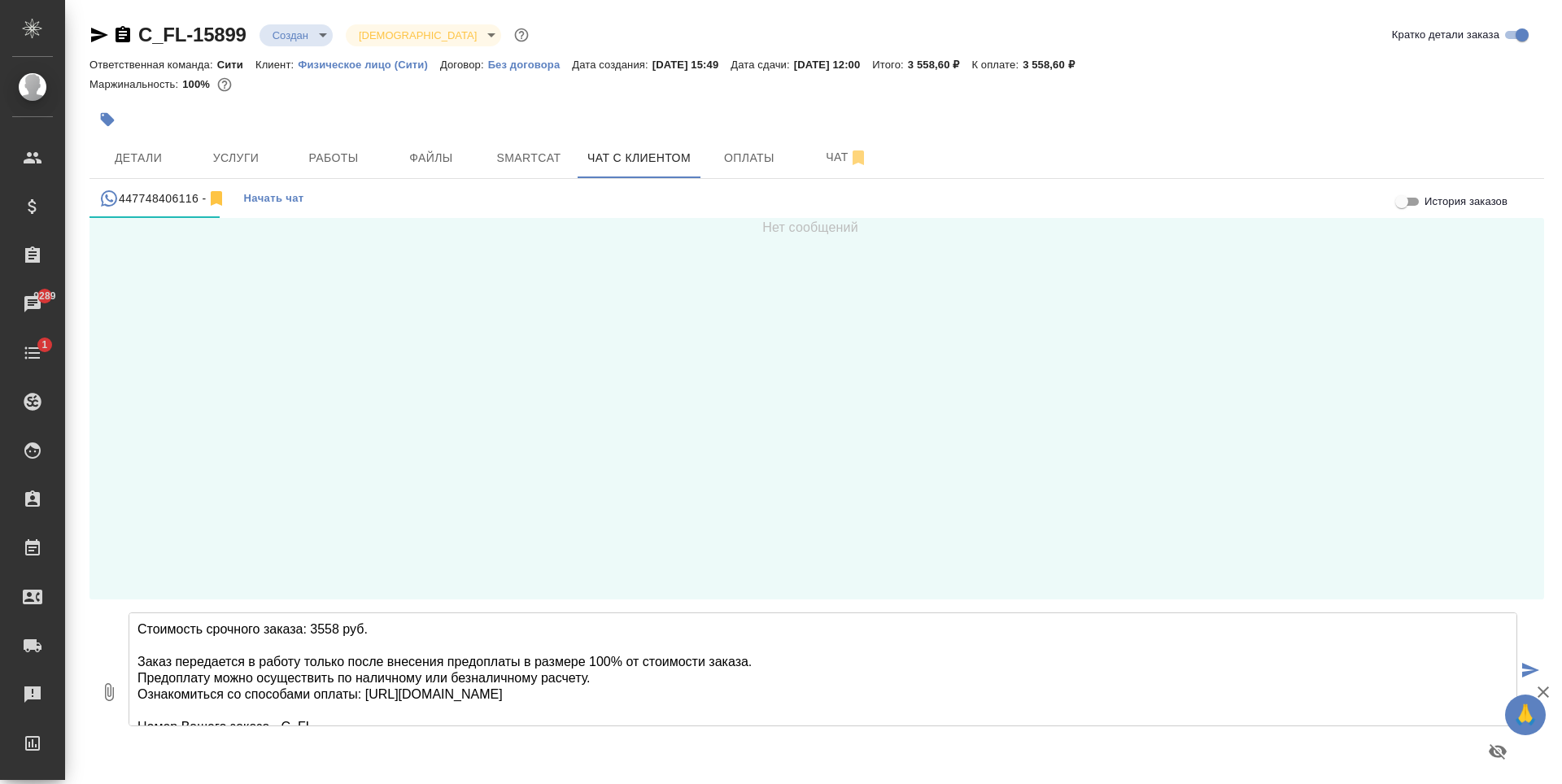
click at [671, 698] on textarea "Стоимость срочного заказа: 3558 руб. Заказ передается в работу только после вне…" at bounding box center [823, 669] width 1389 height 113
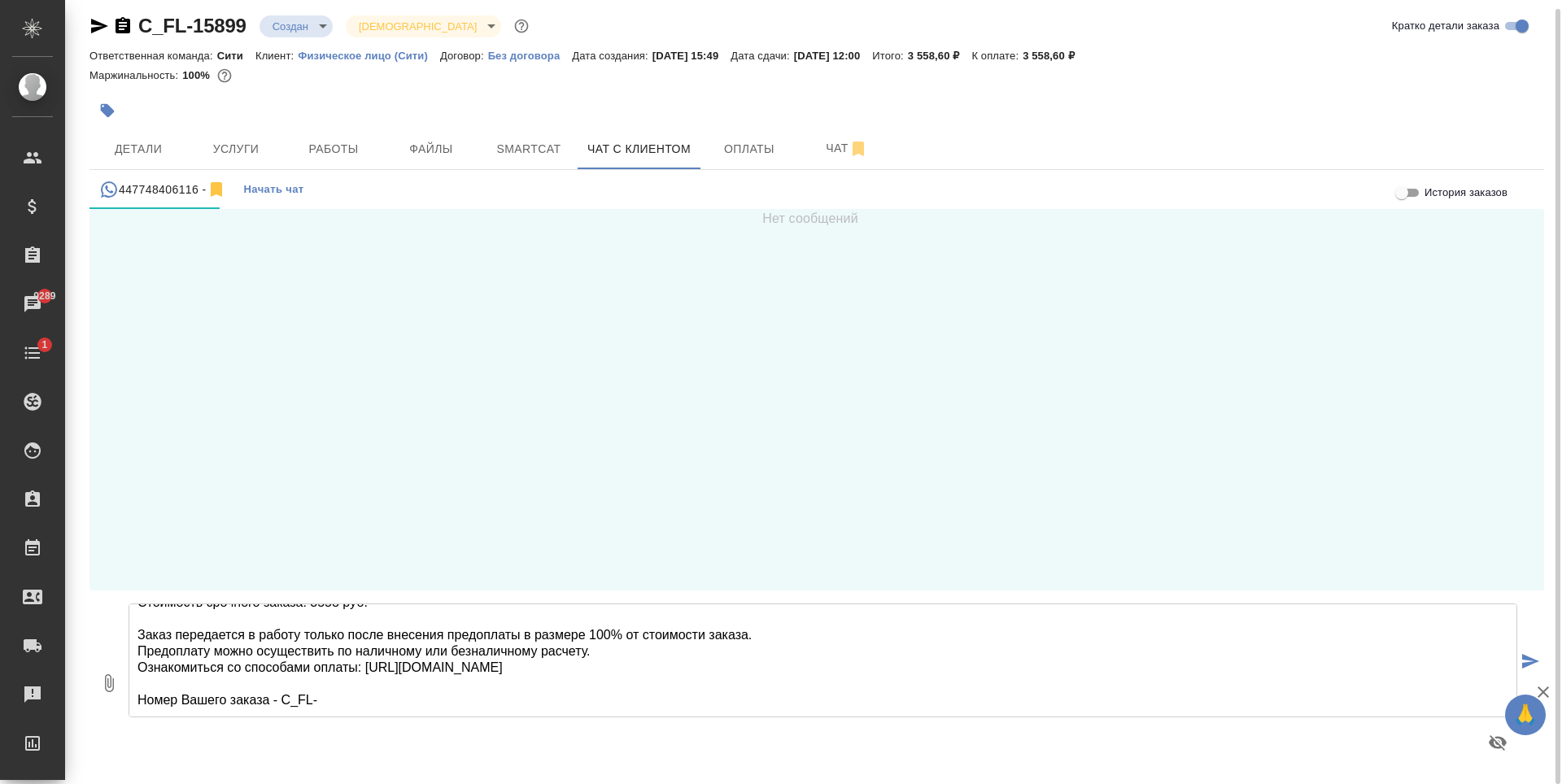
scroll to position [34, 0]
click at [317, 684] on textarea "Стоимость срочного заказа: 3558 руб. Заказ передается в работу только после вне…" at bounding box center [823, 660] width 1389 height 113
click at [391, 702] on textarea "Стоимость срочного заказа: 3558 руб. Заказ передается в работу только после вне…" at bounding box center [823, 660] width 1389 height 113
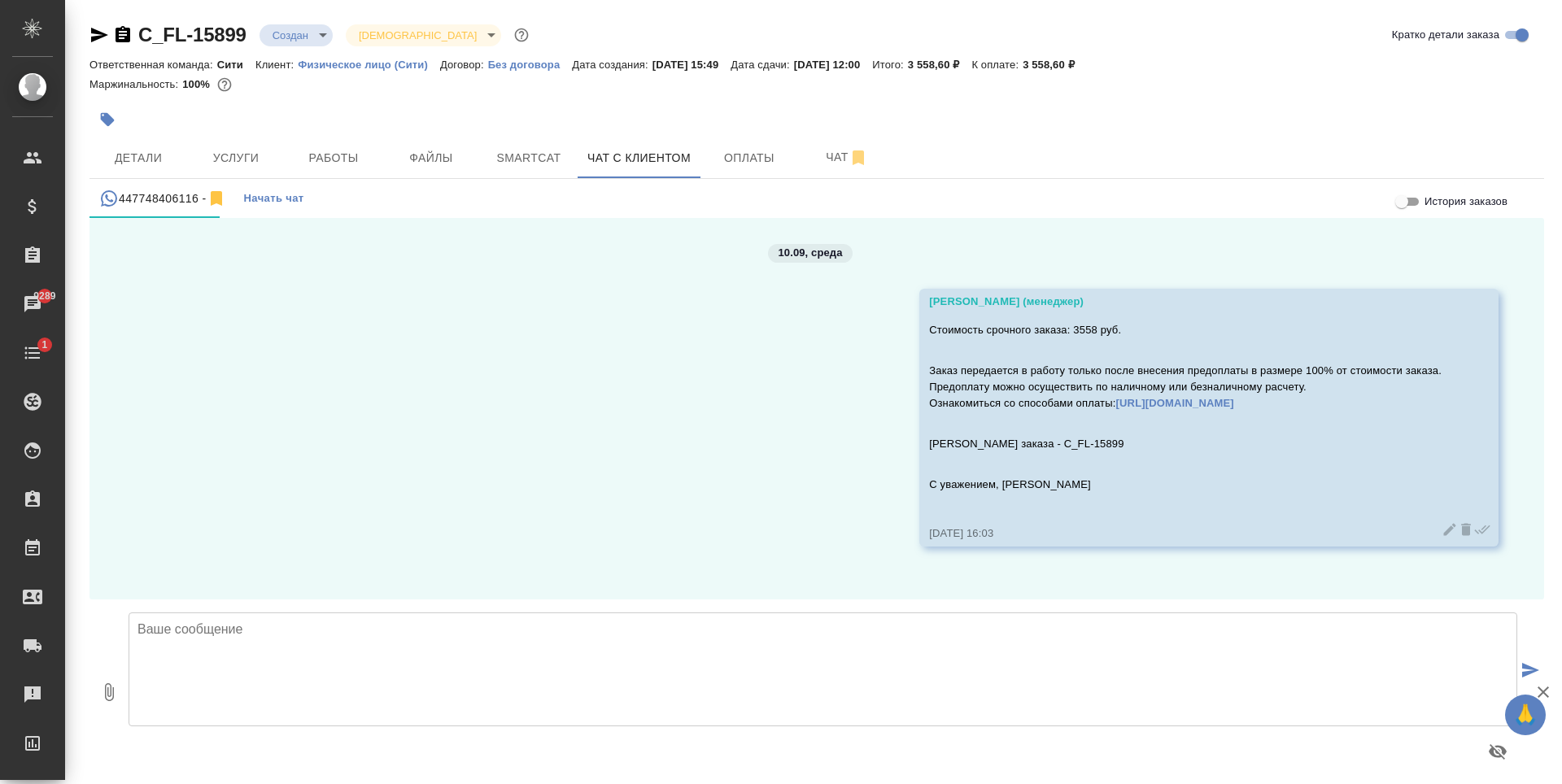
scroll to position [9, 0]
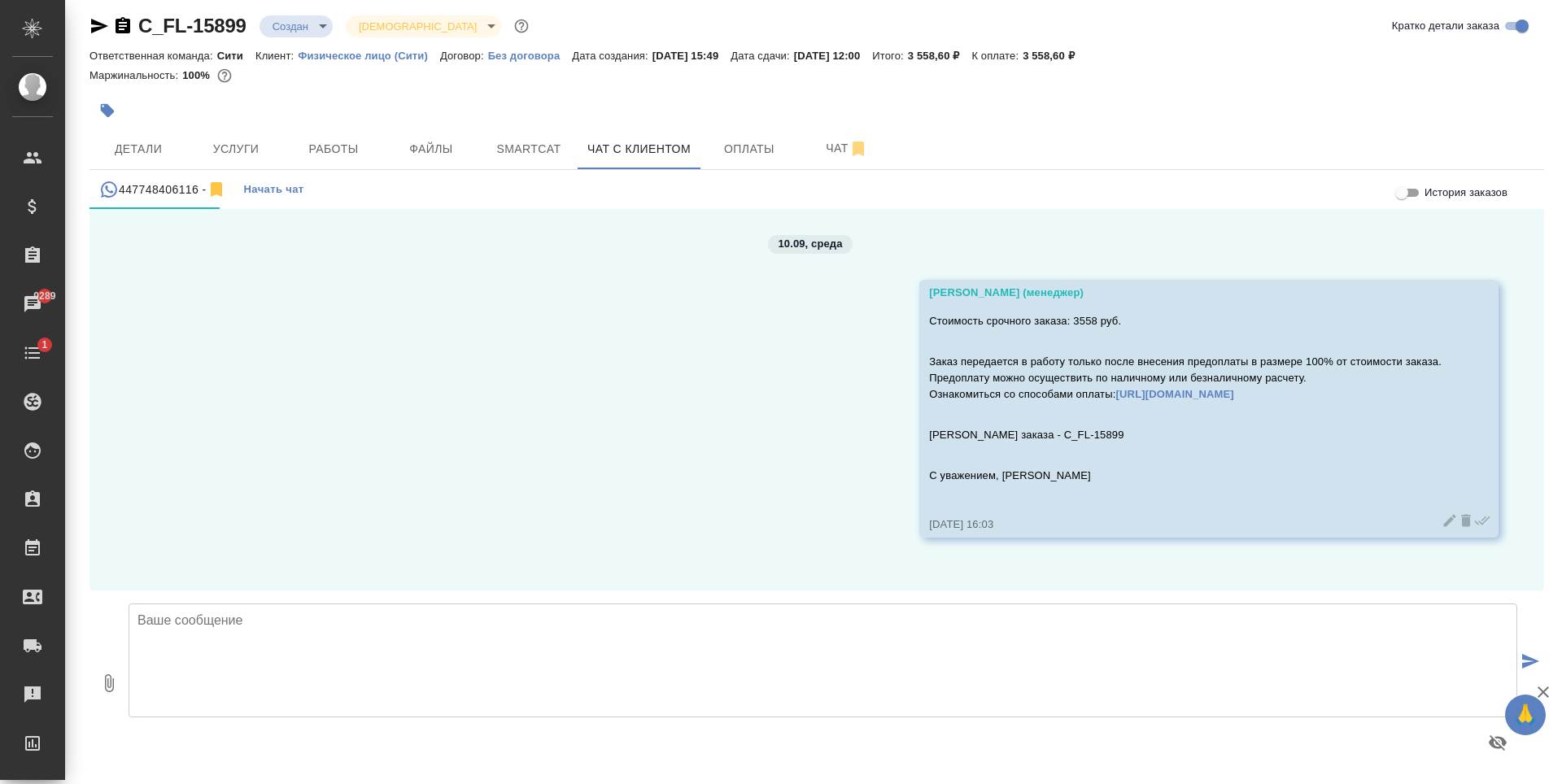
click at [647, 652] on textarea at bounding box center [823, 660] width 1389 height 113
click at [498, 147] on span "Smartcat" at bounding box center [529, 149] width 78 height 21
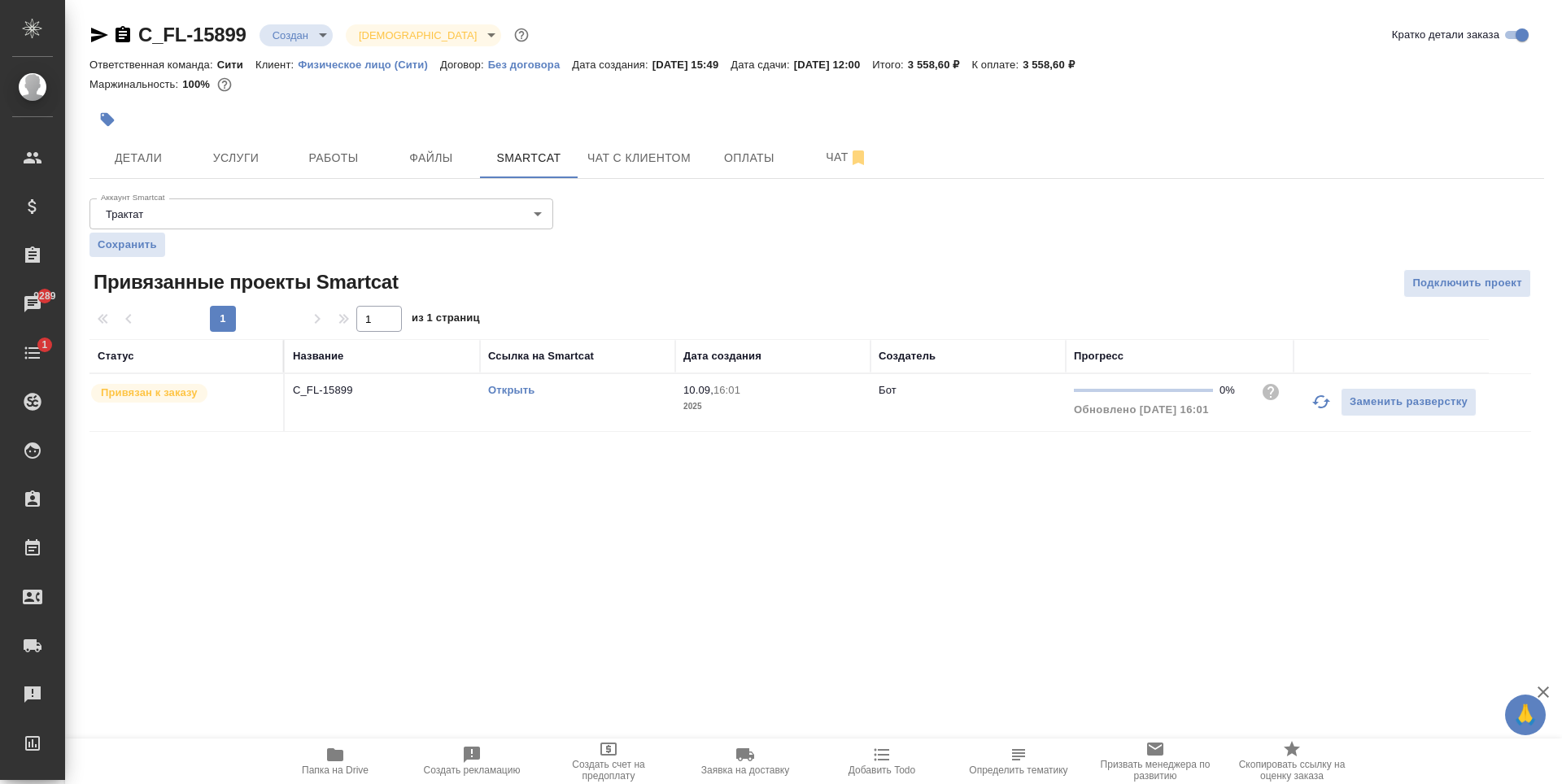
drag, startPoint x: 351, startPoint y: 594, endPoint x: 249, endPoint y: 374, distance: 242.5
click at [352, 594] on div ".cls-1 fill:#fff; AWATERA Zaytseva Svetlana Клиенты Спецификации Заказы 9289 Ча…" at bounding box center [781, 392] width 1562 height 784
click at [179, 146] on button "Детали" at bounding box center [139, 158] width 98 height 41
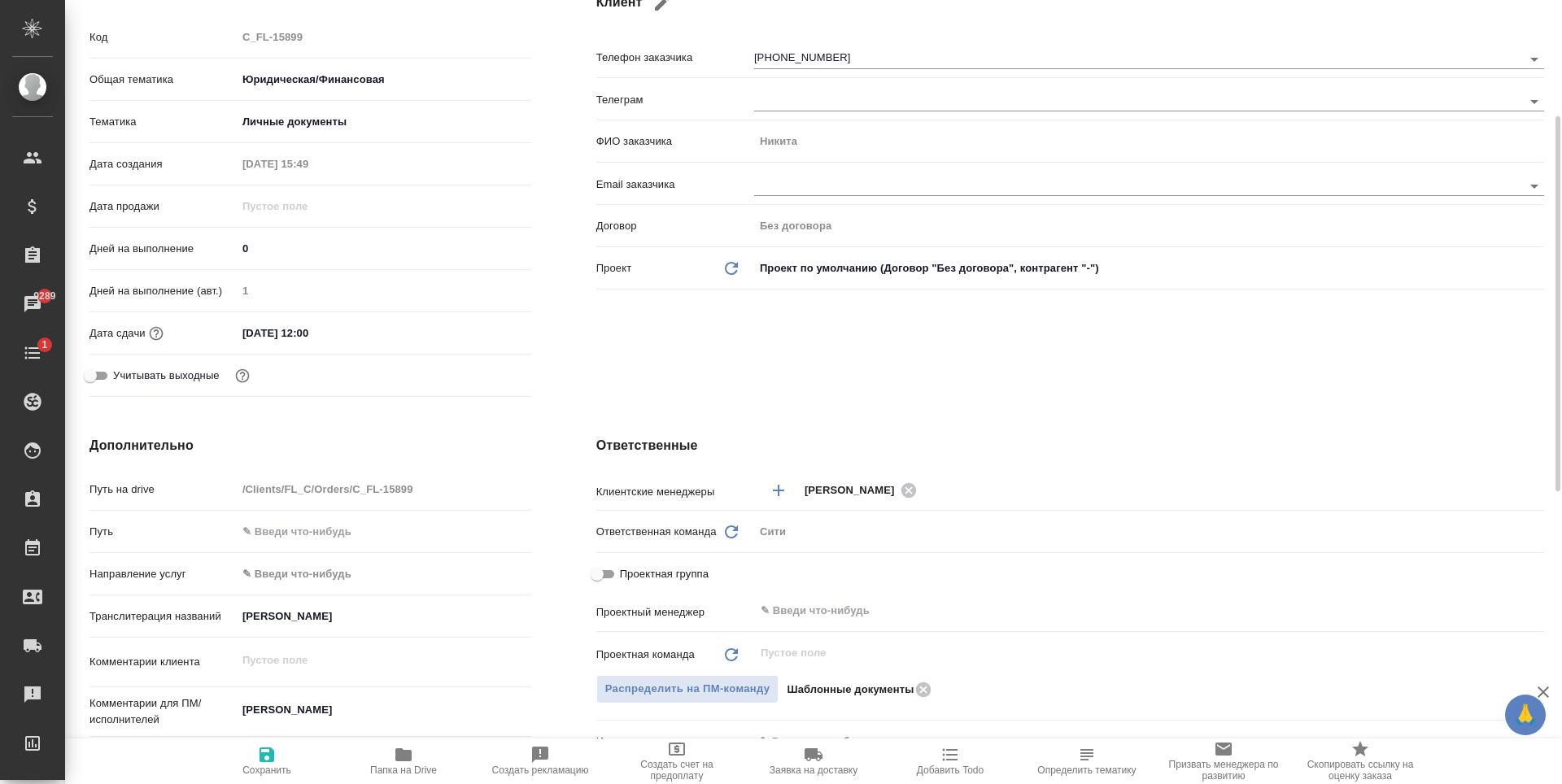
scroll to position [569, 0]
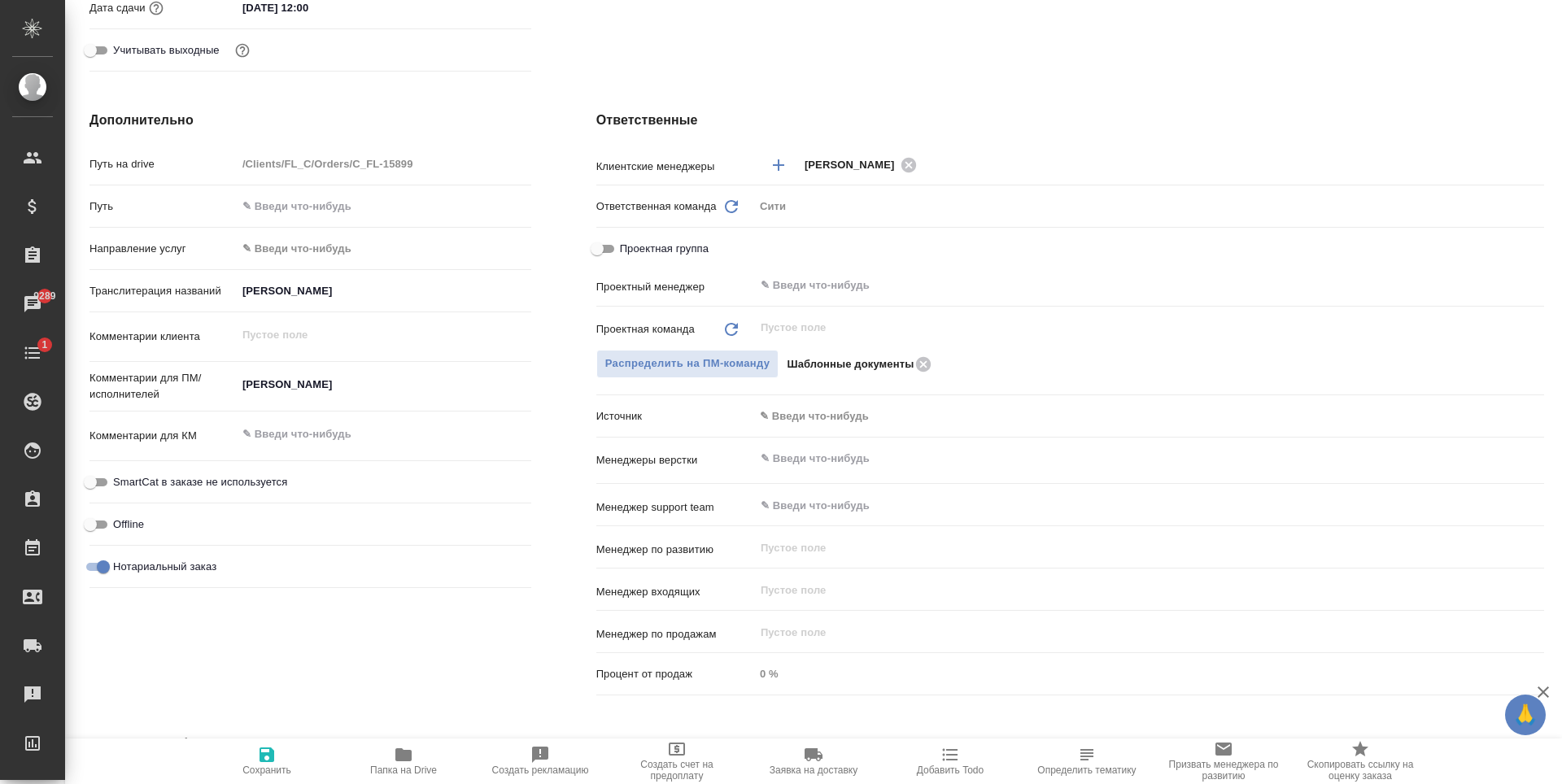
click at [346, 380] on textarea "[PERSON_NAME]" at bounding box center [383, 384] width 294 height 27
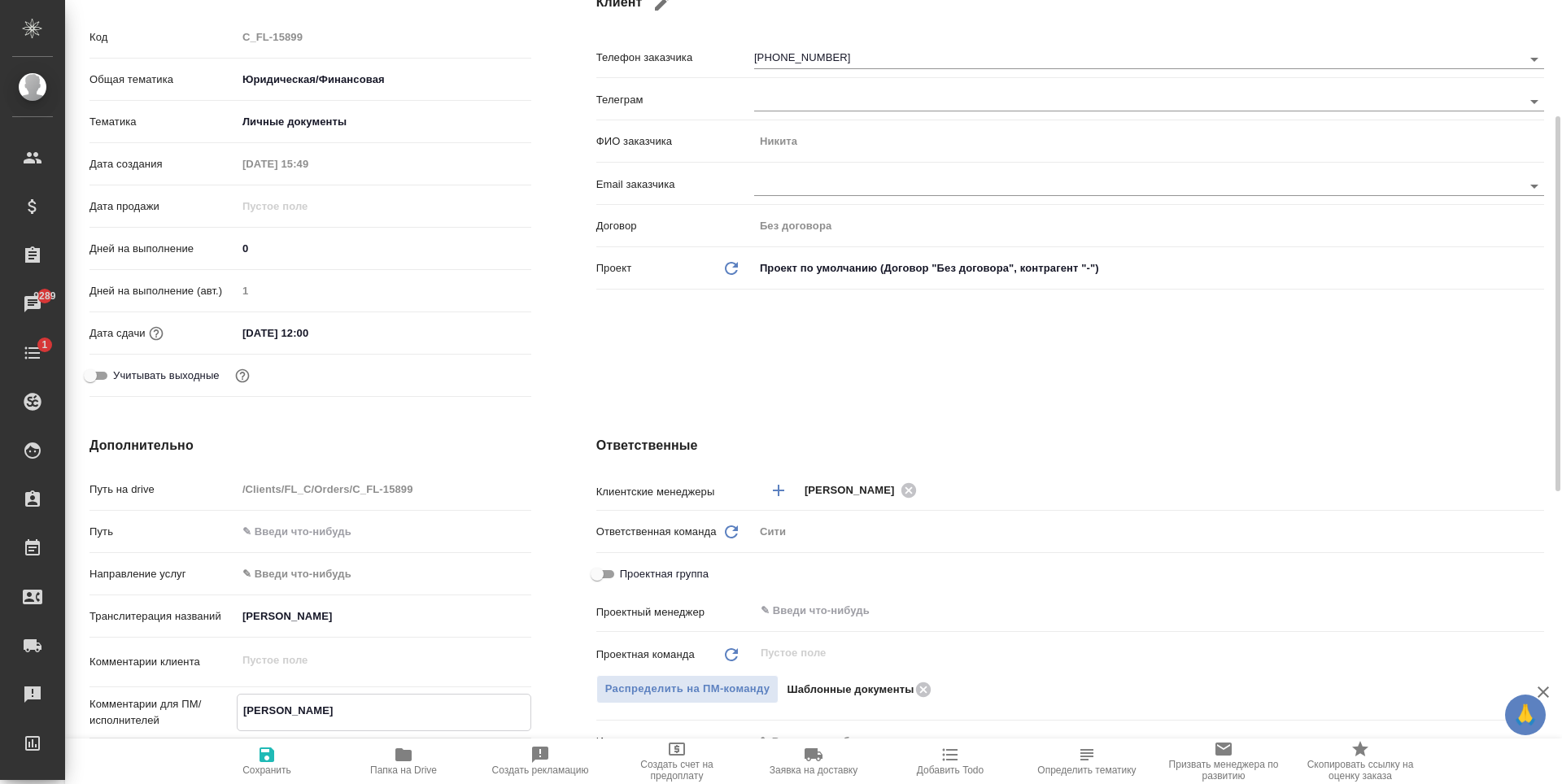
scroll to position [0, 0]
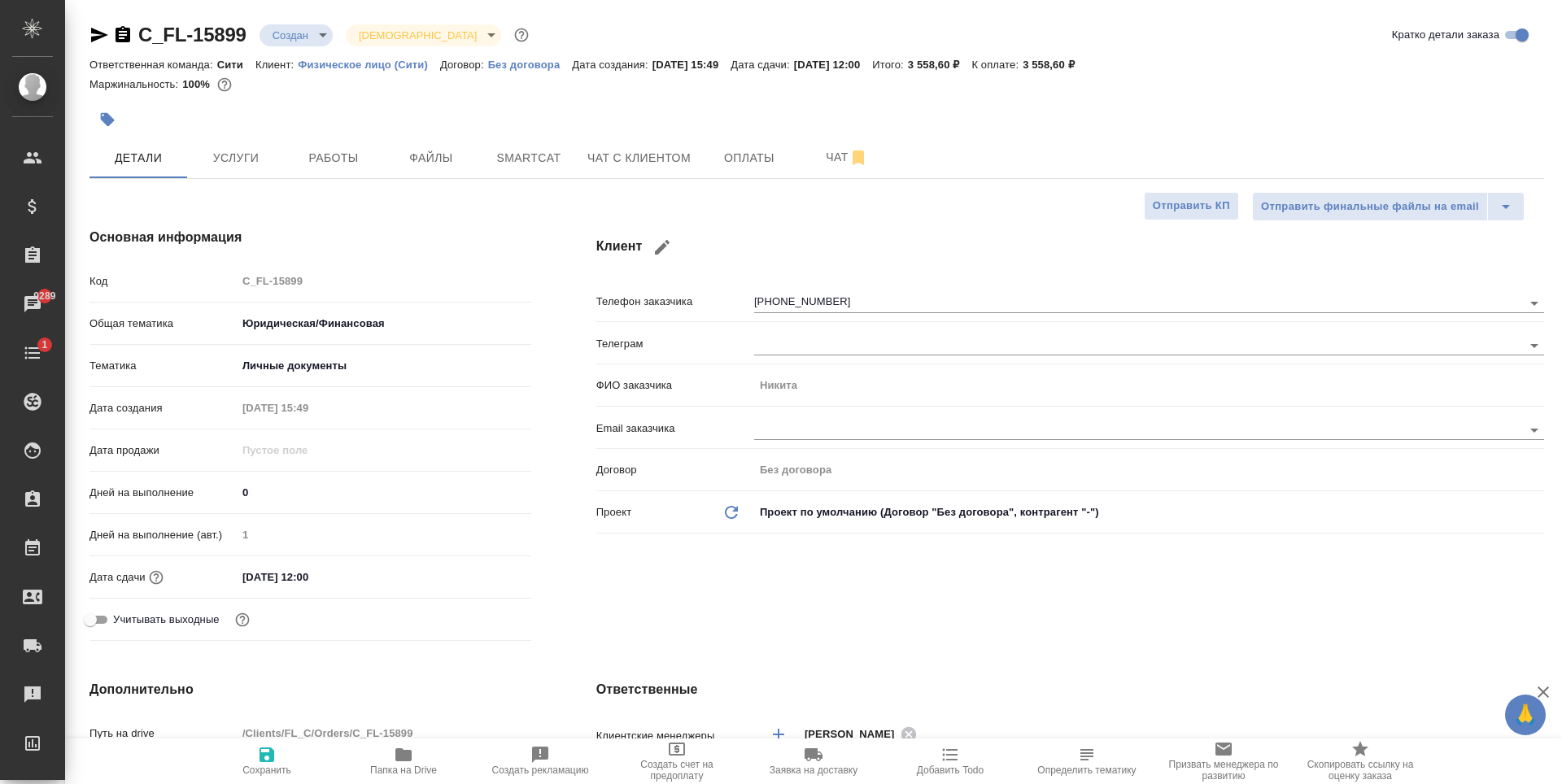
click at [753, 581] on div "Клиент Телефон заказчика +447748406116 Телеграм ФИО заказчика Никита Email зака…" at bounding box center [1071, 438] width 1013 height 485
click at [315, 35] on body "🙏 .cls-1 fill:#fff; AWATERA Zaytseva Svetlana Клиенты Спецификации Заказы 9289 …" at bounding box center [781, 392] width 1562 height 784
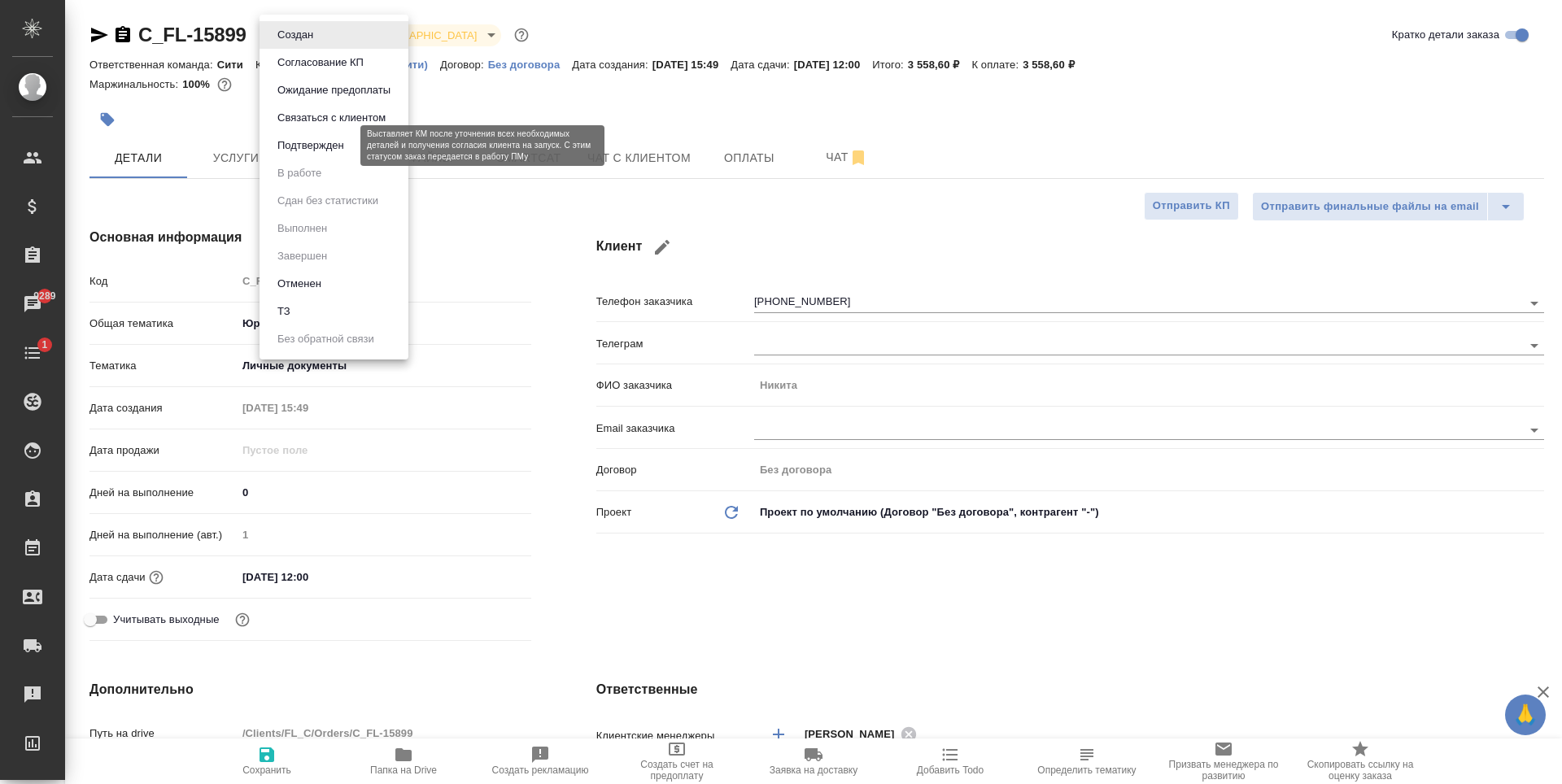
click at [344, 149] on button "Подтвержден" at bounding box center [311, 146] width 76 height 18
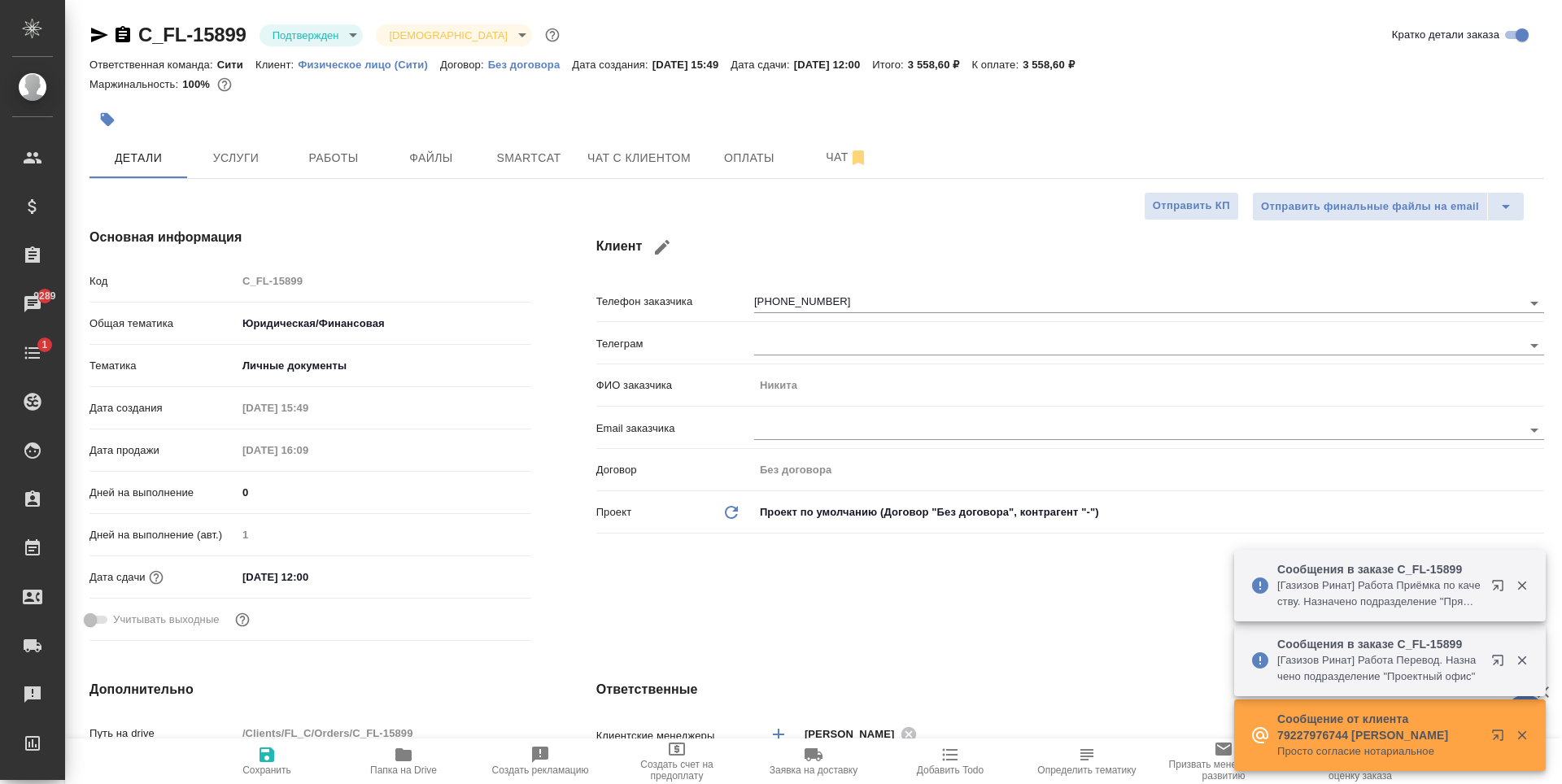
click at [399, 116] on div at bounding box center [575, 119] width 970 height 36
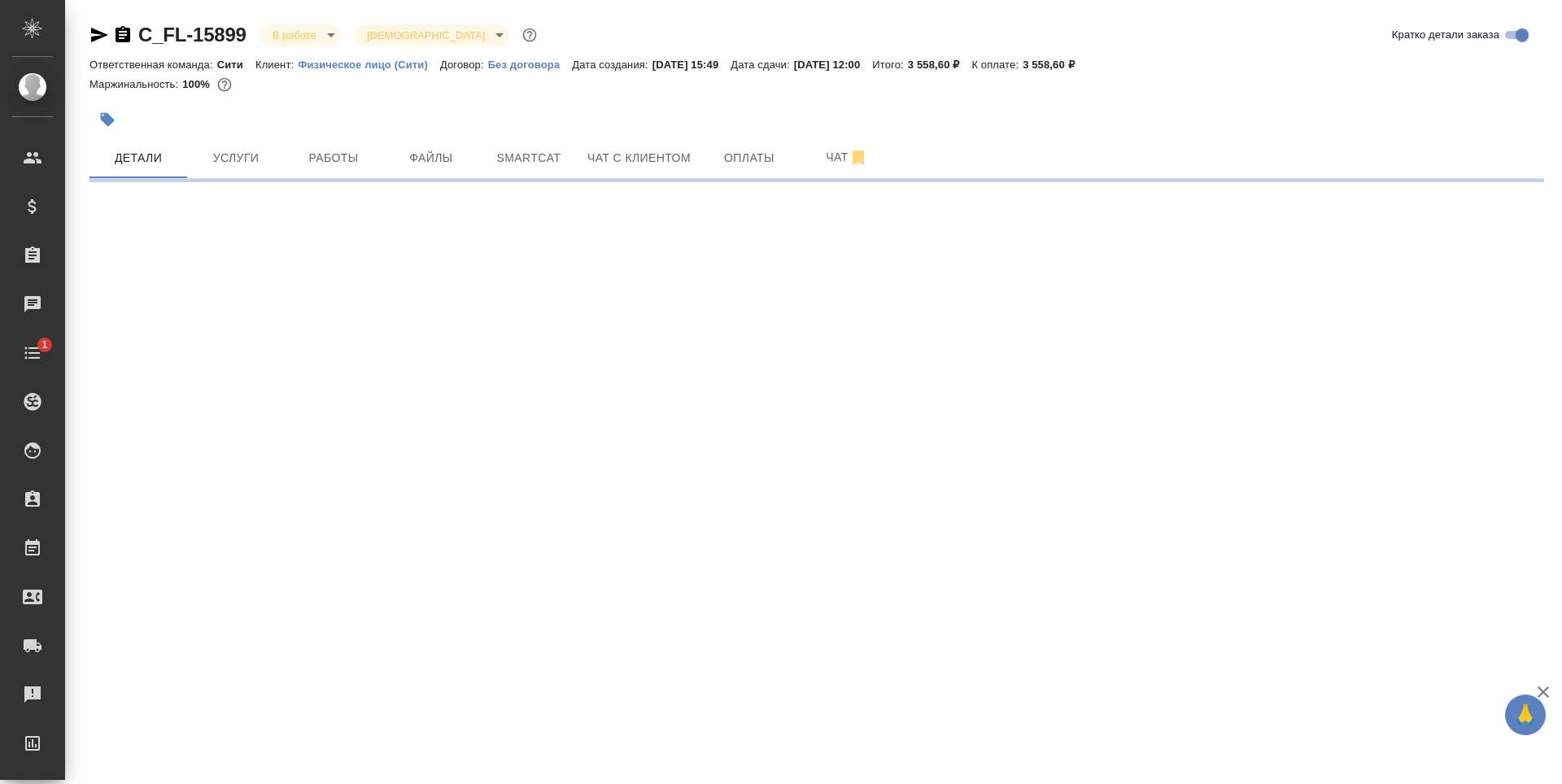
select select "RU"
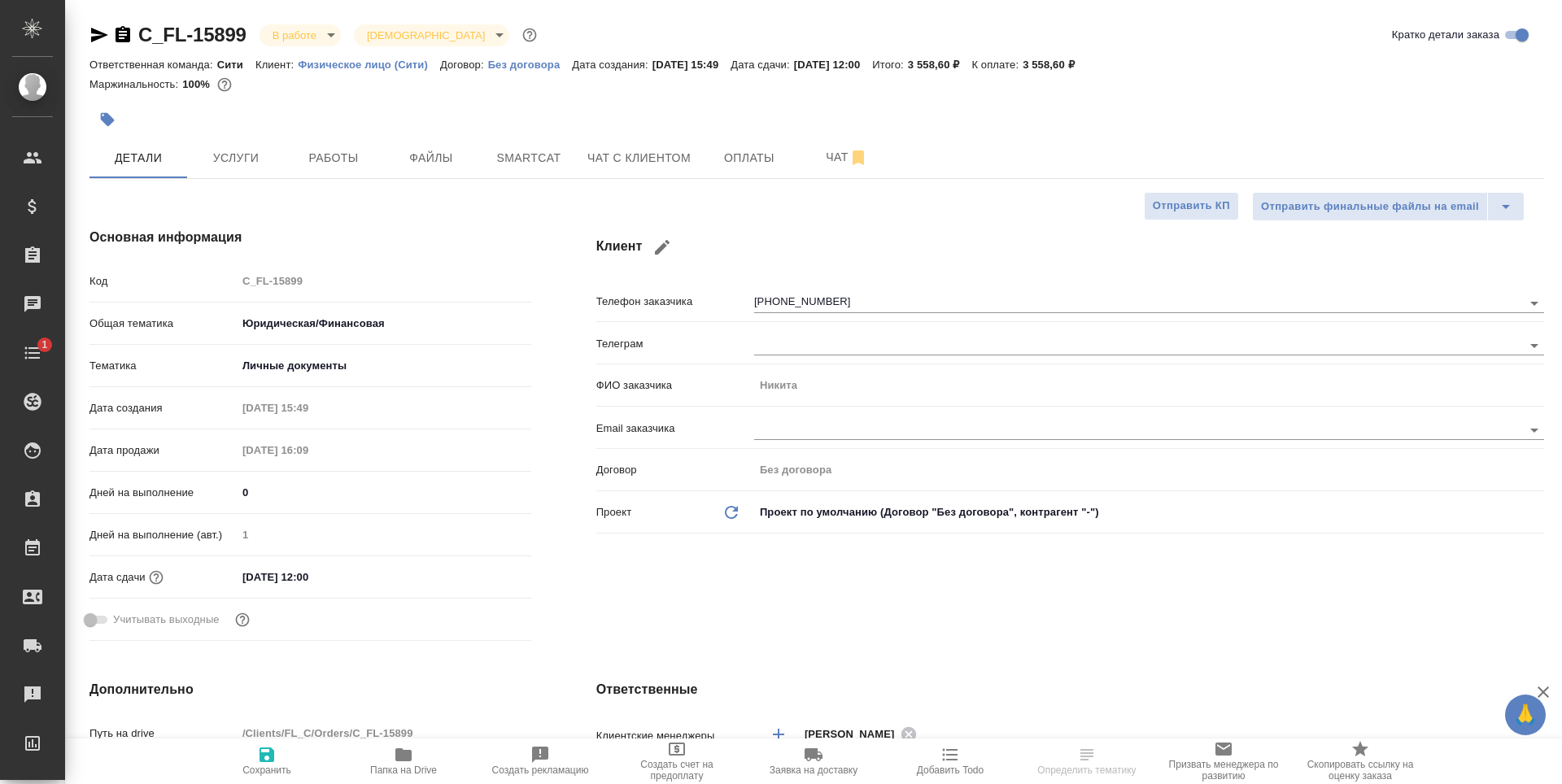
type textarea "x"
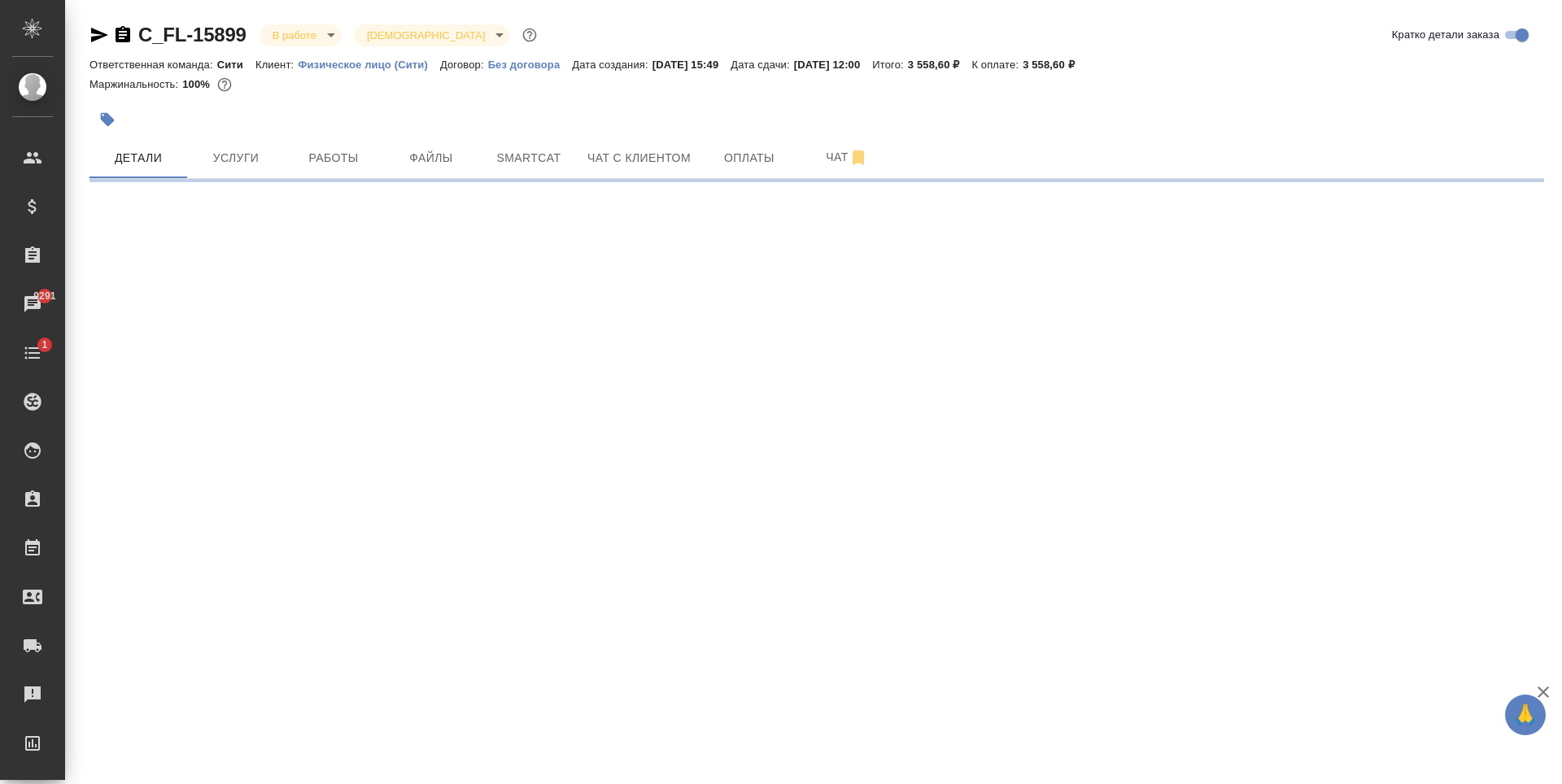
select select "RU"
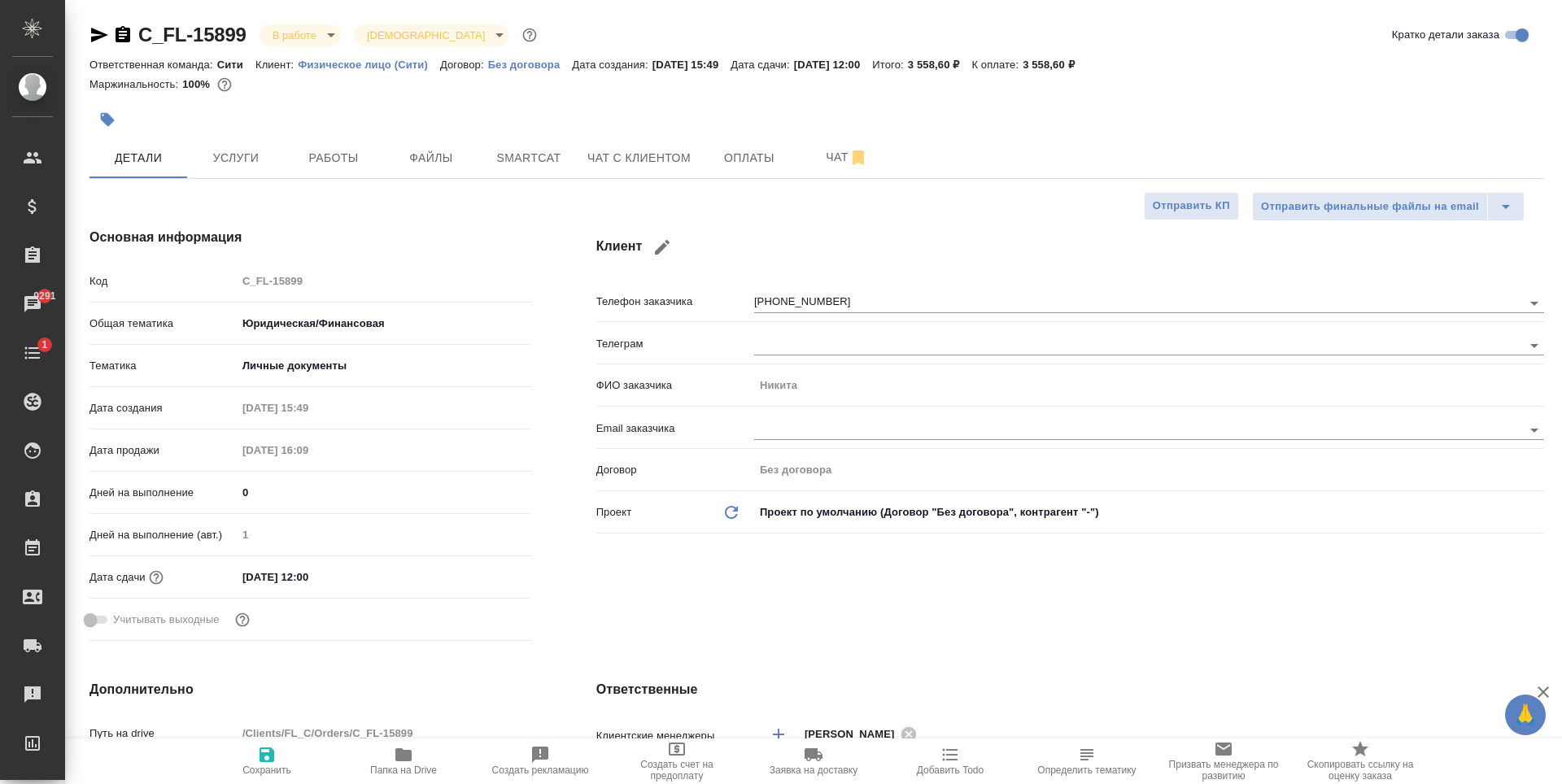
type textarea "x"
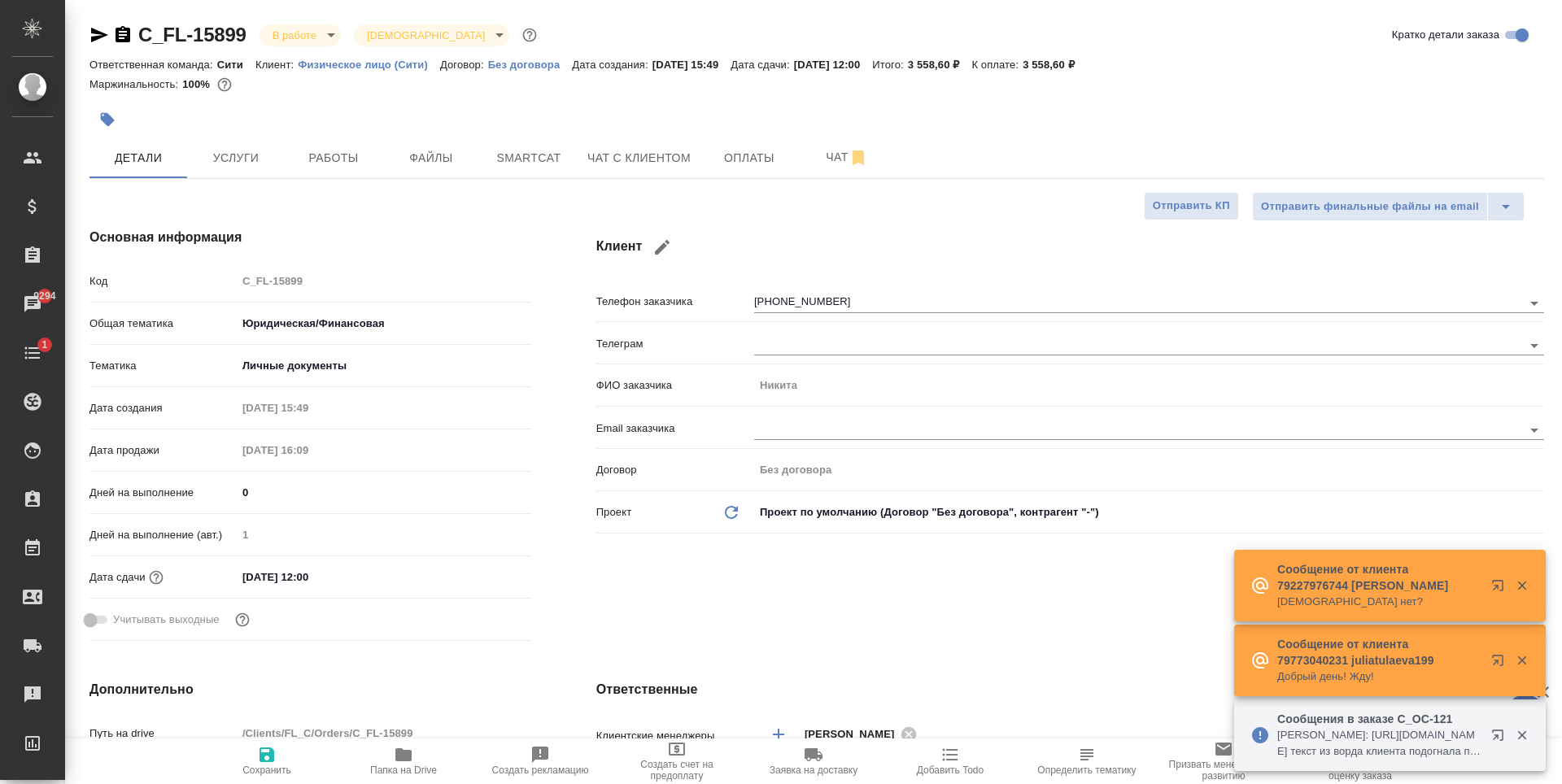
type textarea "x"
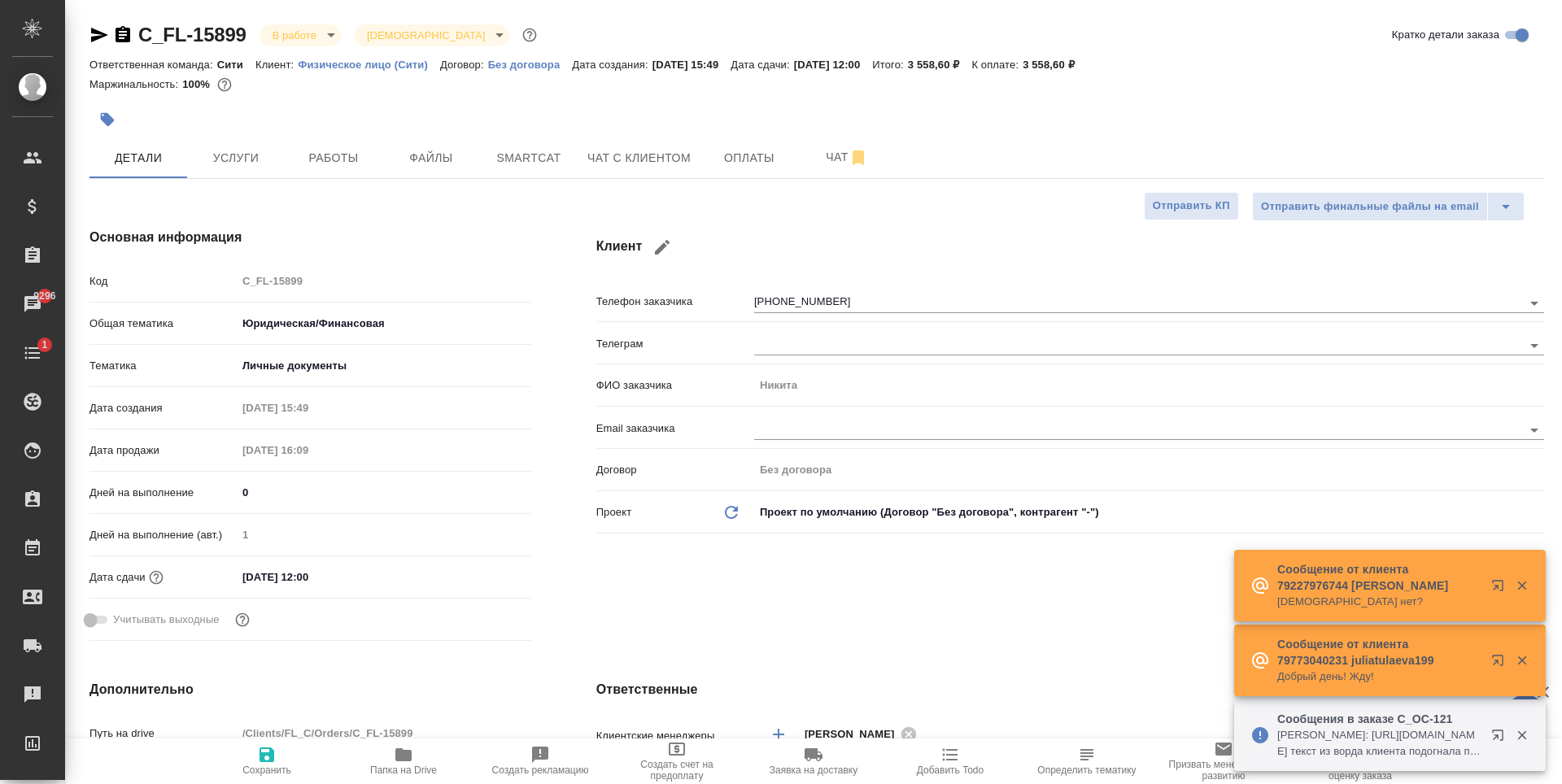
type textarea "x"
click at [361, 96] on div at bounding box center [817, 96] width 1454 height 3
click at [307, 147] on button "Работы" at bounding box center [334, 158] width 98 height 41
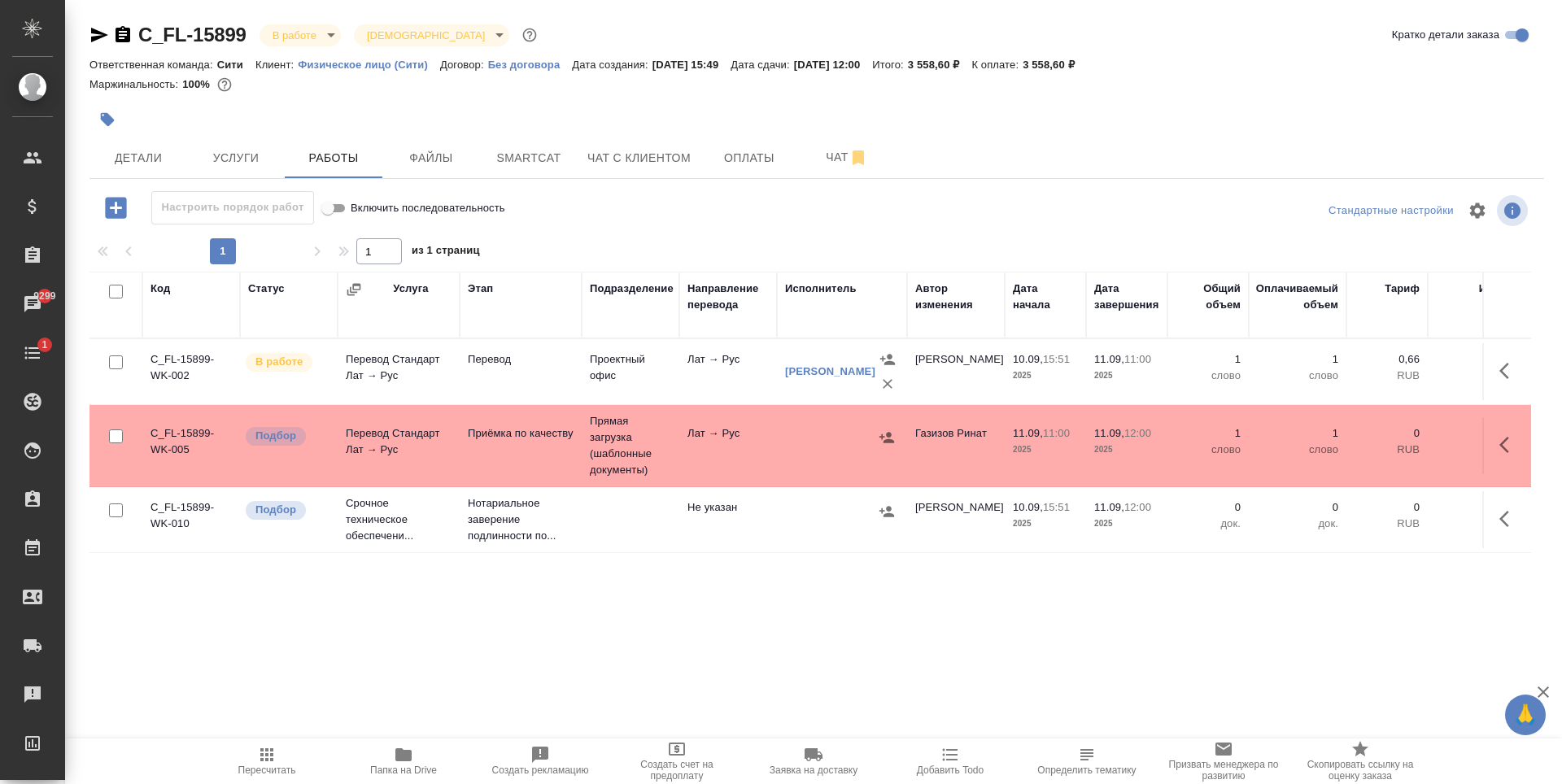
click at [99, 30] on icon "button" at bounding box center [100, 35] width 20 height 20
click at [244, 161] on span "Услуги" at bounding box center [236, 157] width 78 height 21
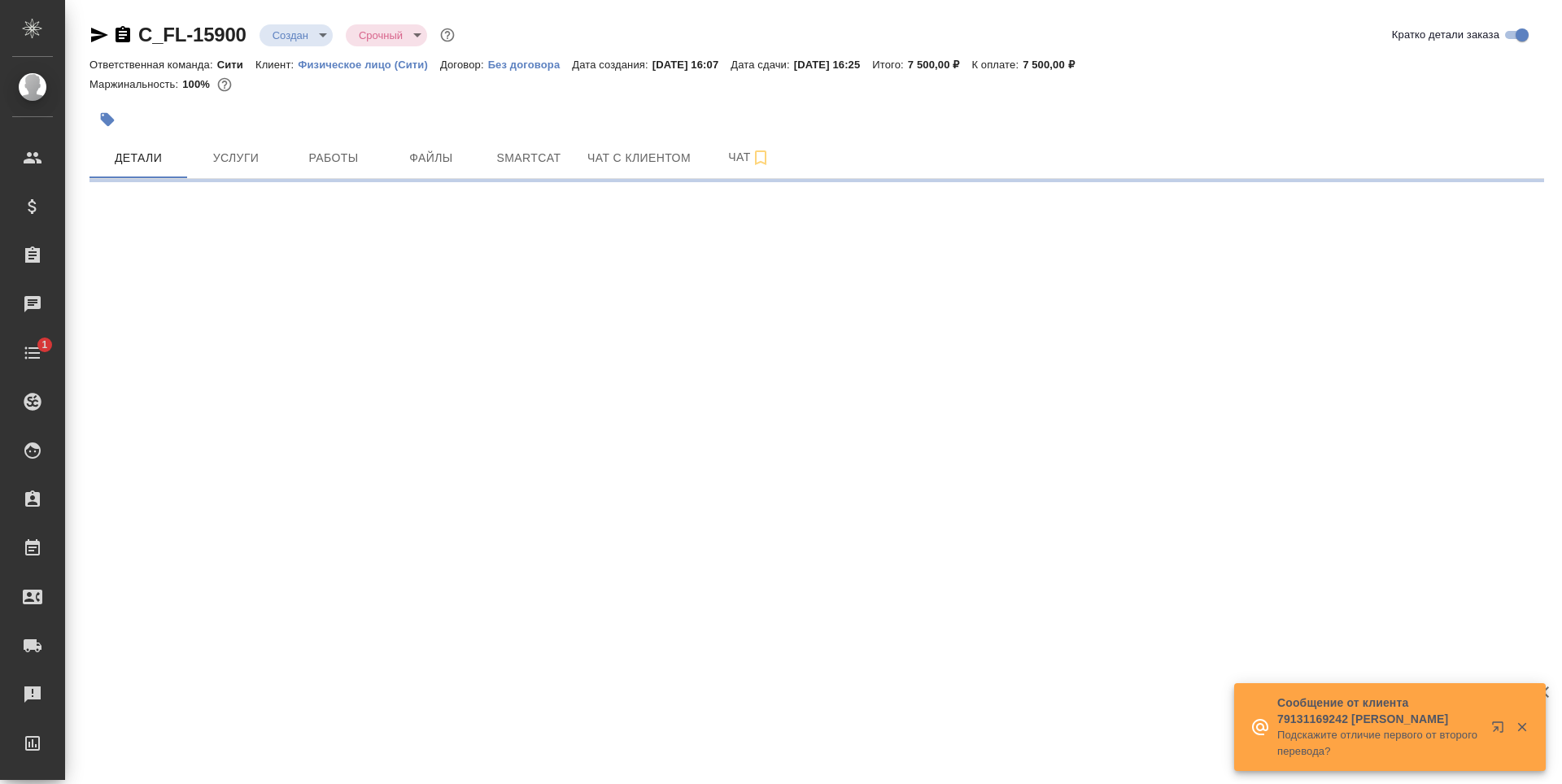
select select "RU"
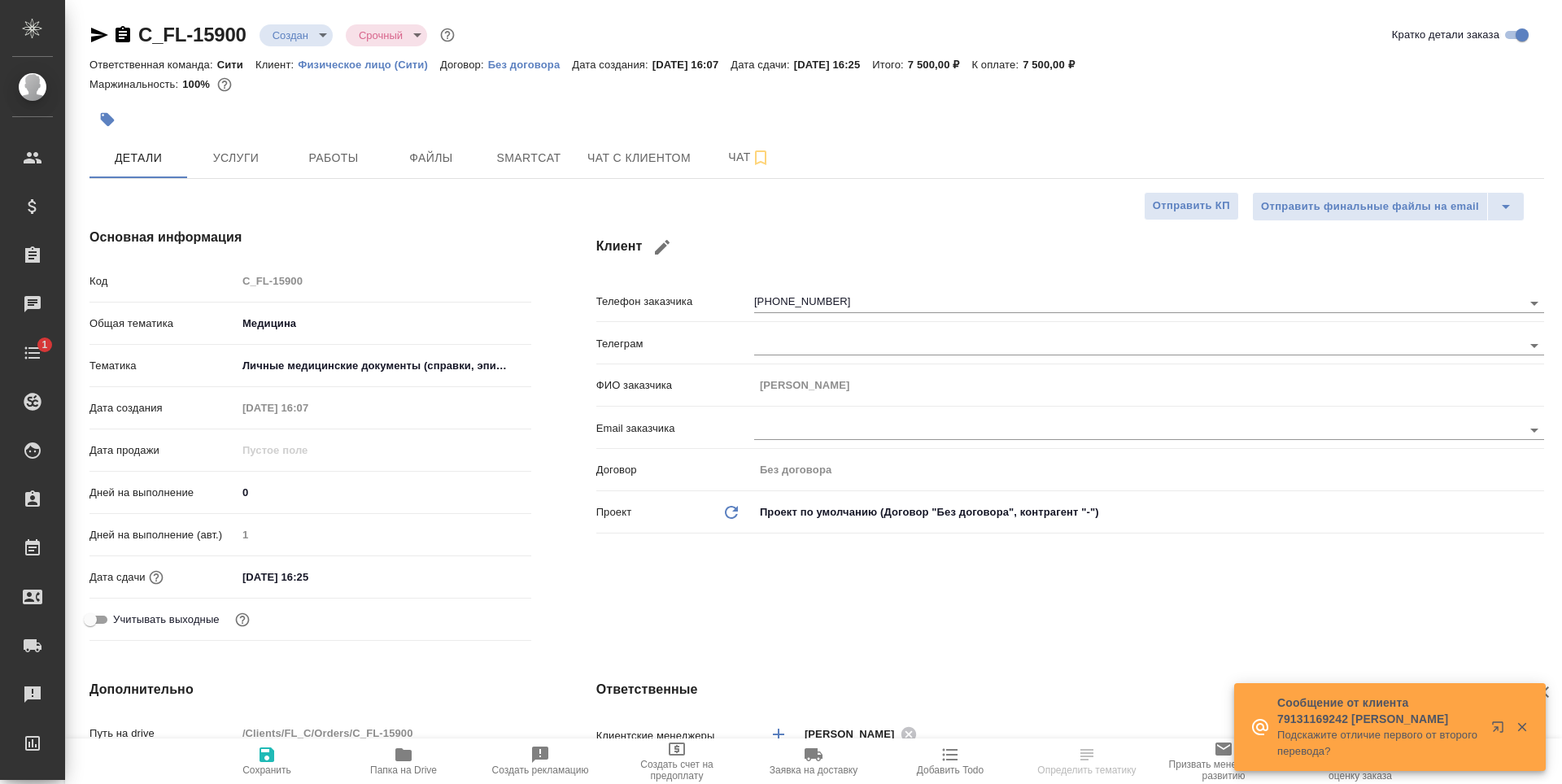
type textarea "x"
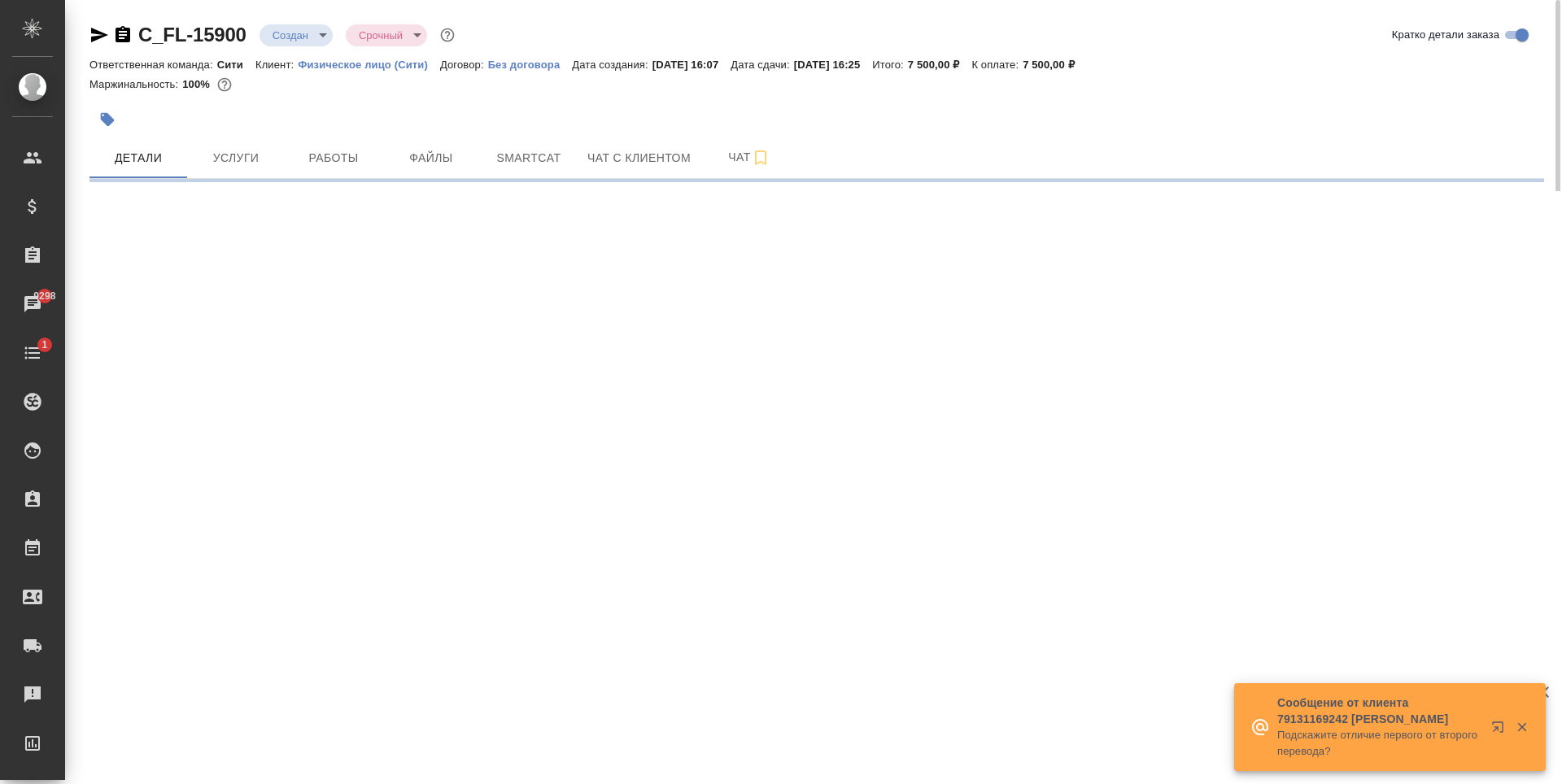
select select "RU"
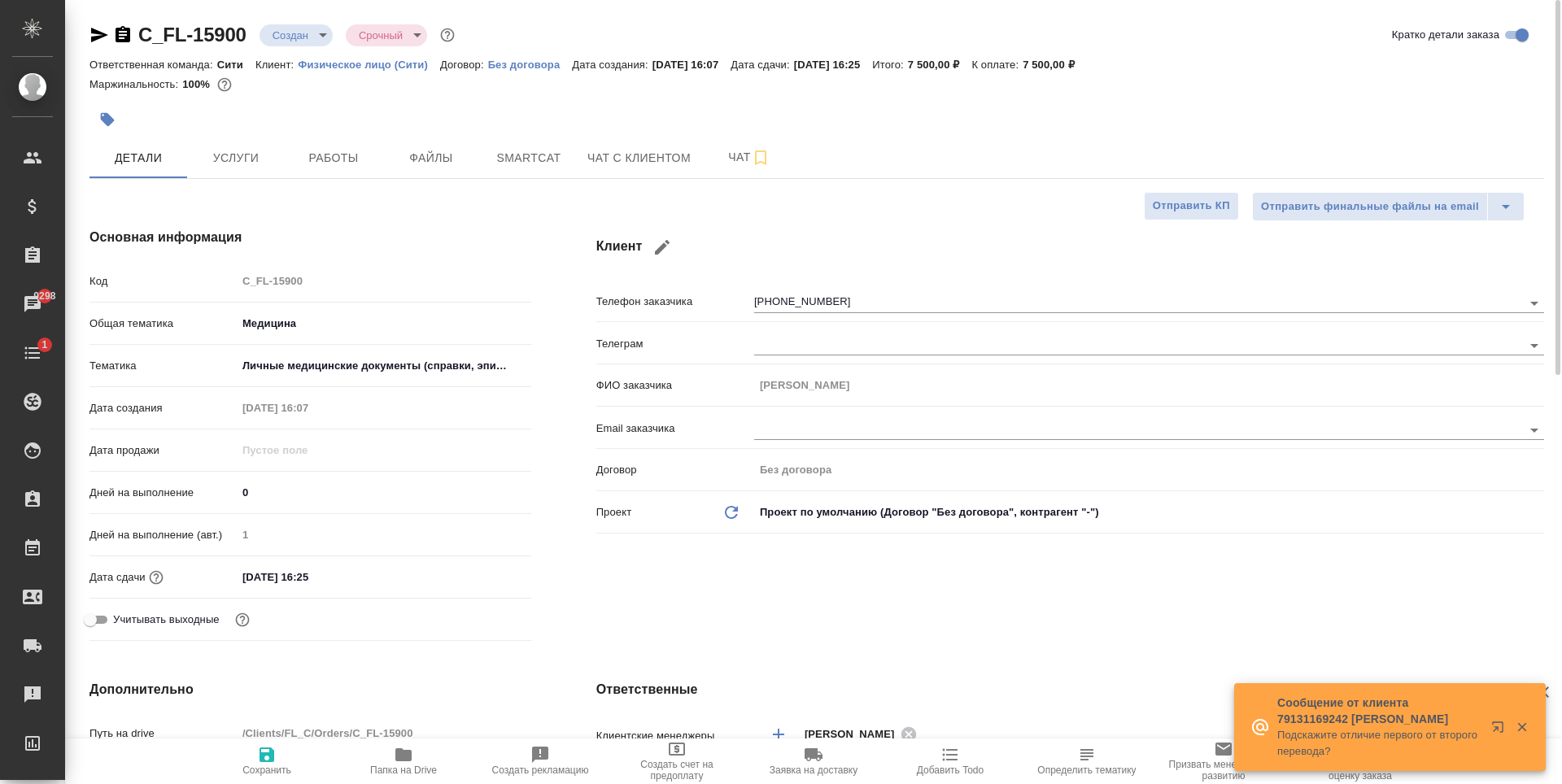
type textarea "x"
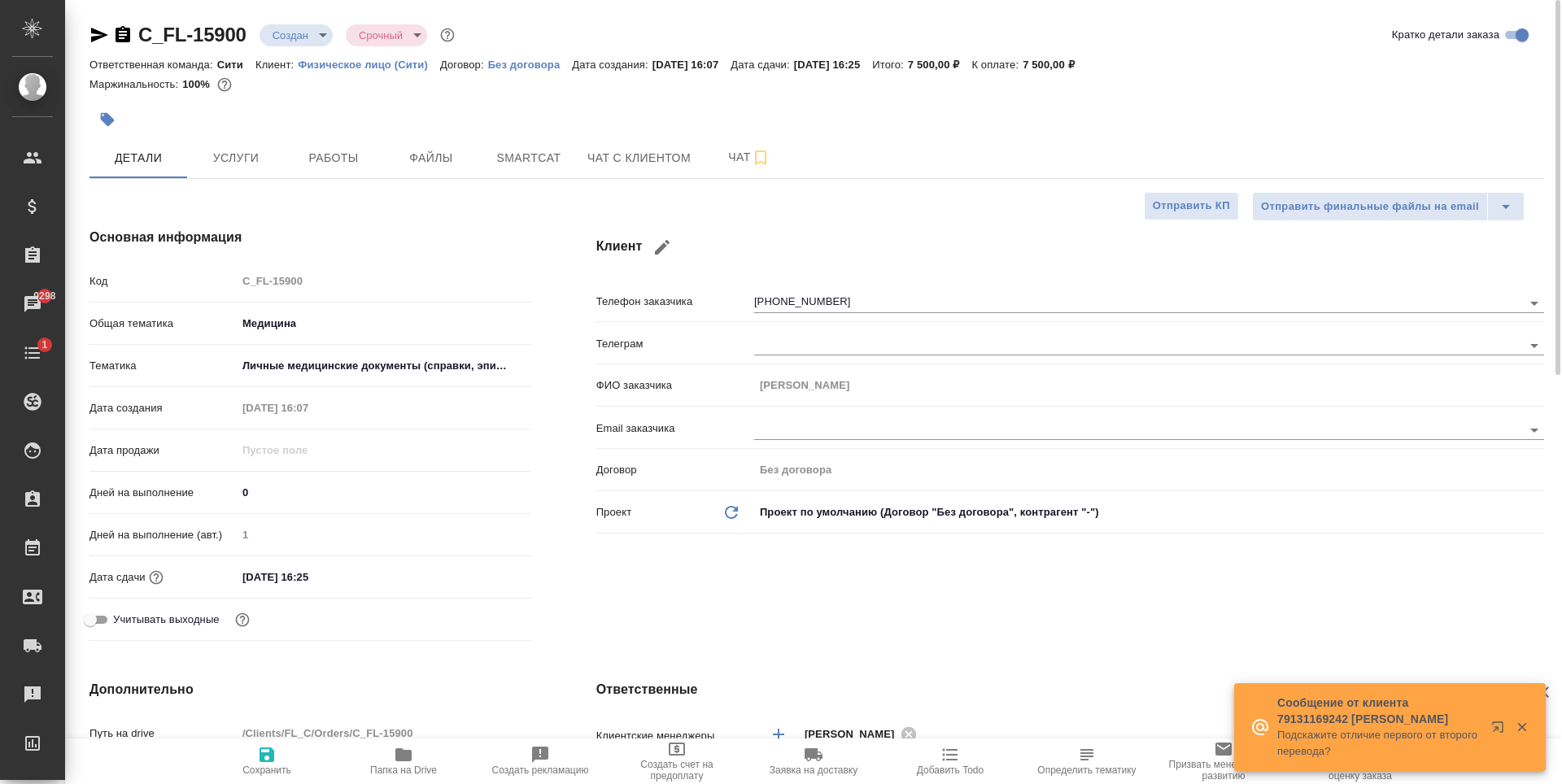
type textarea "x"
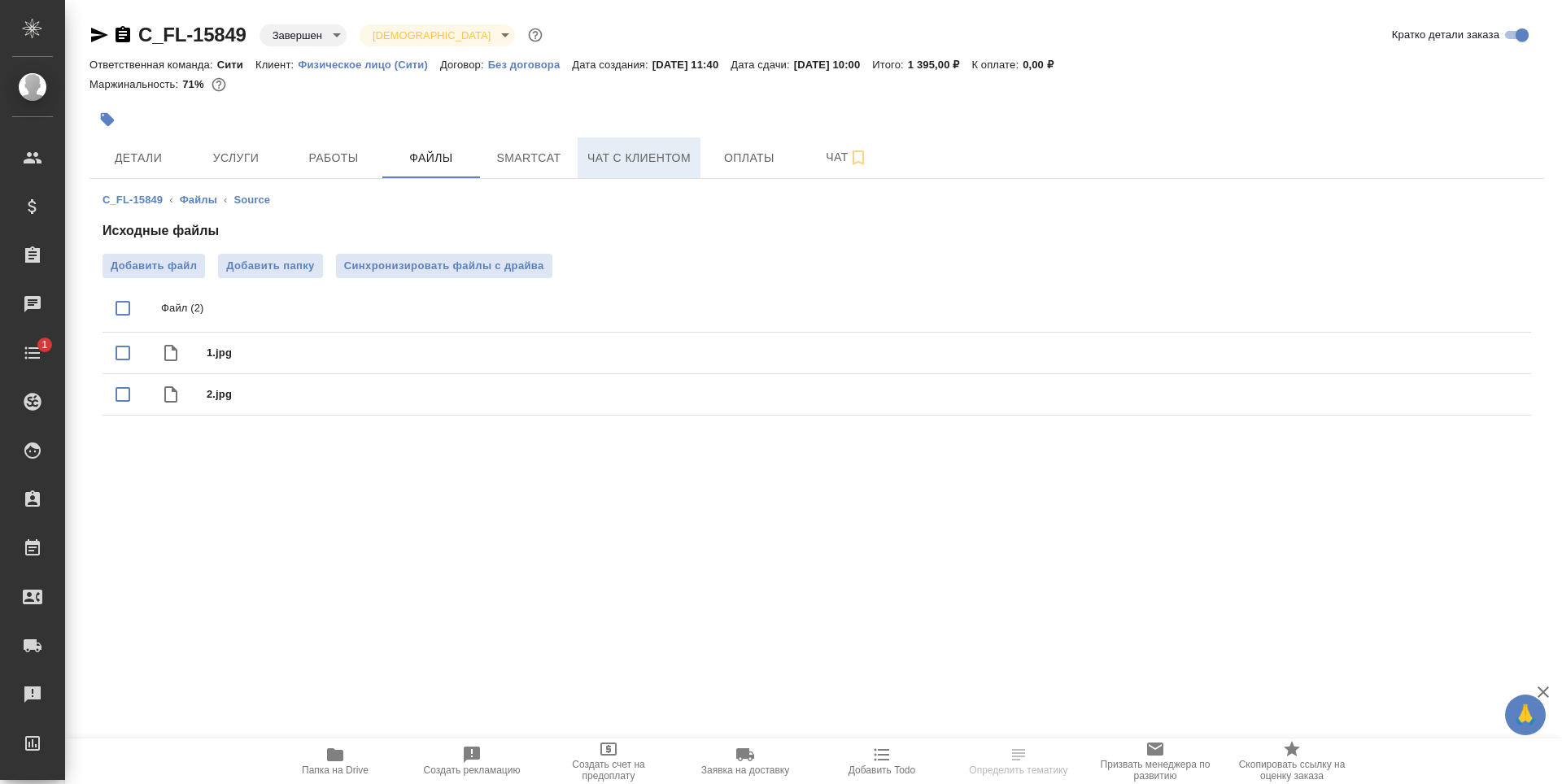
click at [645, 153] on span "Чат с клиентом" at bounding box center [640, 157] width 104 height 21
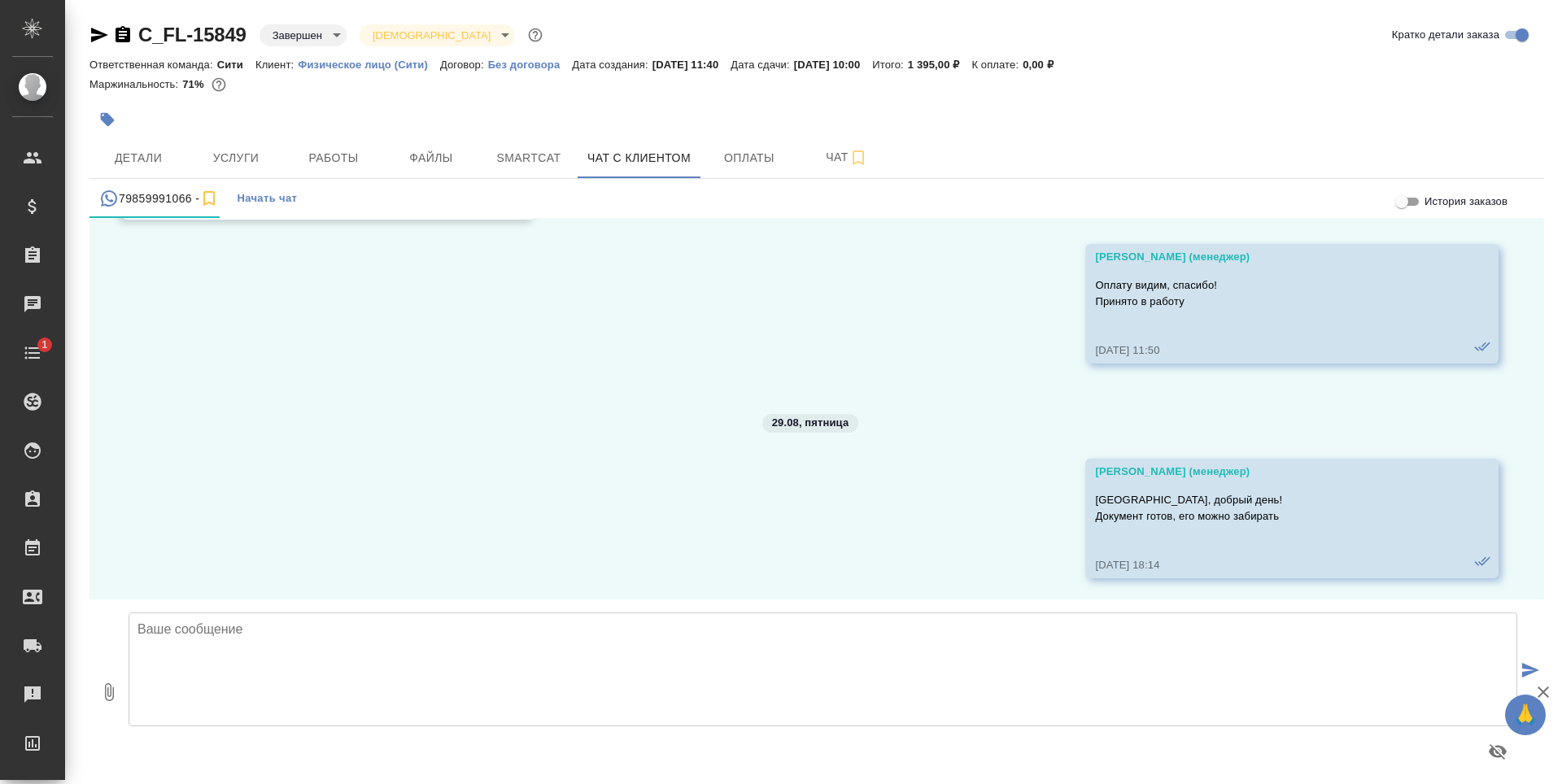
scroll to position [7350, 0]
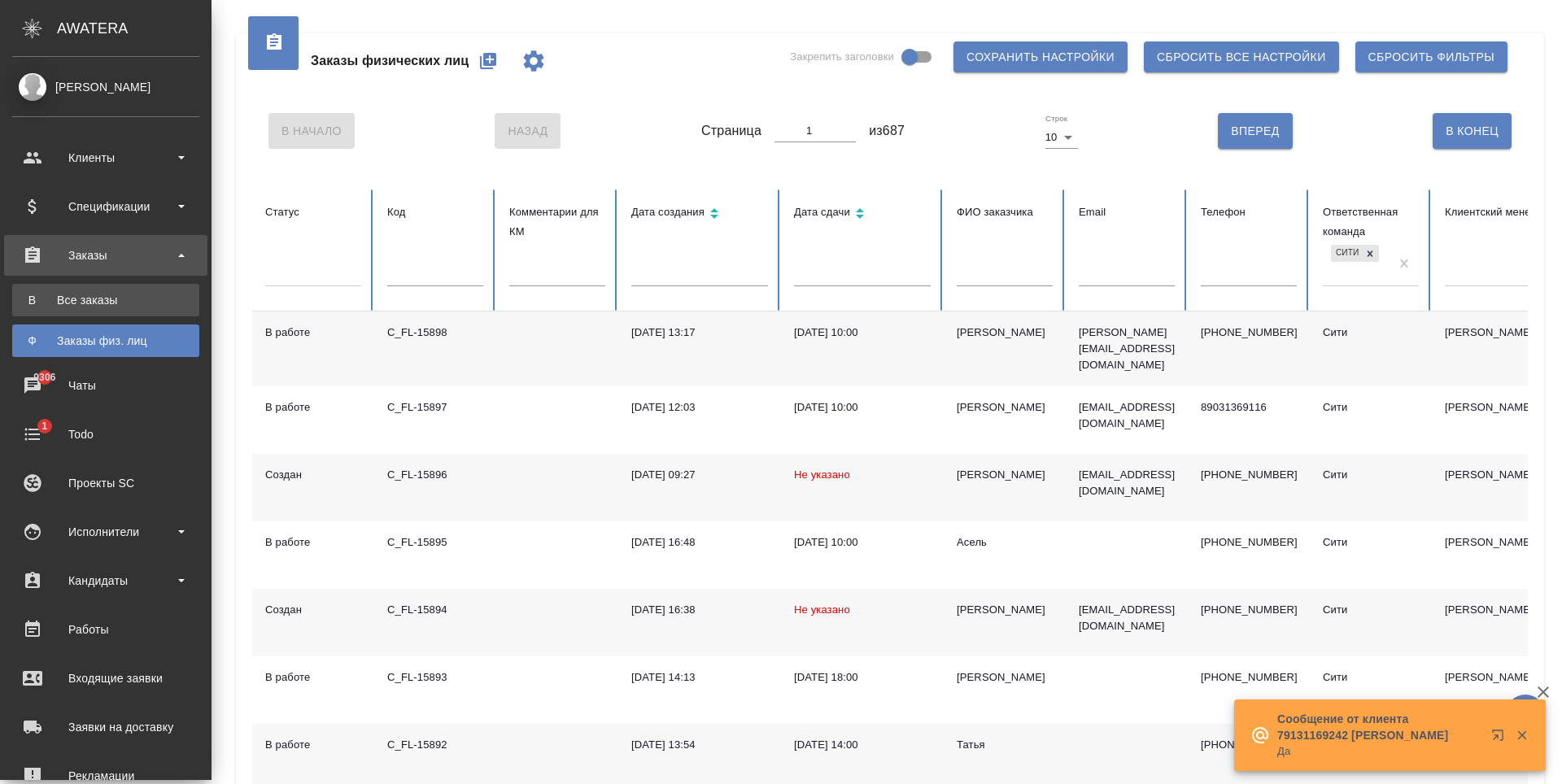
click at [135, 304] on div "Все заказы" at bounding box center [106, 300] width 171 height 17
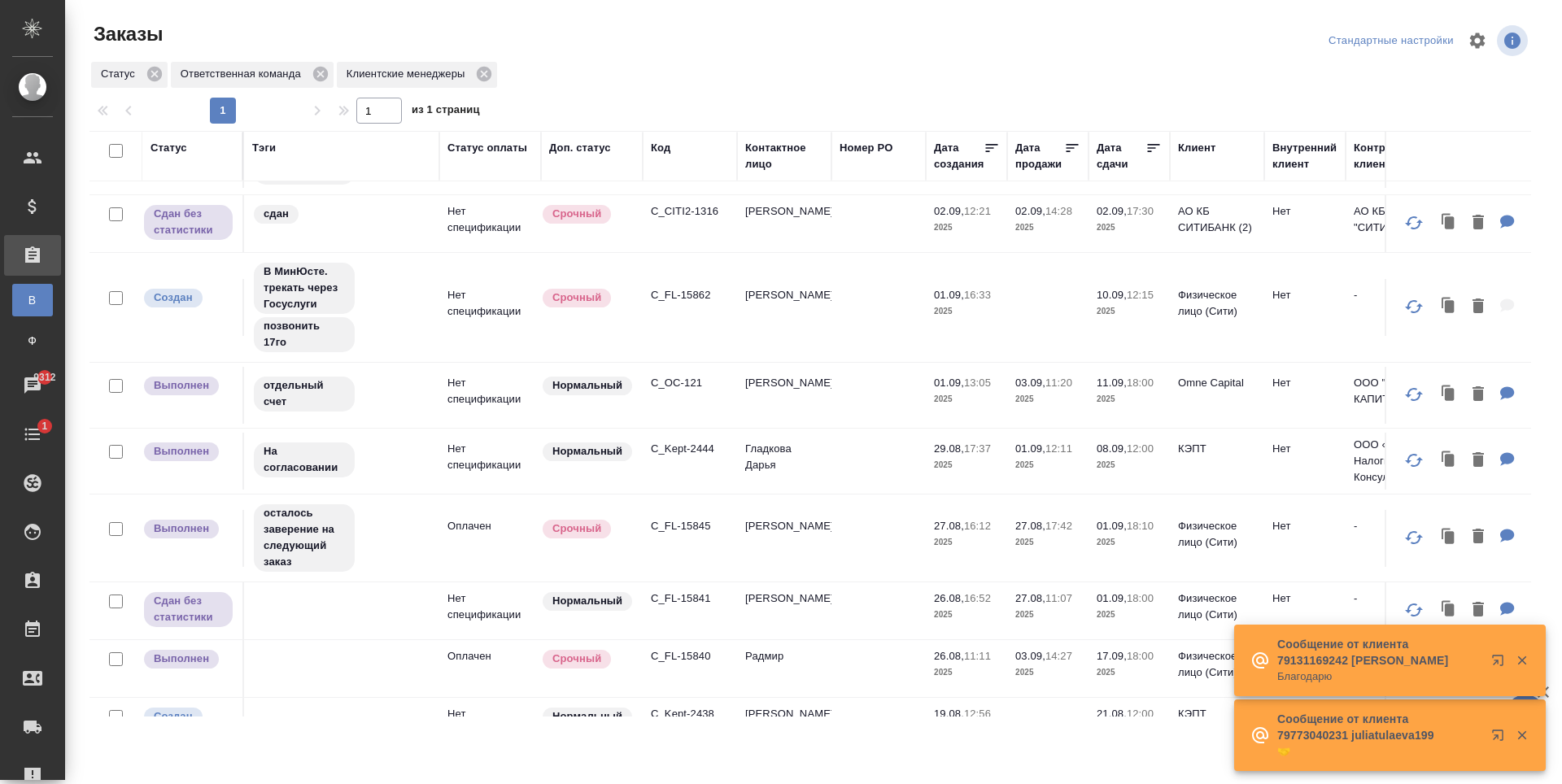
scroll to position [983, 0]
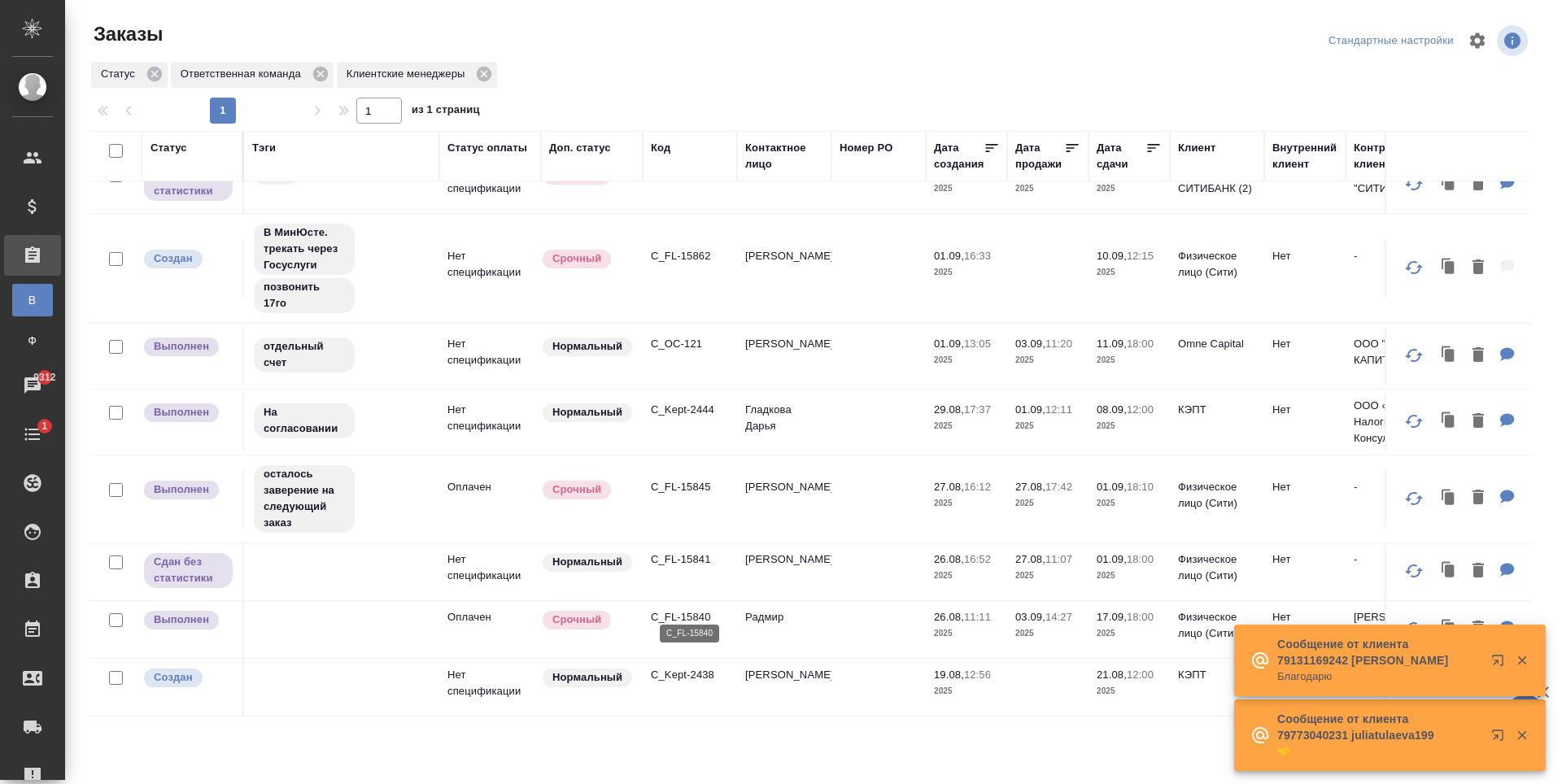
click at [694, 609] on p "C_FL-15840" at bounding box center [691, 617] width 78 height 17
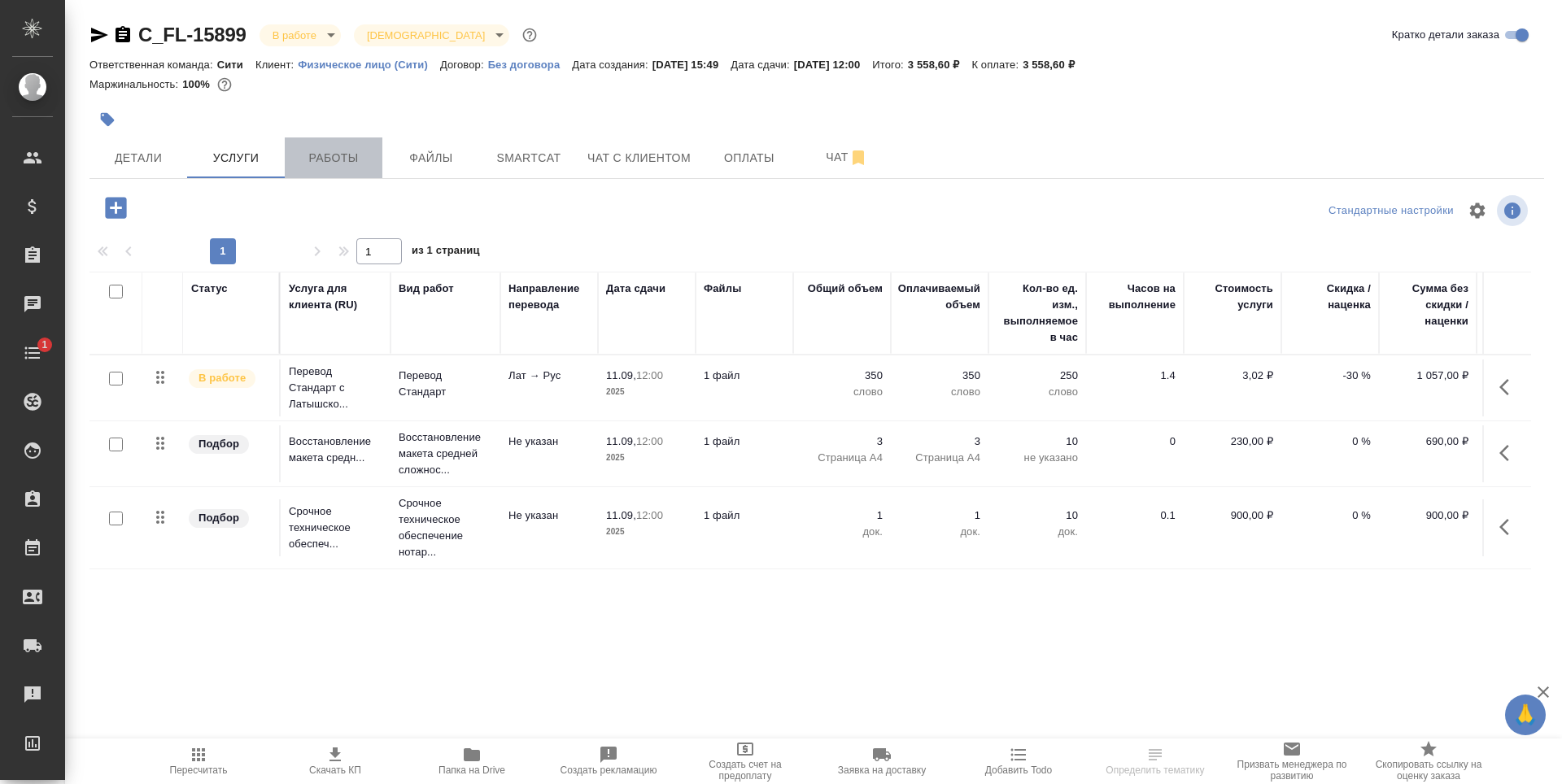
click at [339, 157] on span "Работы" at bounding box center [334, 157] width 78 height 21
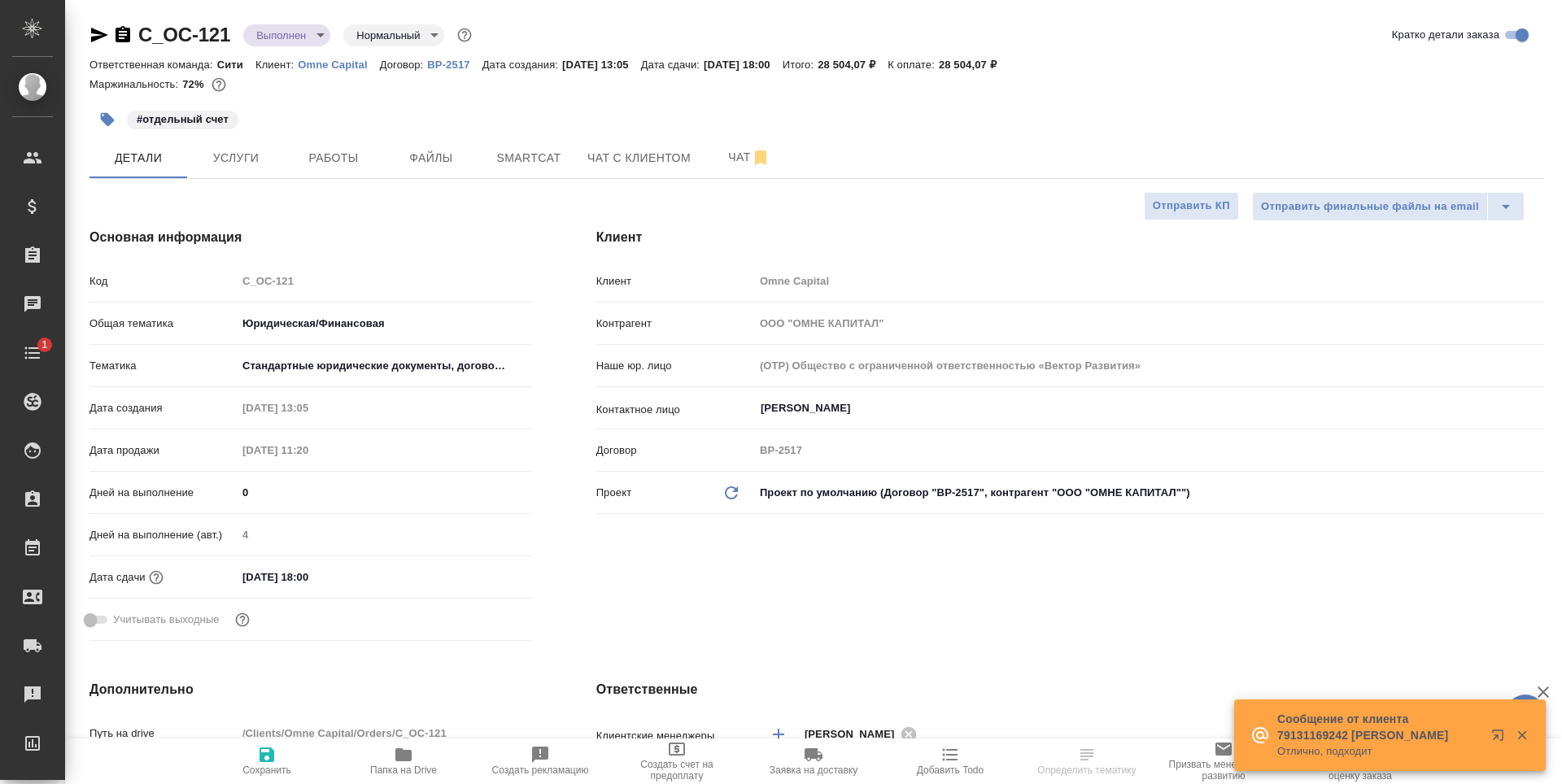
select select "RU"
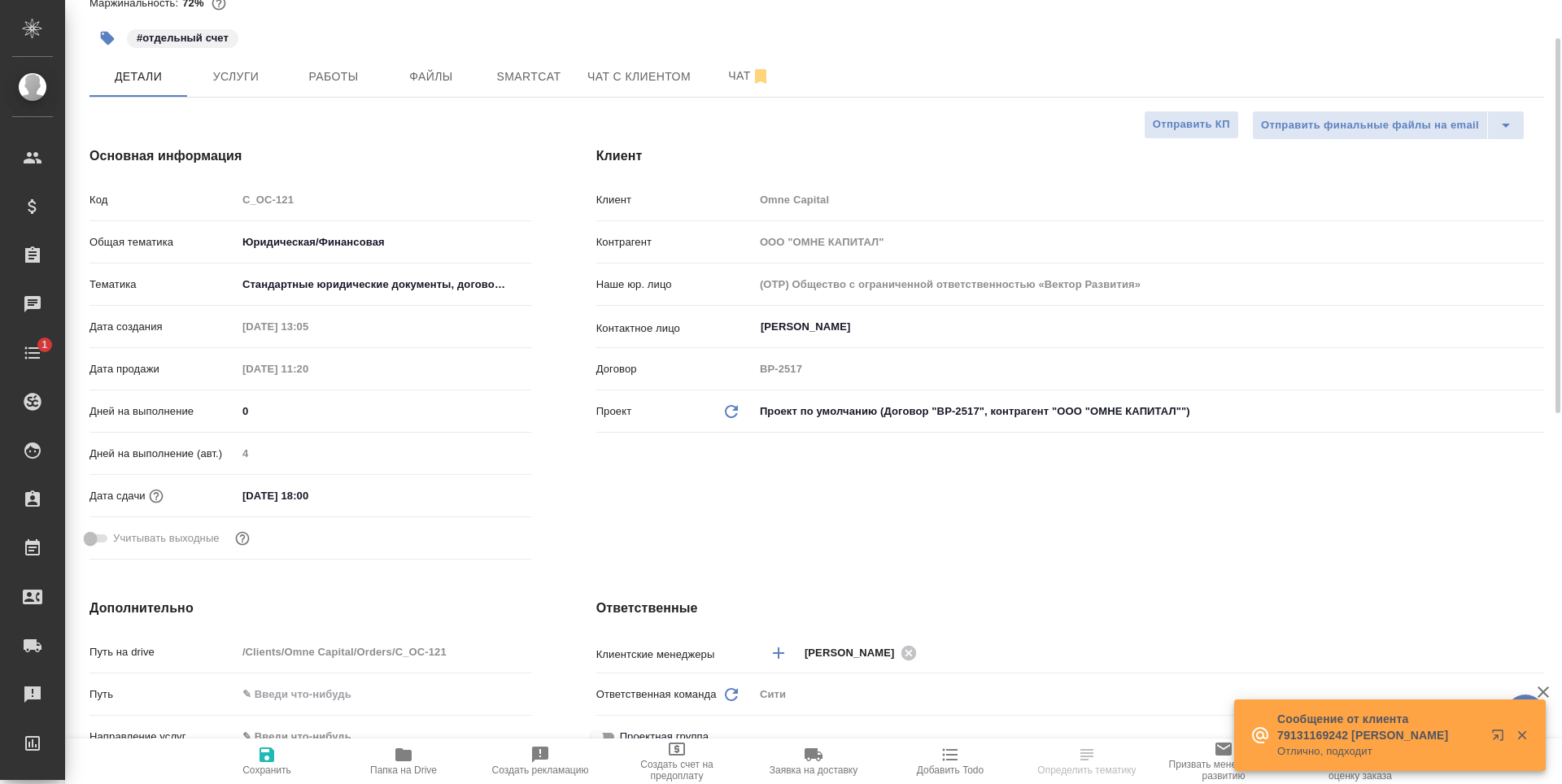
scroll to position [162, 0]
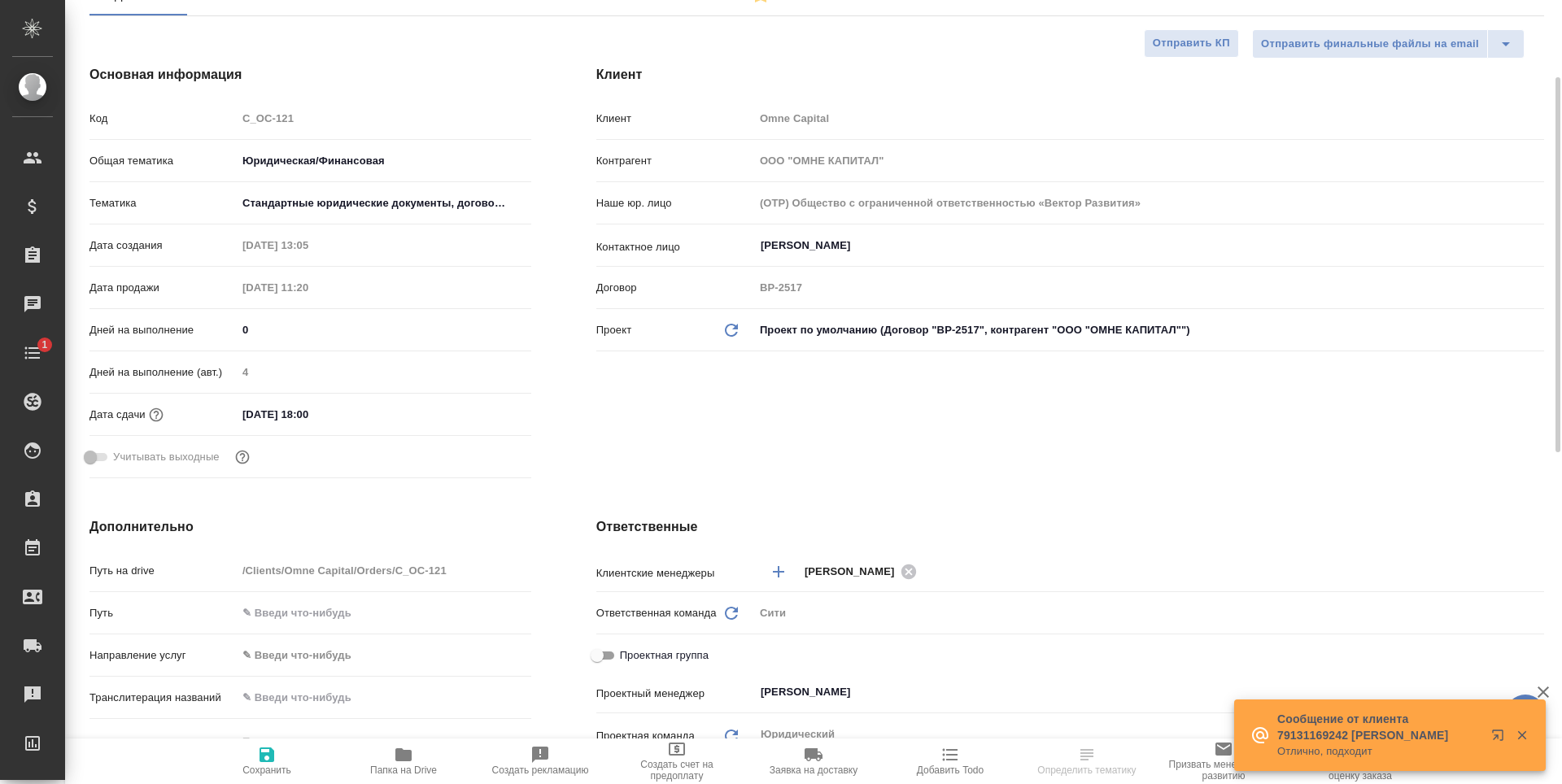
click at [410, 759] on icon "button" at bounding box center [403, 754] width 17 height 13
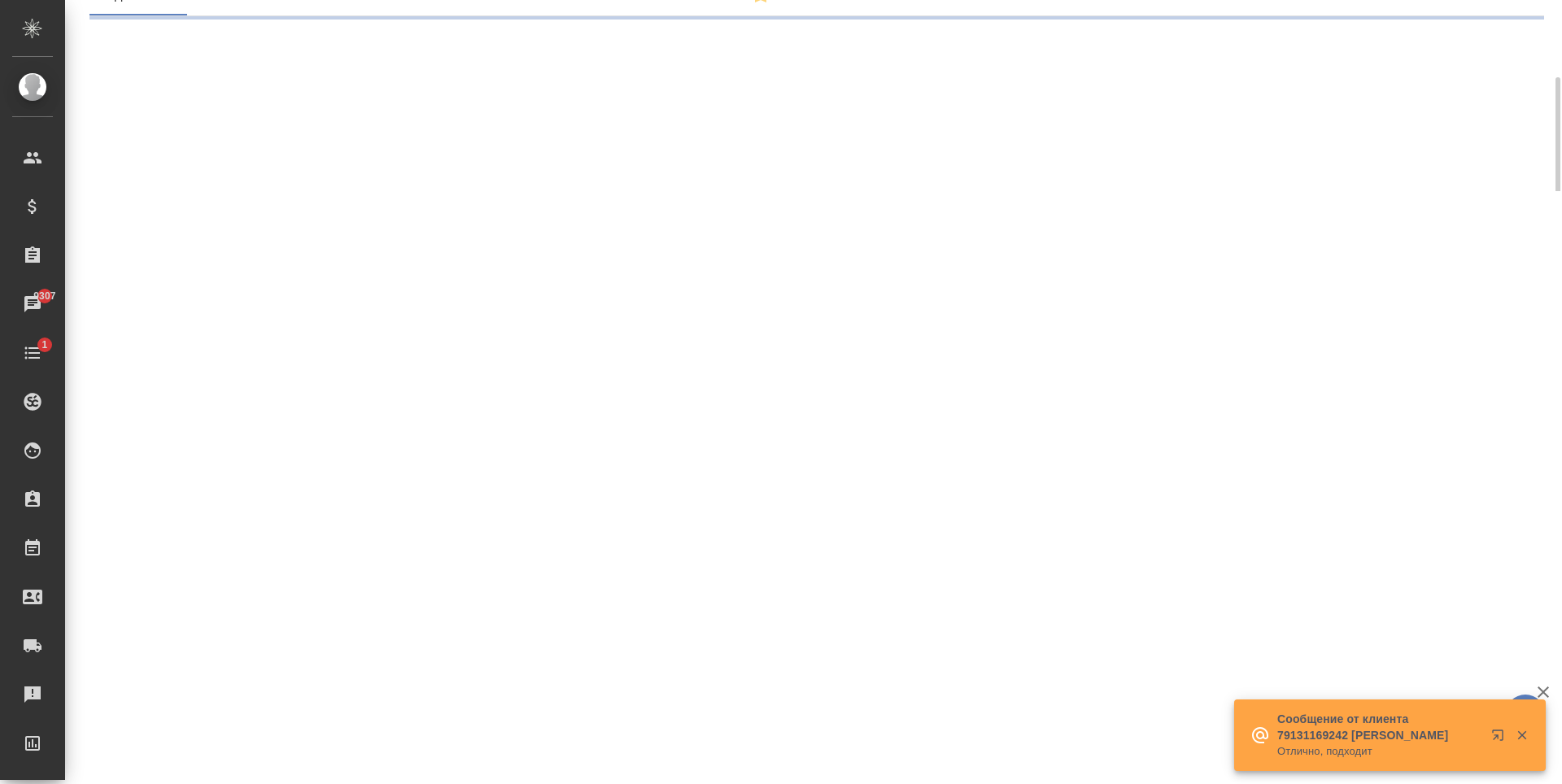
select select "RU"
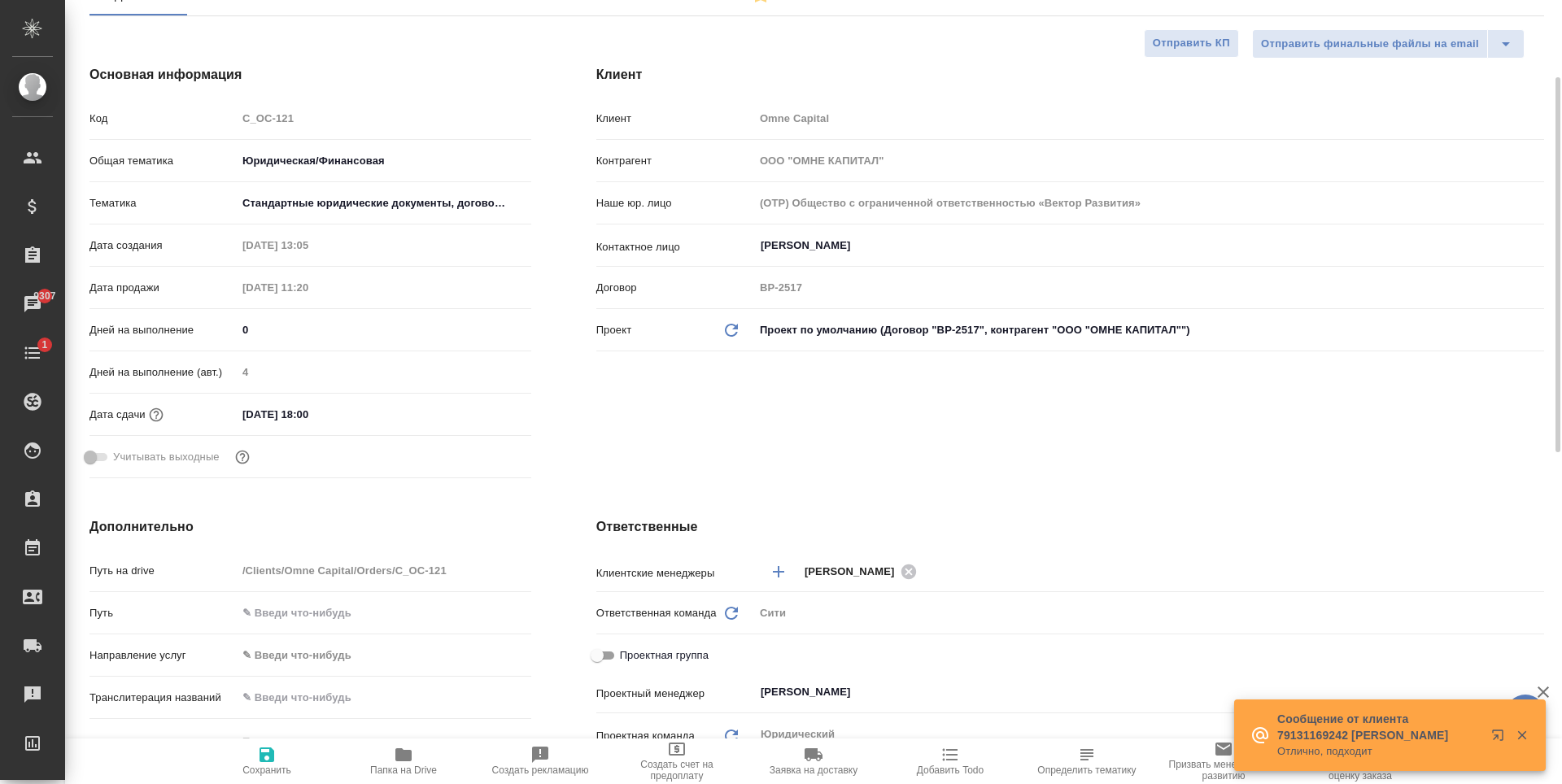
type textarea "x"
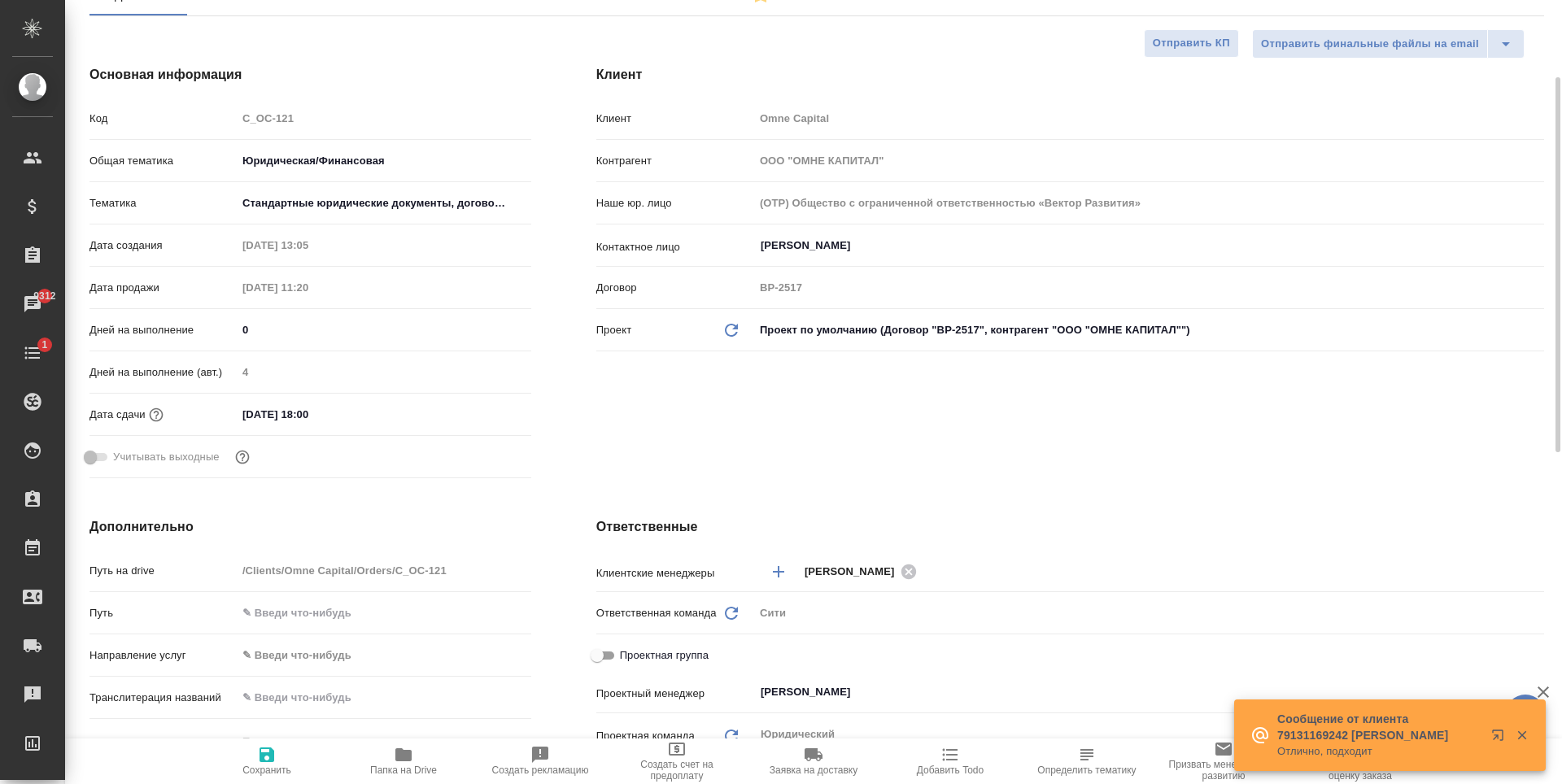
type textarea "x"
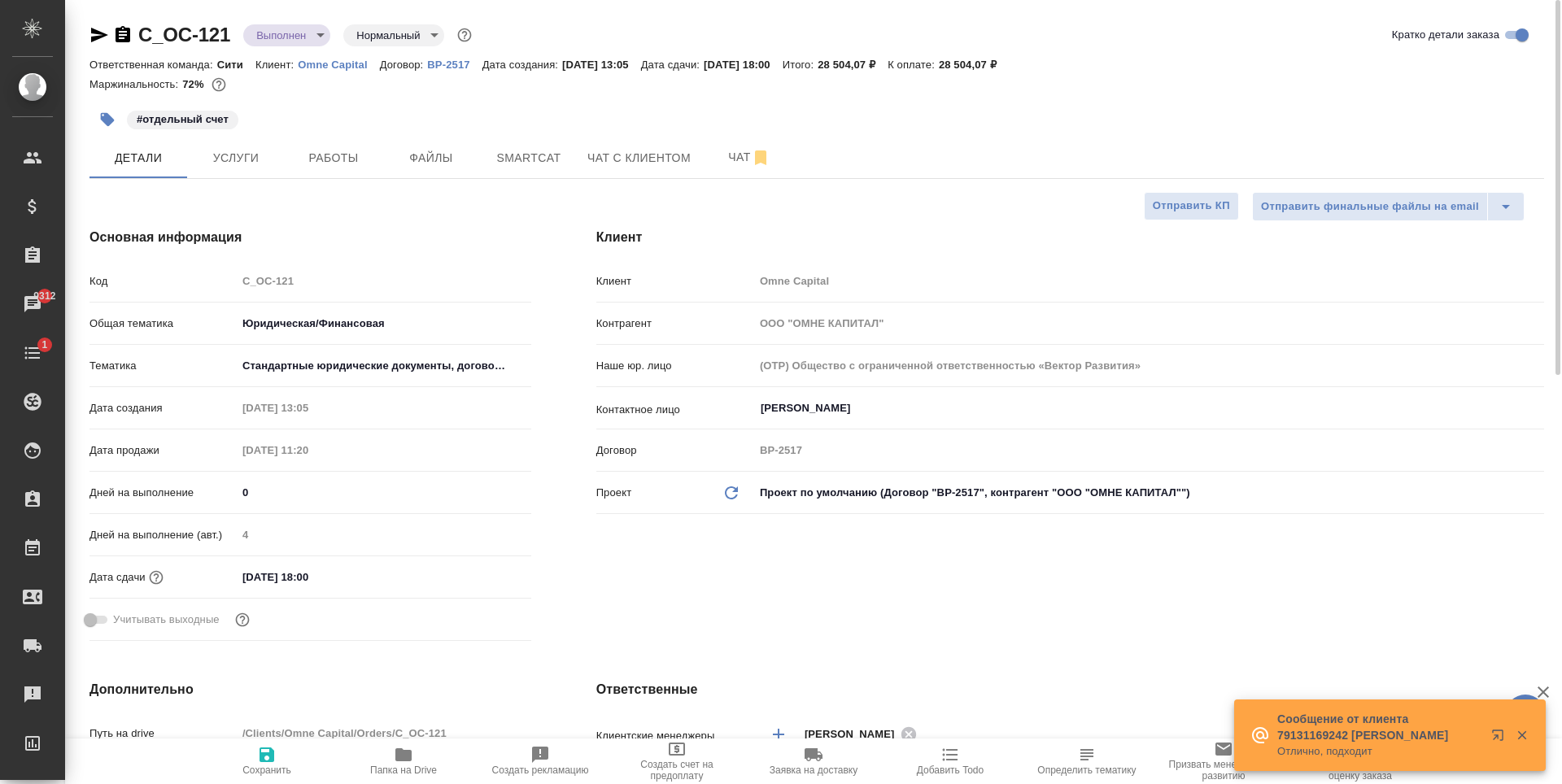
type textarea "x"
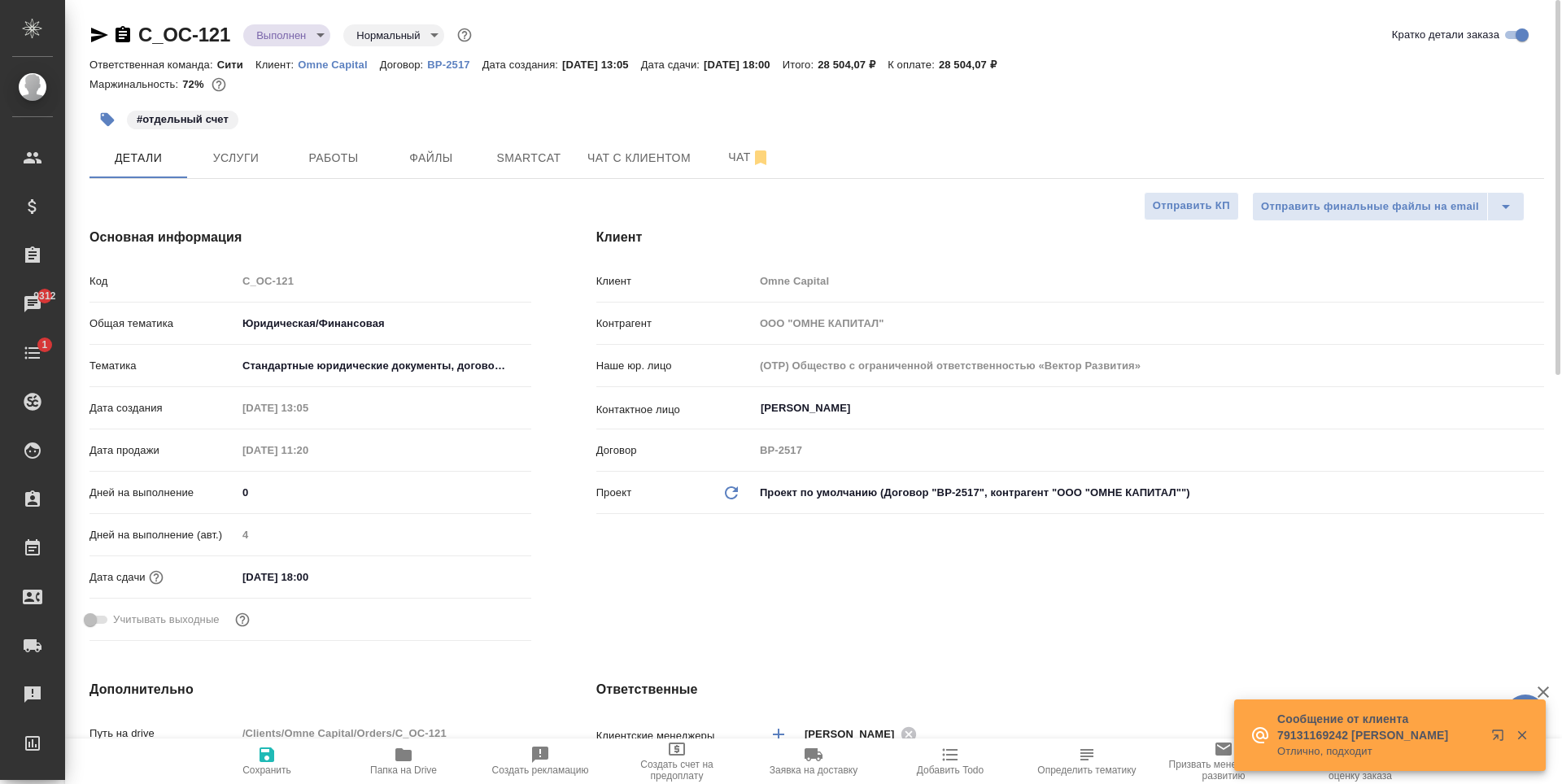
type textarea "x"
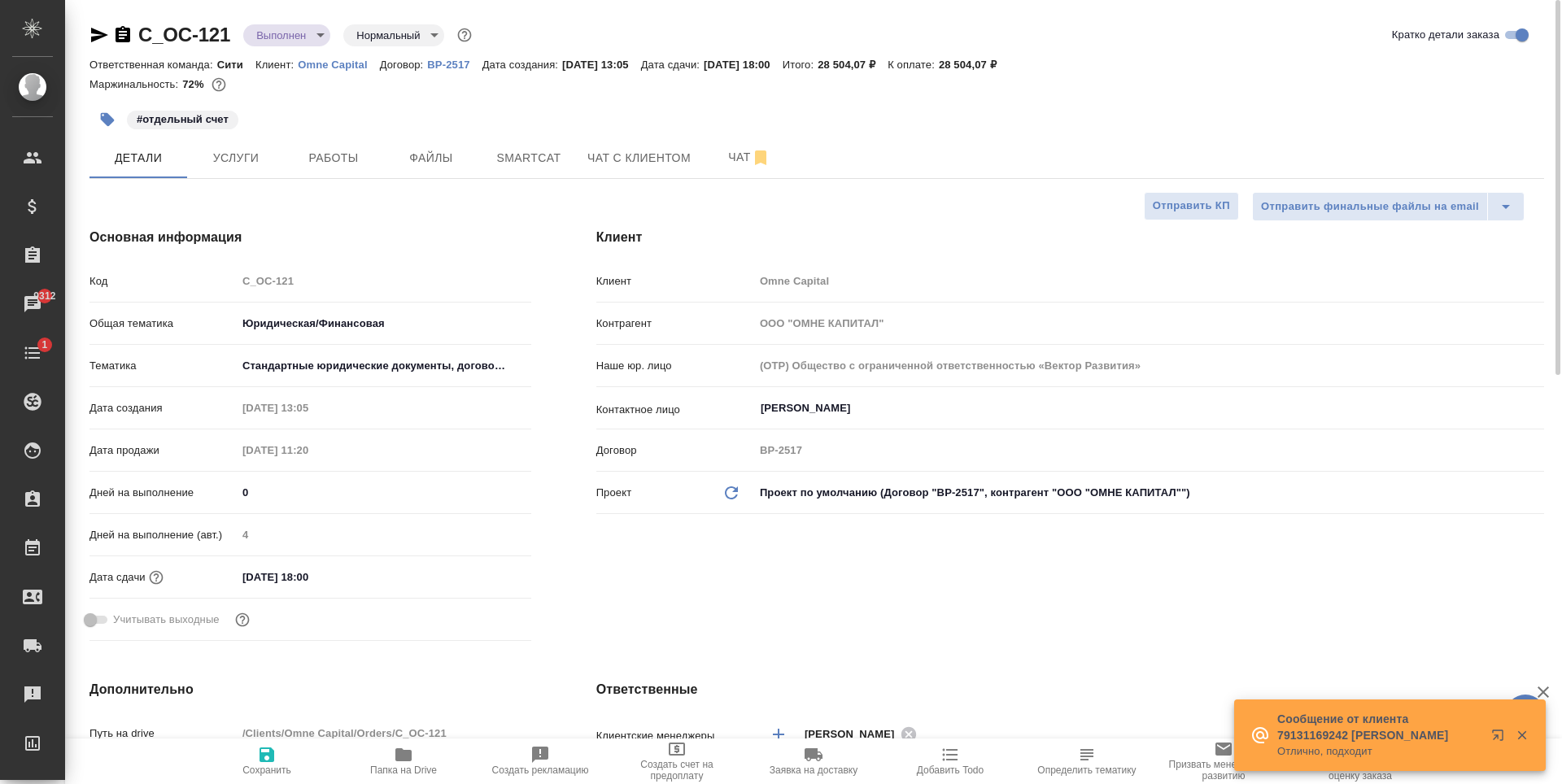
type textarea "x"
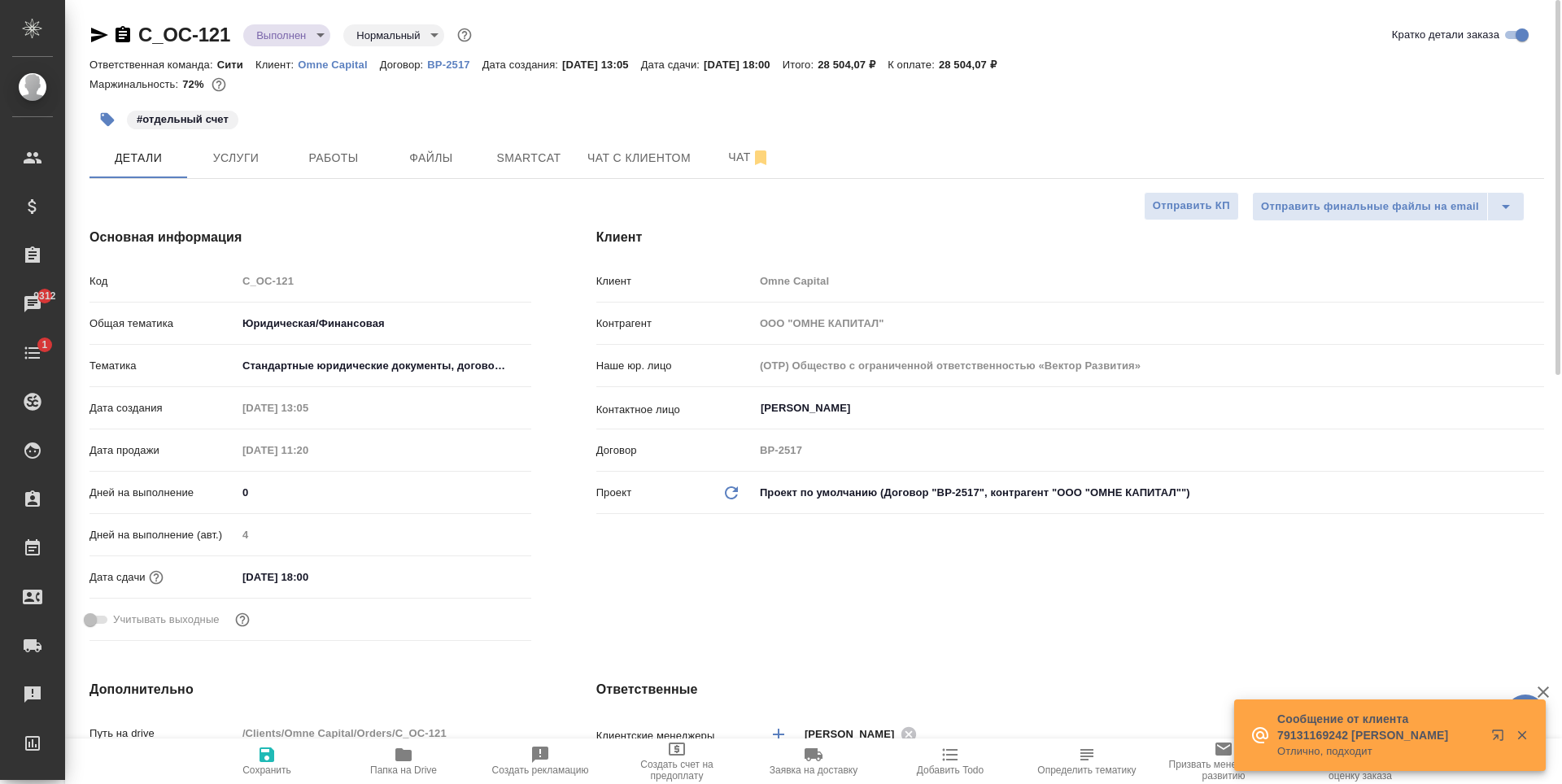
type textarea "x"
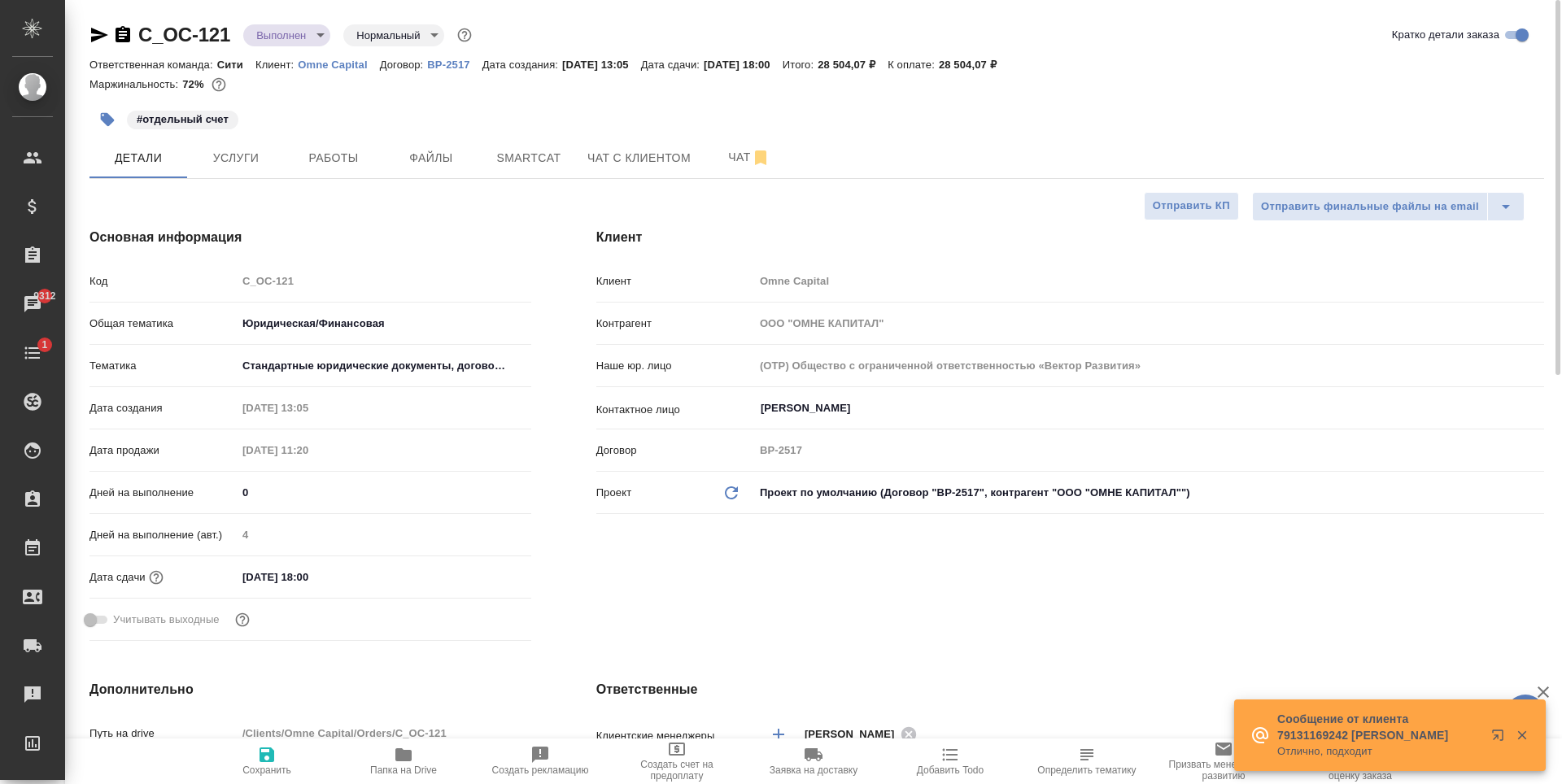
type textarea "x"
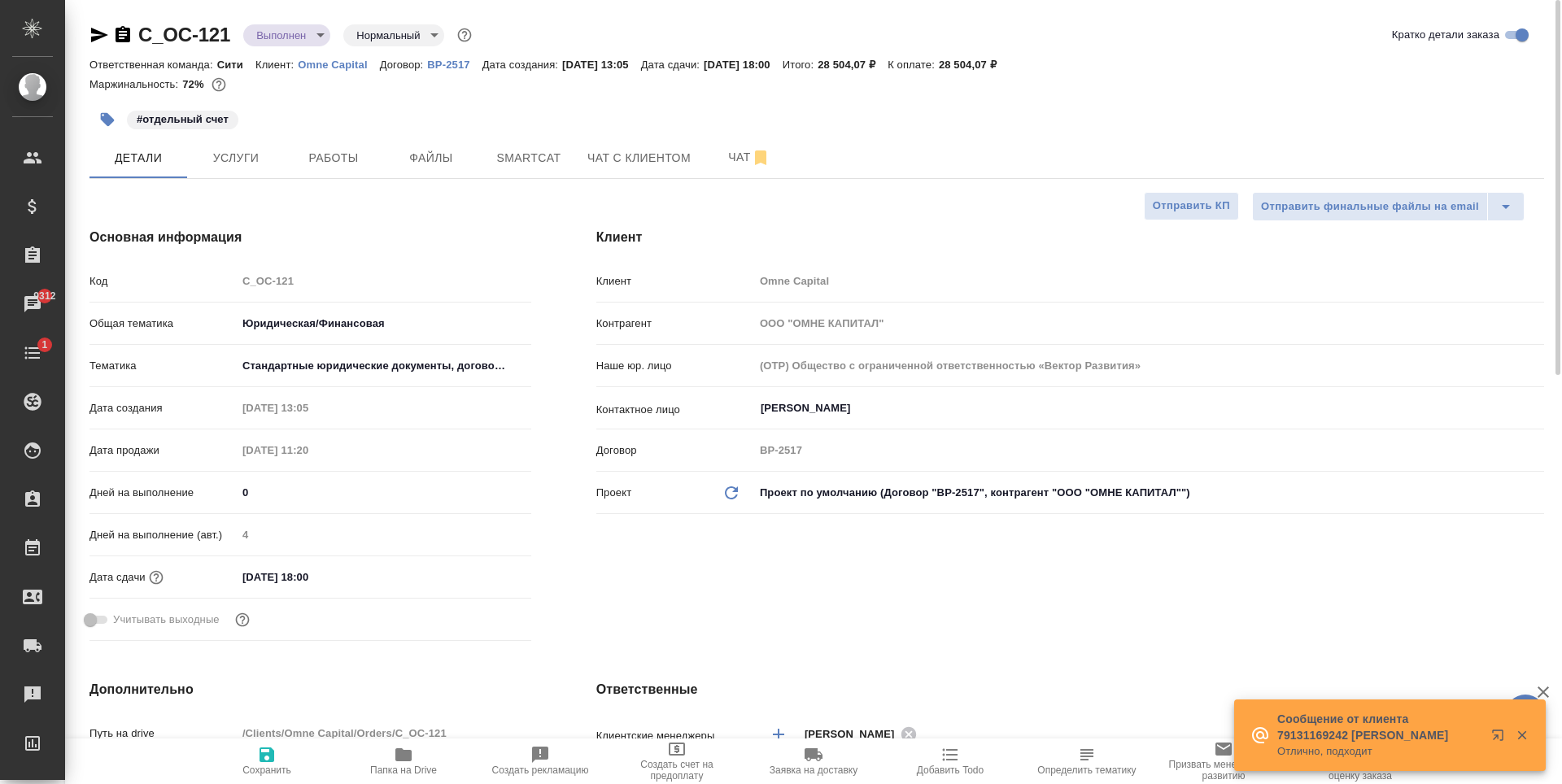
type textarea "x"
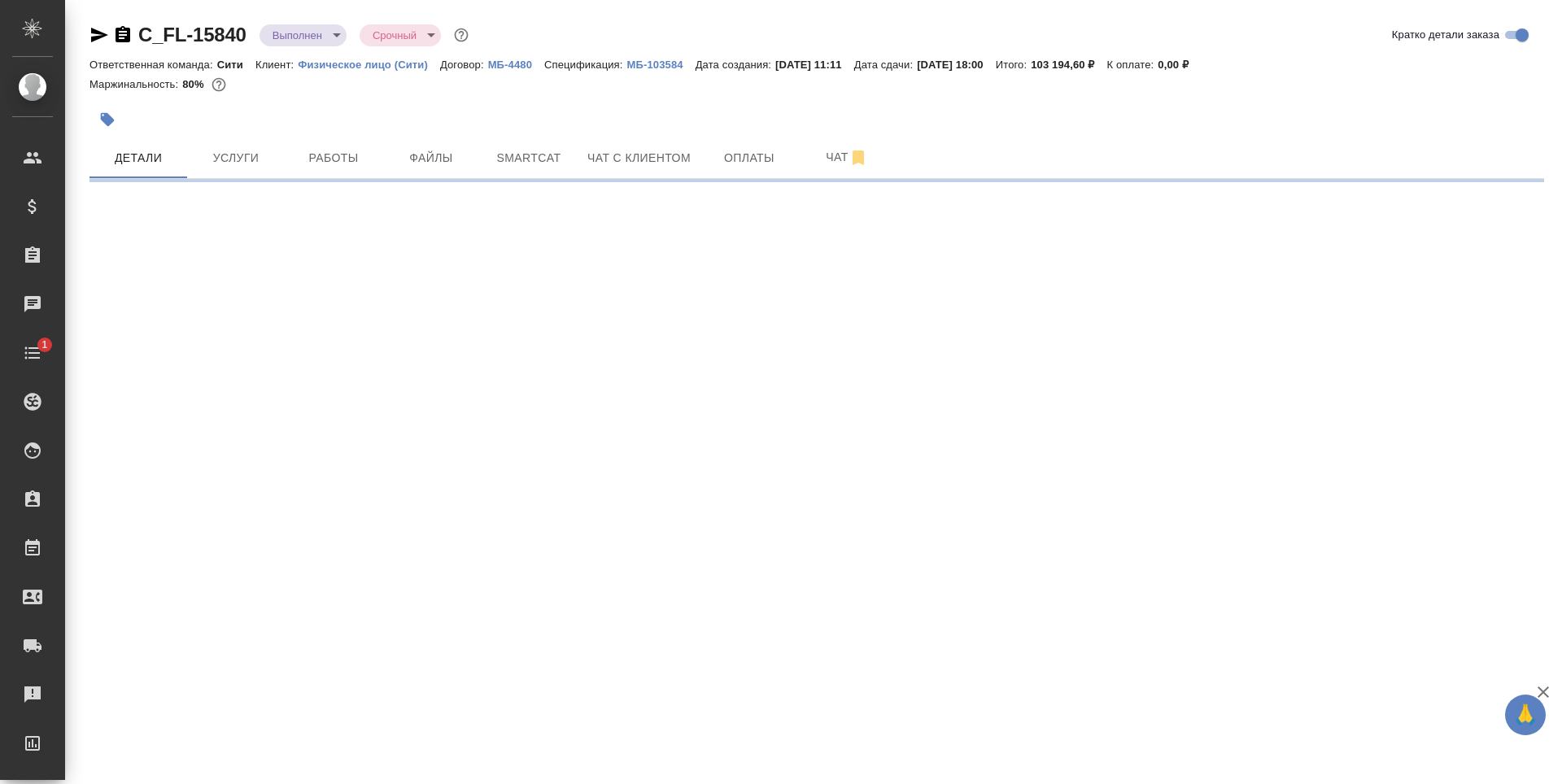
select select "RU"
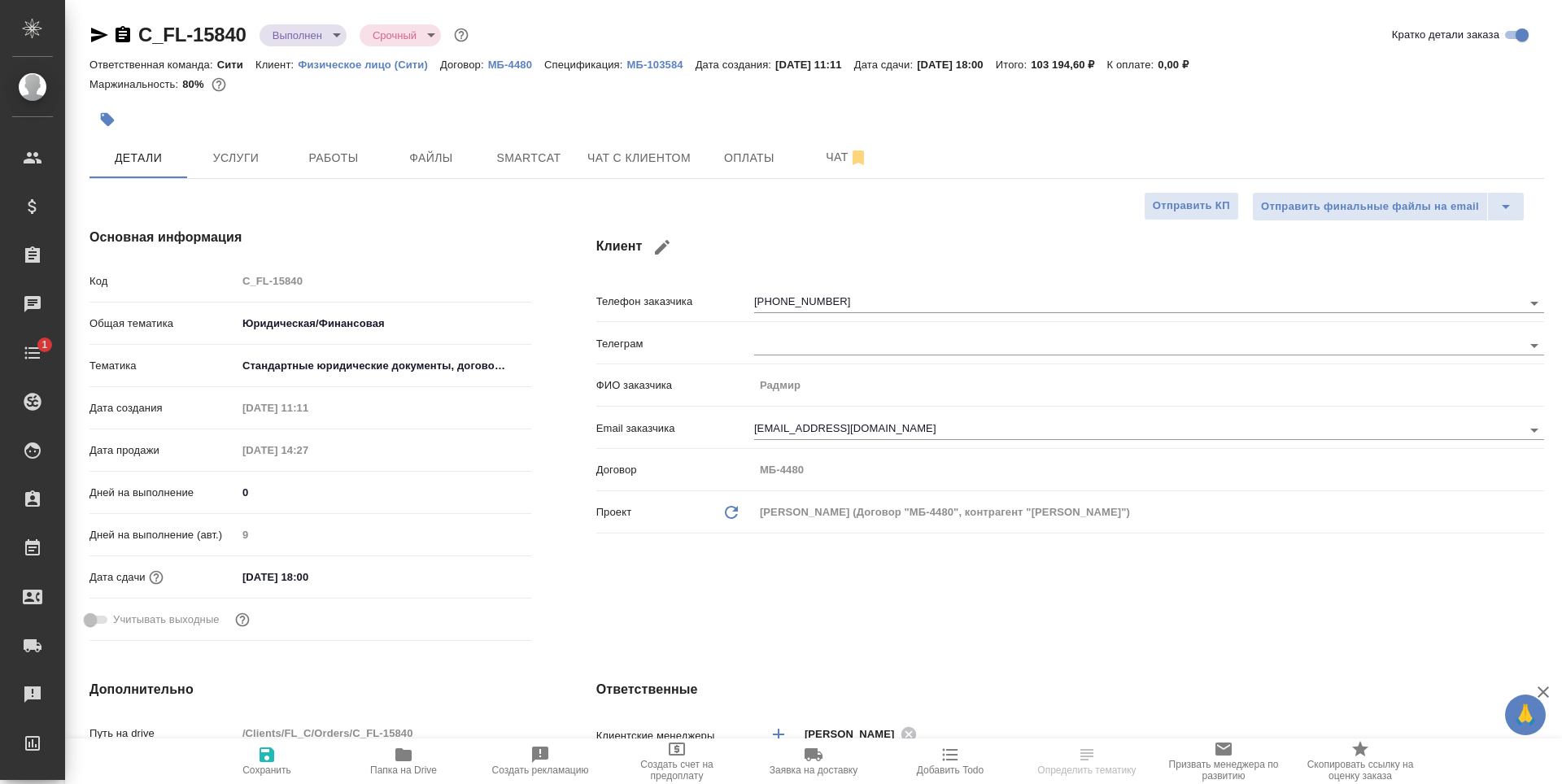
type textarea "x"
click at [351, 162] on span "Работы" at bounding box center [334, 157] width 78 height 21
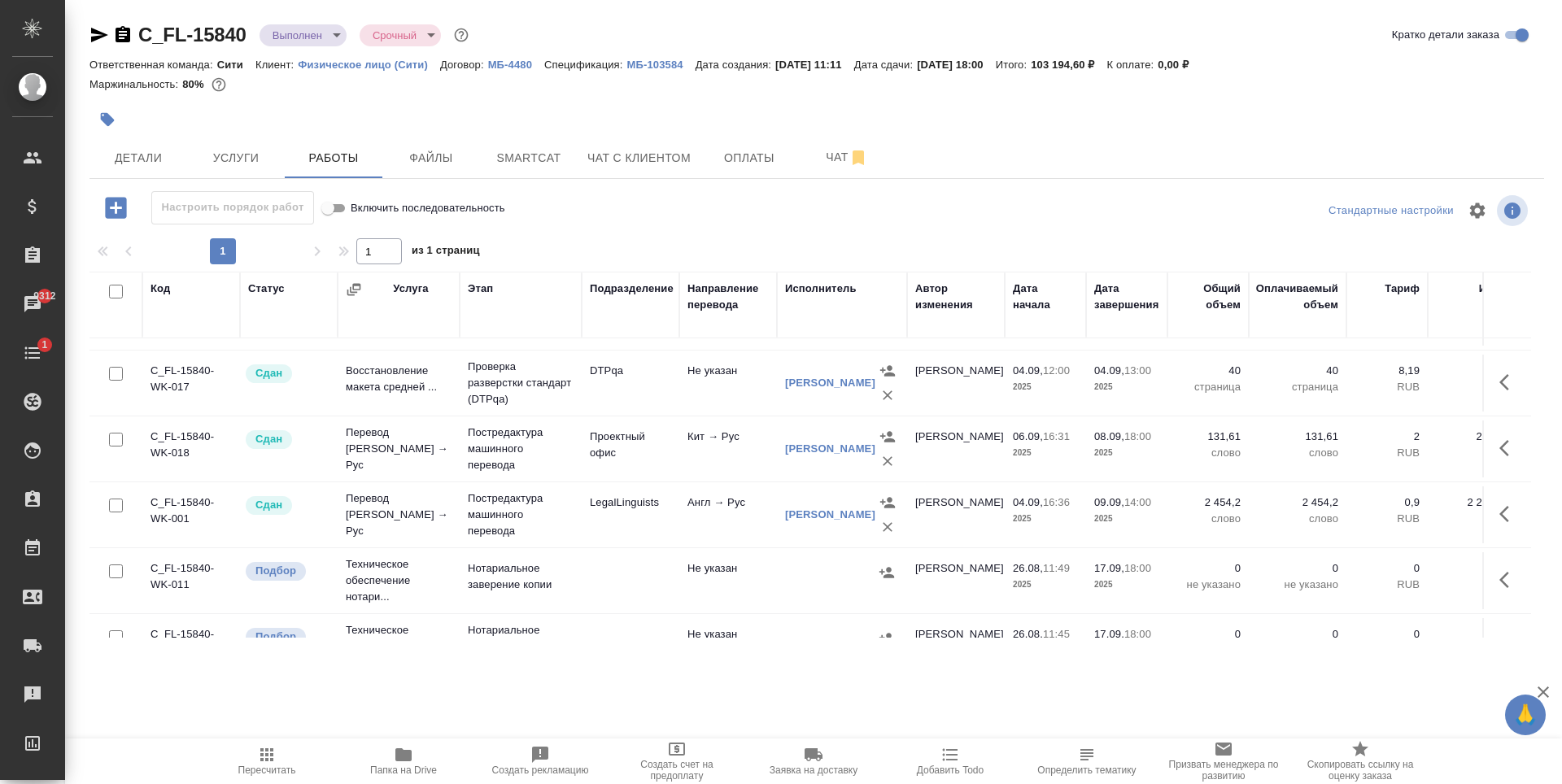
scroll to position [109, 0]
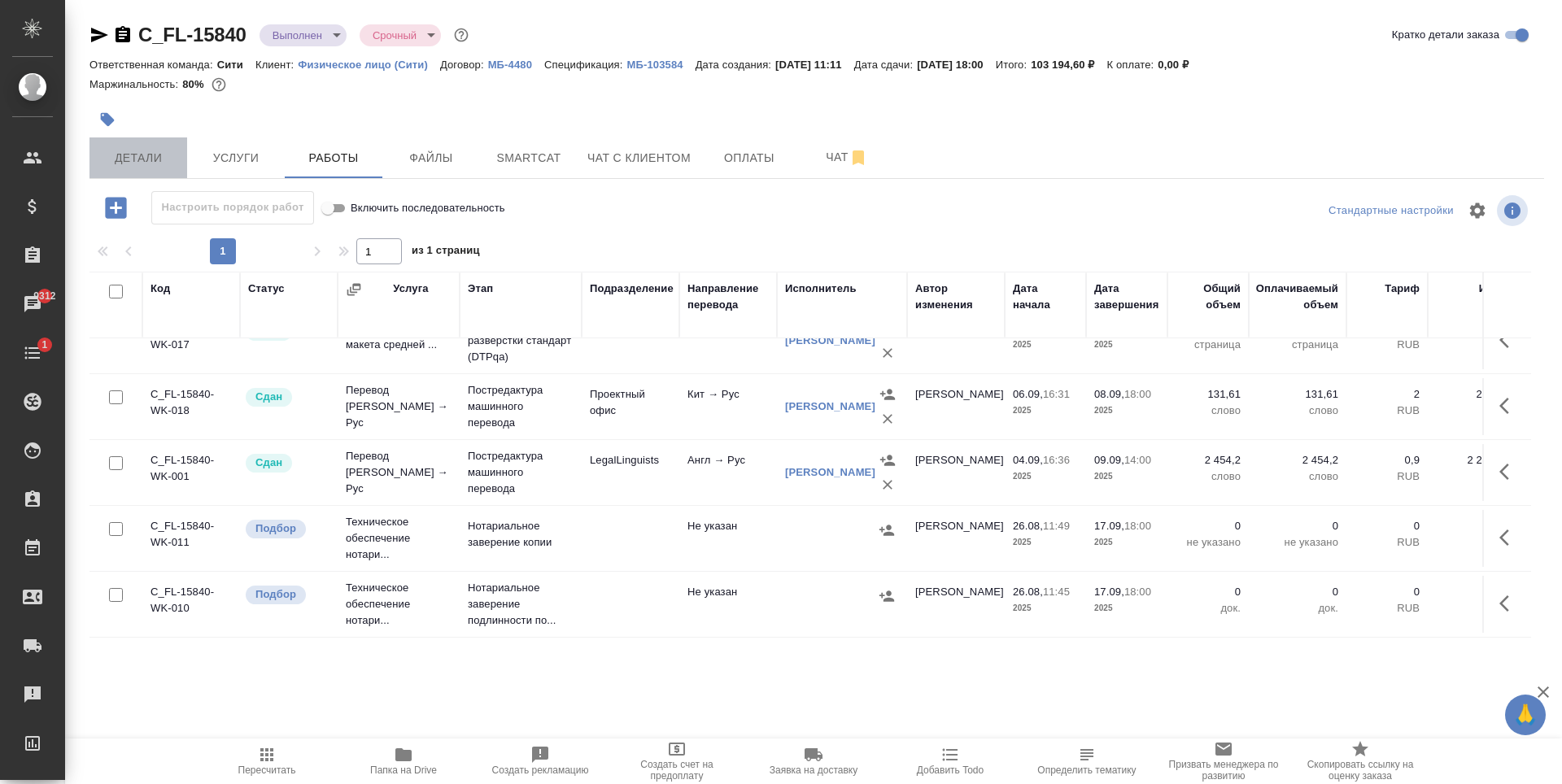
click at [161, 157] on span "Детали" at bounding box center [138, 157] width 78 height 21
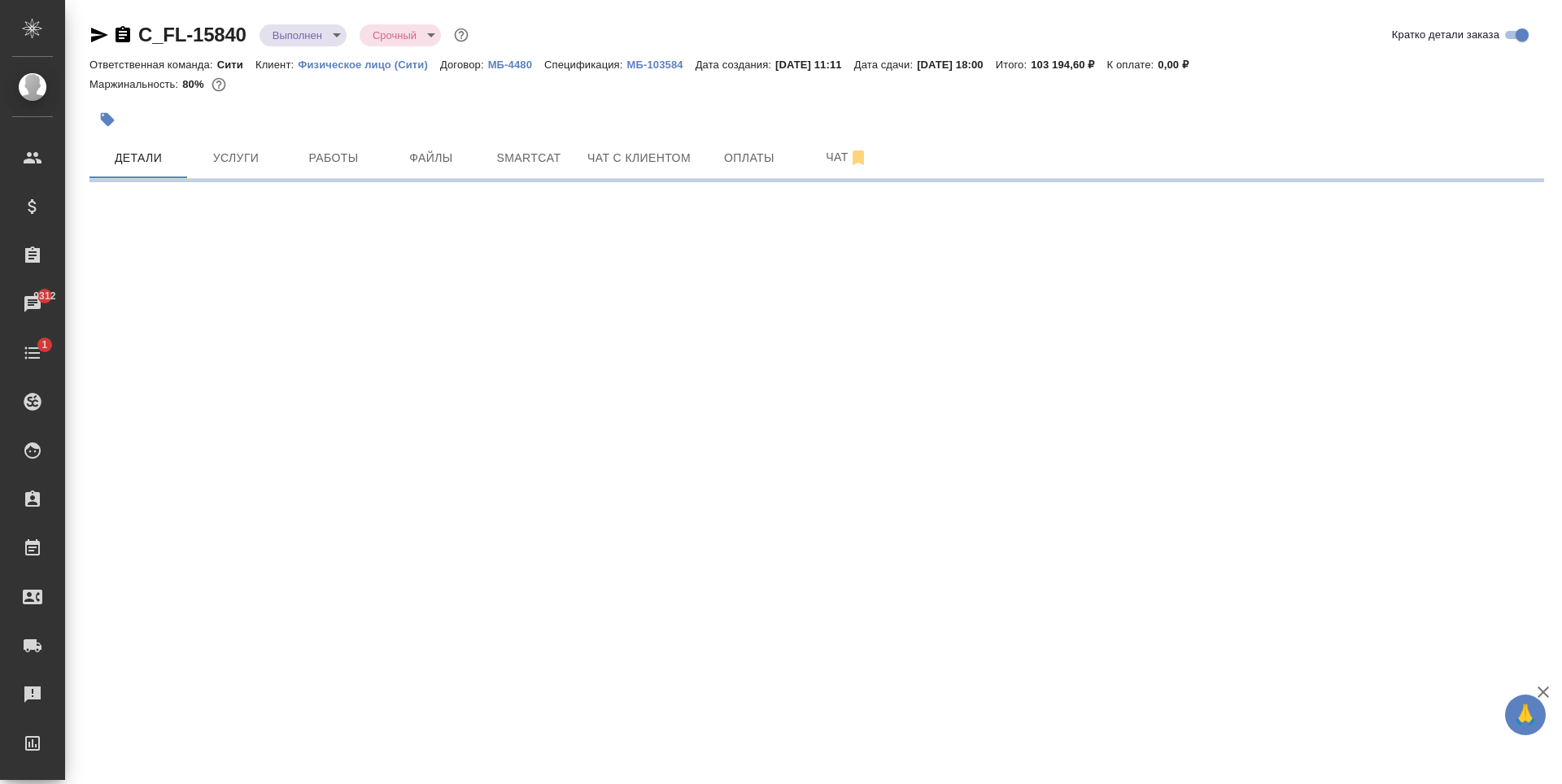
select select "RU"
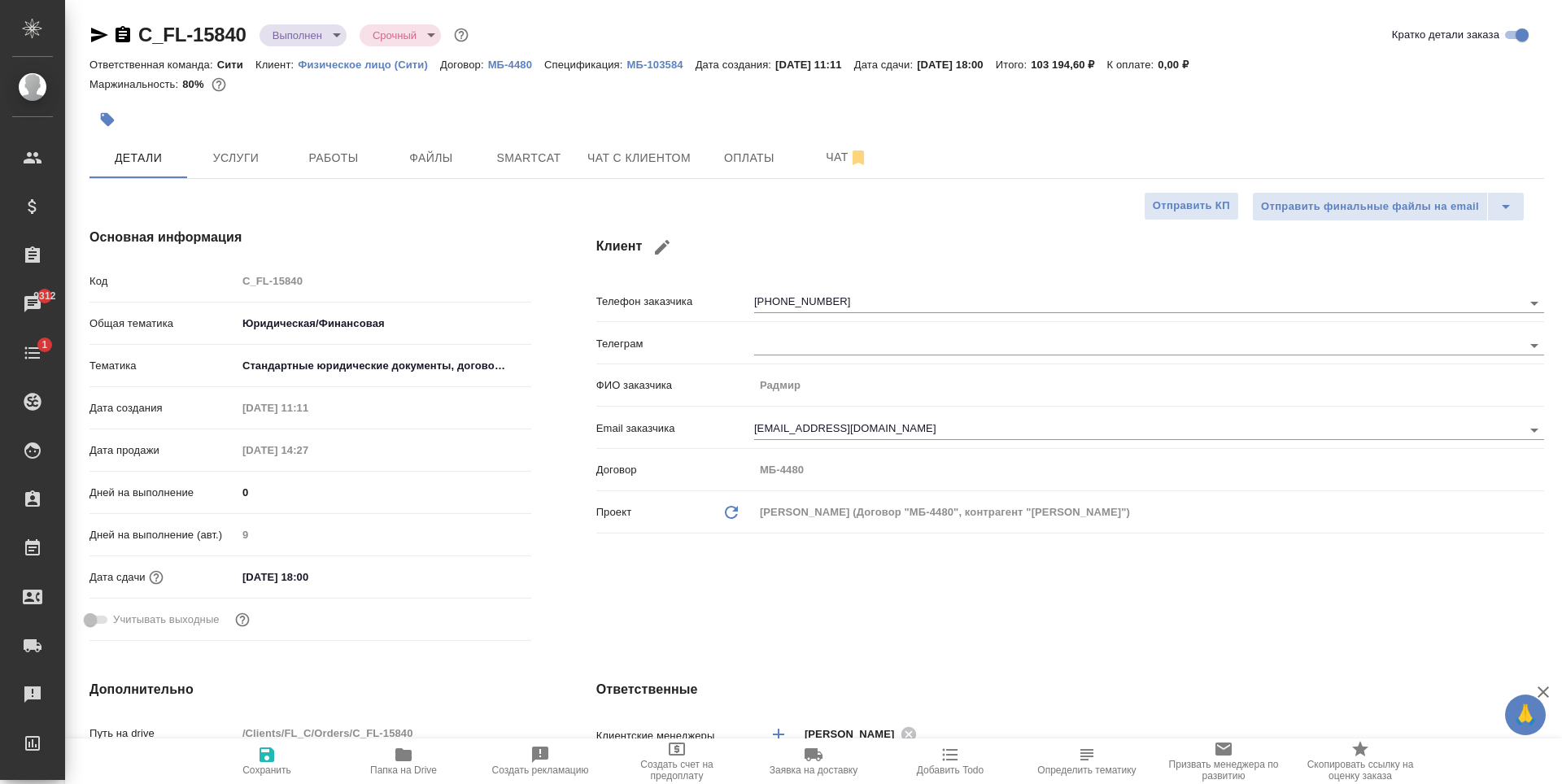
type textarea "x"
click at [415, 115] on div at bounding box center [575, 119] width 970 height 36
click at [337, 110] on div at bounding box center [575, 119] width 970 height 36
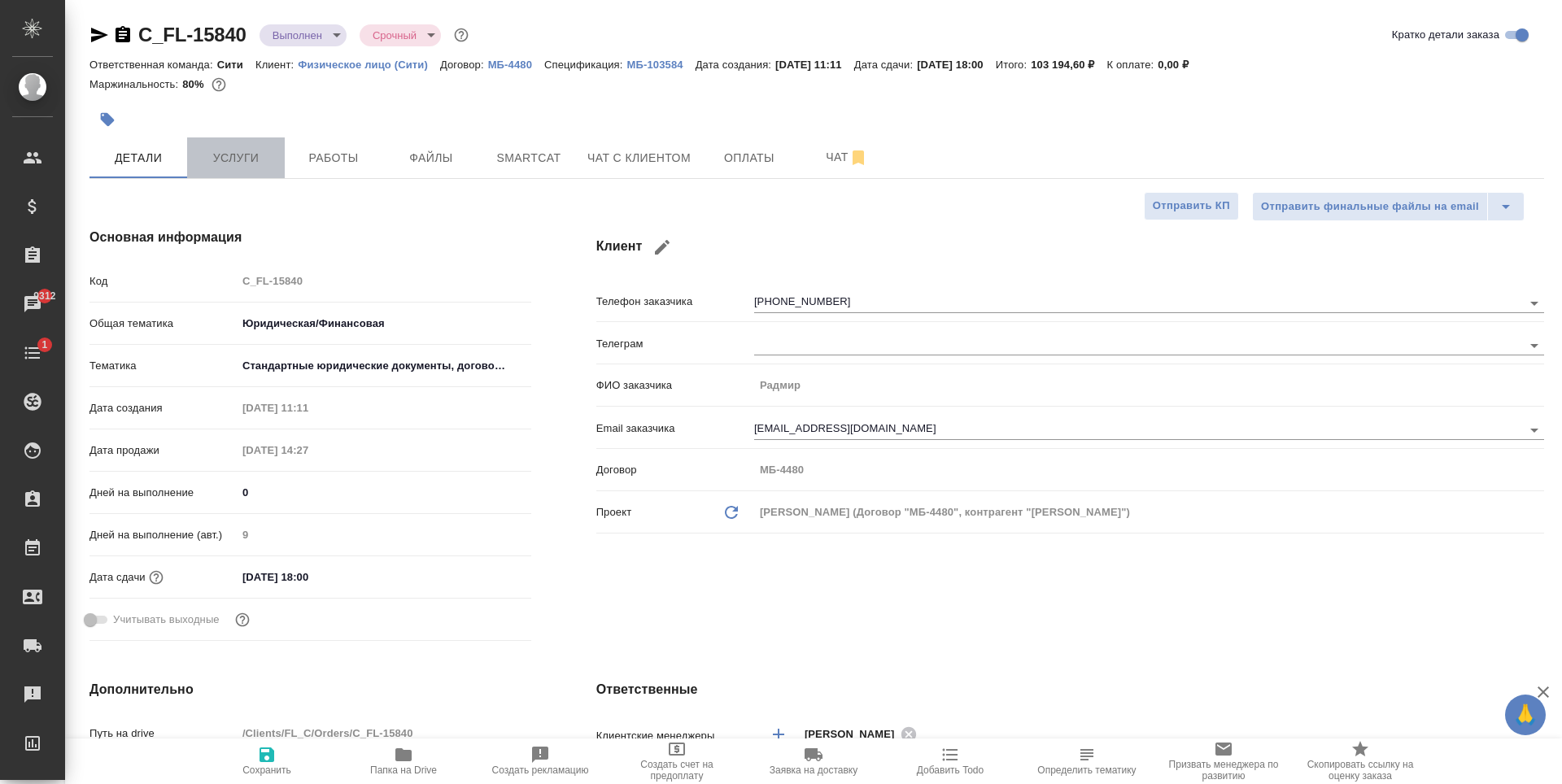
click at [264, 156] on span "Услуги" at bounding box center [236, 157] width 78 height 21
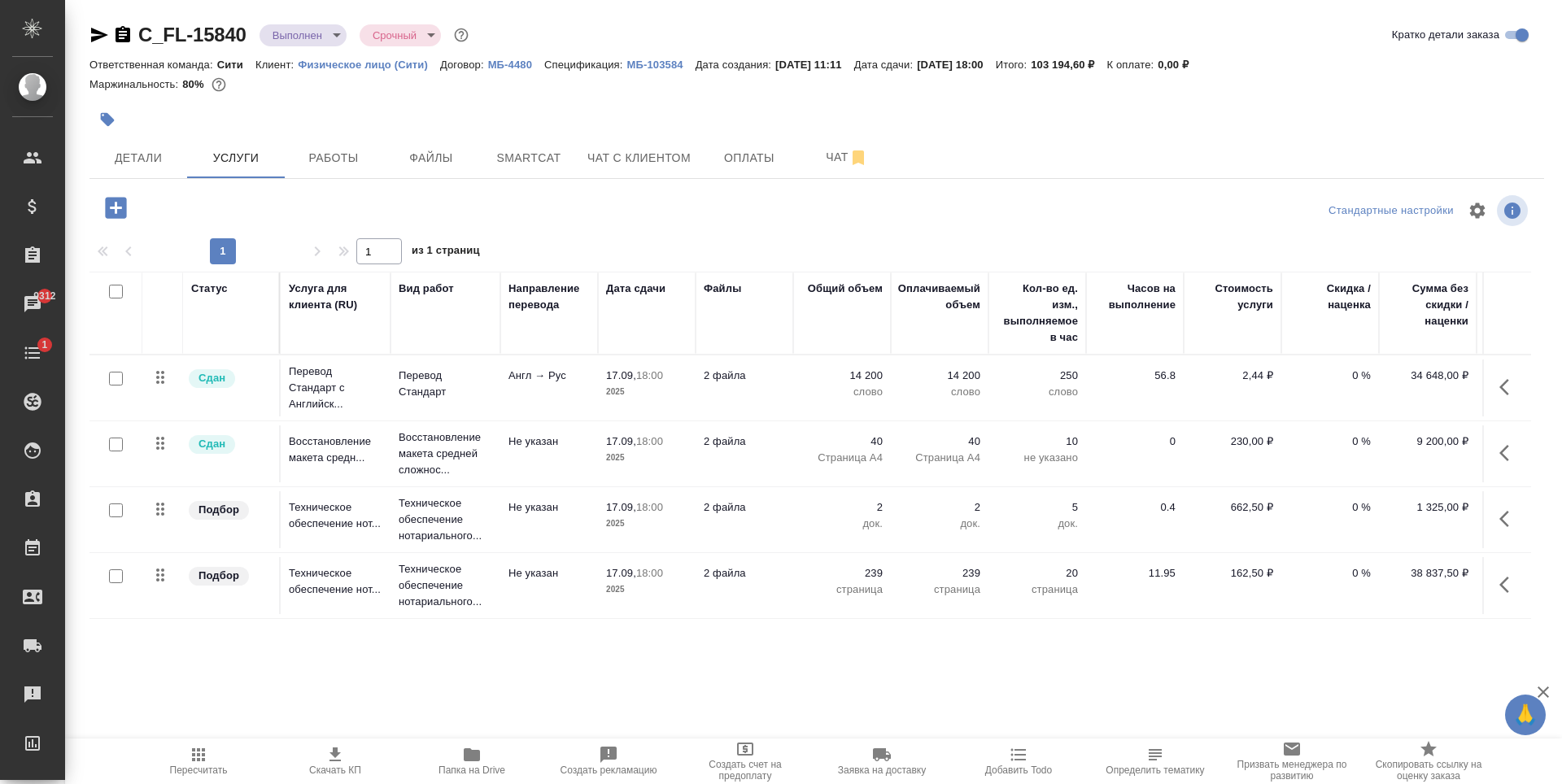
scroll to position [75, 0]
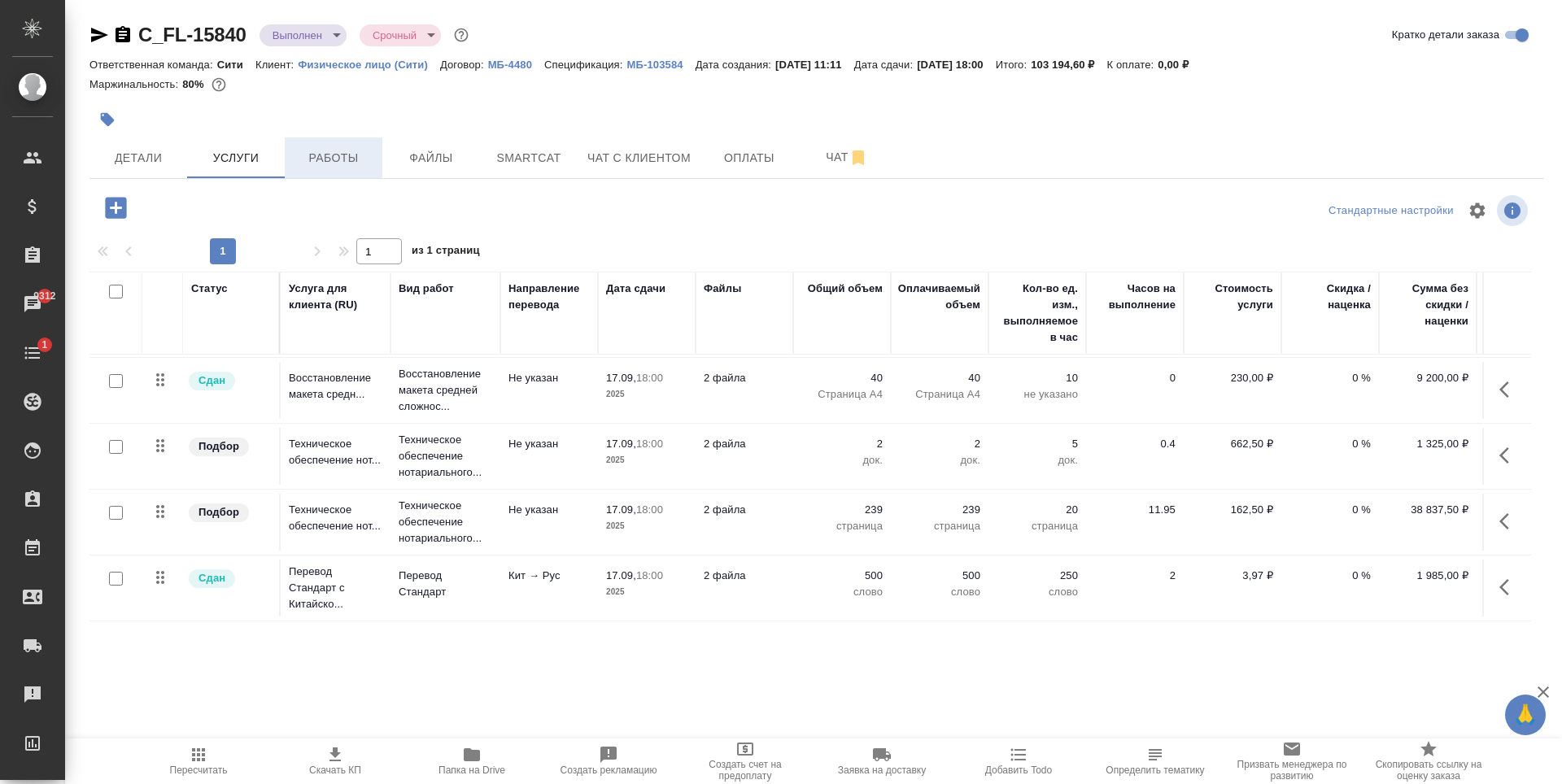
click at [299, 160] on span "Работы" at bounding box center [334, 157] width 78 height 21
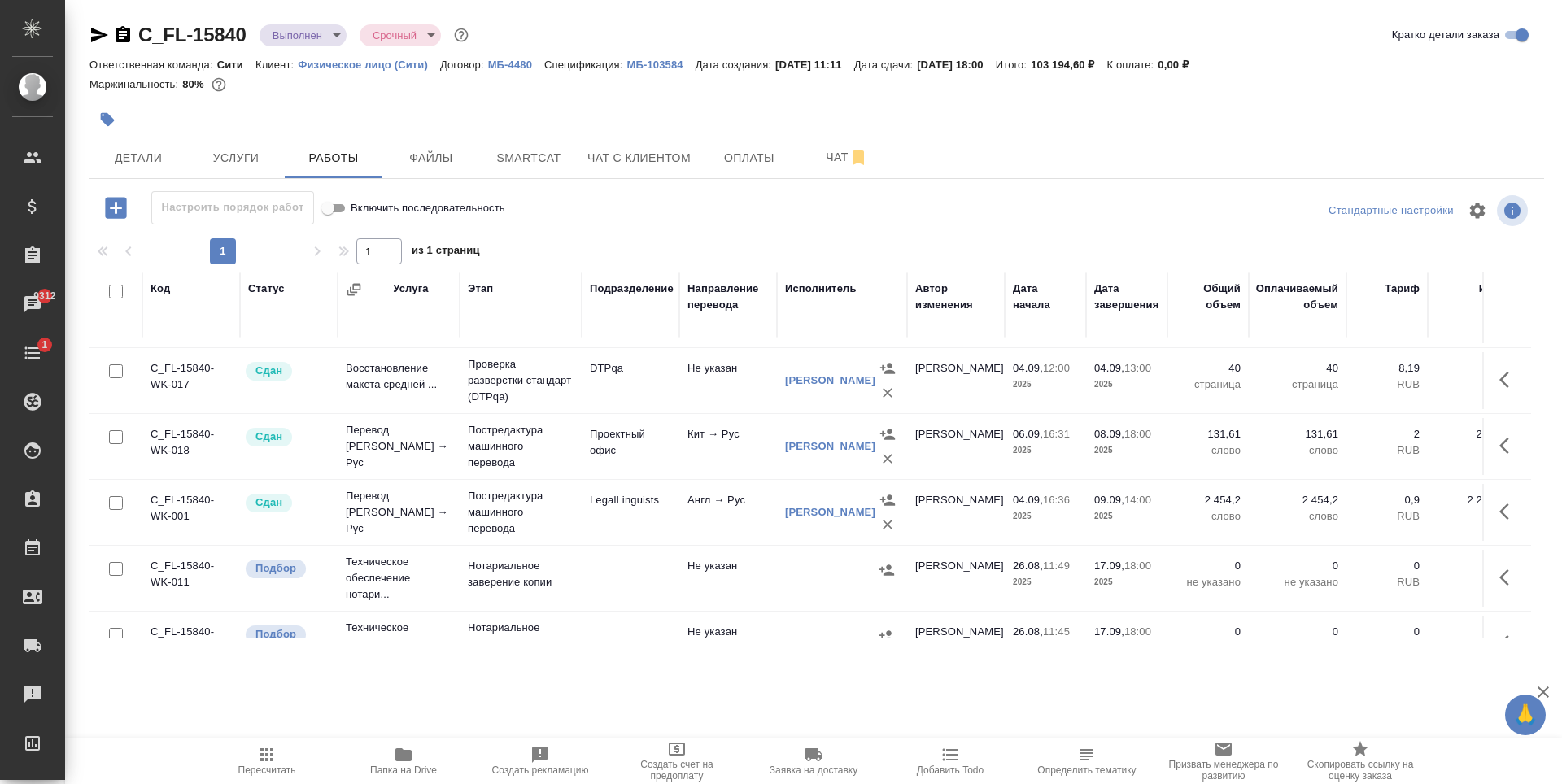
scroll to position [109, 0]
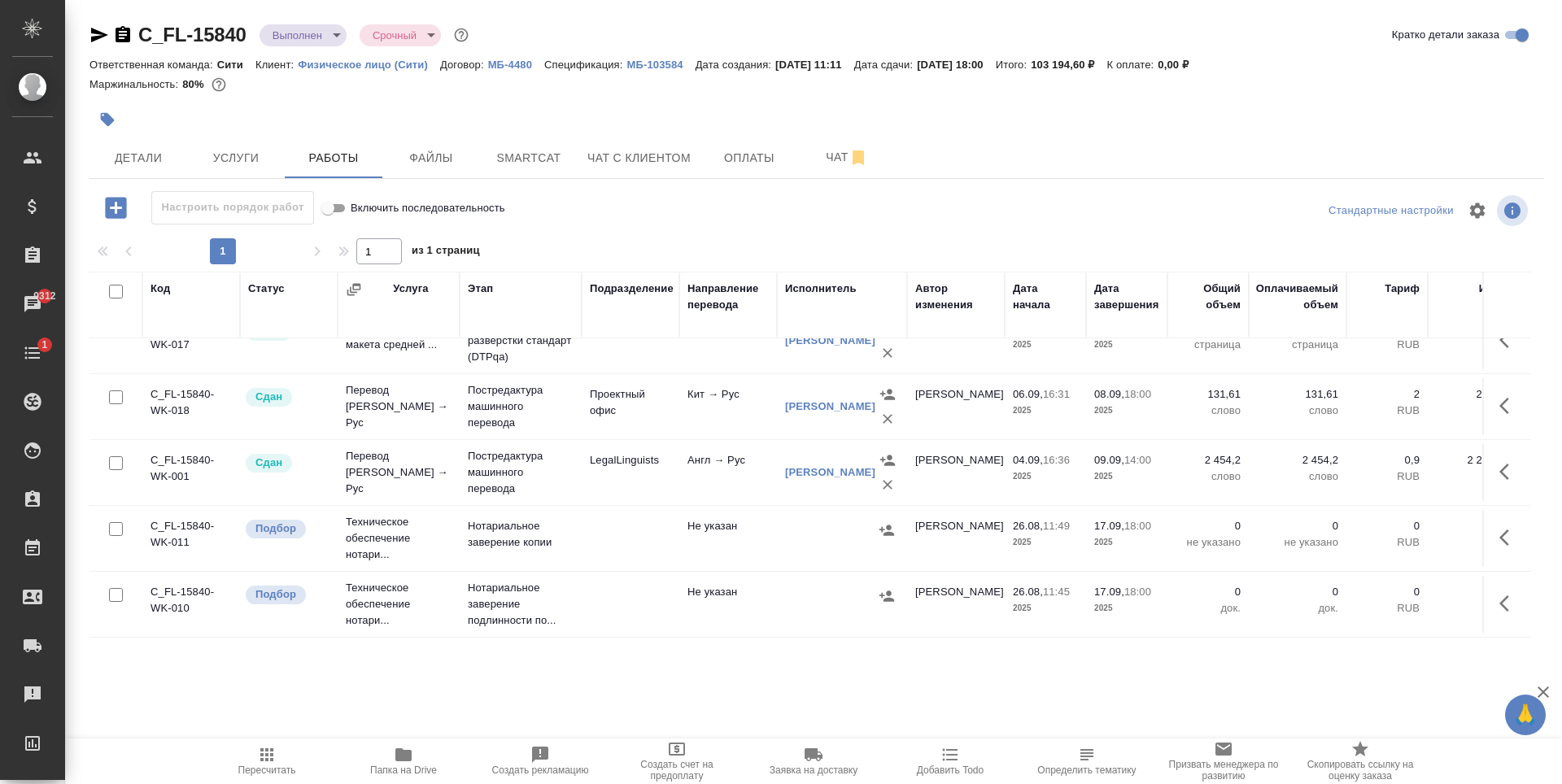
click at [562, 112] on div at bounding box center [575, 119] width 970 height 36
click at [544, 106] on div at bounding box center [575, 119] width 970 height 36
click at [441, 112] on div at bounding box center [575, 119] width 970 height 36
click at [446, 132] on div at bounding box center [575, 119] width 970 height 36
click at [97, 32] on icon "button" at bounding box center [99, 34] width 17 height 15
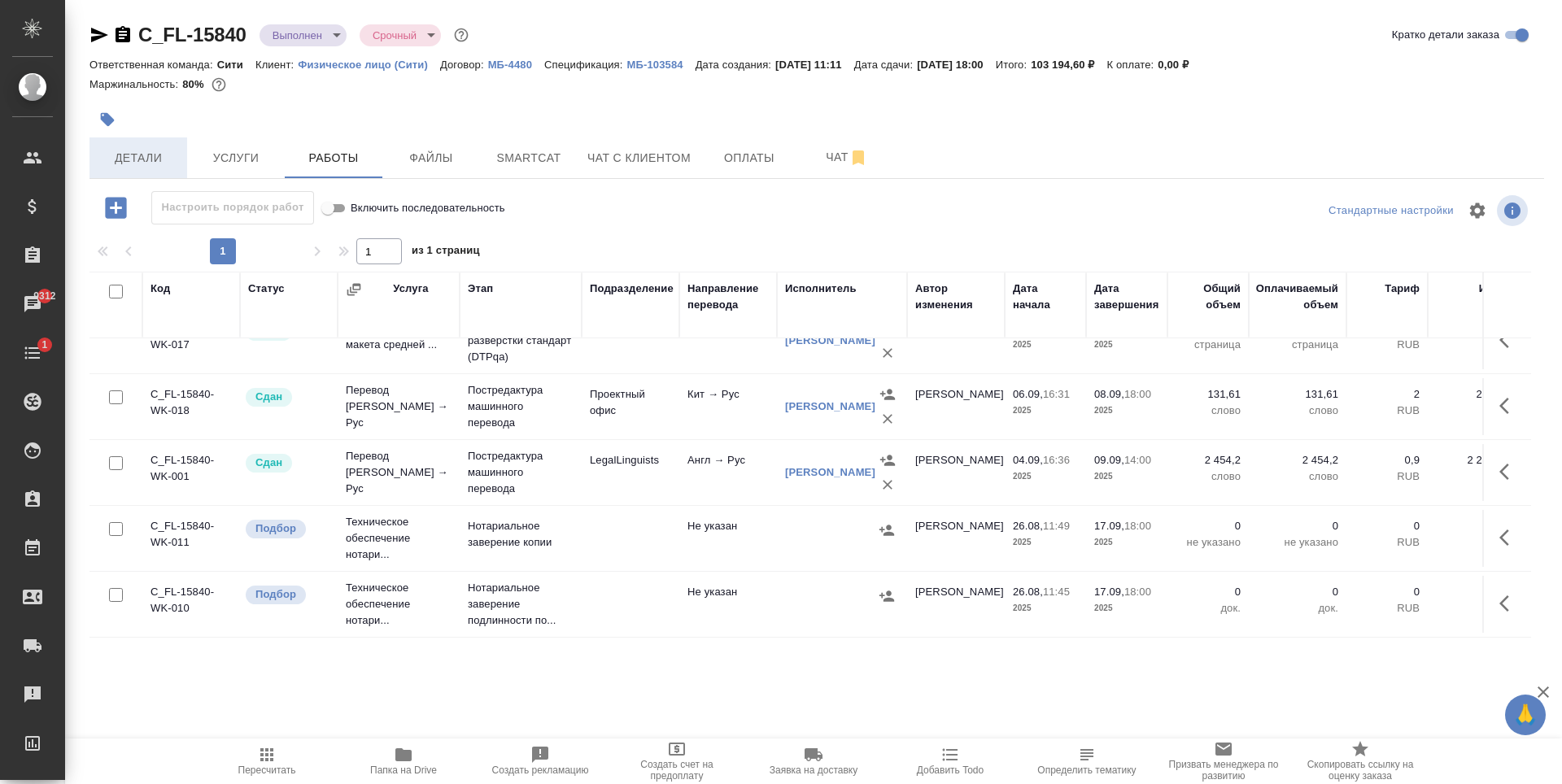
click at [154, 153] on span "Детали" at bounding box center [138, 157] width 78 height 21
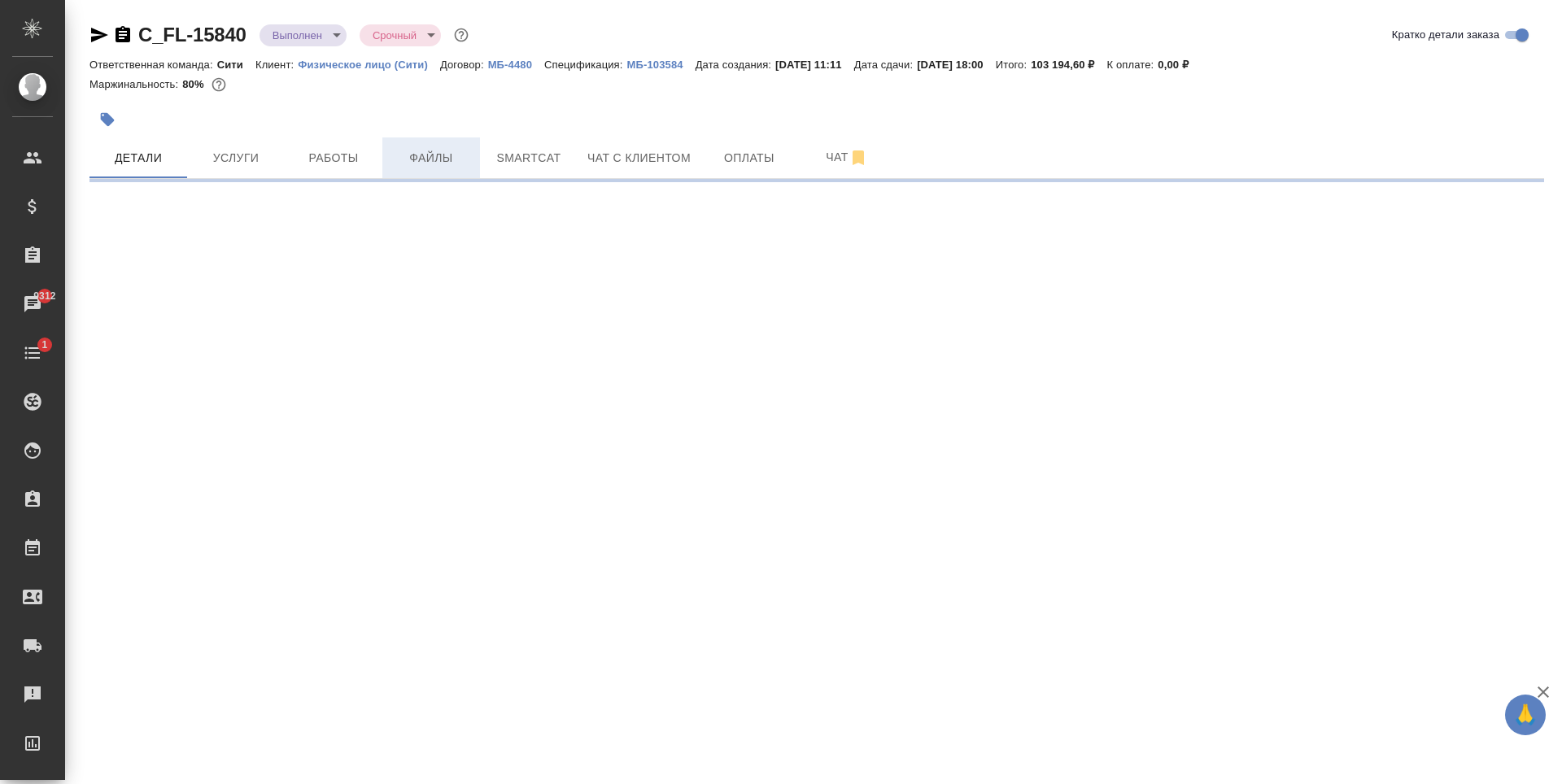
select select "RU"
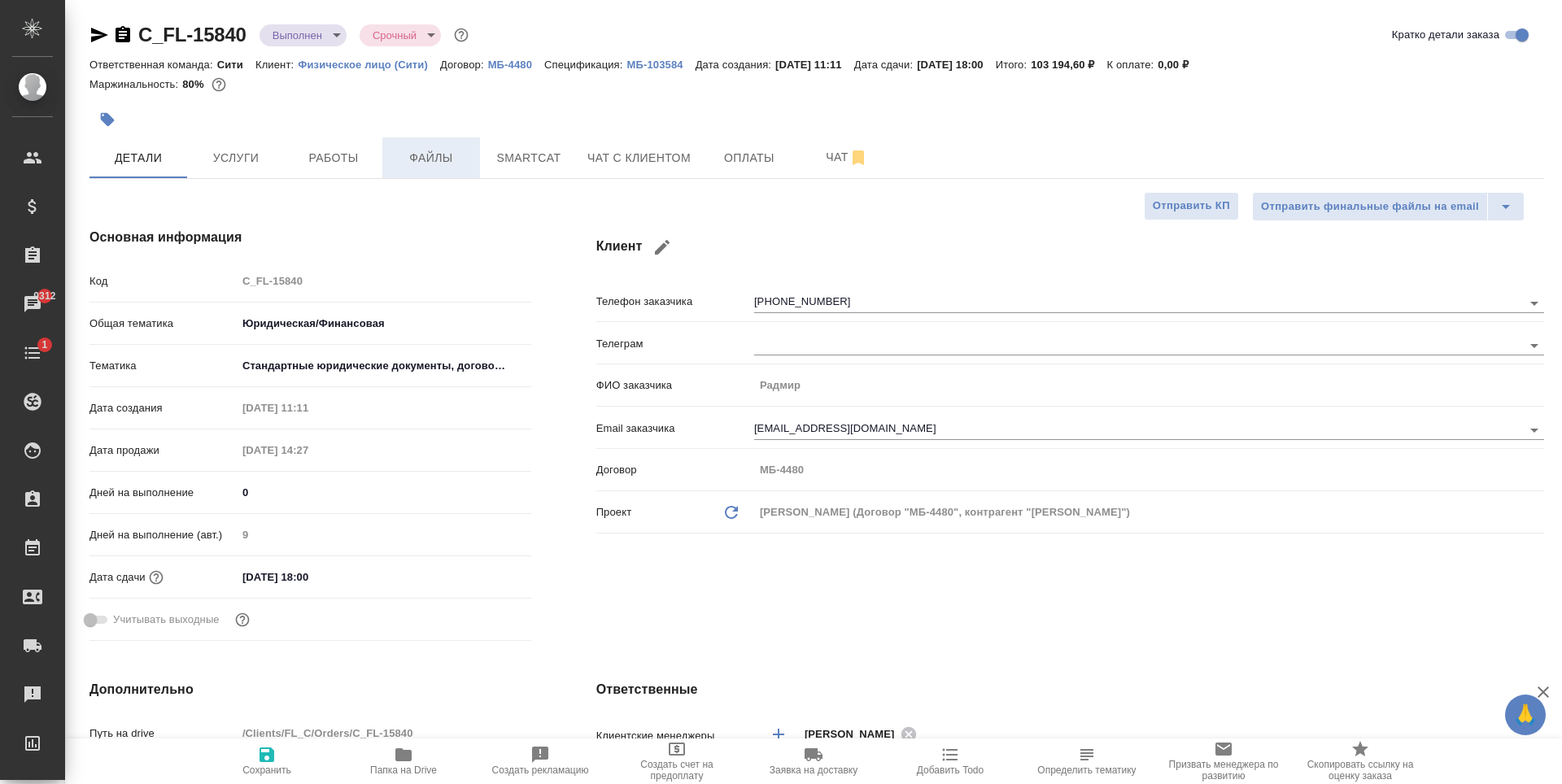
type textarea "x"
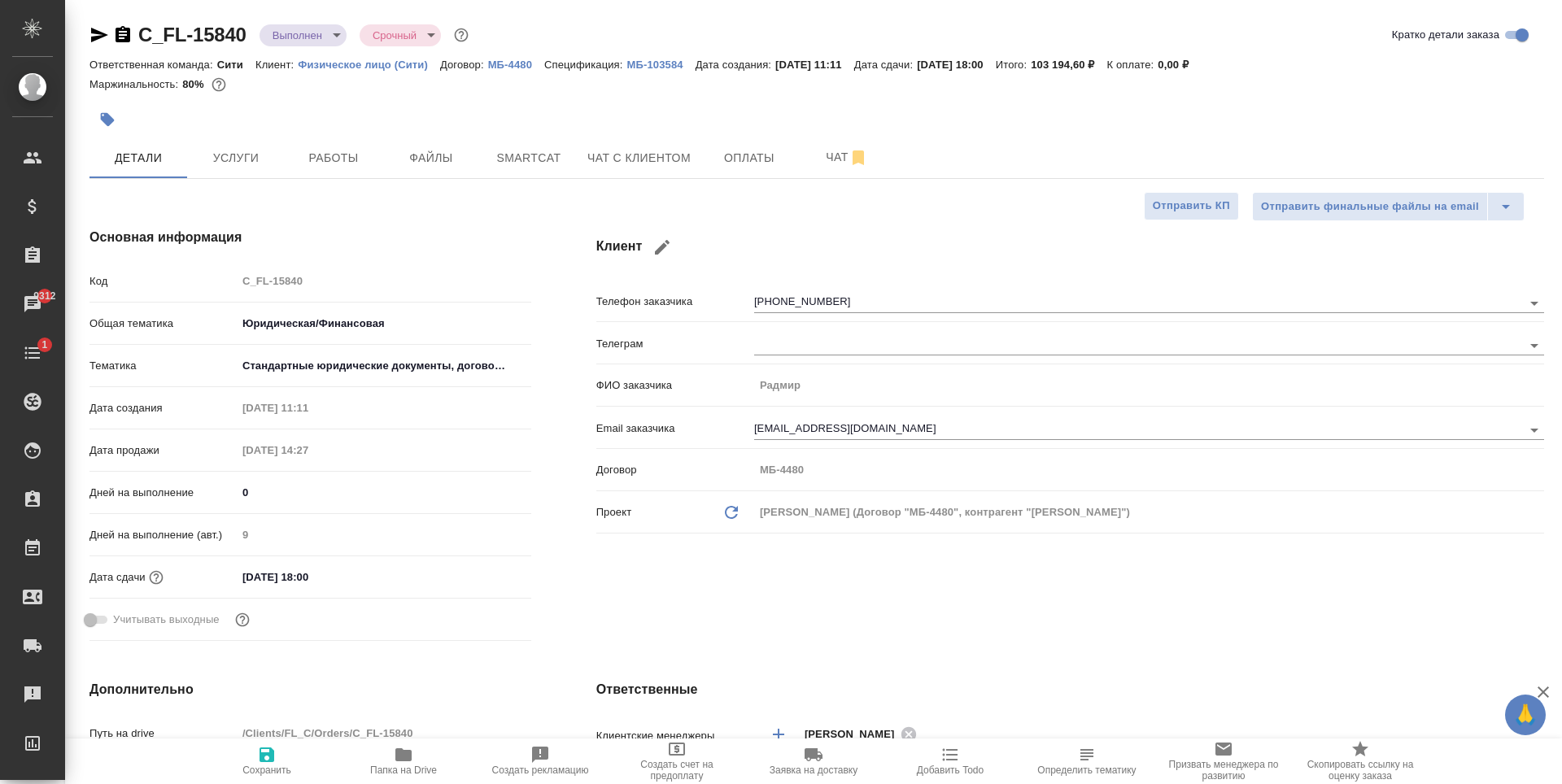
type textarea "x"
click at [365, 151] on span "Работы" at bounding box center [334, 157] width 78 height 21
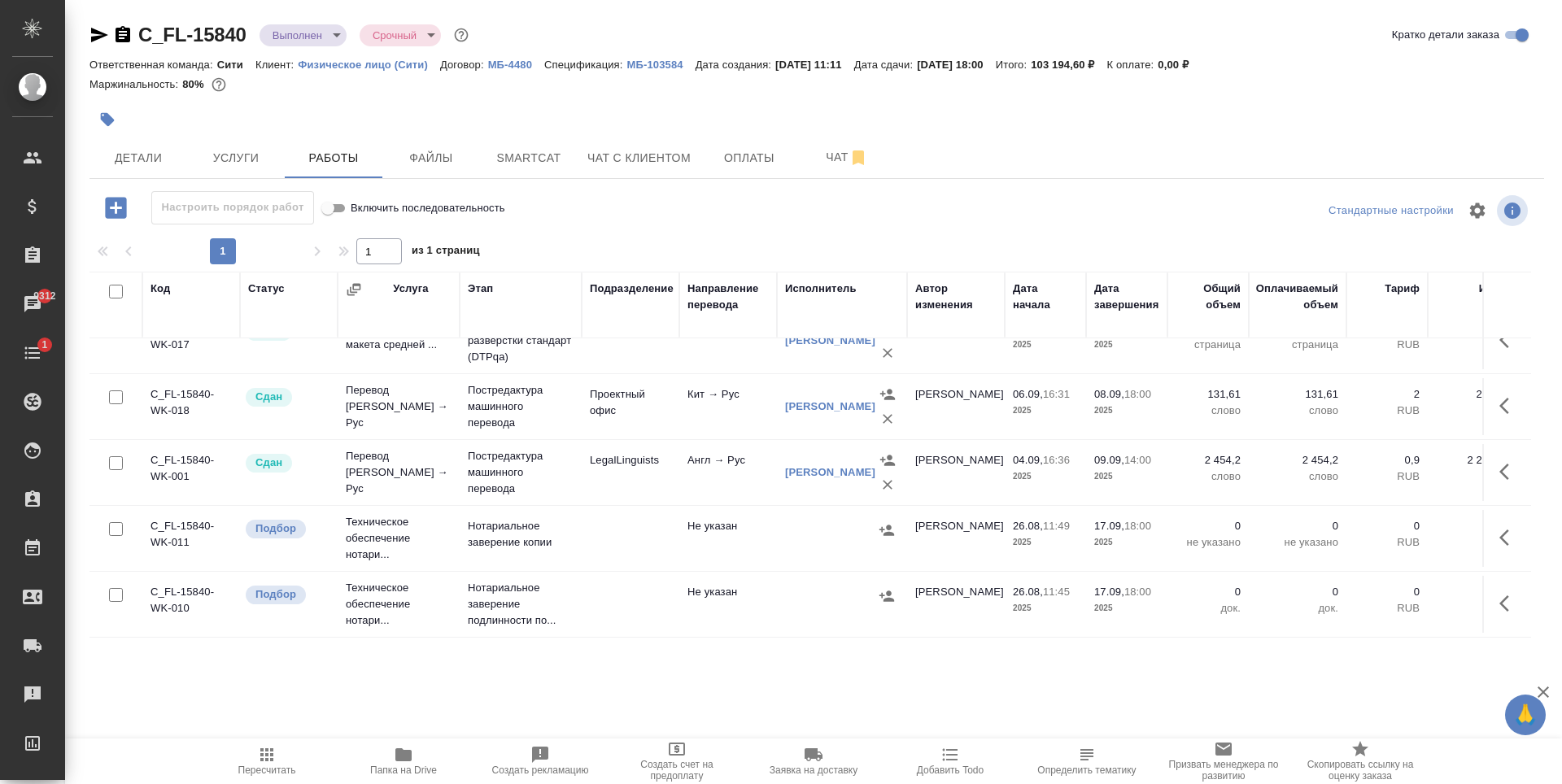
scroll to position [109, 0]
click at [394, 764] on span "Папка на Drive" at bounding box center [404, 770] width 67 height 12
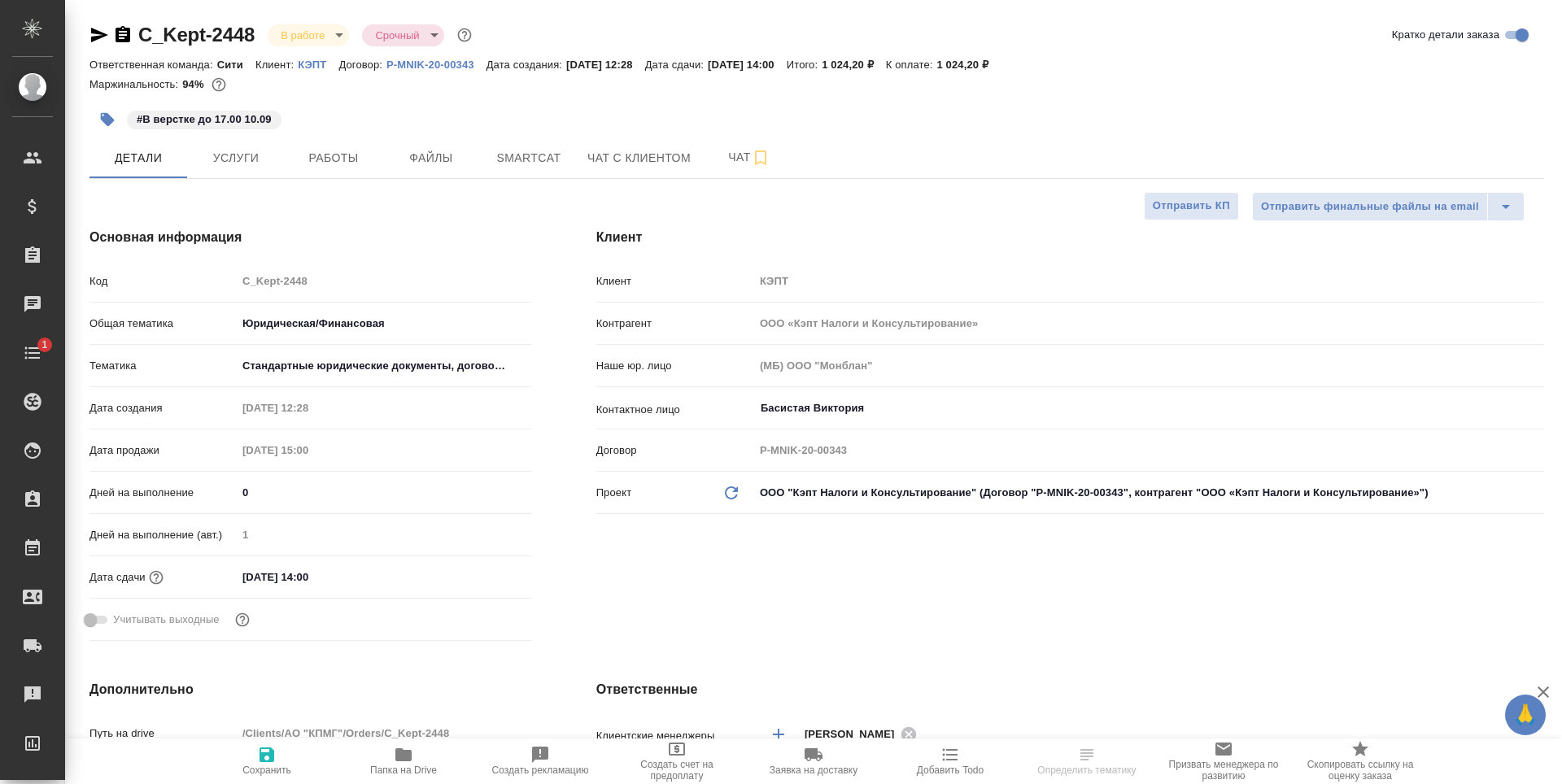
select select "RU"
click at [748, 586] on div "Клиент Клиент КЭПТ Контрагент ООО «Кэпт Налоги и Консультирование» Наше юр. лиц…" at bounding box center [1071, 438] width 1013 height 485
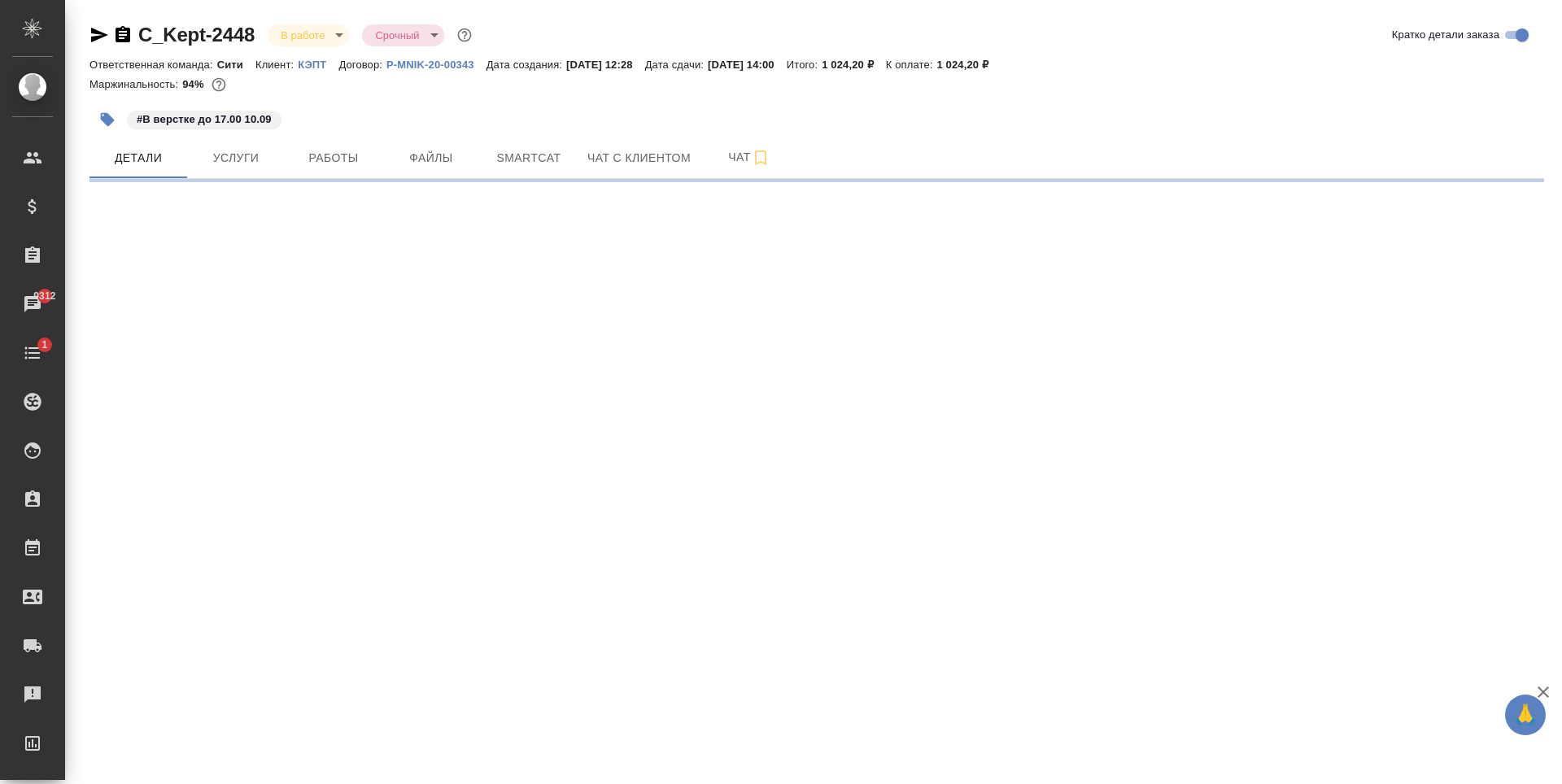
select select "RU"
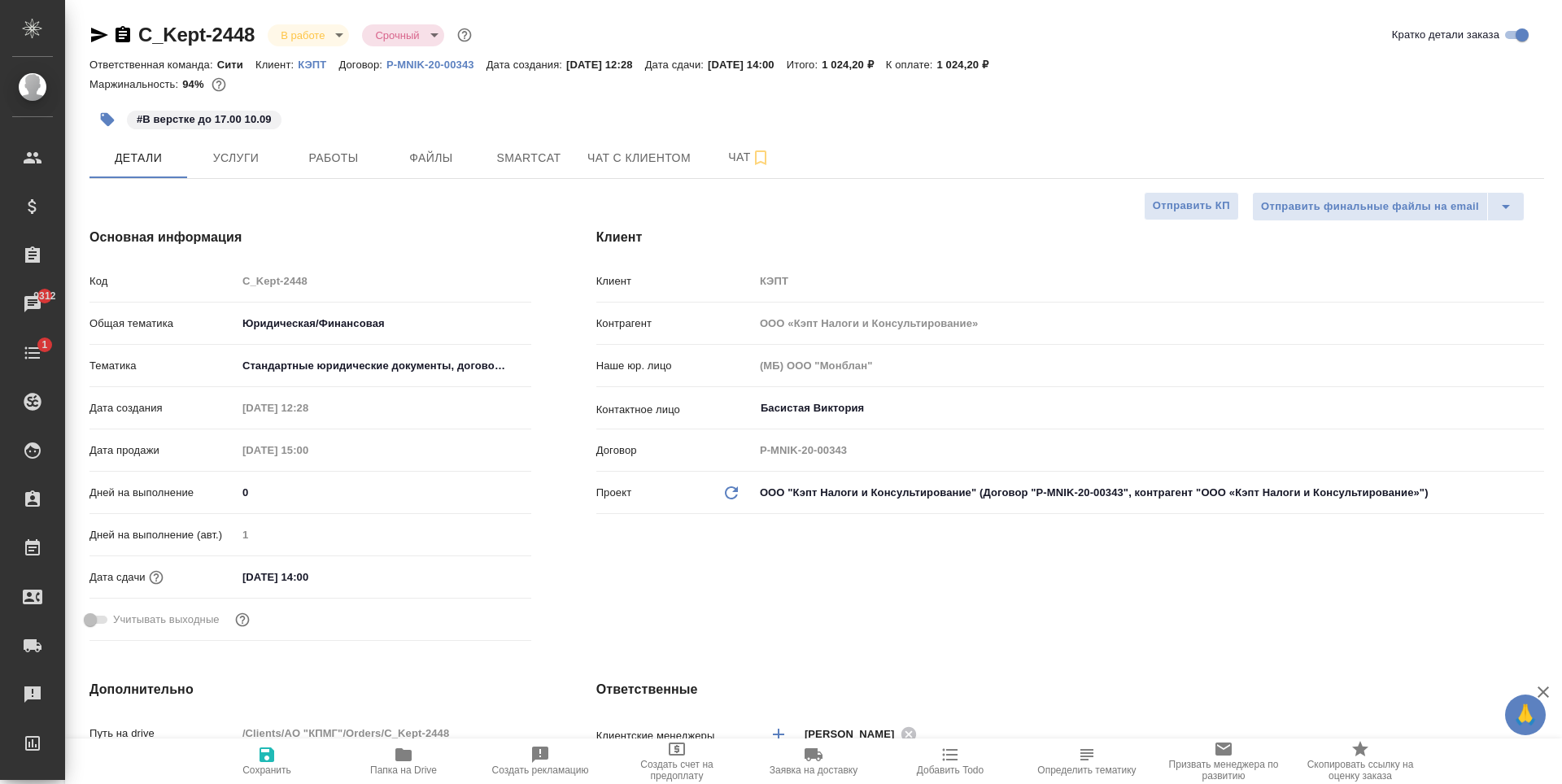
type textarea "x"
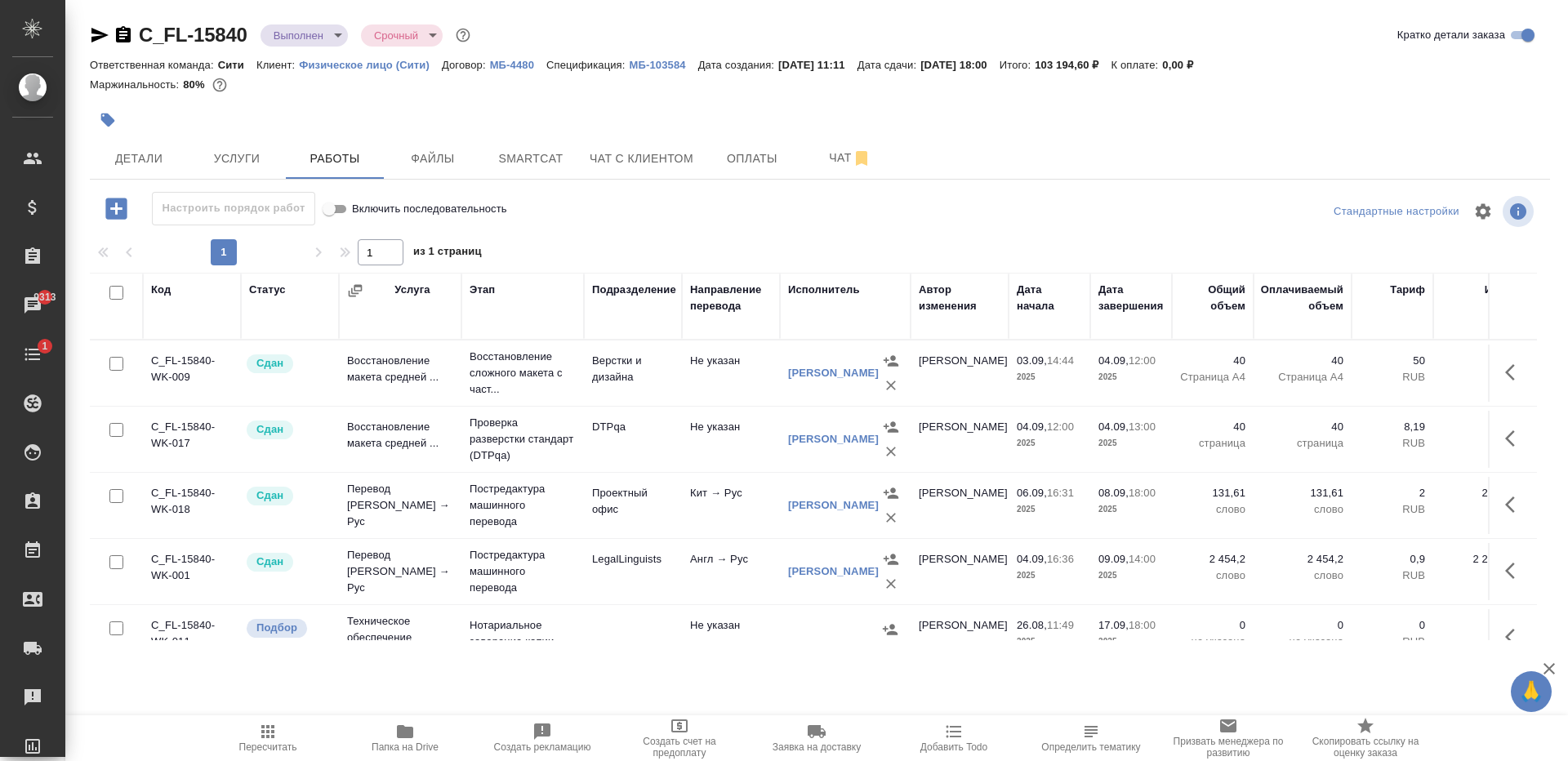
click at [406, 741] on icon "button" at bounding box center [406, 732] width 20 height 20
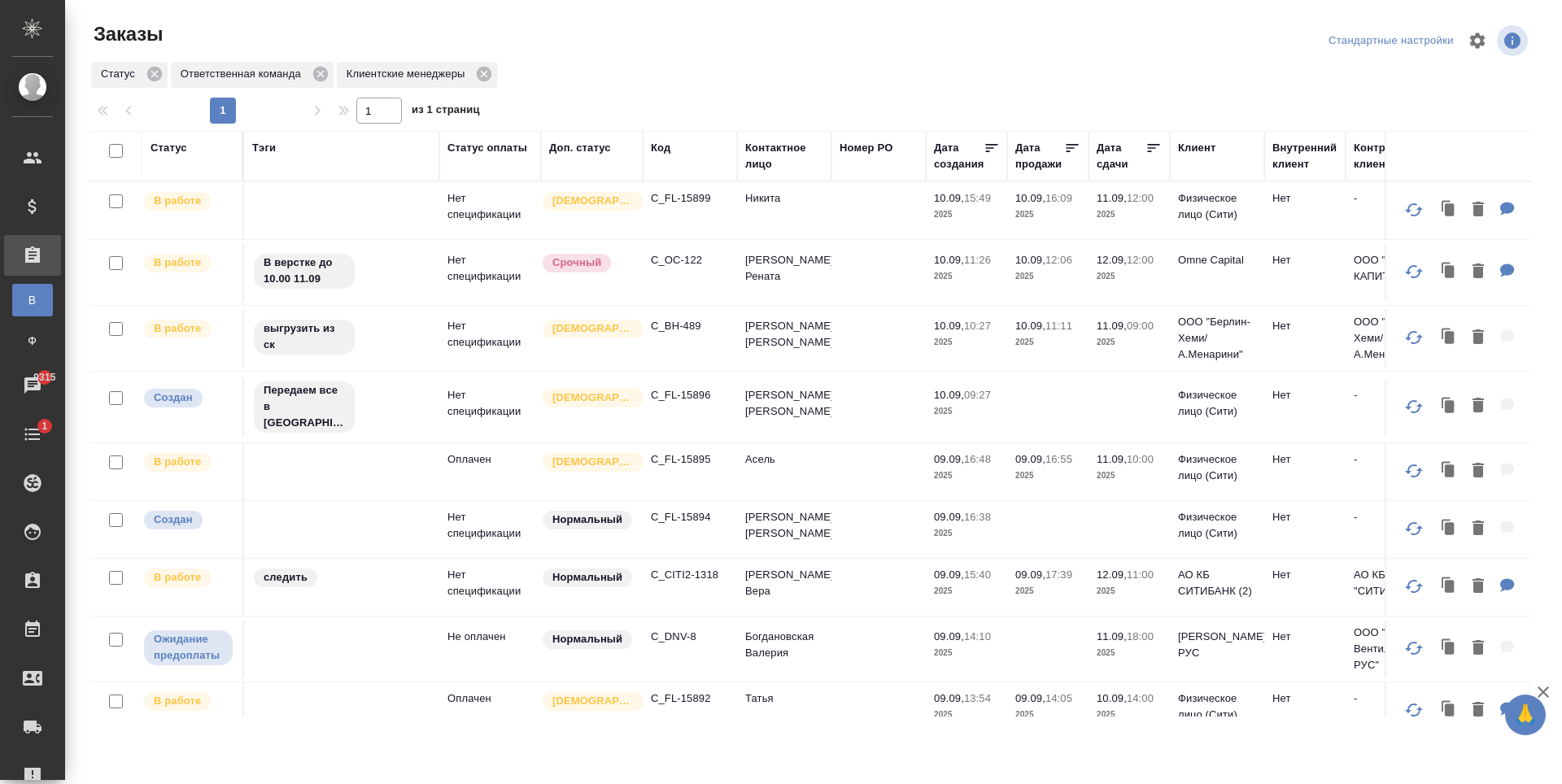
scroll to position [162, 0]
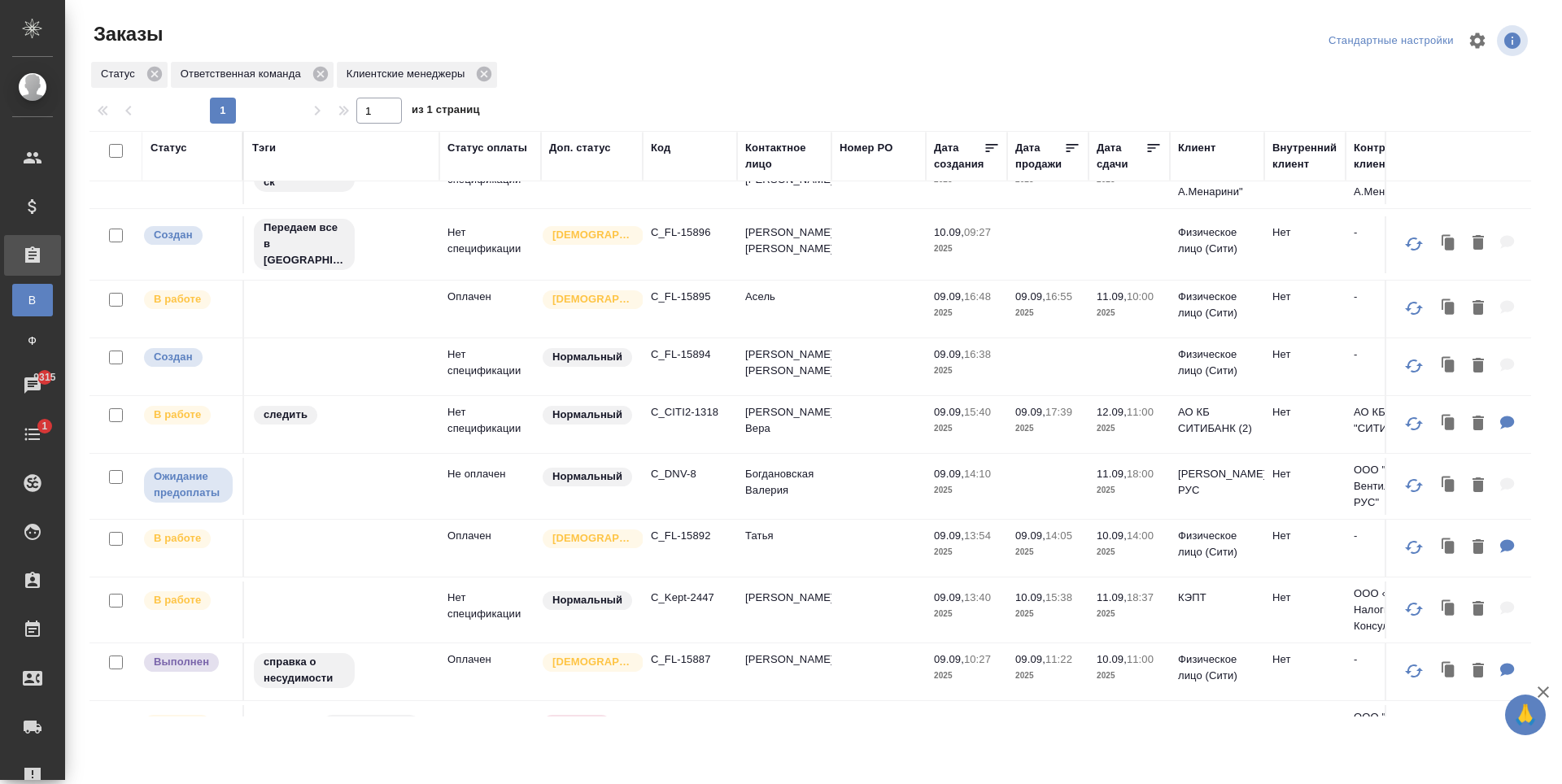
click at [678, 528] on p "C_FL-15892" at bounding box center [691, 536] width 78 height 17
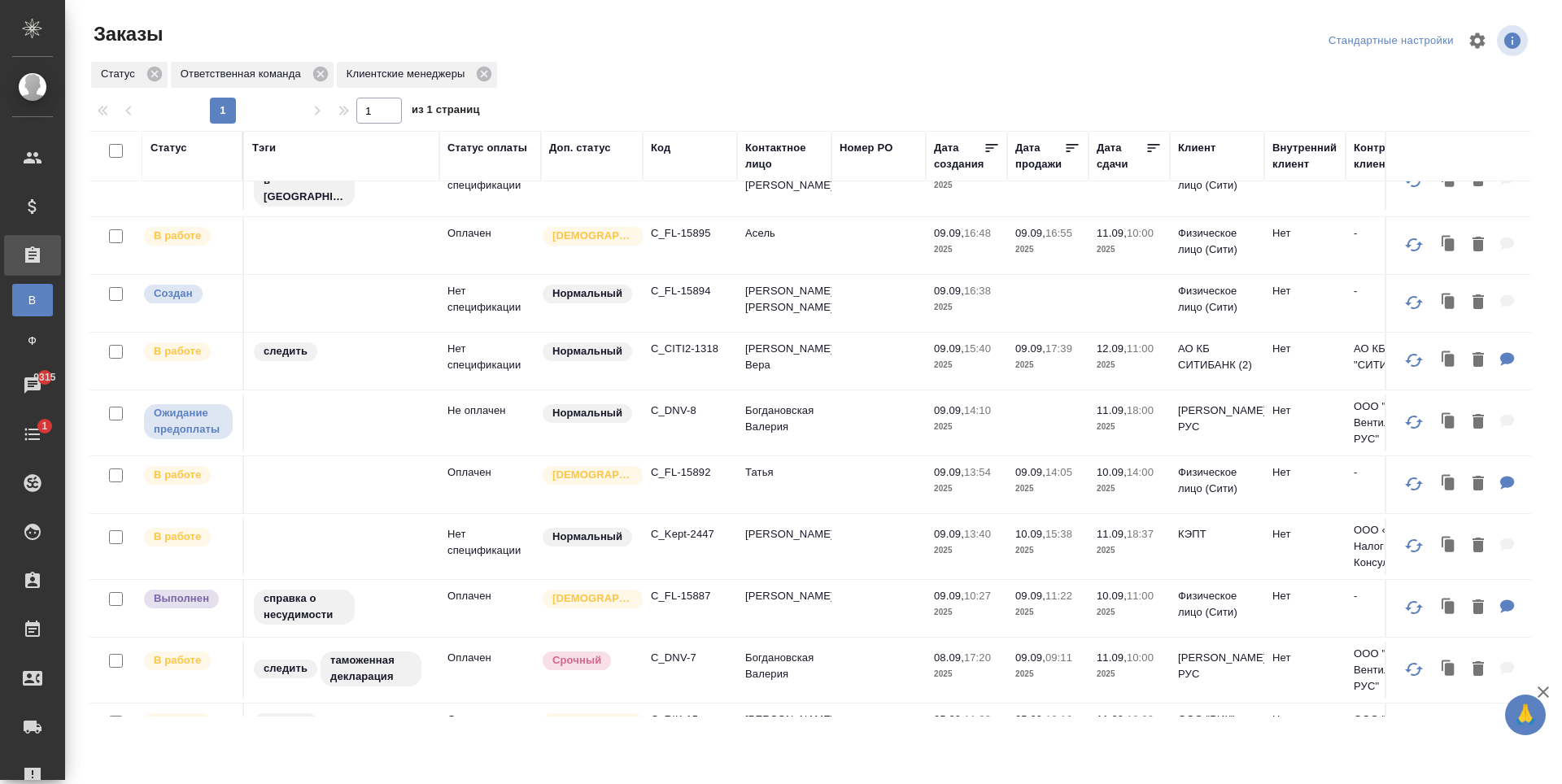
scroll to position [244, 0]
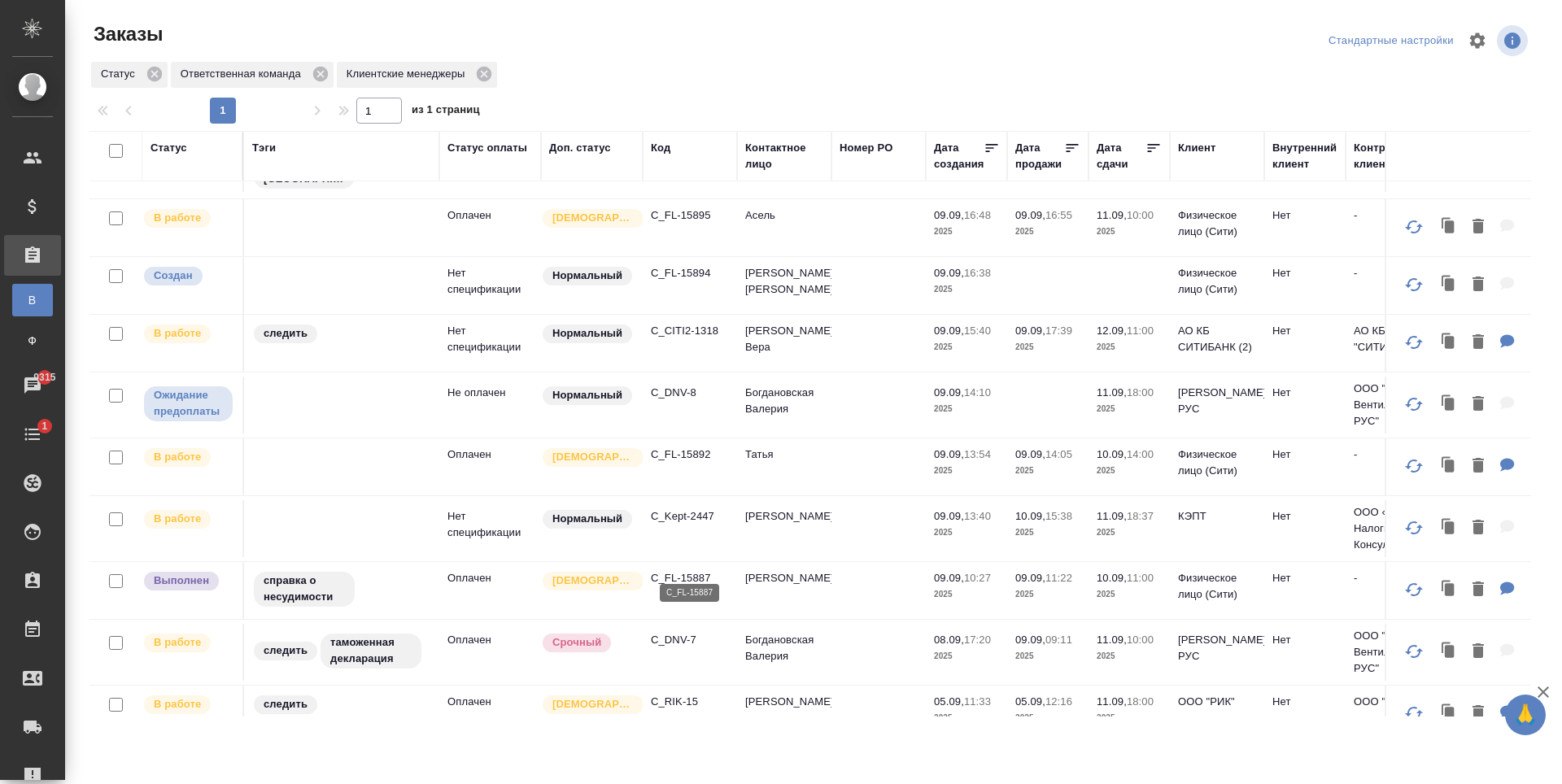
click at [669, 570] on p "C_FL-15887" at bounding box center [691, 578] width 78 height 17
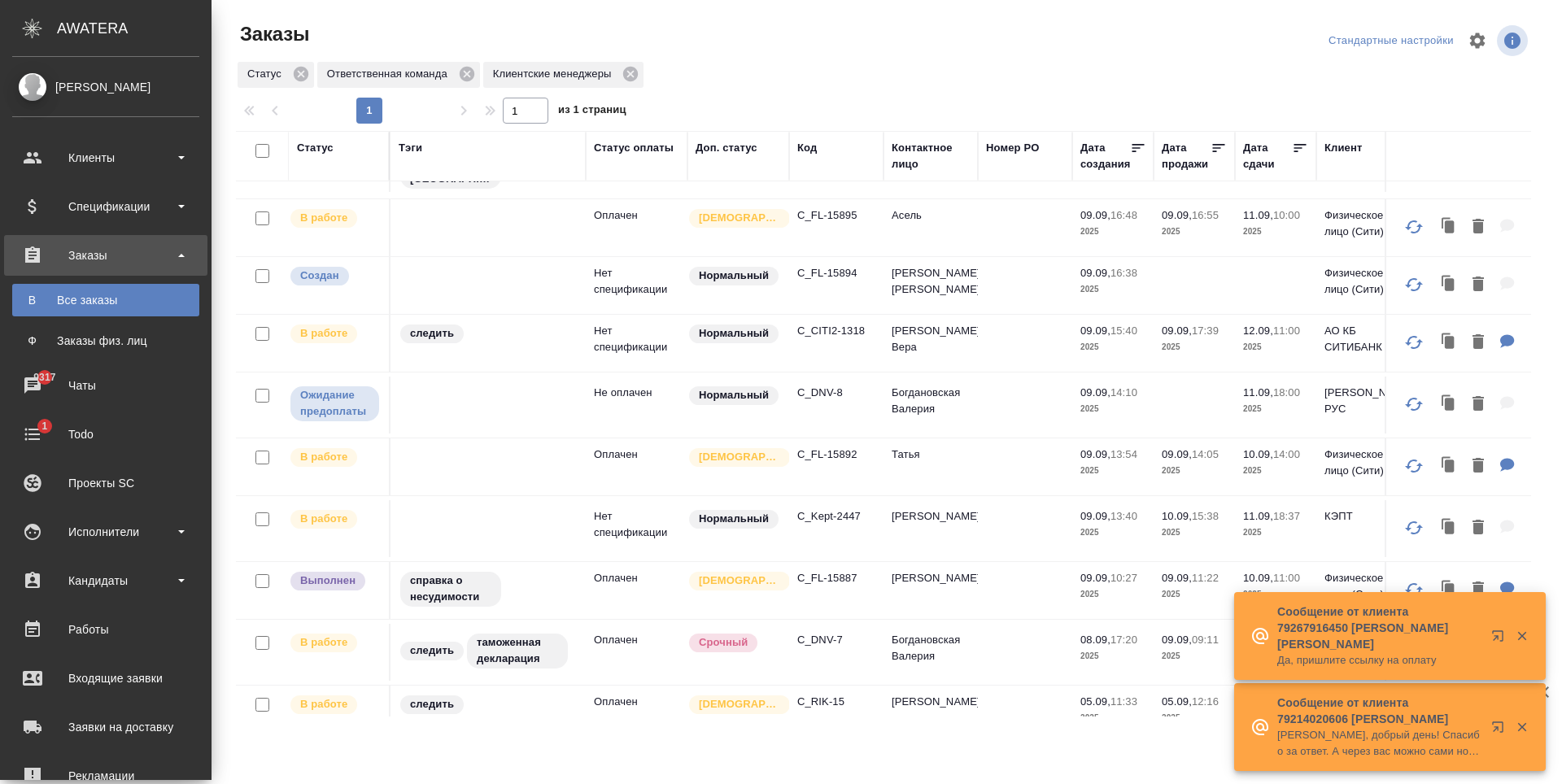
scroll to position [0, 0]
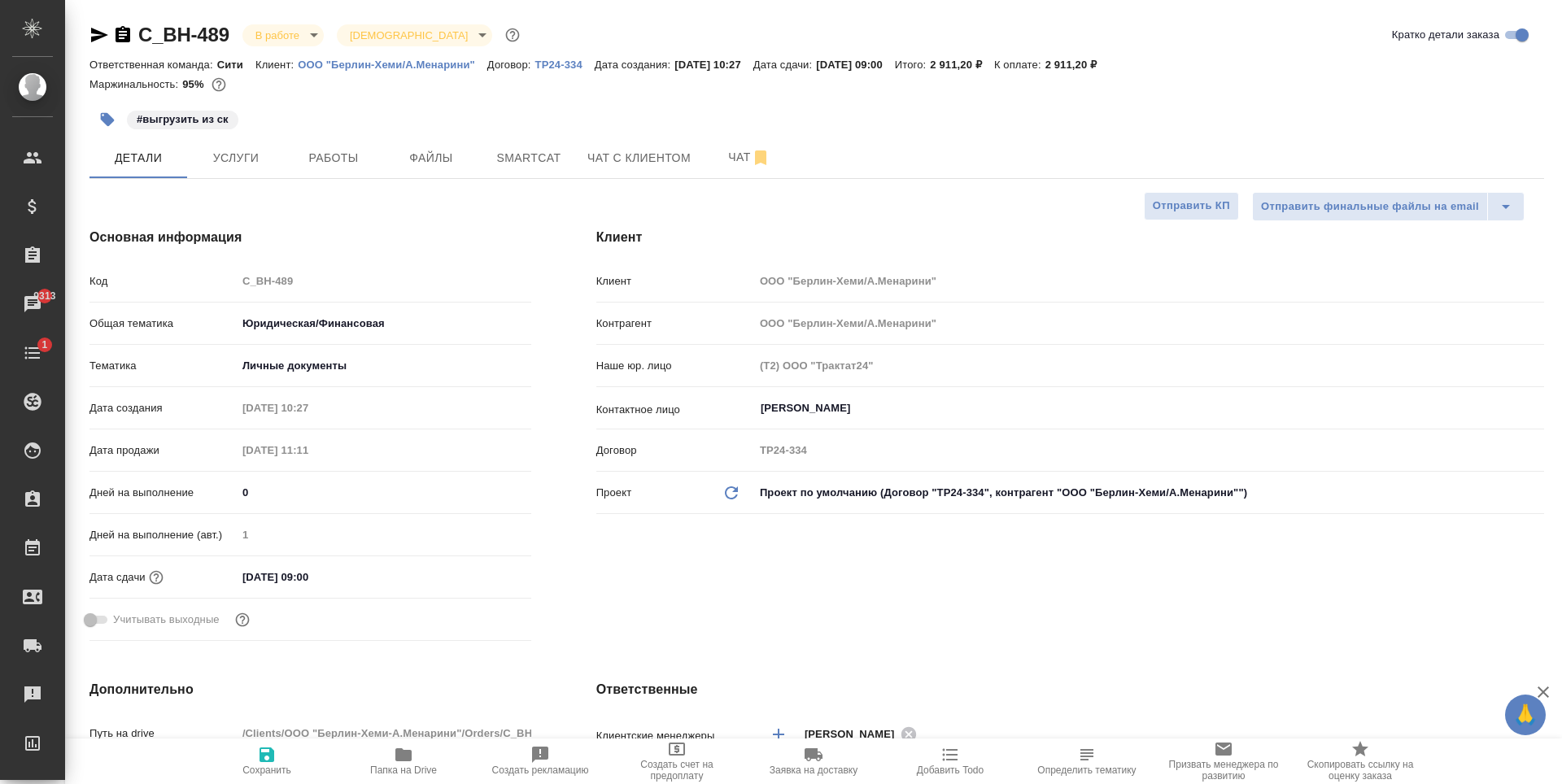
select select "RU"
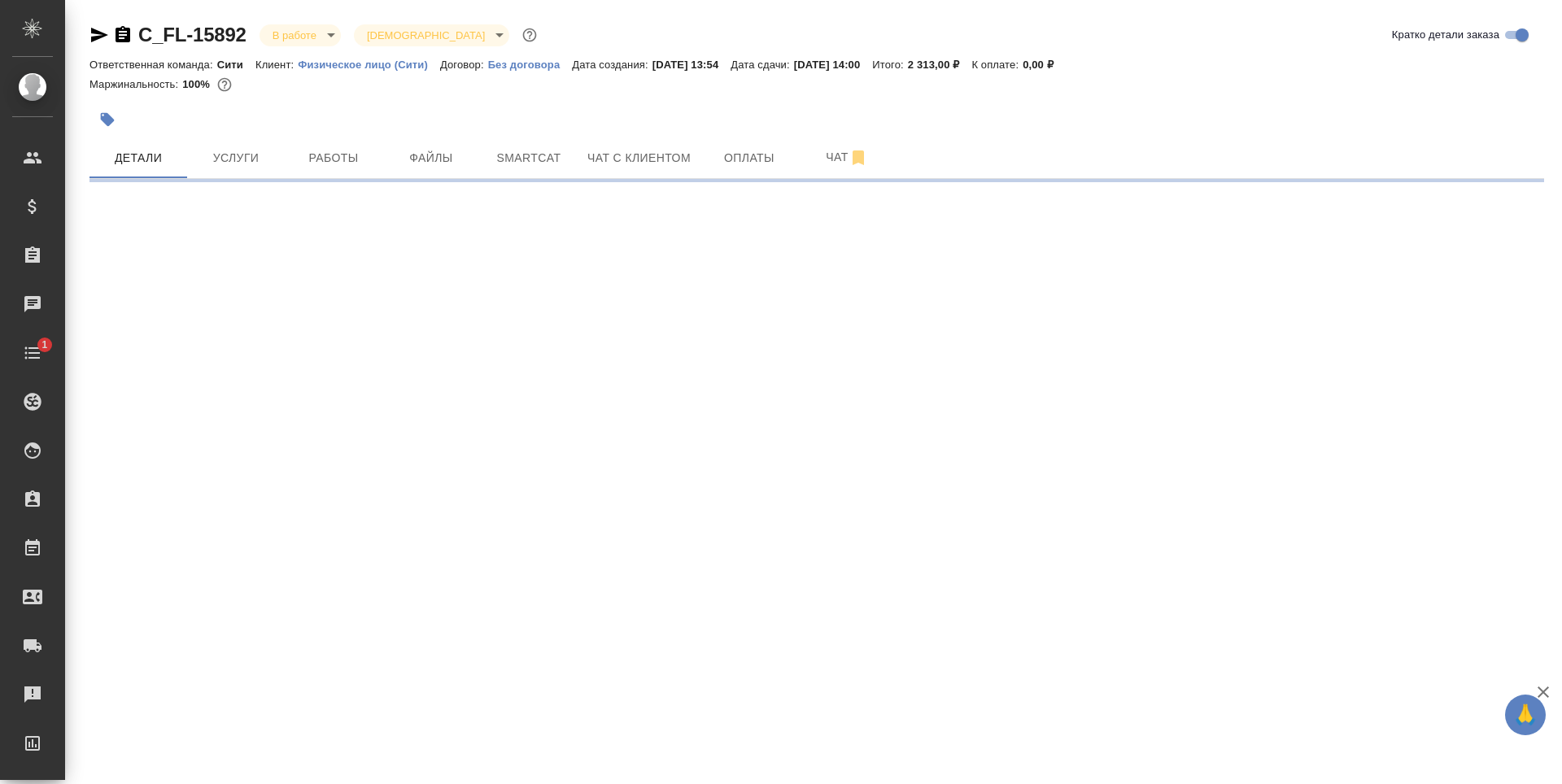
select select "RU"
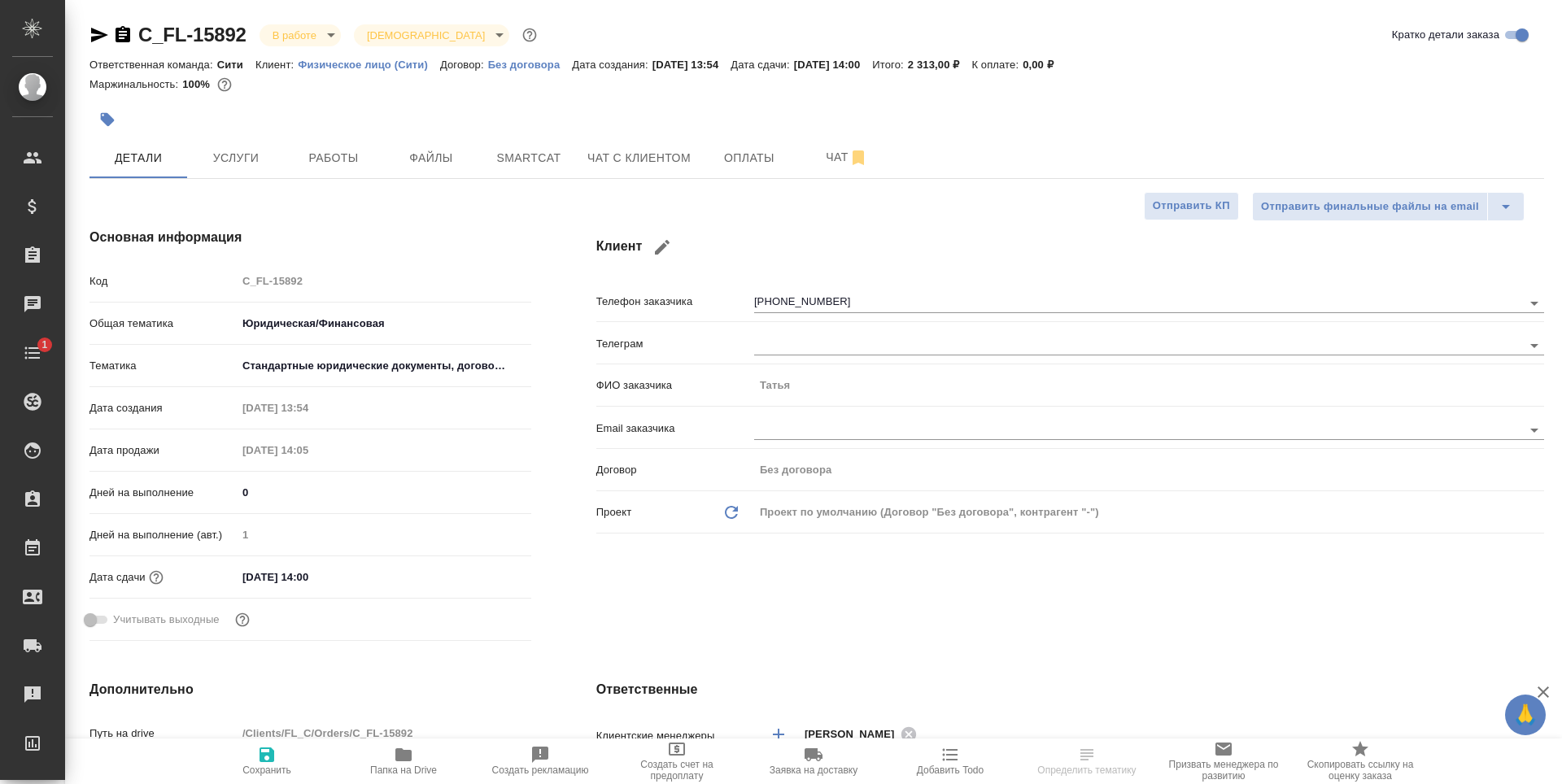
type textarea "x"
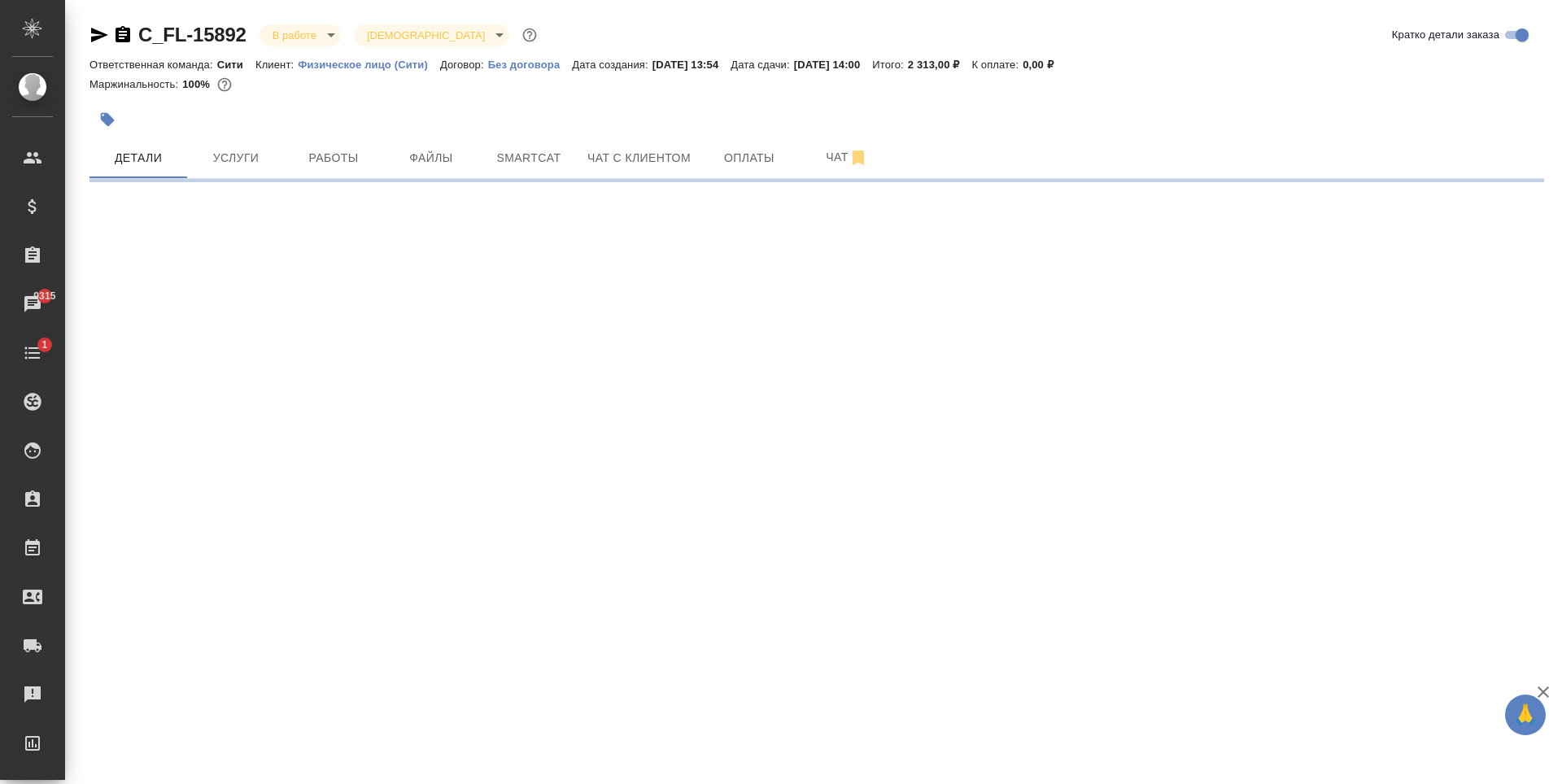
select select "RU"
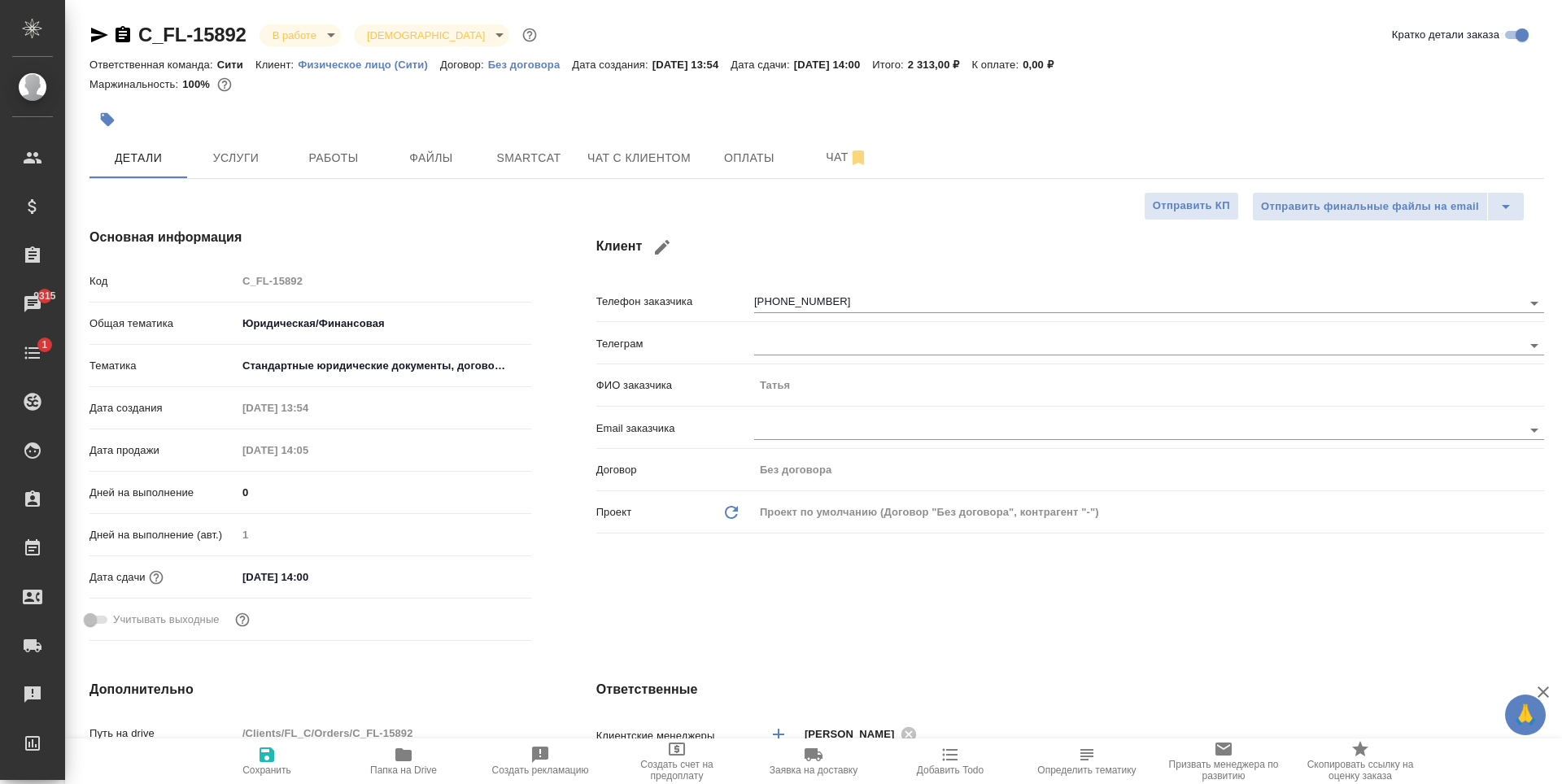
type textarea "x"
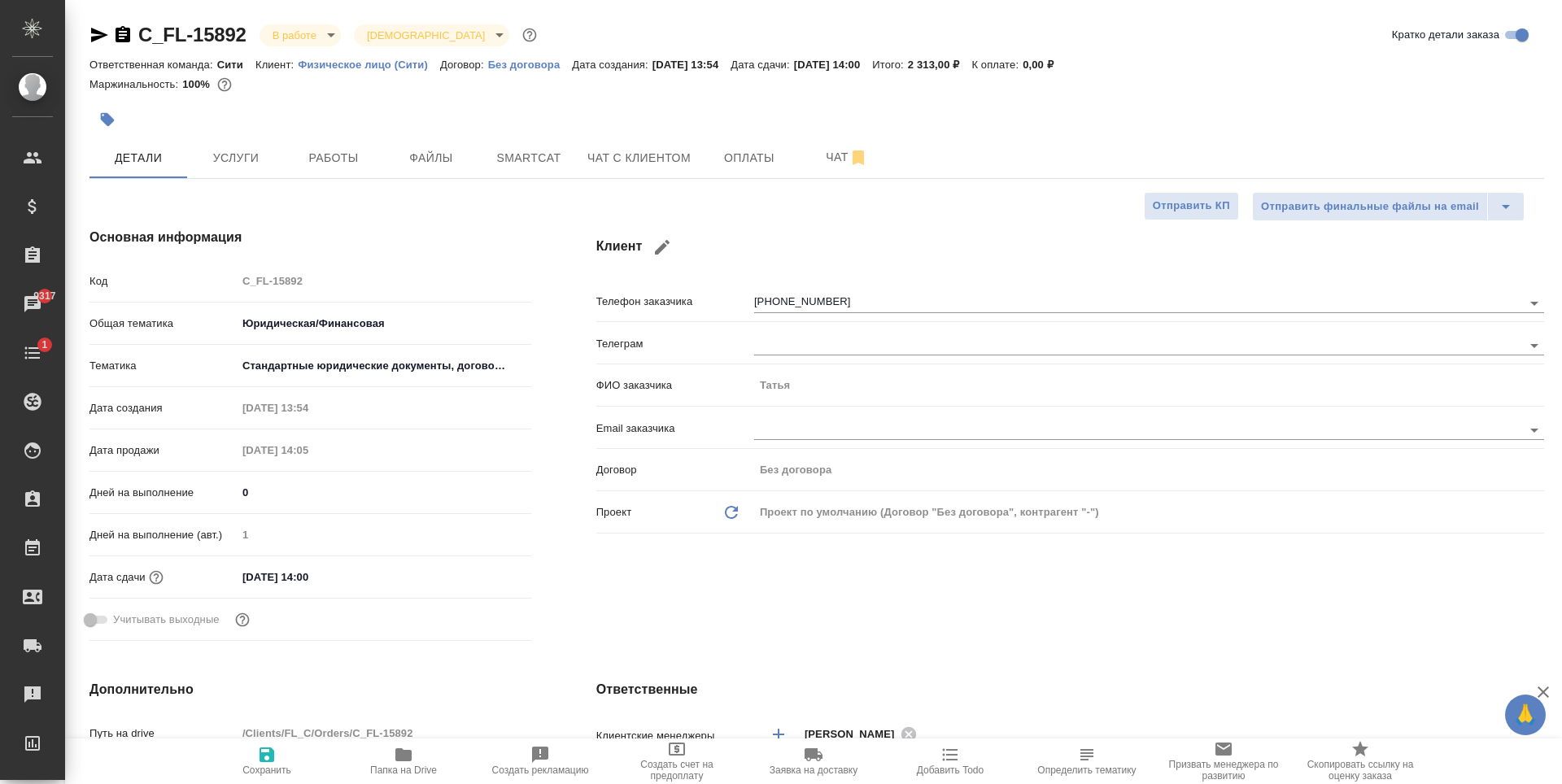
type textarea "x"
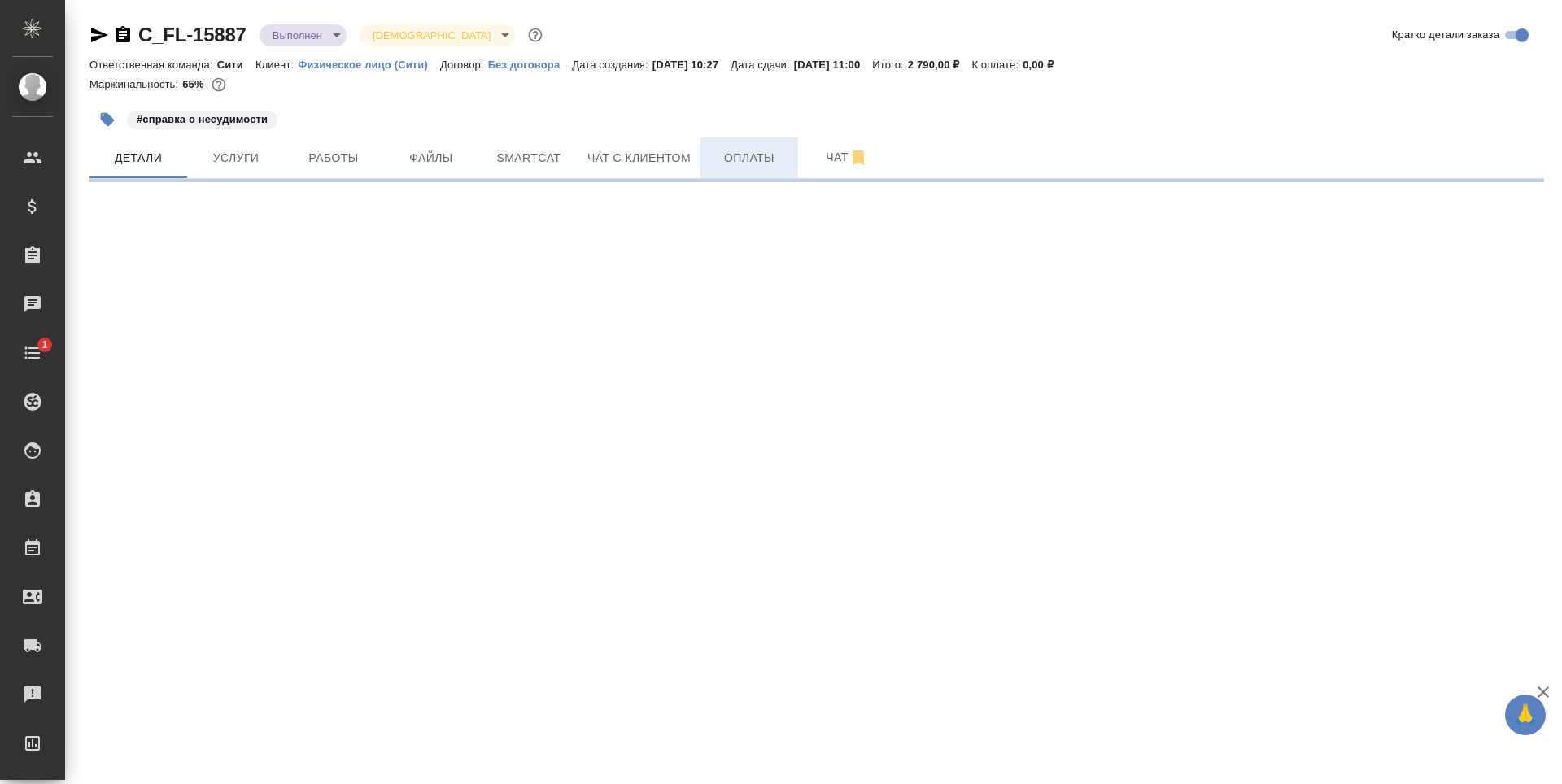
select select "RU"
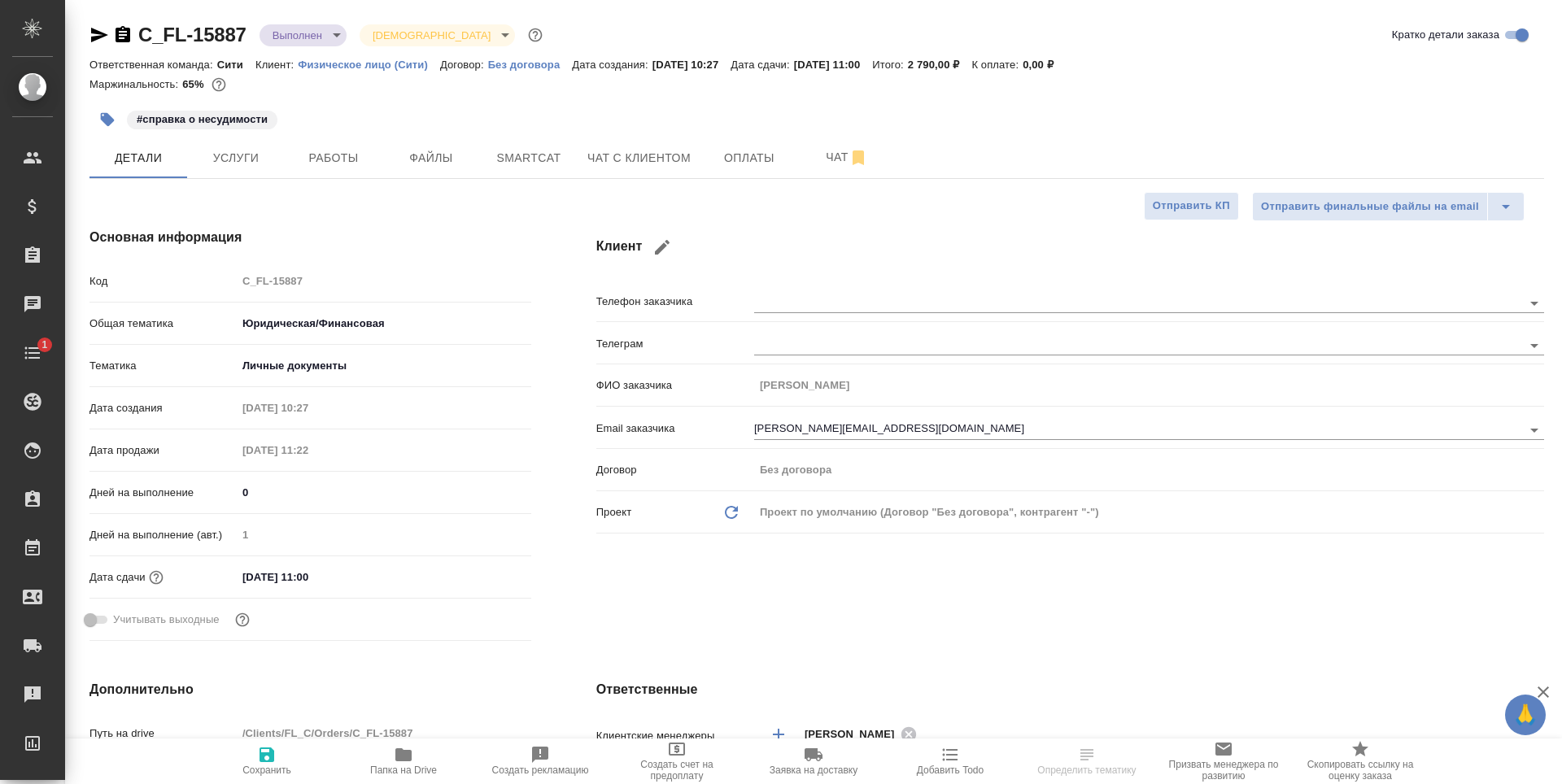
type textarea "x"
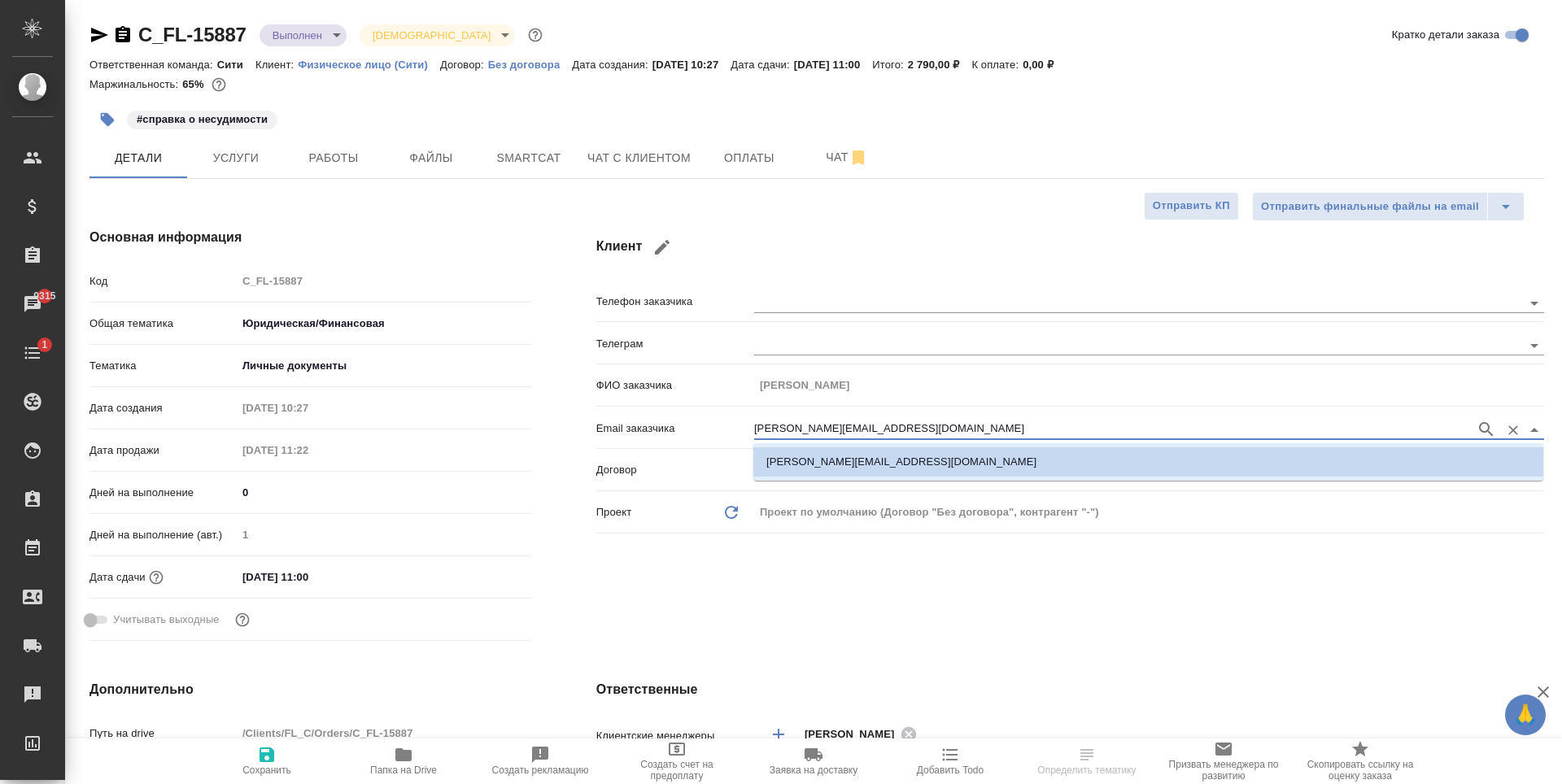
click at [811, 424] on input "elvira.x.shiapova@haleon.com" at bounding box center [1111, 429] width 714 height 20
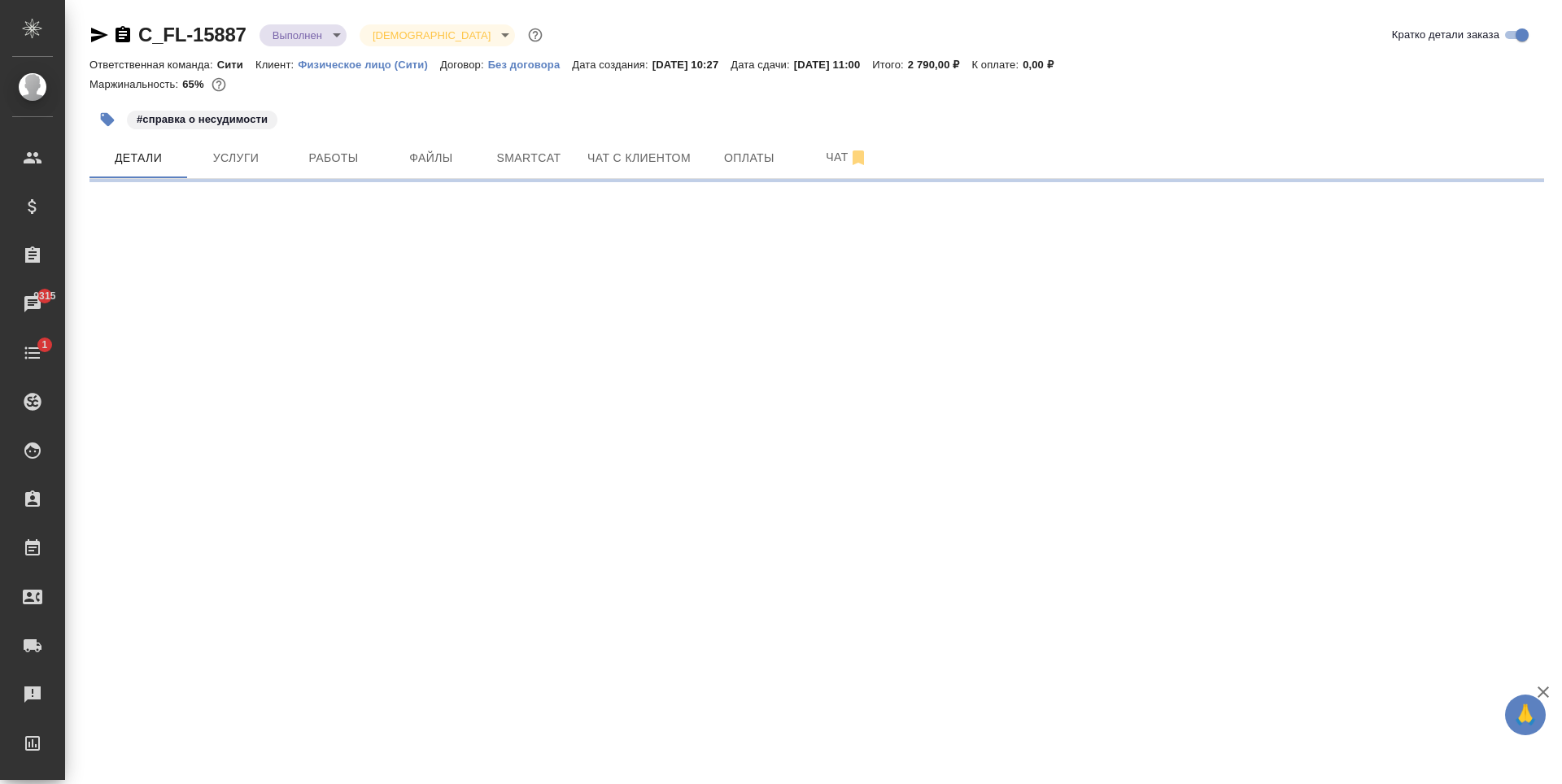
select select "RU"
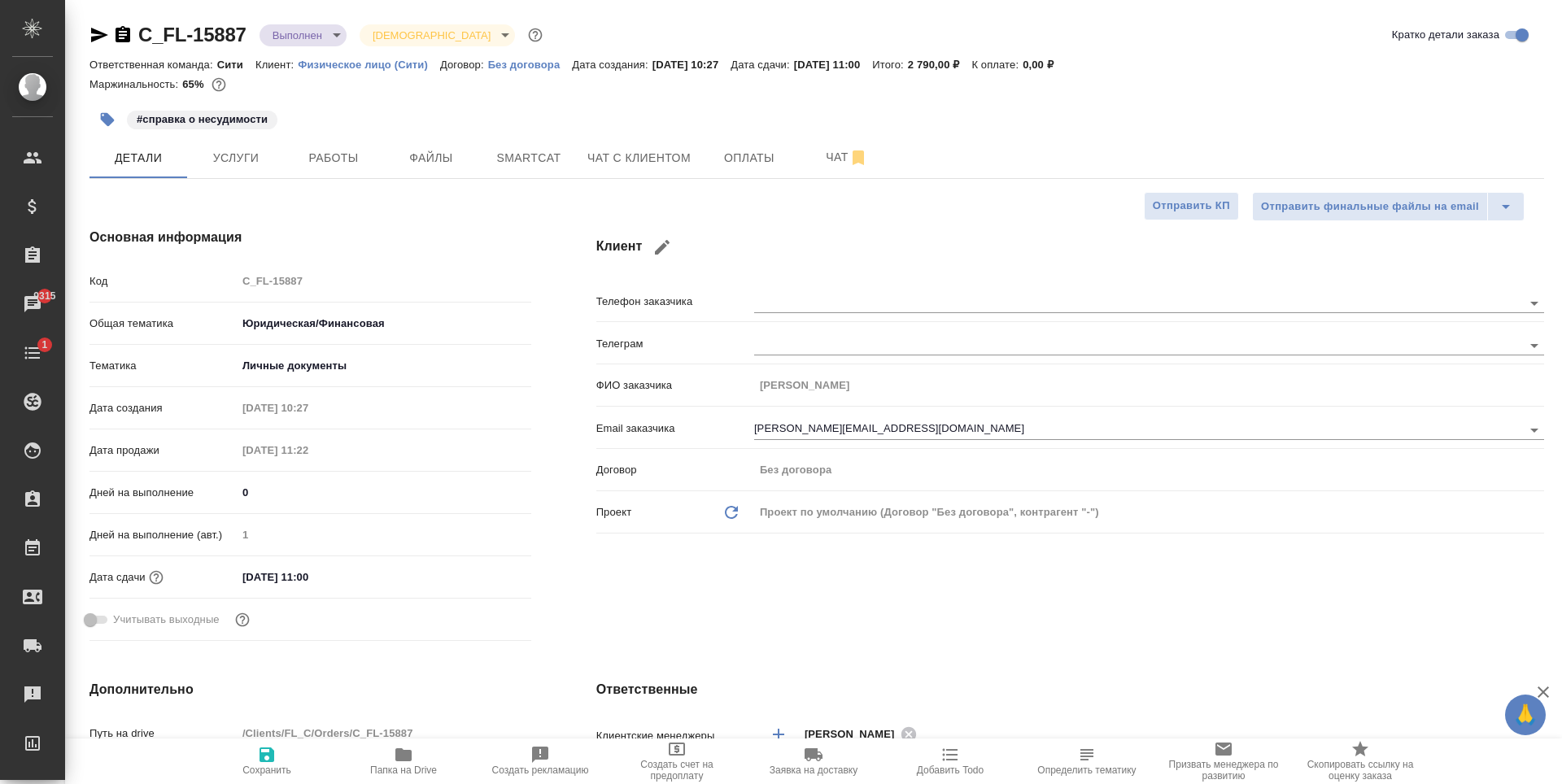
type textarea "x"
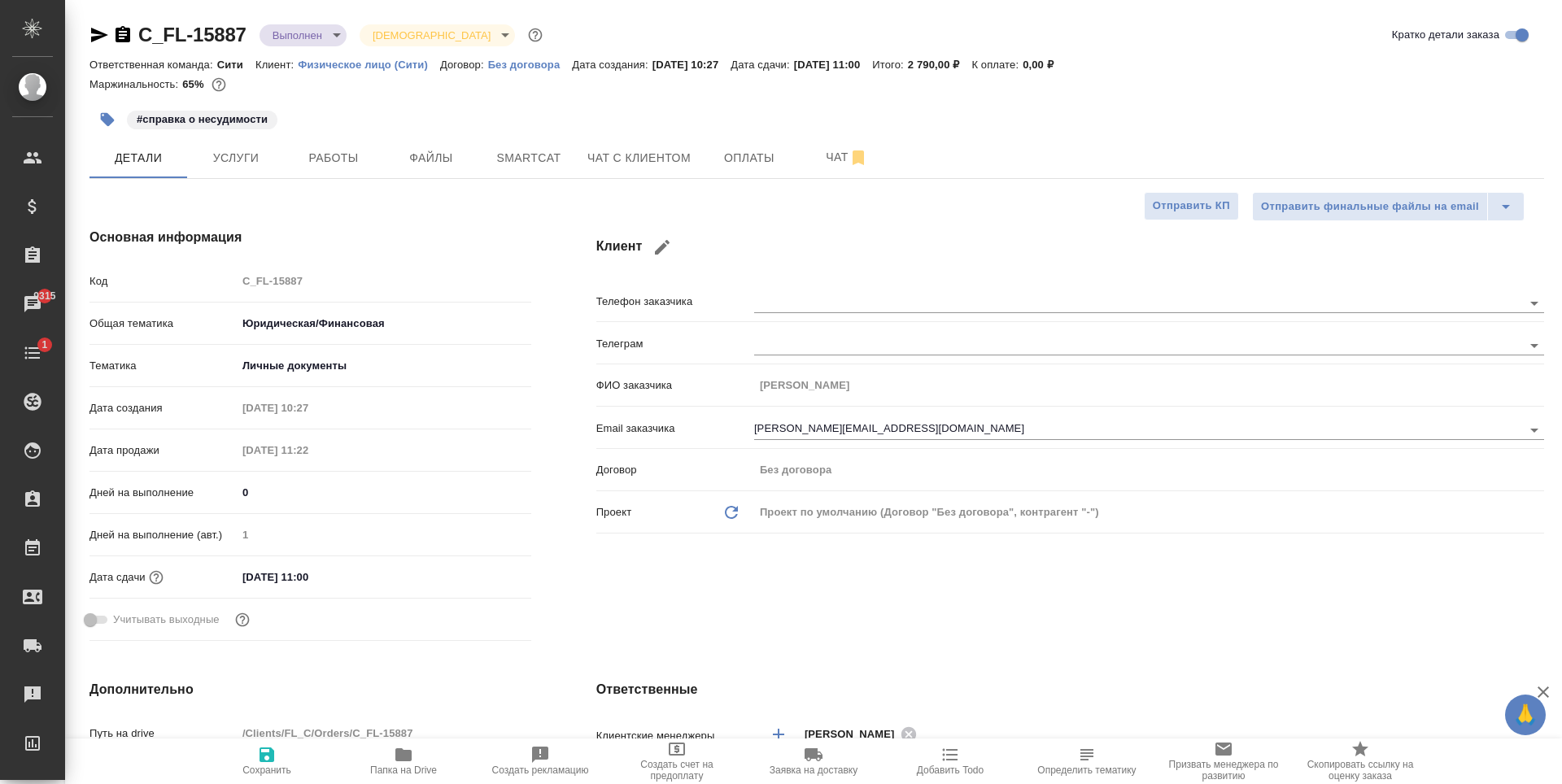
type textarea "x"
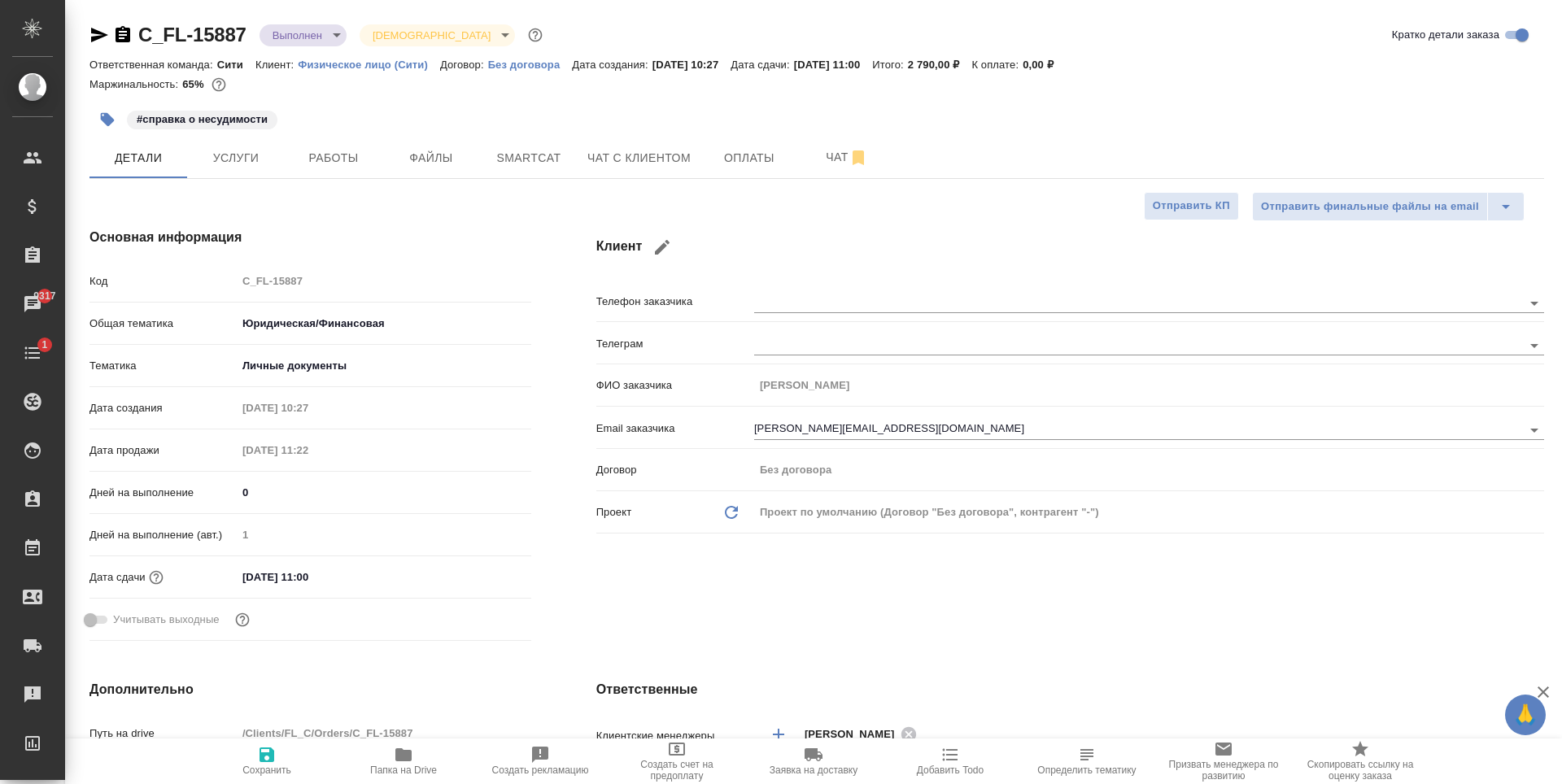
type textarea "x"
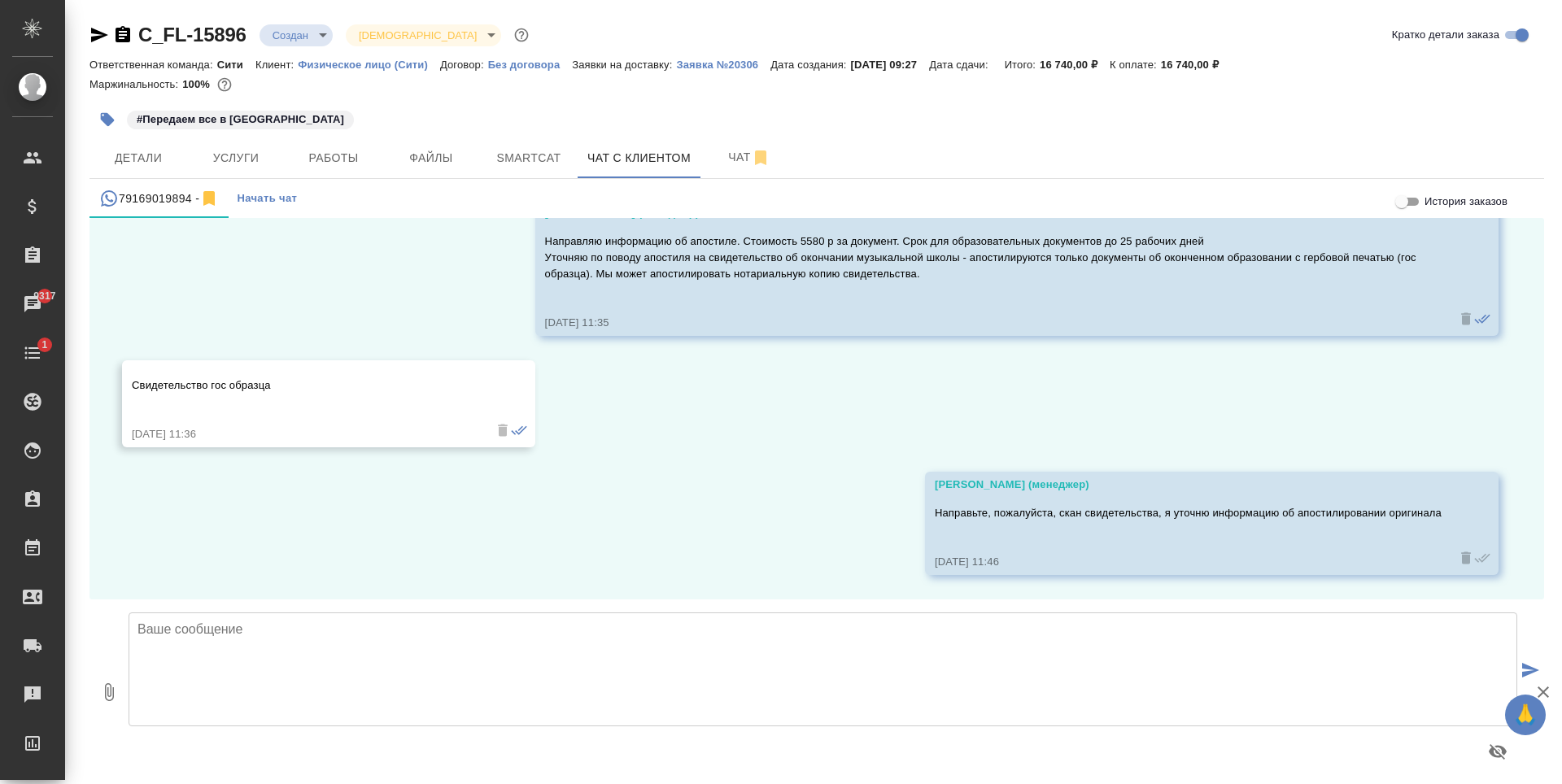
scroll to position [3263, 0]
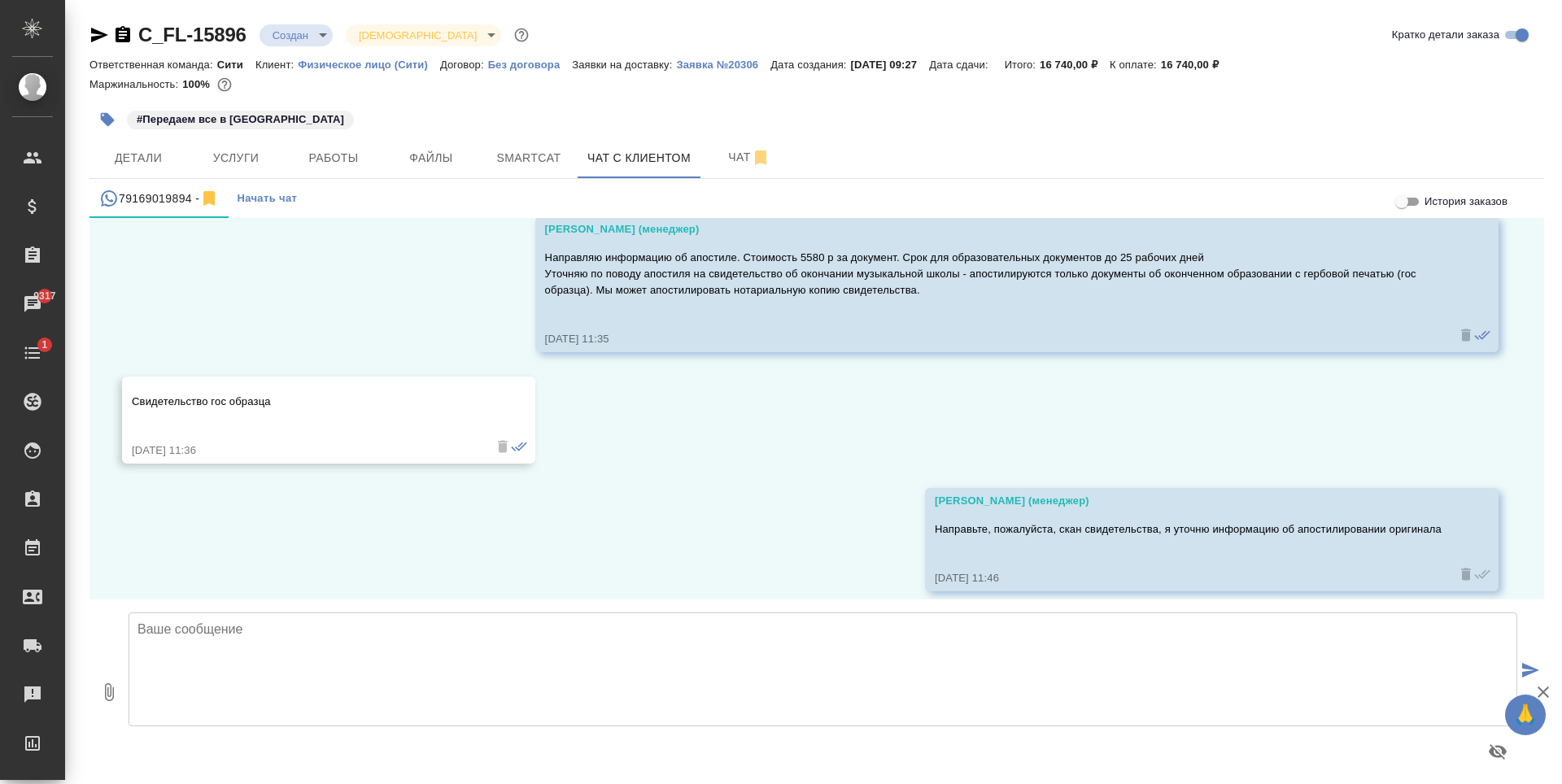
click at [454, 109] on div "#Передаем все в [GEOGRAPHIC_DATA]" at bounding box center [575, 119] width 970 height 36
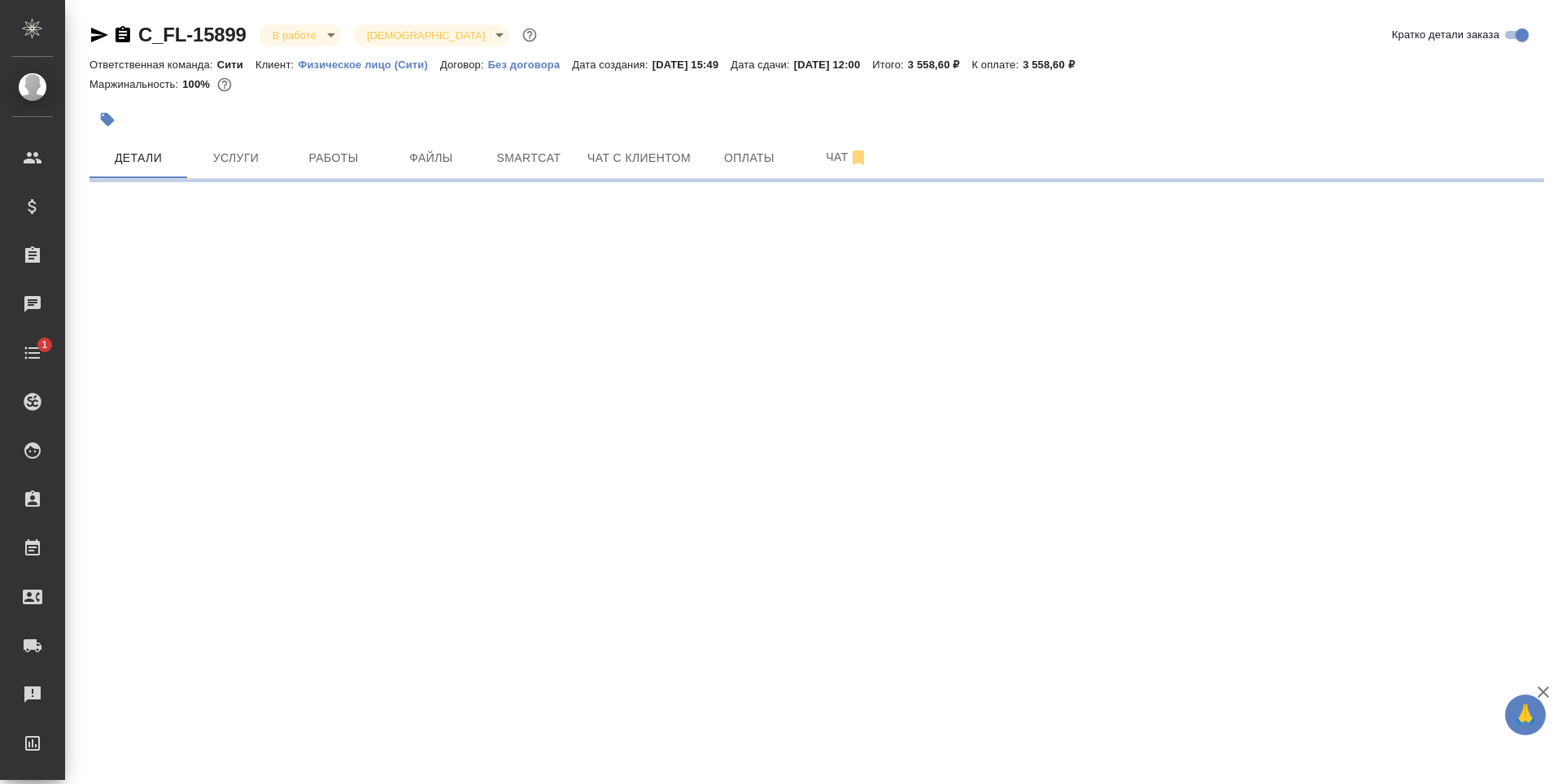
select select "RU"
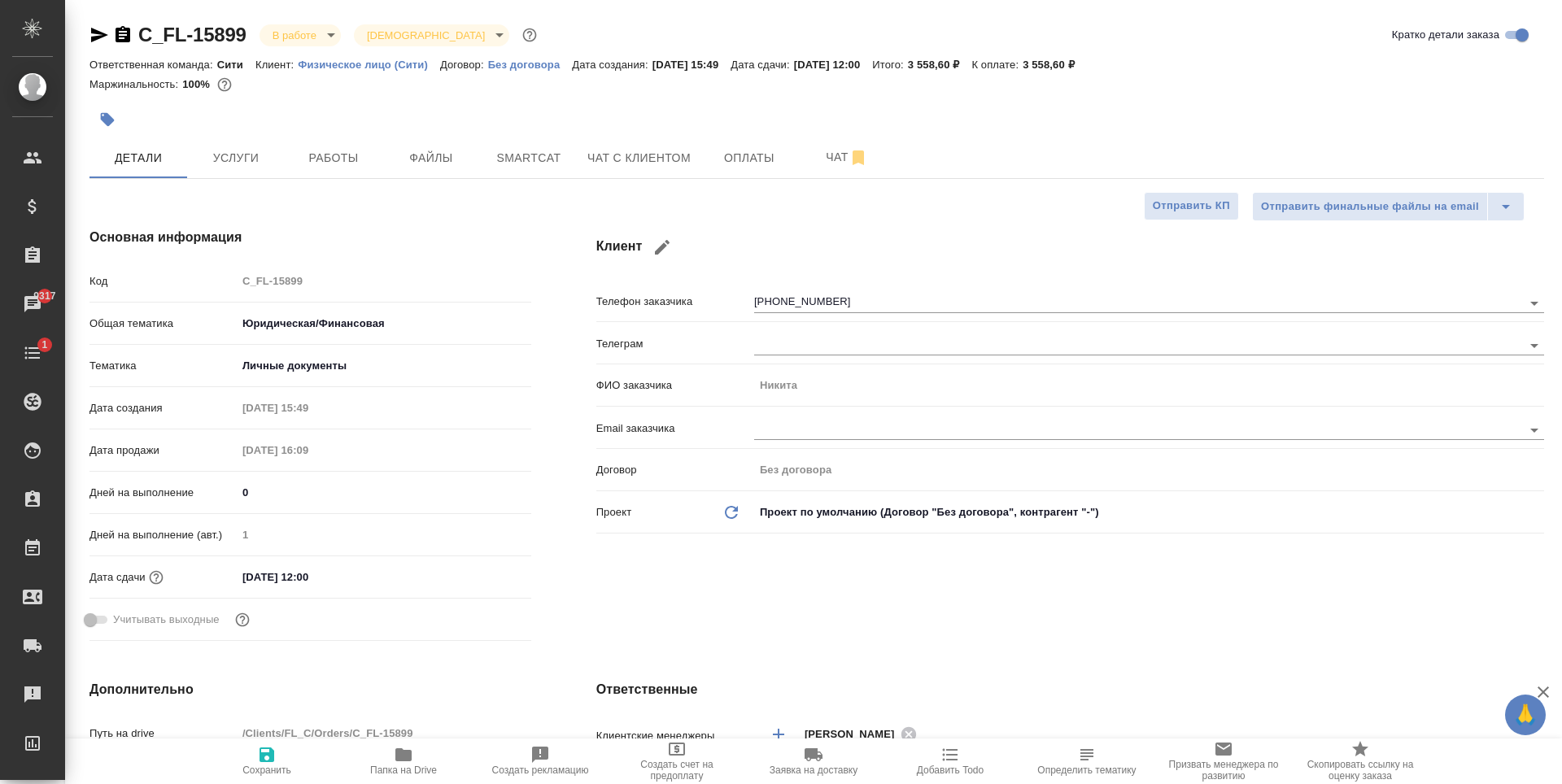
type textarea "x"
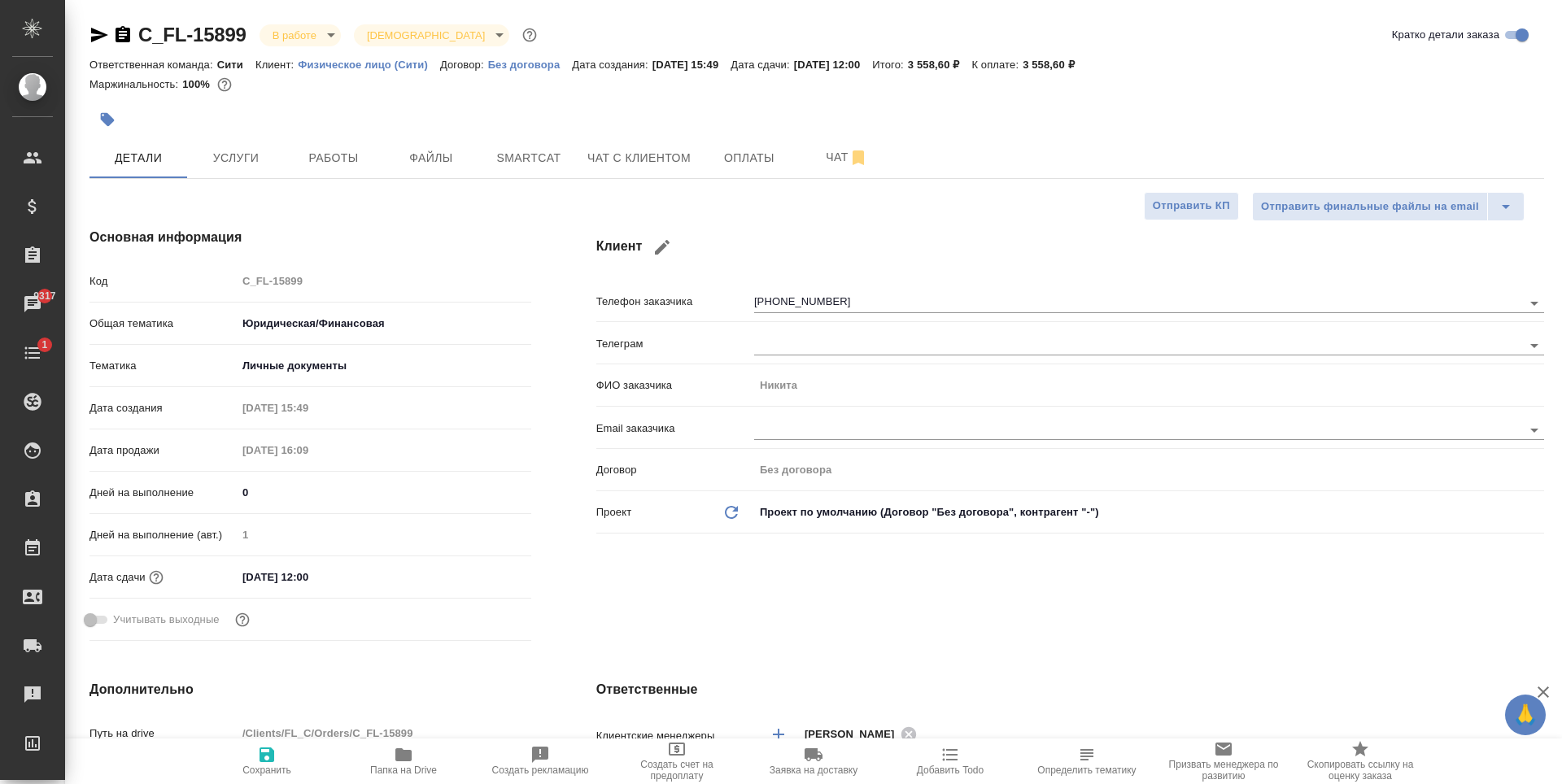
type textarea "x"
click at [293, 153] on button "Работы" at bounding box center [334, 158] width 98 height 41
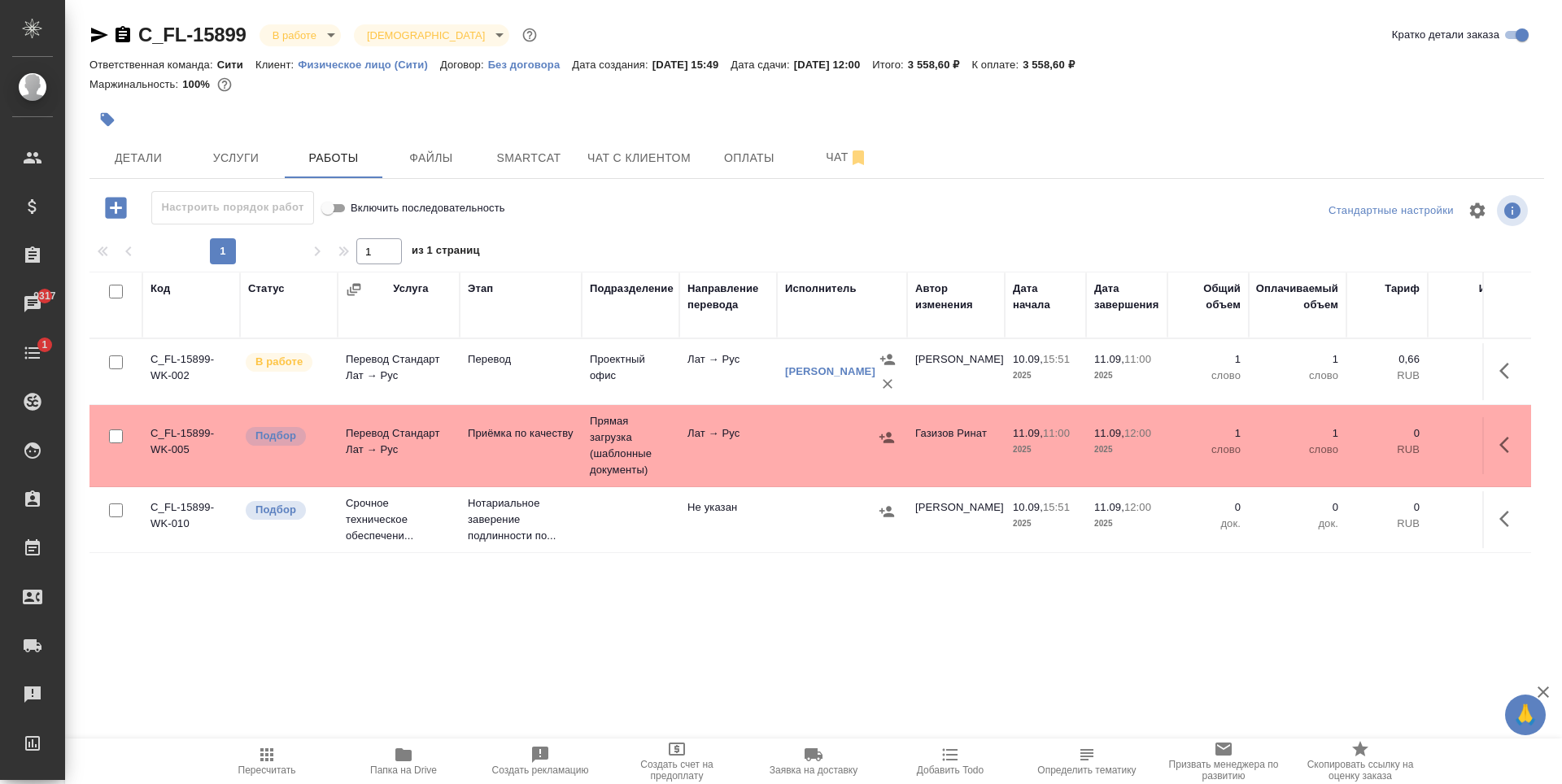
click at [98, 39] on icon "button" at bounding box center [99, 34] width 17 height 15
